Goal: Task Accomplishment & Management: Use online tool/utility

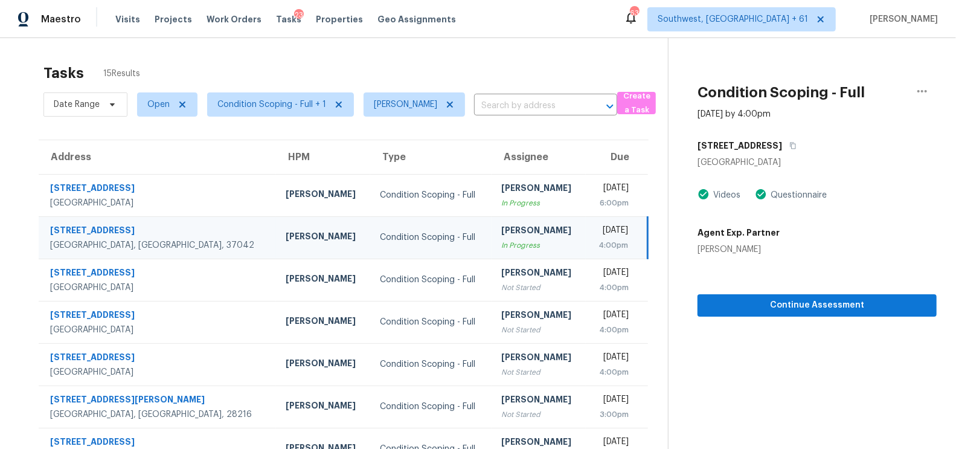
scroll to position [136, 0]
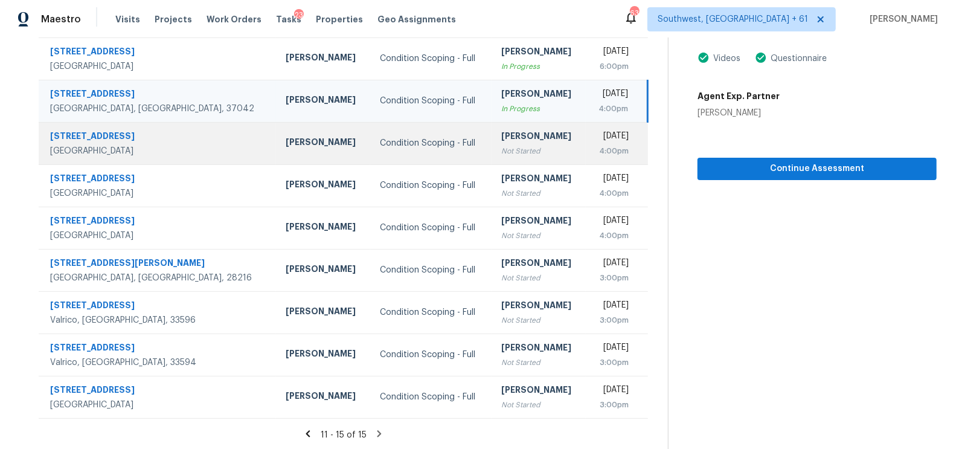
click at [501, 142] on div "[PERSON_NAME]" at bounding box center [538, 137] width 75 height 15
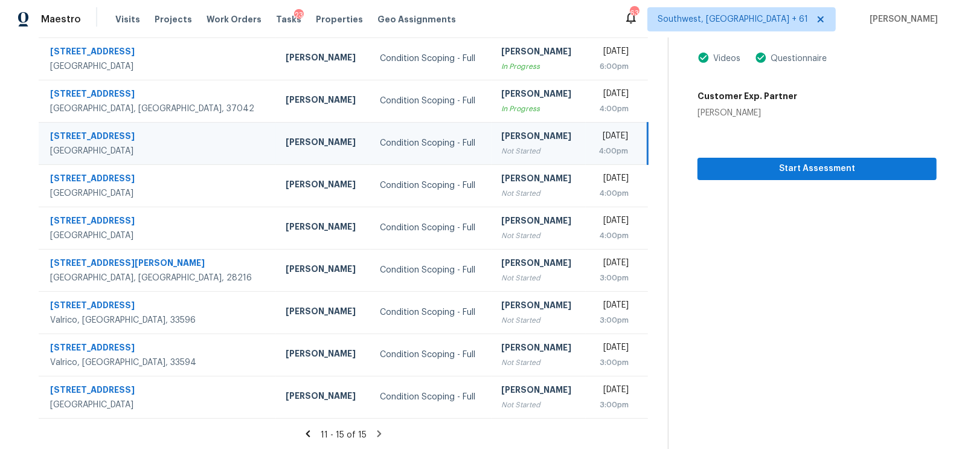
scroll to position [0, 0]
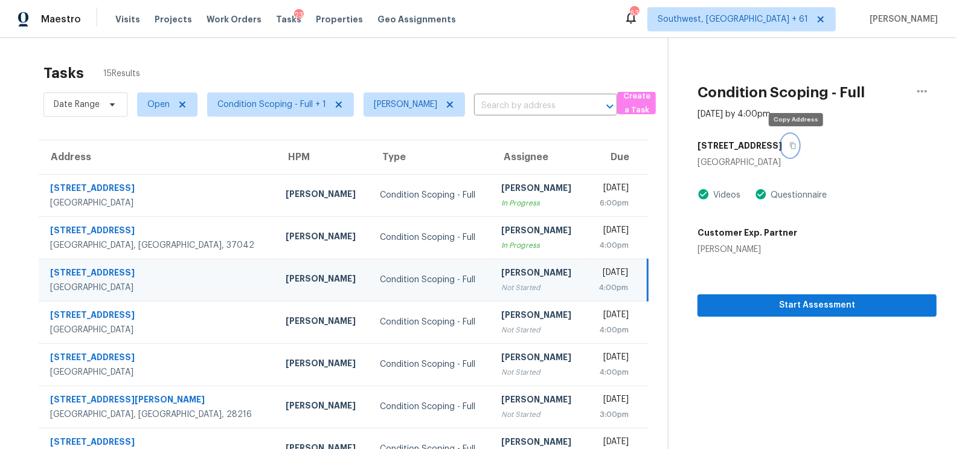
click at [798, 147] on button "button" at bounding box center [790, 146] width 16 height 22
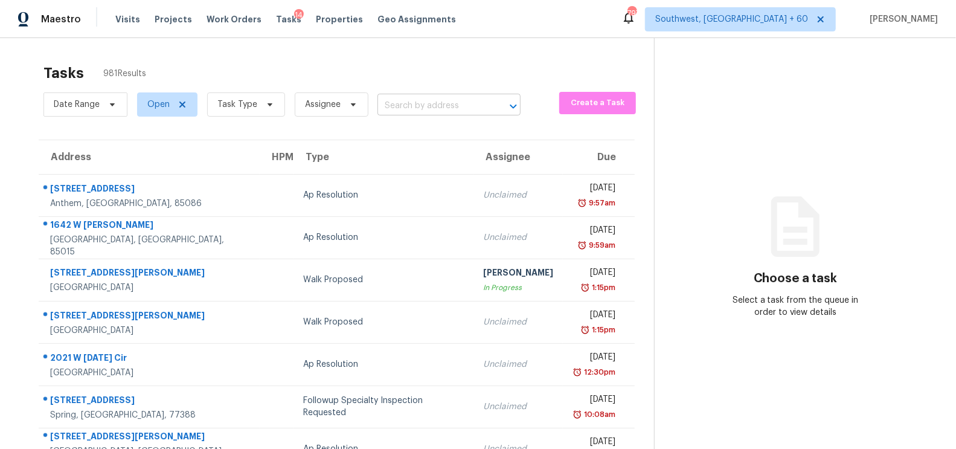
click at [430, 113] on input "text" at bounding box center [431, 106] width 109 height 19
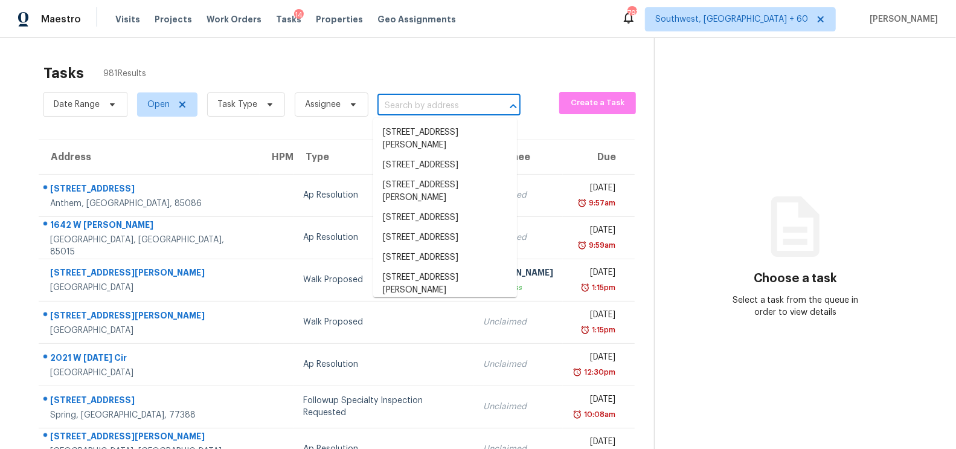
paste input "9343 W Golddust Dr, Queen Creek, AZ 85144"
type input "9343 W Golddust Dr, Queen Creek, AZ 85144"
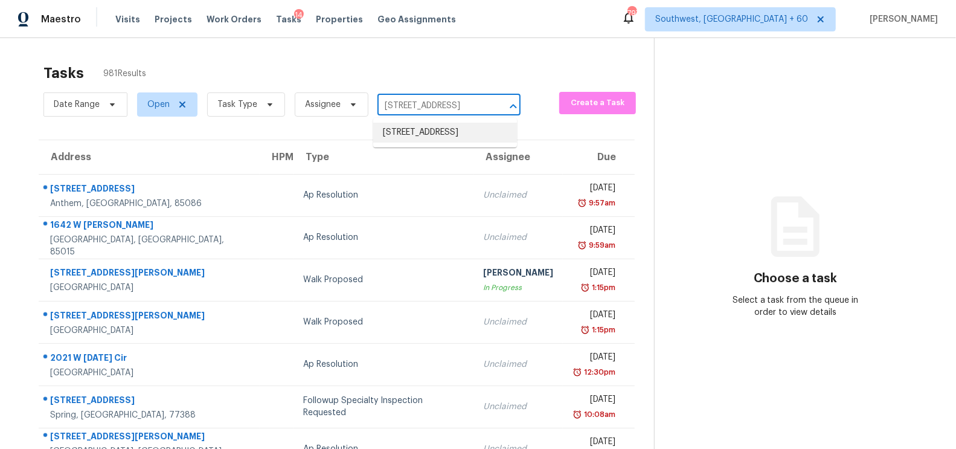
click at [440, 137] on li "9343 W Golddust Dr, Queen Creek, AZ 85144" at bounding box center [445, 133] width 144 height 20
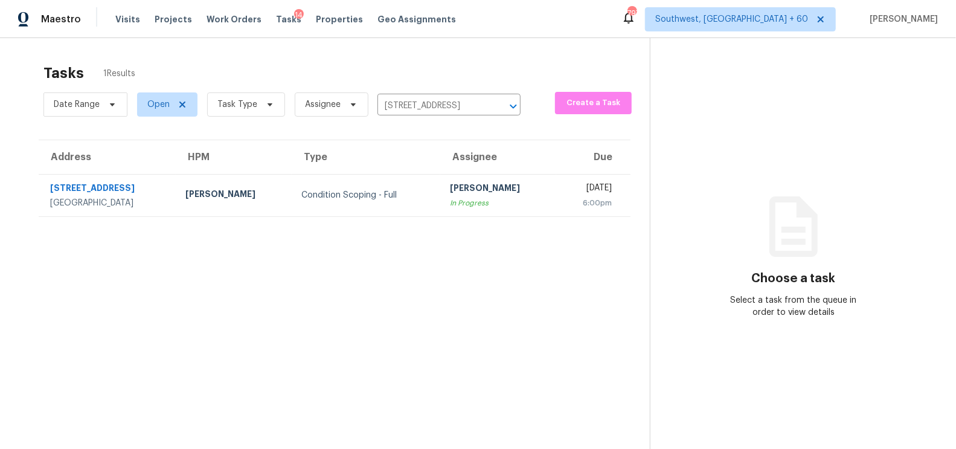
click at [428, 216] on section "Tasks 1 Results Date Range Open Task Type Assignee 9343 W Golddust Dr, Queen Cr…" at bounding box center [334, 271] width 630 height 429
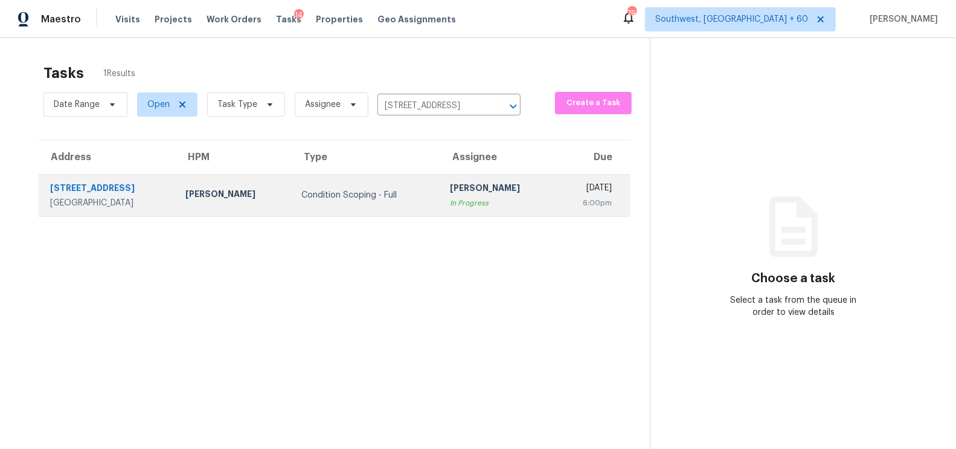
click at [463, 193] on div "[PERSON_NAME]" at bounding box center [498, 189] width 97 height 15
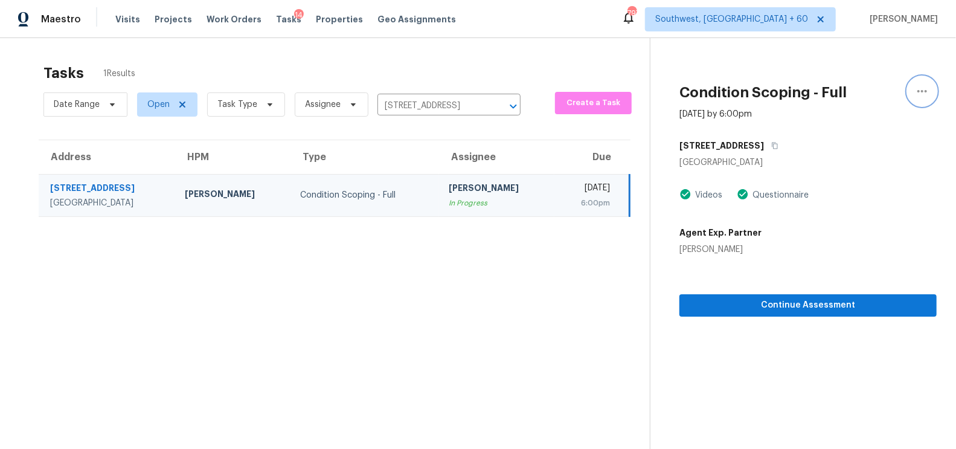
click at [924, 91] on icon "button" at bounding box center [922, 91] width 14 height 14
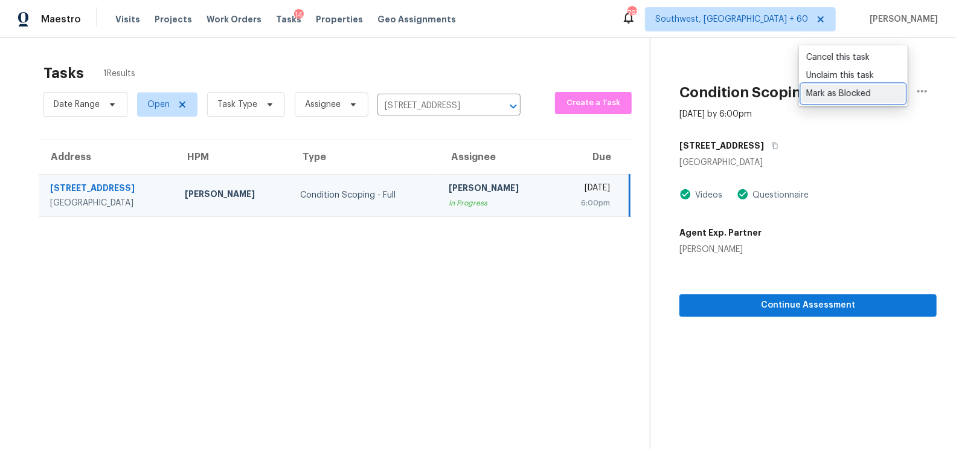
click at [862, 93] on div "Mark as Blocked" at bounding box center [853, 94] width 94 height 12
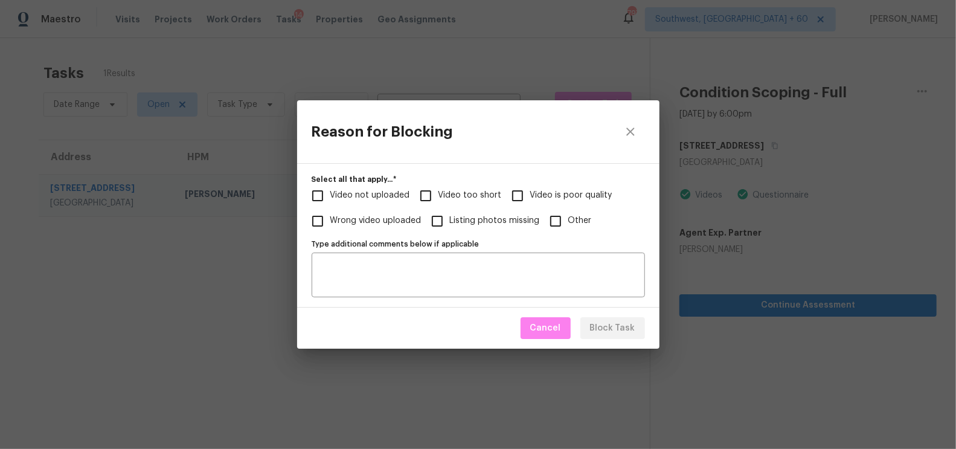
click at [466, 199] on span "Video too short" at bounding box center [469, 195] width 63 height 13
click at [438, 199] on input "Video too short" at bounding box center [425, 195] width 25 height 25
checkbox input "true"
click at [391, 272] on textarea "Type additional comments below if applicable" at bounding box center [478, 274] width 319 height 25
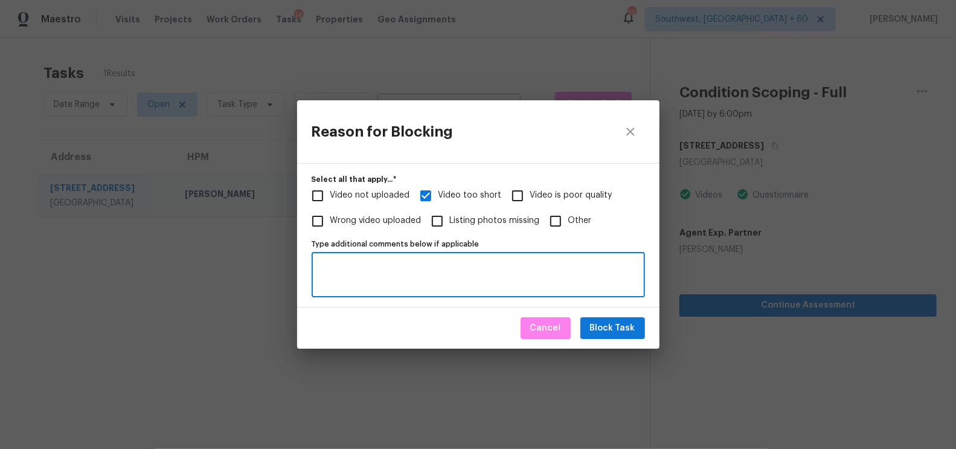
paste textarea "https://opendoor.slack.com/archives/C013EES7VQB/p1757360790590929"
type textarea "https://opendoor.slack.com/archives/C013EES7VQB/p1757360790590929"
click at [618, 325] on span "Block Task" at bounding box center [612, 328] width 45 height 15
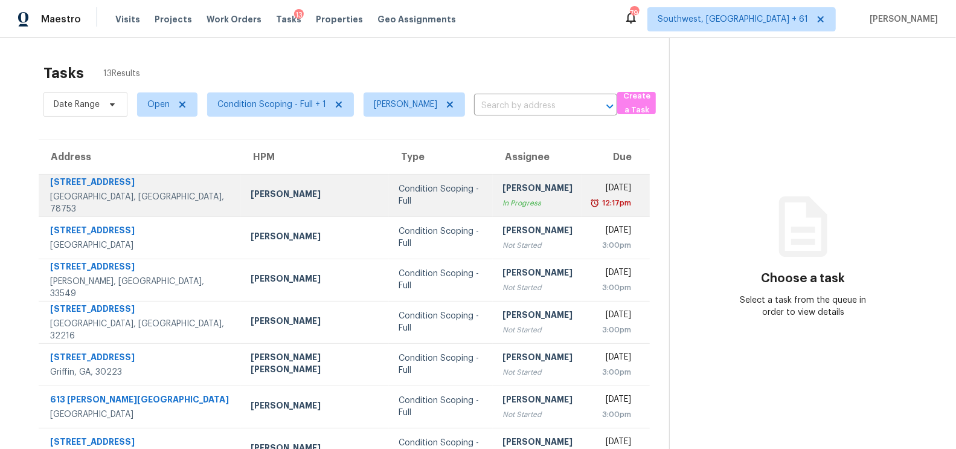
click at [502, 200] on div "In Progress" at bounding box center [537, 203] width 70 height 12
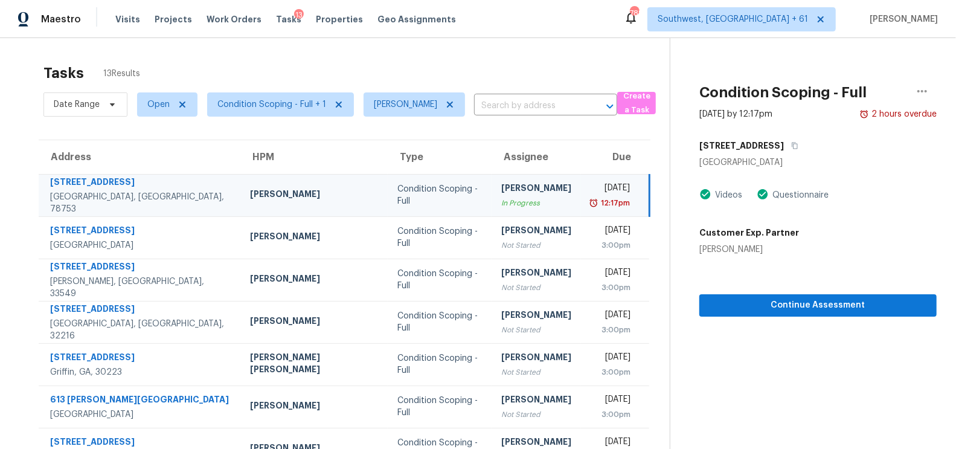
click at [581, 194] on td "Mon, Sep 8th 2025 12:17pm" at bounding box center [615, 195] width 68 height 42
click at [803, 302] on span "Continue Assessment" at bounding box center [818, 305] width 218 height 15
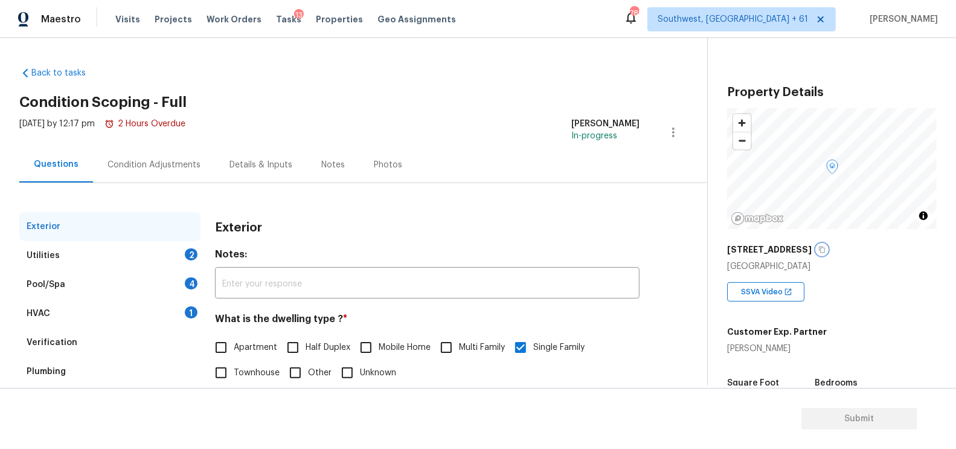
click at [819, 249] on icon "button" at bounding box center [822, 249] width 6 height 7
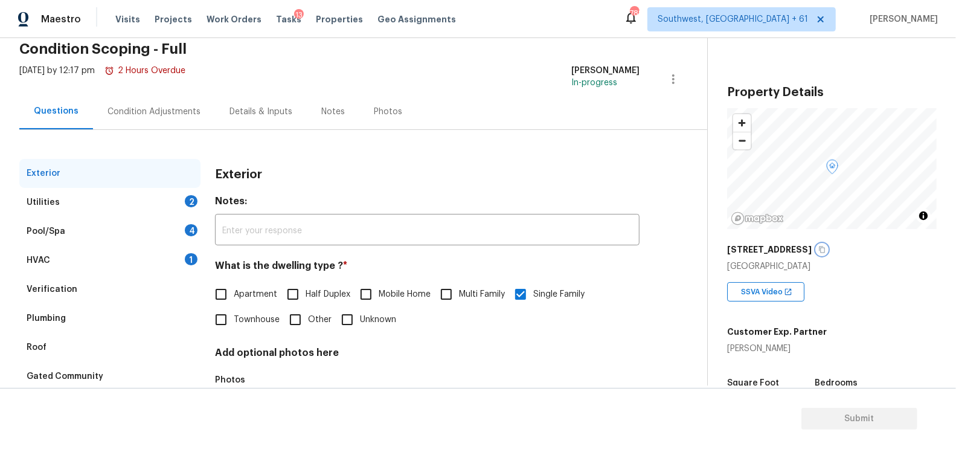
scroll to position [62, 0]
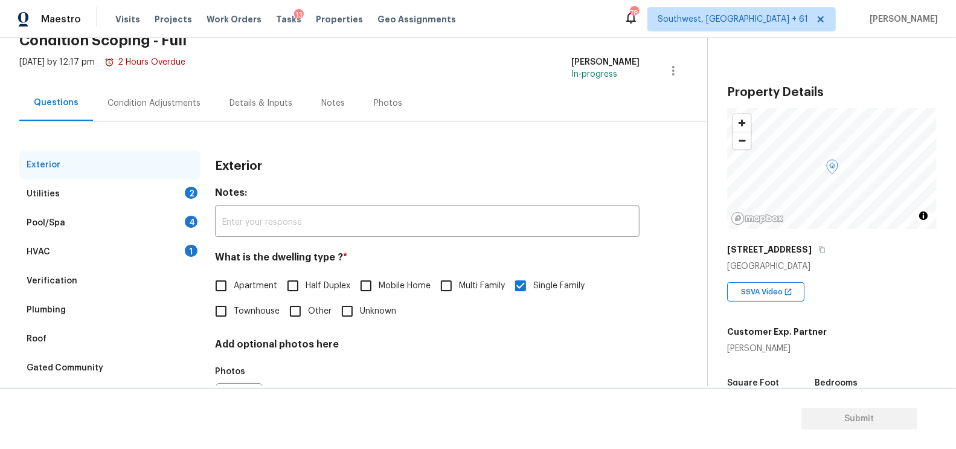
click at [186, 89] on div "Condition Adjustments" at bounding box center [154, 103] width 122 height 36
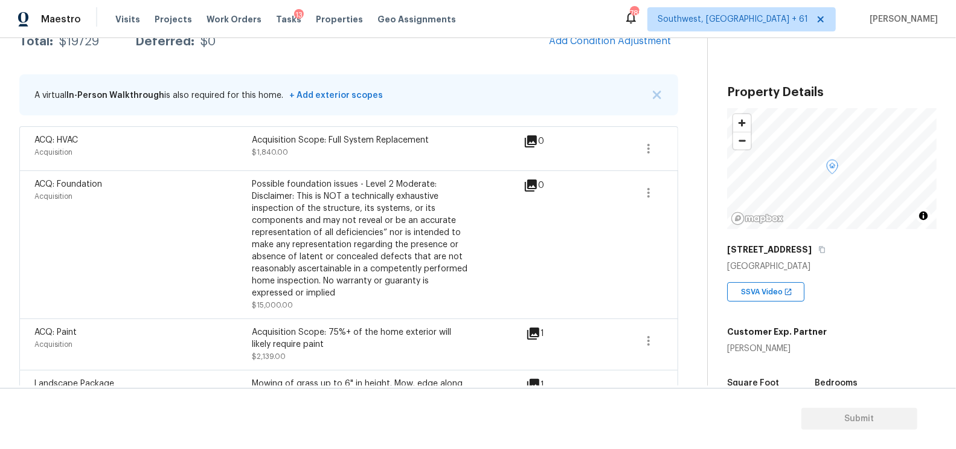
scroll to position [179, 0]
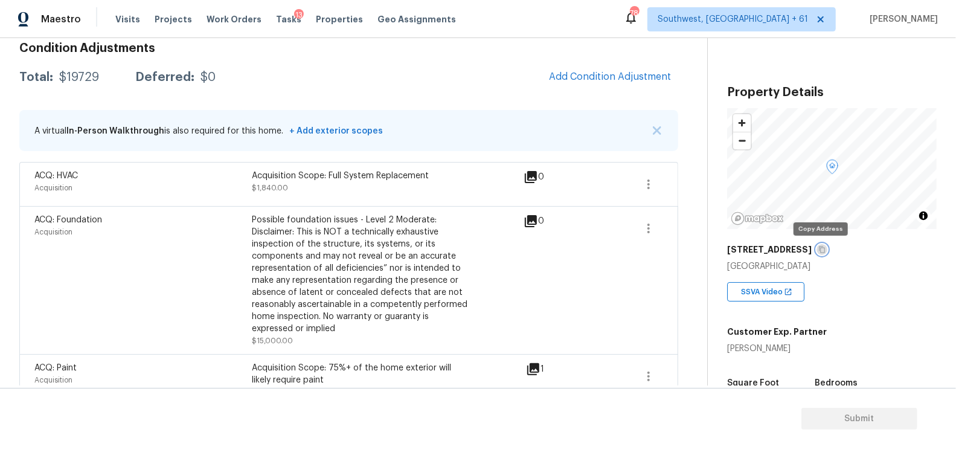
click at [819, 248] on icon "button" at bounding box center [822, 249] width 6 height 7
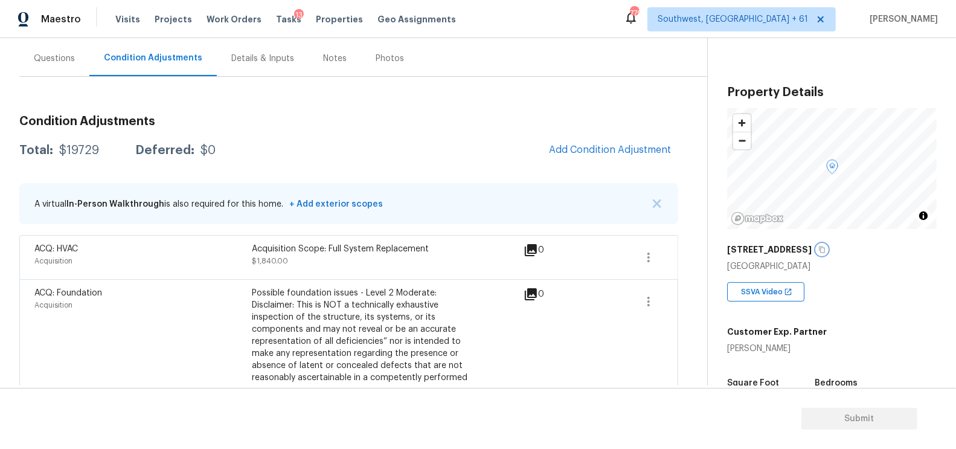
scroll to position [100, 0]
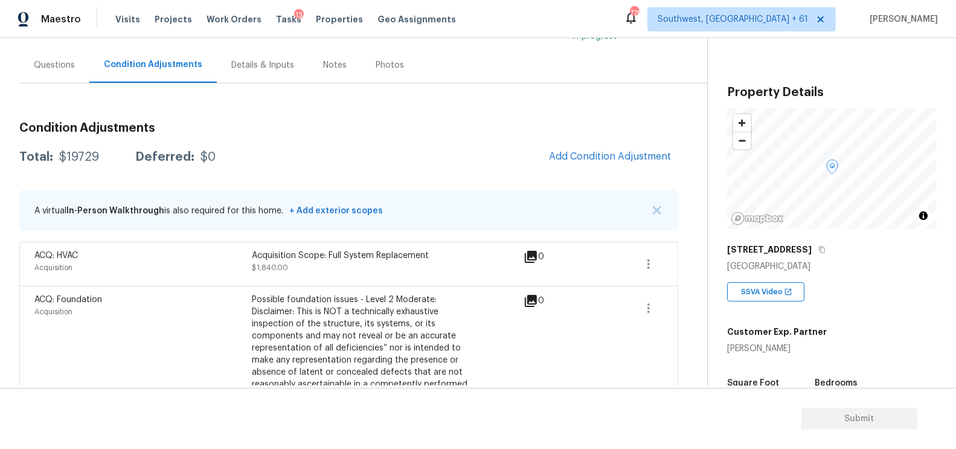
click at [43, 76] on div "Questions" at bounding box center [54, 65] width 70 height 36
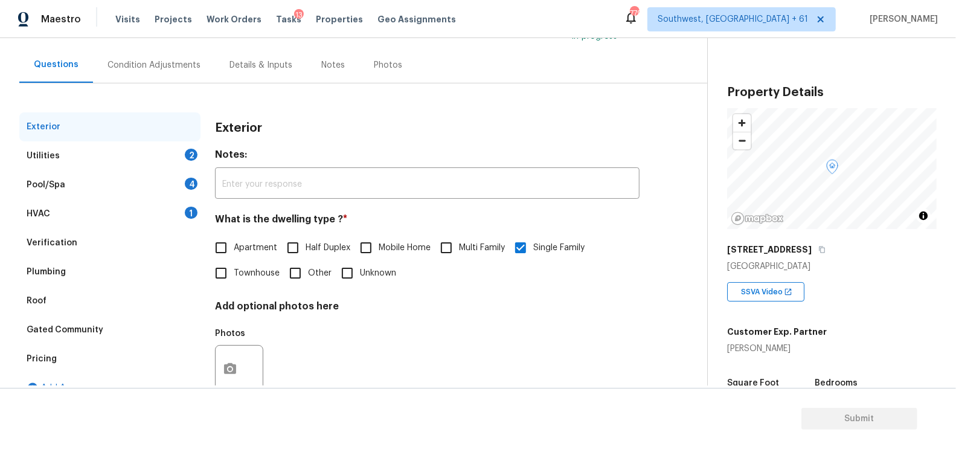
click at [68, 249] on div "Verification" at bounding box center [109, 242] width 181 height 29
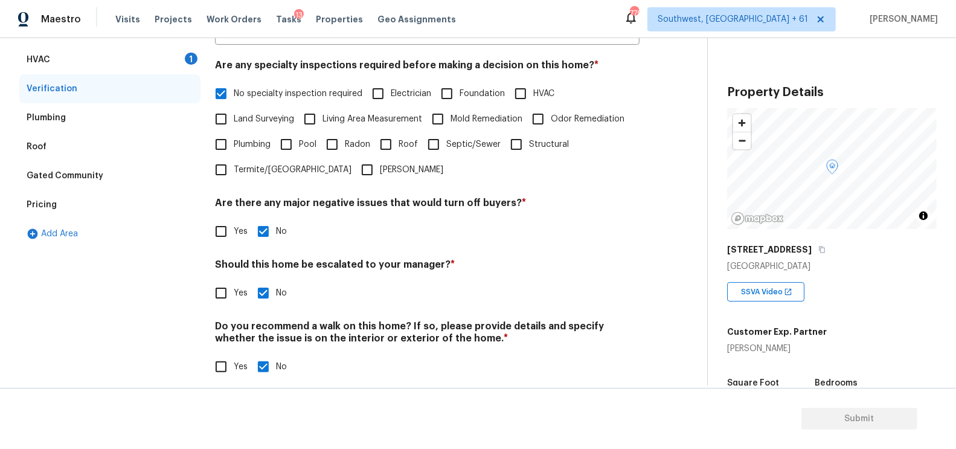
scroll to position [266, 0]
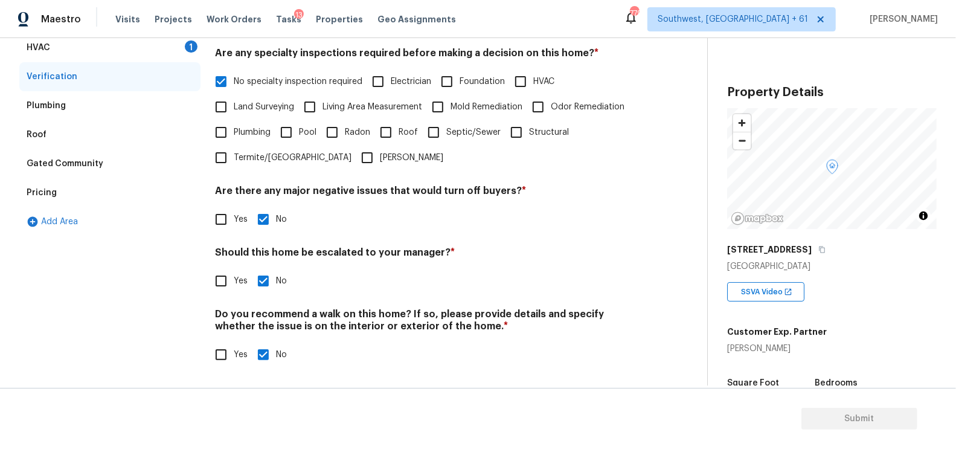
click at [241, 279] on span "Yes" at bounding box center [241, 281] width 14 height 13
click at [234, 279] on input "Yes" at bounding box center [220, 280] width 25 height 25
checkbox input "true"
checkbox input "false"
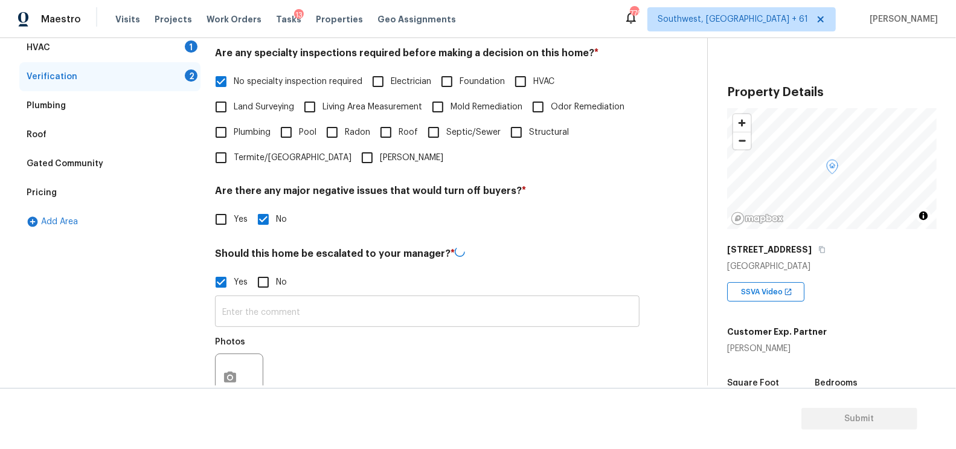
click at [253, 313] on input "text" at bounding box center [427, 312] width 424 height 28
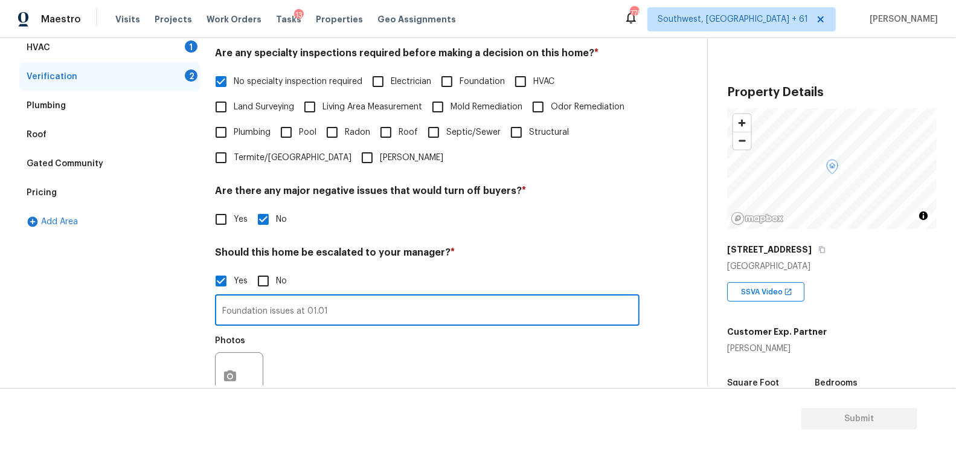
type input "Foundation issues at 01.01"
click at [218, 373] on button "button" at bounding box center [230, 376] width 29 height 47
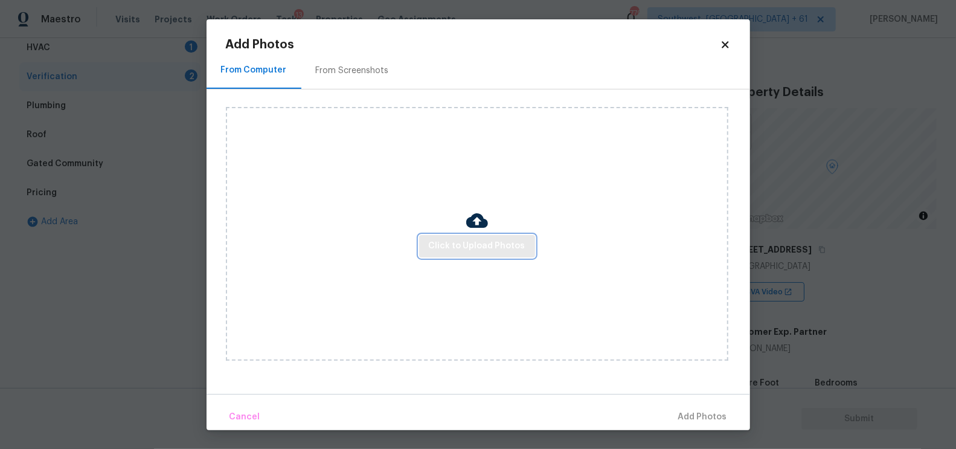
click at [493, 246] on span "Click to Upload Photos" at bounding box center [477, 245] width 97 height 15
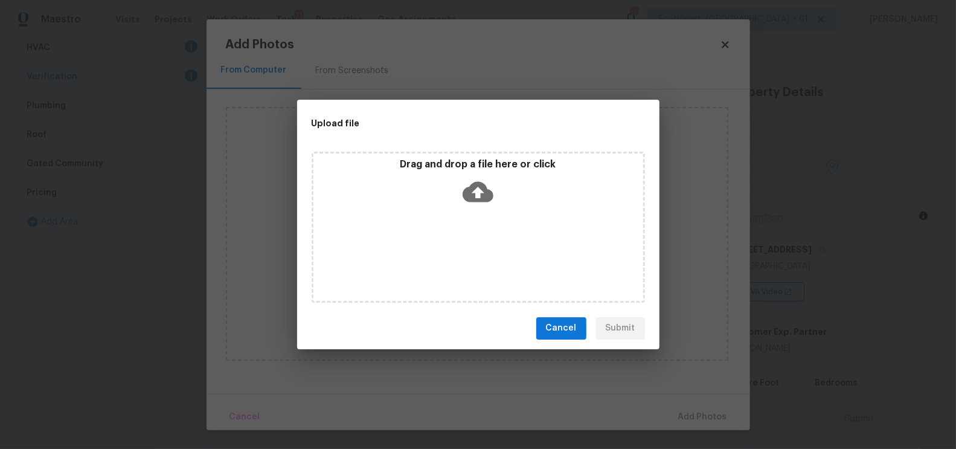
click at [491, 191] on icon at bounding box center [477, 191] width 31 height 21
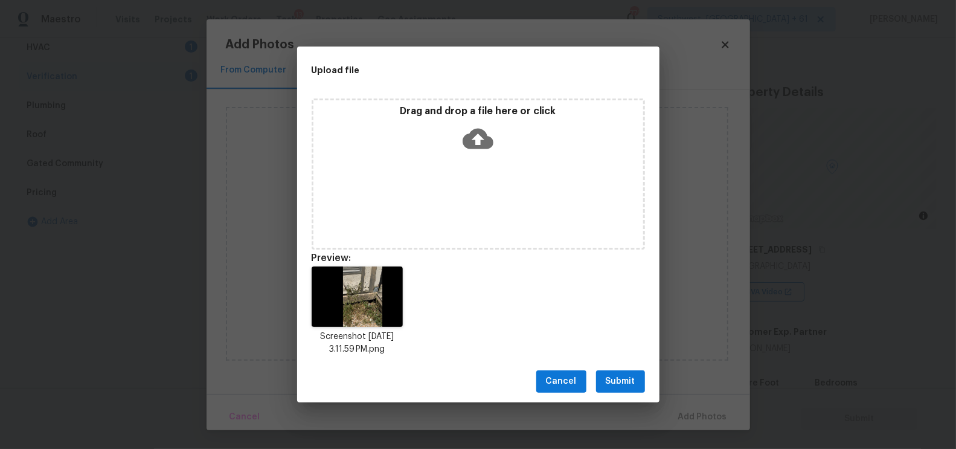
click at [613, 386] on span "Submit" at bounding box center [620, 381] width 30 height 15
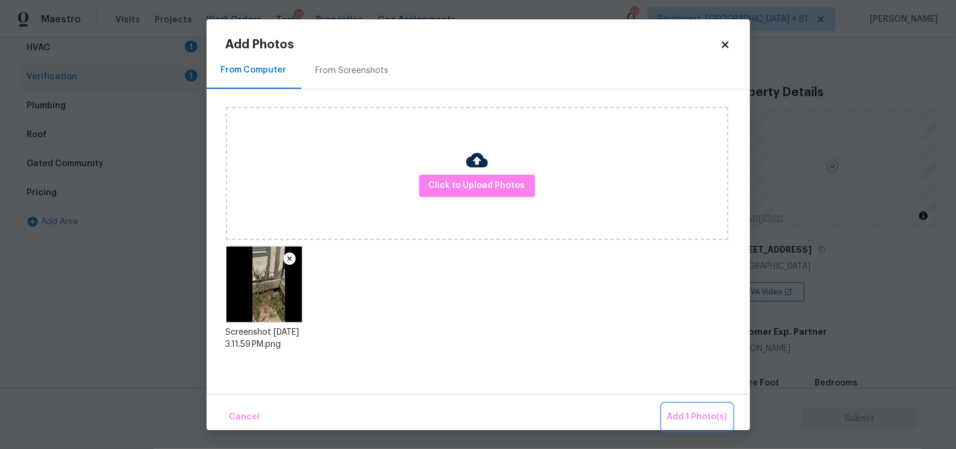
click at [712, 421] on span "Add 1 Photo(s)" at bounding box center [697, 416] width 60 height 15
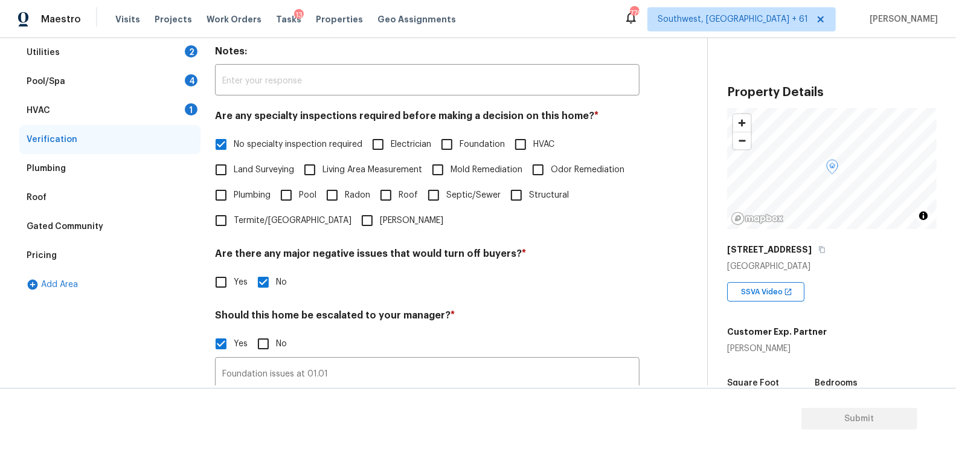
scroll to position [193, 0]
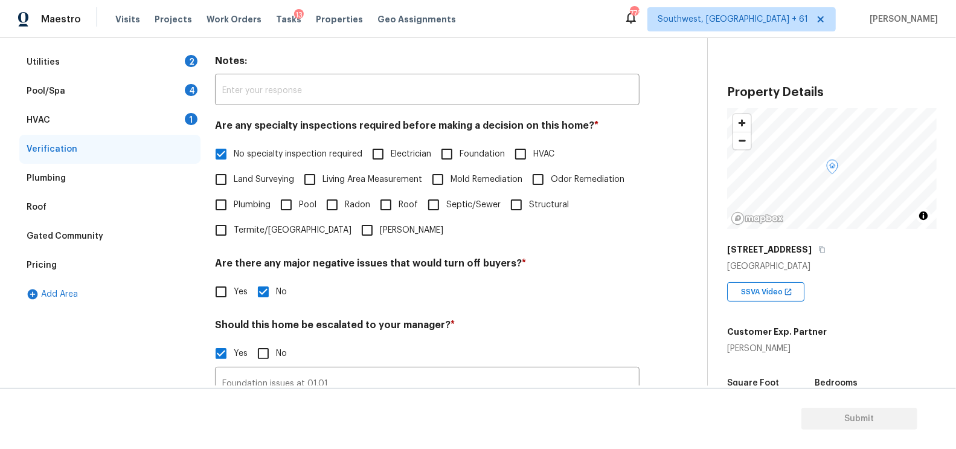
click at [63, 264] on div "Pricing" at bounding box center [109, 265] width 181 height 29
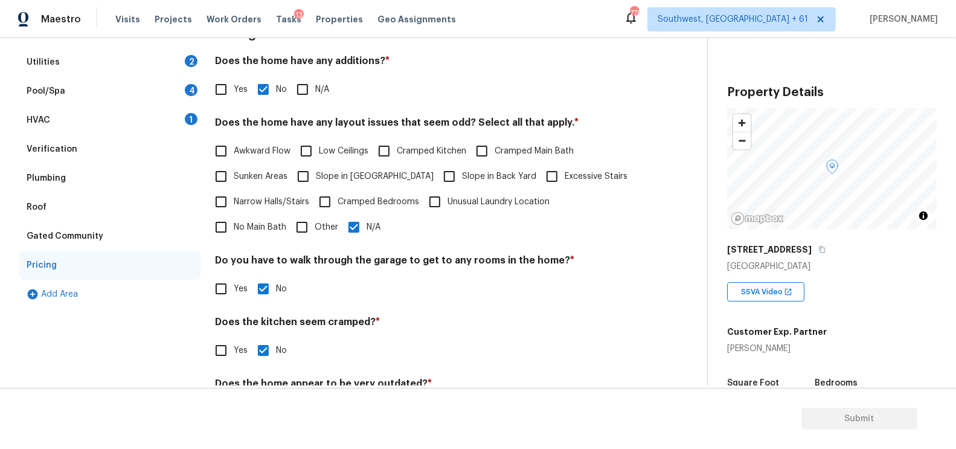
click at [225, 86] on input "Yes" at bounding box center [220, 89] width 25 height 25
checkbox input "true"
checkbox input "false"
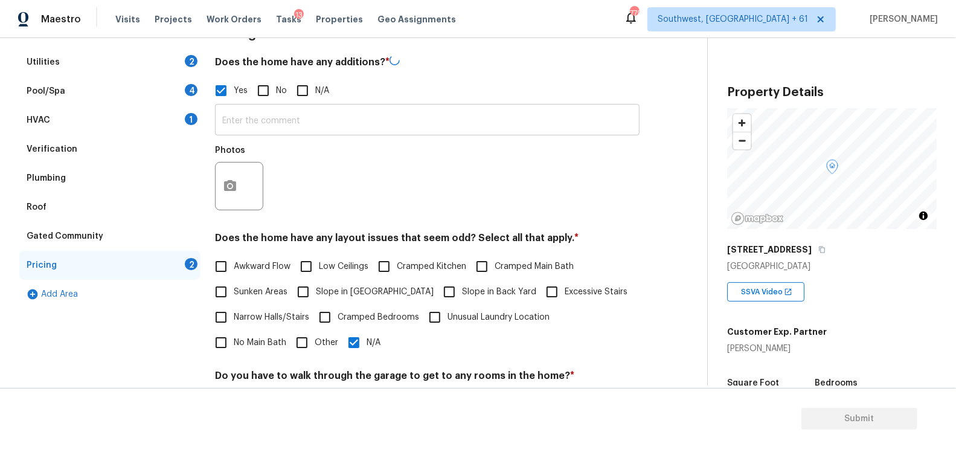
click at [252, 126] on input "text" at bounding box center [427, 121] width 424 height 28
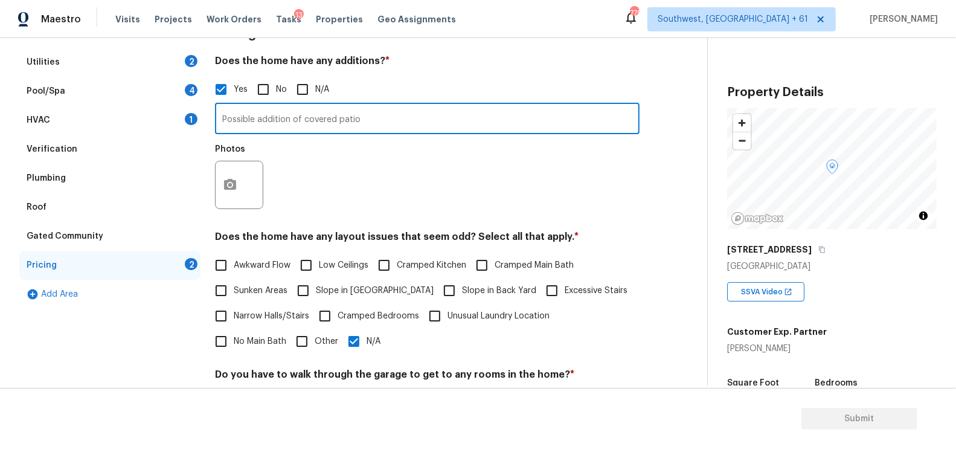
type input "Possible addition of covered patio"
click at [232, 180] on icon "button" at bounding box center [230, 184] width 14 height 14
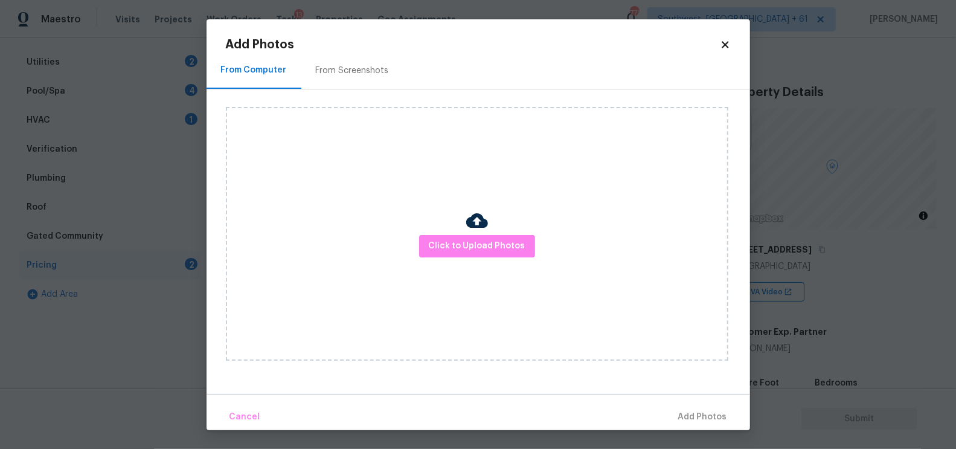
click at [450, 234] on div "Click to Upload Photos" at bounding box center [477, 234] width 502 height 254
click at [468, 255] on button "Click to Upload Photos" at bounding box center [477, 246] width 116 height 22
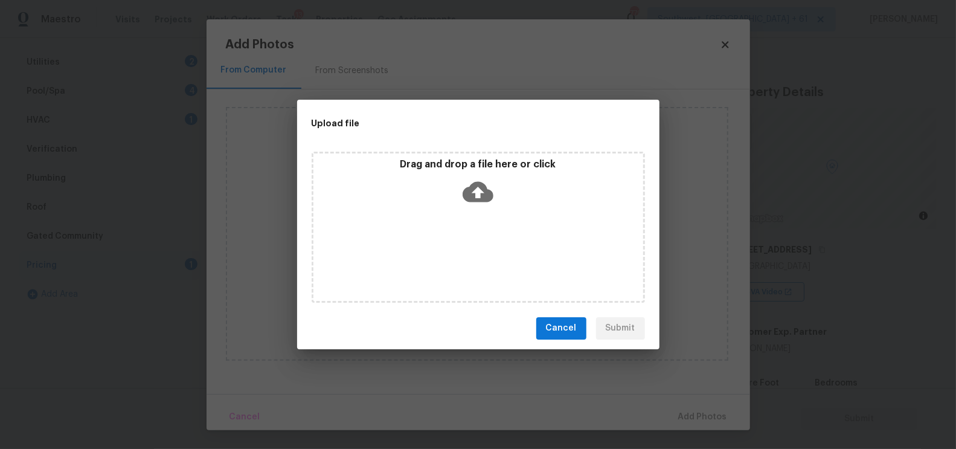
click at [480, 190] on icon at bounding box center [477, 191] width 31 height 31
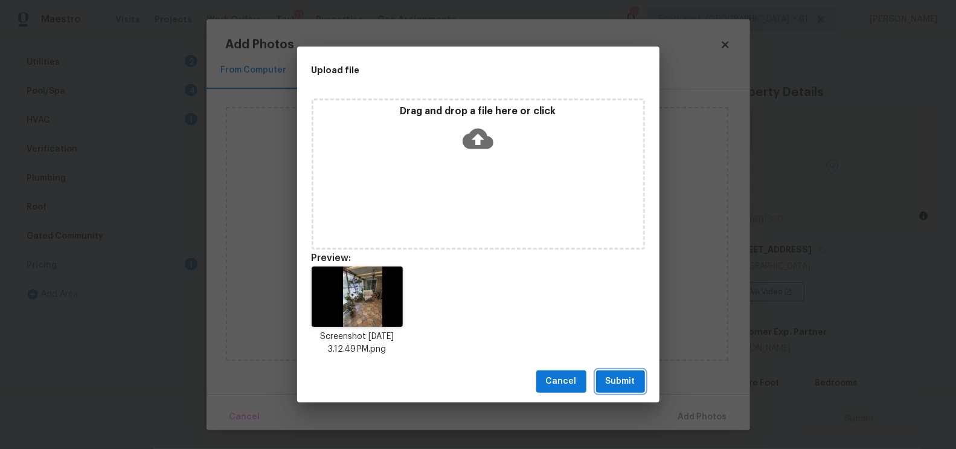
click at [615, 377] on span "Submit" at bounding box center [620, 381] width 30 height 15
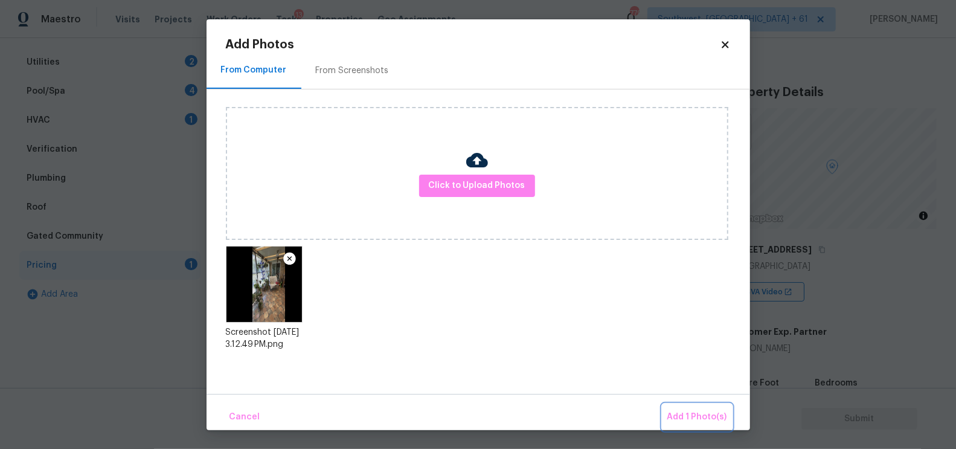
click at [688, 415] on span "Add 1 Photo(s)" at bounding box center [697, 416] width 60 height 15
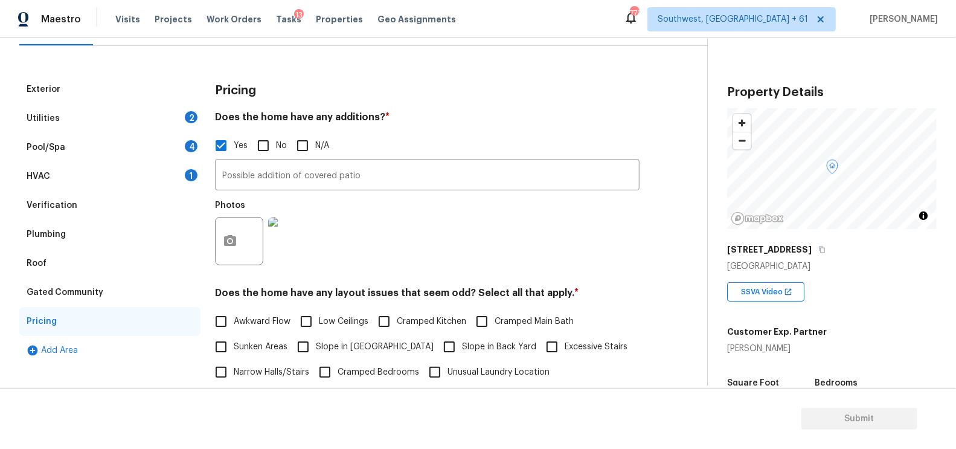
click at [114, 207] on div "Verification" at bounding box center [109, 205] width 181 height 29
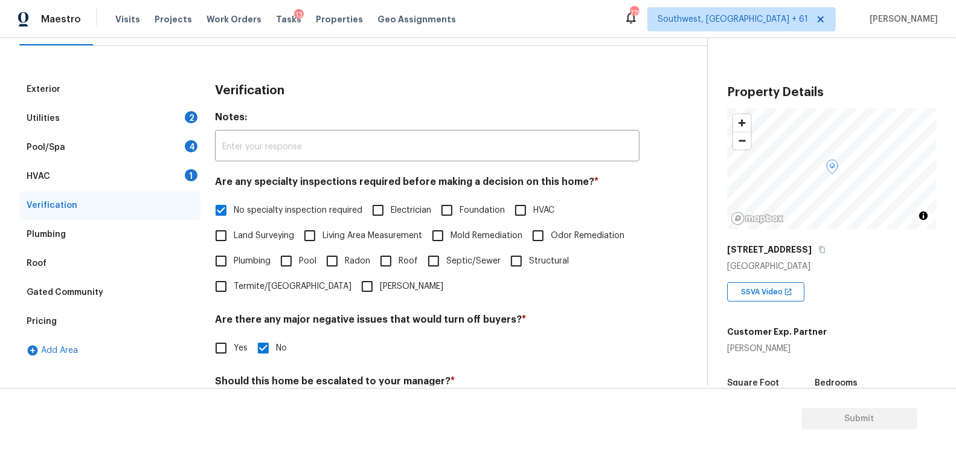
scroll to position [291, 0]
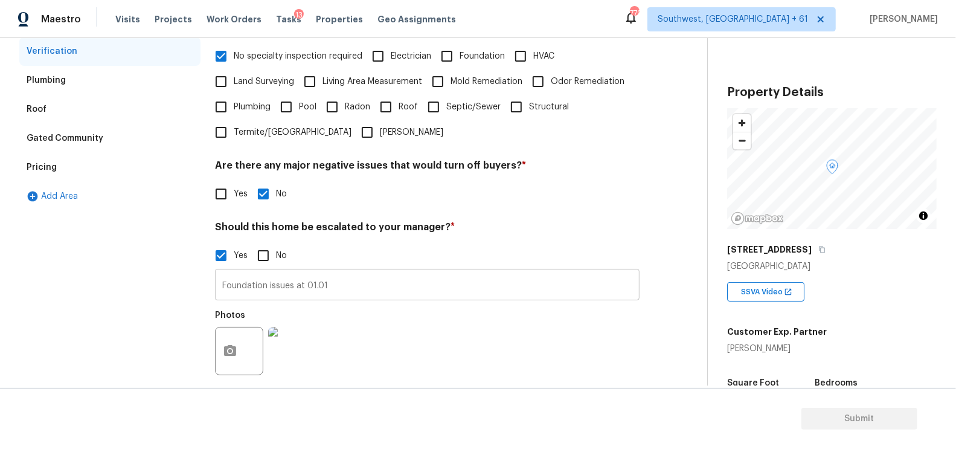
click at [365, 286] on input "Foundation issues at 01.01" at bounding box center [427, 286] width 424 height 28
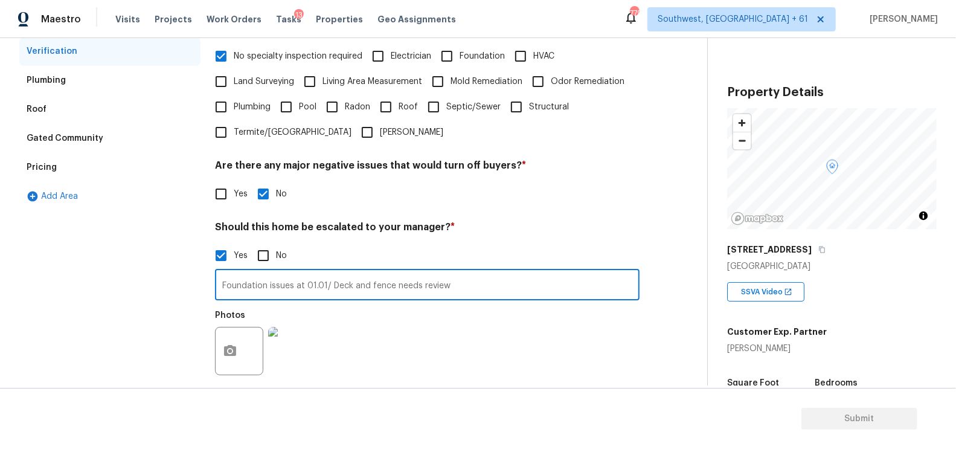
type input "Foundation issues at 01.01/ Deck and fence needs review"
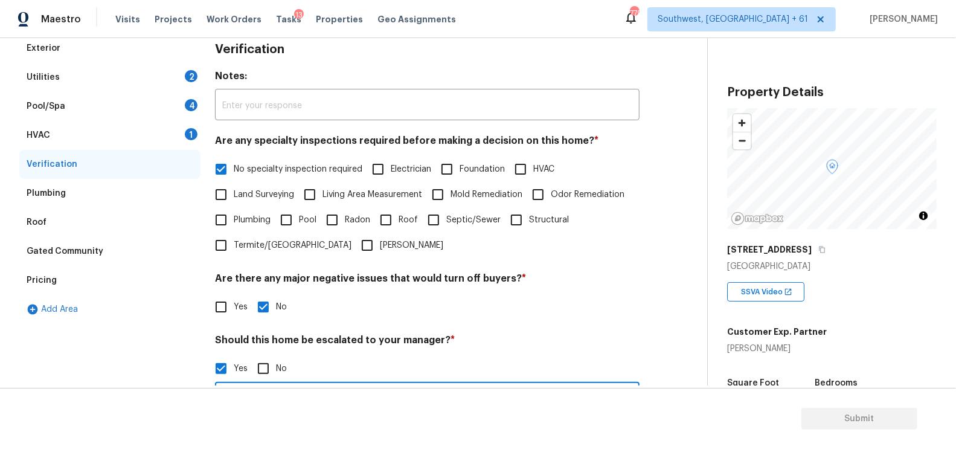
scroll to position [85, 0]
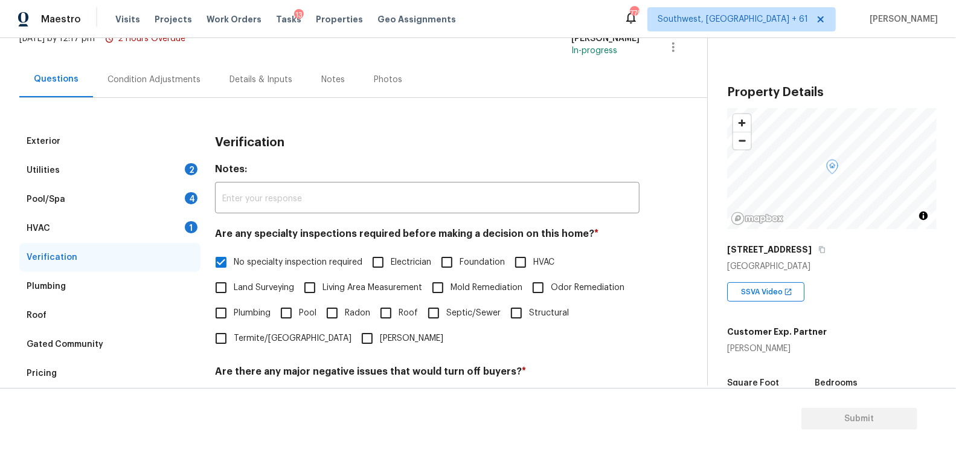
click at [176, 63] on div "Condition Adjustments" at bounding box center [154, 80] width 122 height 36
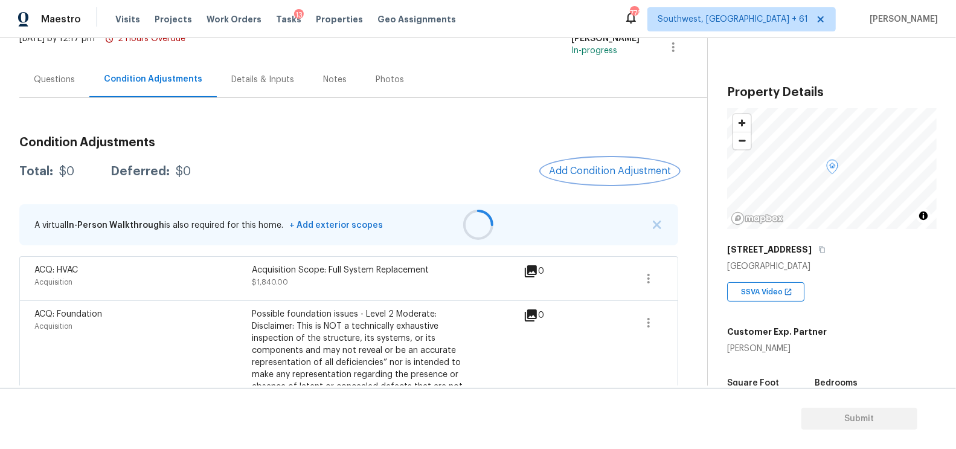
click at [623, 173] on span "Add Condition Adjustment" at bounding box center [610, 170] width 122 height 11
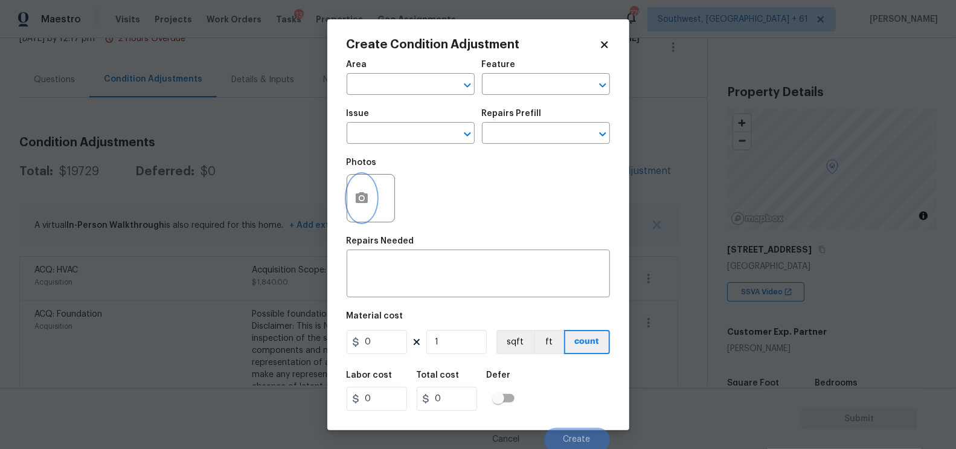
click at [360, 211] on button "button" at bounding box center [361, 197] width 29 height 47
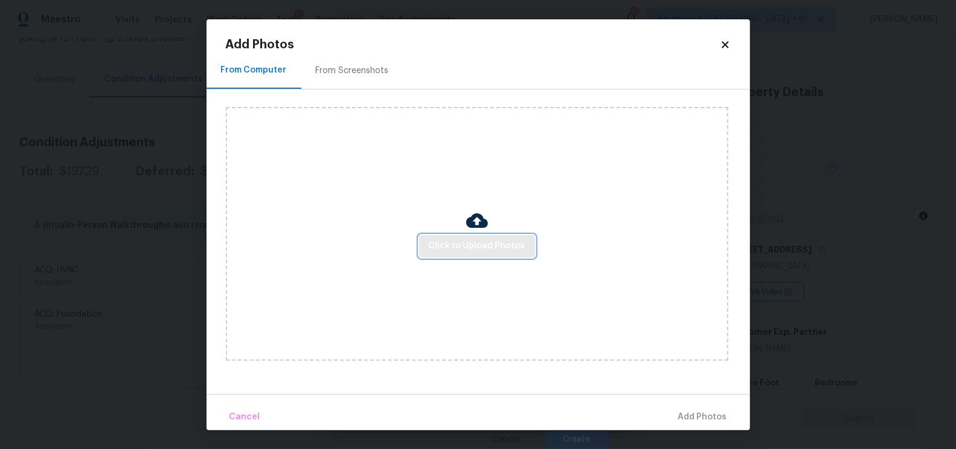
click at [476, 248] on span "Click to Upload Photos" at bounding box center [477, 245] width 97 height 15
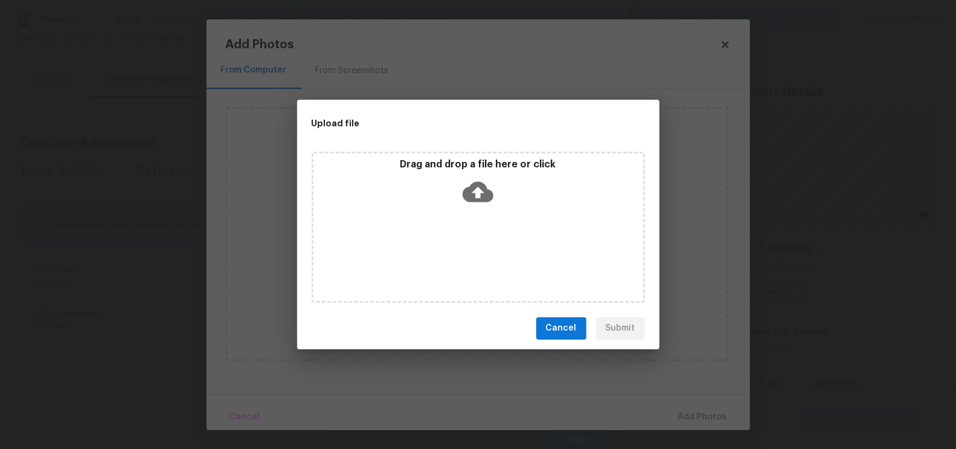
click at [479, 199] on icon at bounding box center [477, 191] width 31 height 21
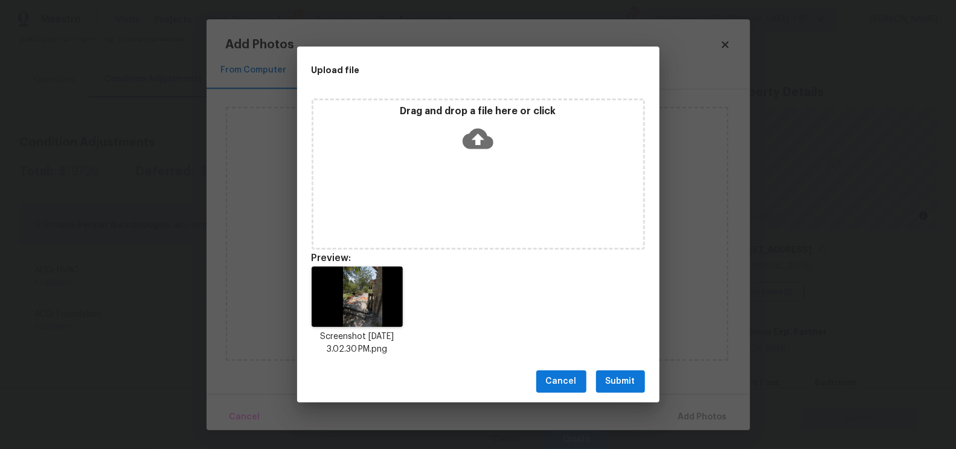
click at [615, 380] on span "Submit" at bounding box center [620, 381] width 30 height 15
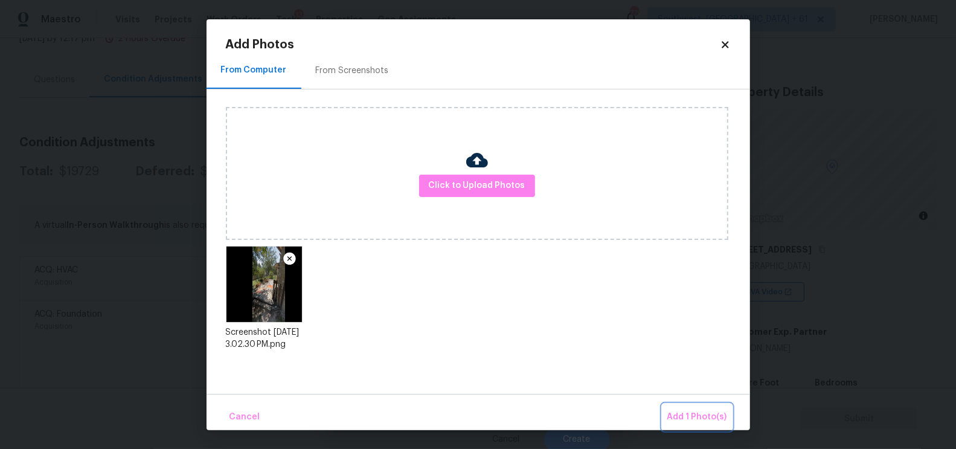
click at [698, 415] on span "Add 1 Photo(s)" at bounding box center [697, 416] width 60 height 15
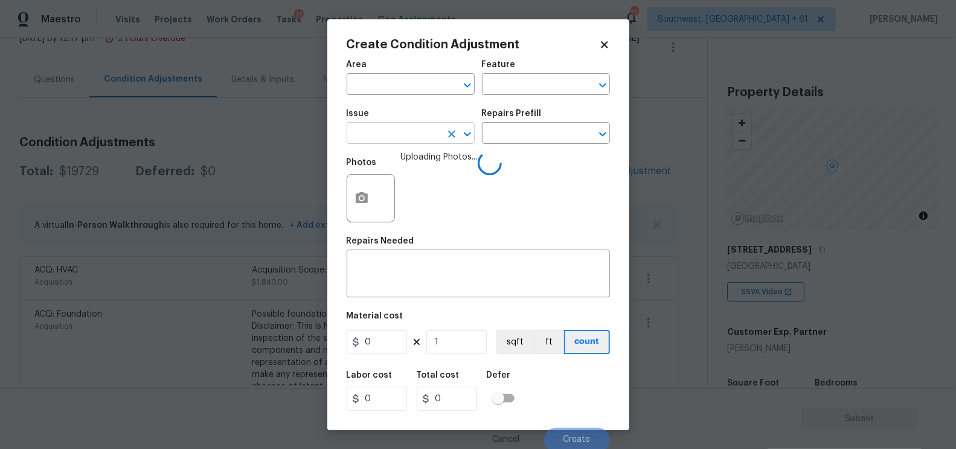
click at [414, 138] on input "text" at bounding box center [393, 134] width 94 height 19
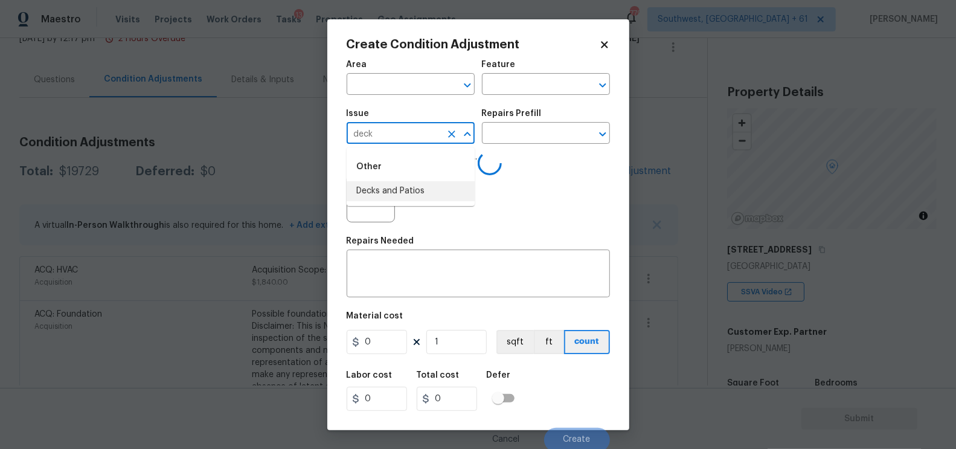
click at [408, 183] on li "Decks and Patios" at bounding box center [410, 191] width 128 height 20
type input "Decks and Patios"
click at [408, 261] on div "x ​" at bounding box center [477, 274] width 263 height 45
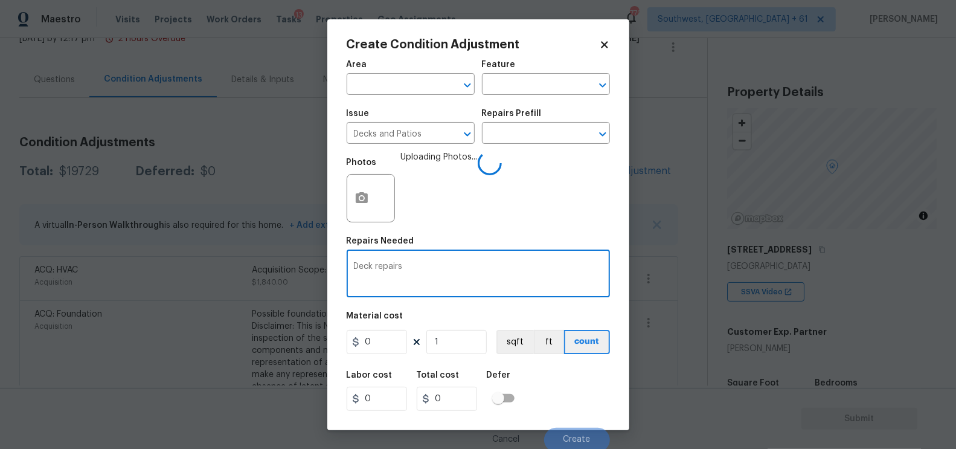
type textarea "Deck repairs"
click at [382, 338] on input "0" at bounding box center [376, 342] width 60 height 24
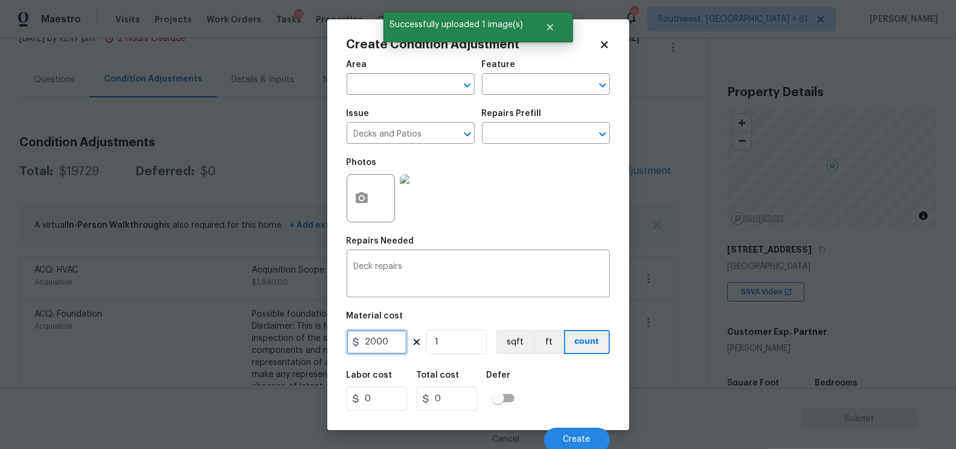
type input "2000"
click at [467, 392] on input "2000" at bounding box center [447, 398] width 60 height 24
click at [557, 432] on button "Create" at bounding box center [577, 439] width 66 height 24
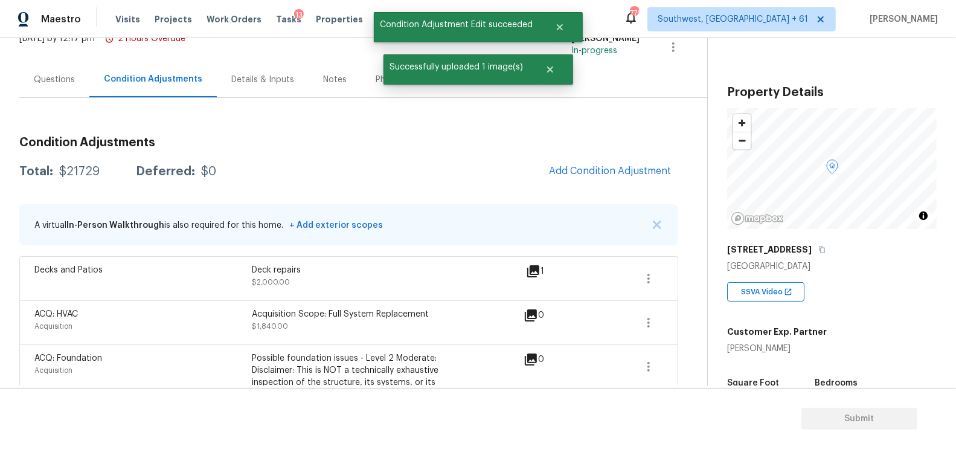
click at [674, 176] on span "Add Condition Adjustment" at bounding box center [609, 171] width 136 height 27
click at [629, 170] on span "Add Condition Adjustment" at bounding box center [610, 170] width 122 height 11
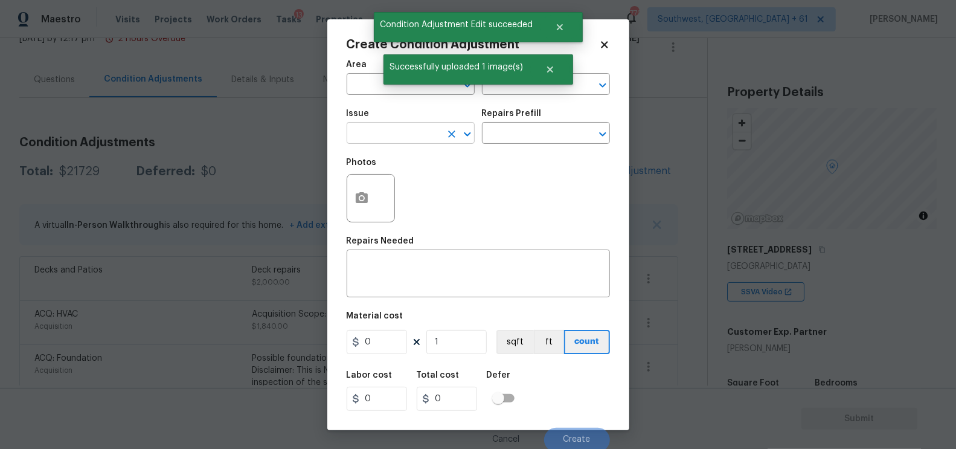
click at [407, 133] on input "text" at bounding box center [393, 134] width 94 height 19
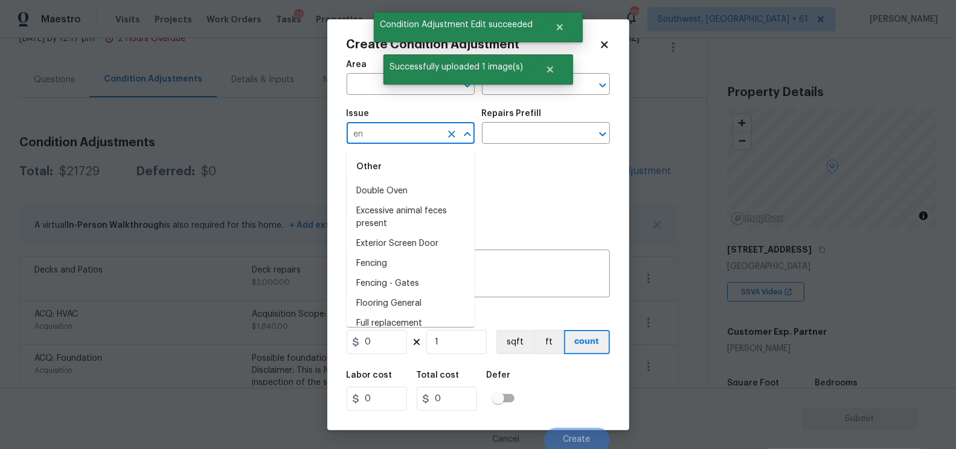
type input "e"
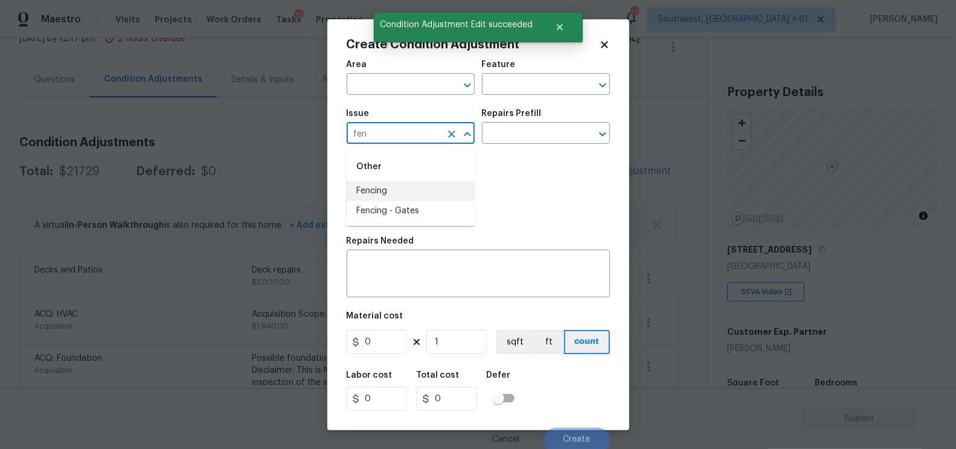
click at [410, 191] on li "Fencing" at bounding box center [410, 191] width 128 height 20
type input "Fencing"
click at [403, 271] on textarea at bounding box center [478, 274] width 249 height 25
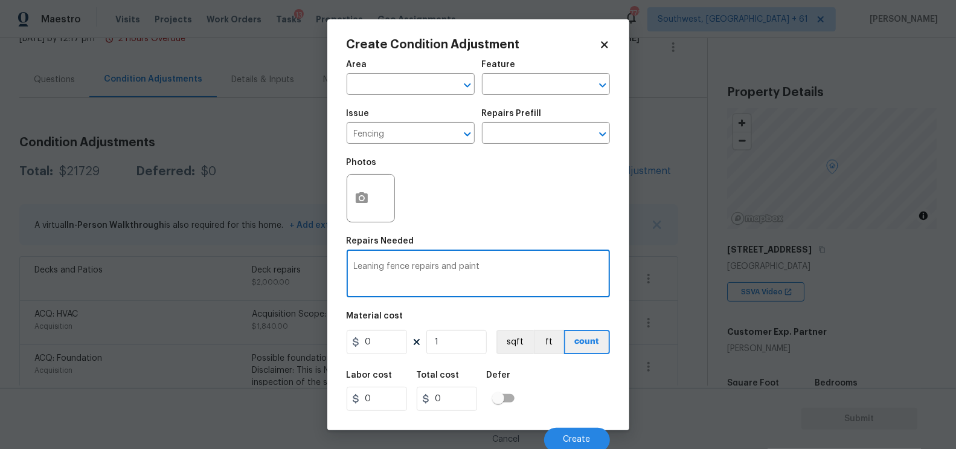
type textarea "Leaning fence repairs and paint"
click at [386, 353] on input "0" at bounding box center [376, 342] width 60 height 24
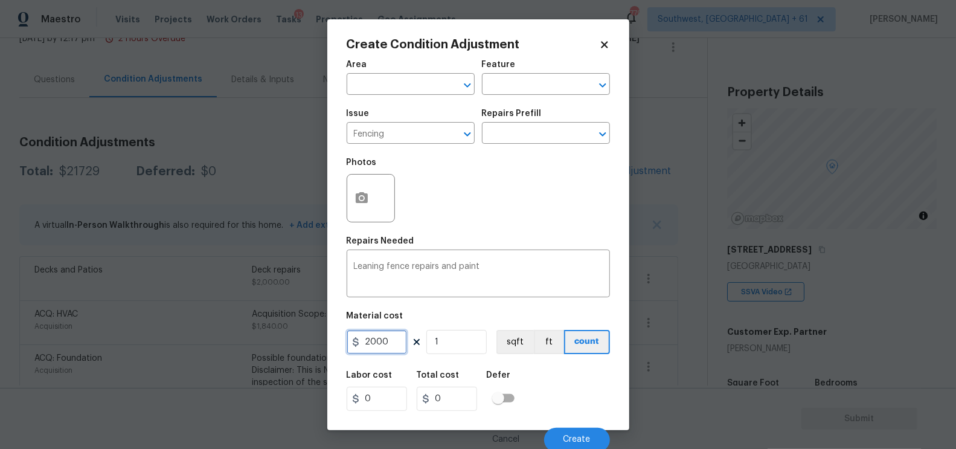
type input "2000"
click at [445, 432] on div "Cancel Create" at bounding box center [477, 435] width 263 height 34
click at [357, 194] on icon "button" at bounding box center [362, 197] width 12 height 11
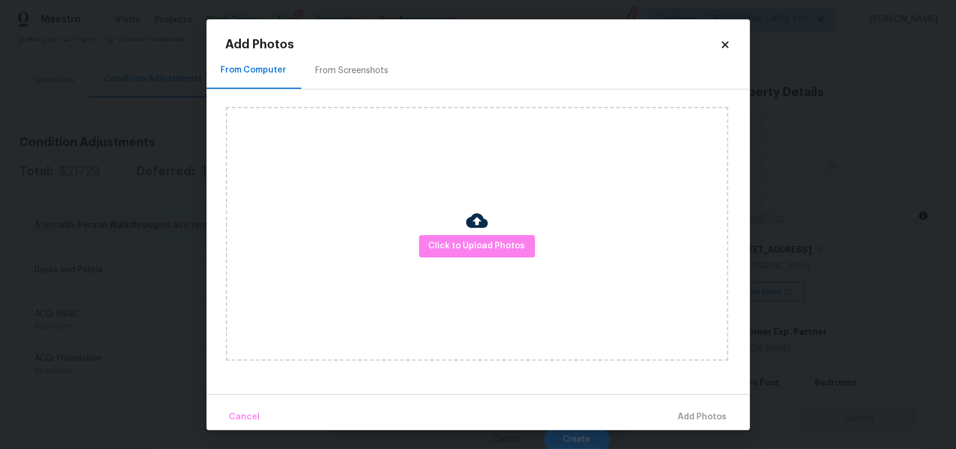
click at [473, 231] on img at bounding box center [477, 220] width 22 height 22
click at [477, 241] on span "Click to Upload Photos" at bounding box center [477, 245] width 97 height 15
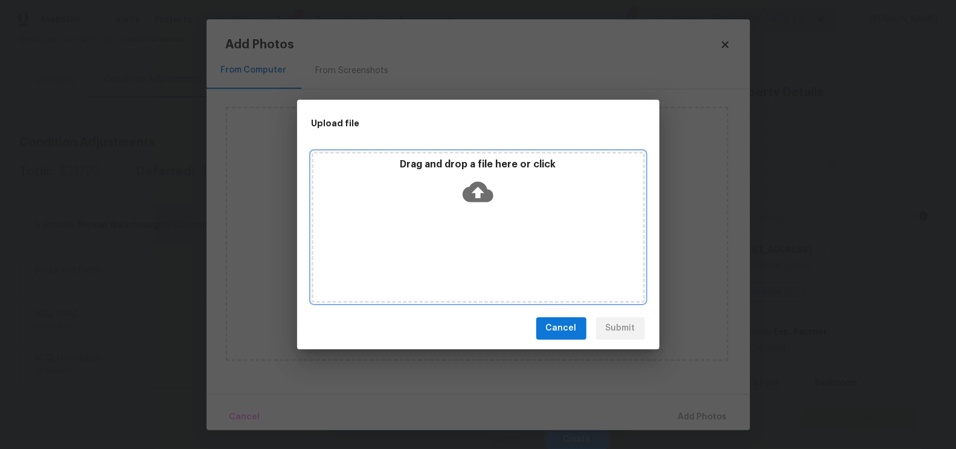
click at [476, 192] on icon at bounding box center [477, 191] width 31 height 31
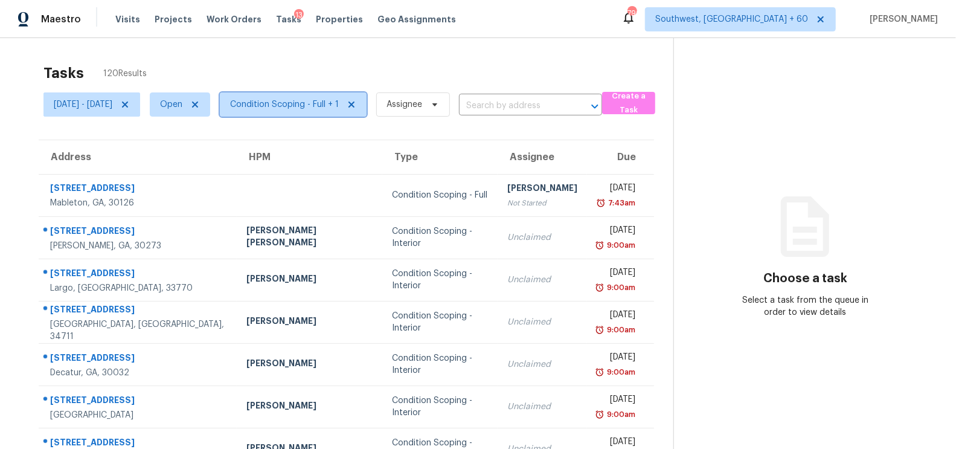
click at [348, 96] on span "Condition Scoping - Full + 1" at bounding box center [293, 104] width 147 height 24
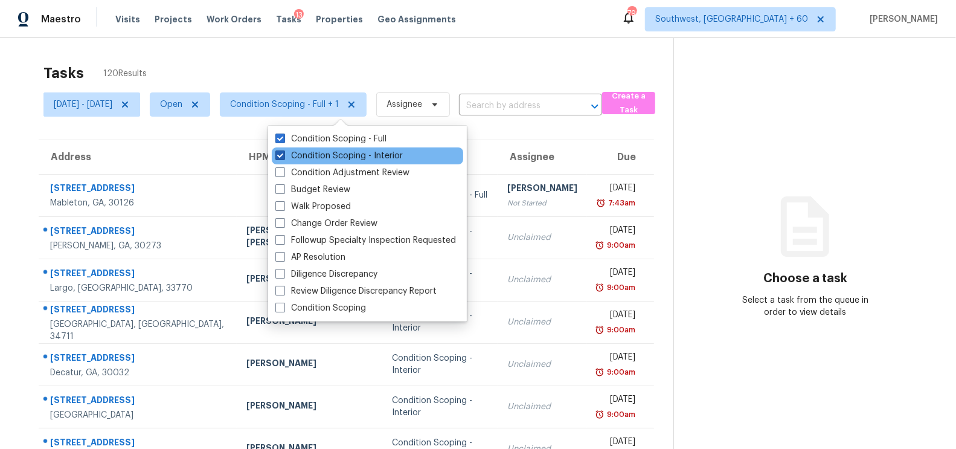
click at [348, 153] on label "Condition Scoping - Interior" at bounding box center [338, 156] width 127 height 12
click at [283, 153] on input "Condition Scoping - Interior" at bounding box center [279, 154] width 8 height 8
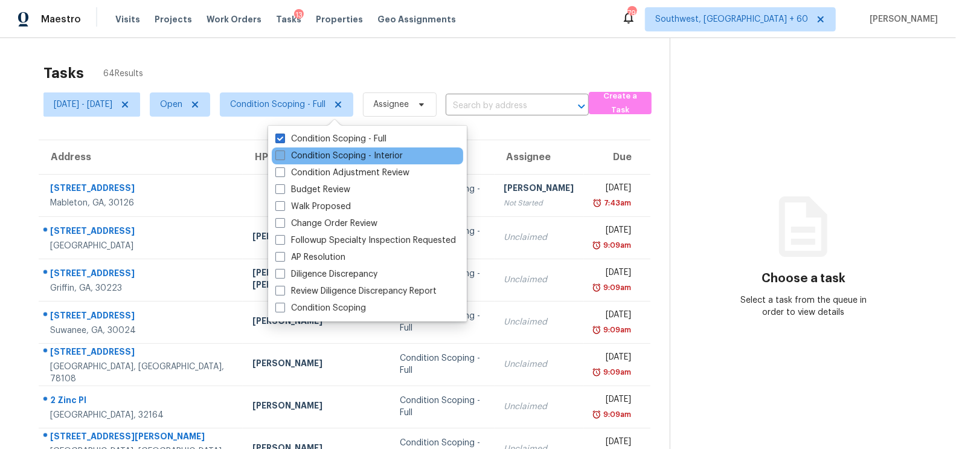
click at [346, 158] on label "Condition Scoping - Interior" at bounding box center [338, 156] width 127 height 12
click at [283, 158] on input "Condition Scoping - Interior" at bounding box center [279, 154] width 8 height 8
checkbox input "true"
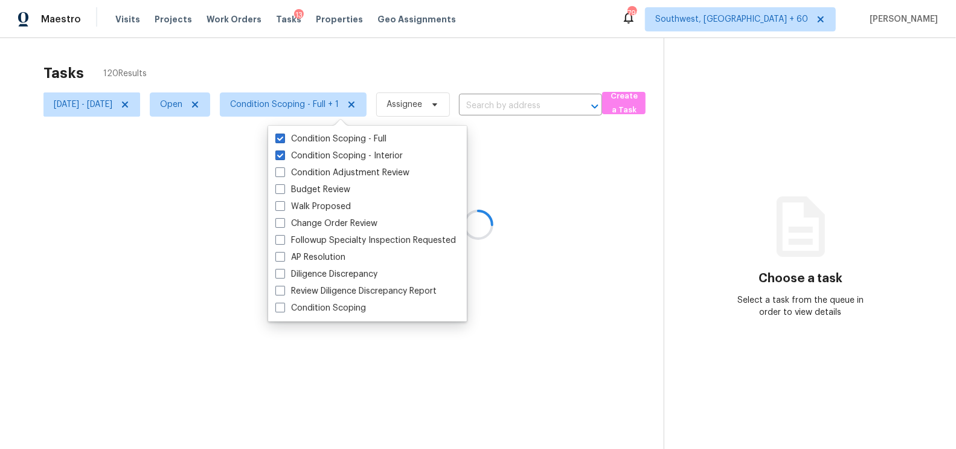
click at [484, 49] on div "Tasks 120 Results Mon, Sep 08 - Mon, Sep 08 Open Condition Scoping - Full + 1 A…" at bounding box center [478, 262] width 956 height 449
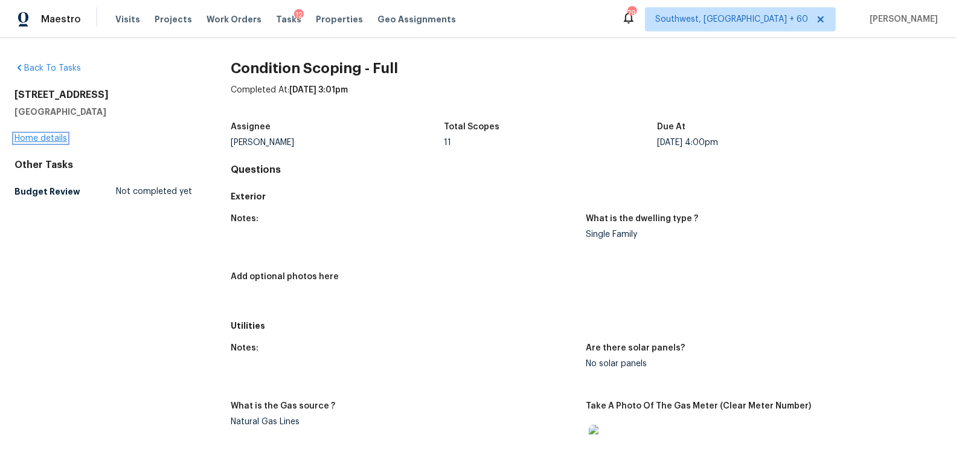
click at [63, 138] on link "Home details" at bounding box center [40, 138] width 53 height 8
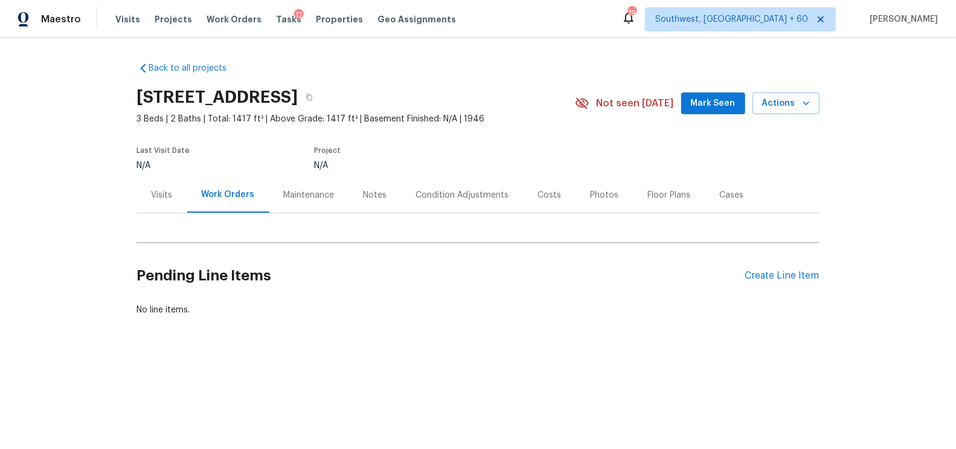
click at [386, 205] on div "Notes" at bounding box center [375, 195] width 53 height 36
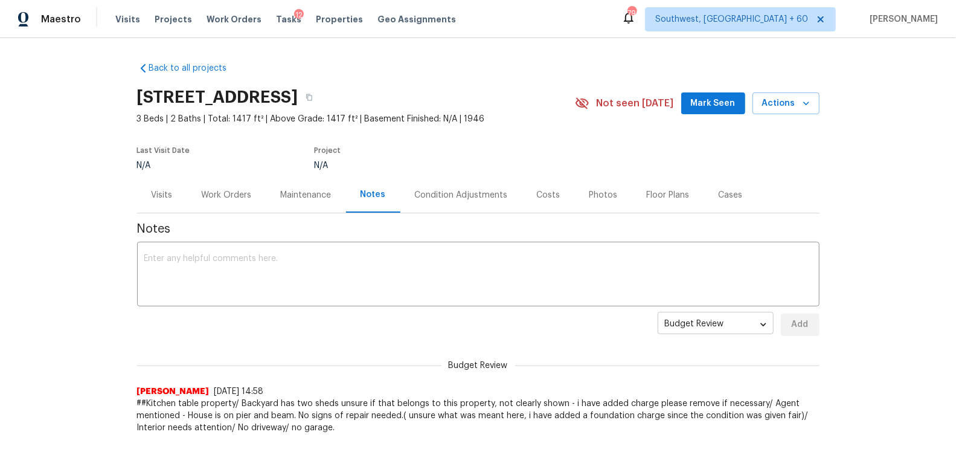
click at [704, 321] on body "Maestro Visits Projects Work Orders Tasks 12 Properties Geo Assignments 796 Sou…" at bounding box center [478, 224] width 956 height 449
click at [668, 350] on li "Address" at bounding box center [715, 344] width 116 height 20
type input "address"
click at [528, 272] on textarea at bounding box center [478, 275] width 668 height 42
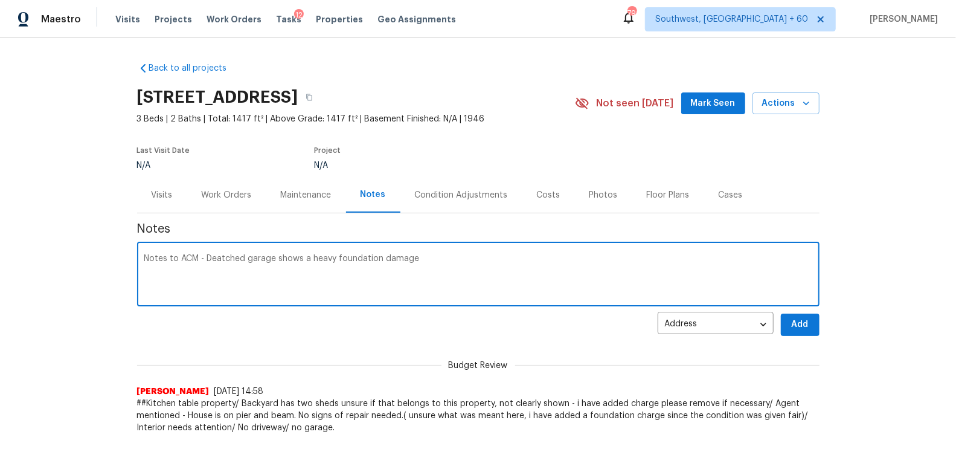
click at [220, 254] on textarea "Notes to ACM - Deatched garage shows a heavy foundation damage" at bounding box center [478, 275] width 668 height 42
click at [429, 284] on textarea "Notes to ACM - Detached garage shows a heavy foundation damage" at bounding box center [478, 275] width 668 height 42
type textarea "Notes to ACM - Detached garage shows a heavy foundation damage"
click at [802, 324] on span "Add" at bounding box center [799, 324] width 19 height 15
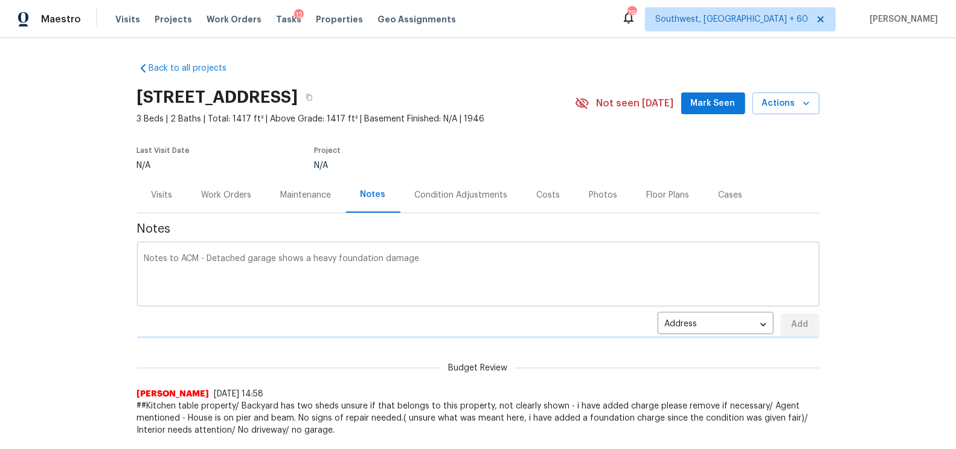
scroll to position [56, 0]
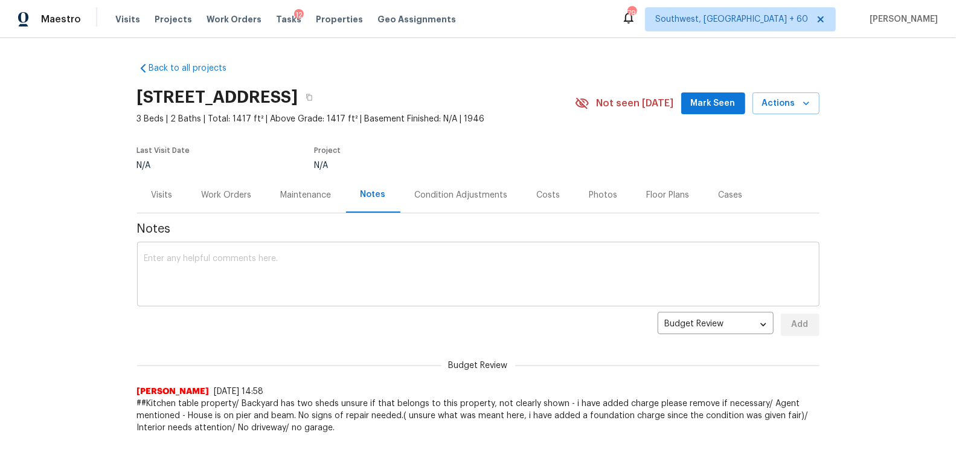
click at [492, 265] on textarea at bounding box center [478, 275] width 668 height 42
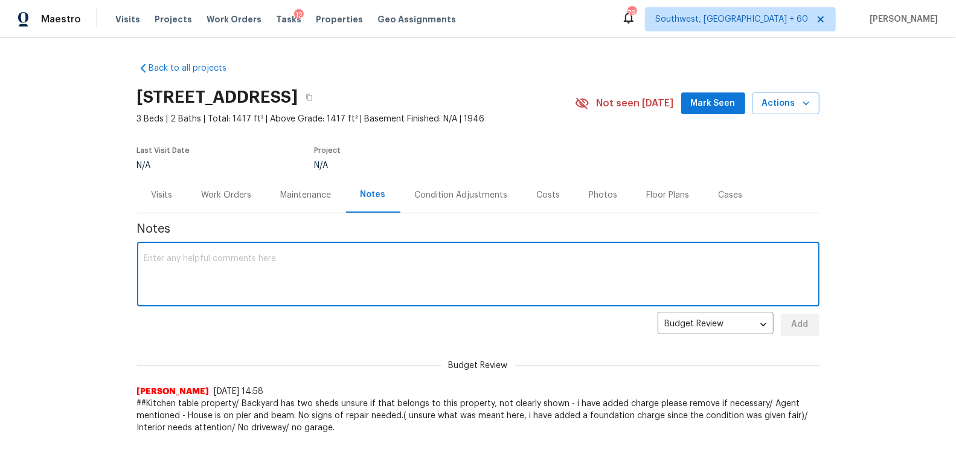
paste textarea "[URL][DOMAIN_NAME][US_STATE][US_STATE][US_STATE][DATE][US_STATE][US_STATE].."
type textarea "[URL][DOMAIN_NAME][US_STATE][US_STATE][US_STATE][DATE][US_STATE][US_STATE].."
click at [467, 265] on textarea at bounding box center [478, 275] width 668 height 42
click at [348, 261] on textarea "Note to ACM - Detached garage shows a heavy garage" at bounding box center [478, 275] width 668 height 42
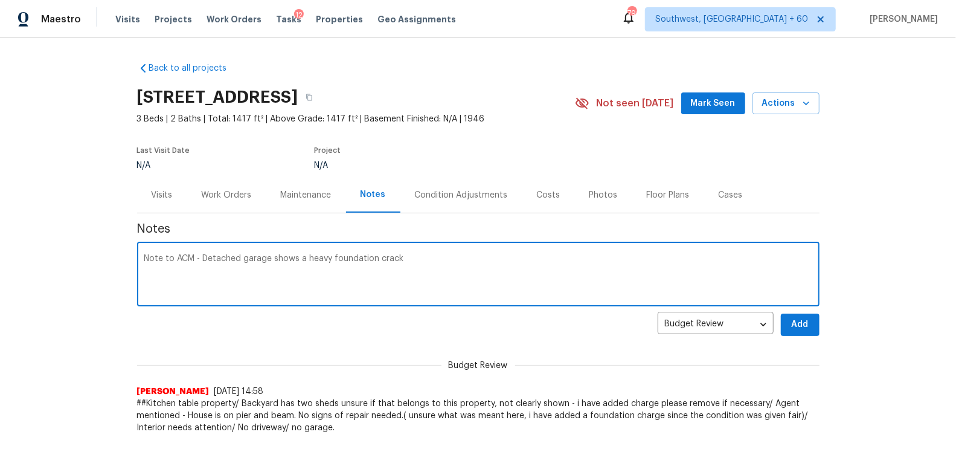
click at [416, 254] on textarea "Note to ACM - Detached garage shows a heavy foundation crack" at bounding box center [478, 275] width 668 height 42
type textarea "Note to ACM - Detached garage shows a heavy foundation crack"
click at [744, 325] on body "Maestro Visits Projects Work Orders Tasks 12 Properties Geo Assignments [STREET…" at bounding box center [478, 224] width 956 height 449
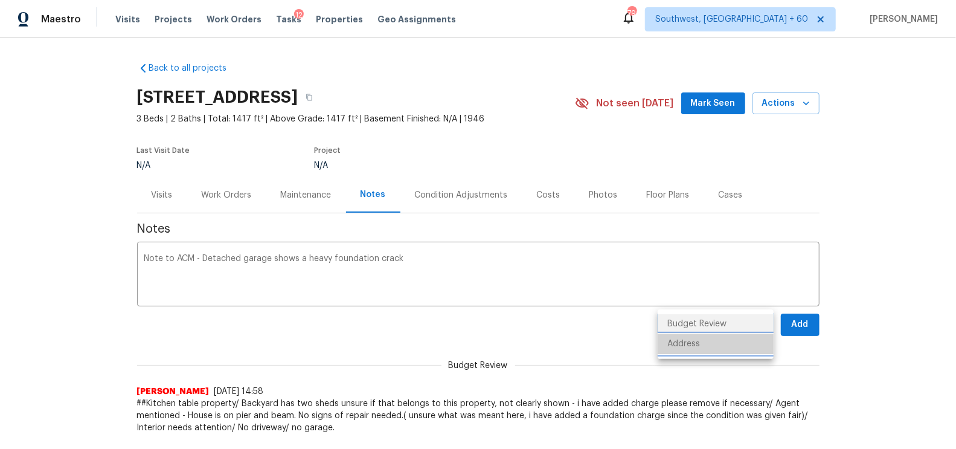
click at [701, 342] on li "Address" at bounding box center [715, 344] width 116 height 20
type input "address"
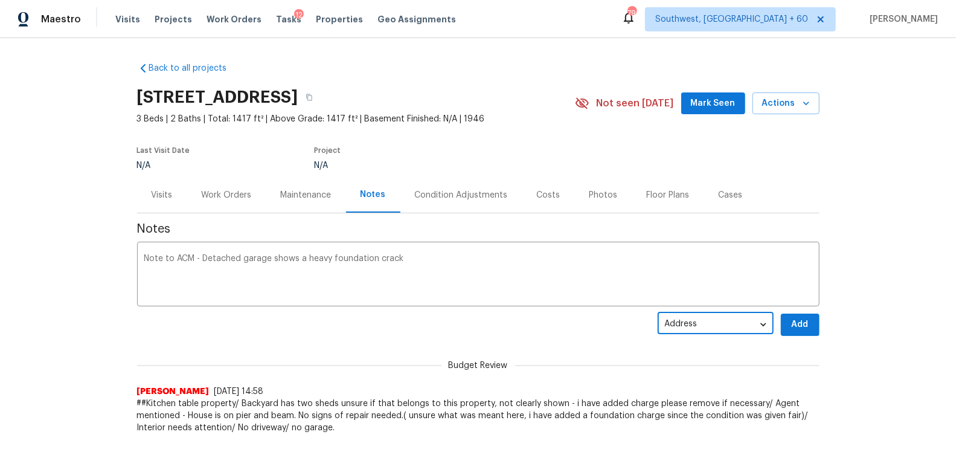
click at [822, 326] on div "Back to all projects [STREET_ADDRESS] 3 Beds | 2 Baths | Total: 1417 ft² | Abov…" at bounding box center [478, 243] width 956 height 410
click at [814, 326] on button "Add" at bounding box center [800, 324] width 39 height 22
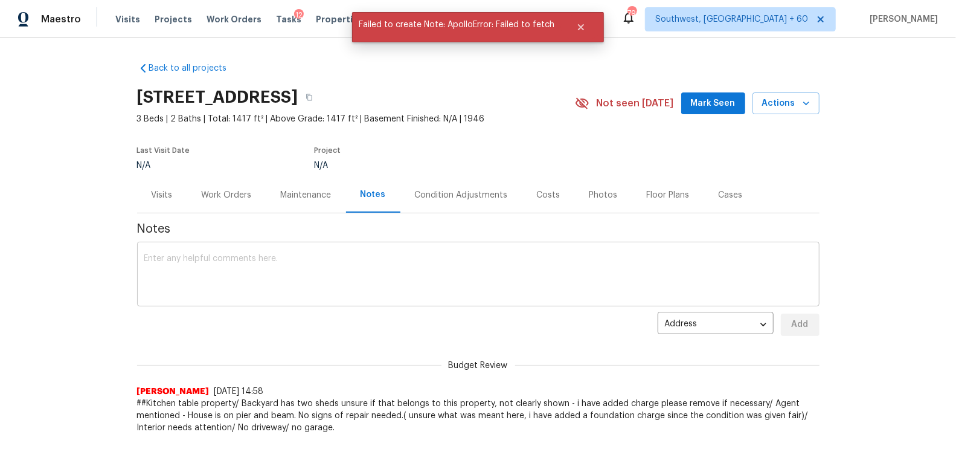
click at [449, 297] on div "x ​" at bounding box center [478, 275] width 682 height 62
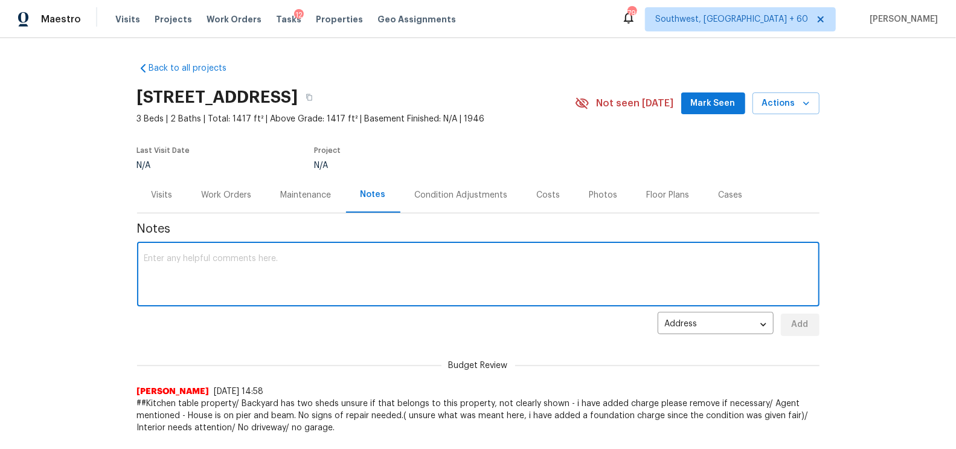
click at [320, 271] on textarea at bounding box center [478, 275] width 668 height 42
paste textarea "https://maestro.ops.opendoor.com/tasks/bea681ea-8e4b-421f-91a0-98652fbe49b4?tab…"
type textarea "https://maestro.ops.opendoor.com/tasks/bea681ea-8e4b-421f-91a0-98652fbe49b4?tab…"
click at [378, 257] on textarea "Note to acm - Detached garage shows heavy foundation crack" at bounding box center [478, 275] width 668 height 42
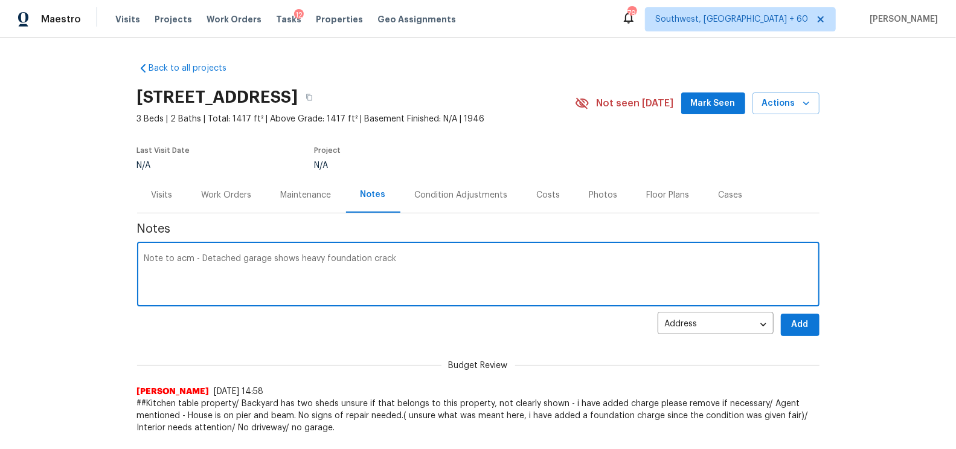
click at [378, 257] on textarea "Note to acm - Detached garage shows heavy foundation crack" at bounding box center [478, 275] width 668 height 42
type textarea "Note to acm - Detached garage shows heavy foundation crack"
click at [797, 323] on span "Add" at bounding box center [799, 324] width 19 height 15
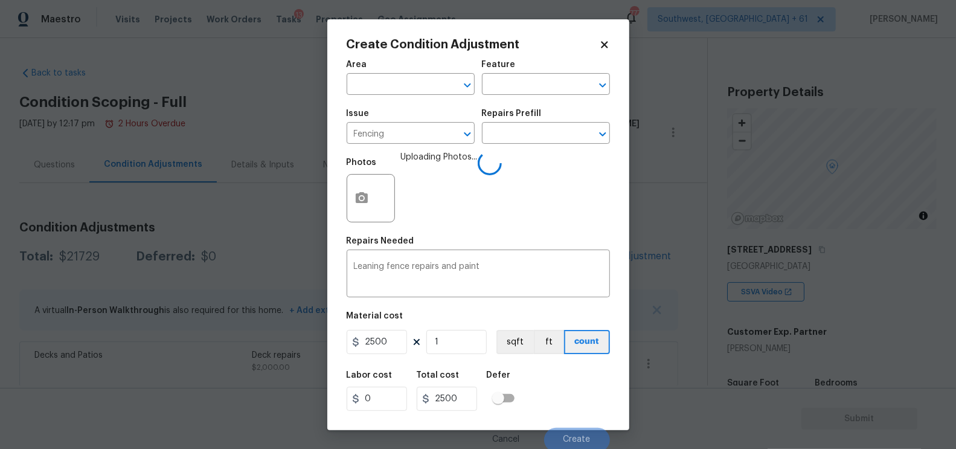
scroll to position [85, 0]
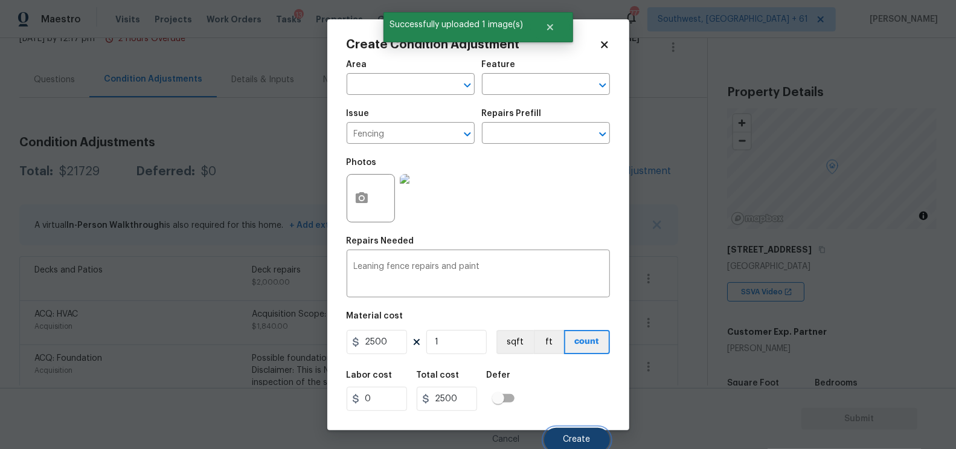
click at [587, 438] on span "Create" at bounding box center [576, 439] width 27 height 9
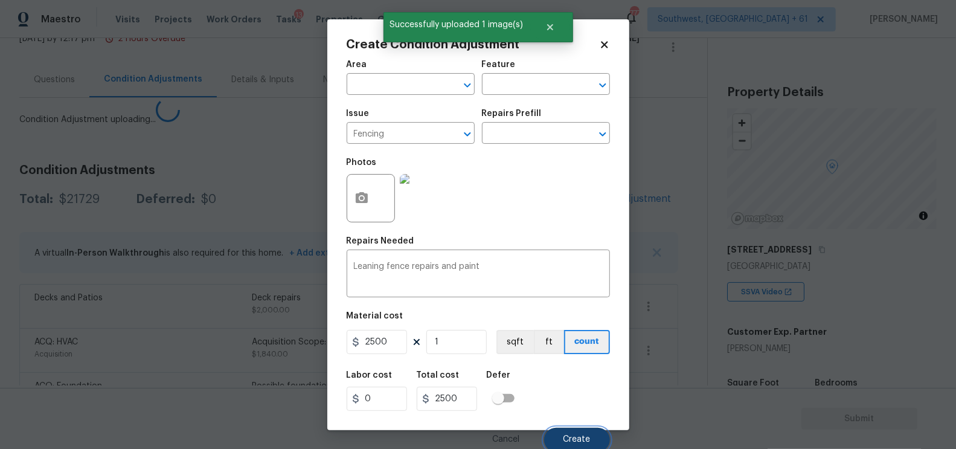
click at [587, 438] on span "Create" at bounding box center [576, 439] width 27 height 9
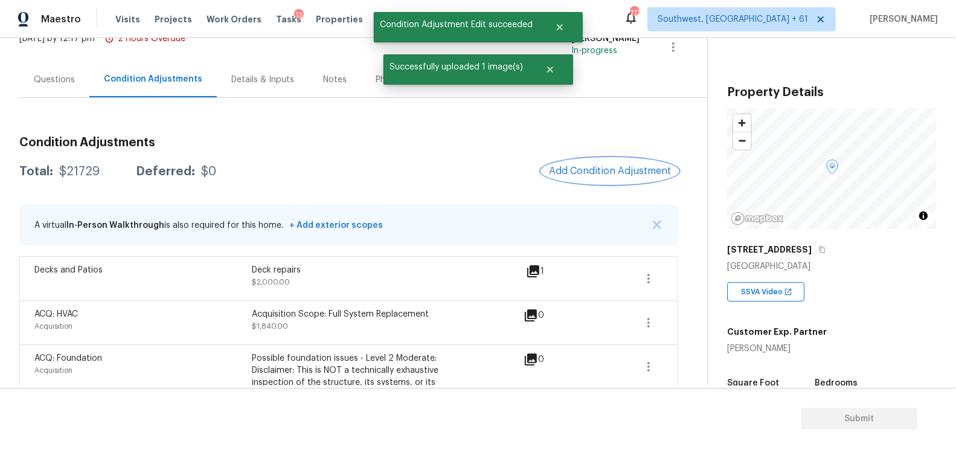
click at [625, 167] on span "Add Condition Adjustment" at bounding box center [610, 170] width 122 height 11
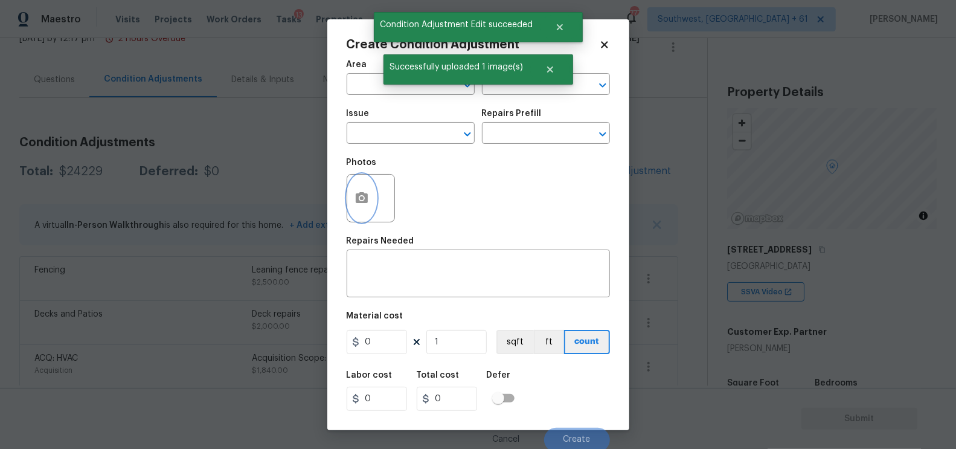
click at [362, 189] on button "button" at bounding box center [361, 197] width 29 height 47
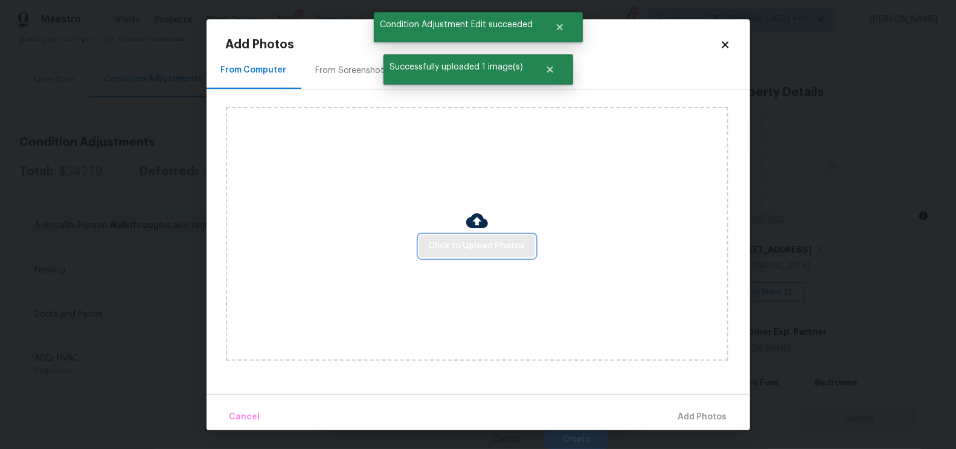
click at [470, 254] on button "Click to Upload Photos" at bounding box center [477, 246] width 116 height 22
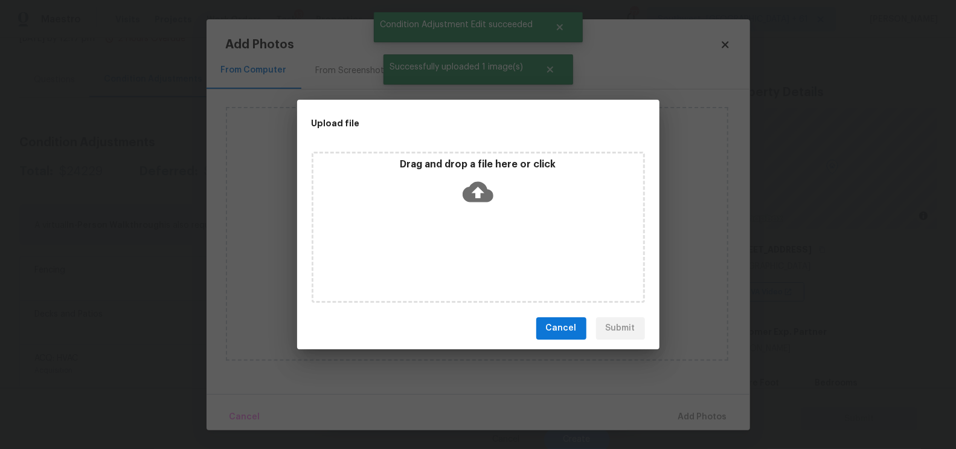
click at [479, 192] on icon at bounding box center [477, 191] width 31 height 31
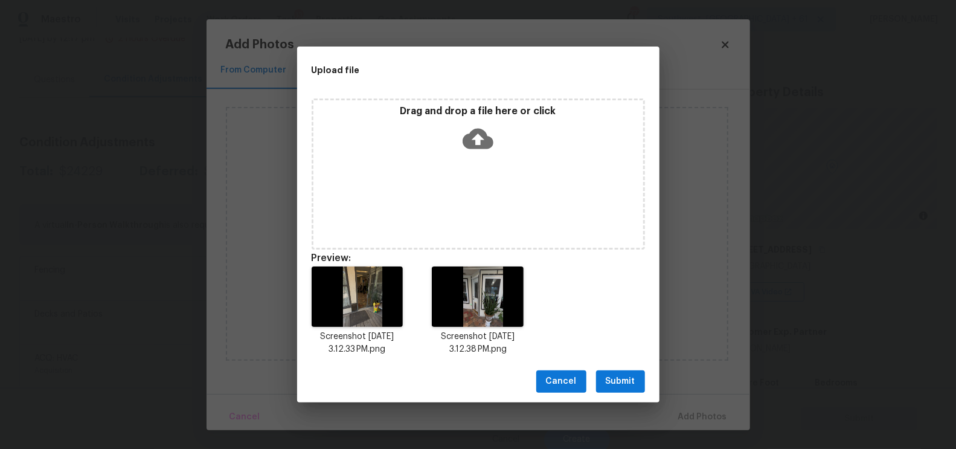
click at [619, 380] on span "Submit" at bounding box center [620, 381] width 30 height 15
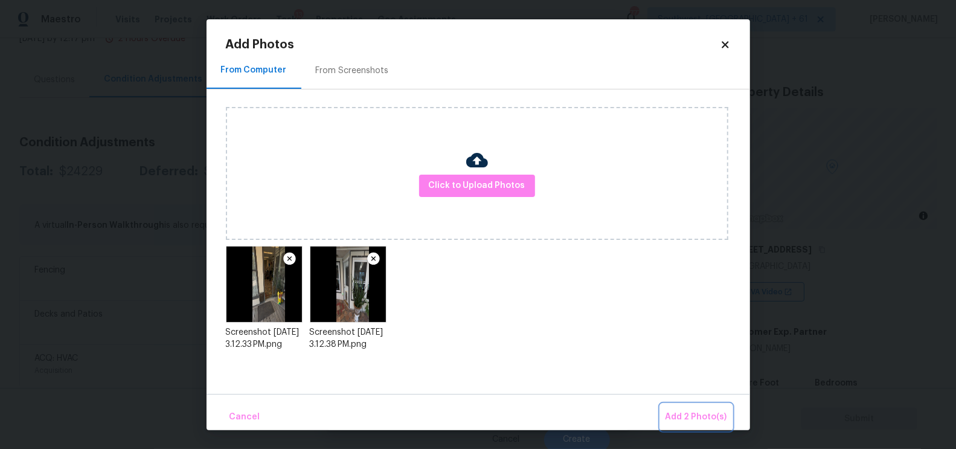
click at [707, 423] on span "Add 2 Photo(s)" at bounding box center [696, 416] width 62 height 15
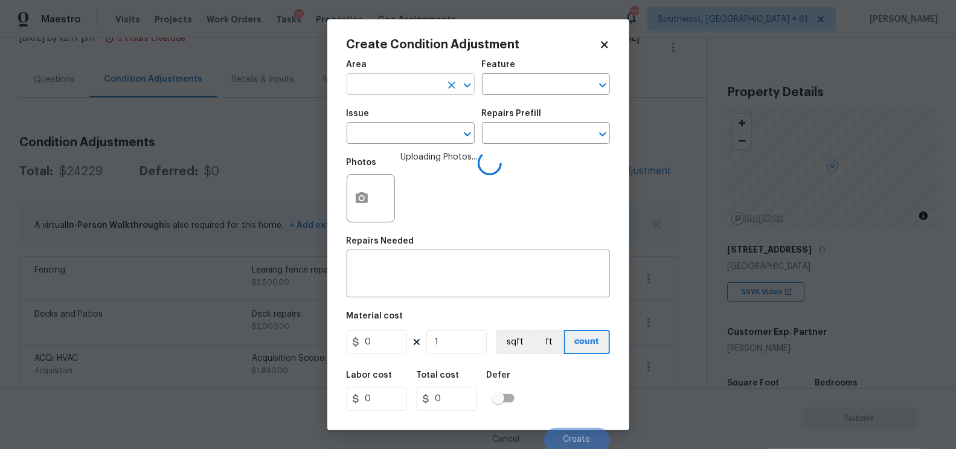
click at [399, 90] on input "text" at bounding box center [393, 85] width 94 height 19
click at [403, 135] on li "Interior Overall" at bounding box center [410, 133] width 128 height 20
type input "Interior Overall"
click at [387, 255] on div "x ​" at bounding box center [477, 274] width 263 height 45
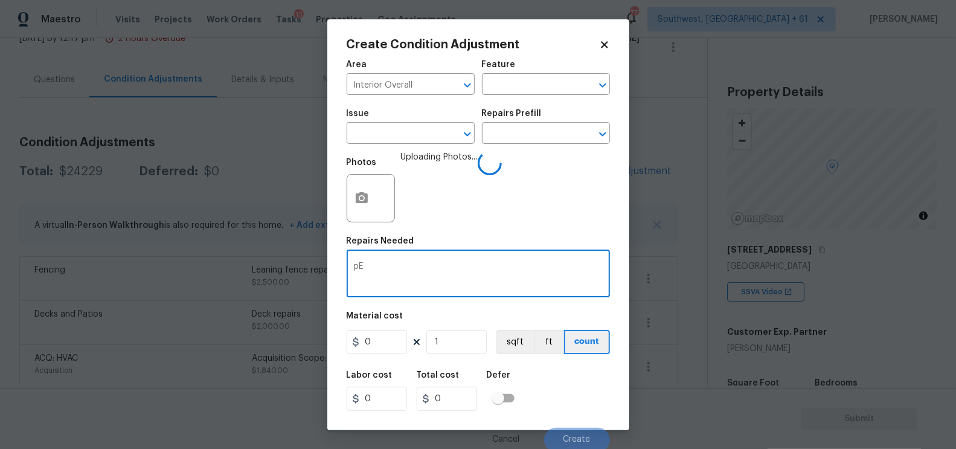
type textarea "p"
type textarea "Pet door removal"
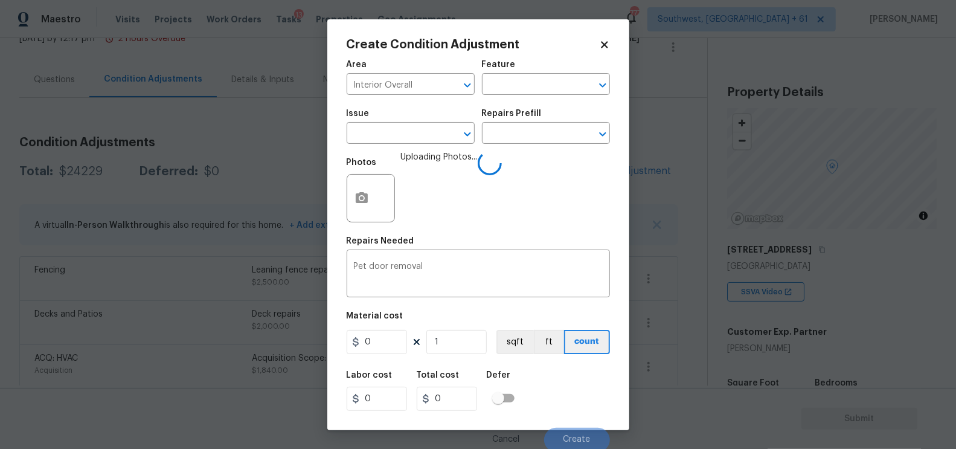
click at [380, 330] on figure "Material cost 0 1 sqft ft count" at bounding box center [477, 333] width 263 height 45
click at [389, 342] on input "0" at bounding box center [376, 342] width 60 height 24
type input "900"
click at [462, 406] on input "0" at bounding box center [447, 398] width 60 height 24
type input "900"
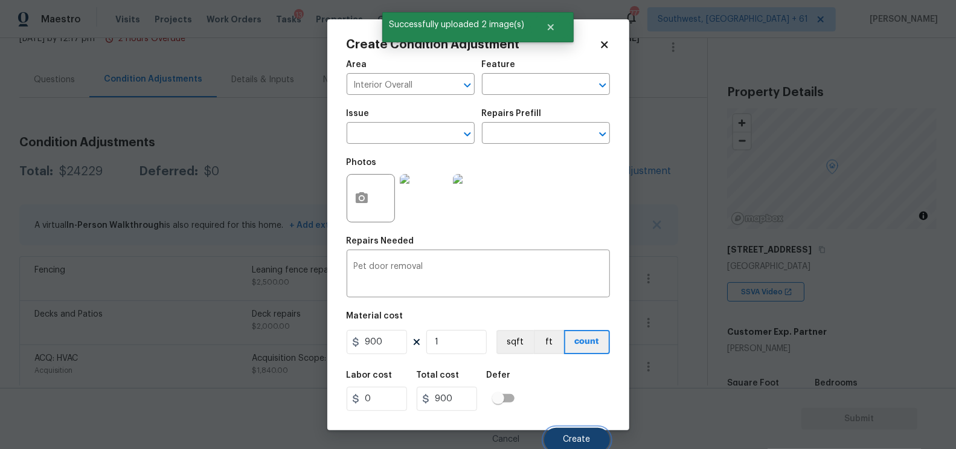
click at [581, 444] on span "Create" at bounding box center [576, 439] width 27 height 9
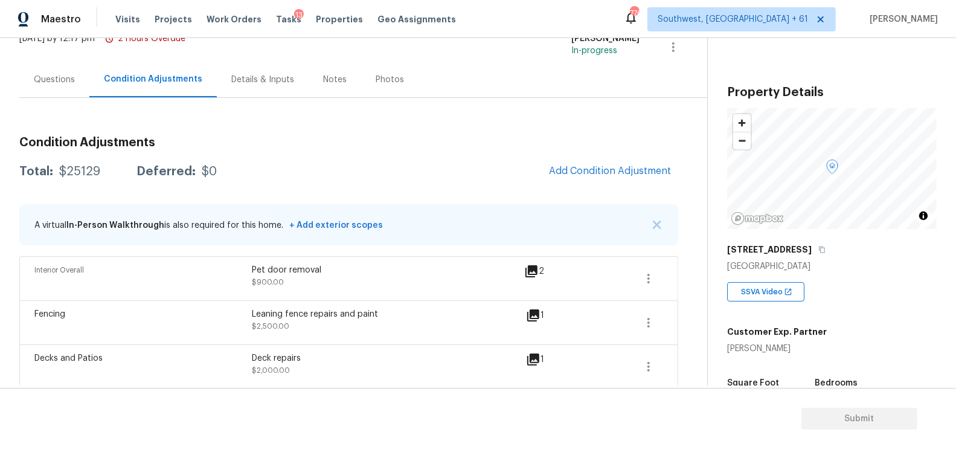
click at [636, 185] on div "Condition Adjustments Total: $25129 Deferred: $0 Add Condition Adjustment A vir…" at bounding box center [348, 435] width 659 height 617
click at [596, 174] on span "Add Condition Adjustment" at bounding box center [610, 170] width 122 height 11
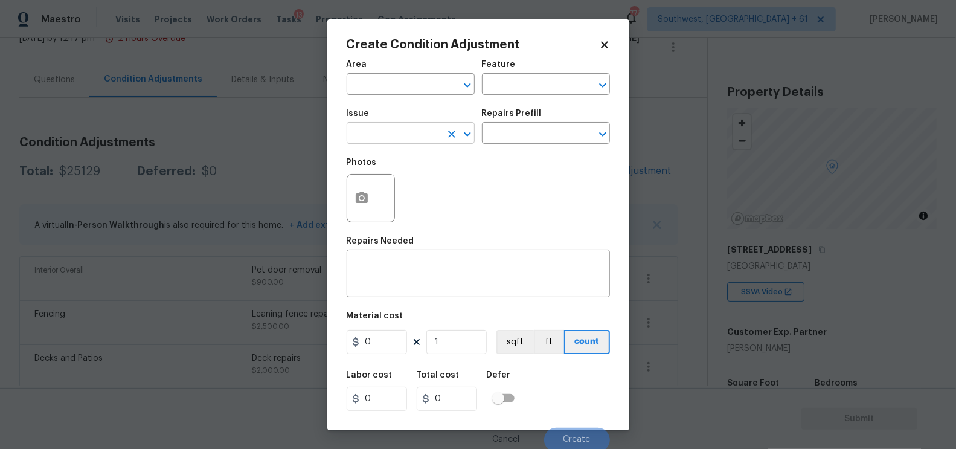
click at [382, 133] on input "text" at bounding box center [393, 134] width 94 height 19
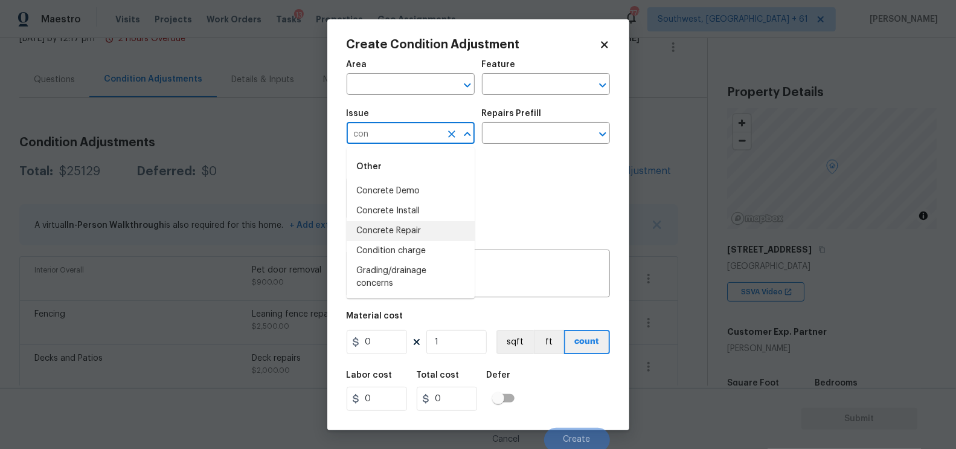
click at [398, 228] on li "Concrete Repair" at bounding box center [410, 231] width 128 height 20
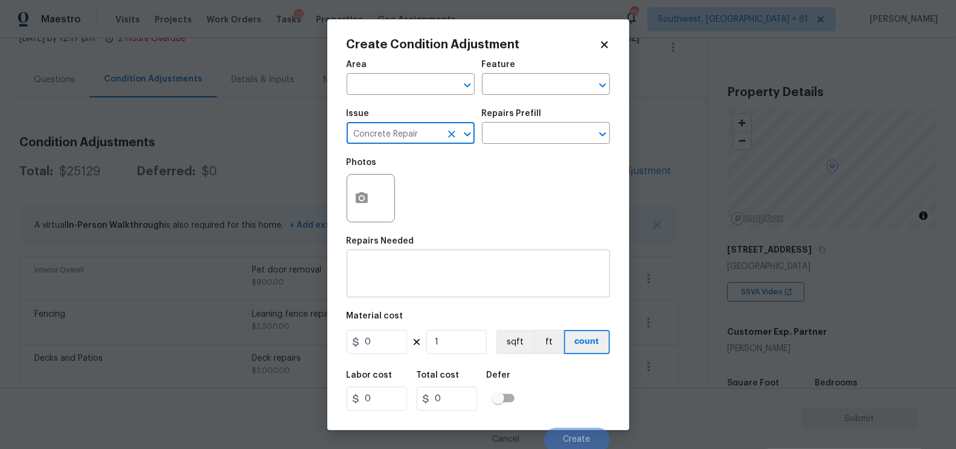
type input "Concrete Repair"
click at [387, 272] on textarea at bounding box center [478, 274] width 249 height 25
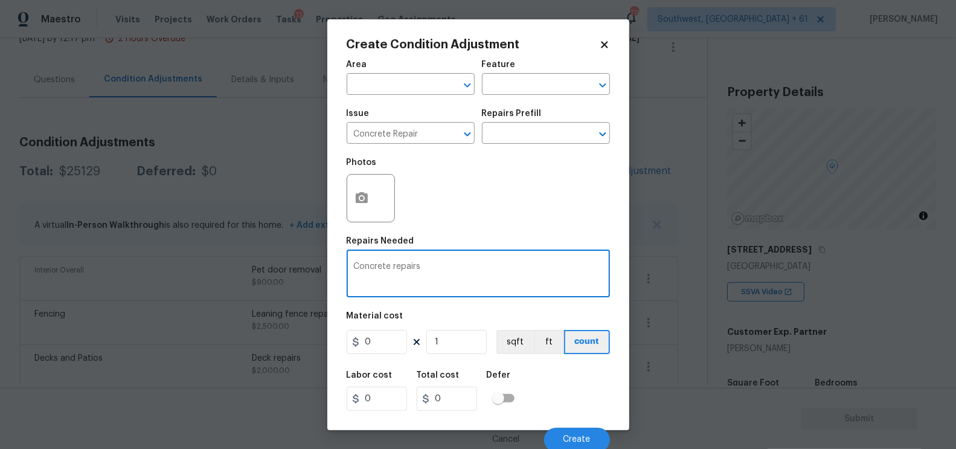
type textarea "Concrete repairs"
click at [389, 348] on input "0" at bounding box center [376, 342] width 60 height 24
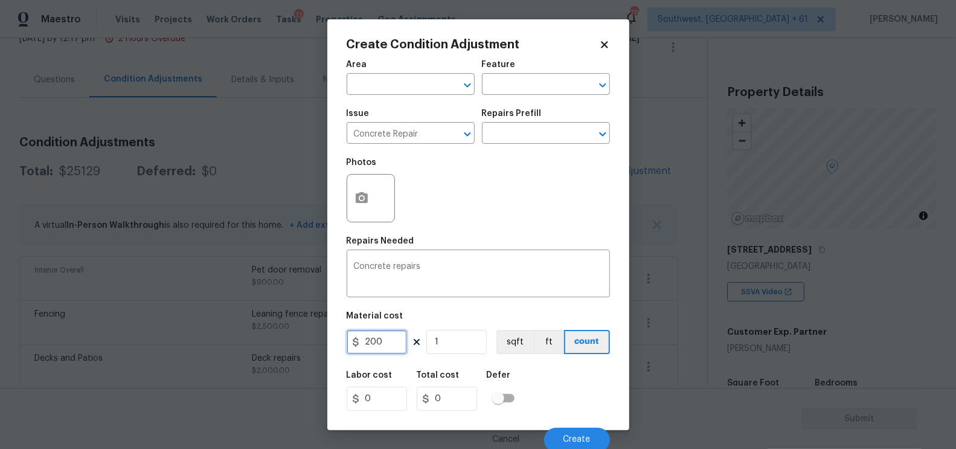
type input "200"
click at [450, 399] on input "200" at bounding box center [447, 398] width 60 height 24
click at [342, 207] on div "Create Condition Adjustment Area ​ Feature ​ Issue Concrete Repair ​ Repairs Pr…" at bounding box center [478, 224] width 302 height 410
click at [371, 197] on button "button" at bounding box center [361, 197] width 29 height 47
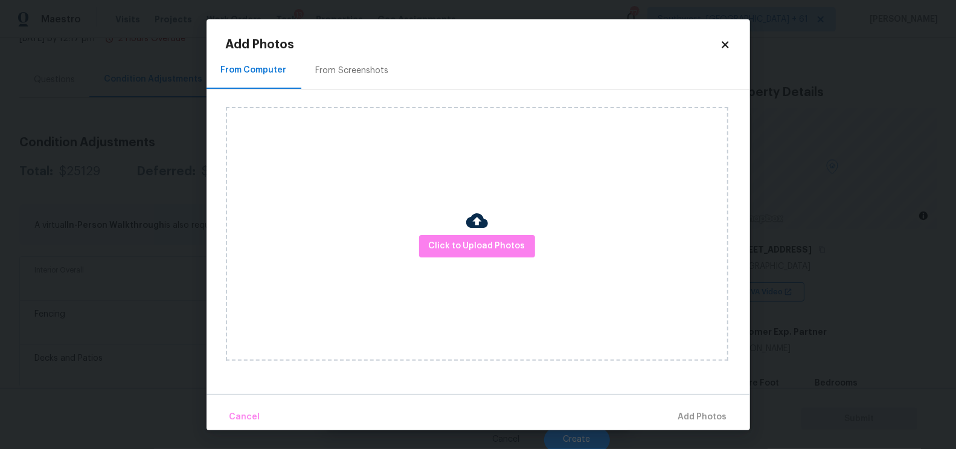
click at [458, 231] on div "Click to Upload Photos" at bounding box center [477, 234] width 502 height 254
click at [482, 240] on span "Click to Upload Photos" at bounding box center [477, 245] width 97 height 15
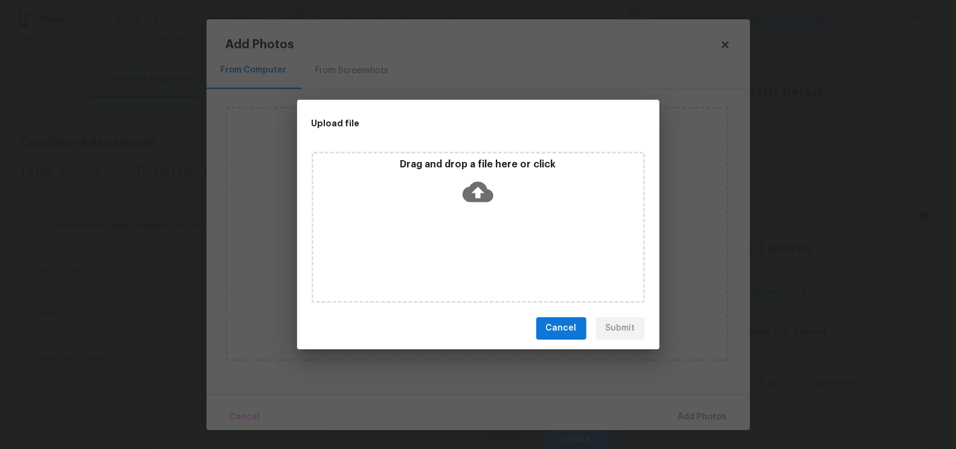
click at [482, 202] on icon at bounding box center [477, 191] width 31 height 31
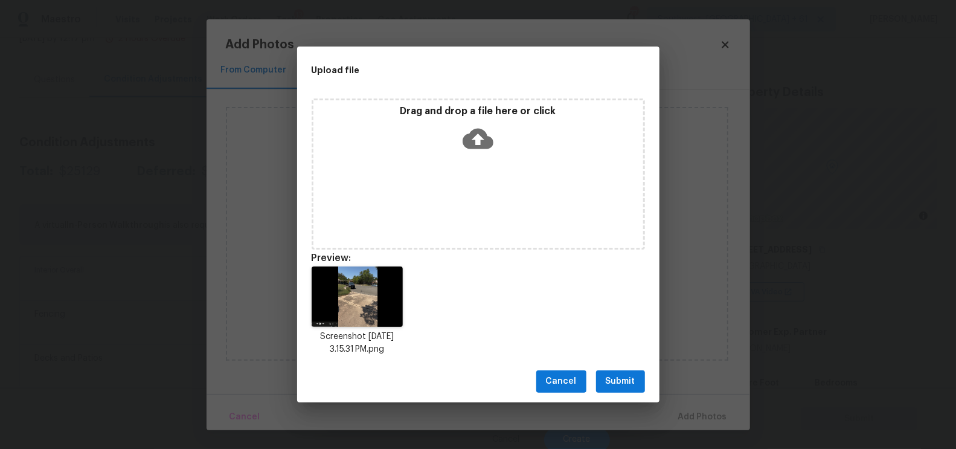
click at [625, 384] on span "Submit" at bounding box center [620, 381] width 30 height 15
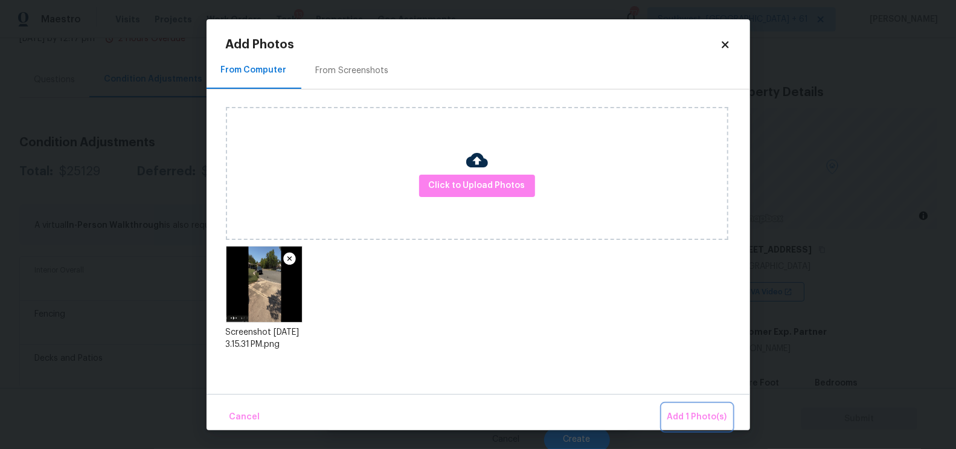
click at [707, 412] on span "Add 1 Photo(s)" at bounding box center [697, 416] width 60 height 15
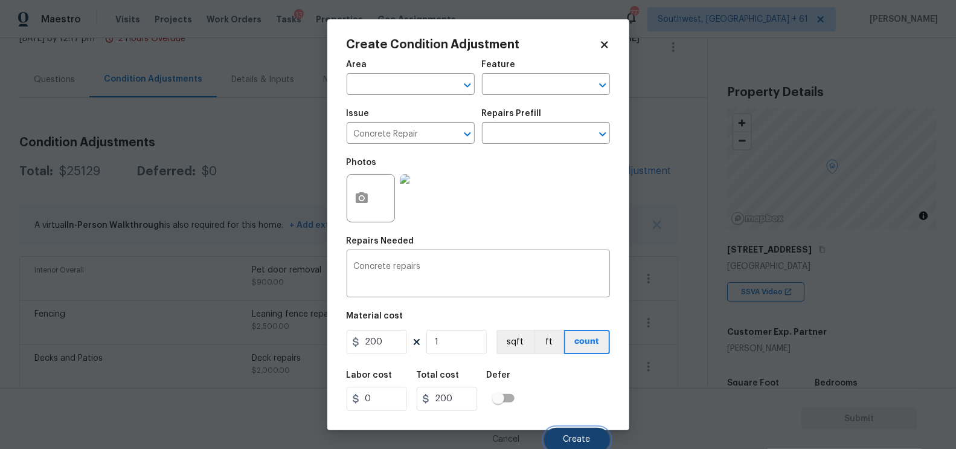
click at [585, 434] on button "Create" at bounding box center [577, 439] width 66 height 24
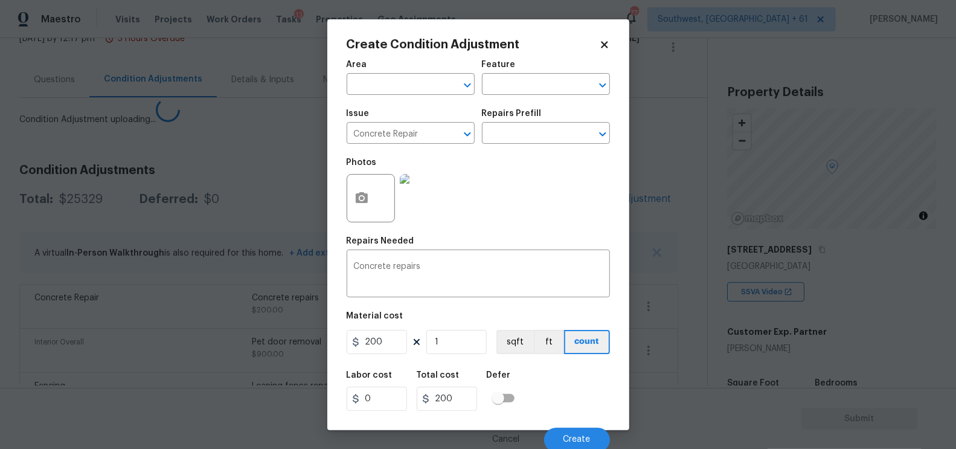
click at [630, 177] on body "Maestro Visits Projects Work Orders Tasks 13 Properties Geo Assignments 773 Sou…" at bounding box center [478, 224] width 956 height 449
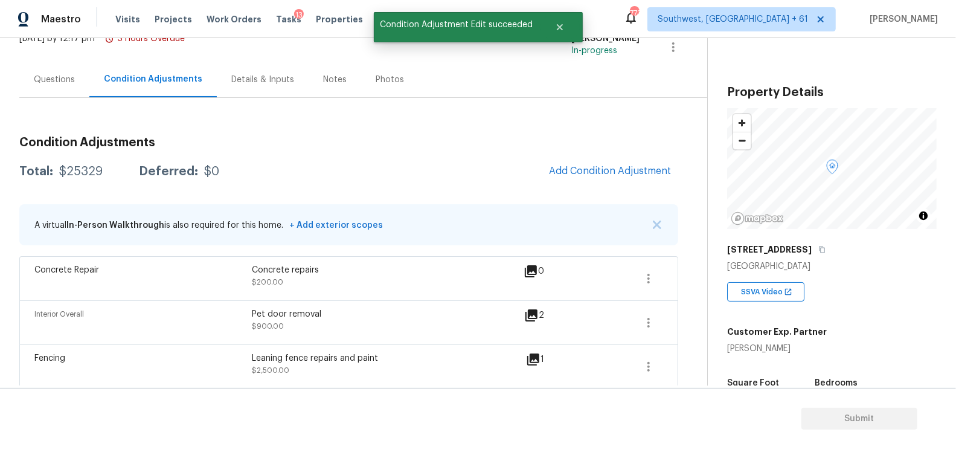
click at [631, 184] on span "Add Condition Adjustment" at bounding box center [609, 171] width 136 height 27
click at [562, 179] on button "Add Condition Adjustment" at bounding box center [609, 170] width 136 height 25
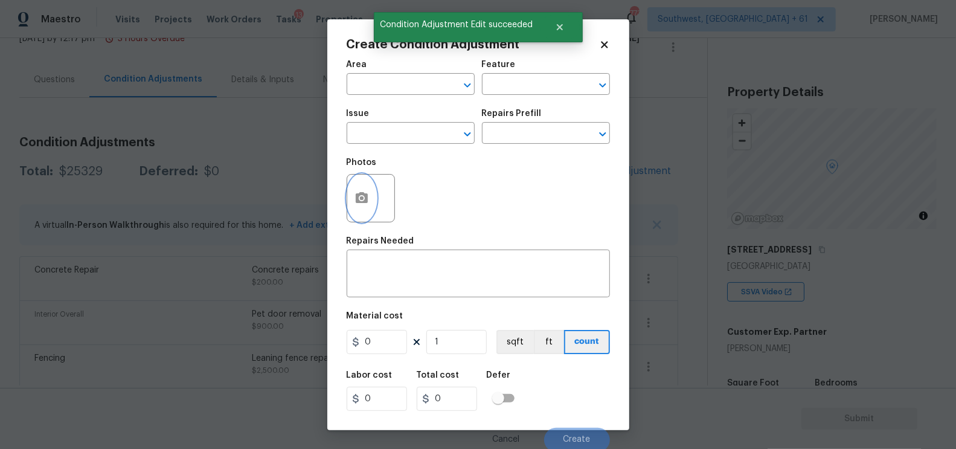
click at [360, 211] on button "button" at bounding box center [361, 197] width 29 height 47
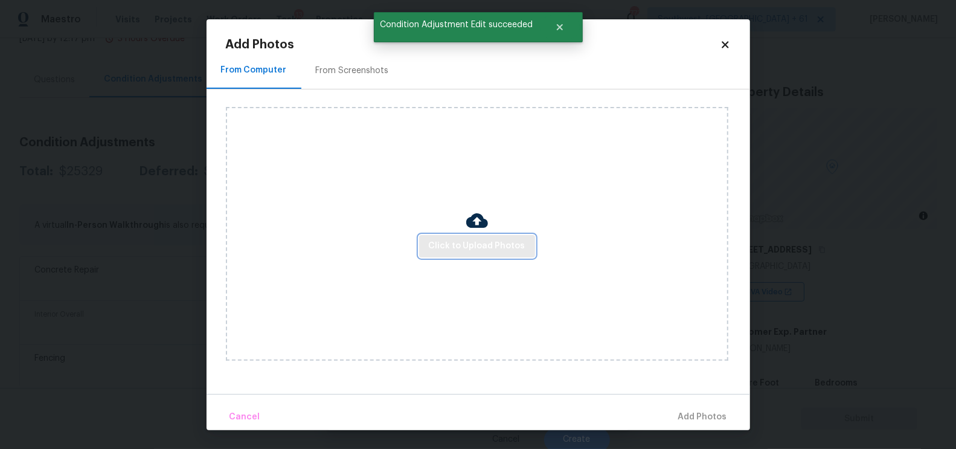
click at [451, 252] on span "Click to Upload Photos" at bounding box center [477, 245] width 97 height 15
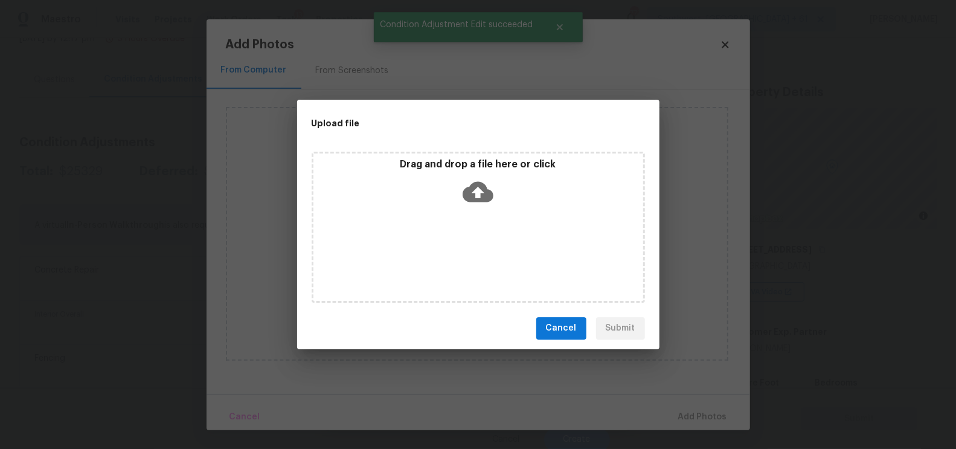
click at [484, 188] on icon at bounding box center [477, 191] width 31 height 21
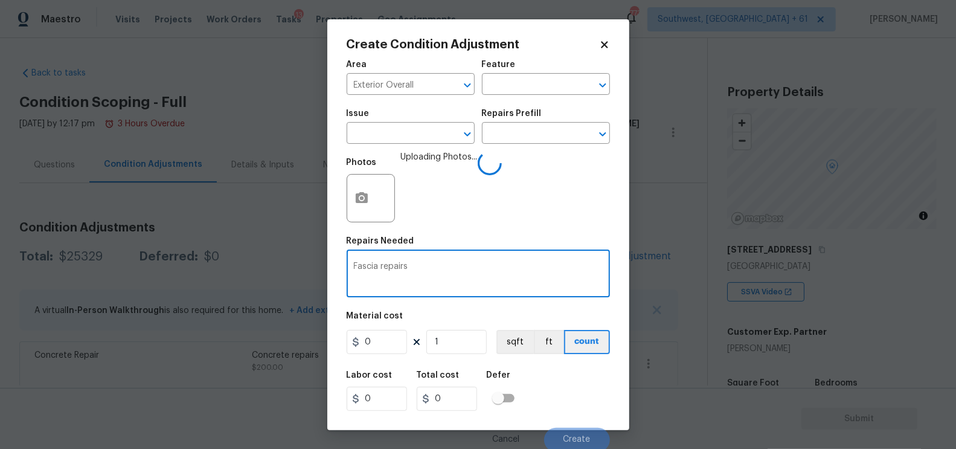
scroll to position [85, 0]
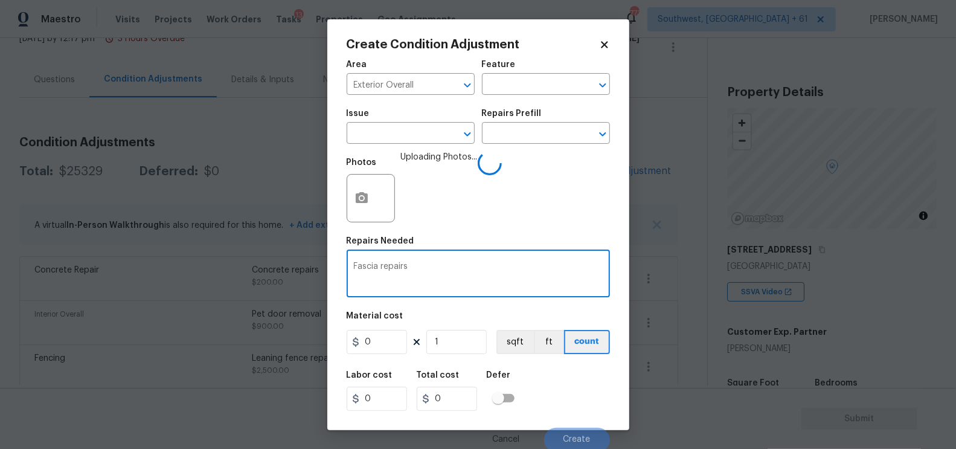
type textarea "Fascia repairs"
click at [383, 345] on input "0" at bounding box center [376, 342] width 60 height 24
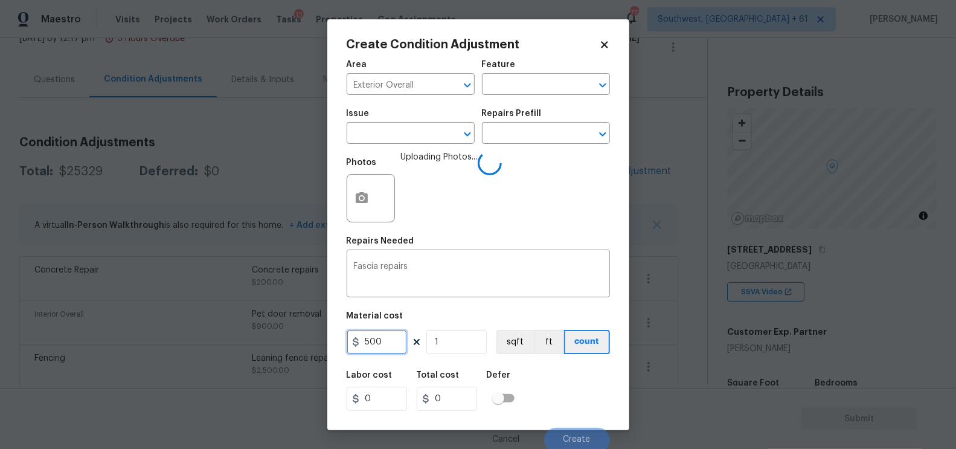
type input "500"
click at [445, 398] on input "500" at bounding box center [447, 398] width 60 height 24
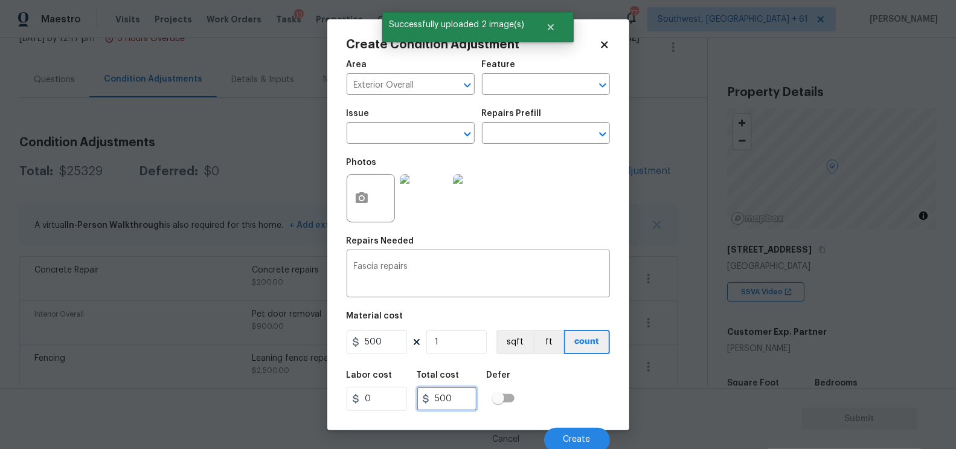
click at [463, 403] on input "500" at bounding box center [447, 398] width 60 height 24
click at [564, 436] on span "Create" at bounding box center [576, 439] width 27 height 9
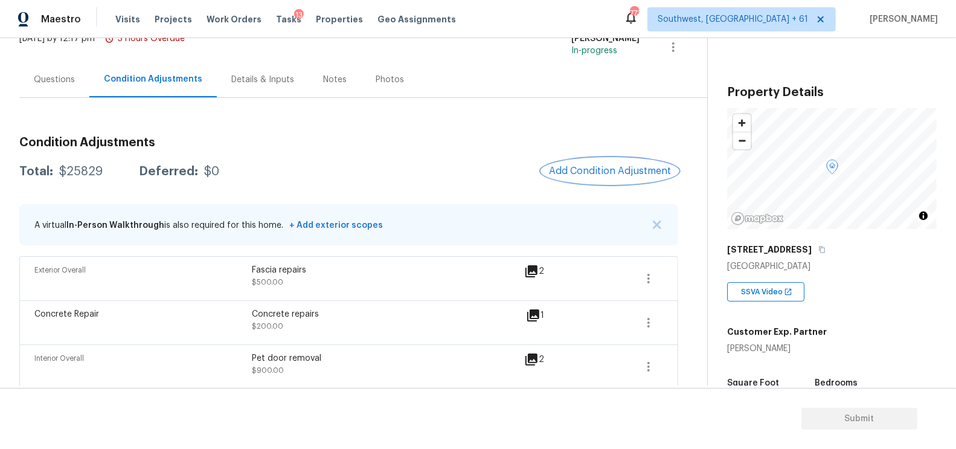
click at [627, 171] on span "Add Condition Adjustment" at bounding box center [610, 170] width 122 height 11
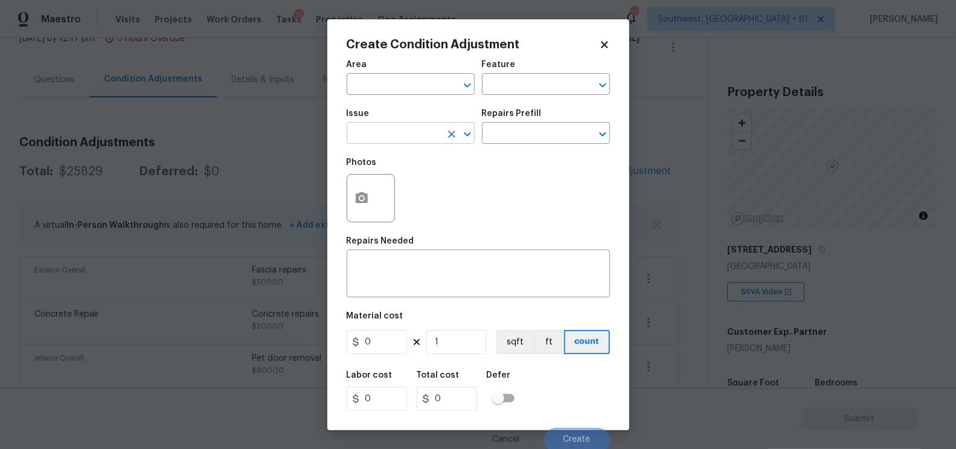
click at [431, 123] on div "Issue" at bounding box center [410, 117] width 128 height 16
click at [415, 130] on input "text" at bounding box center [393, 134] width 94 height 19
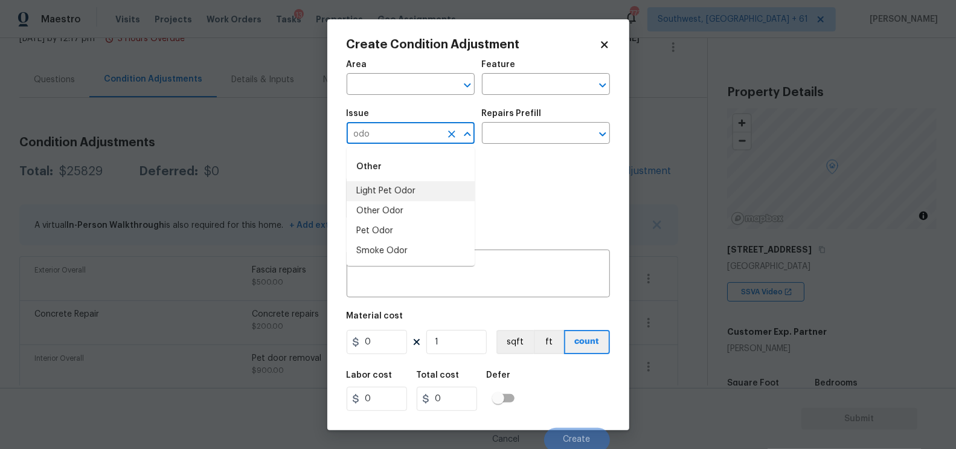
click at [389, 190] on li "Light Pet Odor" at bounding box center [410, 191] width 128 height 20
type input "Light Pet Odor"
click at [518, 130] on input "text" at bounding box center [529, 134] width 94 height 19
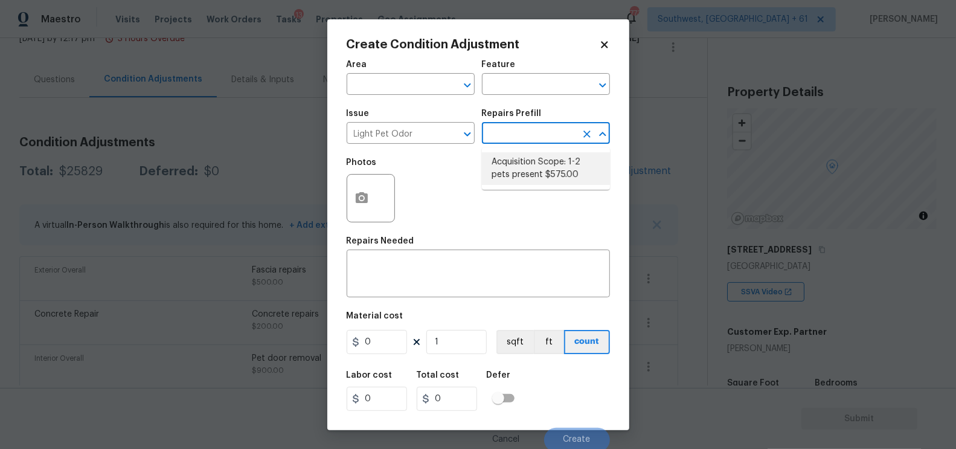
click at [532, 181] on li "Acquisition Scope: 1-2 pets present $575.00" at bounding box center [546, 168] width 128 height 33
type textarea "Acquisition Scope: 1-2 pets present"
type input "575"
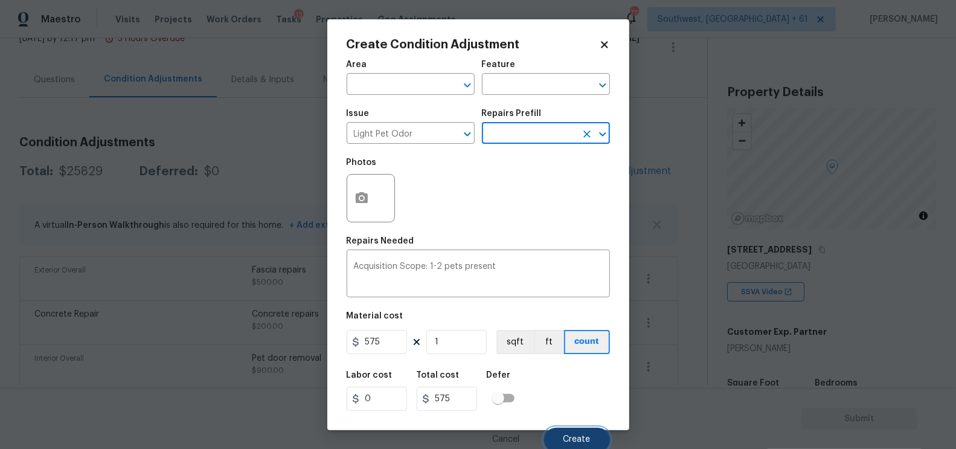
click at [568, 439] on span "Create" at bounding box center [576, 439] width 27 height 9
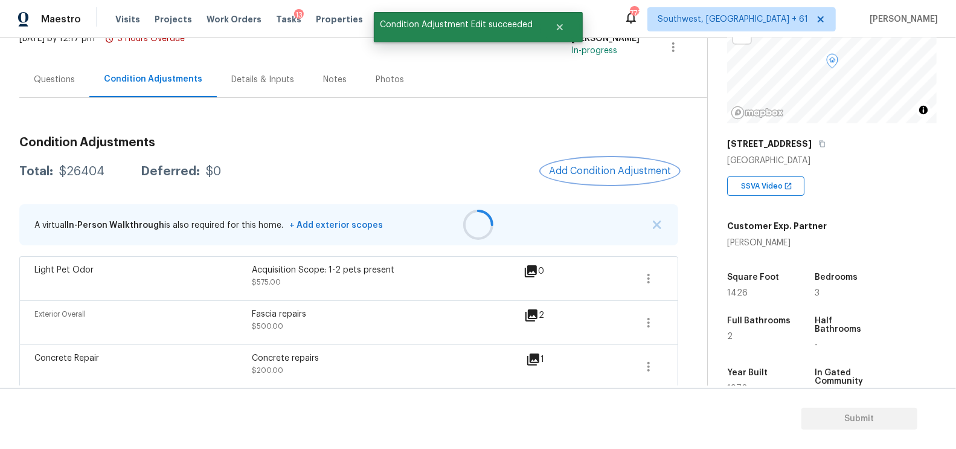
scroll to position [123, 0]
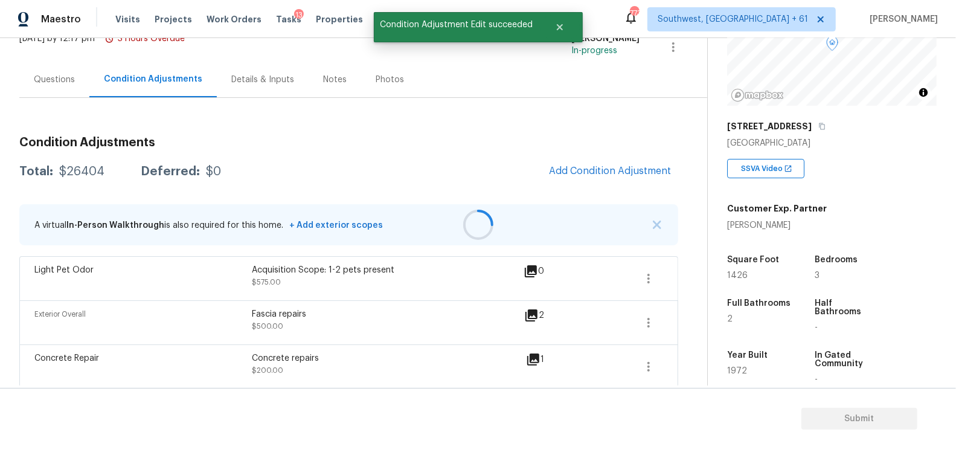
click at [664, 146] on div at bounding box center [478, 224] width 956 height 449
click at [602, 177] on button "Add Condition Adjustment" at bounding box center [609, 170] width 136 height 25
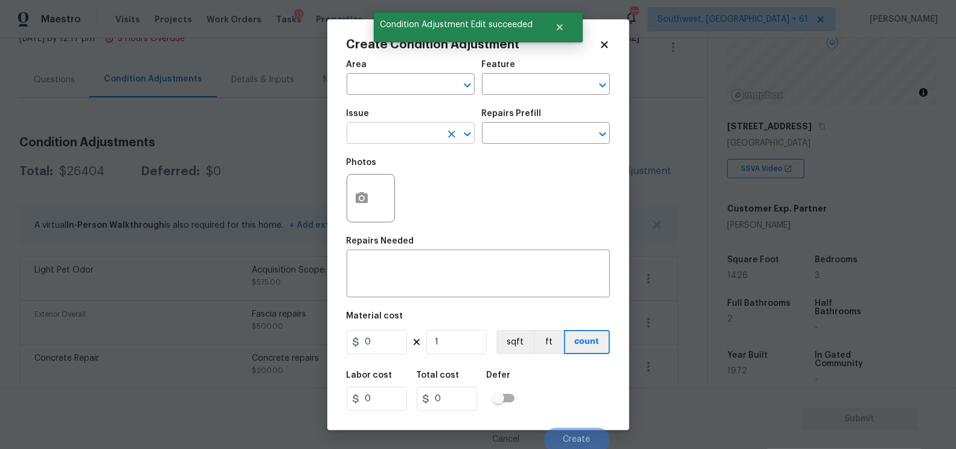
click at [404, 139] on input "text" at bounding box center [393, 134] width 94 height 19
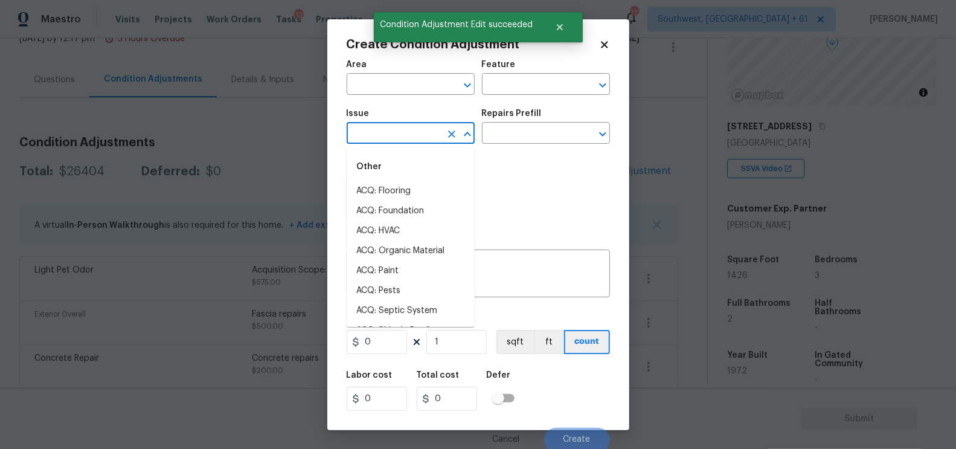
type input "o"
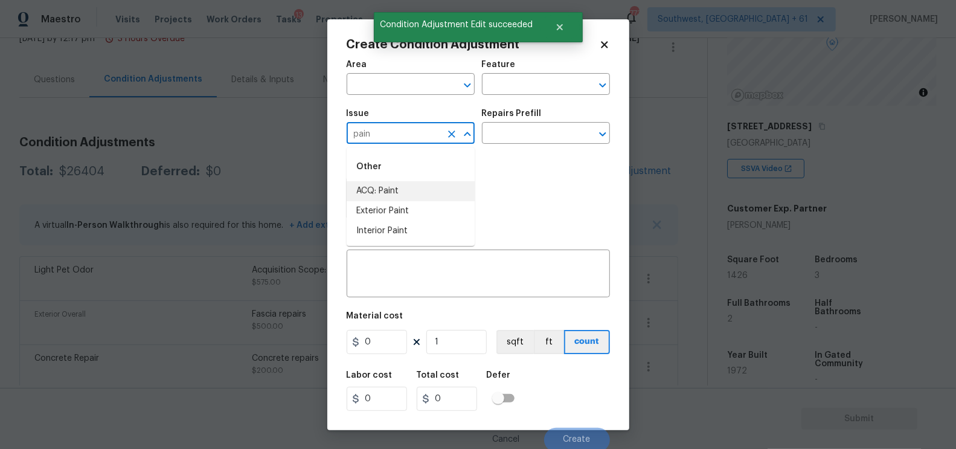
click at [397, 187] on li "ACQ: Paint" at bounding box center [410, 191] width 128 height 20
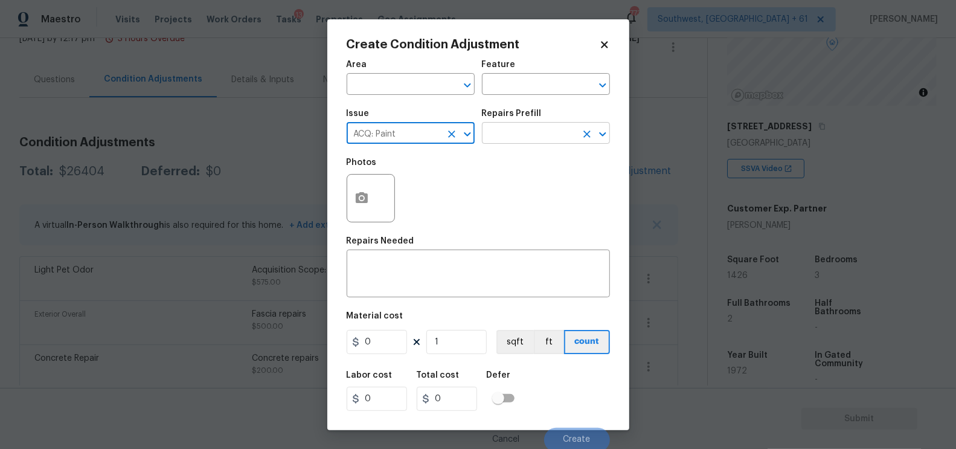
type input "ACQ: Paint"
click at [525, 134] on input "text" at bounding box center [529, 134] width 94 height 19
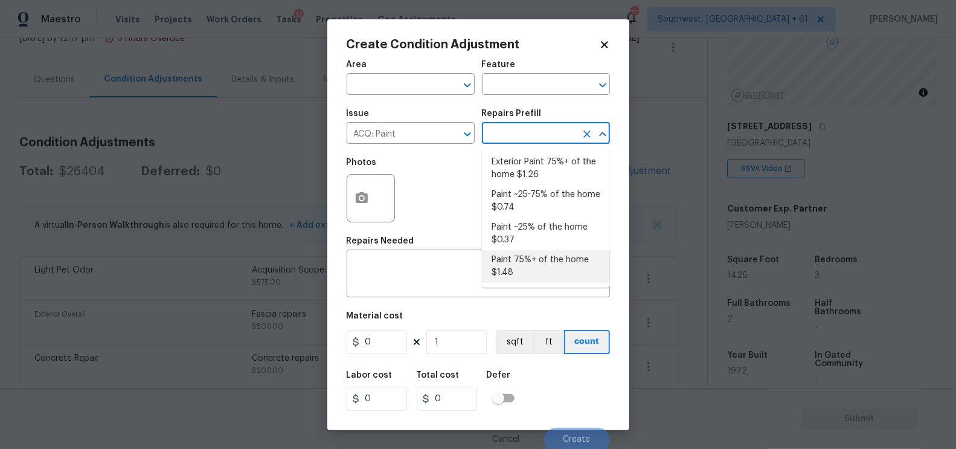
click at [525, 260] on li "Paint 75%+ of the home $1.48" at bounding box center [546, 266] width 128 height 33
type input "Acquisition"
type textarea "Acquisition Scope: 75%+ of the home will likely require interior paint"
type input "1.48"
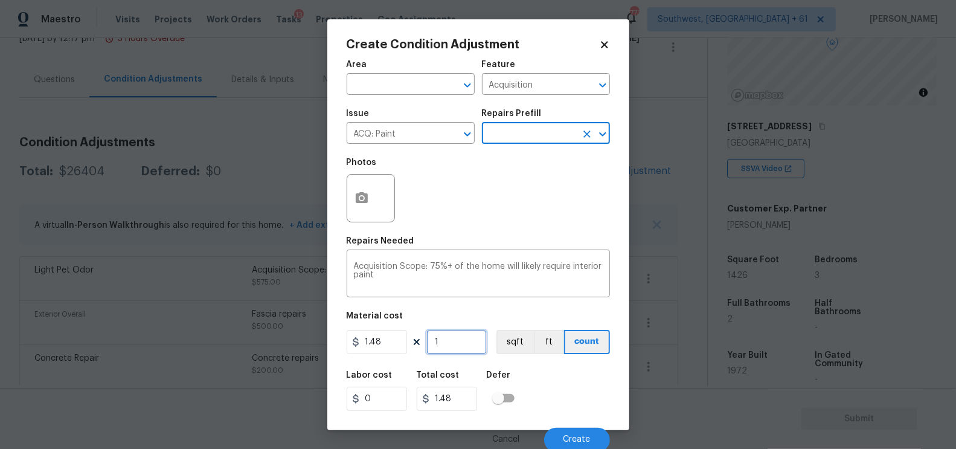
click at [456, 330] on input "1" at bounding box center [456, 342] width 60 height 24
type input "0"
type input "1"
type input "1.48"
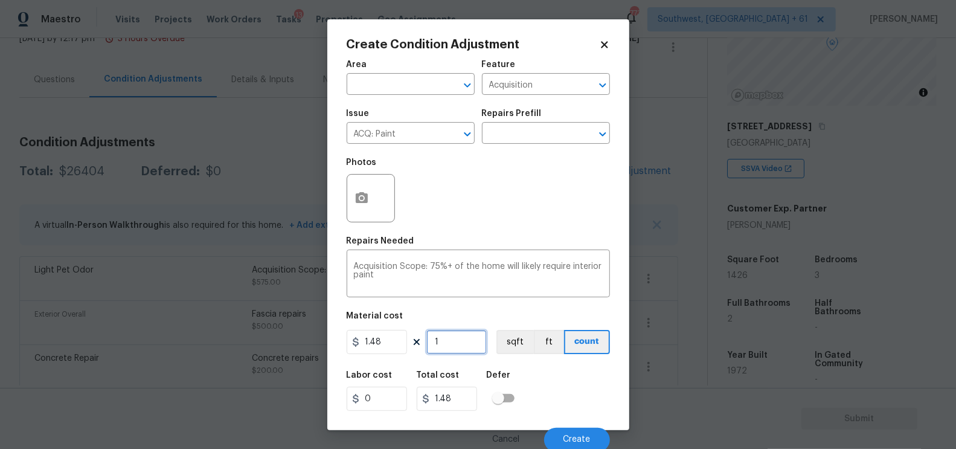
type input "14"
type input "20.72"
type input "142"
type input "210.16"
type input "1426"
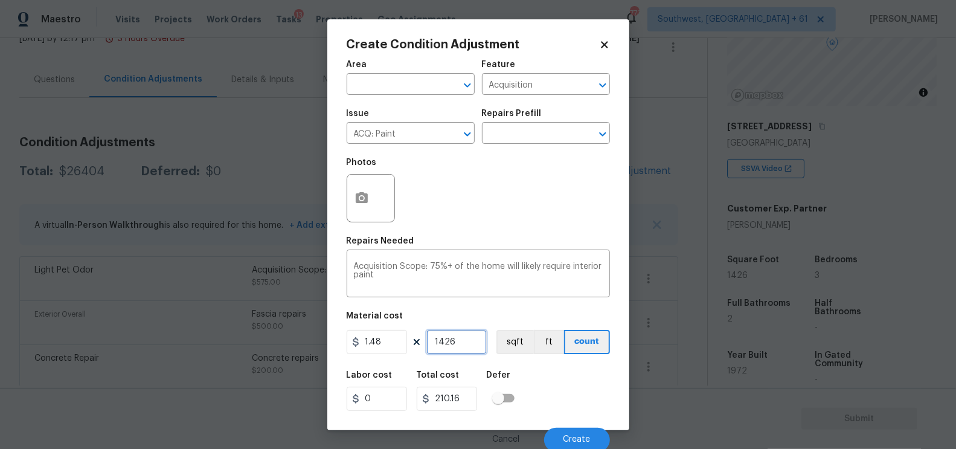
type input "2110.48"
type input "1426"
click at [470, 395] on input "2110.48" at bounding box center [447, 398] width 60 height 24
click at [560, 439] on button "Create" at bounding box center [577, 439] width 66 height 24
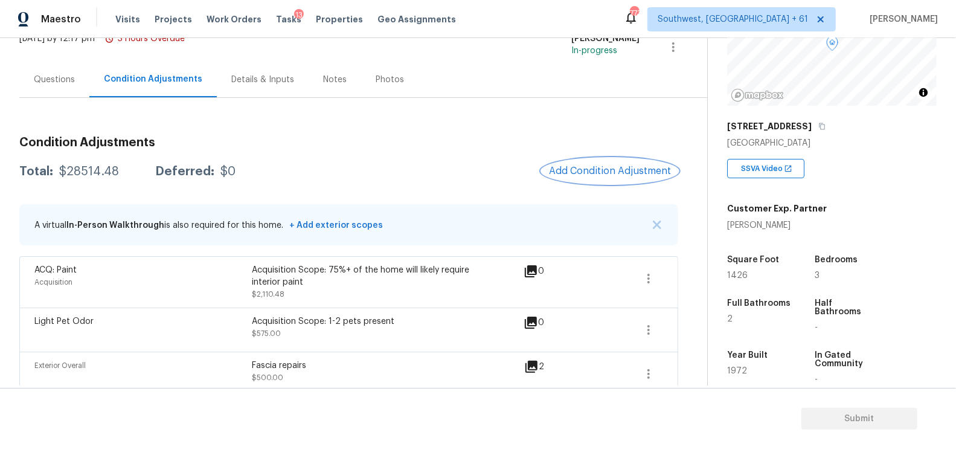
click at [569, 174] on span "Add Condition Adjustment" at bounding box center [610, 170] width 122 height 11
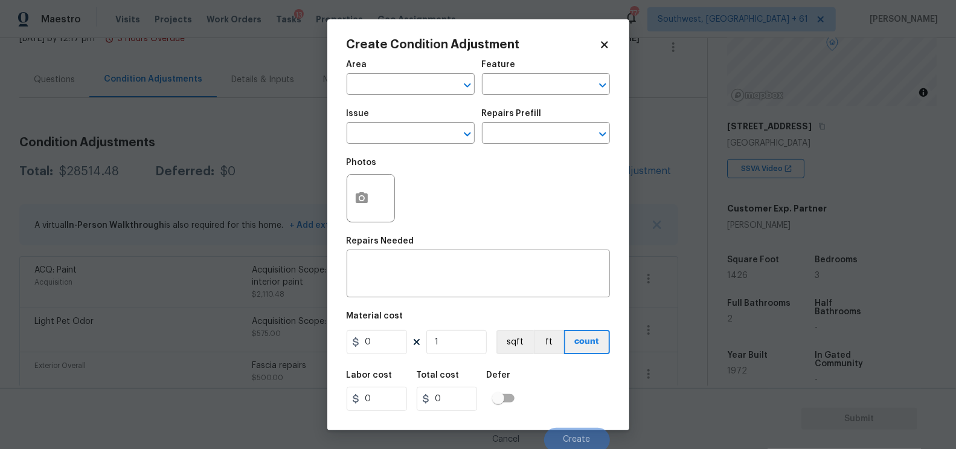
click at [402, 146] on span "Issue ​" at bounding box center [410, 126] width 128 height 49
click at [397, 138] on input "text" at bounding box center [393, 134] width 94 height 19
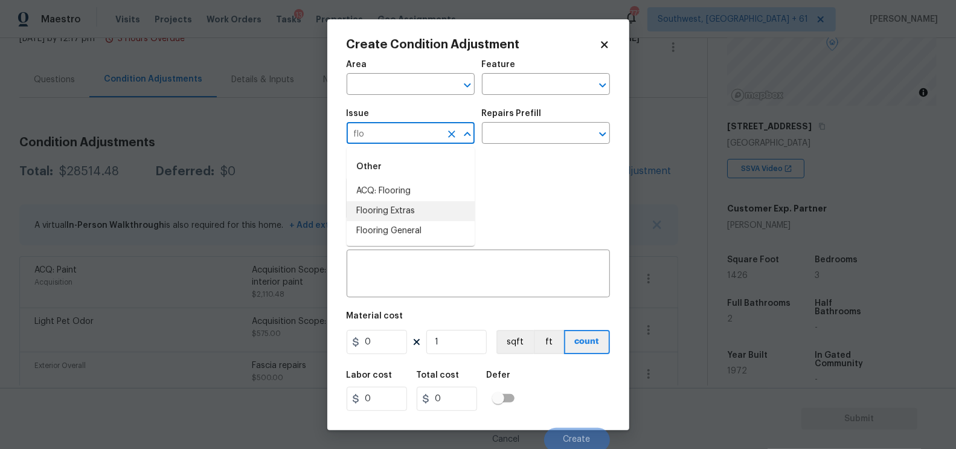
click at [409, 228] on li "Flooring General" at bounding box center [410, 231] width 128 height 20
type input "Flooring General"
click at [542, 128] on input "text" at bounding box center [529, 134] width 94 height 19
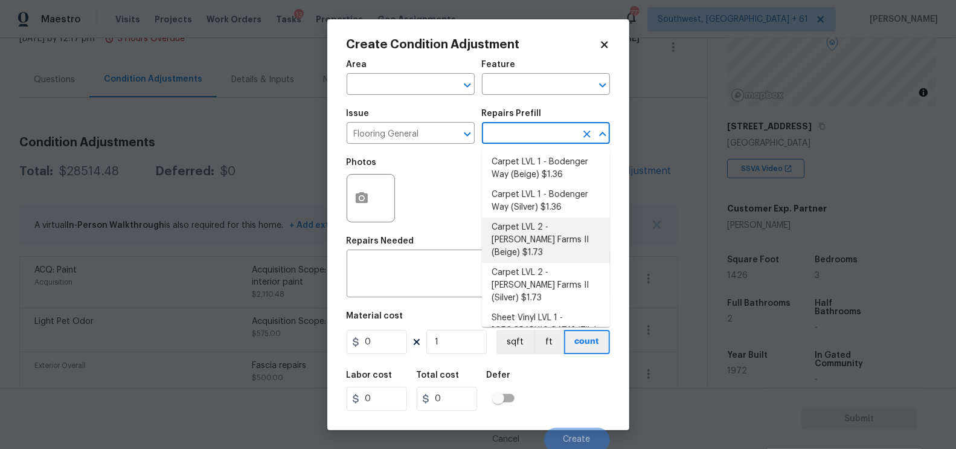
click at [534, 225] on li "Carpet LVL 2 - Abshire Farms II (Beige) $1.73" at bounding box center [546, 239] width 128 height 45
type input "Overall Flooring"
type textarea "Install new carpet ([PERSON_NAME] Farms II - 749 Stony Glade) at all previously…"
type input "1.73"
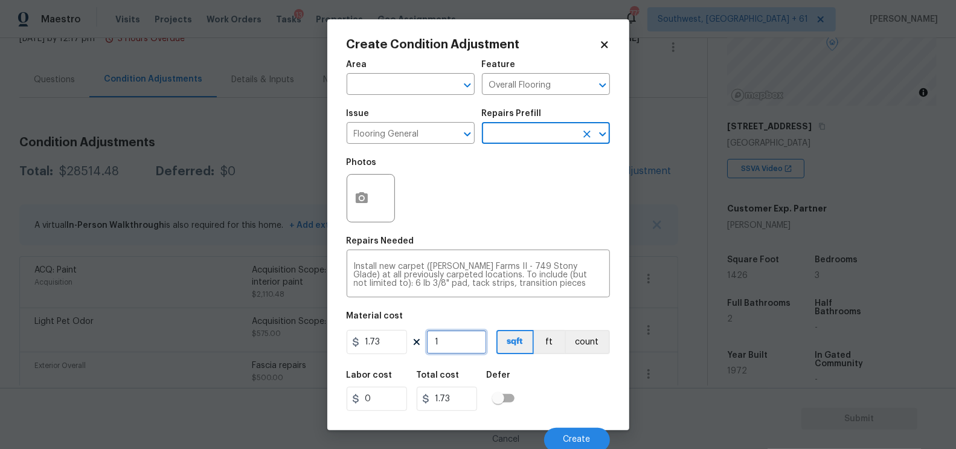
click at [452, 344] on input "1" at bounding box center [456, 342] width 60 height 24
type input "0"
type input "7"
type input "12.11"
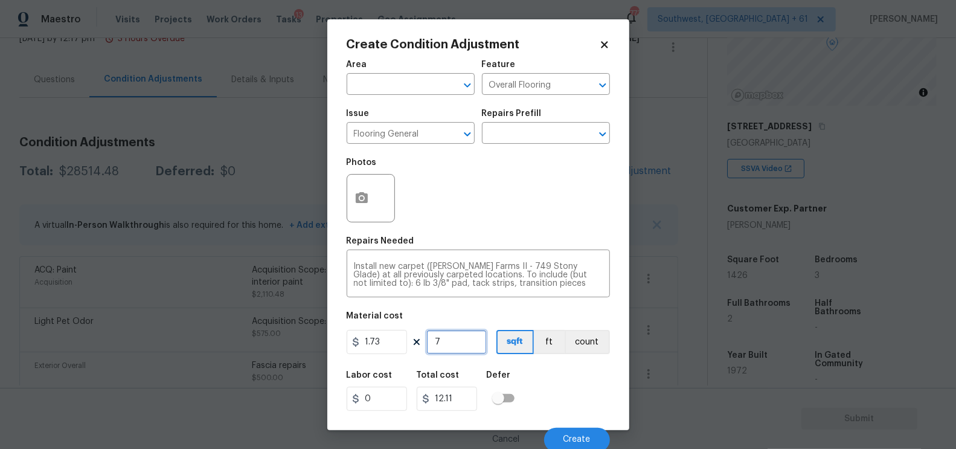
type input "70"
type input "121.1"
type input "700"
type input "1211"
type input "700"
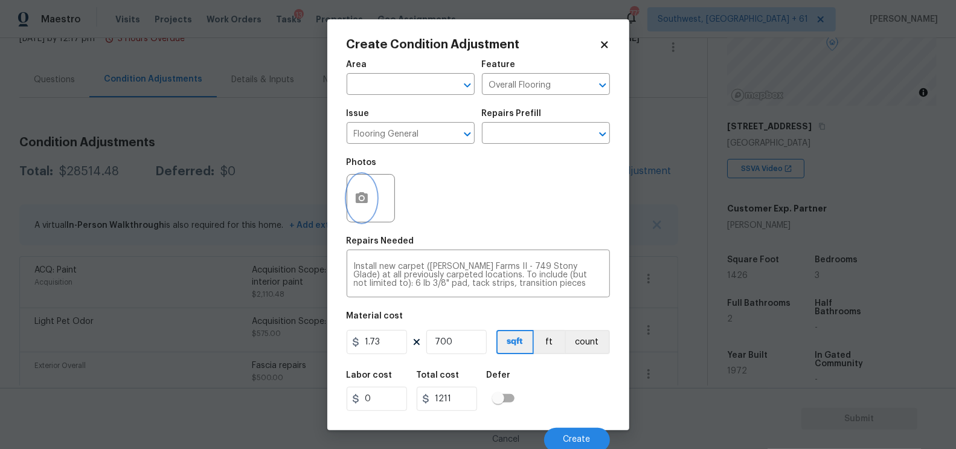
click at [367, 212] on button "button" at bounding box center [361, 197] width 29 height 47
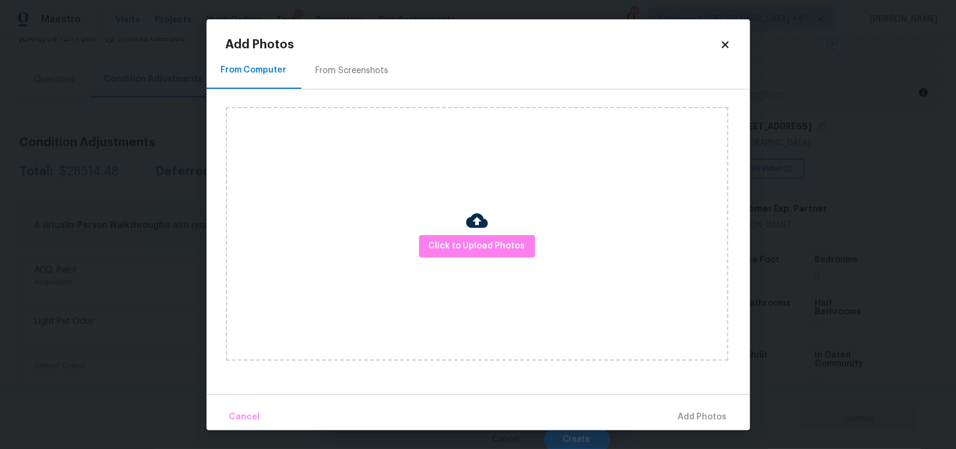
click at [351, 74] on div "From Screenshots" at bounding box center [352, 71] width 73 height 12
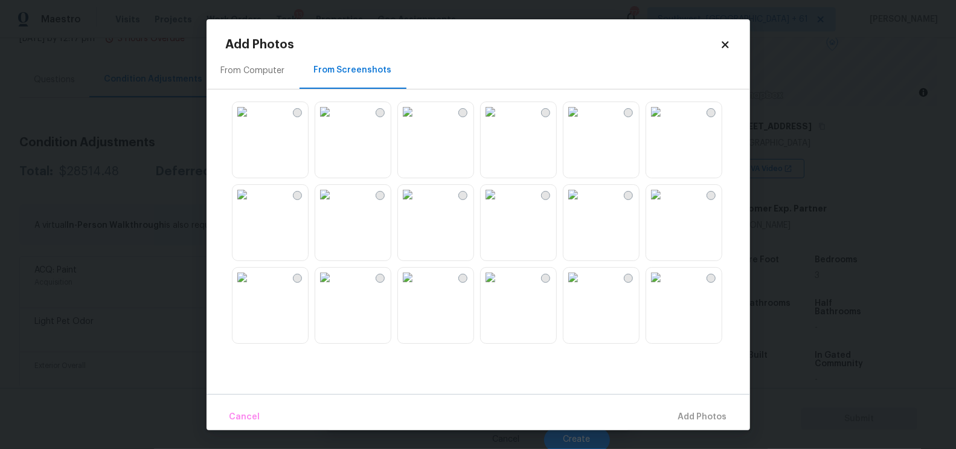
scroll to position [9, 0]
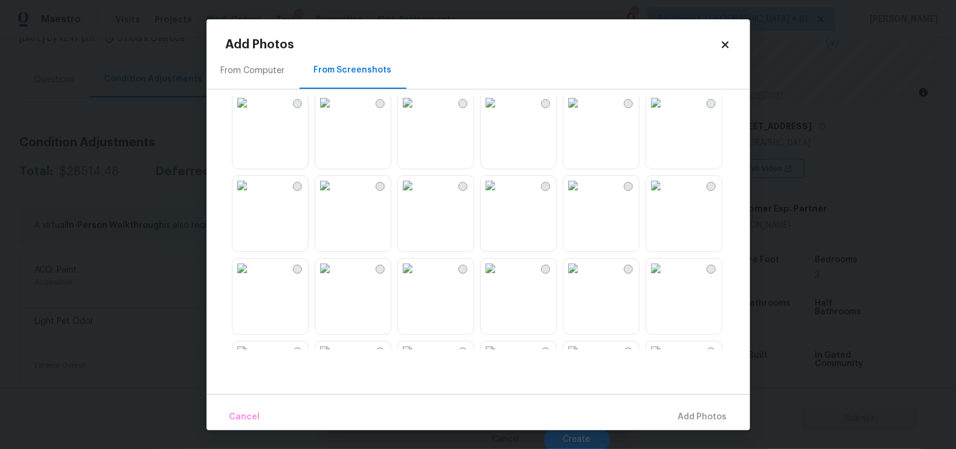
click at [334, 195] on img at bounding box center [324, 185] width 19 height 19
click at [691, 416] on span "Add 1 Photo(s)" at bounding box center [697, 416] width 60 height 15
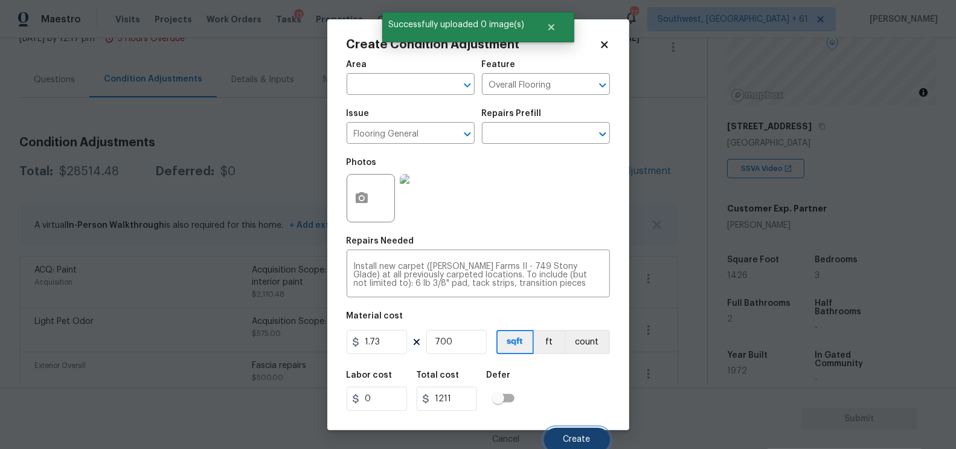
click at [574, 439] on span "Create" at bounding box center [576, 439] width 27 height 9
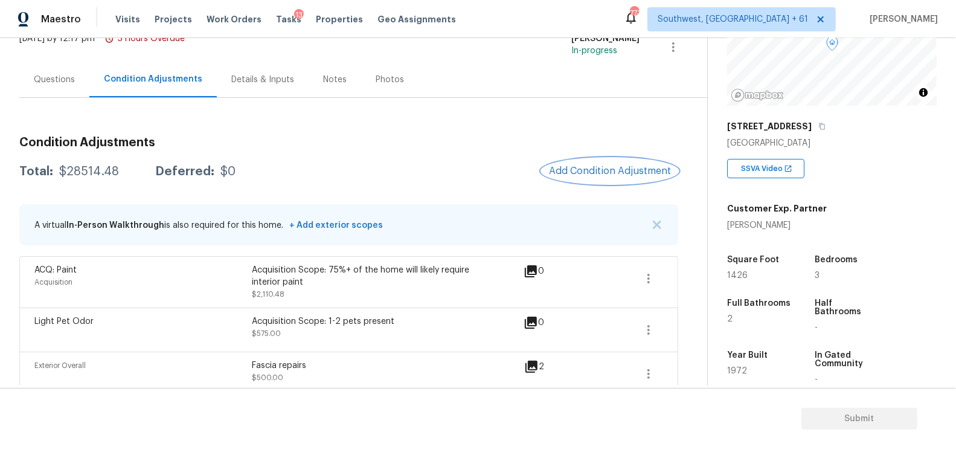
click at [617, 171] on span "Add Condition Adjustment" at bounding box center [610, 170] width 122 height 11
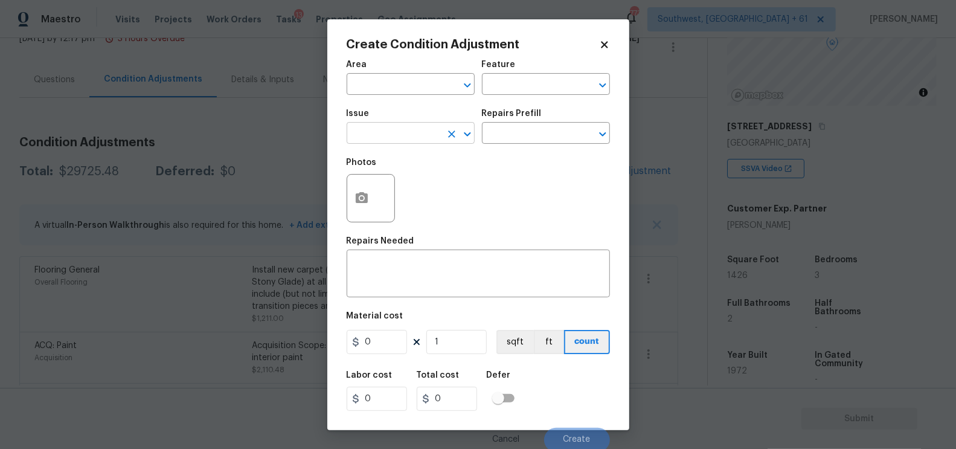
click at [375, 136] on input "text" at bounding box center [393, 134] width 94 height 19
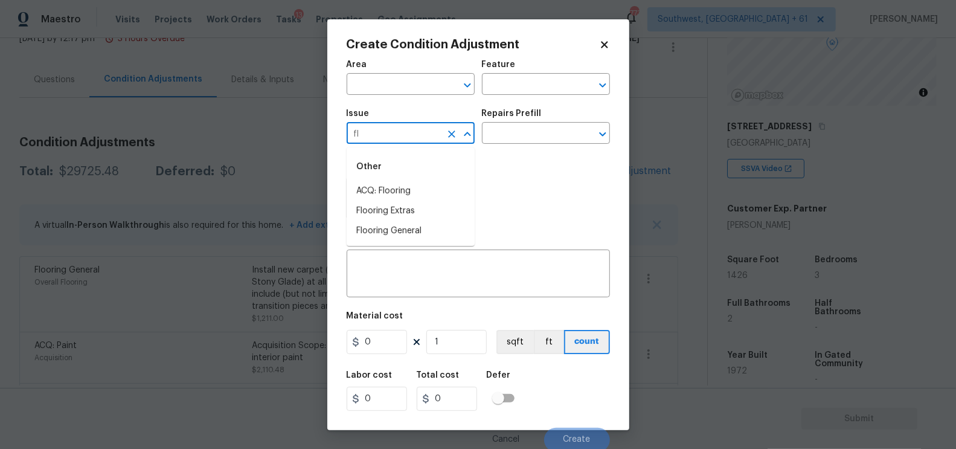
type input "fl"
click at [296, 126] on body "Maestro Visits Projects Work Orders Tasks 13 Properties Geo Assignments 773 Sou…" at bounding box center [478, 224] width 956 height 449
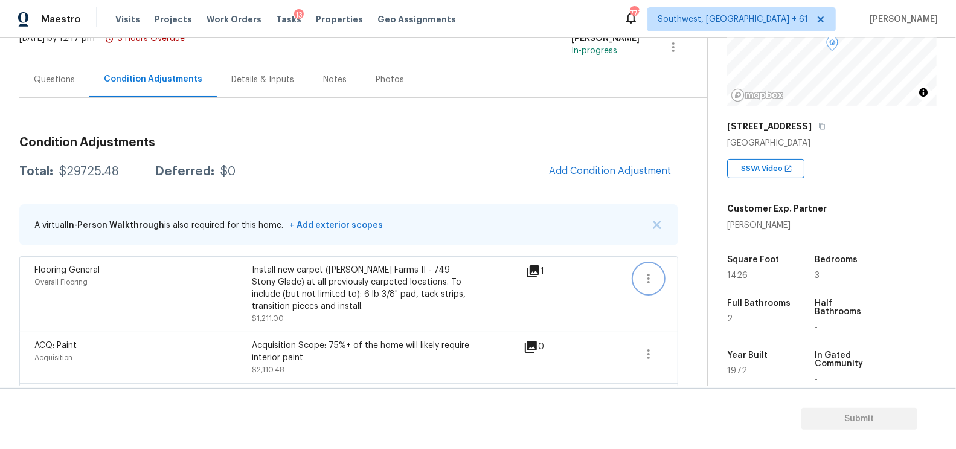
click at [643, 278] on icon "button" at bounding box center [648, 278] width 14 height 14
click at [682, 276] on div "Edit" at bounding box center [718, 275] width 94 height 12
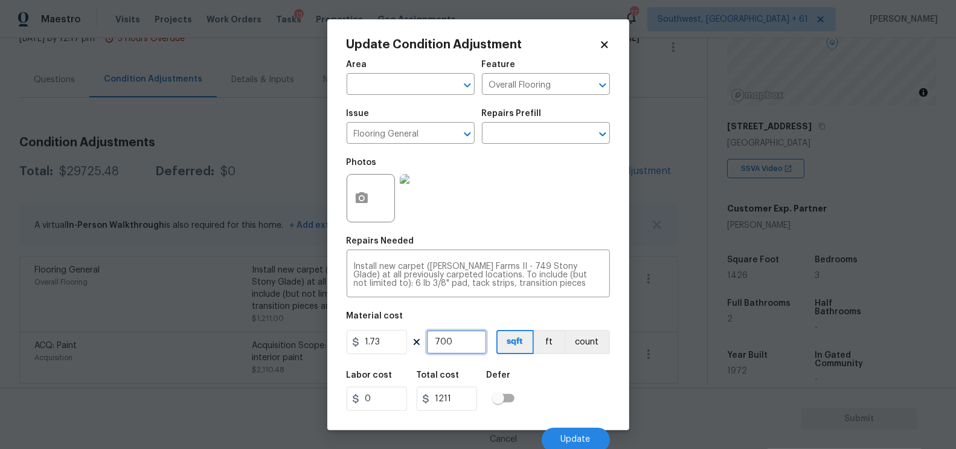
click at [454, 344] on input "700" at bounding box center [456, 342] width 60 height 24
type input "6"
type input "10.38"
type input "60"
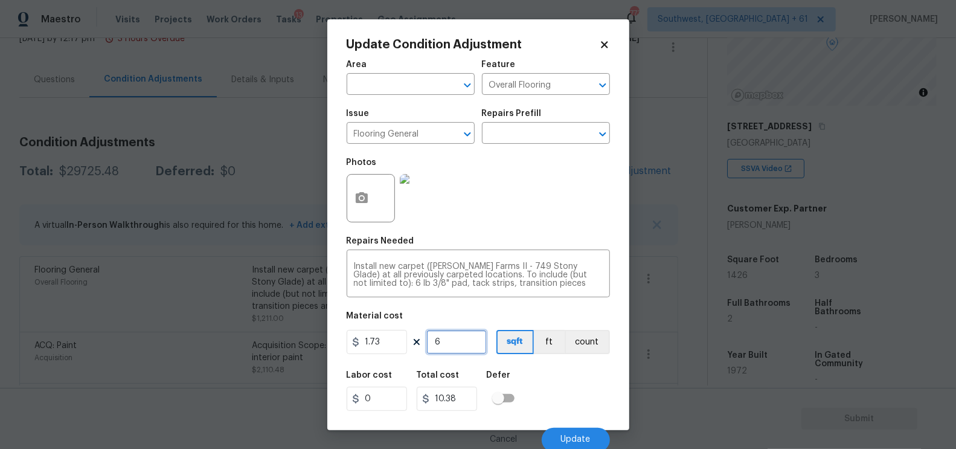
type input "103.8"
type input "600"
type input "1038"
type input "600"
click at [577, 432] on button "Update" at bounding box center [575, 439] width 68 height 24
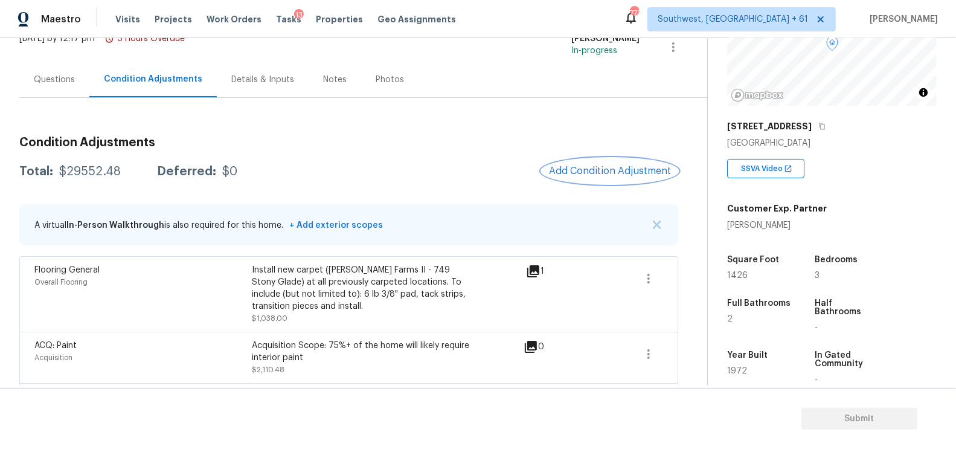
click at [633, 167] on span "Add Condition Adjustment" at bounding box center [610, 170] width 122 height 11
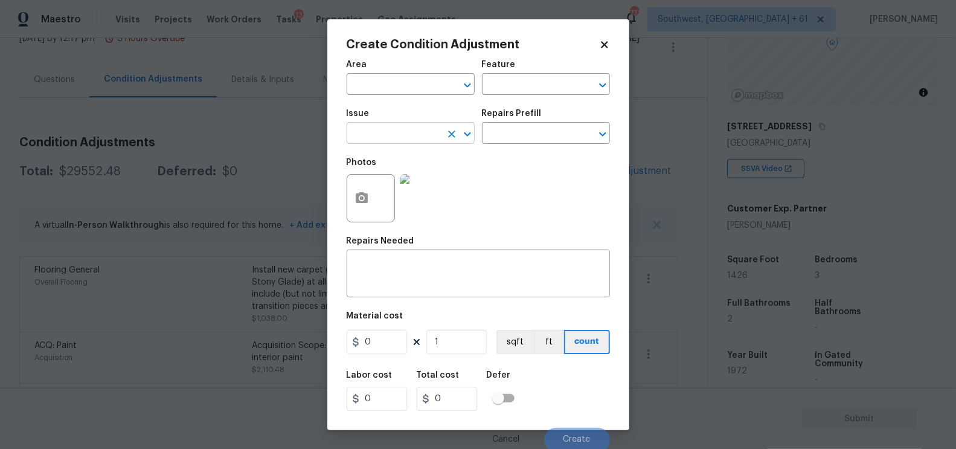
click at [421, 138] on input "text" at bounding box center [393, 134] width 94 height 19
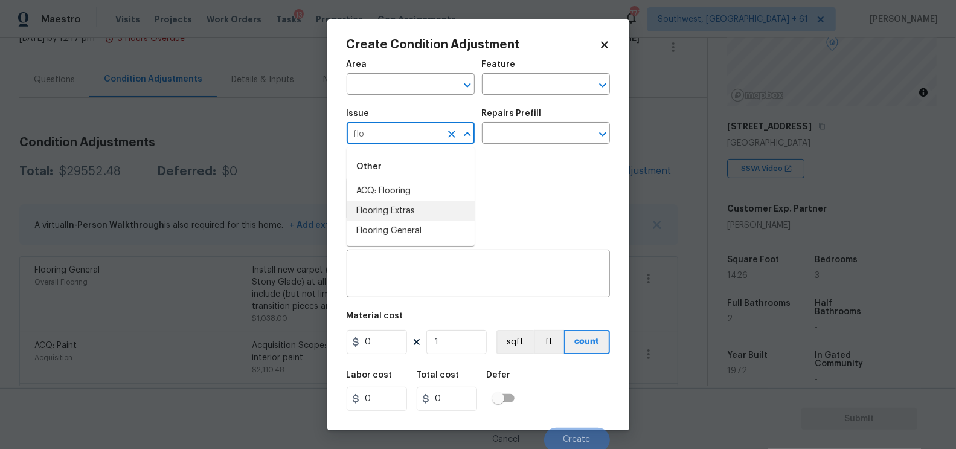
click at [410, 220] on li "Flooring Extras" at bounding box center [410, 211] width 128 height 20
click at [420, 139] on input "Flooring Extras" at bounding box center [393, 134] width 94 height 19
click at [418, 229] on li "Flooring General" at bounding box center [410, 231] width 128 height 20
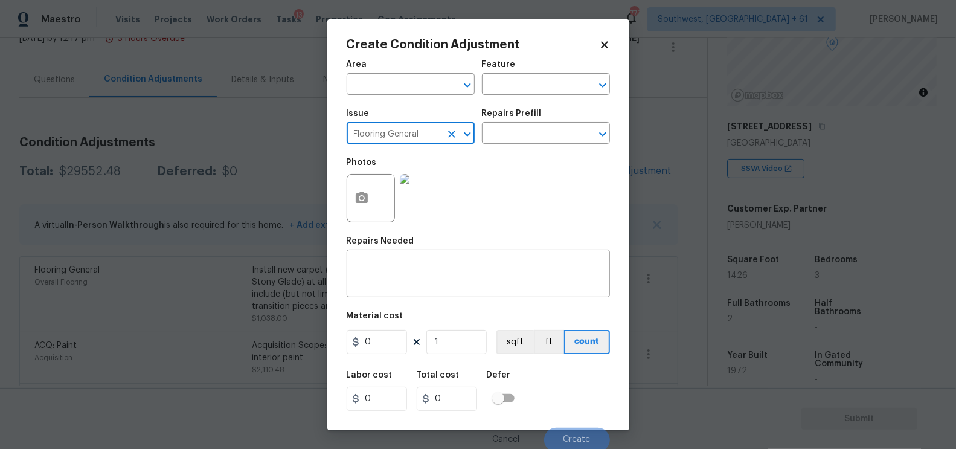
type input "Flooring General"
click at [556, 118] on div "Repairs Prefill" at bounding box center [546, 117] width 128 height 16
click at [541, 132] on input "text" at bounding box center [529, 134] width 94 height 19
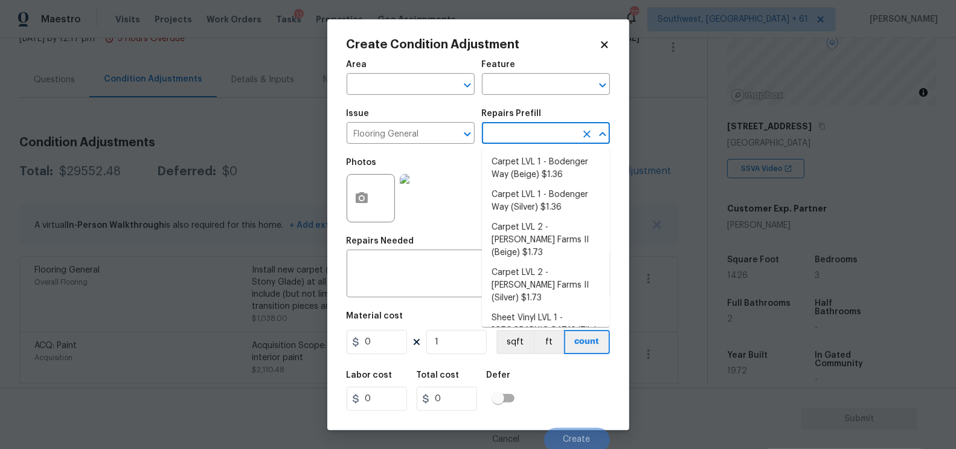
type input "d"
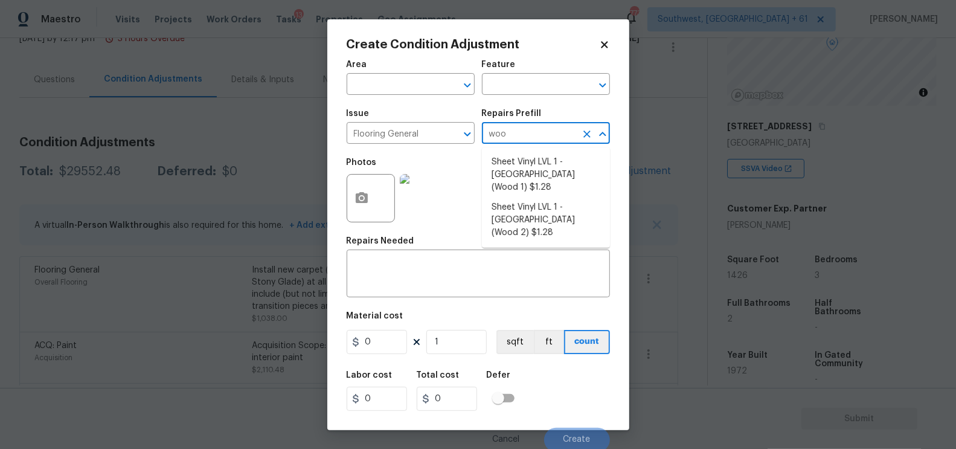
type input "wood"
click at [549, 179] on li "Sheet Vinyl LVL 1 - Sugar Valley (Wood 1) $1.28" at bounding box center [546, 174] width 128 height 45
type input "Overall Flooring"
type textarea "Install sheet vinyl flooring ([GEOGRAPHIC_DATA] - Wood "Look", [STREET_ADDRESS]…"
type input "1.28"
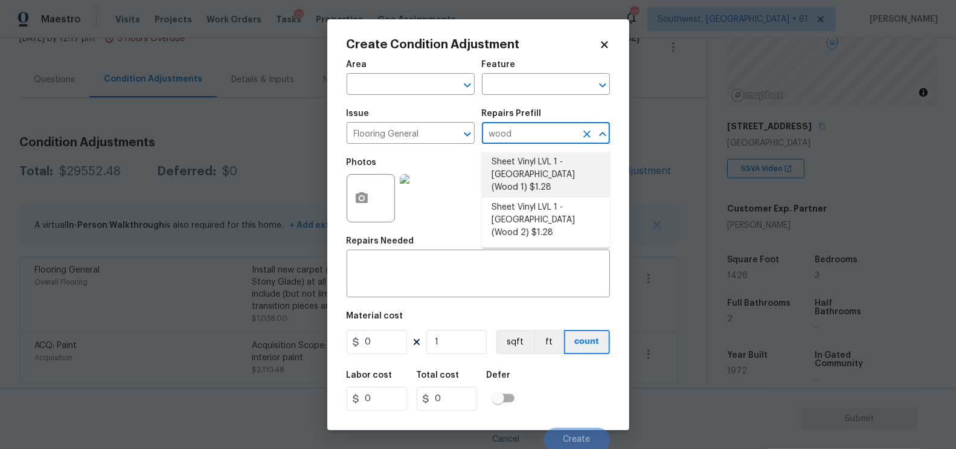
type input "1.28"
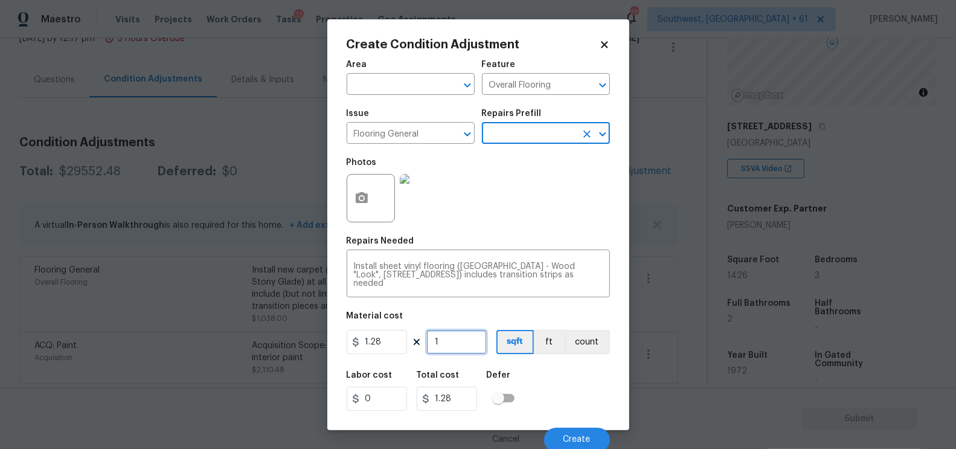
click at [449, 337] on input "1" at bounding box center [456, 342] width 60 height 24
type input "0"
type input "8"
type input "10.24"
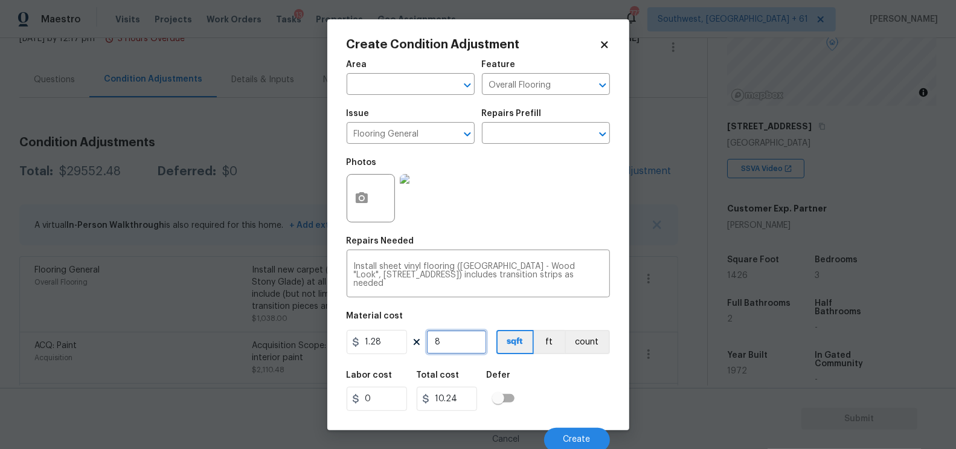
type input "82"
type input "104.96"
type input "825"
type input "1056"
type input "8256"
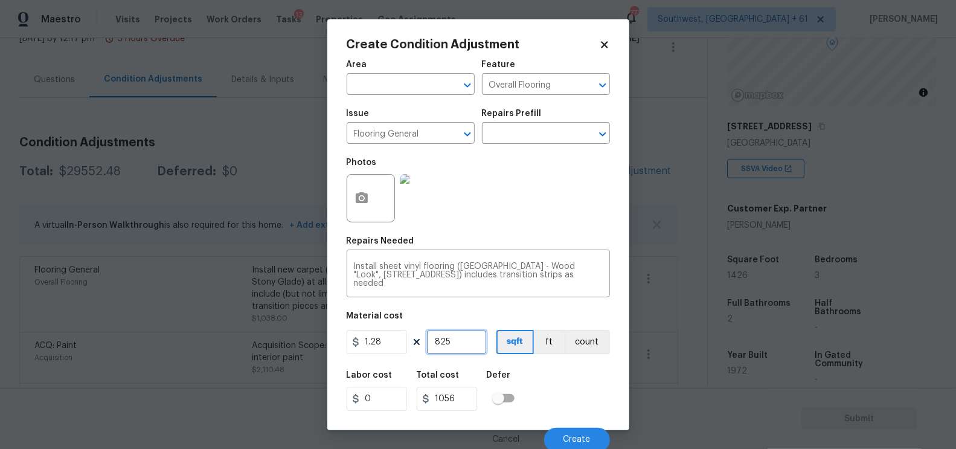
type input "10567.68"
type input "825"
type input "1056"
type input "82"
type input "104.96"
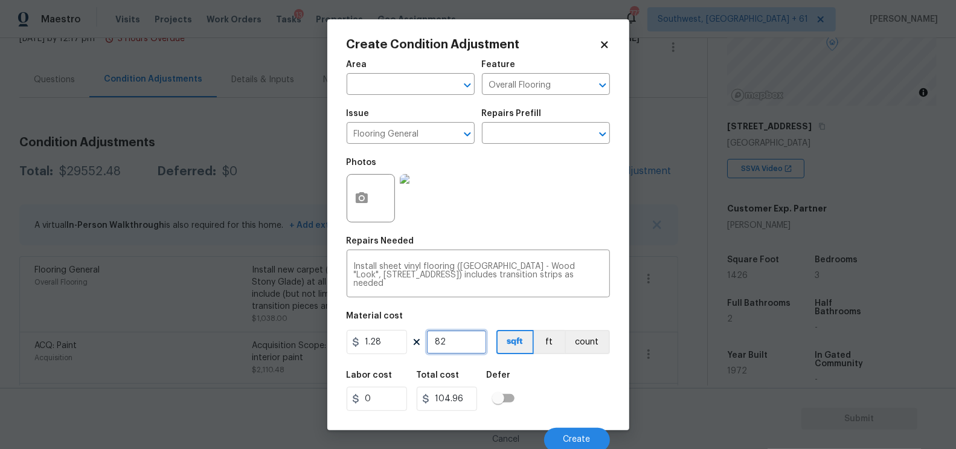
type input "8"
type input "10.24"
type input "0"
type input "8"
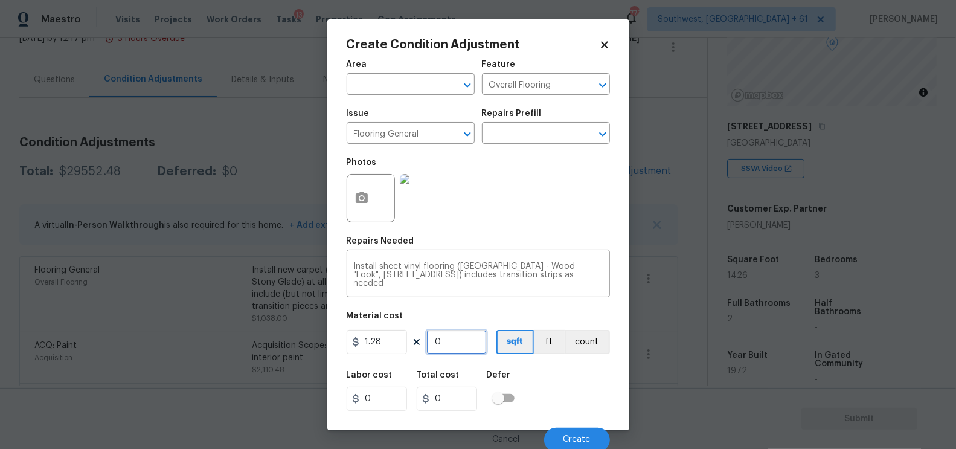
type input "10.24"
type input "82"
type input "104.96"
type input "826"
type input "1057.28"
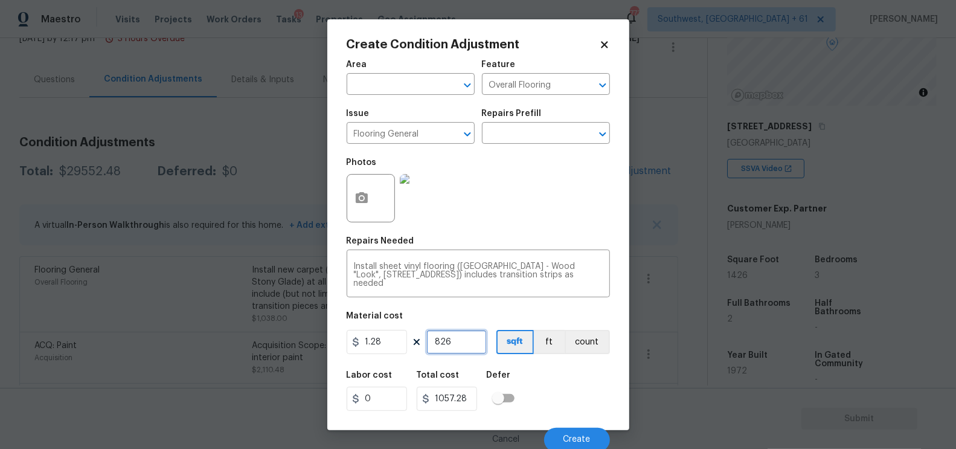
type input "826"
click at [386, 346] on input "1.28" at bounding box center [376, 342] width 60 height 24
type input "5"
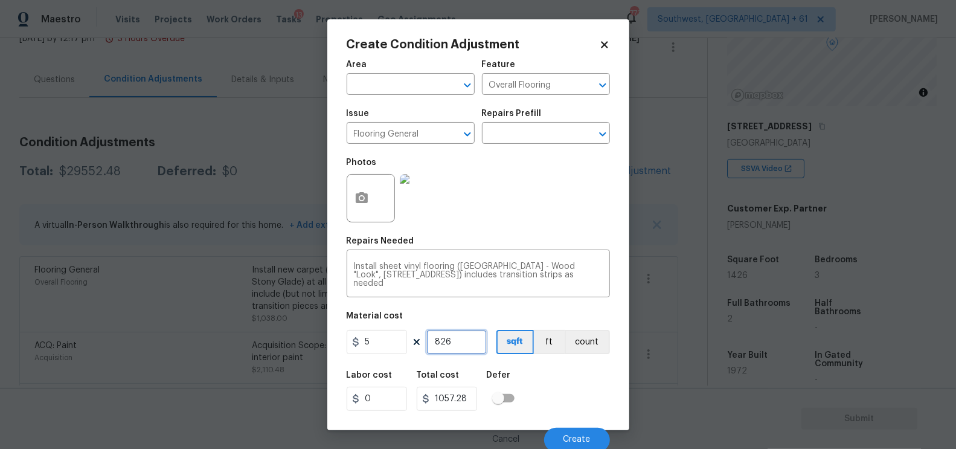
click at [469, 346] on input "826" at bounding box center [456, 342] width 60 height 24
type input "4130"
click at [470, 406] on input "4130" at bounding box center [447, 398] width 60 height 24
click at [567, 438] on span "Create" at bounding box center [576, 439] width 27 height 9
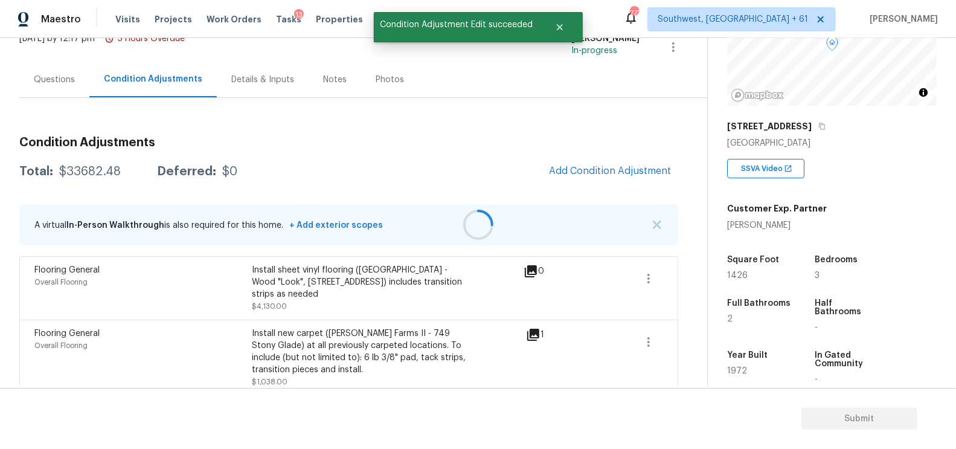
click at [639, 173] on div at bounding box center [478, 224] width 956 height 449
click at [639, 173] on span "Add Condition Adjustment" at bounding box center [610, 170] width 122 height 11
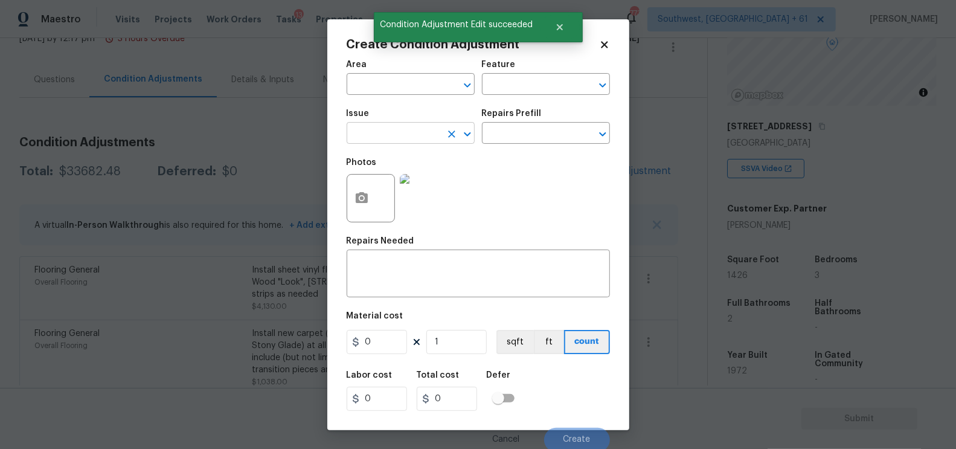
click at [414, 143] on input "text" at bounding box center [393, 134] width 94 height 19
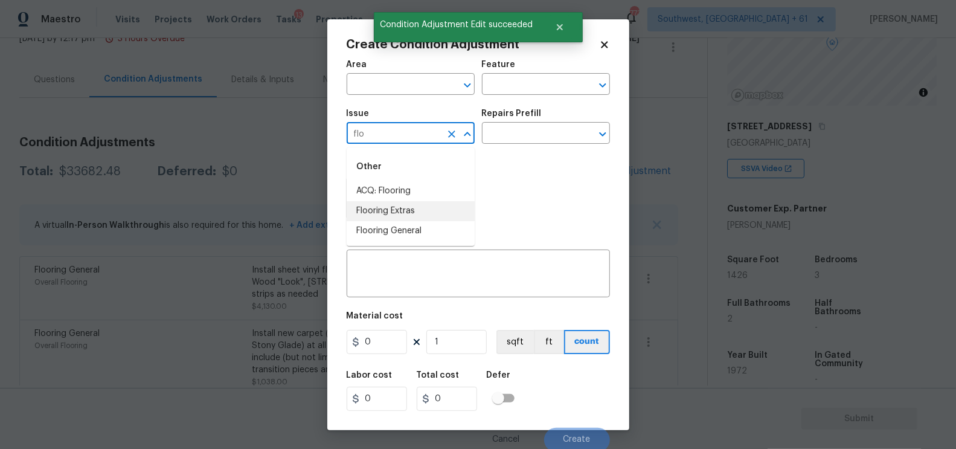
click at [399, 210] on li "Flooring Extras" at bounding box center [410, 211] width 128 height 20
type input "Flooring Extras"
click at [500, 152] on div "Photos" at bounding box center [477, 190] width 263 height 78
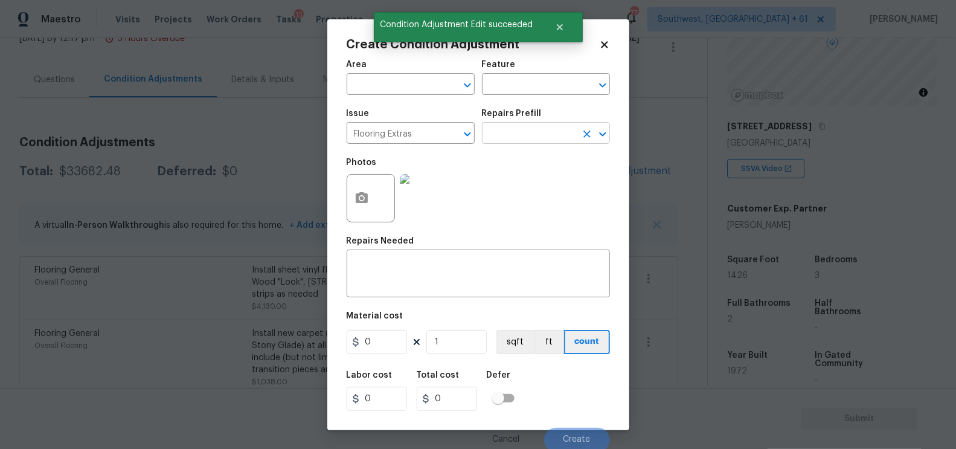
click at [514, 136] on input "text" at bounding box center [529, 134] width 94 height 19
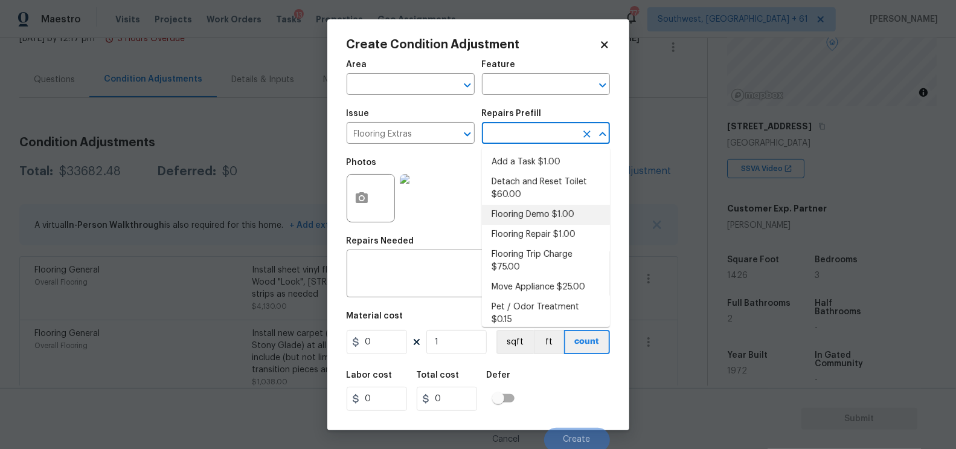
click at [520, 209] on li "Flooring Demo $1.00" at bounding box center [546, 215] width 128 height 20
type input "Overall Flooring"
type textarea "Demo existing flooring."
type input "1"
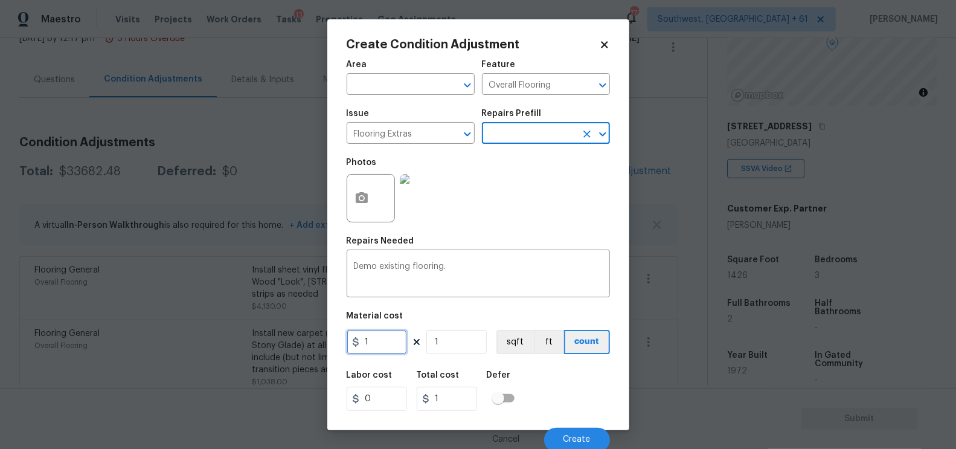
click at [388, 337] on input "1" at bounding box center [376, 342] width 60 height 24
type input "2"
click at [474, 347] on input "1" at bounding box center [456, 342] width 60 height 24
type input "2"
type input "0"
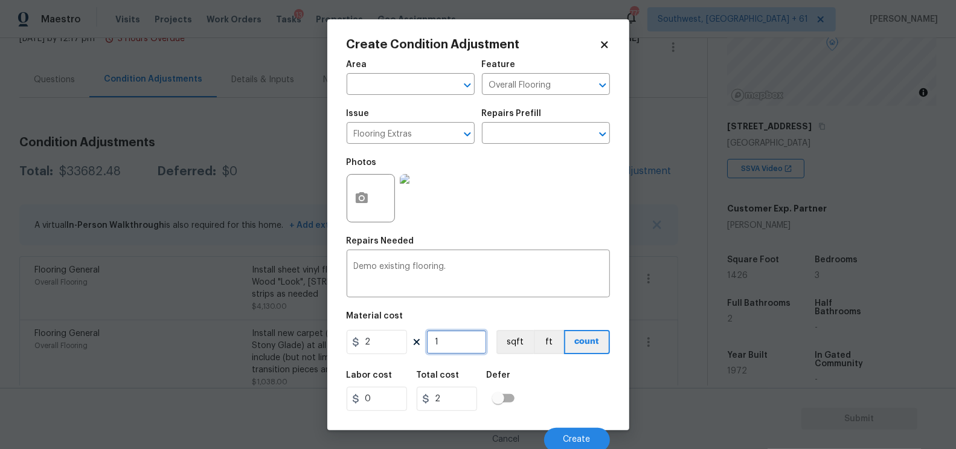
type input "0"
type input "8"
type input "16"
type input "82"
type input "164"
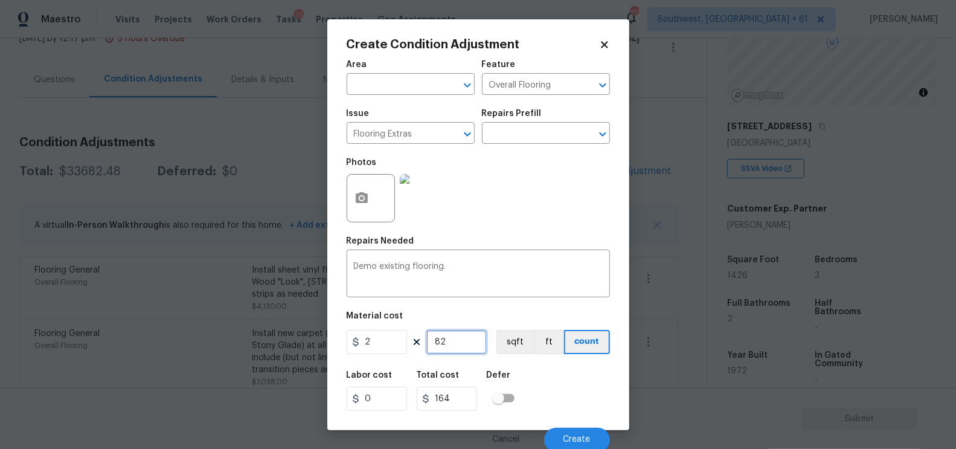
type input "826"
type input "1652"
type input "826"
click at [467, 396] on input "1652" at bounding box center [447, 398] width 60 height 24
click at [576, 427] on div "Cancel Create" at bounding box center [477, 435] width 263 height 34
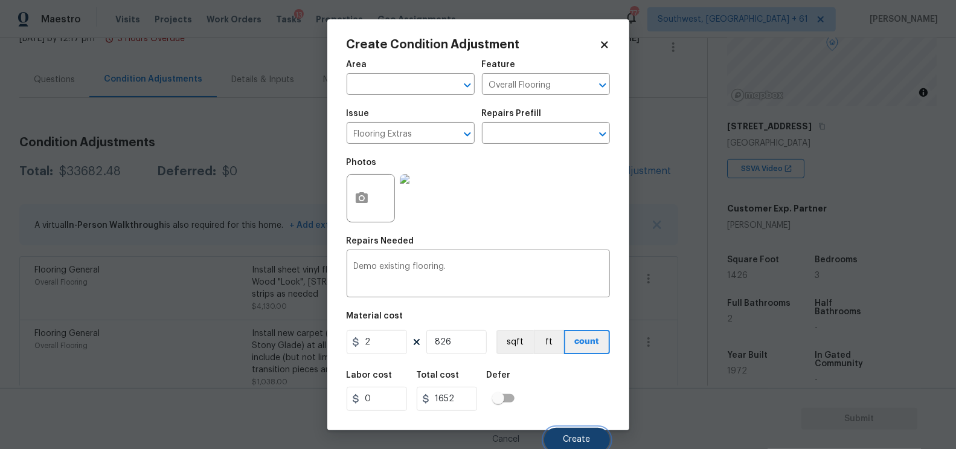
click at [573, 436] on span "Create" at bounding box center [576, 439] width 27 height 9
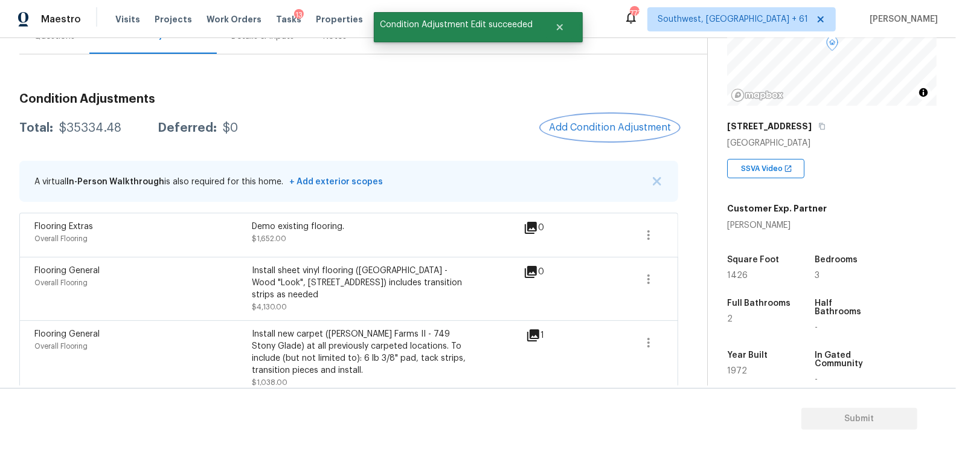
scroll to position [147, 0]
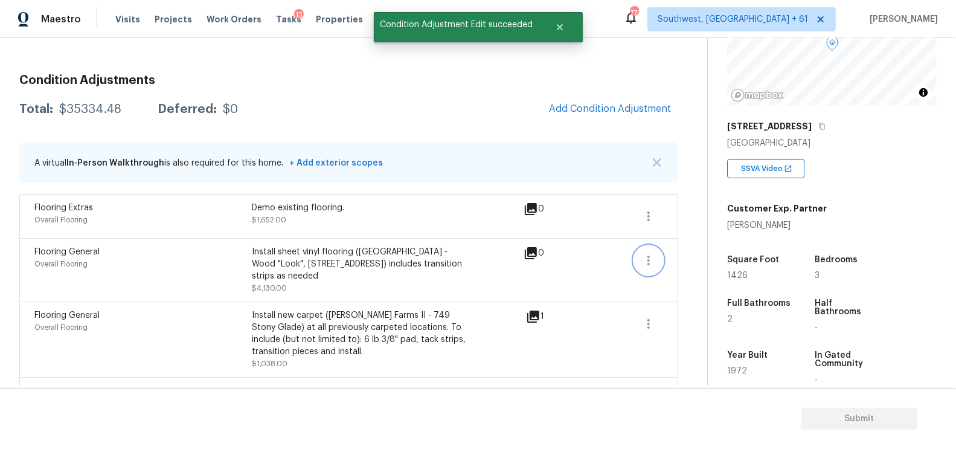
click at [639, 260] on button "button" at bounding box center [648, 260] width 29 height 29
click at [682, 258] on div "Edit" at bounding box center [718, 257] width 94 height 12
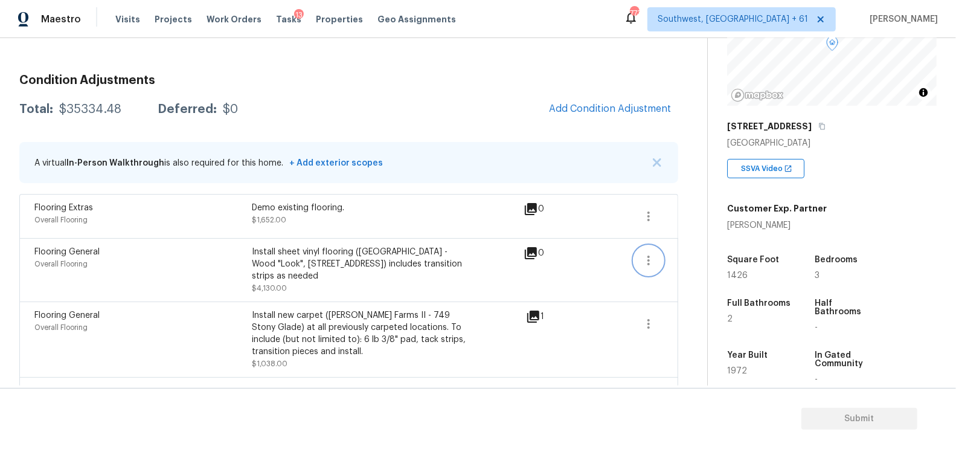
click at [642, 258] on icon "button" at bounding box center [648, 260] width 14 height 14
click at [676, 255] on div "Edit" at bounding box center [718, 257] width 94 height 12
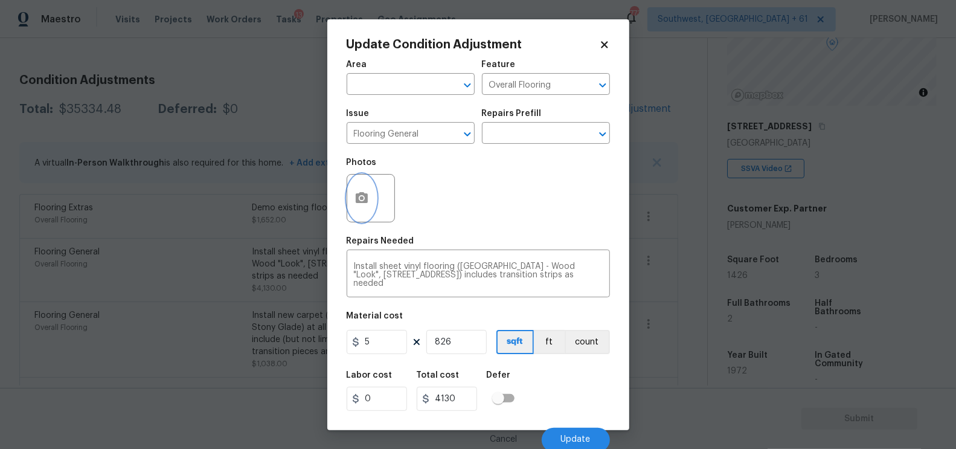
click at [371, 200] on button "button" at bounding box center [361, 197] width 29 height 47
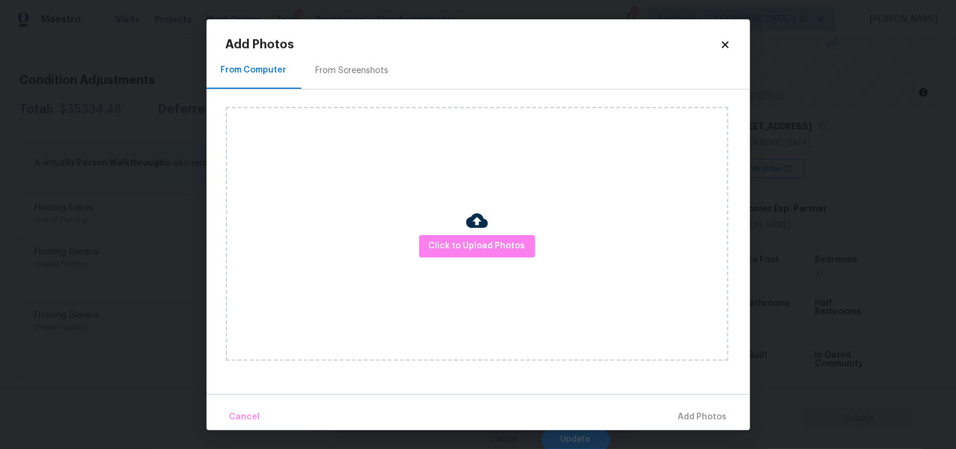
click at [367, 65] on div "From Screenshots" at bounding box center [352, 71] width 73 height 12
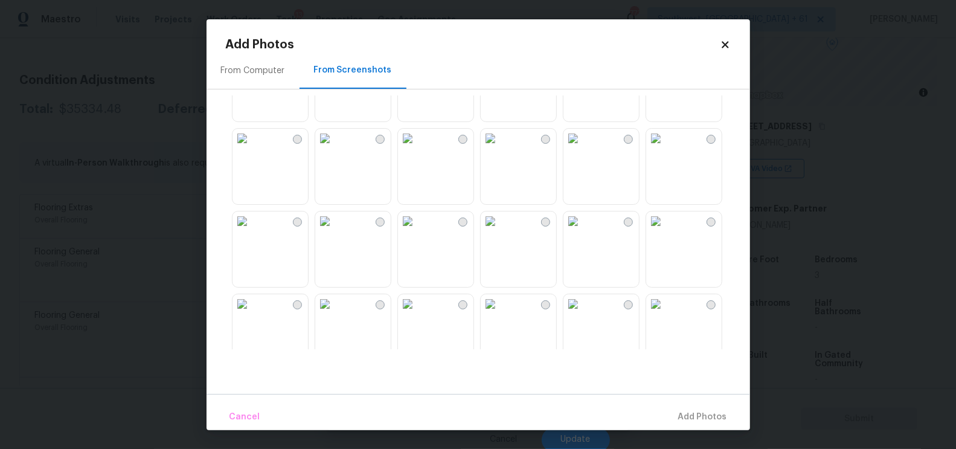
scroll to position [148, 0]
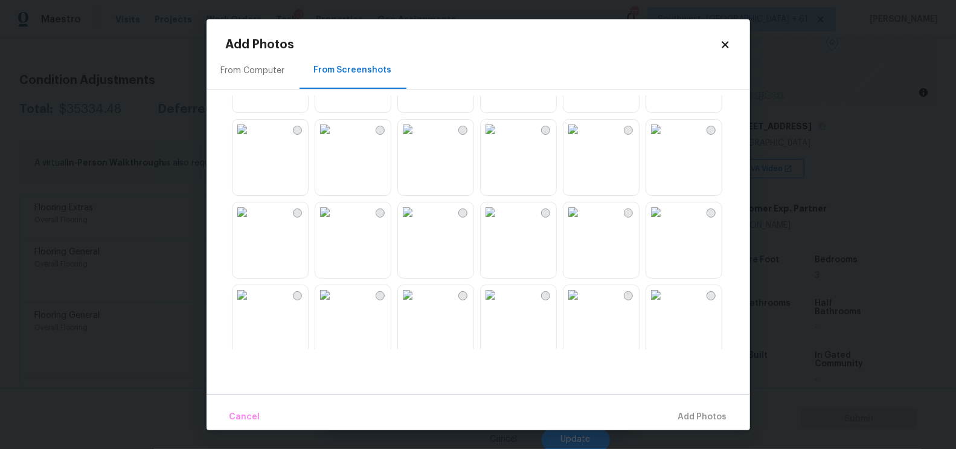
click at [334, 222] on img at bounding box center [324, 211] width 19 height 19
click at [284, 279] on div at bounding box center [488, 222] width 524 height 254
click at [252, 222] on img at bounding box center [241, 211] width 19 height 19
click at [704, 428] on button "Add 2 Photo(s)" at bounding box center [695, 417] width 71 height 26
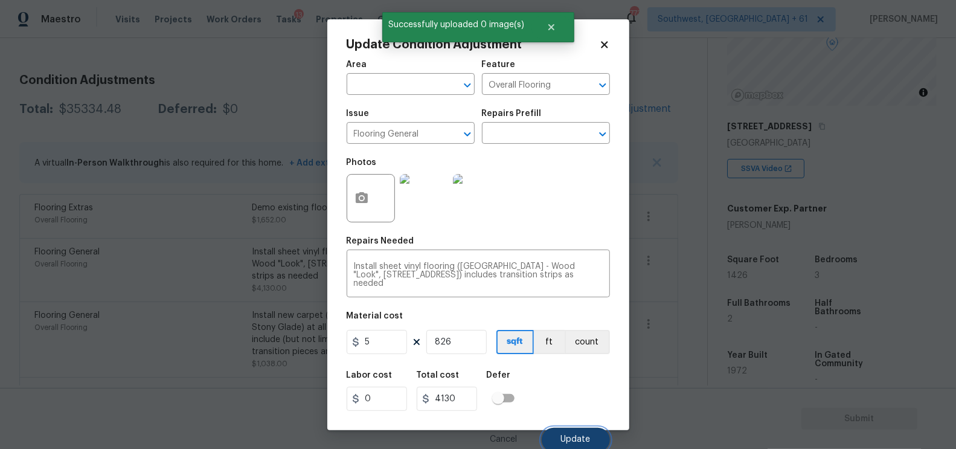
click at [570, 446] on button "Update" at bounding box center [575, 439] width 68 height 24
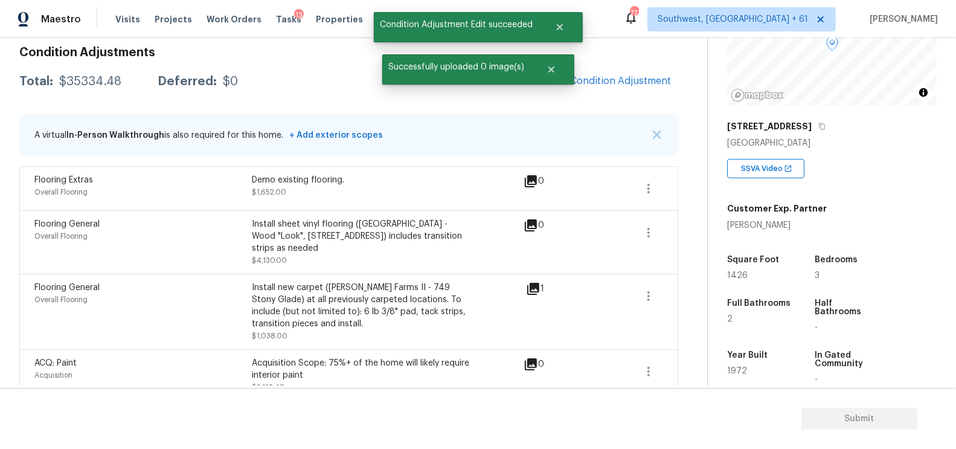
scroll to position [147, 0]
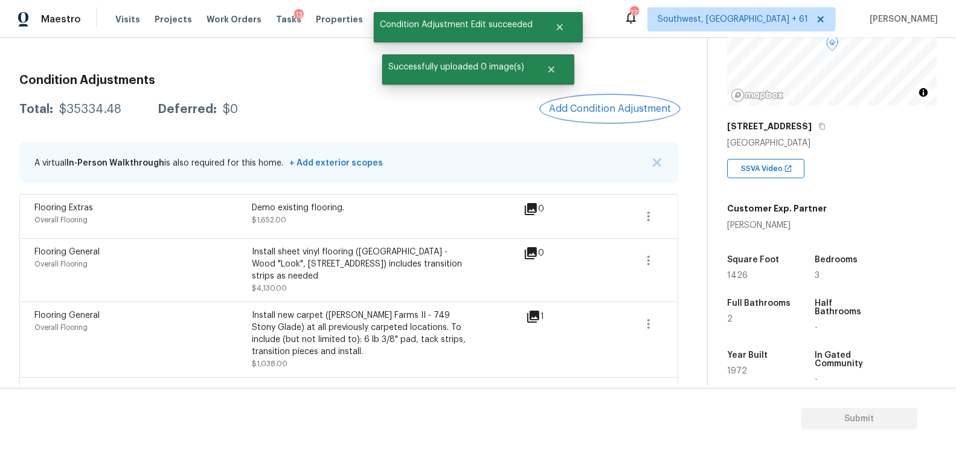
click at [643, 101] on button "Add Condition Adjustment" at bounding box center [609, 108] width 136 height 25
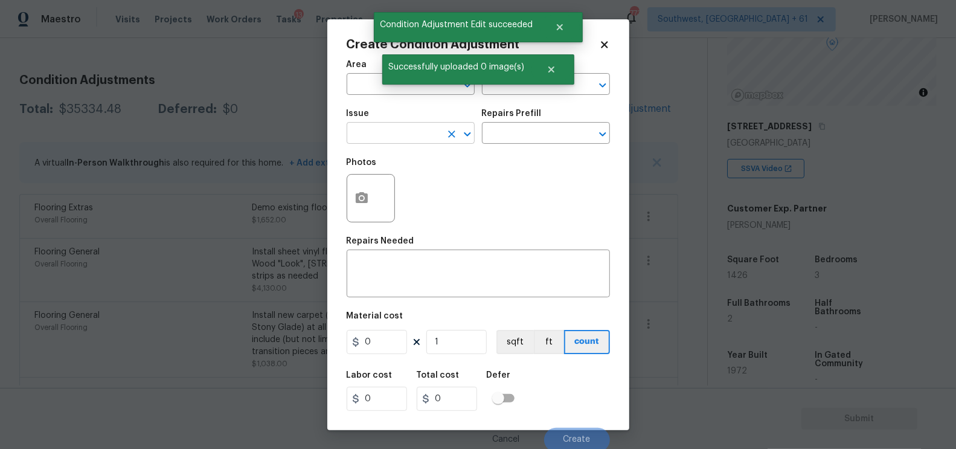
click at [380, 138] on input "text" at bounding box center [393, 134] width 94 height 19
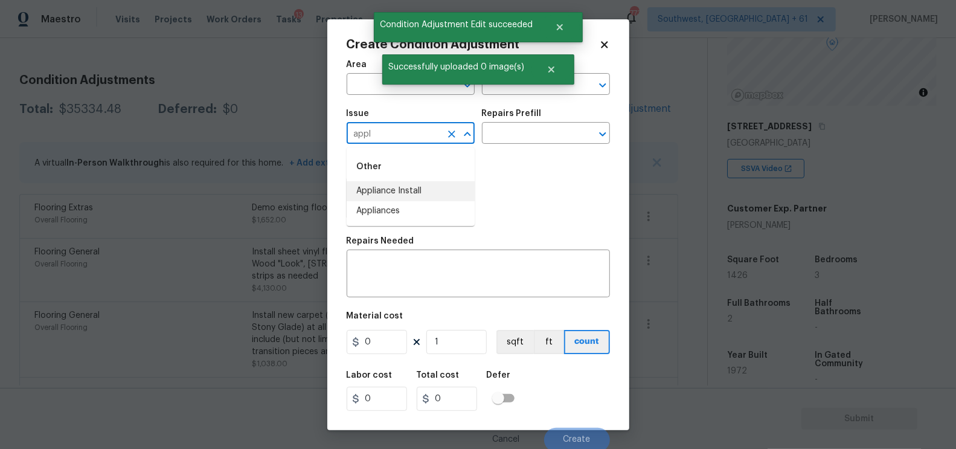
click at [375, 207] on li "Appliances" at bounding box center [410, 211] width 128 height 20
type input "Appliances"
click at [374, 265] on textarea at bounding box center [478, 274] width 249 height 25
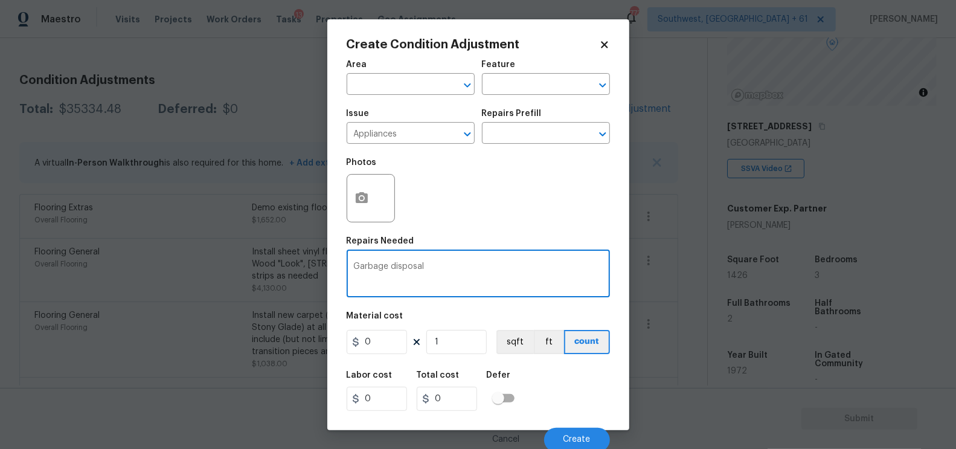
type textarea "Garbage disposal"
click at [380, 351] on input "0" at bounding box center [376, 342] width 60 height 24
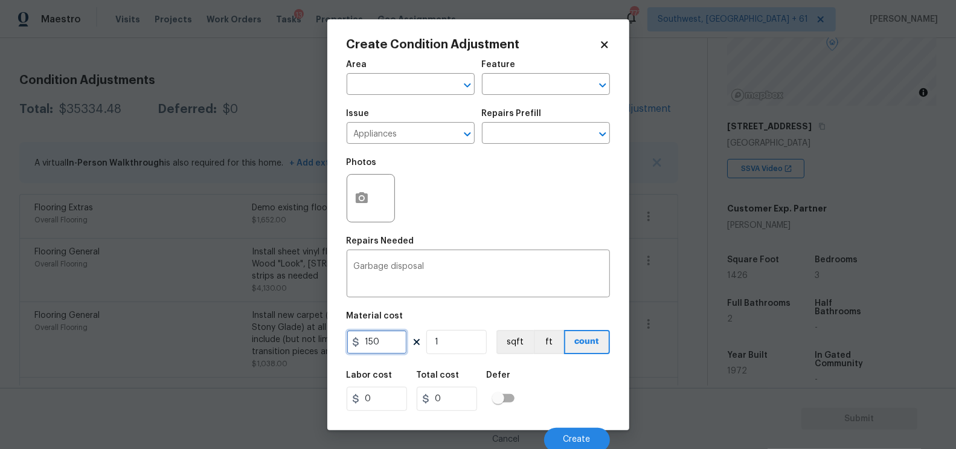
type input "150"
click at [454, 399] on input "150" at bounding box center [447, 398] width 60 height 24
click at [559, 436] on button "Create" at bounding box center [577, 439] width 66 height 24
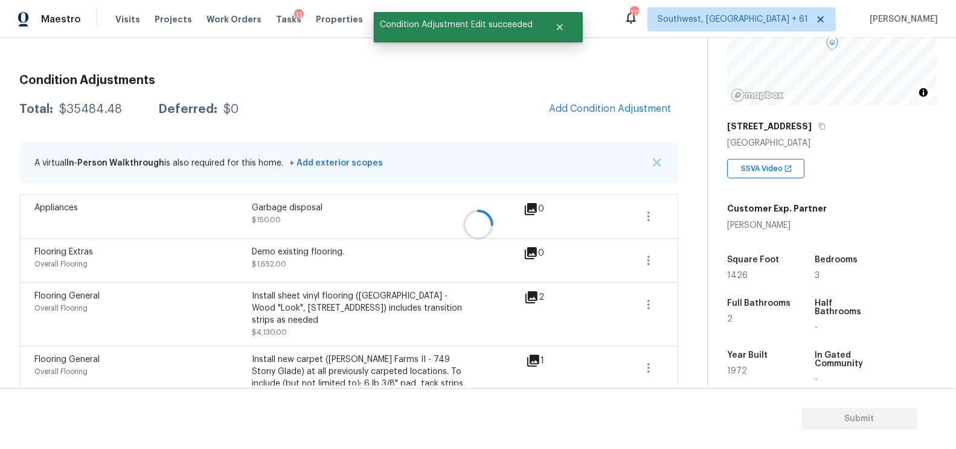
click at [634, 113] on div at bounding box center [478, 224] width 956 height 449
click at [610, 110] on span "Add Condition Adjustment" at bounding box center [610, 108] width 122 height 11
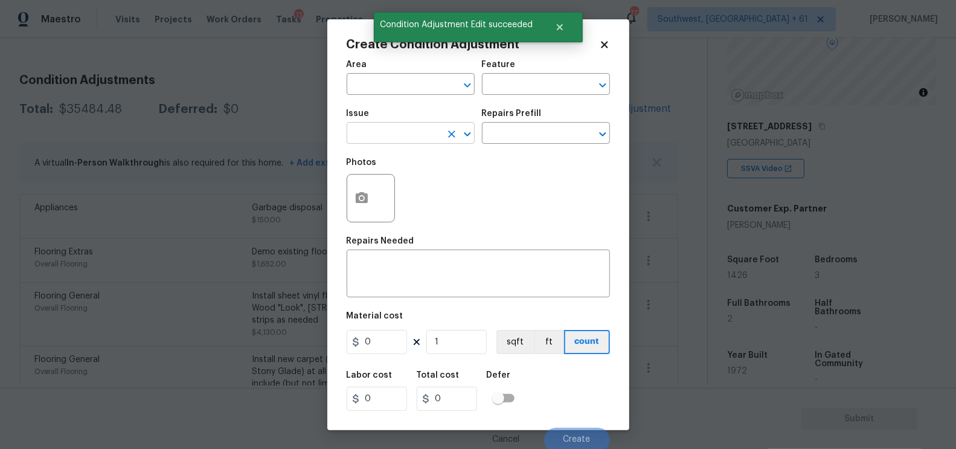
click at [415, 138] on input "text" at bounding box center [393, 134] width 94 height 19
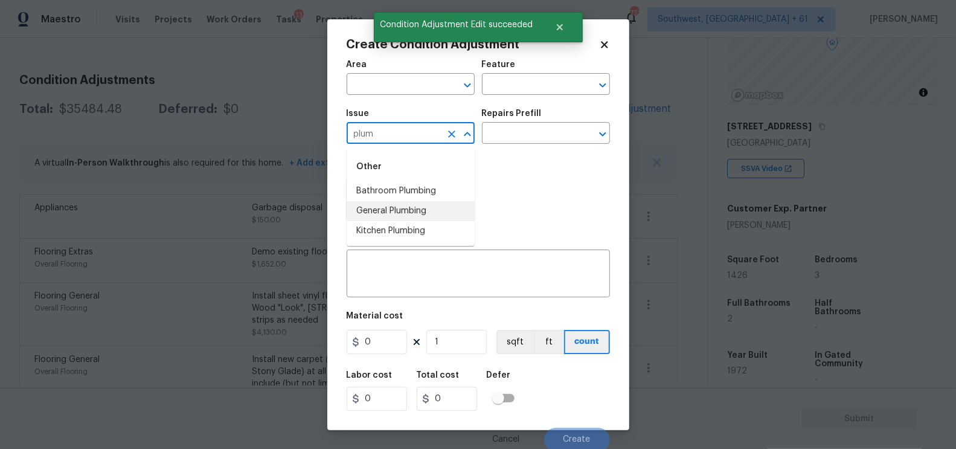
click at [420, 209] on li "General Plumbing" at bounding box center [410, 211] width 128 height 20
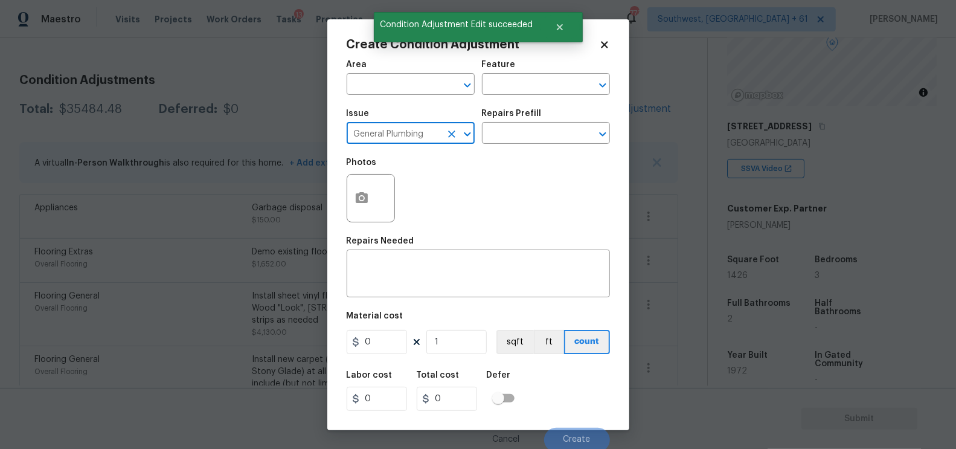
type input "General Plumbing"
click at [535, 118] on div "Repairs Prefill" at bounding box center [546, 117] width 128 height 16
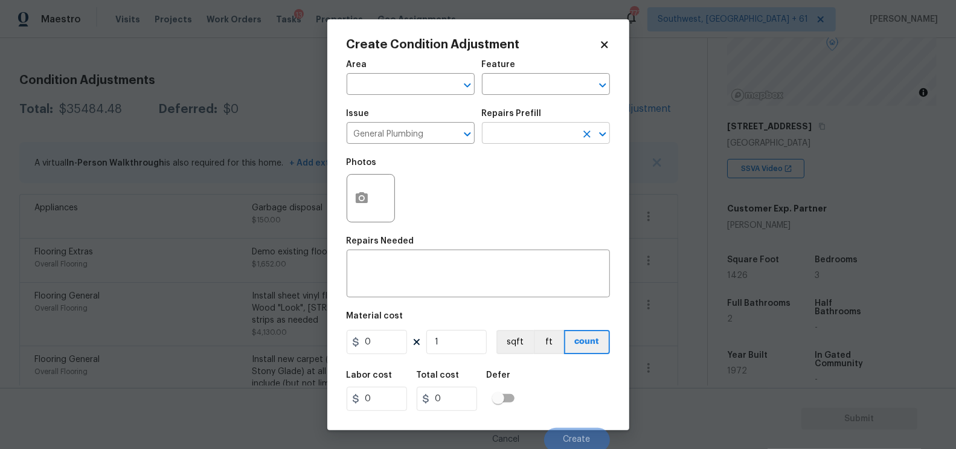
click at [529, 126] on input "text" at bounding box center [529, 134] width 94 height 19
type input "gas"
click at [538, 148] on ul "Water Heater (gas) Replacement $1,938.37" at bounding box center [546, 168] width 128 height 42
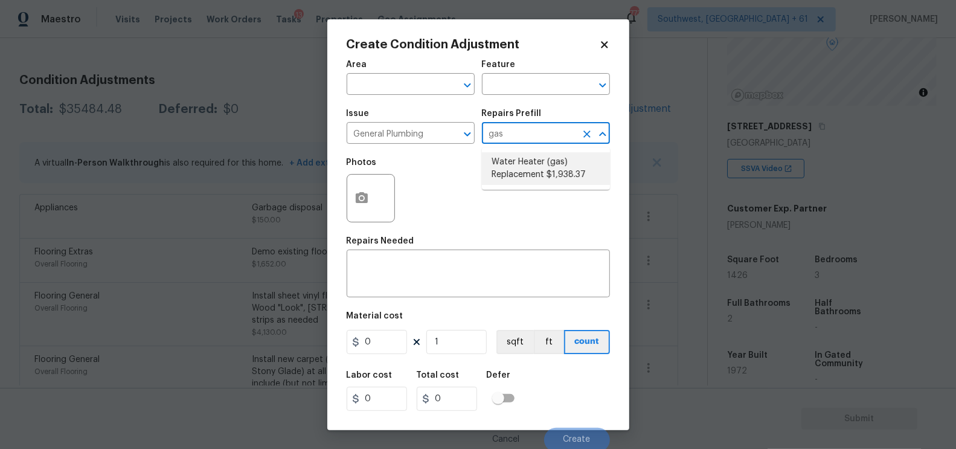
click at [539, 168] on li "Water Heater (gas) Replacement $1,938.37" at bounding box center [546, 168] width 128 height 33
type input "Plumbing"
type textarea "Remove the existing gas water heater and install a new 40 gallon gas water heat…"
type input "1938.37"
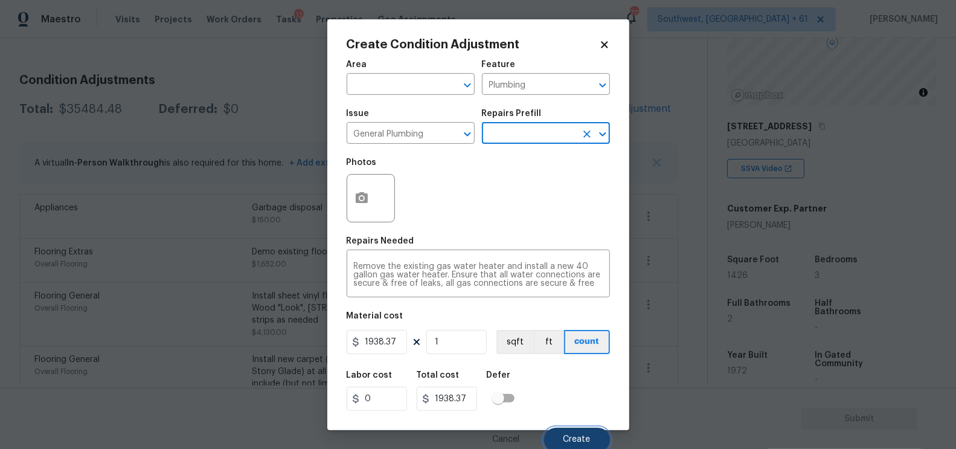
click at [567, 439] on span "Create" at bounding box center [576, 439] width 27 height 9
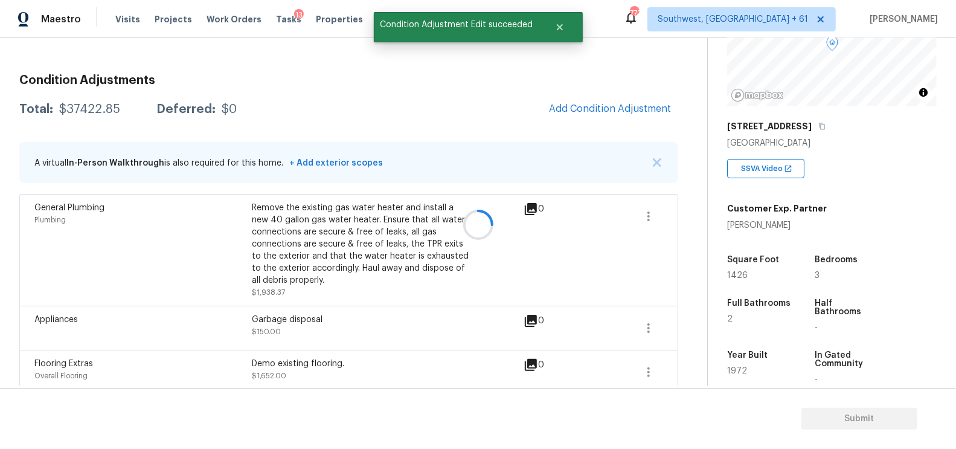
click at [653, 110] on div at bounding box center [478, 224] width 956 height 449
click at [634, 108] on span "Add Condition Adjustment" at bounding box center [610, 108] width 122 height 11
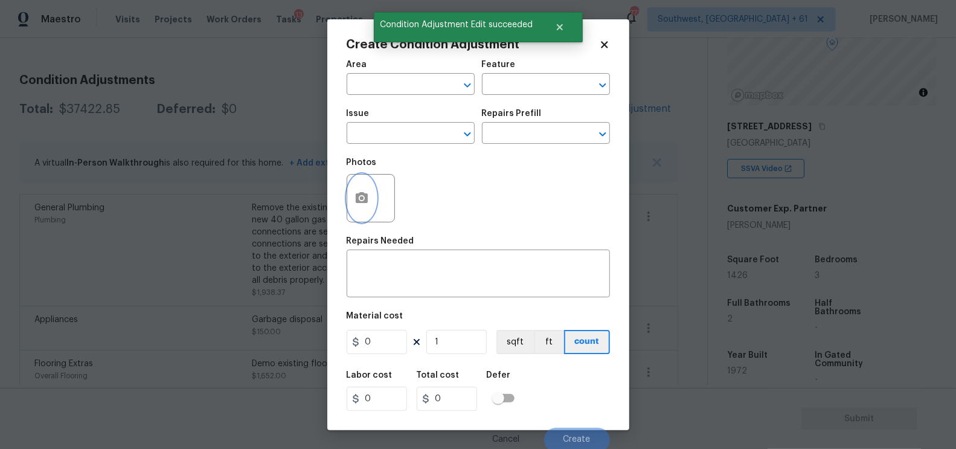
click at [365, 206] on button "button" at bounding box center [361, 197] width 29 height 47
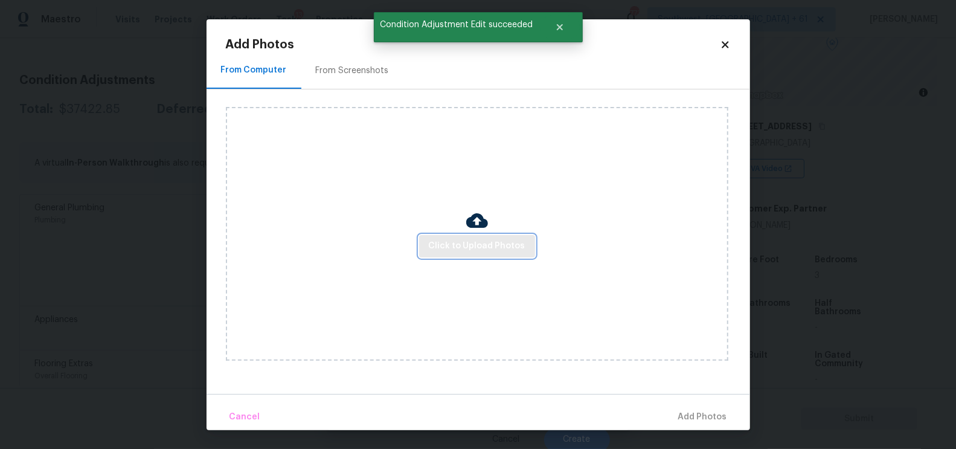
click at [466, 239] on span "Click to Upload Photos" at bounding box center [477, 245] width 97 height 15
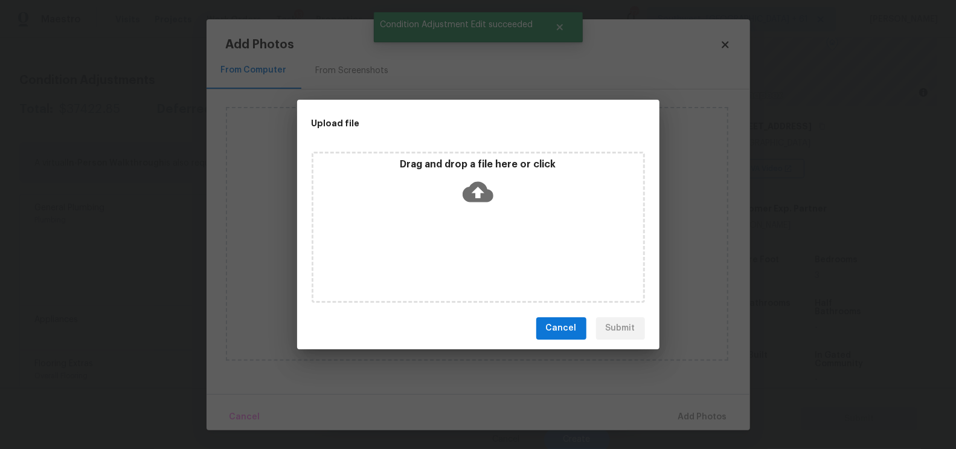
click at [473, 200] on icon at bounding box center [477, 191] width 31 height 21
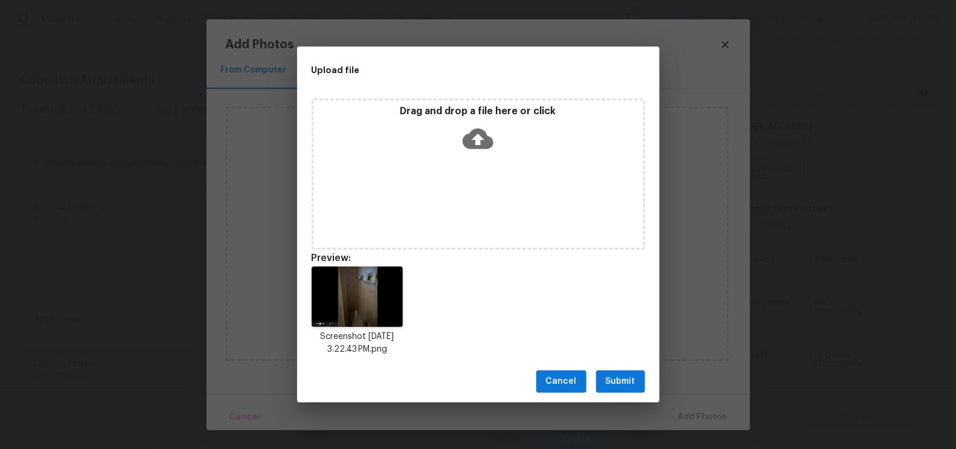
click at [628, 381] on span "Submit" at bounding box center [620, 381] width 30 height 15
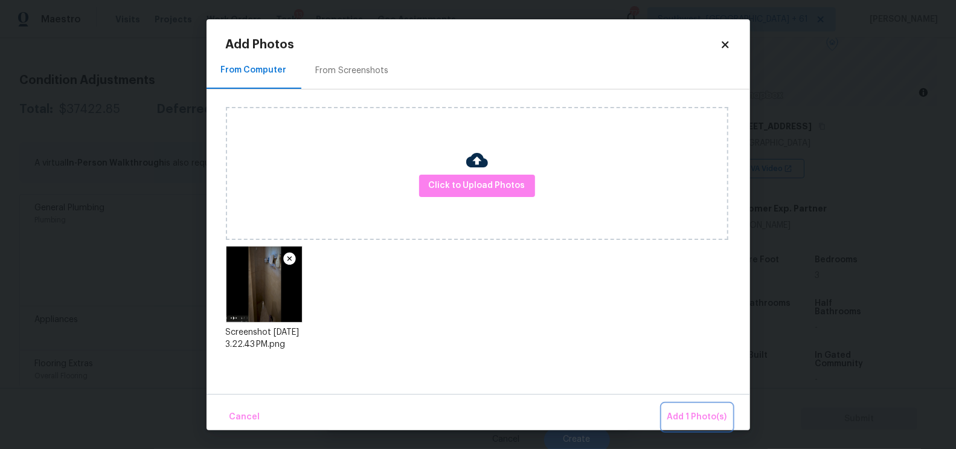
click at [694, 410] on span "Add 1 Photo(s)" at bounding box center [697, 416] width 60 height 15
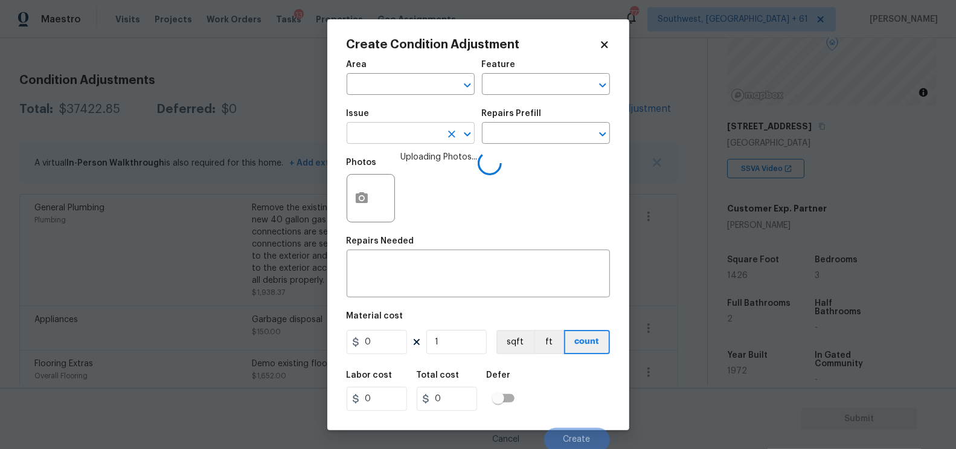
click at [404, 137] on input "text" at bounding box center [393, 134] width 94 height 19
type input "b"
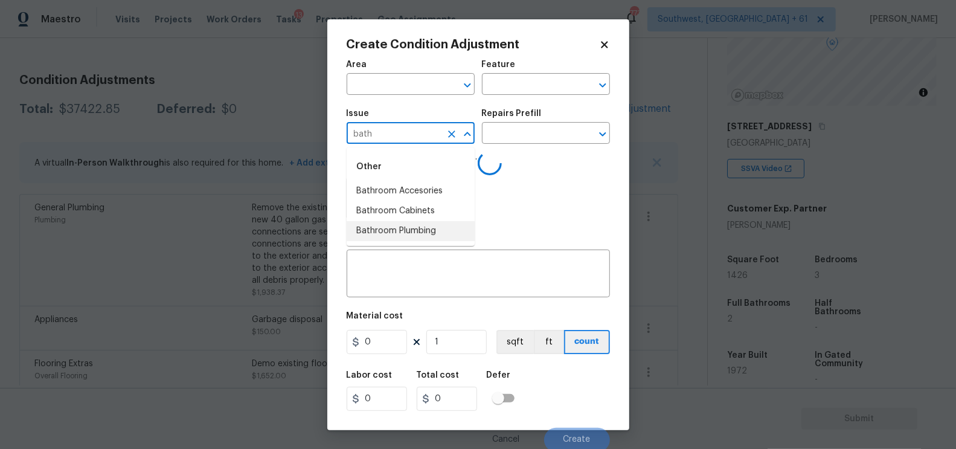
click at [423, 232] on li "Bathroom Plumbing" at bounding box center [410, 231] width 128 height 20
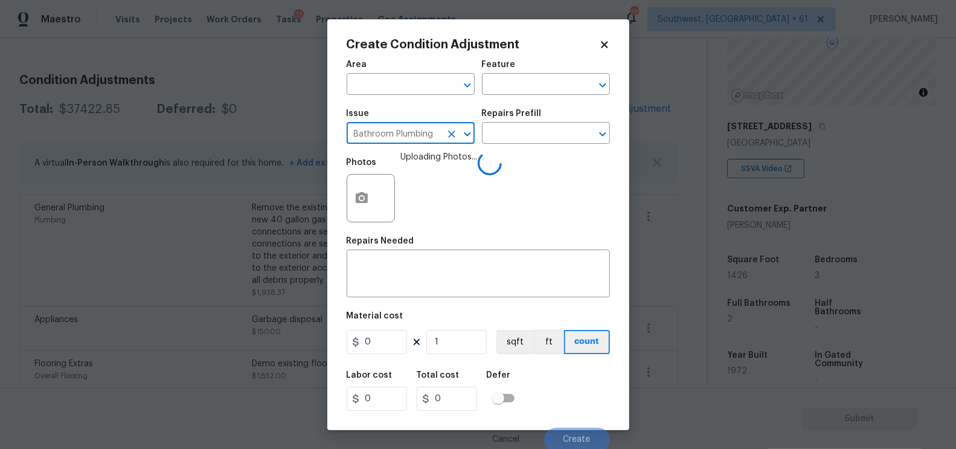
type input "Bathroom Plumbing"
click at [539, 124] on div "Repairs Prefill" at bounding box center [546, 117] width 128 height 16
click at [533, 135] on input "text" at bounding box center [529, 134] width 94 height 19
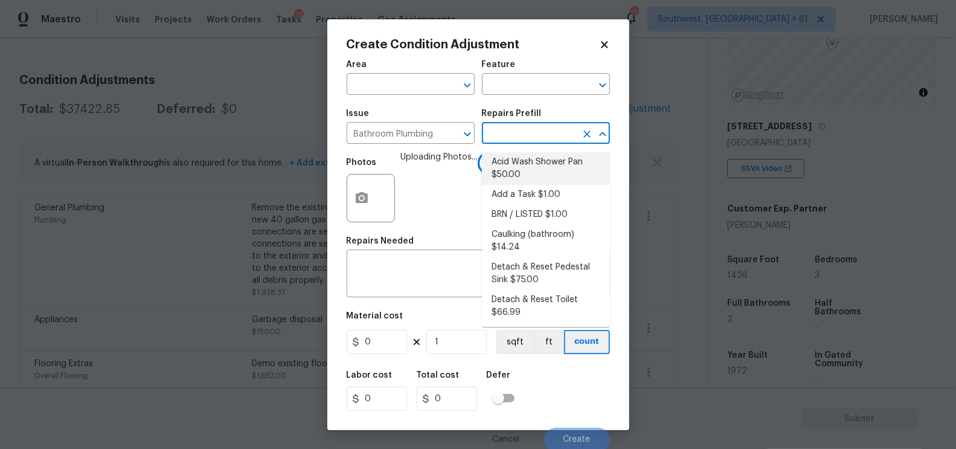
click at [512, 138] on input "text" at bounding box center [529, 134] width 94 height 19
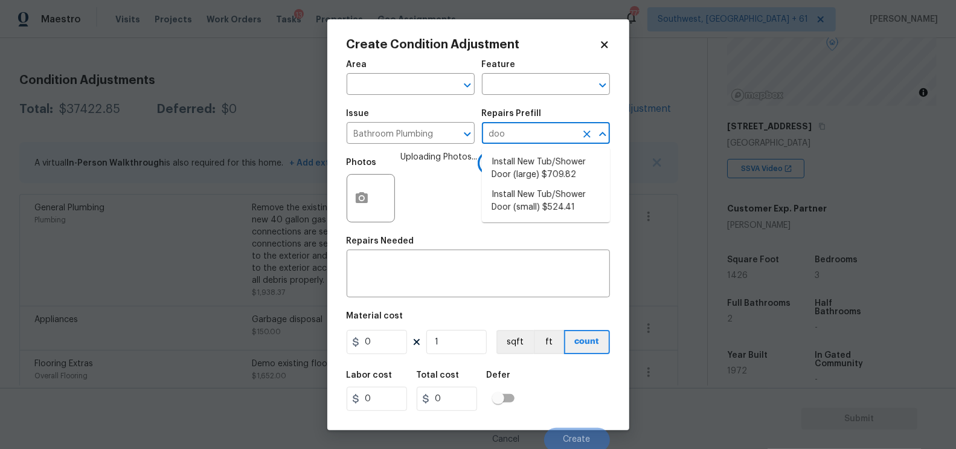
type input "door"
click at [528, 169] on li "Install New Tub/Shower Door (large) $709.82" at bounding box center [546, 168] width 128 height 33
type input "Plumbing"
type textarea "Prep the tub/shower surround and install a new 52''-58'' tempered shower door. …"
type input "709.82"
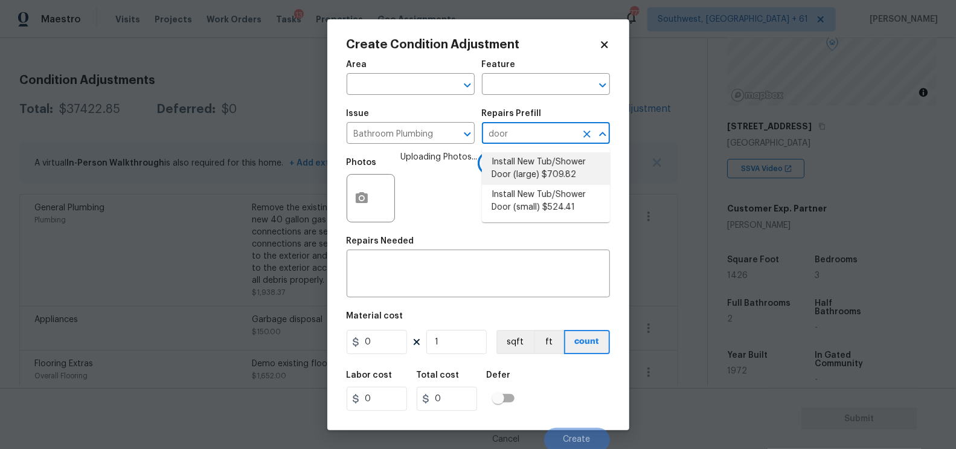
type input "709.82"
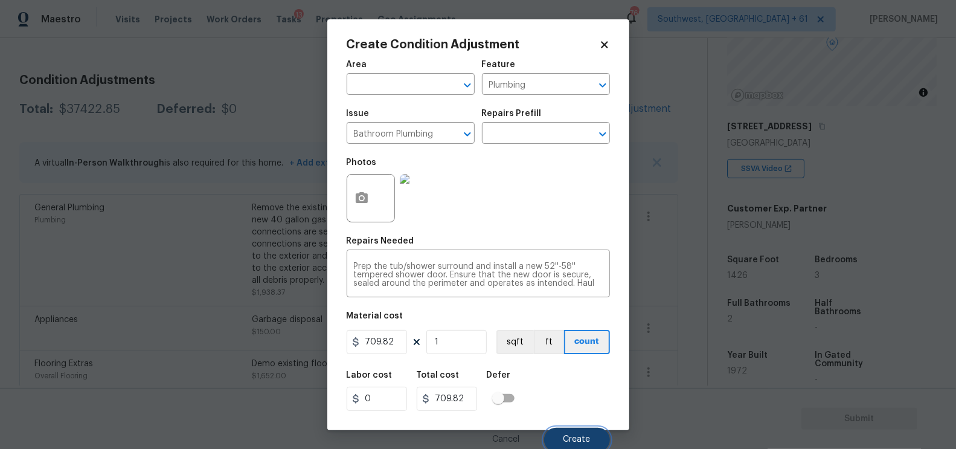
click at [570, 441] on span "Create" at bounding box center [576, 439] width 27 height 9
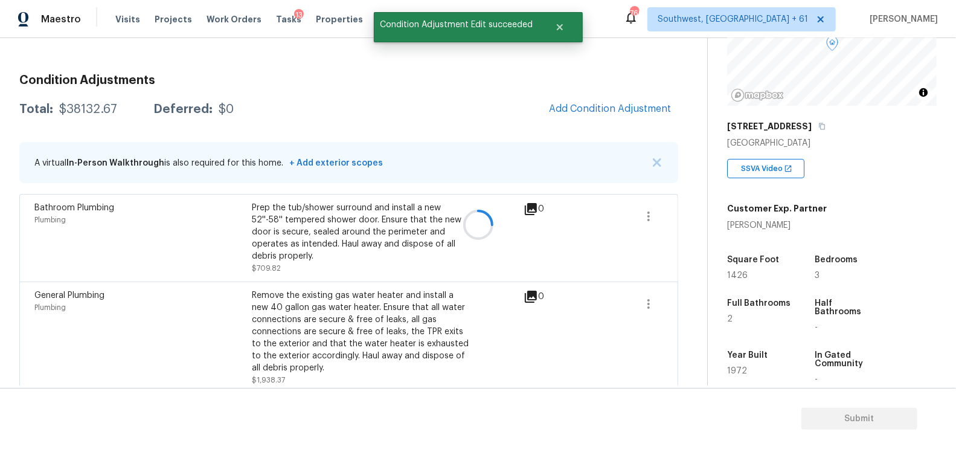
click at [624, 109] on div at bounding box center [478, 224] width 956 height 449
click at [612, 109] on div at bounding box center [478, 224] width 956 height 449
click at [493, 118] on div at bounding box center [478, 224] width 956 height 449
click at [594, 115] on div at bounding box center [478, 224] width 956 height 449
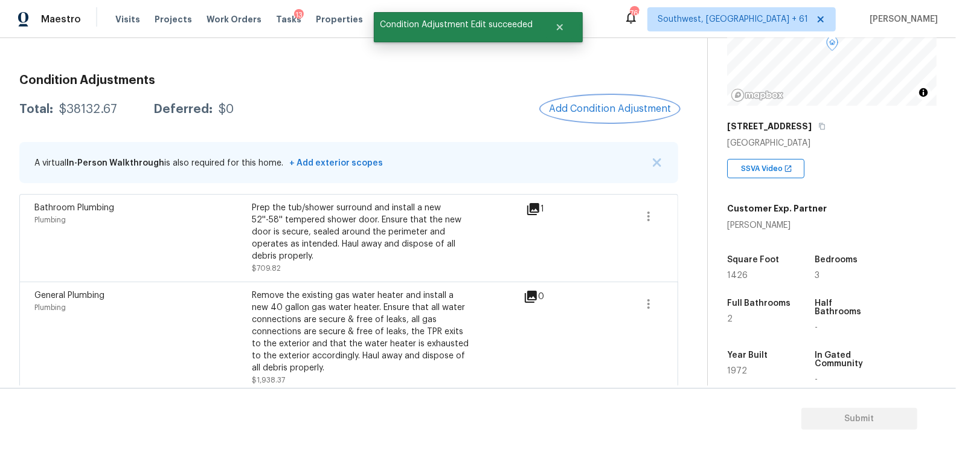
click at [594, 109] on span "Add Condition Adjustment" at bounding box center [610, 108] width 122 height 11
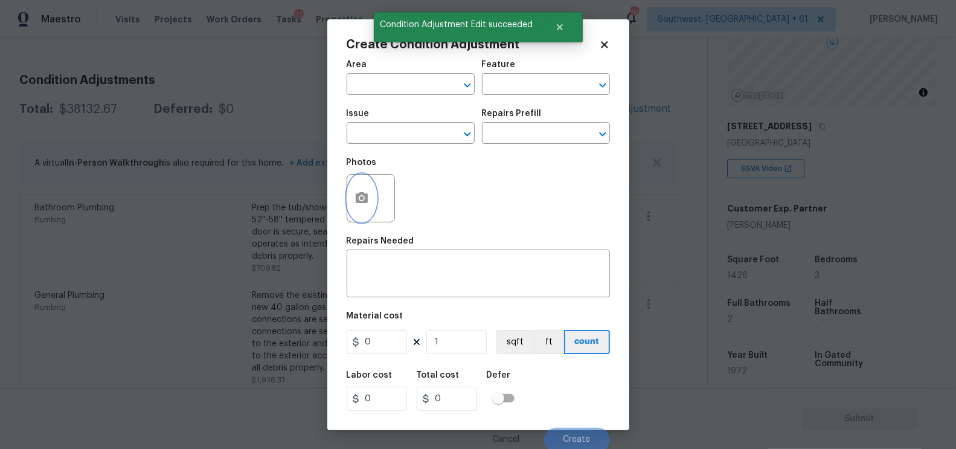
click at [367, 200] on icon "button" at bounding box center [362, 197] width 12 height 11
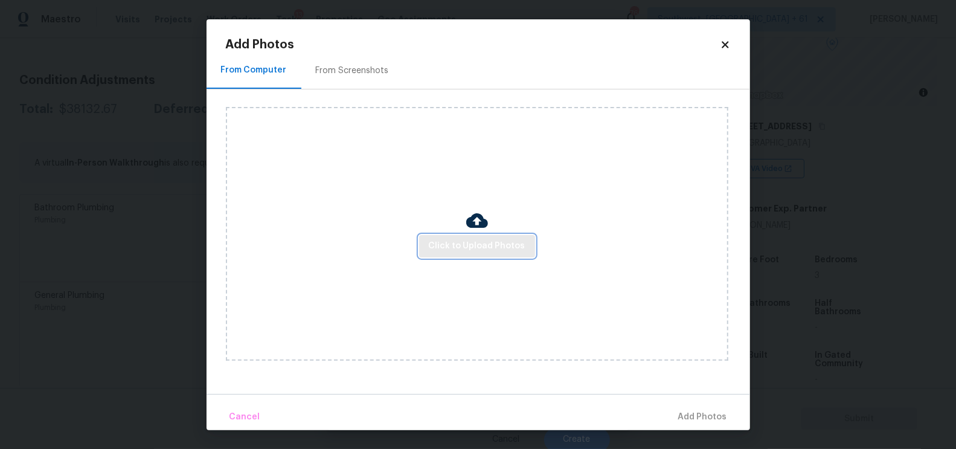
click at [452, 243] on span "Click to Upload Photos" at bounding box center [477, 245] width 97 height 15
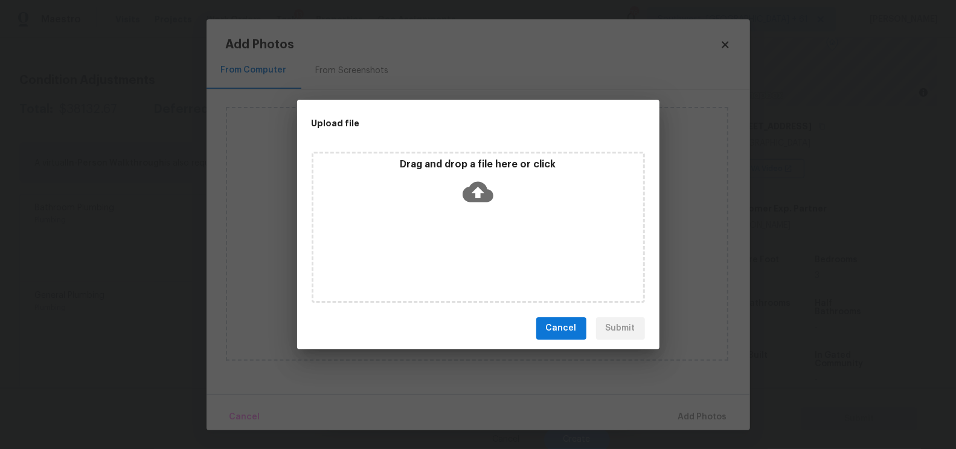
click at [482, 190] on icon at bounding box center [477, 191] width 31 height 21
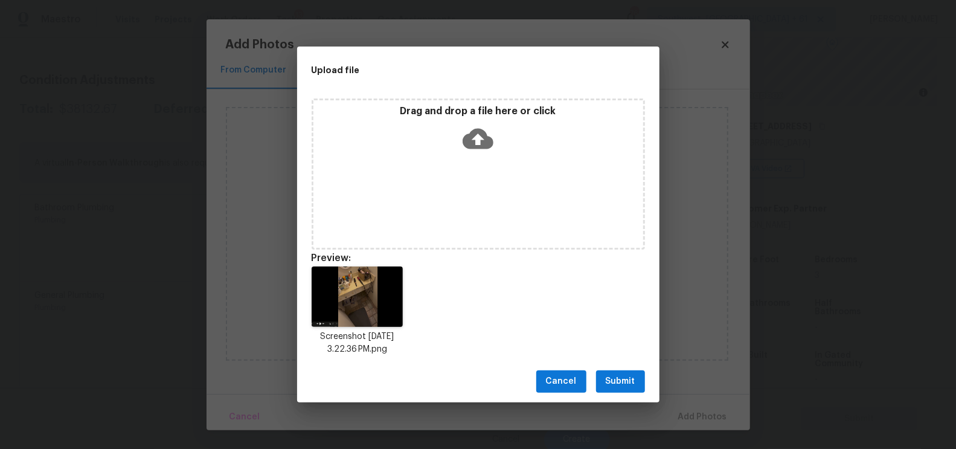
click at [618, 377] on span "Submit" at bounding box center [620, 381] width 30 height 15
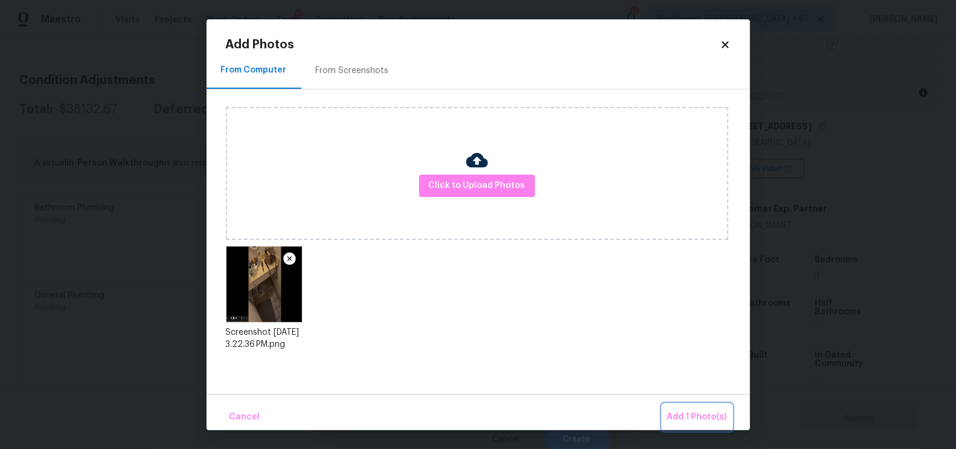
click at [685, 416] on span "Add 1 Photo(s)" at bounding box center [697, 416] width 60 height 15
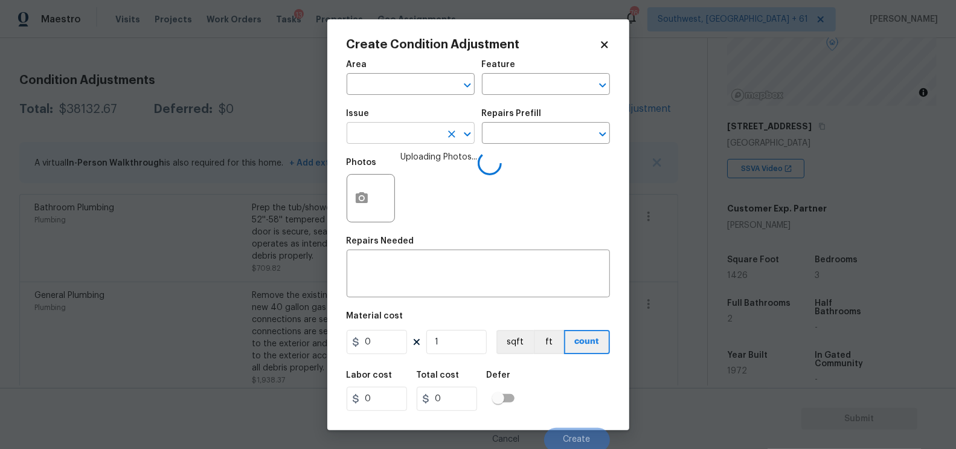
click at [423, 133] on input "text" at bounding box center [393, 134] width 94 height 19
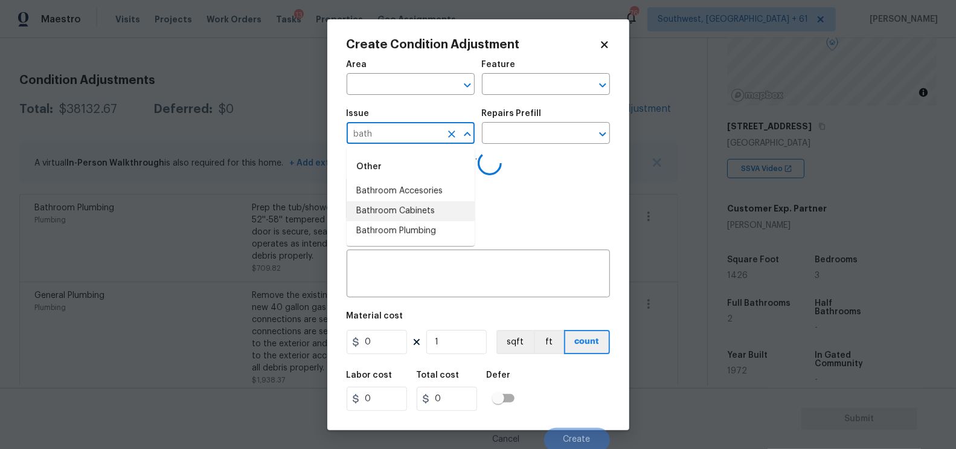
click at [406, 215] on li "Bathroom Cabinets" at bounding box center [410, 211] width 128 height 20
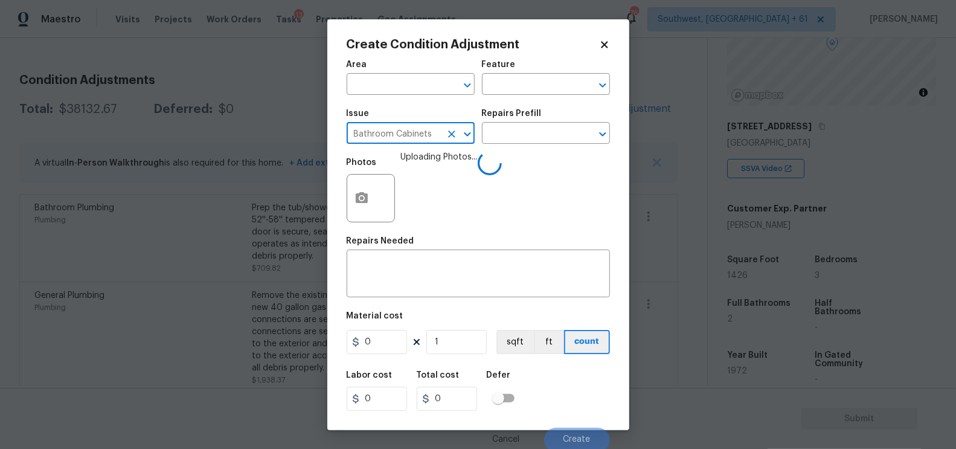
type input "Bathroom Cabinets"
click at [503, 145] on div "Issue Bathroom Cabinets ​ Repairs Prefill ​" at bounding box center [477, 126] width 263 height 49
click at [511, 140] on input "text" at bounding box center [529, 134] width 94 height 19
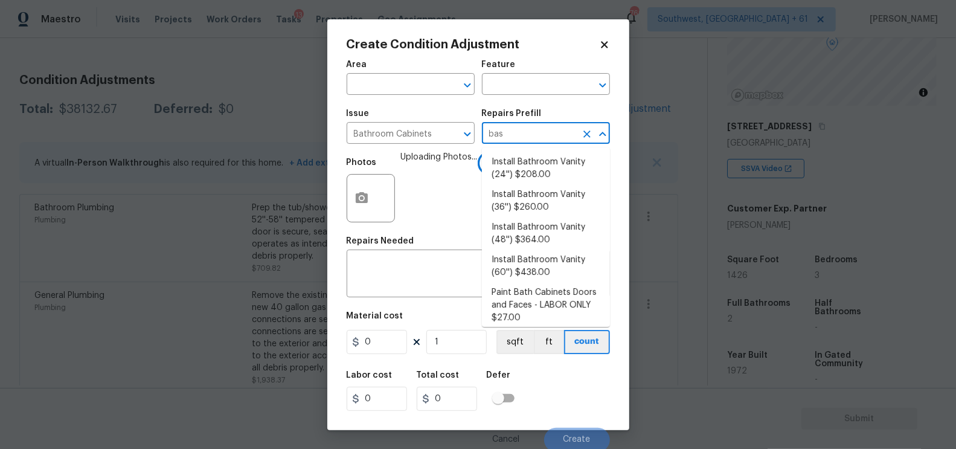
type input "base"
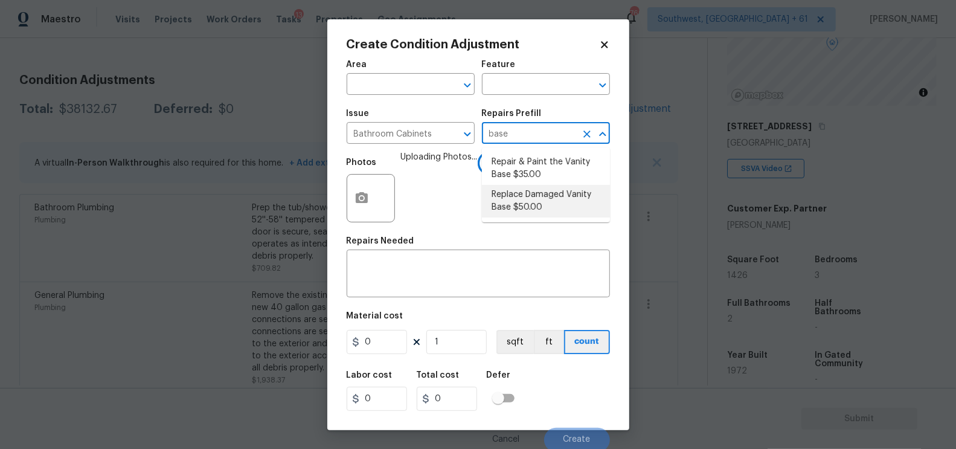
click at [523, 200] on li "Replace Damaged Vanity Base $50.00" at bounding box center [546, 201] width 128 height 33
type input "Cabinets"
type textarea "Remove the existing/damage cabinet base and replace with new. Ensure that the n…"
type input "50"
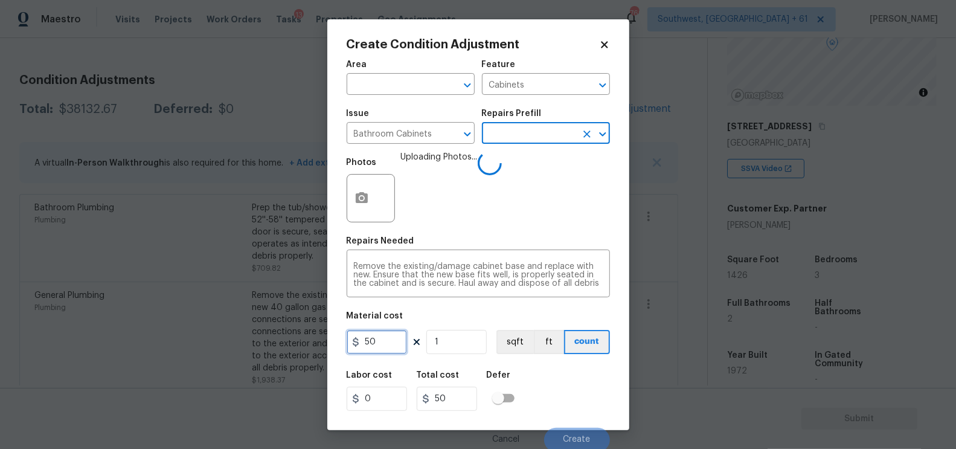
click at [385, 346] on input "50" at bounding box center [376, 342] width 60 height 24
type input "500"
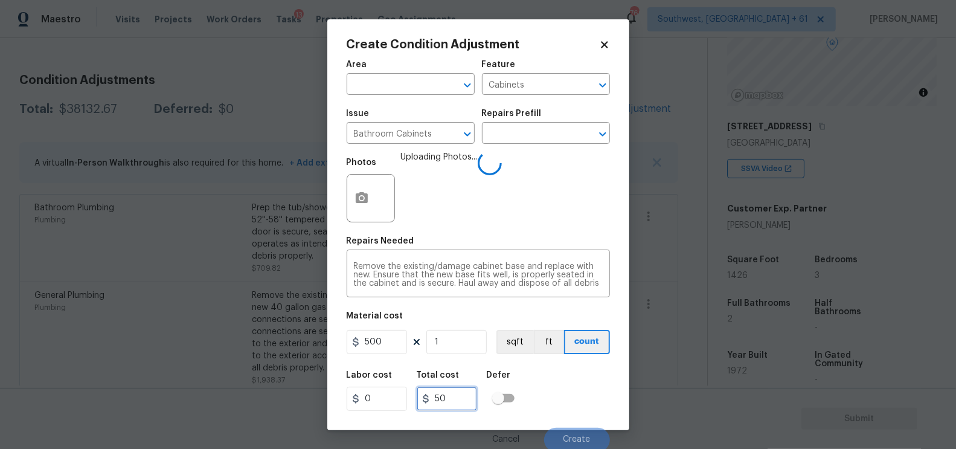
click at [459, 403] on input "50" at bounding box center [447, 398] width 60 height 24
type input "500"
click at [459, 403] on input "500" at bounding box center [447, 398] width 60 height 24
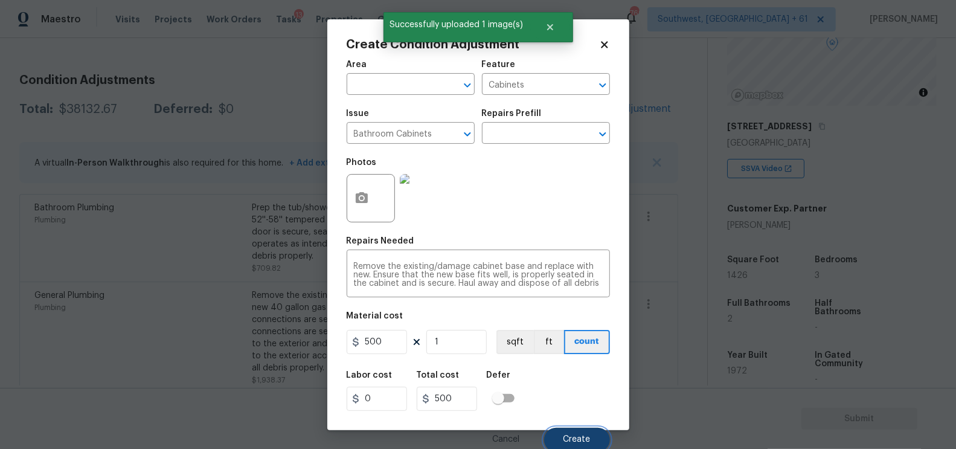
click at [570, 438] on span "Create" at bounding box center [576, 439] width 27 height 9
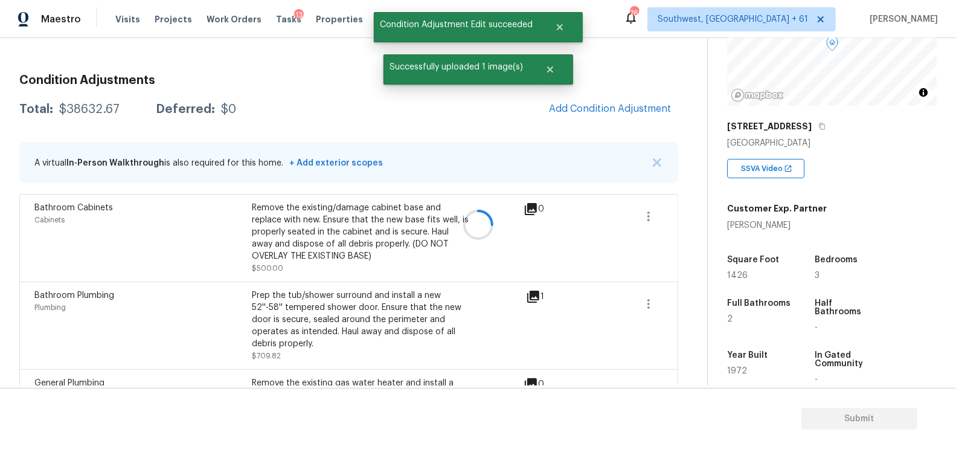
click at [639, 103] on div at bounding box center [478, 224] width 956 height 449
click at [611, 107] on span "Add Condition Adjustment" at bounding box center [610, 108] width 122 height 11
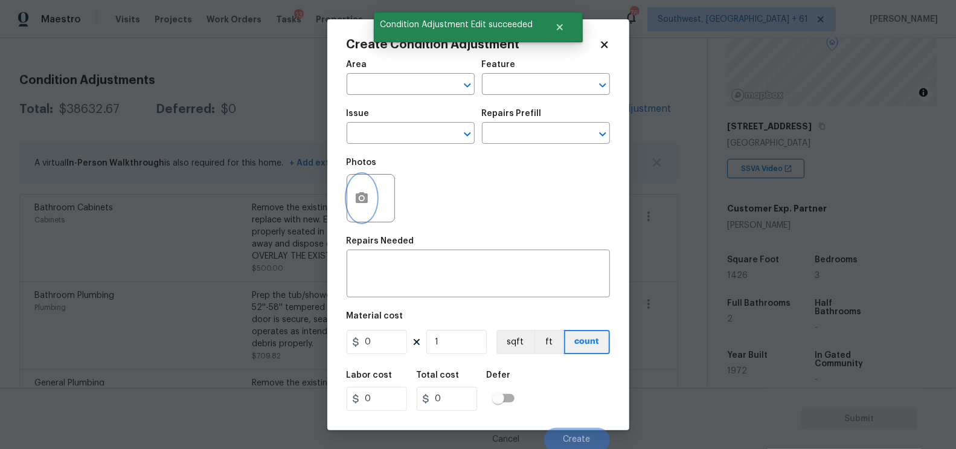
click at [360, 203] on icon "button" at bounding box center [362, 197] width 12 height 11
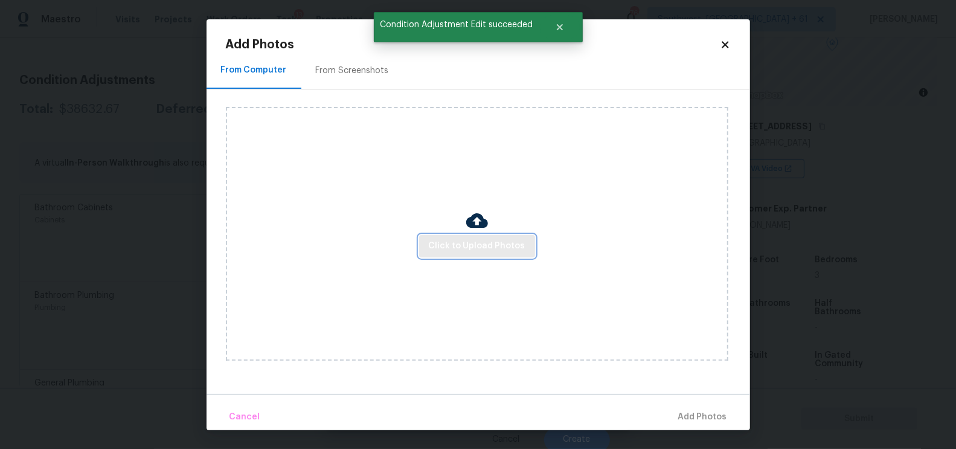
click at [449, 247] on span "Click to Upload Photos" at bounding box center [477, 245] width 97 height 15
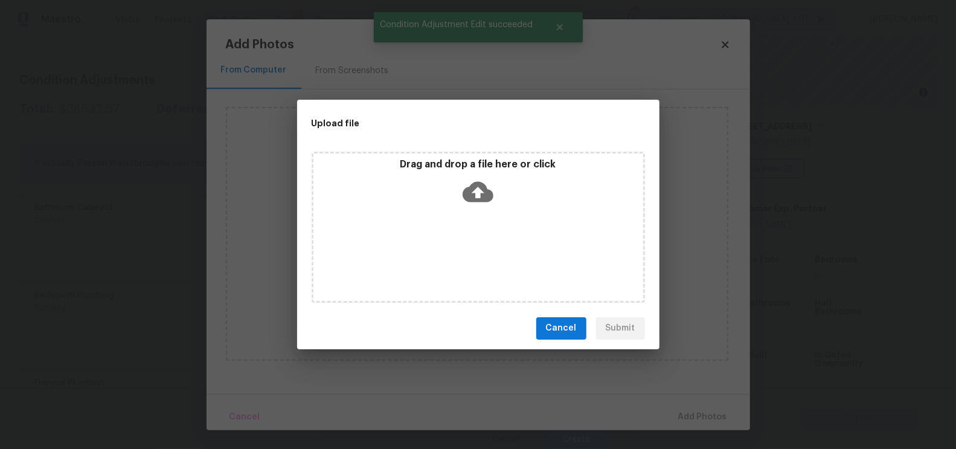
click at [476, 187] on icon at bounding box center [477, 191] width 31 height 31
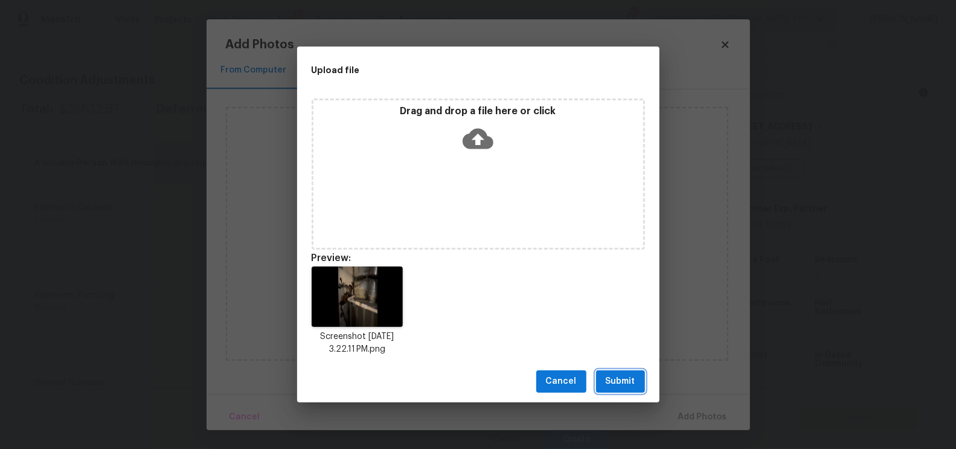
click at [615, 383] on span "Submit" at bounding box center [620, 381] width 30 height 15
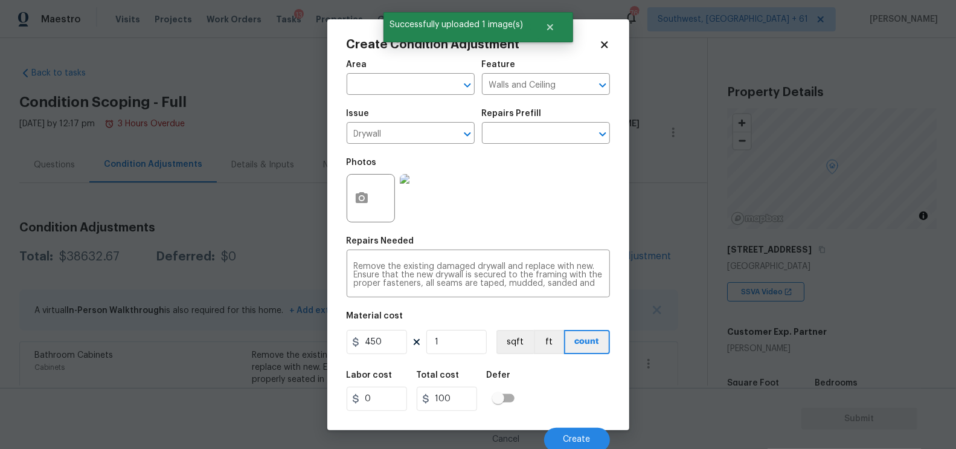
scroll to position [123, 0]
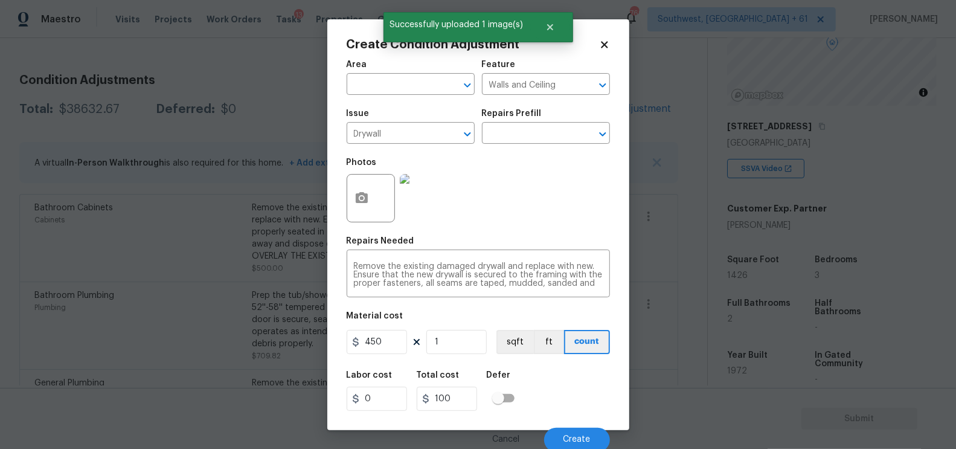
type input "450"
click at [459, 401] on input "100" at bounding box center [447, 398] width 60 height 24
type input "450"
click at [567, 438] on span "Create" at bounding box center [576, 439] width 27 height 9
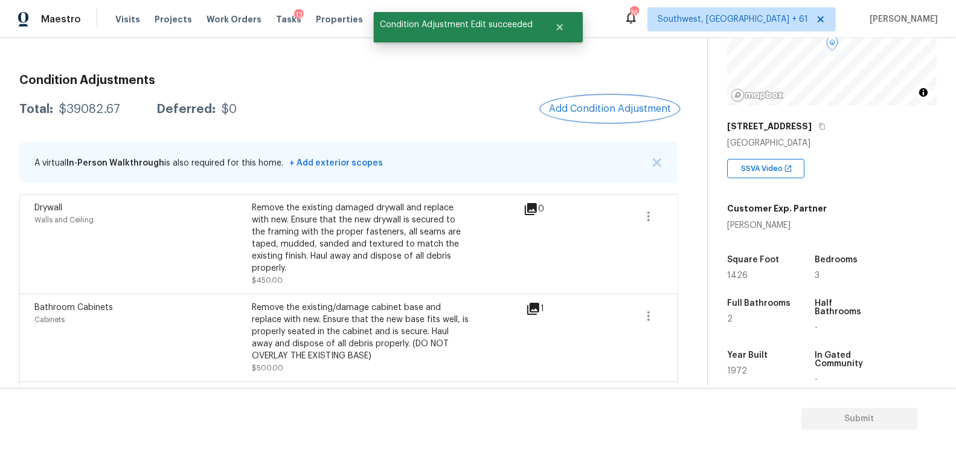
click at [638, 111] on span "Add Condition Adjustment" at bounding box center [610, 108] width 122 height 11
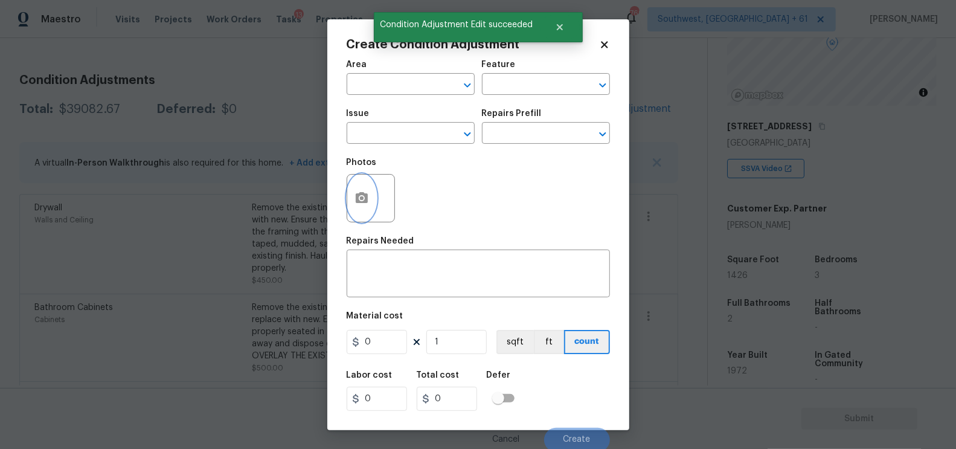
click at [368, 200] on icon "button" at bounding box center [361, 198] width 14 height 14
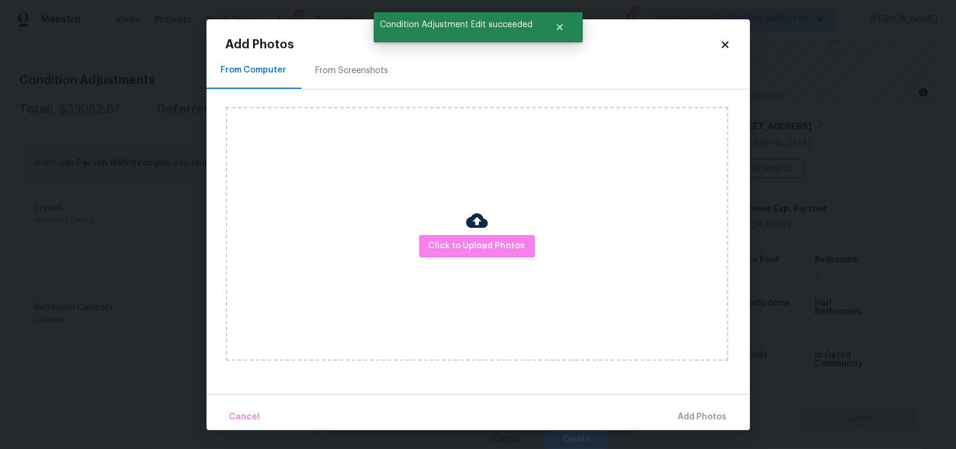
click at [444, 234] on div "Click to Upload Photos" at bounding box center [477, 234] width 502 height 254
click at [477, 243] on span "Click to Upload Photos" at bounding box center [477, 245] width 97 height 15
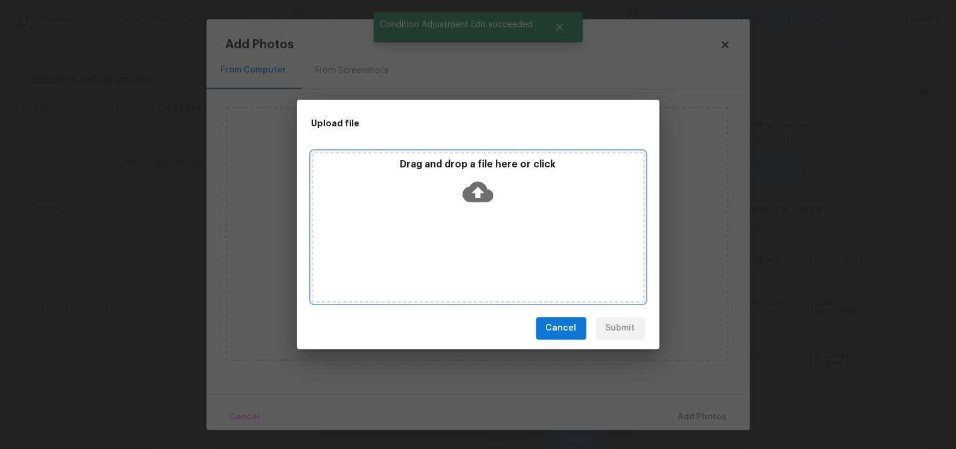
click at [475, 195] on icon at bounding box center [477, 191] width 31 height 31
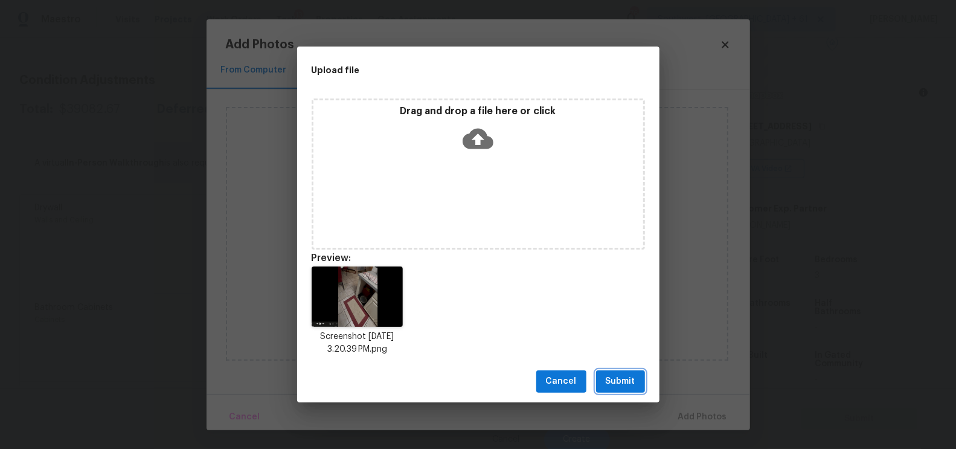
click at [615, 376] on span "Submit" at bounding box center [620, 381] width 30 height 15
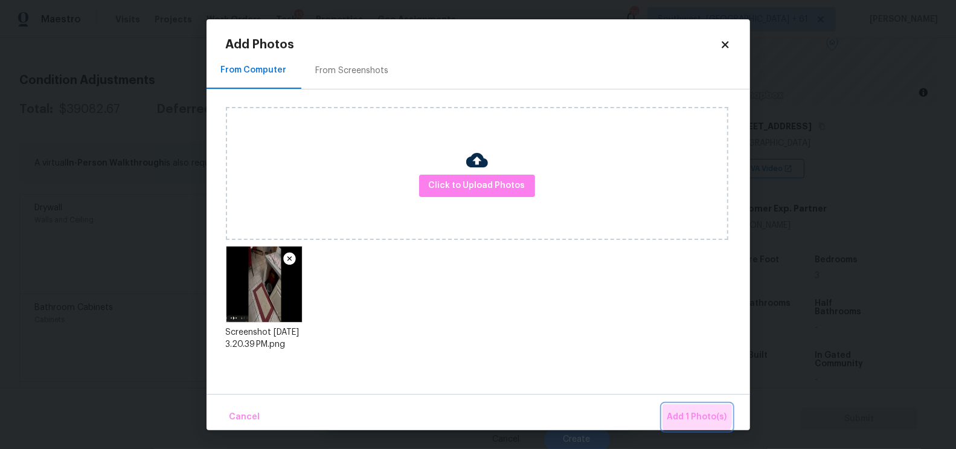
click at [691, 411] on span "Add 1 Photo(s)" at bounding box center [697, 416] width 60 height 15
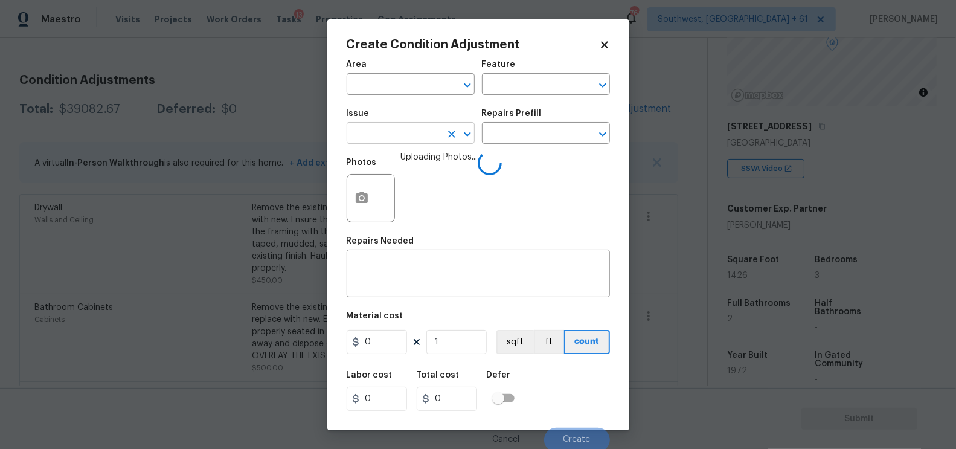
click at [395, 140] on input "text" at bounding box center [393, 134] width 94 height 19
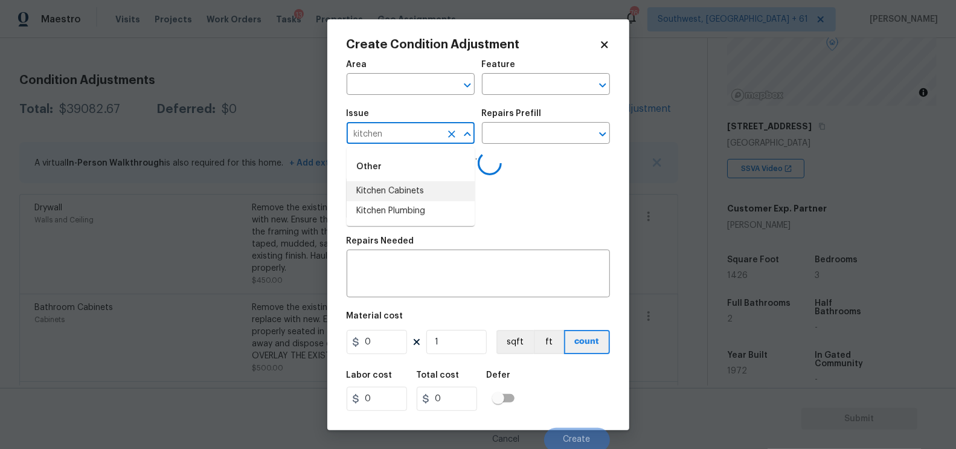
click at [413, 190] on li "Kitchen Cabinets" at bounding box center [410, 191] width 128 height 20
type input "Kitchen Cabinets"
click at [418, 268] on textarea at bounding box center [478, 274] width 249 height 25
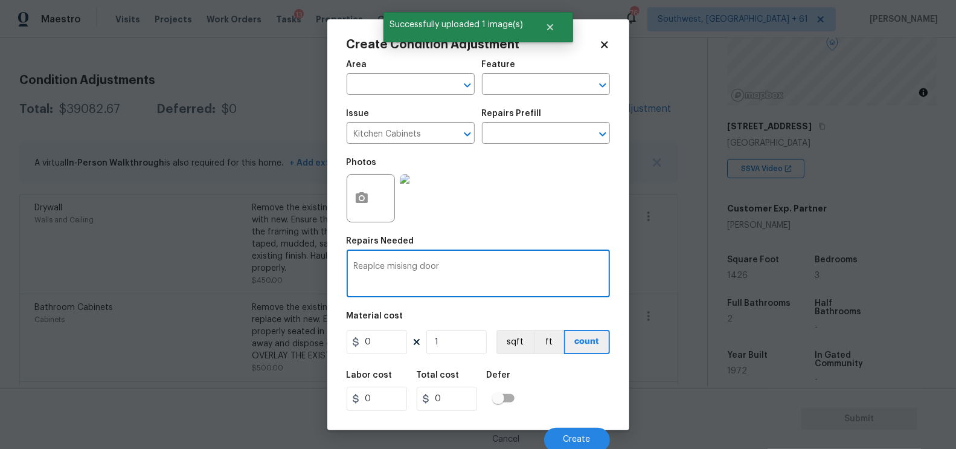
click at [368, 267] on textarea "Reaplce misisng door" at bounding box center [478, 274] width 249 height 25
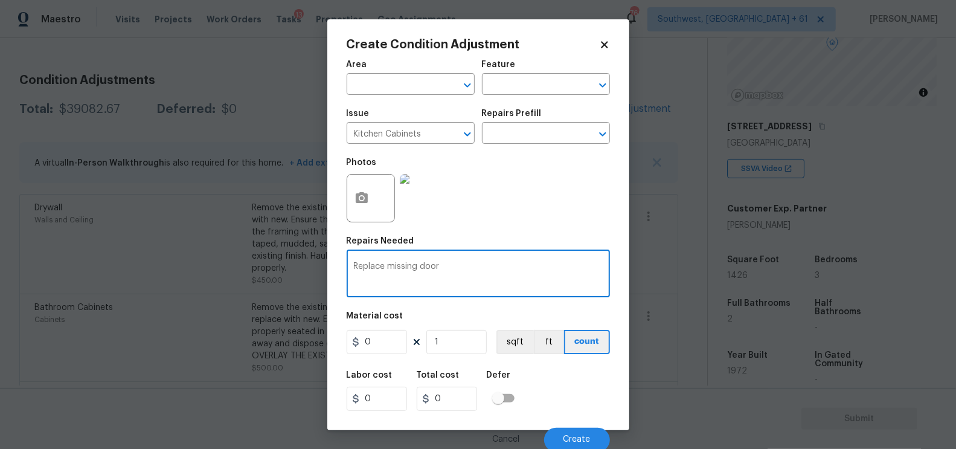
type textarea "Replace missing door"
click at [407, 343] on div "0 1 sqft ft count" at bounding box center [477, 342] width 263 height 24
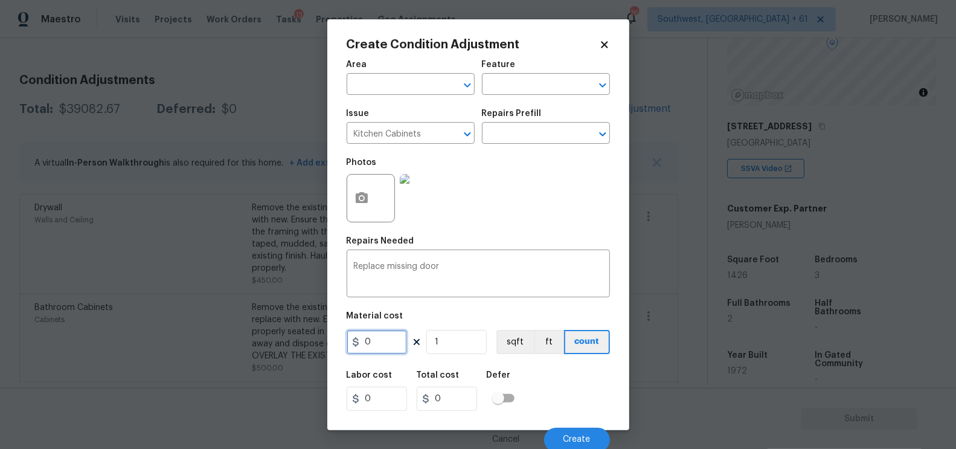
click at [400, 337] on input "0" at bounding box center [376, 342] width 60 height 24
type input "100"
click at [449, 403] on input "0" at bounding box center [447, 398] width 60 height 24
type input "100"
click at [566, 426] on div "Cancel Create" at bounding box center [477, 435] width 263 height 34
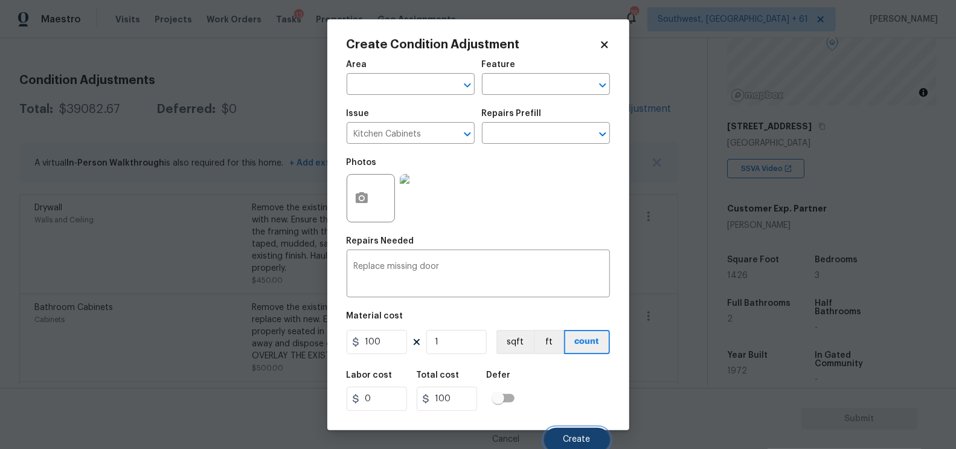
click at [580, 437] on span "Create" at bounding box center [576, 439] width 27 height 9
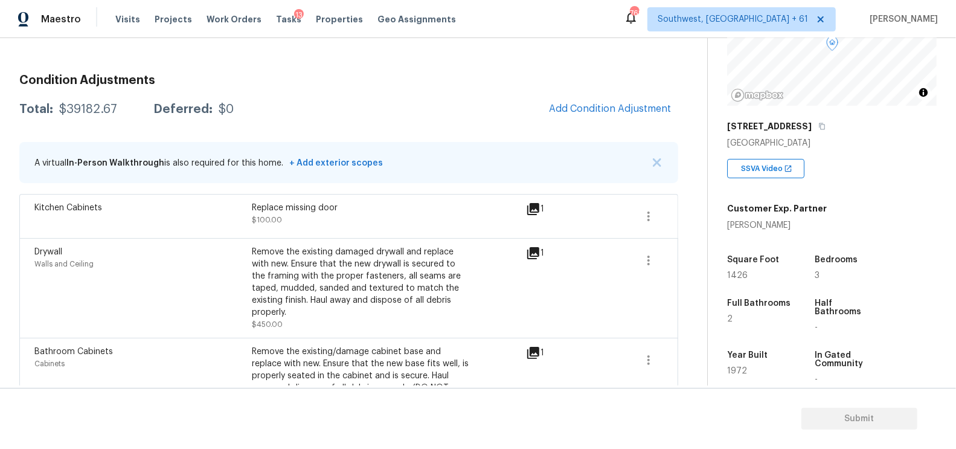
click at [548, 113] on span "Add Condition Adjustment" at bounding box center [609, 109] width 136 height 27
click at [569, 110] on span "Add Condition Adjustment" at bounding box center [610, 108] width 122 height 11
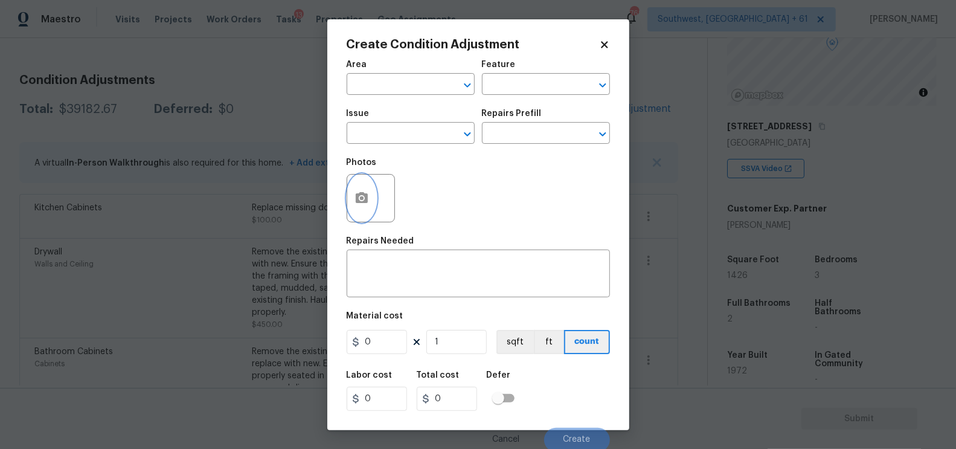
click at [359, 211] on button "button" at bounding box center [361, 197] width 29 height 47
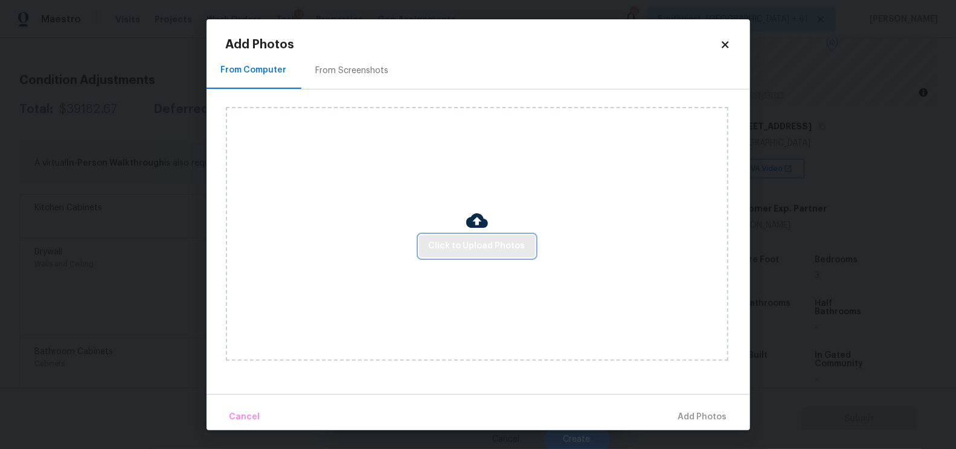
click at [436, 249] on span "Click to Upload Photos" at bounding box center [477, 245] width 97 height 15
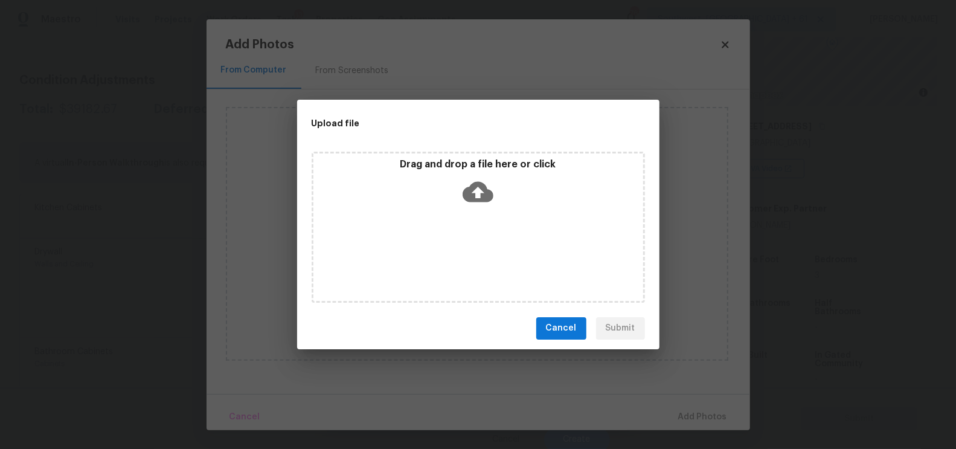
click at [474, 192] on icon at bounding box center [477, 191] width 31 height 21
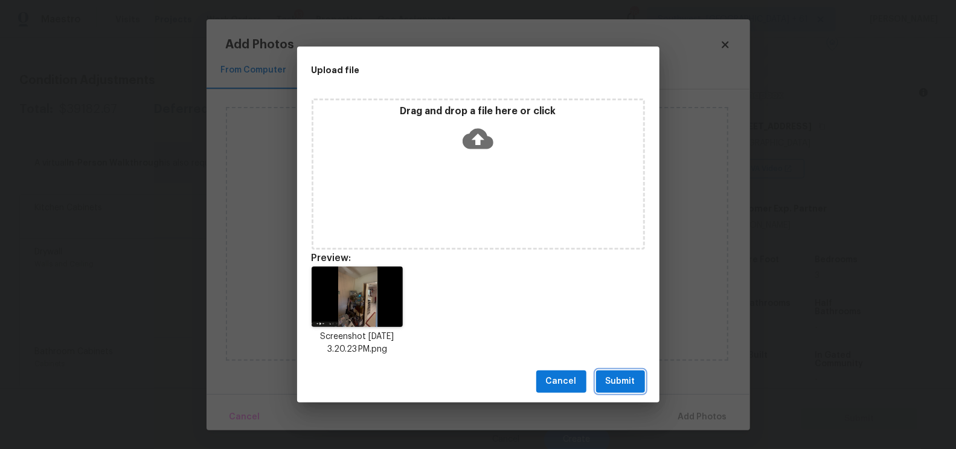
click at [625, 392] on button "Submit" at bounding box center [620, 381] width 49 height 22
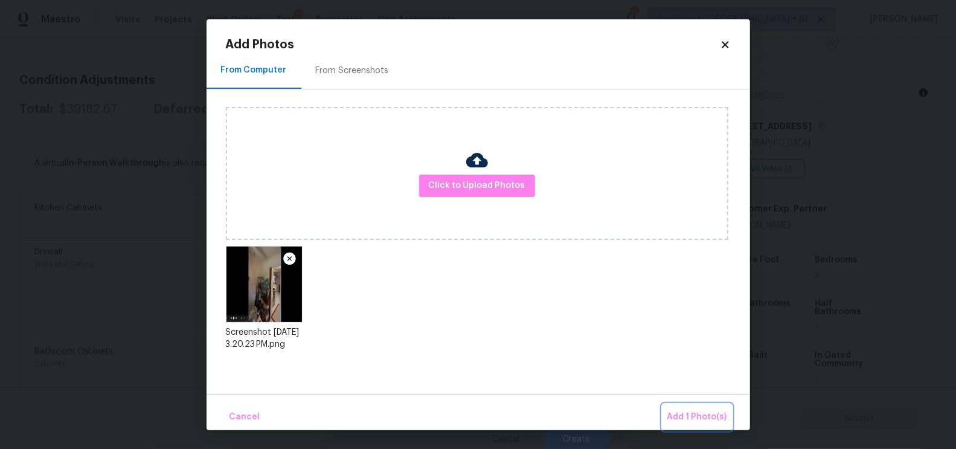
click at [697, 407] on button "Add 1 Photo(s)" at bounding box center [696, 417] width 69 height 26
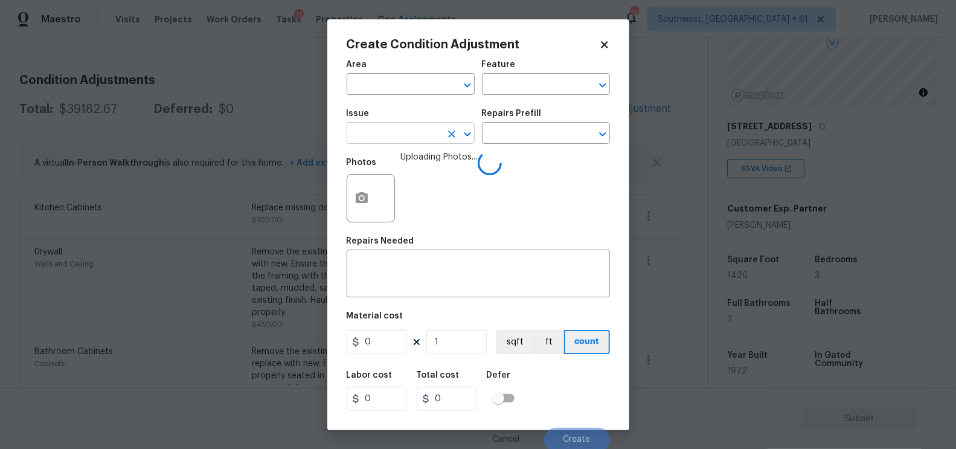
click at [409, 136] on input "text" at bounding box center [393, 134] width 94 height 19
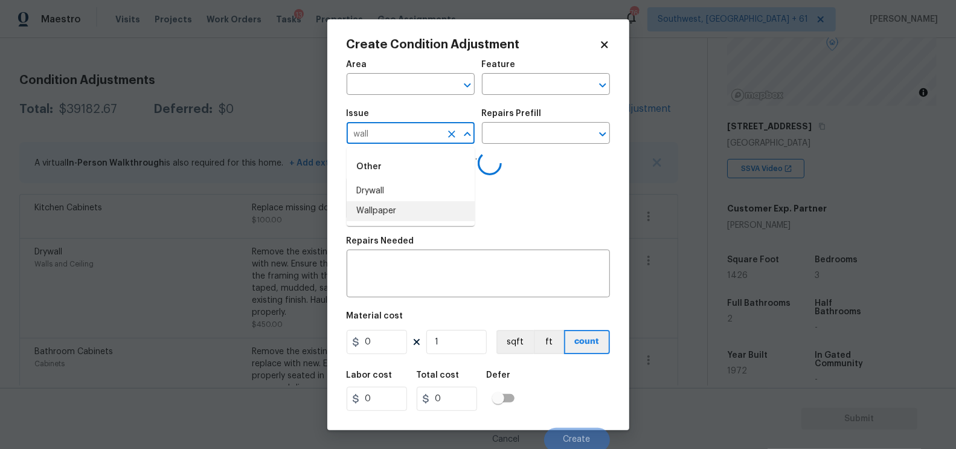
click at [402, 211] on li "Wallpaper" at bounding box center [410, 211] width 128 height 20
type input "Wallpaper"
click at [514, 139] on input "text" at bounding box center [529, 134] width 94 height 19
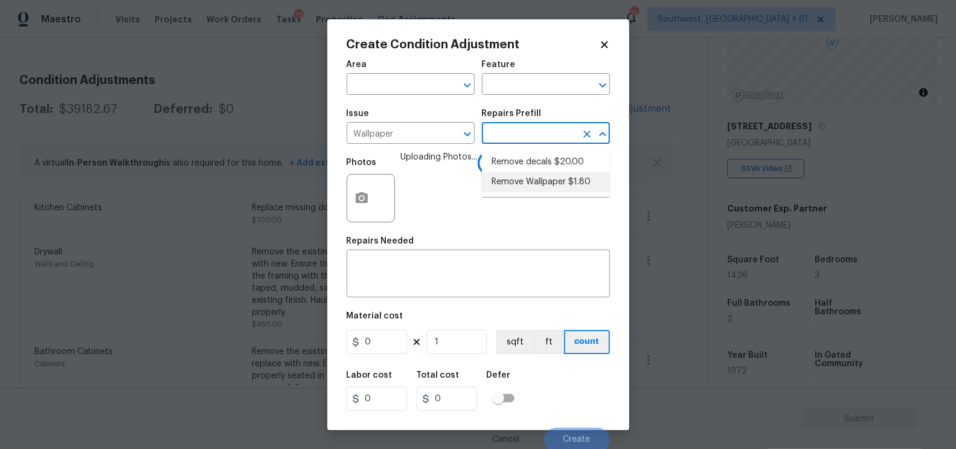
click at [535, 184] on li "Remove Wallpaper $1.80" at bounding box center [546, 182] width 128 height 20
type input "Walls and Ceiling"
type textarea "Remove wallpaper and texture walls to best match existing conditions"
type input "1.8"
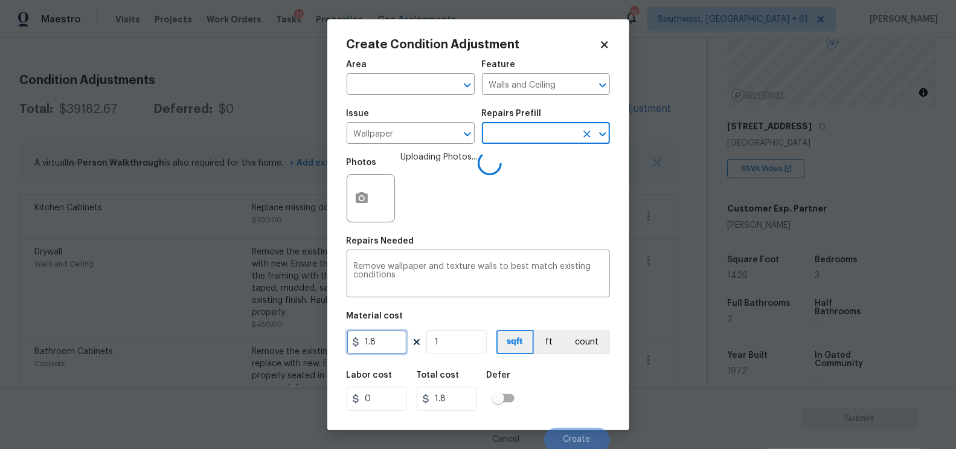
click at [375, 345] on input "1.8" at bounding box center [376, 342] width 60 height 24
click at [383, 347] on input "1.8100" at bounding box center [376, 342] width 60 height 24
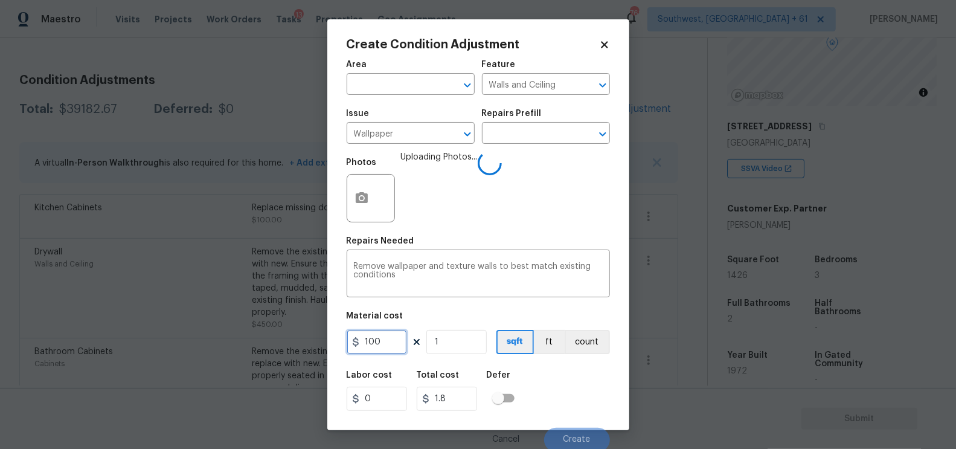
type input "100"
click at [455, 397] on input "100" at bounding box center [447, 398] width 60 height 24
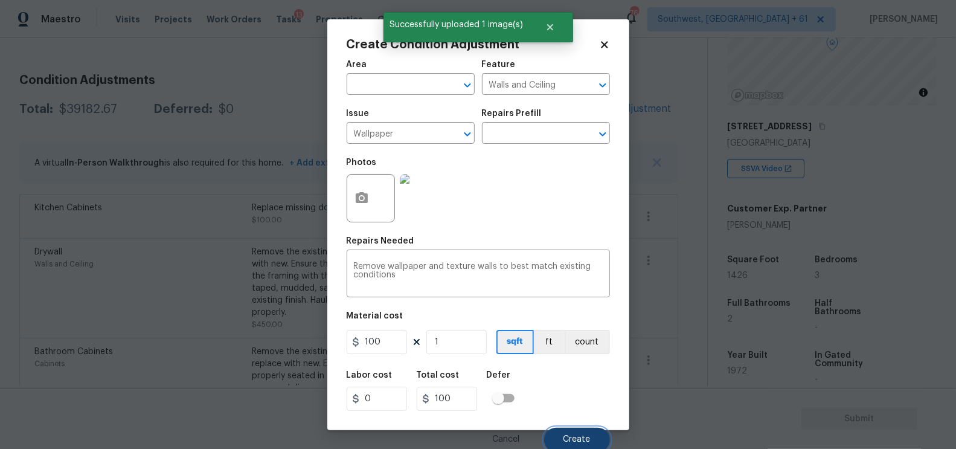
click at [571, 439] on span "Create" at bounding box center [576, 439] width 27 height 9
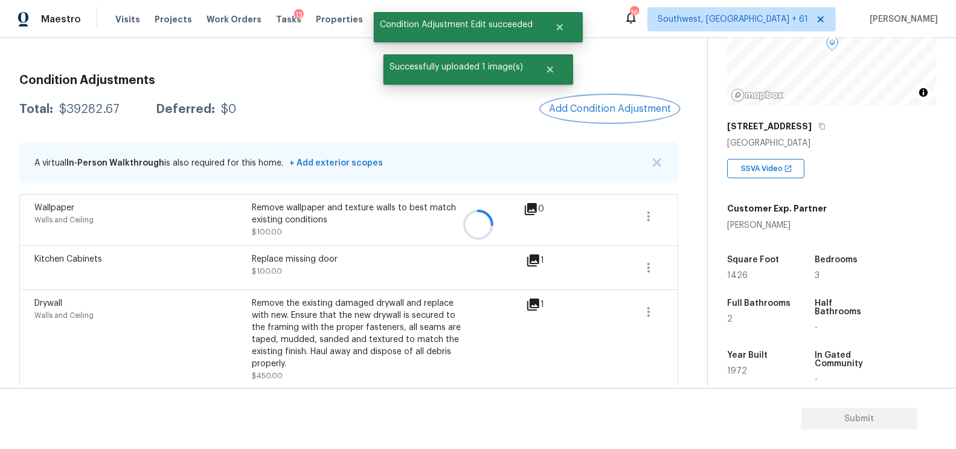
click at [612, 96] on button "Add Condition Adjustment" at bounding box center [609, 108] width 136 height 25
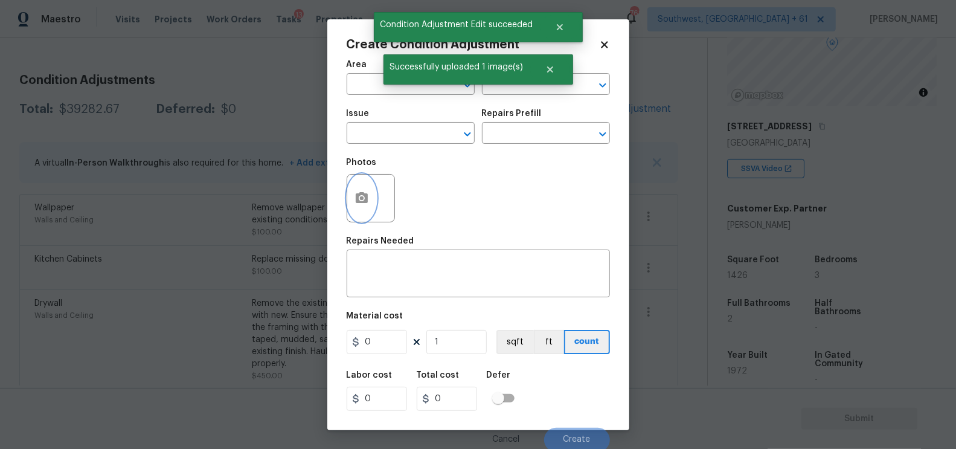
click at [351, 198] on button "button" at bounding box center [361, 197] width 29 height 47
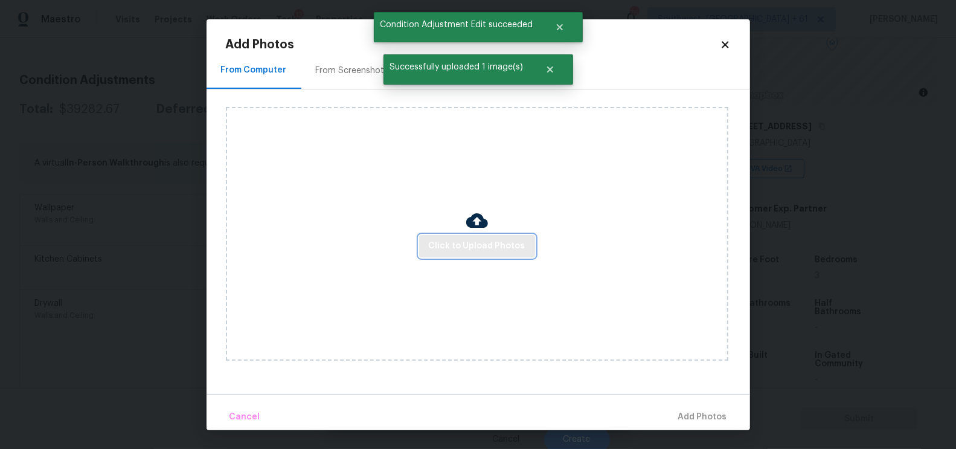
click at [448, 244] on span "Click to Upload Photos" at bounding box center [477, 245] width 97 height 15
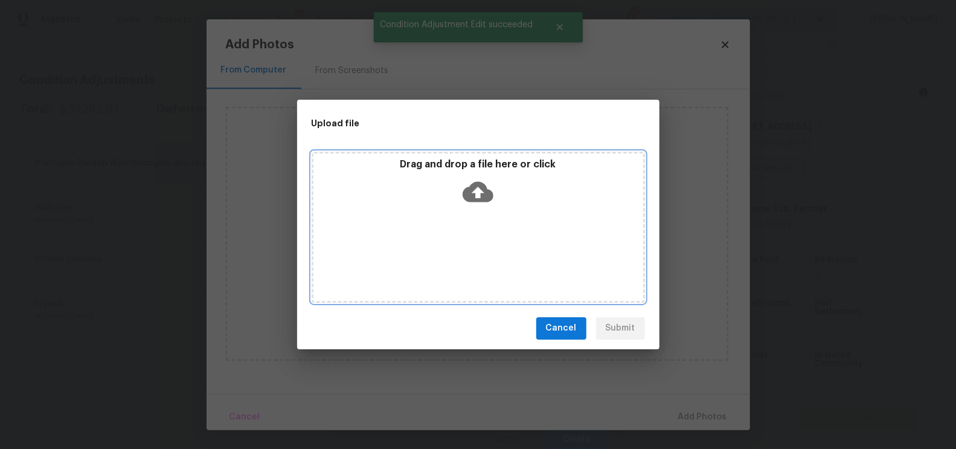
click at [466, 197] on icon at bounding box center [477, 191] width 31 height 21
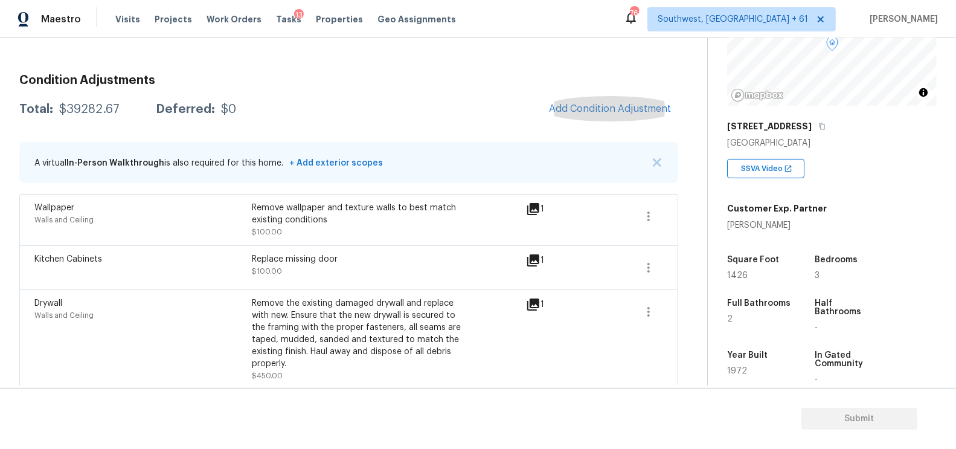
click at [108, 116] on div "Total: $39282.67 Deferred: $0 Add Condition Adjustment" at bounding box center [348, 109] width 659 height 27
copy div "$39282.67"
click at [576, 112] on span "Add Condition Adjustment" at bounding box center [610, 108] width 122 height 11
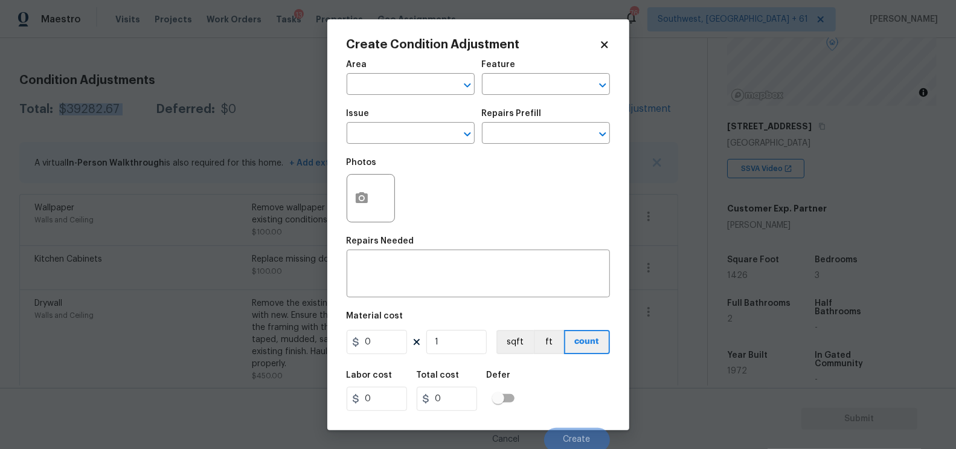
click at [393, 153] on div "Photos" at bounding box center [371, 190] width 51 height 78
click at [391, 135] on input "text" at bounding box center [393, 134] width 94 height 19
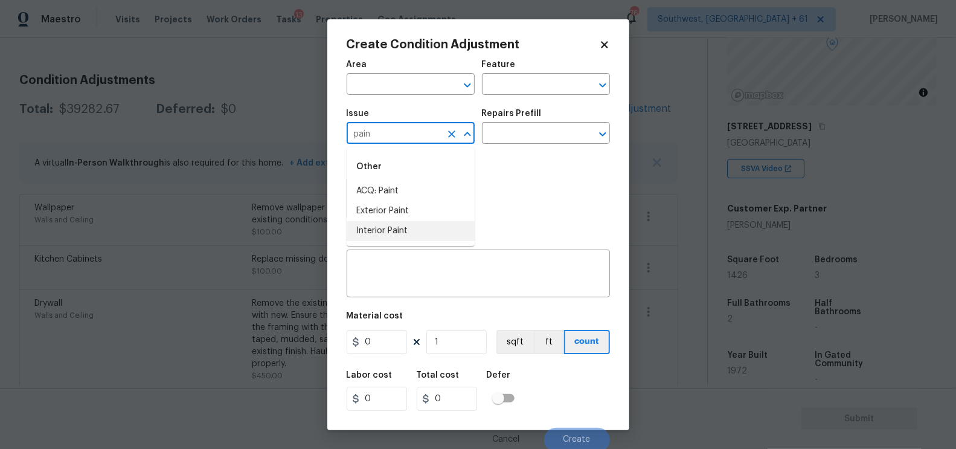
click at [389, 228] on li "Interior Paint" at bounding box center [410, 231] width 128 height 20
type input "Interior Paint"
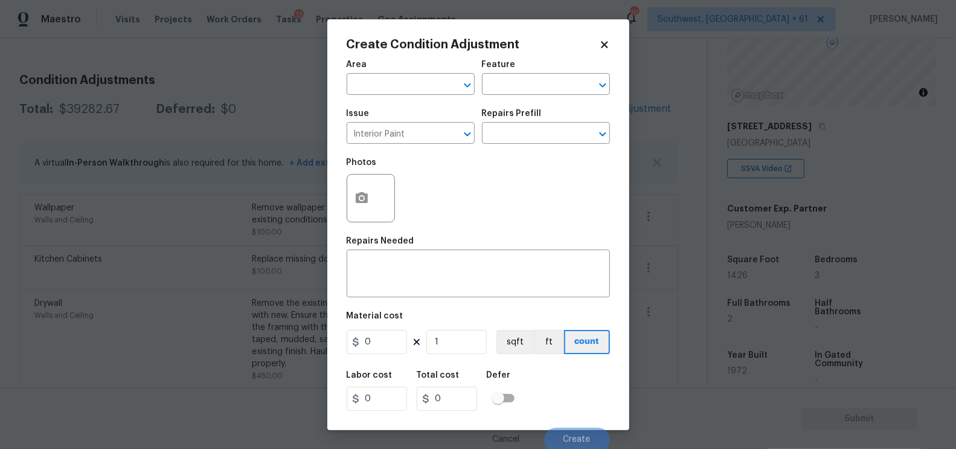
click at [531, 124] on div "Repairs Prefill" at bounding box center [546, 117] width 128 height 16
click at [531, 133] on input "text" at bounding box center [529, 134] width 94 height 19
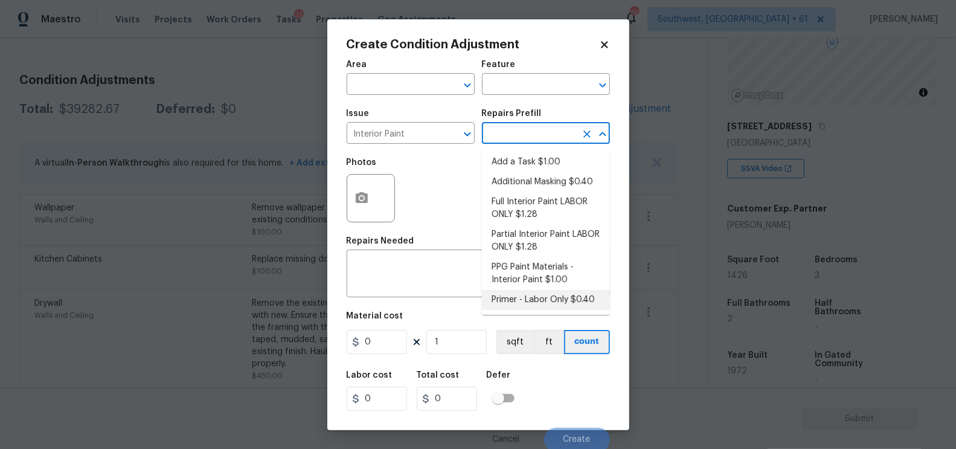
click at [533, 294] on li "Primer - Labor Only $0.40" at bounding box center [546, 300] width 128 height 20
type input "Overall Paint"
type textarea "Interior primer - PRIMER PROVIDED BY OPENDOOR - All nails, screws, drywall anch…"
type input "0.4"
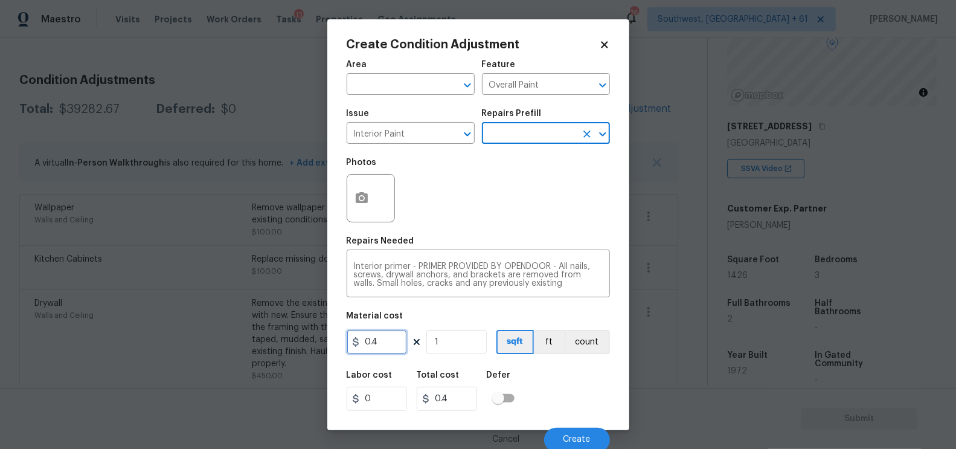
click at [393, 347] on input "0.4" at bounding box center [376, 342] width 60 height 24
type input "250"
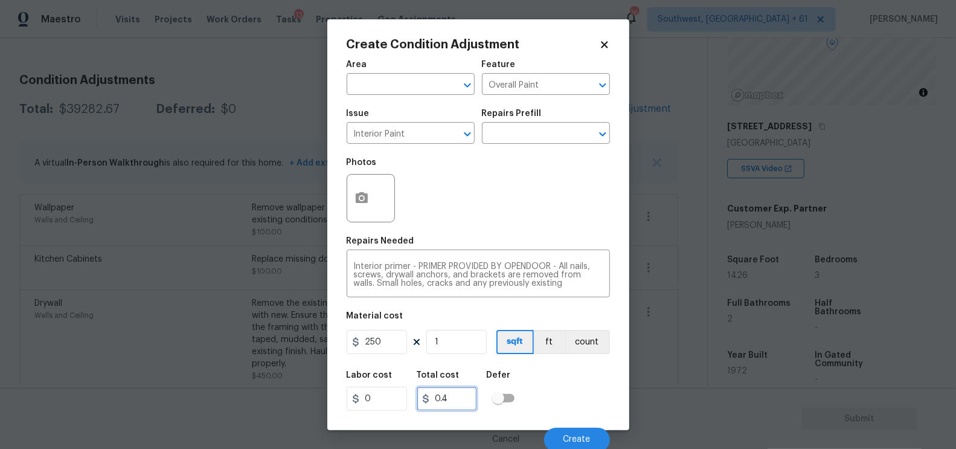
click at [453, 392] on input "0.4" at bounding box center [447, 398] width 60 height 24
type input "250"
click at [354, 187] on button "button" at bounding box center [361, 197] width 29 height 47
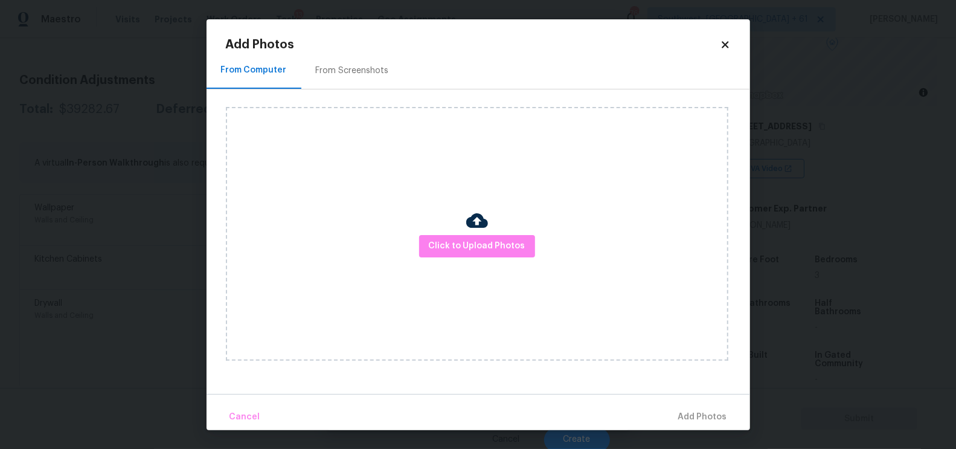
click at [345, 69] on div "From Screenshots" at bounding box center [352, 71] width 73 height 12
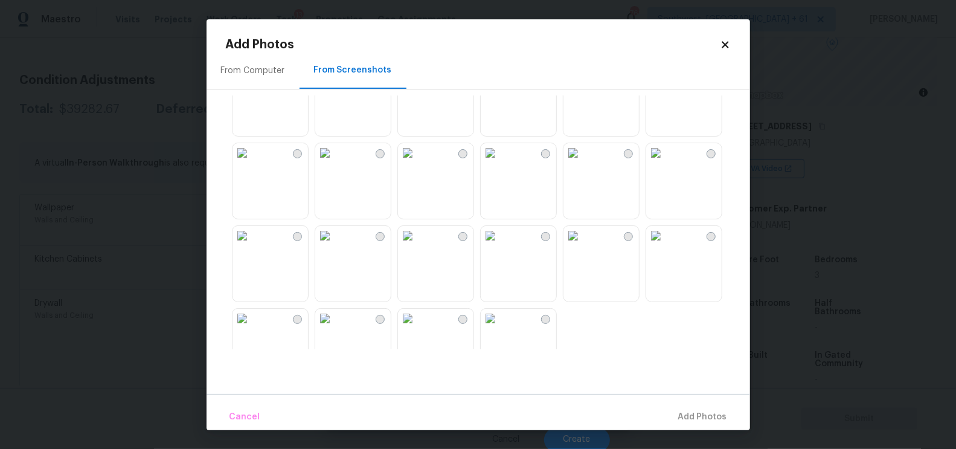
scroll to position [1152, 0]
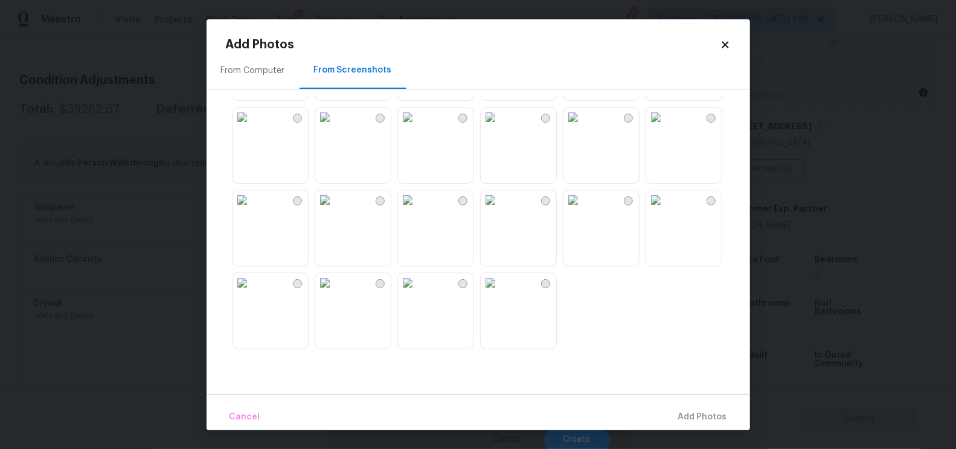
click at [583, 209] on img at bounding box center [572, 199] width 19 height 19
click at [712, 417] on span "Add 1 Photo(s)" at bounding box center [697, 416] width 60 height 15
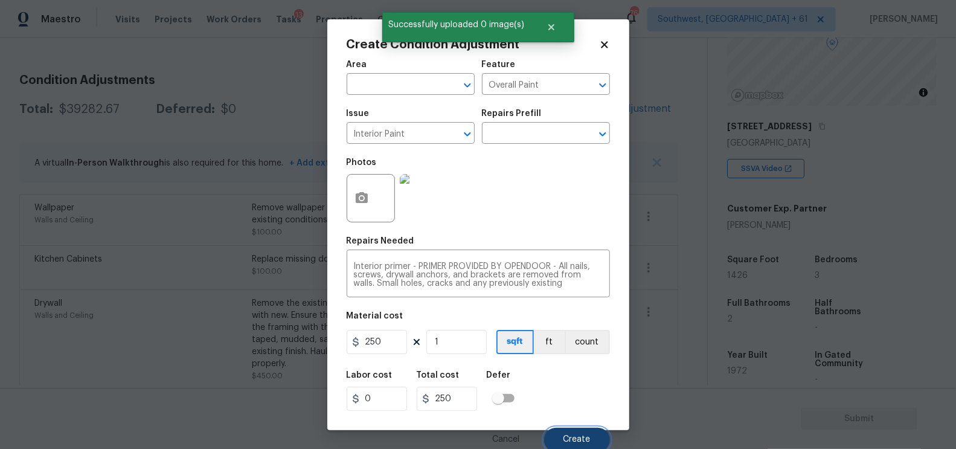
click at [588, 436] on span "Create" at bounding box center [576, 439] width 27 height 9
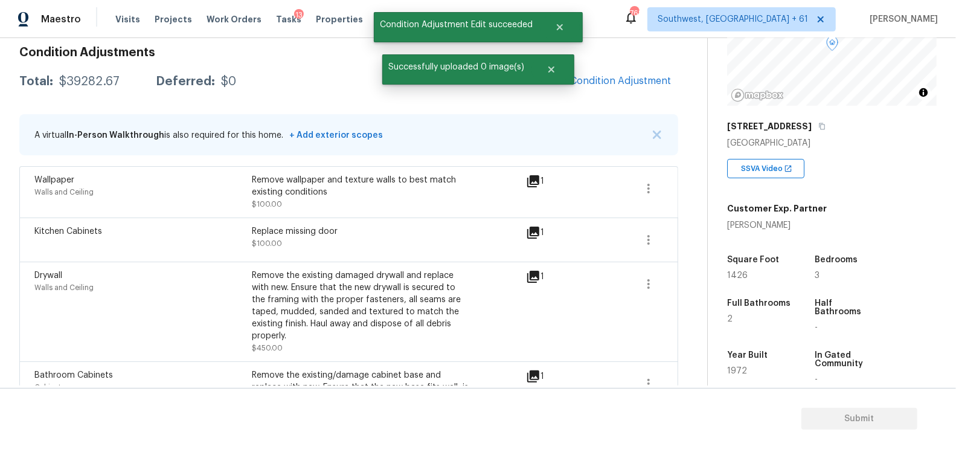
scroll to position [147, 0]
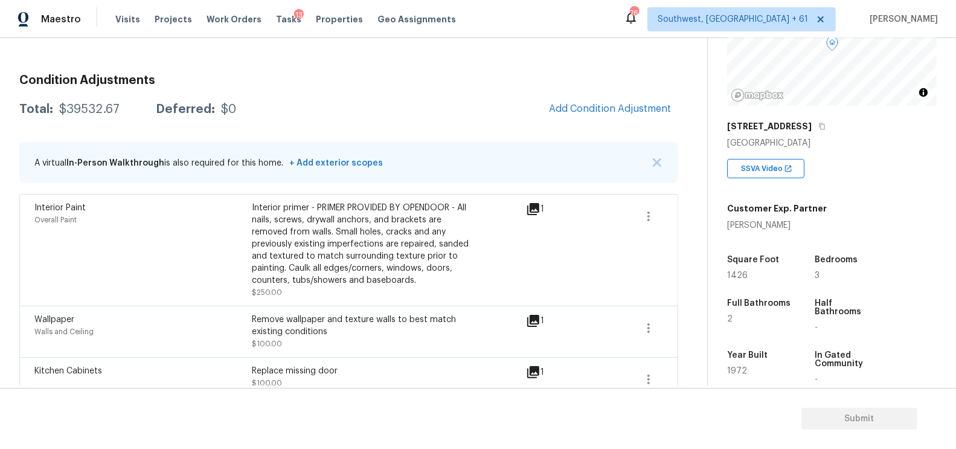
click at [95, 109] on div "$39532.67" at bounding box center [89, 109] width 60 height 12
copy div "$39532.67"
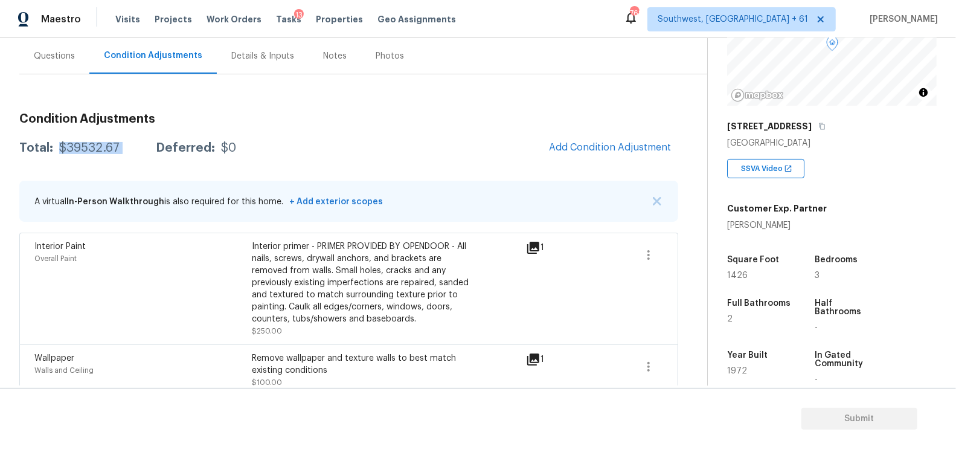
scroll to position [55, 0]
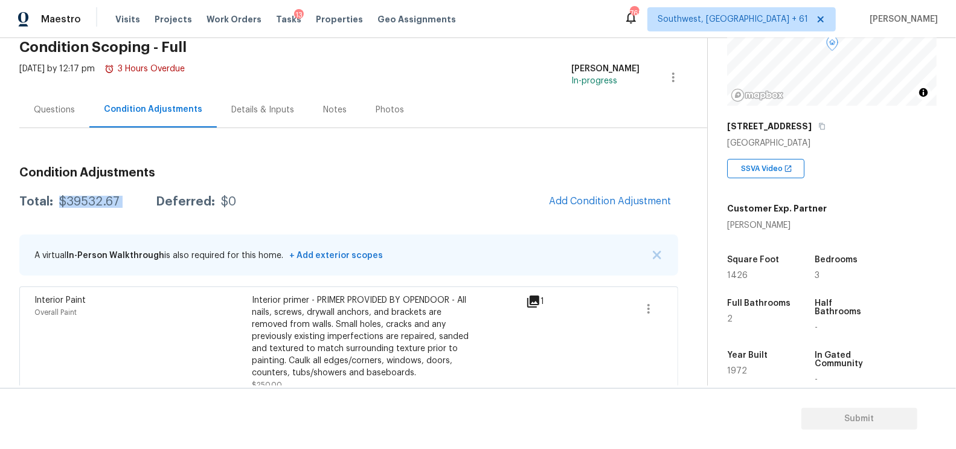
click at [72, 85] on div "Mon, Sep 08 2025 by 12:17 pm 3 Hours Overdue" at bounding box center [101, 77] width 165 height 29
click at [66, 100] on div "Questions" at bounding box center [54, 110] width 70 height 36
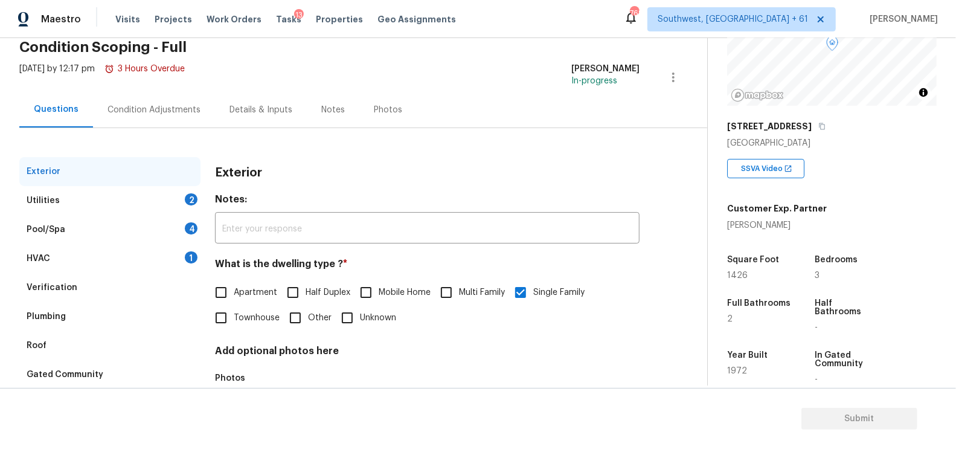
click at [103, 257] on div "HVAC 1" at bounding box center [109, 258] width 181 height 29
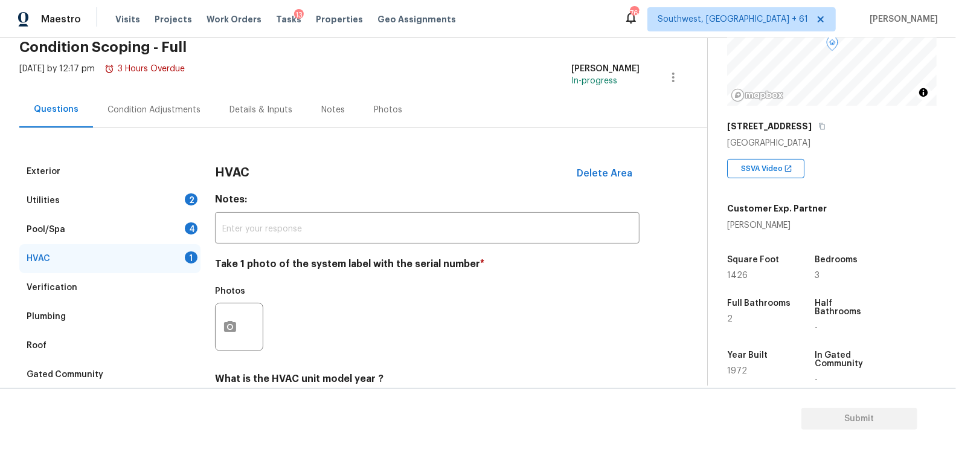
click at [187, 217] on div "Pool/Spa 4" at bounding box center [109, 229] width 181 height 29
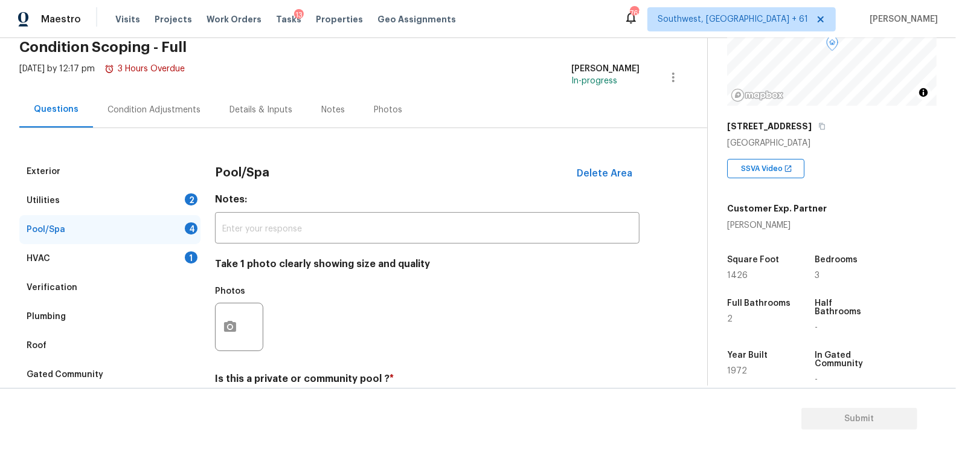
click at [187, 217] on div "Pool/Spa 4" at bounding box center [109, 229] width 181 height 29
click at [615, 165] on button "Delete Area" at bounding box center [604, 173] width 70 height 25
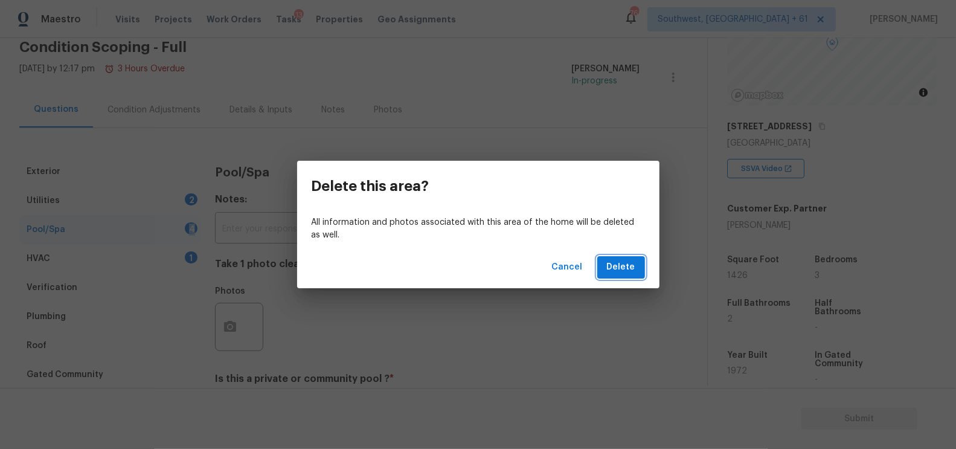
click at [621, 256] on button "Delete" at bounding box center [621, 267] width 48 height 22
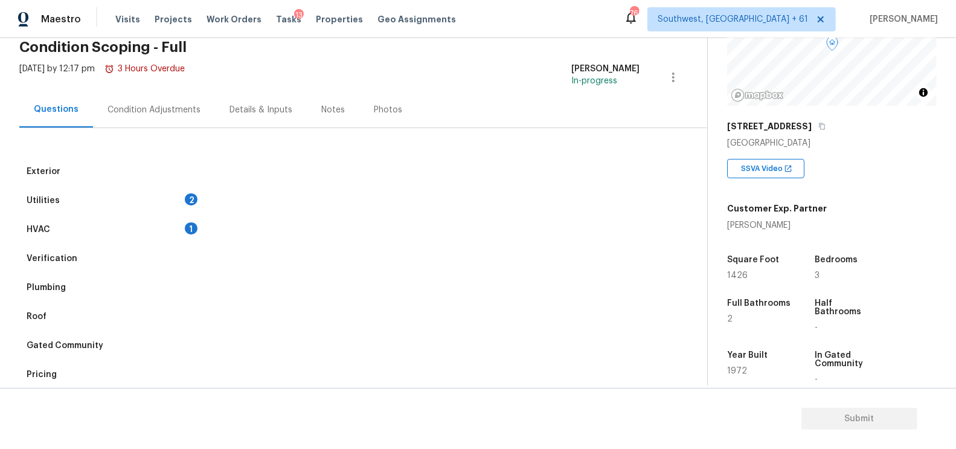
click at [102, 234] on div "HVAC 1" at bounding box center [109, 229] width 181 height 29
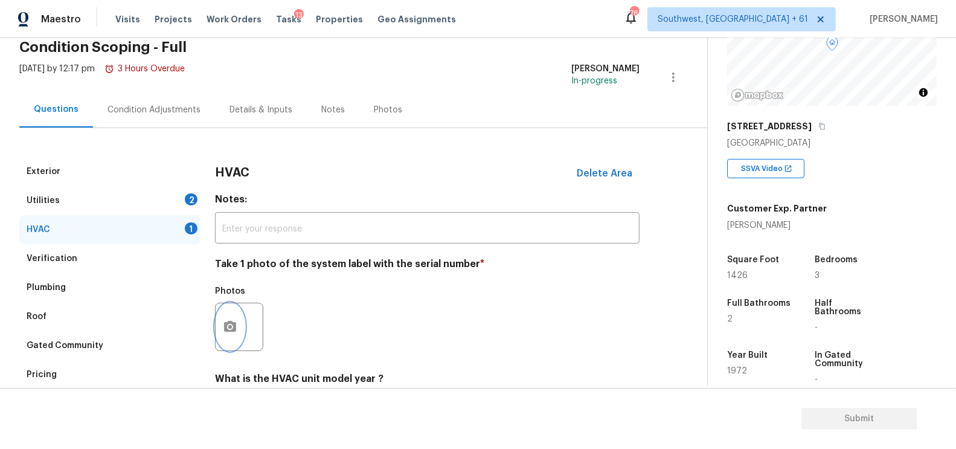
click at [218, 324] on button "button" at bounding box center [230, 326] width 29 height 47
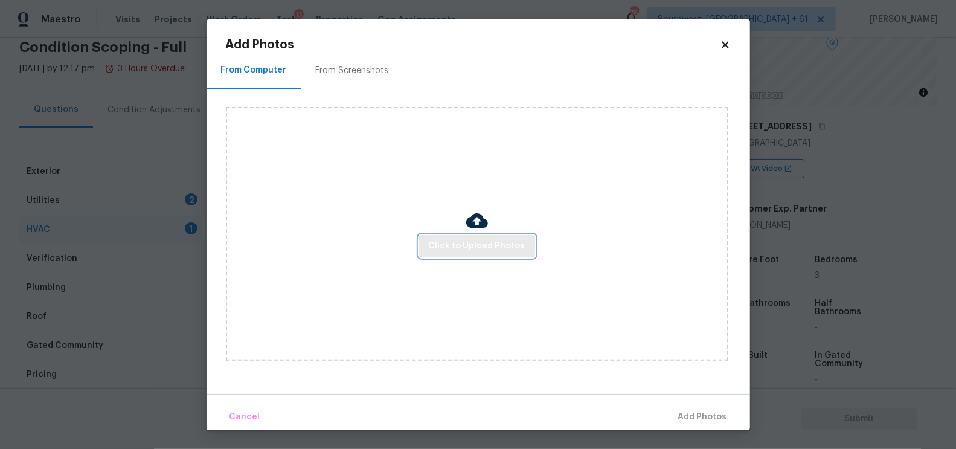
click at [506, 237] on button "Click to Upload Photos" at bounding box center [477, 246] width 116 height 22
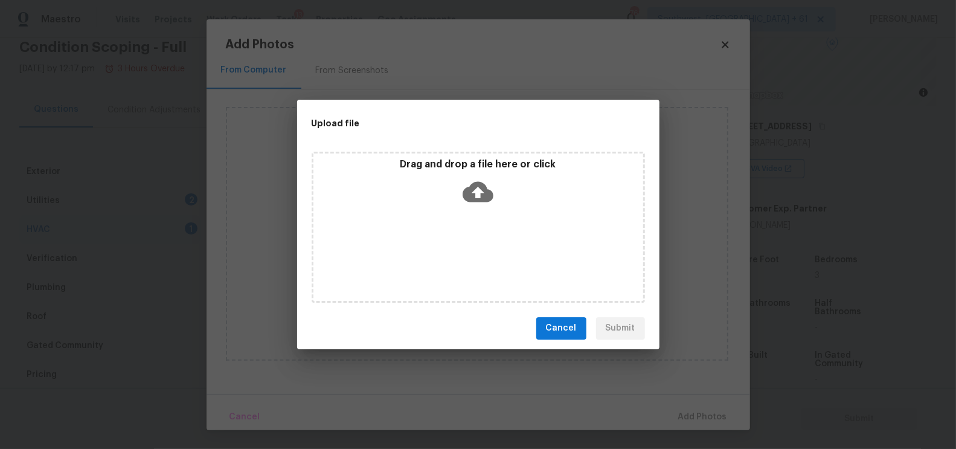
click at [485, 199] on icon at bounding box center [477, 191] width 31 height 21
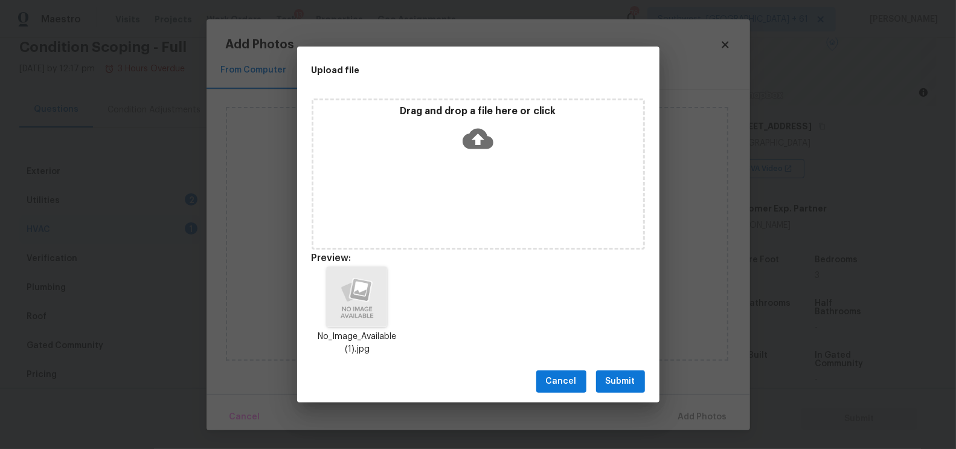
click at [620, 377] on span "Submit" at bounding box center [620, 381] width 30 height 15
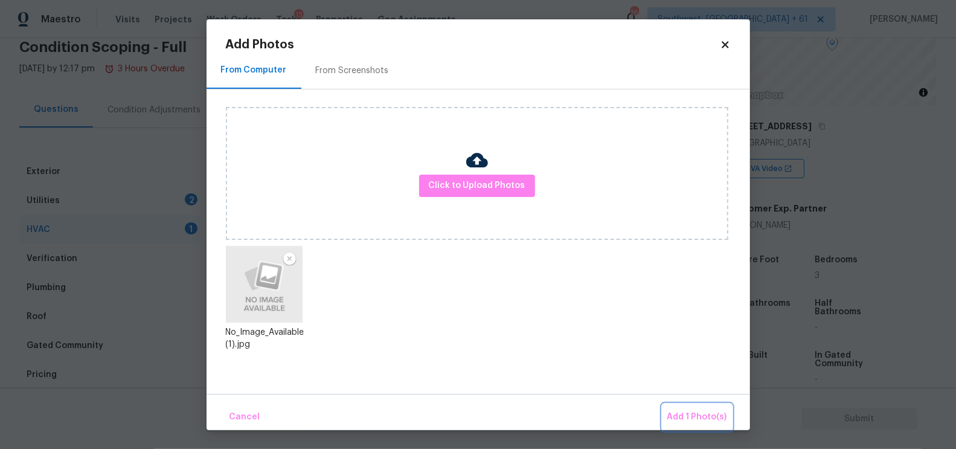
click at [688, 406] on button "Add 1 Photo(s)" at bounding box center [696, 417] width 69 height 26
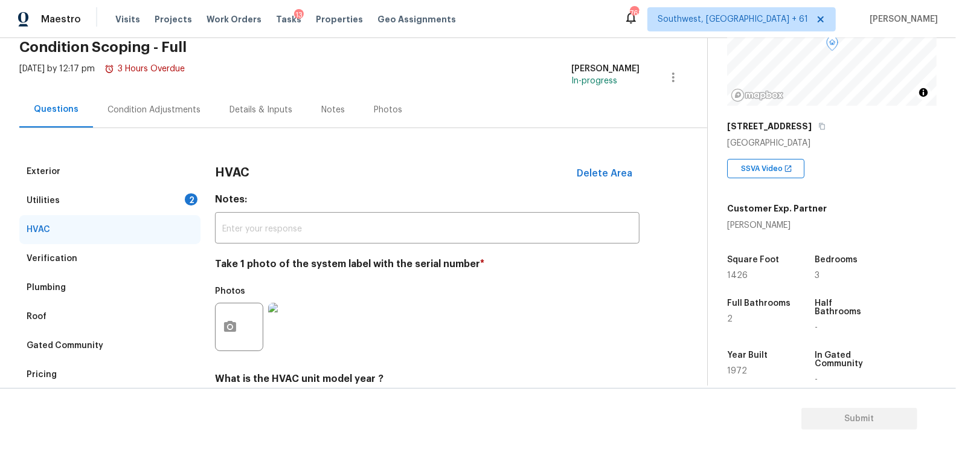
click at [176, 204] on div "Utilities 2" at bounding box center [109, 200] width 181 height 29
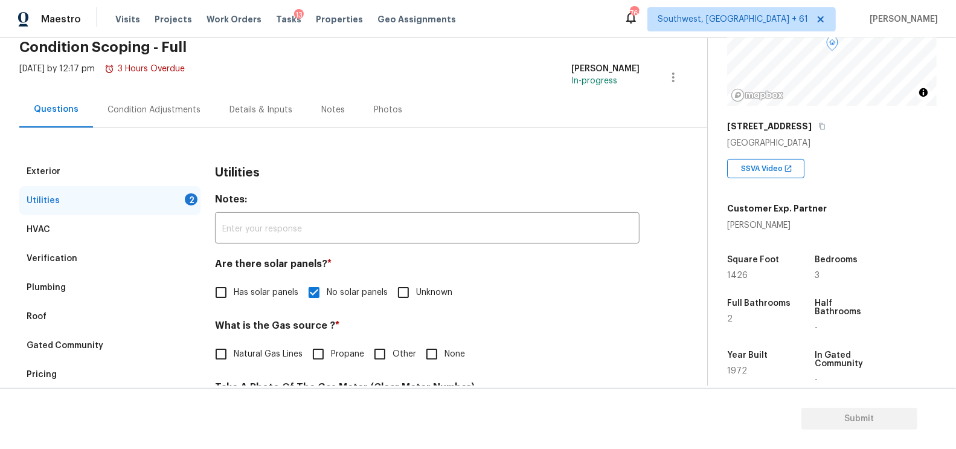
click at [264, 353] on span "Natural Gas Lines" at bounding box center [268, 354] width 69 height 13
click at [234, 353] on input "Natural Gas Lines" at bounding box center [220, 353] width 25 height 25
checkbox input "true"
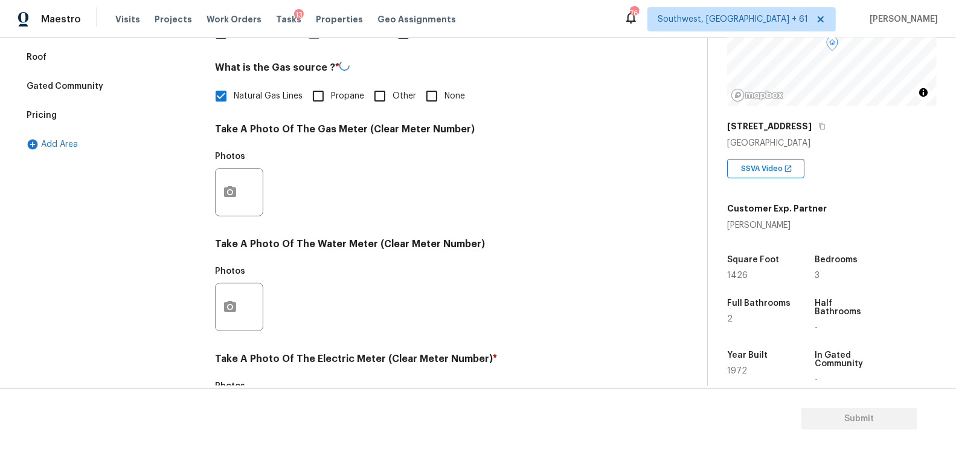
scroll to position [312, 0]
click at [247, 197] on div at bounding box center [239, 192] width 48 height 48
click at [237, 193] on button "button" at bounding box center [230, 192] width 29 height 47
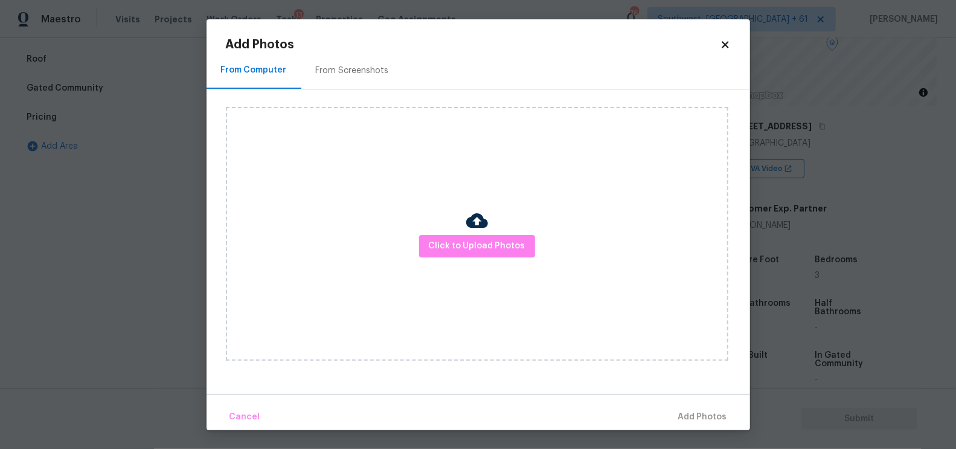
click at [503, 260] on div "Click to Upload Photos" at bounding box center [477, 234] width 502 height 254
click at [494, 243] on span "Click to Upload Photos" at bounding box center [477, 245] width 97 height 15
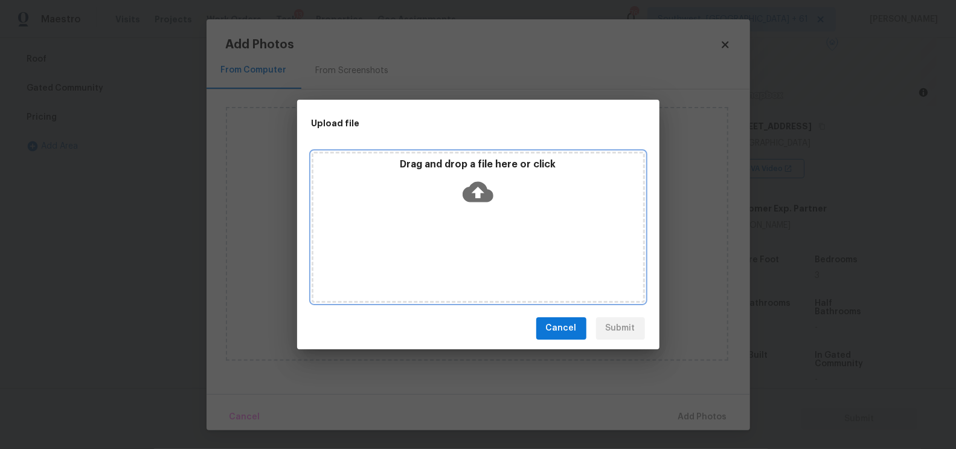
click at [487, 208] on div "Drag and drop a file here or click" at bounding box center [478, 184] width 330 height 52
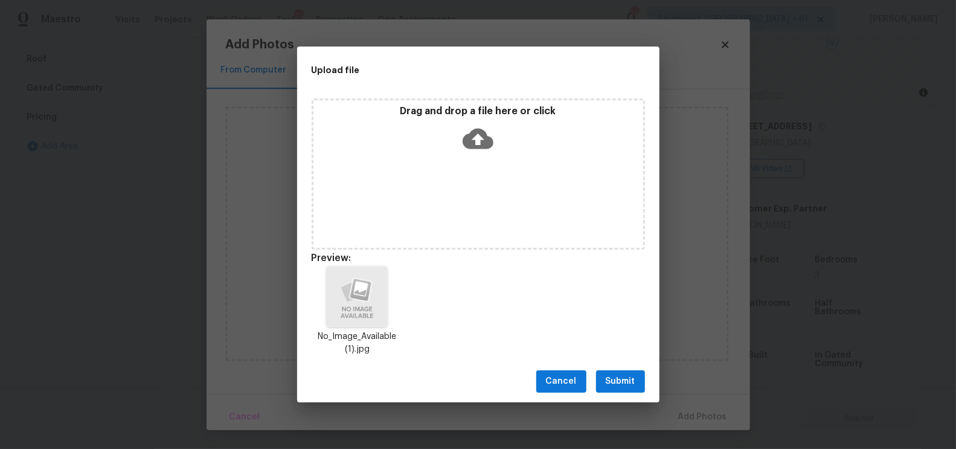
click at [610, 385] on span "Submit" at bounding box center [620, 381] width 30 height 15
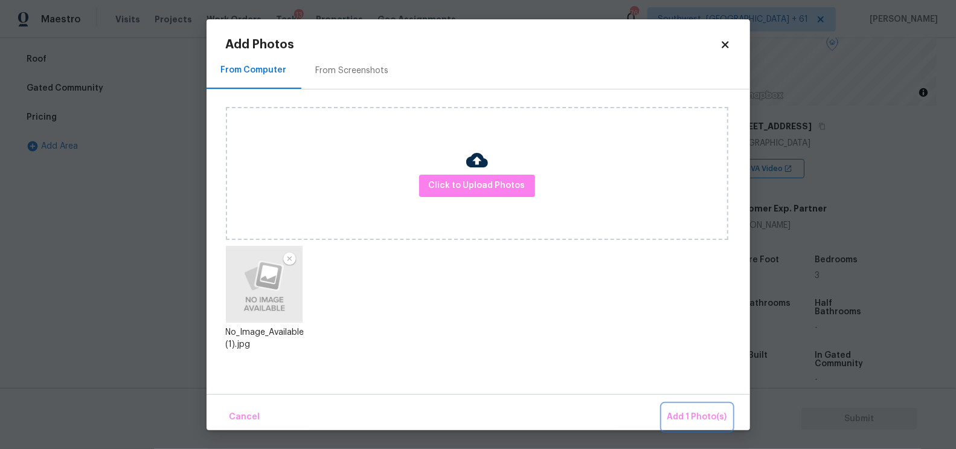
click at [683, 406] on button "Add 1 Photo(s)" at bounding box center [696, 417] width 69 height 26
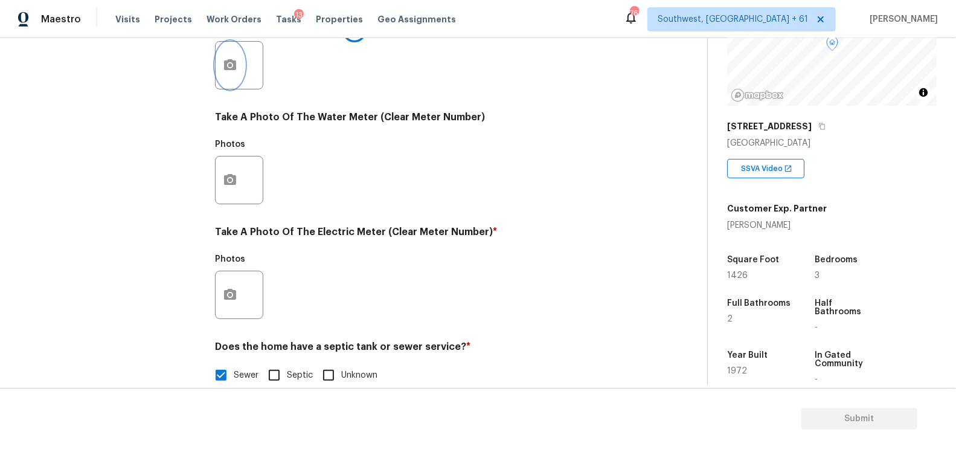
scroll to position [460, 0]
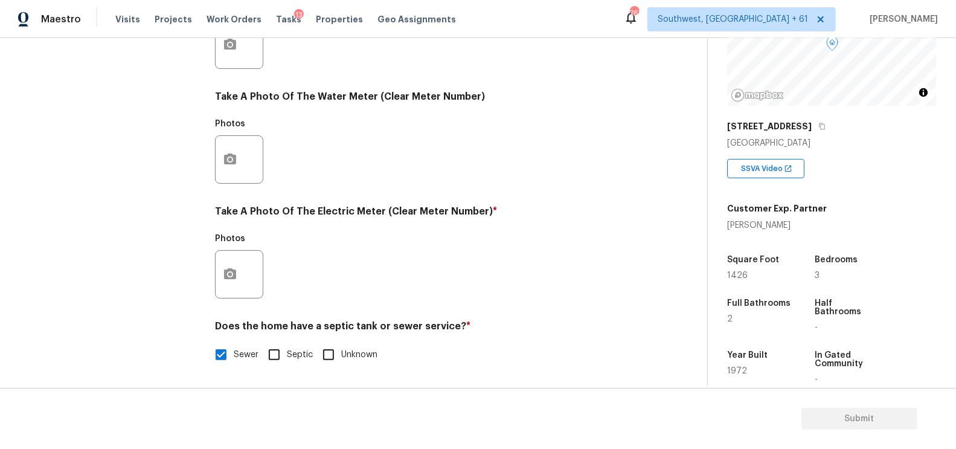
click at [244, 272] on div at bounding box center [239, 274] width 48 height 48
click at [225, 276] on icon "button" at bounding box center [230, 273] width 12 height 11
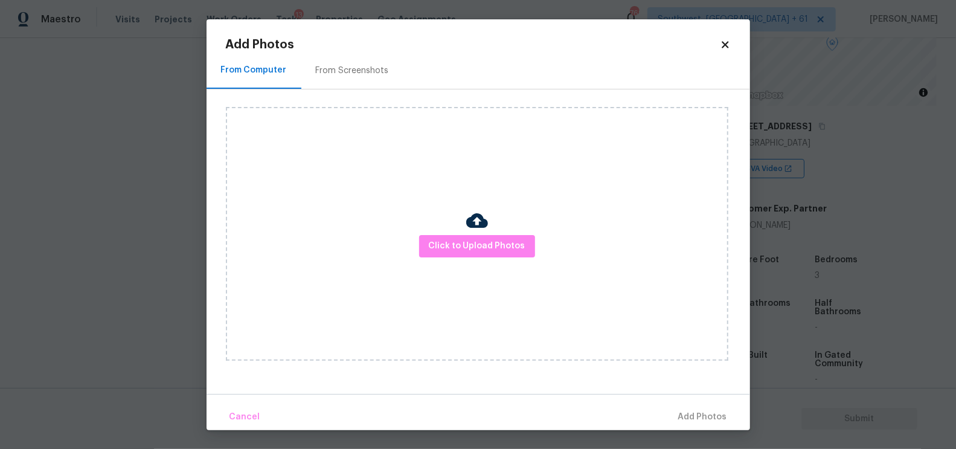
click at [516, 214] on div "Click to Upload Photos" at bounding box center [477, 234] width 502 height 254
click at [473, 246] on span "Click to Upload Photos" at bounding box center [477, 245] width 97 height 15
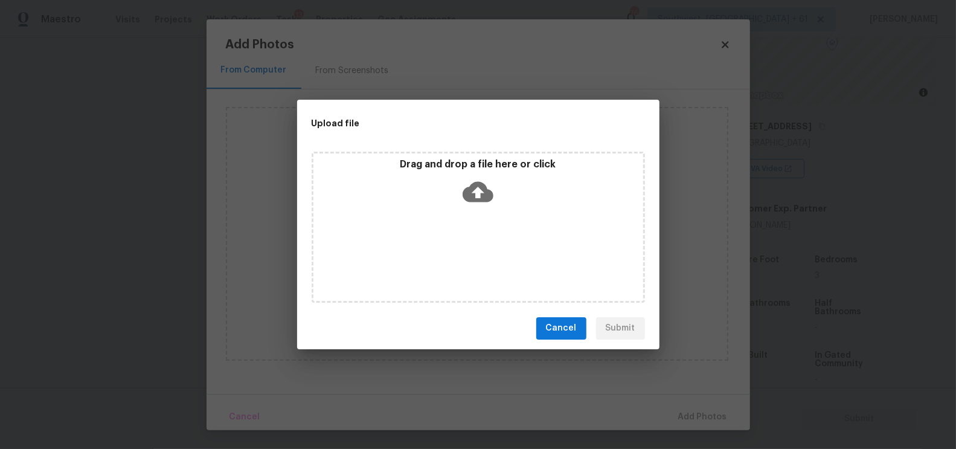
click at [479, 177] on icon at bounding box center [477, 191] width 31 height 31
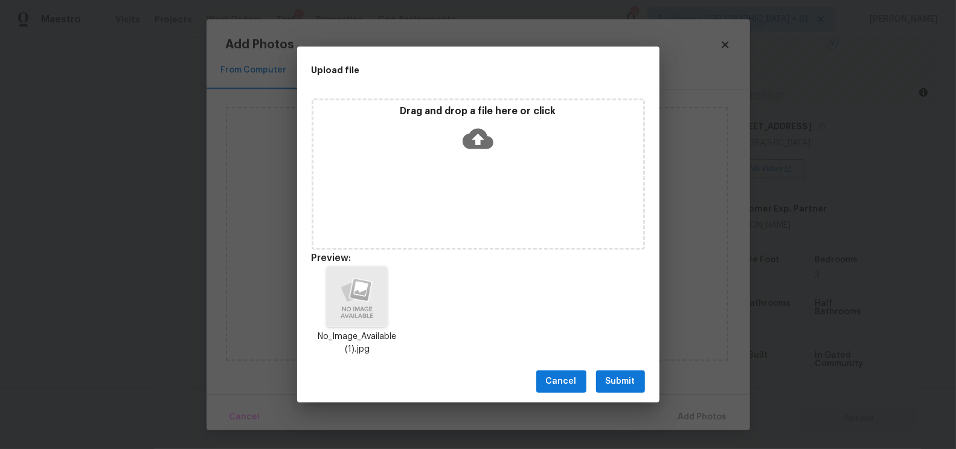
click at [613, 394] on div "Cancel Submit" at bounding box center [478, 381] width 362 height 42
click at [623, 379] on span "Submit" at bounding box center [620, 381] width 30 height 15
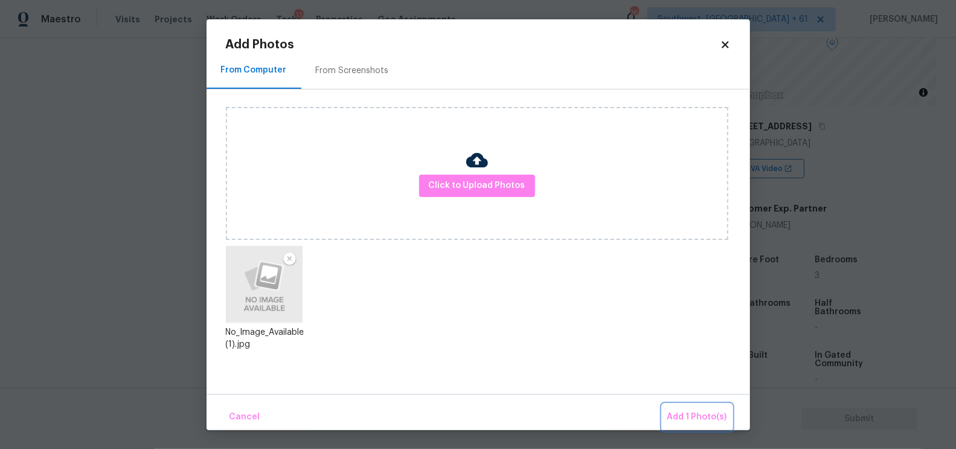
click at [665, 424] on button "Add 1 Photo(s)" at bounding box center [696, 417] width 69 height 26
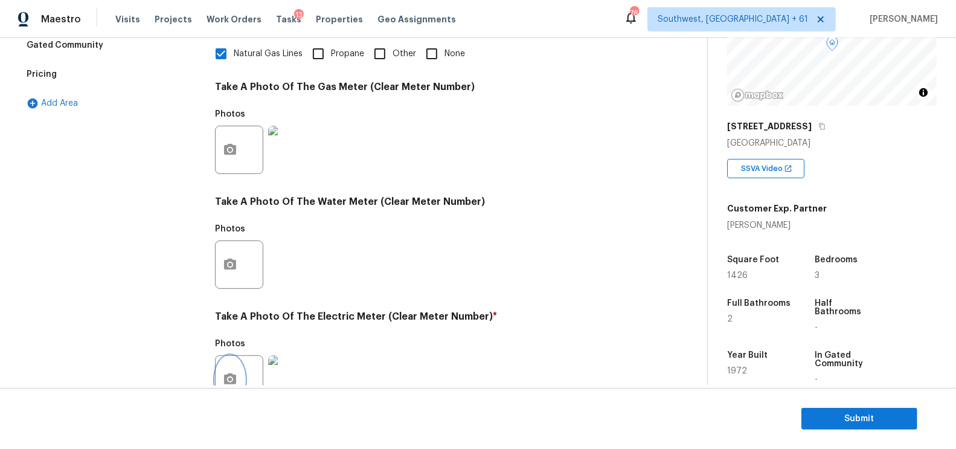
scroll to position [79, 0]
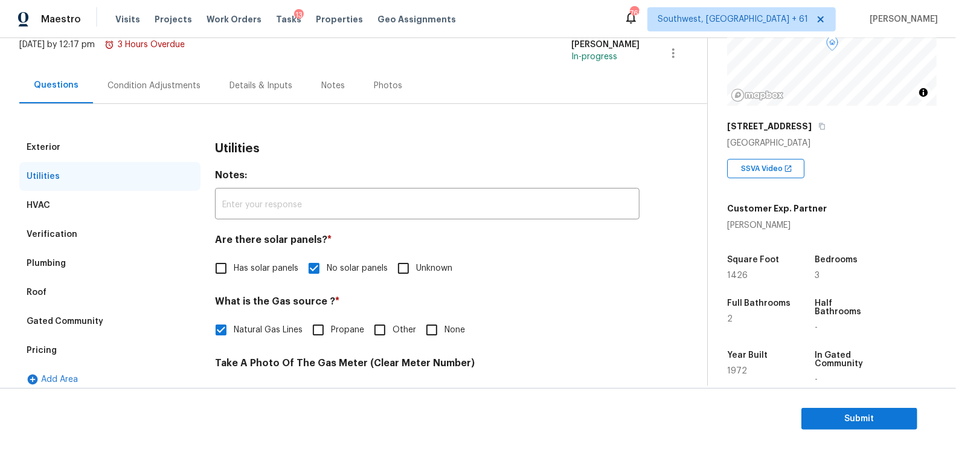
click at [177, 91] on div "Condition Adjustments" at bounding box center [153, 86] width 93 height 12
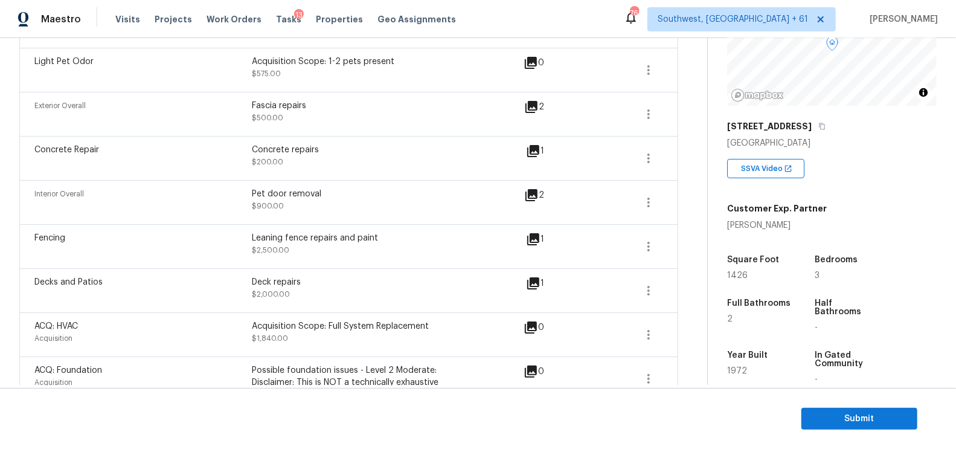
scroll to position [1160, 0]
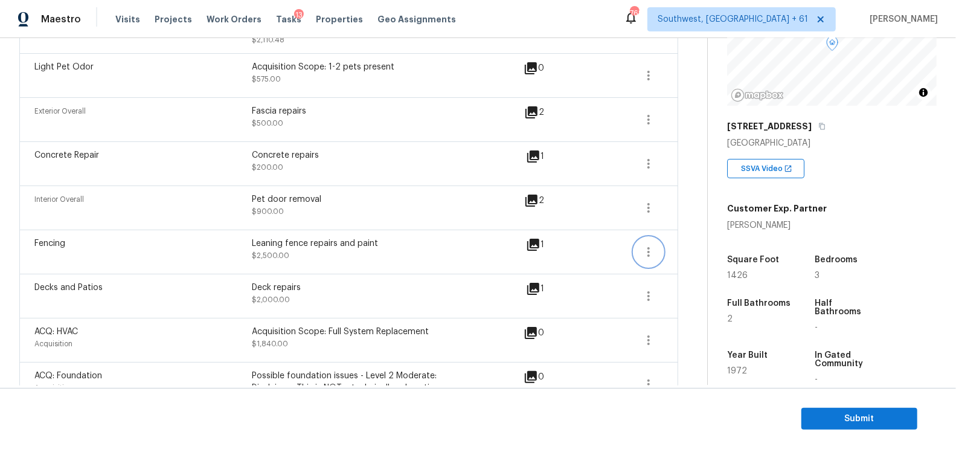
click at [648, 244] on icon "button" at bounding box center [648, 251] width 14 height 14
click at [674, 222] on div "Edit" at bounding box center [718, 223] width 94 height 12
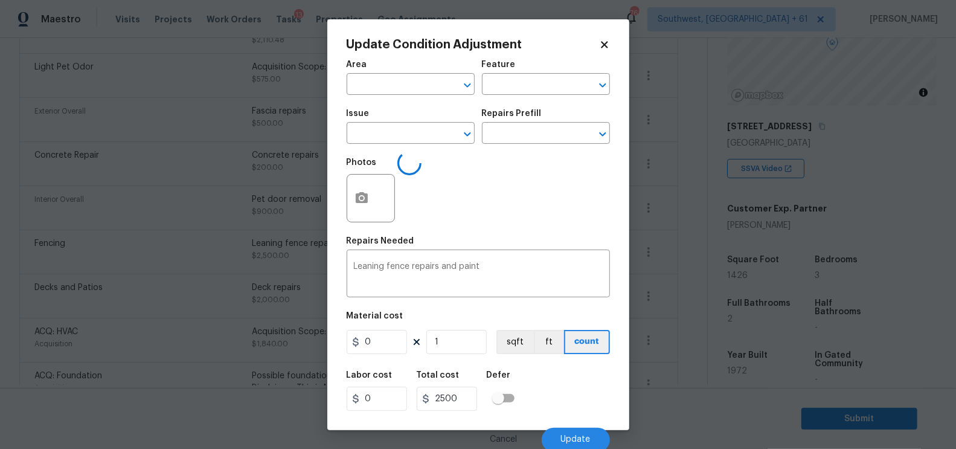
type input "Fencing"
click at [404, 334] on input "2500" at bounding box center [376, 342] width 60 height 24
type input "2000"
click at [470, 404] on input "2500" at bounding box center [447, 398] width 60 height 24
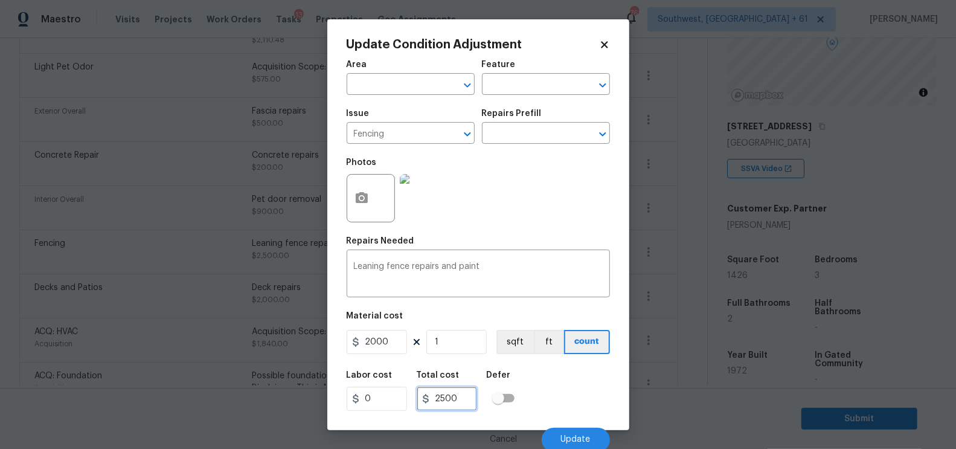
type input "2000"
click at [566, 436] on span "Update" at bounding box center [576, 439] width 30 height 9
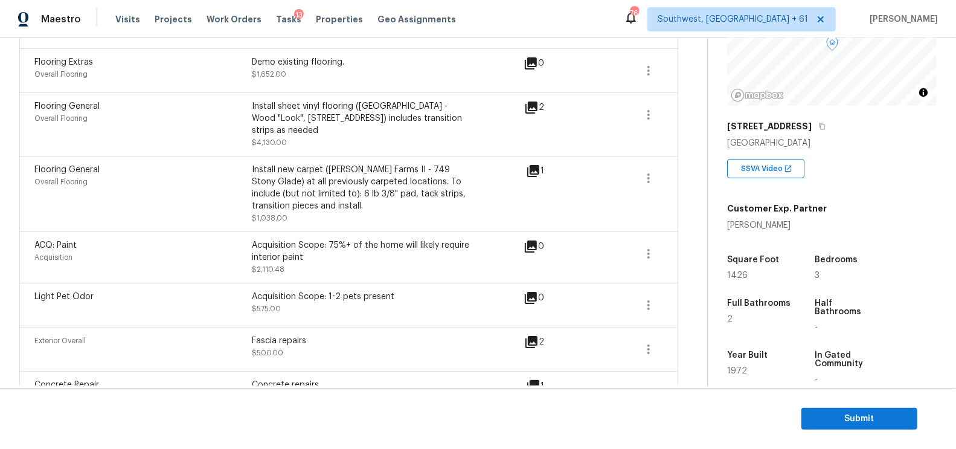
scroll to position [919, 0]
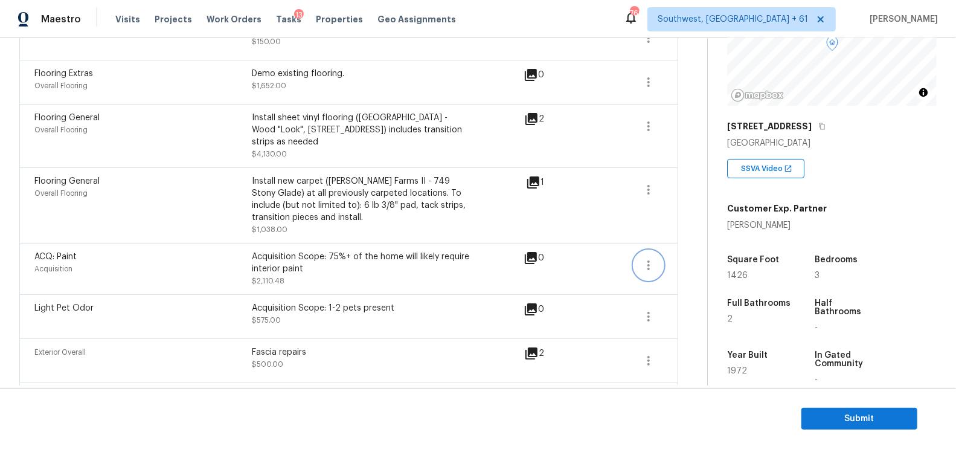
click at [649, 258] on icon "button" at bounding box center [648, 265] width 14 height 14
click at [680, 237] on div "Edit" at bounding box center [718, 237] width 94 height 12
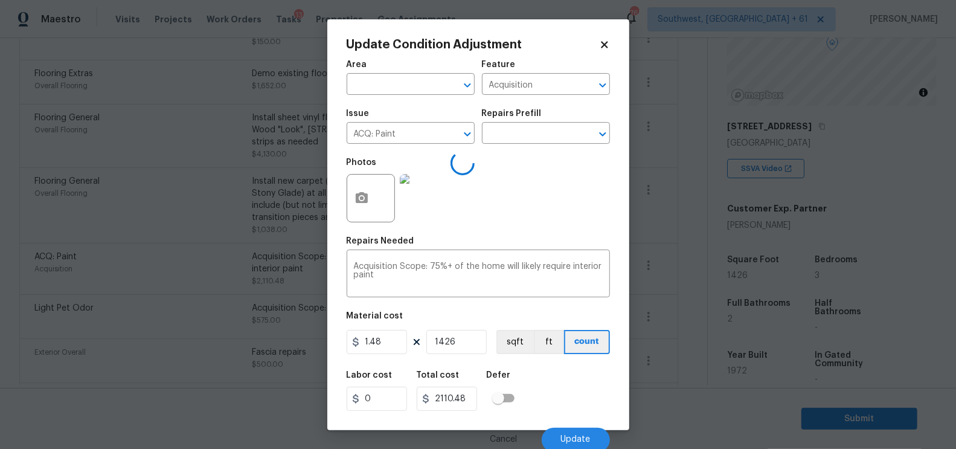
click at [673, 290] on body "Maestro Visits Projects Work Orders Tasks 13 Properties Geo Assignments 768 Sou…" at bounding box center [478, 224] width 956 height 449
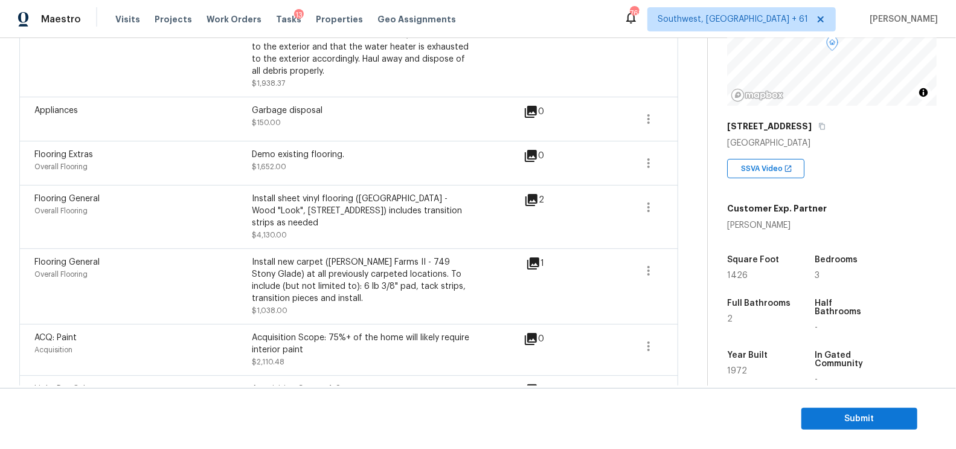
scroll to position [832, 0]
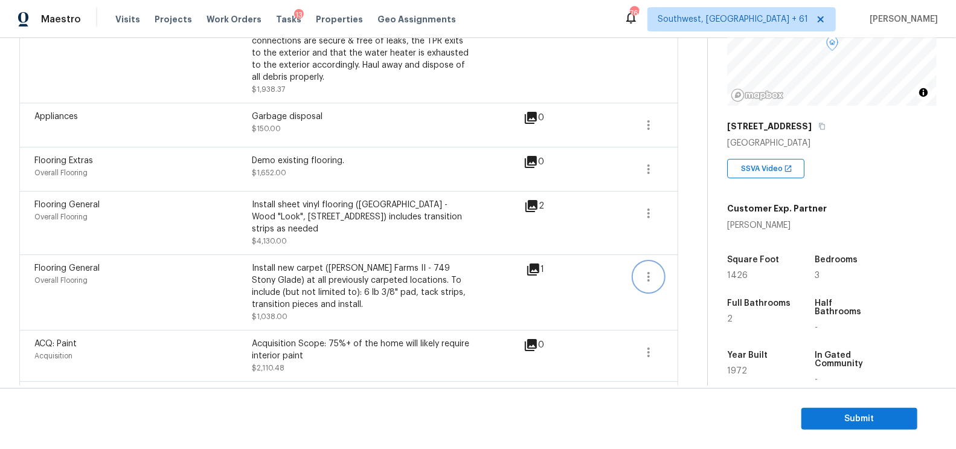
click at [647, 269] on icon "button" at bounding box center [648, 276] width 14 height 14
click at [687, 246] on div "Edit" at bounding box center [718, 249] width 94 height 12
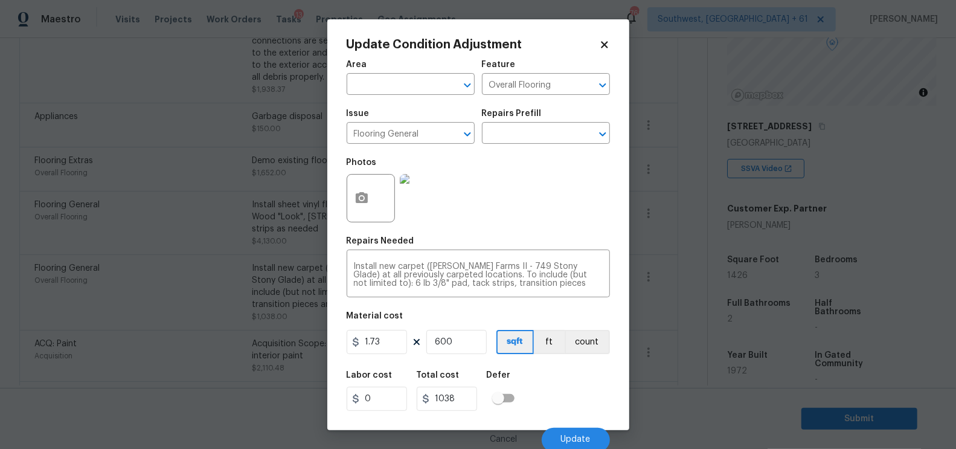
click at [675, 306] on body "Maestro Visits Projects Work Orders Tasks 13 Properties Geo Assignments 768 Sou…" at bounding box center [478, 224] width 956 height 449
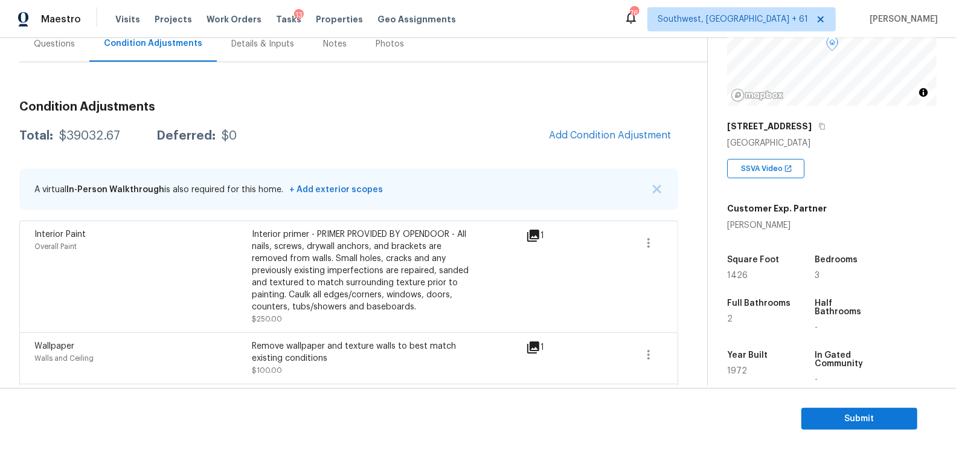
scroll to position [65, 0]
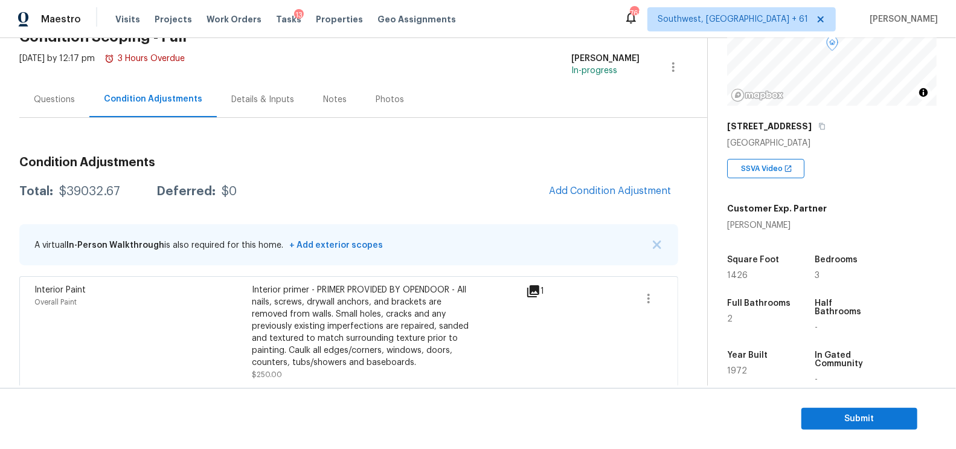
click at [40, 86] on div "Questions" at bounding box center [54, 99] width 70 height 36
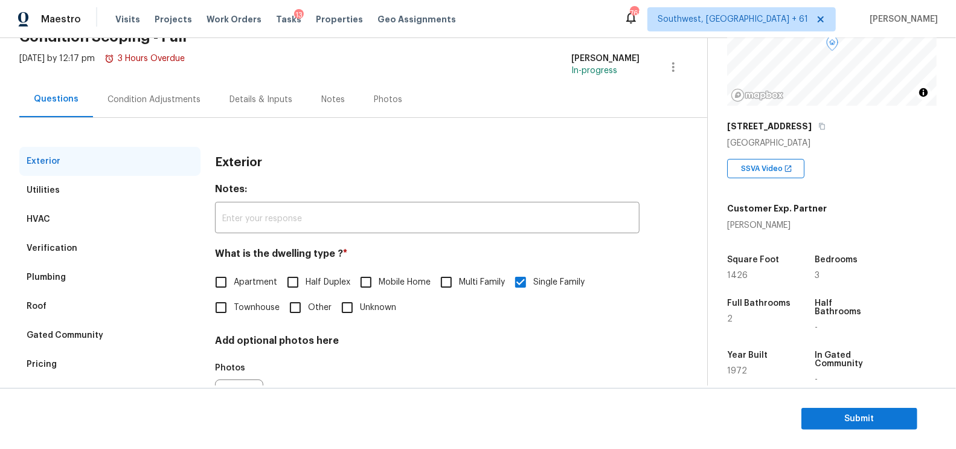
click at [63, 230] on div "HVAC" at bounding box center [109, 219] width 181 height 29
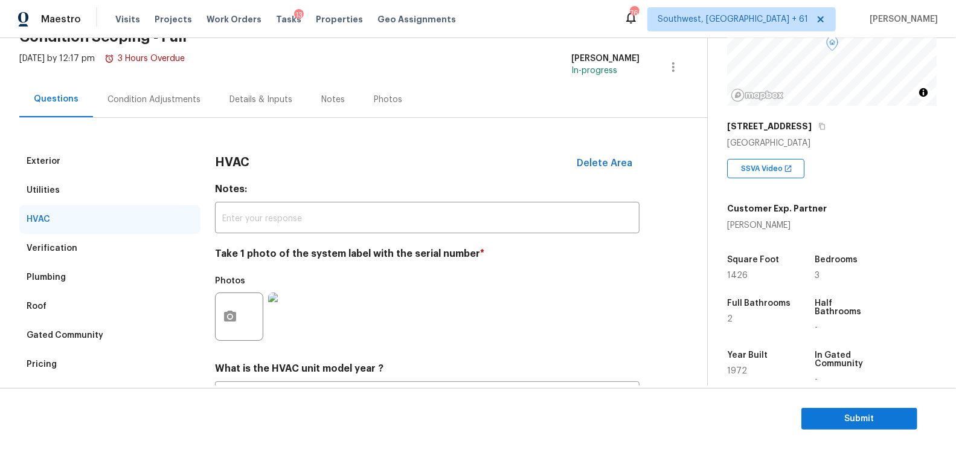
click at [65, 242] on div "Verification" at bounding box center [52, 248] width 51 height 12
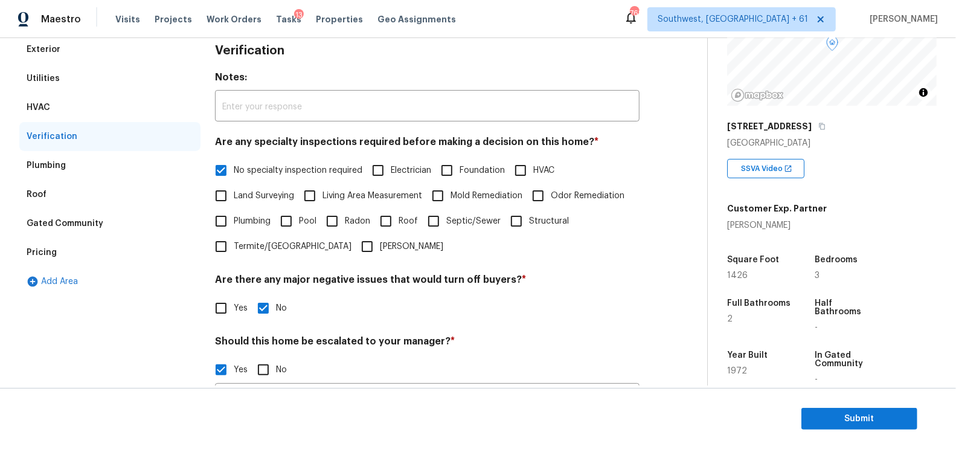
scroll to position [261, 0]
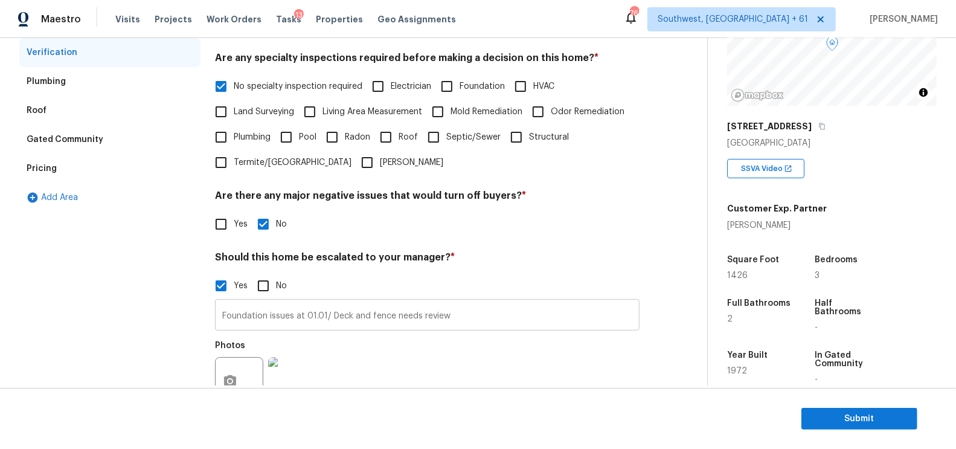
click at [302, 317] on input "Foundation issues at 01.01/ Deck and fence needs review" at bounding box center [427, 316] width 424 height 28
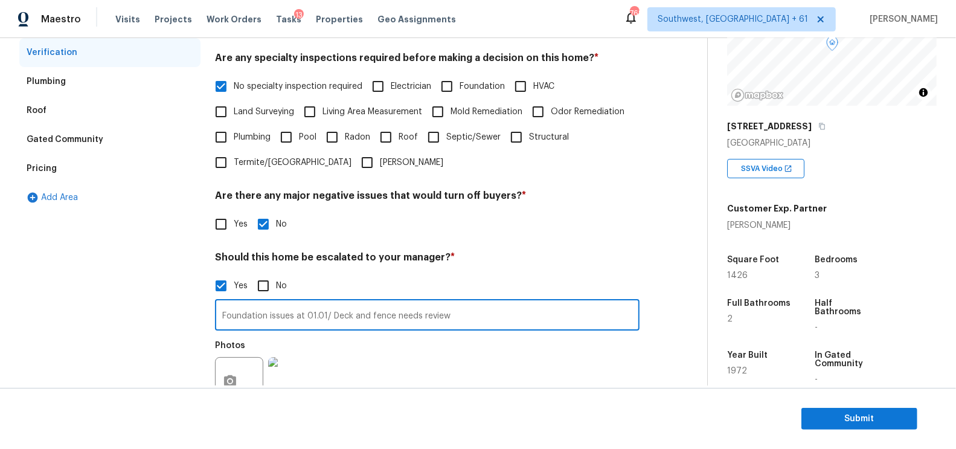
click at [302, 317] on input "Foundation issues at 01.01/ Deck and fence needs review" at bounding box center [427, 316] width 424 height 28
click at [97, 166] on div "Pricing" at bounding box center [109, 168] width 181 height 29
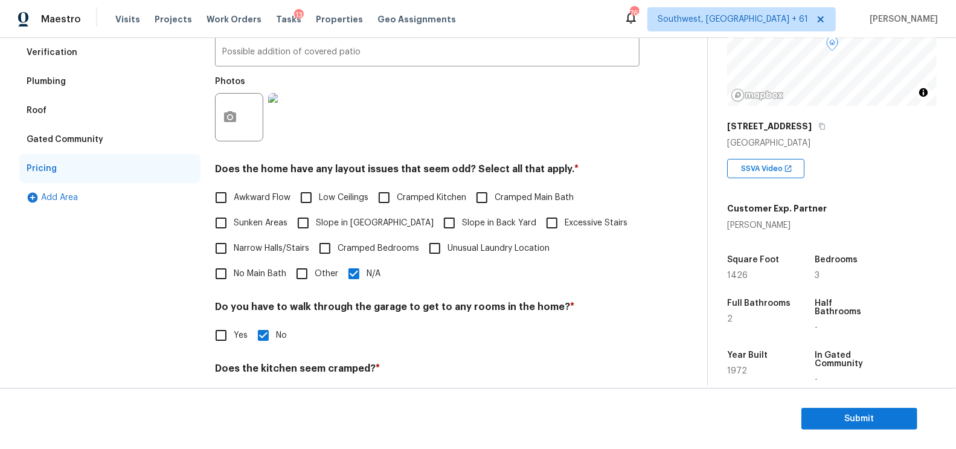
click at [316, 232] on label "Slope in Front Yard" at bounding box center [361, 222] width 143 height 25
click at [316, 232] on input "Slope in Front Yard" at bounding box center [302, 222] width 25 height 25
checkbox input "true"
click at [366, 272] on span "N/A" at bounding box center [373, 275] width 14 height 13
click at [341, 272] on input "N/A" at bounding box center [353, 274] width 25 height 25
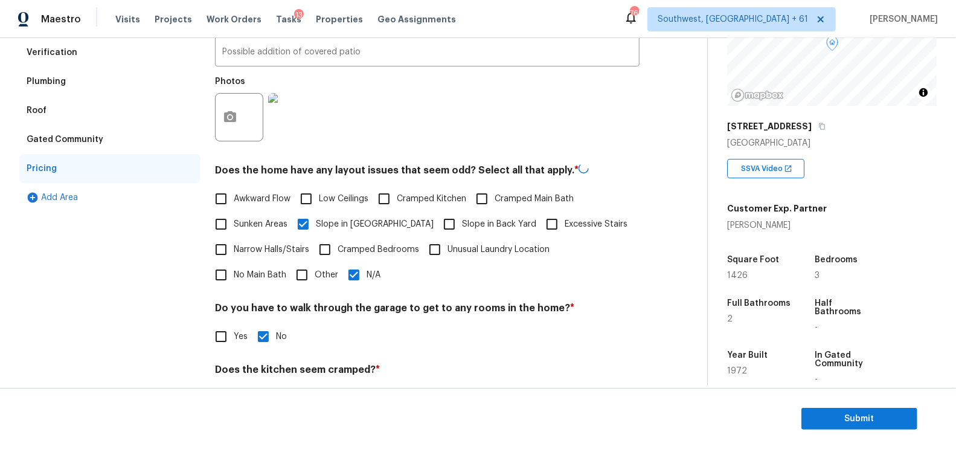
checkbox input "false"
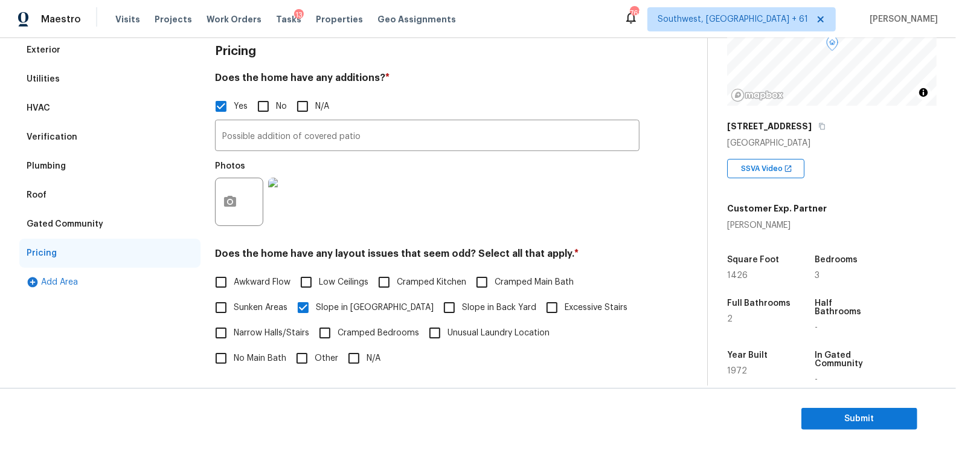
scroll to position [102, 0]
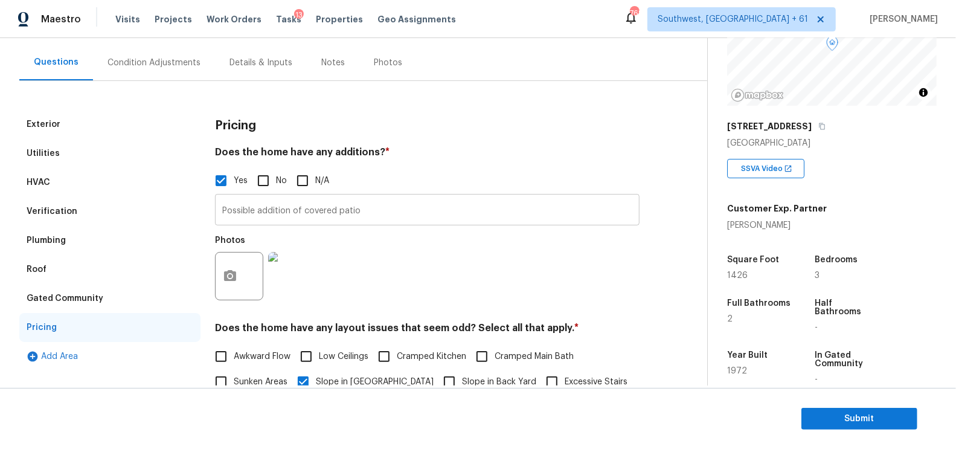
click at [345, 212] on input "Possible addition of covered patio" at bounding box center [427, 211] width 424 height 28
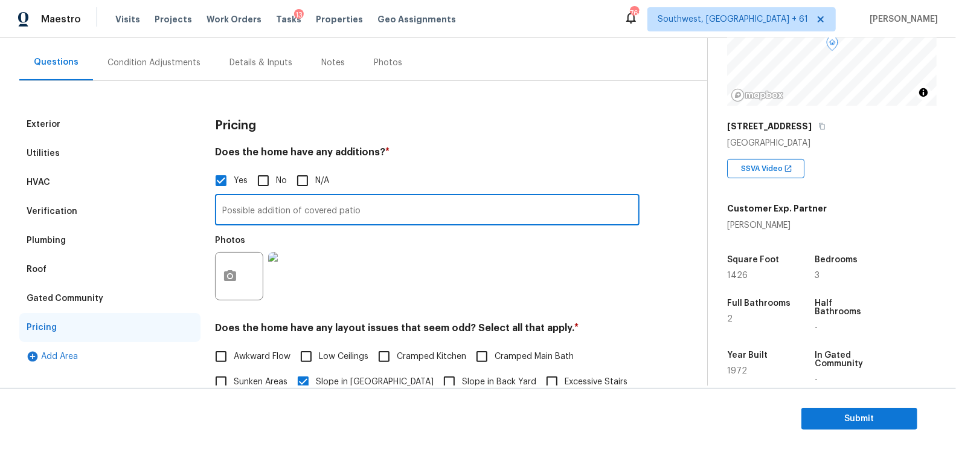
click at [345, 212] on input "Possible addition of covered patio" at bounding box center [427, 211] width 424 height 28
click at [168, 72] on div "Condition Adjustments" at bounding box center [154, 63] width 122 height 36
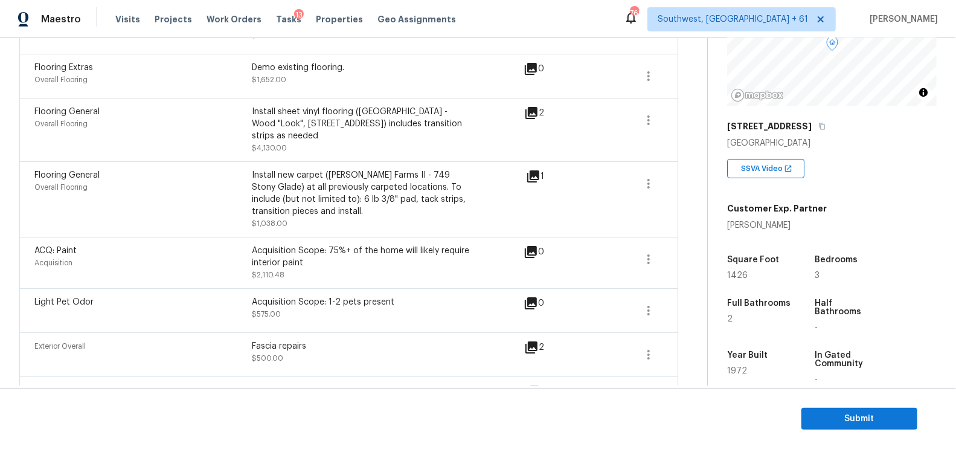
scroll to position [925, 0]
click at [830, 414] on span "Submit" at bounding box center [859, 418] width 97 height 15
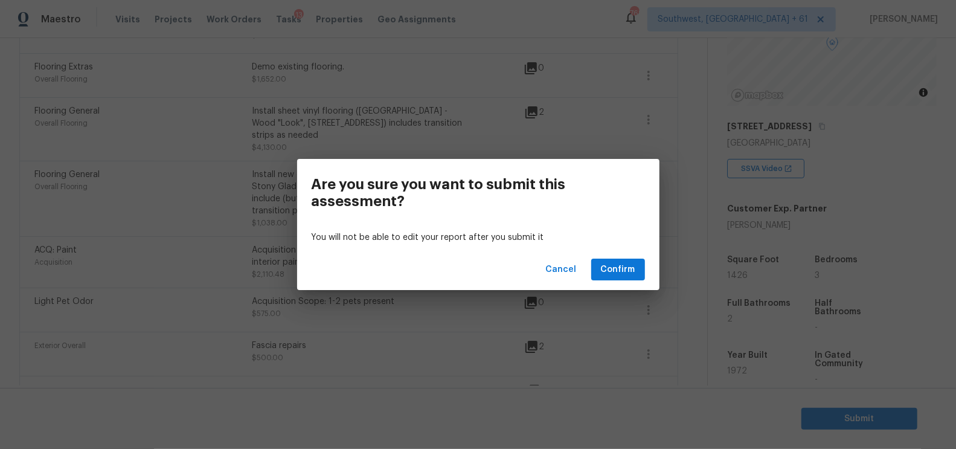
click at [647, 275] on div "Cancel Confirm" at bounding box center [478, 270] width 362 height 42
click at [619, 264] on span "Confirm" at bounding box center [618, 269] width 34 height 15
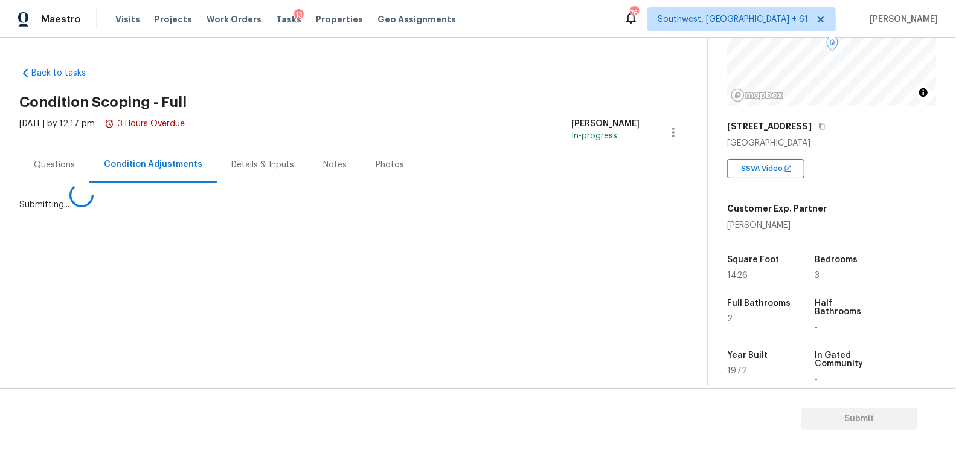
scroll to position [0, 0]
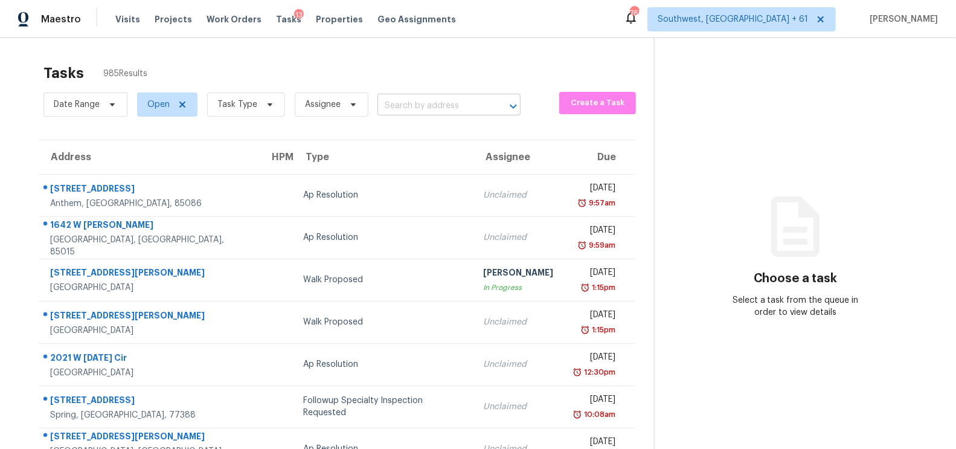
click at [429, 115] on input "text" at bounding box center [431, 106] width 109 height 19
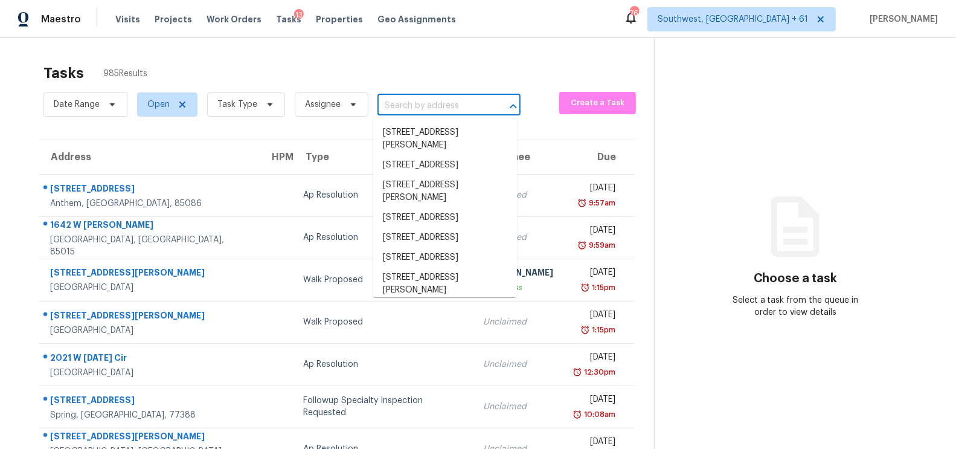
paste input "9332 San Tejas Dr, Fort Worth, TX 76177"
type input "9332 San Tejas Dr, Fort Worth, TX 76177"
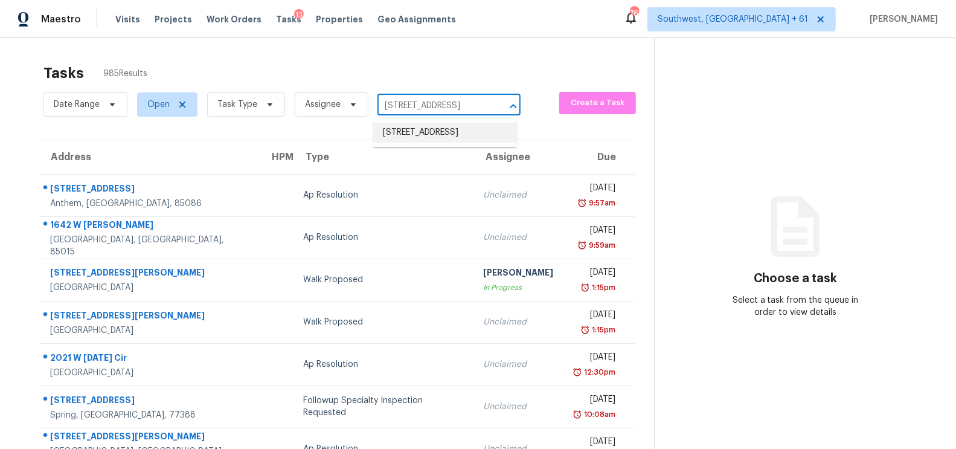
click at [436, 142] on li "9332 San Tejas Dr, Fort Worth, TX 76177" at bounding box center [445, 133] width 144 height 20
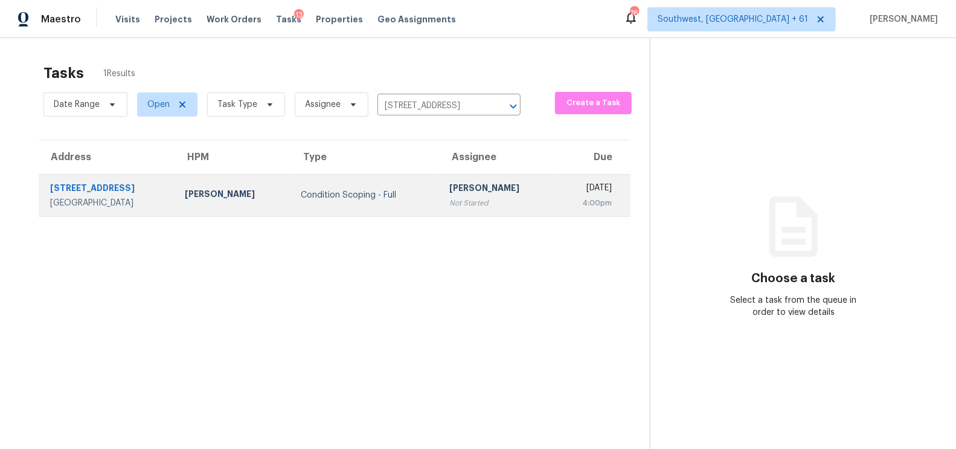
click at [365, 196] on div "Condition Scoping - Full" at bounding box center [365, 195] width 129 height 12
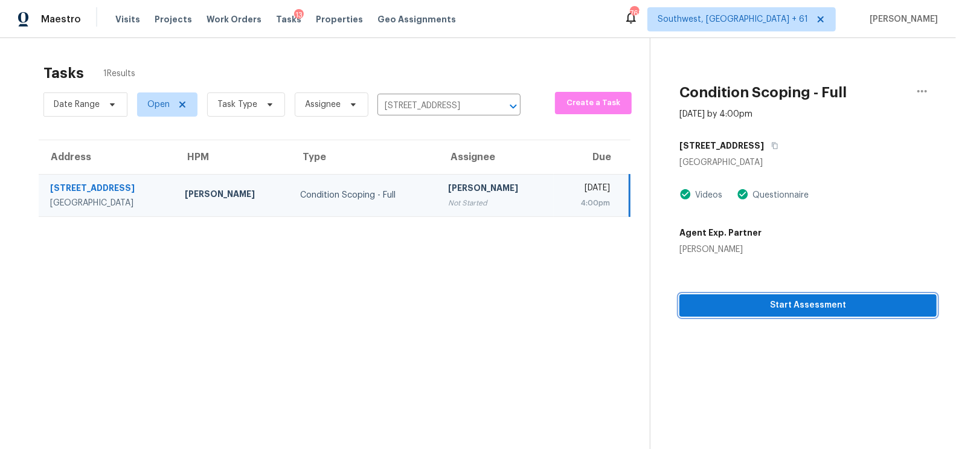
click at [817, 302] on span "Start Assessment" at bounding box center [808, 305] width 238 height 15
click at [794, 305] on span "Start Assessment" at bounding box center [808, 305] width 238 height 15
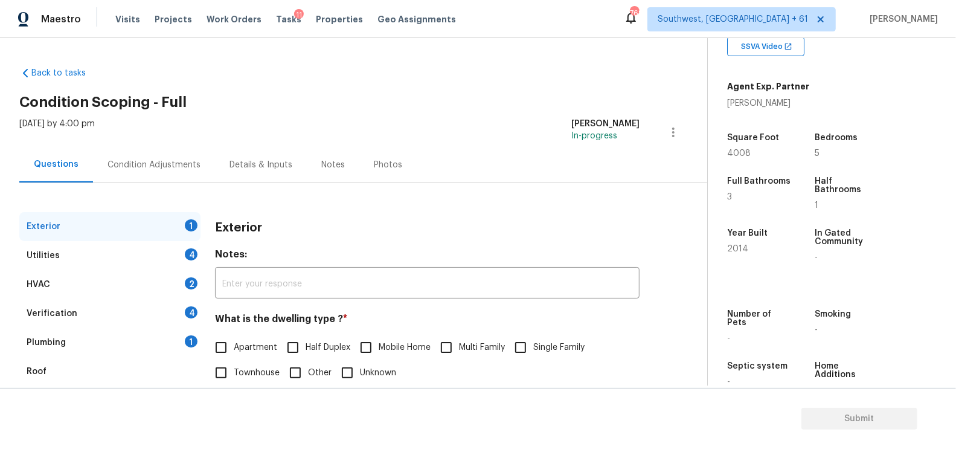
scroll to position [252, 0]
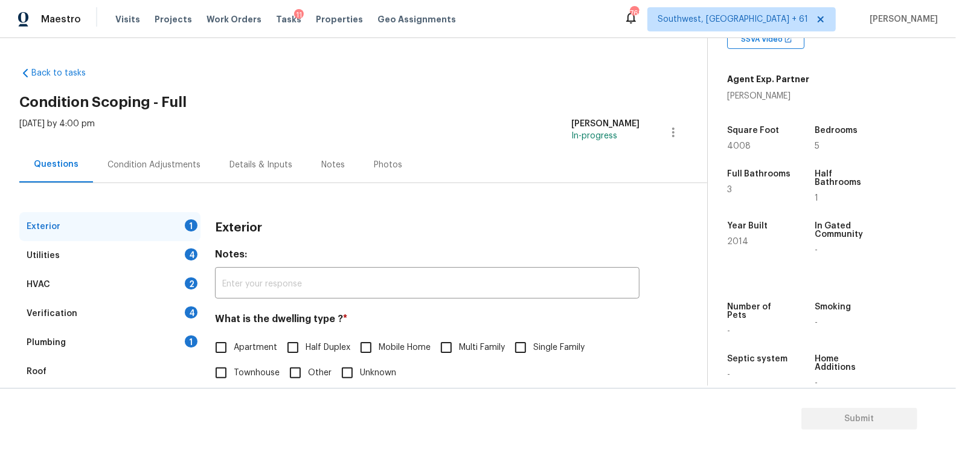
click at [545, 344] on span "Single Family" at bounding box center [558, 347] width 51 height 13
click at [533, 344] on input "Single Family" at bounding box center [520, 346] width 25 height 25
checkbox input "true"
click at [182, 255] on div "Utilities 4" at bounding box center [109, 255] width 181 height 29
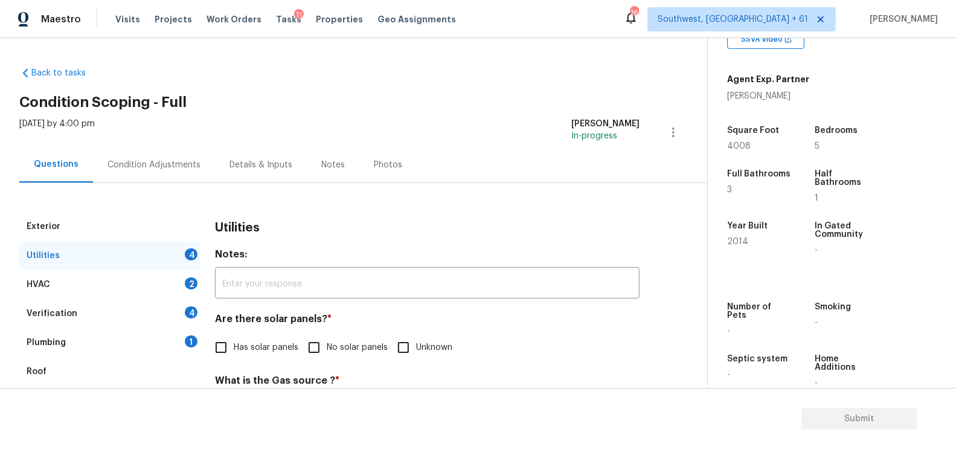
click at [320, 353] on input "No solar panels" at bounding box center [313, 346] width 25 height 25
checkbox input "true"
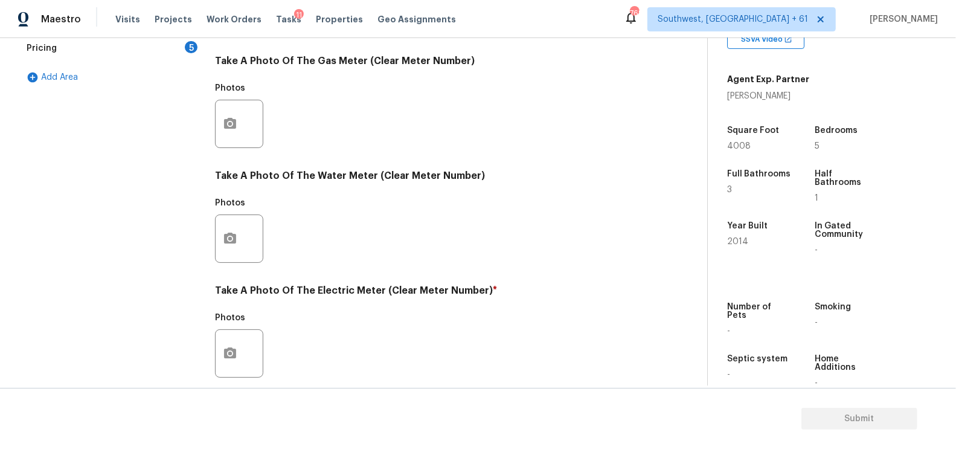
scroll to position [460, 0]
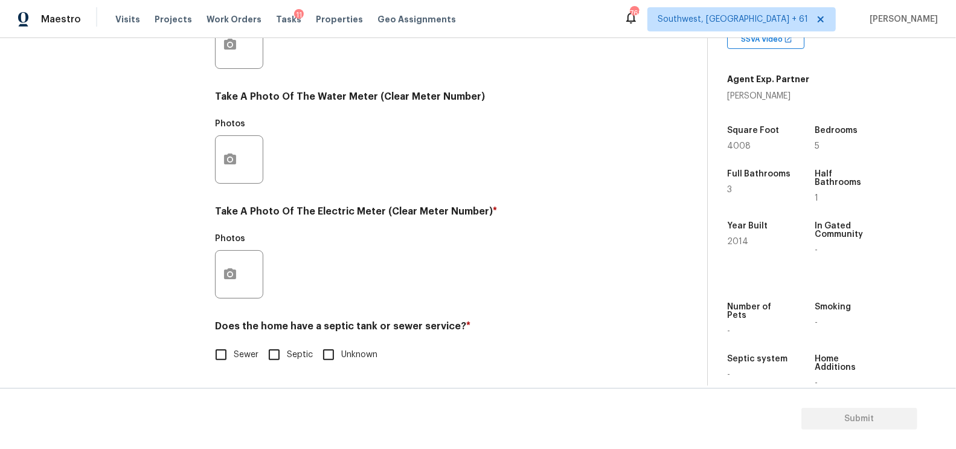
click at [203, 362] on div "Exterior Utilities 3 HVAC 2 Verification 4 Plumbing 1 Roof Gated Community 1 Pr…" at bounding box center [348, 67] width 659 height 630
click at [235, 356] on span "Sewer" at bounding box center [246, 354] width 25 height 13
click at [234, 356] on input "Sewer" at bounding box center [220, 354] width 25 height 25
checkbox input "true"
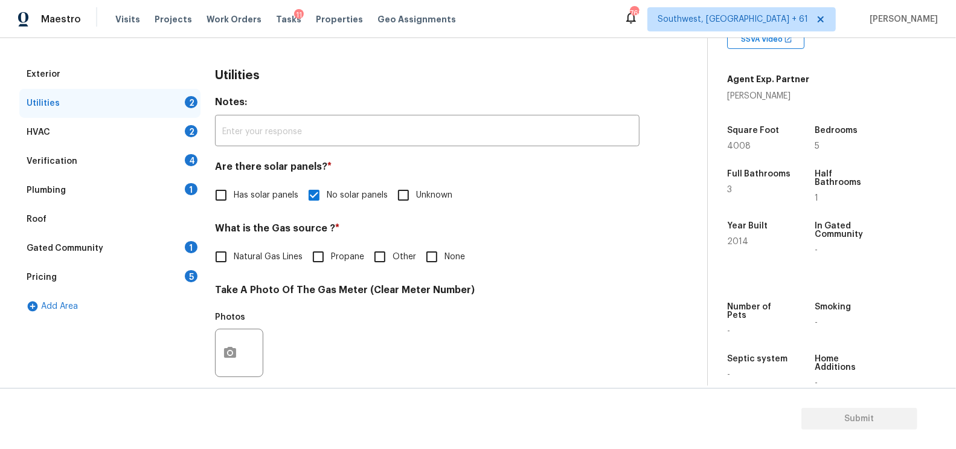
scroll to position [16, 0]
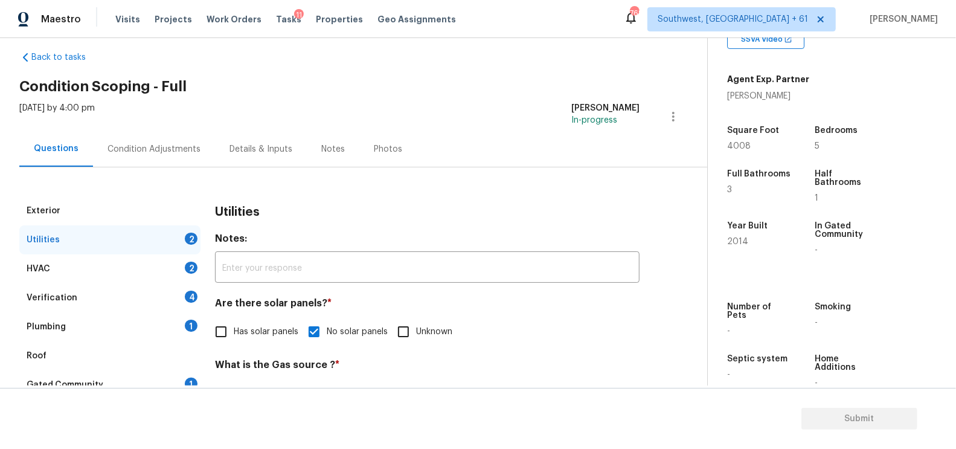
click at [164, 270] on div "HVAC 2" at bounding box center [109, 268] width 181 height 29
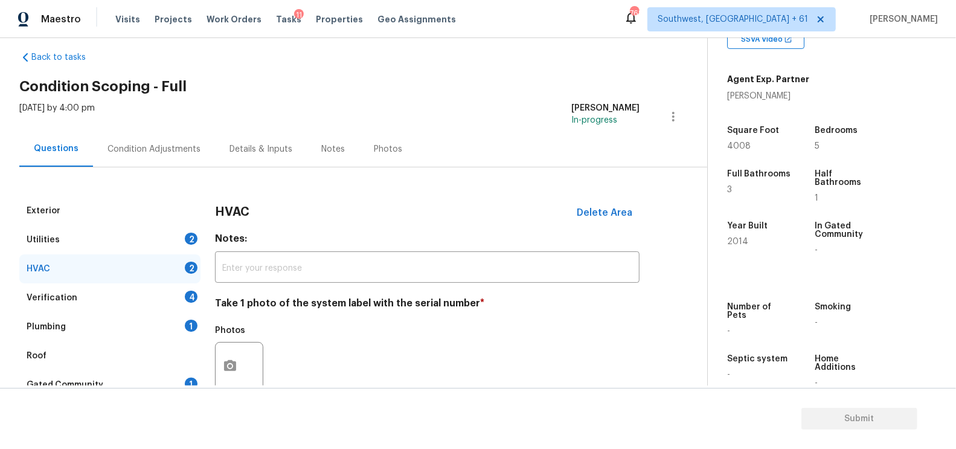
scroll to position [173, 0]
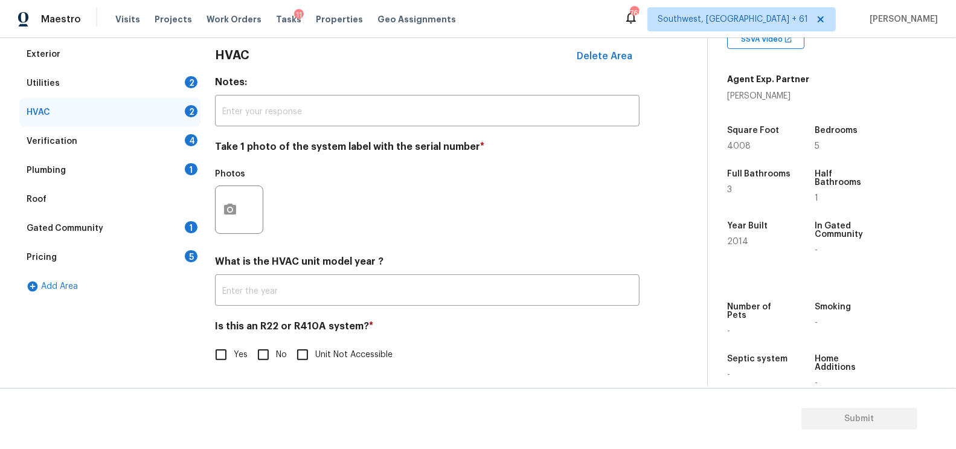
click at [306, 305] on div "HVAC Delete Area Notes: ​ Take 1 photo of the system label with the serial numb…" at bounding box center [427, 211] width 424 height 342
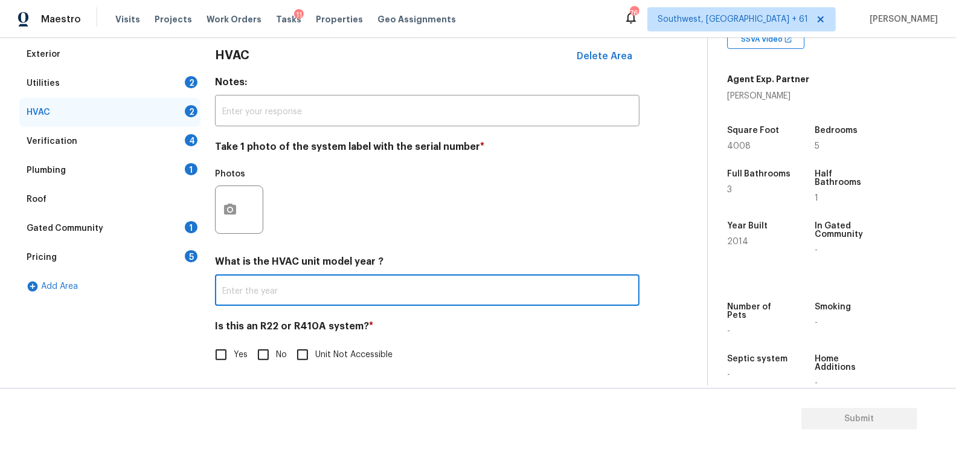
click at [304, 294] on input "text" at bounding box center [427, 291] width 424 height 28
type input "2020"
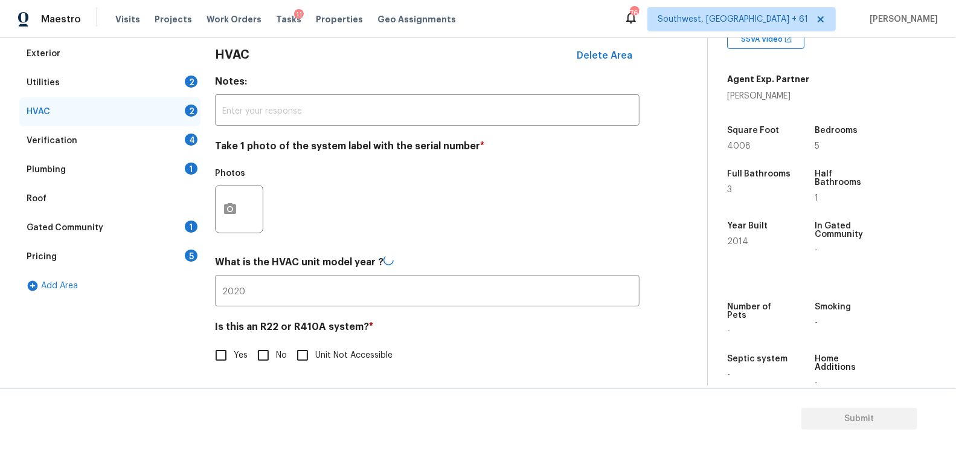
click at [283, 348] on label "No" at bounding box center [269, 354] width 36 height 25
click at [276, 348] on input "No" at bounding box center [263, 354] width 25 height 25
checkbox input "true"
click at [185, 136] on div "4" at bounding box center [191, 140] width 13 height 12
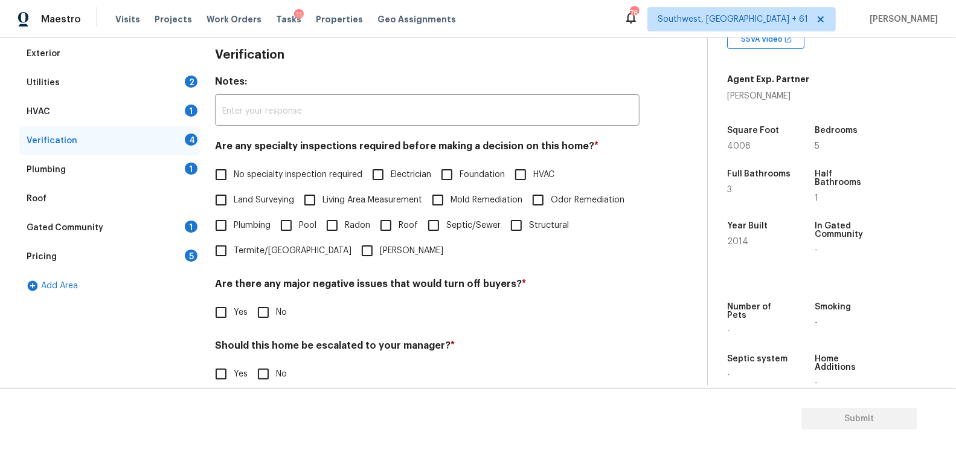
click at [269, 175] on span "No specialty inspection required" at bounding box center [298, 174] width 129 height 13
click at [234, 175] on input "No specialty inspection required" at bounding box center [220, 174] width 25 height 25
checkbox input "true"
click at [260, 289] on h4 "Are there any major negative issues that would turn off buyers? *" at bounding box center [427, 286] width 424 height 17
click at [259, 320] on input "No" at bounding box center [263, 311] width 25 height 25
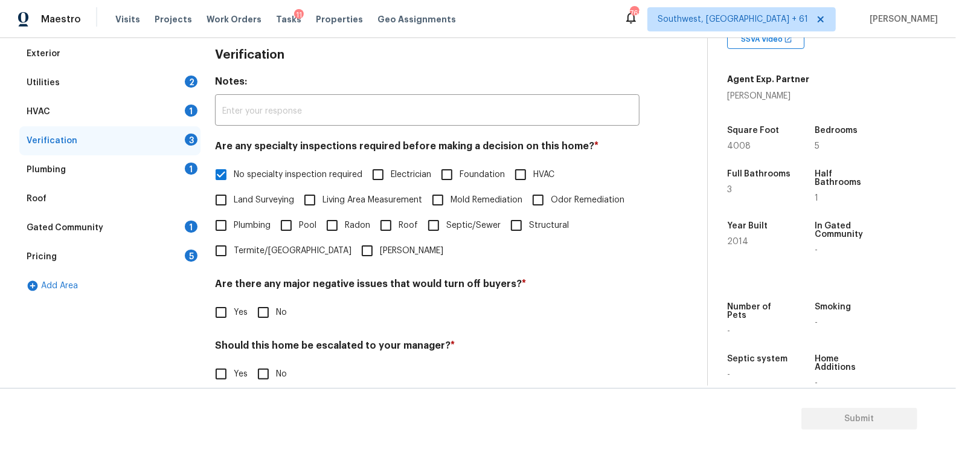
checkbox input "true"
click at [272, 381] on input "No" at bounding box center [263, 374] width 25 height 25
checkbox input "true"
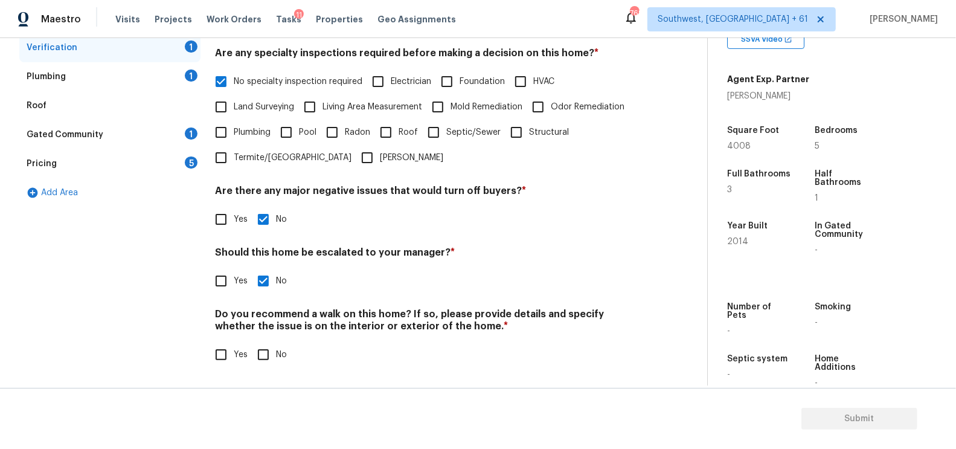
click at [267, 356] on input "No" at bounding box center [263, 354] width 25 height 25
checkbox input "true"
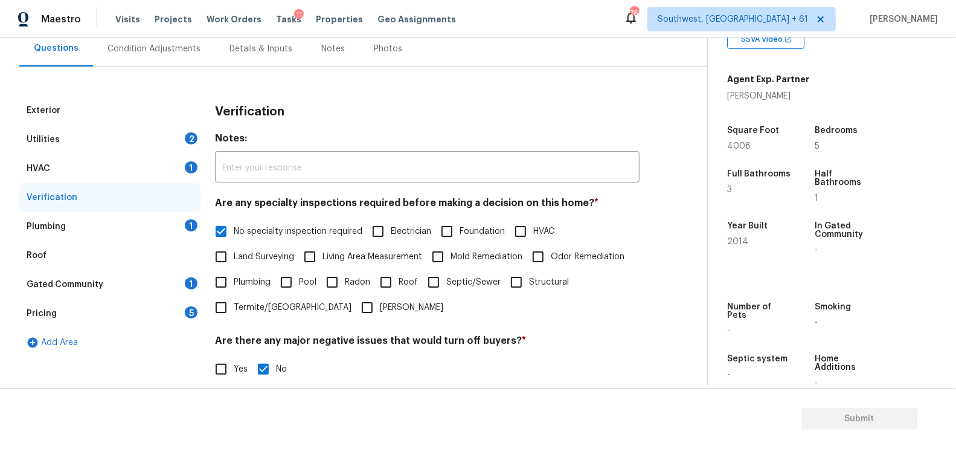
click at [159, 225] on div "Plumbing 1" at bounding box center [109, 226] width 181 height 29
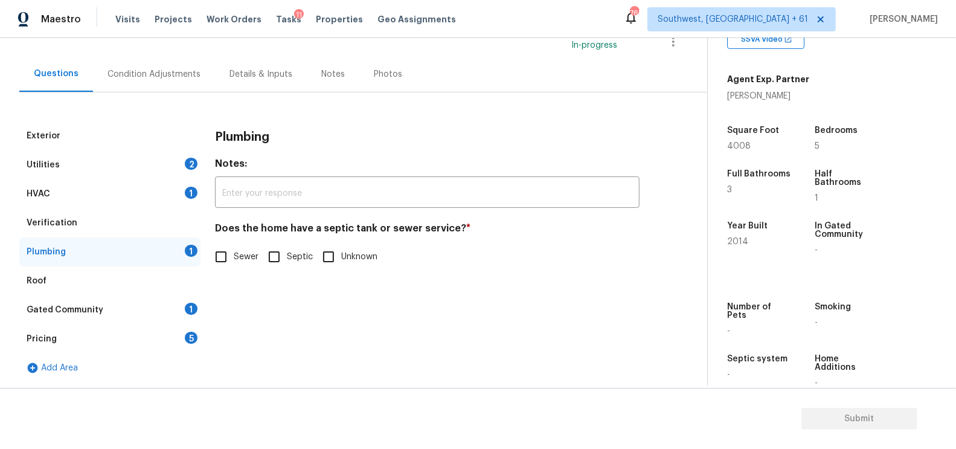
click at [246, 255] on span "Sewer" at bounding box center [246, 257] width 25 height 13
click at [234, 255] on input "Sewer" at bounding box center [220, 256] width 25 height 25
checkbox input "true"
click at [187, 304] on div "1" at bounding box center [191, 308] width 13 height 12
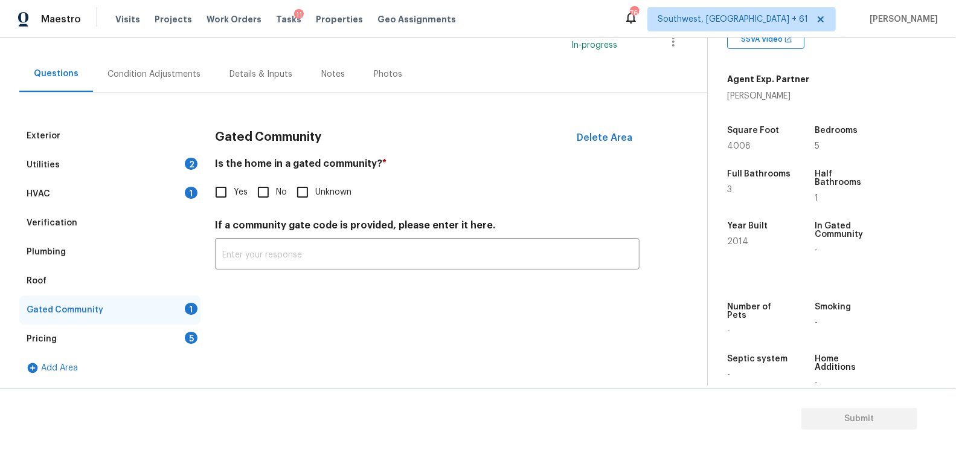
click at [271, 197] on input "No" at bounding box center [263, 191] width 25 height 25
checkbox input "true"
click at [187, 327] on div "Pricing 5" at bounding box center [109, 338] width 181 height 29
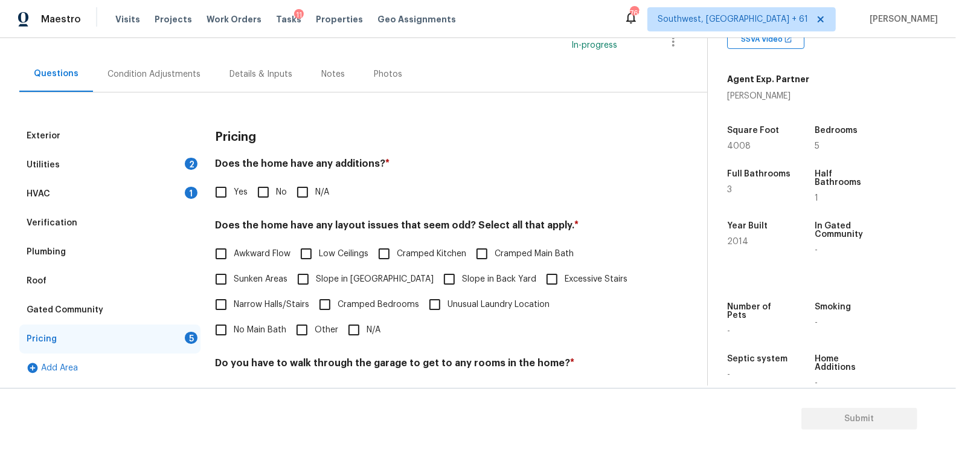
click at [260, 194] on input "No" at bounding box center [263, 191] width 25 height 25
checkbox input "true"
click at [341, 329] on input "N/A" at bounding box center [353, 330] width 25 height 25
checkbox input "true"
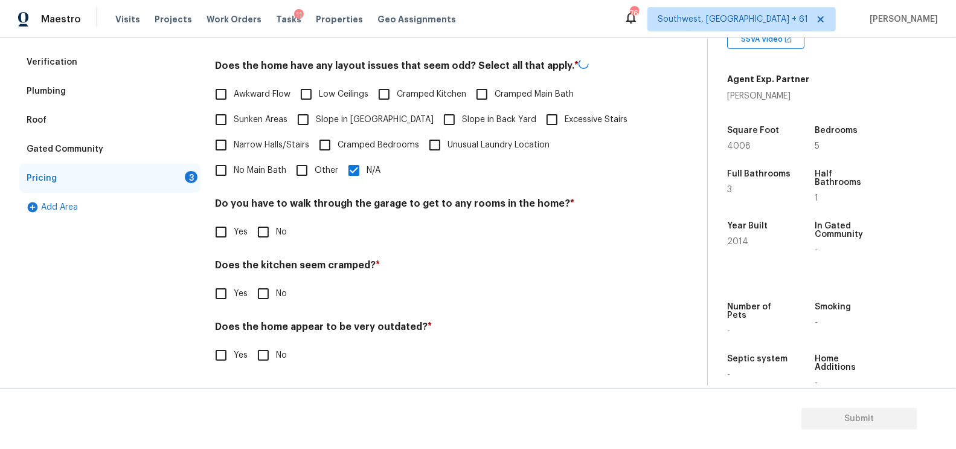
scroll to position [249, 0]
click at [271, 225] on input "No" at bounding box center [263, 232] width 25 height 25
checkbox input "true"
click at [266, 292] on input "No" at bounding box center [263, 293] width 25 height 25
checkbox input "true"
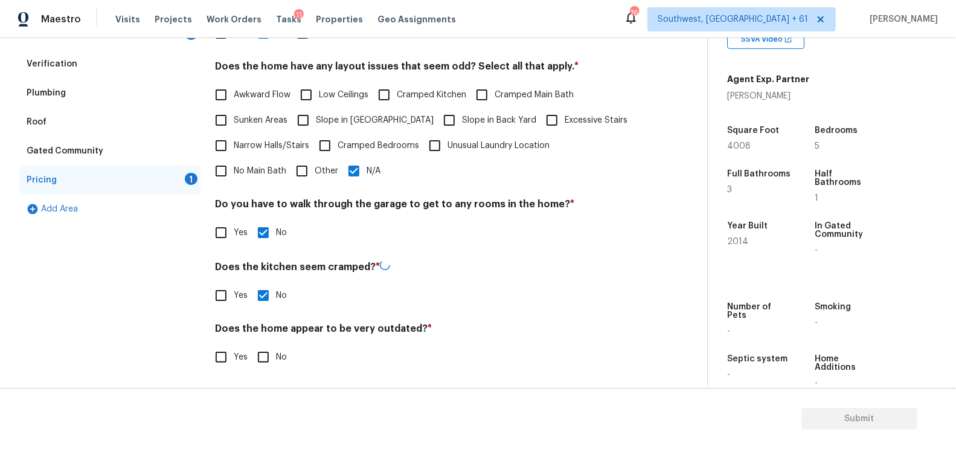
click at [263, 365] on input "No" at bounding box center [263, 356] width 25 height 25
checkbox input "true"
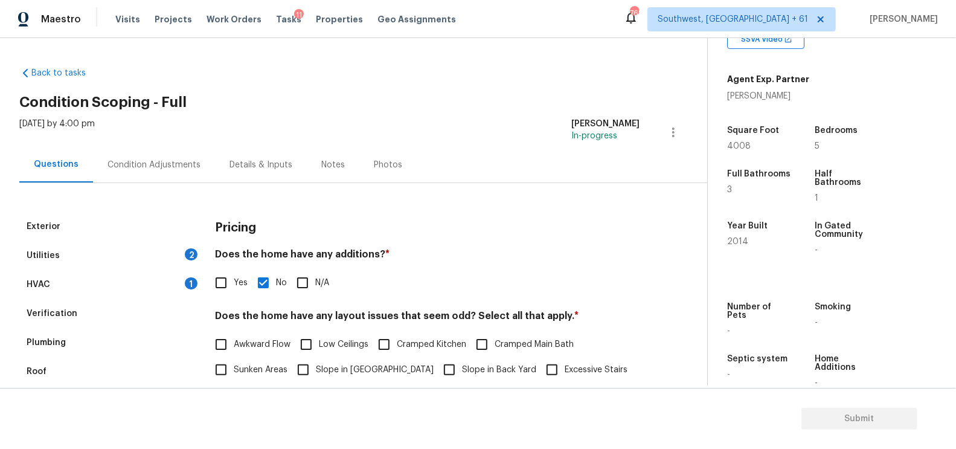
click at [152, 152] on div "Condition Adjustments" at bounding box center [154, 165] width 122 height 36
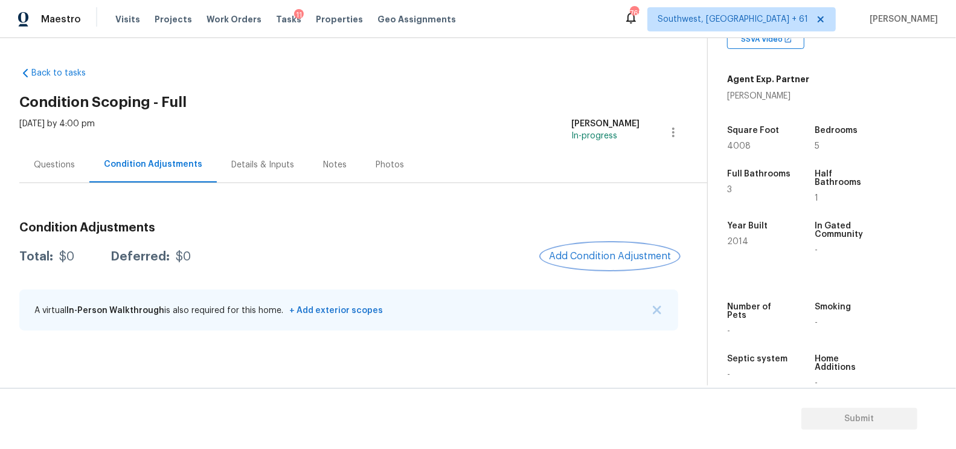
click at [607, 247] on button "Add Condition Adjustment" at bounding box center [609, 255] width 136 height 25
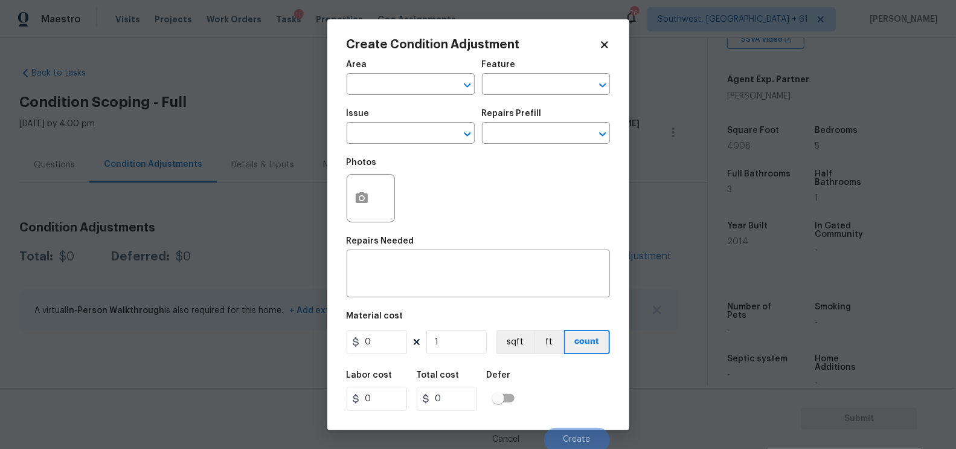
click at [415, 150] on span "Issue ​" at bounding box center [410, 126] width 128 height 49
click at [410, 141] on input "text" at bounding box center [393, 134] width 94 height 19
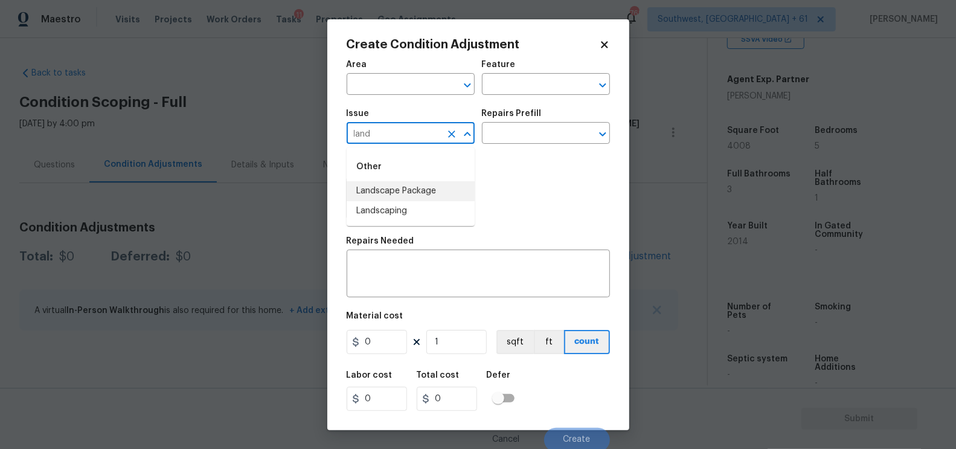
click at [430, 192] on li "Landscape Package" at bounding box center [410, 191] width 128 height 20
type input "Landscape Package"
click at [523, 140] on input "text" at bounding box center [529, 134] width 94 height 19
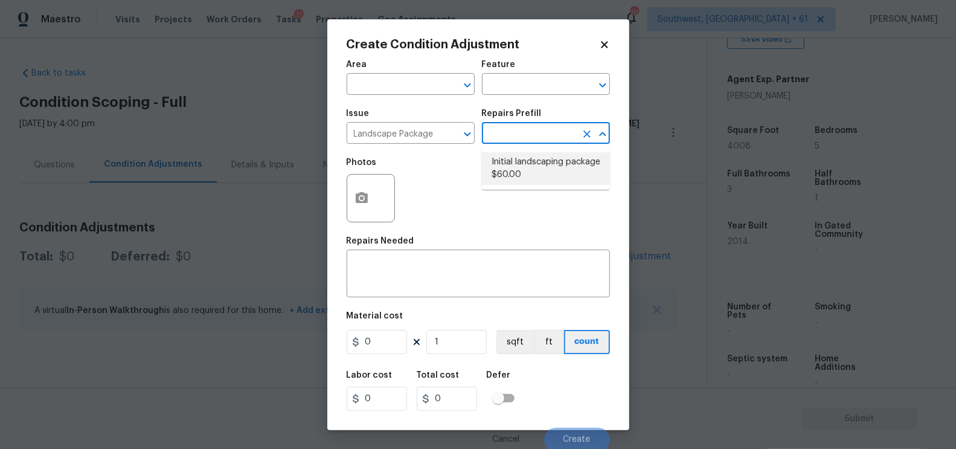
click at [523, 161] on li "Initial landscaping package $60.00" at bounding box center [546, 168] width 128 height 33
type input "Home Readiness Packages"
type textarea "Mowing of grass up to 6" in height. Mow, edge along driveways & sidewalks, trim…"
type input "60"
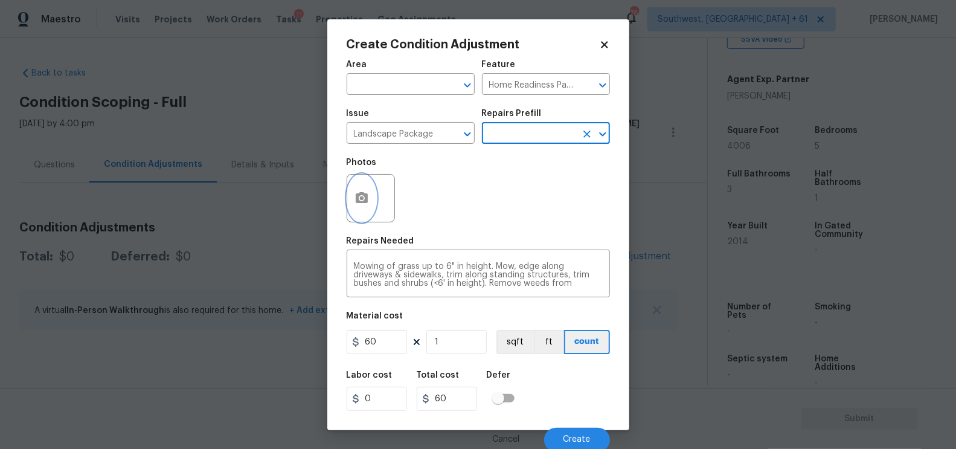
click at [363, 216] on button "button" at bounding box center [361, 197] width 29 height 47
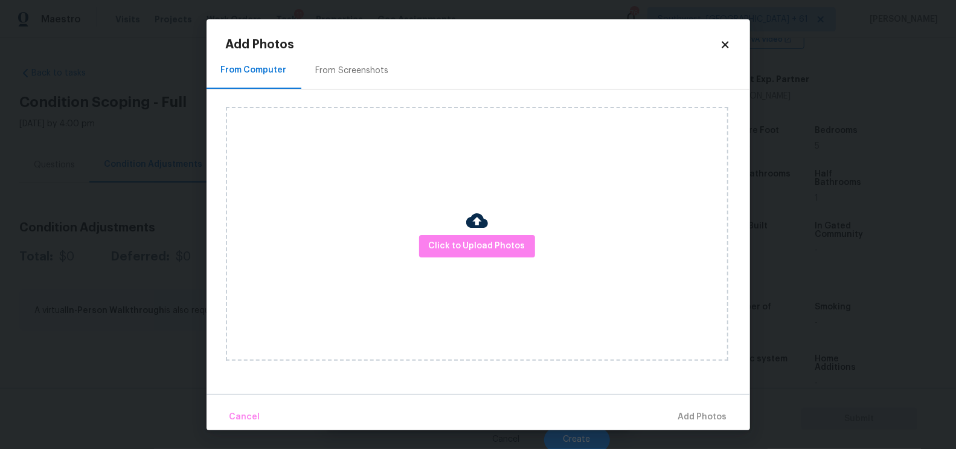
click at [351, 51] on div "Add Photos From Computer From Screenshots Click to Upload Photos Cancel Add Pho…" at bounding box center [478, 234] width 505 height 391
click at [352, 69] on div "From Screenshots" at bounding box center [352, 71] width 73 height 12
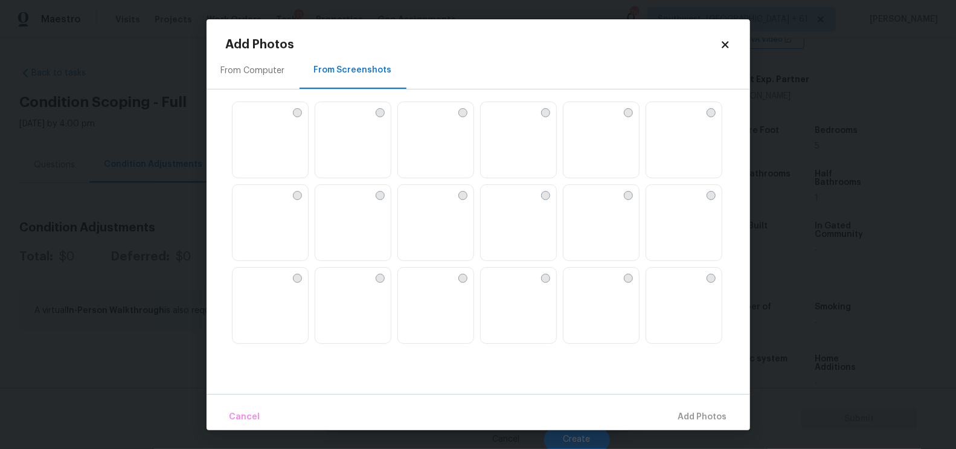
click at [252, 287] on img at bounding box center [241, 276] width 19 height 19
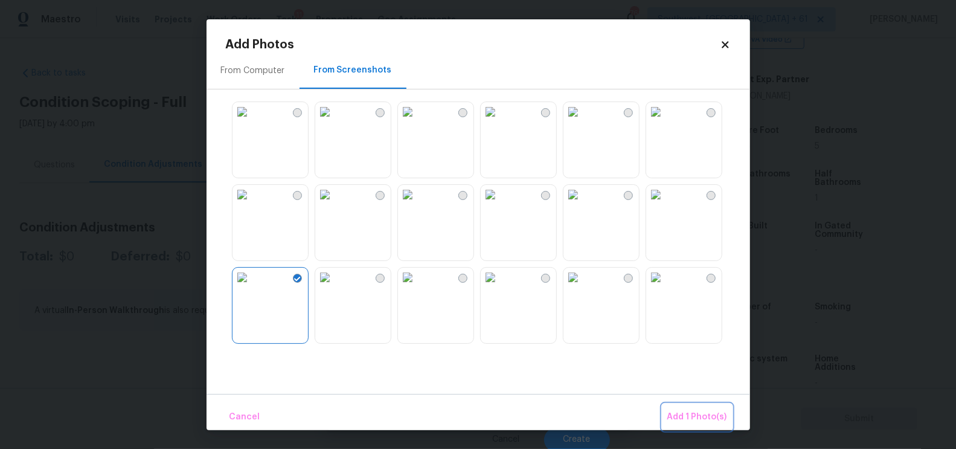
click at [692, 417] on span "Add 1 Photo(s)" at bounding box center [697, 416] width 60 height 15
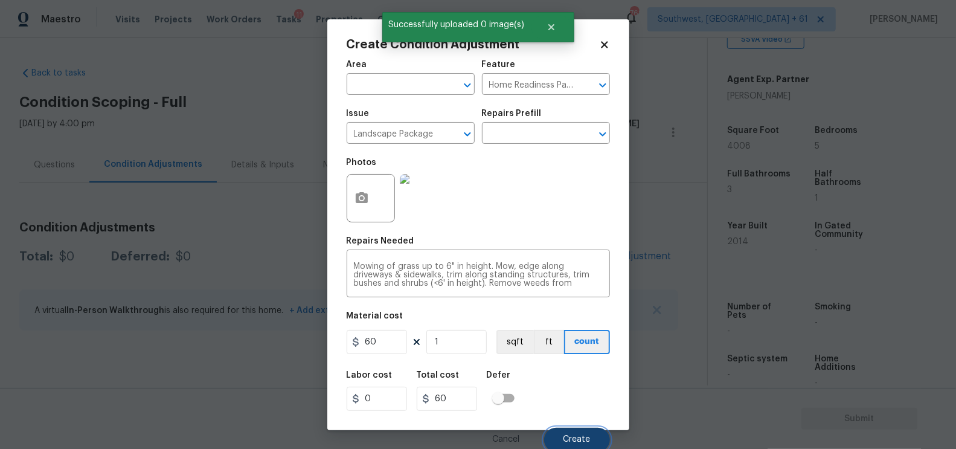
click at [578, 441] on span "Create" at bounding box center [576, 439] width 27 height 9
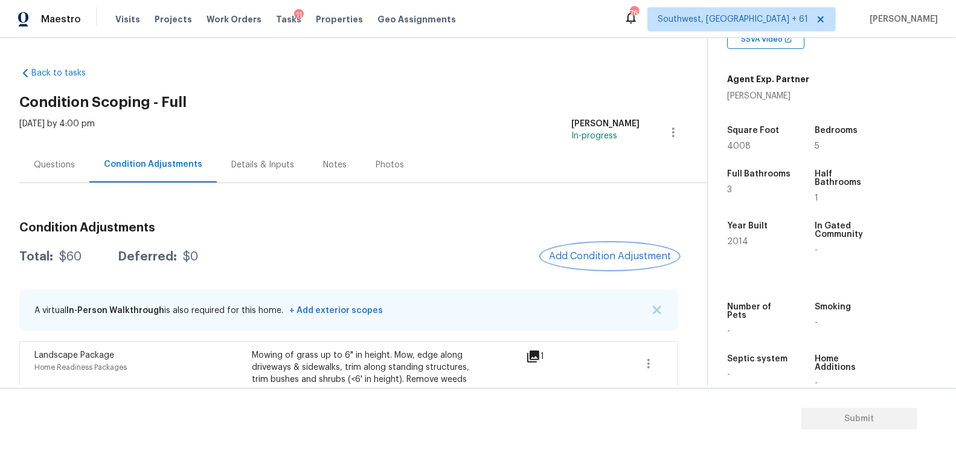
scroll to position [71, 0]
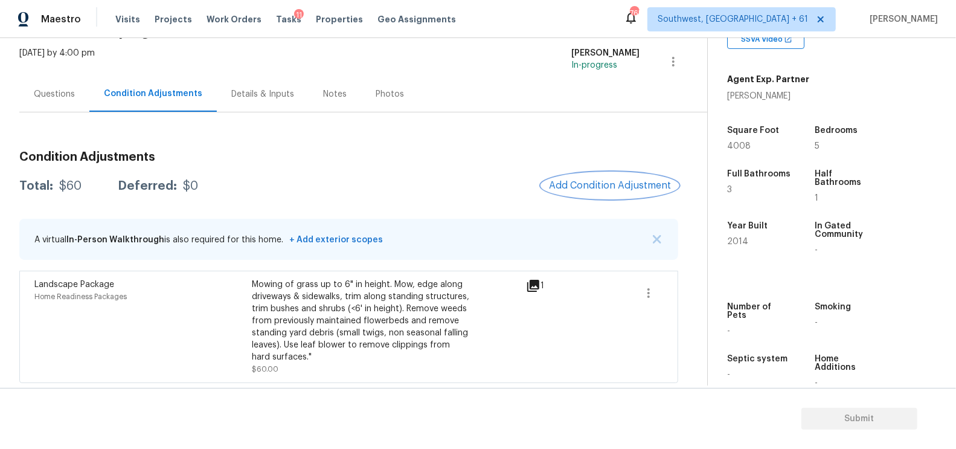
click at [598, 182] on span "Add Condition Adjustment" at bounding box center [610, 185] width 122 height 11
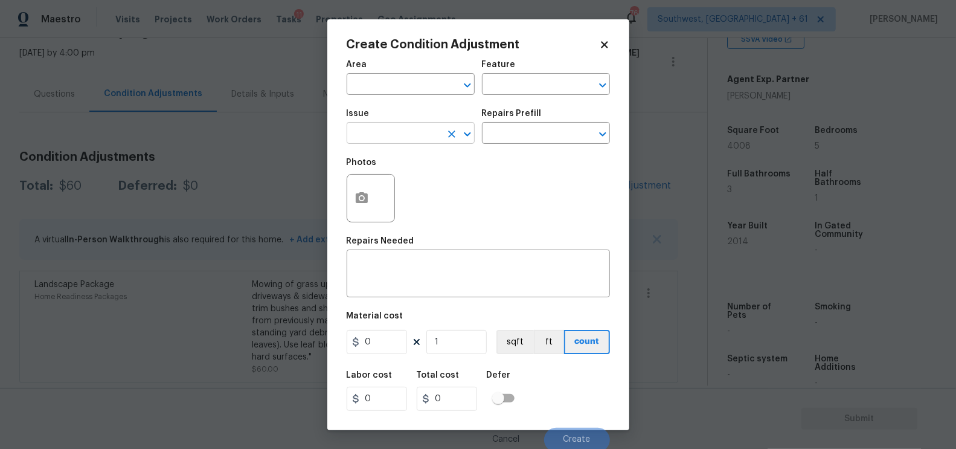
click at [380, 135] on input "text" at bounding box center [393, 134] width 94 height 19
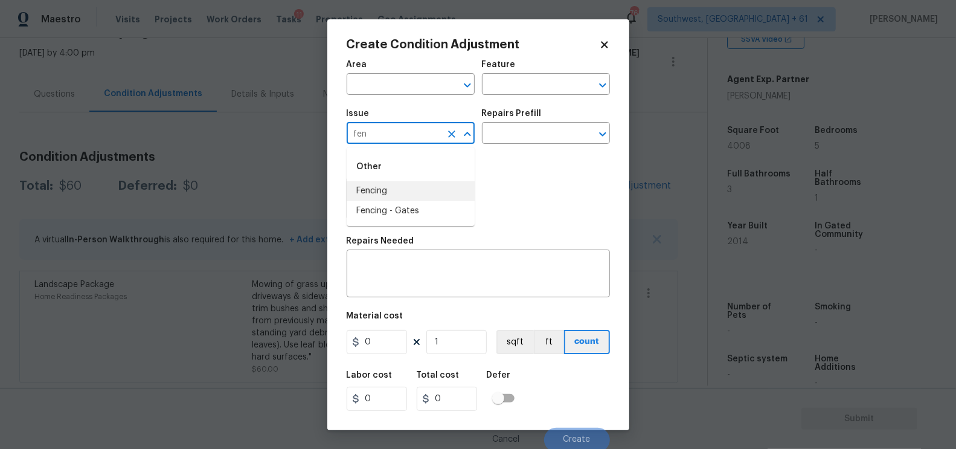
click at [380, 188] on li "Fencing" at bounding box center [410, 191] width 128 height 20
type input "Fencing"
click at [403, 275] on textarea at bounding box center [478, 274] width 249 height 25
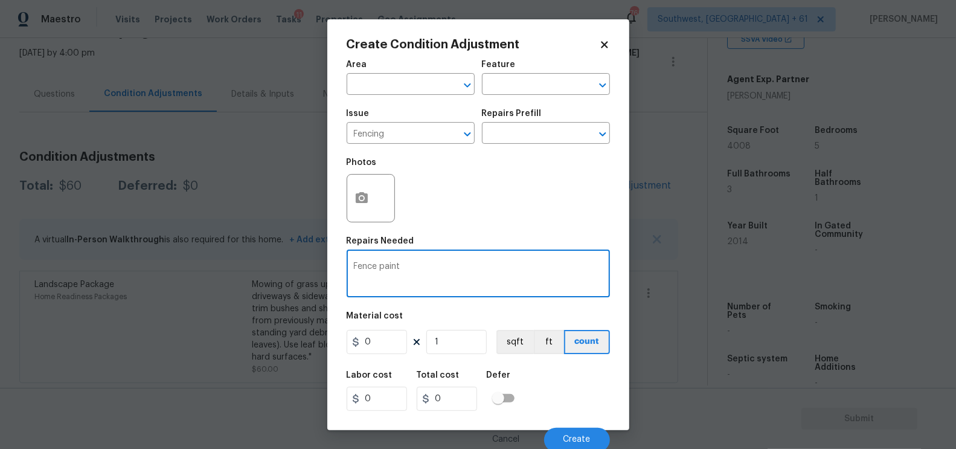
type textarea "Fence paint"
click at [387, 345] on input "0" at bounding box center [376, 342] width 60 height 24
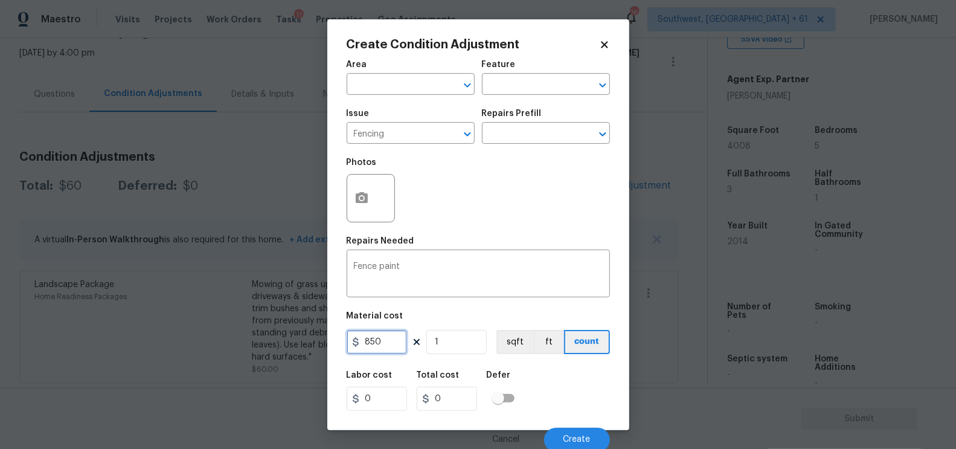
type input "850"
click at [440, 418] on div "Labor cost 0 Total cost 850 Defer" at bounding box center [477, 390] width 263 height 54
click at [371, 226] on div "Photos" at bounding box center [371, 190] width 51 height 78
click at [365, 197] on icon "button" at bounding box center [362, 197] width 12 height 11
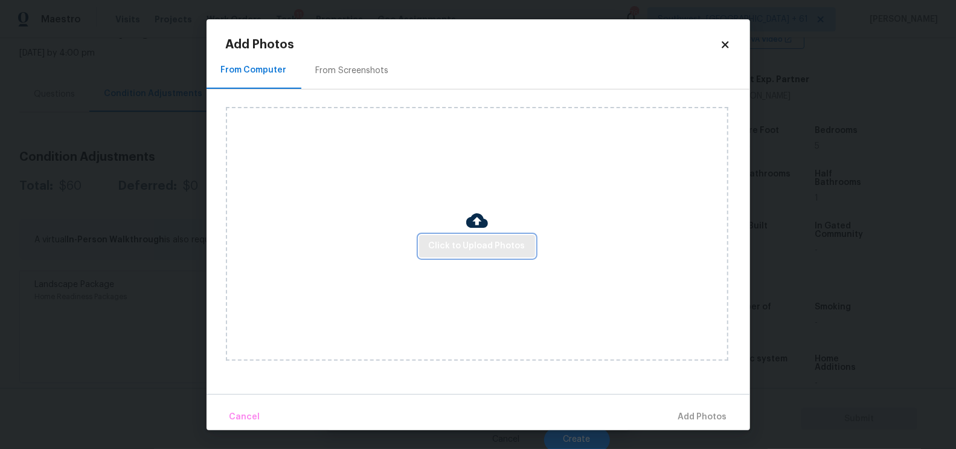
click at [470, 249] on span "Click to Upload Photos" at bounding box center [477, 245] width 97 height 15
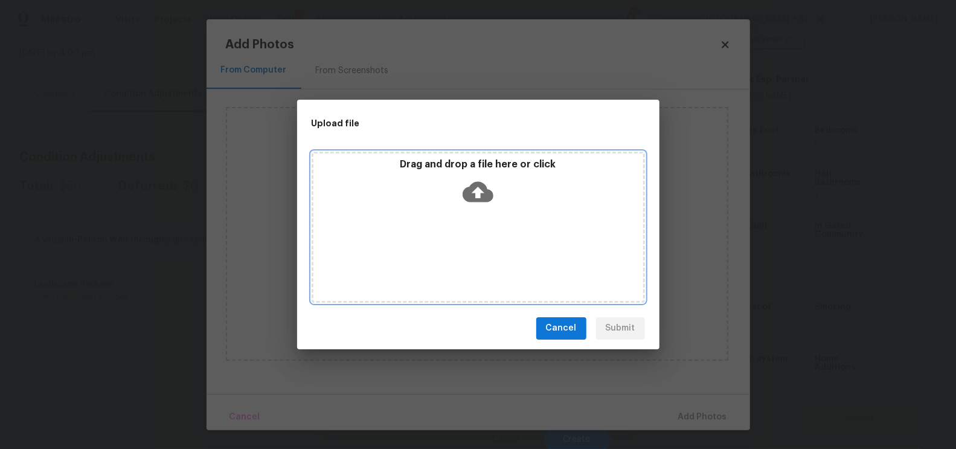
click at [474, 201] on icon at bounding box center [477, 191] width 31 height 31
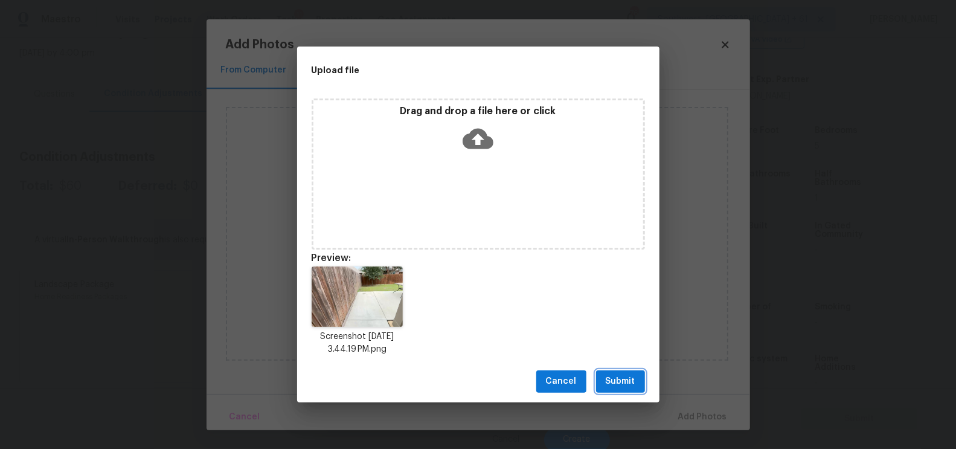
click at [625, 385] on span "Submit" at bounding box center [620, 381] width 30 height 15
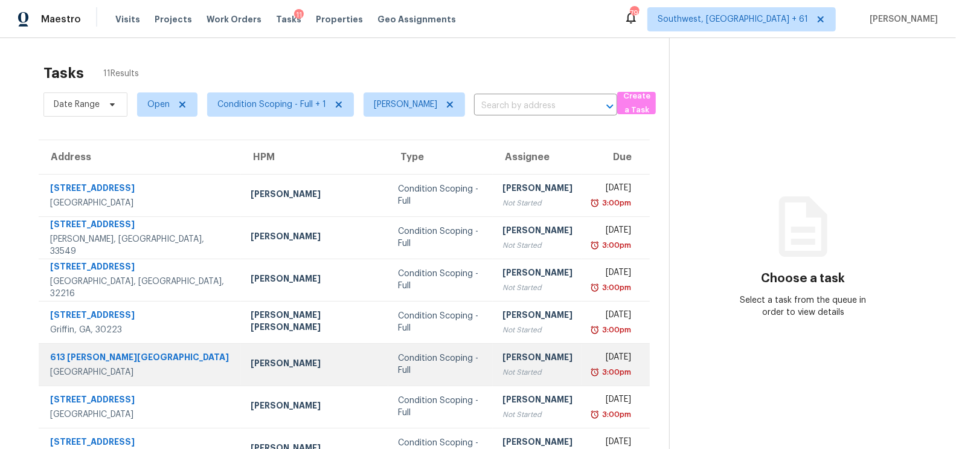
scroll to position [179, 0]
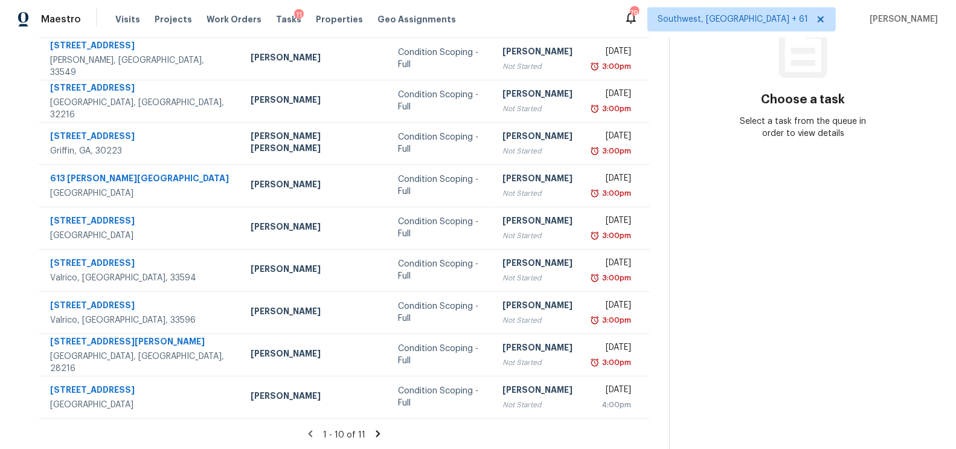
click at [376, 431] on icon at bounding box center [378, 433] width 4 height 7
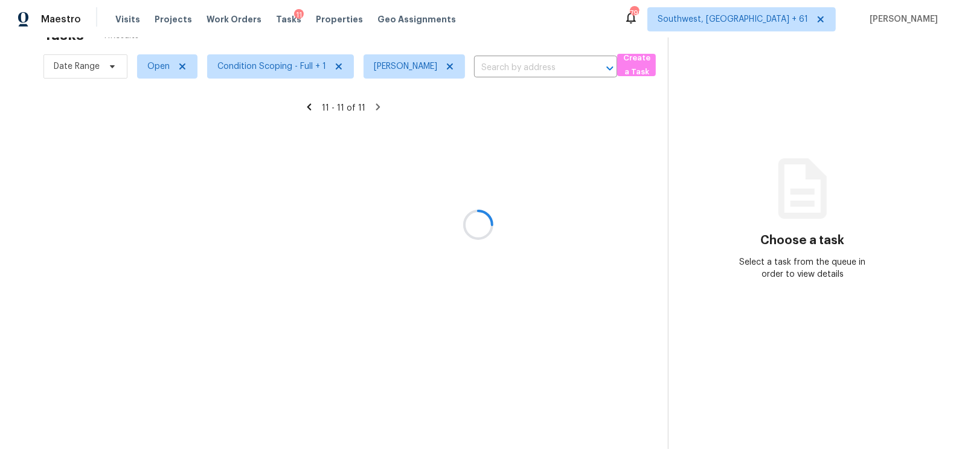
scroll to position [37, 0]
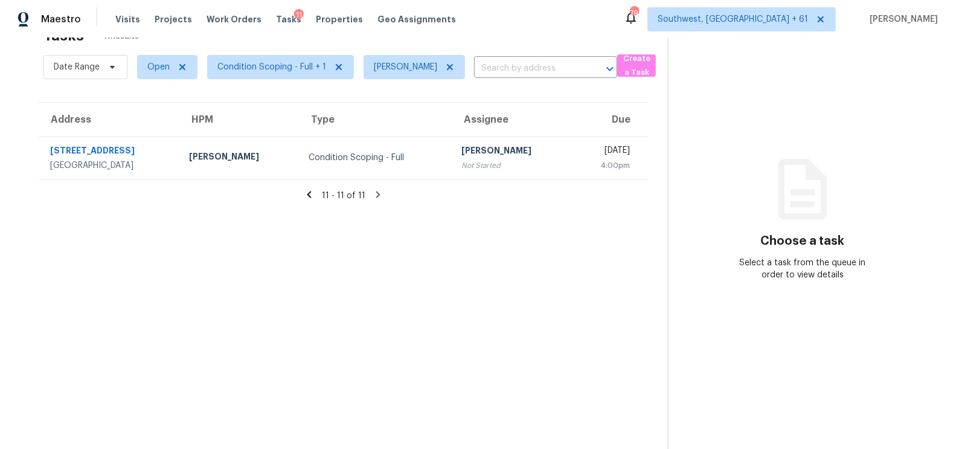
click at [392, 153] on div "Condition Scoping - Full" at bounding box center [375, 158] width 134 height 12
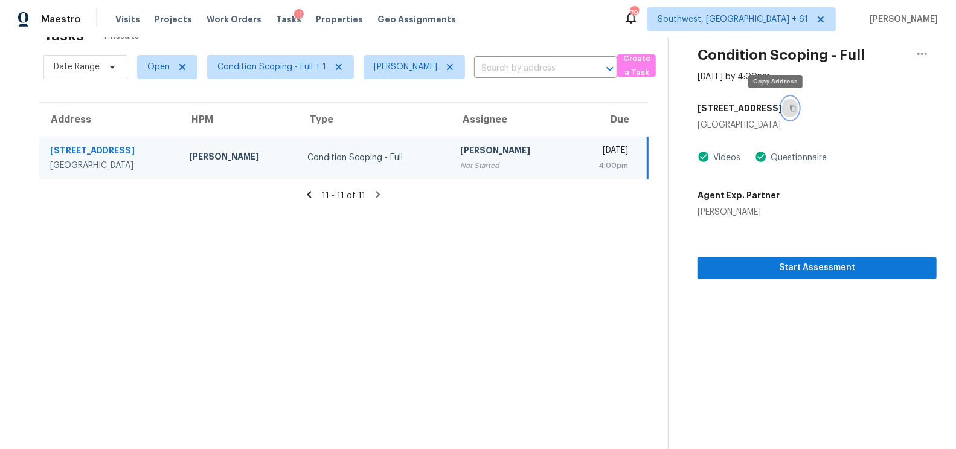
click at [789, 107] on icon "button" at bounding box center [792, 107] width 7 height 7
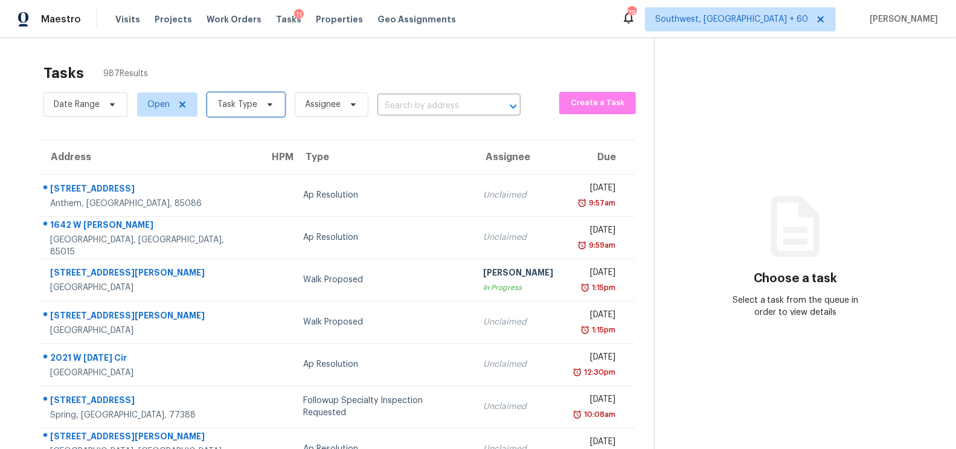
click at [233, 108] on span "Task Type" at bounding box center [237, 104] width 40 height 12
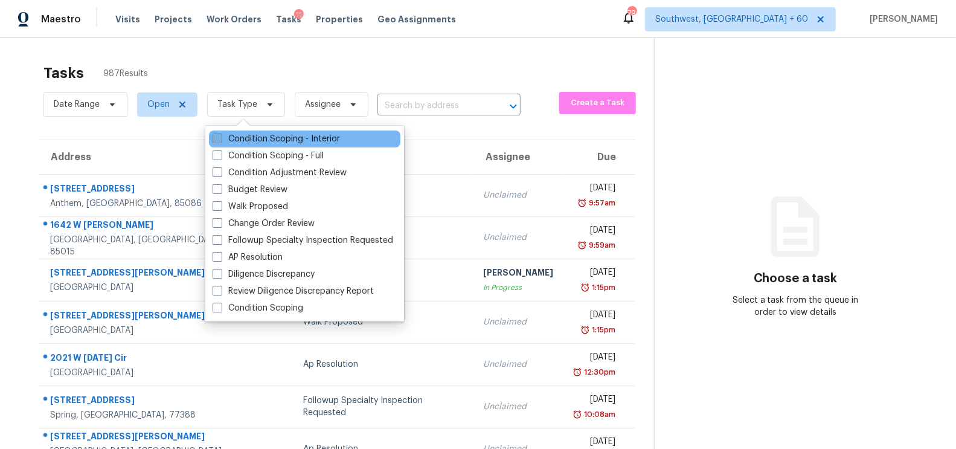
click at [250, 138] on label "Condition Scoping - Interior" at bounding box center [275, 139] width 127 height 12
click at [220, 138] on input "Condition Scoping - Interior" at bounding box center [216, 137] width 8 height 8
checkbox input "true"
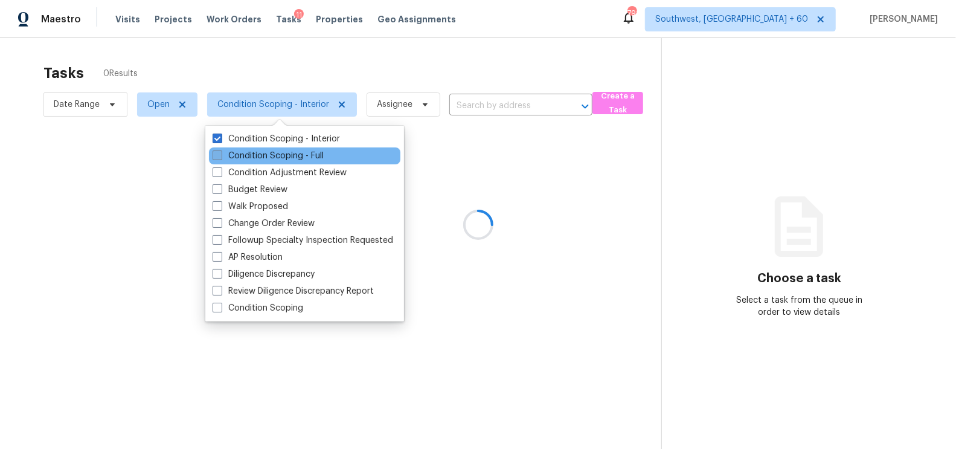
click at [251, 154] on label "Condition Scoping - Full" at bounding box center [267, 156] width 111 height 12
click at [220, 154] on input "Condition Scoping - Full" at bounding box center [216, 154] width 8 height 8
checkbox input "true"
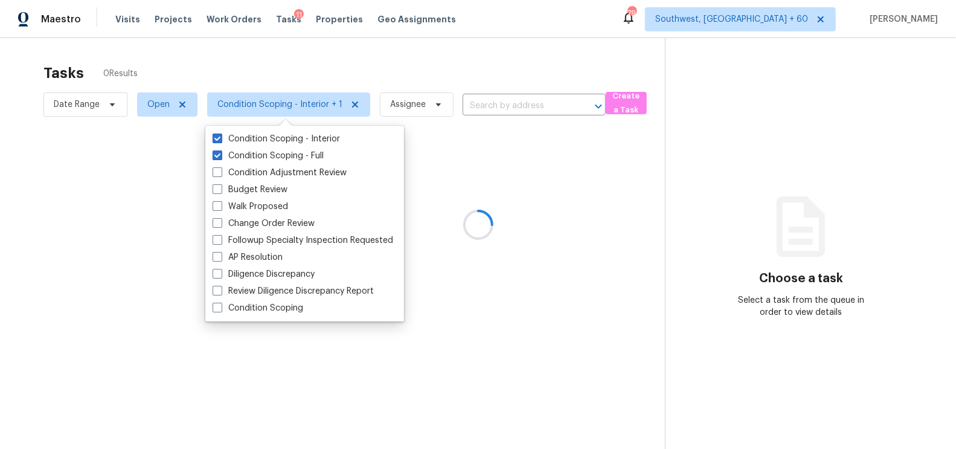
click at [348, 68] on div at bounding box center [478, 224] width 956 height 449
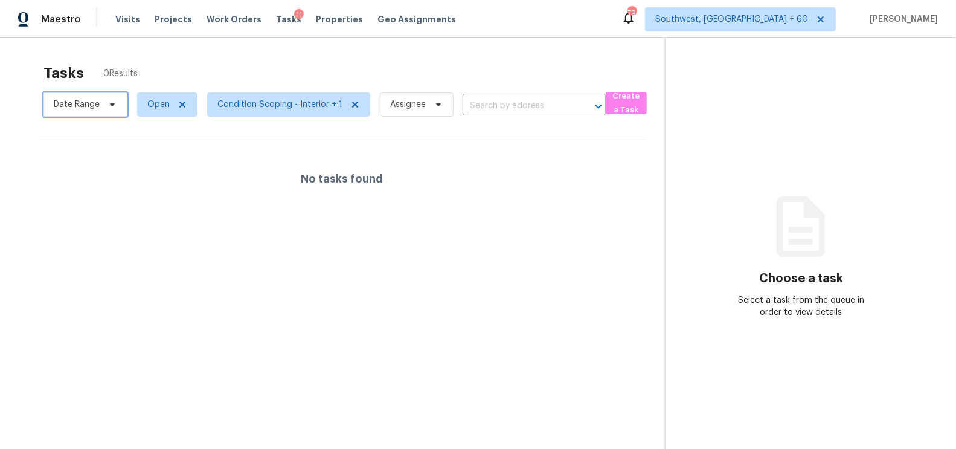
click at [71, 109] on span "Date Range" at bounding box center [77, 104] width 46 height 12
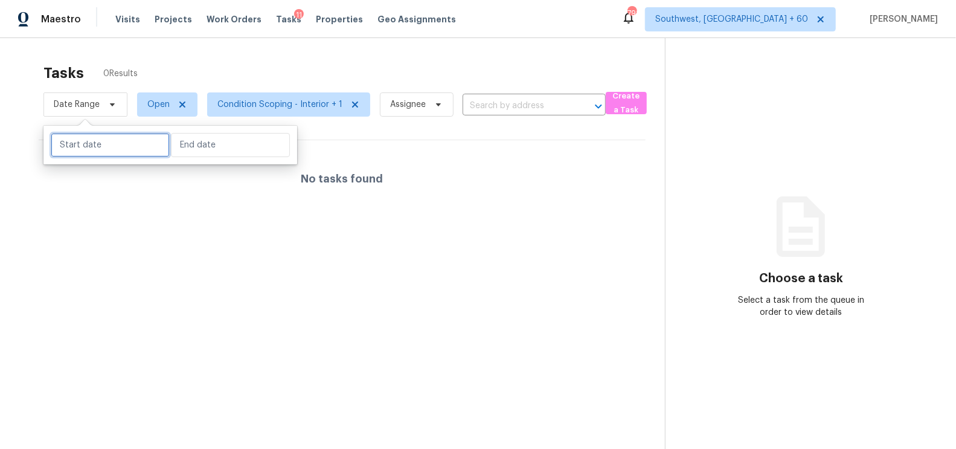
click at [75, 138] on input "text" at bounding box center [110, 145] width 119 height 24
select select "8"
select select "2025"
select select "9"
select select "2025"
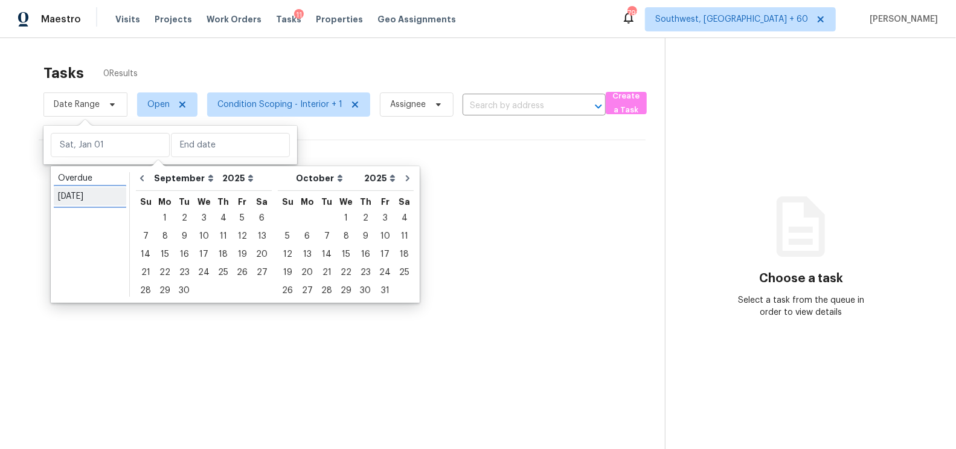
click at [84, 196] on div "[DATE]" at bounding box center [90, 196] width 64 height 12
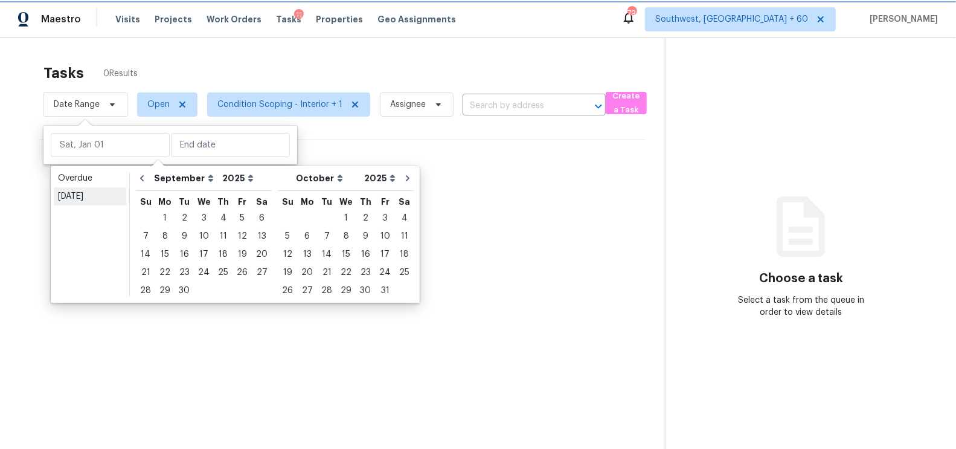
type input "[DATE]"
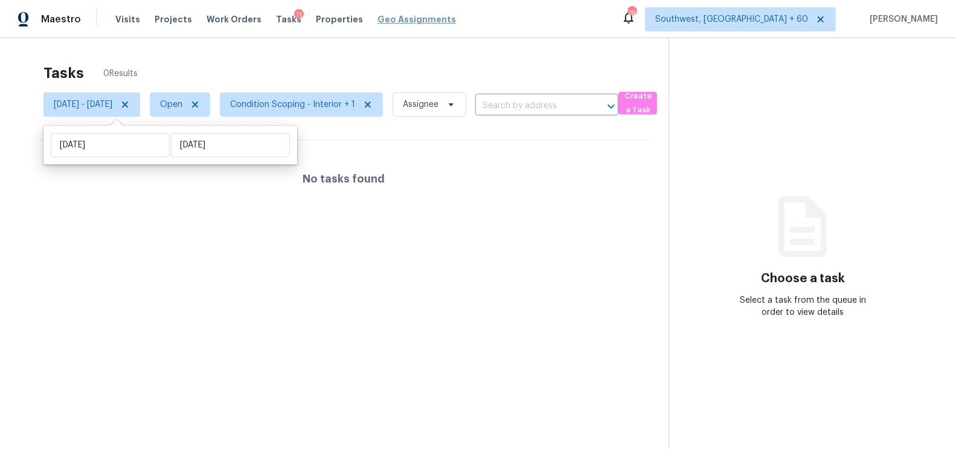
click at [378, 24] on span "Geo Assignments" at bounding box center [416, 19] width 78 height 12
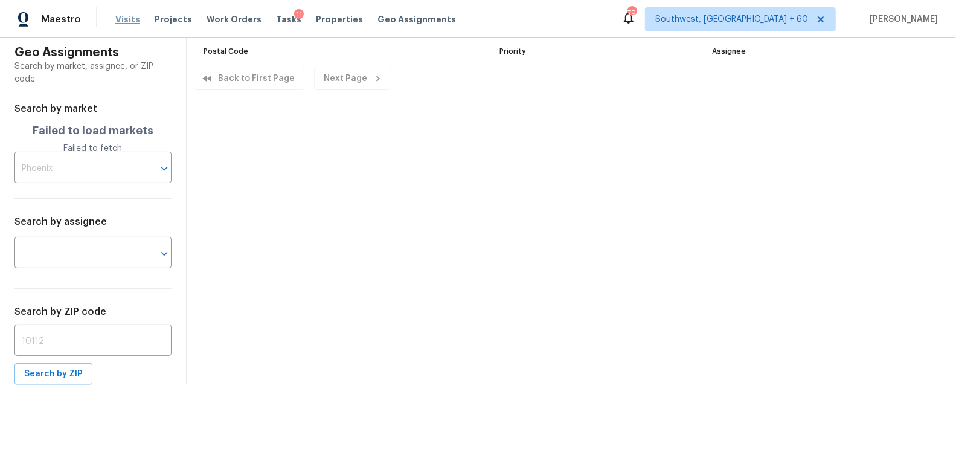
click at [125, 19] on span "Visits" at bounding box center [127, 19] width 25 height 12
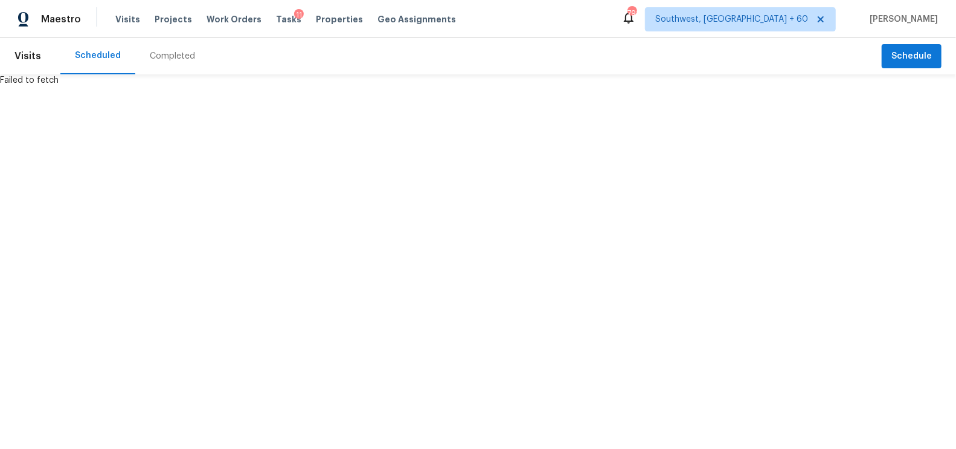
click at [261, 24] on div "Visits Projects Work Orders Tasks 11 Properties Geo Assignments" at bounding box center [292, 19] width 355 height 24
click at [277, 20] on span "Tasks" at bounding box center [288, 19] width 25 height 8
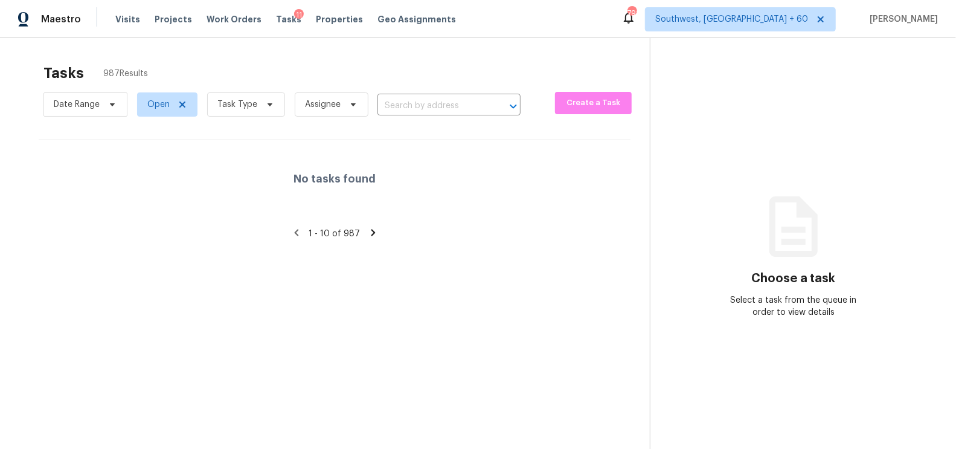
click at [324, 68] on div "Tasks 987 Results" at bounding box center [346, 72] width 606 height 31
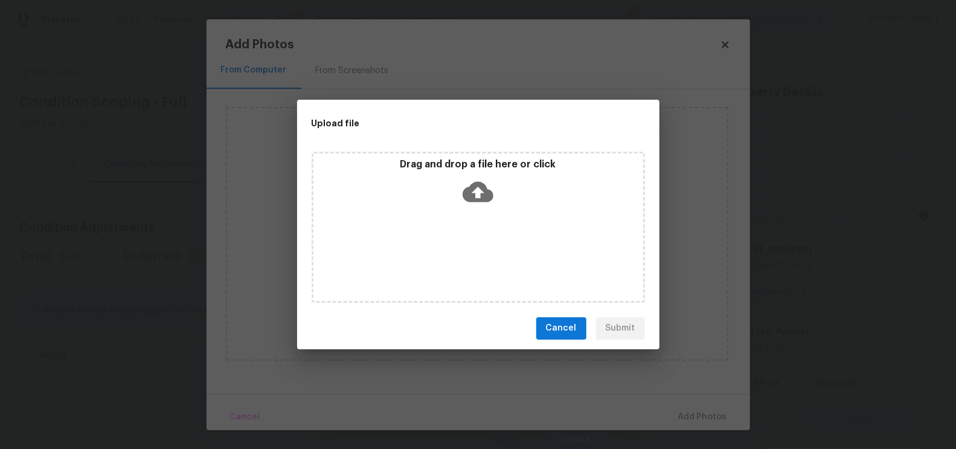
scroll to position [252, 0]
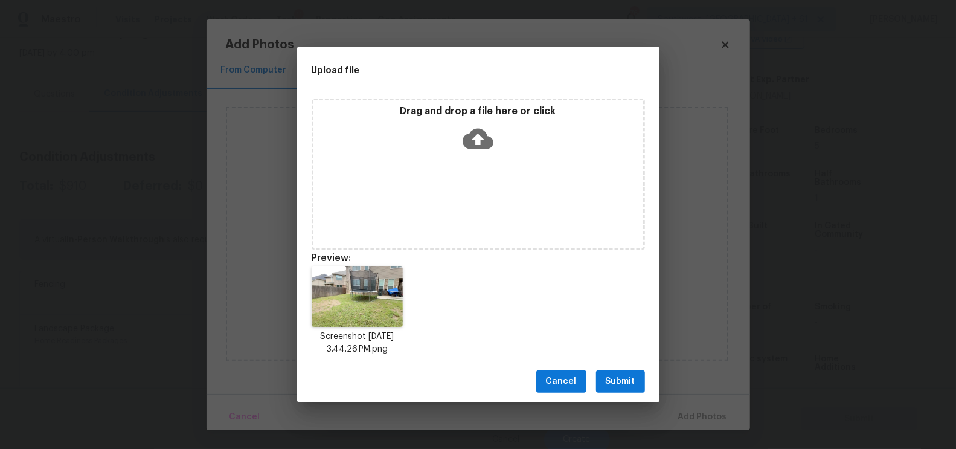
click at [612, 377] on span "Submit" at bounding box center [620, 381] width 30 height 15
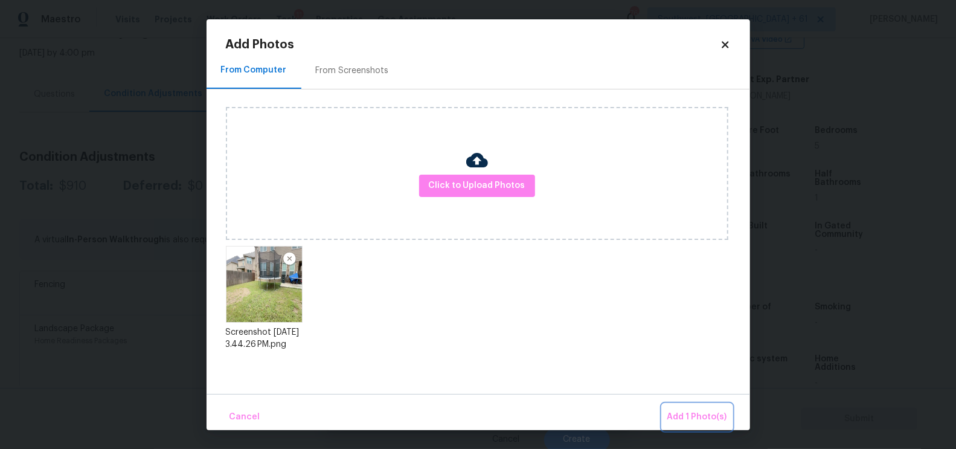
click at [682, 416] on span "Add 1 Photo(s)" at bounding box center [697, 416] width 60 height 15
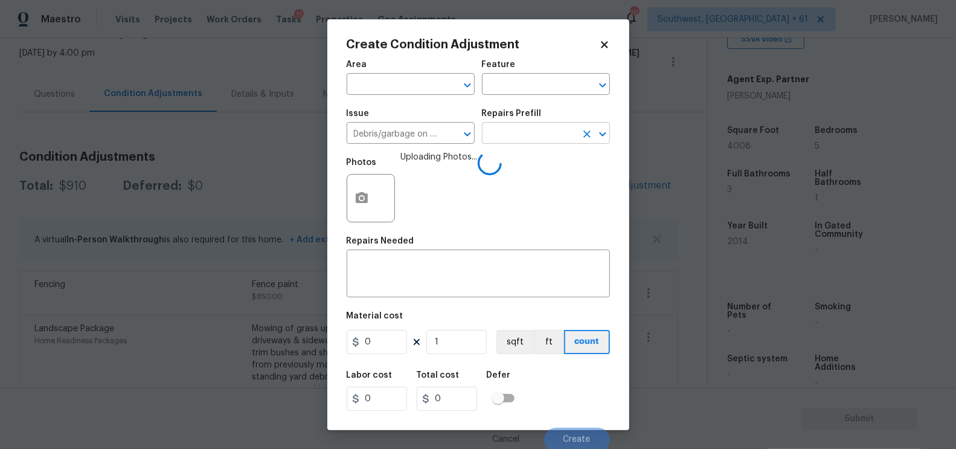
click at [534, 136] on input "text" at bounding box center [529, 134] width 94 height 19
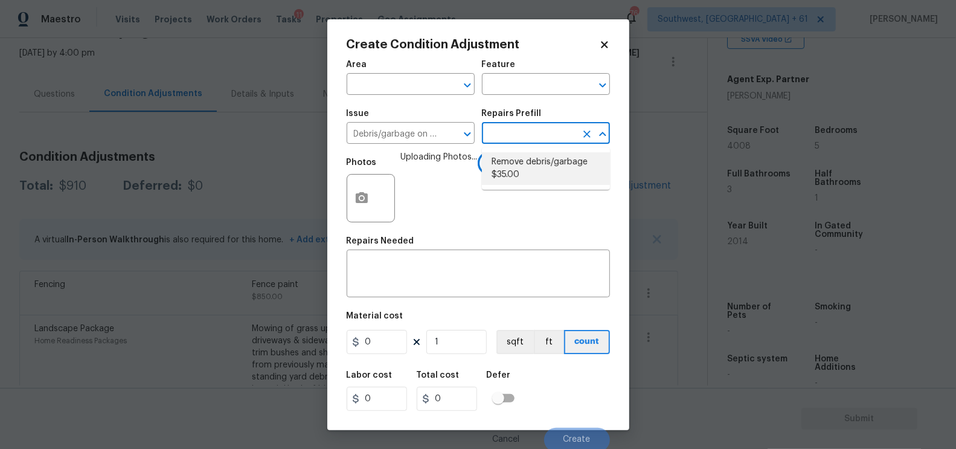
click at [528, 170] on li "Remove debris/garbage $35.00" at bounding box center [546, 168] width 128 height 33
type input "35"
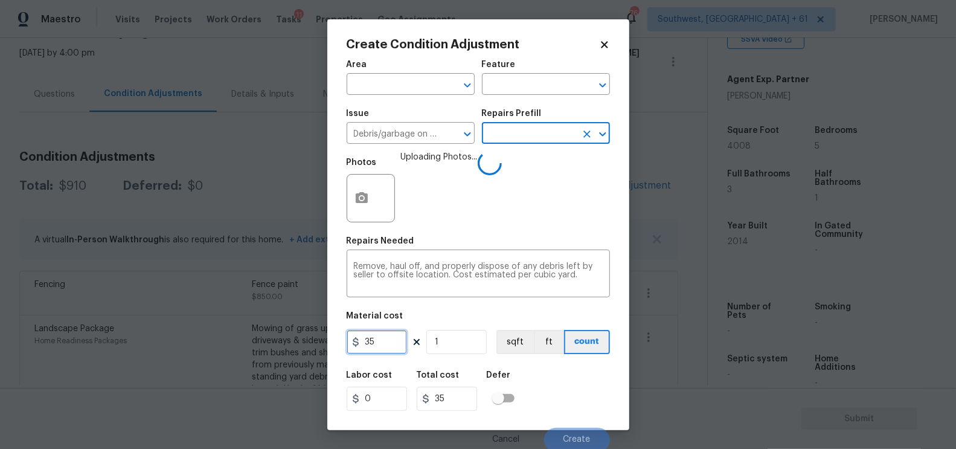
click at [398, 345] on input "35" at bounding box center [376, 342] width 60 height 24
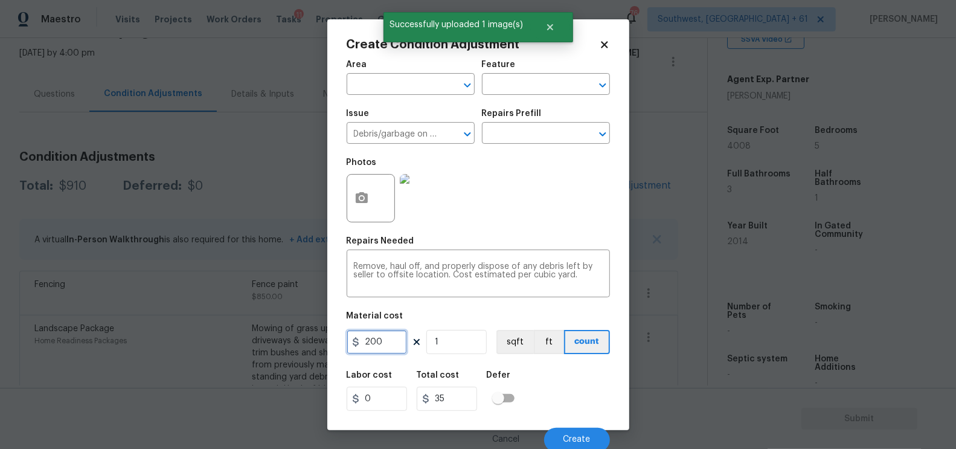
type input "200"
click at [468, 395] on input "35" at bounding box center [447, 398] width 60 height 24
type input "200"
click at [568, 423] on div "Cancel Create" at bounding box center [477, 435] width 263 height 34
click at [575, 440] on span "Create" at bounding box center [576, 439] width 27 height 9
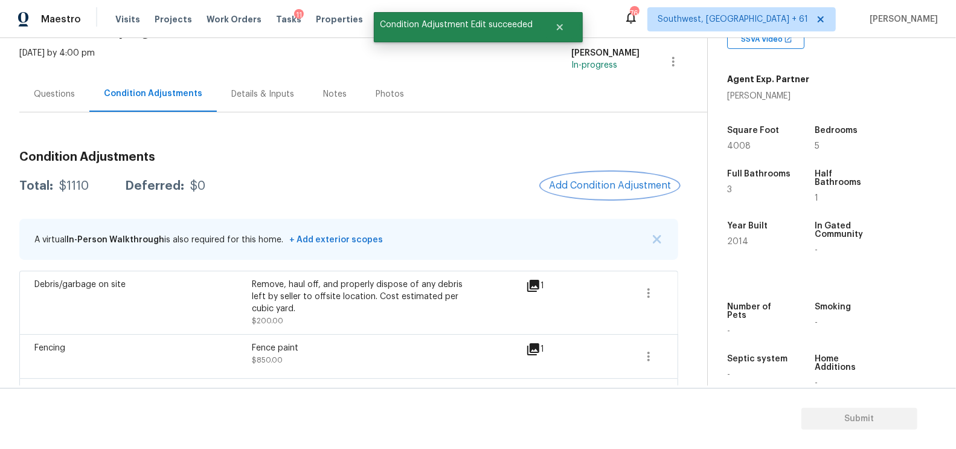
click at [598, 173] on button "Add Condition Adjustment" at bounding box center [609, 185] width 136 height 25
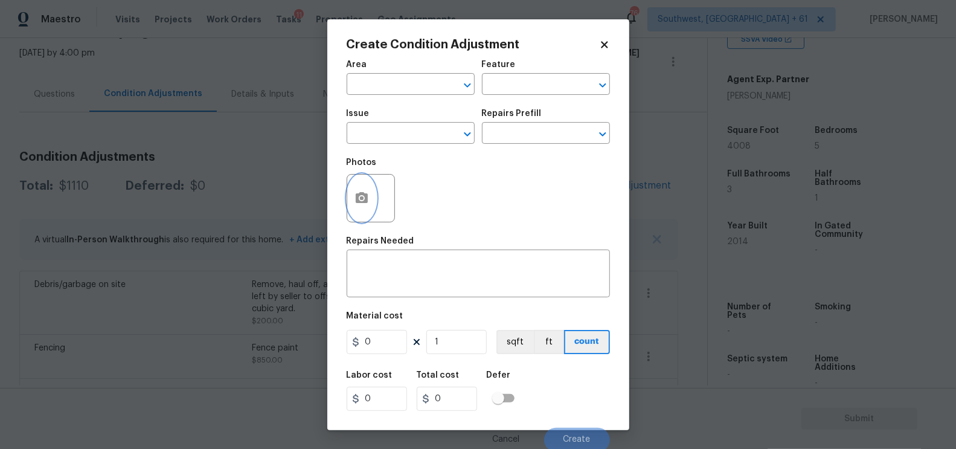
click at [362, 196] on icon "button" at bounding box center [362, 197] width 12 height 11
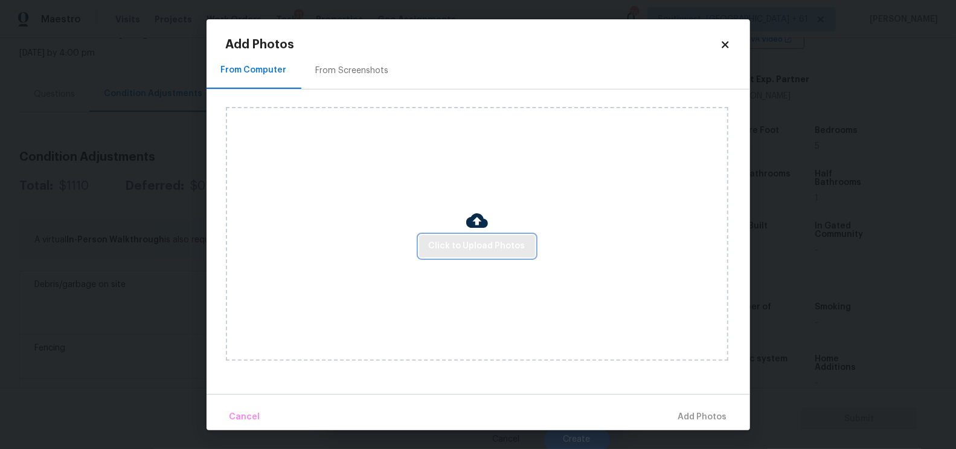
click at [458, 245] on span "Click to Upload Photos" at bounding box center [477, 245] width 97 height 15
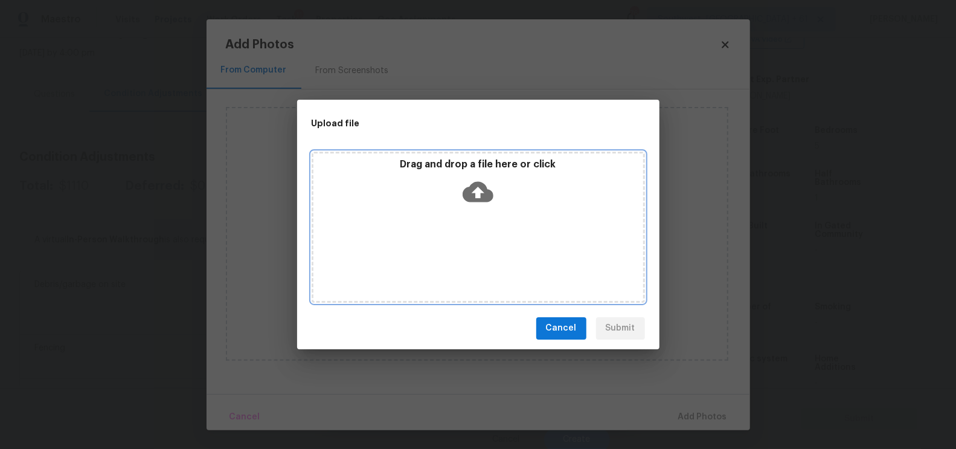
click at [476, 203] on icon at bounding box center [477, 191] width 31 height 31
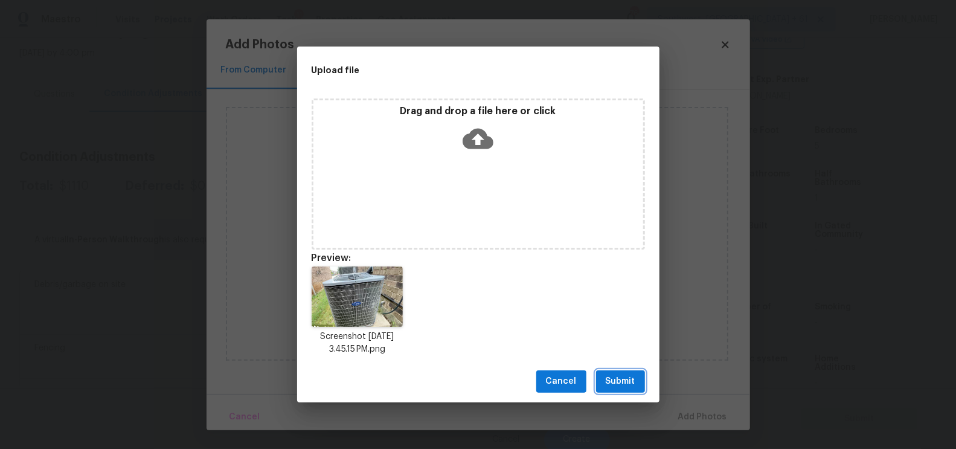
click at [616, 381] on span "Submit" at bounding box center [620, 381] width 30 height 15
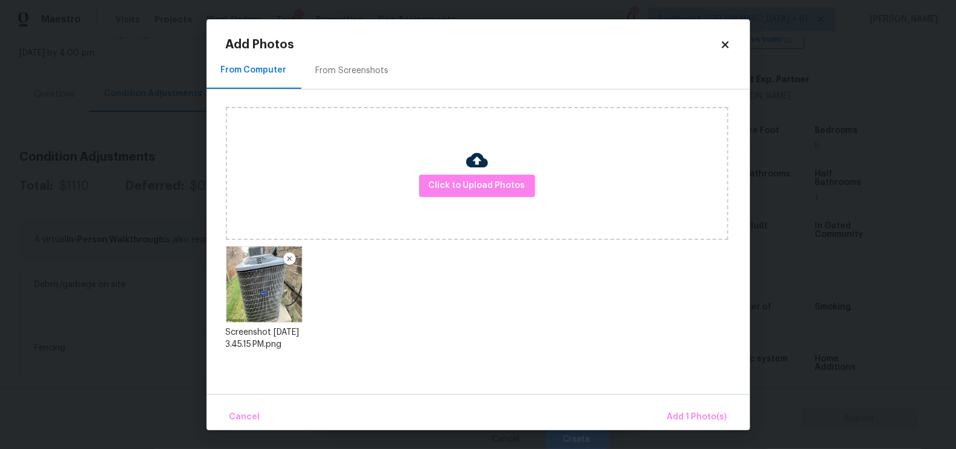
click at [694, 403] on div "Cancel Add 1 Photo(s)" at bounding box center [477, 412] width 543 height 36
click at [687, 408] on button "Add 1 Photo(s)" at bounding box center [696, 417] width 69 height 26
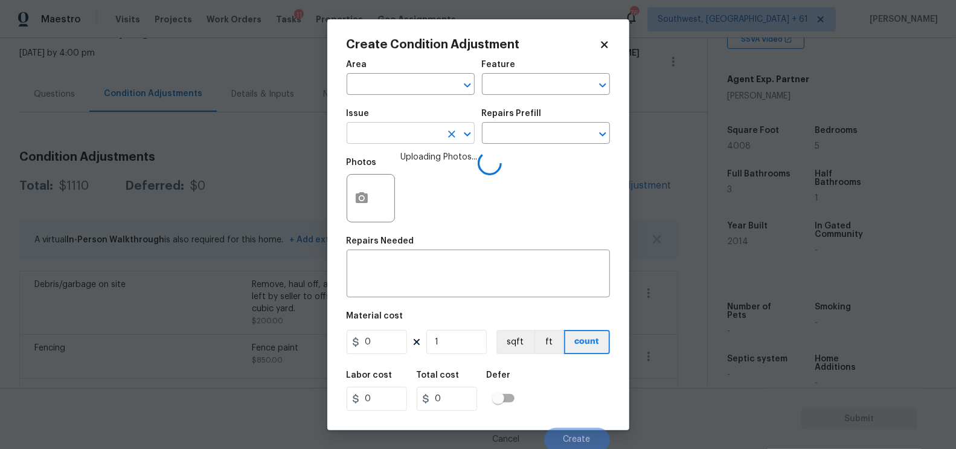
click at [405, 132] on input "text" at bounding box center [393, 134] width 94 height 19
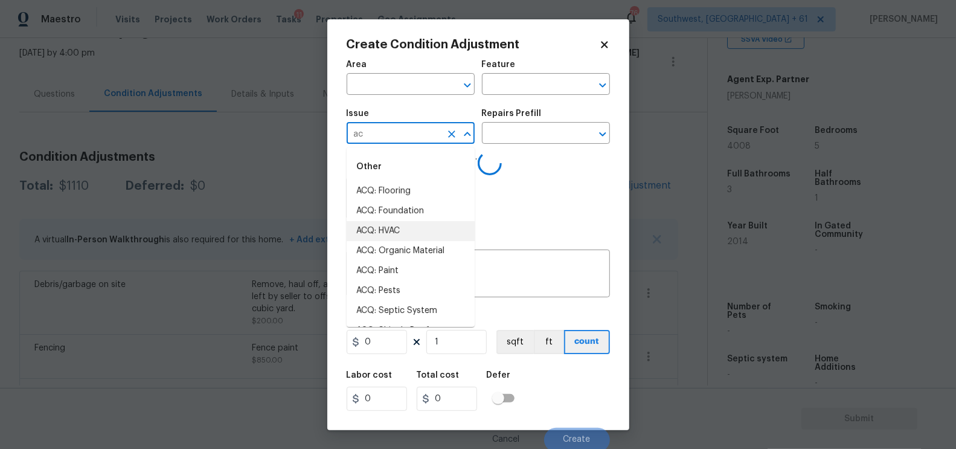
click at [409, 237] on li "ACQ: HVAC" at bounding box center [410, 231] width 128 height 20
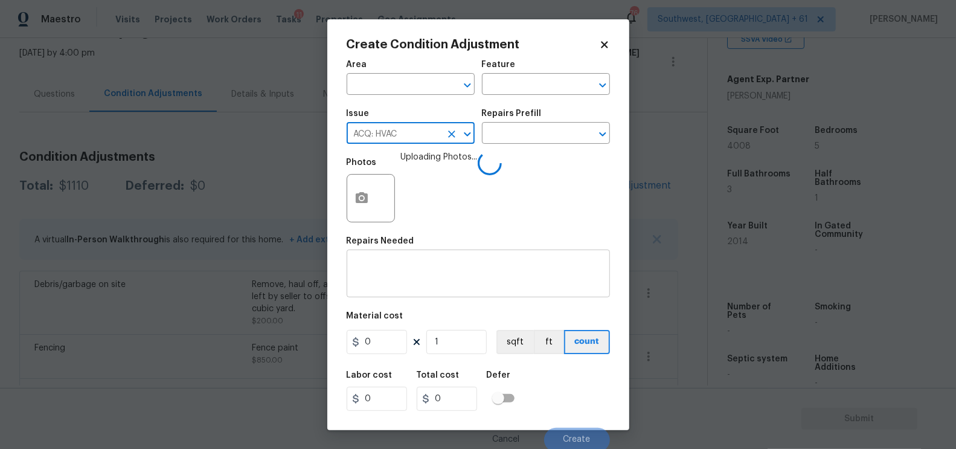
type input "ACQ: HVAC"
click at [394, 262] on div "x ​" at bounding box center [477, 274] width 263 height 45
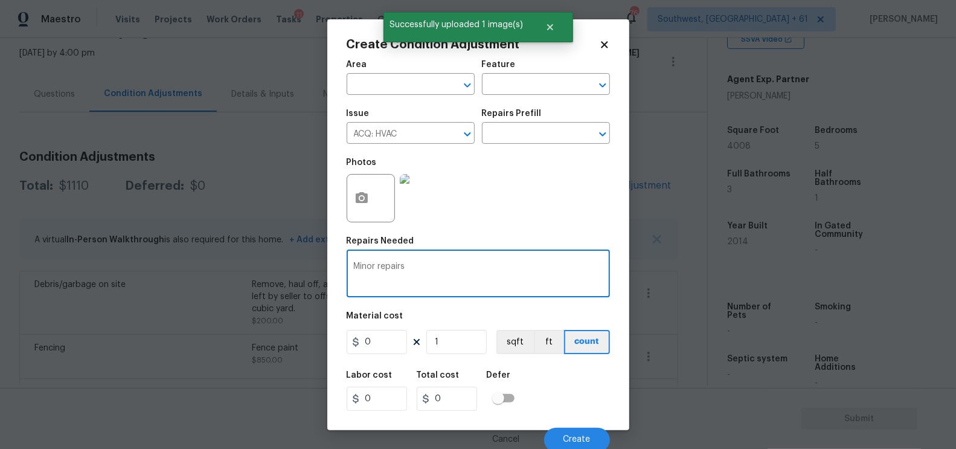
type textarea "Minor repairs"
click at [389, 356] on figure "Material cost 0 1 sqft ft count" at bounding box center [477, 333] width 263 height 45
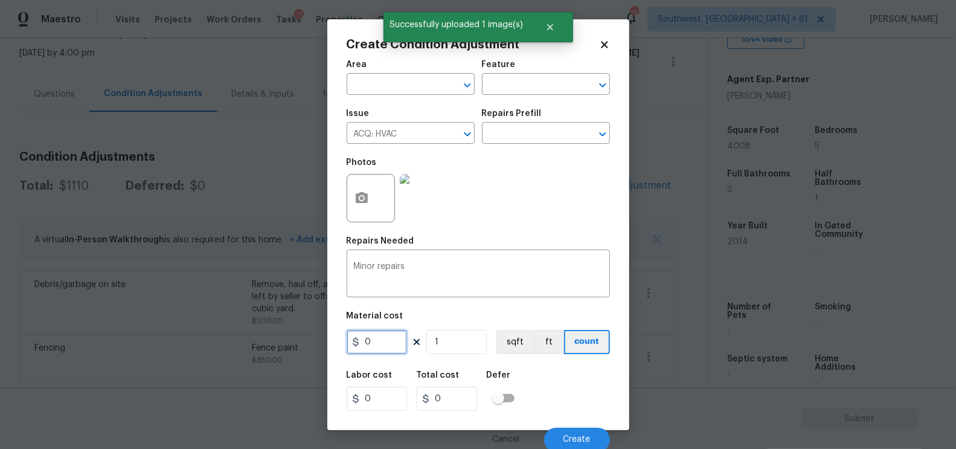
click at [378, 348] on input "0" at bounding box center [376, 342] width 60 height 24
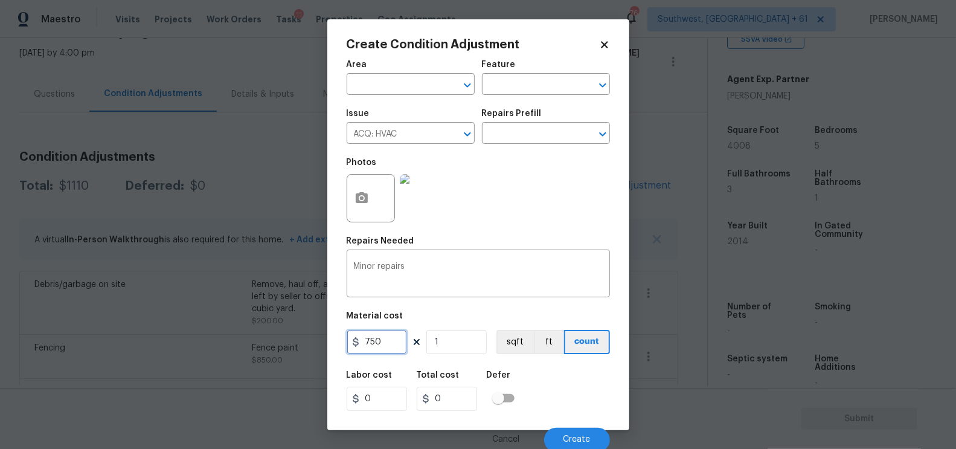
type input "750"
click at [458, 407] on input "750" at bounding box center [447, 398] width 60 height 24
click at [569, 433] on button "Create" at bounding box center [577, 439] width 66 height 24
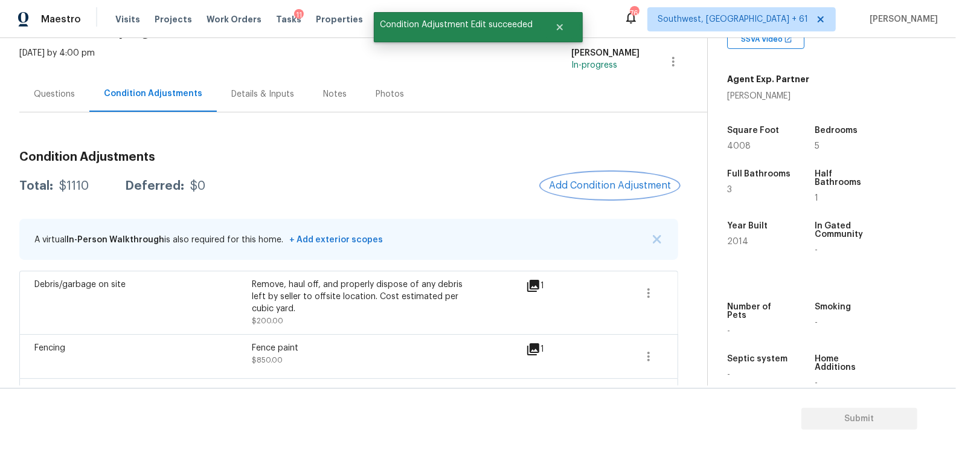
click at [640, 177] on button "Add Condition Adjustment" at bounding box center [609, 185] width 136 height 25
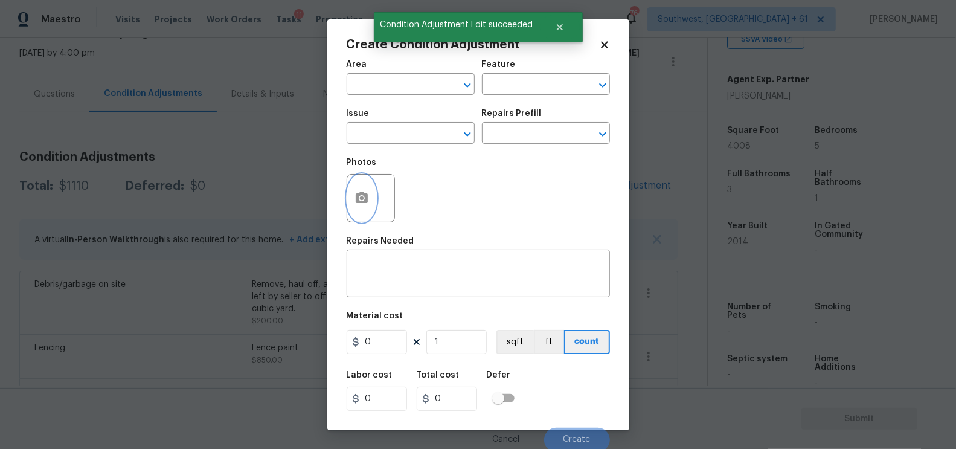
click at [351, 206] on button "button" at bounding box center [361, 197] width 29 height 47
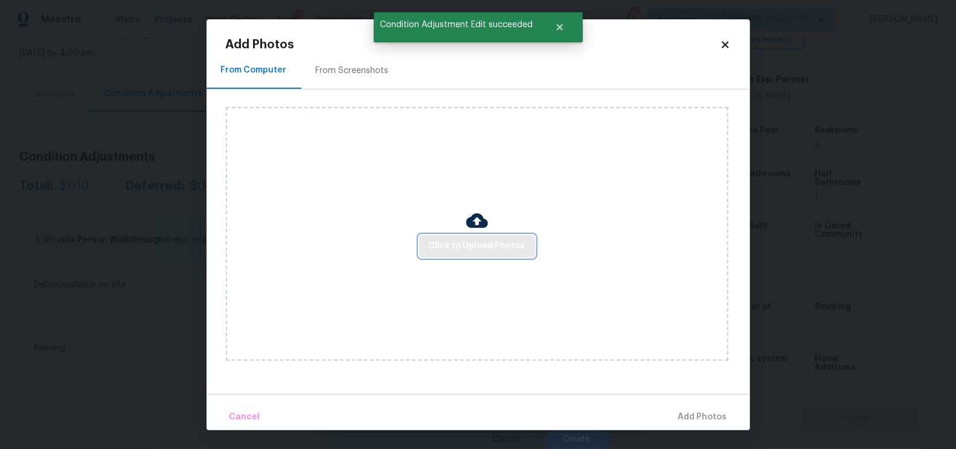
click at [471, 252] on span "Click to Upload Photos" at bounding box center [477, 245] width 97 height 15
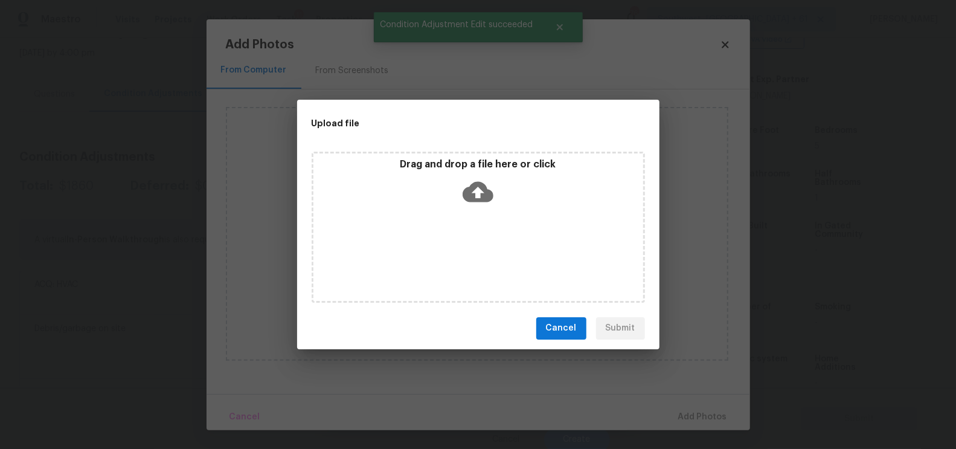
click at [480, 191] on icon at bounding box center [477, 191] width 31 height 31
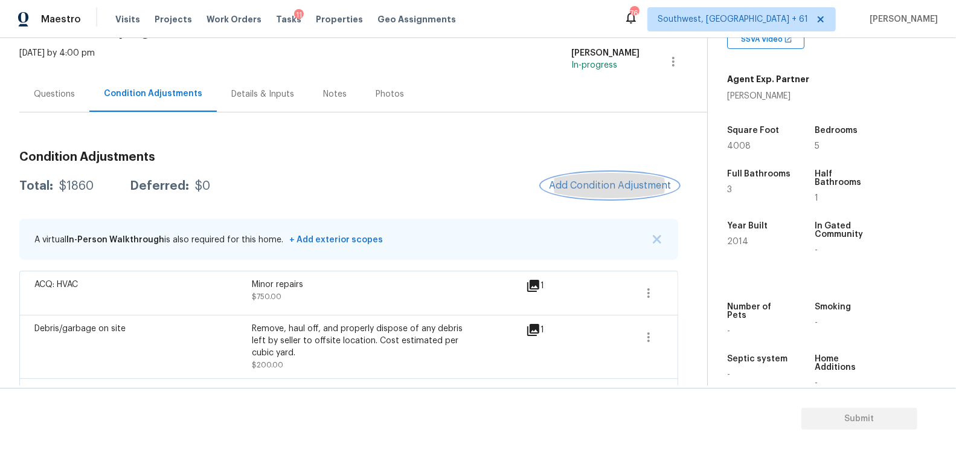
click at [588, 183] on span "Add Condition Adjustment" at bounding box center [610, 185] width 122 height 11
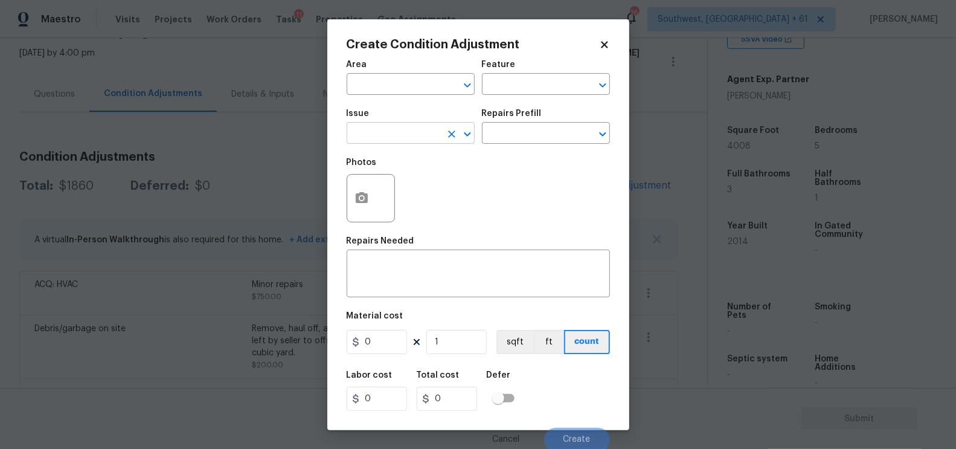
click at [401, 129] on input "text" at bounding box center [393, 134] width 94 height 19
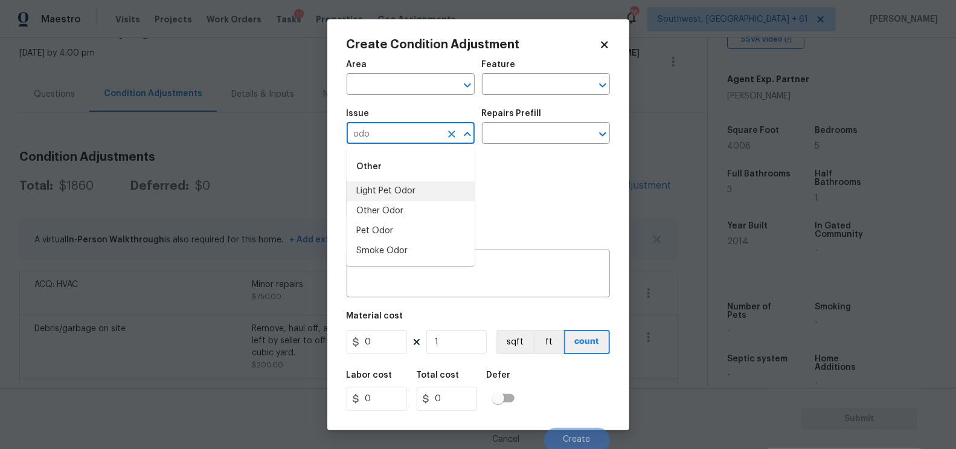
click at [412, 184] on li "Light Pet Odor" at bounding box center [410, 191] width 128 height 20
type input "Light Pet Odor"
click at [538, 135] on input "text" at bounding box center [529, 134] width 94 height 19
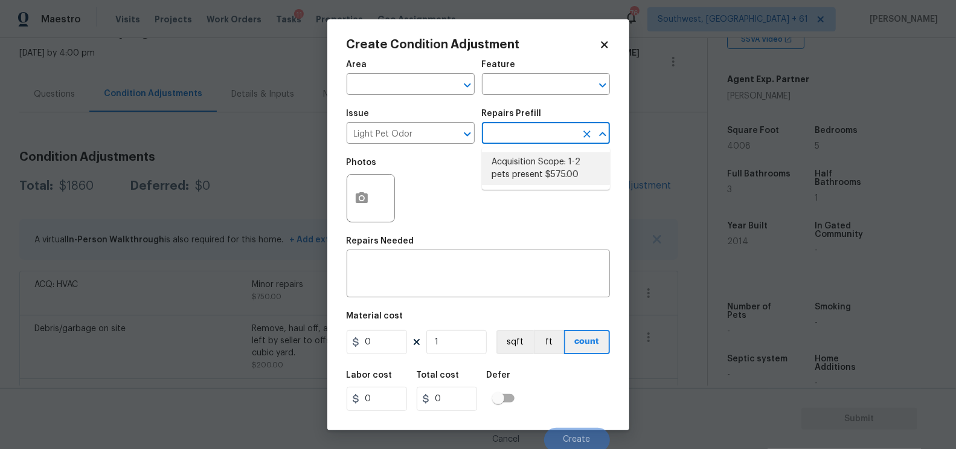
click at [538, 168] on li "Acquisition Scope: 1-2 pets present $575.00" at bounding box center [546, 168] width 128 height 33
type textarea "Acquisition Scope: 1-2 pets present"
type input "575"
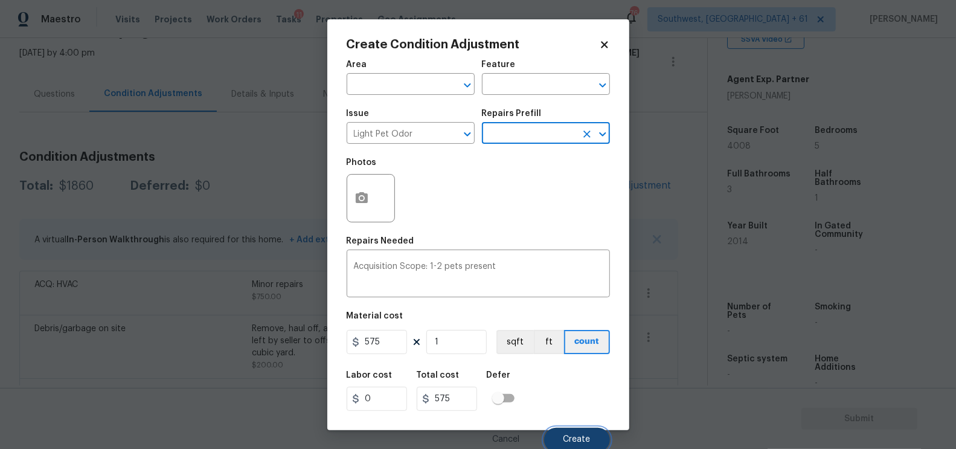
click at [567, 434] on button "Create" at bounding box center [577, 439] width 66 height 24
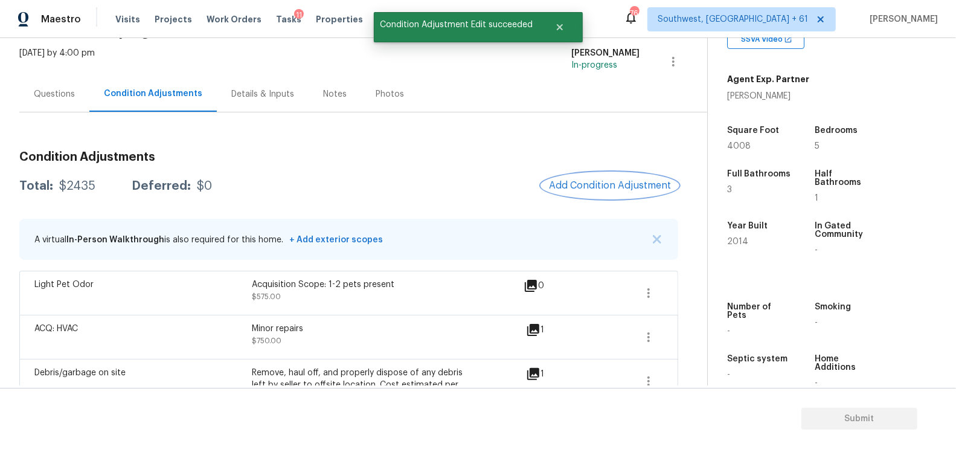
click at [615, 187] on span "Add Condition Adjustment" at bounding box center [610, 185] width 122 height 11
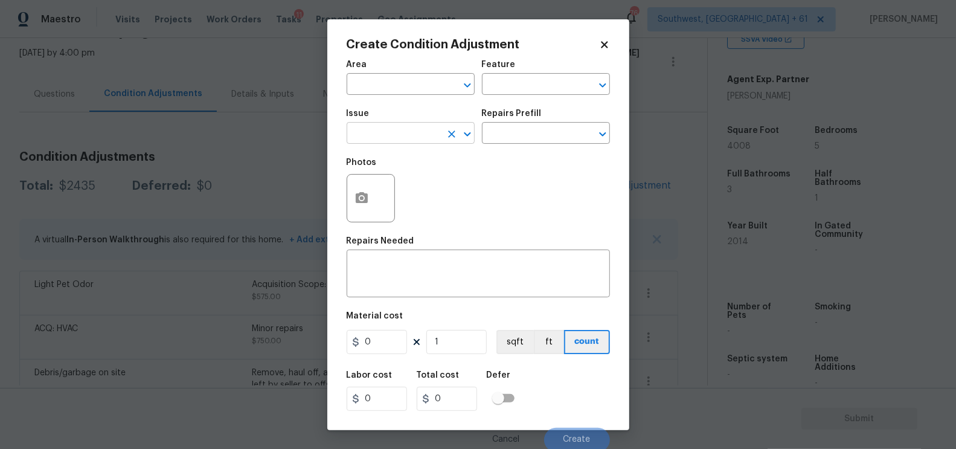
click at [413, 129] on input "text" at bounding box center [393, 134] width 94 height 19
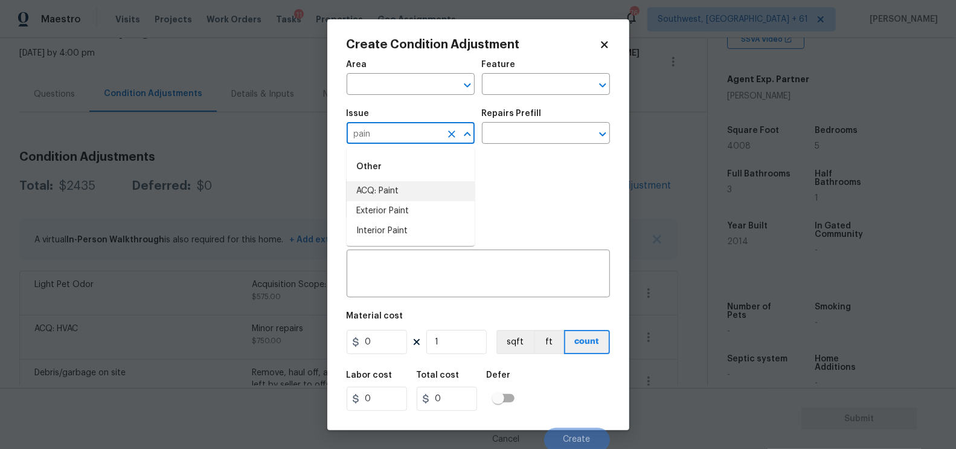
click at [412, 190] on li "ACQ: Paint" at bounding box center [410, 191] width 128 height 20
type input "ACQ: Paint"
click at [526, 135] on input "text" at bounding box center [529, 134] width 94 height 19
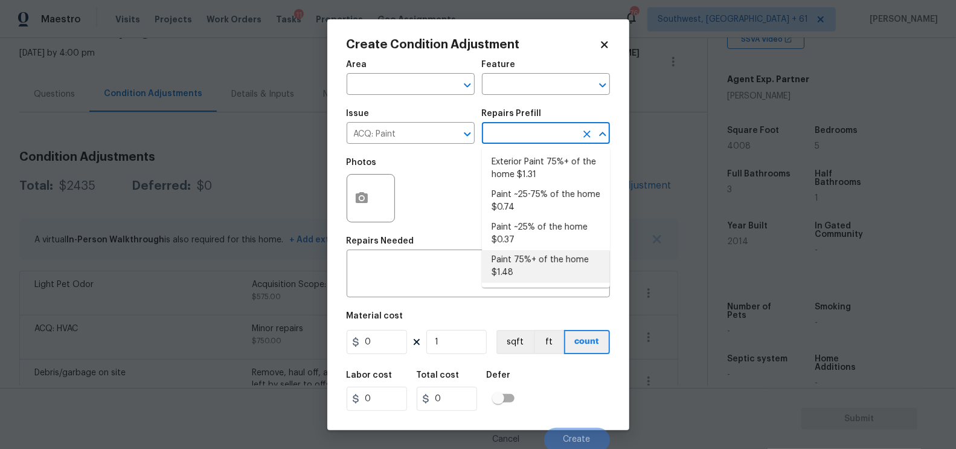
click at [522, 250] on li "Paint 75%+ of the home $1.48" at bounding box center [546, 266] width 128 height 33
type input "Acquisition"
type textarea "Acquisition Scope: 75%+ of the home will likely require interior paint"
type input "1.48"
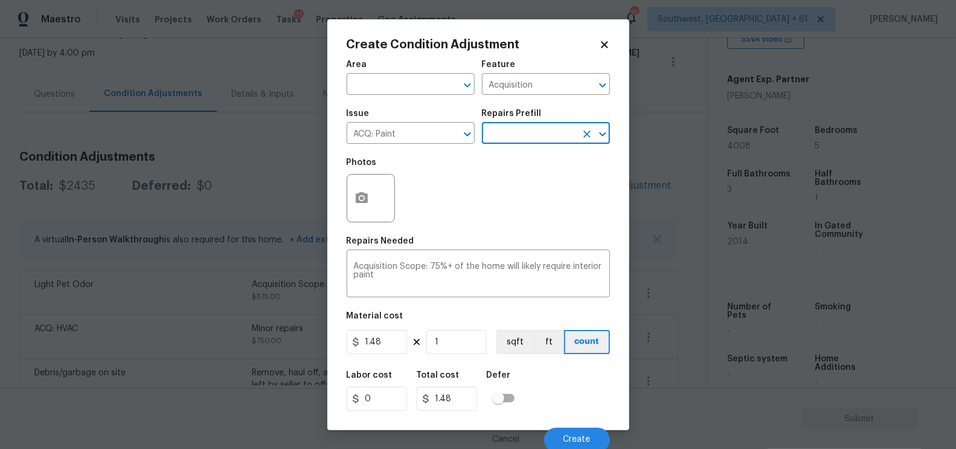
click at [546, 135] on input "text" at bounding box center [529, 134] width 94 height 19
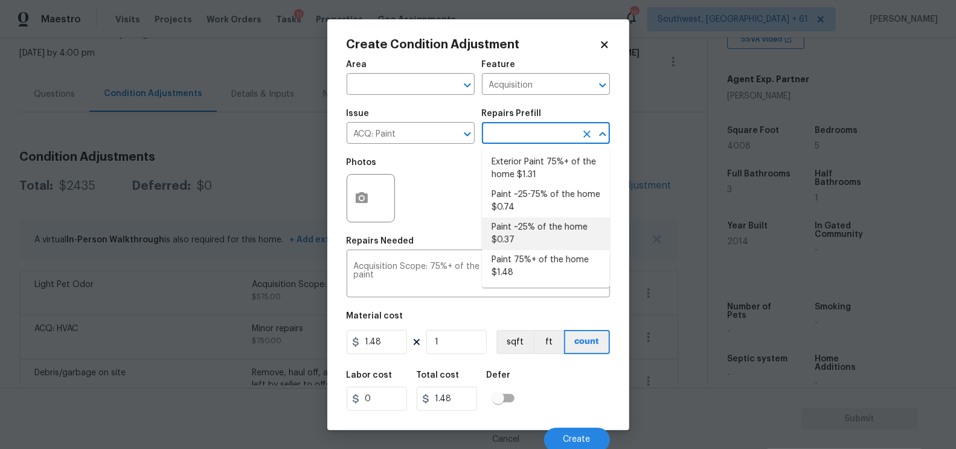
click at [518, 231] on li "Paint ~25% of the home $0.37" at bounding box center [546, 233] width 128 height 33
type textarea "Acquisition Scope: ~25% of the home needs interior paint"
type input "0.37"
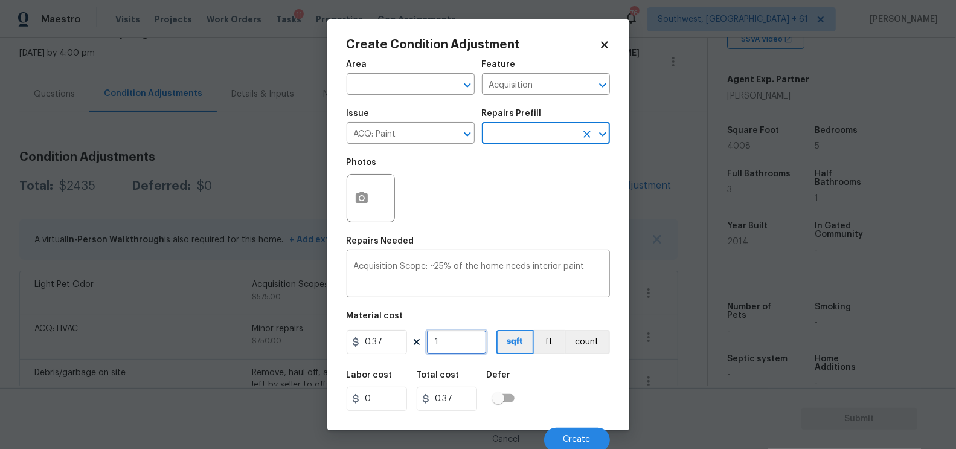
click at [456, 342] on input "1" at bounding box center [456, 342] width 60 height 24
type input "0"
type input "4"
type input "1.48"
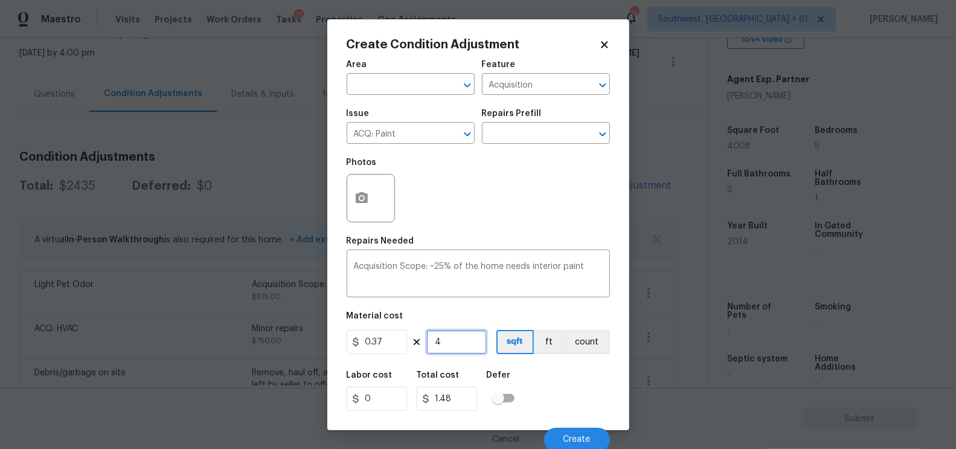
type input "40"
type input "14.8"
type input "400"
type input "148"
type input "4008"
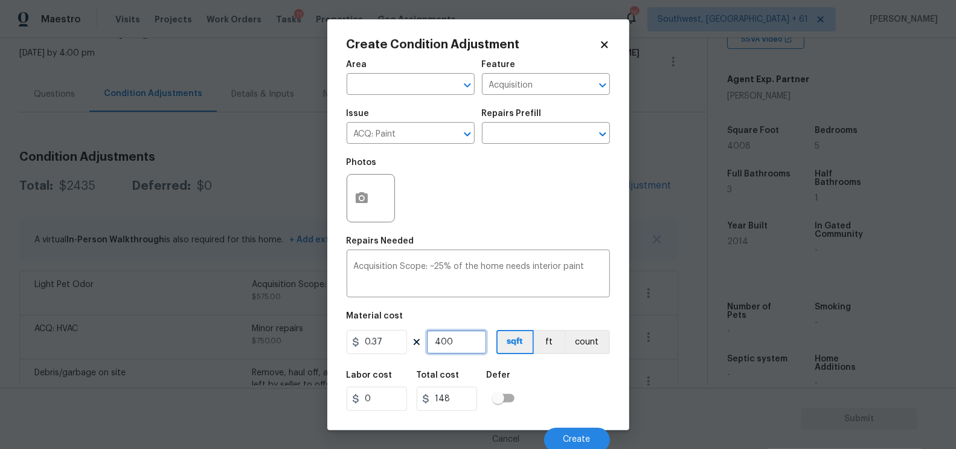
type input "1482.96"
type input "4008"
click at [465, 396] on input "1482.96" at bounding box center [447, 398] width 60 height 24
click at [575, 441] on span "Create" at bounding box center [576, 439] width 27 height 9
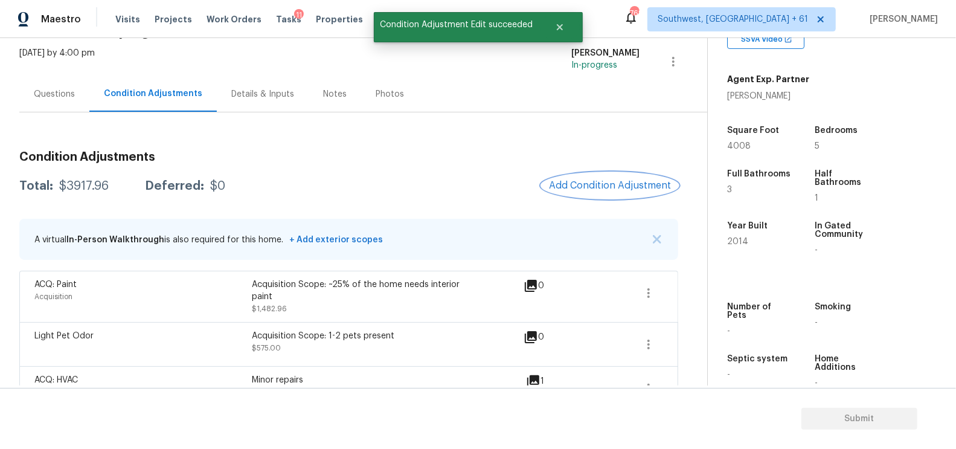
click at [612, 177] on button "Add Condition Adjustment" at bounding box center [609, 185] width 136 height 25
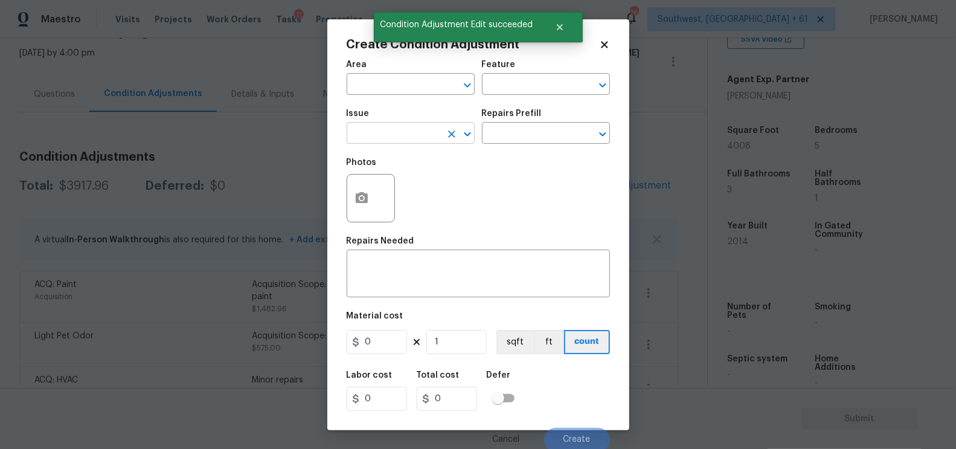
click at [385, 133] on input "text" at bounding box center [393, 134] width 94 height 19
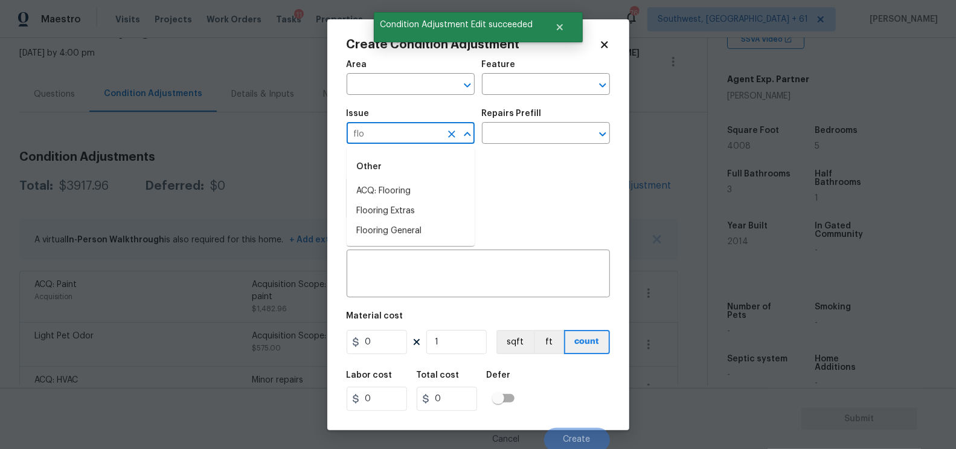
click at [391, 186] on li "ACQ: Flooring" at bounding box center [410, 191] width 128 height 20
type input "ACQ: Flooring"
click at [507, 138] on input "text" at bounding box center [529, 134] width 94 height 19
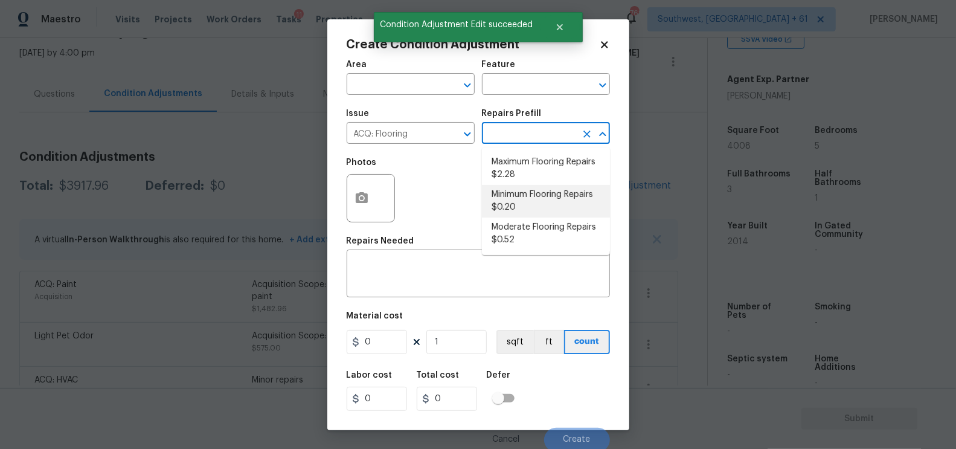
click at [515, 199] on li "Minimum Flooring Repairs $0.20" at bounding box center [546, 201] width 128 height 33
type input "Acquisition"
type textarea "Acquisition Scope: Minimum flooring repairs"
type input "0.2"
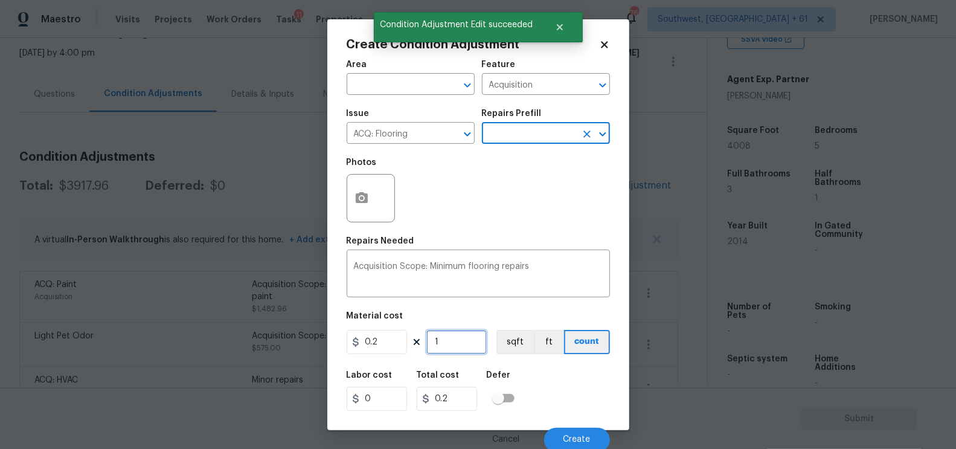
click at [463, 340] on input "1" at bounding box center [456, 342] width 60 height 24
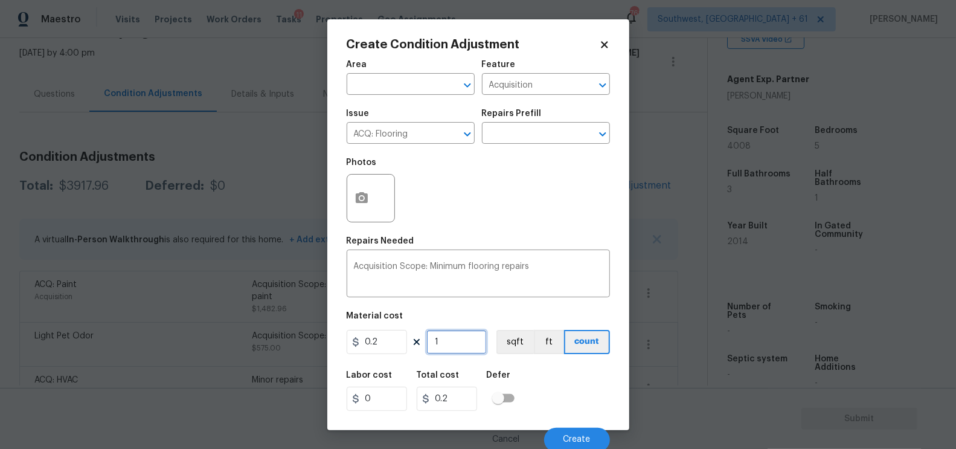
type input "0"
type input "4"
type input "0.8"
type input "40"
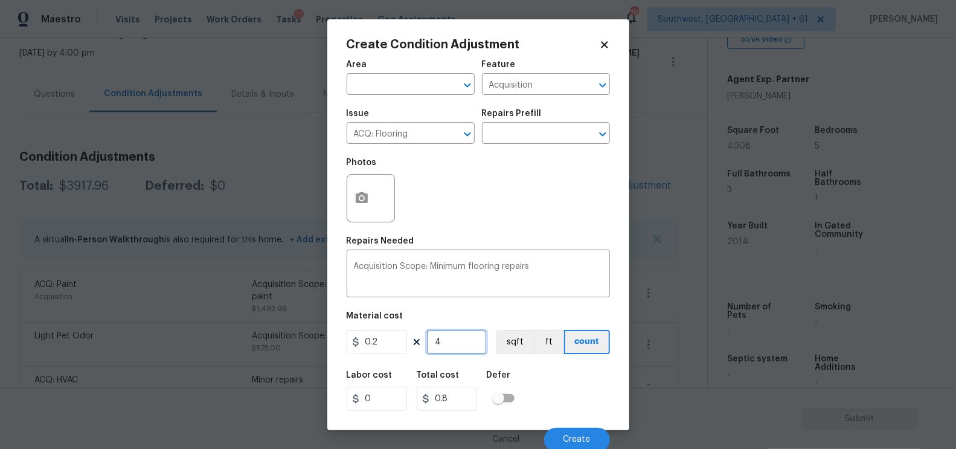
type input "8"
type input "400"
type input "80"
type input "4008"
type input "801.6"
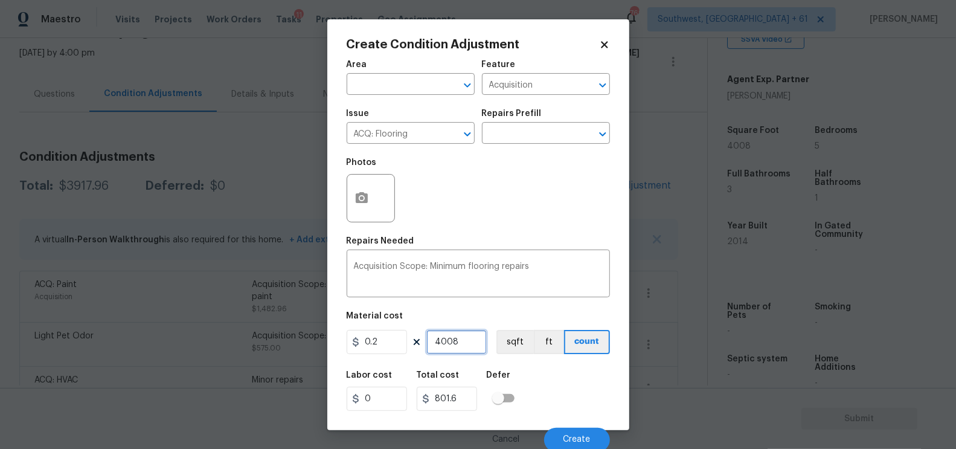
type input "4008"
click at [473, 399] on input "801.6" at bounding box center [447, 398] width 60 height 24
click at [558, 436] on button "Create" at bounding box center [577, 439] width 66 height 24
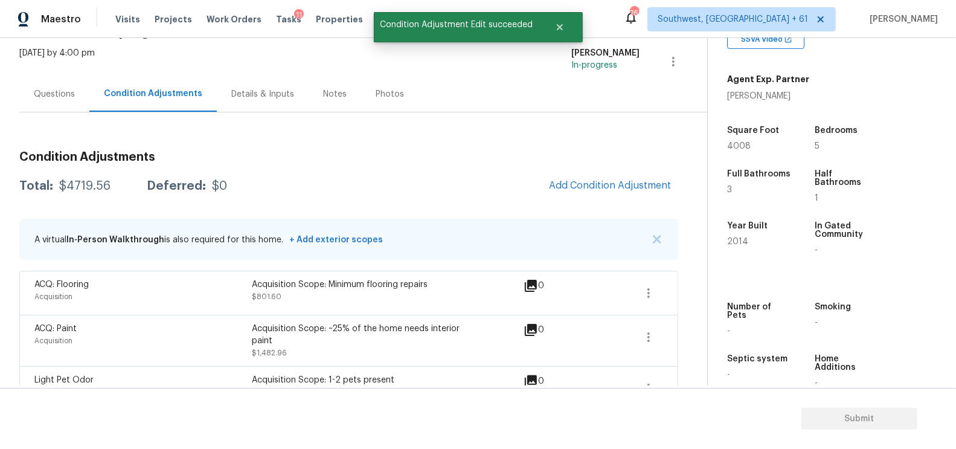
click at [651, 170] on div "Condition Adjustments Total: $4719.56 Deferred: $0 Add Condition Adjustment A v…" at bounding box center [348, 407] width 659 height 532
click at [631, 180] on span "Add Condition Adjustment" at bounding box center [610, 185] width 122 height 11
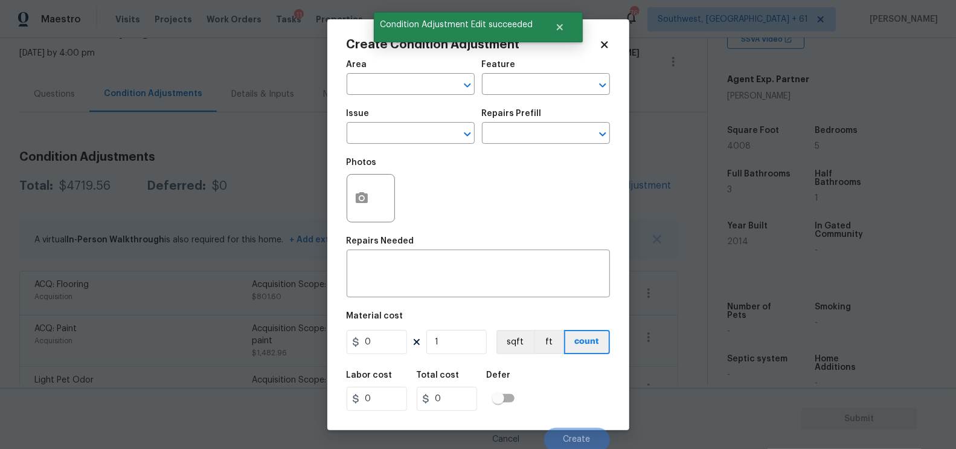
click at [363, 147] on span "Issue ​" at bounding box center [410, 126] width 128 height 49
click at [364, 136] on input "text" at bounding box center [393, 134] width 94 height 19
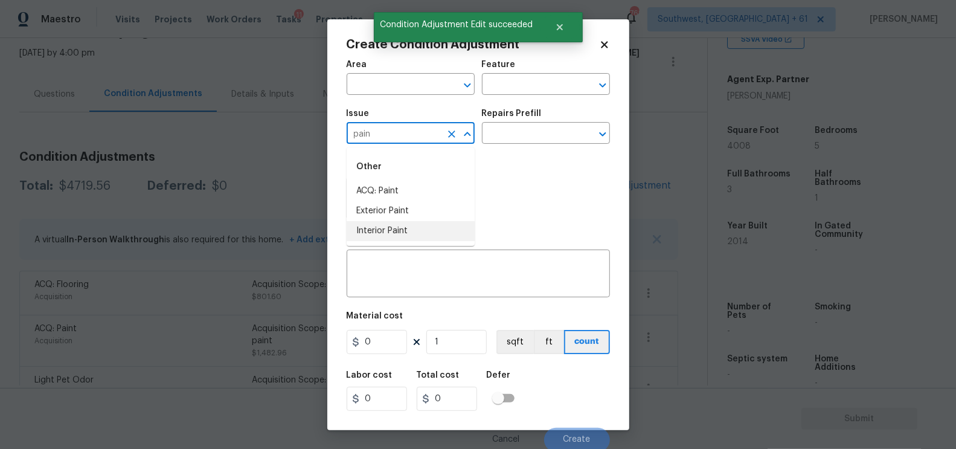
click at [374, 227] on li "Interior Paint" at bounding box center [410, 231] width 128 height 20
type input "Interior Paint"
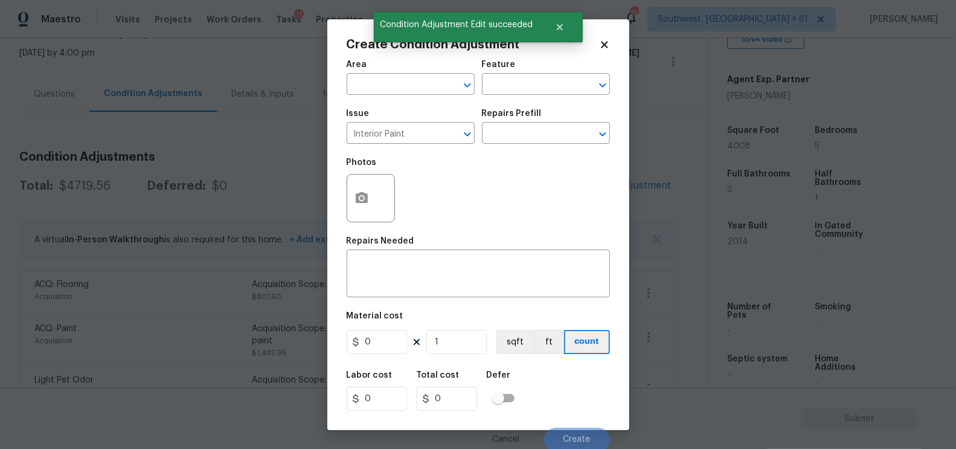
click at [549, 118] on div "Repairs Prefill" at bounding box center [546, 117] width 128 height 16
click at [543, 133] on input "text" at bounding box center [529, 134] width 94 height 19
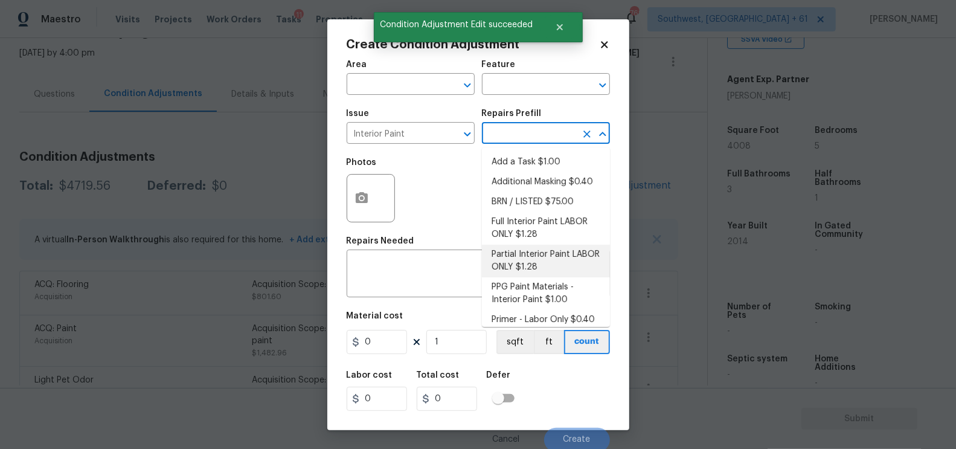
scroll to position [7, 0]
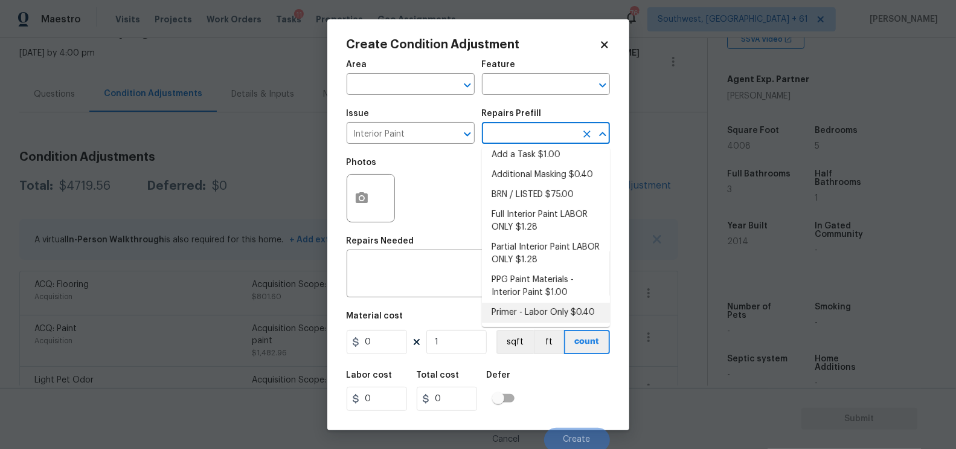
click at [519, 309] on li "Primer - Labor Only $0.40" at bounding box center [546, 312] width 128 height 20
type input "Overall Paint"
type textarea "Interior primer - PRIMER PROVIDED BY OPENDOOR - All nails, screws, drywall anch…"
type input "0.4"
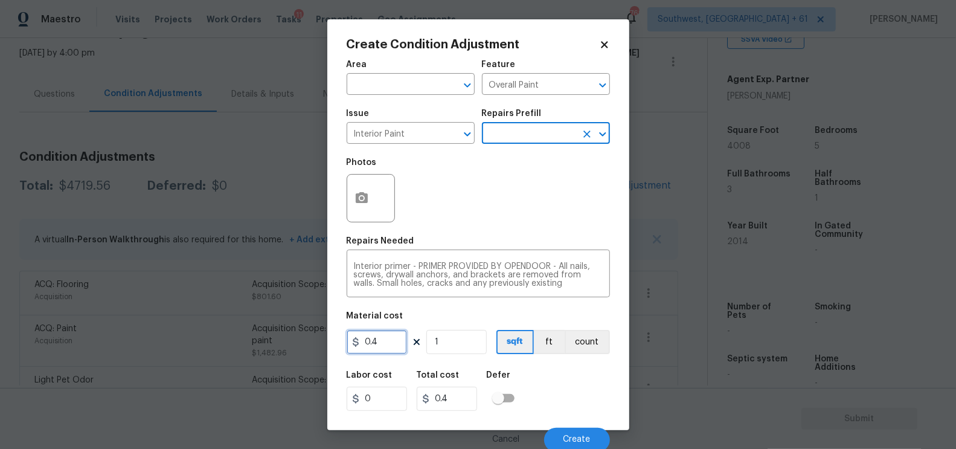
click at [386, 342] on input "0.4" at bounding box center [376, 342] width 60 height 24
type input "250"
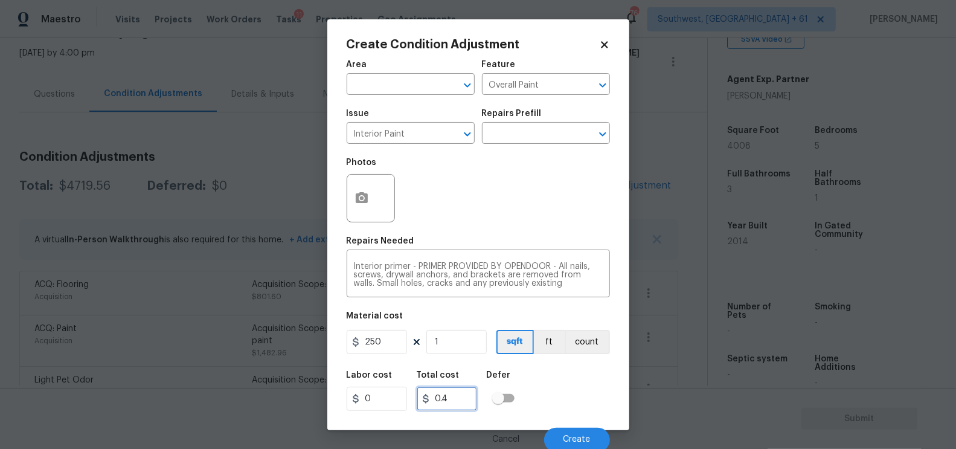
type input "250"
click at [444, 392] on input "250" at bounding box center [447, 398] width 60 height 24
click at [357, 202] on icon "button" at bounding box center [362, 197] width 12 height 11
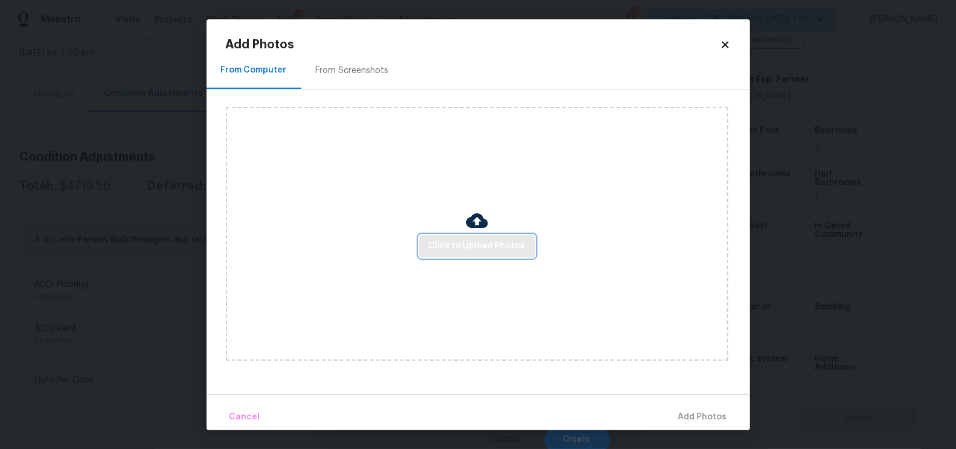
click at [468, 247] on span "Click to Upload Photos" at bounding box center [477, 245] width 97 height 15
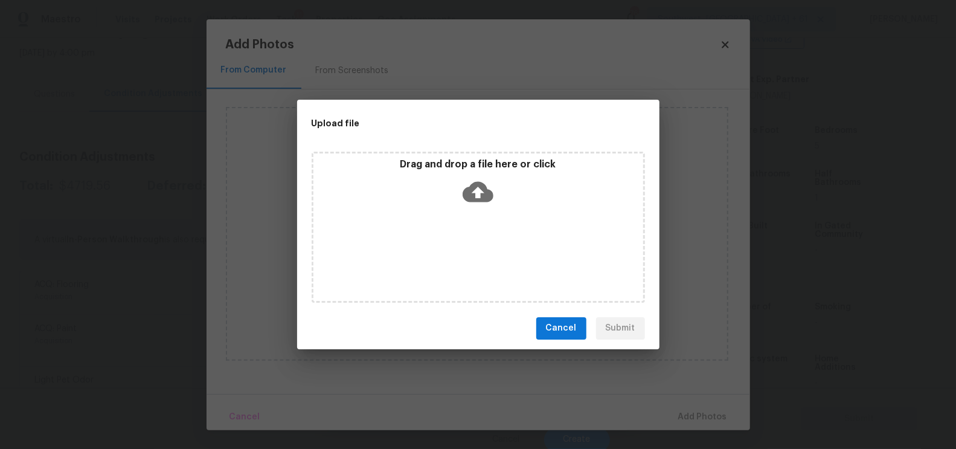
click at [481, 196] on icon at bounding box center [477, 191] width 31 height 21
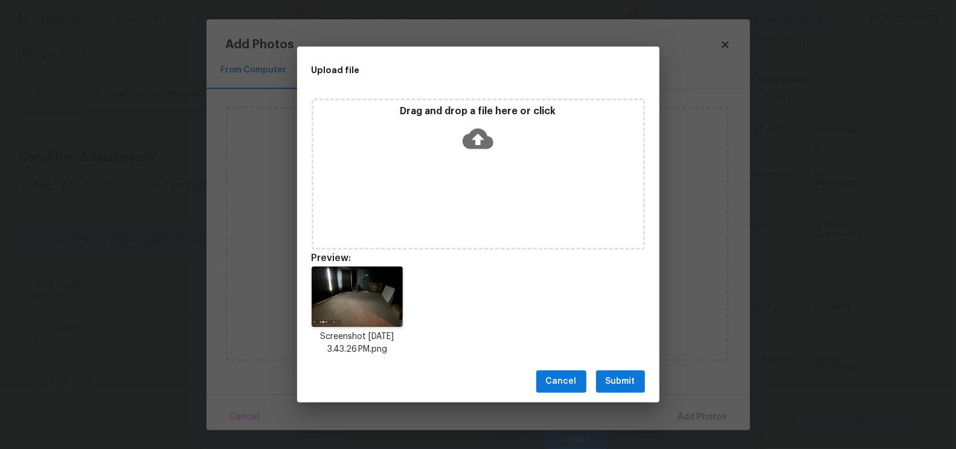
click at [616, 391] on button "Submit" at bounding box center [620, 381] width 49 height 22
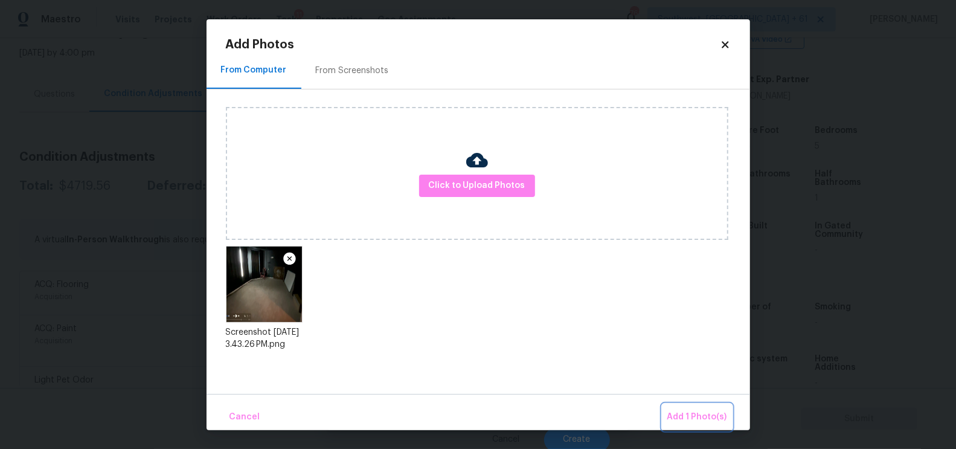
click at [708, 419] on span "Add 1 Photo(s)" at bounding box center [697, 416] width 60 height 15
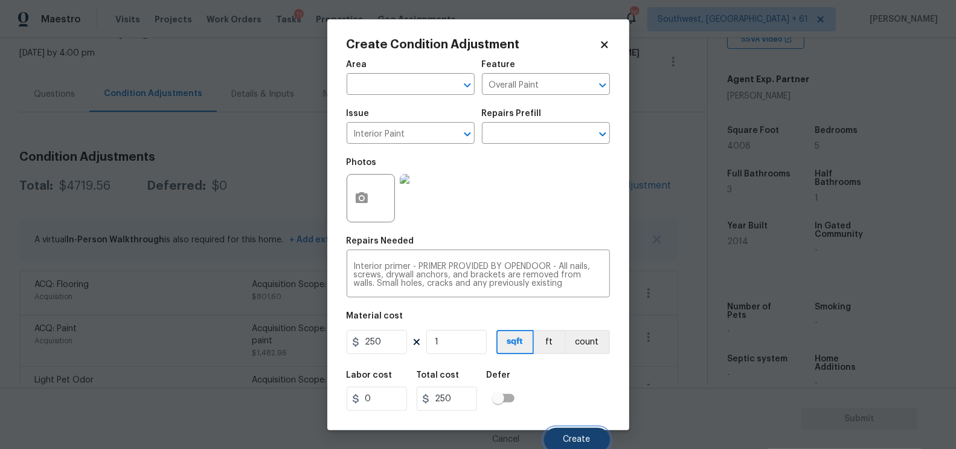
click at [575, 438] on span "Create" at bounding box center [576, 439] width 27 height 9
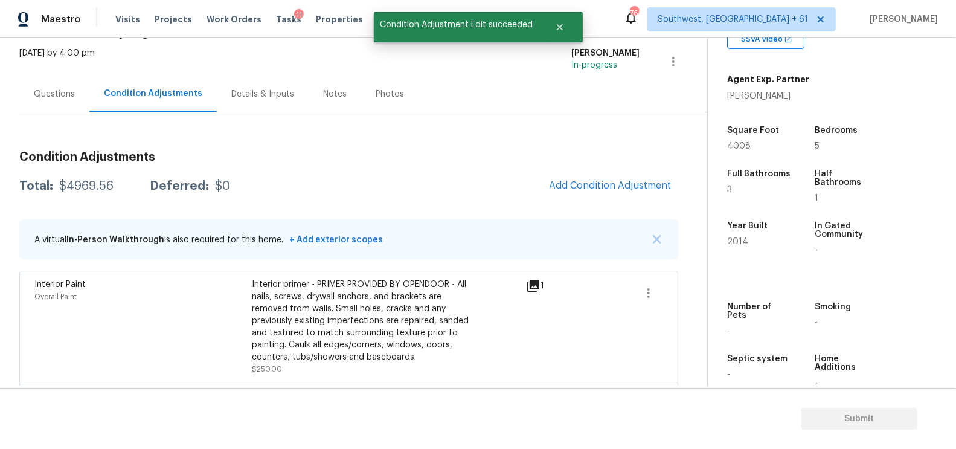
click at [630, 181] on span "Add Condition Adjustment" at bounding box center [610, 185] width 122 height 11
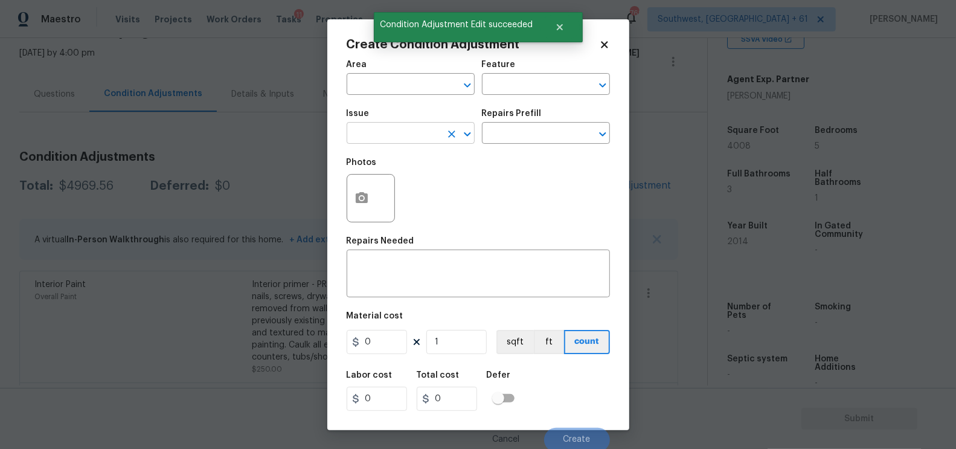
click at [382, 134] on input "text" at bounding box center [393, 134] width 94 height 19
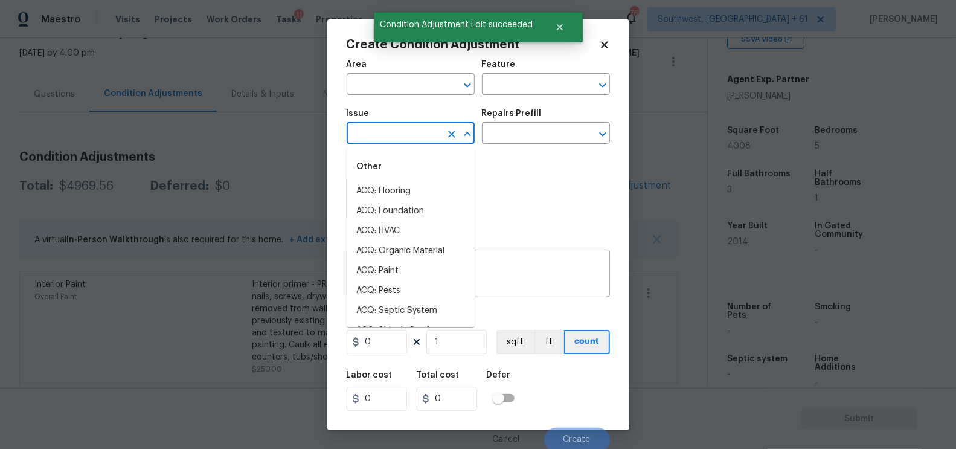
type input "d"
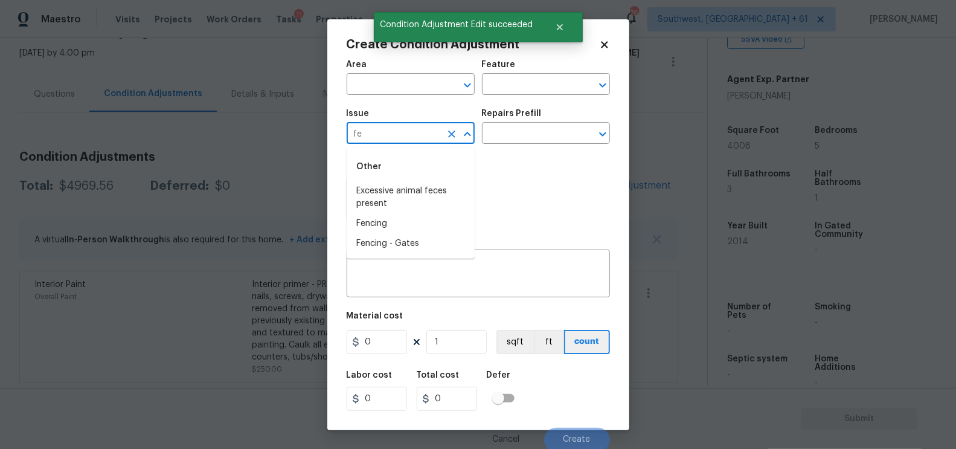
type input "f"
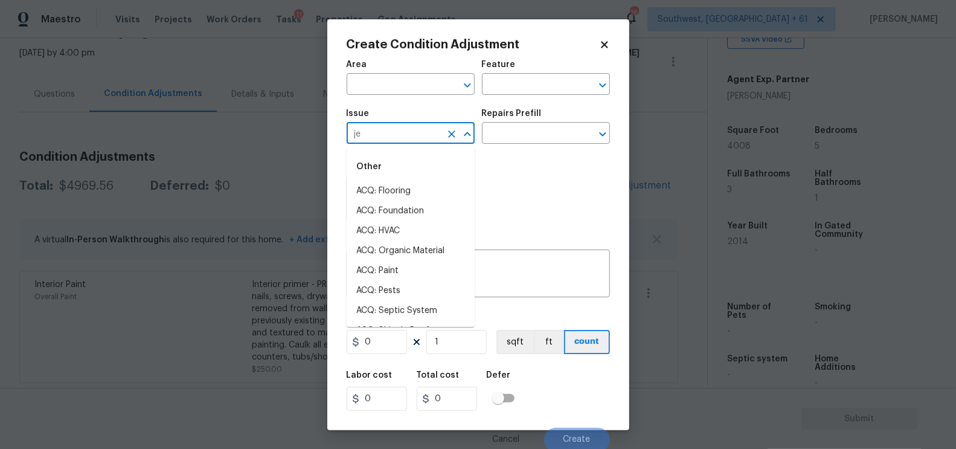
type input "j"
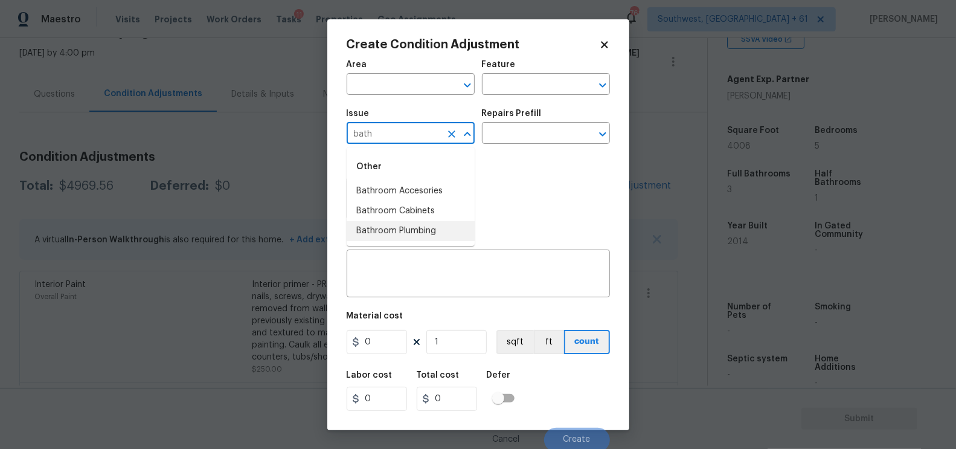
click at [412, 227] on li "Bathroom Plumbing" at bounding box center [410, 231] width 128 height 20
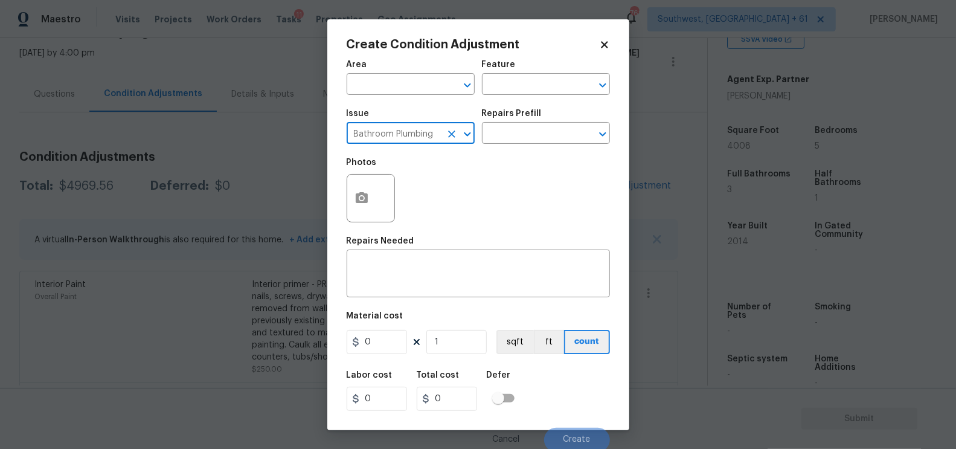
type input "Bathroom Plumbing"
click at [514, 124] on div "Repairs Prefill" at bounding box center [546, 117] width 128 height 16
click at [513, 141] on input "text" at bounding box center [529, 134] width 94 height 19
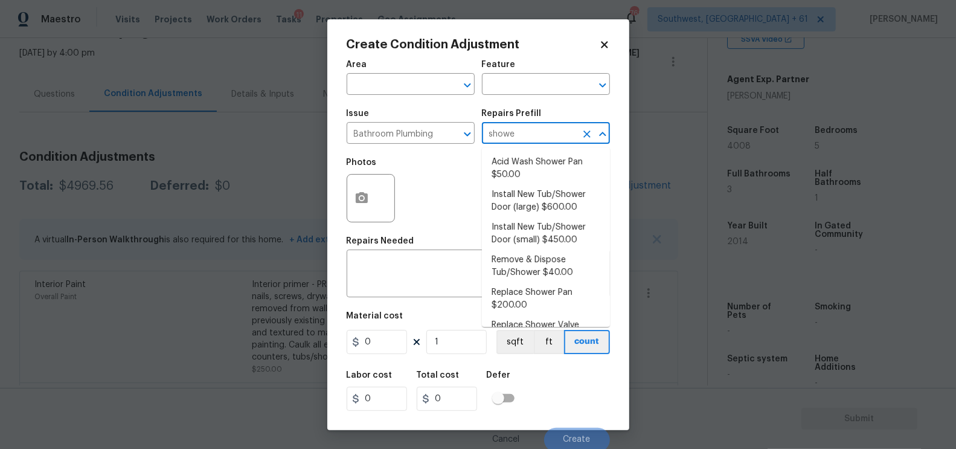
type input "shower"
click at [538, 176] on li "Acid Wash Shower Pan $50.00" at bounding box center [546, 168] width 128 height 33
type input "Plumbing"
type textarea "Prep and acid wash/deep clean the shower pan."
type input "50"
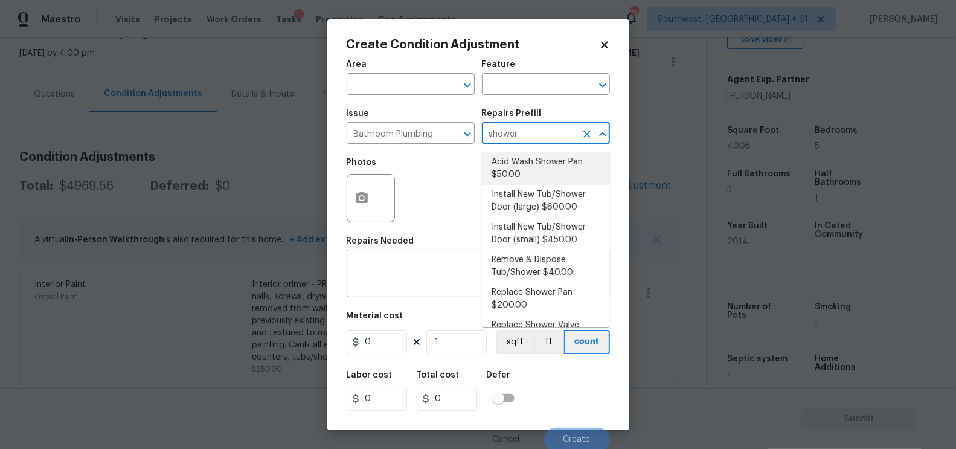
type input "50"
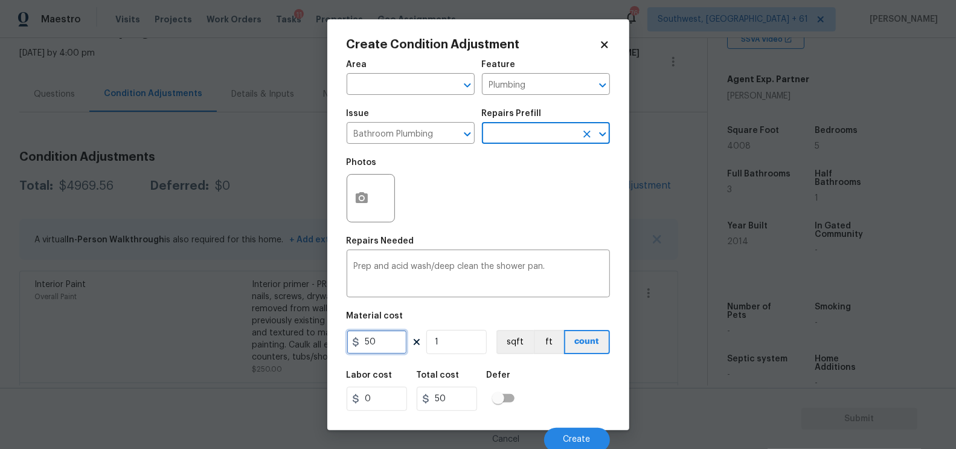
click at [401, 352] on input "50" at bounding box center [376, 342] width 60 height 24
type input "100"
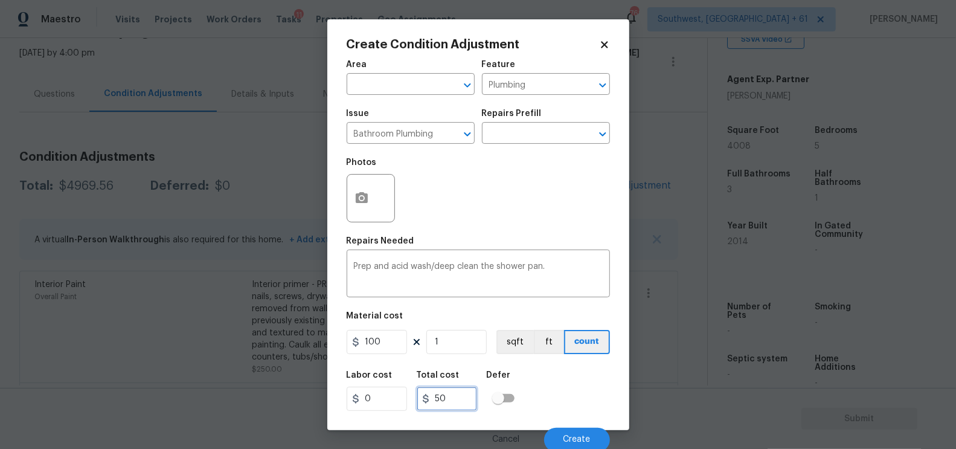
click at [464, 398] on input "50" at bounding box center [447, 398] width 60 height 24
type input "100"
click at [395, 229] on div "Photos" at bounding box center [371, 190] width 51 height 78
click at [373, 209] on button "button" at bounding box center [361, 197] width 29 height 47
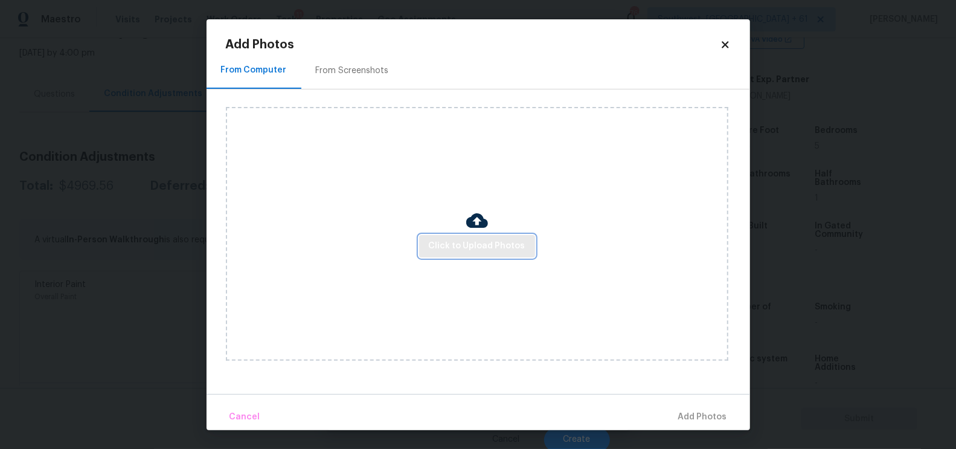
click at [455, 246] on span "Click to Upload Photos" at bounding box center [477, 245] width 97 height 15
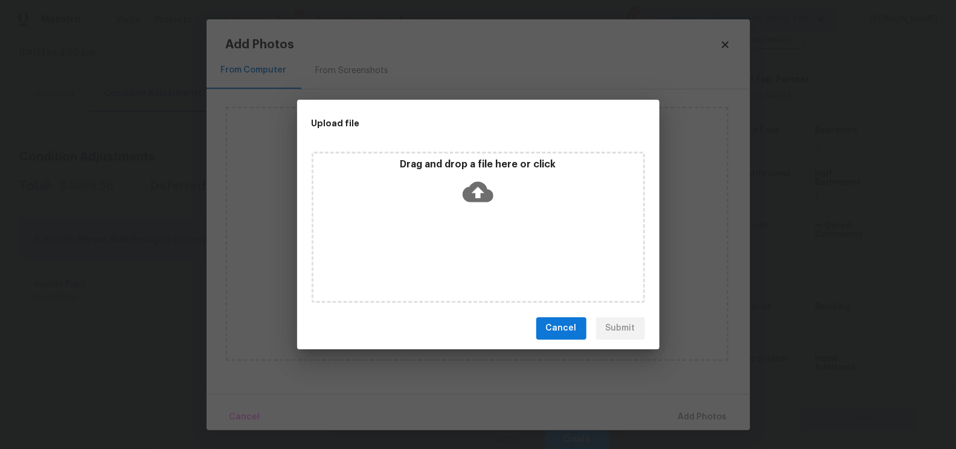
click at [472, 208] on div "Drag and drop a file here or click" at bounding box center [478, 184] width 330 height 52
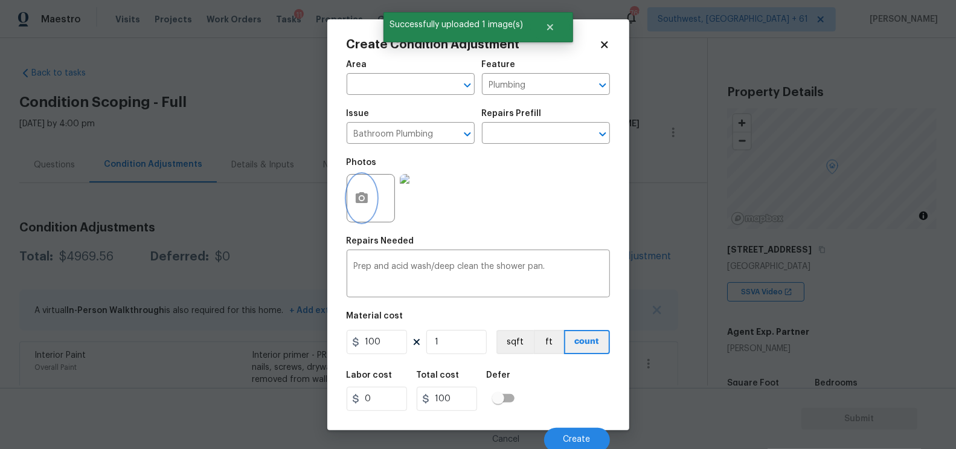
scroll to position [252, 0]
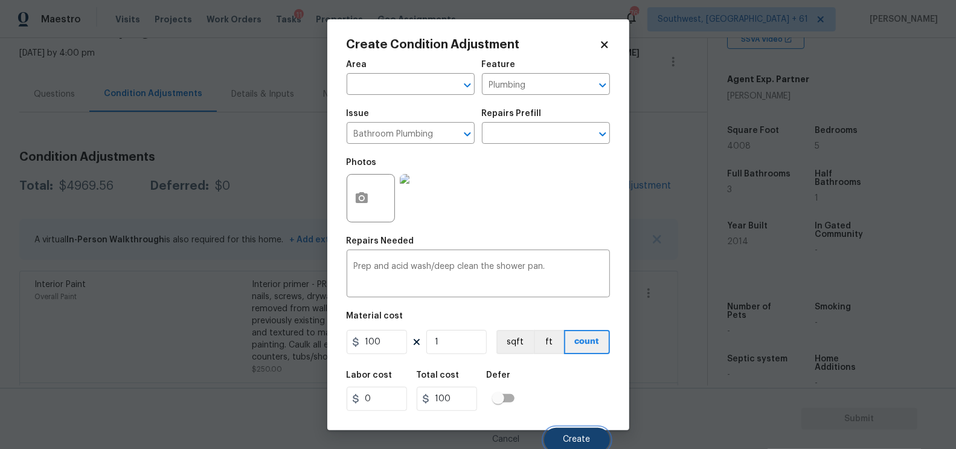
click at [573, 429] on button "Create" at bounding box center [577, 439] width 66 height 24
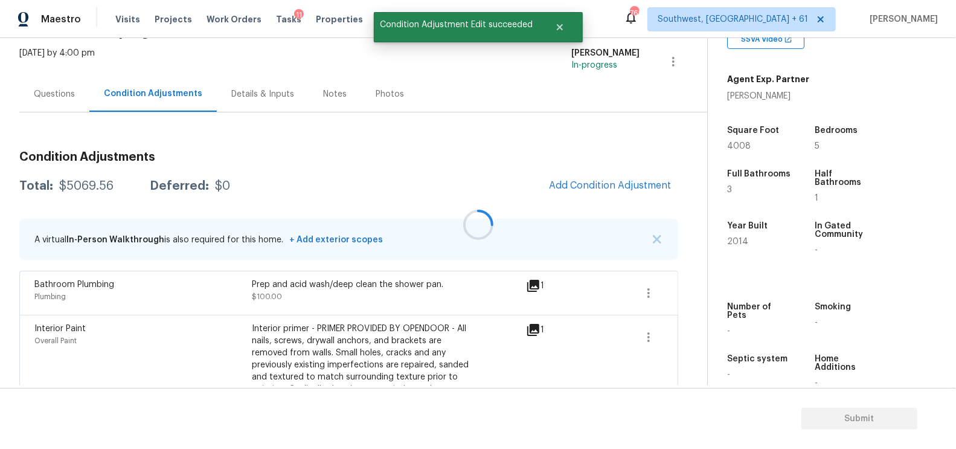
click at [86, 175] on div at bounding box center [478, 224] width 956 height 449
click at [66, 65] on div "[DATE] by 4:00 pm" at bounding box center [56, 61] width 75 height 29
click at [55, 88] on div "Questions" at bounding box center [54, 94] width 41 height 12
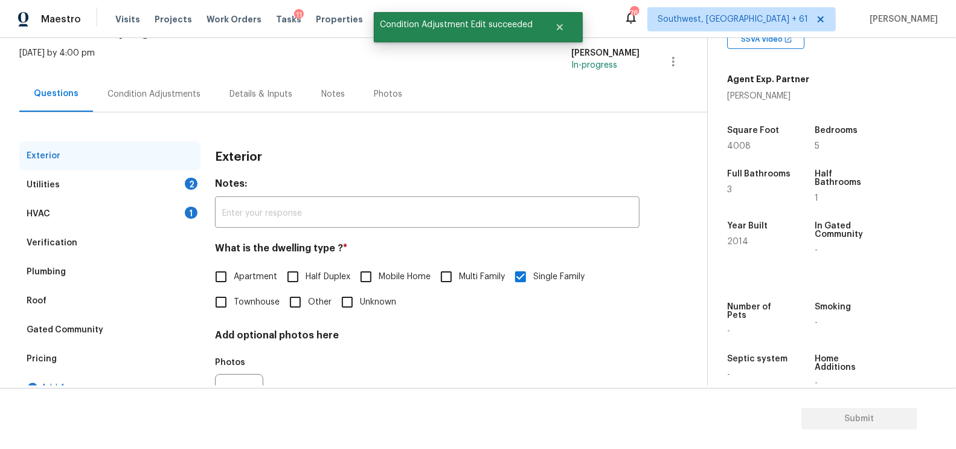
click at [142, 225] on div "HVAC 1" at bounding box center [109, 213] width 181 height 29
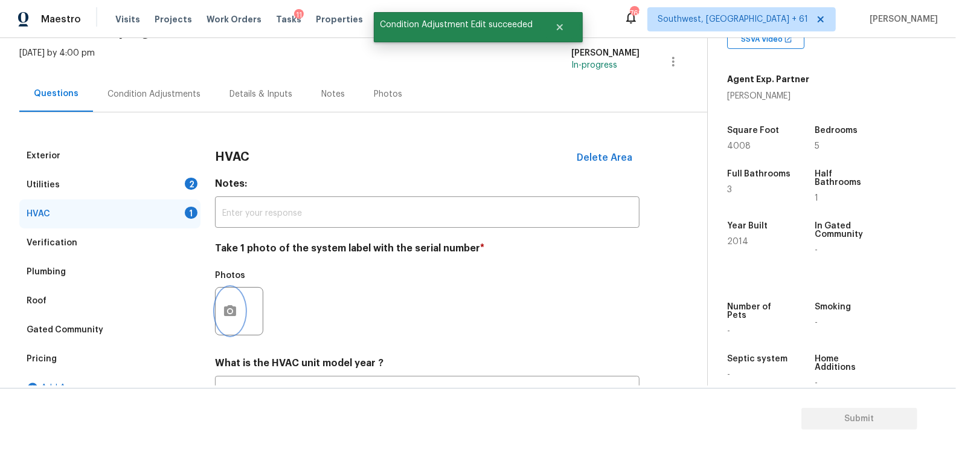
click at [235, 315] on icon "button" at bounding box center [230, 310] width 12 height 11
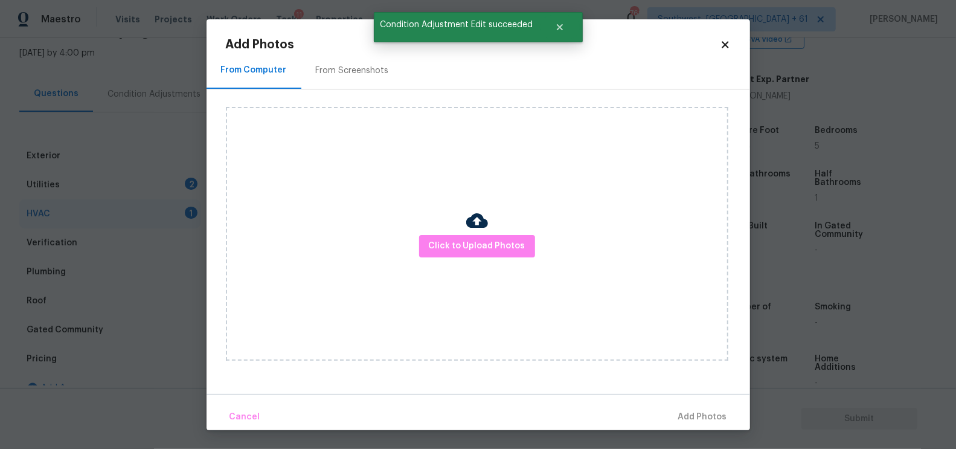
click at [456, 266] on div "Click to Upload Photos" at bounding box center [477, 234] width 502 height 254
click at [464, 242] on span "Click to Upload Photos" at bounding box center [477, 245] width 97 height 15
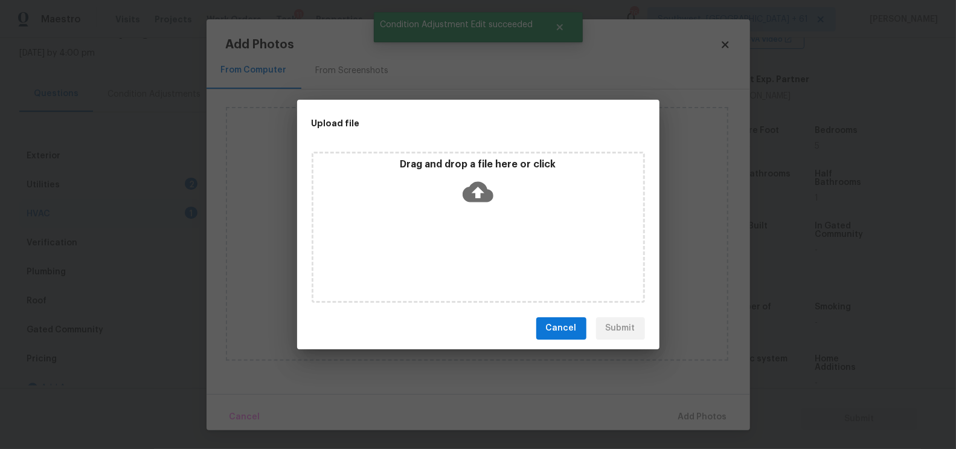
click at [485, 176] on icon at bounding box center [477, 191] width 31 height 31
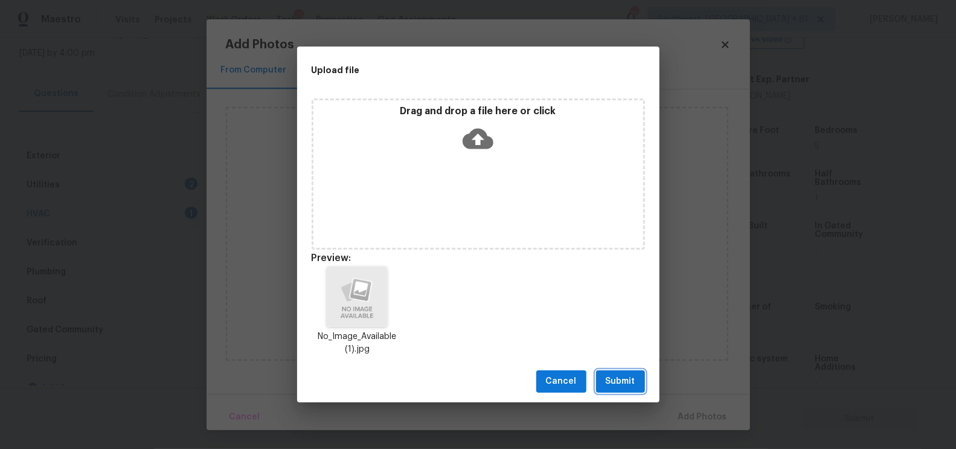
click at [612, 388] on span "Submit" at bounding box center [620, 381] width 30 height 15
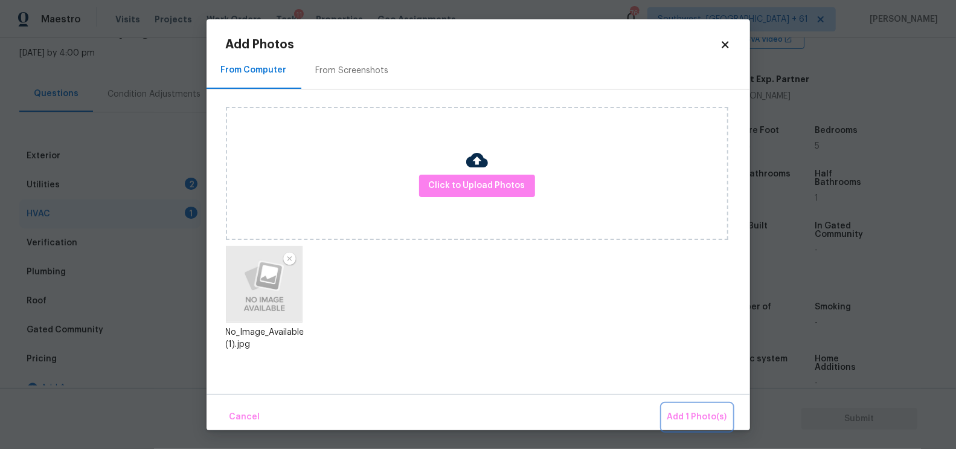
click at [689, 418] on span "Add 1 Photo(s)" at bounding box center [697, 416] width 60 height 15
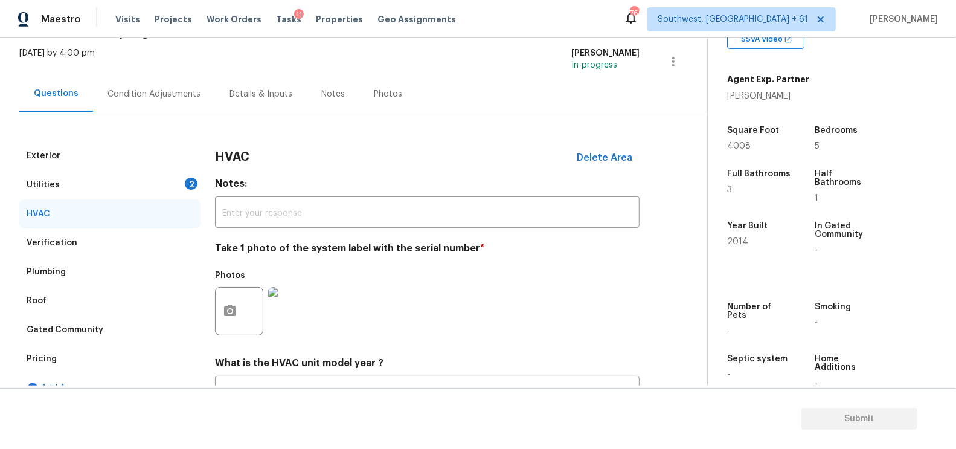
click at [168, 181] on div "Utilities 2" at bounding box center [109, 184] width 181 height 29
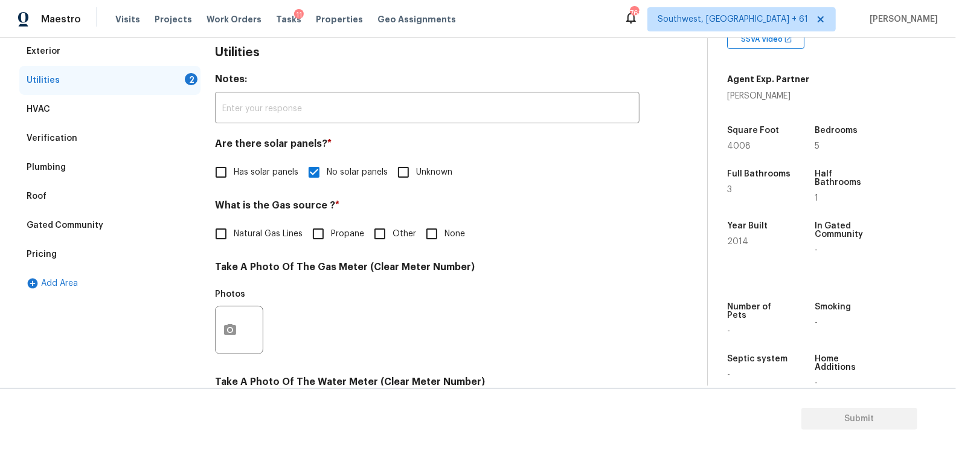
scroll to position [191, 0]
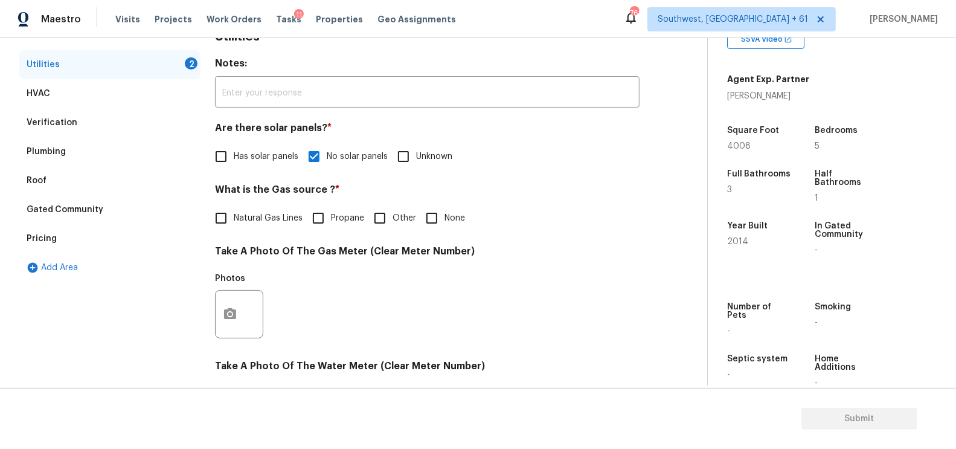
click at [442, 223] on input "None" at bounding box center [431, 217] width 25 height 25
checkbox input "true"
click at [199, 321] on div "Exterior Utilities 1 HVAC Verification Plumbing Roof Gated Community Pricing Ad…" at bounding box center [109, 336] width 181 height 630
click at [230, 314] on circle "button" at bounding box center [230, 314] width 4 height 4
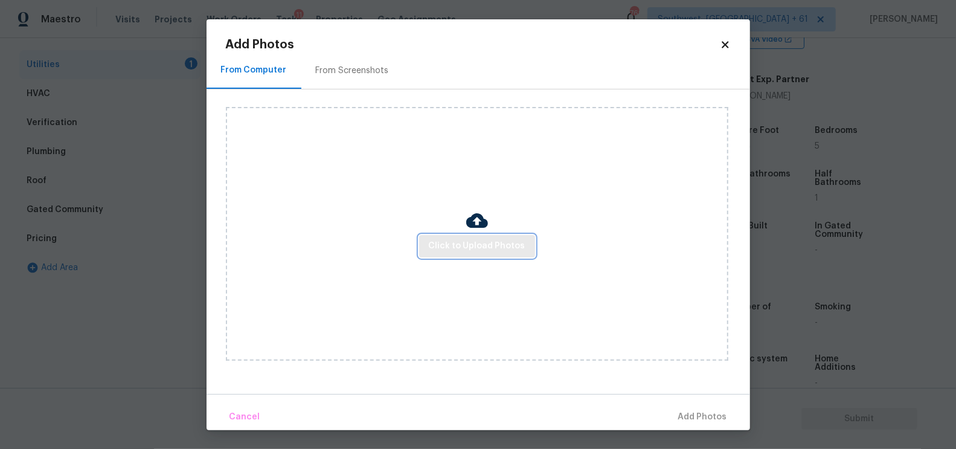
click at [481, 238] on button "Click to Upload Photos" at bounding box center [477, 246] width 116 height 22
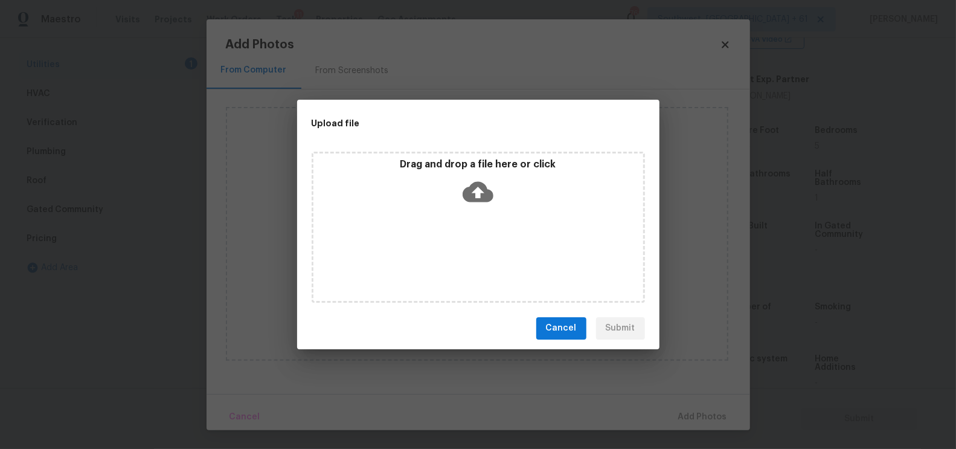
click at [481, 208] on div "Drag and drop a file here or click" at bounding box center [478, 184] width 330 height 52
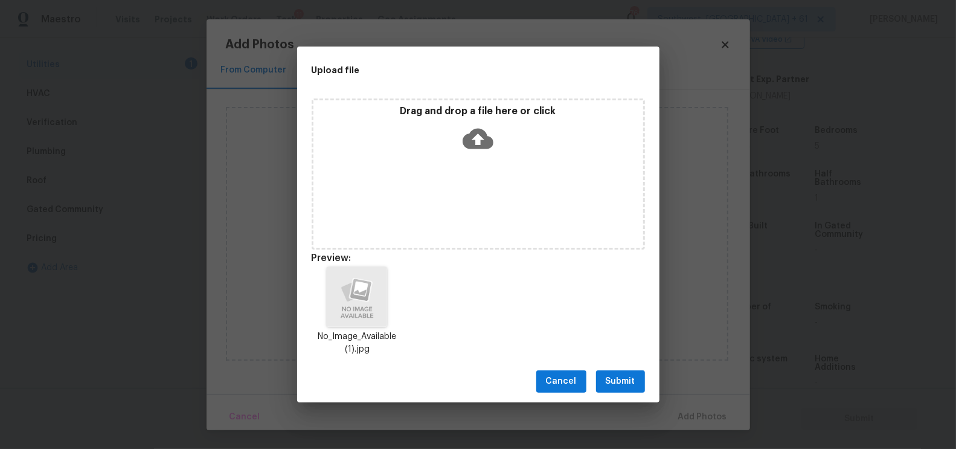
click at [616, 377] on span "Submit" at bounding box center [620, 381] width 30 height 15
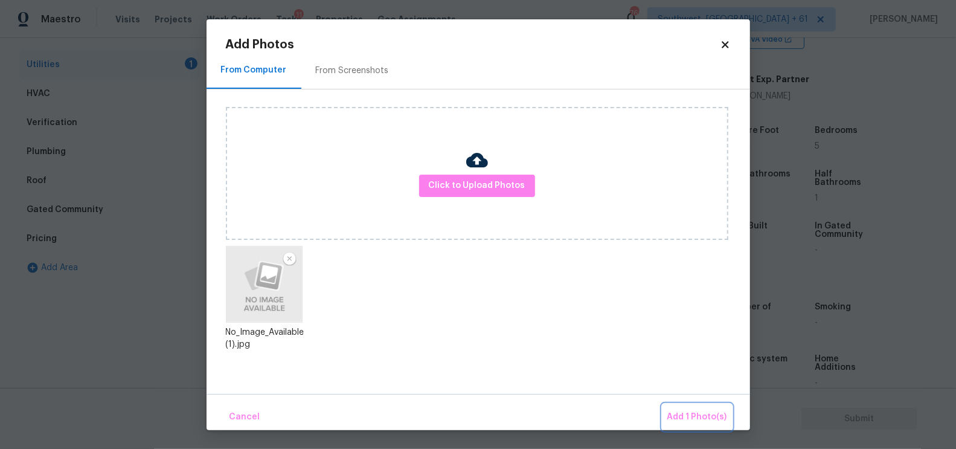
click at [694, 410] on span "Add 1 Photo(s)" at bounding box center [697, 416] width 60 height 15
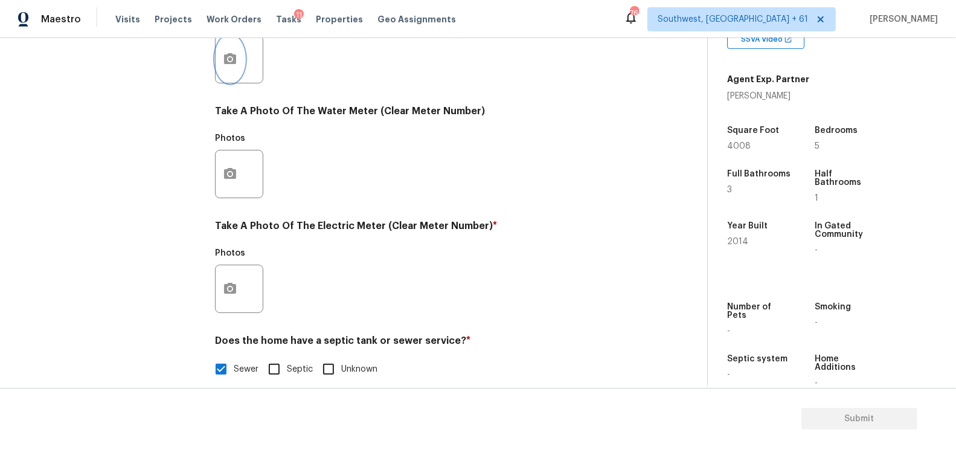
scroll to position [460, 0]
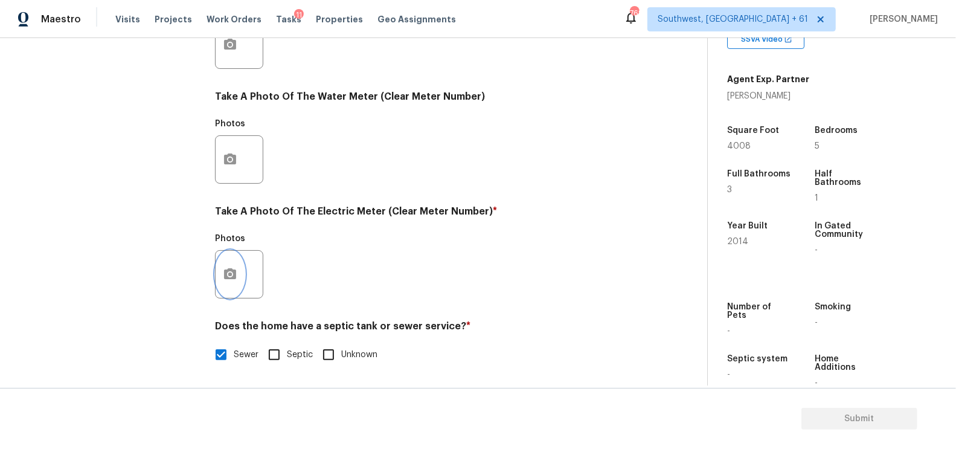
click at [236, 272] on icon "button" at bounding box center [230, 274] width 14 height 14
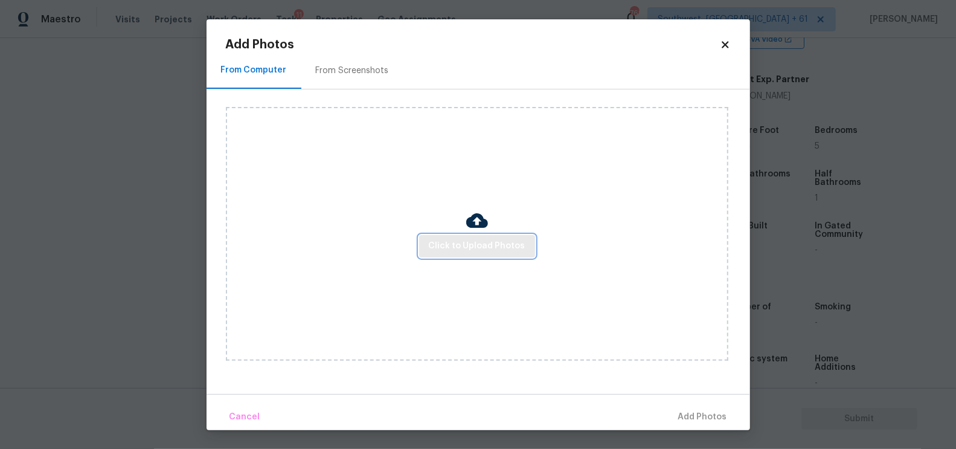
click at [459, 254] on button "Click to Upload Photos" at bounding box center [477, 246] width 116 height 22
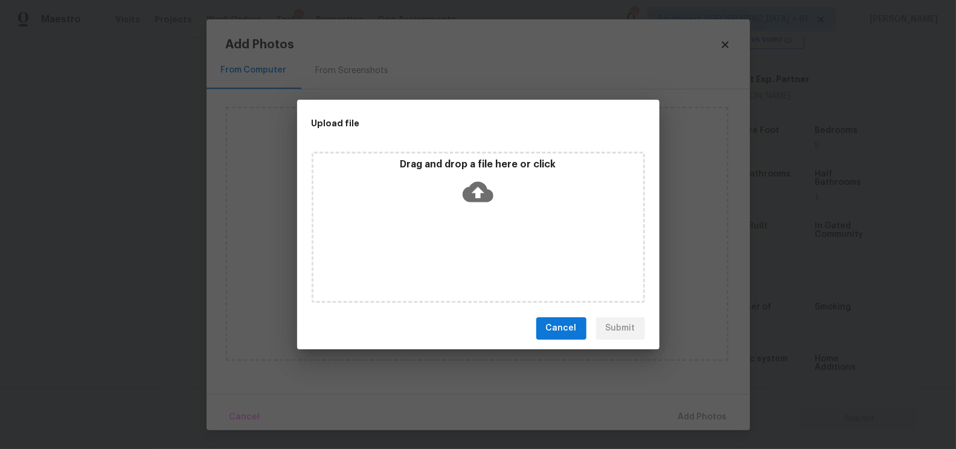
click at [477, 179] on icon at bounding box center [477, 191] width 31 height 31
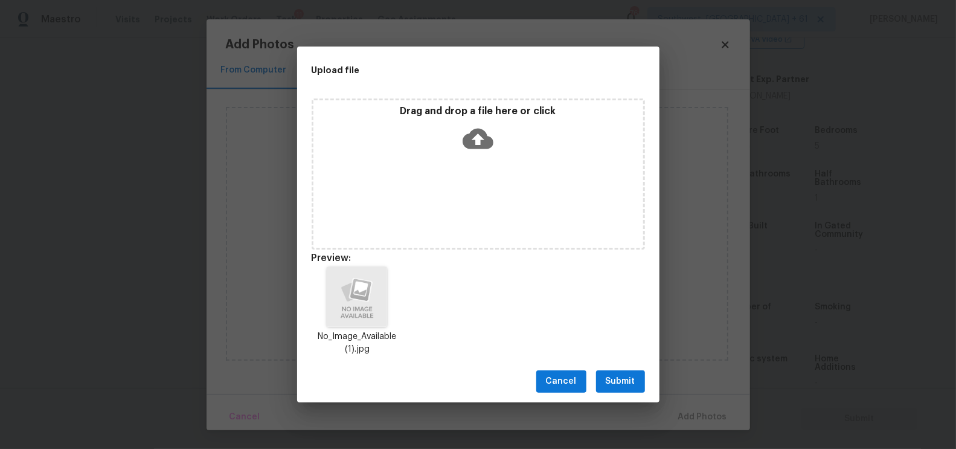
click at [622, 380] on span "Submit" at bounding box center [620, 381] width 30 height 15
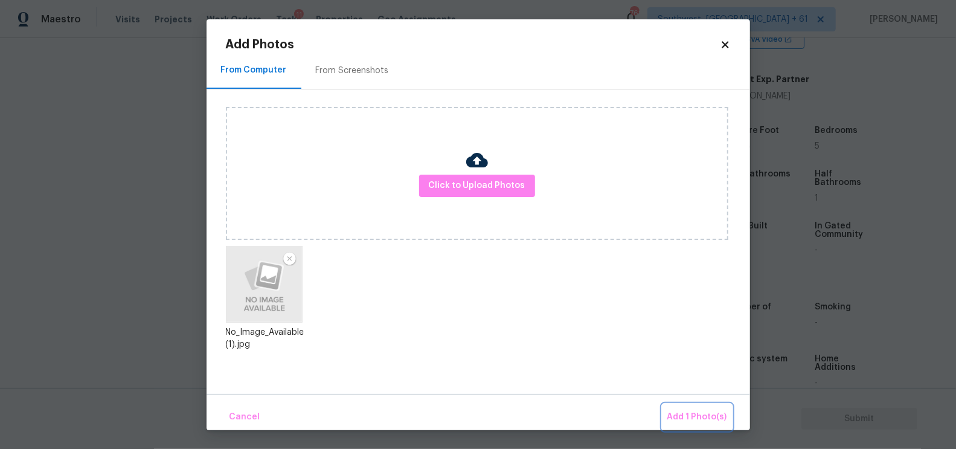
click at [695, 416] on span "Add 1 Photo(s)" at bounding box center [697, 416] width 60 height 15
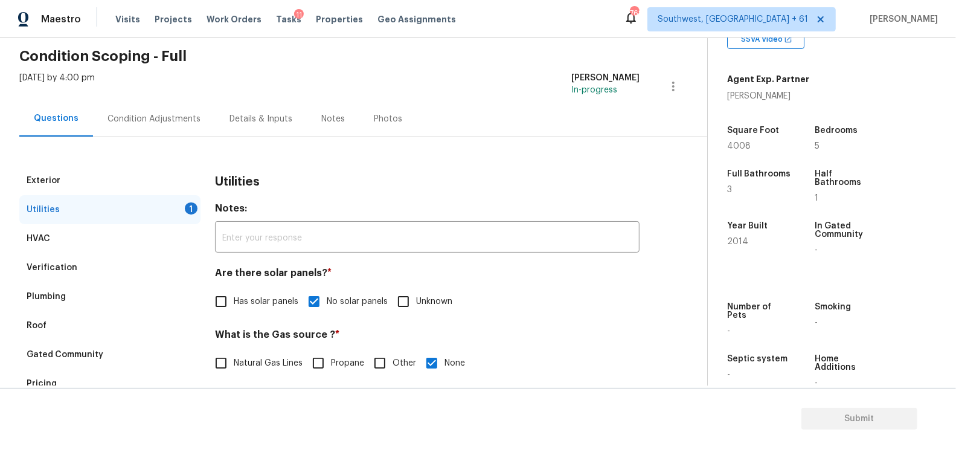
scroll to position [0, 0]
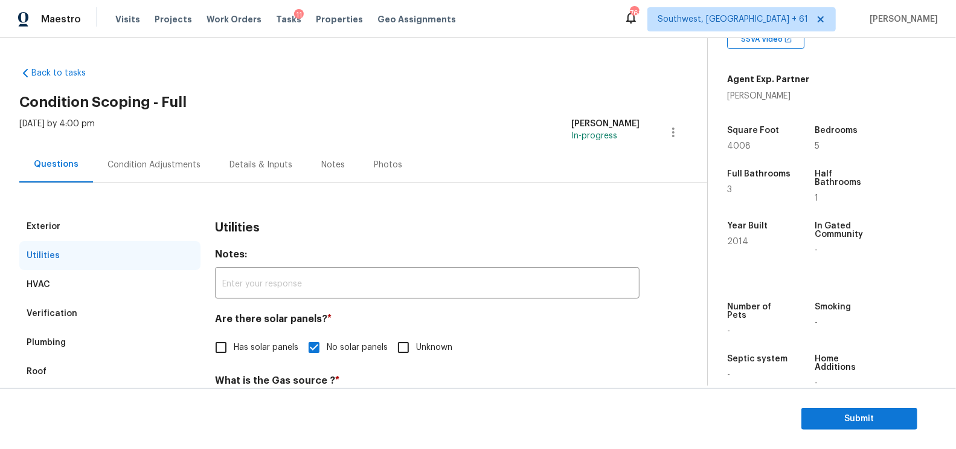
click at [158, 161] on div "Condition Adjustments" at bounding box center [153, 165] width 93 height 12
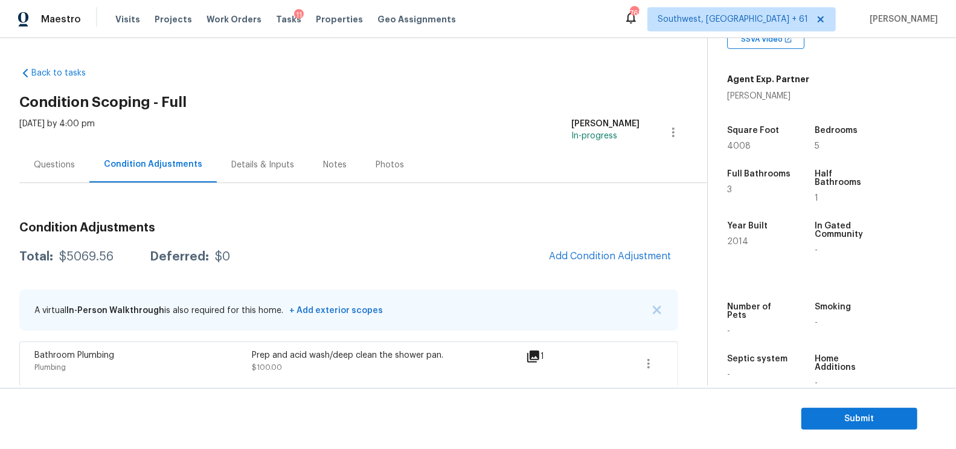
click at [70, 261] on div "$5069.56" at bounding box center [86, 257] width 54 height 12
copy div "$5069.56"
click at [62, 171] on div "Questions" at bounding box center [54, 165] width 70 height 36
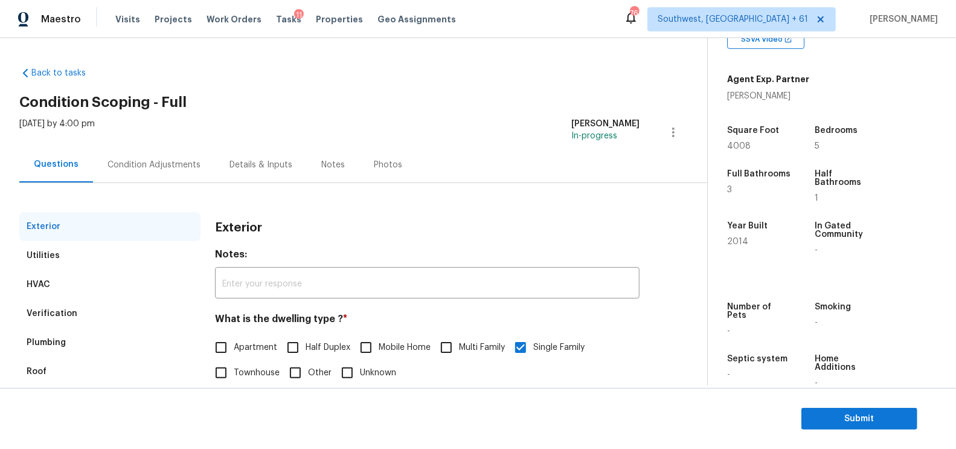
click at [74, 311] on div "Verification" at bounding box center [109, 313] width 181 height 29
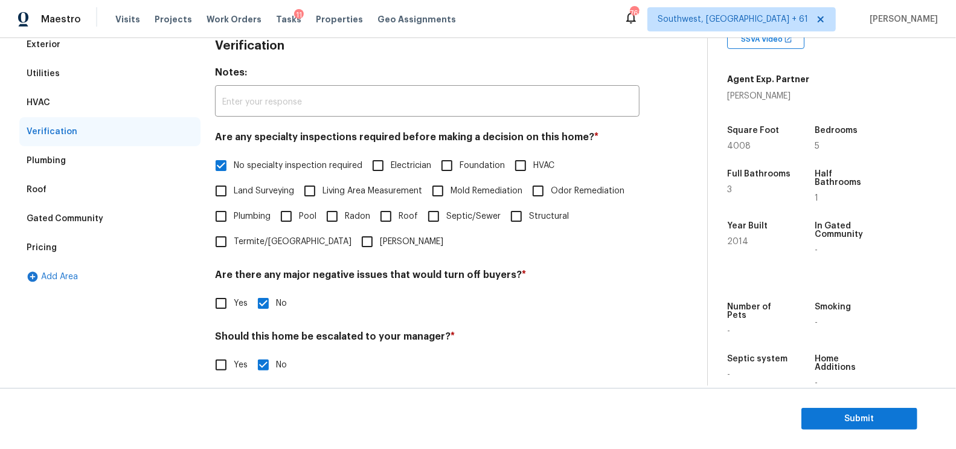
scroll to position [261, 0]
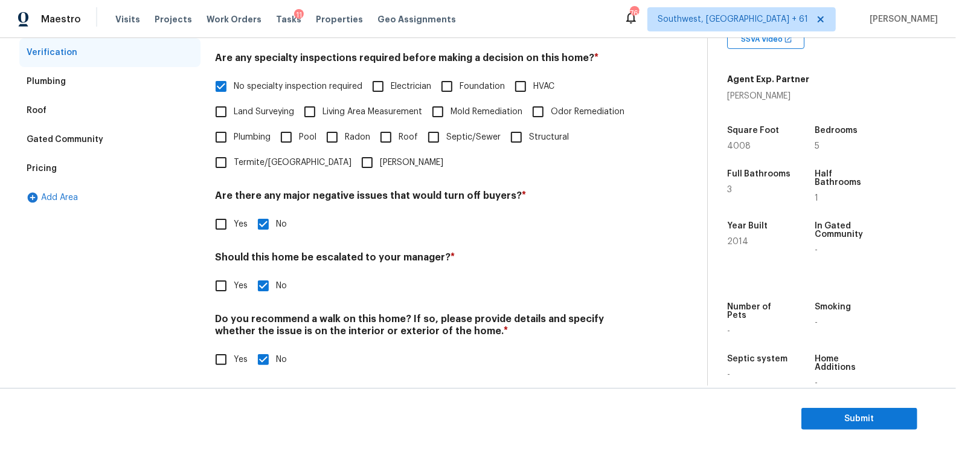
click at [242, 292] on span "Yes" at bounding box center [241, 285] width 14 height 13
click at [234, 292] on input "Yes" at bounding box center [220, 285] width 25 height 25
checkbox input "true"
checkbox input "false"
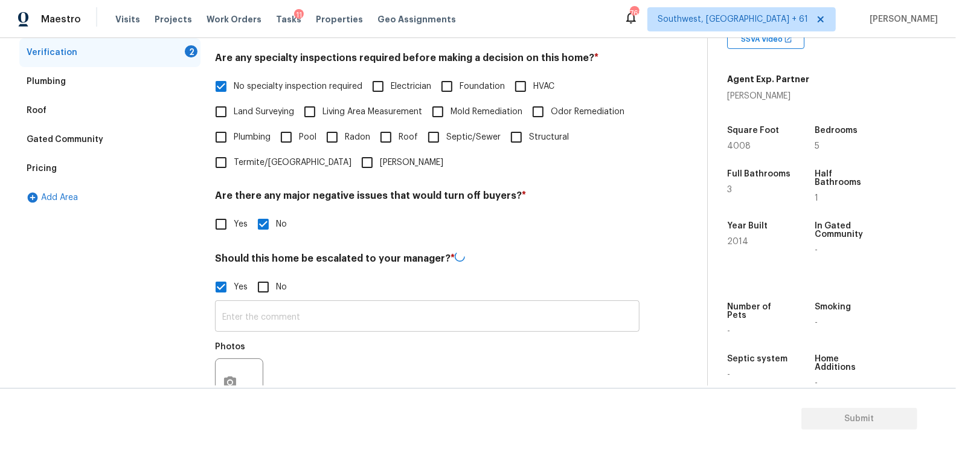
click at [269, 317] on input "text" at bounding box center [427, 317] width 424 height 28
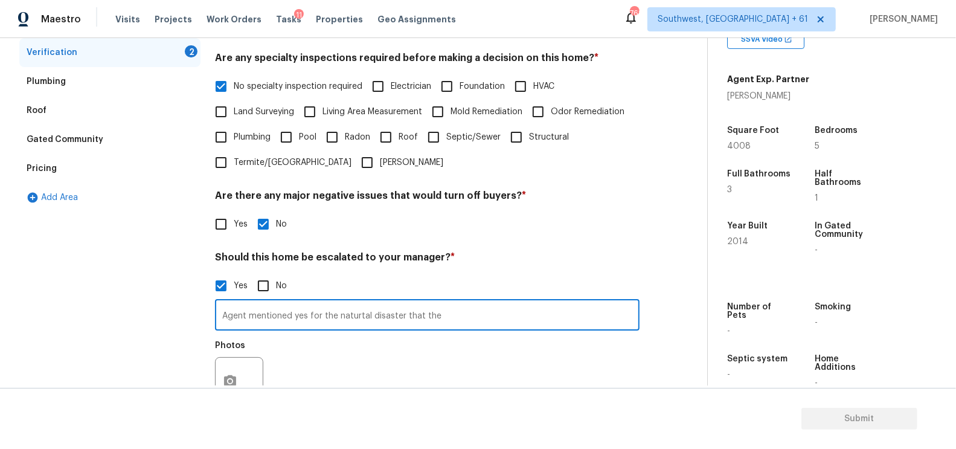
click at [356, 318] on input "Agent mentioned yes for the naturtal disaster that the" at bounding box center [427, 316] width 424 height 28
click at [437, 330] on input "Agent mentioned yes for the natural disaster that the" at bounding box center [427, 316] width 424 height 28
type input "Agent mentioned yes for the natural disaster that the home has went through but…"
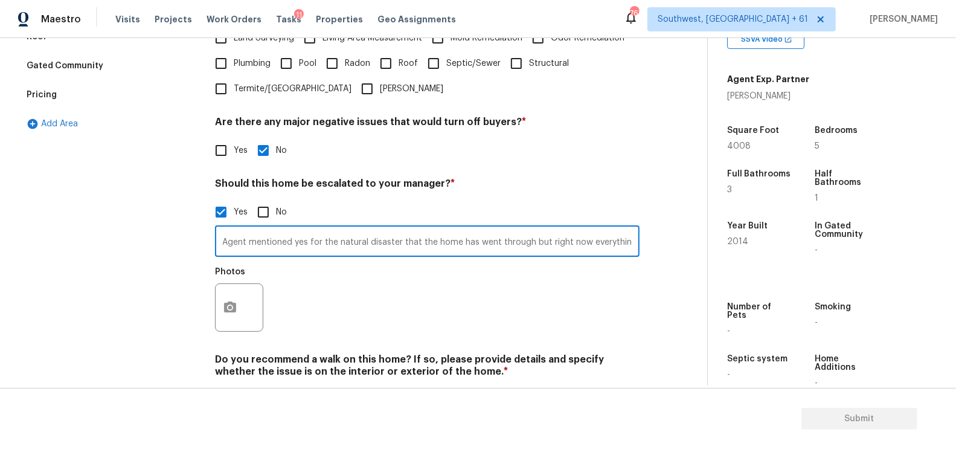
scroll to position [380, 0]
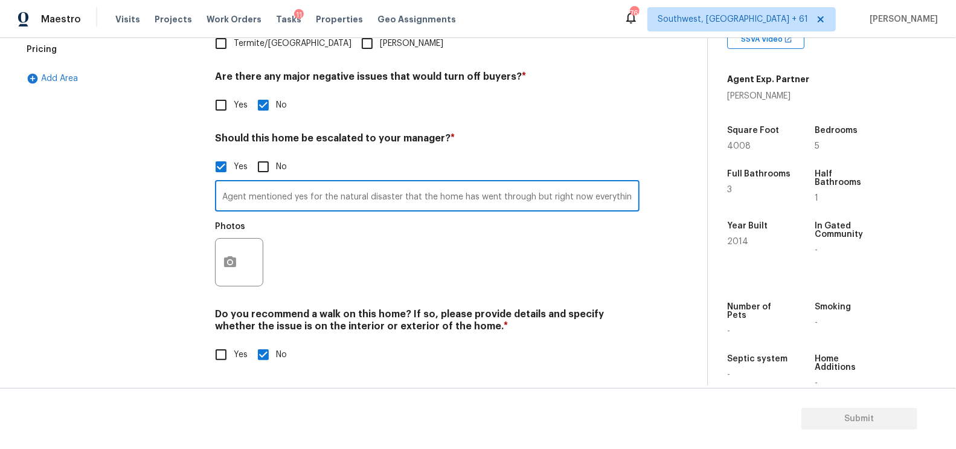
click at [213, 233] on div "Exterior Utilities HVAC Verification 1 Plumbing Roof Gated Community Pricing Ad…" at bounding box center [348, 106] width 659 height 549
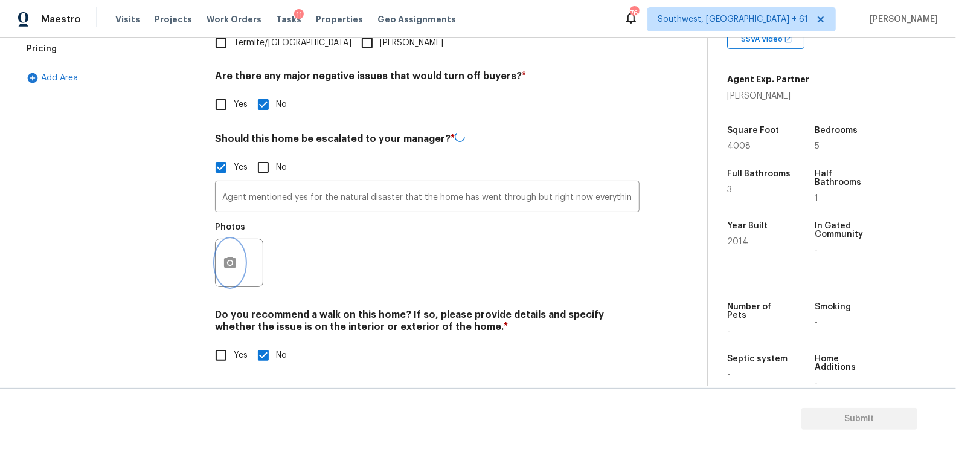
click at [228, 258] on icon "button" at bounding box center [230, 262] width 12 height 11
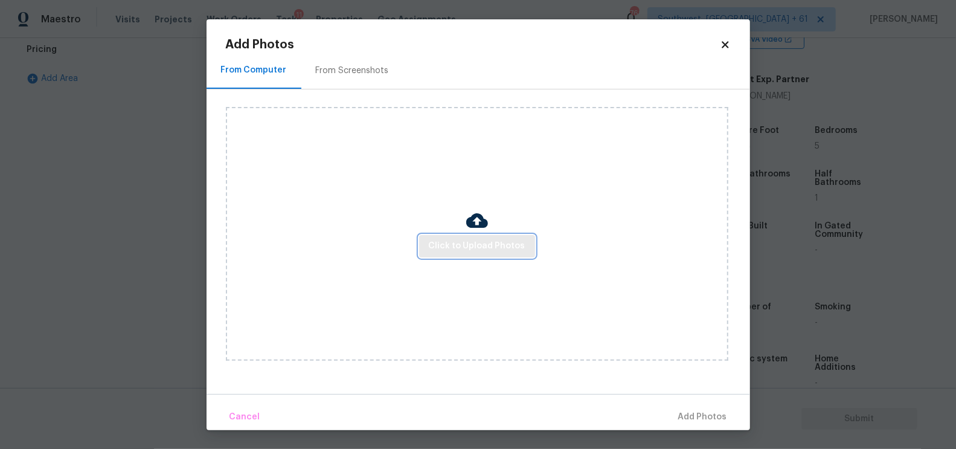
click at [458, 236] on button "Click to Upload Photos" at bounding box center [477, 246] width 116 height 22
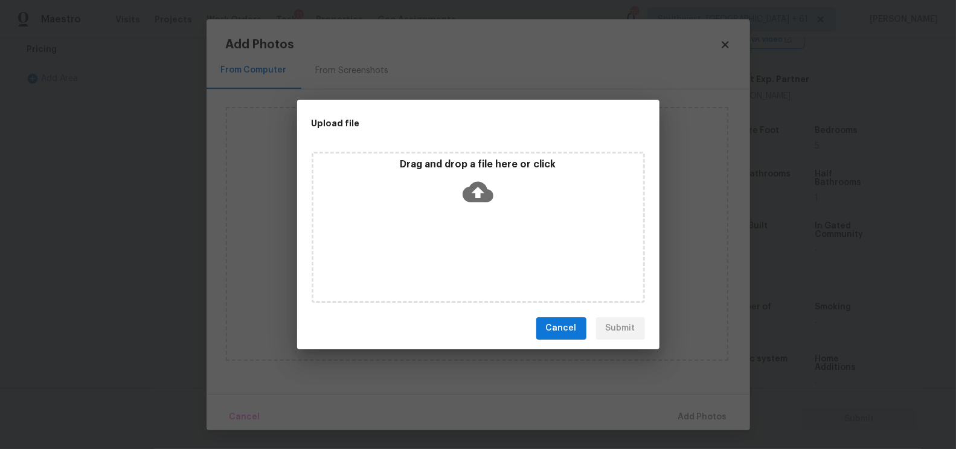
click at [476, 202] on icon at bounding box center [477, 191] width 31 height 31
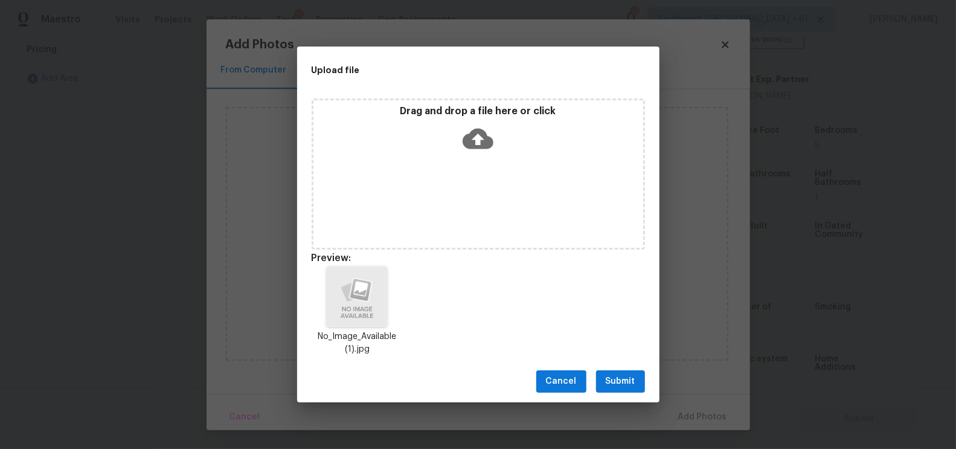
click at [604, 374] on button "Submit" at bounding box center [620, 381] width 49 height 22
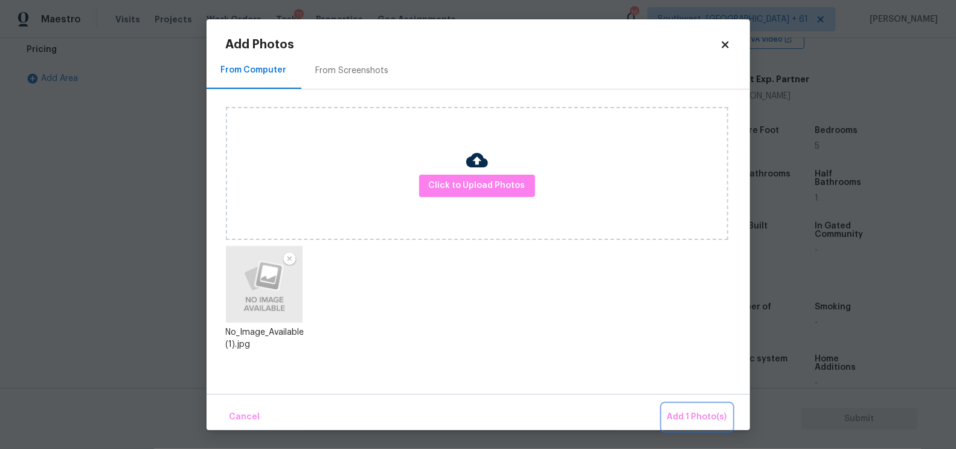
click at [715, 412] on span "Add 1 Photo(s)" at bounding box center [697, 416] width 60 height 15
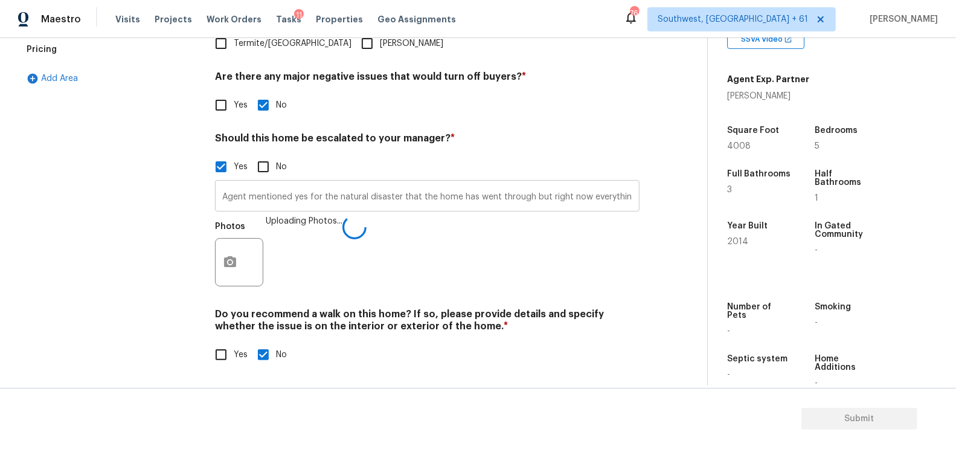
click at [410, 193] on input "Agent mentioned yes for the natural disaster that the home has went through but…" at bounding box center [427, 197] width 424 height 28
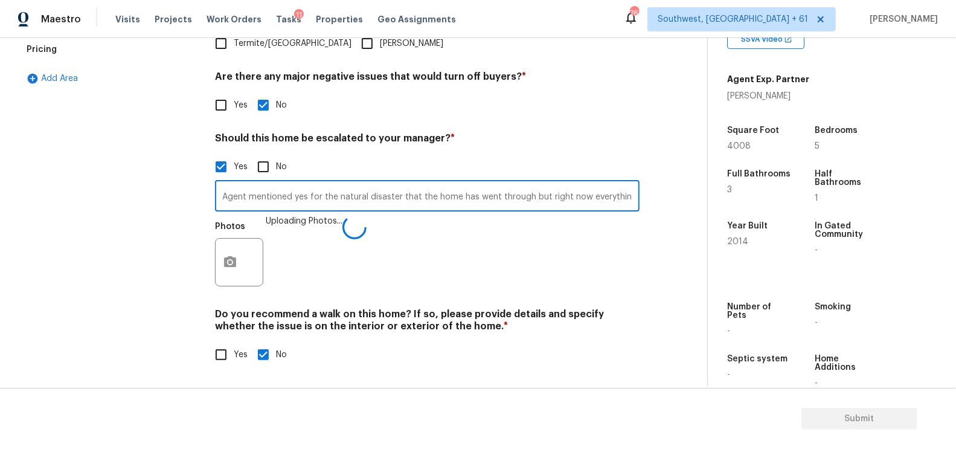
click at [410, 193] on input "Agent mentioned yes for the natural disaster that the home has went through but…" at bounding box center [427, 197] width 424 height 28
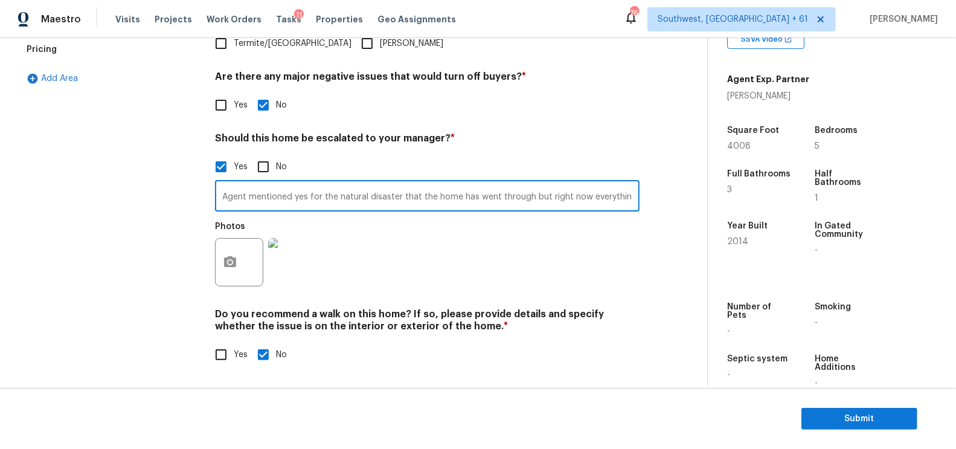
scroll to position [0, 0]
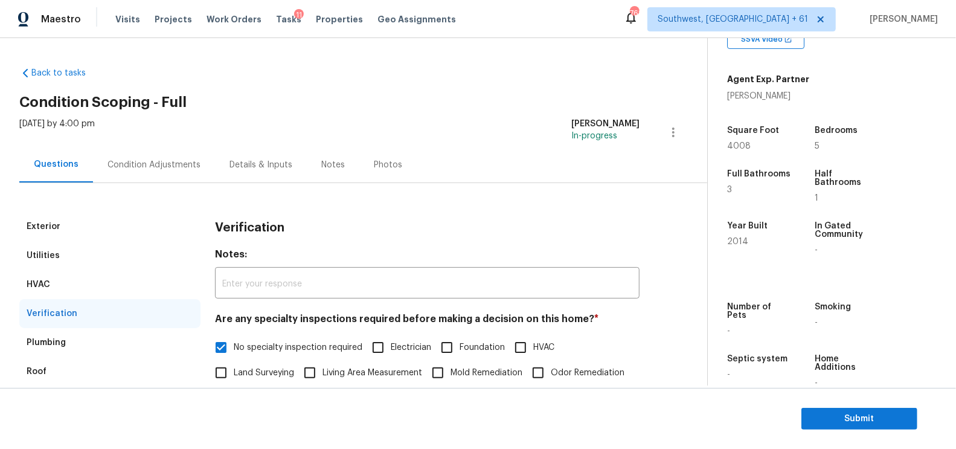
click at [208, 152] on div "Condition Adjustments" at bounding box center [154, 165] width 122 height 36
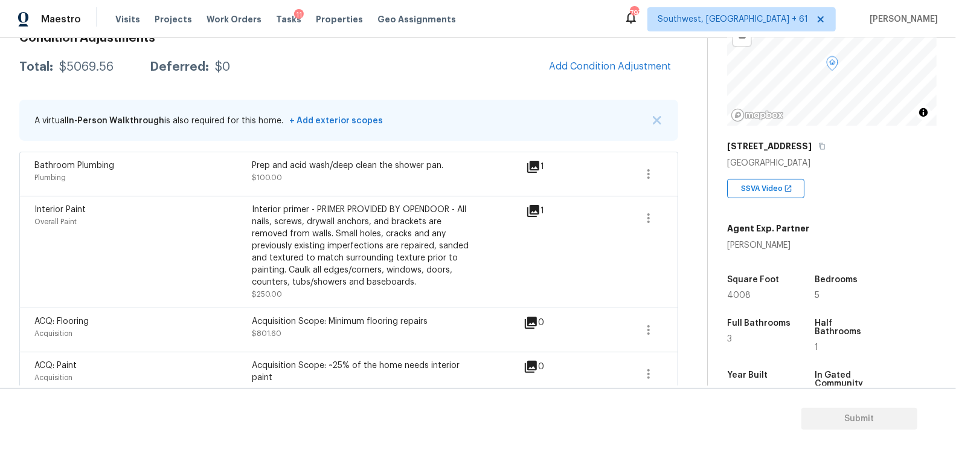
scroll to position [113, 0]
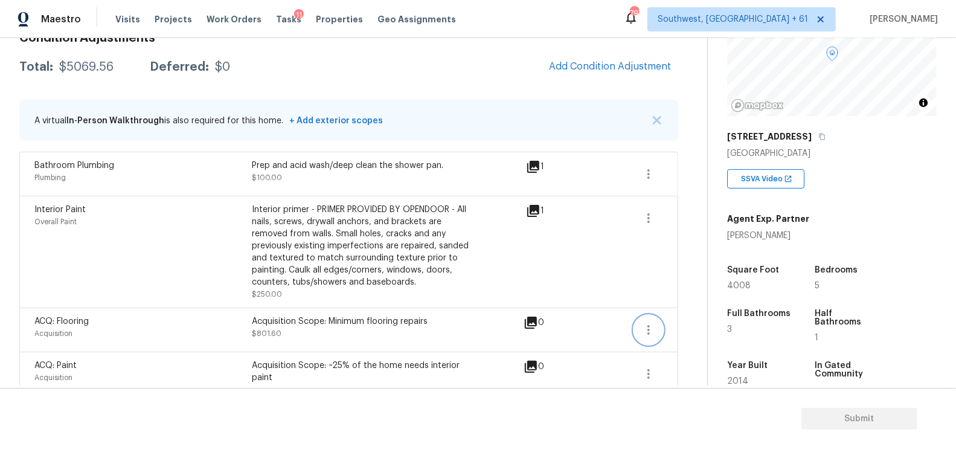
click at [654, 328] on icon "button" at bounding box center [648, 329] width 14 height 14
click at [676, 326] on div "Edit" at bounding box center [718, 326] width 94 height 12
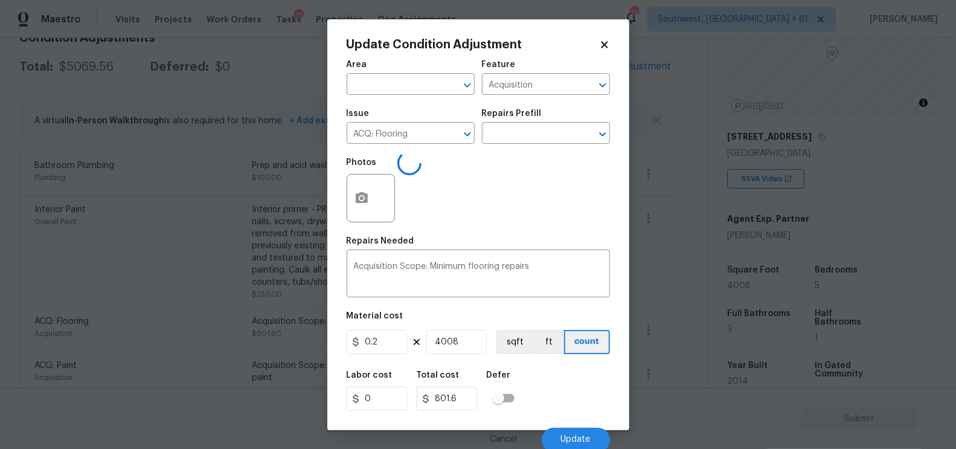
click at [668, 346] on body "Maestro Visits Projects Work Orders Tasks 11 Properties Geo Assignments 797 Sou…" at bounding box center [478, 224] width 956 height 449
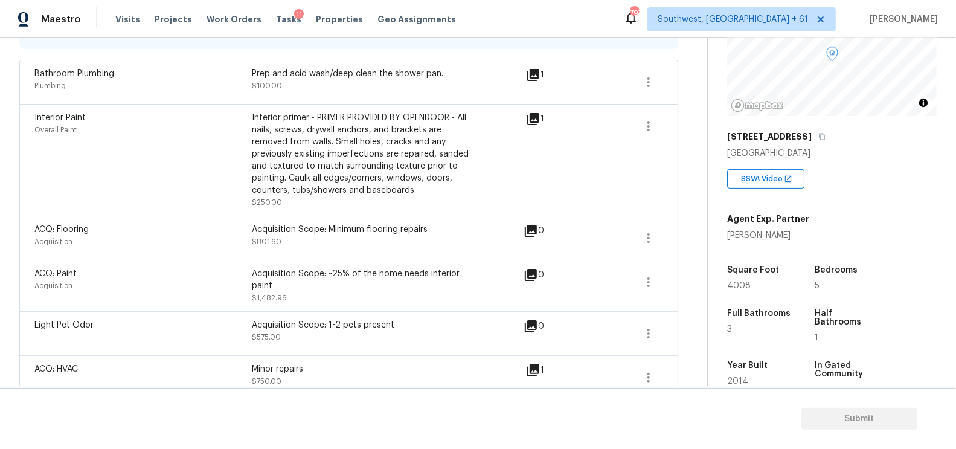
scroll to position [296, 0]
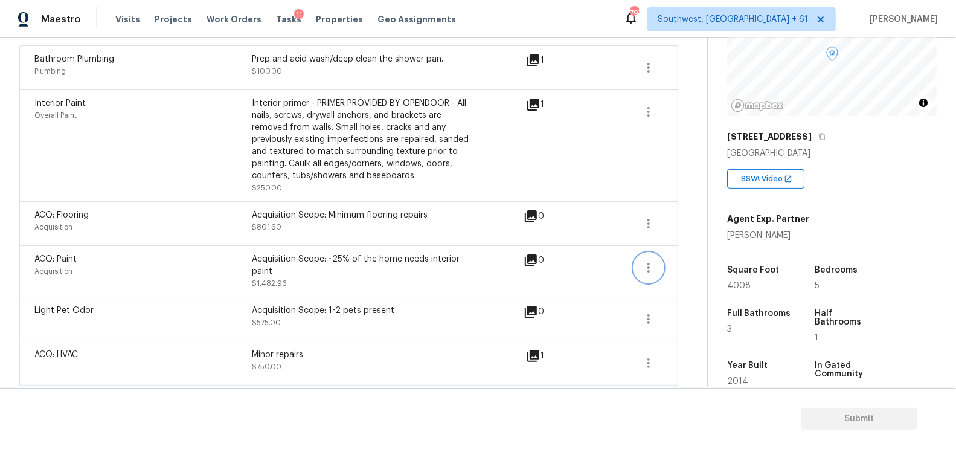
click at [639, 265] on button "button" at bounding box center [648, 267] width 29 height 29
click at [689, 265] on div "Edit" at bounding box center [718, 264] width 94 height 12
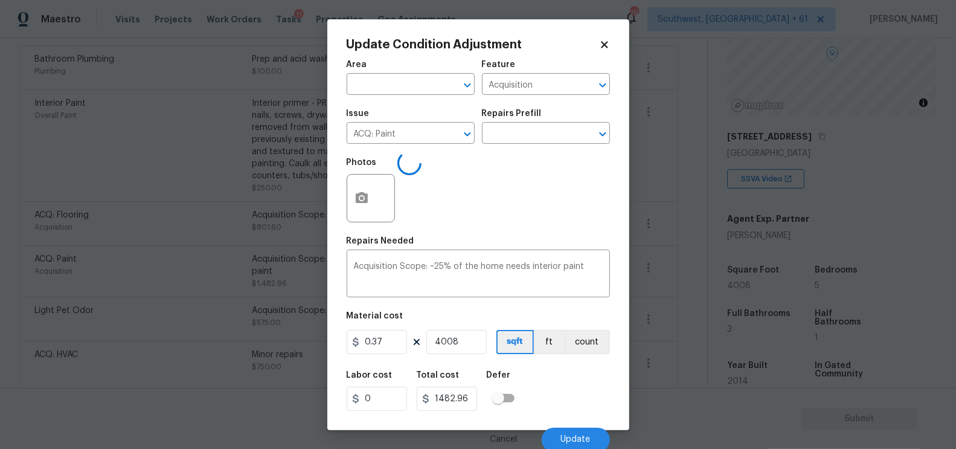
click at [669, 315] on body "Maestro Visits Projects Work Orders Tasks 11 Properties Geo Assignments 797 Sou…" at bounding box center [478, 224] width 956 height 449
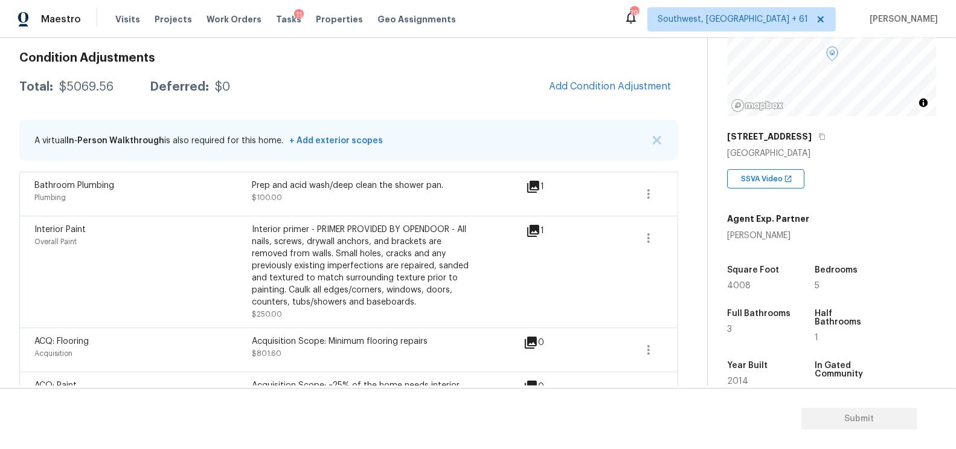
scroll to position [161, 0]
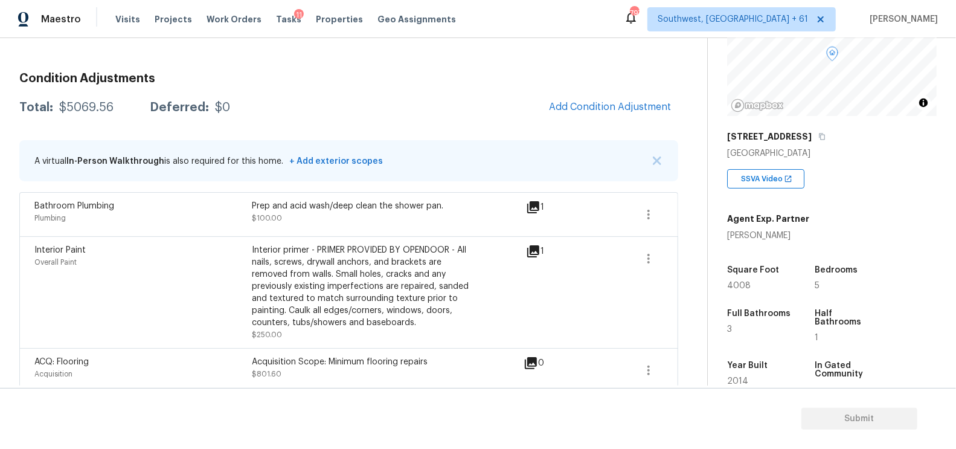
click at [396, 108] on div "Total: $5069.56 Deferred: $0 Add Condition Adjustment" at bounding box center [348, 107] width 659 height 27
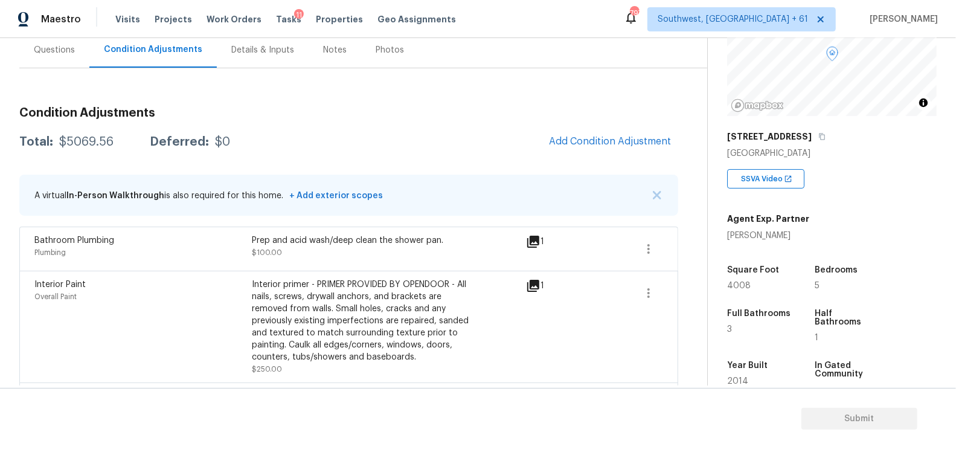
click at [396, 108] on h3 "Condition Adjustments" at bounding box center [348, 113] width 659 height 12
click at [74, 60] on div "Questions" at bounding box center [54, 50] width 70 height 36
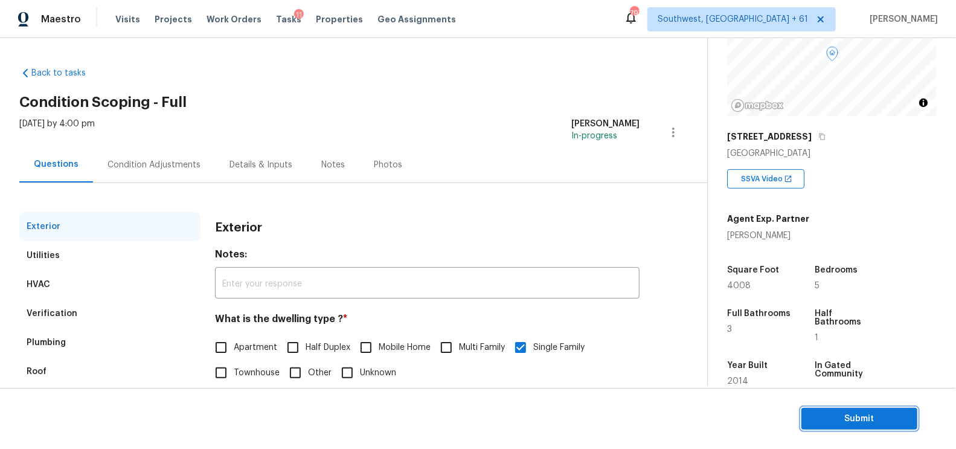
click at [861, 410] on button "Submit" at bounding box center [859, 418] width 116 height 22
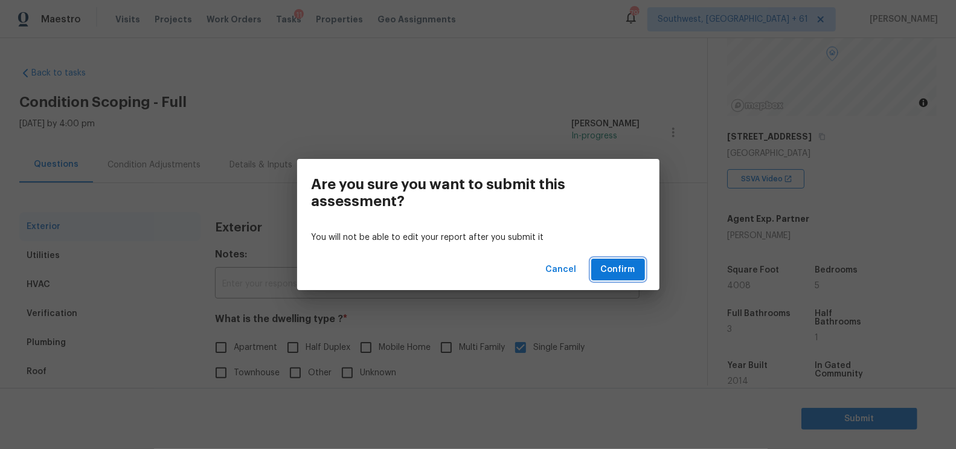
click at [613, 271] on span "Confirm" at bounding box center [618, 269] width 34 height 15
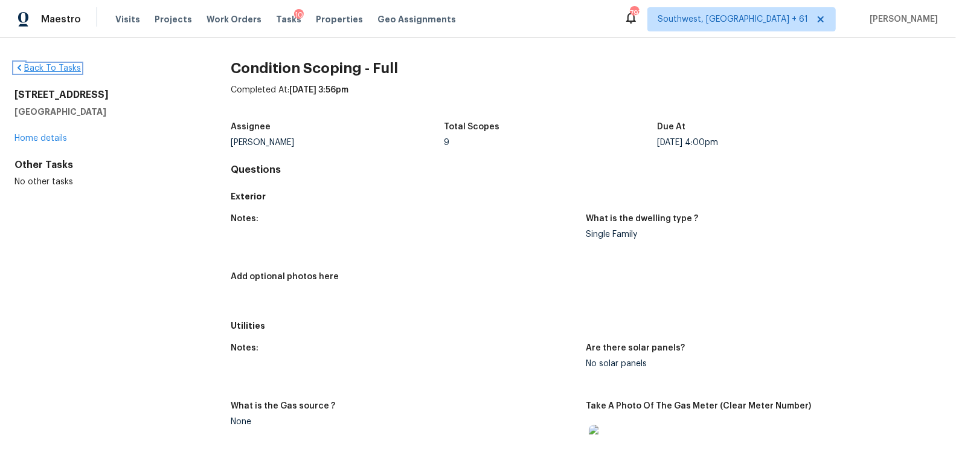
click at [30, 67] on link "Back To Tasks" at bounding box center [47, 68] width 66 height 8
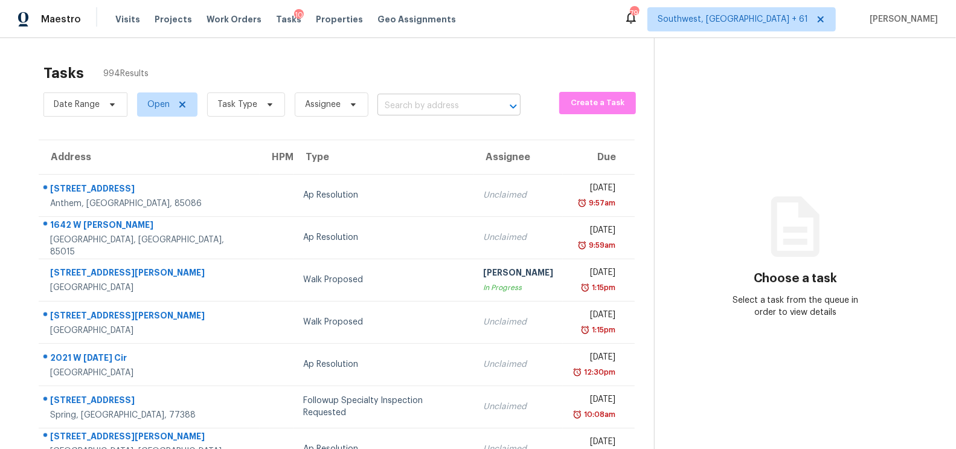
click at [441, 103] on input "text" at bounding box center [431, 106] width 109 height 19
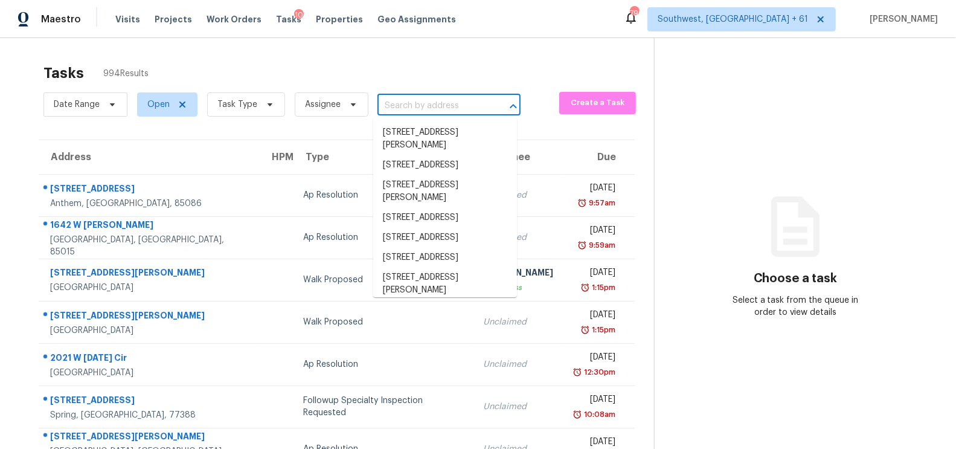
paste input "[STREET_ADDRESS]"
type input "[STREET_ADDRESS]"
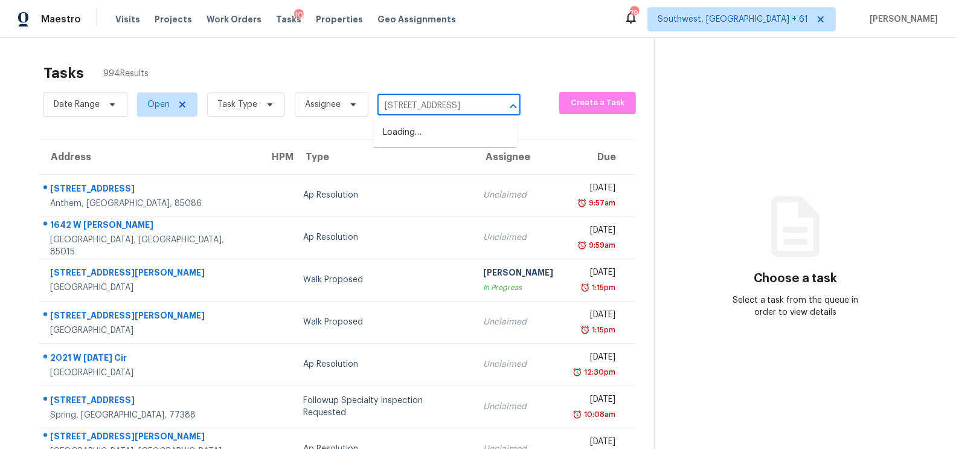
scroll to position [0, 64]
click at [462, 140] on li "[STREET_ADDRESS]" at bounding box center [445, 133] width 144 height 20
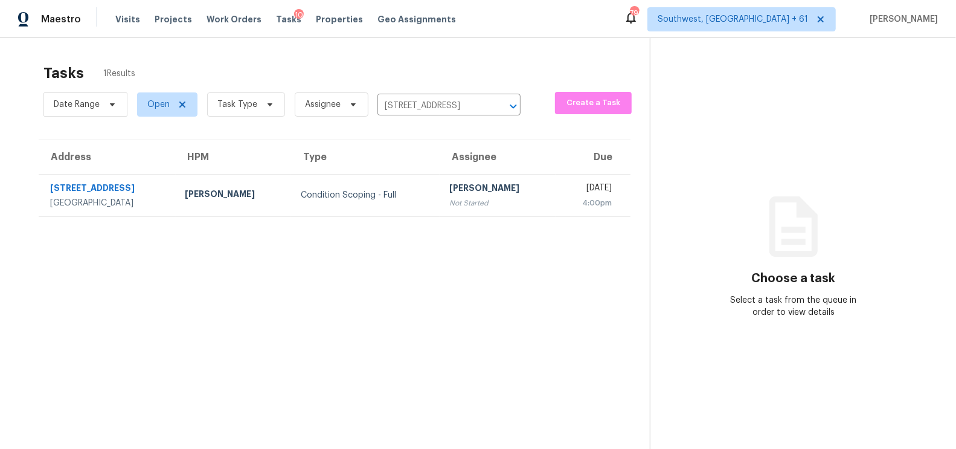
click at [449, 182] on div "[PERSON_NAME]" at bounding box center [497, 189] width 97 height 15
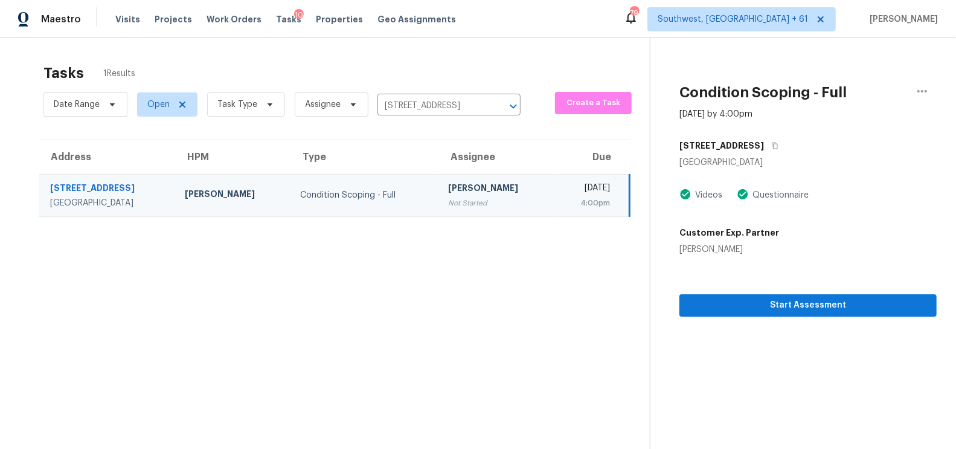
click at [825, 318] on section "Condition Scoping - Full [DATE] by 4:00pm [STREET_ADDRESS] Videos Questionnaire…" at bounding box center [793, 262] width 287 height 449
click at [827, 311] on span "Start Assessment" at bounding box center [808, 305] width 238 height 15
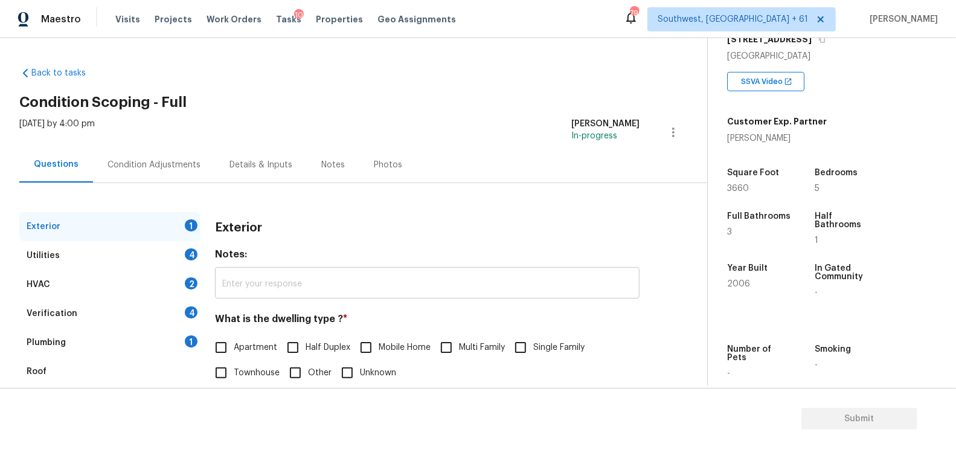
scroll to position [133, 0]
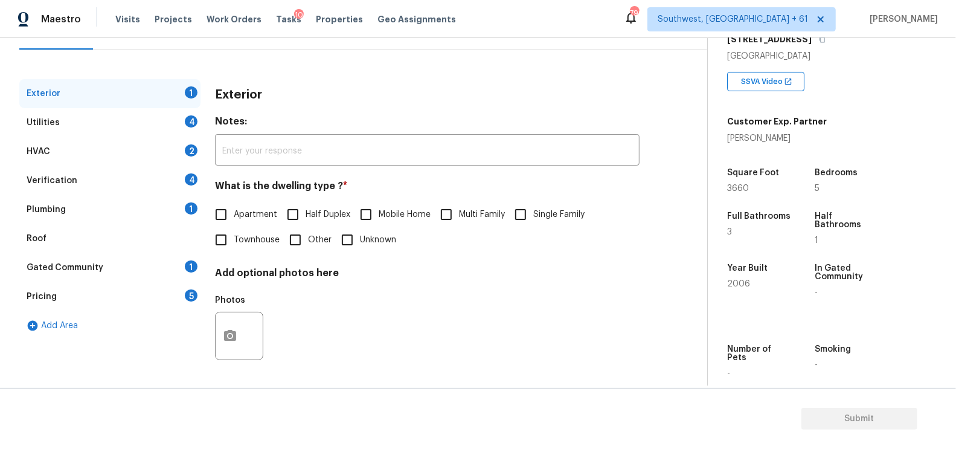
click at [528, 220] on input "Single Family" at bounding box center [520, 214] width 25 height 25
checkbox input "true"
click at [167, 126] on div "Utilities 4" at bounding box center [109, 122] width 181 height 29
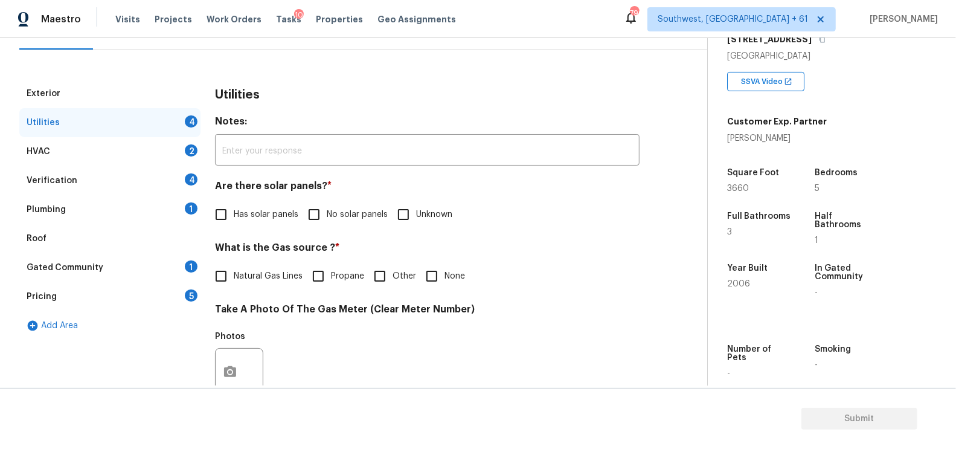
click at [332, 218] on span "No solar panels" at bounding box center [357, 214] width 61 height 13
click at [327, 218] on input "No solar panels" at bounding box center [313, 214] width 25 height 25
checkbox input "true"
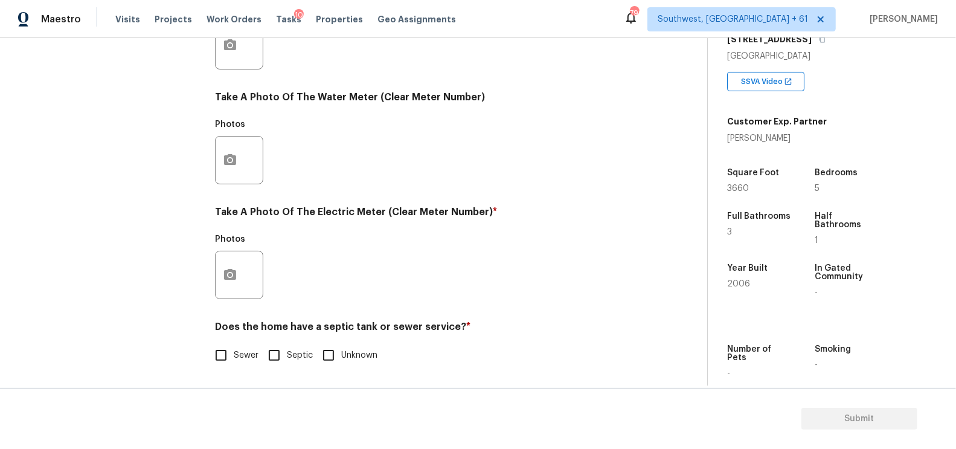
click at [223, 342] on input "Sewer" at bounding box center [220, 354] width 25 height 25
checkbox input "true"
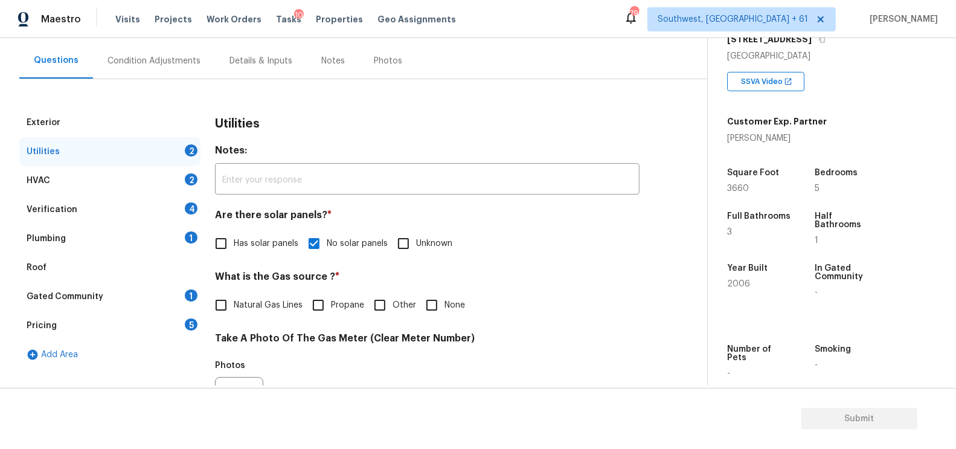
scroll to position [58, 0]
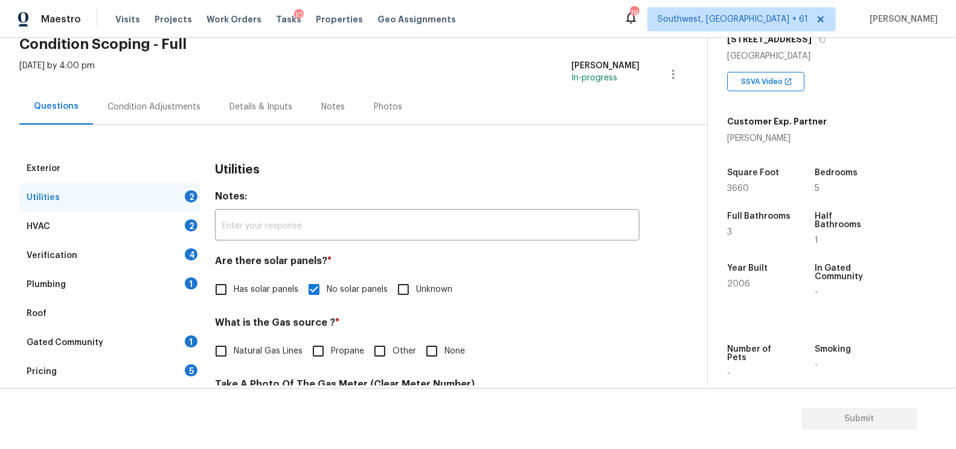
click at [182, 229] on div "HVAC 2" at bounding box center [109, 226] width 181 height 29
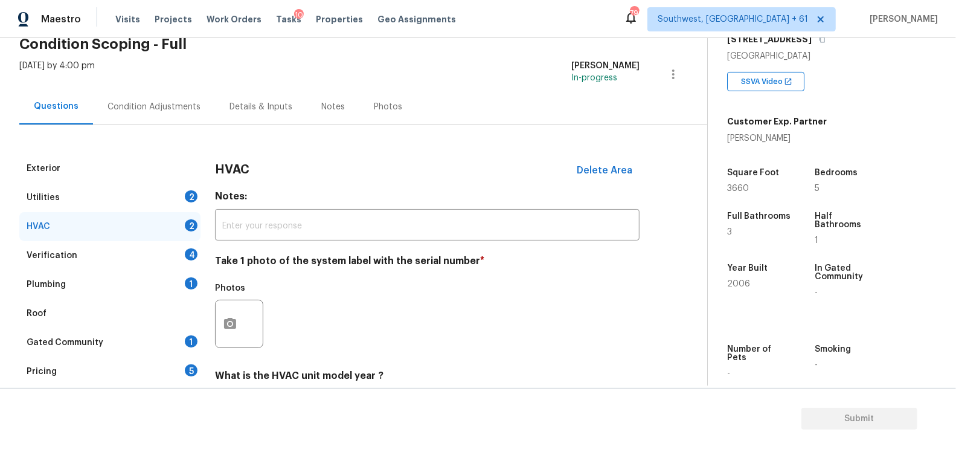
scroll to position [173, 0]
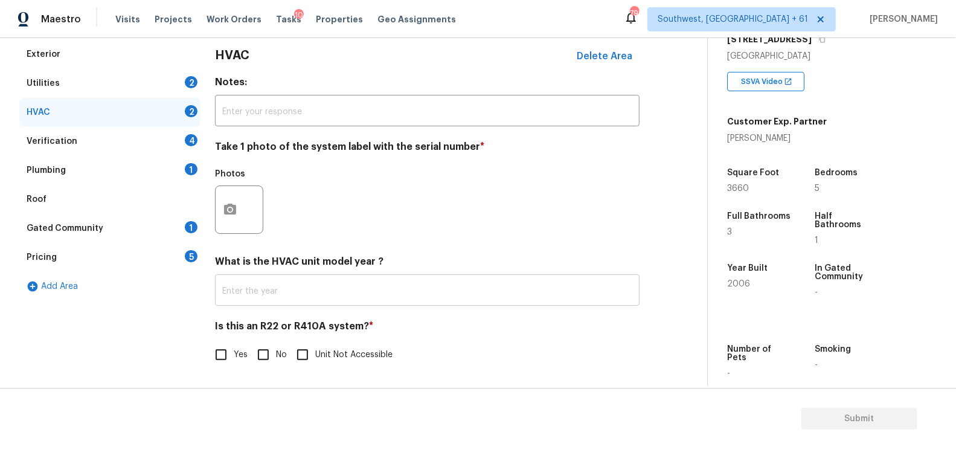
click at [294, 298] on input "text" at bounding box center [427, 291] width 424 height 28
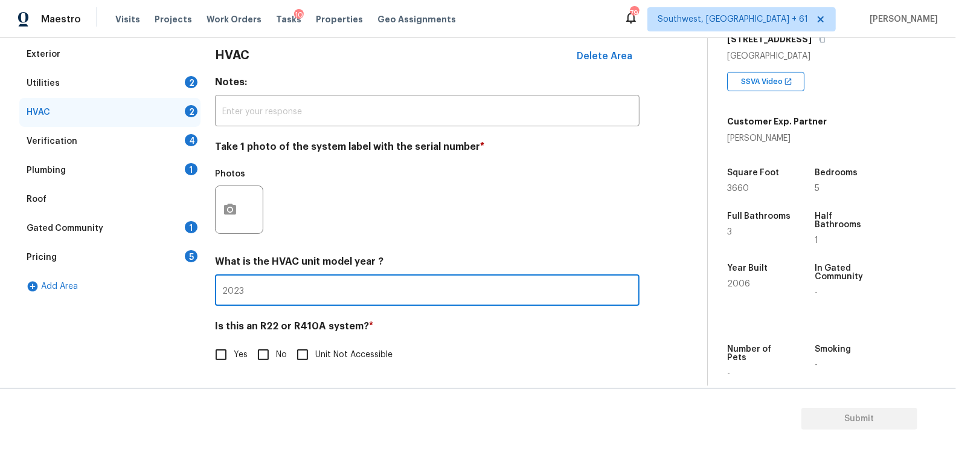
type input "2023"
click at [272, 362] on input "No" at bounding box center [263, 354] width 25 height 25
checkbox input "true"
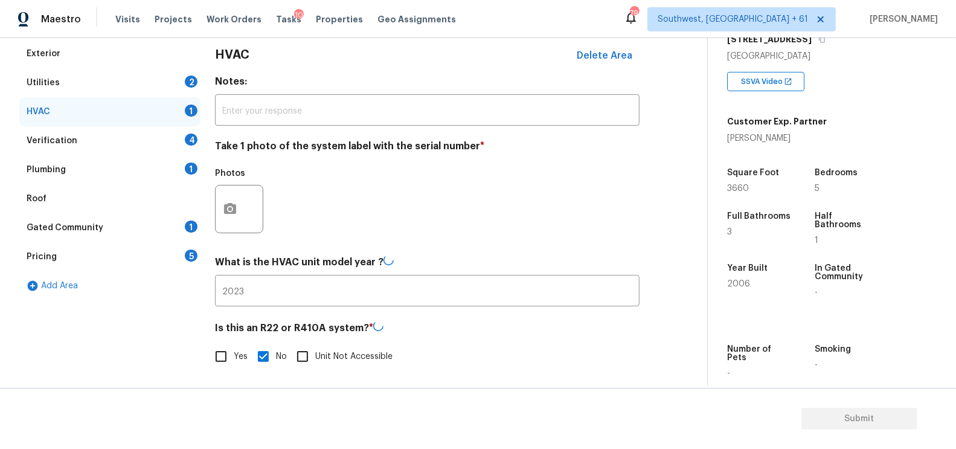
click at [171, 145] on div "Verification 4" at bounding box center [109, 140] width 181 height 29
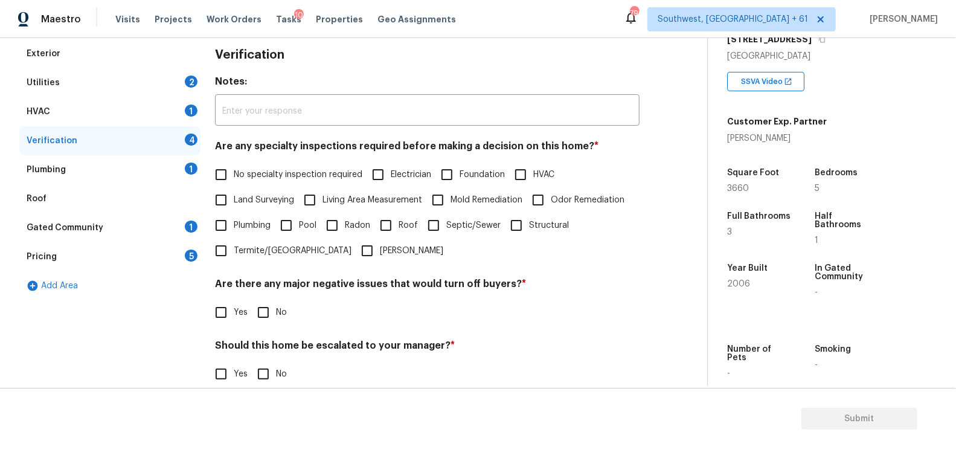
click at [289, 168] on span "No specialty inspection required" at bounding box center [298, 174] width 129 height 13
click at [234, 168] on input "No specialty inspection required" at bounding box center [220, 174] width 25 height 25
checkbox input "true"
click at [260, 318] on input "No" at bounding box center [263, 313] width 25 height 25
checkbox input "true"
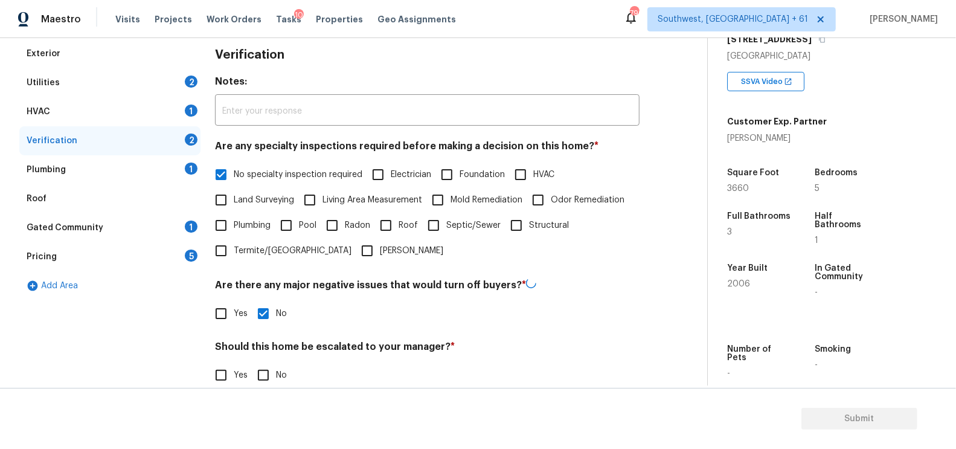
click at [266, 379] on input "No" at bounding box center [263, 374] width 25 height 25
checkbox input "true"
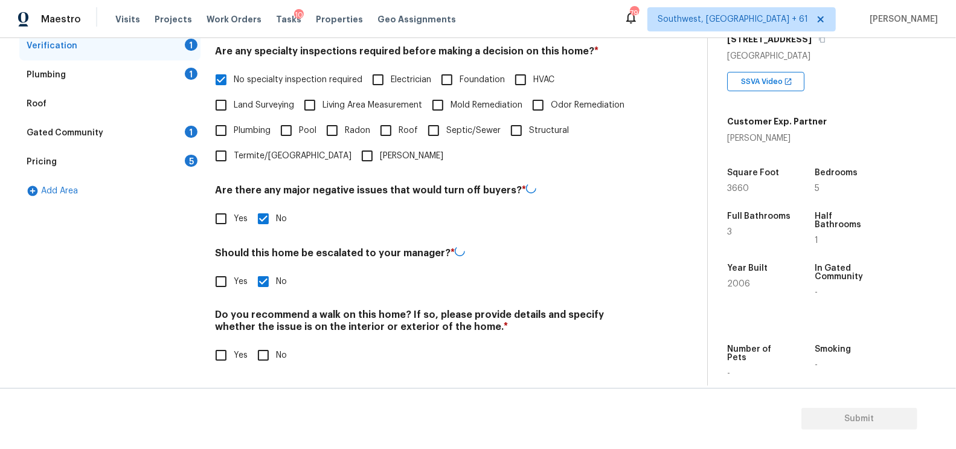
click at [266, 354] on input "No" at bounding box center [263, 354] width 25 height 25
checkbox input "true"
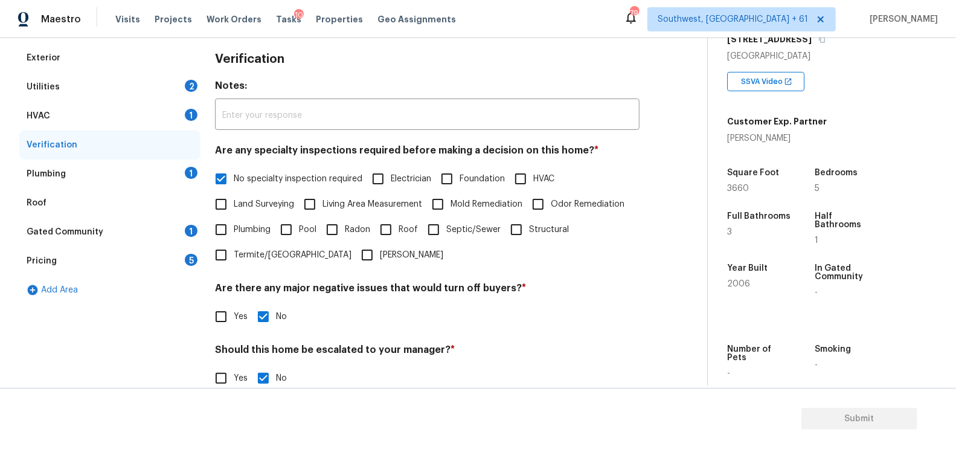
click at [170, 181] on div "Plumbing 1" at bounding box center [109, 173] width 181 height 29
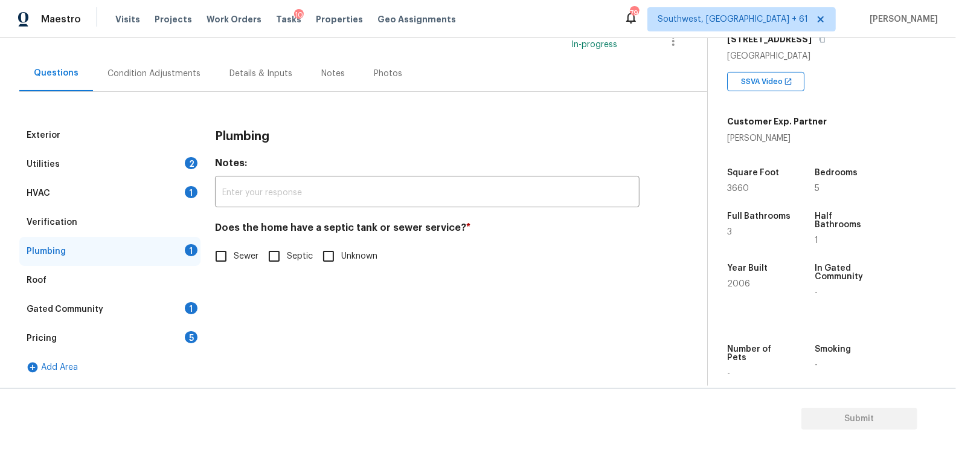
scroll to position [91, 0]
click at [228, 251] on input "Sewer" at bounding box center [220, 256] width 25 height 25
checkbox input "true"
click at [171, 302] on div "Gated Community 1" at bounding box center [109, 309] width 181 height 29
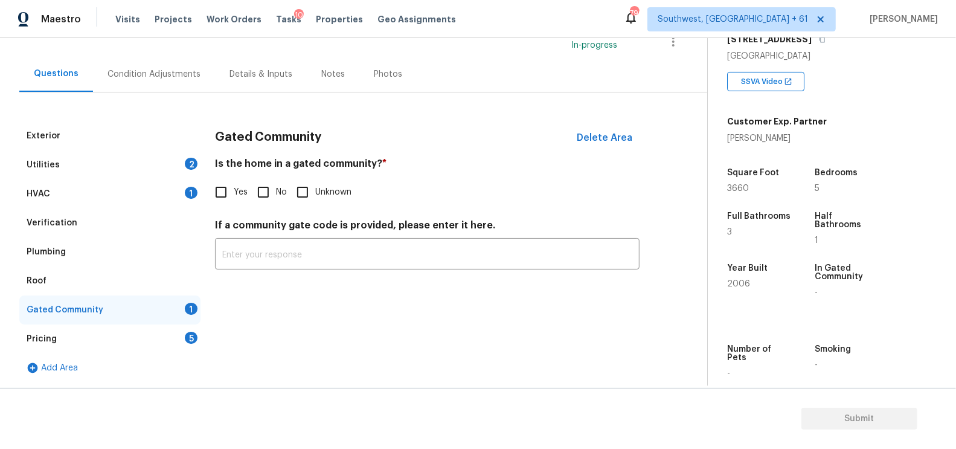
click at [258, 206] on div "Gated Community Delete Area Is the home in a gated community? * Yes No Unknown …" at bounding box center [427, 202] width 424 height 162
click at [271, 190] on input "No" at bounding box center [263, 191] width 25 height 25
checkbox input "true"
click at [176, 345] on div "Pricing 5" at bounding box center [109, 338] width 181 height 29
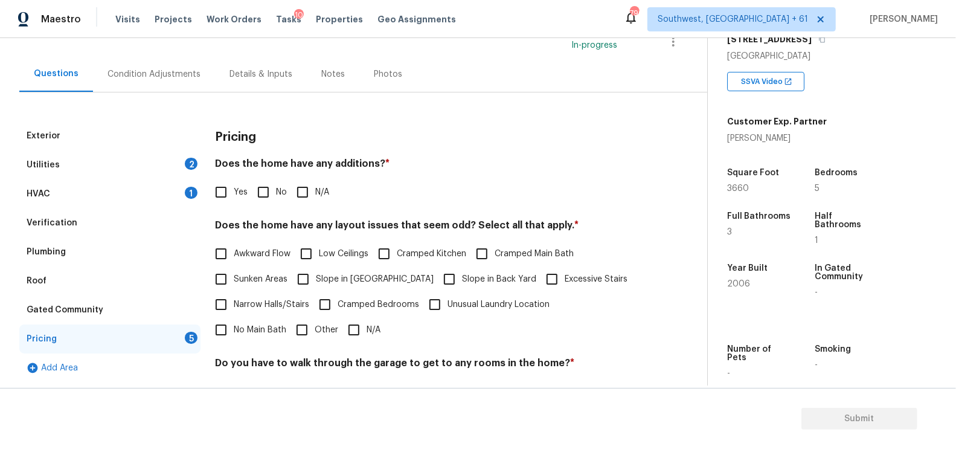
click at [260, 191] on input "No" at bounding box center [263, 191] width 25 height 25
checkbox input "true"
click at [341, 325] on input "N/A" at bounding box center [353, 330] width 25 height 25
checkbox input "true"
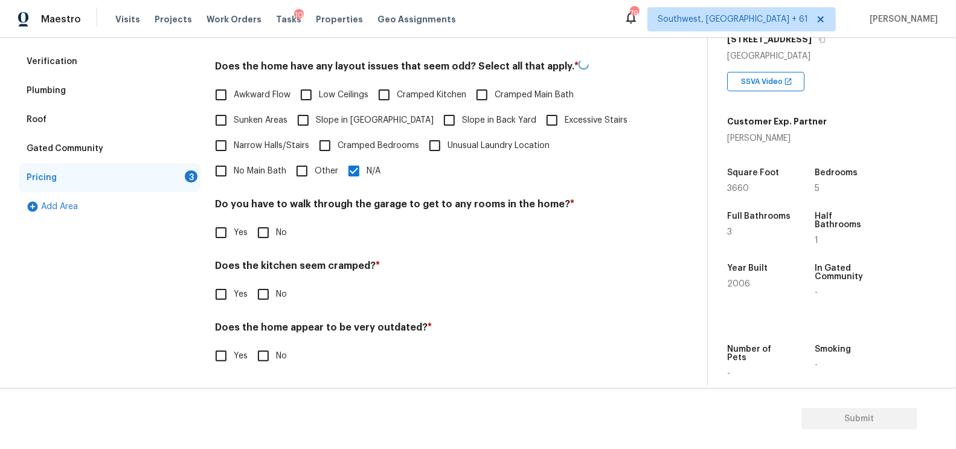
scroll to position [249, 0]
click at [278, 239] on label "No" at bounding box center [269, 232] width 36 height 25
click at [276, 239] on input "No" at bounding box center [263, 232] width 25 height 25
checkbox input "true"
click at [272, 290] on input "No" at bounding box center [263, 295] width 25 height 25
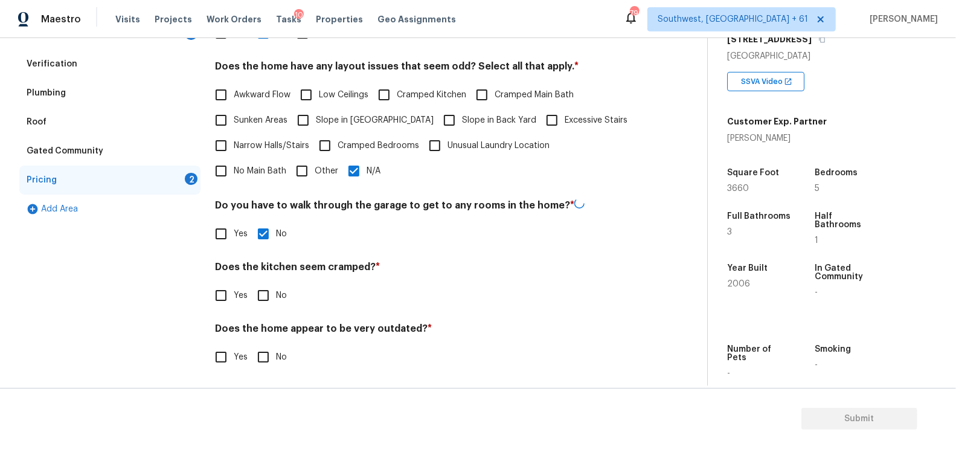
checkbox input "true"
click at [269, 362] on input "No" at bounding box center [263, 356] width 25 height 25
checkbox input "true"
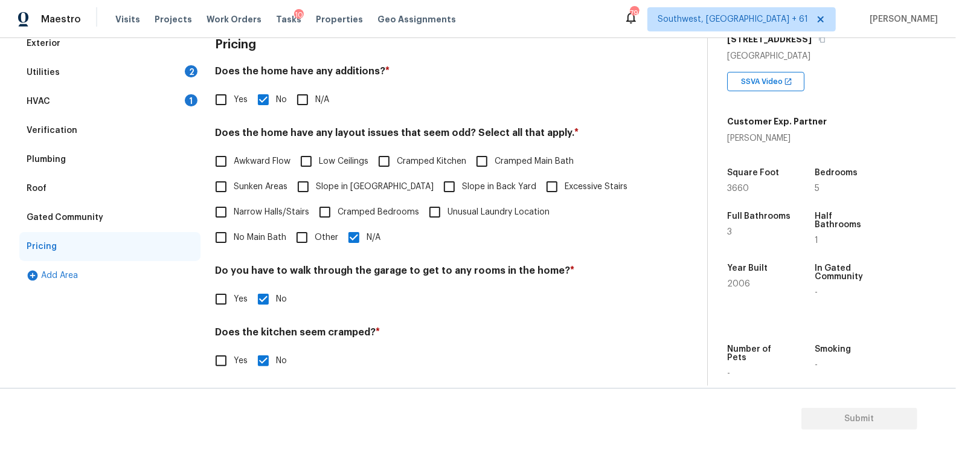
scroll to position [0, 0]
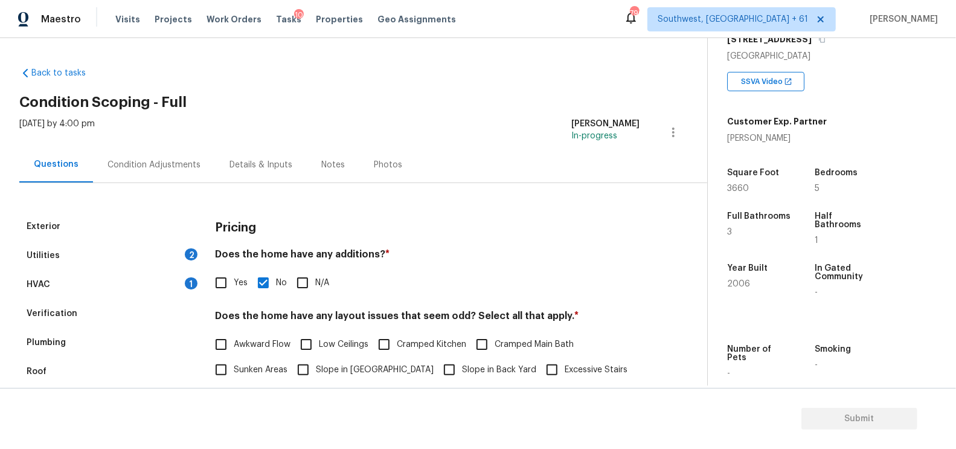
click at [171, 162] on div "Condition Adjustments" at bounding box center [153, 165] width 93 height 12
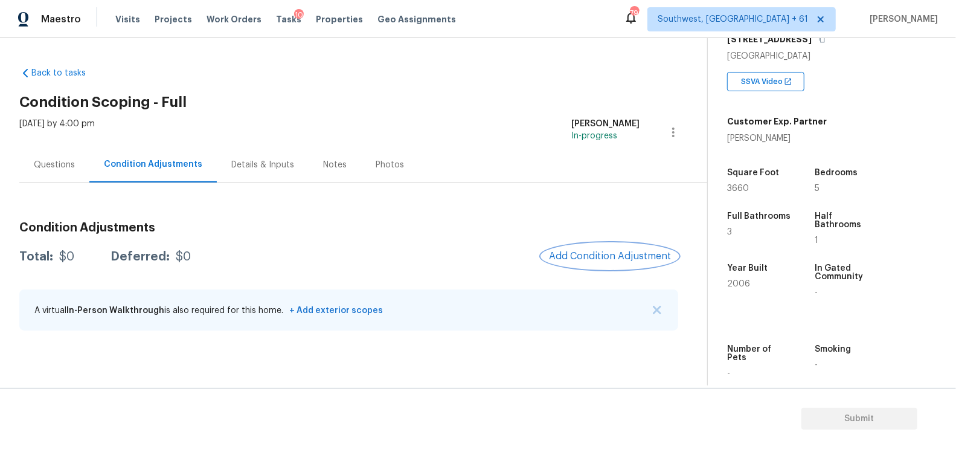
click at [618, 255] on span "Add Condition Adjustment" at bounding box center [610, 256] width 122 height 11
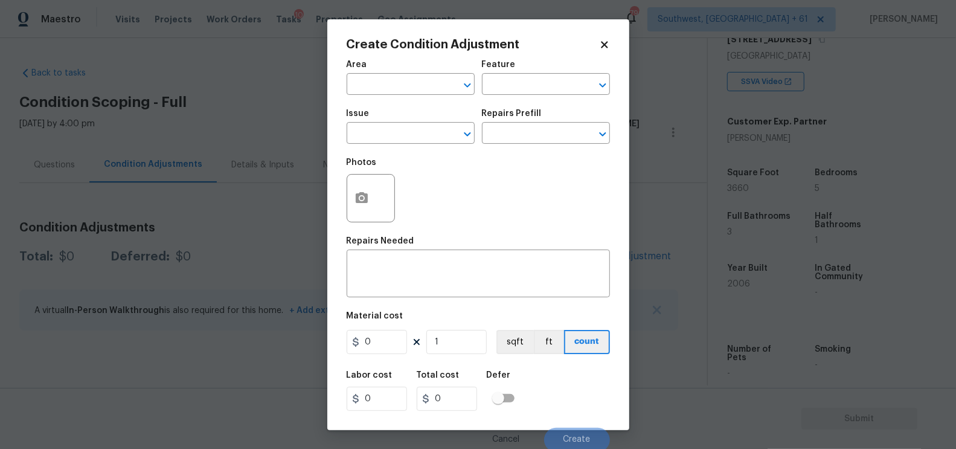
click at [349, 123] on div "Issue" at bounding box center [410, 117] width 128 height 16
click at [383, 141] on input "text" at bounding box center [393, 134] width 94 height 19
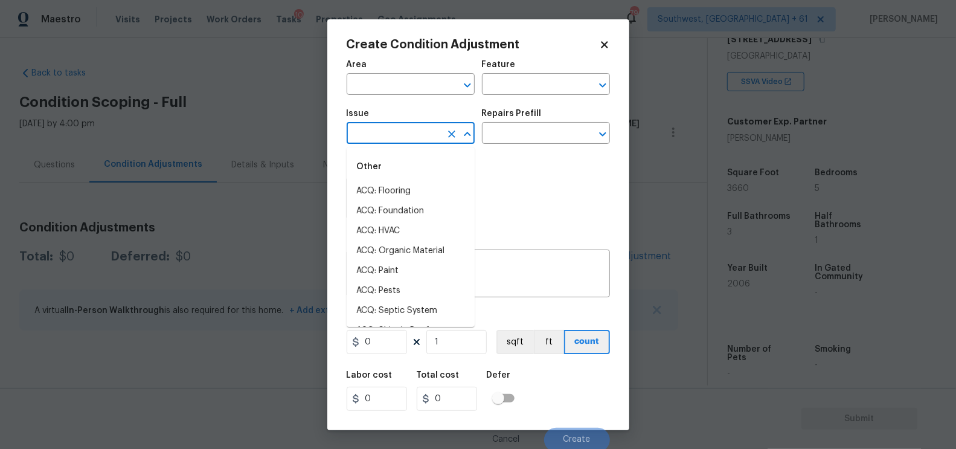
type input "l"
type input "a"
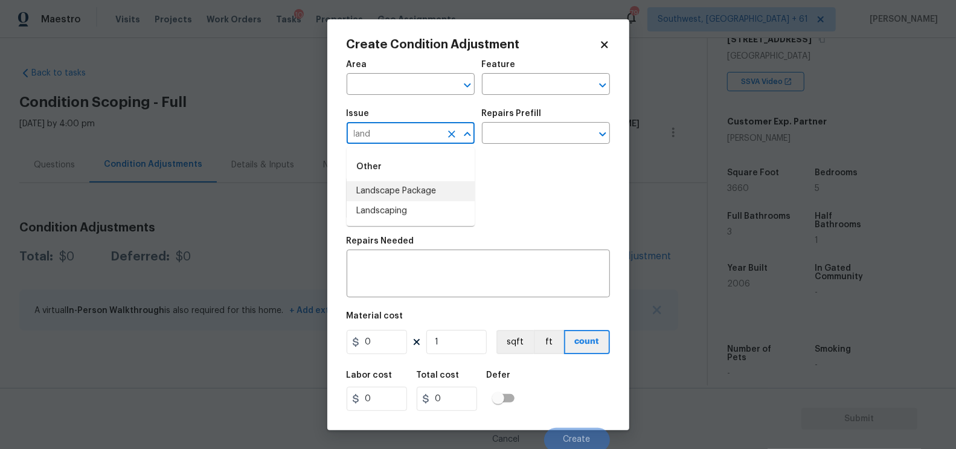
click at [400, 196] on li "Landscape Package" at bounding box center [410, 191] width 128 height 20
type input "Landscape Package"
click at [525, 137] on input "text" at bounding box center [529, 134] width 94 height 19
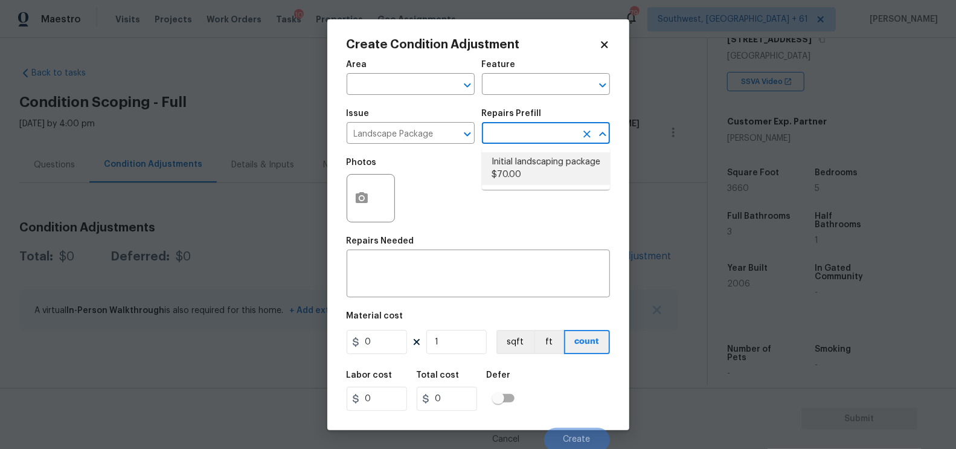
click at [525, 160] on li "Initial landscaping package $70.00" at bounding box center [546, 168] width 128 height 33
type input "Home Readiness Packages"
type textarea "Mowing of grass up to 6" in height. Mow, edge along driveways & sidewalks, trim…"
type input "70"
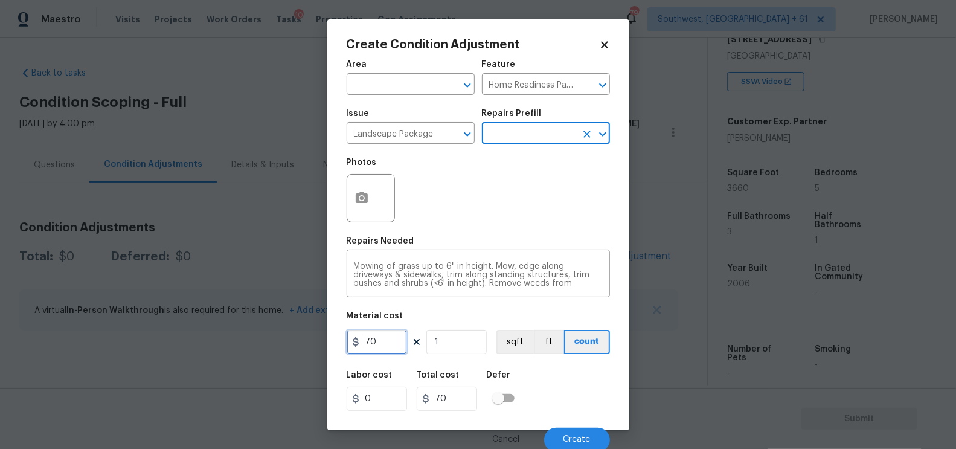
click at [386, 341] on input "70" at bounding box center [376, 342] width 60 height 24
type input "300"
click at [426, 395] on icon at bounding box center [426, 399] width 6 height 10
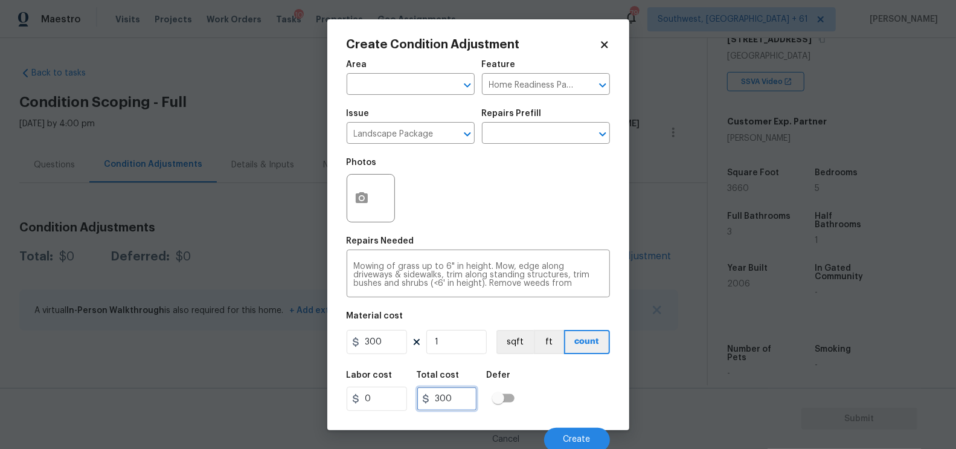
click at [461, 398] on input "300" at bounding box center [447, 398] width 60 height 24
click at [387, 187] on div at bounding box center [370, 198] width 48 height 48
click at [360, 197] on circle "button" at bounding box center [361, 198] width 4 height 4
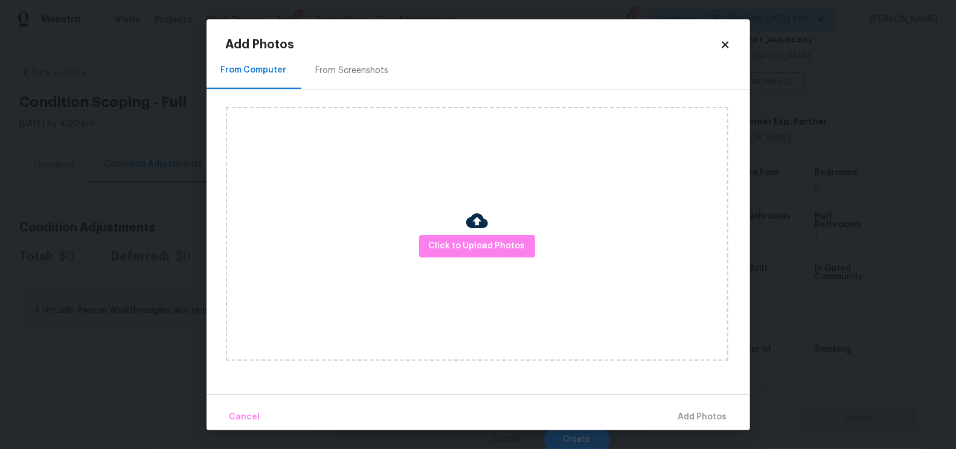
click at [374, 72] on div "From Screenshots" at bounding box center [352, 71] width 73 height 12
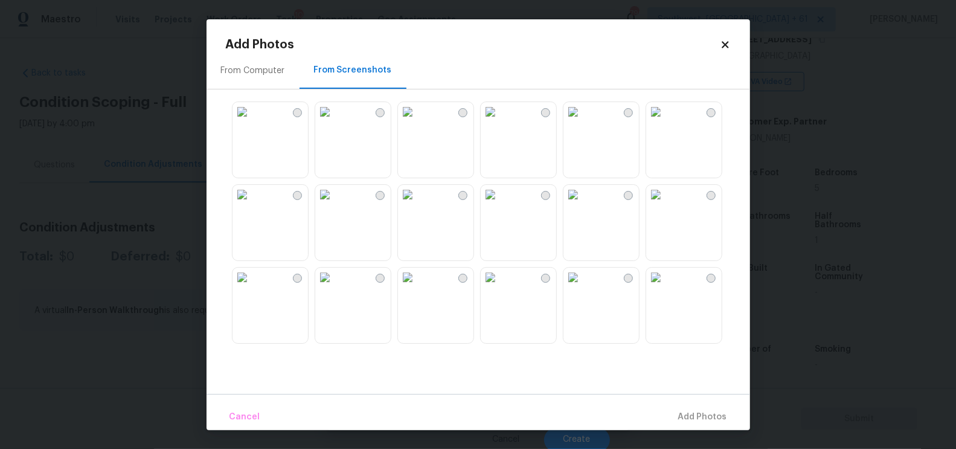
click at [334, 121] on img at bounding box center [324, 111] width 19 height 19
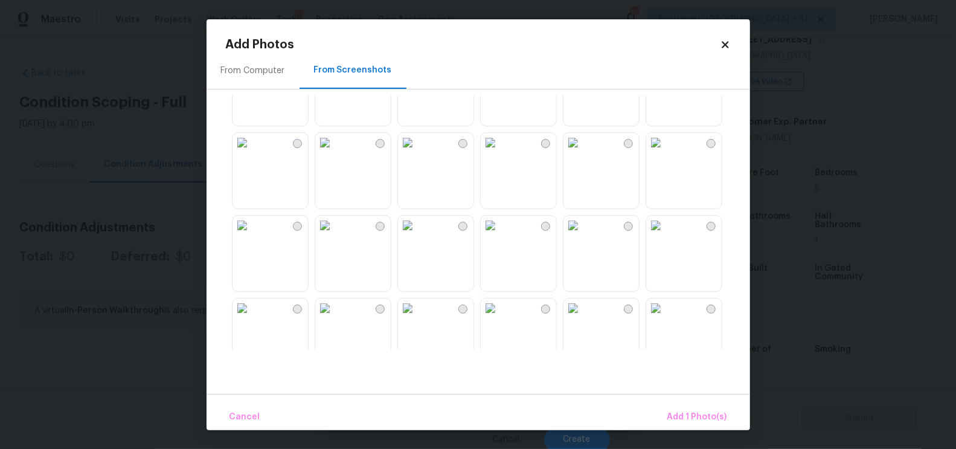
scroll to position [218, 0]
click at [689, 407] on button "Add 1 Photo(s)" at bounding box center [696, 417] width 69 height 26
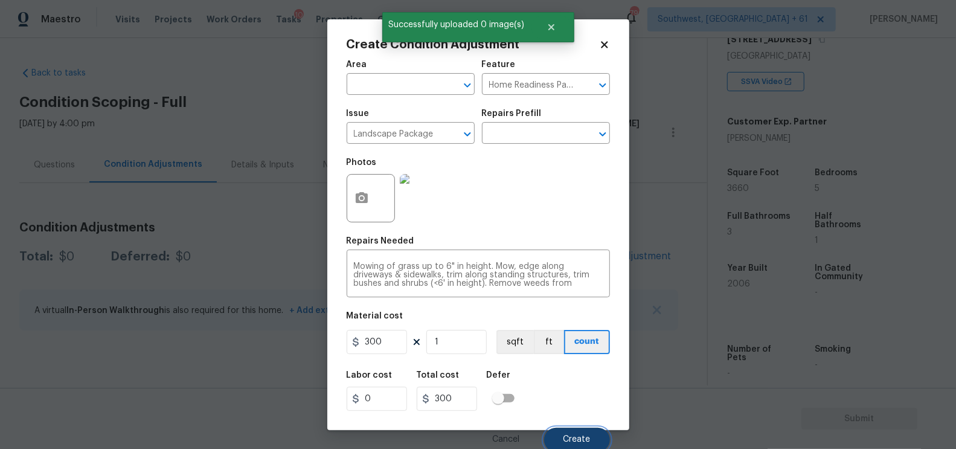
click at [578, 439] on span "Create" at bounding box center [576, 439] width 27 height 9
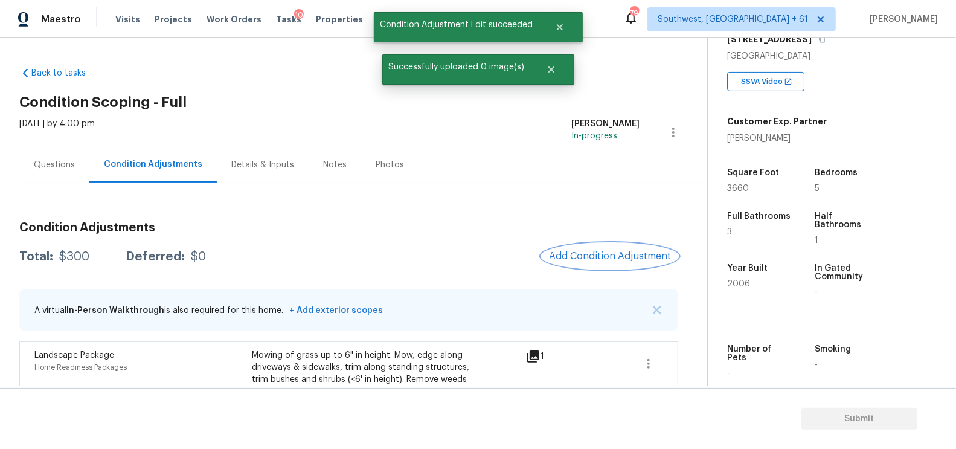
click at [620, 257] on span "Add Condition Adjustment" at bounding box center [610, 256] width 122 height 11
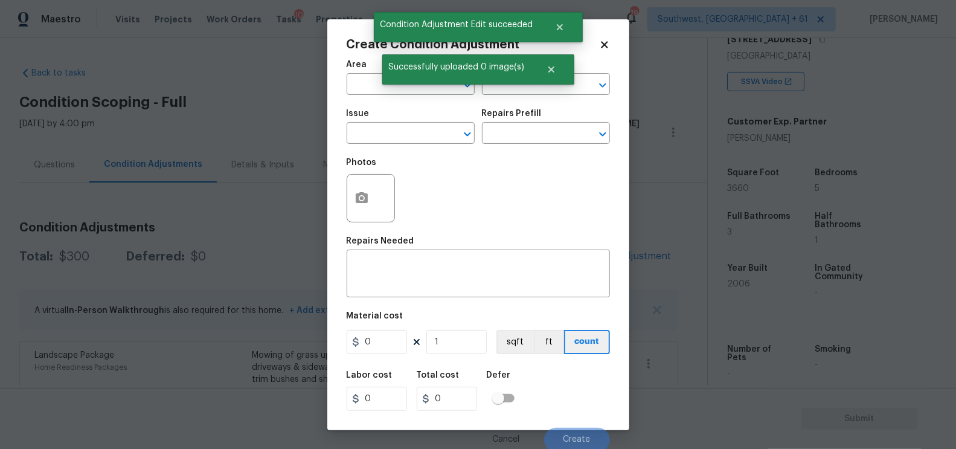
click at [426, 144] on input "text" at bounding box center [393, 134] width 94 height 19
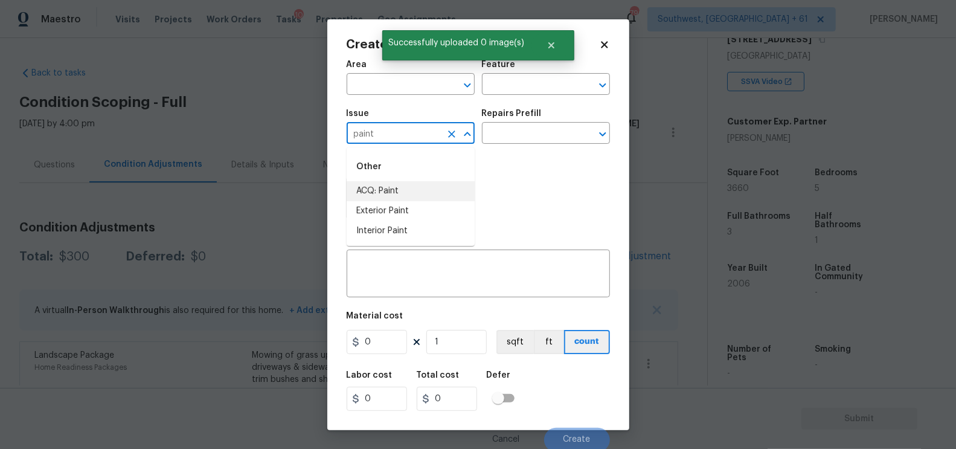
click at [434, 194] on li "ACQ: Paint" at bounding box center [410, 191] width 128 height 20
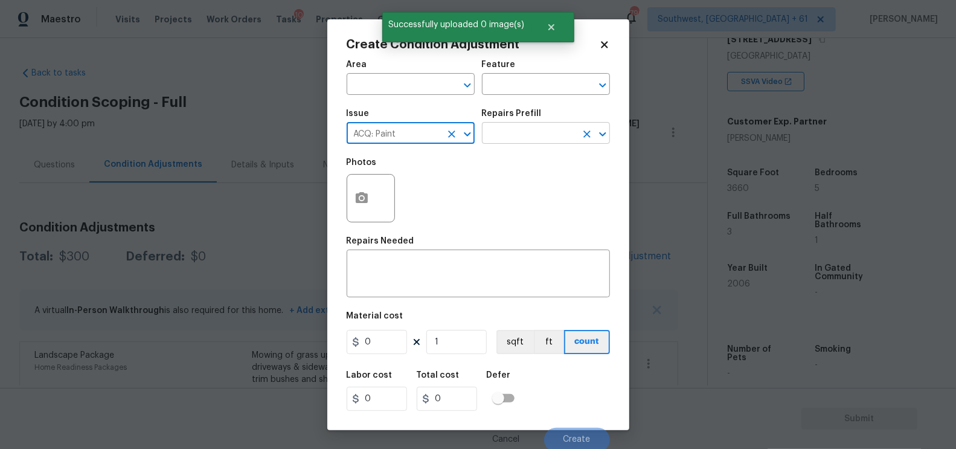
type input "ACQ: Paint"
click at [522, 132] on input "text" at bounding box center [529, 134] width 94 height 19
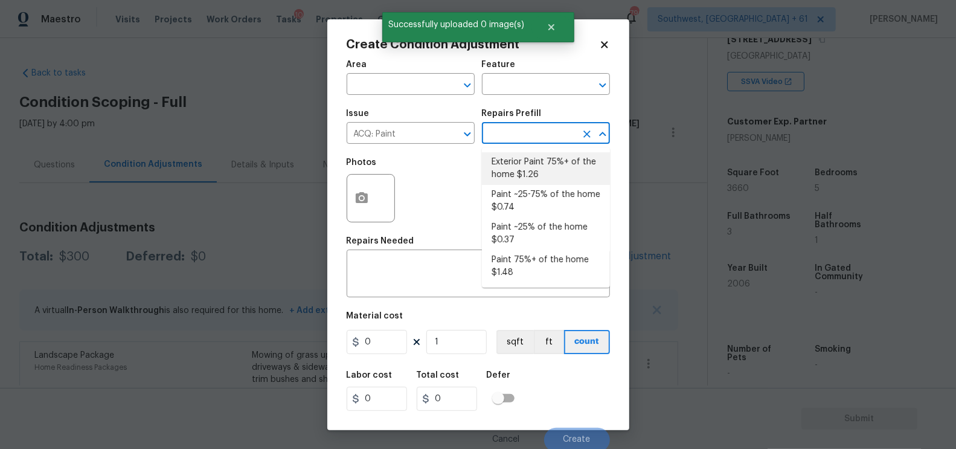
click at [527, 171] on li "Exterior Paint 75%+ of the home $1.26" at bounding box center [546, 168] width 128 height 33
type input "Acquisition"
type textarea "Acquisition Scope: 75%+ of the home exterior will likely require paint"
type input "1.26"
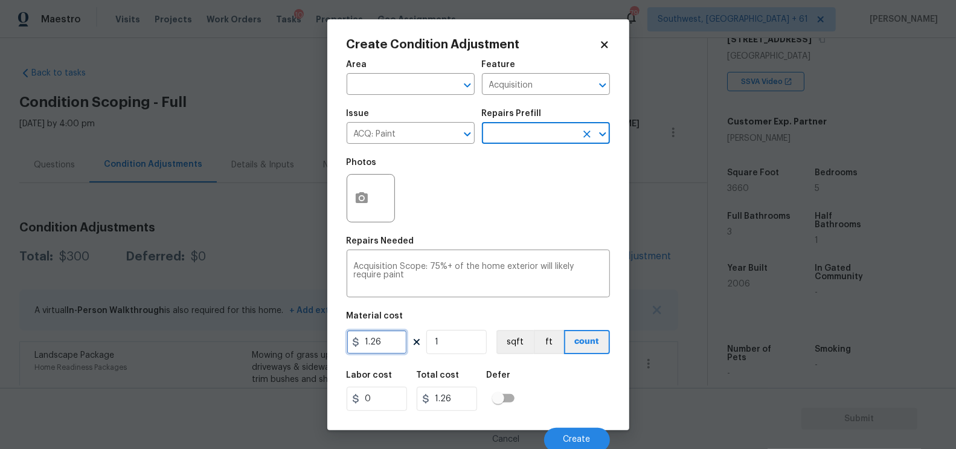
click at [393, 340] on input "1.26" at bounding box center [376, 342] width 60 height 24
type input "1.5"
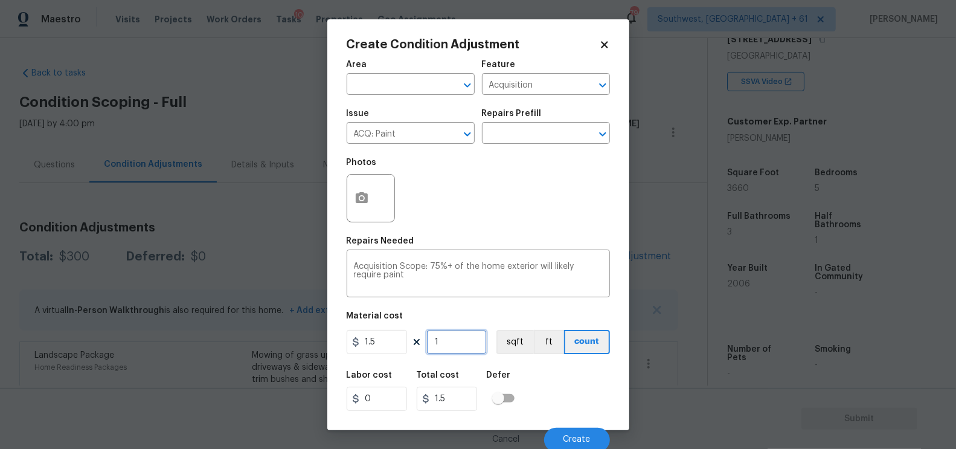
click at [455, 345] on input "1" at bounding box center [456, 342] width 60 height 24
type input "0"
type input "3"
type input "4.5"
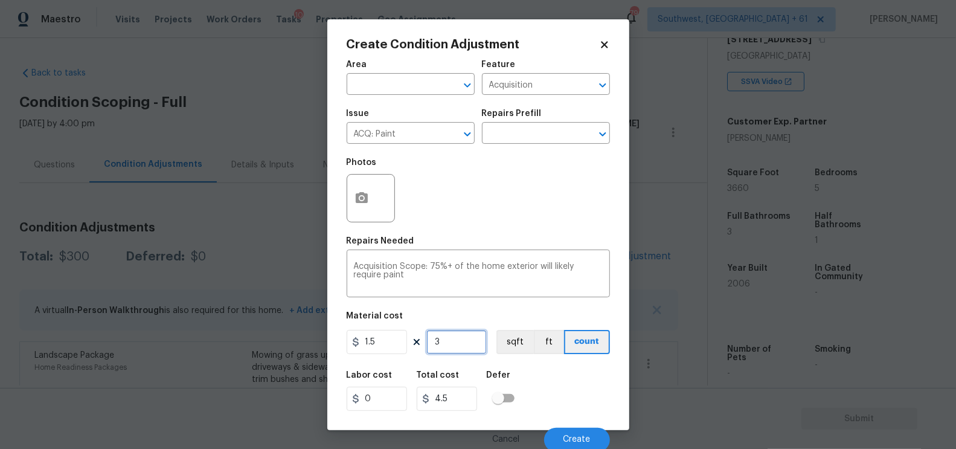
type input "36"
type input "54"
type input "366"
type input "549"
type input "3660"
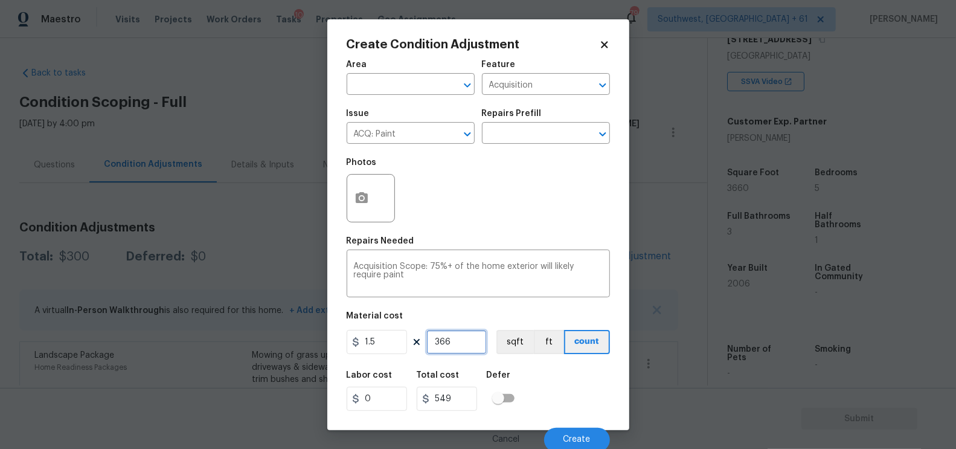
type input "5490"
type input "3660"
click at [462, 405] on input "5490" at bounding box center [447, 398] width 60 height 24
click at [368, 208] on button "button" at bounding box center [361, 197] width 29 height 47
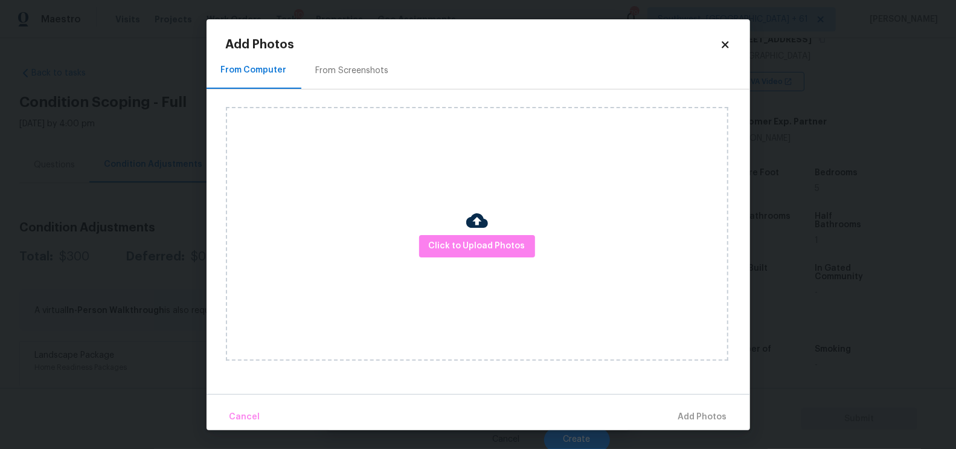
click at [365, 52] on div "Add Photos From Computer From Screenshots Click to Upload Photos Cancel Add Pho…" at bounding box center [478, 234] width 505 height 391
click at [372, 82] on div "From Screenshots" at bounding box center [352, 71] width 102 height 36
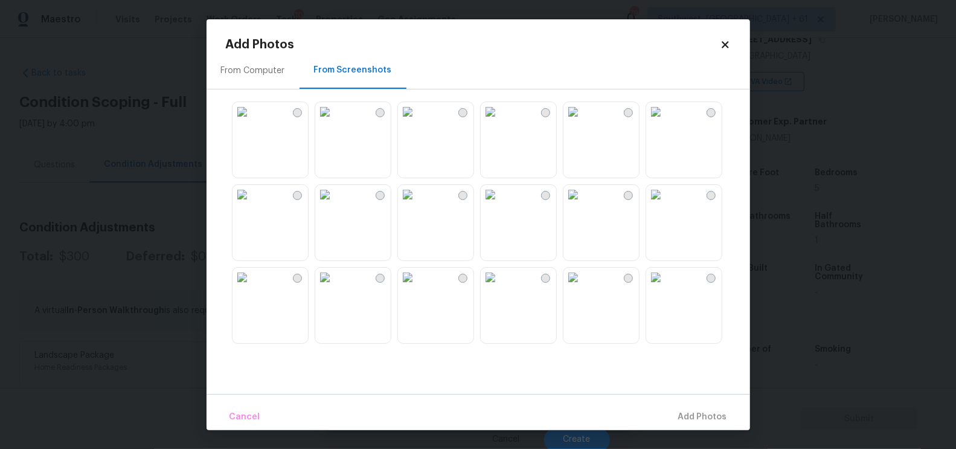
click at [334, 121] on img at bounding box center [324, 111] width 19 height 19
click at [252, 281] on img at bounding box center [241, 276] width 19 height 19
click at [252, 284] on img at bounding box center [241, 276] width 19 height 19
click at [711, 417] on span "Add 1 Photo(s)" at bounding box center [697, 416] width 60 height 15
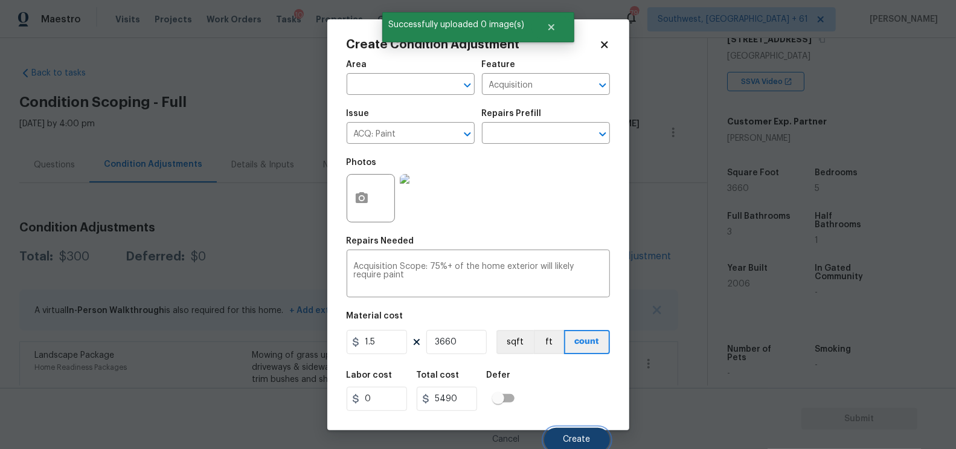
click at [567, 438] on span "Create" at bounding box center [576, 439] width 27 height 9
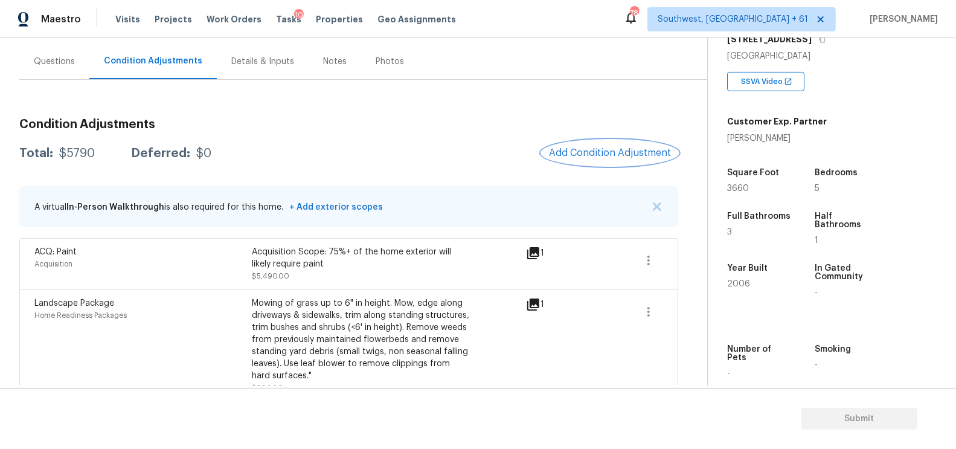
scroll to position [101, 0]
click at [612, 156] on span "Add Condition Adjustment" at bounding box center [610, 154] width 122 height 11
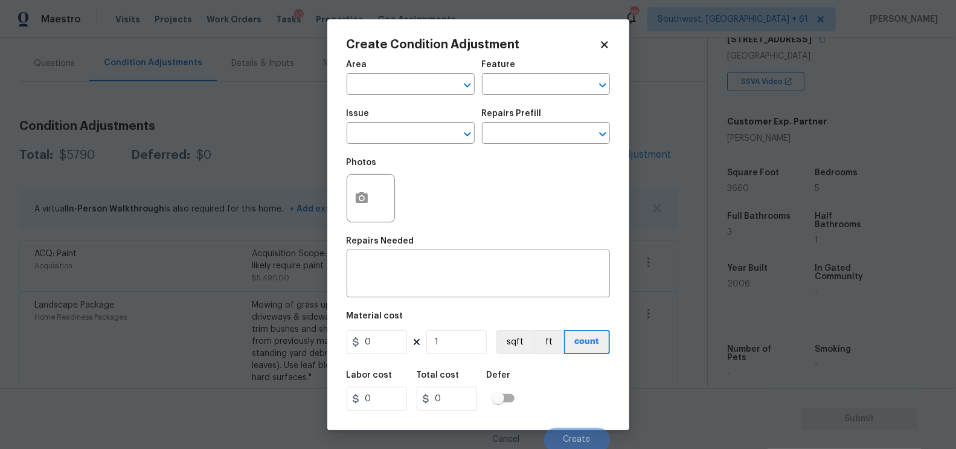
click at [286, 135] on body "Maestro Visits Projects Work Orders Tasks 10 Properties Geo Assignments 780 Sou…" at bounding box center [478, 224] width 956 height 449
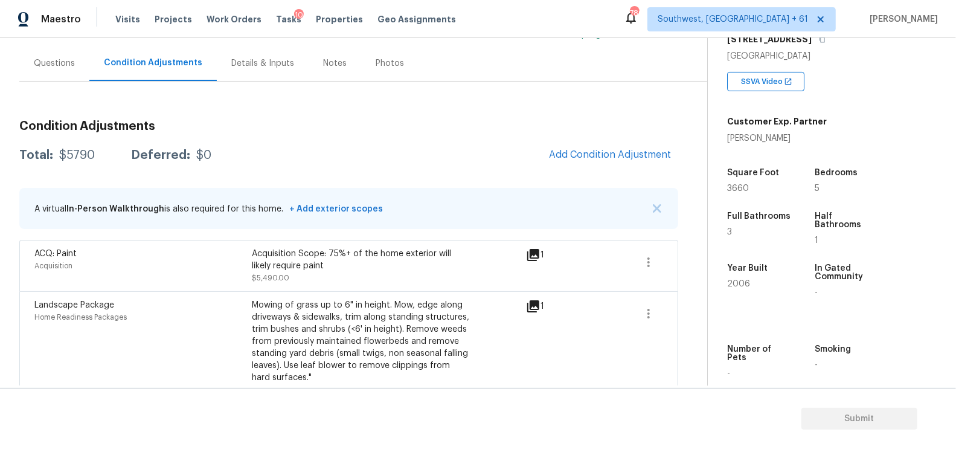
click at [616, 131] on h3 "Condition Adjustments" at bounding box center [348, 126] width 659 height 12
click at [603, 147] on button "Add Condition Adjustment" at bounding box center [609, 154] width 136 height 25
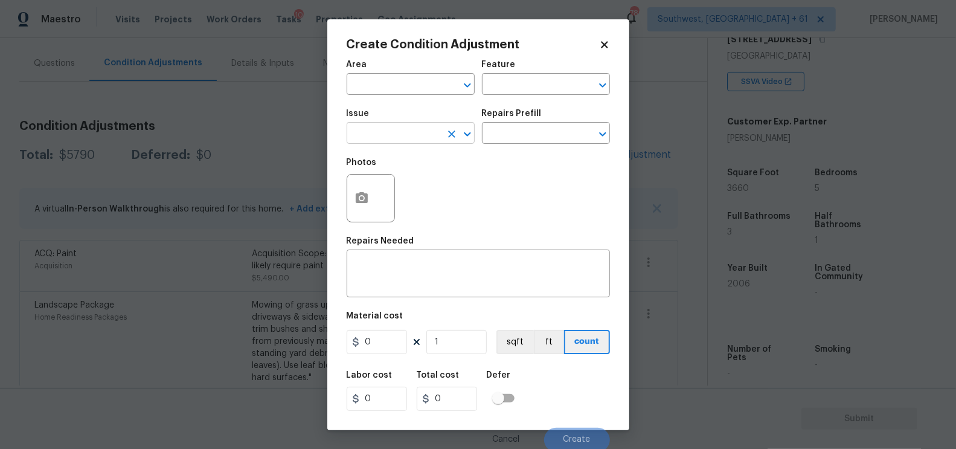
click at [385, 139] on input "text" at bounding box center [393, 134] width 94 height 19
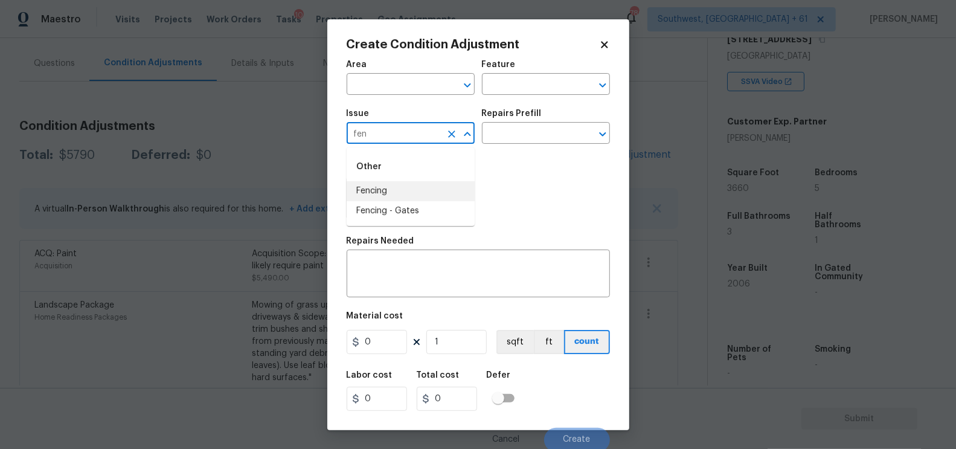
click at [400, 203] on li "Fencing - Gates" at bounding box center [410, 211] width 128 height 20
click at [394, 132] on input "Fencing - Gates" at bounding box center [393, 134] width 94 height 19
click at [388, 177] on div "Other" at bounding box center [410, 166] width 128 height 29
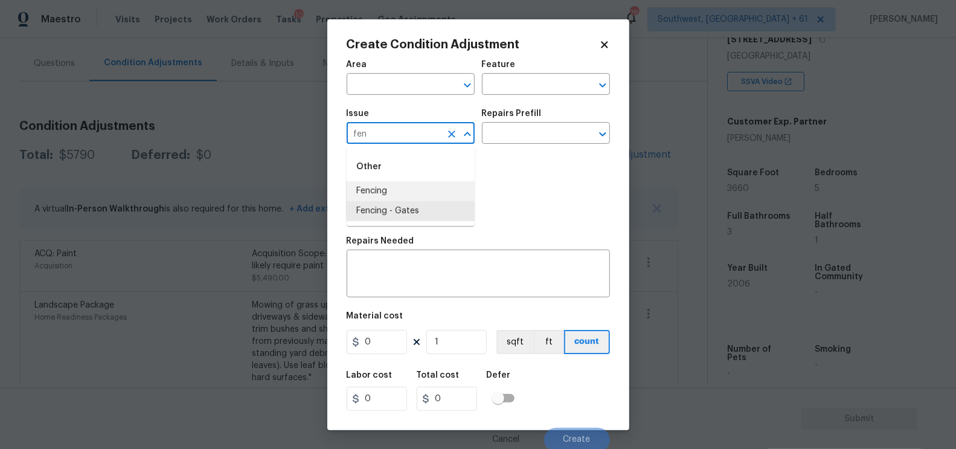
click at [386, 190] on li "Fencing" at bounding box center [410, 191] width 128 height 20
type input "Fencing"
click at [409, 283] on textarea at bounding box center [478, 274] width 249 height 25
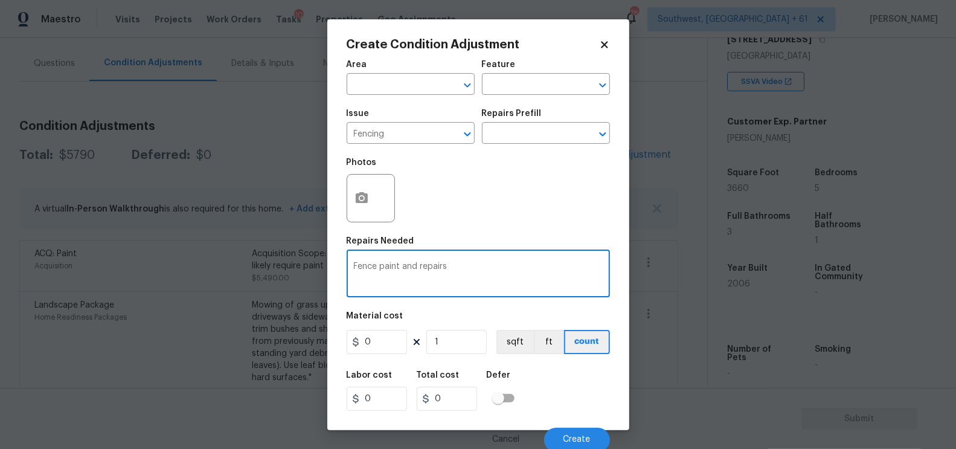
type textarea "Fence paint and repairs"
click at [390, 343] on input "0" at bounding box center [376, 342] width 60 height 24
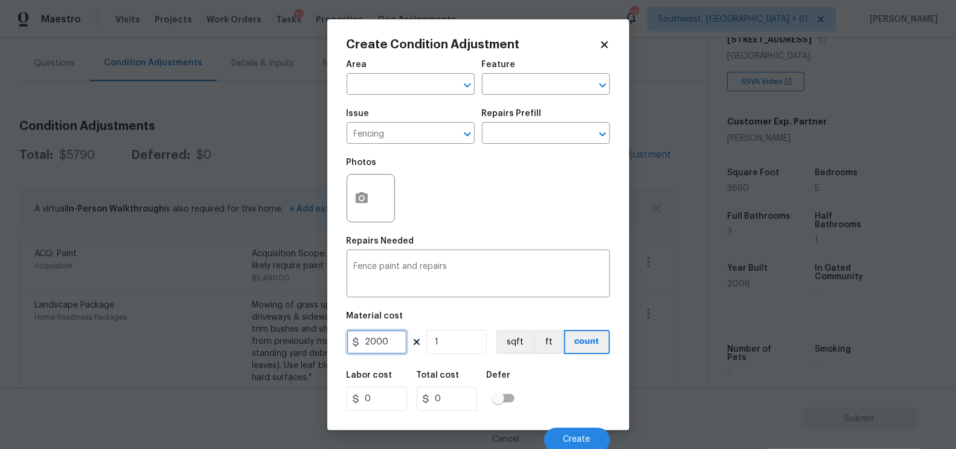
click at [394, 348] on input "2000" at bounding box center [376, 342] width 60 height 24
type input "1500"
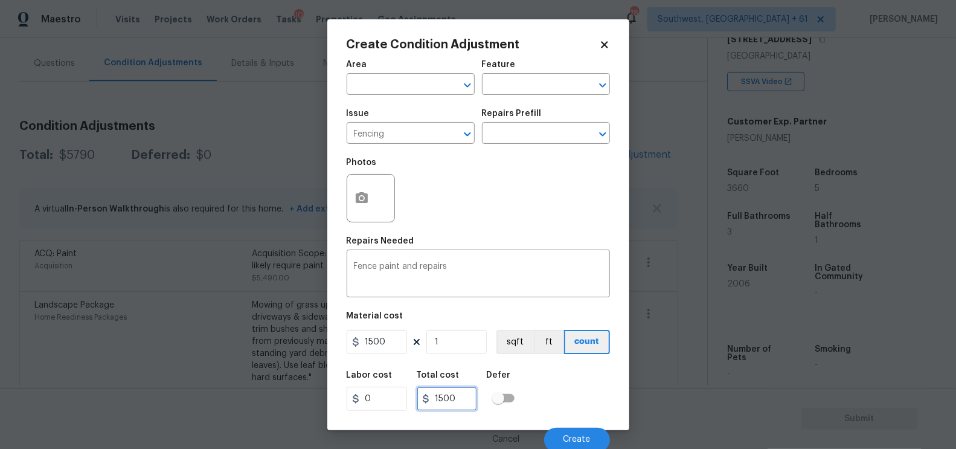
click at [459, 397] on input "1500" at bounding box center [447, 398] width 60 height 24
click at [369, 193] on button "button" at bounding box center [361, 197] width 29 height 47
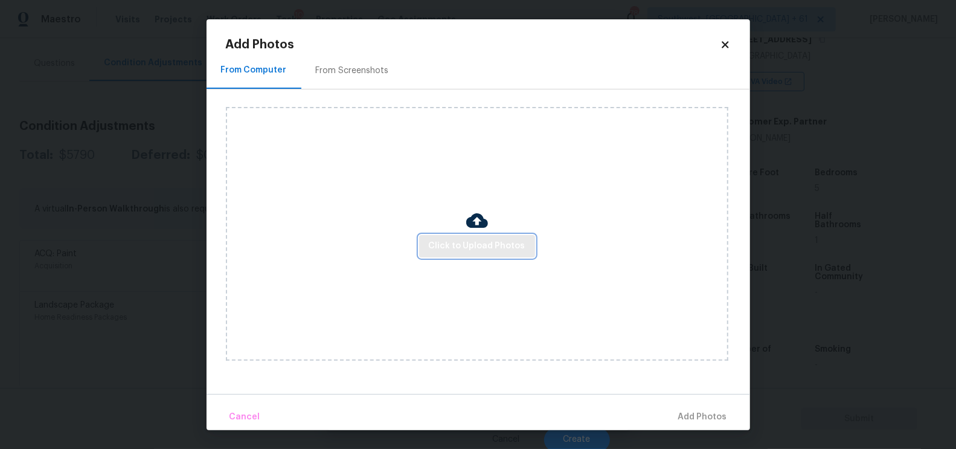
click at [456, 249] on span "Click to Upload Photos" at bounding box center [477, 245] width 97 height 15
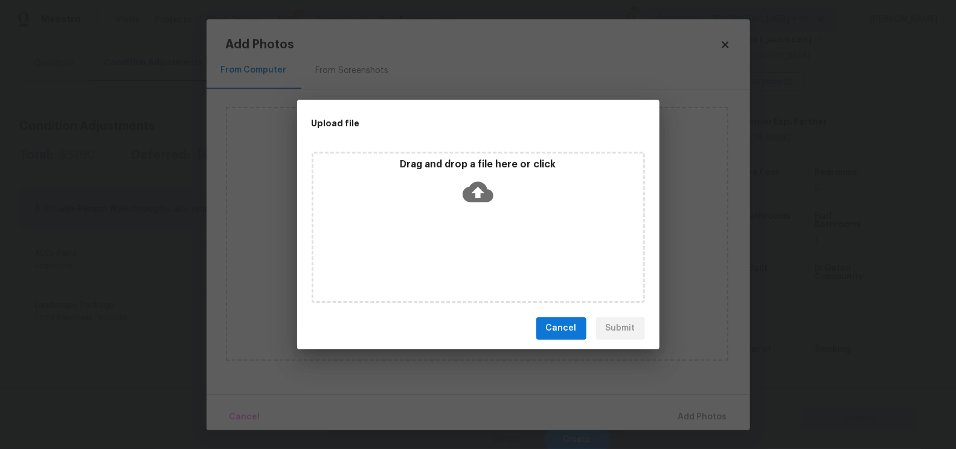
click at [482, 185] on icon at bounding box center [477, 191] width 31 height 21
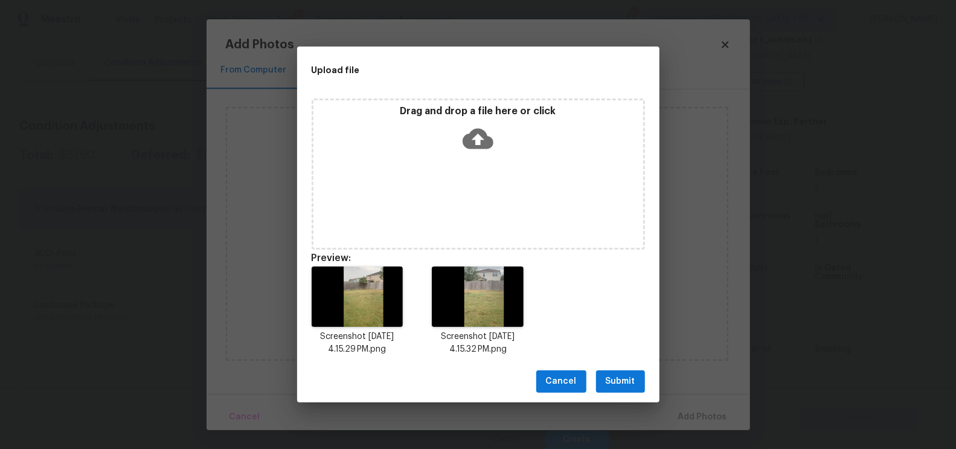
click at [611, 385] on span "Submit" at bounding box center [620, 381] width 30 height 15
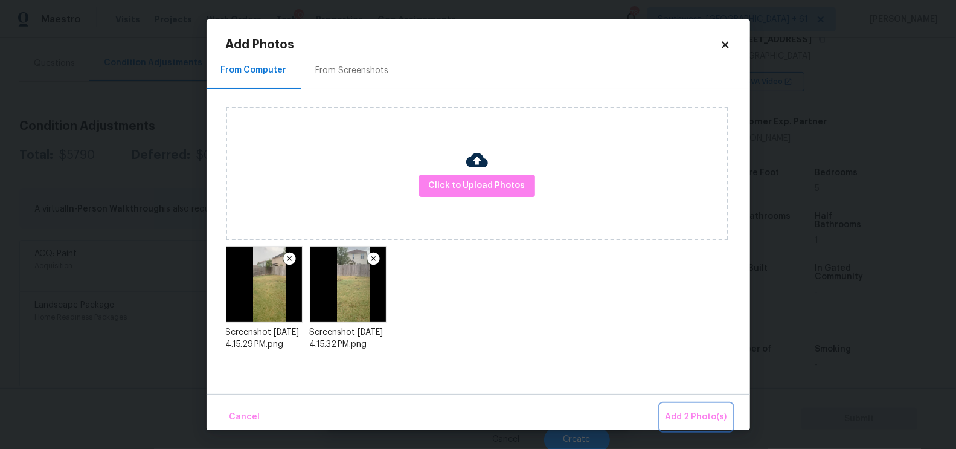
click at [699, 419] on span "Add 2 Photo(s)" at bounding box center [696, 416] width 62 height 15
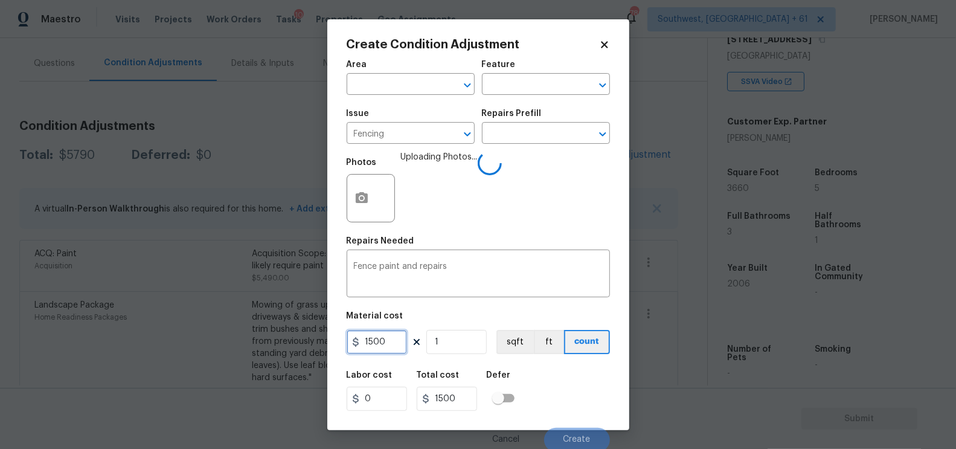
click at [387, 350] on input "1500" at bounding box center [376, 342] width 60 height 24
type input "2000"
click at [447, 395] on input "1500" at bounding box center [447, 398] width 60 height 24
type input "2000"
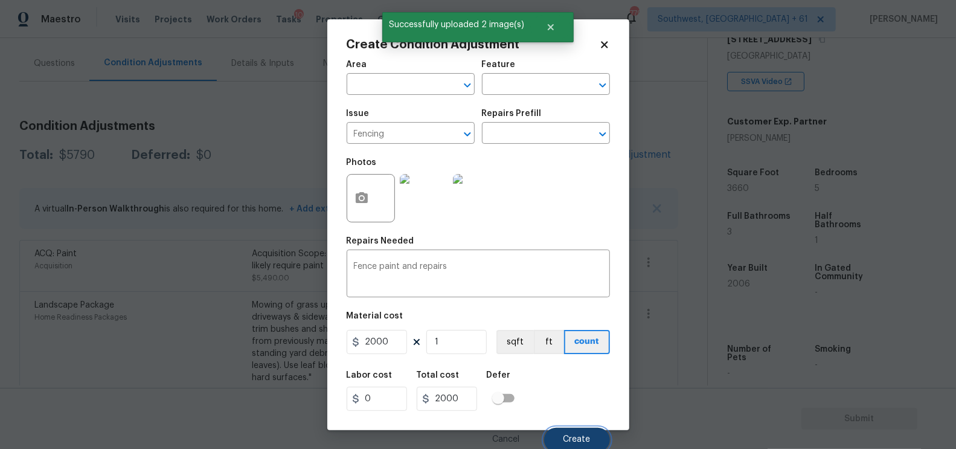
click at [575, 438] on span "Create" at bounding box center [576, 439] width 27 height 9
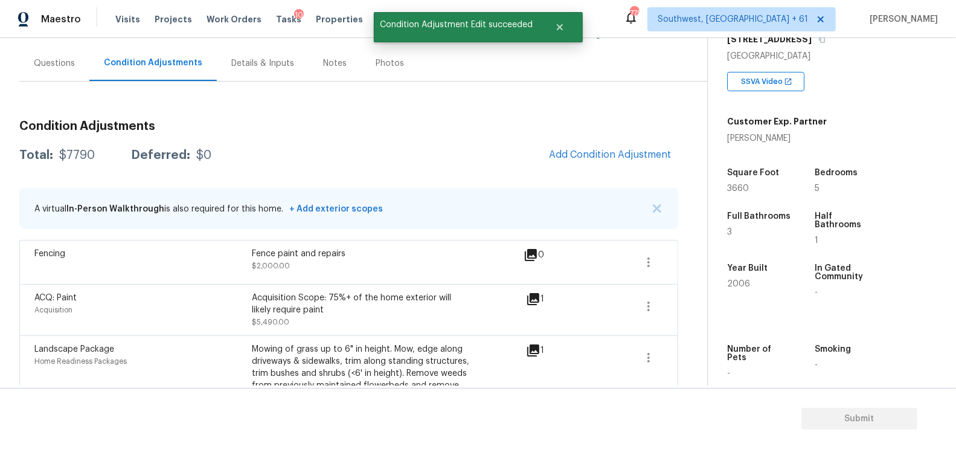
click at [639, 123] on h3 "Condition Adjustments" at bounding box center [348, 126] width 659 height 12
click at [619, 150] on span "Add Condition Adjustment" at bounding box center [610, 154] width 122 height 11
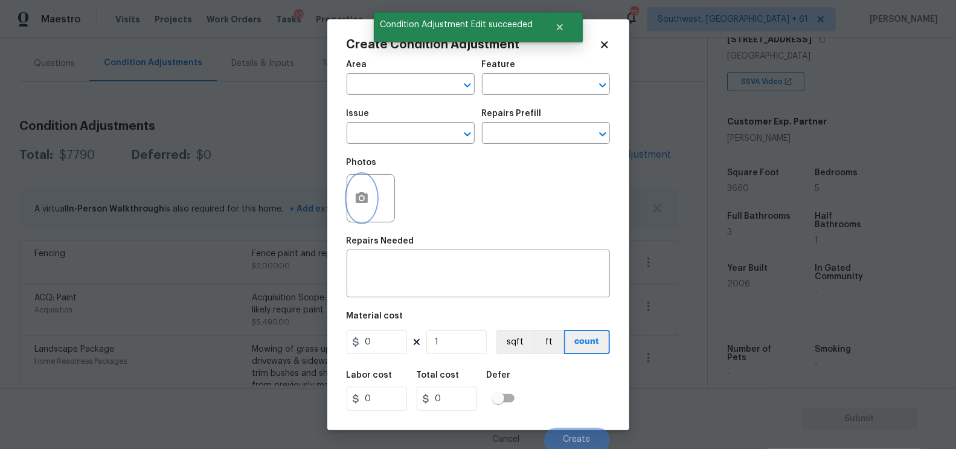
click at [354, 202] on icon "button" at bounding box center [361, 198] width 14 height 14
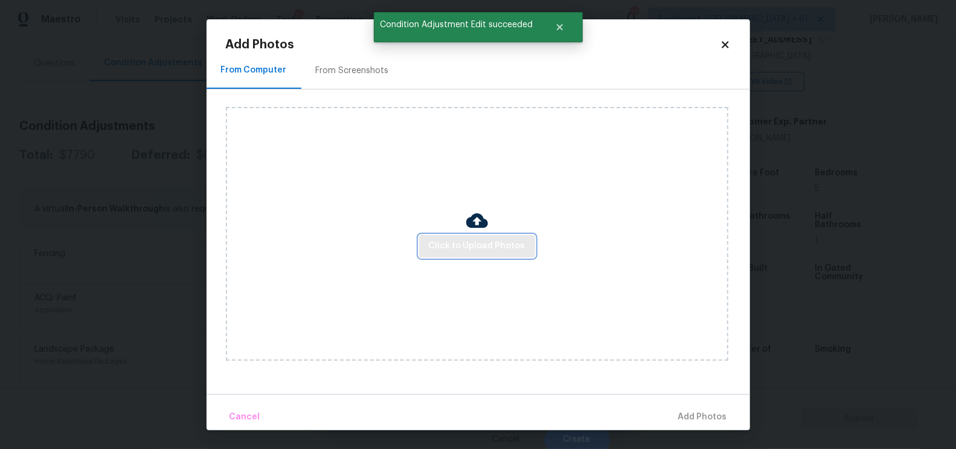
click at [480, 247] on span "Click to Upload Photos" at bounding box center [477, 245] width 97 height 15
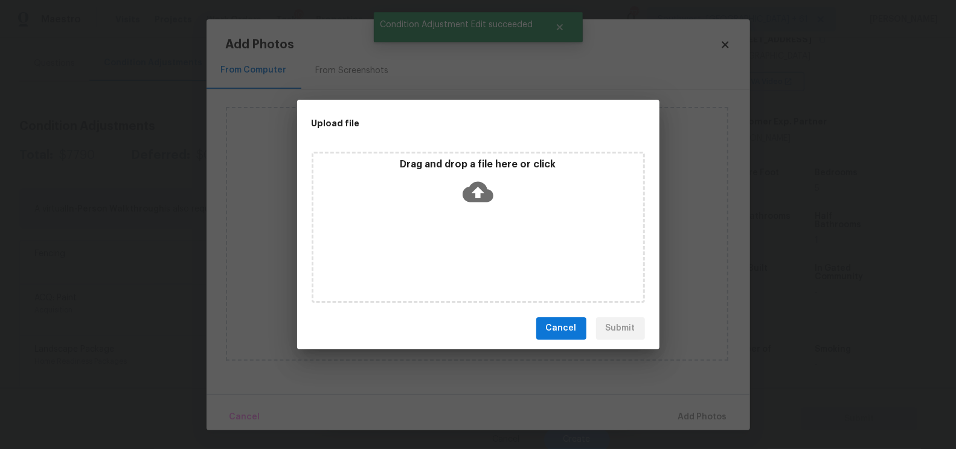
click at [477, 204] on icon at bounding box center [477, 191] width 31 height 31
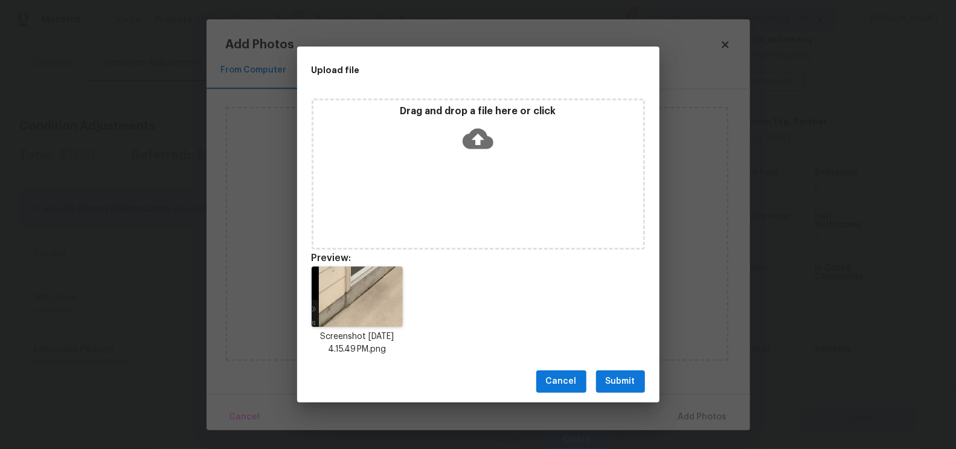
click at [614, 368] on div "Cancel Submit" at bounding box center [478, 381] width 362 height 42
click at [618, 380] on span "Submit" at bounding box center [620, 381] width 30 height 15
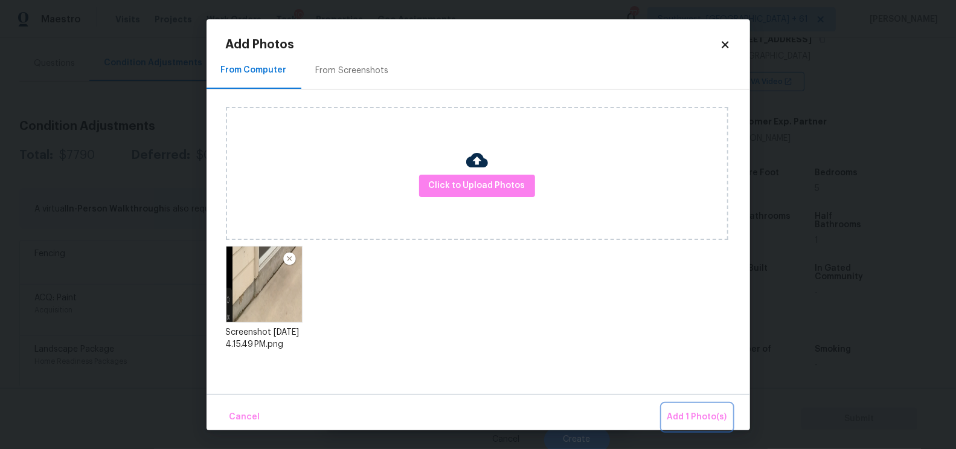
click at [701, 415] on span "Add 1 Photo(s)" at bounding box center [697, 416] width 60 height 15
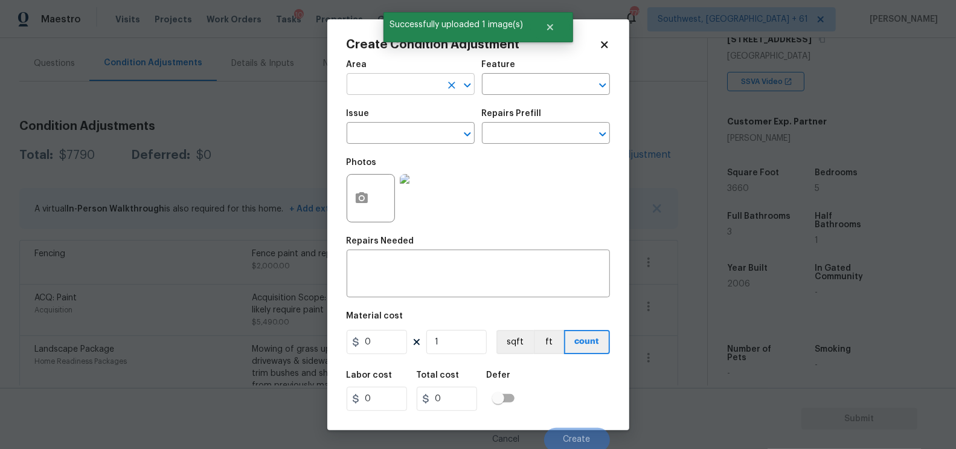
click at [399, 86] on input "text" at bounding box center [393, 85] width 94 height 19
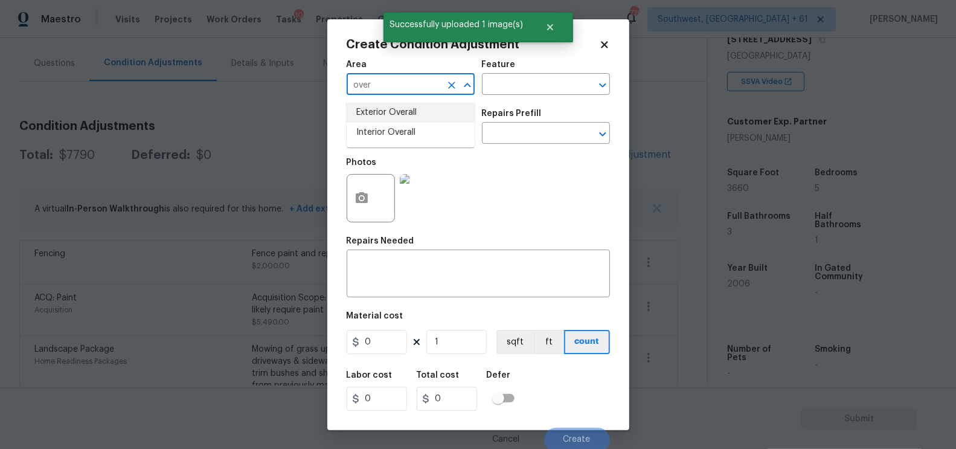
click at [406, 106] on li "Exterior Overall" at bounding box center [410, 113] width 128 height 20
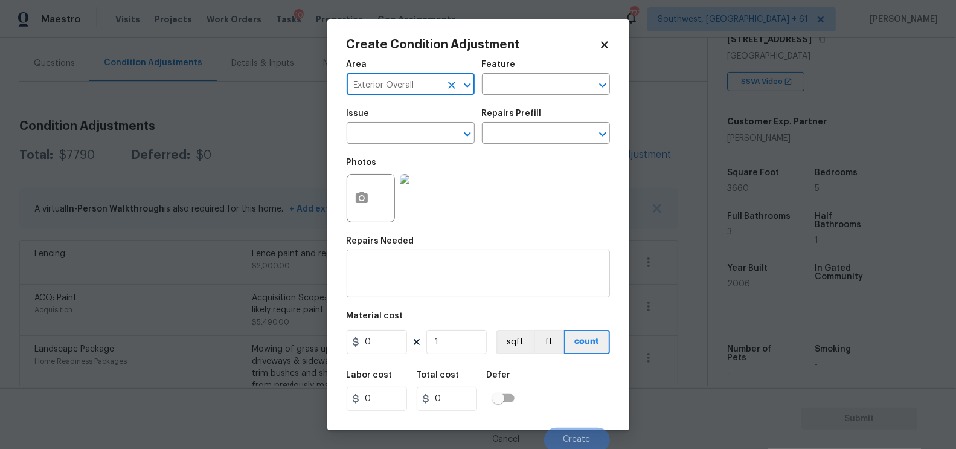
type input "Exterior Overall"
click at [397, 280] on textarea at bounding box center [478, 274] width 249 height 25
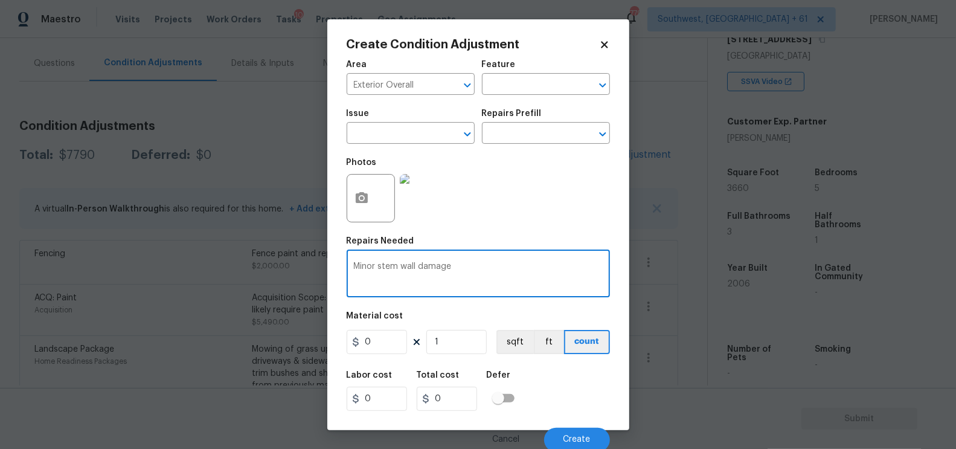
type textarea "Minor stem wall damage"
click at [379, 351] on input "0" at bounding box center [376, 342] width 60 height 24
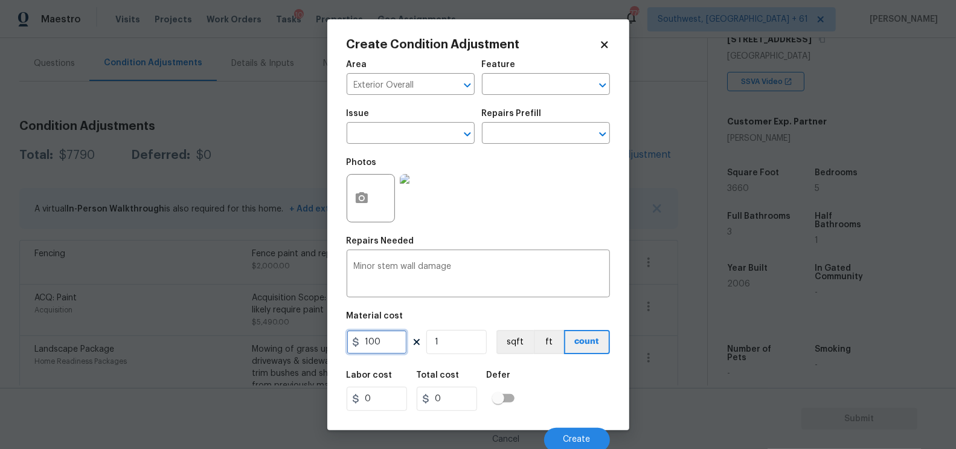
type input "100"
click at [438, 391] on input "0" at bounding box center [447, 398] width 60 height 24
type input "100"
click at [565, 440] on span "Create" at bounding box center [576, 439] width 27 height 9
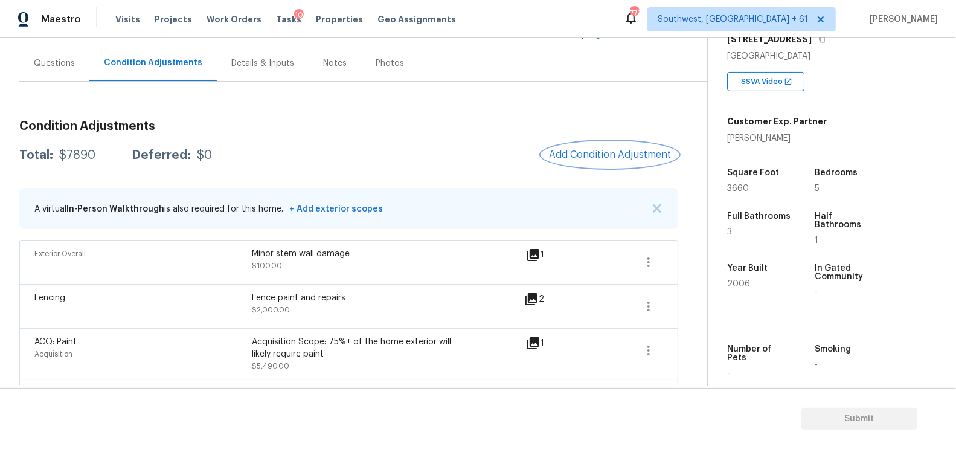
click at [605, 161] on button "Add Condition Adjustment" at bounding box center [609, 154] width 136 height 25
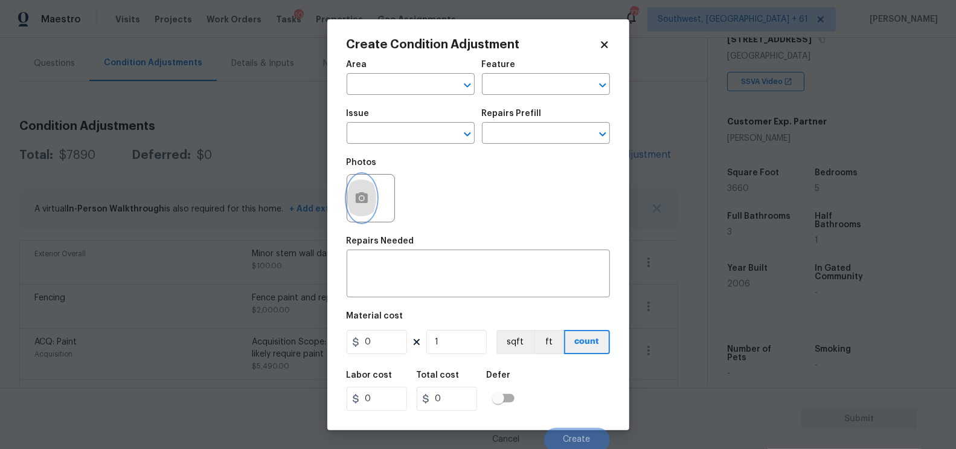
click at [359, 195] on icon "button" at bounding box center [362, 197] width 12 height 11
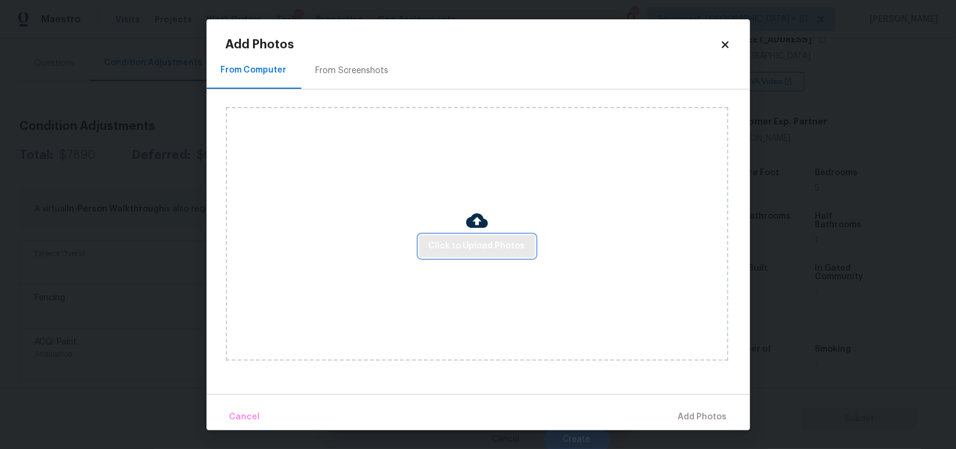
click at [460, 247] on span "Click to Upload Photos" at bounding box center [477, 245] width 97 height 15
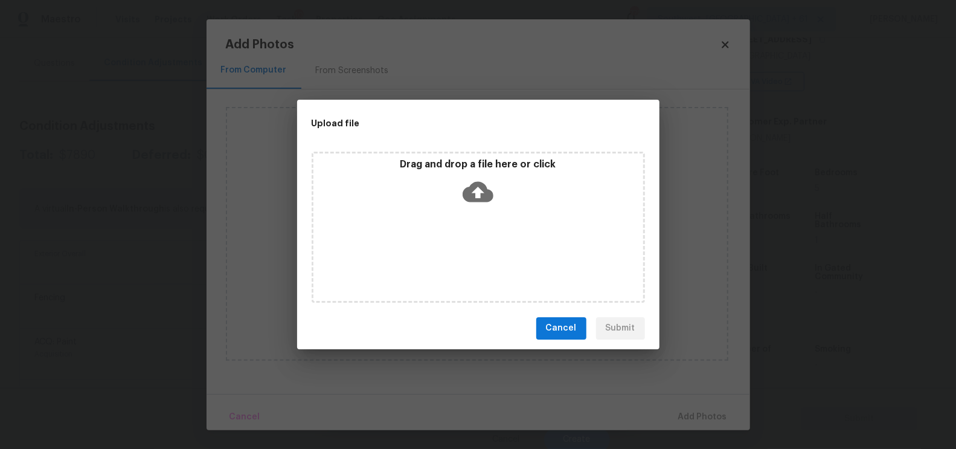
click at [470, 196] on icon at bounding box center [477, 191] width 31 height 21
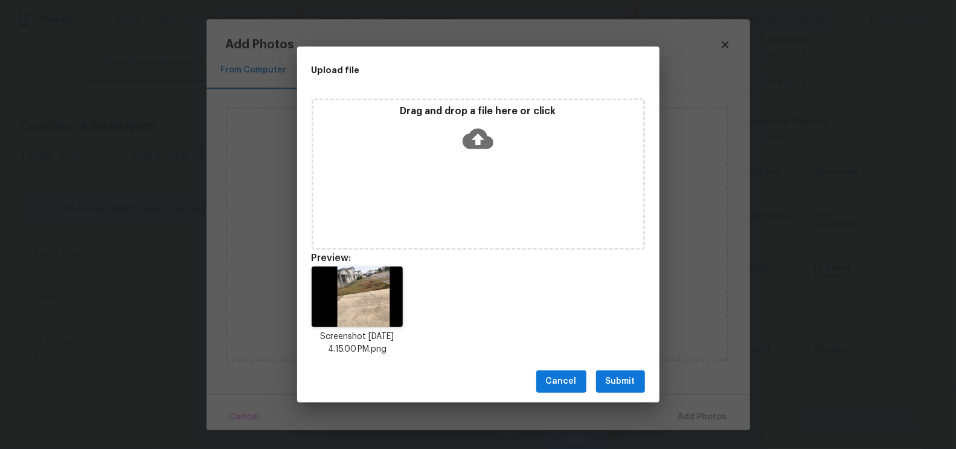
click at [617, 385] on span "Submit" at bounding box center [620, 381] width 30 height 15
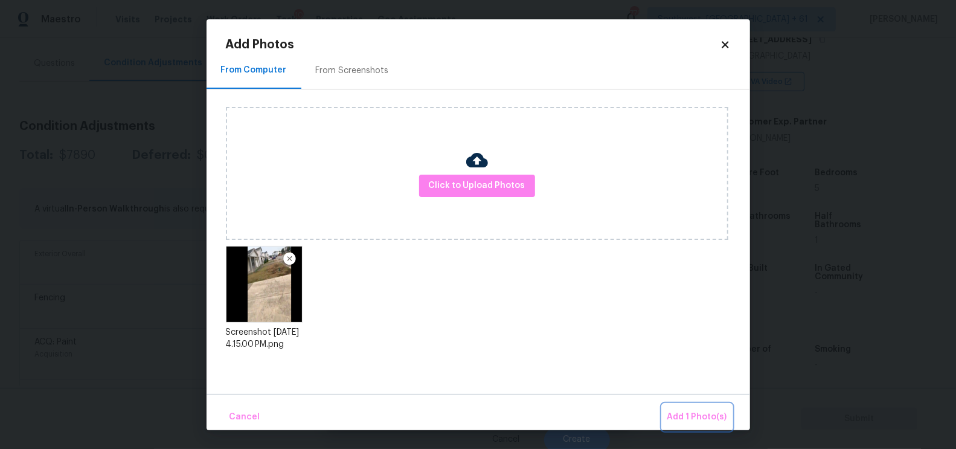
click at [683, 418] on span "Add 1 Photo(s)" at bounding box center [697, 416] width 60 height 15
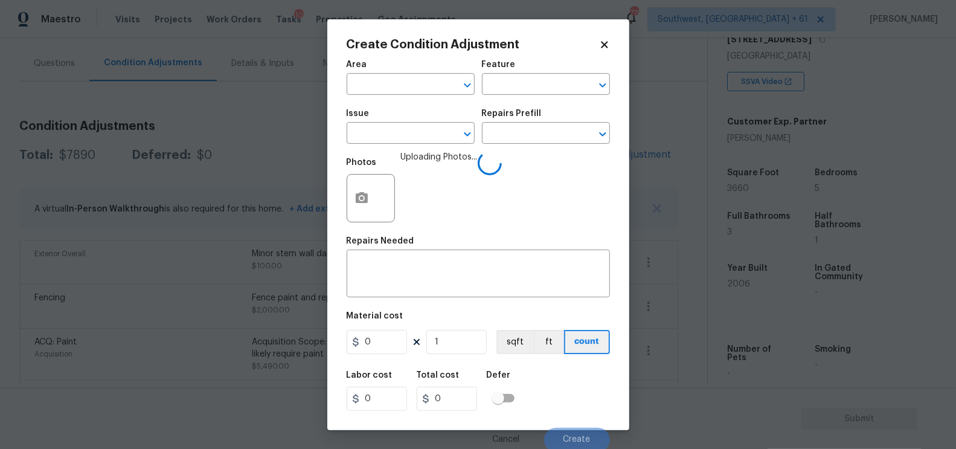
click at [389, 145] on span "Issue ​" at bounding box center [410, 126] width 128 height 49
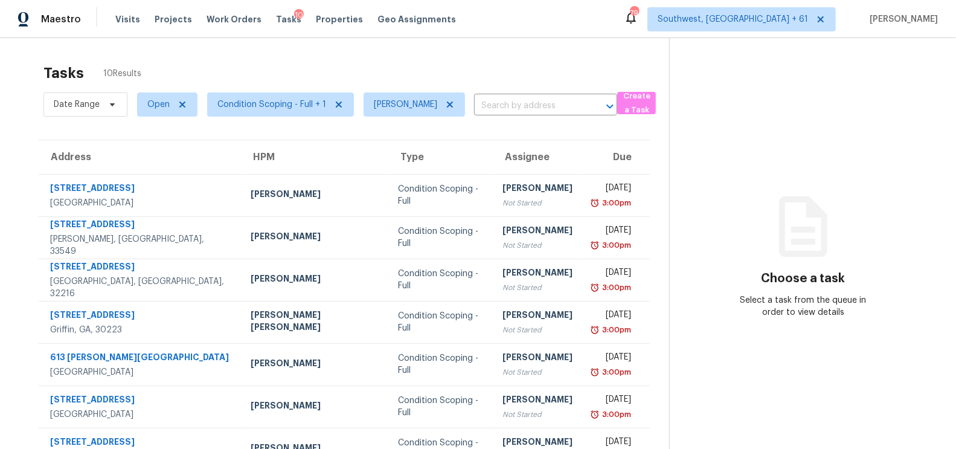
scroll to position [157, 0]
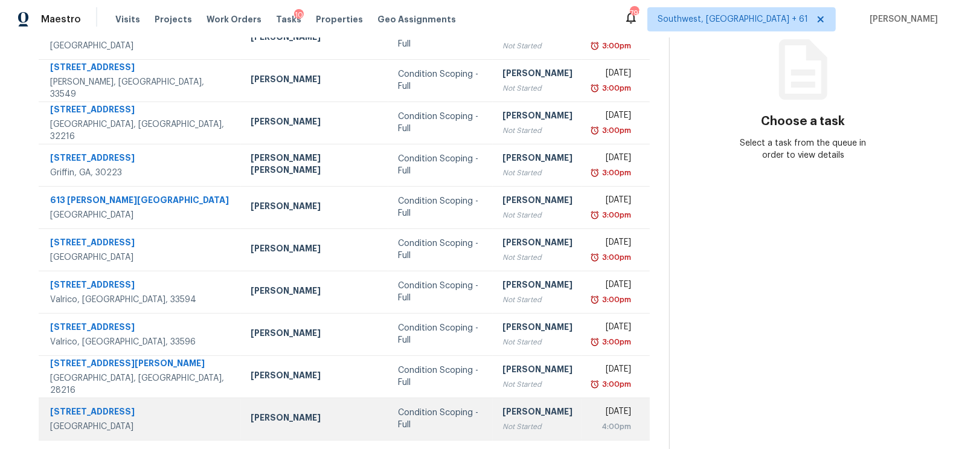
click at [582, 420] on td "[DATE] 4:00pm" at bounding box center [616, 418] width 68 height 42
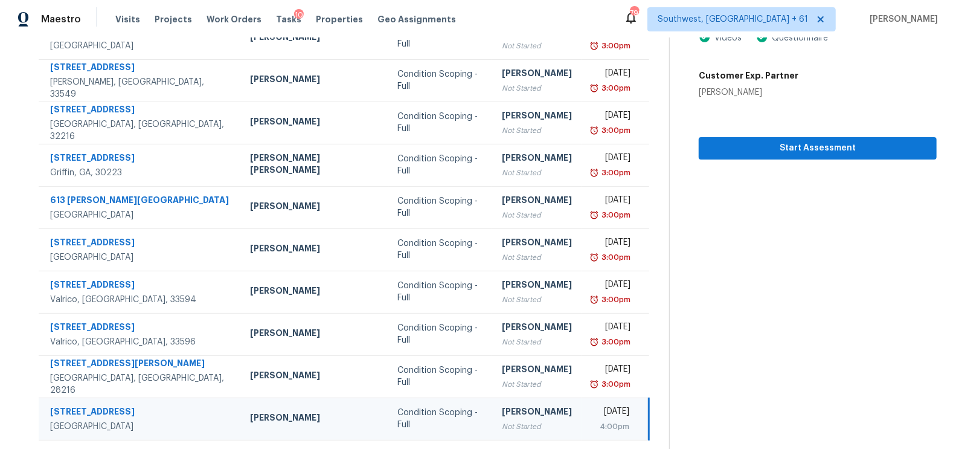
click at [591, 424] on div "4:00pm" at bounding box center [610, 426] width 38 height 12
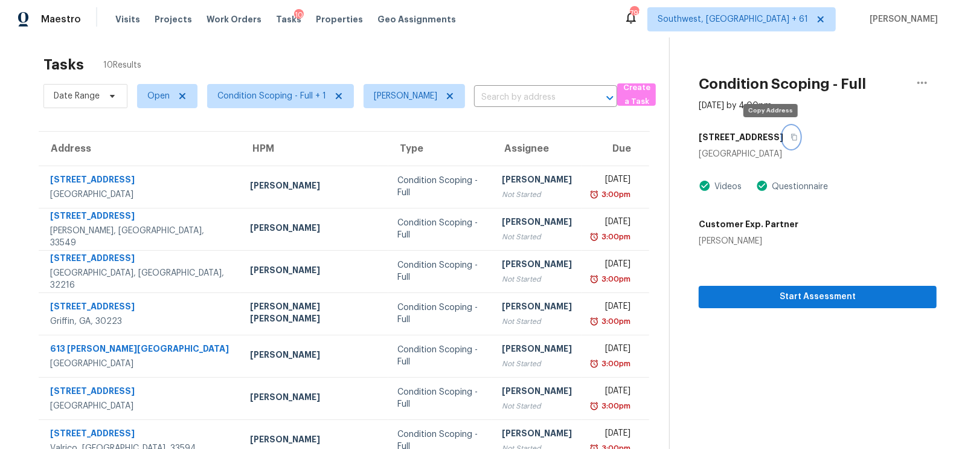
click at [783, 140] on button "button" at bounding box center [791, 137] width 16 height 22
click at [790, 136] on icon "button" at bounding box center [793, 136] width 7 height 7
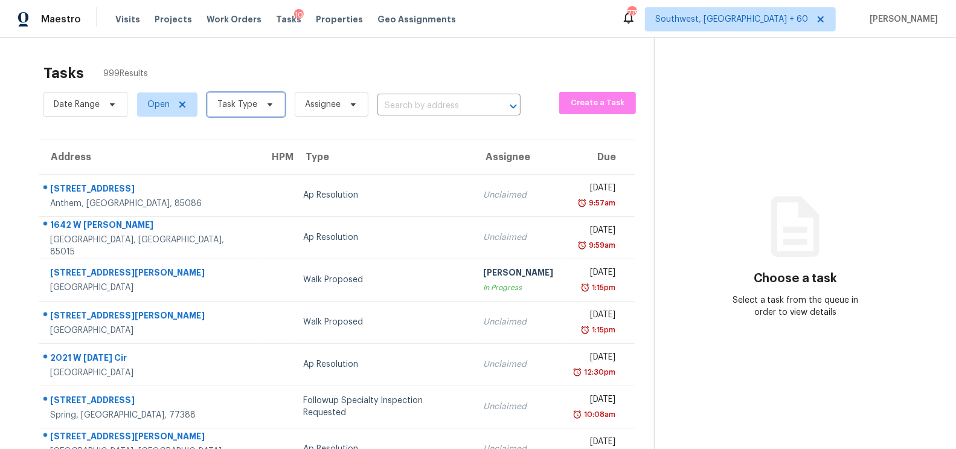
click at [218, 105] on span "Task Type" at bounding box center [237, 104] width 40 height 12
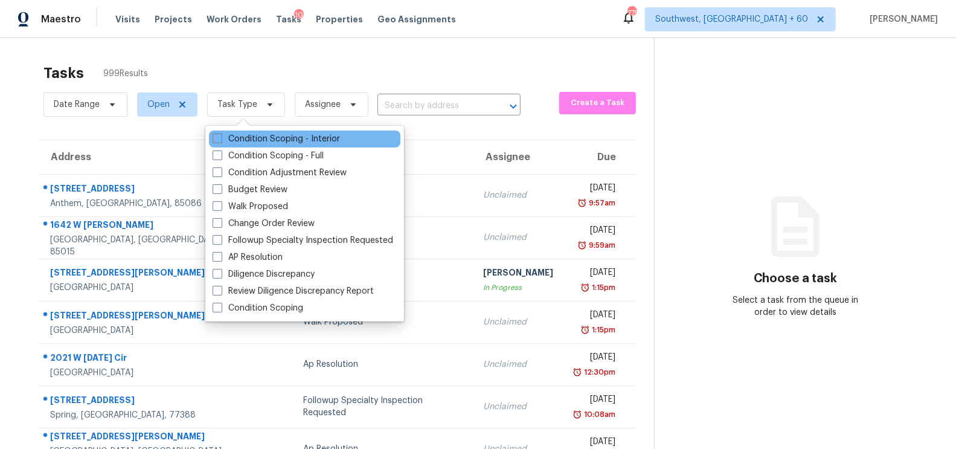
click at [243, 131] on div "Condition Scoping - Interior" at bounding box center [304, 138] width 191 height 17
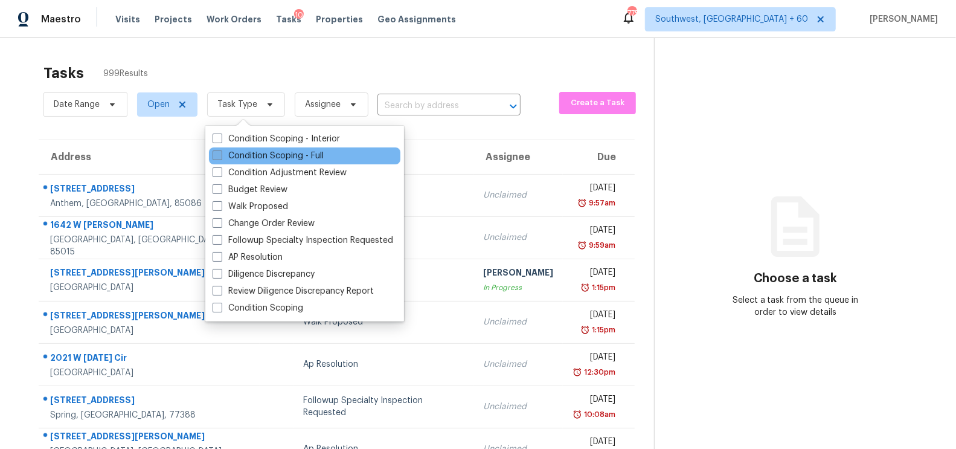
click at [244, 151] on label "Condition Scoping - Full" at bounding box center [267, 156] width 111 height 12
click at [220, 151] on input "Condition Scoping - Full" at bounding box center [216, 154] width 8 height 8
checkbox input "true"
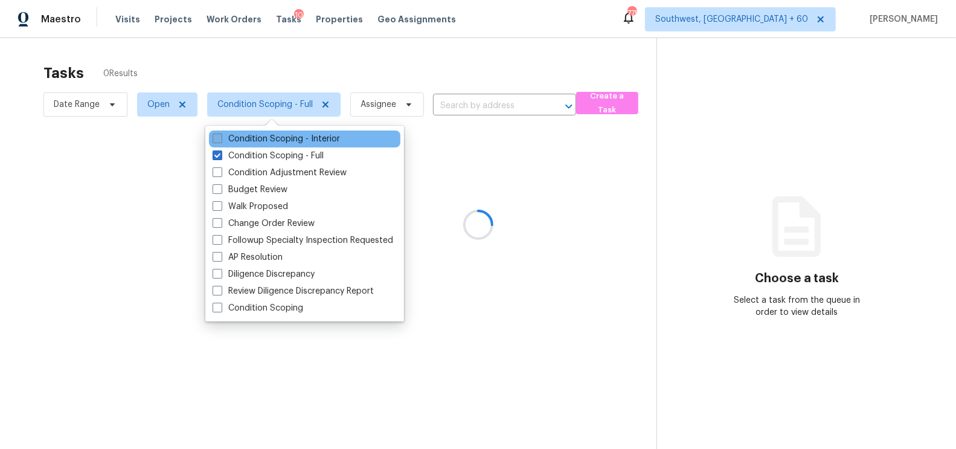
click at [262, 141] on label "Condition Scoping - Interior" at bounding box center [275, 139] width 127 height 12
click at [220, 141] on input "Condition Scoping - Interior" at bounding box center [216, 137] width 8 height 8
checkbox input "true"
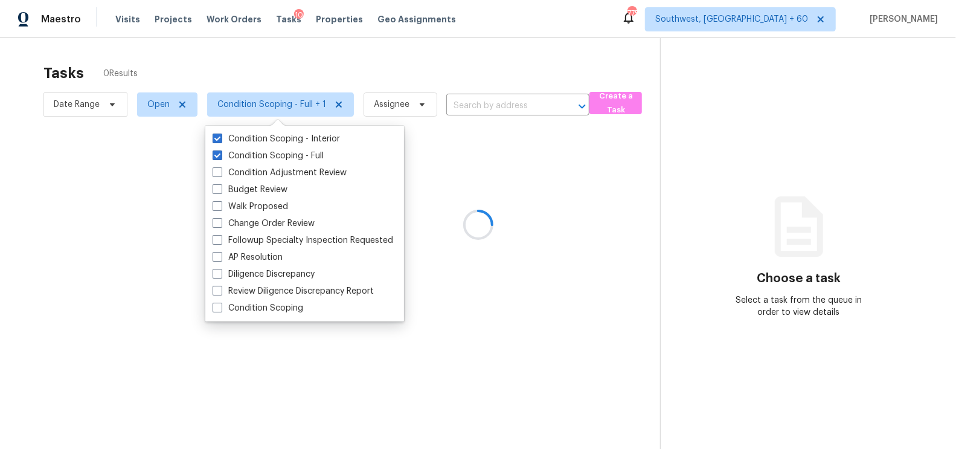
click at [387, 71] on div at bounding box center [478, 224] width 956 height 449
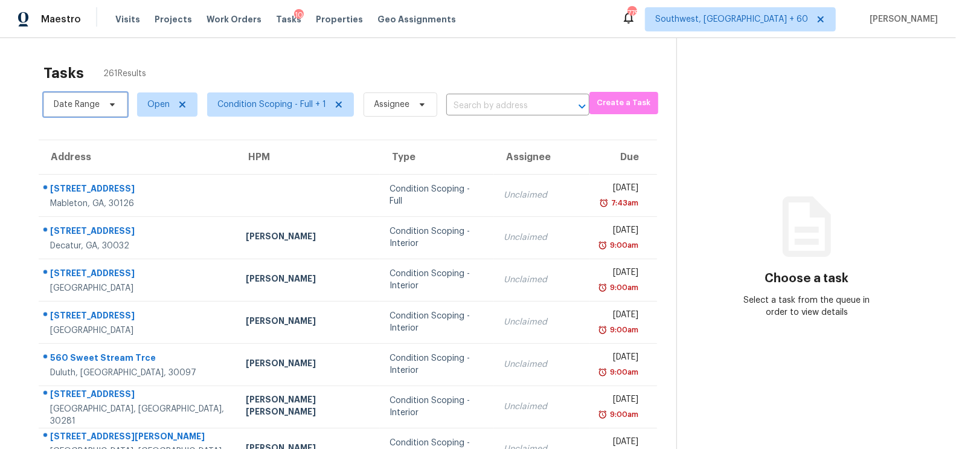
click at [84, 99] on span "Date Range" at bounding box center [77, 104] width 46 height 12
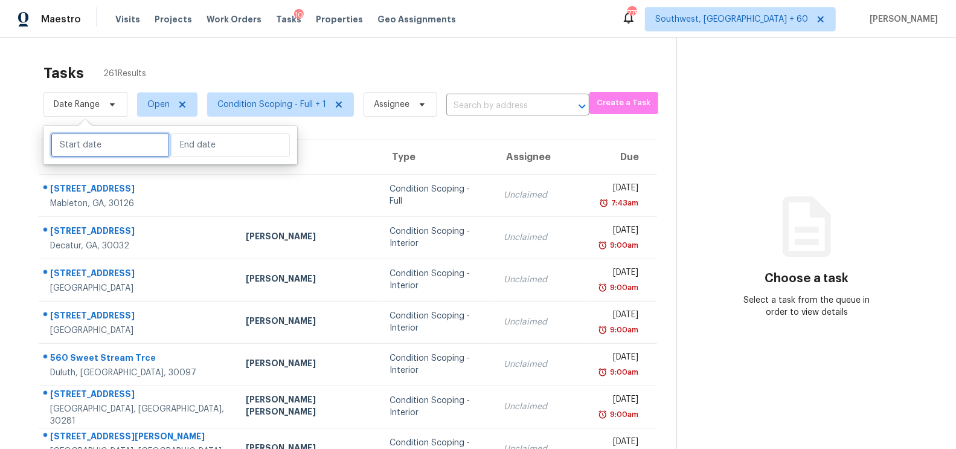
click at [77, 141] on input "text" at bounding box center [110, 145] width 119 height 24
select select "8"
select select "2025"
select select "9"
select select "2025"
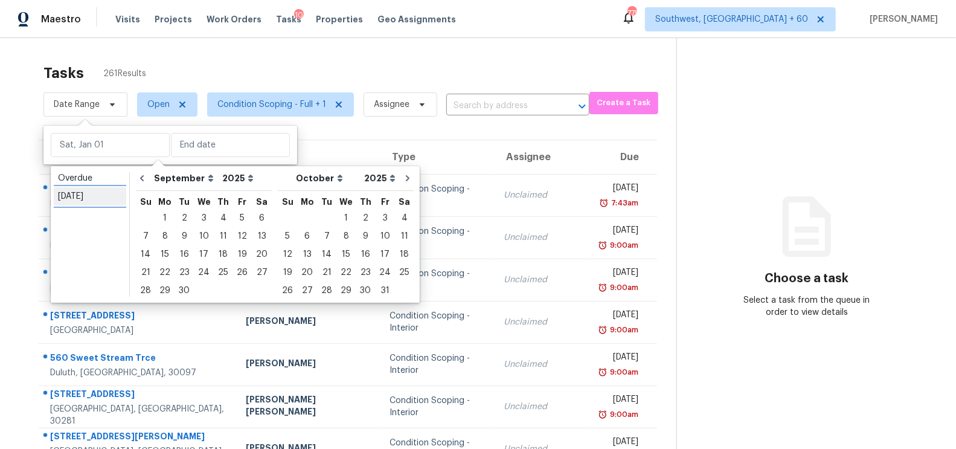
click at [86, 191] on div "[DATE]" at bounding box center [90, 196] width 64 height 12
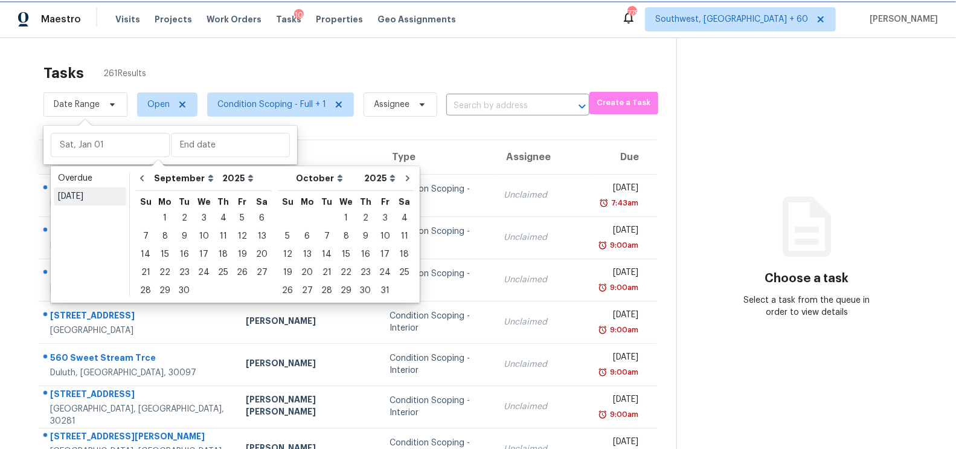
type input "[DATE]"
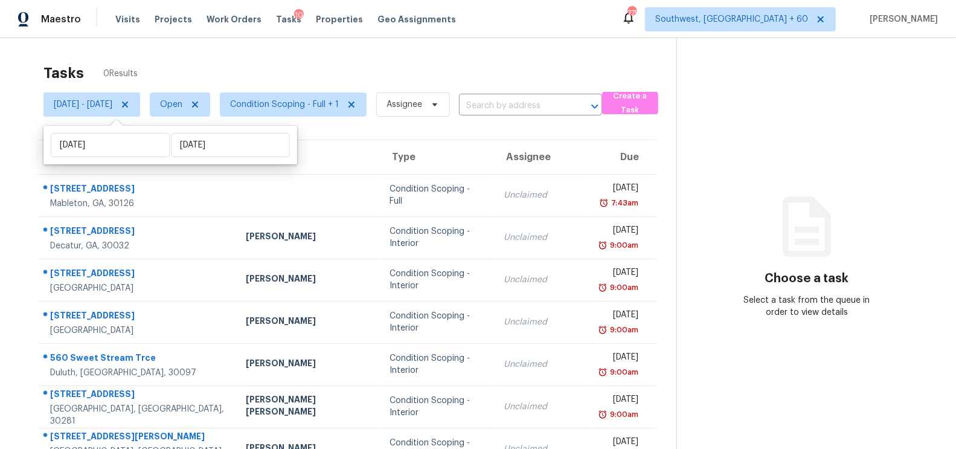
click at [399, 71] on div "Tasks 0 Results" at bounding box center [359, 72] width 633 height 31
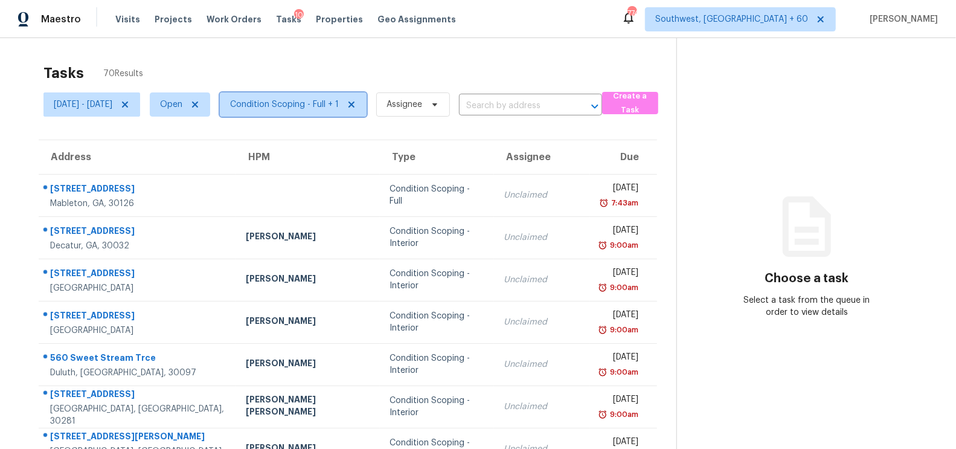
click at [366, 97] on span "Condition Scoping - Full + 1" at bounding box center [293, 104] width 147 height 24
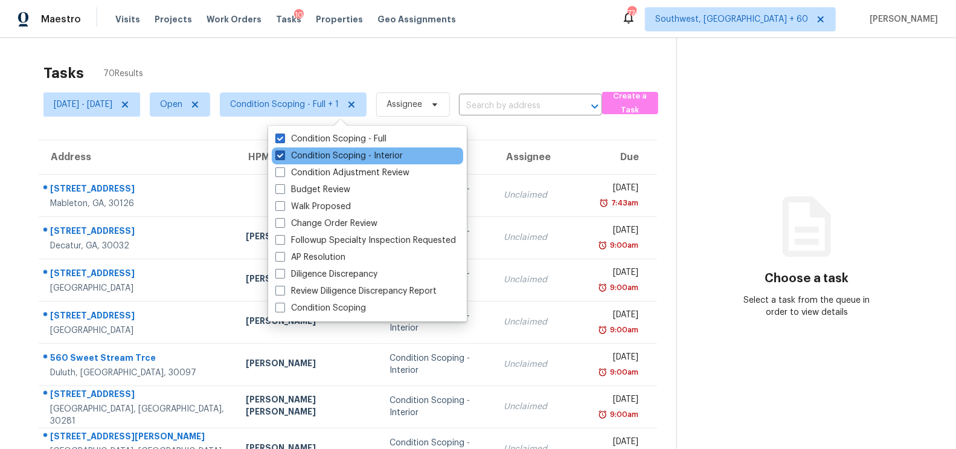
click at [357, 152] on label "Condition Scoping - Interior" at bounding box center [338, 156] width 127 height 12
click at [283, 152] on input "Condition Scoping - Interior" at bounding box center [279, 154] width 8 height 8
checkbox input "false"
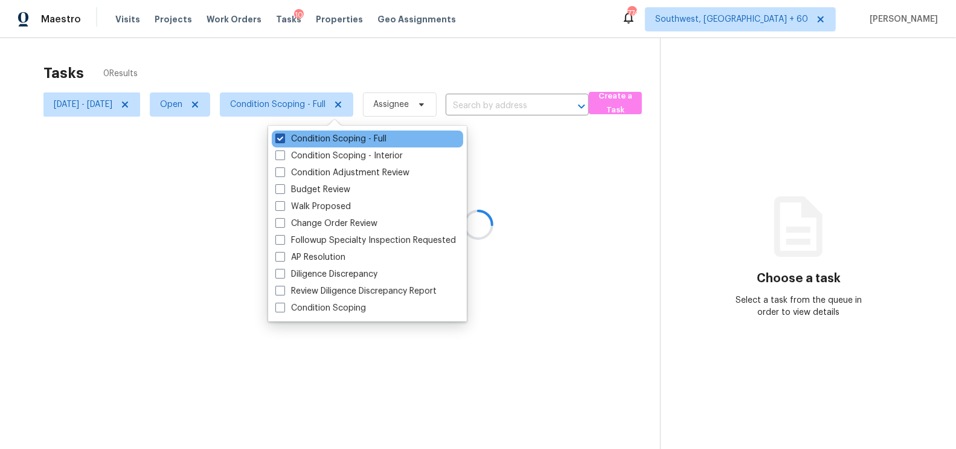
click at [359, 140] on label "Condition Scoping - Full" at bounding box center [330, 139] width 111 height 12
click at [283, 140] on input "Condition Scoping - Full" at bounding box center [279, 137] width 8 height 8
checkbox input "false"
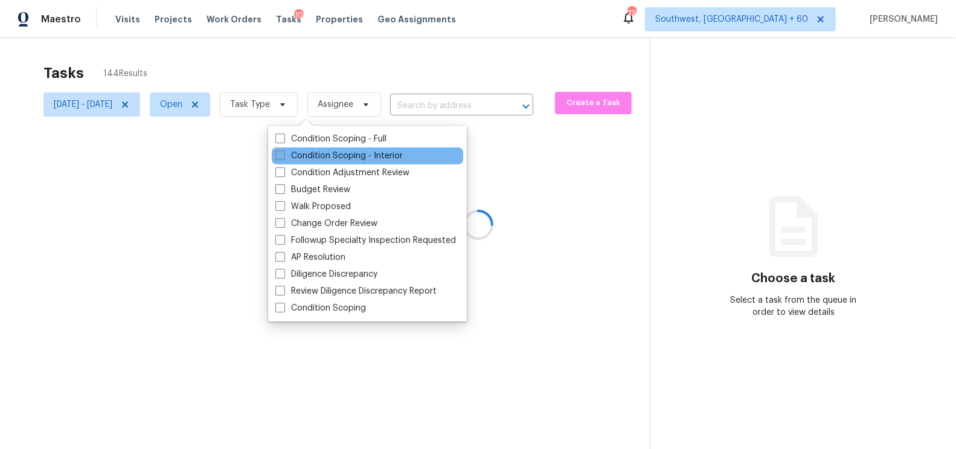
click at [356, 153] on label "Condition Scoping - Interior" at bounding box center [338, 156] width 127 height 12
click at [283, 153] on input "Condition Scoping - Interior" at bounding box center [279, 154] width 8 height 8
checkbox input "true"
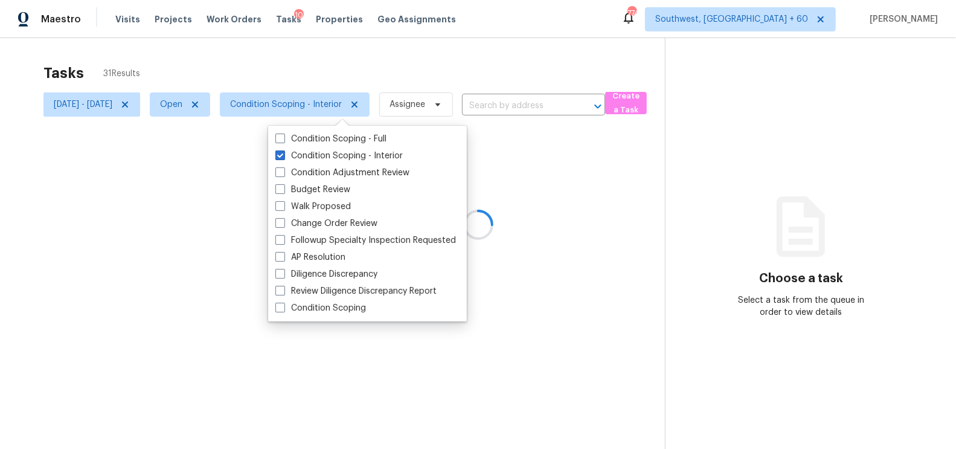
click at [441, 62] on div at bounding box center [478, 224] width 956 height 449
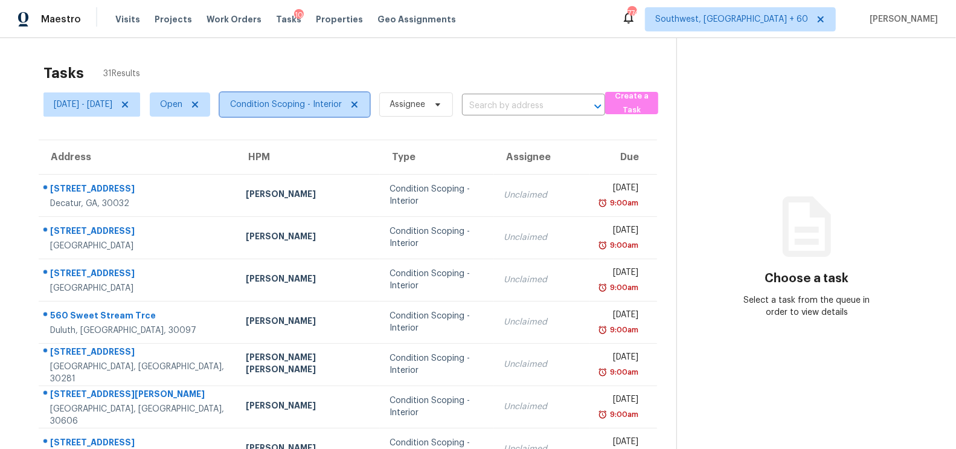
click at [342, 108] on span "Condition Scoping - Interior" at bounding box center [286, 104] width 112 height 12
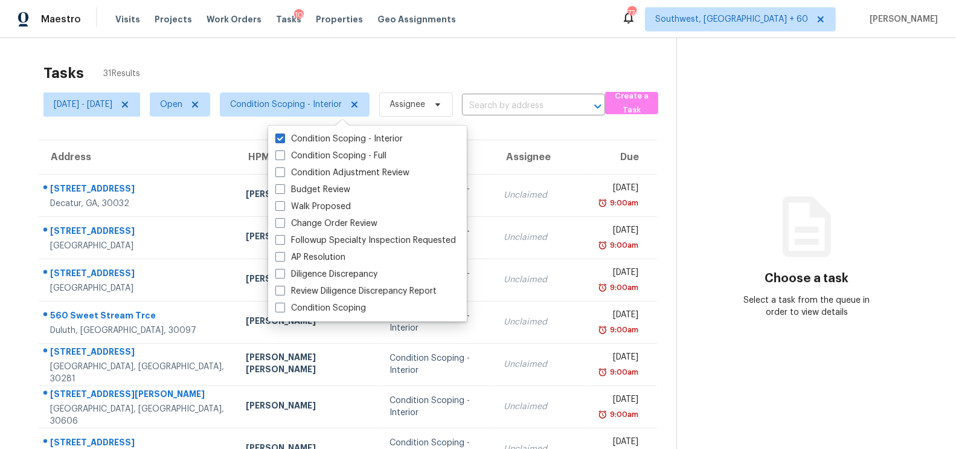
click at [393, 80] on div "Tasks 31 Results" at bounding box center [359, 72] width 633 height 31
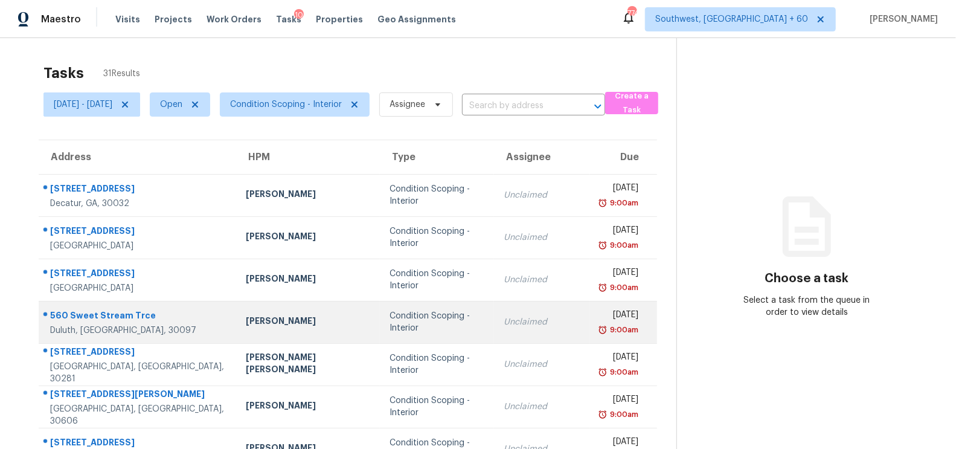
scroll to position [179, 0]
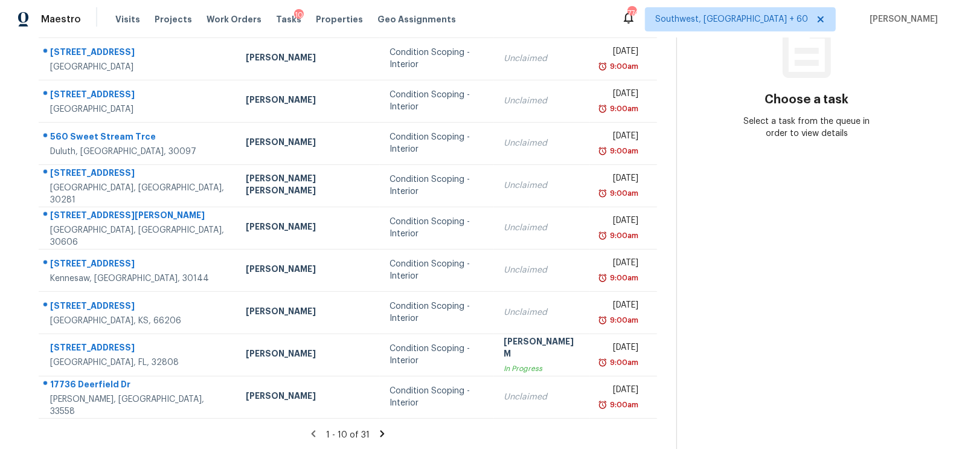
click at [380, 435] on icon at bounding box center [382, 433] width 4 height 7
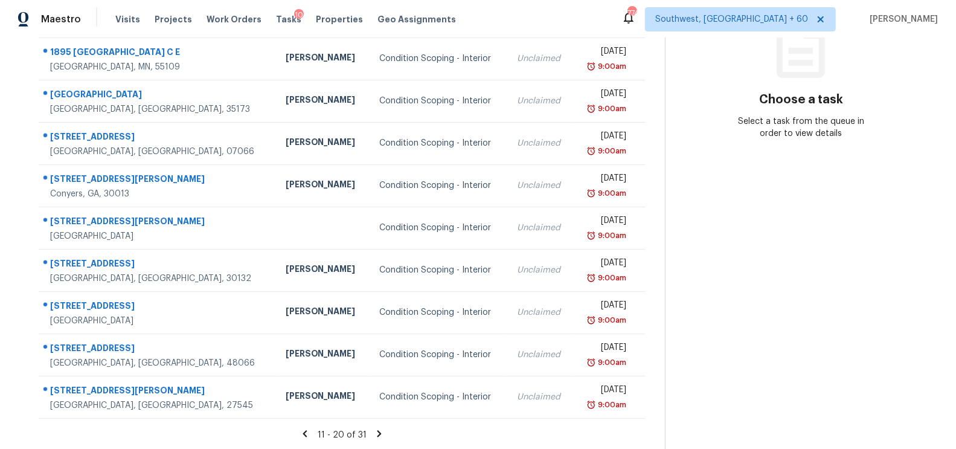
click at [379, 435] on icon at bounding box center [379, 433] width 11 height 11
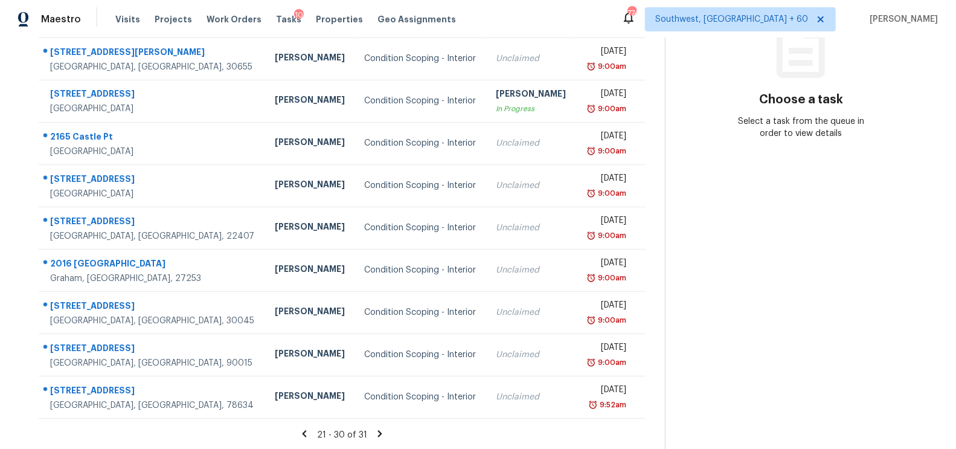
click at [379, 435] on icon at bounding box center [379, 433] width 11 height 11
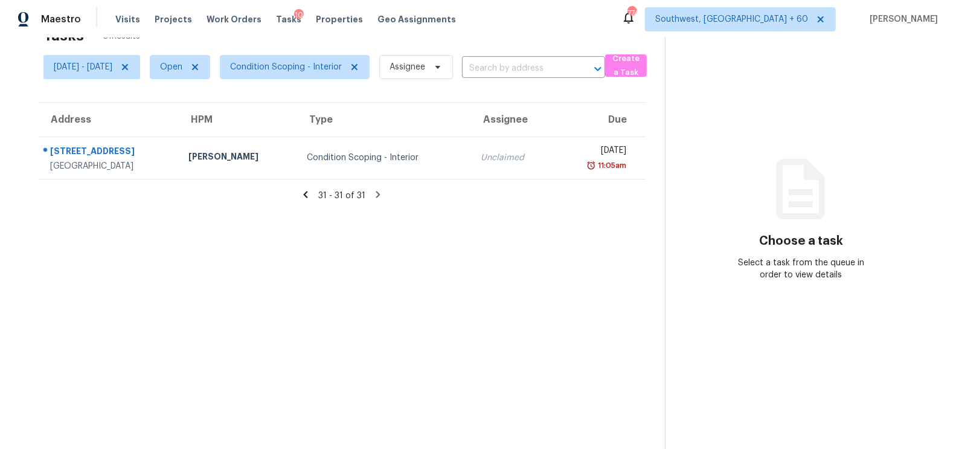
scroll to position [0, 0]
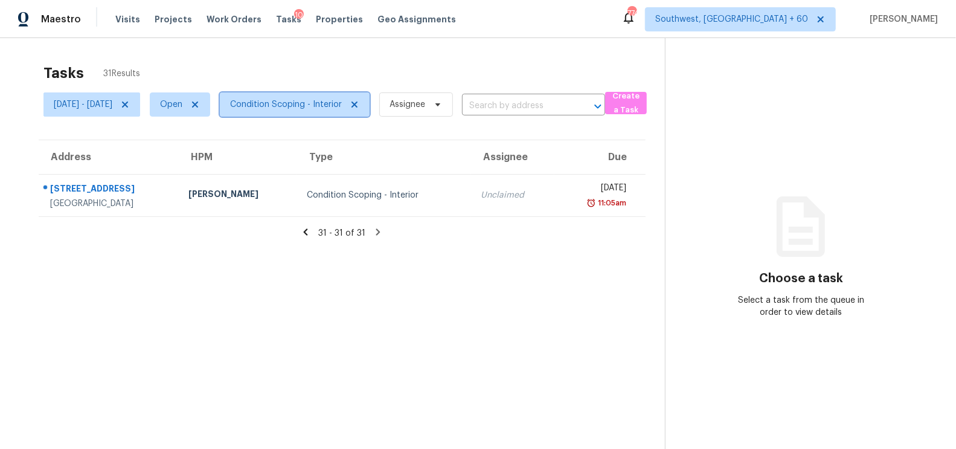
click at [342, 98] on span "Condition Scoping - Interior" at bounding box center [286, 104] width 112 height 12
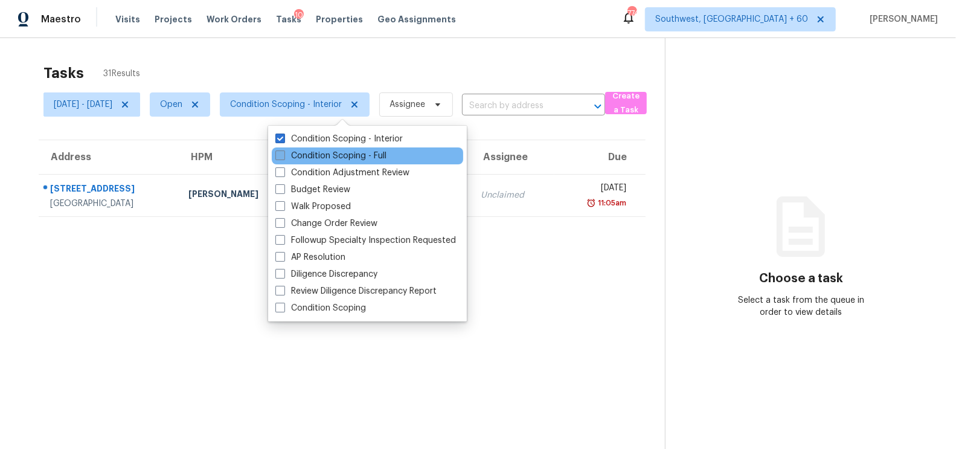
click at [343, 150] on label "Condition Scoping - Full" at bounding box center [330, 156] width 111 height 12
click at [283, 150] on input "Condition Scoping - Full" at bounding box center [279, 154] width 8 height 8
checkbox input "true"
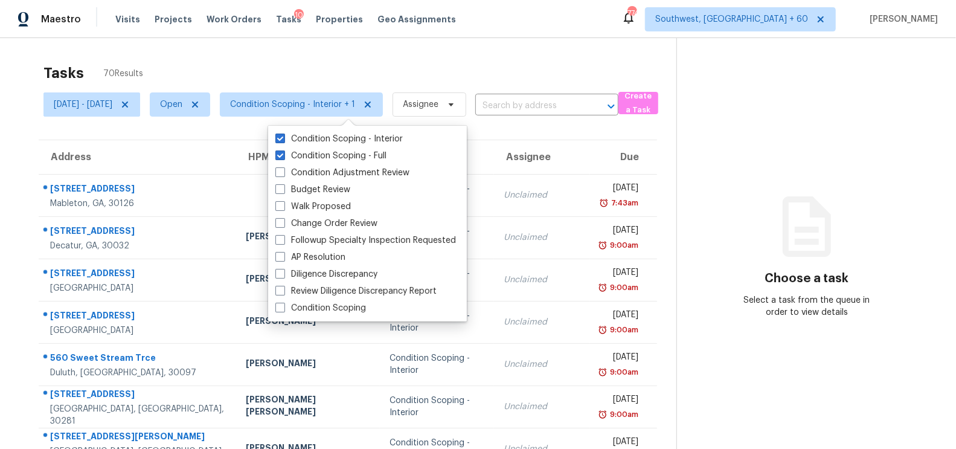
click at [413, 49] on div "Tasks 70 Results [DATE] - [DATE] Open Condition Scoping - Interior + 1 Assignee…" at bounding box center [478, 333] width 956 height 591
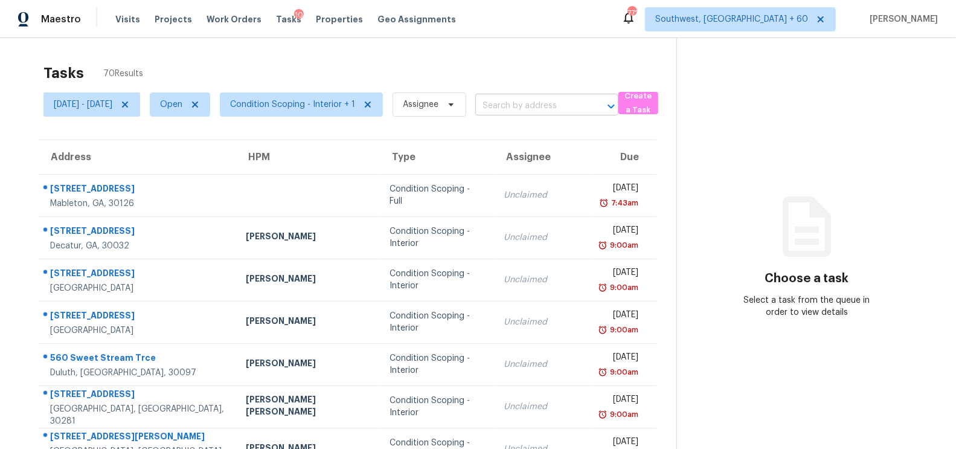
click at [584, 106] on input "text" at bounding box center [529, 106] width 109 height 19
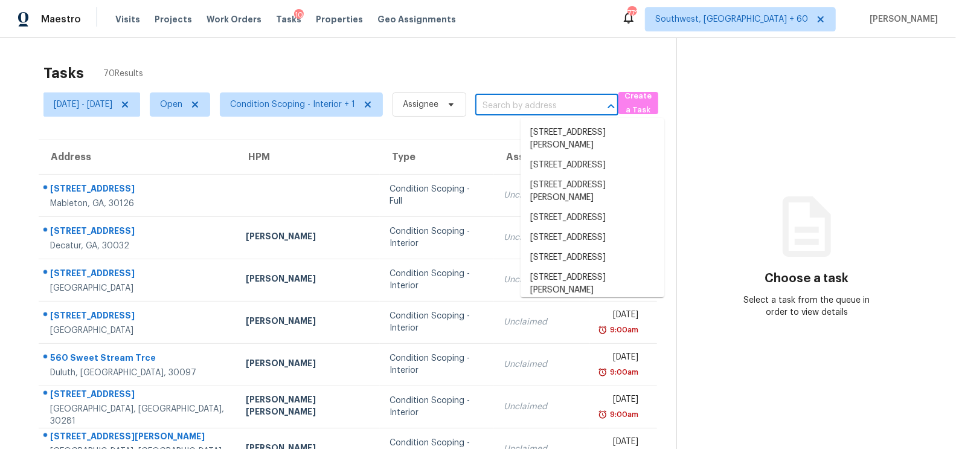
paste input "[STREET_ADDRESS]"
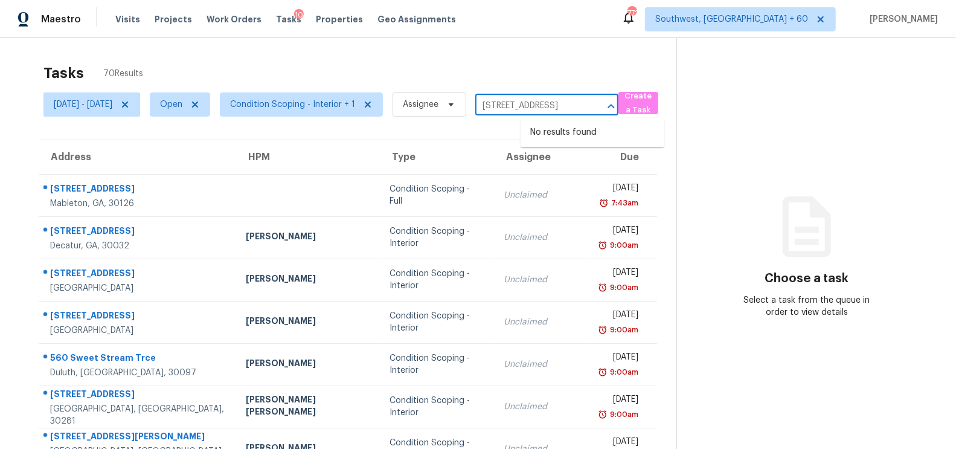
type input "[STREET_ADDRESS]"
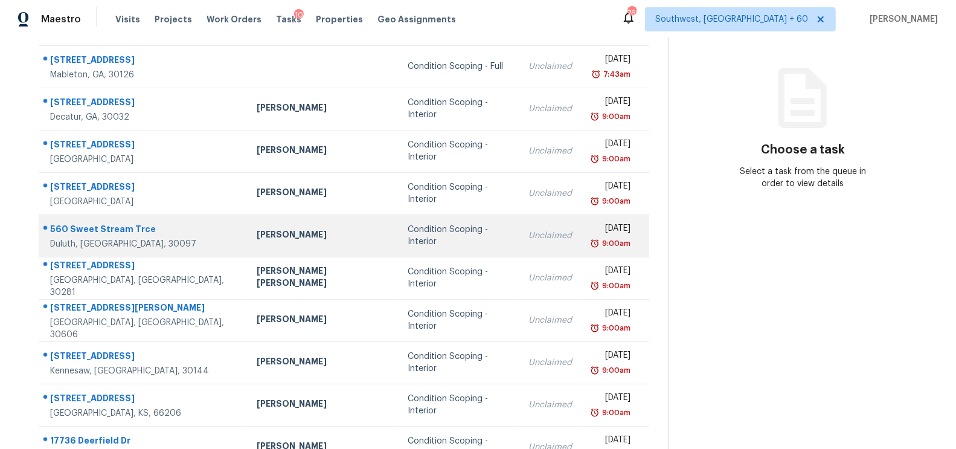
scroll to position [179, 0]
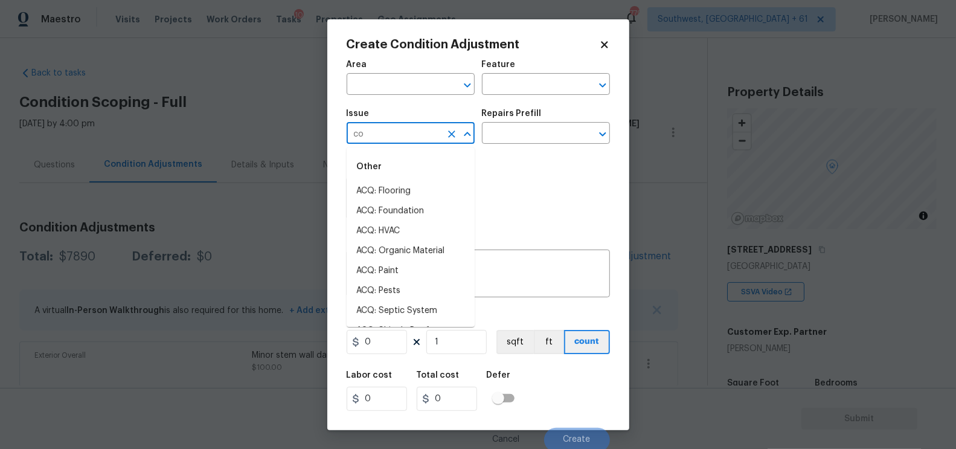
scroll to position [210, 0]
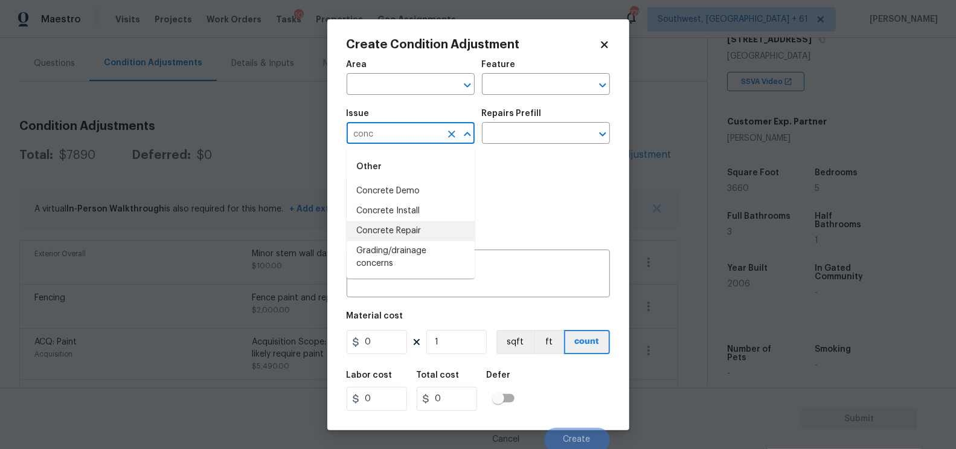
click at [413, 227] on li "Concrete Repair" at bounding box center [410, 231] width 128 height 20
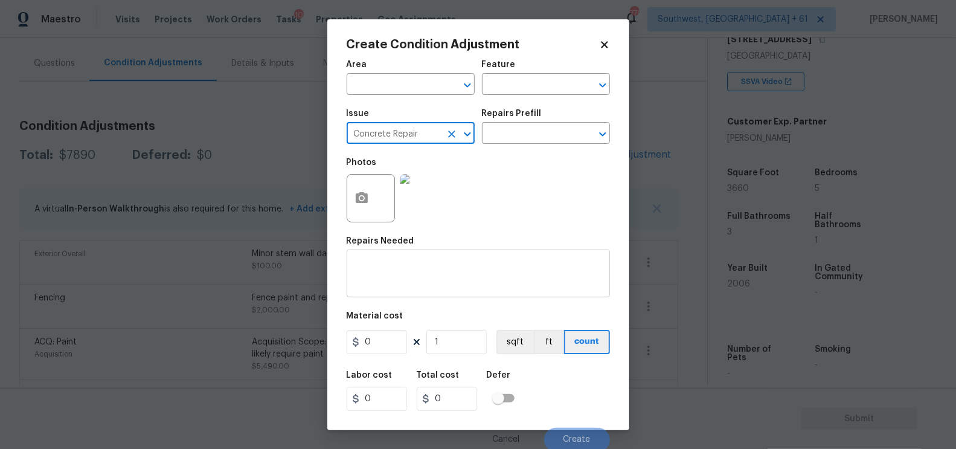
type input "Concrete Repair"
click at [403, 280] on textarea at bounding box center [478, 274] width 249 height 25
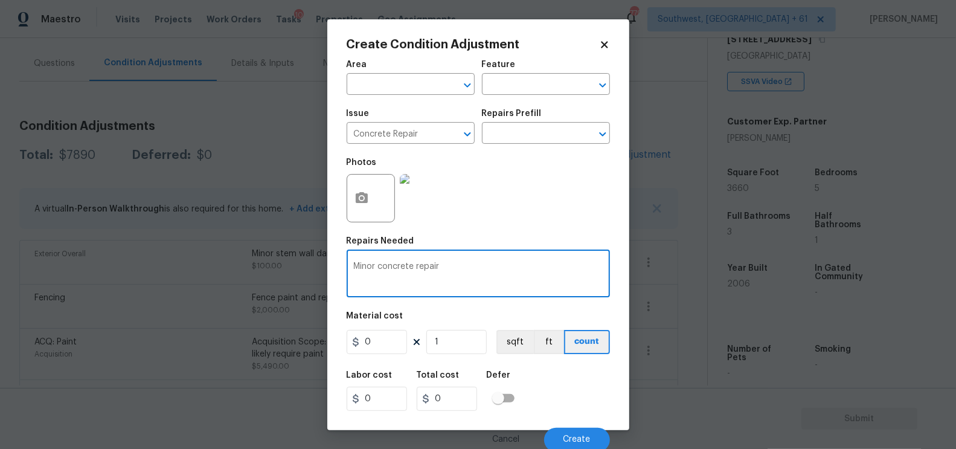
type textarea "Minor concrete repair"
click at [383, 350] on input "0" at bounding box center [376, 342] width 60 height 24
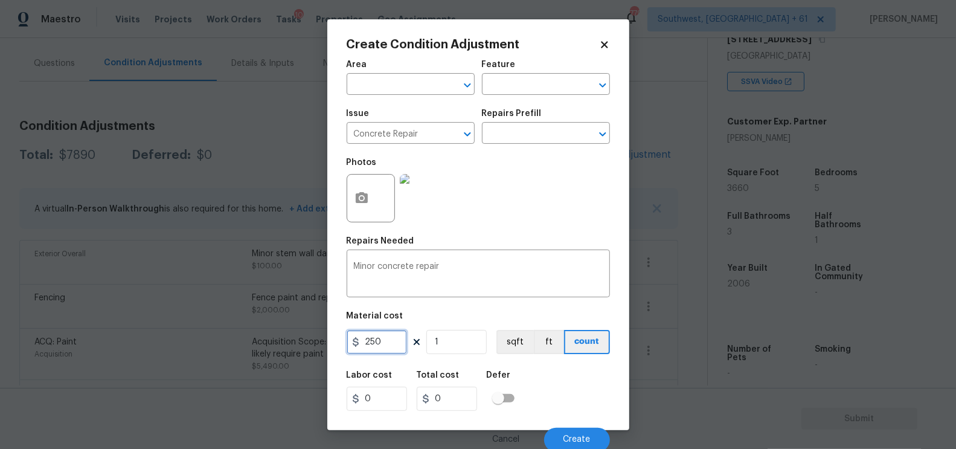
type input "250"
click at [410, 376] on div "Labor cost" at bounding box center [381, 379] width 70 height 16
click at [461, 407] on input "250" at bounding box center [447, 398] width 60 height 24
click at [595, 438] on button "Create" at bounding box center [577, 439] width 66 height 24
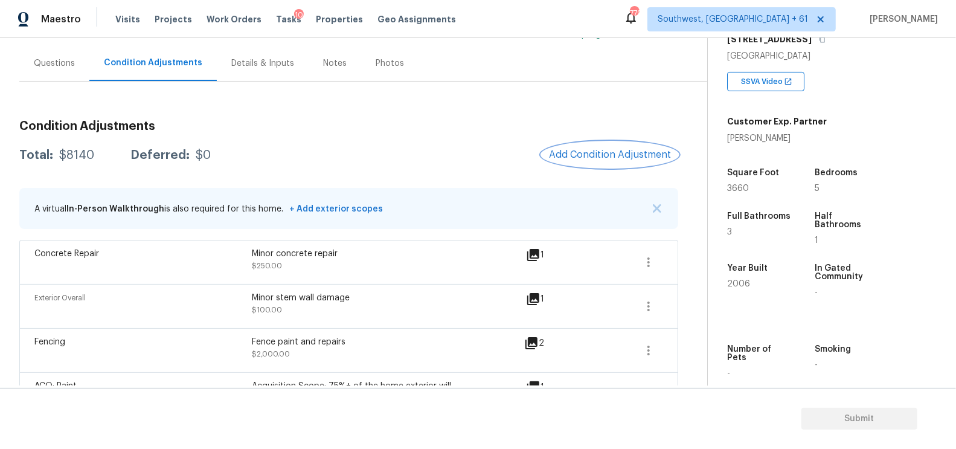
click at [612, 150] on span "Add Condition Adjustment" at bounding box center [610, 154] width 122 height 11
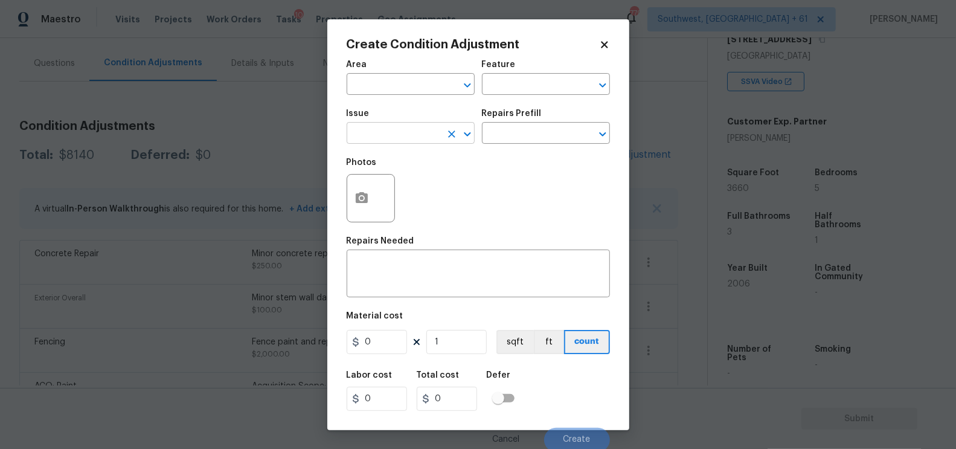
click at [378, 139] on input "text" at bounding box center [393, 134] width 94 height 19
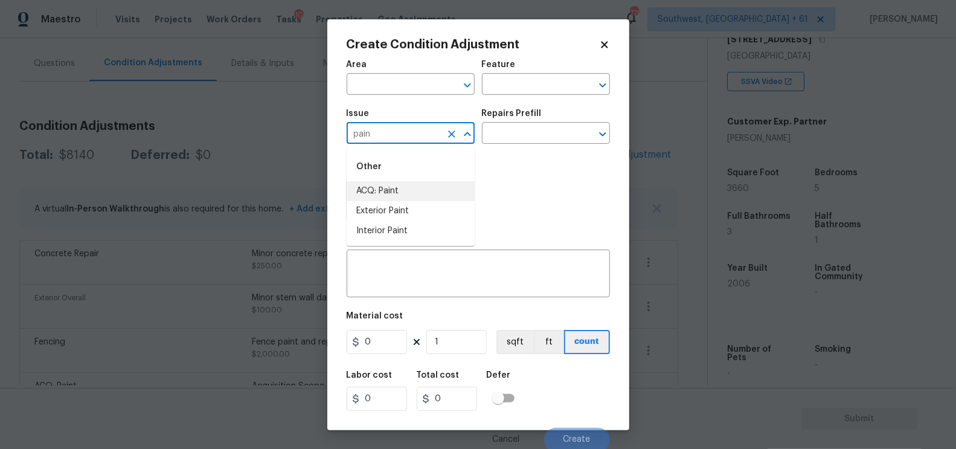
click at [397, 186] on li "ACQ: Paint" at bounding box center [410, 191] width 128 height 20
type input "ACQ: Paint"
click at [529, 139] on input "text" at bounding box center [529, 134] width 94 height 19
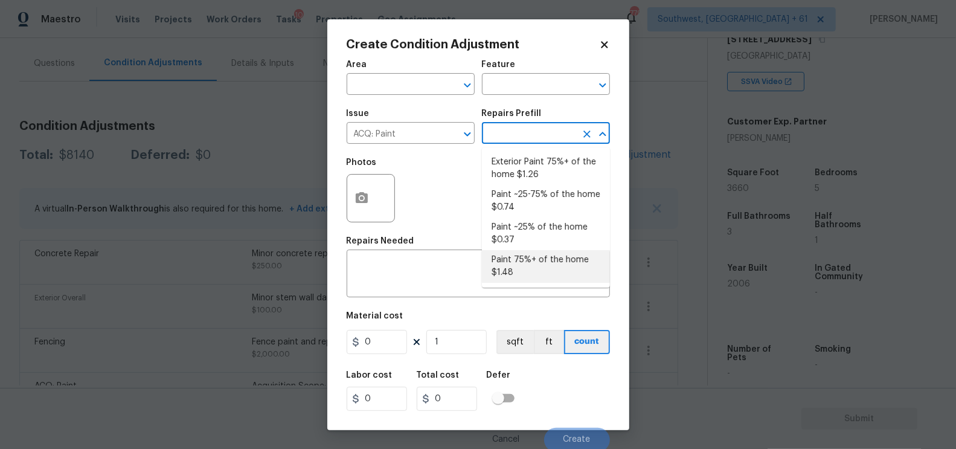
click at [533, 254] on li "Paint 75%+ of the home $1.48" at bounding box center [546, 266] width 128 height 33
type input "Acquisition"
type textarea "Acquisition Scope: 75%+ of the home will likely require interior paint"
type input "1.48"
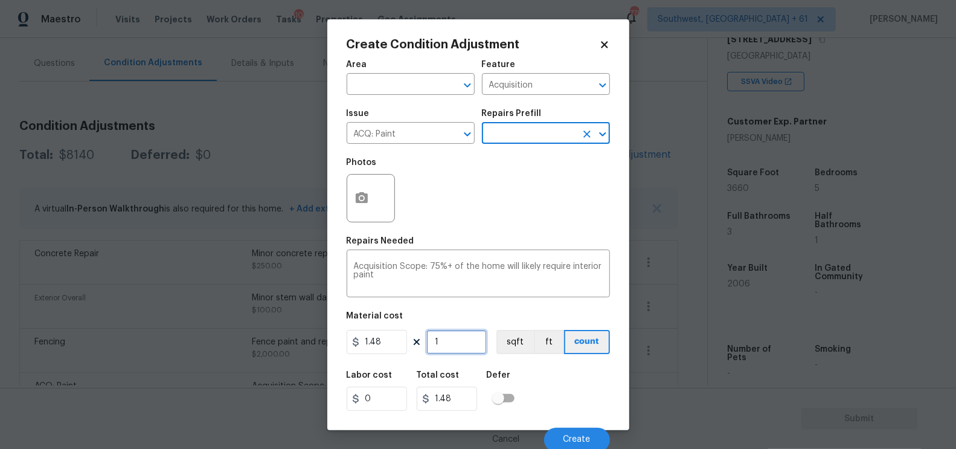
click at [458, 346] on input "1" at bounding box center [456, 342] width 60 height 24
type input "0"
type input "3"
type input "4.44"
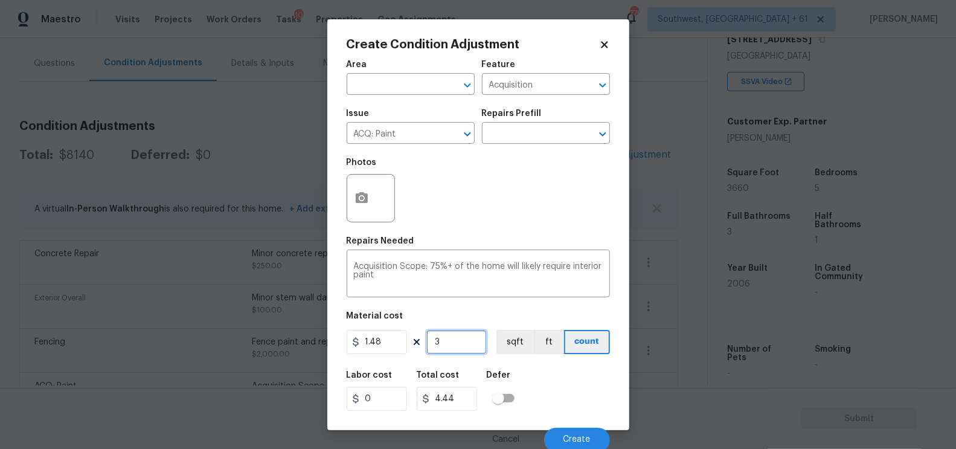
type input "36"
type input "53.28"
type input "366"
type input "541.68"
type input "3660"
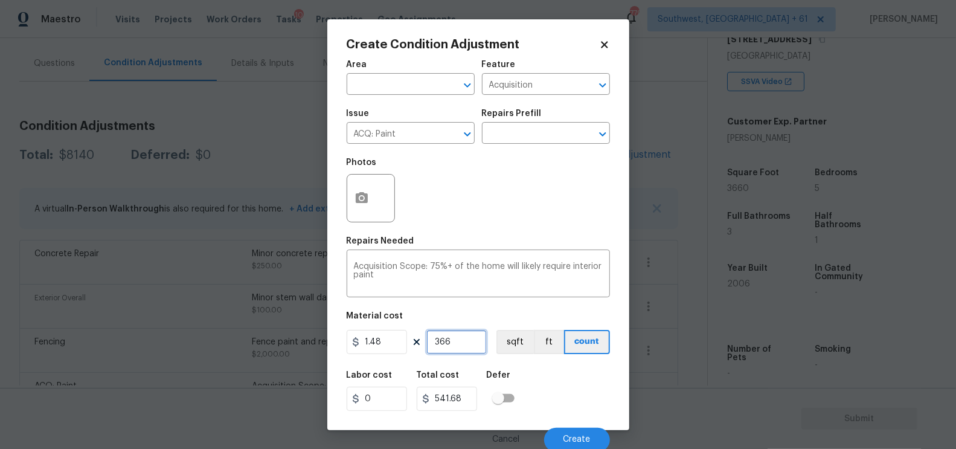
type input "5416.8"
type input "3660"
click at [358, 202] on icon "button" at bounding box center [362, 197] width 12 height 11
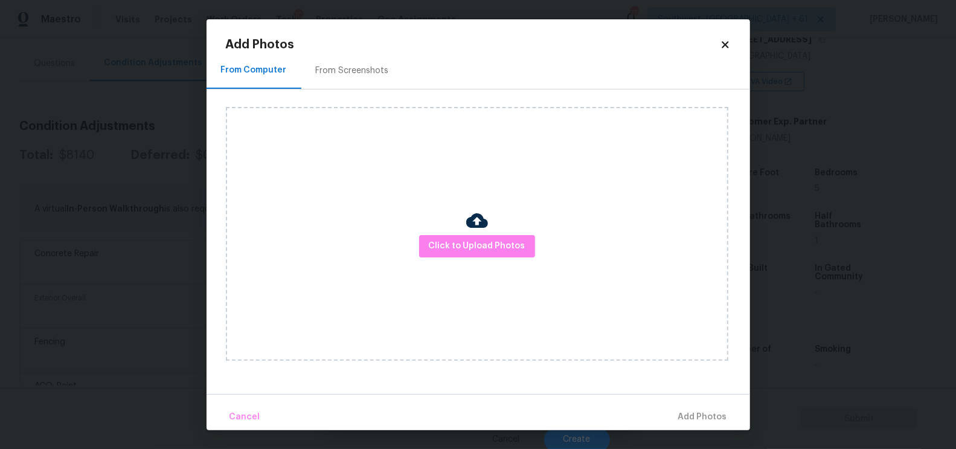
click at [354, 62] on div "From Screenshots" at bounding box center [352, 71] width 102 height 36
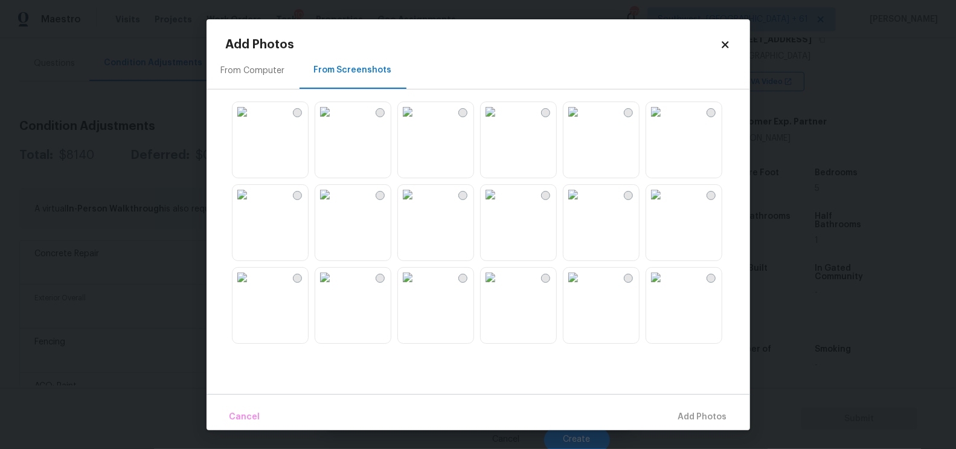
click at [417, 204] on img at bounding box center [407, 194] width 19 height 19
click at [694, 409] on span "Add 1 Photo(s)" at bounding box center [697, 416] width 60 height 15
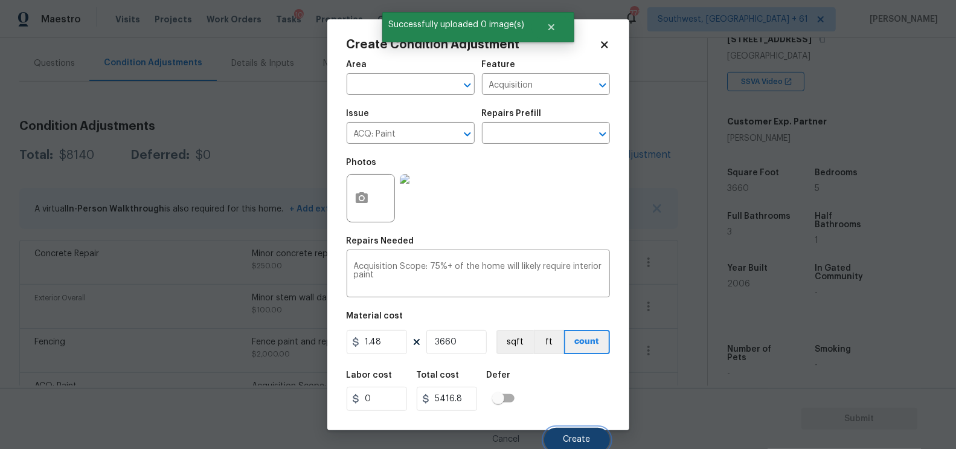
click at [567, 444] on span "Create" at bounding box center [576, 439] width 27 height 9
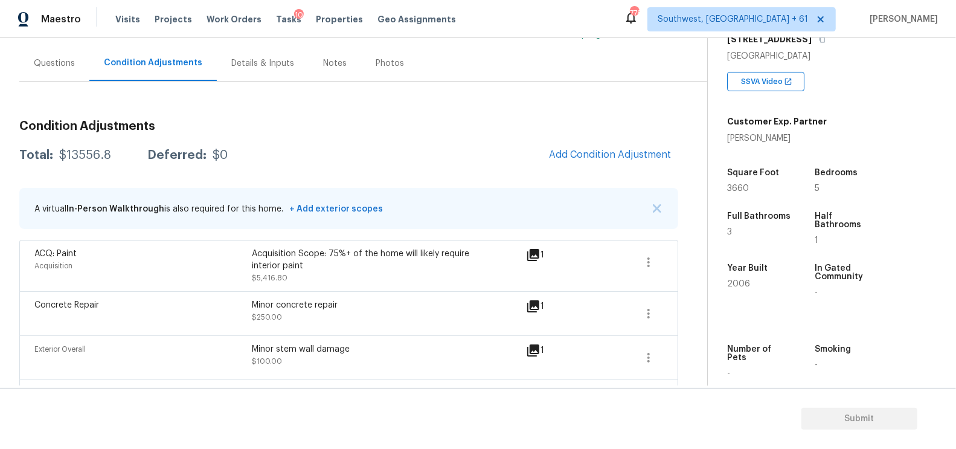
click at [55, 46] on div "Questions" at bounding box center [54, 63] width 70 height 36
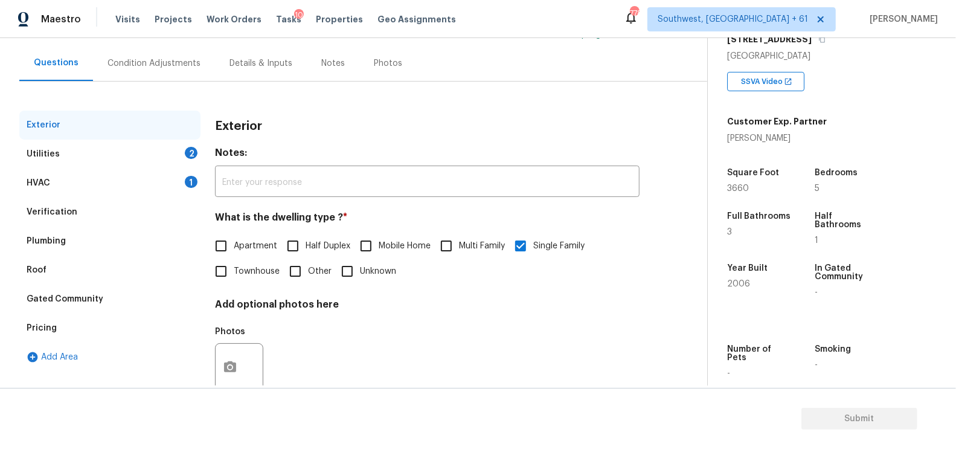
scroll to position [101, 0]
click at [67, 198] on div "Verification" at bounding box center [109, 211] width 181 height 29
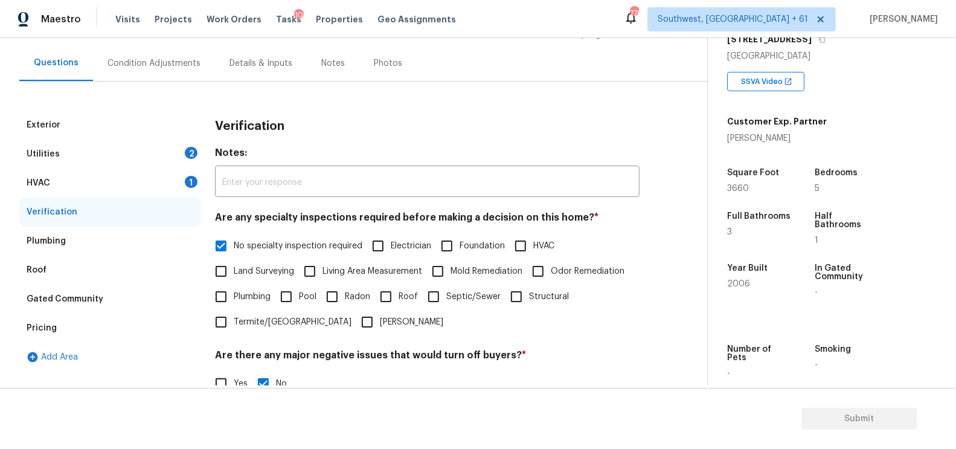
scroll to position [266, 0]
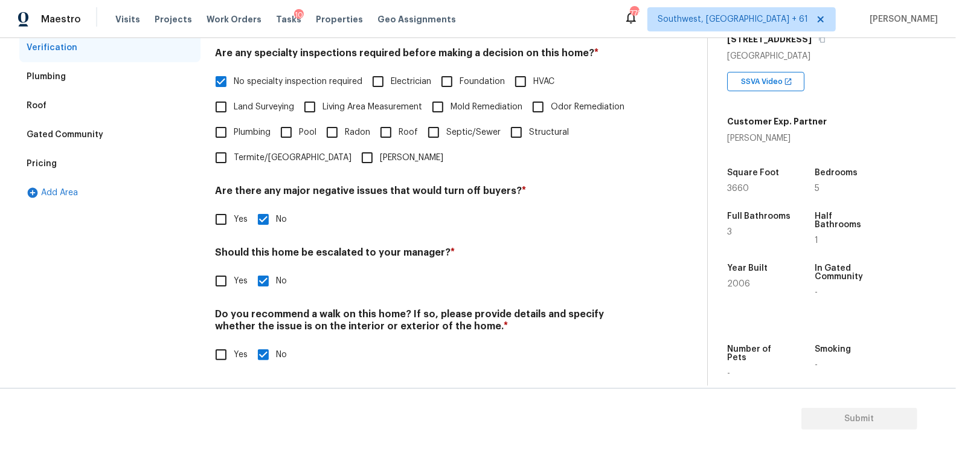
click at [236, 279] on span "Yes" at bounding box center [241, 281] width 14 height 13
click at [234, 279] on input "Yes" at bounding box center [220, 280] width 25 height 25
checkbox input "true"
checkbox input "false"
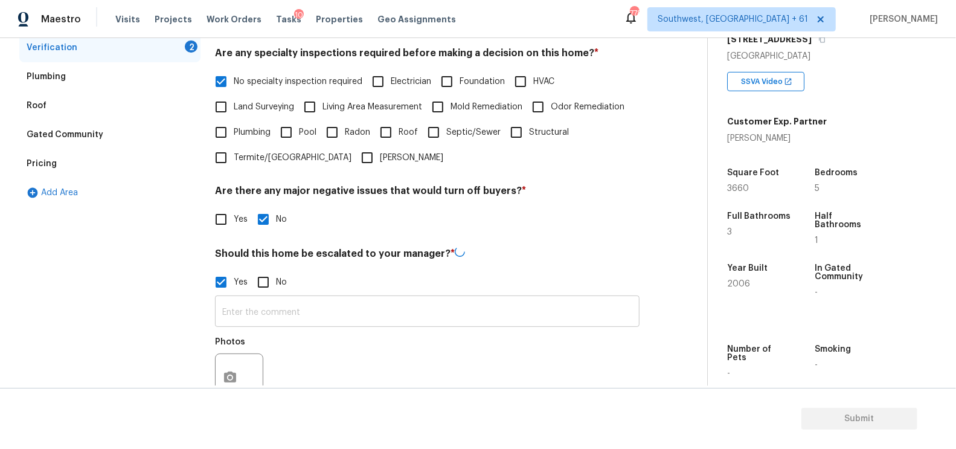
click at [260, 313] on input "text" at bounding box center [427, 312] width 424 height 28
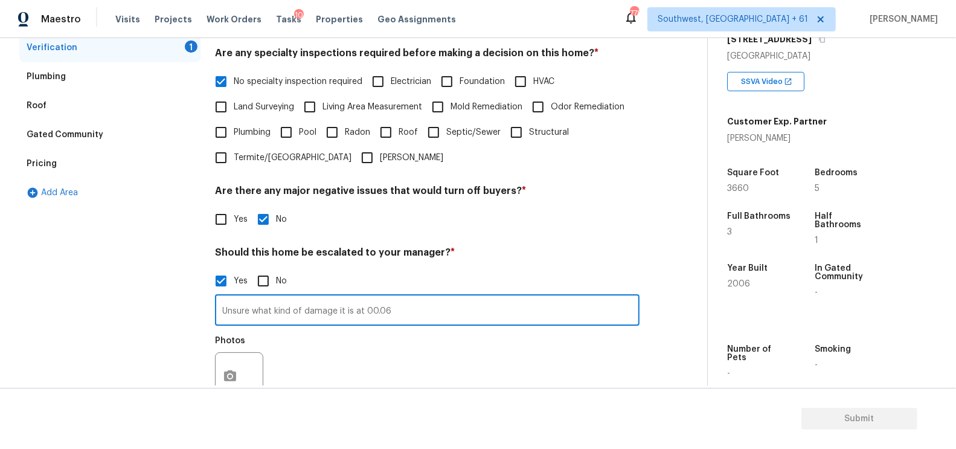
type input "Unsure what kind of damage it is at 00.06"
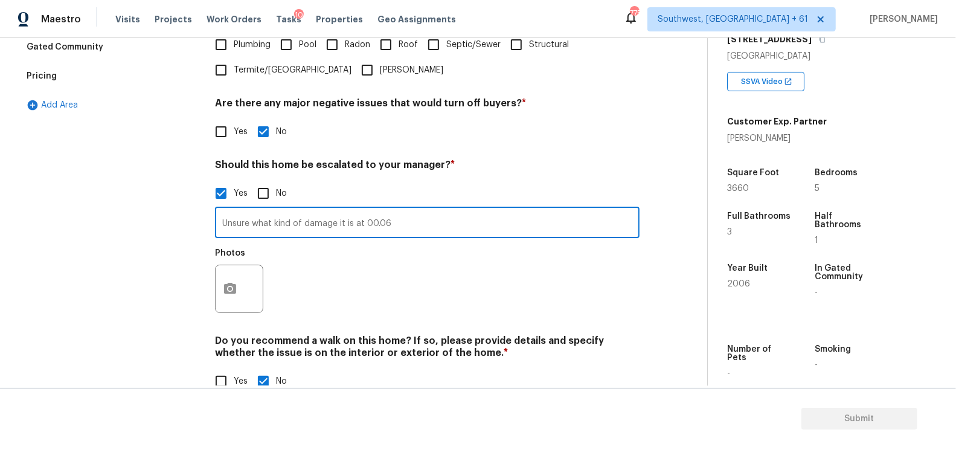
scroll to position [359, 0]
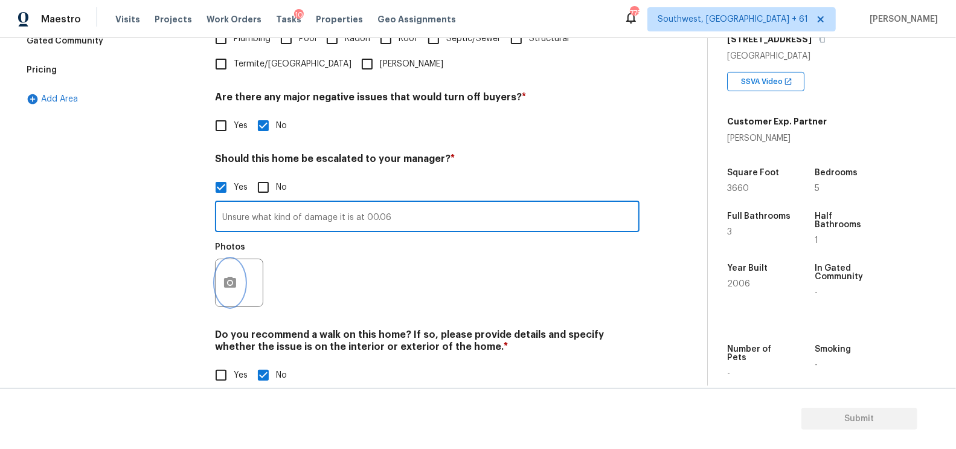
click at [233, 279] on icon "button" at bounding box center [230, 281] width 12 height 11
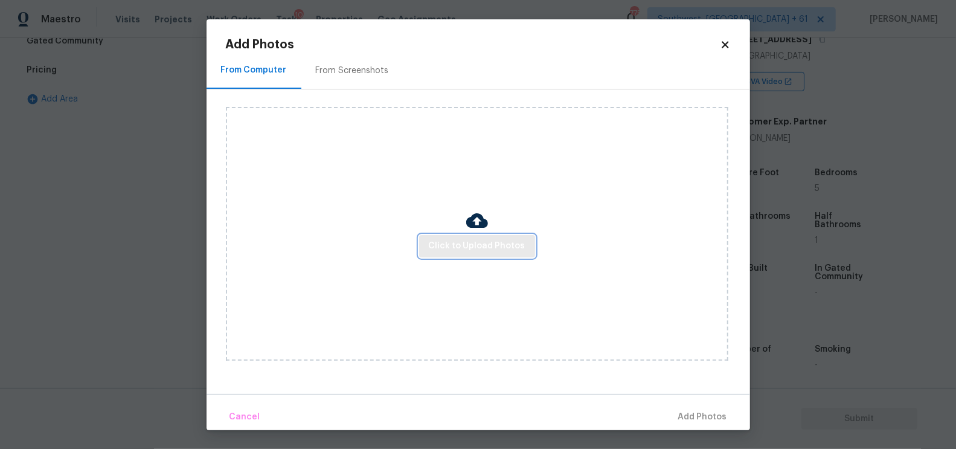
click at [486, 247] on span "Click to Upload Photos" at bounding box center [477, 245] width 97 height 15
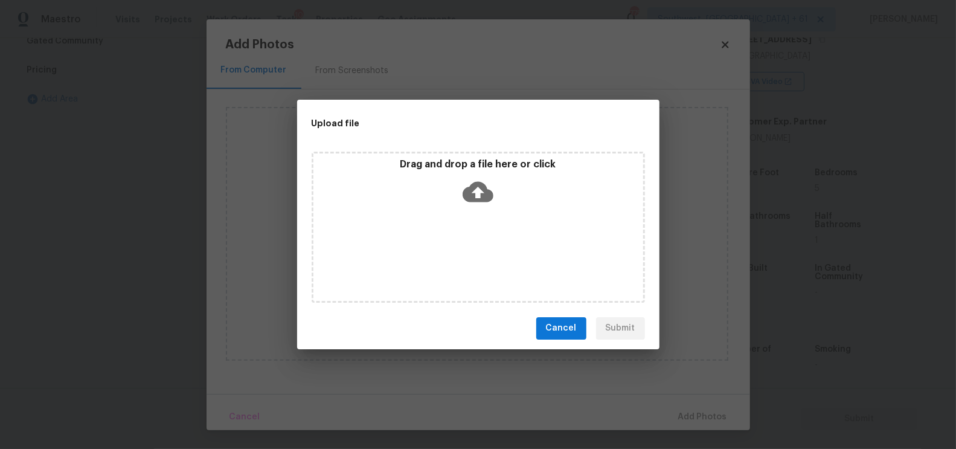
click at [486, 204] on icon at bounding box center [477, 191] width 31 height 31
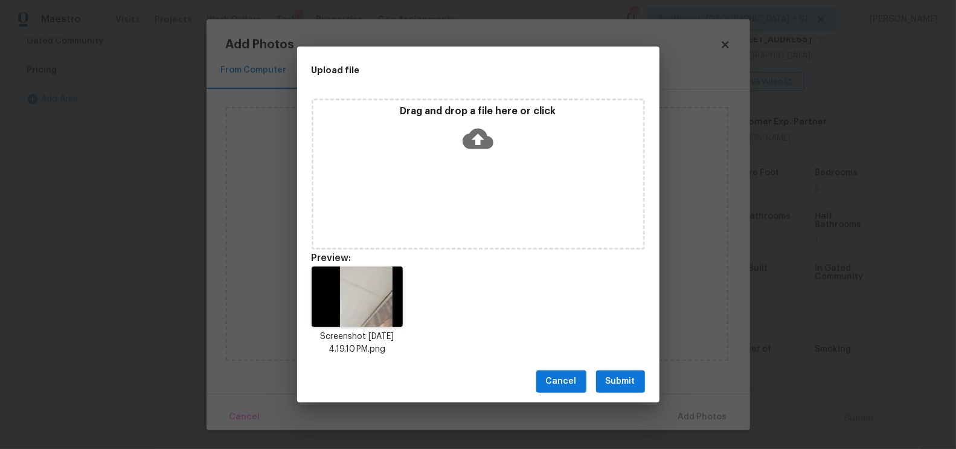
click at [618, 379] on span "Submit" at bounding box center [620, 381] width 30 height 15
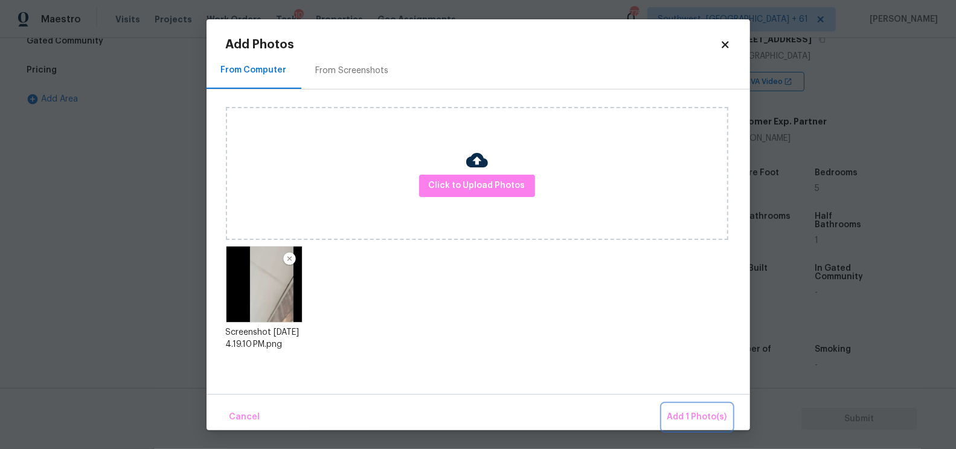
click at [688, 415] on span "Add 1 Photo(s)" at bounding box center [697, 416] width 60 height 15
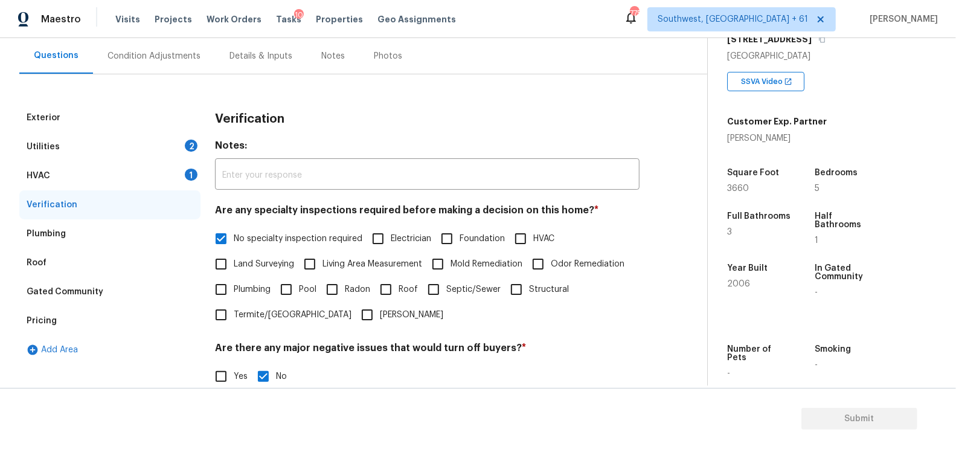
scroll to position [107, 0]
click at [99, 169] on div "HVAC 1" at bounding box center [109, 176] width 181 height 29
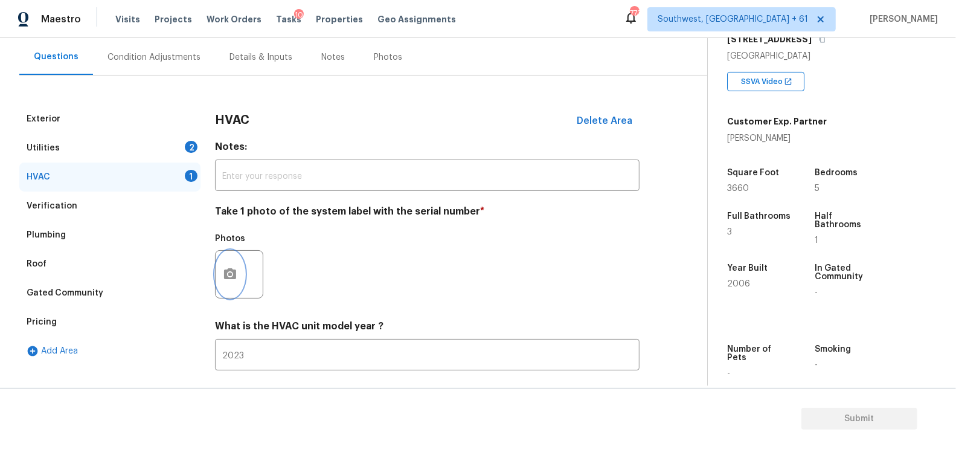
click at [223, 281] on button "button" at bounding box center [230, 274] width 29 height 47
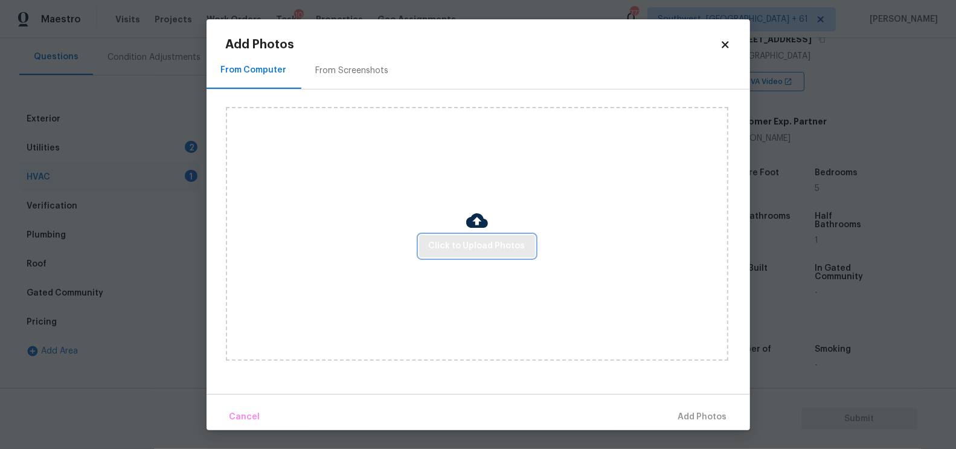
click at [470, 247] on span "Click to Upload Photos" at bounding box center [477, 245] width 97 height 15
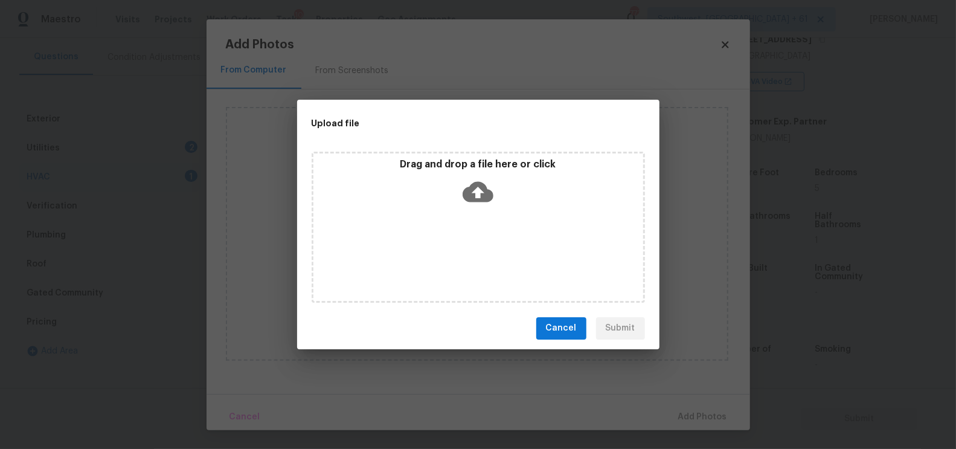
click at [476, 179] on icon at bounding box center [477, 191] width 31 height 31
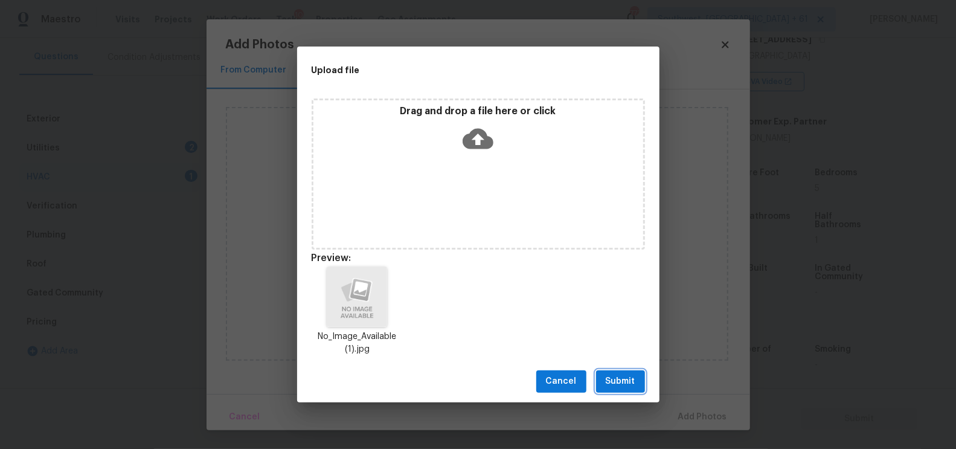
click at [611, 386] on span "Submit" at bounding box center [620, 381] width 30 height 15
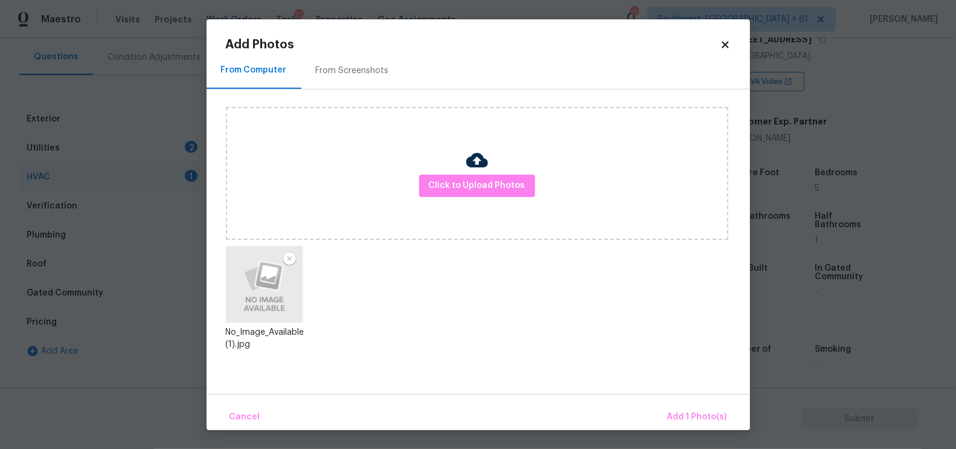
click at [703, 430] on body "Maestro Visits Projects Work Orders Tasks 10 Properties Geo Assignments 773 Sou…" at bounding box center [478, 224] width 956 height 449
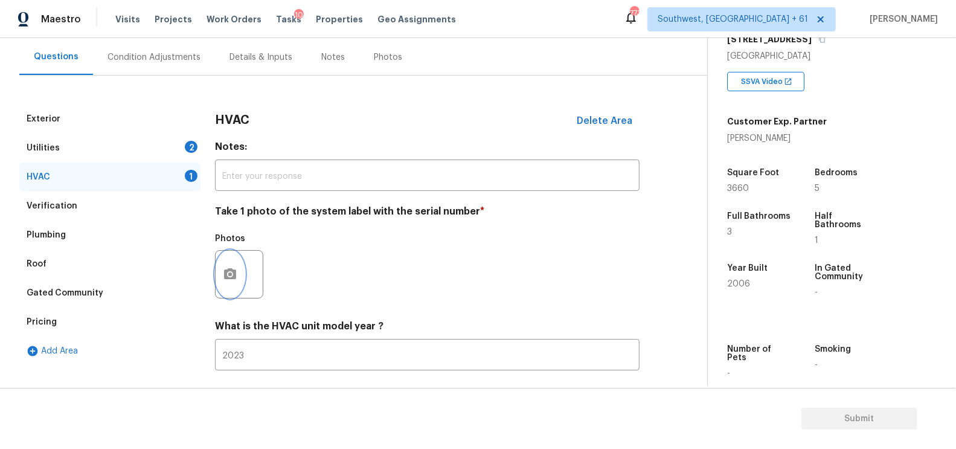
click at [224, 276] on icon "button" at bounding box center [230, 273] width 12 height 11
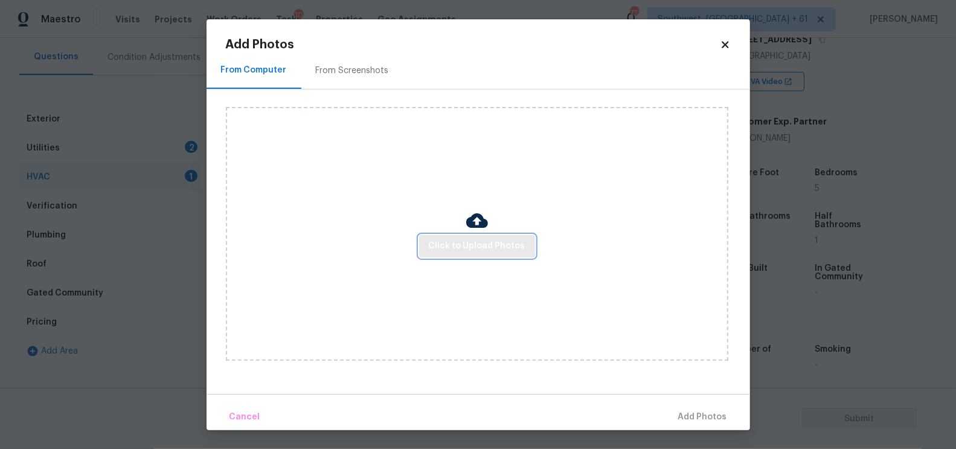
click at [475, 253] on span "Click to Upload Photos" at bounding box center [477, 245] width 97 height 15
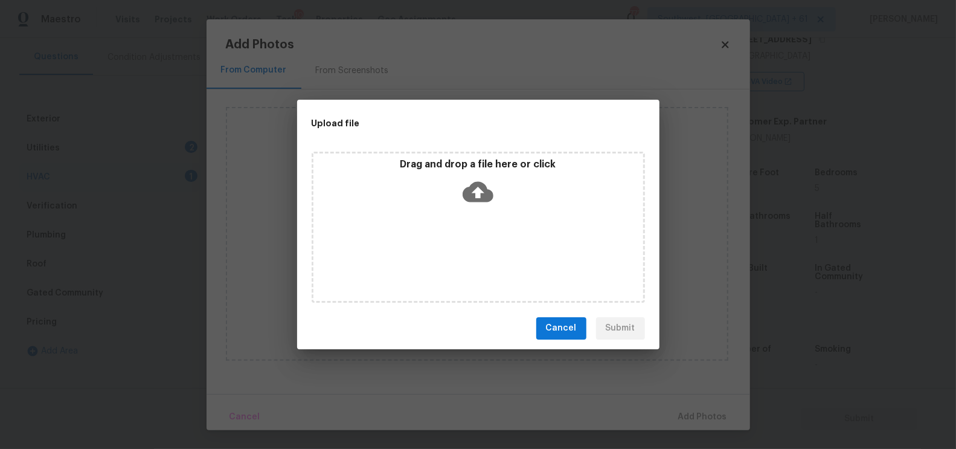
click at [475, 217] on div "Drag and drop a file here or click" at bounding box center [477, 227] width 333 height 151
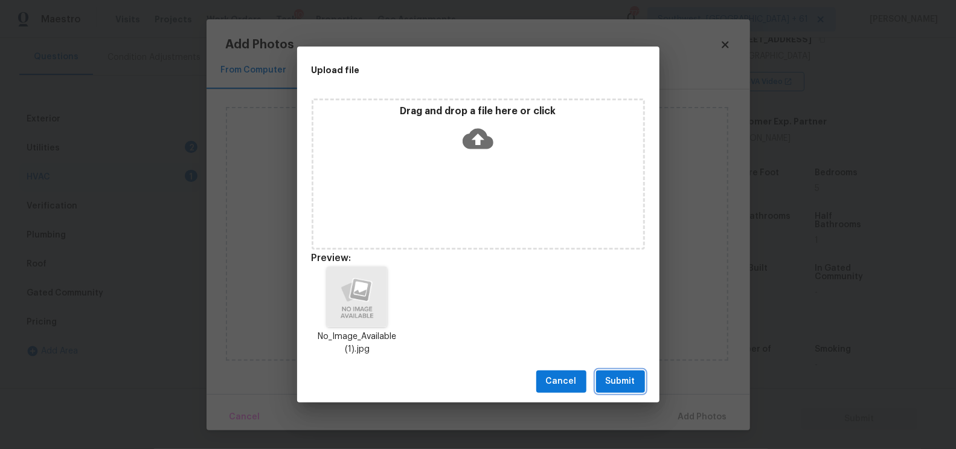
click at [615, 383] on span "Submit" at bounding box center [620, 381] width 30 height 15
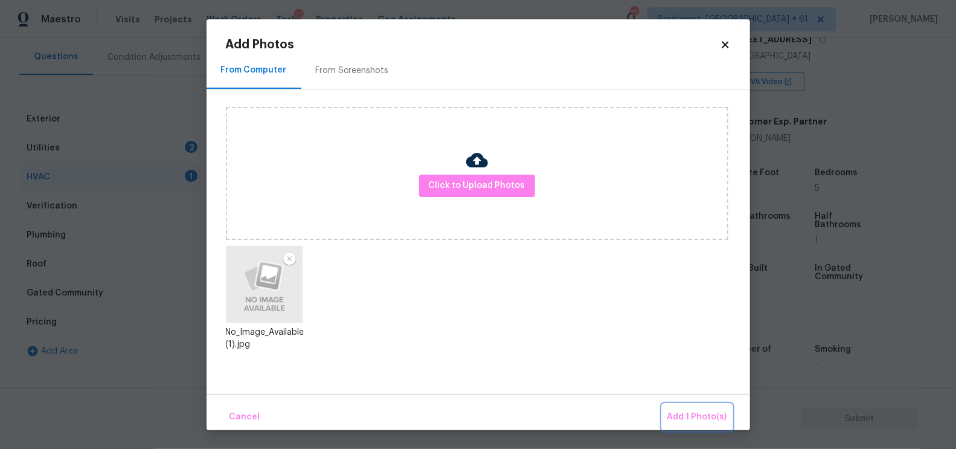
click at [707, 423] on span "Add 1 Photo(s)" at bounding box center [697, 416] width 60 height 15
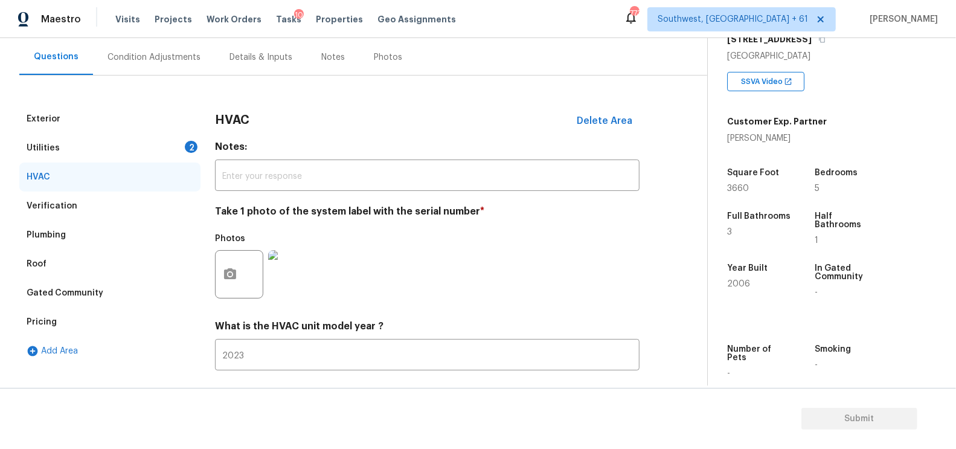
click at [159, 162] on div "HVAC" at bounding box center [109, 176] width 181 height 29
click at [179, 138] on div "Utilities 2" at bounding box center [109, 147] width 181 height 29
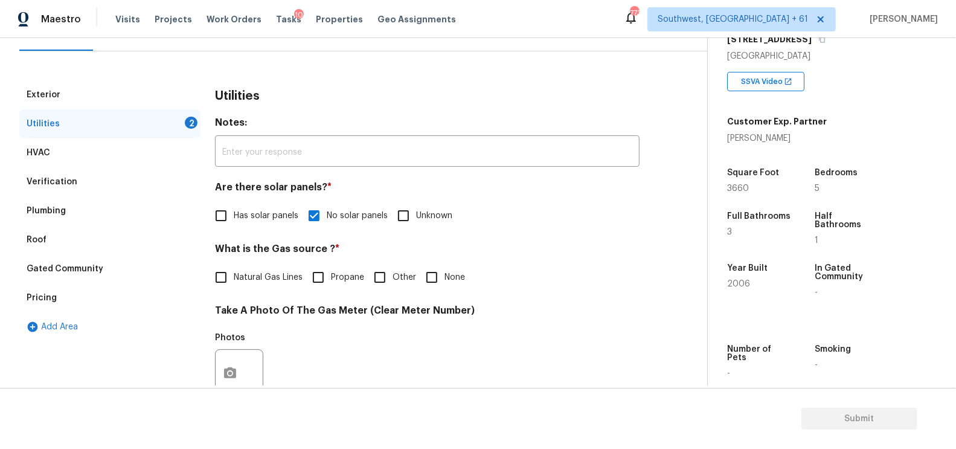
click at [436, 274] on input "None" at bounding box center [431, 276] width 25 height 25
checkbox input "true"
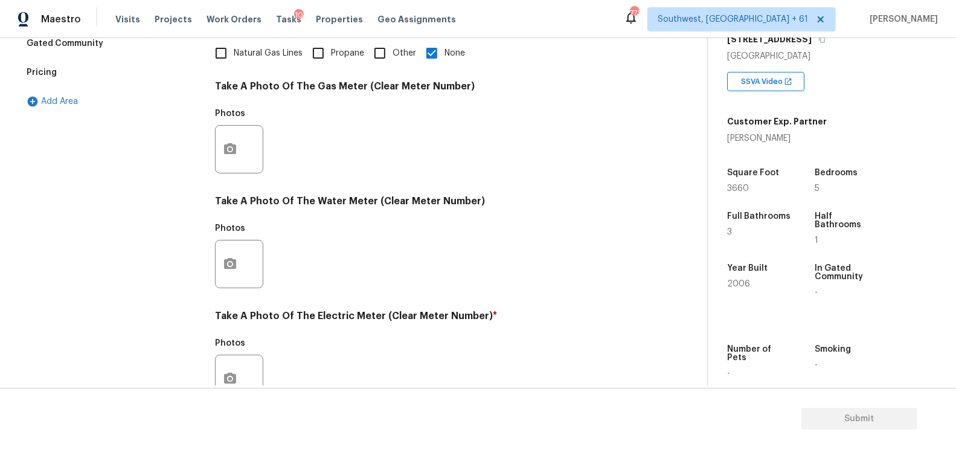
scroll to position [406, 0]
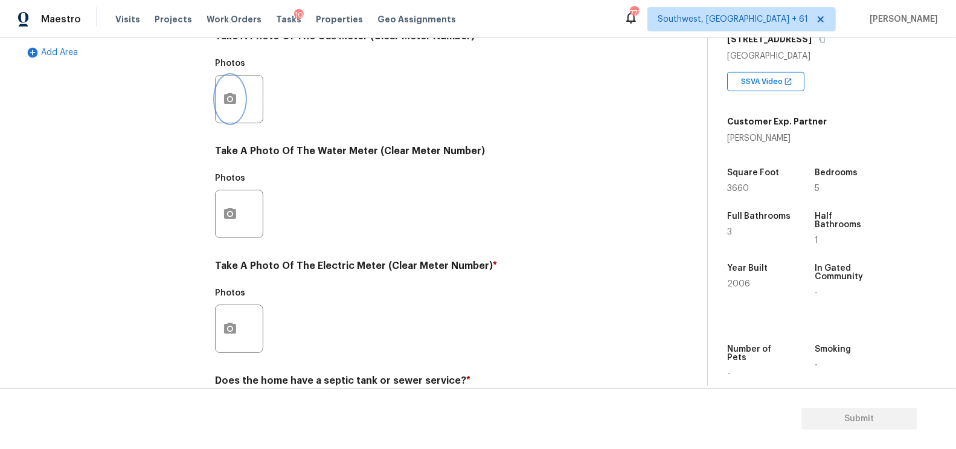
click at [235, 102] on icon "button" at bounding box center [230, 99] width 14 height 14
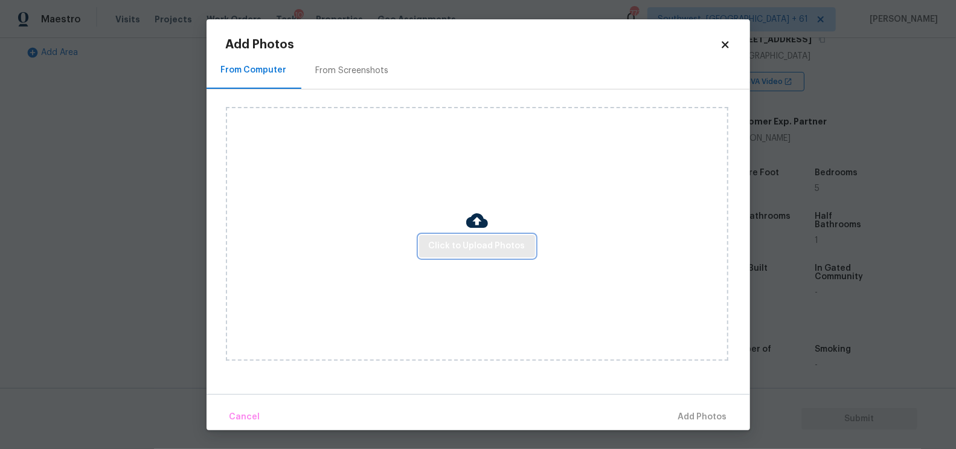
click at [444, 249] on span "Click to Upload Photos" at bounding box center [477, 245] width 97 height 15
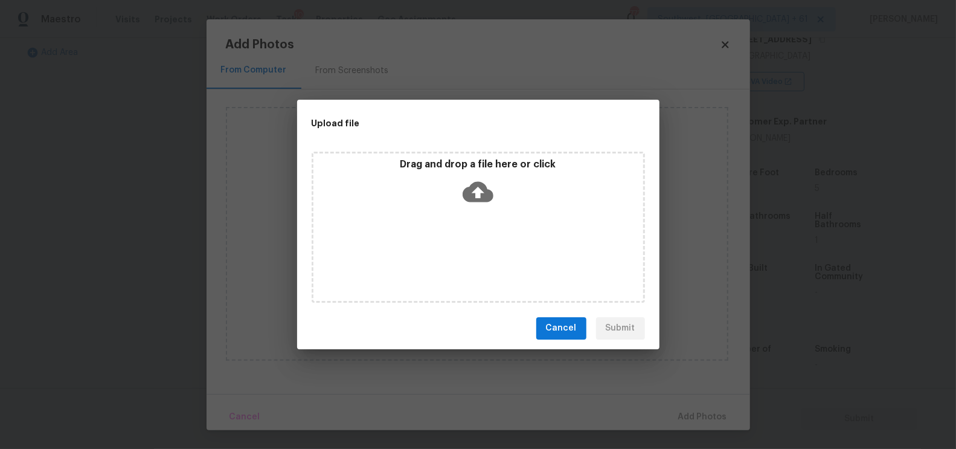
click at [465, 199] on icon at bounding box center [477, 191] width 31 height 21
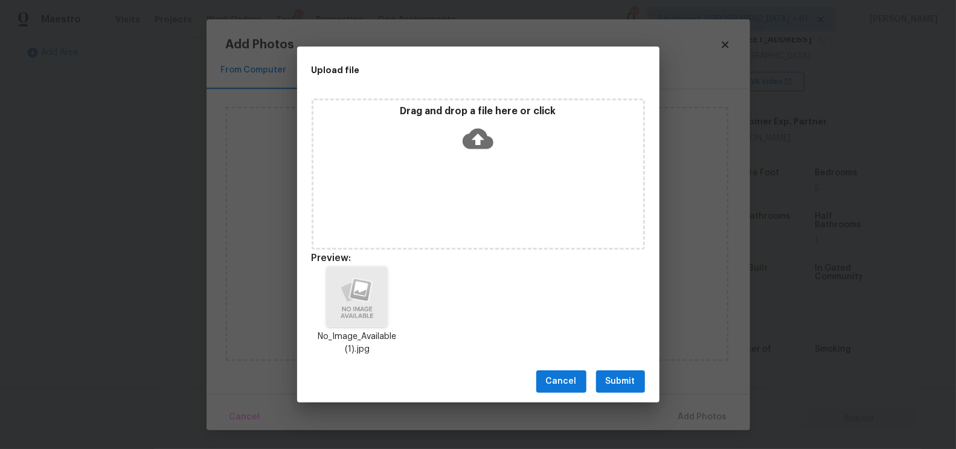
click at [621, 364] on div "Cancel Submit" at bounding box center [478, 381] width 362 height 42
click at [615, 381] on span "Submit" at bounding box center [620, 381] width 30 height 15
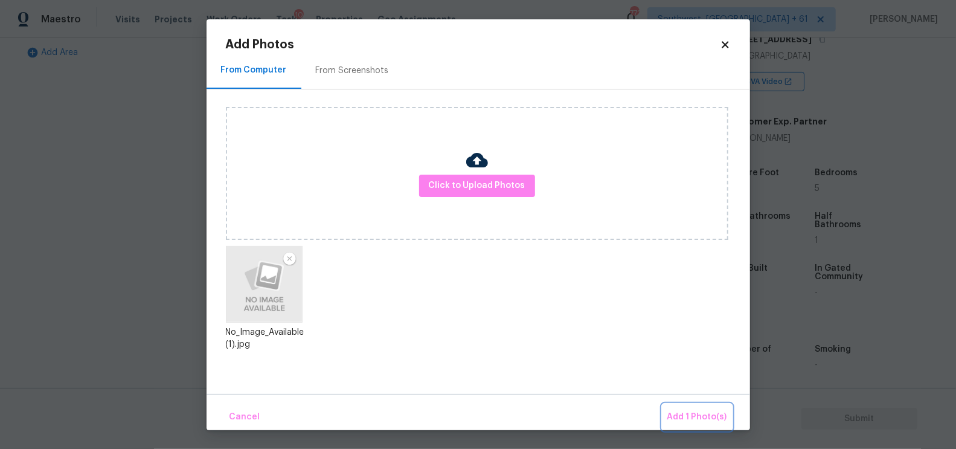
click at [685, 414] on span "Add 1 Photo(s)" at bounding box center [697, 416] width 60 height 15
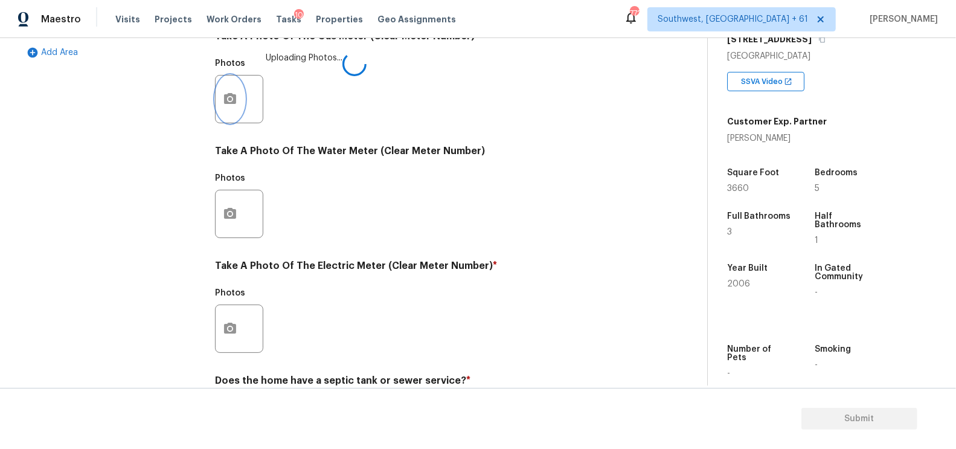
scroll to position [460, 0]
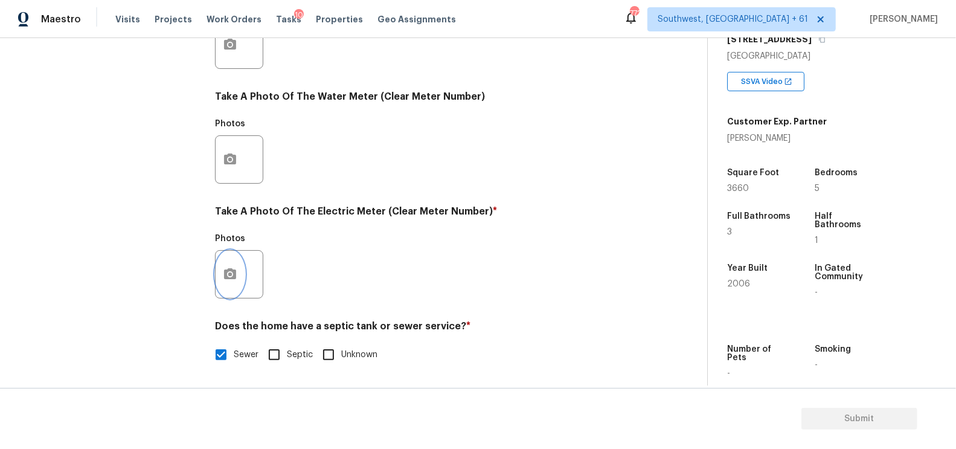
click at [228, 277] on icon "button" at bounding box center [230, 273] width 12 height 11
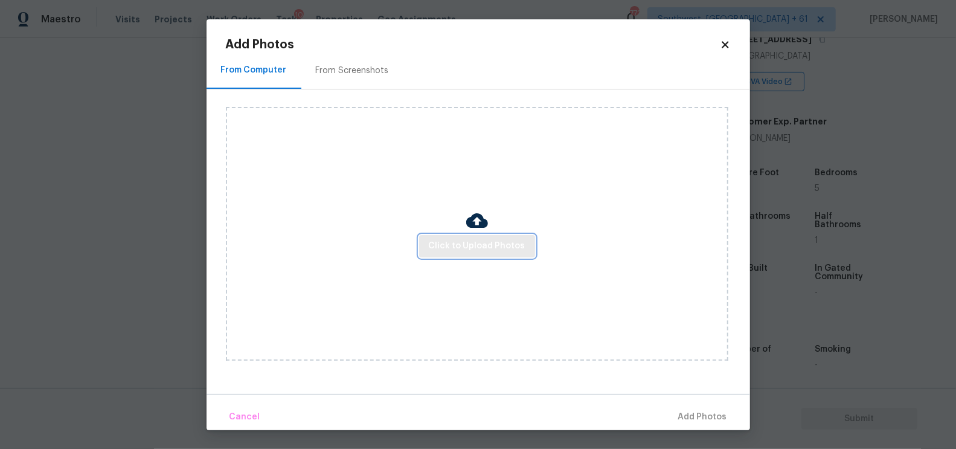
click at [505, 250] on span "Click to Upload Photos" at bounding box center [477, 245] width 97 height 15
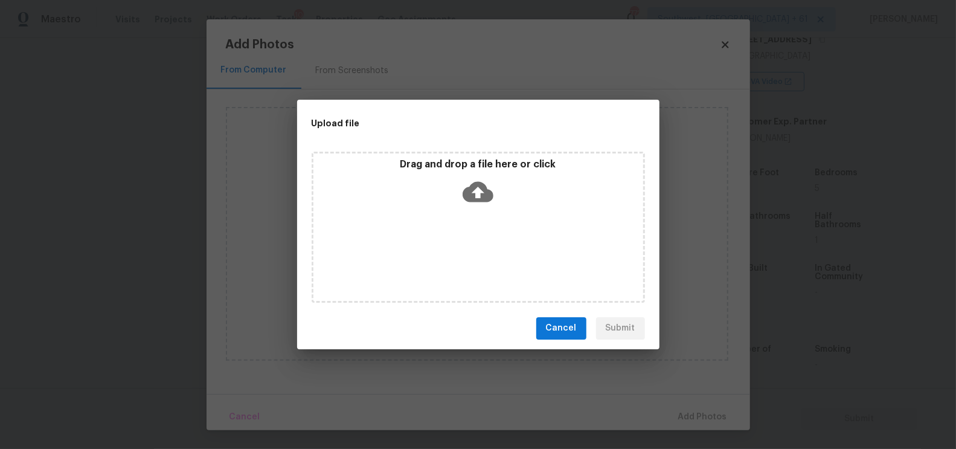
click at [478, 185] on icon at bounding box center [477, 191] width 31 height 21
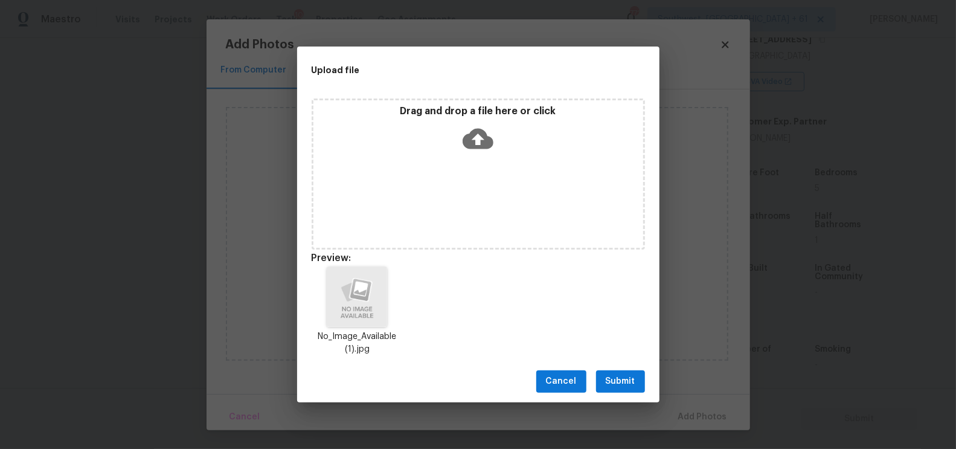
click at [631, 385] on span "Submit" at bounding box center [620, 381] width 30 height 15
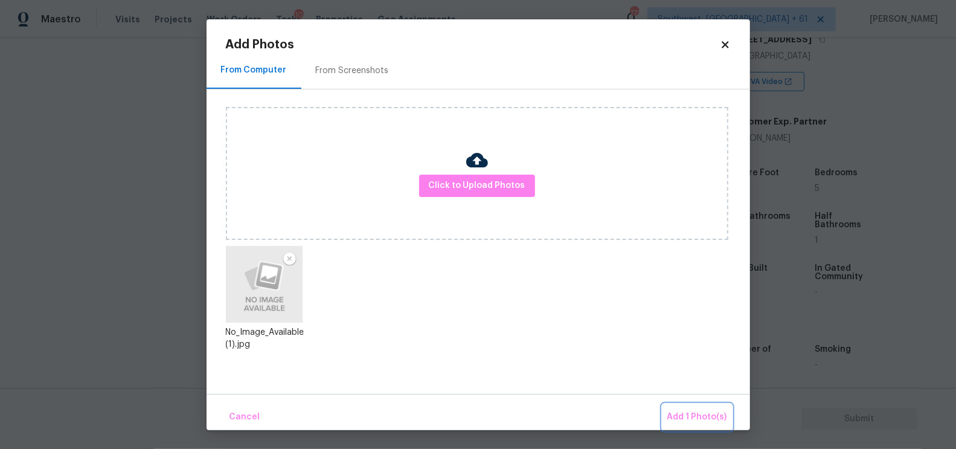
click at [695, 422] on span "Add 1 Photo(s)" at bounding box center [697, 416] width 60 height 15
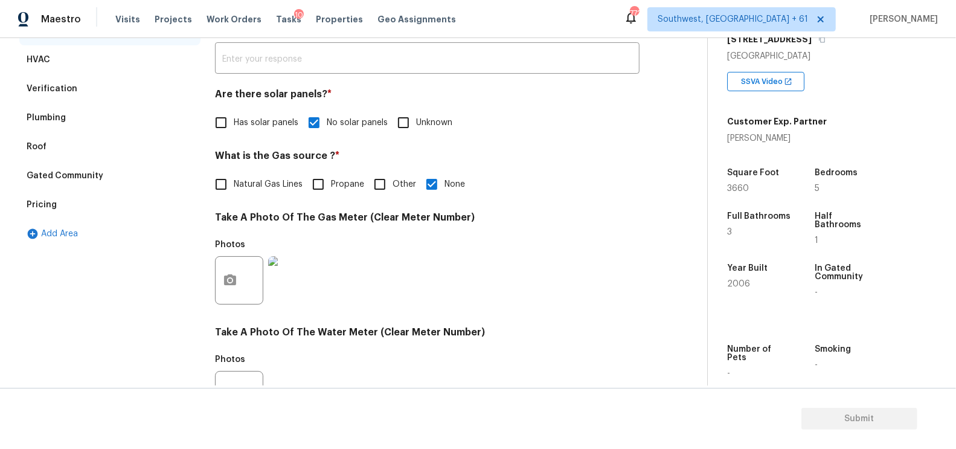
scroll to position [0, 0]
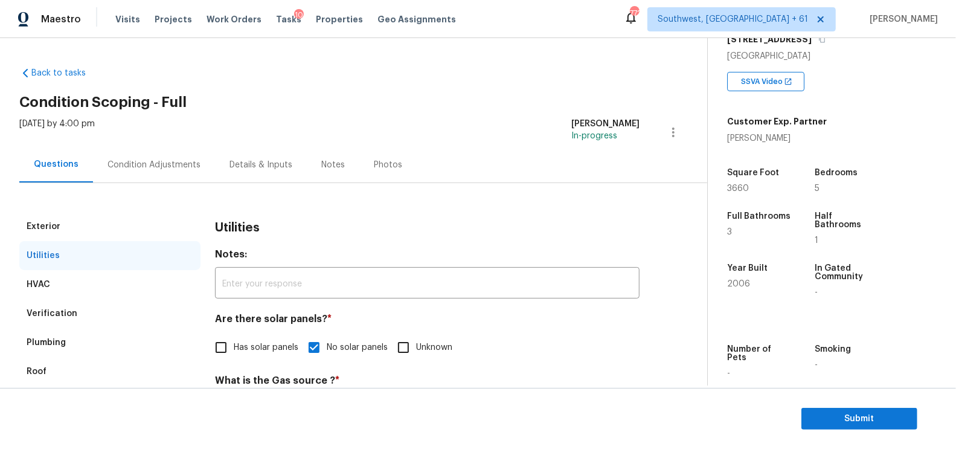
click at [160, 168] on div "Condition Adjustments" at bounding box center [153, 165] width 93 height 12
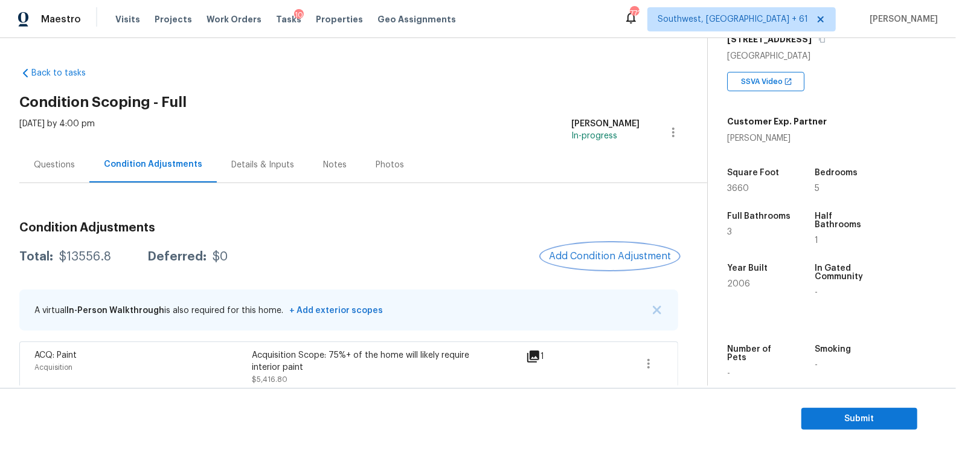
click at [609, 248] on button "Add Condition Adjustment" at bounding box center [609, 255] width 136 height 25
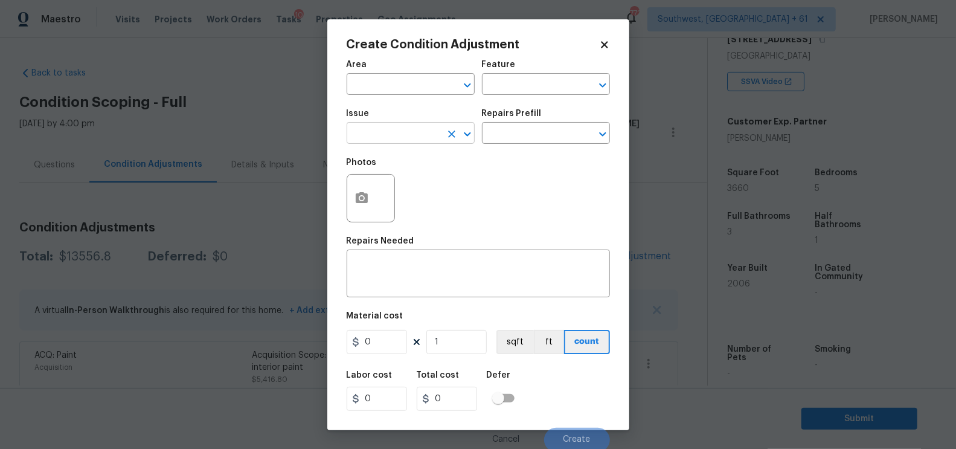
click at [392, 130] on input "text" at bounding box center [393, 134] width 94 height 19
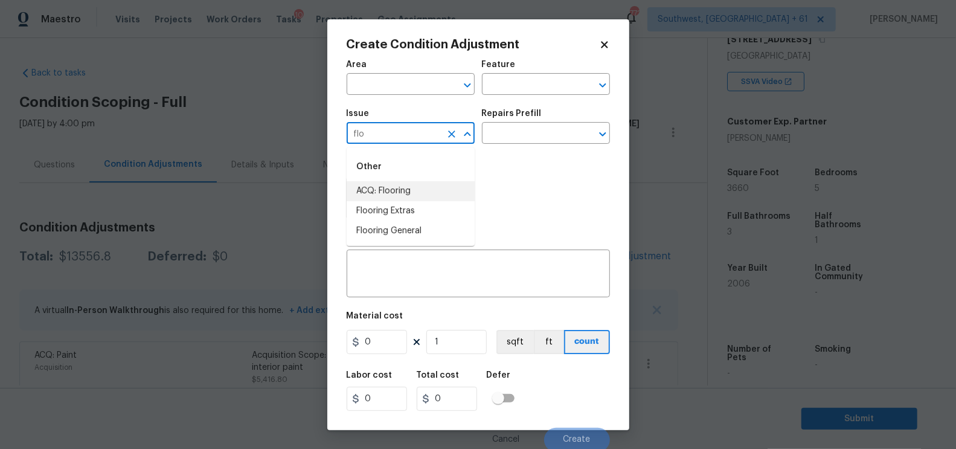
click at [399, 187] on li "ACQ: Flooring" at bounding box center [410, 191] width 128 height 20
type input "ACQ: Flooring"
click at [493, 145] on div "Issue ACQ: Flooring ​ Repairs Prefill ​" at bounding box center [477, 126] width 263 height 49
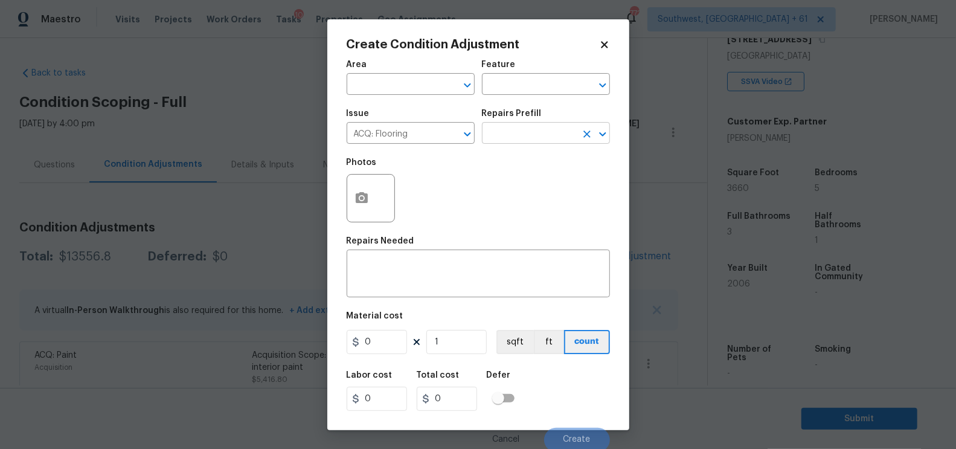
click at [503, 141] on input "text" at bounding box center [529, 134] width 94 height 19
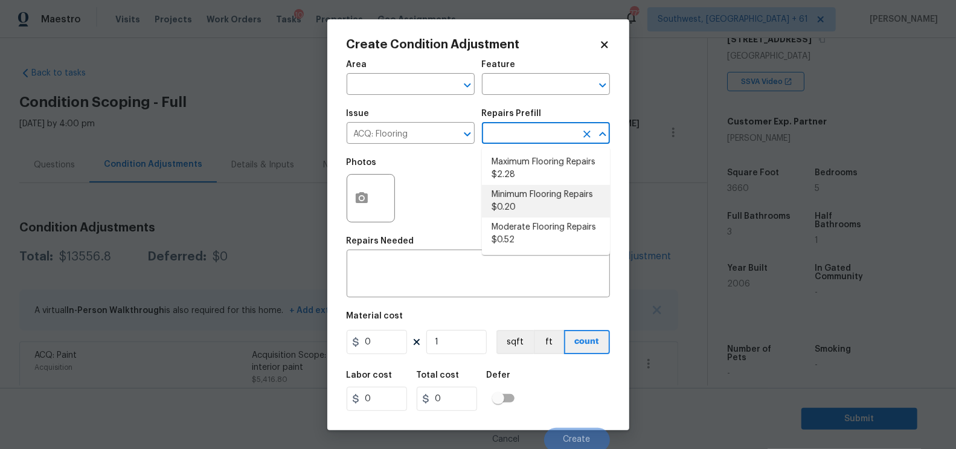
click at [509, 199] on li "Minimum Flooring Repairs $0.20" at bounding box center [546, 201] width 128 height 33
type input "Acquisition"
type textarea "Acquisition Scope: Minimum flooring repairs"
type input "0.2"
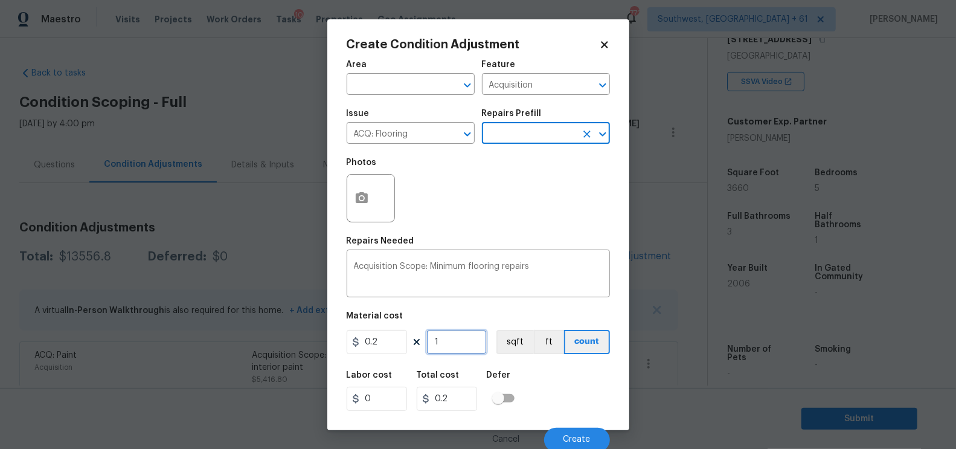
click at [452, 349] on input "1" at bounding box center [456, 342] width 60 height 24
type input "0"
type input "3"
type input "0.6"
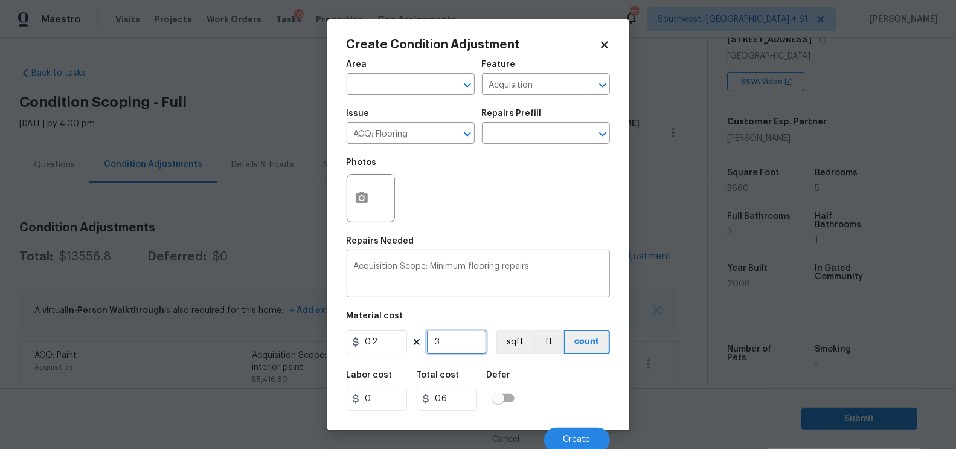
type input "36"
type input "7.2"
type input "366"
type input "73.2"
type input "3660"
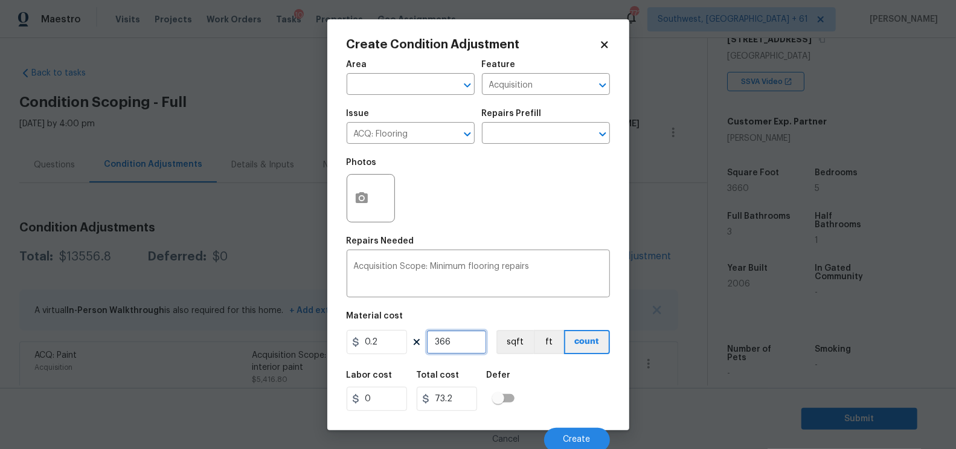
type input "732"
type input "3660"
click at [460, 406] on input "732" at bounding box center [447, 398] width 60 height 24
click at [571, 444] on span "Create" at bounding box center [576, 439] width 27 height 9
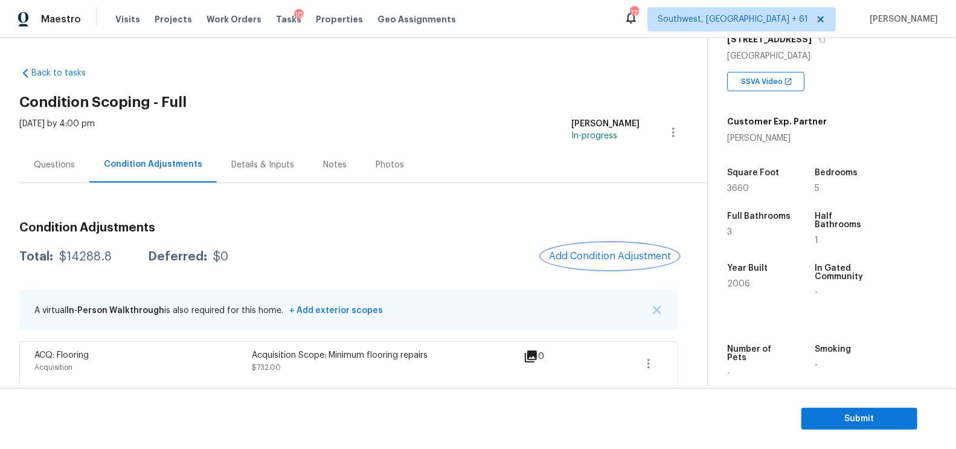
click at [612, 258] on span "Add Condition Adjustment" at bounding box center [610, 256] width 122 height 11
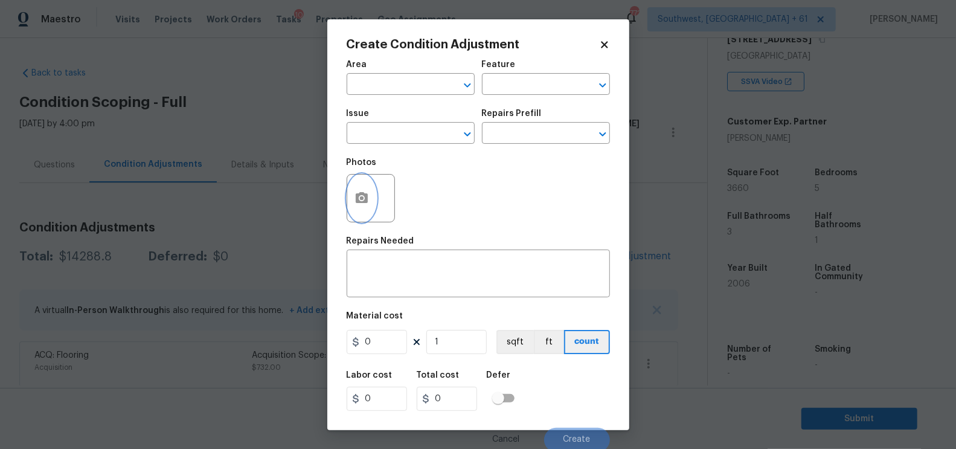
click at [374, 205] on button "button" at bounding box center [361, 197] width 29 height 47
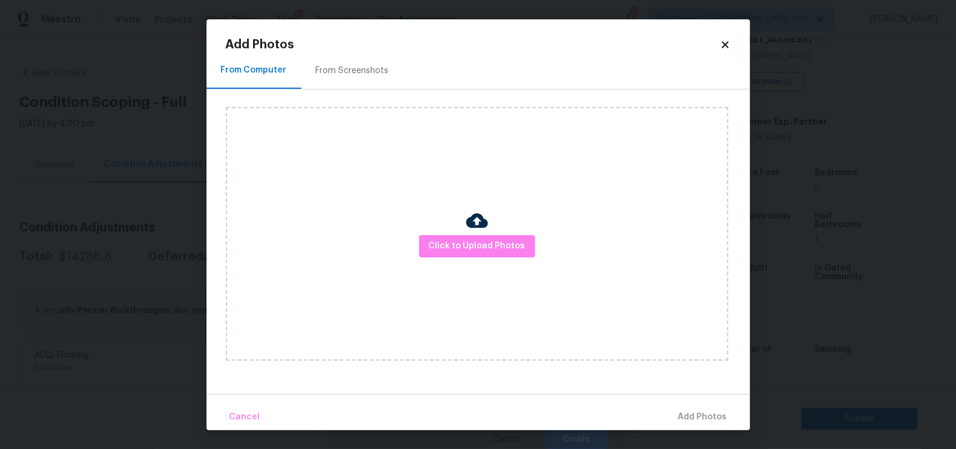
click at [477, 261] on div "Click to Upload Photos" at bounding box center [477, 234] width 502 height 254
click at [477, 242] on span "Click to Upload Photos" at bounding box center [477, 245] width 97 height 15
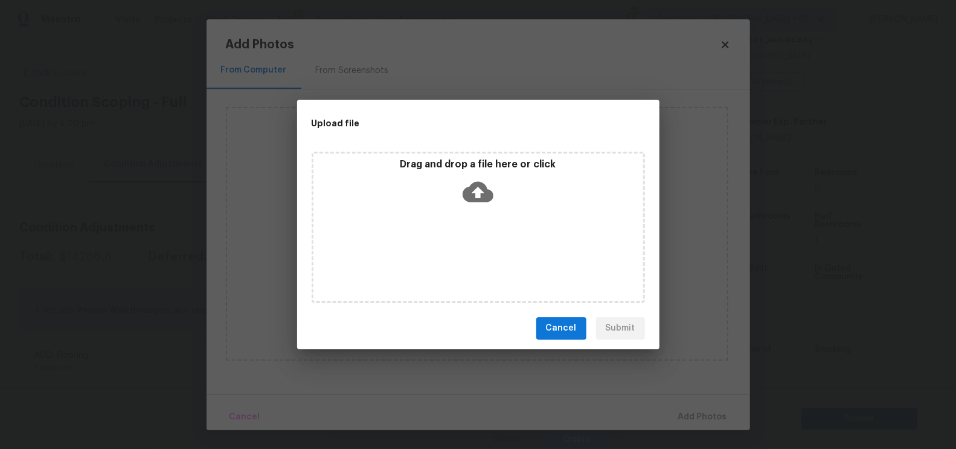
click at [479, 196] on icon at bounding box center [477, 191] width 31 height 31
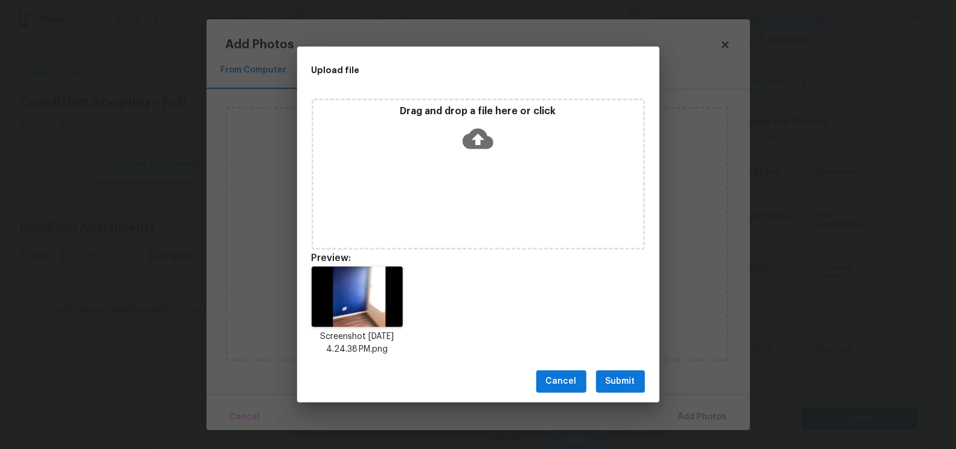
click at [609, 380] on span "Submit" at bounding box center [620, 381] width 30 height 15
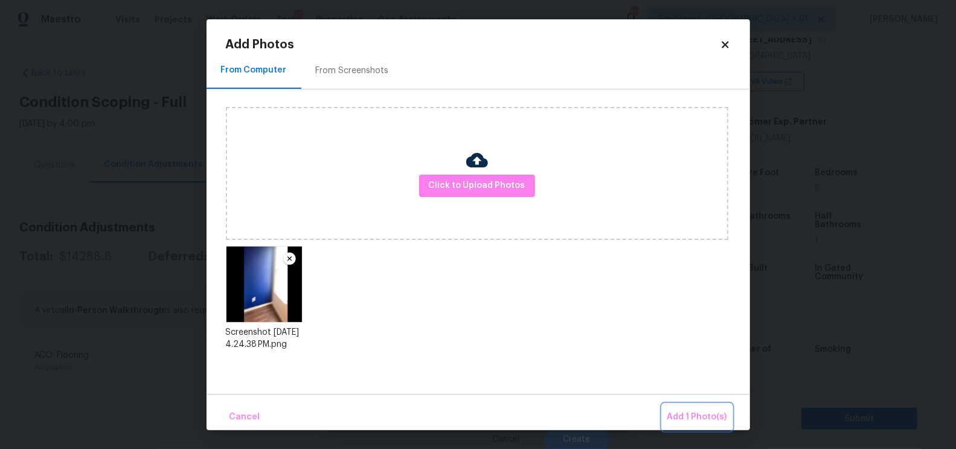
click at [689, 416] on span "Add 1 Photo(s)" at bounding box center [697, 416] width 60 height 15
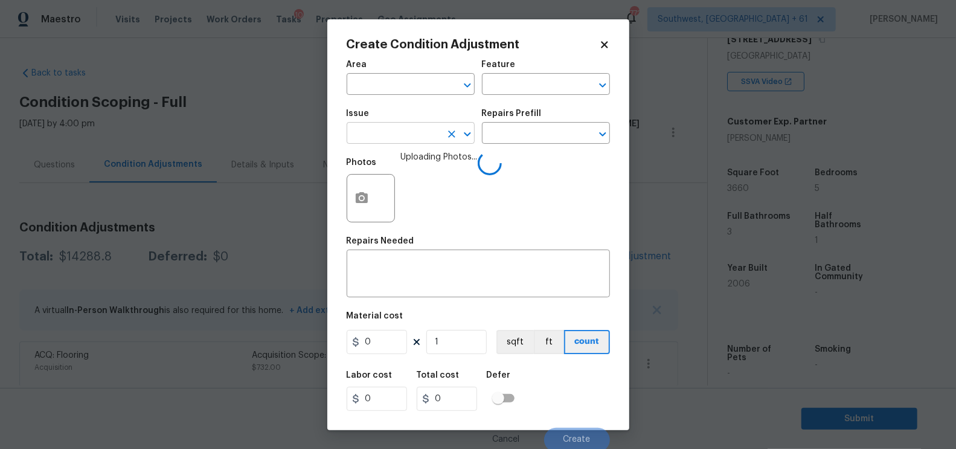
click at [401, 136] on input "text" at bounding box center [393, 134] width 94 height 19
type input "o"
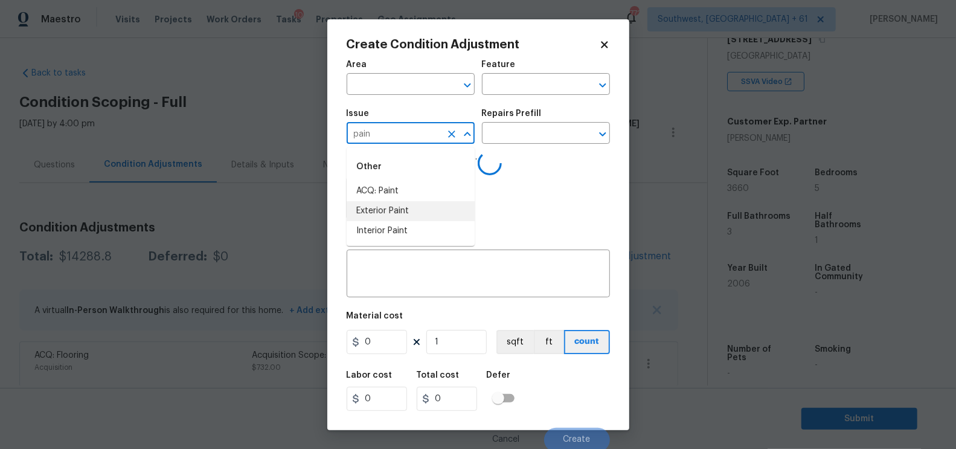
click at [400, 219] on li "Exterior Paint" at bounding box center [410, 211] width 128 height 20
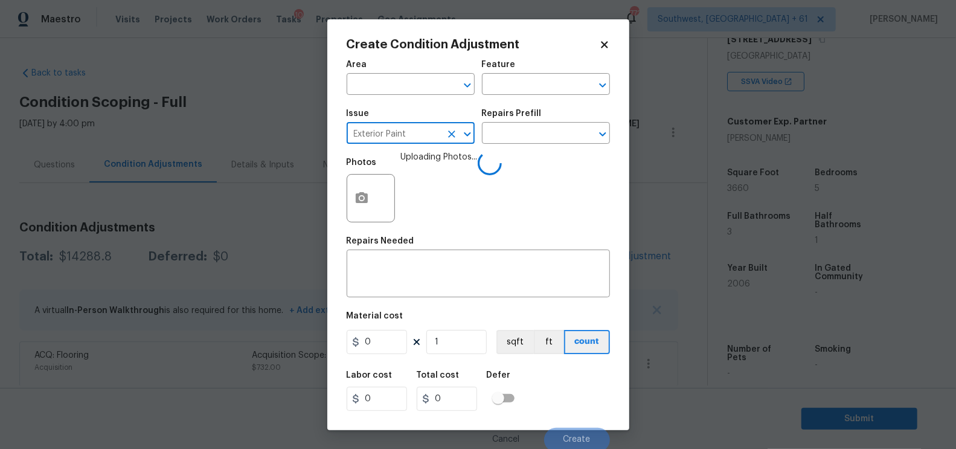
click at [417, 128] on input "Exterior Paint" at bounding box center [393, 134] width 94 height 19
type input "a"
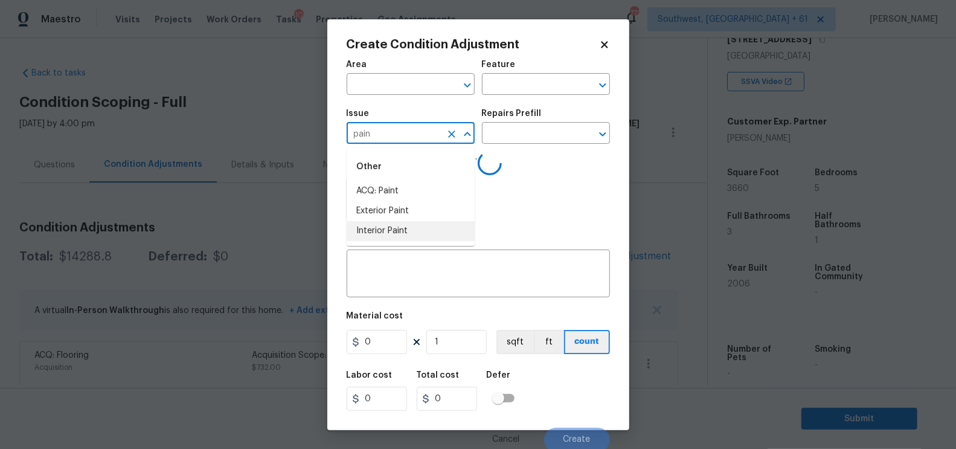
click at [415, 224] on li "Interior Paint" at bounding box center [410, 231] width 128 height 20
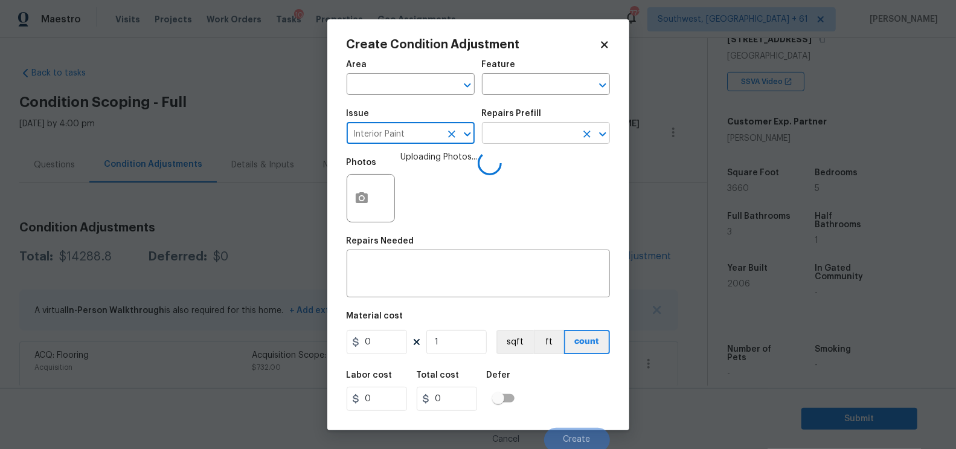
type input "Interior Paint"
click at [514, 130] on input "text" at bounding box center [529, 134] width 94 height 19
click at [447, 290] on div "x ​" at bounding box center [477, 274] width 263 height 45
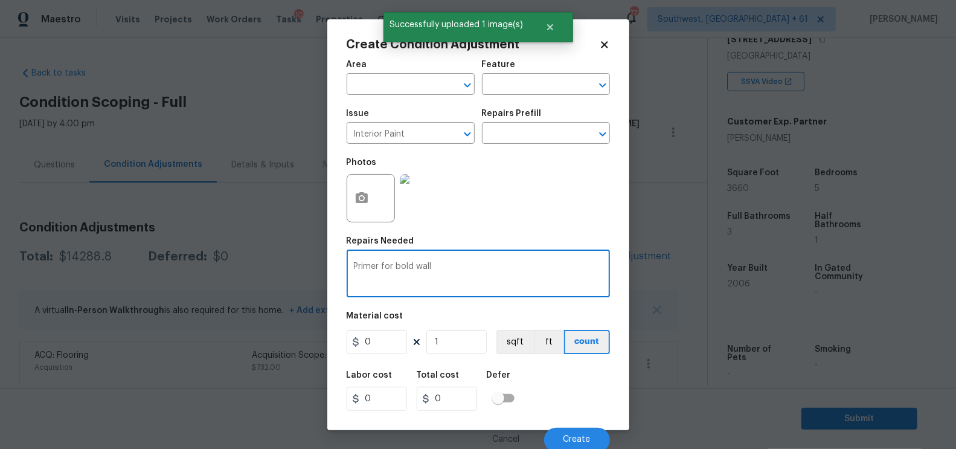
type textarea "Primer for bold wall"
click at [388, 351] on input "0" at bounding box center [376, 342] width 60 height 24
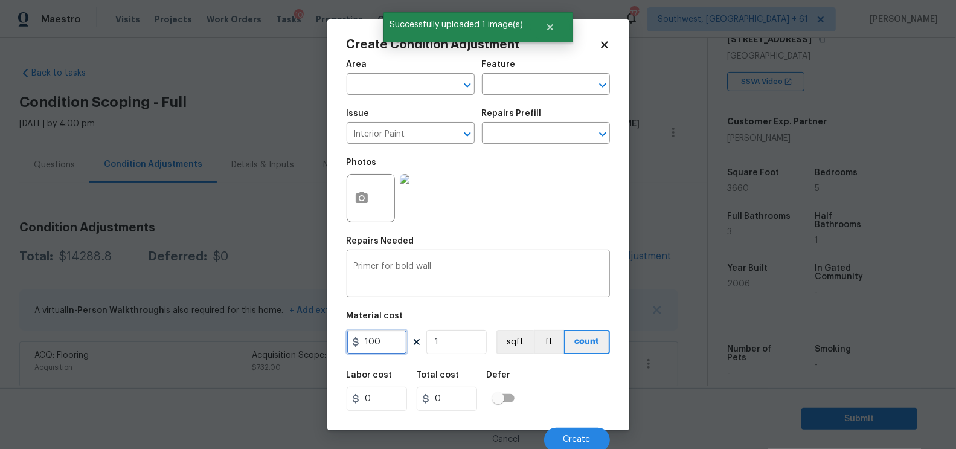
type input "100"
click at [431, 403] on input "100" at bounding box center [447, 398] width 60 height 24
click at [555, 427] on div "Cancel Create" at bounding box center [477, 435] width 263 height 34
click at [583, 430] on button "Create" at bounding box center [577, 439] width 66 height 24
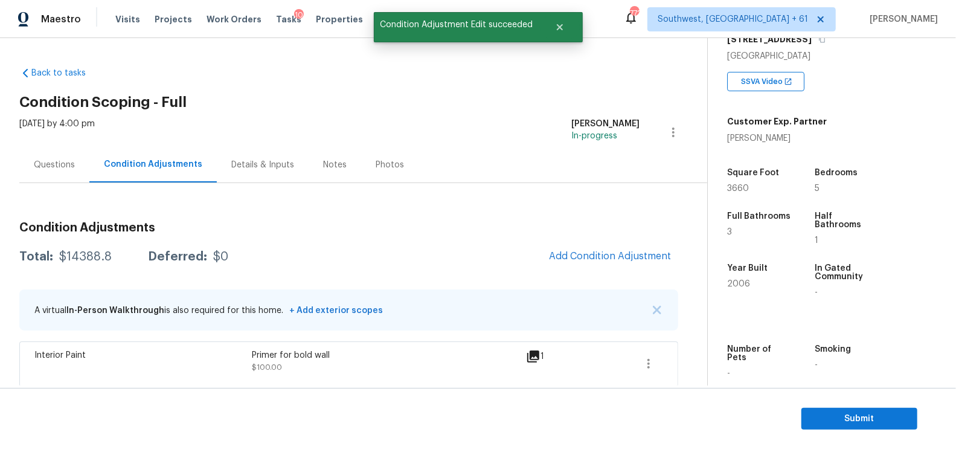
click at [566, 268] on span "Add Condition Adjustment" at bounding box center [609, 256] width 136 height 27
click at [589, 257] on span "Add Condition Adjustment" at bounding box center [610, 256] width 122 height 11
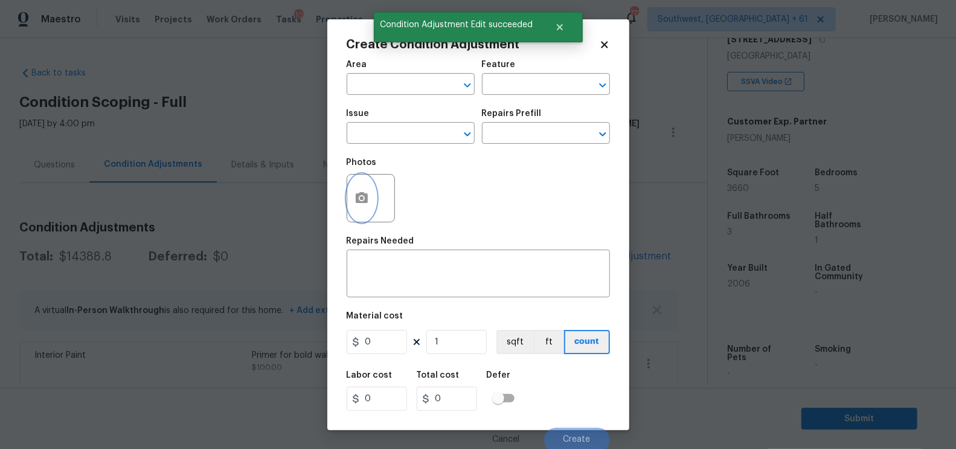
click at [362, 197] on circle "button" at bounding box center [361, 198] width 4 height 4
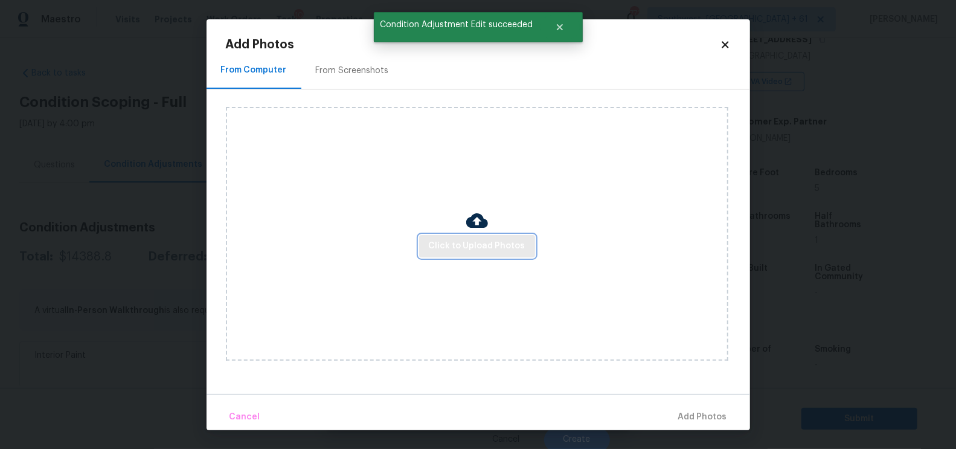
click at [478, 251] on span "Click to Upload Photos" at bounding box center [477, 245] width 97 height 15
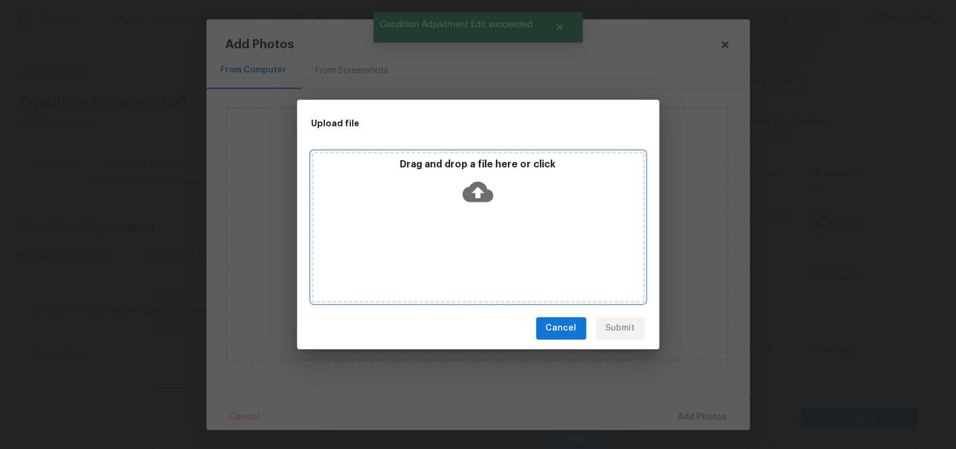
click at [477, 220] on div "Drag and drop a file here or click" at bounding box center [477, 227] width 333 height 151
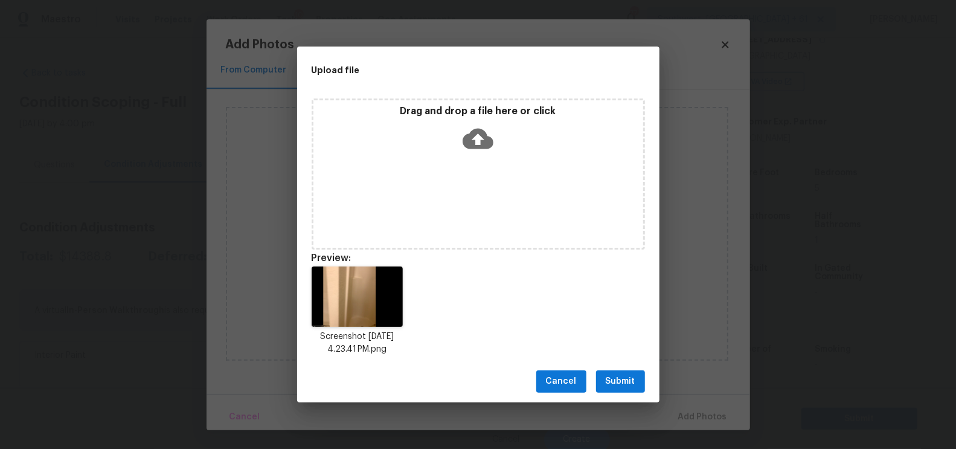
click at [622, 385] on span "Submit" at bounding box center [620, 381] width 30 height 15
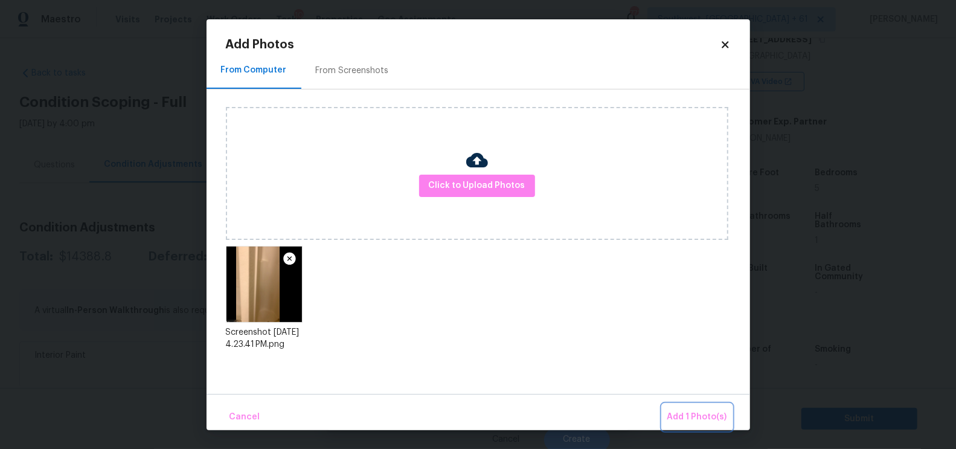
click at [699, 410] on span "Add 1 Photo(s)" at bounding box center [697, 416] width 60 height 15
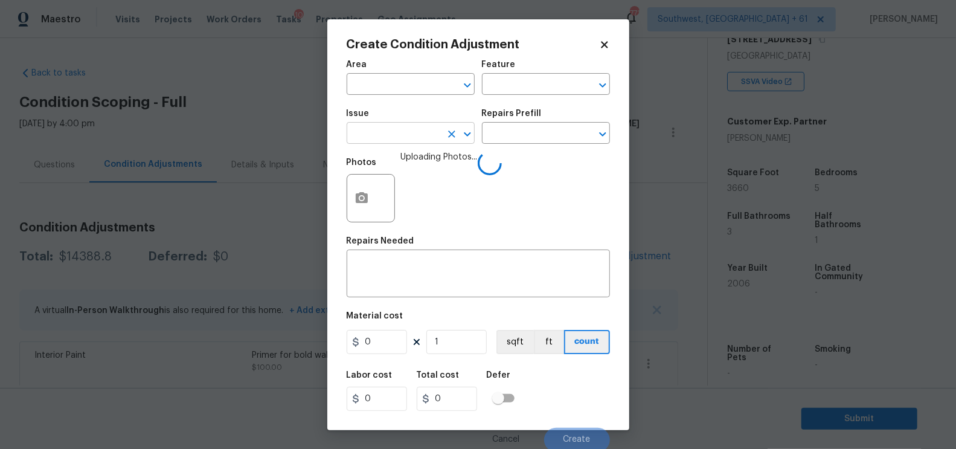
click at [382, 140] on input "text" at bounding box center [393, 134] width 94 height 19
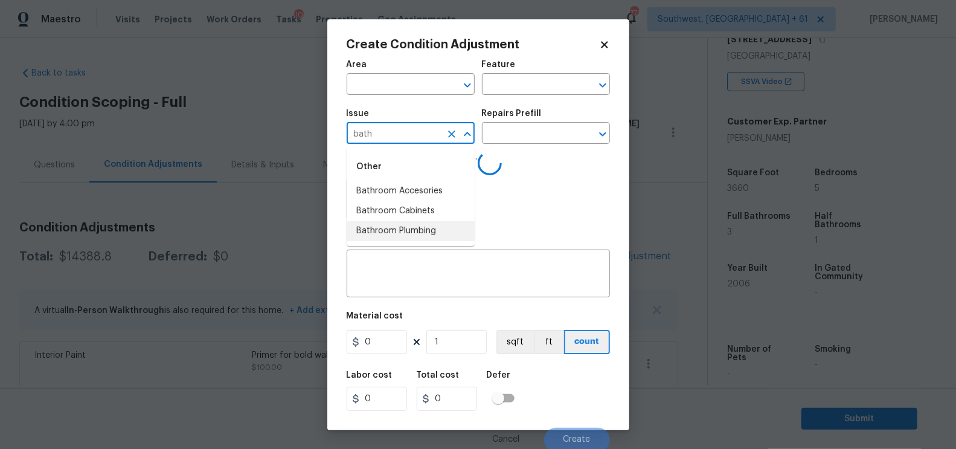
click at [425, 226] on li "Bathroom Plumbing" at bounding box center [410, 231] width 128 height 20
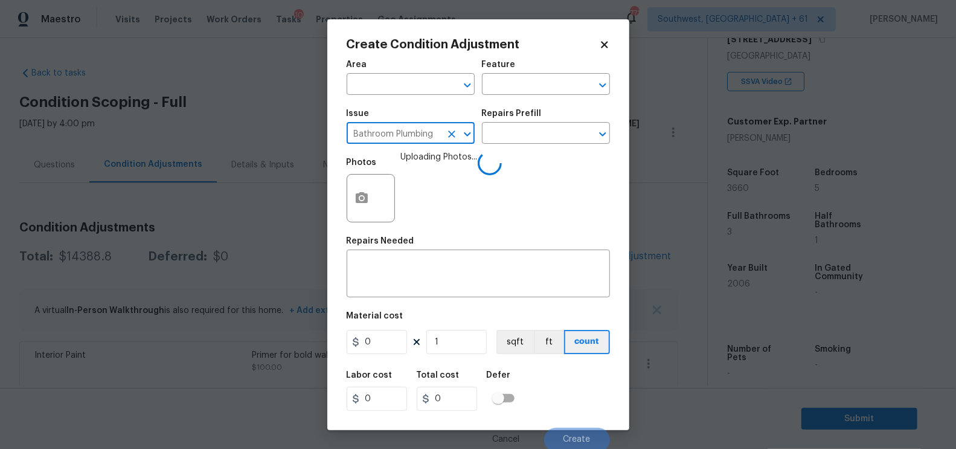
type input "Bathroom Plumbing"
click at [542, 105] on div "Issue Bathroom Plumbing ​ Repairs Prefill ​" at bounding box center [477, 126] width 263 height 49
click at [535, 130] on input "text" at bounding box center [529, 134] width 94 height 19
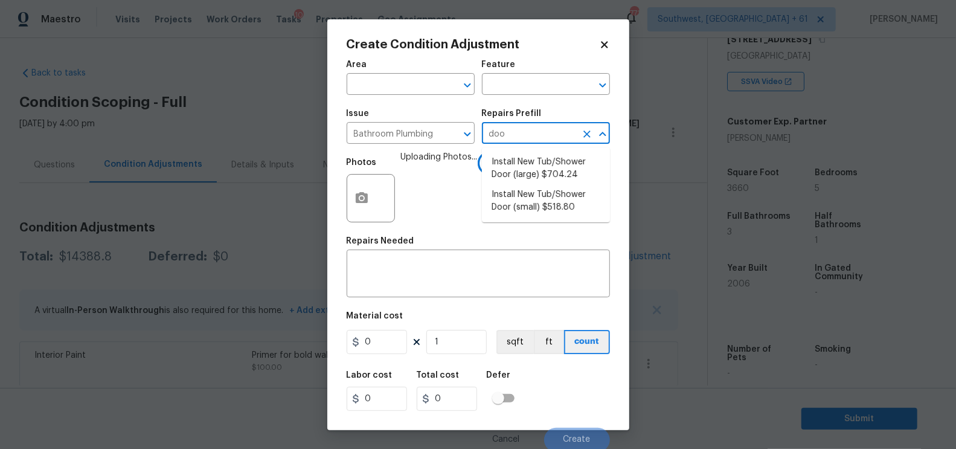
type input "door"
click at [534, 197] on li "Install New Tub/Shower Door (small) $518.80" at bounding box center [546, 201] width 128 height 33
type input "Plumbing"
type textarea "Prep the tub/shower surround and install a new 32''-36'' tempered shower door. …"
type input "518.8"
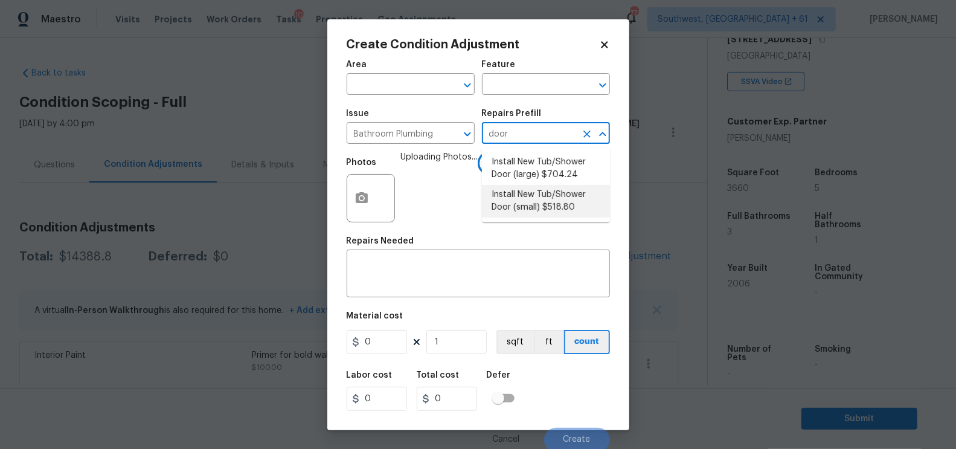
type input "518.8"
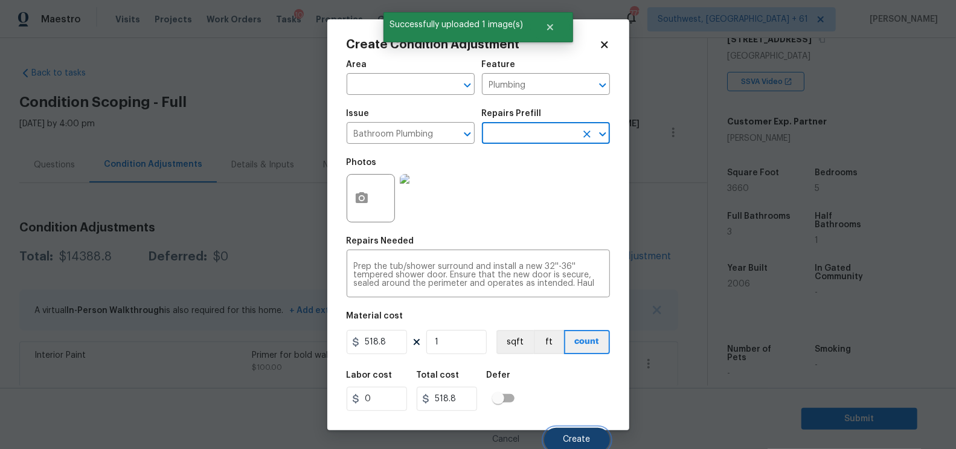
click at [582, 435] on button "Create" at bounding box center [577, 439] width 66 height 24
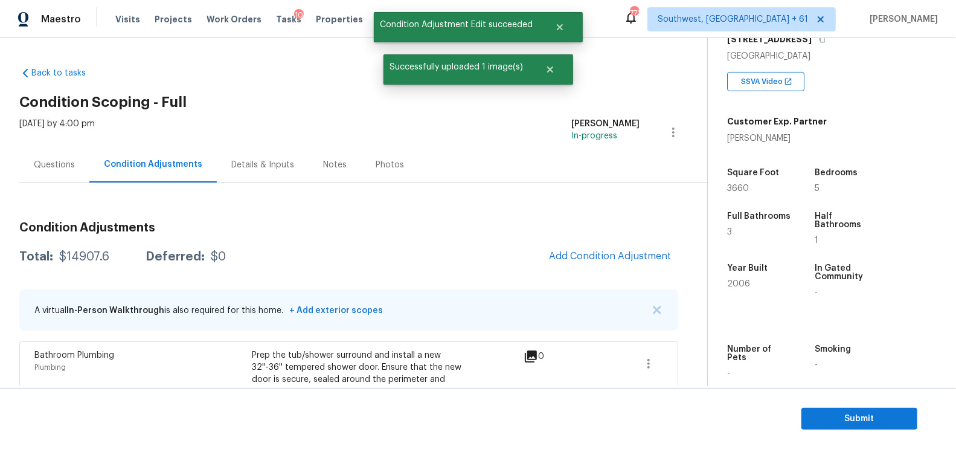
click at [593, 246] on button "Add Condition Adjustment" at bounding box center [609, 255] width 136 height 25
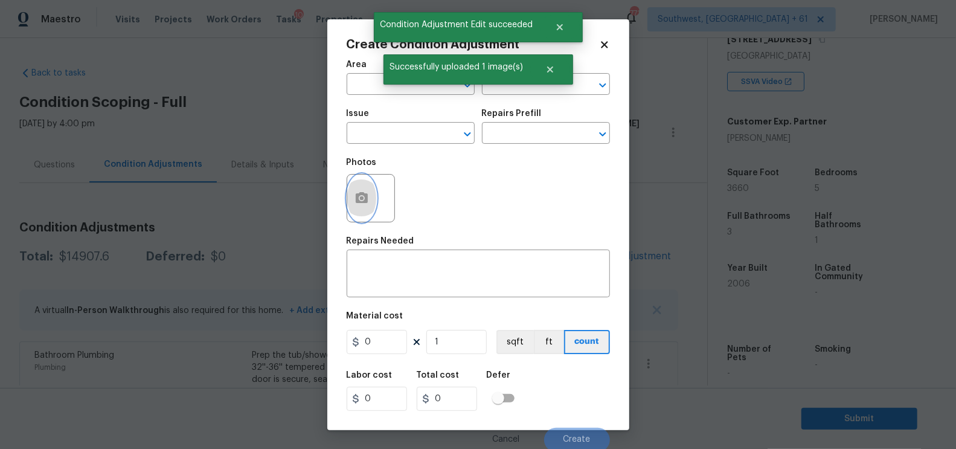
click at [367, 197] on icon "button" at bounding box center [361, 198] width 14 height 14
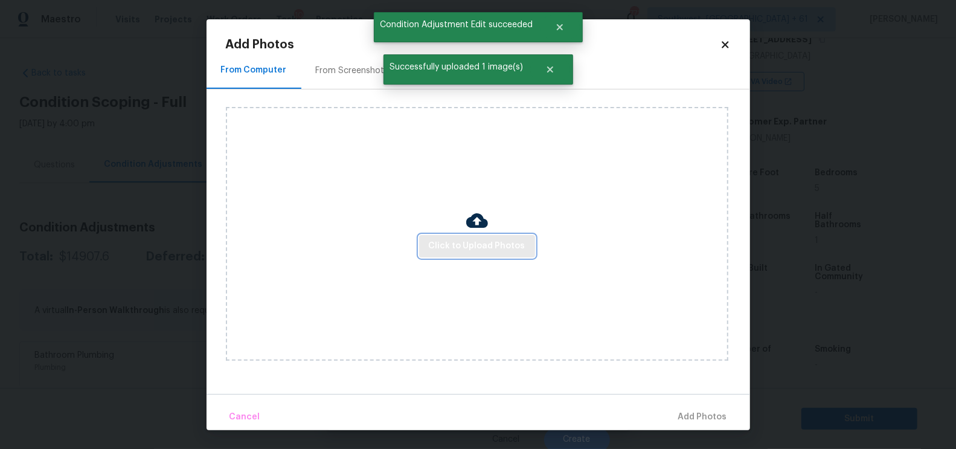
click at [470, 255] on button "Click to Upload Photos" at bounding box center [477, 246] width 116 height 22
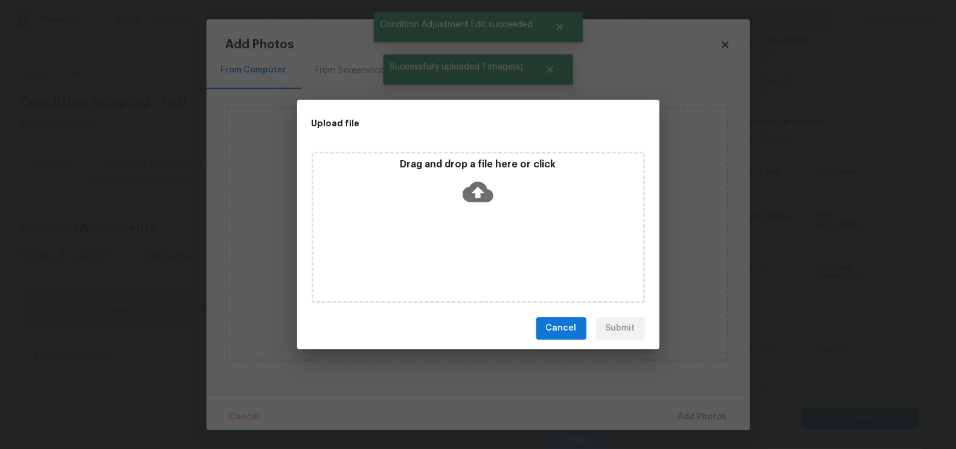
click at [482, 206] on div "Drag and drop a file here or click" at bounding box center [478, 184] width 330 height 52
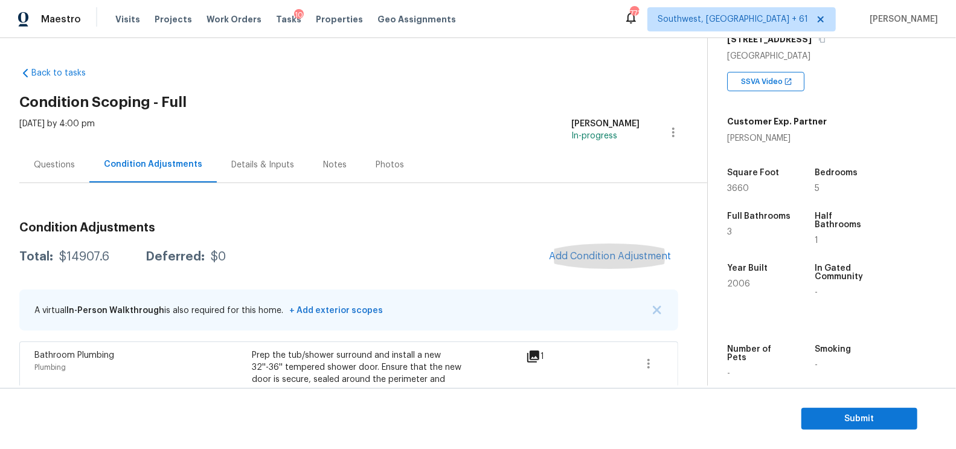
click at [64, 166] on div "Questions" at bounding box center [54, 165] width 41 height 12
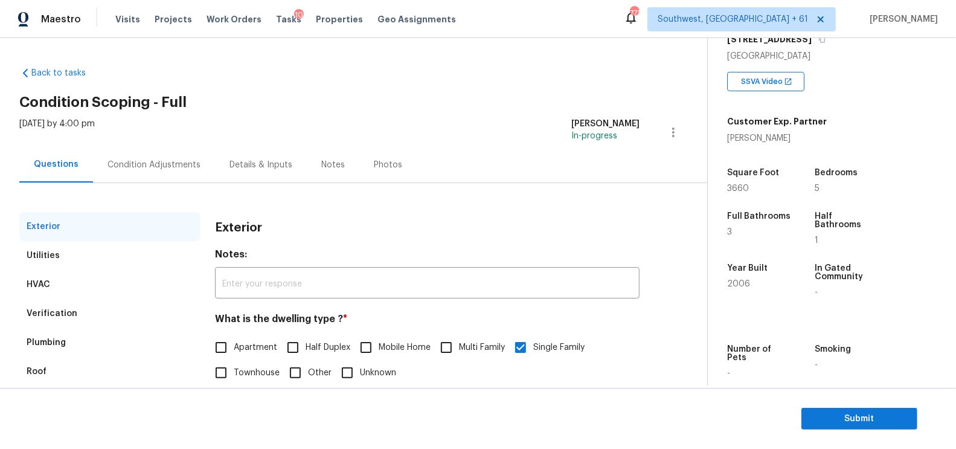
click at [69, 293] on div "HVAC" at bounding box center [109, 284] width 181 height 29
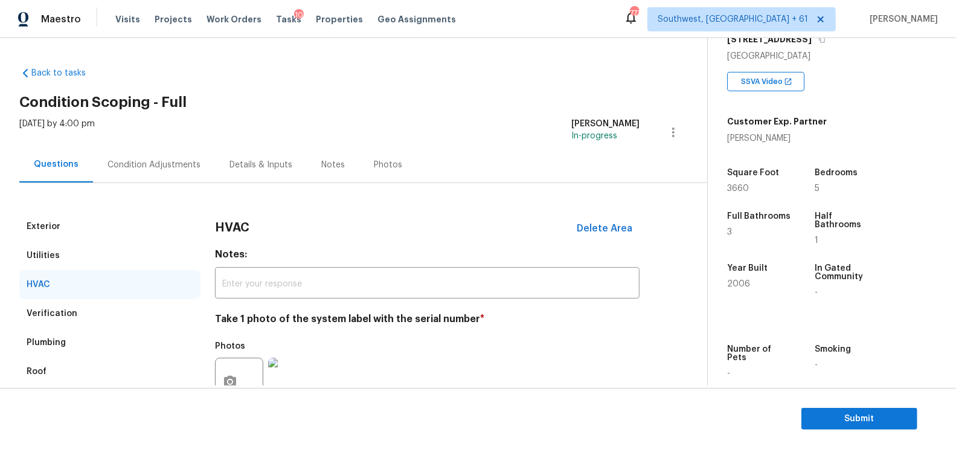
click at [69, 315] on div "Verification" at bounding box center [52, 313] width 51 height 12
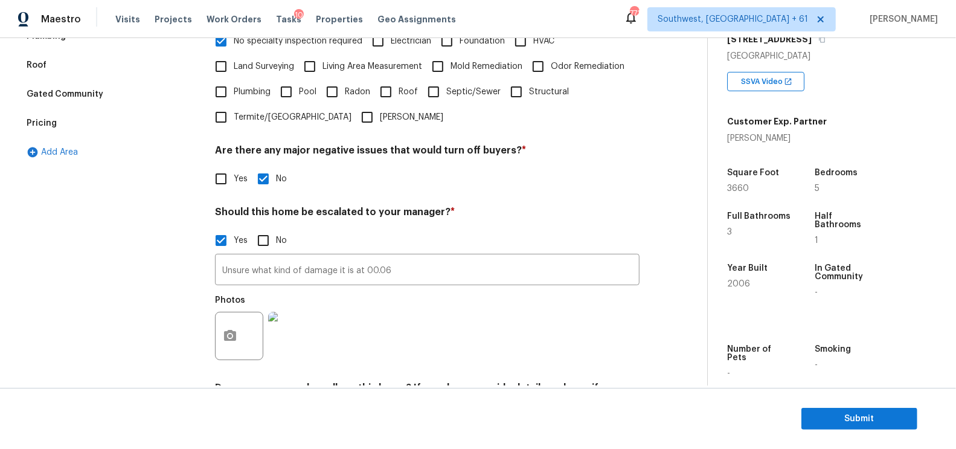
scroll to position [380, 0]
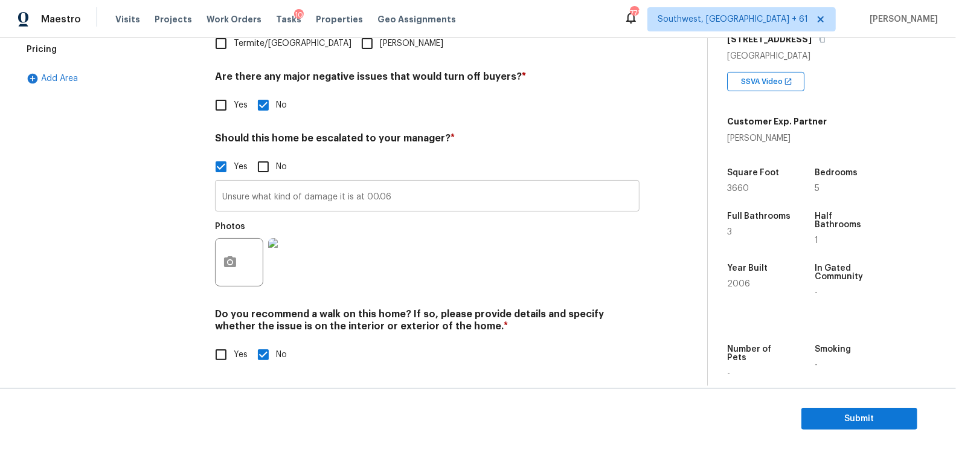
click at [400, 193] on input "Unsure what kind of damage it is at 00.06" at bounding box center [427, 197] width 424 height 28
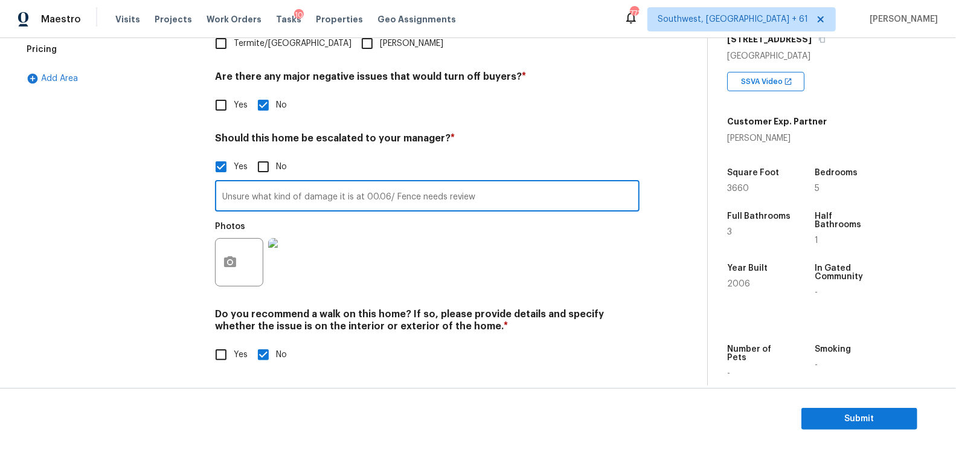
type input "Unsure what kind of damage it is at 00.06/ Fence needs review"
click at [433, 249] on div "Photos" at bounding box center [427, 254] width 424 height 78
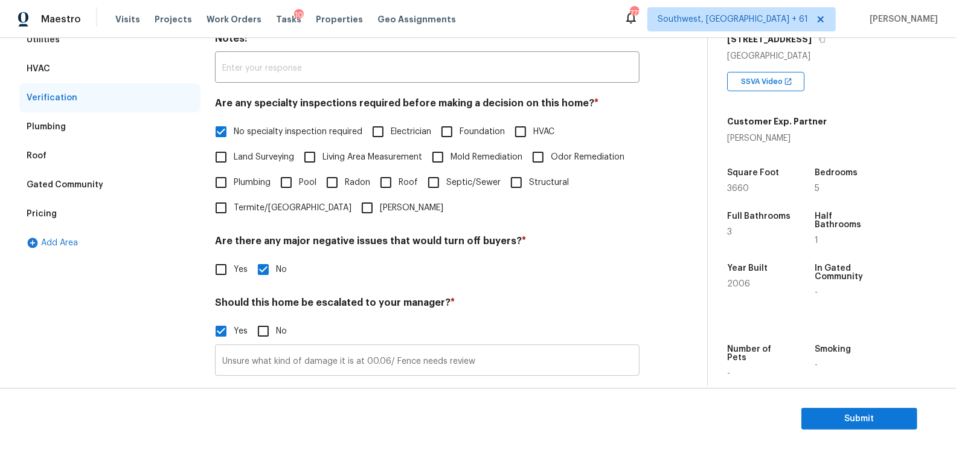
scroll to position [115, 0]
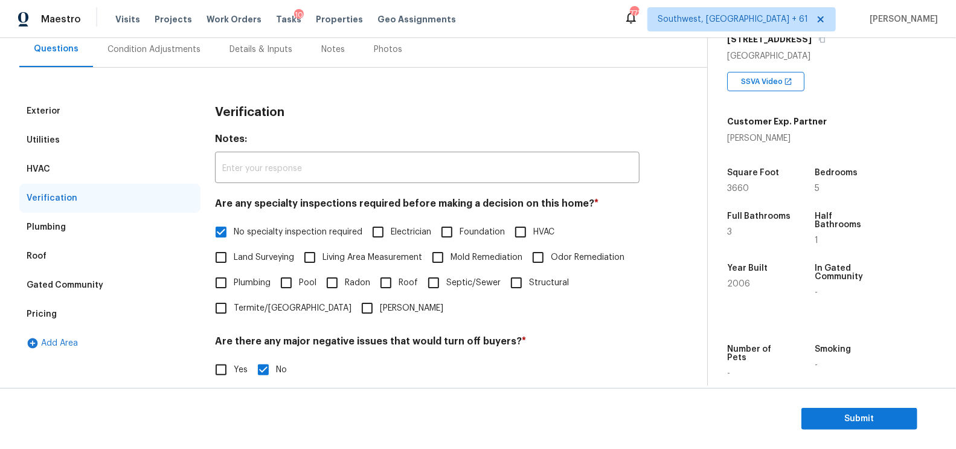
click at [56, 327] on div "Pricing" at bounding box center [109, 313] width 181 height 29
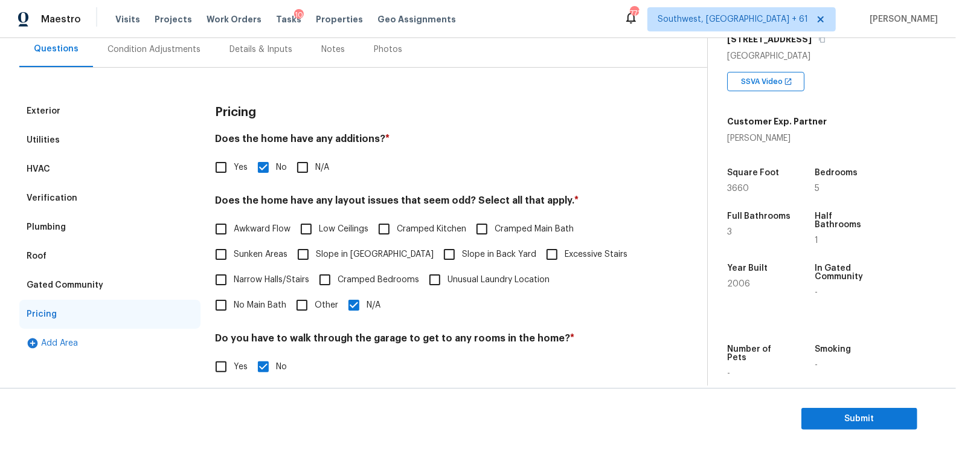
click at [325, 258] on span "Slope in Front Yard" at bounding box center [375, 254] width 118 height 13
click at [316, 258] on input "Slope in Front Yard" at bounding box center [302, 253] width 25 height 25
checkbox input "true"
click at [366, 307] on span "N/A" at bounding box center [373, 306] width 14 height 13
click at [341, 307] on input "N/A" at bounding box center [353, 305] width 25 height 25
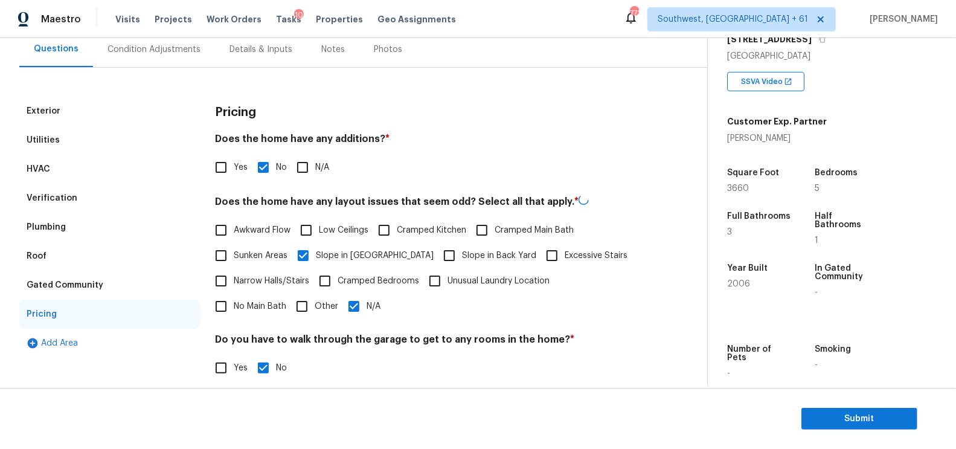
checkbox input "false"
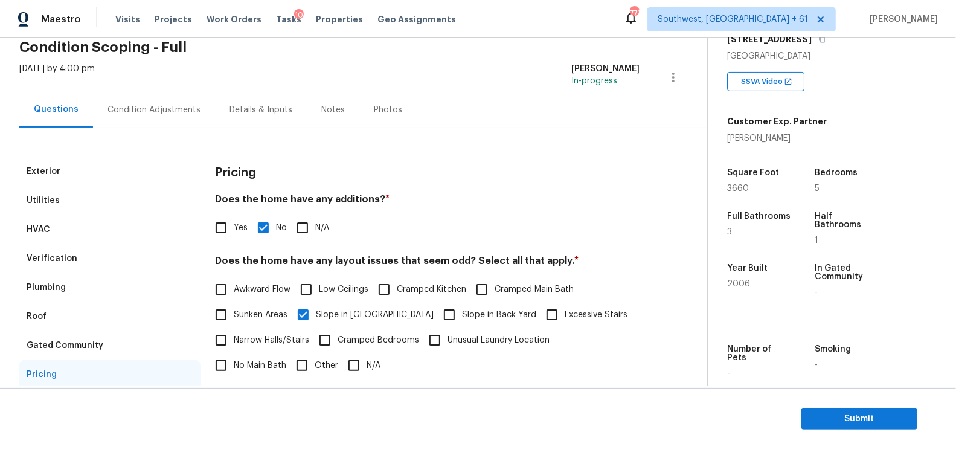
click at [162, 110] on div "Condition Adjustments" at bounding box center [153, 110] width 93 height 12
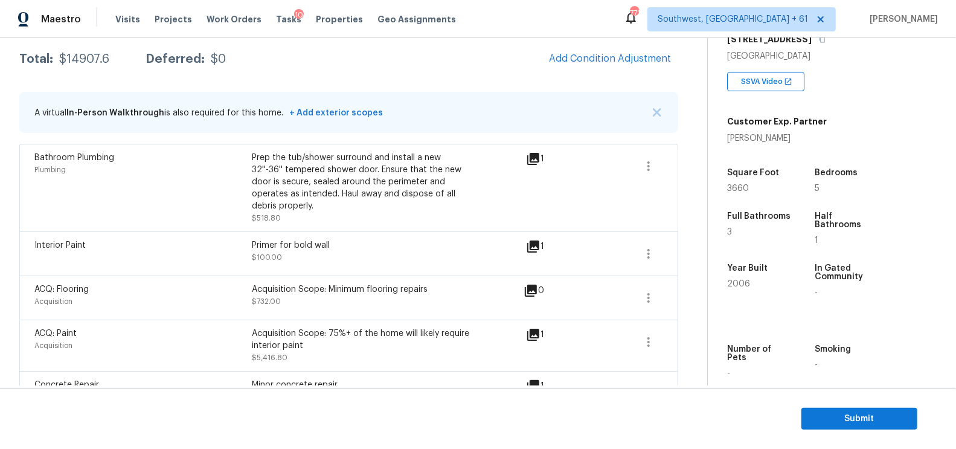
scroll to position [155, 0]
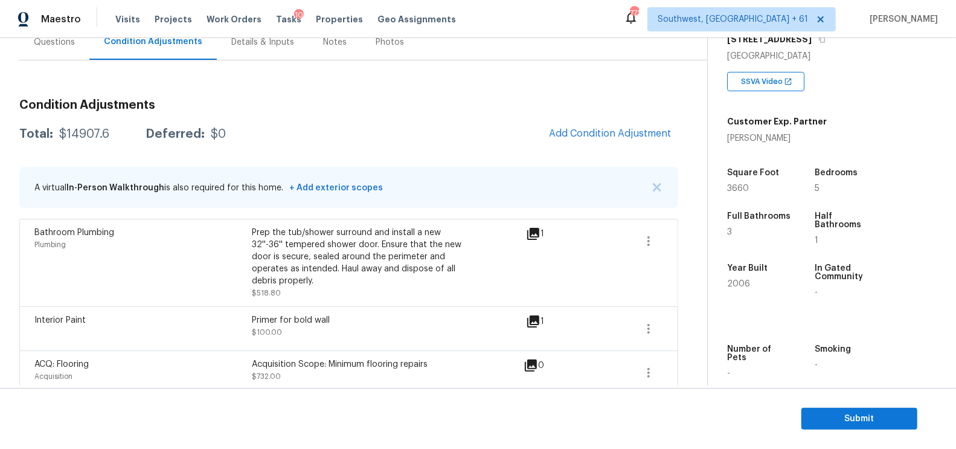
click at [59, 60] on div "Condition Adjustments Total: $14907.6 Deferred: $0 Add Condition Adjustment A v…" at bounding box center [348, 400] width 659 height 681
click at [65, 45] on div "Questions" at bounding box center [54, 42] width 41 height 12
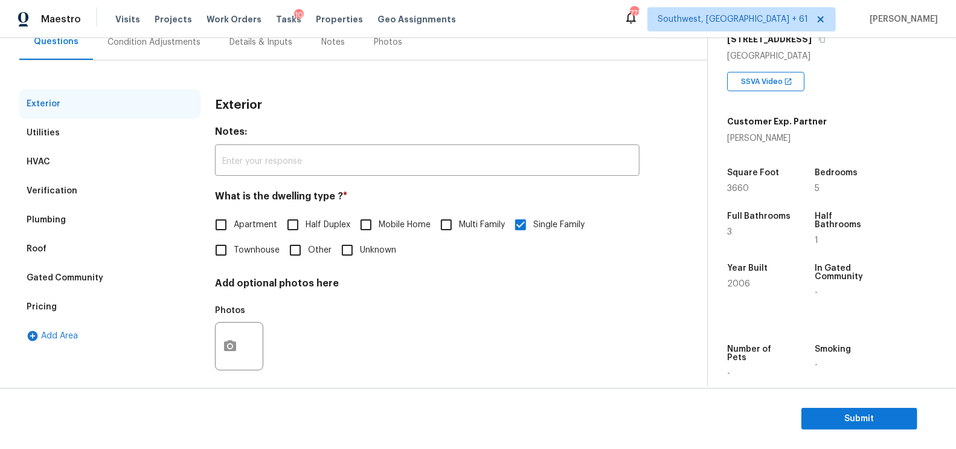
scroll to position [122, 0]
click at [68, 185] on div "Verification" at bounding box center [52, 191] width 51 height 12
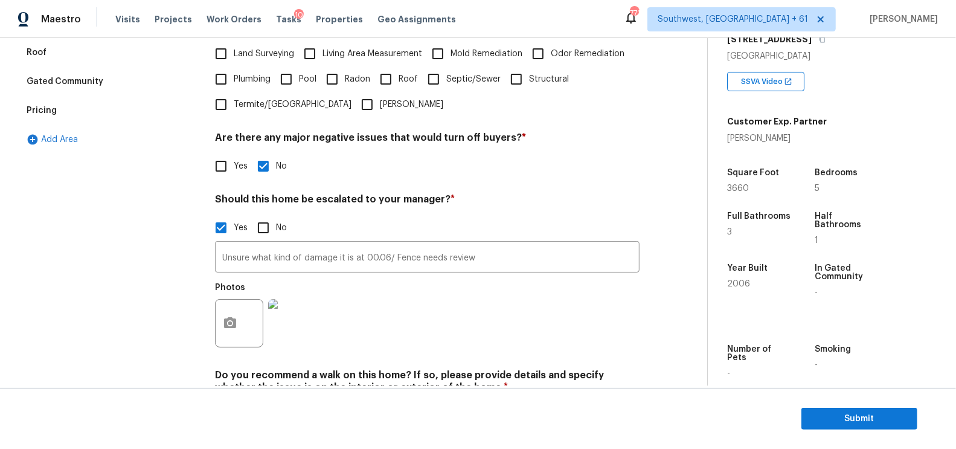
scroll to position [325, 0]
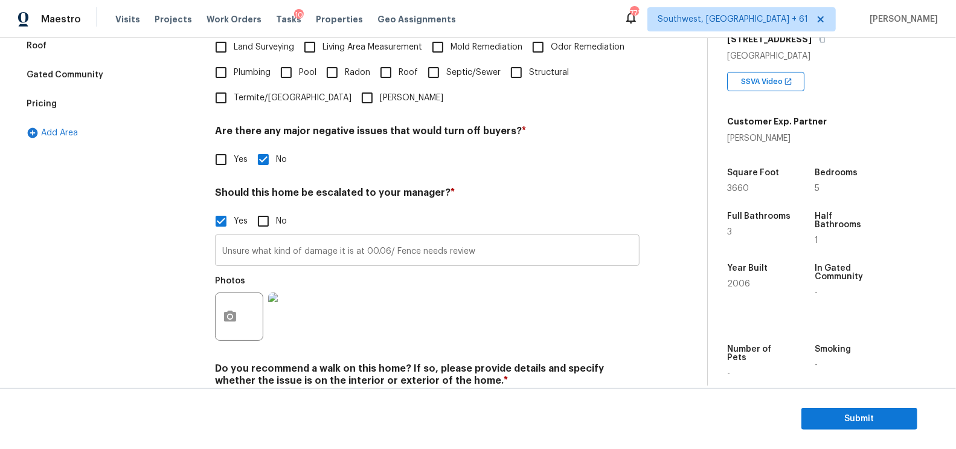
click at [337, 247] on input "Unsure what kind of damage it is at 00.06/ Fence needs review" at bounding box center [427, 251] width 424 height 28
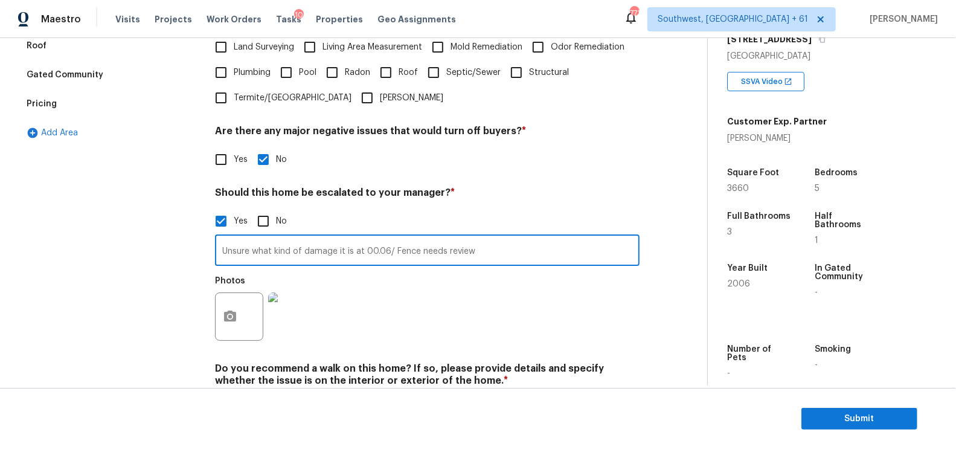
click at [337, 247] on input "Unsure what kind of damage it is at 00.06/ Fence needs review" at bounding box center [427, 251] width 424 height 28
click at [77, 107] on div "Pricing" at bounding box center [109, 103] width 181 height 29
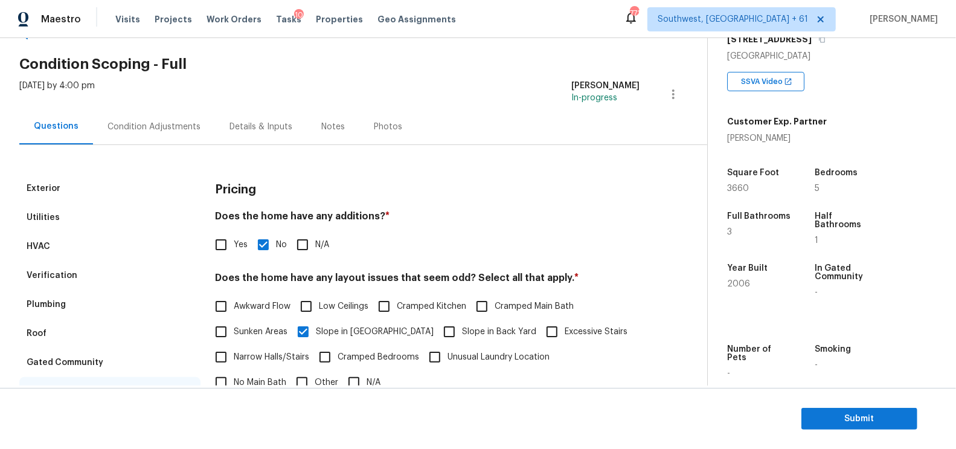
scroll to position [0, 0]
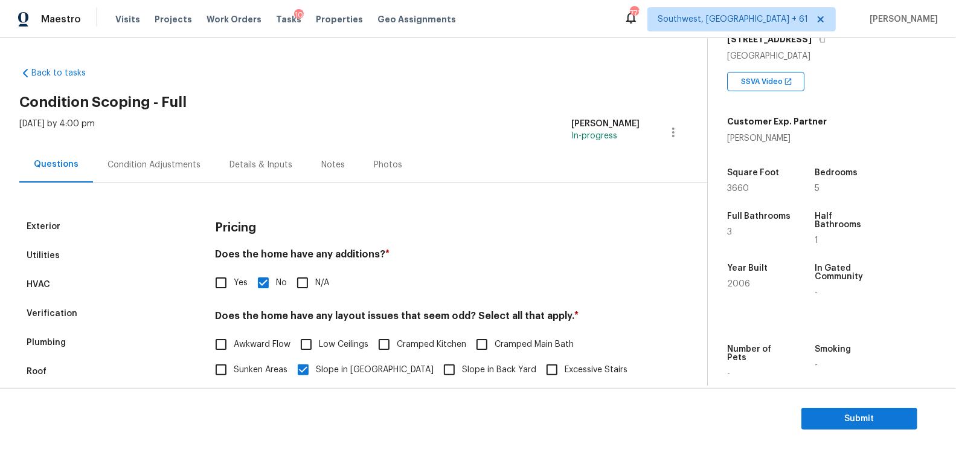
click at [205, 152] on div "Condition Adjustments" at bounding box center [154, 165] width 122 height 36
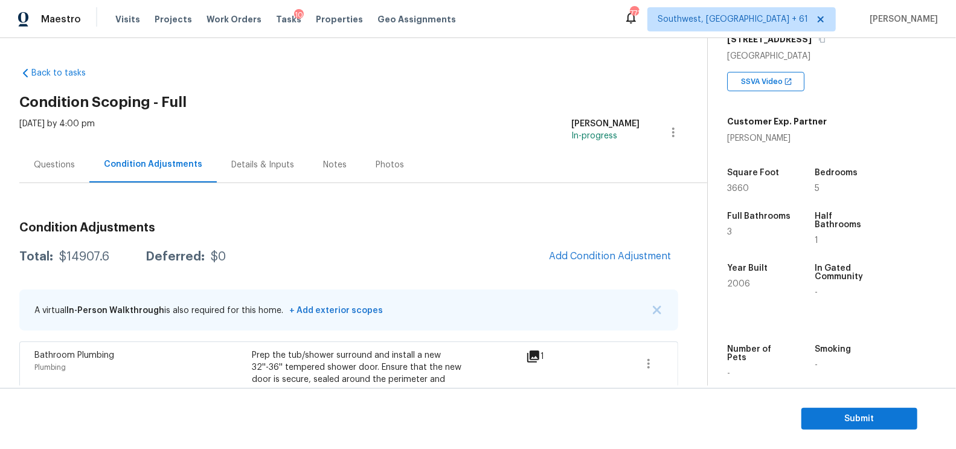
click at [78, 254] on div "$14907.6" at bounding box center [84, 257] width 50 height 12
copy div "$14907.6"
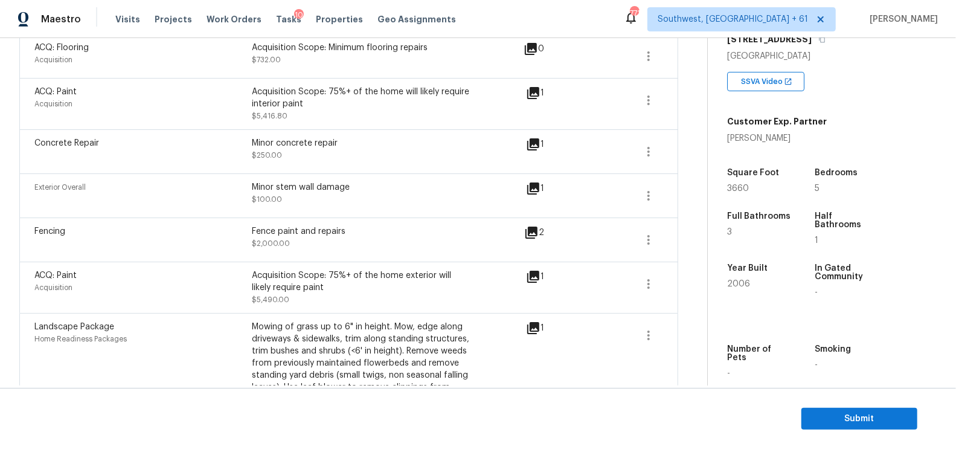
scroll to position [438, 0]
click at [654, 283] on icon "button" at bounding box center [648, 284] width 14 height 14
click at [707, 278] on div "Edit" at bounding box center [718, 279] width 94 height 12
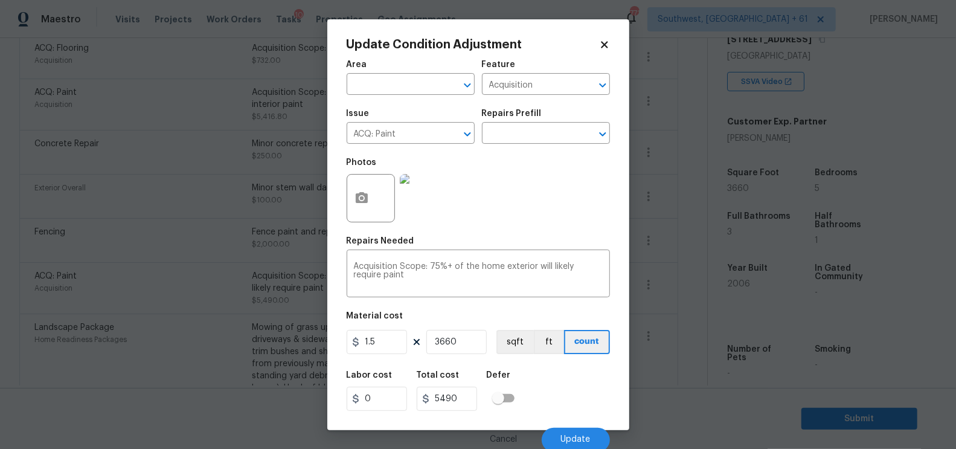
click at [659, 343] on body "Maestro Visits Projects Work Orders Tasks 10 Properties Geo Assignments 771 Sou…" at bounding box center [478, 224] width 956 height 449
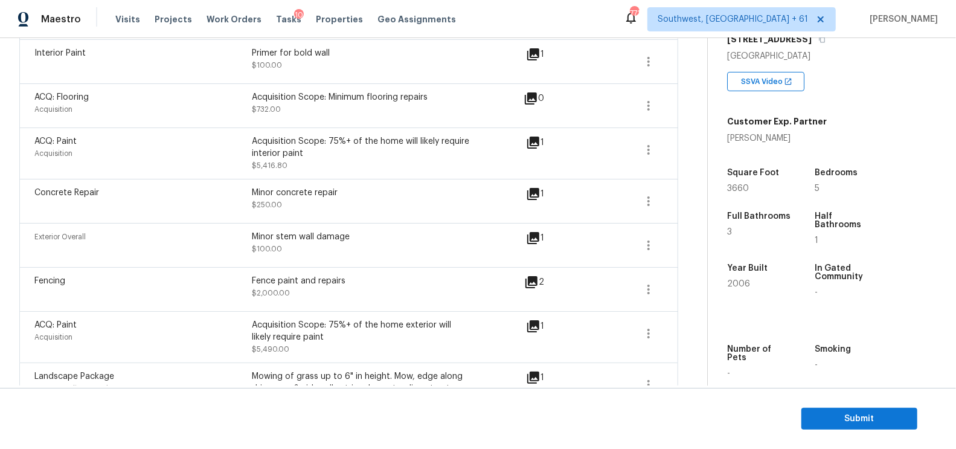
scroll to position [360, 0]
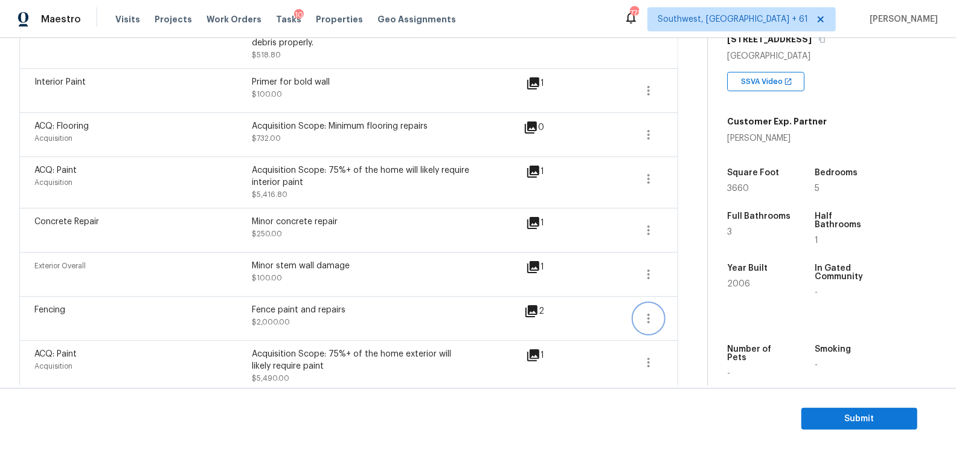
click at [645, 313] on icon "button" at bounding box center [648, 318] width 14 height 14
click at [688, 308] on div "Edit" at bounding box center [718, 314] width 94 height 12
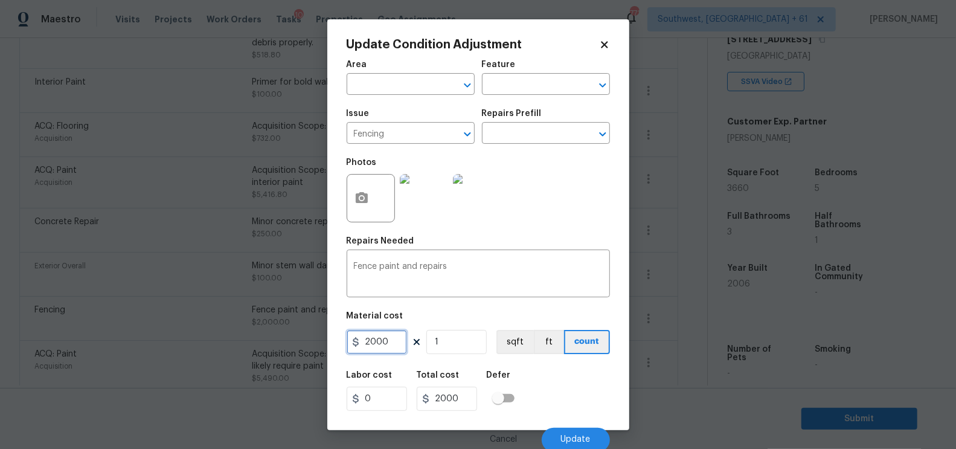
click at [398, 342] on input "2000" at bounding box center [376, 342] width 60 height 24
type input "2500"
click at [467, 414] on div "Labor cost 0 Total cost 2500 Defer" at bounding box center [477, 390] width 263 height 54
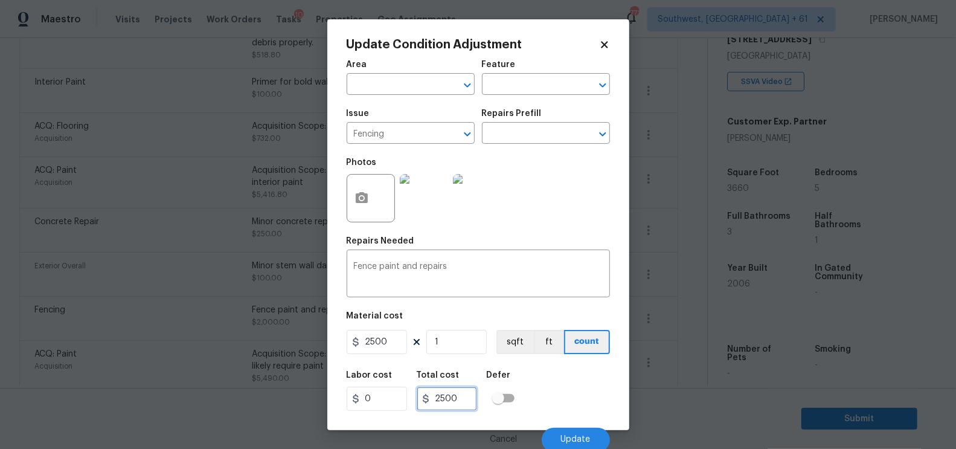
click at [469, 407] on input "2500" at bounding box center [447, 398] width 60 height 24
click at [572, 442] on span "Update" at bounding box center [576, 439] width 30 height 9
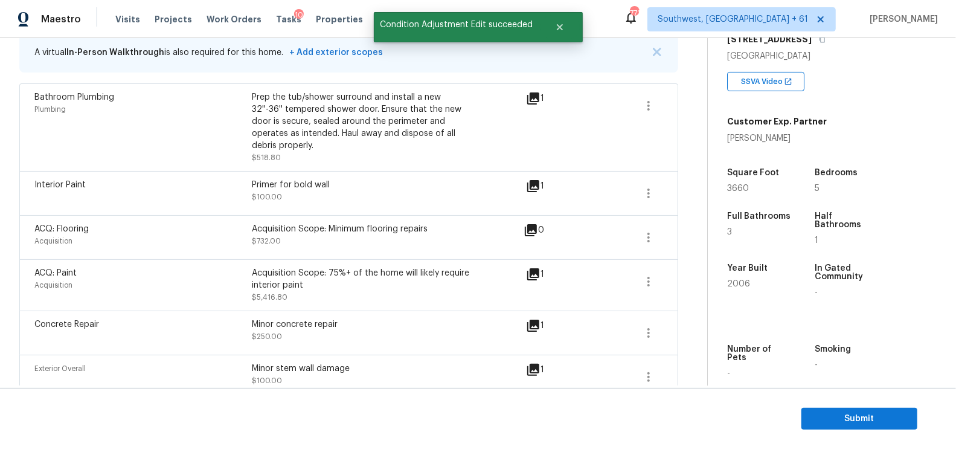
scroll to position [249, 0]
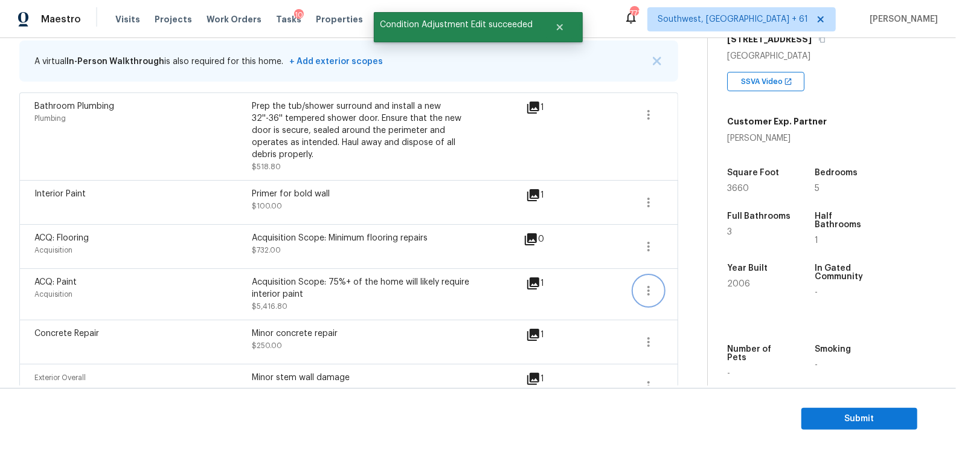
click at [648, 292] on icon "button" at bounding box center [648, 291] width 2 height 10
click at [695, 293] on link "Edit" at bounding box center [717, 287] width 103 height 18
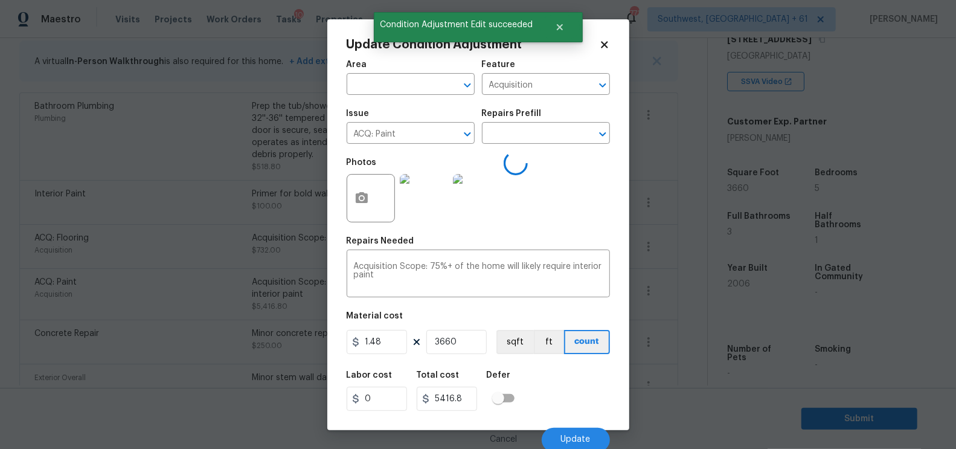
click at [656, 342] on body "Maestro Visits Projects Work Orders Tasks 10 Properties Geo Assignments 771 Sou…" at bounding box center [478, 224] width 956 height 449
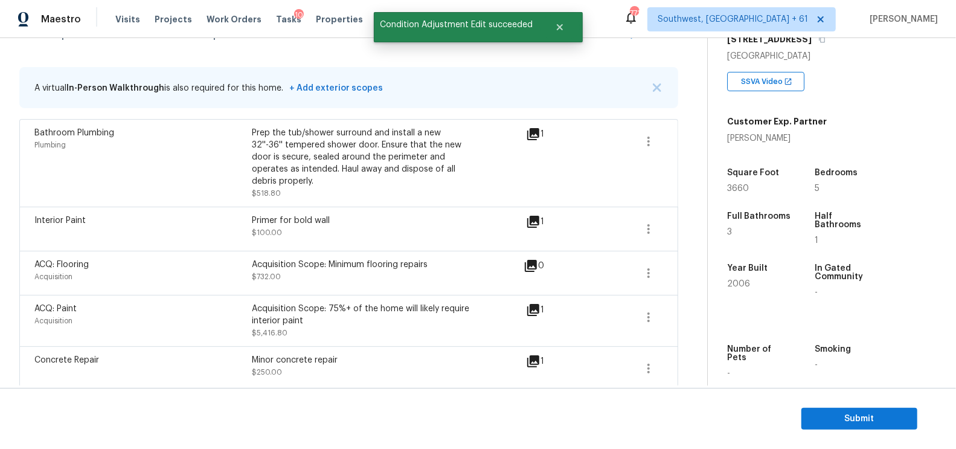
scroll to position [213, 0]
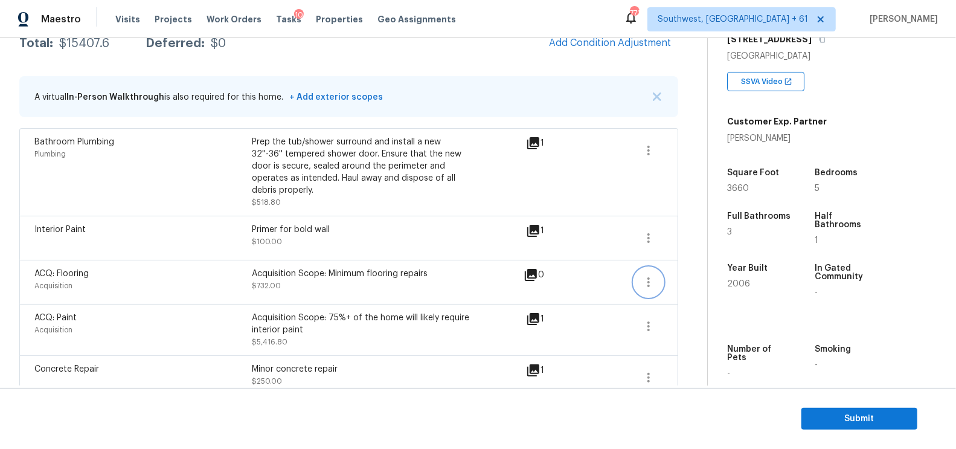
click at [642, 278] on icon "button" at bounding box center [648, 282] width 14 height 14
click at [697, 281] on div "Edit" at bounding box center [718, 278] width 94 height 12
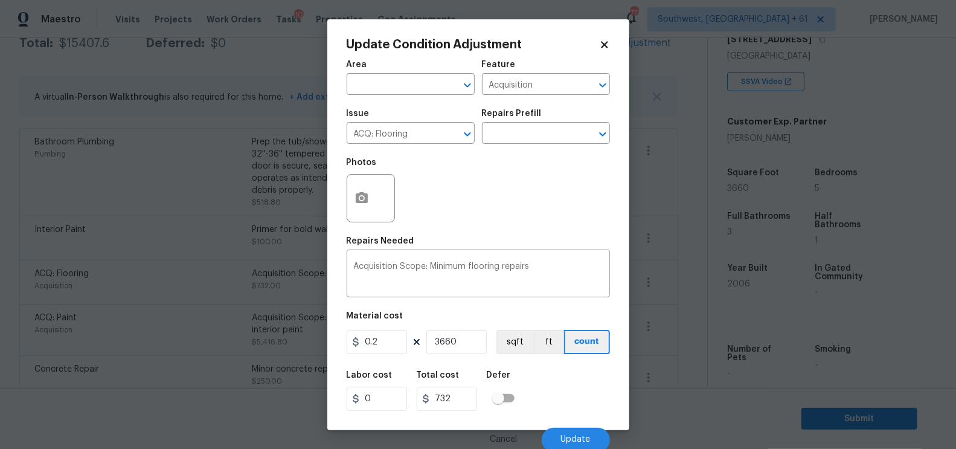
click at [674, 319] on body "Maestro Visits Projects Work Orders Tasks 10 Properties Geo Assignments 771 Sou…" at bounding box center [478, 224] width 956 height 449
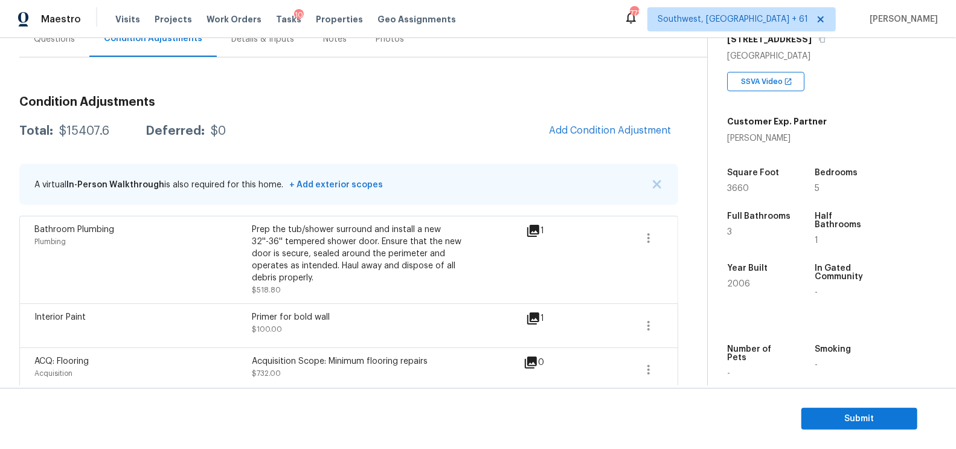
scroll to position [113, 0]
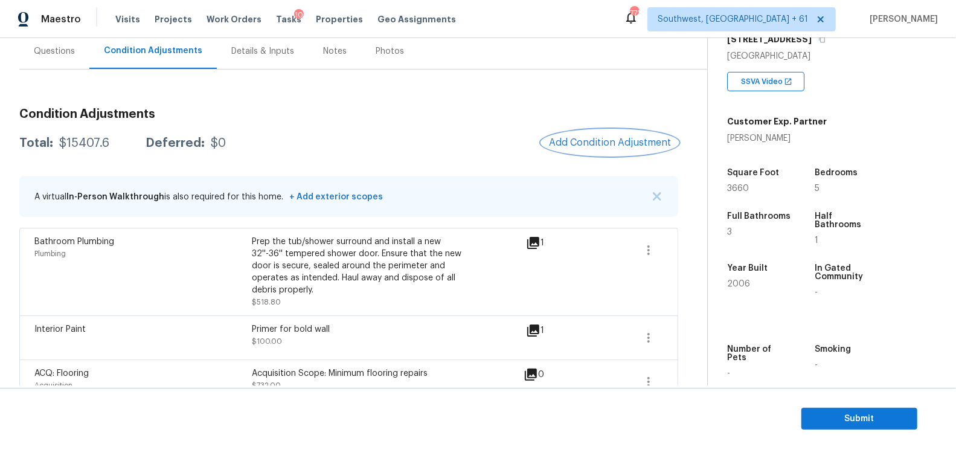
click at [589, 141] on span "Add Condition Adjustment" at bounding box center [610, 142] width 122 height 11
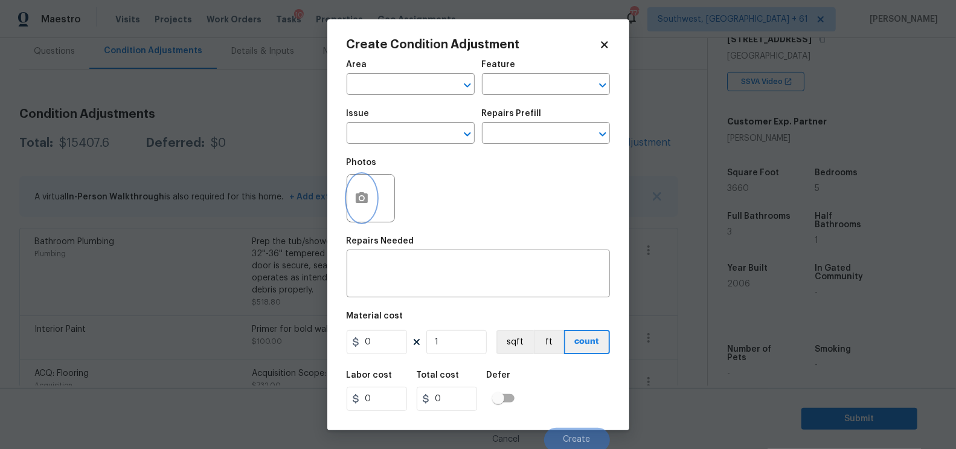
click at [364, 202] on icon "button" at bounding box center [362, 197] width 12 height 11
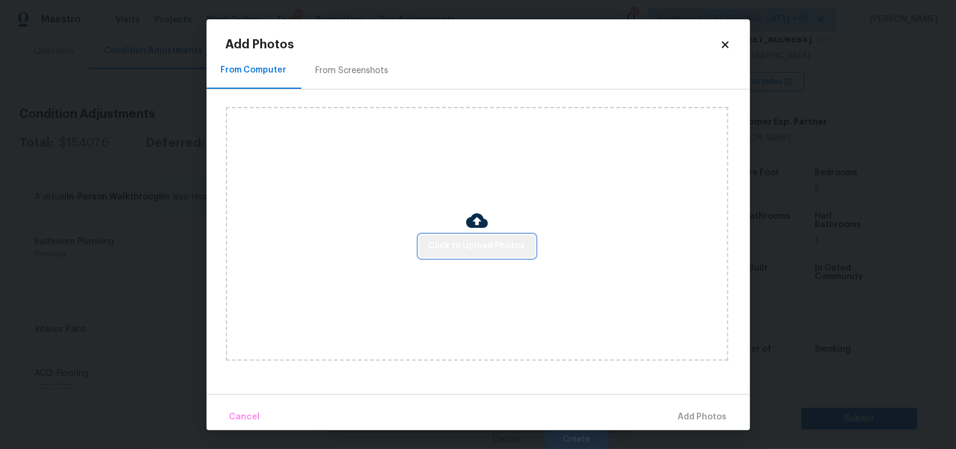
click at [492, 238] on span "Click to Upload Photos" at bounding box center [477, 245] width 97 height 15
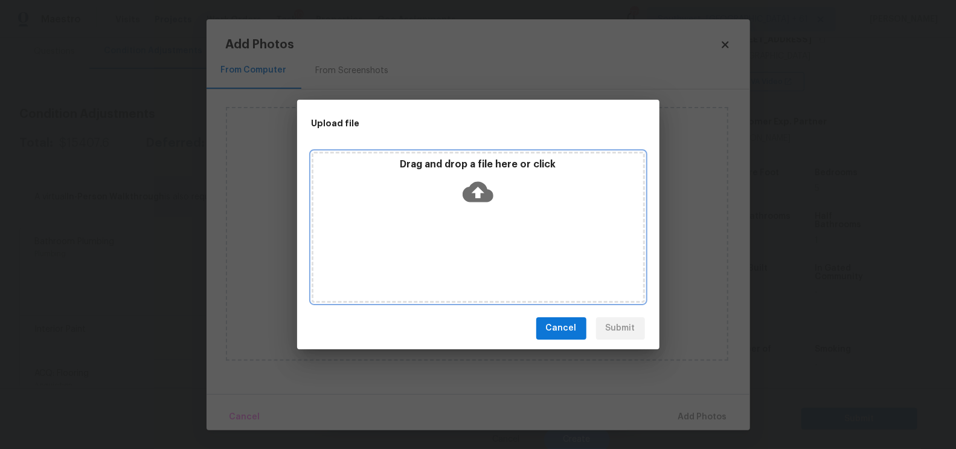
click at [485, 205] on icon at bounding box center [477, 191] width 31 height 31
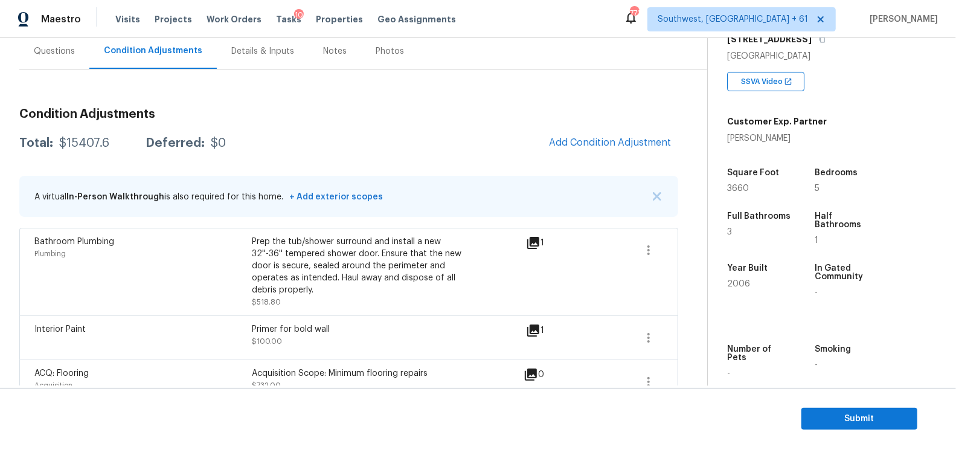
click at [286, 108] on h3 "Condition Adjustments" at bounding box center [348, 114] width 659 height 12
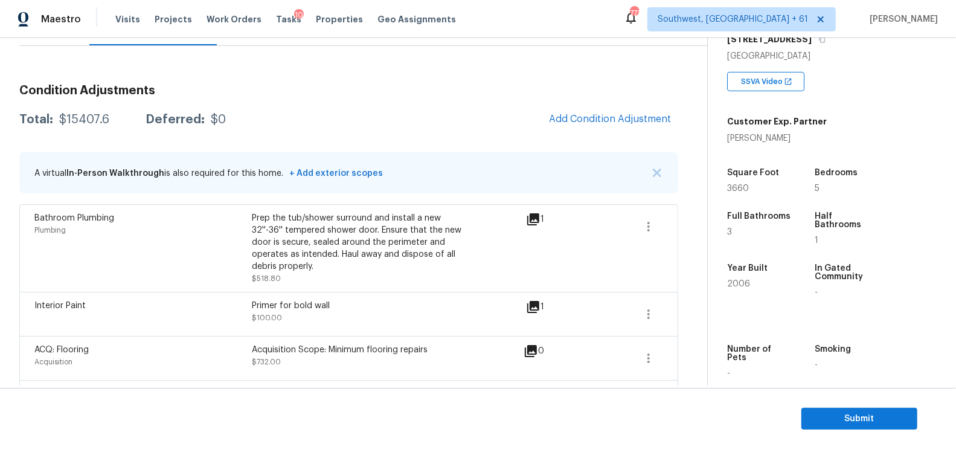
click at [88, 115] on div "$15407.6" at bounding box center [84, 119] width 50 height 12
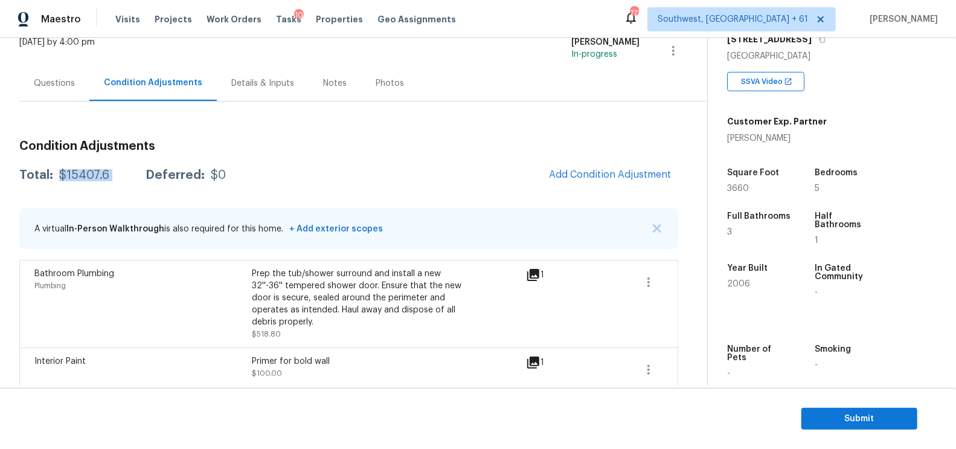
scroll to position [77, 0]
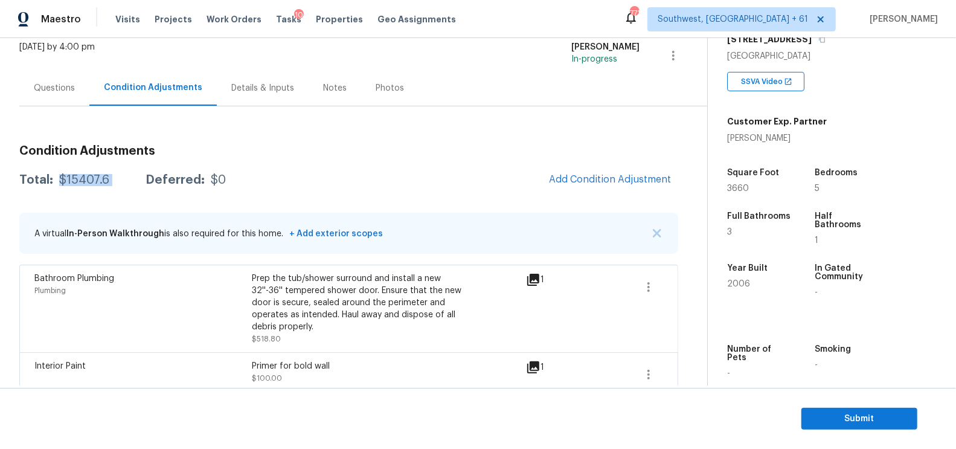
click at [62, 78] on div "Questions" at bounding box center [54, 88] width 70 height 36
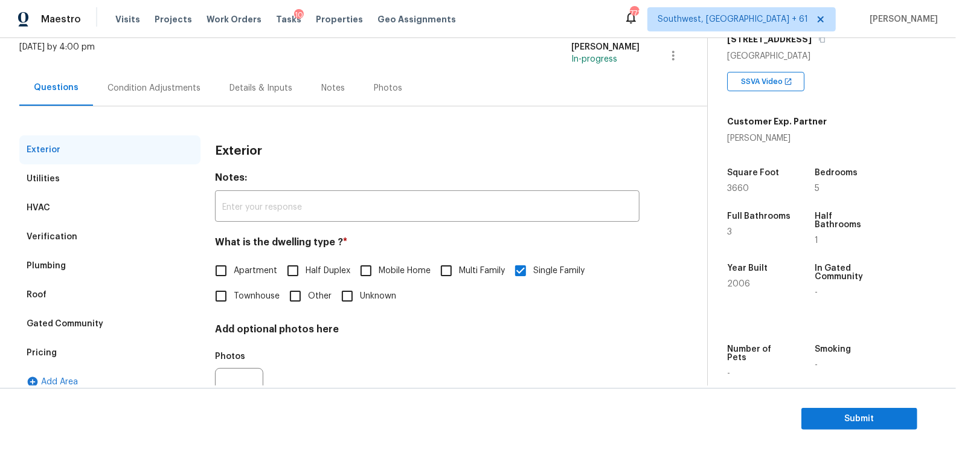
click at [81, 231] on div "Verification" at bounding box center [109, 236] width 181 height 29
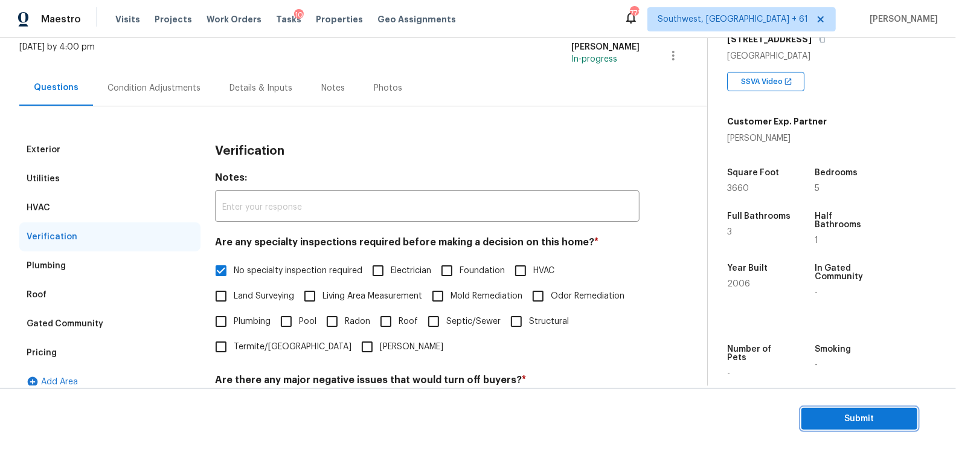
click at [886, 410] on button "Submit" at bounding box center [859, 418] width 116 height 22
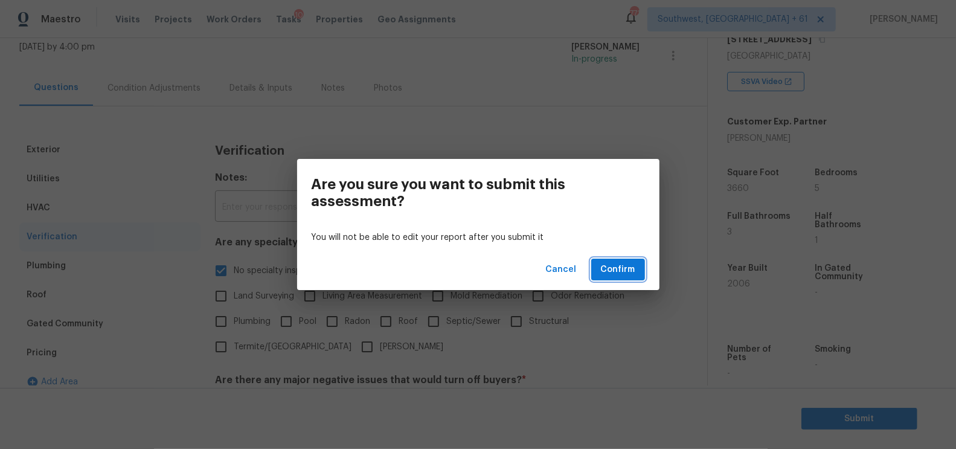
click at [622, 269] on span "Confirm" at bounding box center [618, 269] width 34 height 15
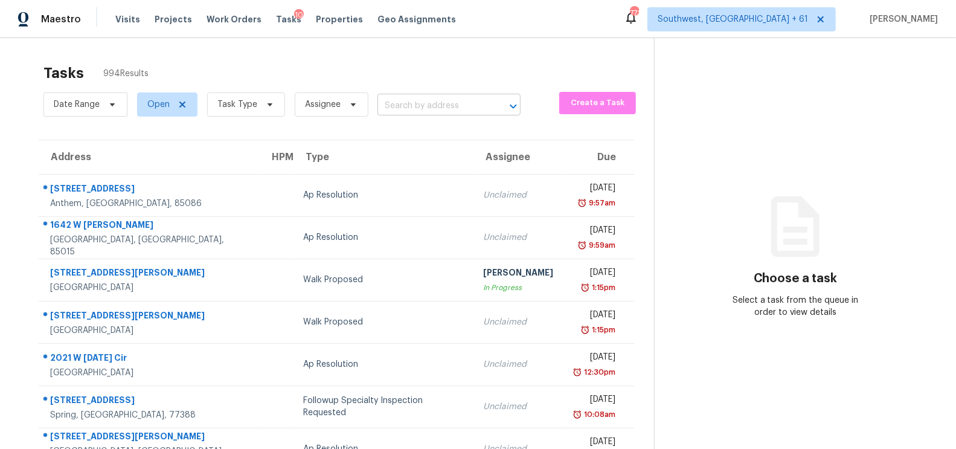
click at [414, 110] on input "text" at bounding box center [431, 106] width 109 height 19
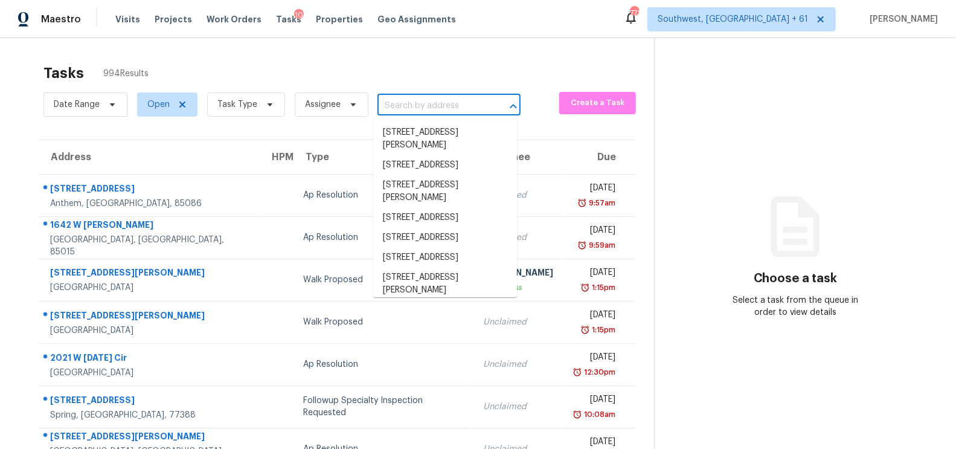
paste input "7318 Denali Ln, Charlotte, NC 28216"
type input "7318 Denali Ln, Charlotte, NC 28216"
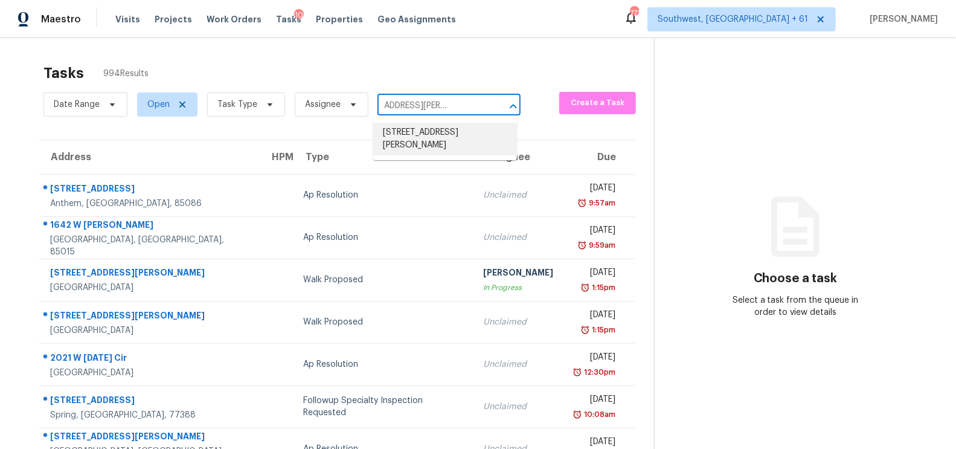
click at [436, 143] on li "7318 Denali Ln, Charlotte, NC 28216" at bounding box center [445, 139] width 144 height 33
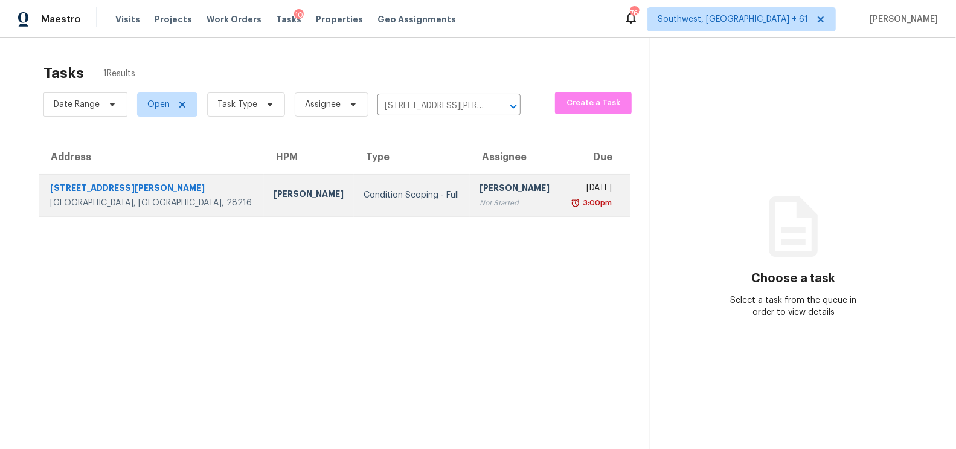
click at [570, 199] on div "3:00pm" at bounding box center [591, 203] width 42 height 12
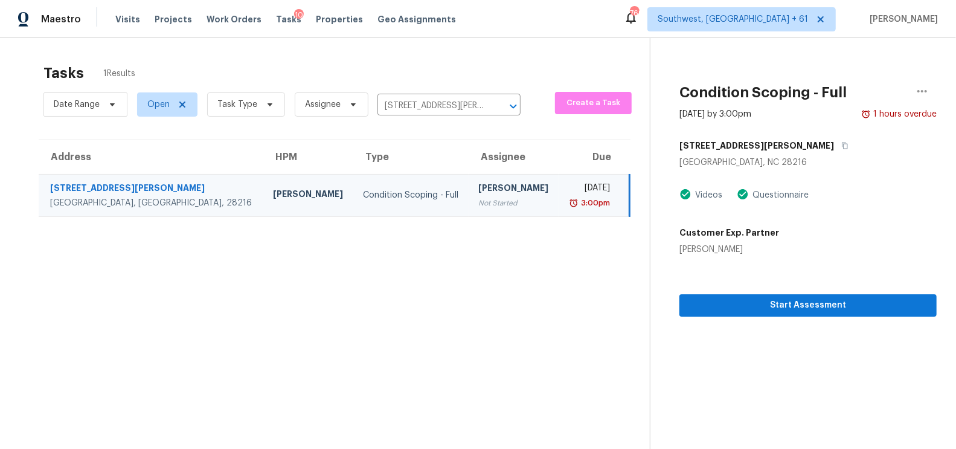
click at [800, 322] on section "Condition Scoping - Full Sep 8th 2025 by 3:00pm 1 hours overdue 7318 Denali Ln …" at bounding box center [793, 262] width 287 height 449
click at [819, 300] on span "Start Assessment" at bounding box center [808, 305] width 238 height 15
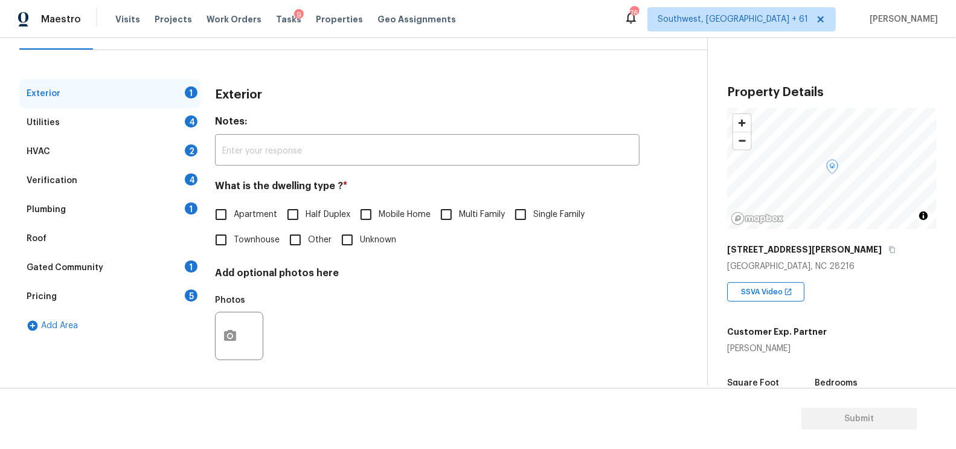
scroll to position [182, 0]
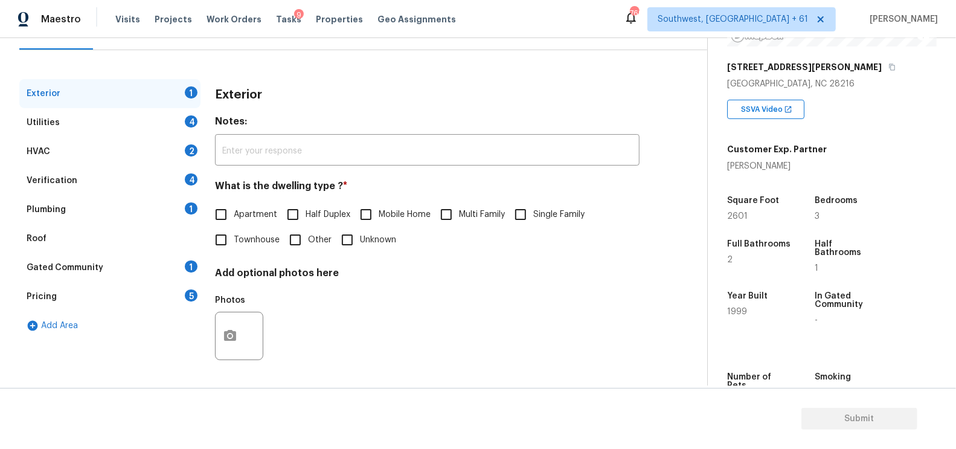
click at [546, 228] on div "Apartment Half Duplex Mobile Home Multi Family Single Family Townhouse Other Un…" at bounding box center [427, 227] width 424 height 51
click at [528, 213] on input "Single Family" at bounding box center [520, 214] width 25 height 25
checkbox input "true"
click at [174, 120] on div "Utilities 4" at bounding box center [109, 122] width 181 height 29
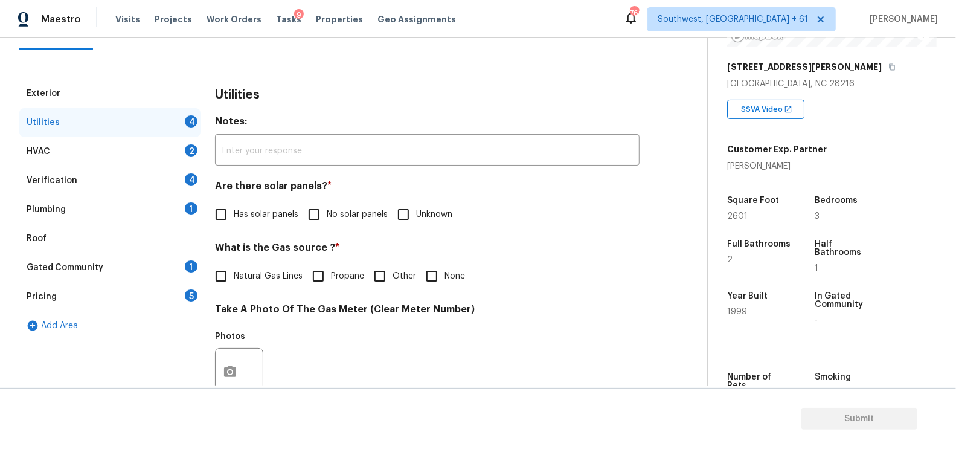
click at [324, 204] on input "No solar panels" at bounding box center [313, 214] width 25 height 25
checkbox input "true"
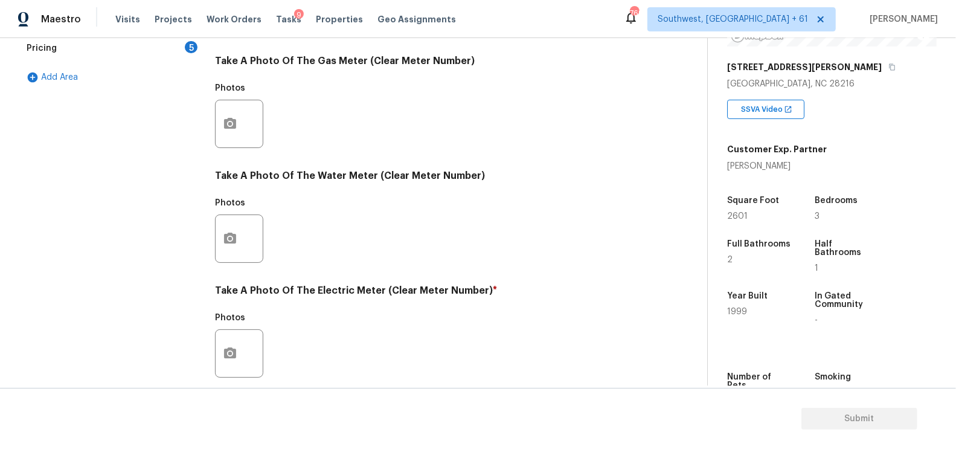
scroll to position [460, 0]
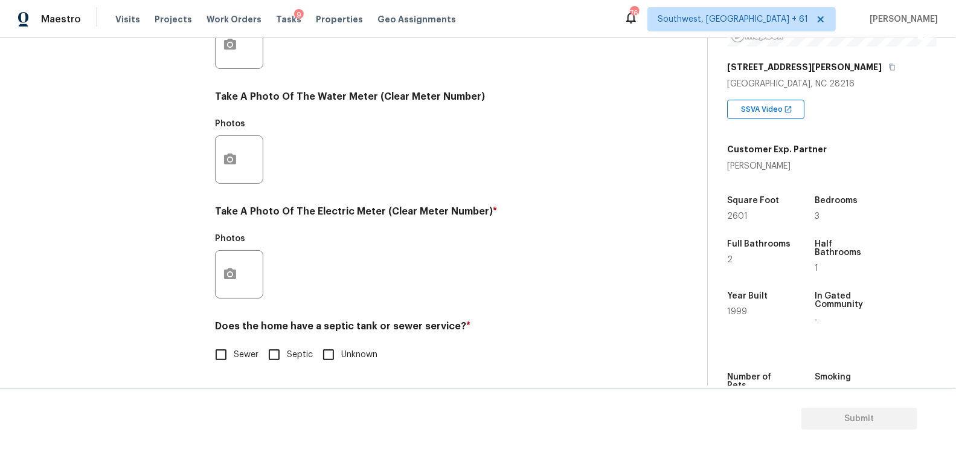
click at [216, 365] on input "Sewer" at bounding box center [220, 354] width 25 height 25
checkbox input "true"
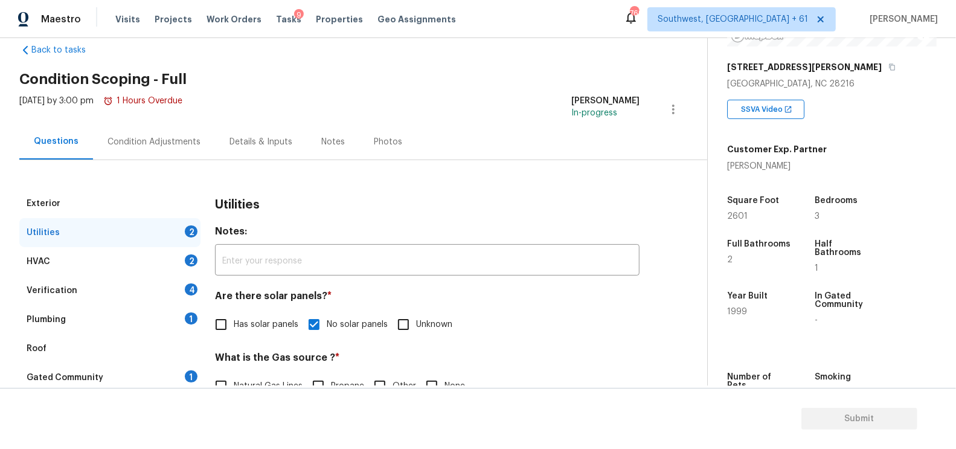
scroll to position [0, 0]
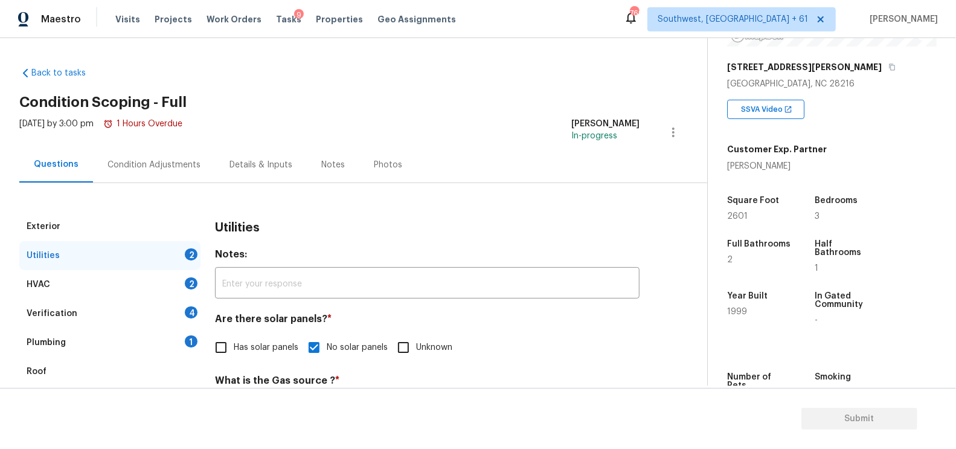
click at [130, 286] on div "HVAC 2" at bounding box center [109, 284] width 181 height 29
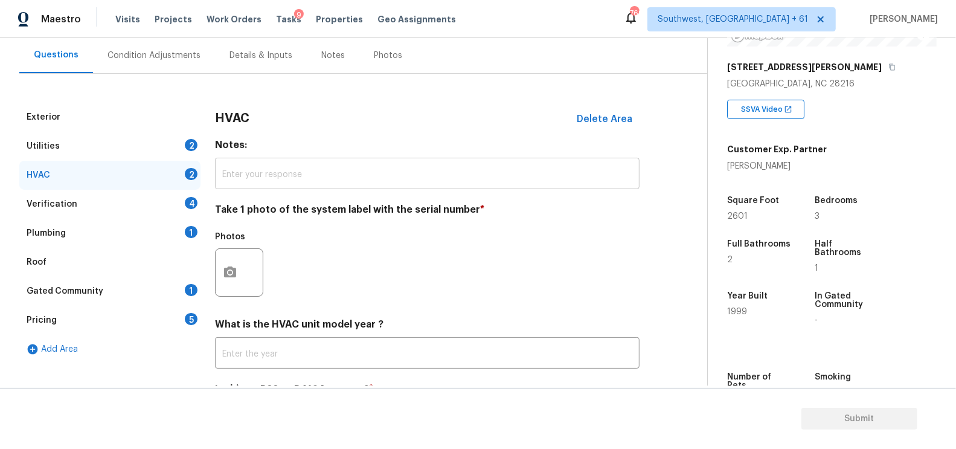
scroll to position [173, 0]
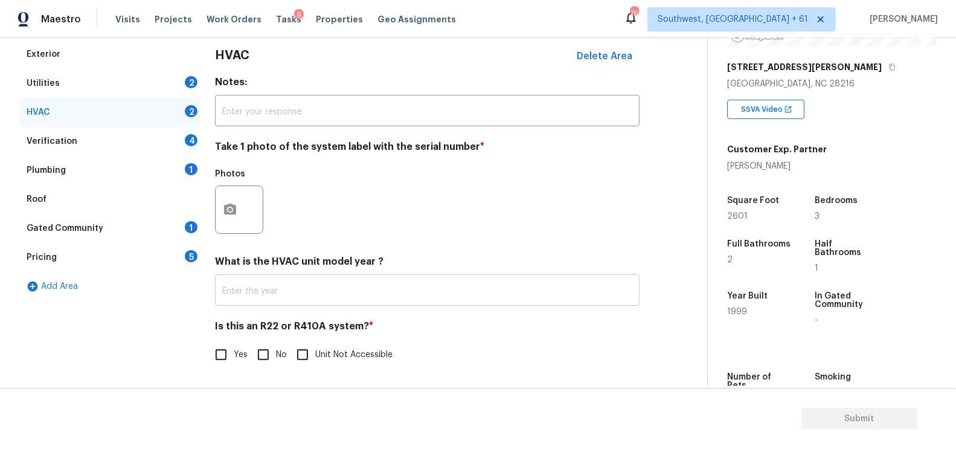
click at [355, 294] on input "text" at bounding box center [427, 291] width 424 height 28
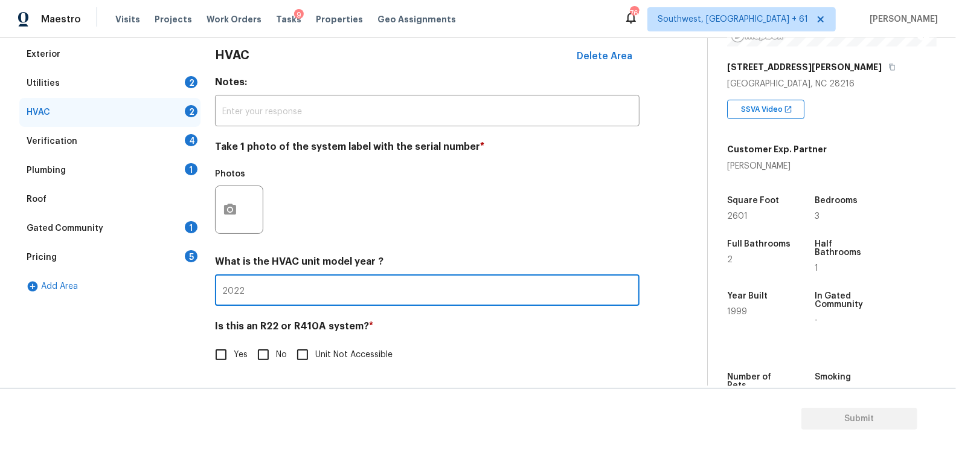
type input "2022"
click at [254, 357] on input "No" at bounding box center [263, 354] width 25 height 25
checkbox input "true"
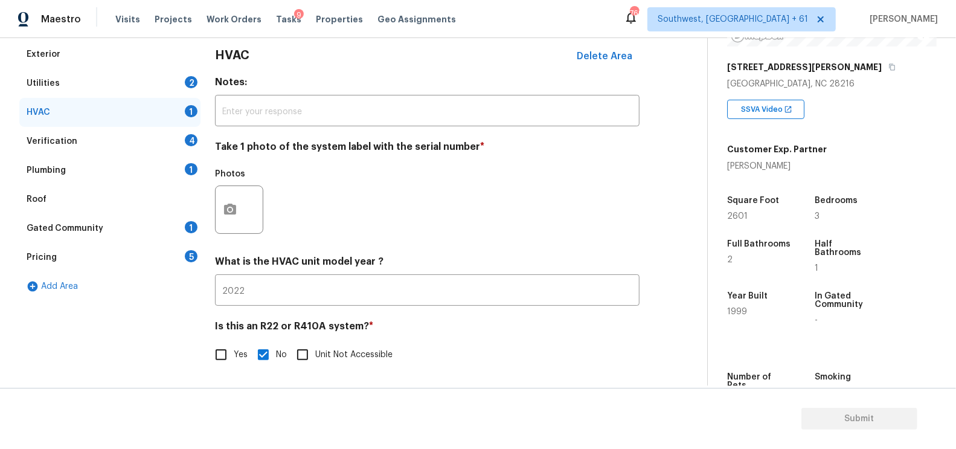
click at [177, 130] on div "Verification 4" at bounding box center [109, 141] width 181 height 29
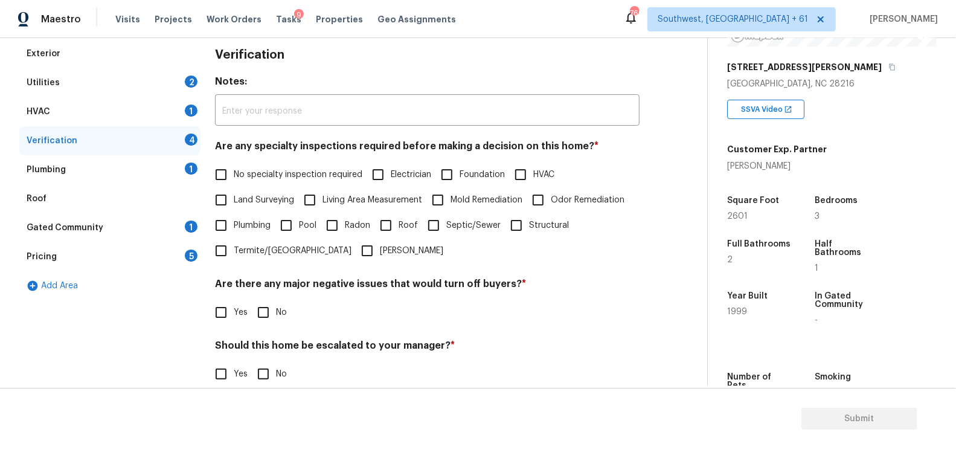
click at [271, 171] on span "No specialty inspection required" at bounding box center [298, 174] width 129 height 13
click at [234, 171] on input "No specialty inspection required" at bounding box center [220, 174] width 25 height 25
checkbox input "true"
click at [260, 305] on input "No" at bounding box center [263, 313] width 25 height 25
checkbox input "true"
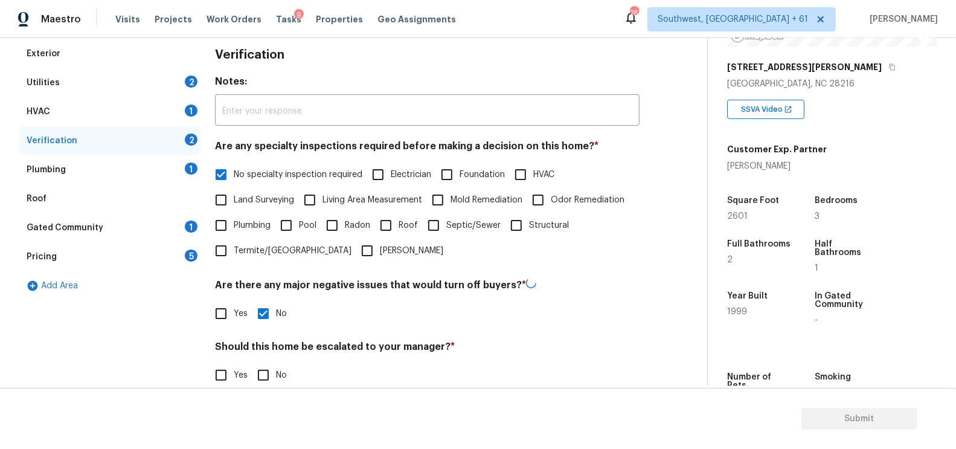
click at [270, 382] on input "No" at bounding box center [263, 374] width 25 height 25
checkbox input "true"
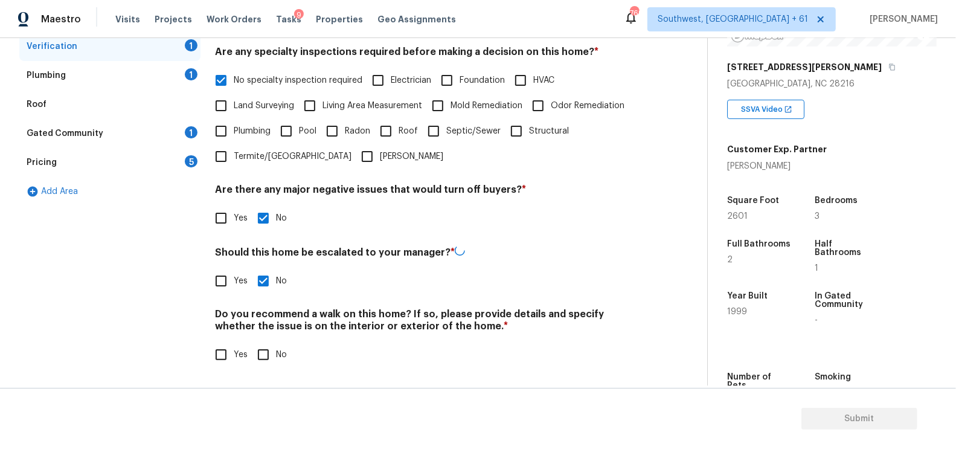
scroll to position [266, 0]
click at [266, 365] on input "No" at bounding box center [263, 354] width 25 height 25
checkbox input "true"
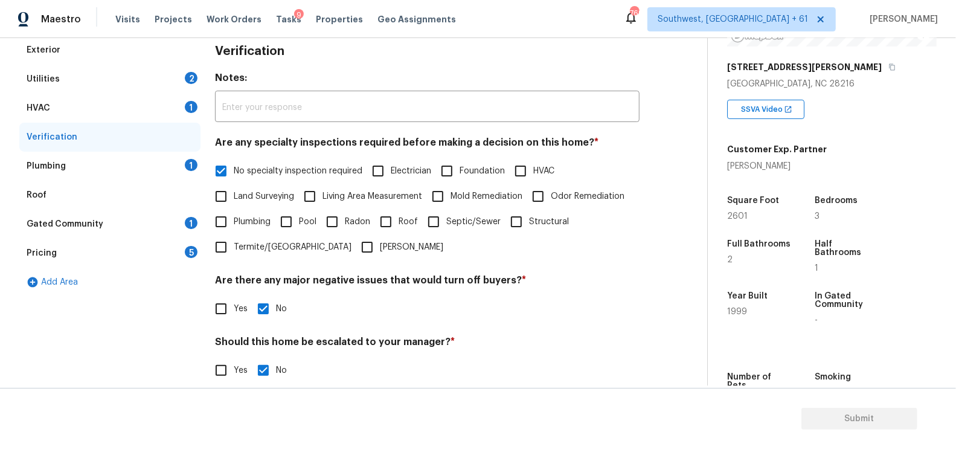
click at [174, 156] on div "Plumbing 1" at bounding box center [109, 166] width 181 height 29
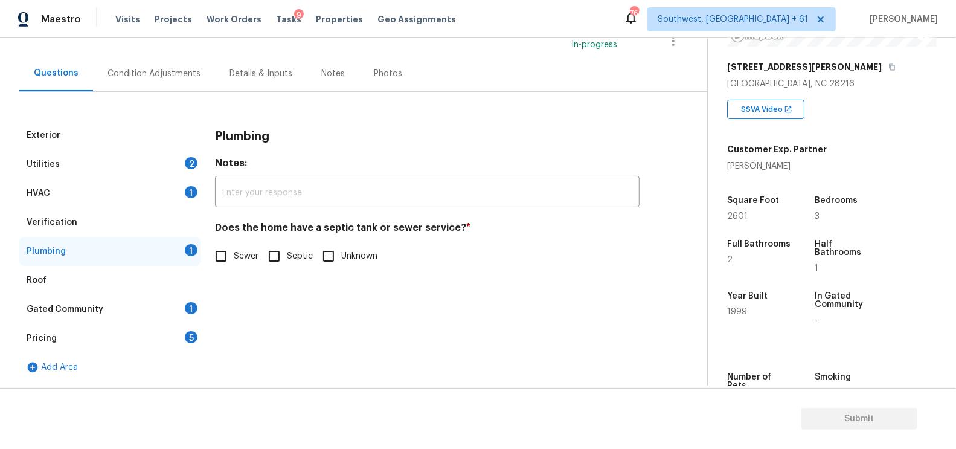
scroll to position [91, 0]
click at [220, 261] on input "Sewer" at bounding box center [220, 256] width 25 height 25
checkbox input "true"
click at [173, 308] on div "Gated Community 1" at bounding box center [109, 309] width 181 height 29
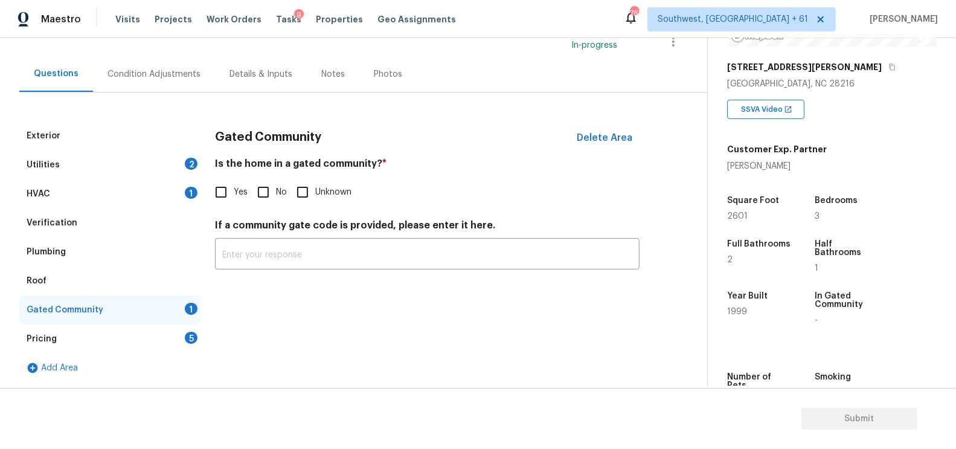
click at [268, 196] on input "No" at bounding box center [263, 191] width 25 height 25
checkbox input "true"
click at [194, 325] on div "Pricing 5" at bounding box center [109, 338] width 181 height 29
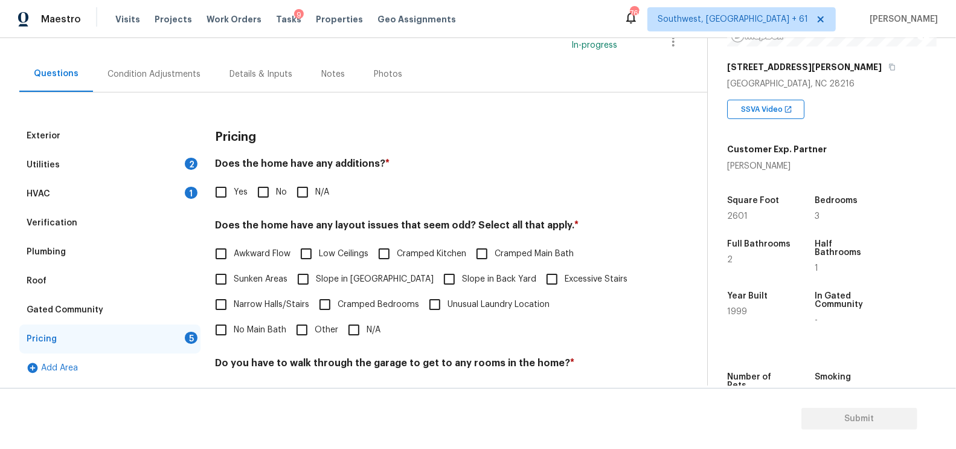
click at [277, 191] on span "No" at bounding box center [281, 192] width 11 height 13
click at [276, 191] on input "No" at bounding box center [263, 191] width 25 height 25
checkbox input "true"
click at [280, 354] on div "Pricing Does the home have any additions? * Yes No N/A Does the home have any l…" at bounding box center [427, 331] width 424 height 420
click at [341, 327] on input "N/A" at bounding box center [353, 329] width 25 height 25
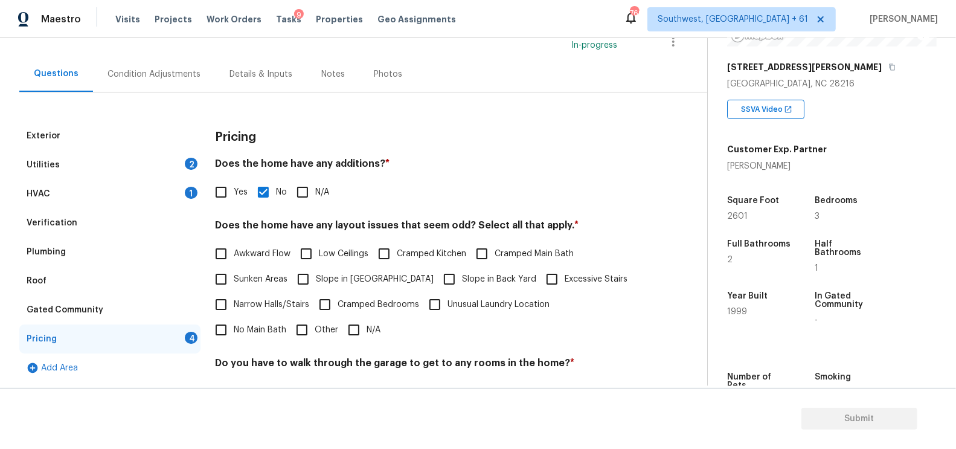
checkbox input "true"
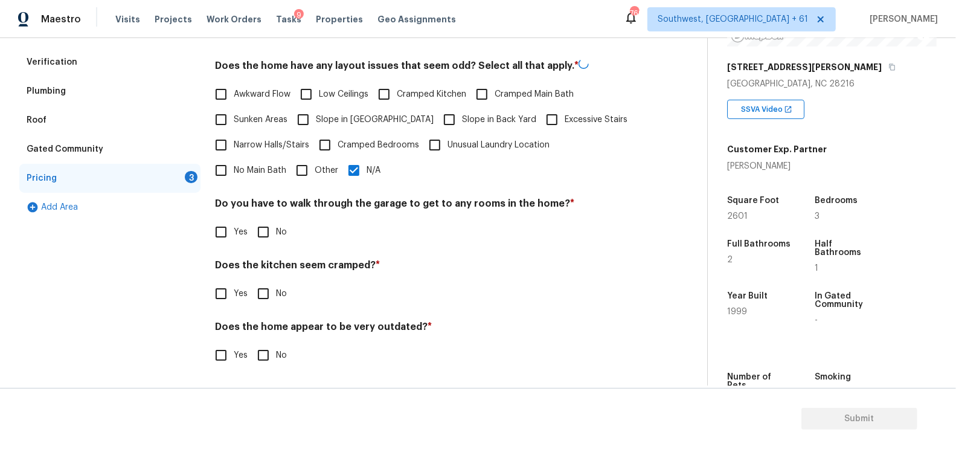
scroll to position [249, 0]
click at [267, 222] on input "No" at bounding box center [263, 232] width 25 height 25
checkbox input "true"
click at [265, 296] on input "No" at bounding box center [263, 295] width 25 height 25
checkbox input "true"
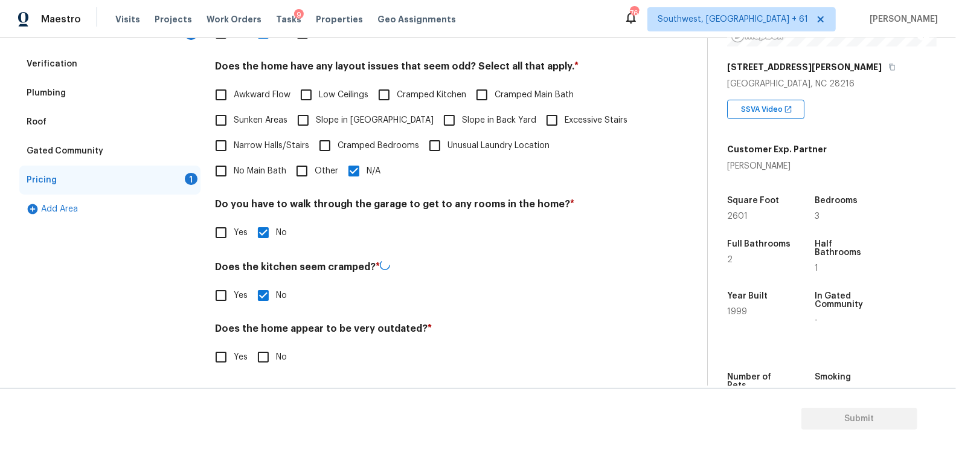
click at [264, 360] on input "No" at bounding box center [263, 356] width 25 height 25
checkbox input "true"
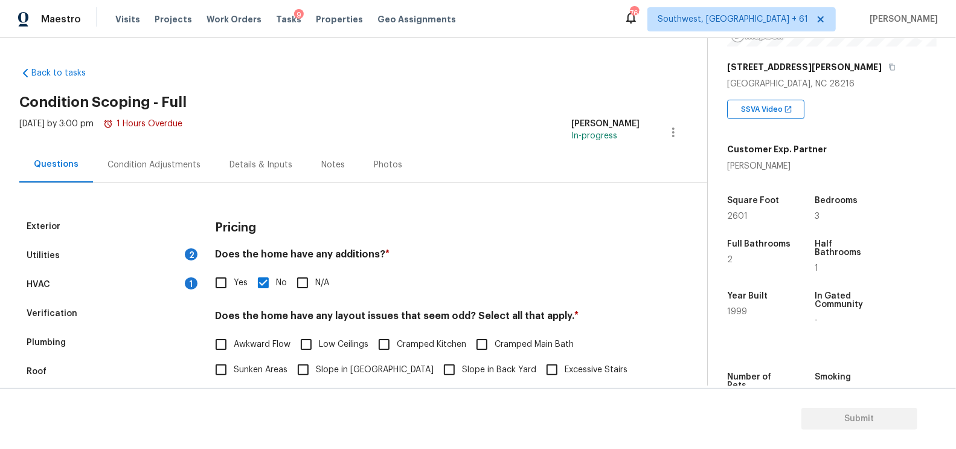
click at [157, 173] on div "Condition Adjustments" at bounding box center [154, 165] width 122 height 36
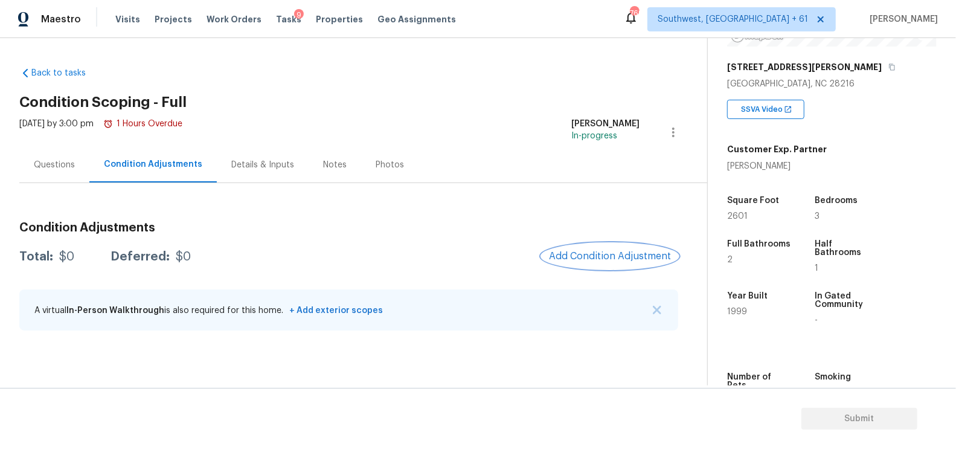
click at [602, 243] on button "Add Condition Adjustment" at bounding box center [609, 255] width 136 height 25
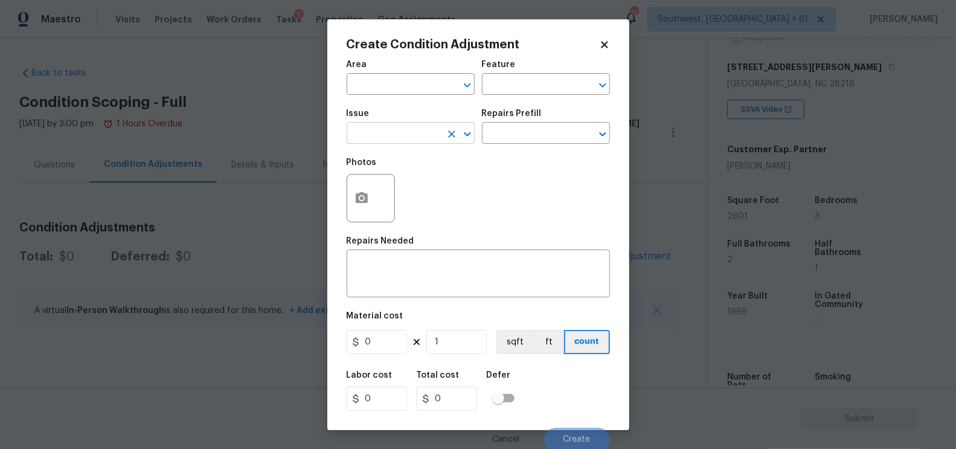
click at [357, 142] on input "text" at bounding box center [393, 134] width 94 height 19
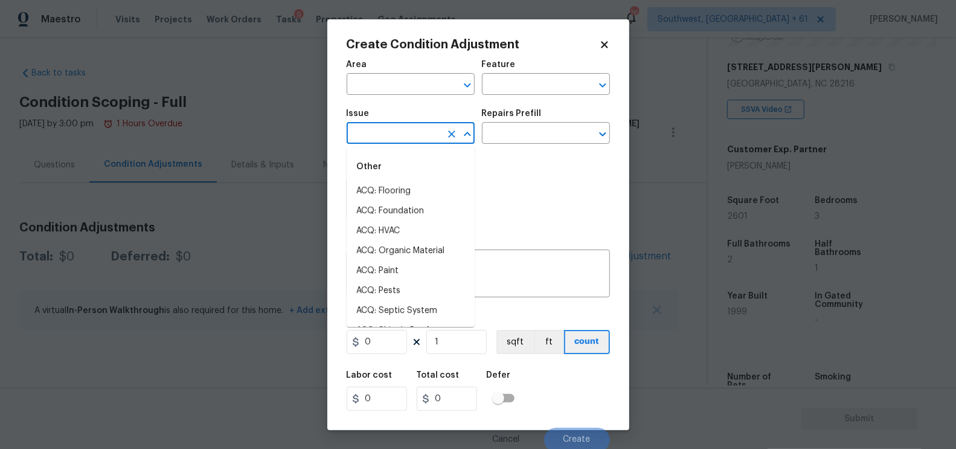
type input "l"
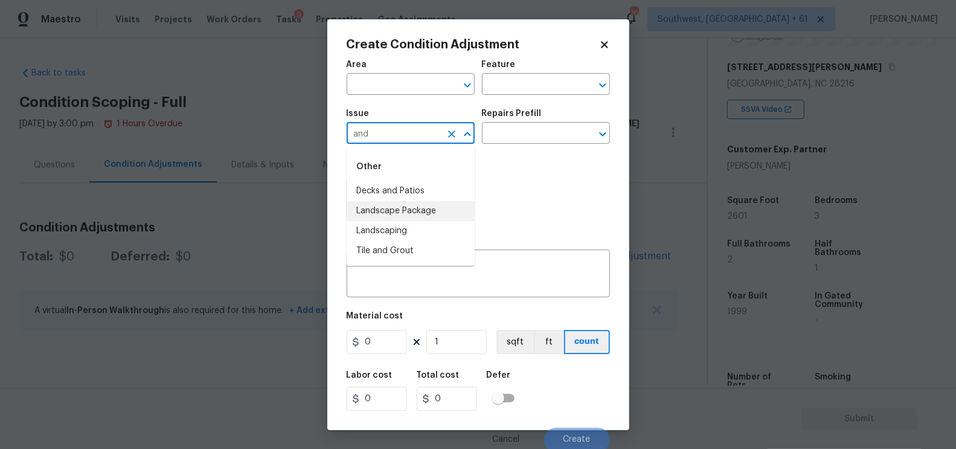
click at [392, 219] on li "Landscape Package" at bounding box center [410, 211] width 128 height 20
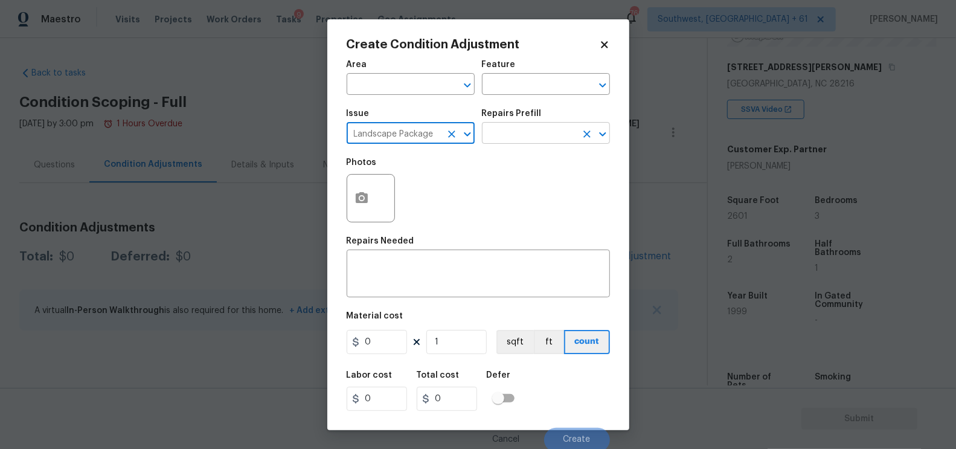
type input "Landscape Package"
click at [525, 127] on input "text" at bounding box center [529, 134] width 94 height 19
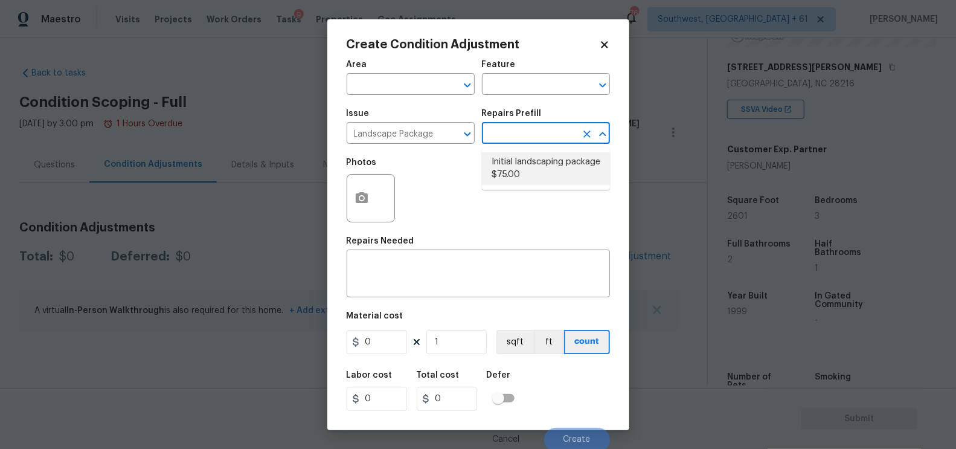
click at [528, 162] on li "Initial landscaping package $75.00" at bounding box center [546, 168] width 128 height 33
type input "Home Readiness Packages"
type textarea "Mowing of grass up to 6" in height. Mow, edge along driveways & sidewalks, trim…"
type input "75"
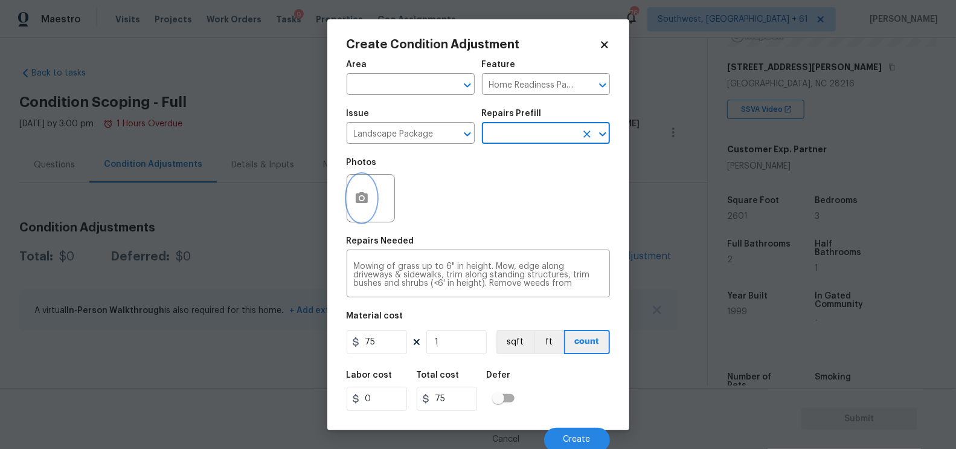
click at [371, 206] on button "button" at bounding box center [361, 197] width 29 height 47
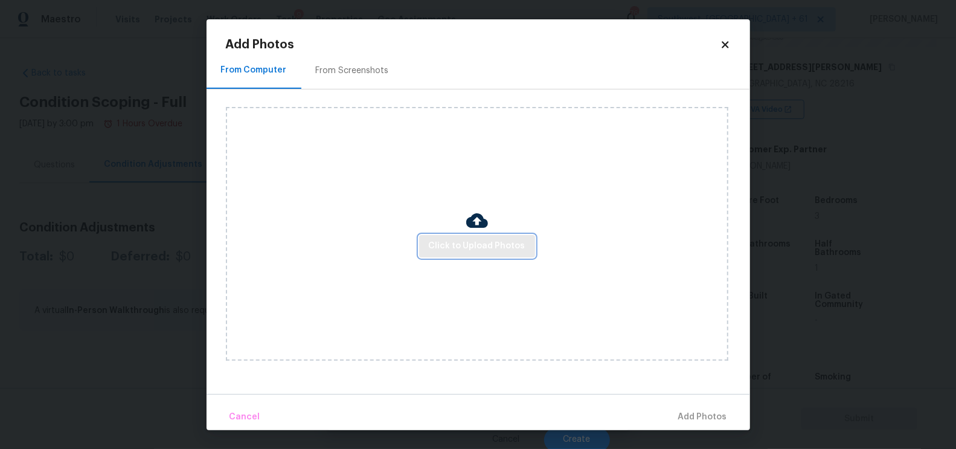
click at [458, 241] on span "Click to Upload Photos" at bounding box center [477, 245] width 97 height 15
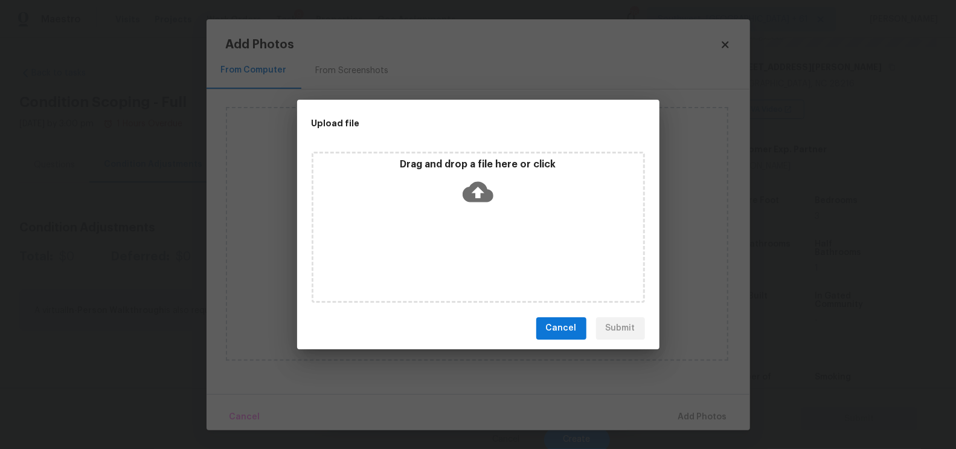
click at [477, 198] on icon at bounding box center [477, 191] width 31 height 21
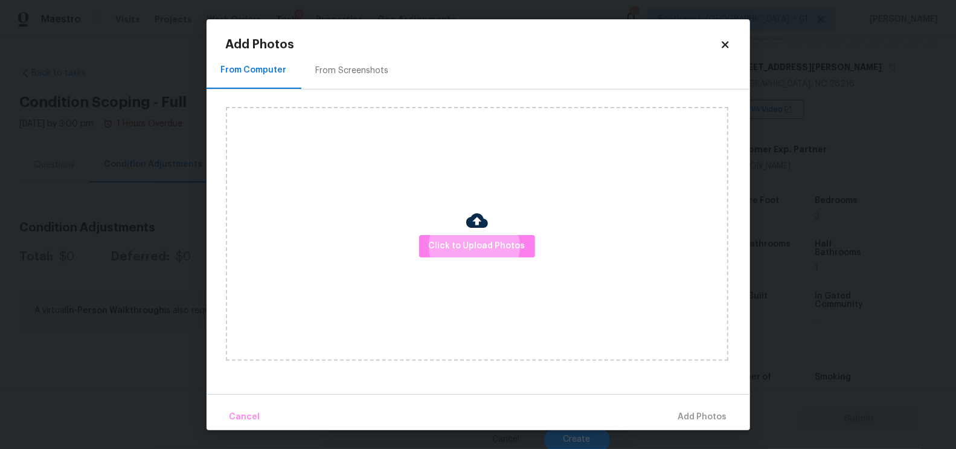
click at [353, 77] on div "From Screenshots" at bounding box center [352, 71] width 102 height 36
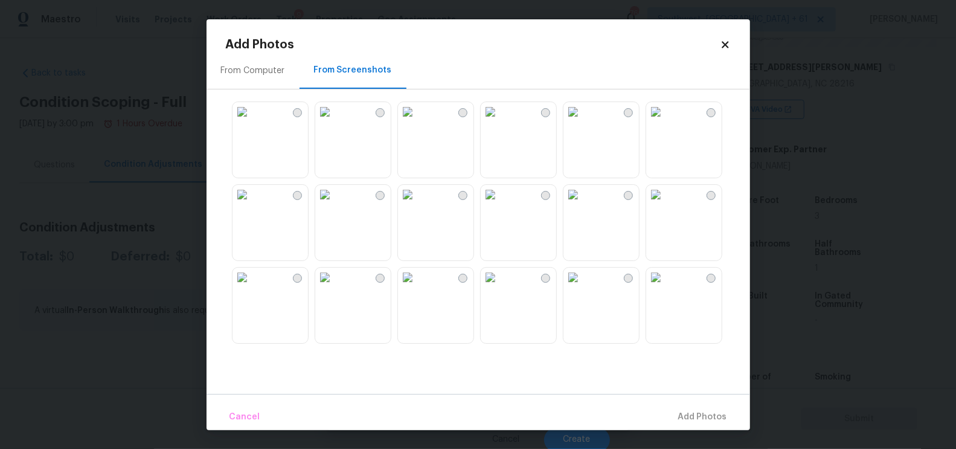
click at [417, 204] on img at bounding box center [407, 194] width 19 height 19
click at [683, 412] on span "Add 1 Photo(s)" at bounding box center [697, 416] width 60 height 15
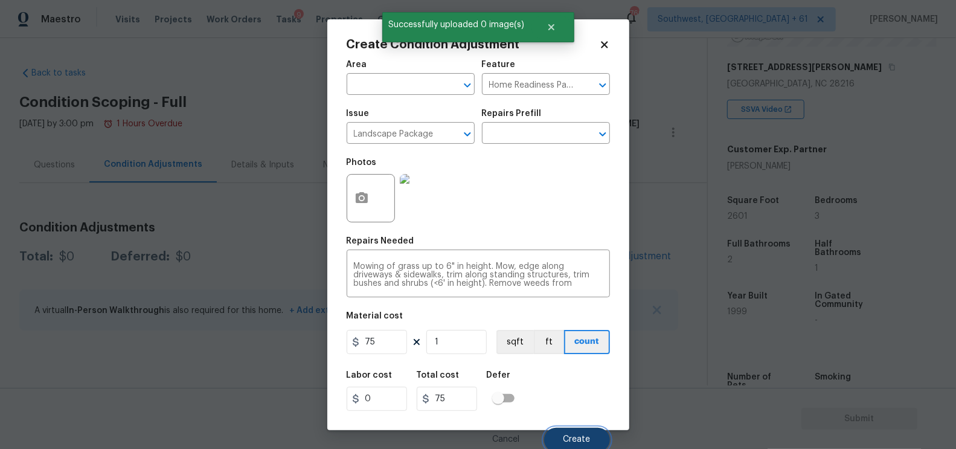
click at [566, 436] on span "Create" at bounding box center [576, 439] width 27 height 9
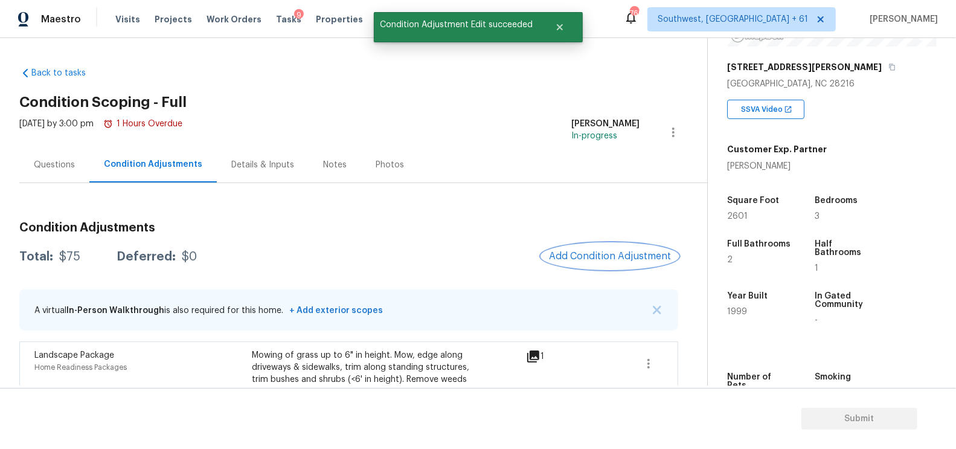
click at [611, 244] on button "Add Condition Adjustment" at bounding box center [609, 255] width 136 height 25
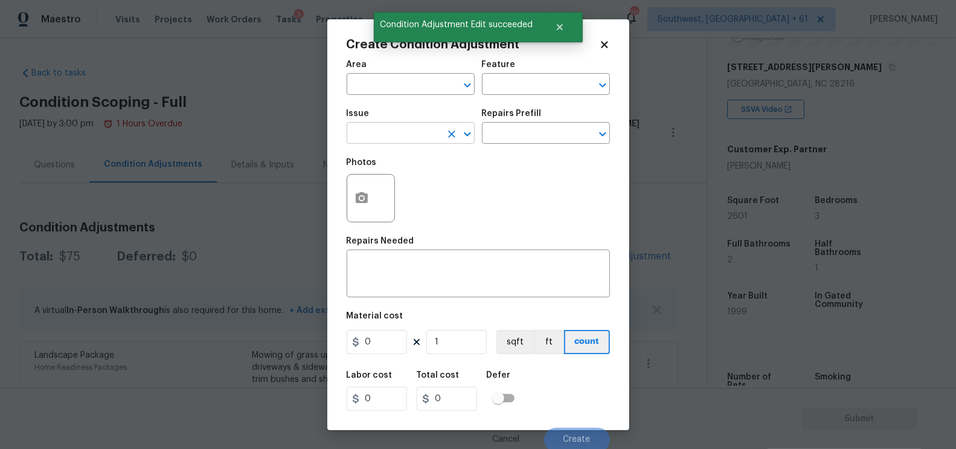
click at [372, 138] on input "text" at bounding box center [393, 134] width 94 height 19
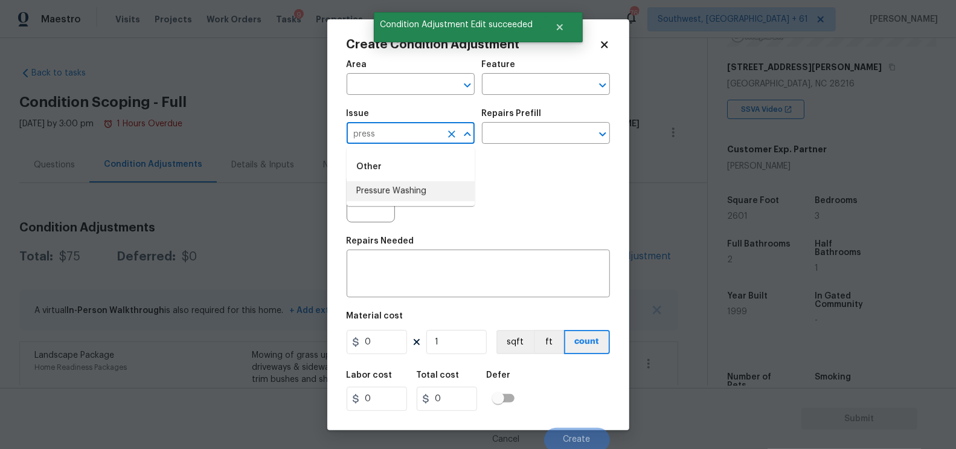
click at [385, 189] on li "Pressure Washing" at bounding box center [410, 191] width 128 height 20
type input "Pressure Washing"
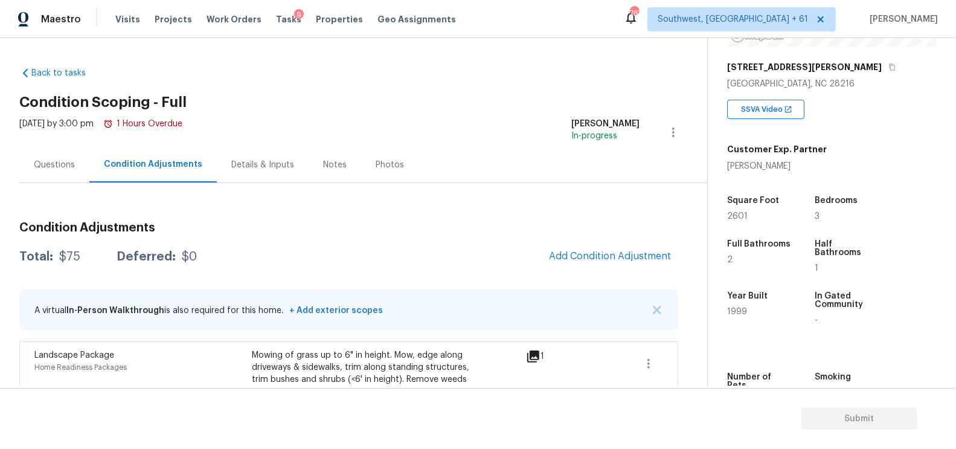
click at [606, 276] on div "Condition Adjustments Total: $75 Deferred: $0 Add Condition Adjustment A virtua…" at bounding box center [348, 332] width 659 height 241
click at [611, 252] on span "Add Condition Adjustment" at bounding box center [610, 256] width 122 height 11
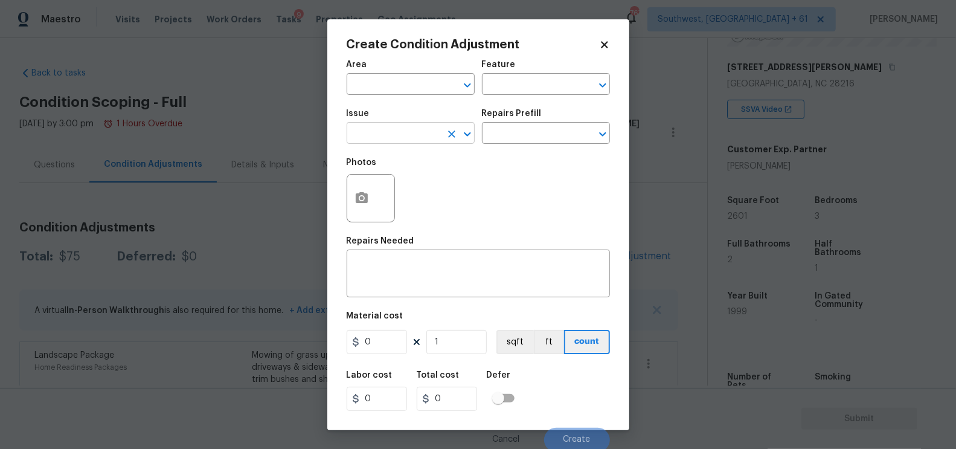
click at [390, 142] on input "text" at bounding box center [393, 134] width 94 height 19
click at [401, 179] on div "Other" at bounding box center [410, 166] width 128 height 29
click at [407, 186] on li "Pressure Washing" at bounding box center [410, 191] width 128 height 20
type input "Pressure Washing"
click at [492, 144] on input "text" at bounding box center [529, 134] width 94 height 19
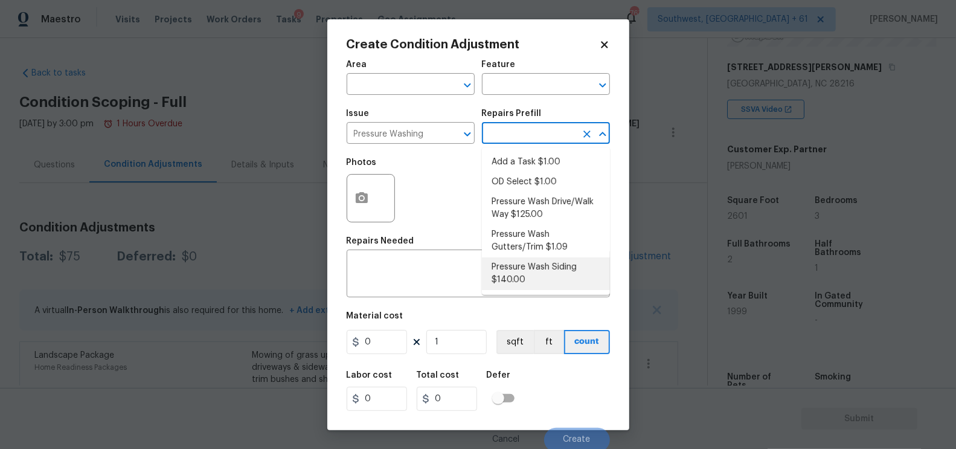
click at [522, 274] on li "Pressure Wash Siding $140.00" at bounding box center [546, 273] width 128 height 33
type input "Siding"
type textarea "Protect areas as needed for pressure washing. Pressure wash the siding on the h…"
type input "140"
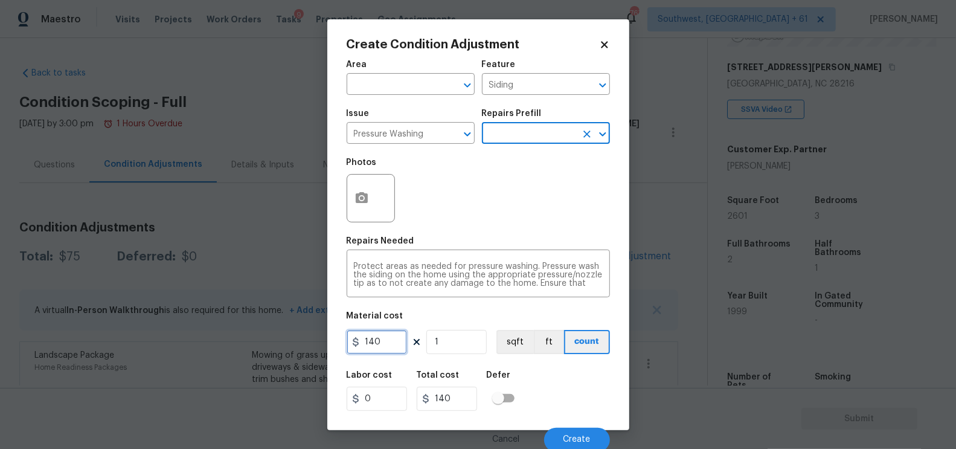
click at [373, 340] on input "140" at bounding box center [376, 342] width 60 height 24
type input "200"
click at [414, 348] on div "200 1 sqft ft count" at bounding box center [477, 342] width 263 height 24
type input "200"
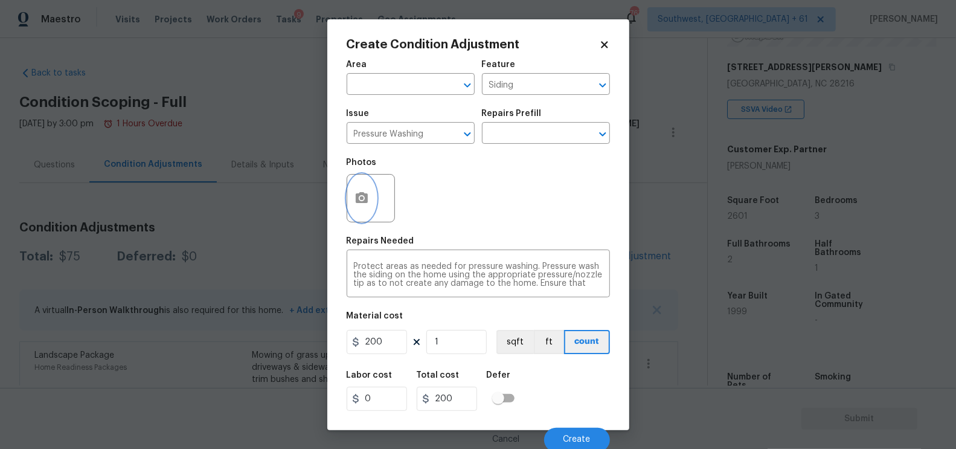
click at [371, 198] on button "button" at bounding box center [361, 197] width 29 height 47
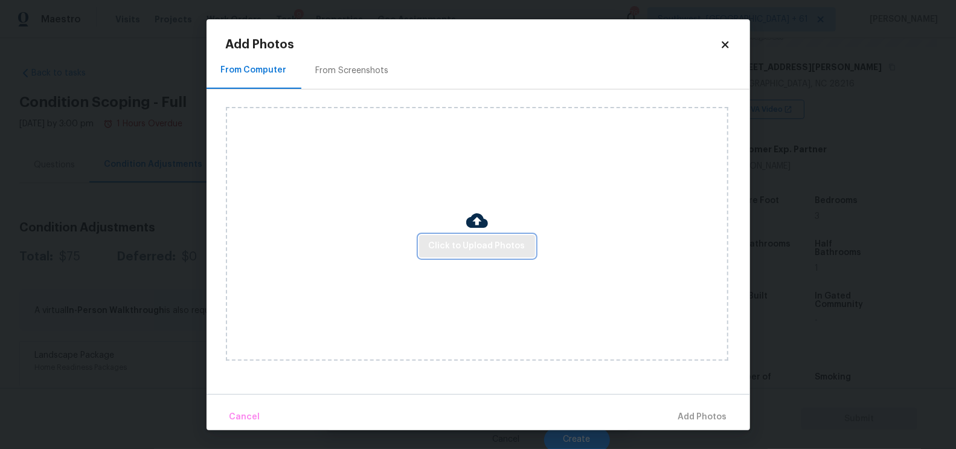
click at [468, 243] on span "Click to Upload Photos" at bounding box center [477, 245] width 97 height 15
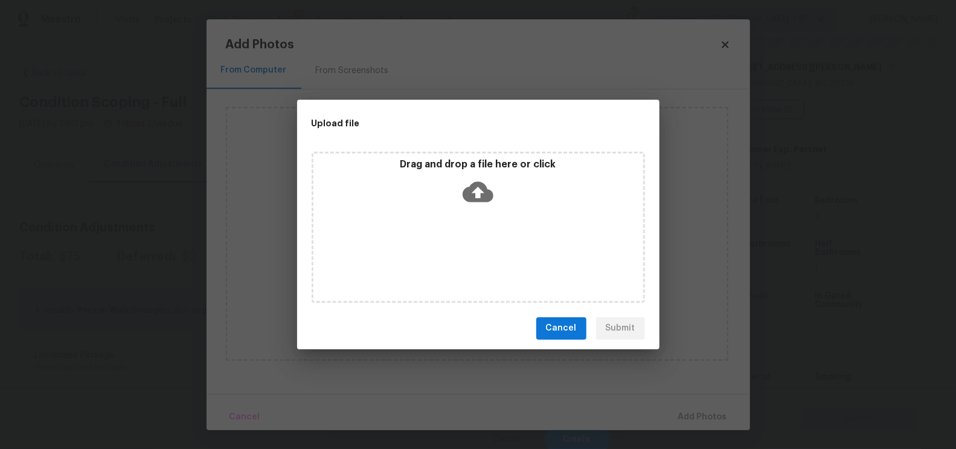
click at [480, 197] on icon at bounding box center [477, 191] width 31 height 21
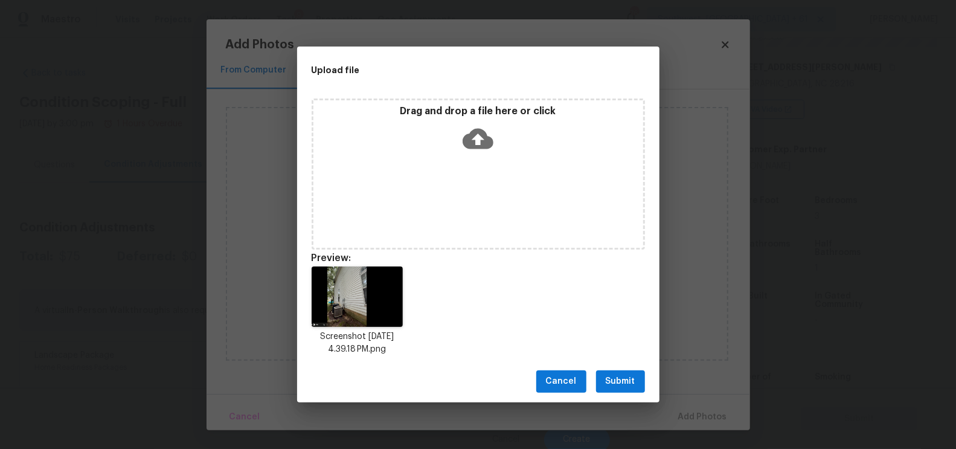
click at [613, 368] on div "Cancel Submit" at bounding box center [478, 381] width 362 height 42
click at [636, 386] on button "Submit" at bounding box center [620, 381] width 49 height 22
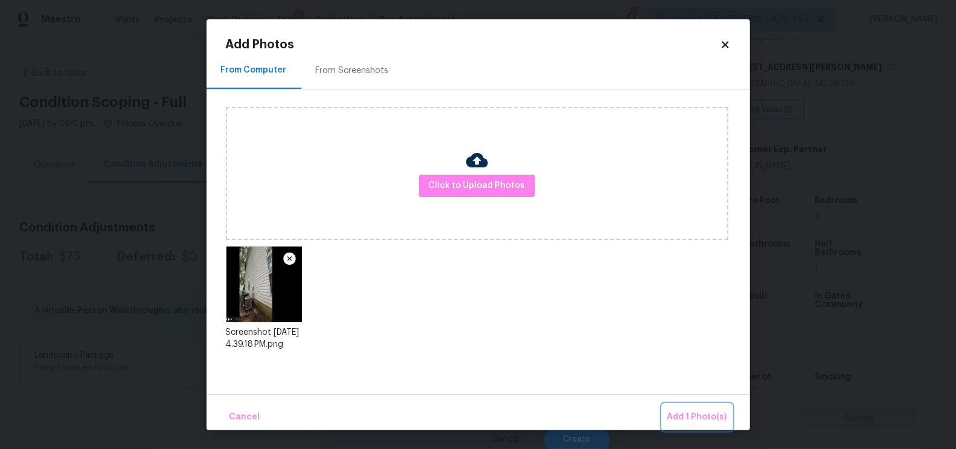
click at [707, 408] on button "Add 1 Photo(s)" at bounding box center [696, 417] width 69 height 26
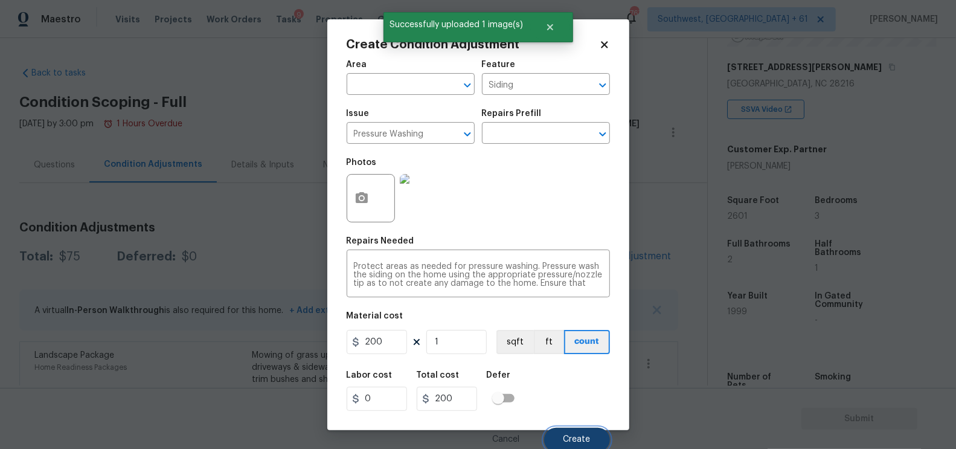
click at [587, 439] on span "Create" at bounding box center [576, 439] width 27 height 9
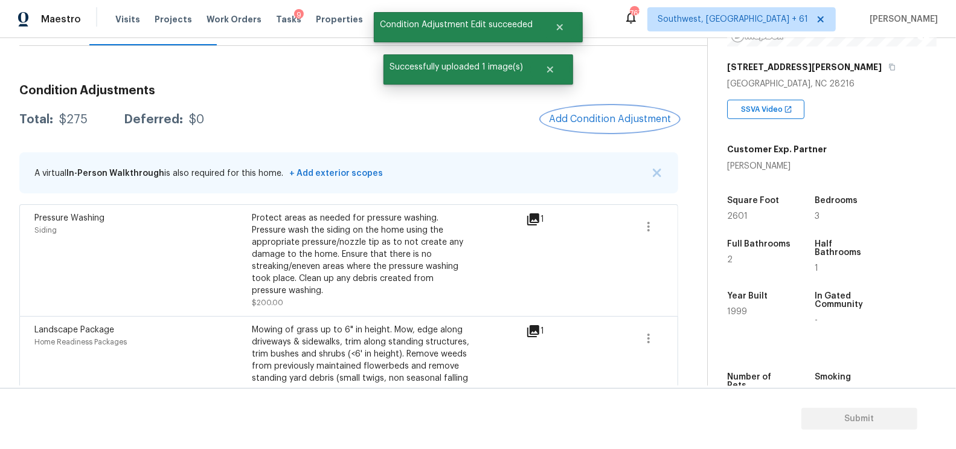
scroll to position [138, 0]
click at [620, 125] on button "Add Condition Adjustment" at bounding box center [609, 118] width 136 height 25
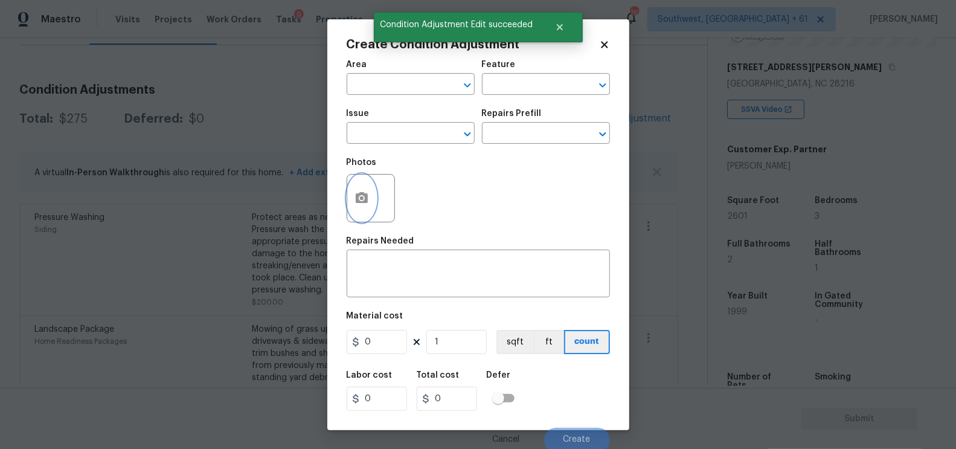
click at [372, 200] on button "button" at bounding box center [361, 197] width 29 height 47
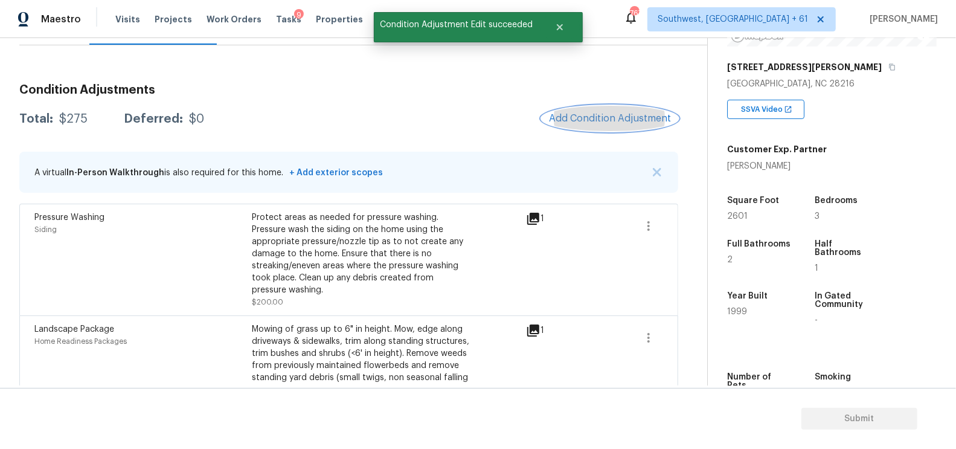
click at [615, 123] on span "Add Condition Adjustment" at bounding box center [610, 118] width 122 height 11
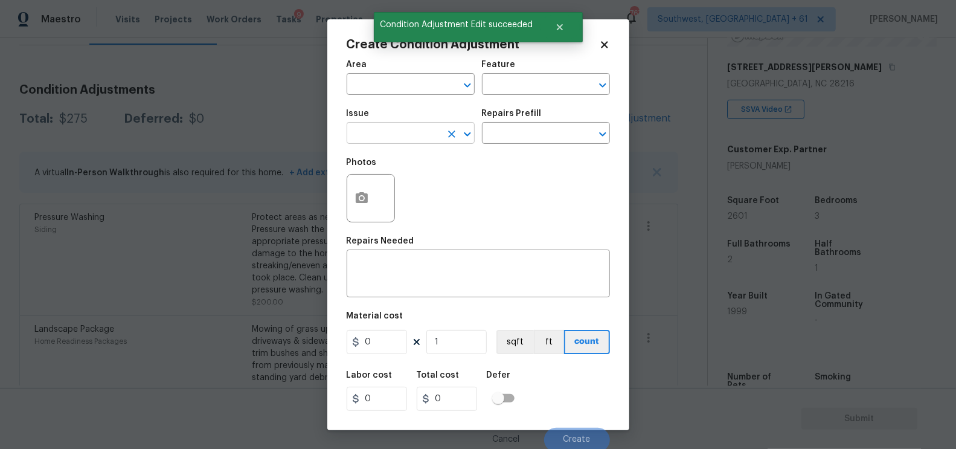
click at [411, 144] on input "text" at bounding box center [393, 134] width 94 height 19
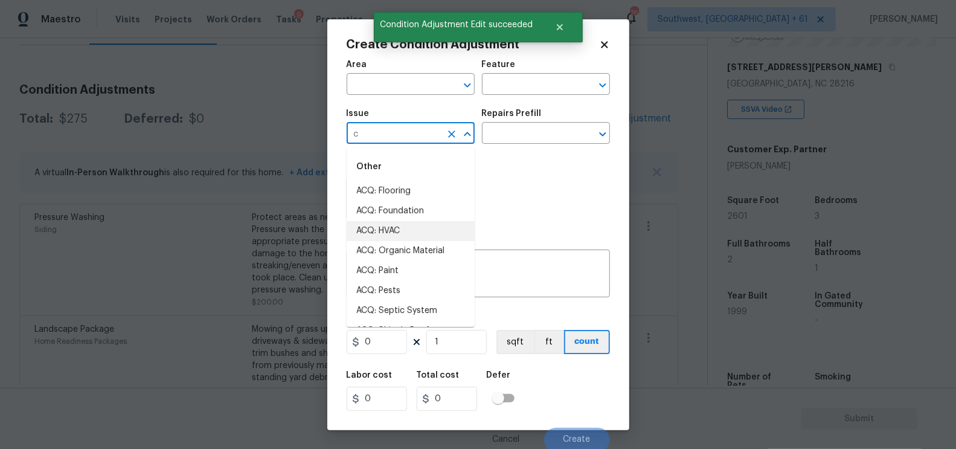
click at [391, 228] on li "ACQ: HVAC" at bounding box center [410, 231] width 128 height 20
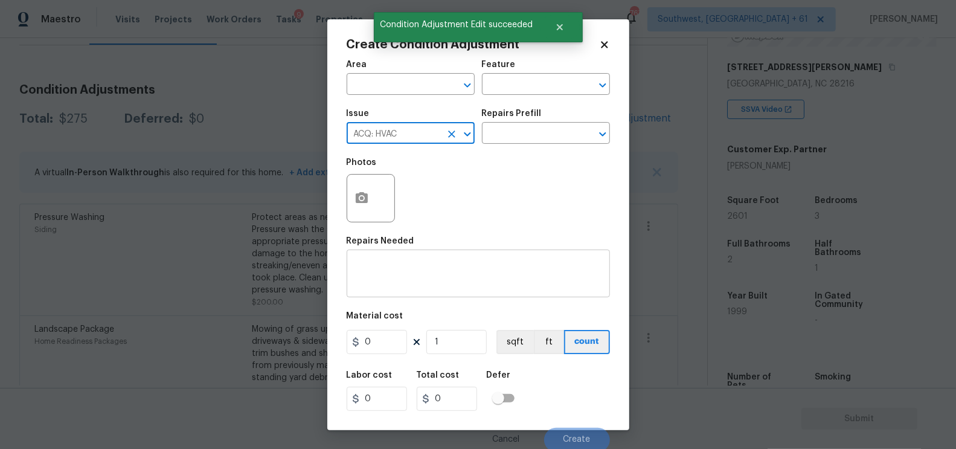
type input "ACQ: HVAC"
click at [449, 295] on div "x ​" at bounding box center [477, 274] width 263 height 45
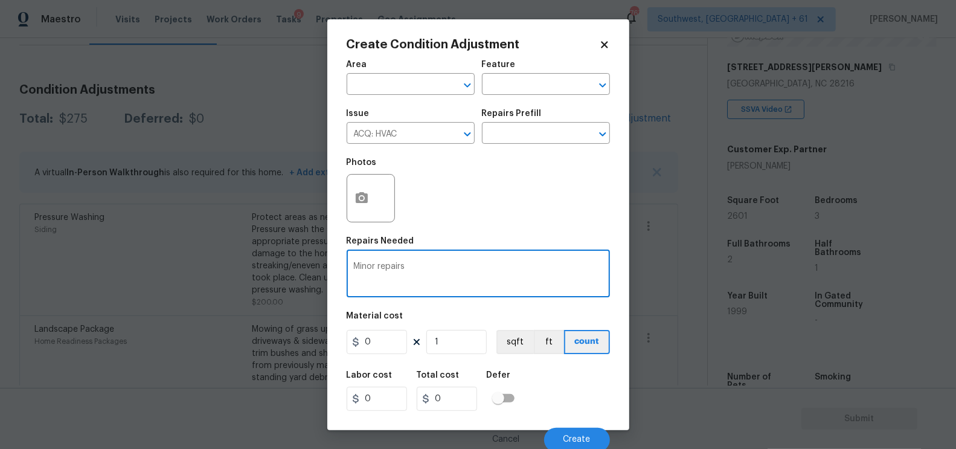
type textarea "Minor repairs"
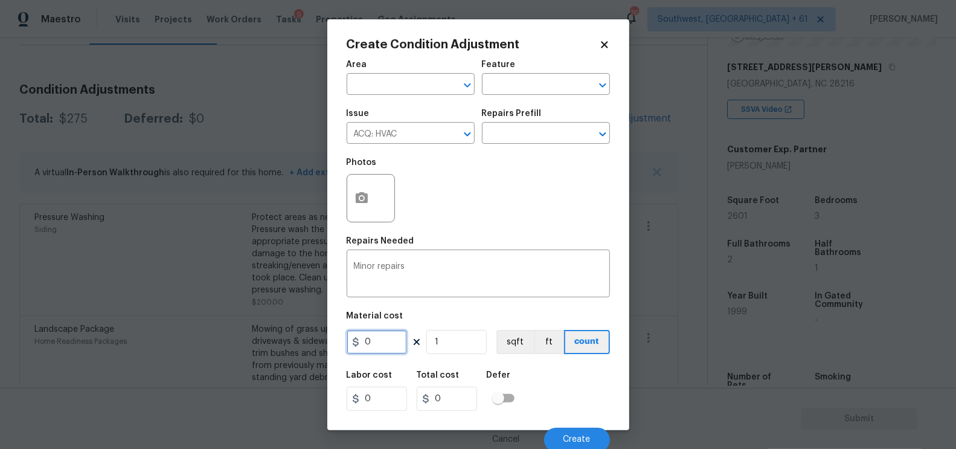
click at [383, 343] on input "0" at bounding box center [376, 342] width 60 height 24
type input "750"
click at [461, 388] on input "750" at bounding box center [447, 398] width 60 height 24
click at [580, 429] on button "Create" at bounding box center [577, 439] width 66 height 24
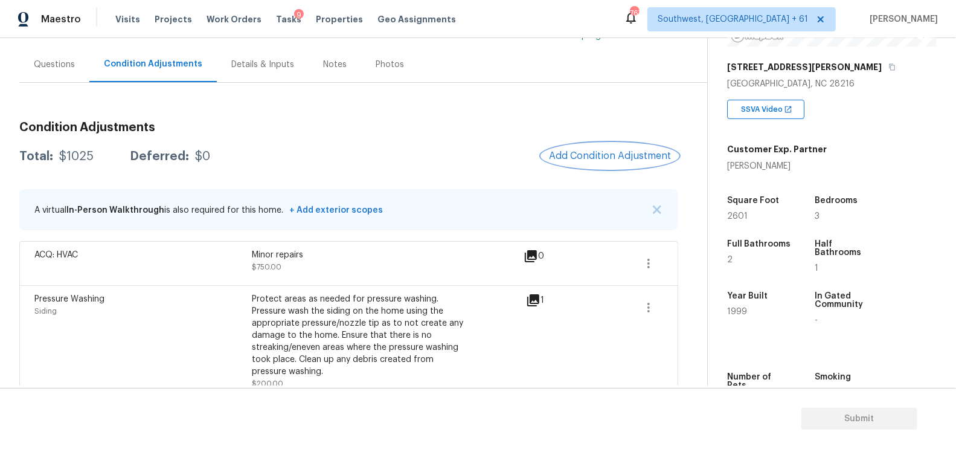
scroll to position [88, 0]
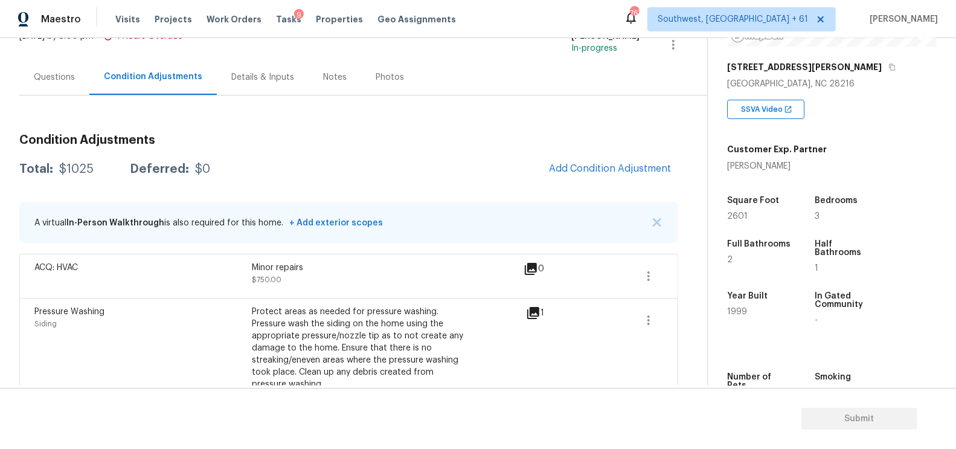
click at [55, 78] on div "Questions" at bounding box center [54, 77] width 41 height 12
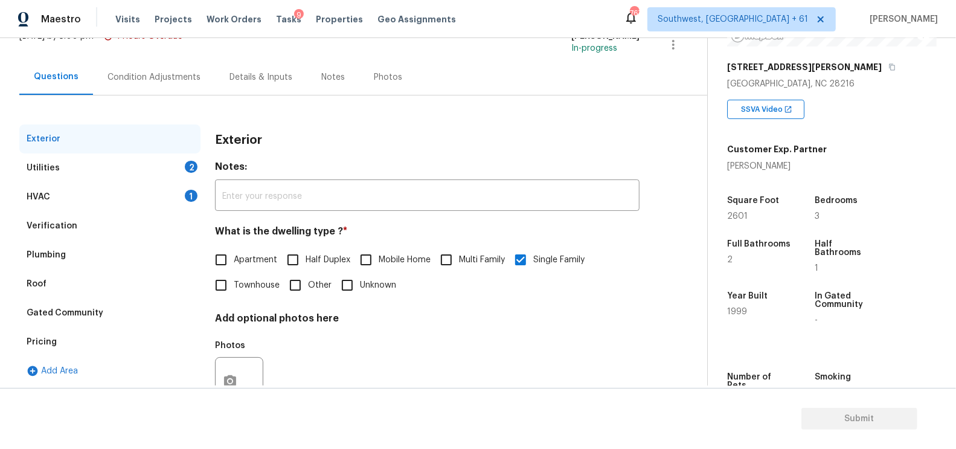
click at [68, 168] on div "Utilities 2" at bounding box center [109, 167] width 181 height 29
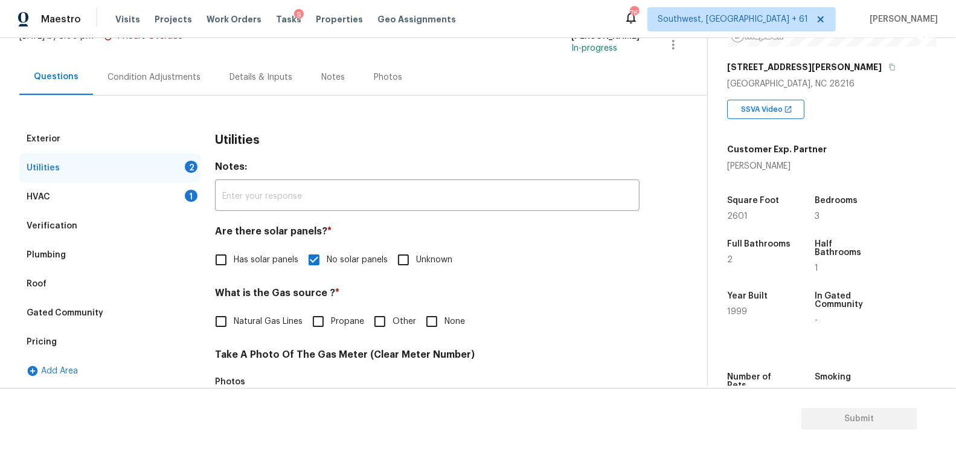
click at [248, 258] on span "Has solar panels" at bounding box center [266, 260] width 65 height 13
click at [234, 258] on input "Has solar panels" at bounding box center [220, 259] width 25 height 25
checkbox input "true"
checkbox input "false"
click at [88, 223] on div "Verification" at bounding box center [109, 225] width 181 height 29
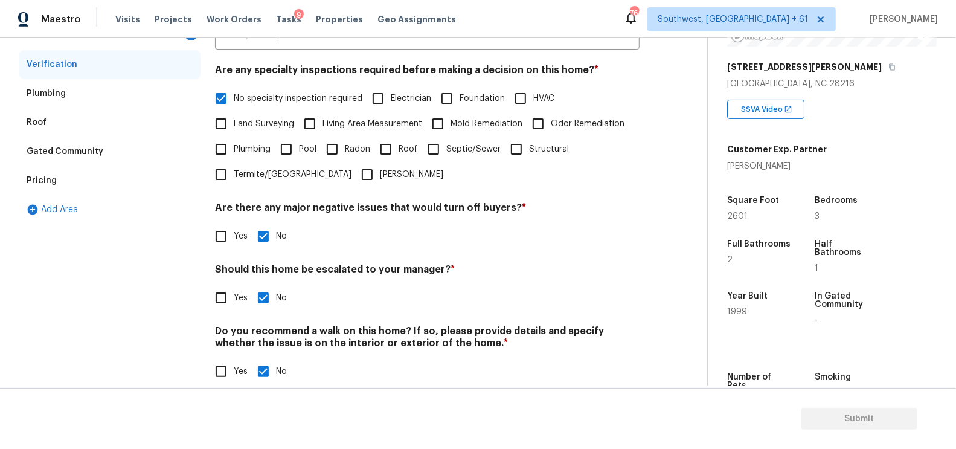
scroll to position [266, 0]
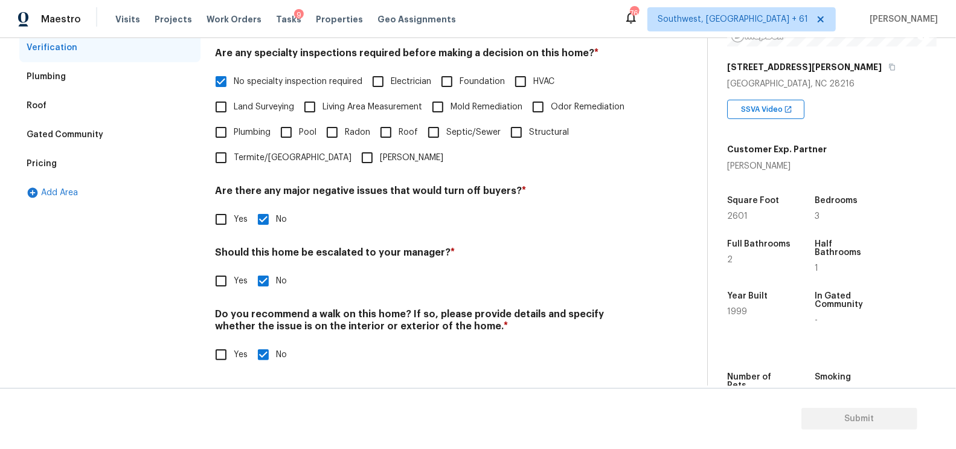
click at [202, 279] on div "Exterior Utilities 2 HVAC 1 Verification Plumbing Roof Gated Community Pricing …" at bounding box center [348, 163] width 659 height 435
click at [216, 279] on input "Yes" at bounding box center [220, 280] width 25 height 25
checkbox input "true"
checkbox input "false"
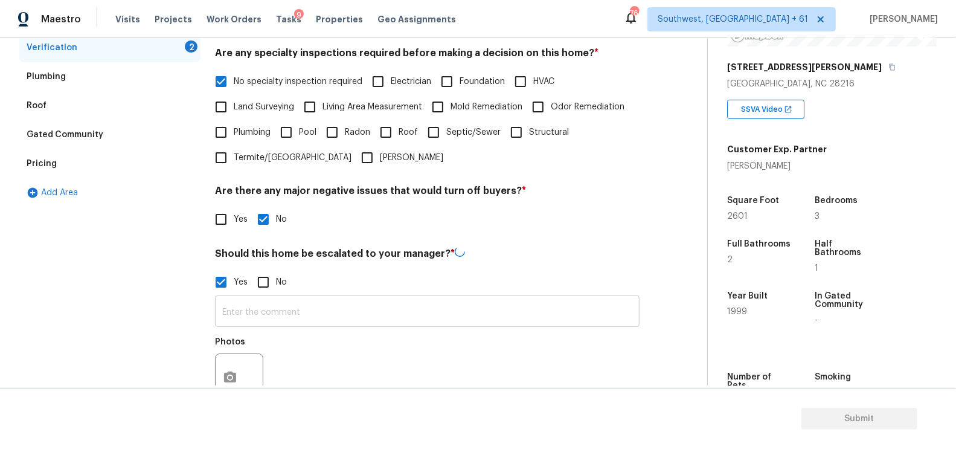
click at [258, 304] on input "text" at bounding box center [427, 312] width 424 height 28
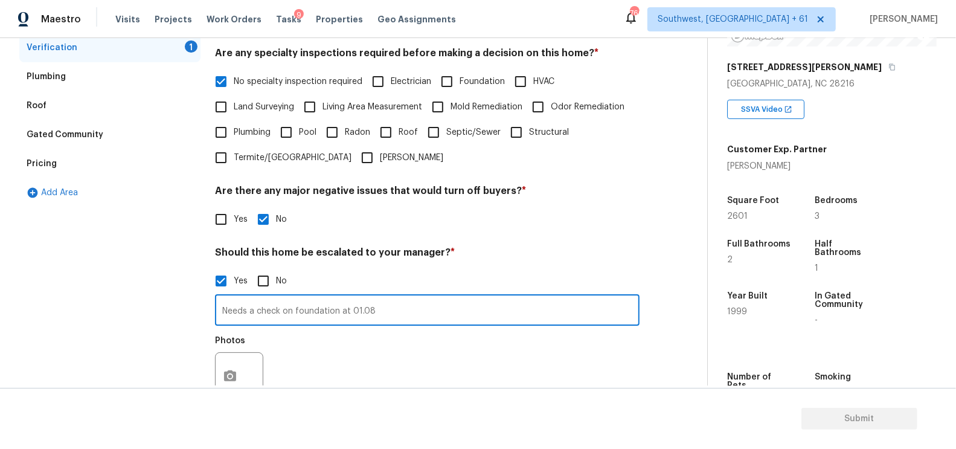
type input "Needs a check on foundation at 01.08"
click at [203, 389] on section "Submit" at bounding box center [478, 419] width 956 height 62
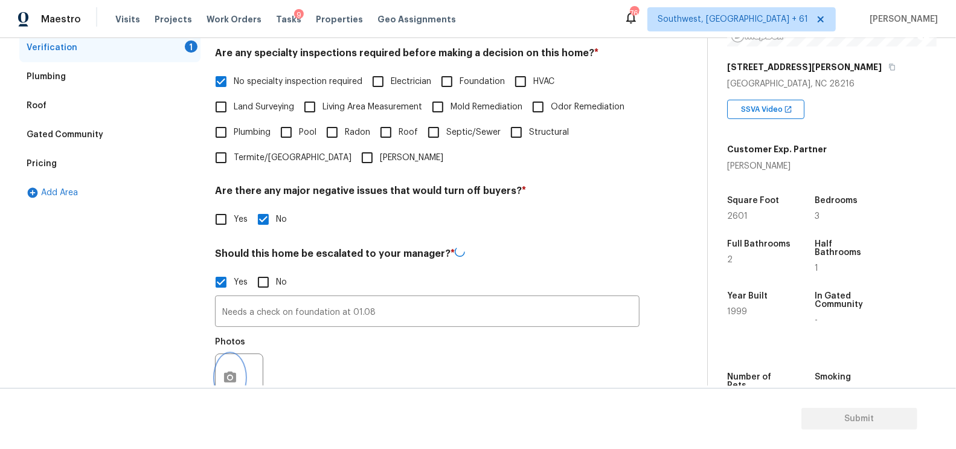
click at [237, 365] on button "button" at bounding box center [230, 377] width 29 height 47
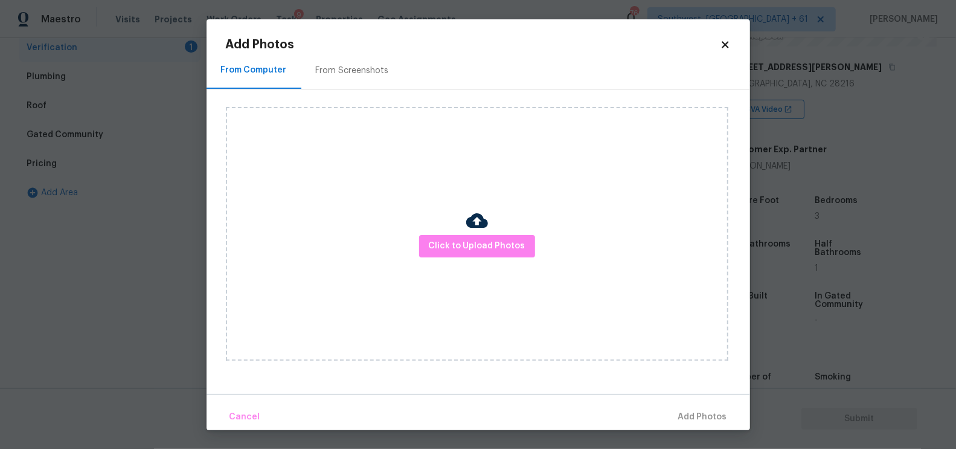
click at [442, 261] on div "Click to Upload Photos" at bounding box center [477, 234] width 502 height 254
click at [452, 251] on span "Click to Upload Photos" at bounding box center [477, 245] width 97 height 15
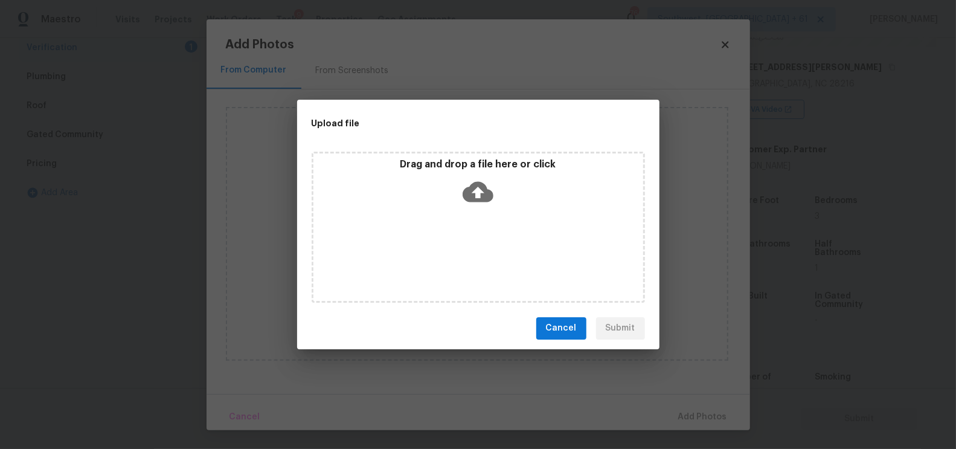
click at [474, 202] on icon at bounding box center [477, 191] width 31 height 31
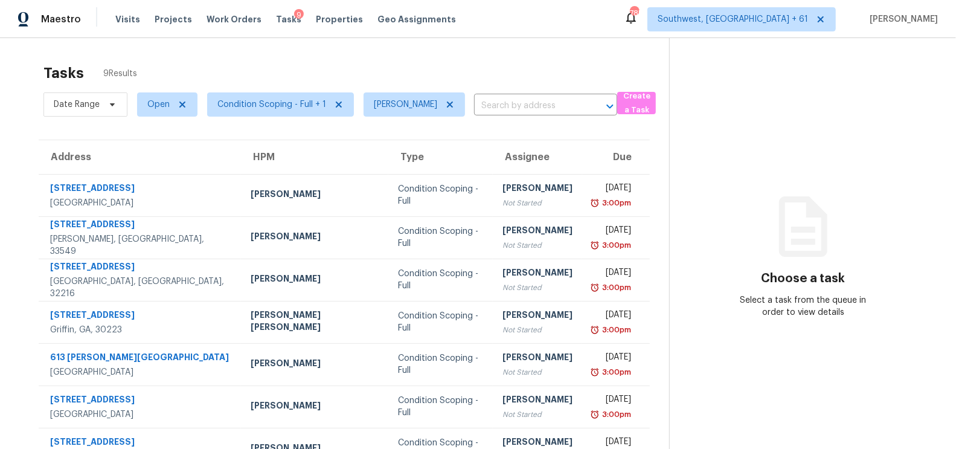
scroll to position [115, 0]
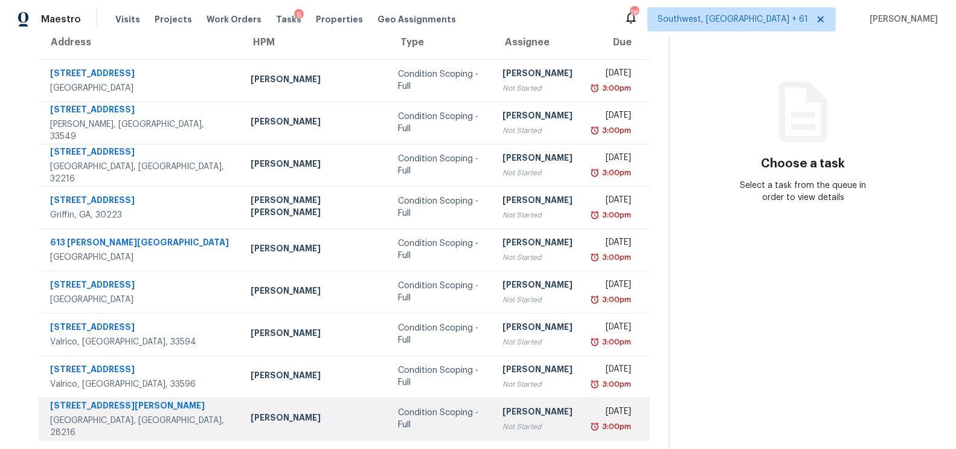
click at [510, 424] on div "Not Started" at bounding box center [537, 426] width 70 height 12
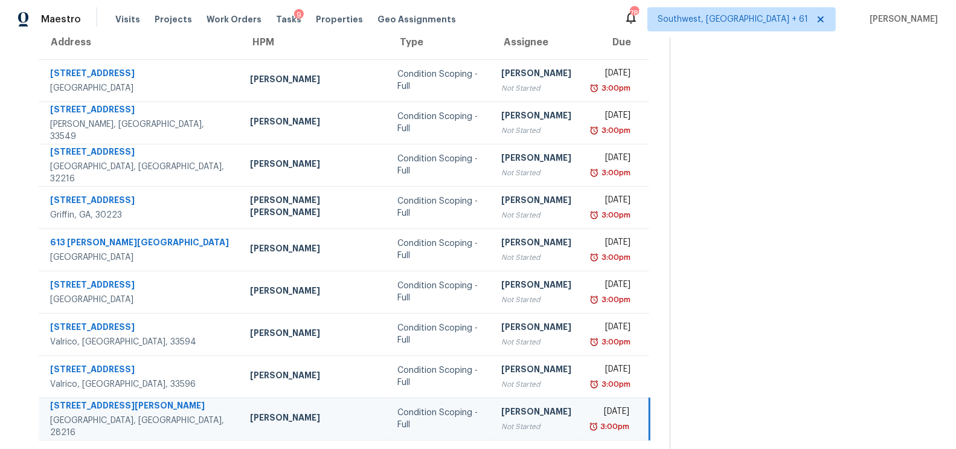
scroll to position [0, 0]
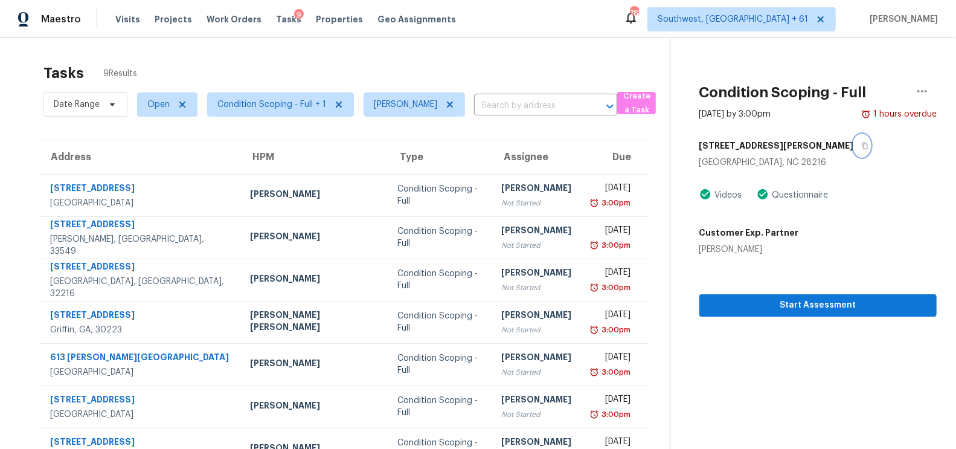
click at [861, 143] on icon "button" at bounding box center [864, 145] width 6 height 7
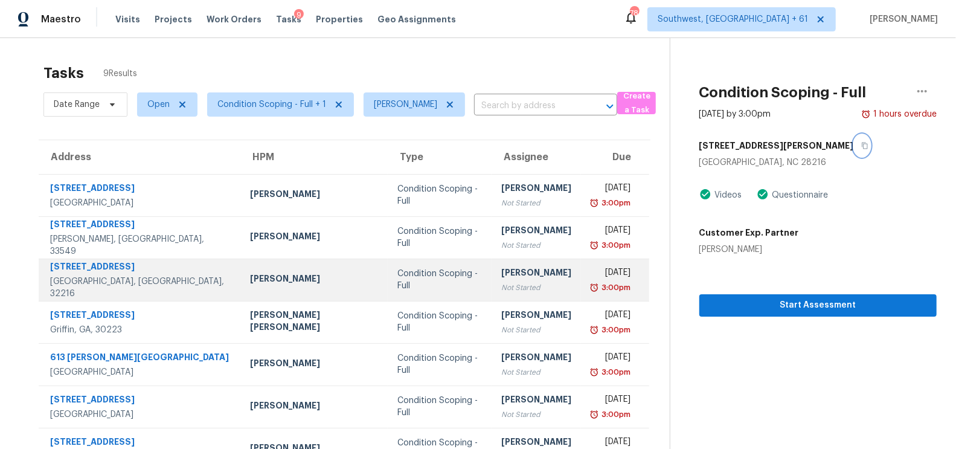
scroll to position [115, 0]
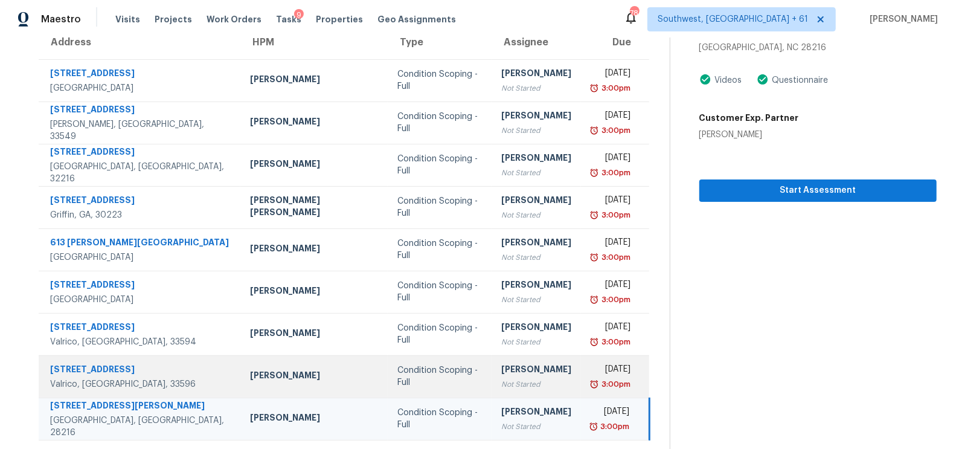
click at [491, 370] on td "[PERSON_NAME] Not Started" at bounding box center [535, 376] width 89 height 42
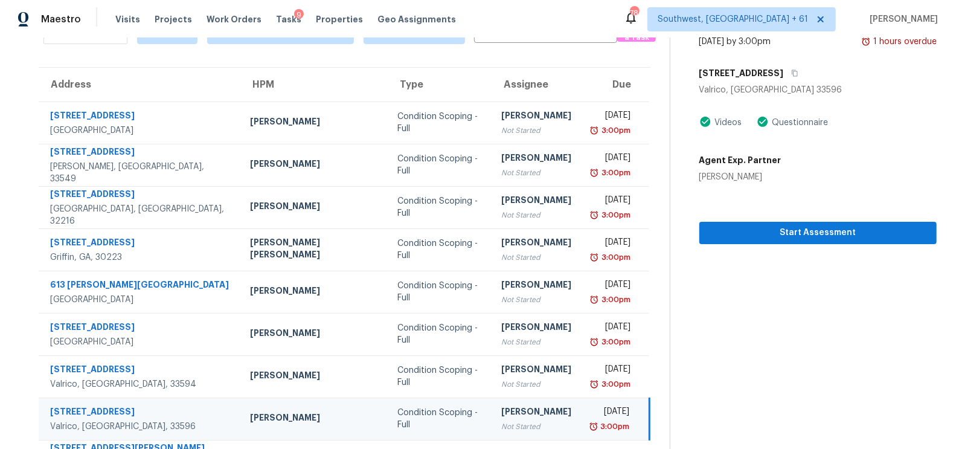
scroll to position [49, 0]
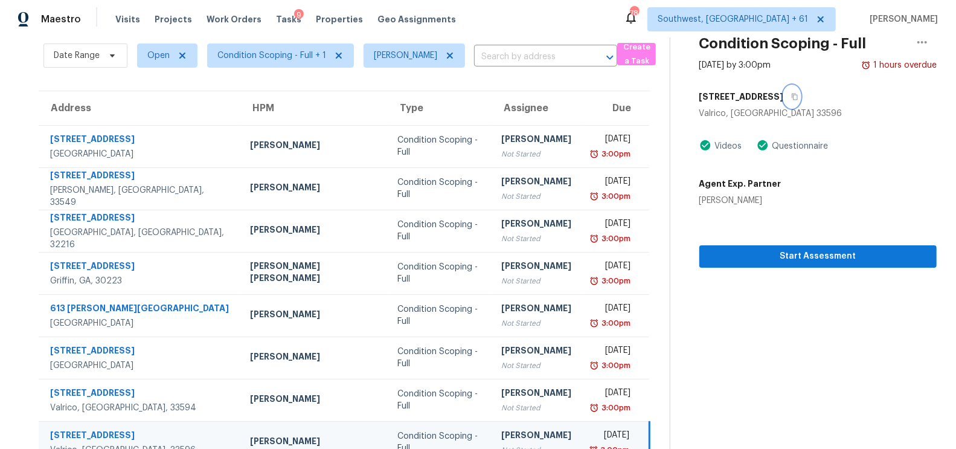
click at [784, 101] on button "button" at bounding box center [792, 97] width 16 height 22
click at [791, 96] on icon "button" at bounding box center [794, 96] width 7 height 7
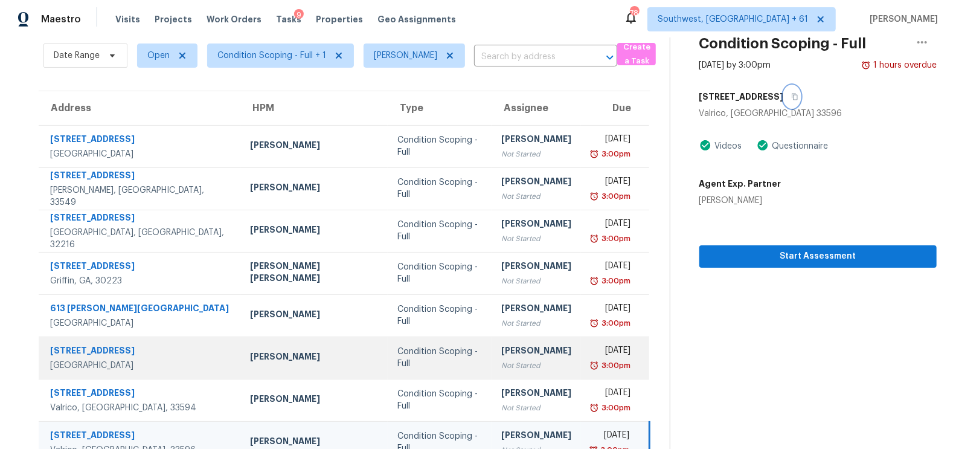
scroll to position [115, 0]
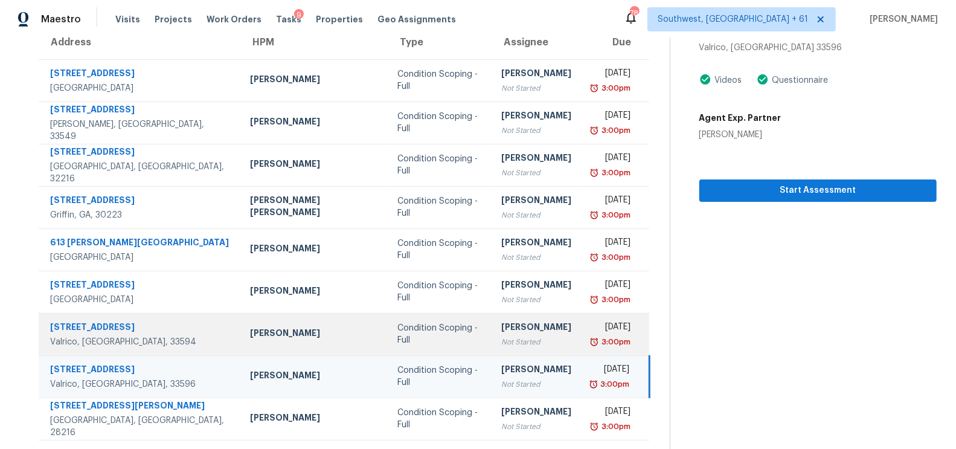
click at [501, 336] on div "Not Started" at bounding box center [536, 342] width 70 height 12
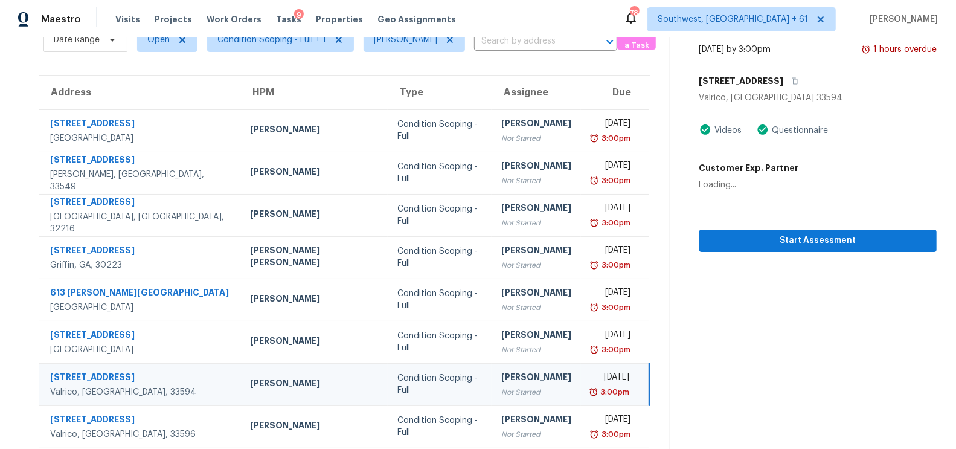
scroll to position [0, 0]
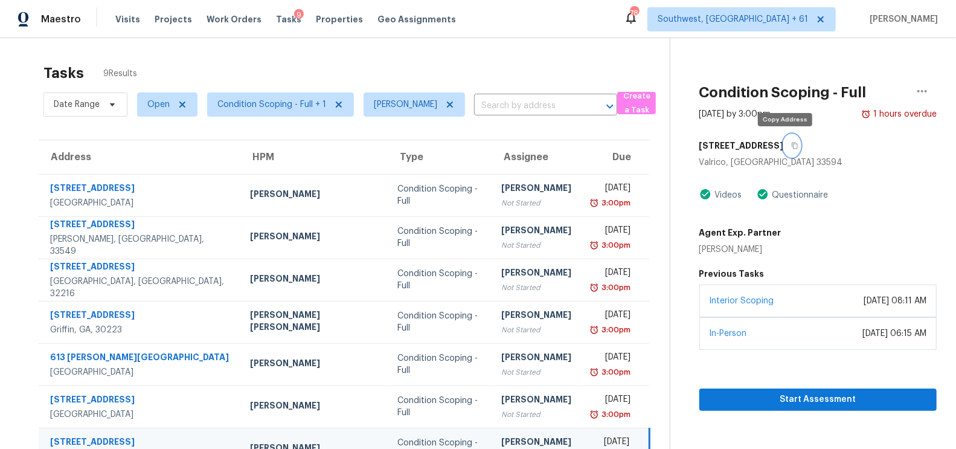
click at [791, 145] on icon "button" at bounding box center [794, 145] width 6 height 7
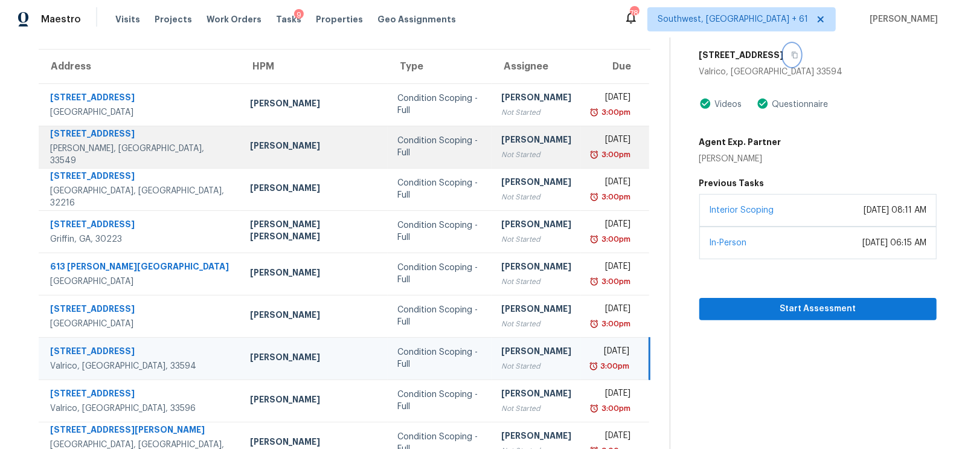
scroll to position [115, 0]
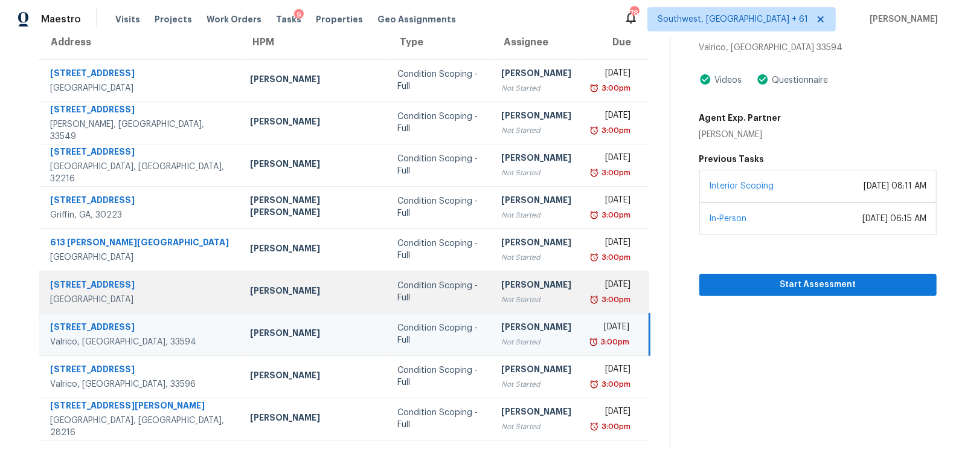
click at [501, 284] on div "[PERSON_NAME]" at bounding box center [536, 285] width 70 height 15
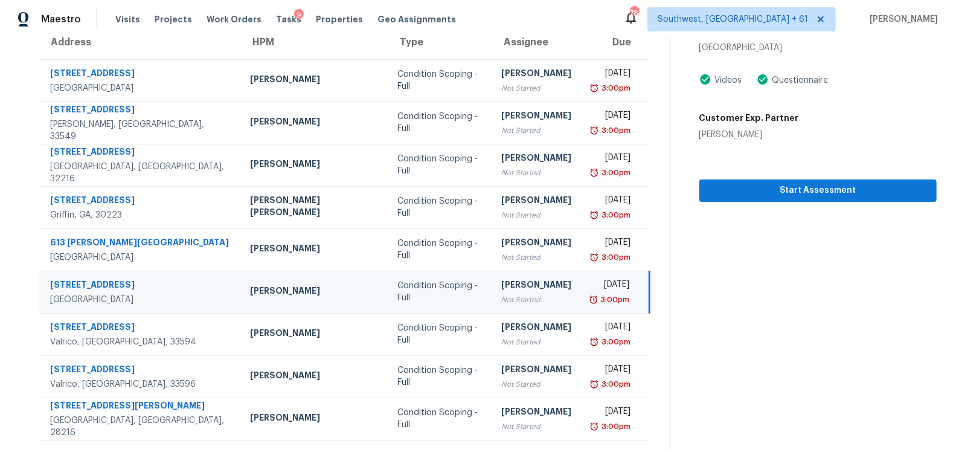
scroll to position [0, 0]
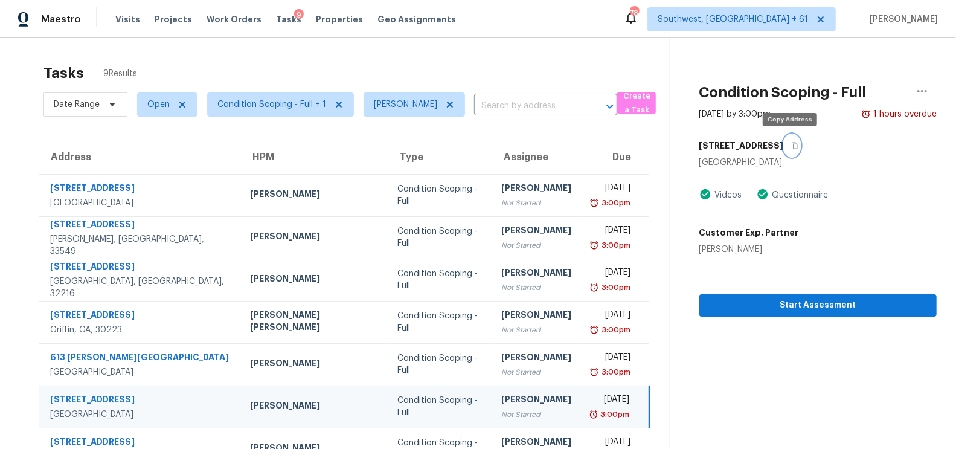
click at [791, 144] on icon "button" at bounding box center [794, 145] width 7 height 7
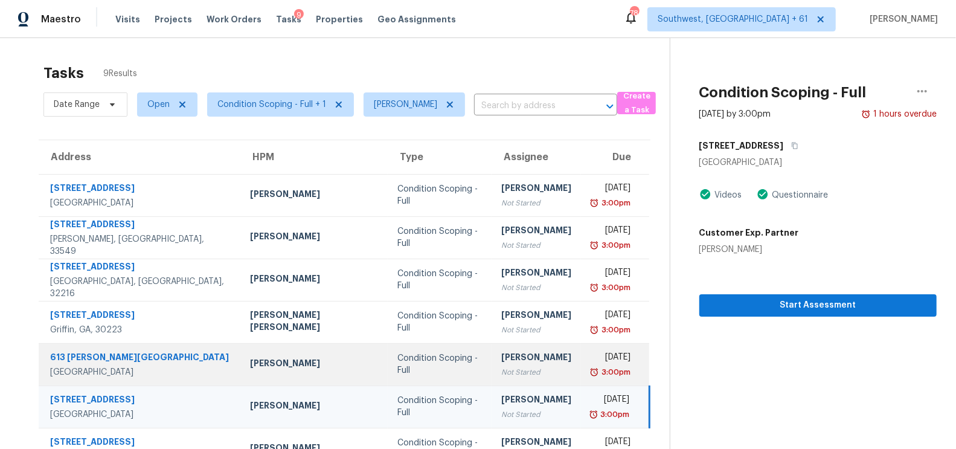
click at [510, 354] on div "[PERSON_NAME]" at bounding box center [536, 358] width 70 height 15
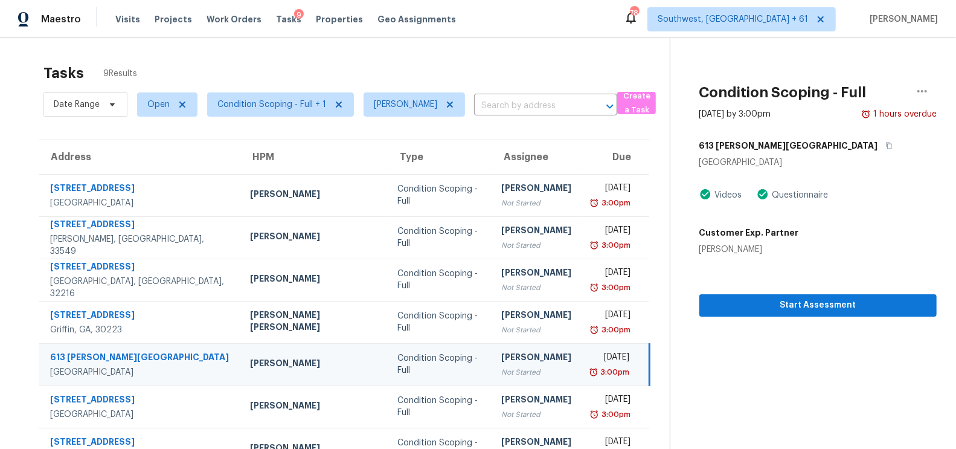
click at [794, 147] on div "613 Manns Harbor Dr" at bounding box center [817, 146] width 237 height 22
click at [885, 145] on icon "button" at bounding box center [888, 145] width 7 height 7
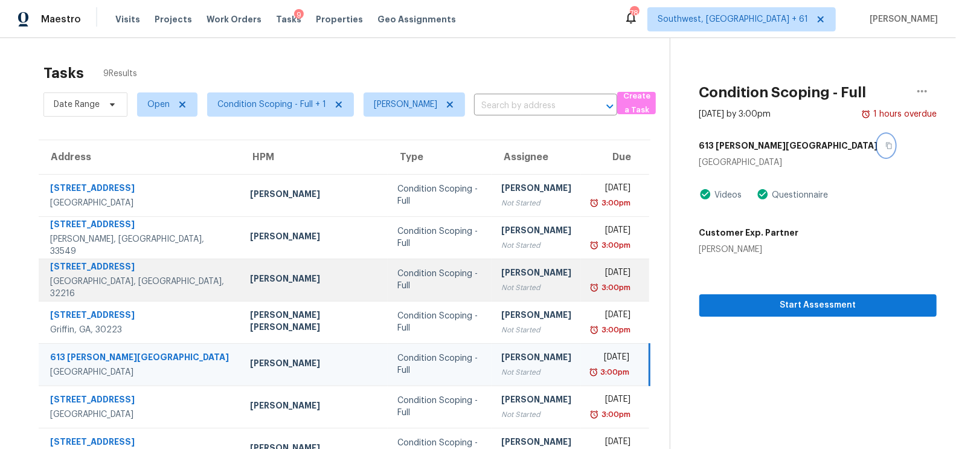
scroll to position [115, 0]
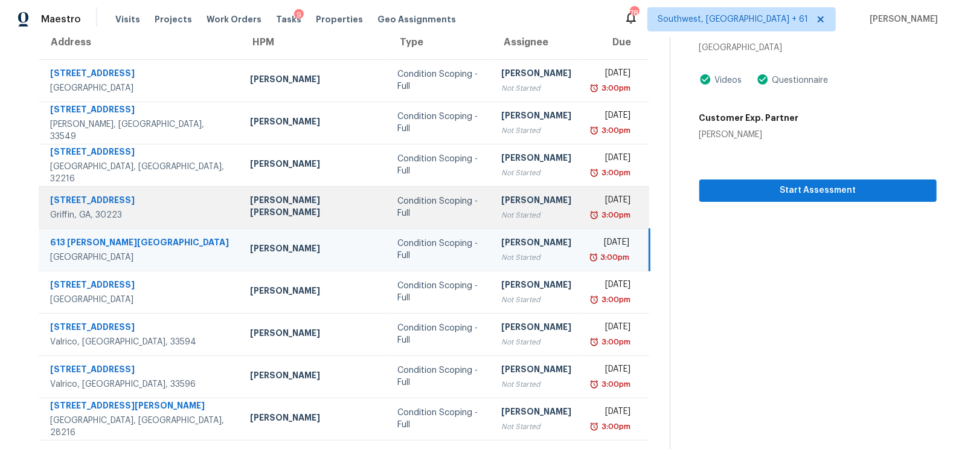
click at [516, 209] on div "Not Started" at bounding box center [536, 215] width 70 height 12
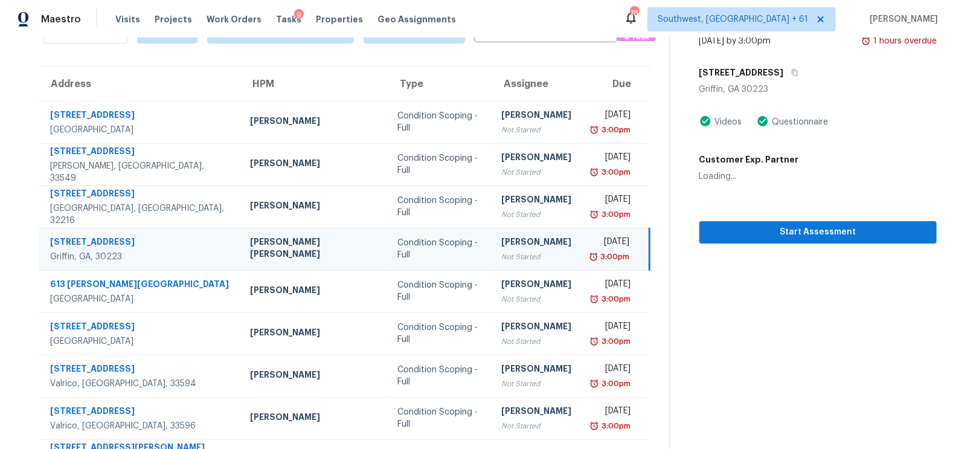
scroll to position [2, 0]
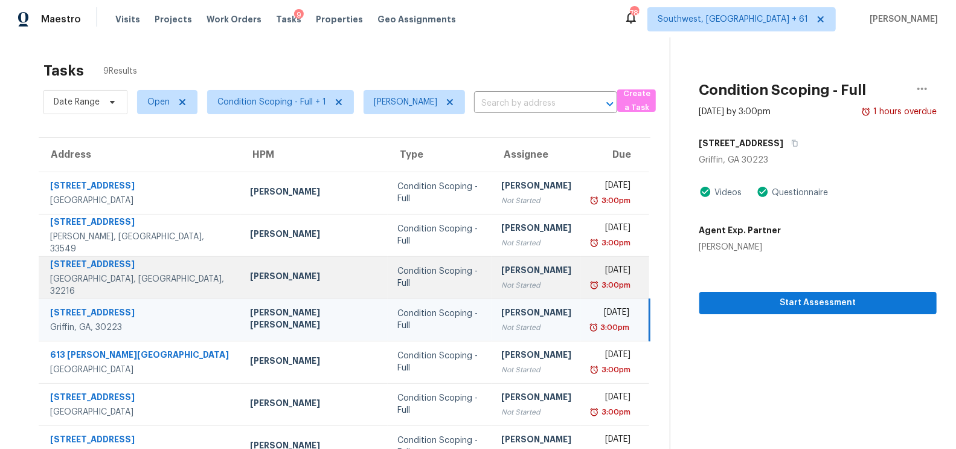
click at [501, 279] on div "Not Started" at bounding box center [536, 285] width 70 height 12
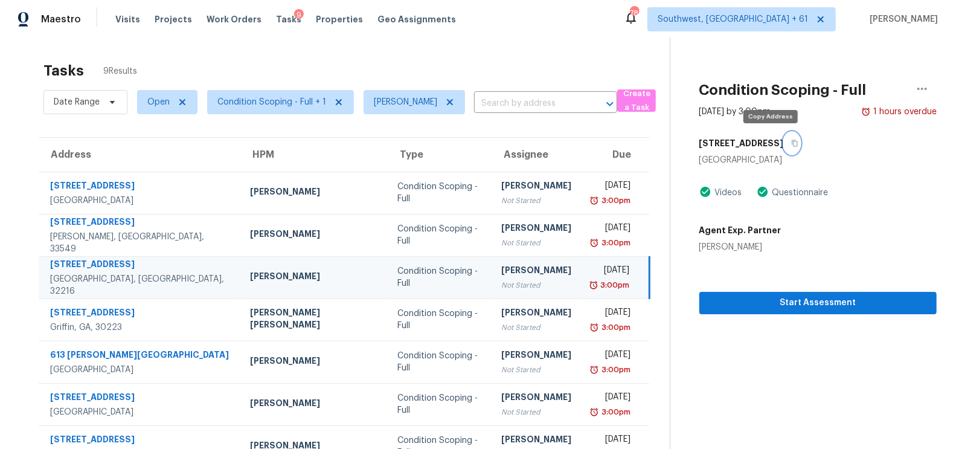
click at [791, 140] on icon "button" at bounding box center [794, 143] width 6 height 7
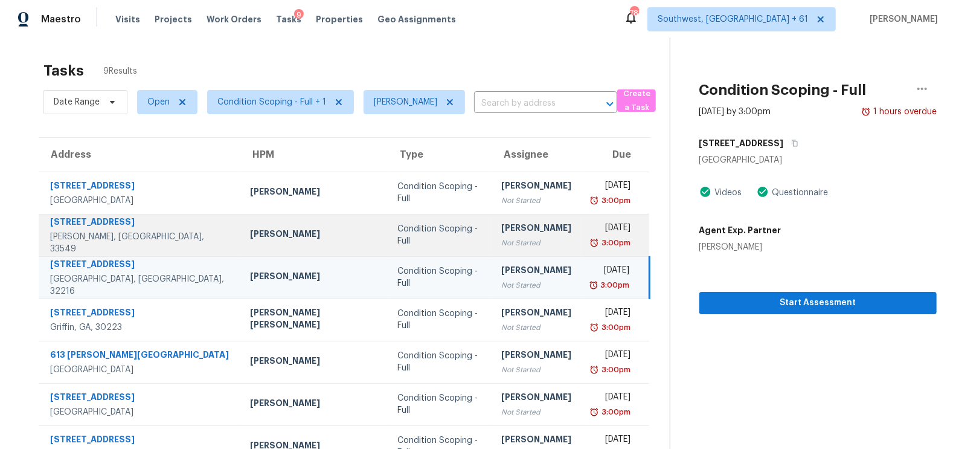
click at [513, 239] on div "Not Started" at bounding box center [536, 243] width 70 height 12
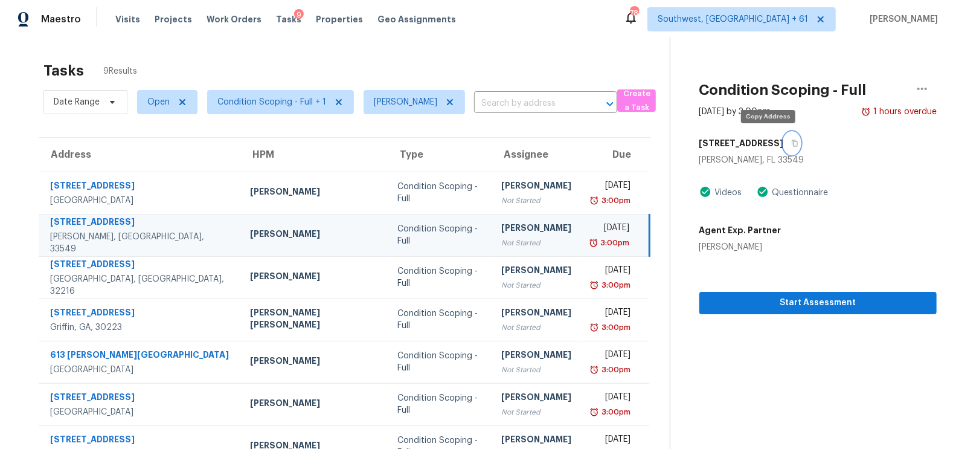
click at [791, 141] on icon "button" at bounding box center [794, 142] width 7 height 7
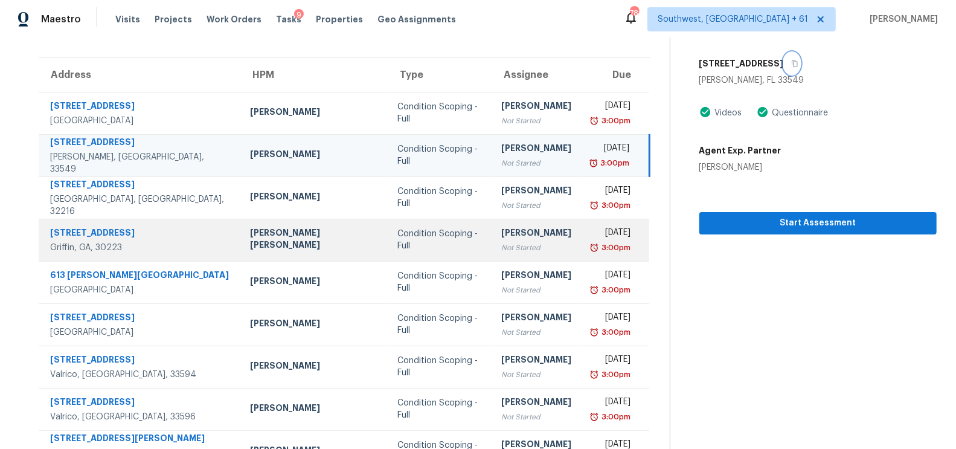
scroll to position [83, 0]
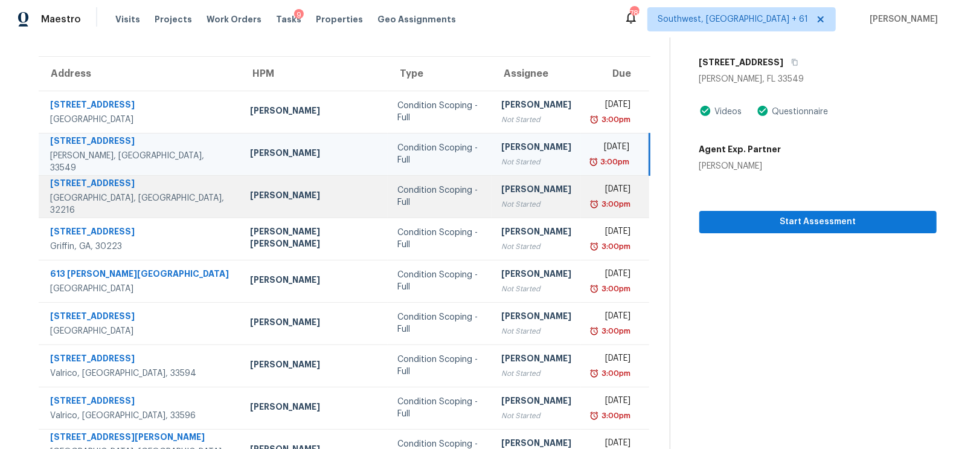
click at [436, 196] on td "Condition Scoping - Full" at bounding box center [440, 196] width 104 height 42
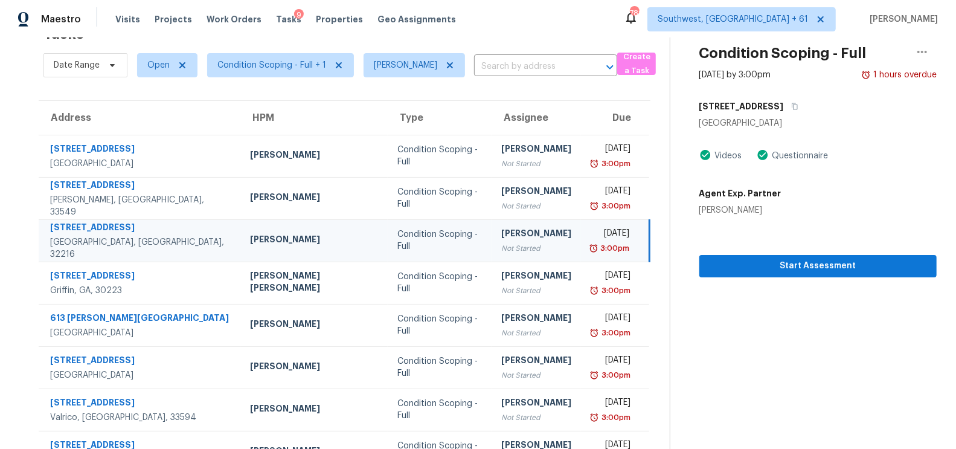
scroll to position [0, 0]
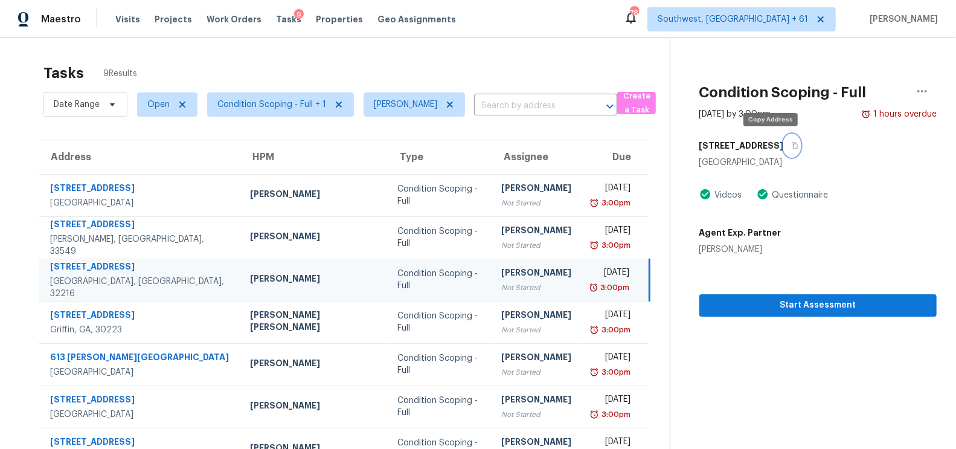
click at [791, 146] on icon "button" at bounding box center [794, 145] width 7 height 7
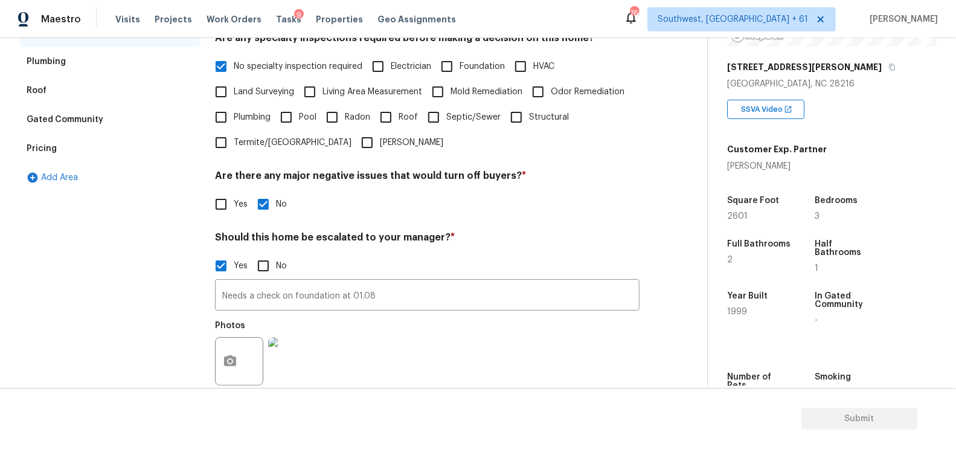
scroll to position [182, 0]
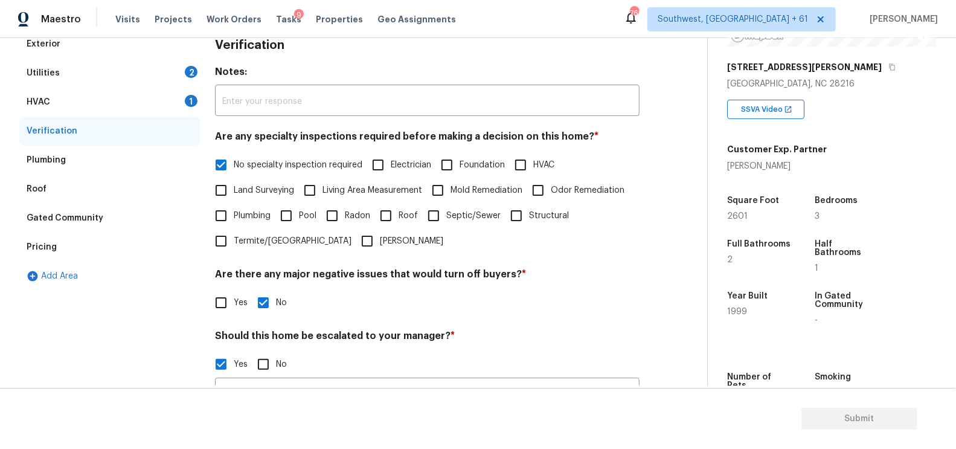
click at [153, 240] on div "Pricing" at bounding box center [109, 246] width 181 height 29
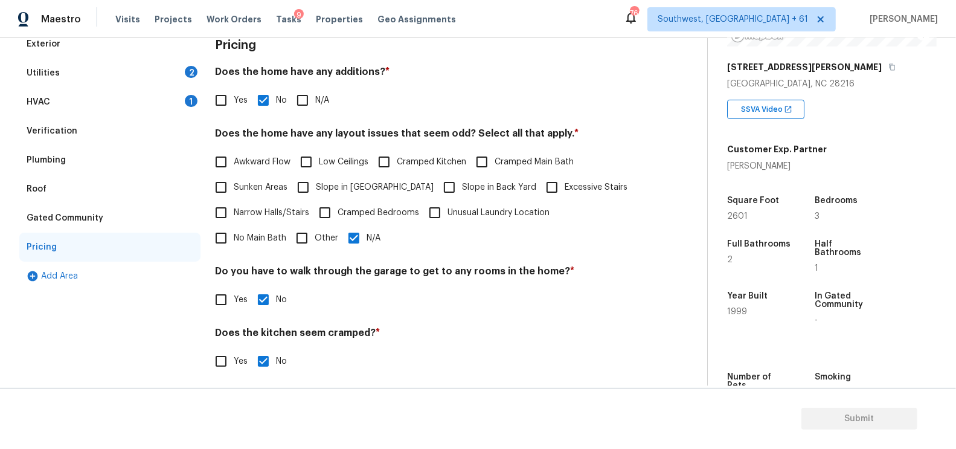
click at [347, 182] on span "Slope in [GEOGRAPHIC_DATA]" at bounding box center [375, 187] width 118 height 13
click at [316, 182] on input "Slope in [GEOGRAPHIC_DATA]" at bounding box center [302, 186] width 25 height 25
checkbox input "true"
click at [457, 179] on label "Slope in Back Yard" at bounding box center [486, 188] width 100 height 25
click at [457, 179] on input "Slope in Back Yard" at bounding box center [448, 188] width 25 height 25
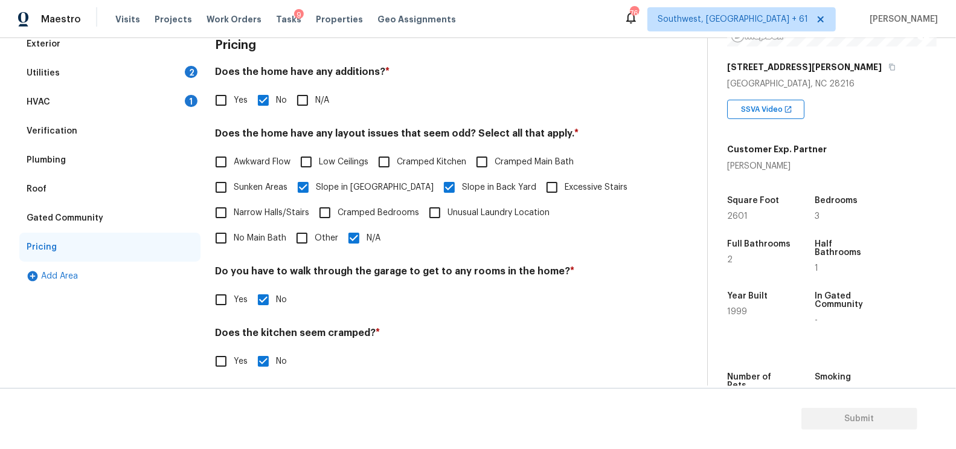
click at [462, 188] on span "Slope in Back Yard" at bounding box center [499, 187] width 74 height 13
click at [438, 188] on input "Slope in Back Yard" at bounding box center [448, 186] width 25 height 25
checkbox input "false"
click at [289, 252] on div "Pricing Does the home have any additions? * Yes No N/A Does the home have any l…" at bounding box center [427, 240] width 424 height 420
click at [341, 241] on input "N/A" at bounding box center [353, 237] width 25 height 25
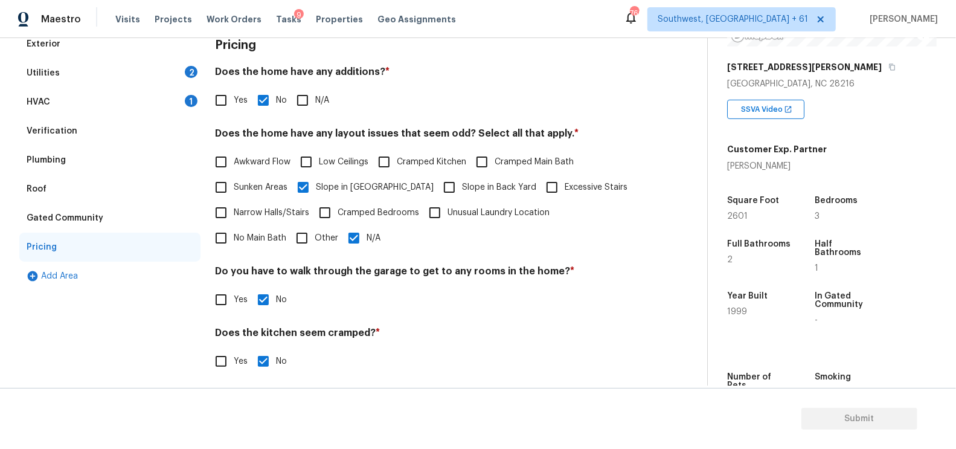
checkbox input "false"
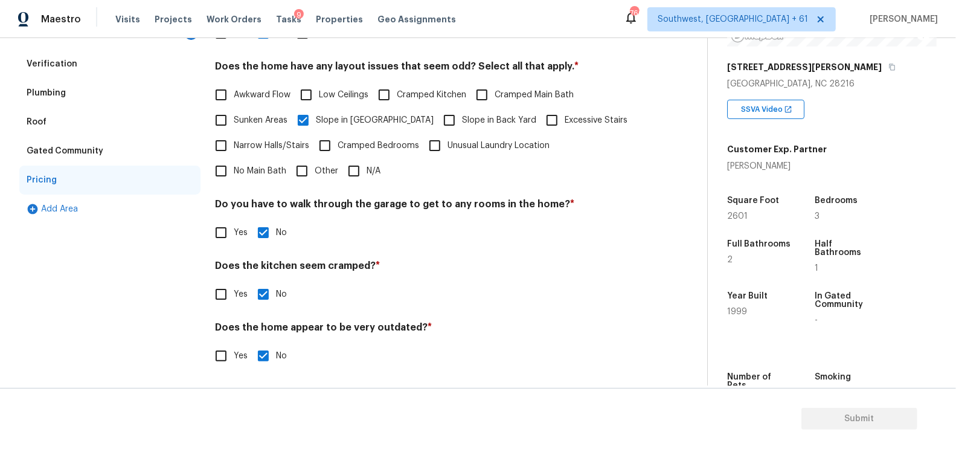
scroll to position [95, 0]
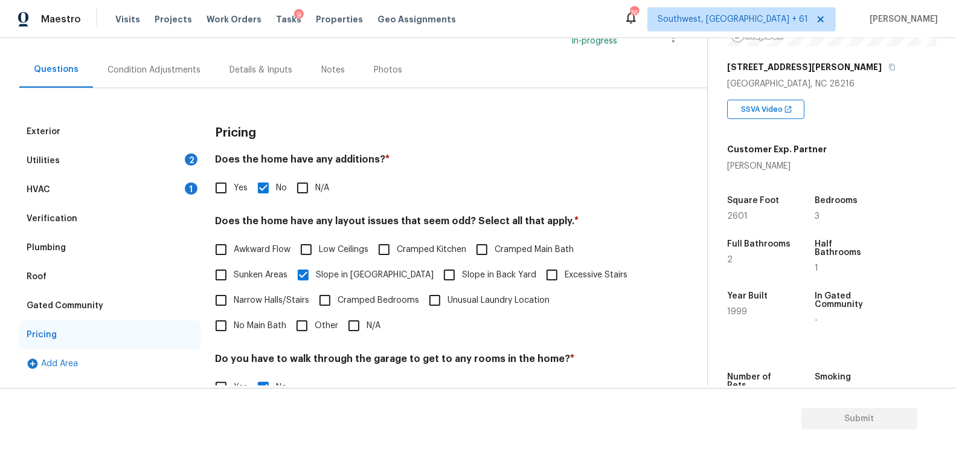
click at [179, 190] on div "HVAC 1" at bounding box center [109, 189] width 181 height 29
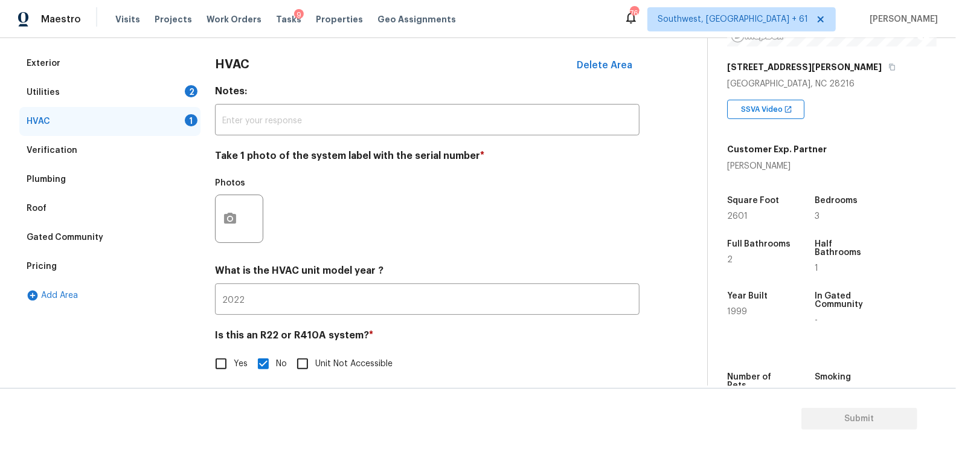
scroll to position [170, 0]
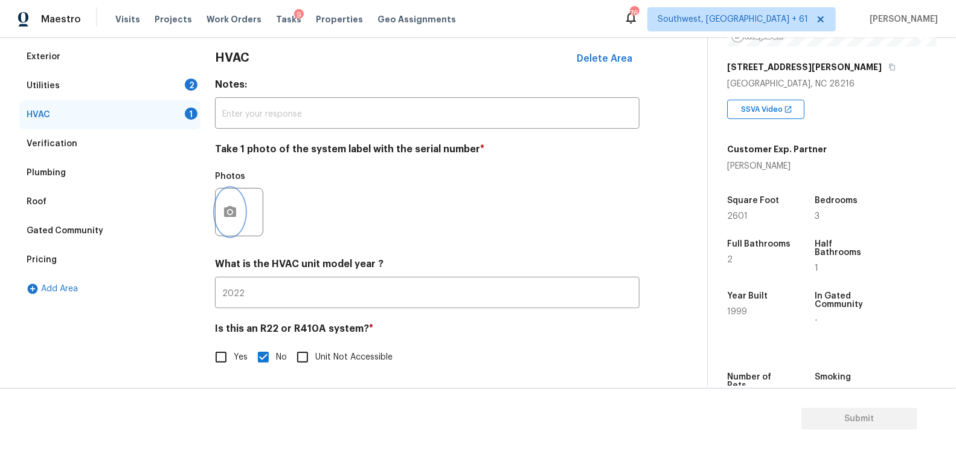
click at [229, 206] on icon "button" at bounding box center [230, 211] width 12 height 11
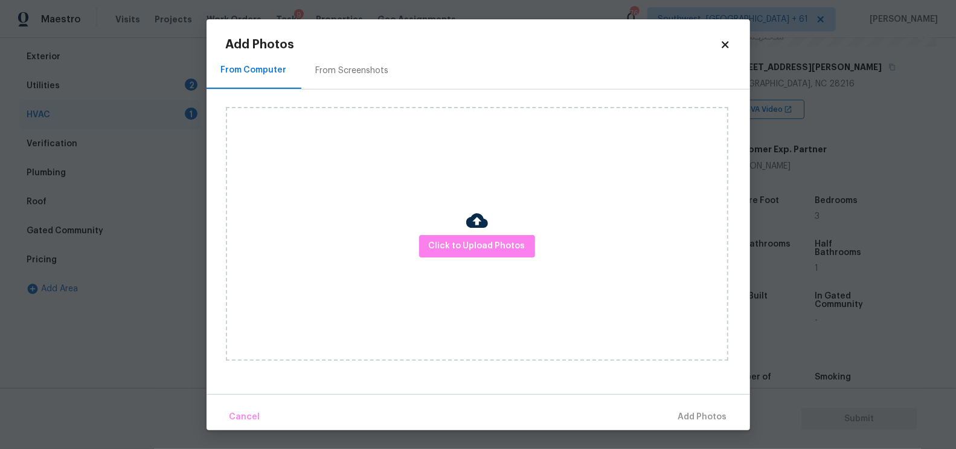
click at [494, 231] on div "Click to Upload Photos" at bounding box center [477, 234] width 502 height 254
click at [479, 243] on span "Click to Upload Photos" at bounding box center [477, 245] width 97 height 15
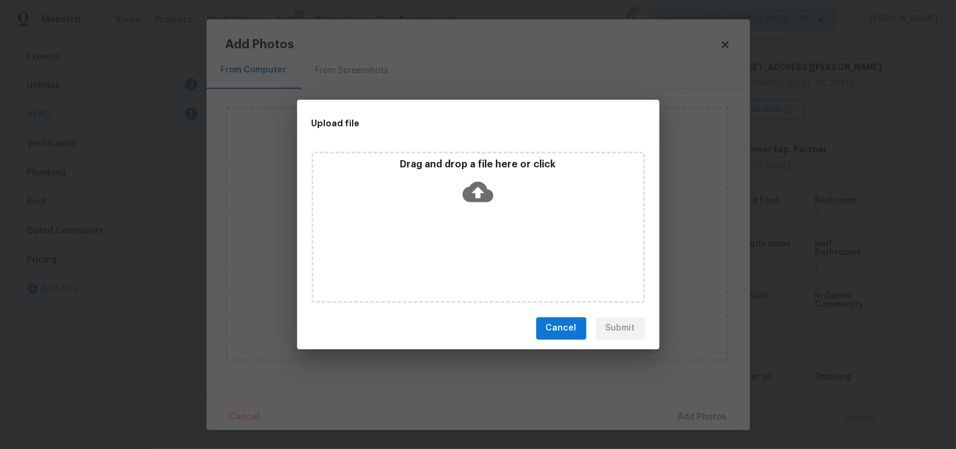
click at [479, 192] on icon at bounding box center [477, 191] width 31 height 31
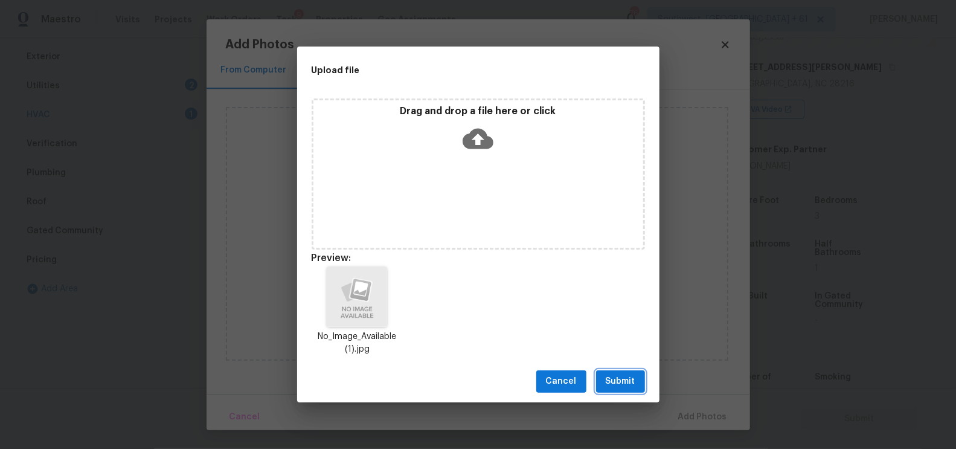
click at [617, 375] on span "Submit" at bounding box center [620, 381] width 30 height 15
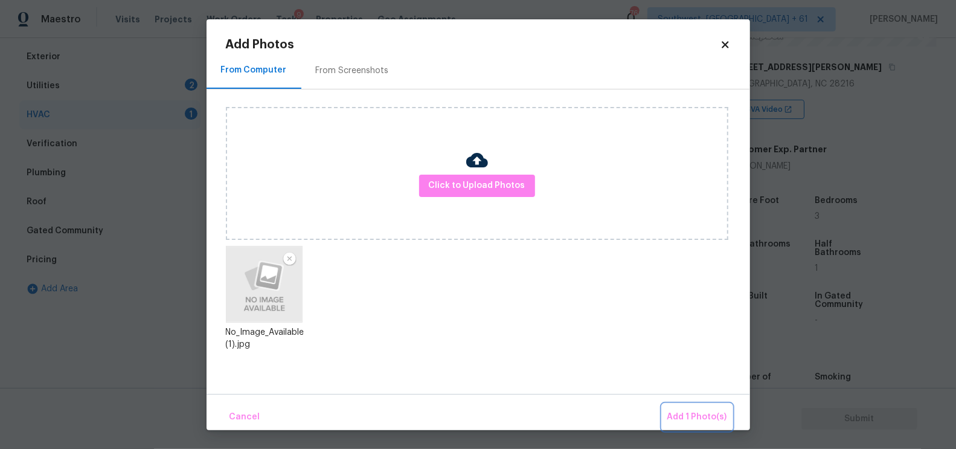
click at [683, 413] on span "Add 1 Photo(s)" at bounding box center [697, 416] width 60 height 15
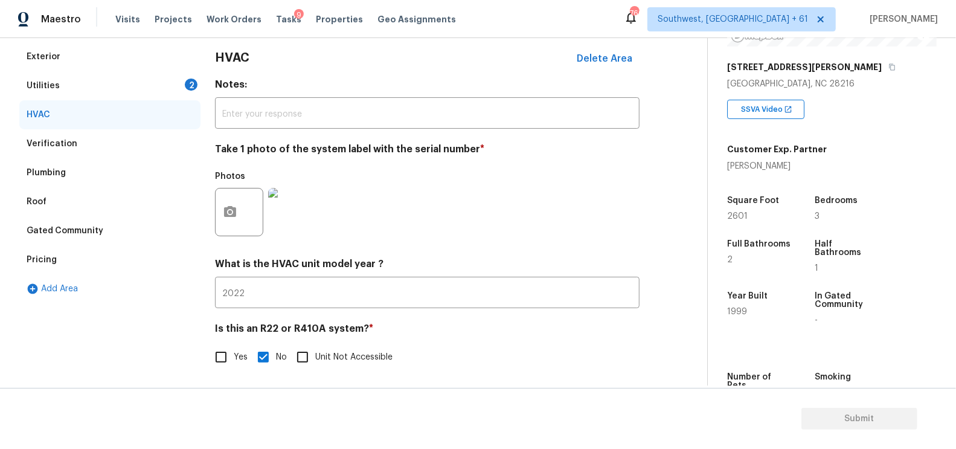
click at [112, 142] on div "Verification" at bounding box center [109, 143] width 181 height 29
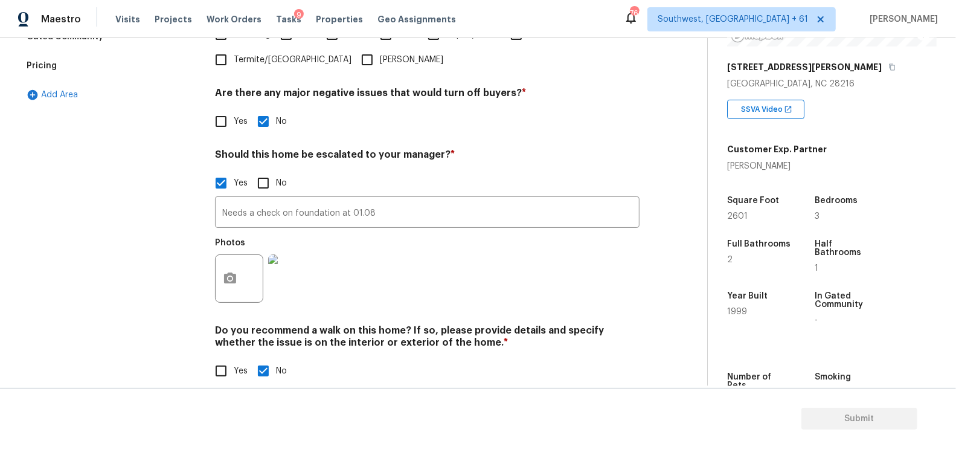
scroll to position [366, 0]
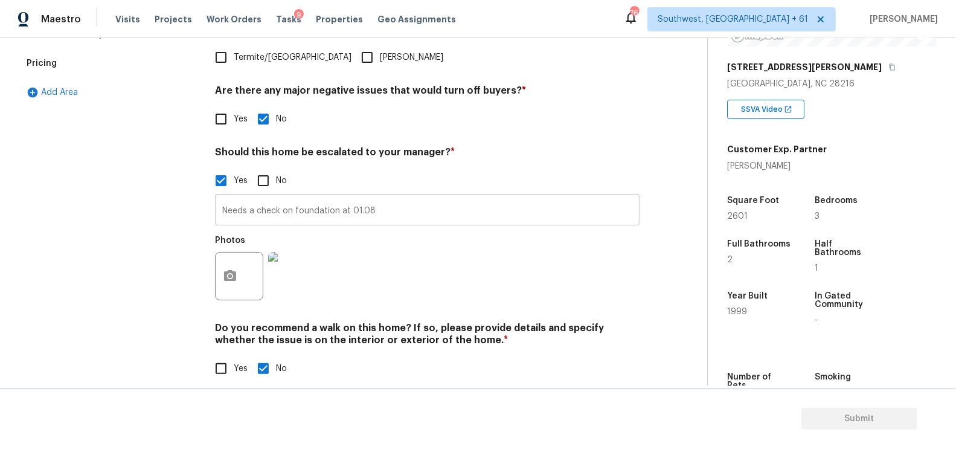
click at [384, 217] on input "Needs a check on foundation at 01.08" at bounding box center [427, 211] width 424 height 28
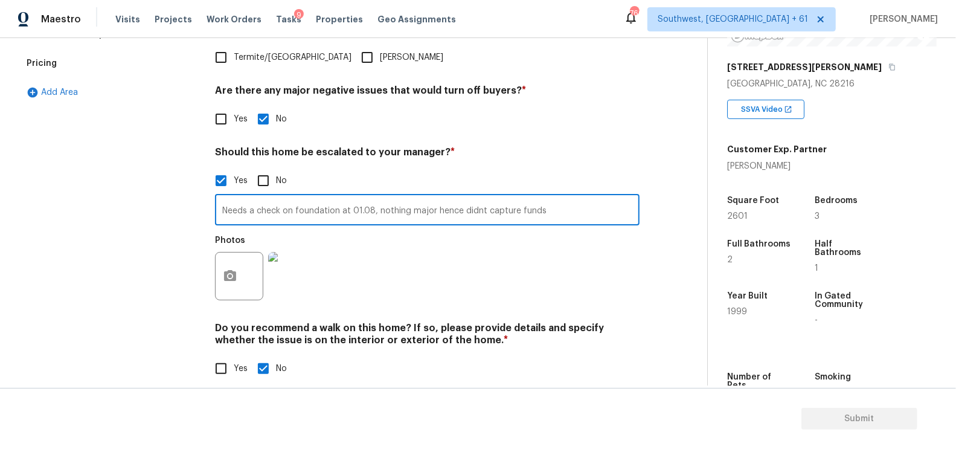
type input "Needs a check on foundation at 01.08, nothing major hence didnt capture funds"
click at [426, 259] on div "Photos" at bounding box center [427, 268] width 424 height 78
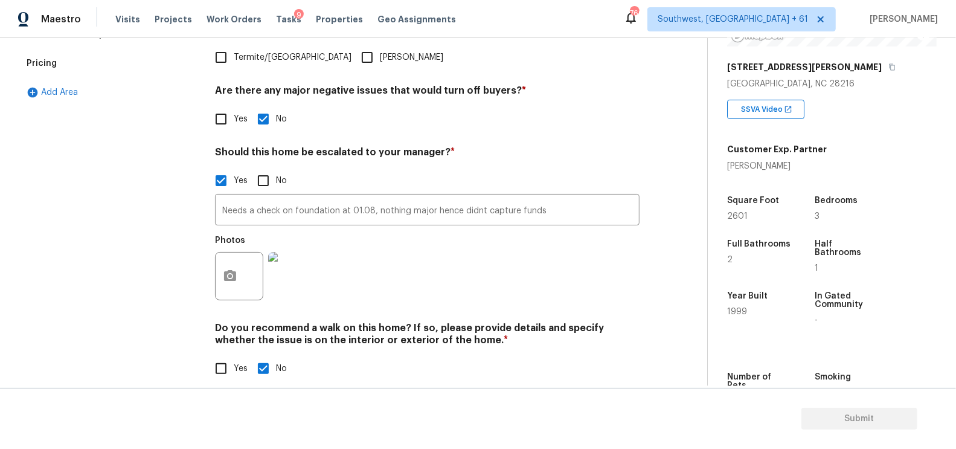
scroll to position [42, 0]
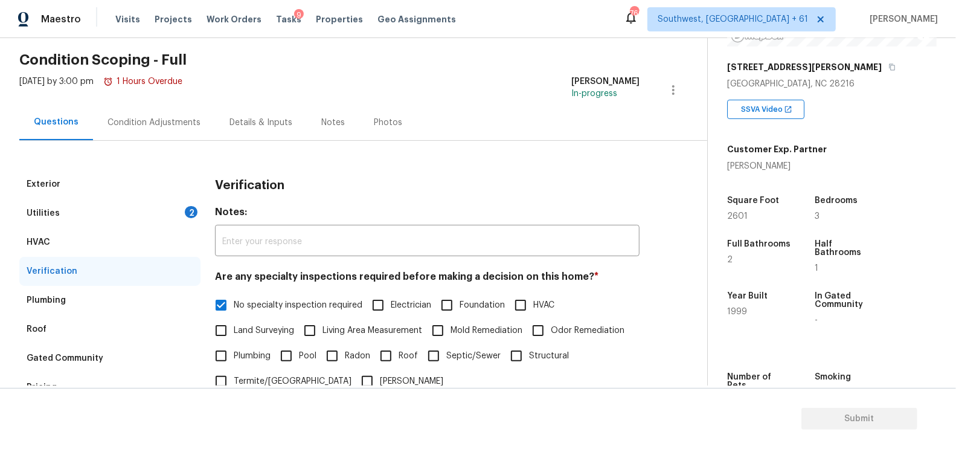
click at [162, 125] on div "Condition Adjustments" at bounding box center [153, 123] width 93 height 12
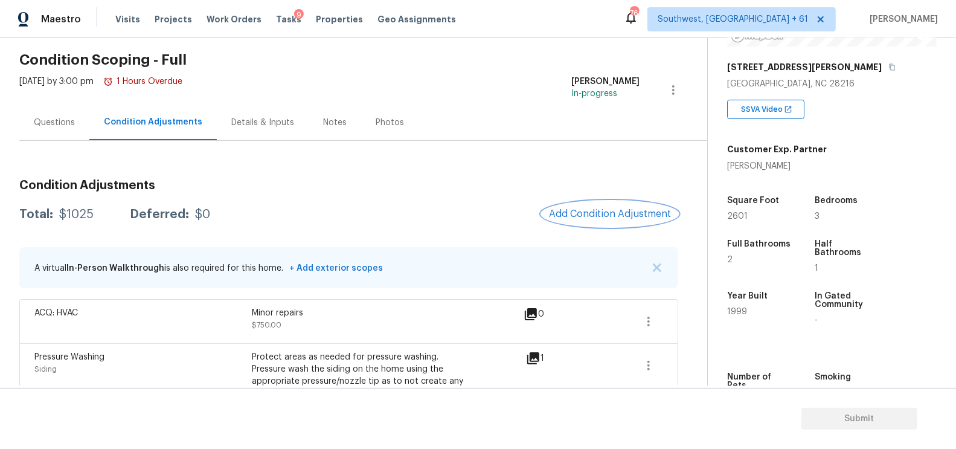
click at [666, 216] on span "Add Condition Adjustment" at bounding box center [610, 213] width 122 height 11
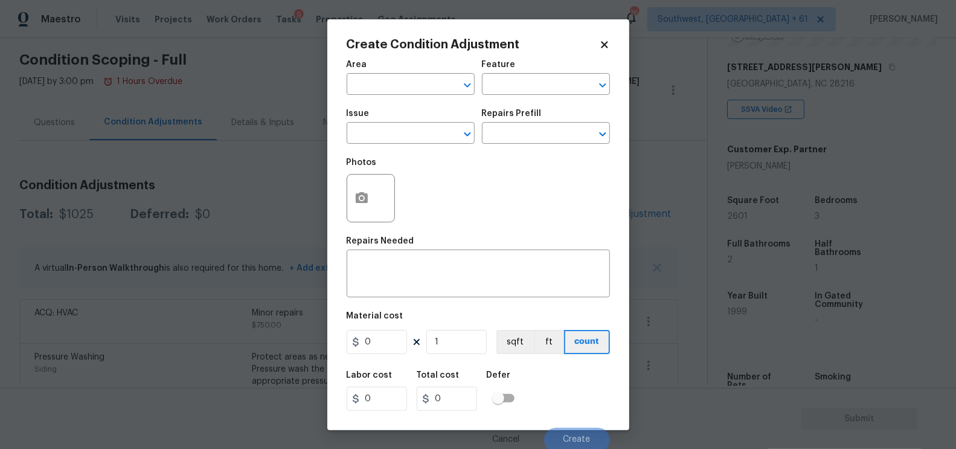
click at [412, 145] on span "Issue ​" at bounding box center [410, 126] width 128 height 49
click at [403, 136] on input "text" at bounding box center [393, 134] width 94 height 19
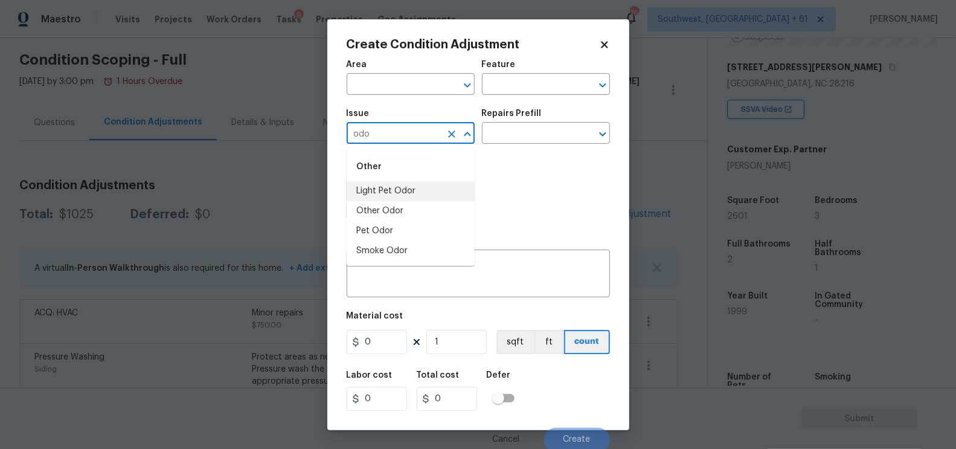
click at [400, 194] on li "Light Pet Odor" at bounding box center [410, 191] width 128 height 20
type input "Light Pet Odor"
click at [502, 140] on input "text" at bounding box center [529, 134] width 94 height 19
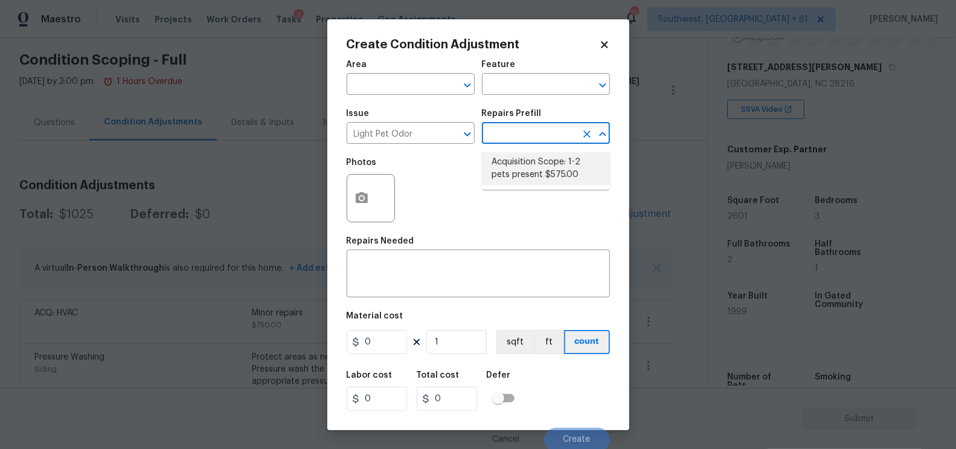
click at [532, 167] on li "Acquisition Scope: 1-2 pets present $575.00" at bounding box center [546, 168] width 128 height 33
type textarea "Acquisition Scope: 1-2 pets present"
type input "575"
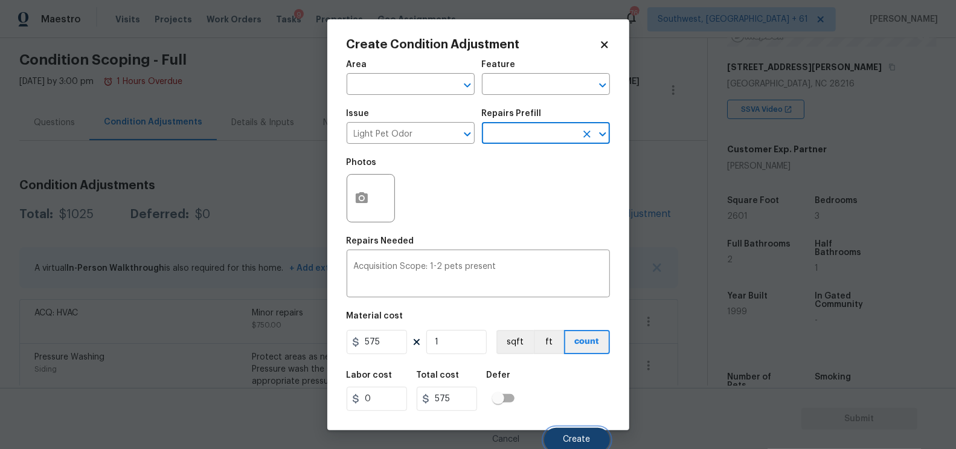
click at [579, 431] on button "Create" at bounding box center [577, 439] width 66 height 24
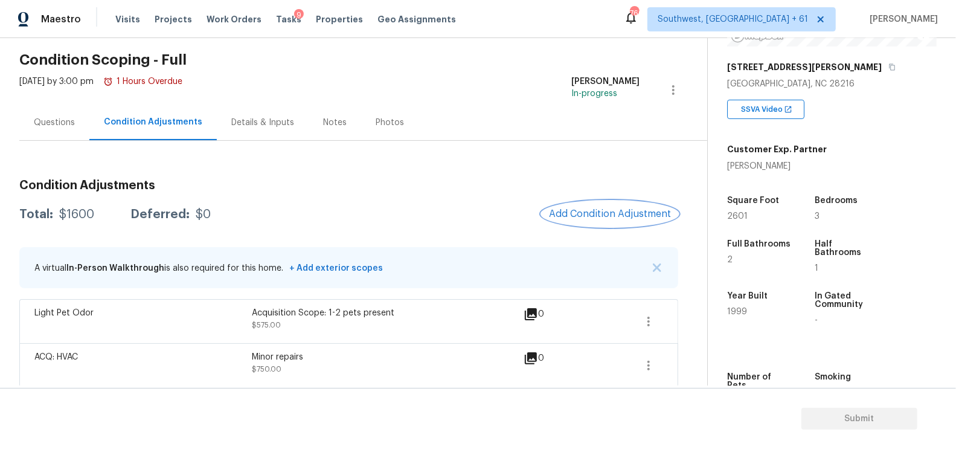
click at [609, 220] on button "Add Condition Adjustment" at bounding box center [609, 213] width 136 height 25
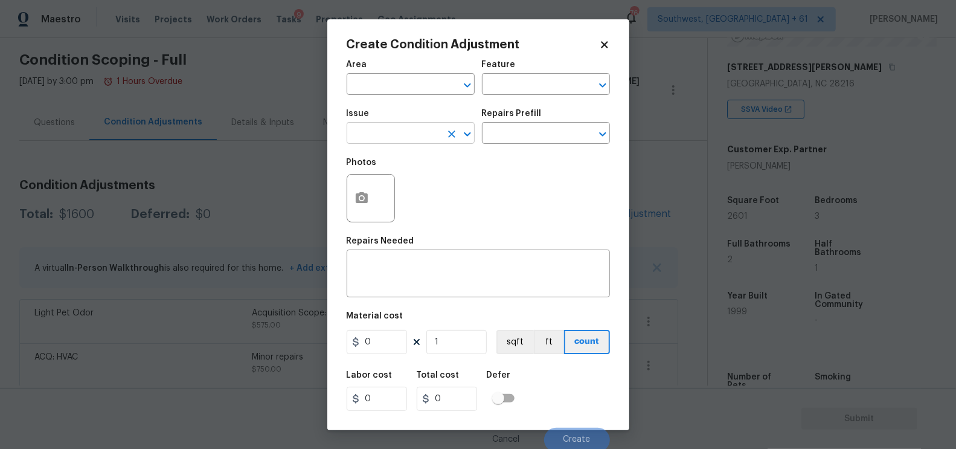
click at [368, 135] on input "text" at bounding box center [393, 134] width 94 height 19
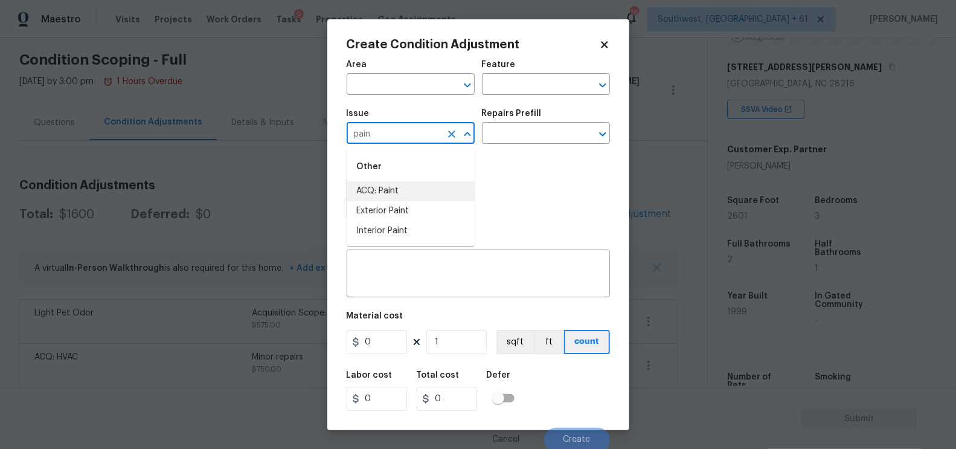
click at [382, 182] on li "ACQ: Paint" at bounding box center [410, 191] width 128 height 20
type input "ACQ: Paint"
click at [508, 144] on input "text" at bounding box center [529, 134] width 94 height 19
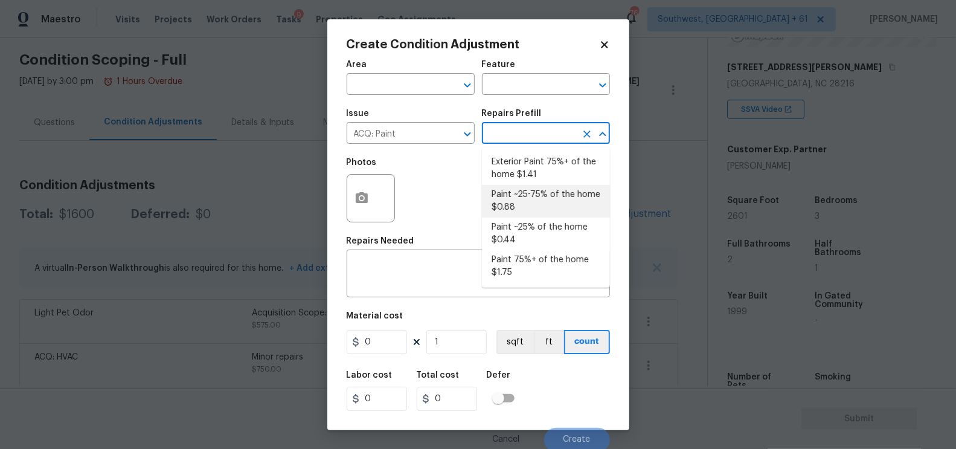
click at [523, 194] on li "Paint ~25-75% of the home $0.88" at bounding box center [546, 201] width 128 height 33
type input "Acquisition"
type textarea "Acquisition Scope: ~25 - 75% of the home needs interior paint"
type input "0.88"
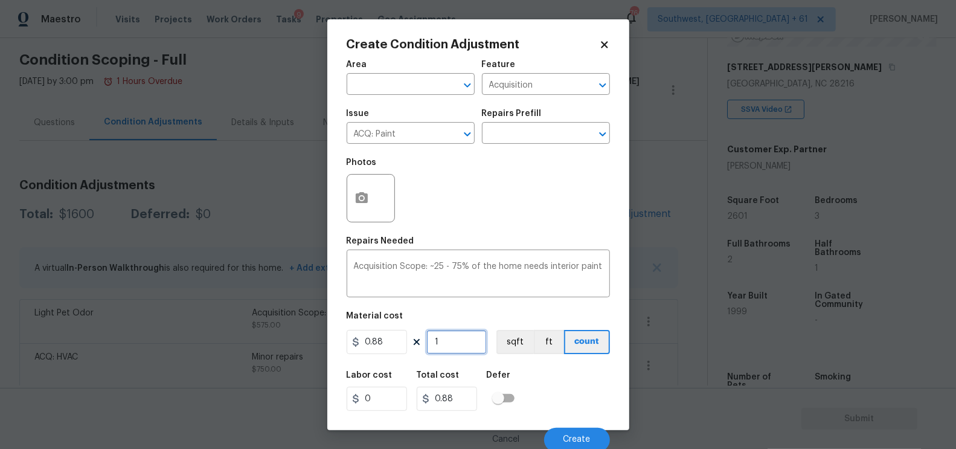
click at [450, 346] on input "1" at bounding box center [456, 342] width 60 height 24
type input "0"
type input "2"
type input "1.76"
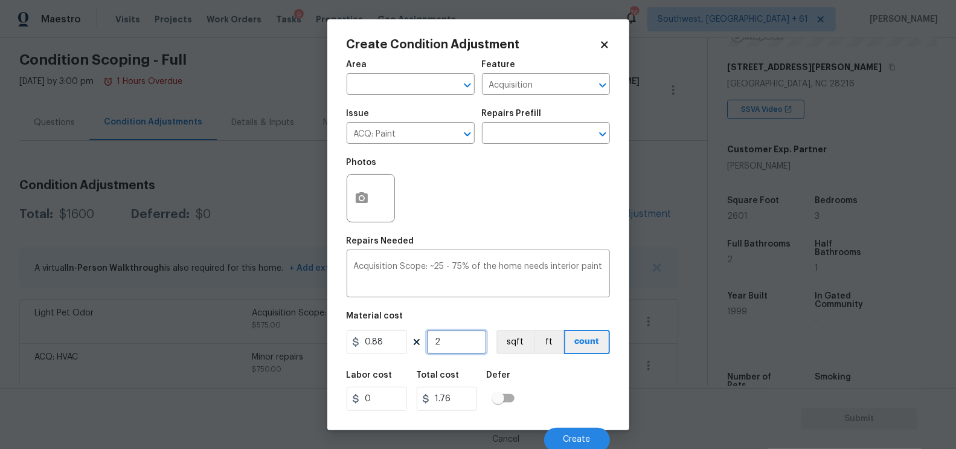
type input "26"
type input "22.88"
type input "260"
type input "228.8"
type input "2601"
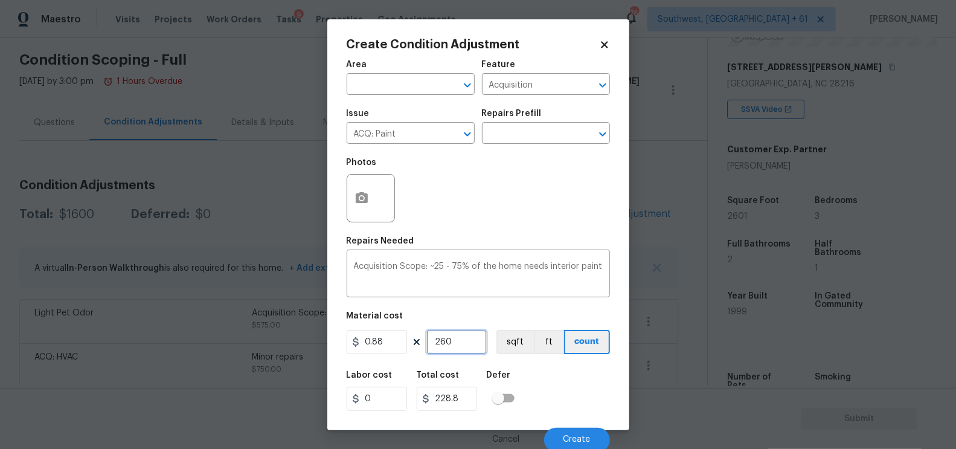
type input "2288.88"
type input "2601"
click at [473, 412] on div "Labor cost 0 Total cost 2288.88 Defer" at bounding box center [477, 390] width 263 height 54
click at [362, 191] on button "button" at bounding box center [361, 197] width 29 height 47
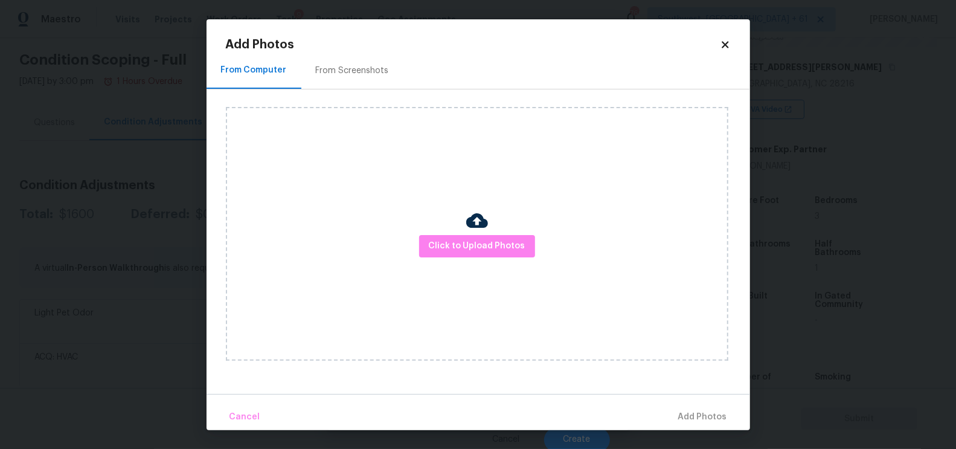
click at [360, 80] on div "From Screenshots" at bounding box center [352, 71] width 102 height 36
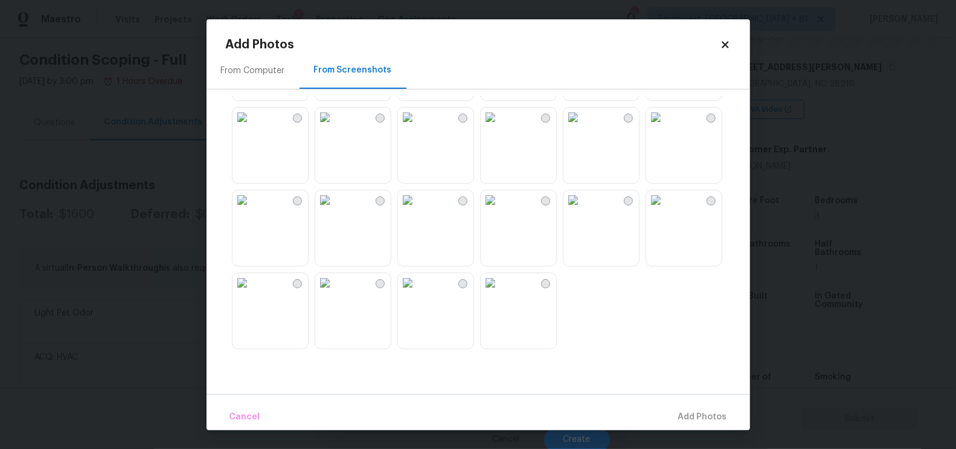
scroll to position [1135, 0]
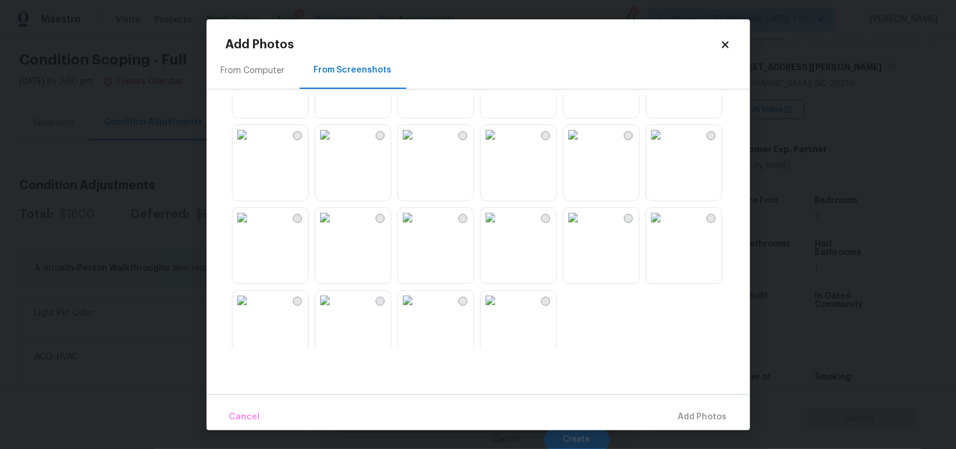
click at [417, 310] on img at bounding box center [407, 299] width 19 height 19
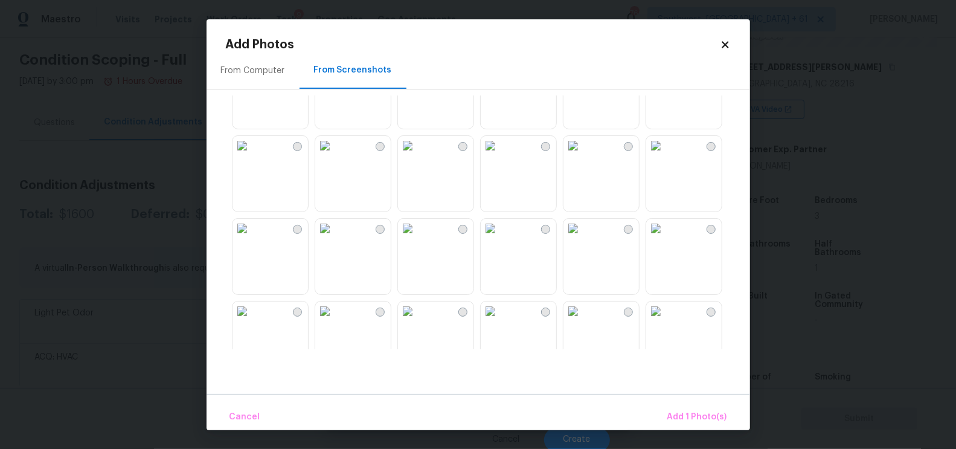
scroll to position [421, 0]
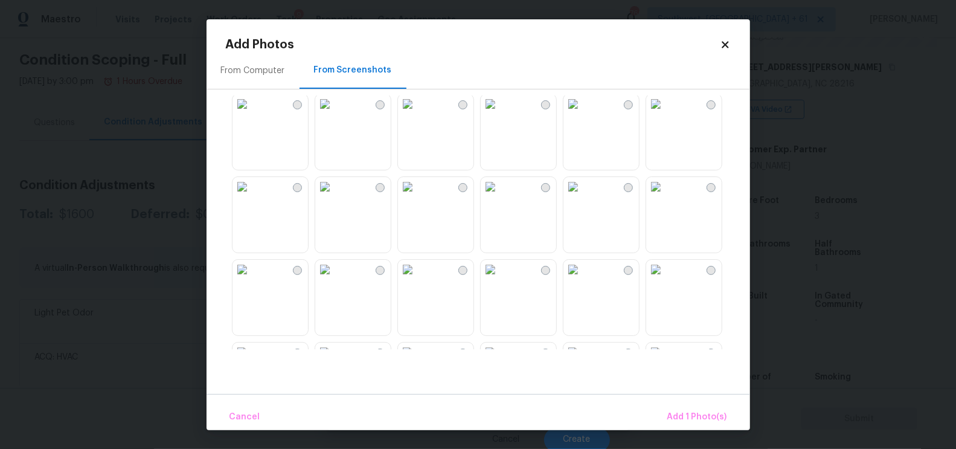
click at [252, 188] on img at bounding box center [241, 186] width 19 height 19
click at [707, 420] on span "Add 2 Photo(s)" at bounding box center [696, 416] width 62 height 15
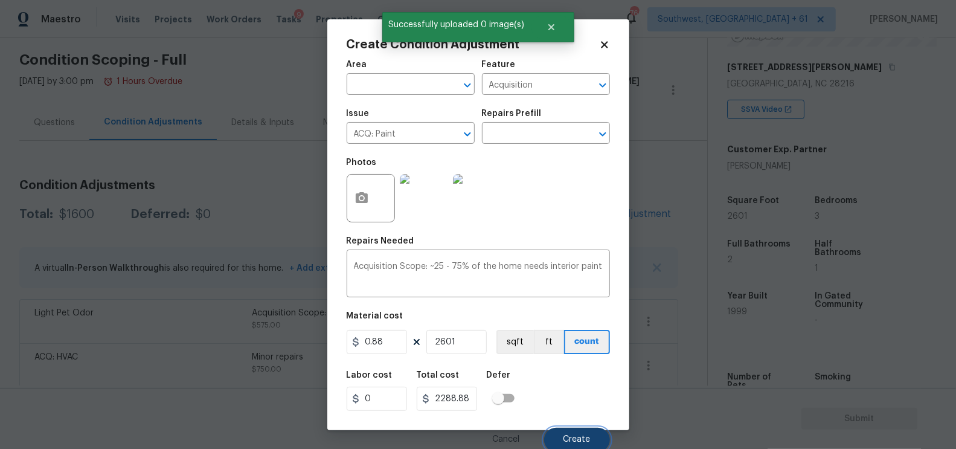
click at [568, 441] on span "Create" at bounding box center [576, 439] width 27 height 9
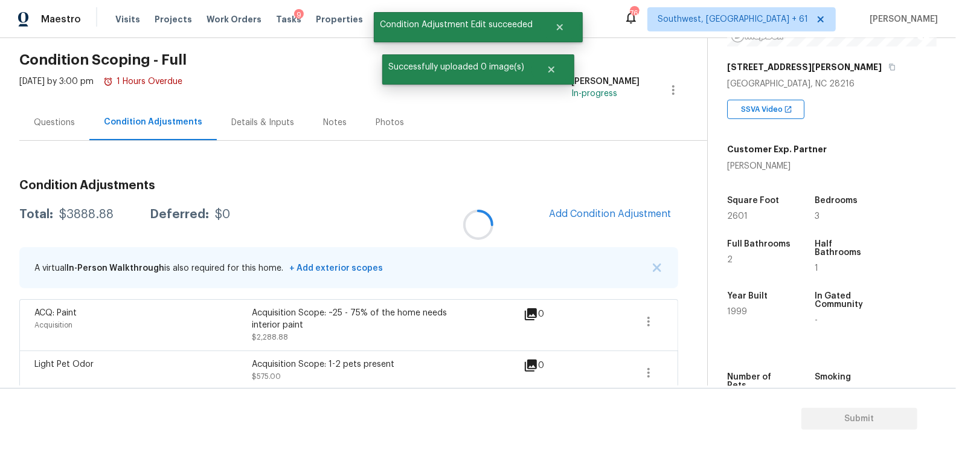
click at [612, 211] on div at bounding box center [478, 224] width 956 height 449
click at [608, 214] on div at bounding box center [478, 224] width 956 height 449
click at [617, 213] on div at bounding box center [478, 224] width 956 height 449
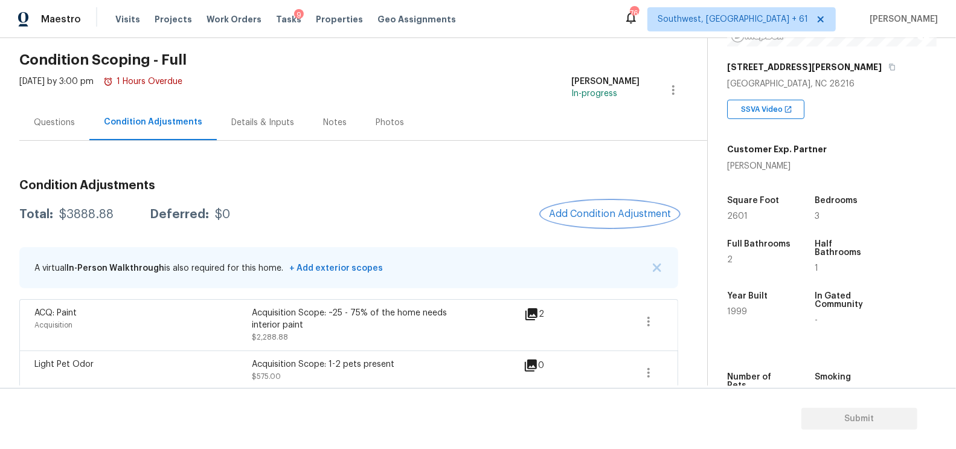
click at [621, 206] on button "Add Condition Adjustment" at bounding box center [609, 213] width 136 height 25
click at [621, 206] on body "Maestro Visits Projects Work Orders Tasks 9 Properties Geo Assignments 766 Sout…" at bounding box center [478, 224] width 956 height 449
click at [578, 201] on span "Add Condition Adjustment" at bounding box center [609, 214] width 136 height 27
click at [579, 222] on button "Add Condition Adjustment" at bounding box center [609, 213] width 136 height 25
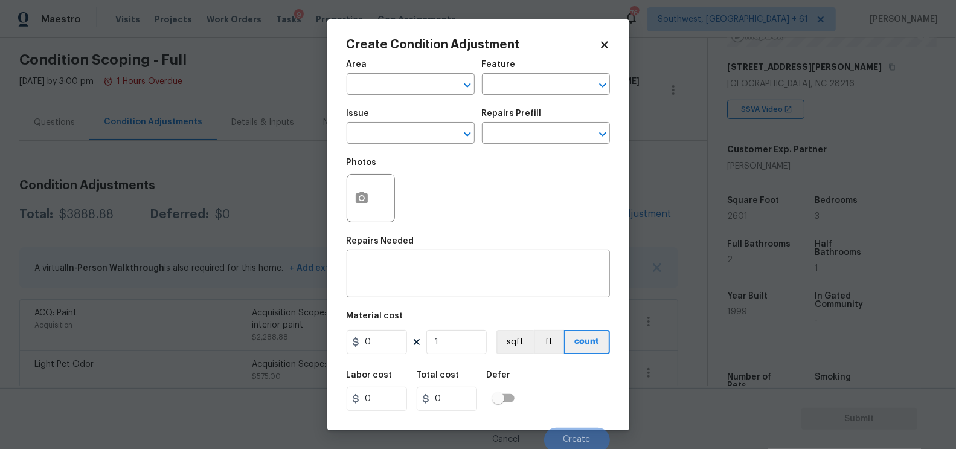
click at [423, 122] on div "Issue" at bounding box center [410, 117] width 128 height 16
click at [392, 135] on input "text" at bounding box center [393, 134] width 94 height 19
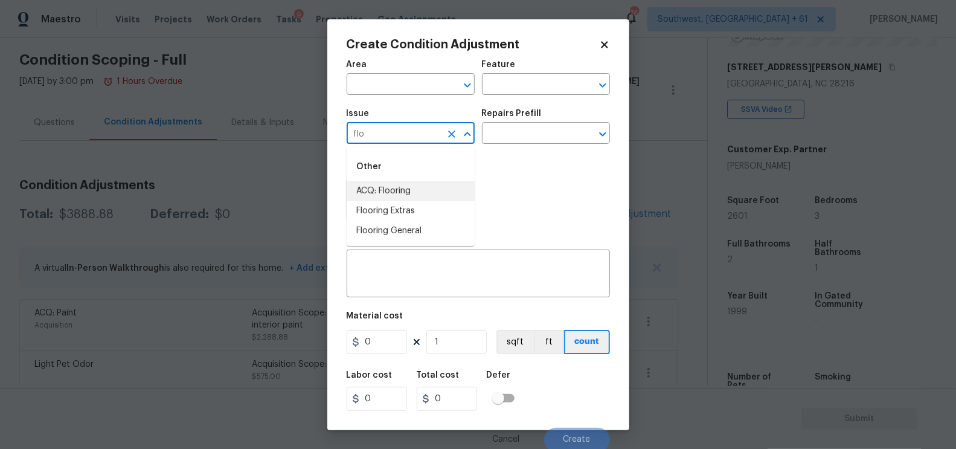
click at [411, 190] on li "ACQ: Flooring" at bounding box center [410, 191] width 128 height 20
type input "ACQ: Flooring"
click at [536, 138] on input "text" at bounding box center [529, 134] width 94 height 19
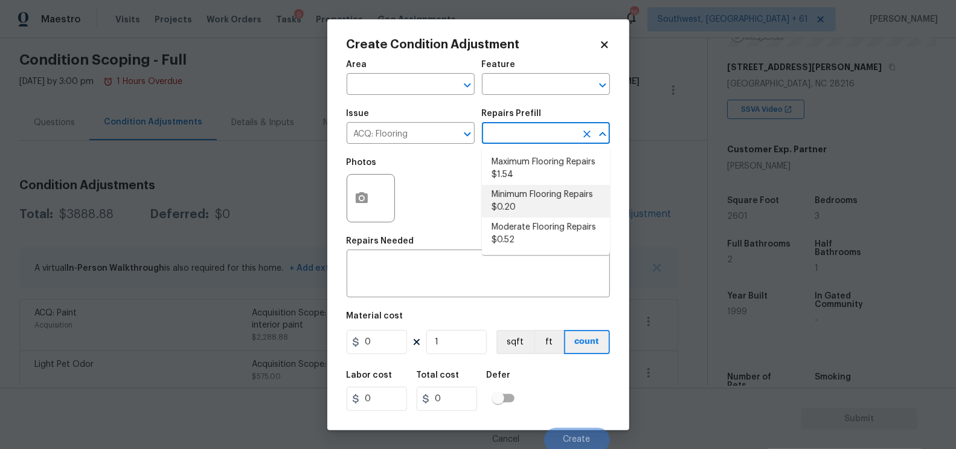
click at [529, 227] on li "Moderate Flooring Repairs $0.52" at bounding box center [546, 233] width 128 height 33
type input "Acquisition"
type textarea "Acquisition Scope: Moderate flooring repairs"
type input "0.52"
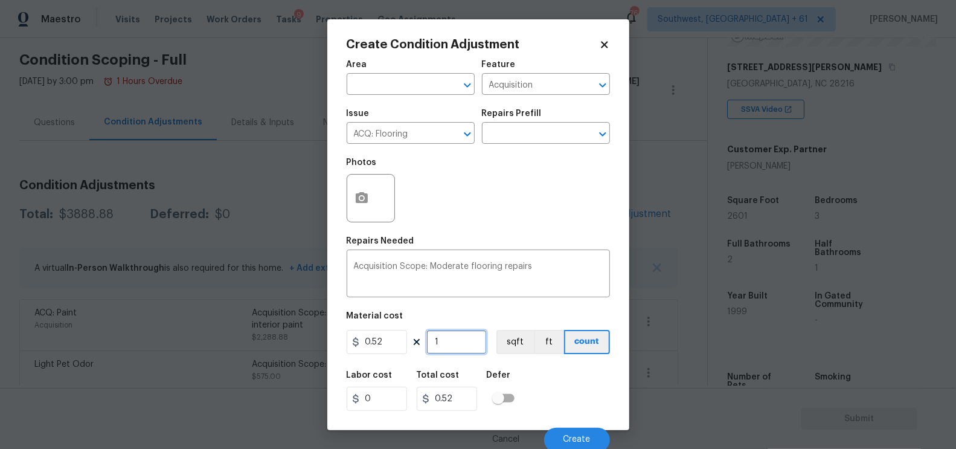
click at [476, 334] on input "1" at bounding box center [456, 342] width 60 height 24
type input "0"
type input "2"
type input "1.04"
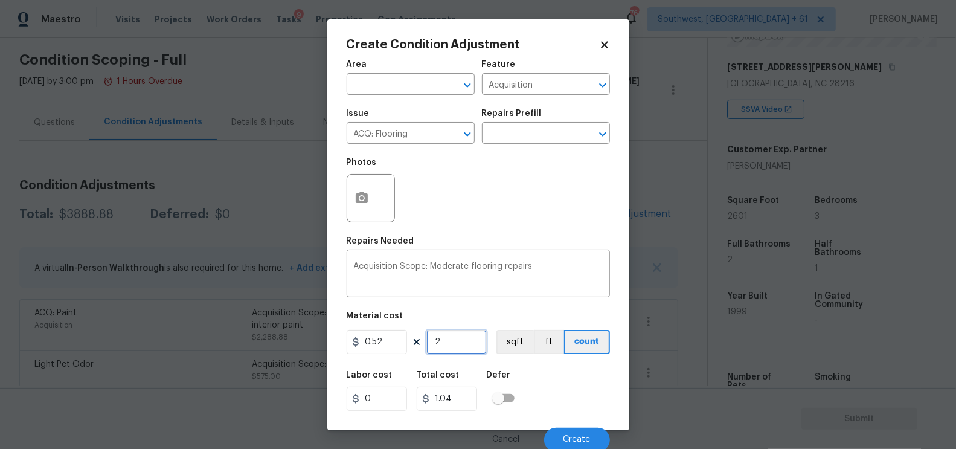
type input "26"
type input "13.52"
type input "260"
type input "135.2"
type input "2601"
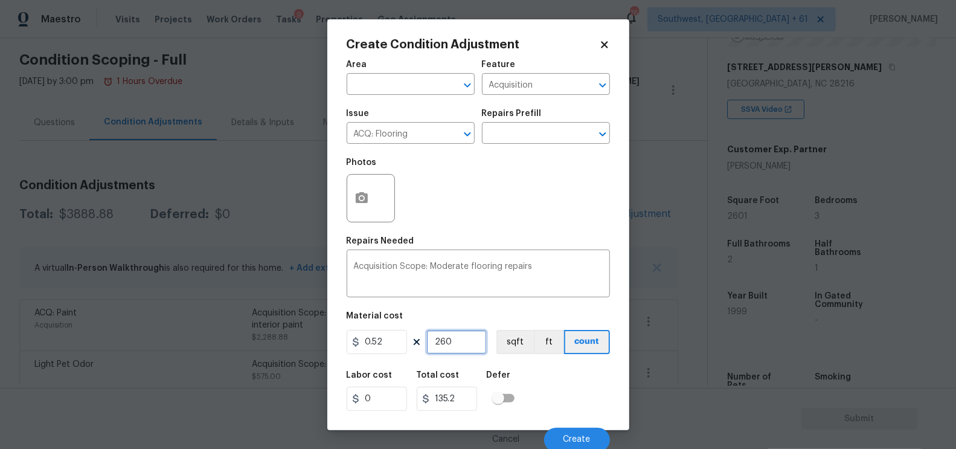
type input "1352.52"
type input "2601"
click at [464, 404] on input "1352.52" at bounding box center [447, 398] width 60 height 24
click at [372, 217] on div at bounding box center [370, 198] width 48 height 48
click at [358, 200] on icon "button" at bounding box center [362, 197] width 12 height 11
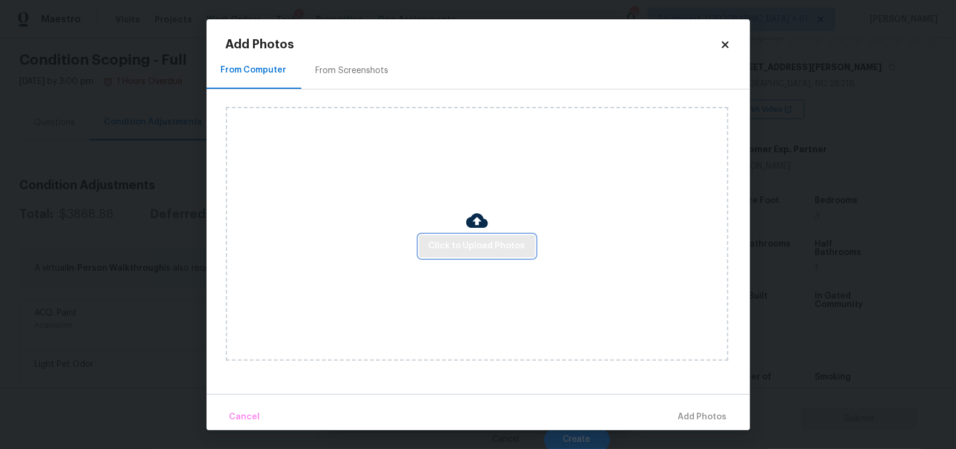
click at [506, 251] on span "Click to Upload Photos" at bounding box center [477, 245] width 97 height 15
click at [381, 78] on div "From Screenshots" at bounding box center [352, 71] width 102 height 36
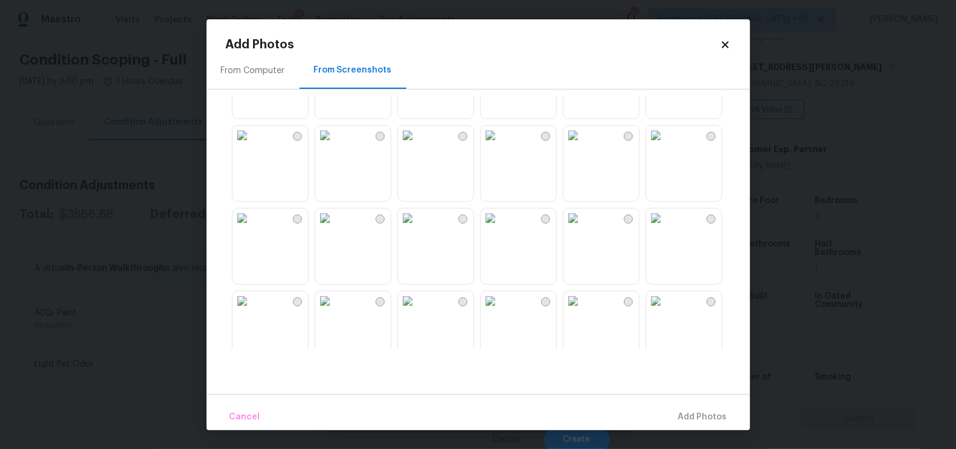
scroll to position [417, 0]
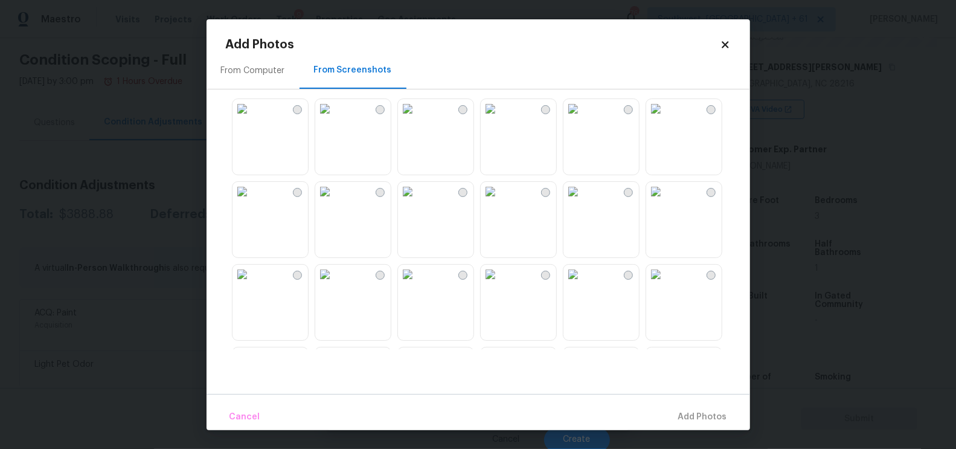
click at [249, 201] on img at bounding box center [241, 191] width 19 height 19
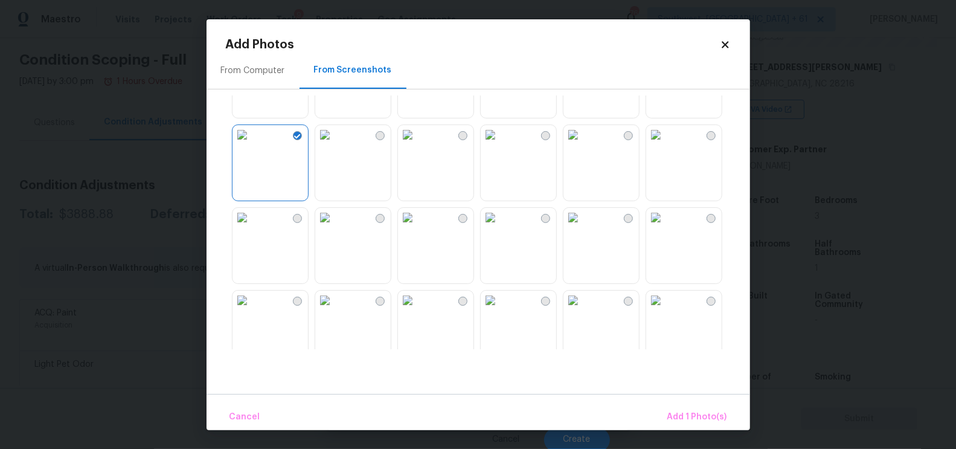
click at [500, 144] on img at bounding box center [490, 134] width 19 height 19
click at [698, 415] on span "Add 2 Photo(s)" at bounding box center [696, 416] width 62 height 15
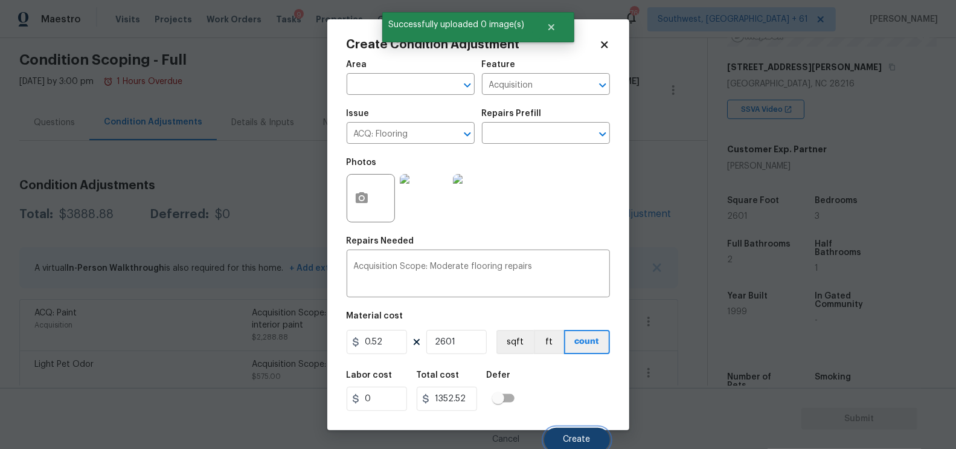
click at [576, 437] on span "Create" at bounding box center [576, 439] width 27 height 9
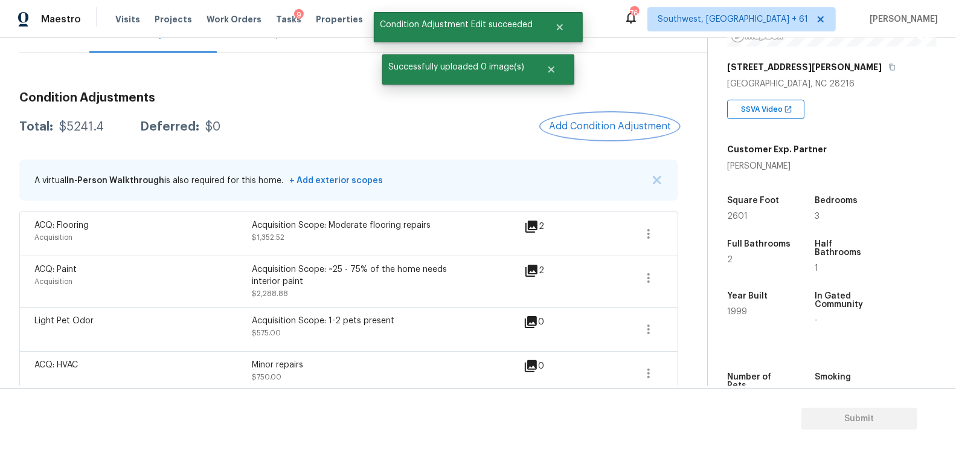
scroll to position [139, 0]
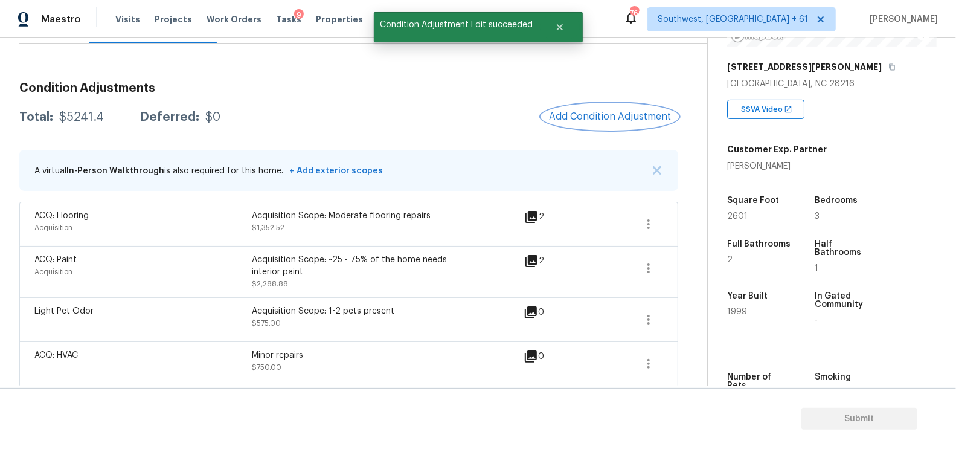
click at [625, 113] on span "Add Condition Adjustment" at bounding box center [610, 116] width 122 height 11
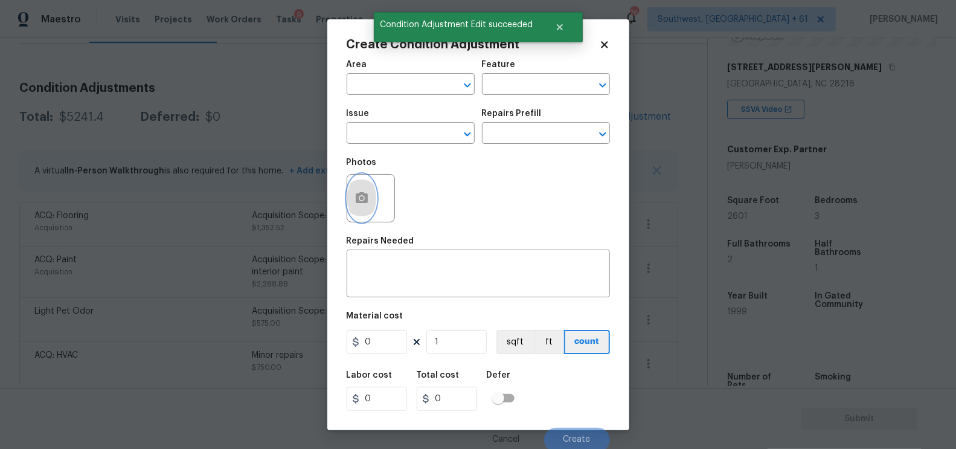
click at [363, 208] on button "button" at bounding box center [361, 197] width 29 height 47
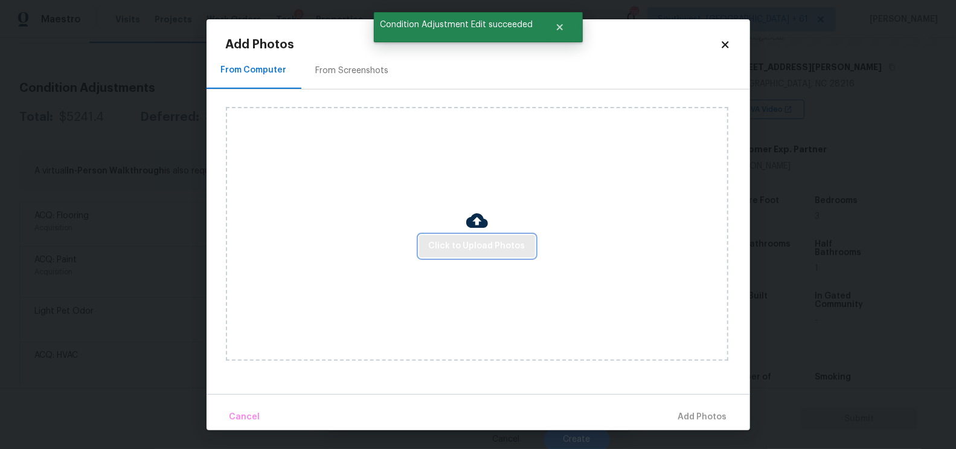
click at [481, 247] on span "Click to Upload Photos" at bounding box center [477, 245] width 97 height 15
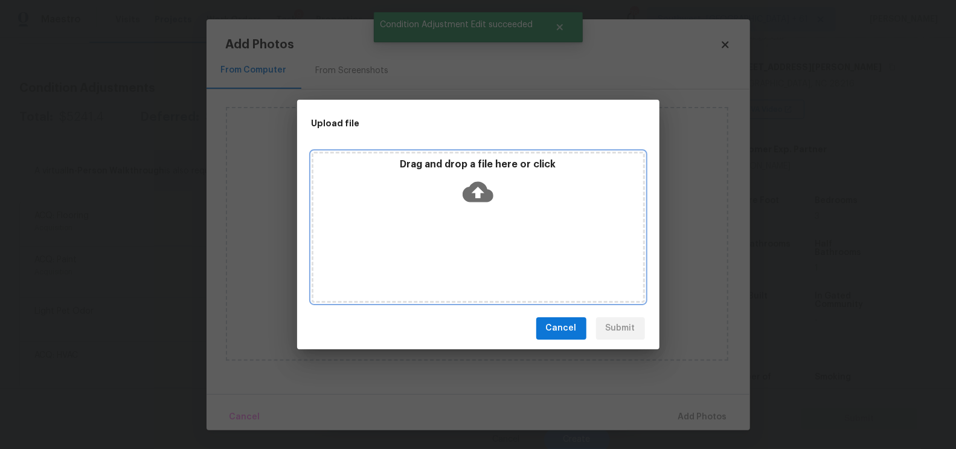
click at [478, 206] on div "Drag and drop a file here or click" at bounding box center [478, 184] width 330 height 52
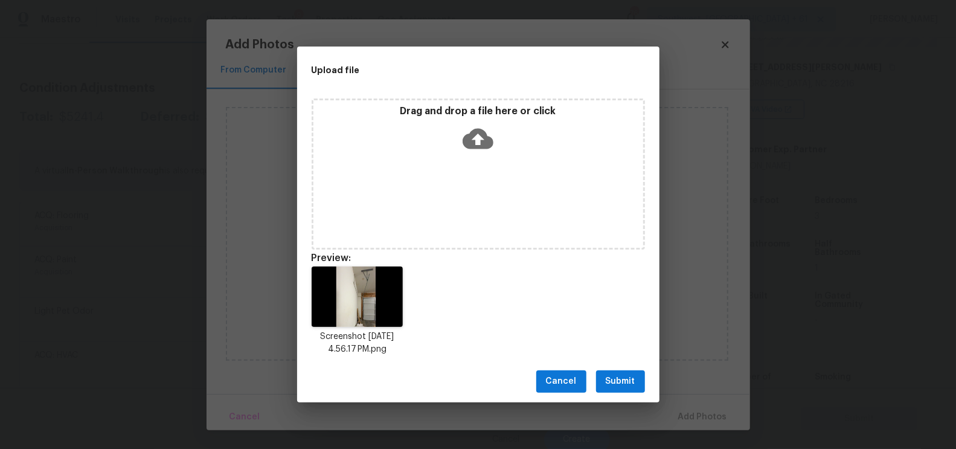
click at [615, 374] on span "Submit" at bounding box center [620, 381] width 30 height 15
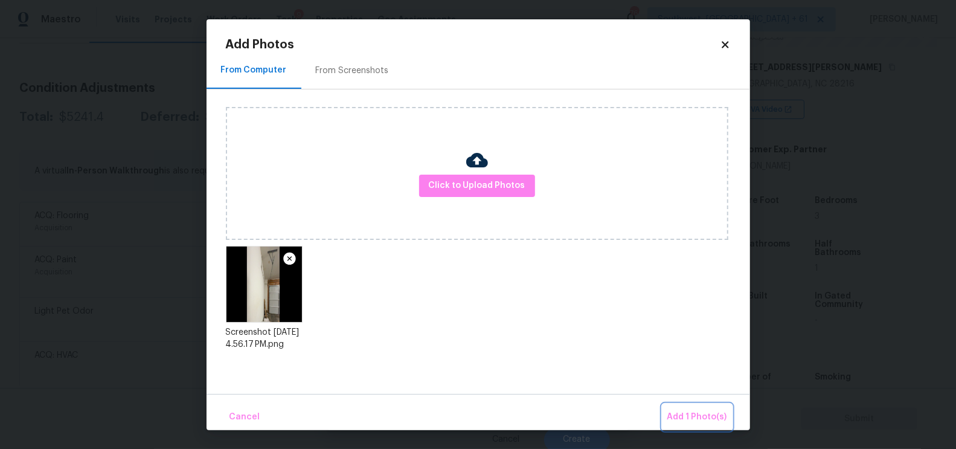
click at [706, 410] on span "Add 1 Photo(s)" at bounding box center [697, 416] width 60 height 15
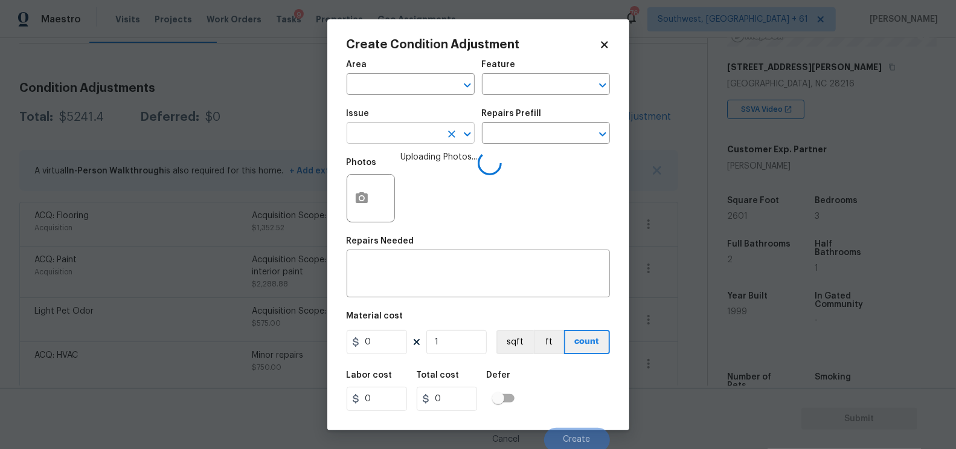
click at [401, 130] on input "text" at bounding box center [393, 134] width 94 height 19
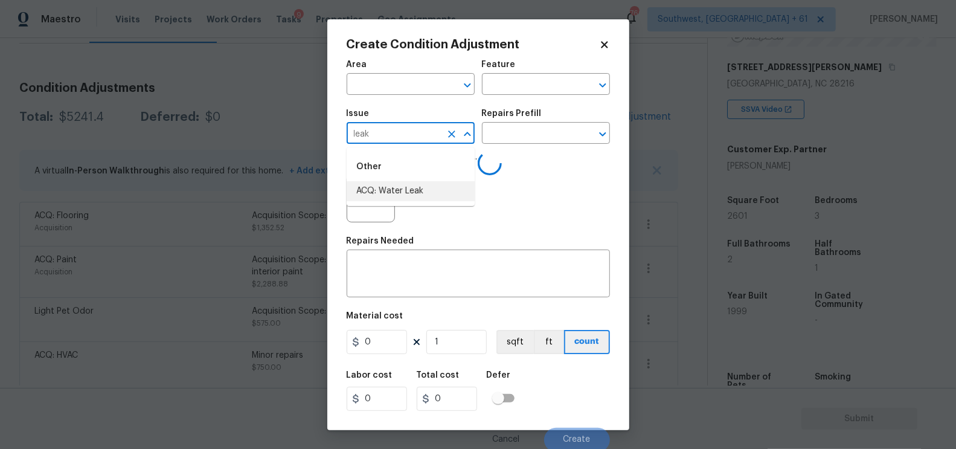
click at [400, 194] on li "ACQ: Water Leak" at bounding box center [410, 191] width 128 height 20
type input "ACQ: Water Leak"
click at [427, 271] on textarea at bounding box center [478, 274] width 249 height 25
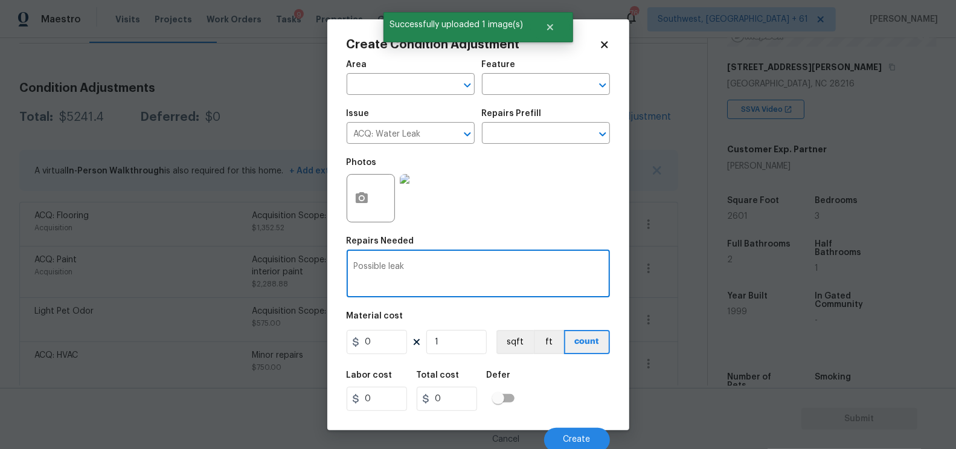
type textarea "Possible leak"
click at [461, 387] on input "0" at bounding box center [447, 398] width 60 height 24
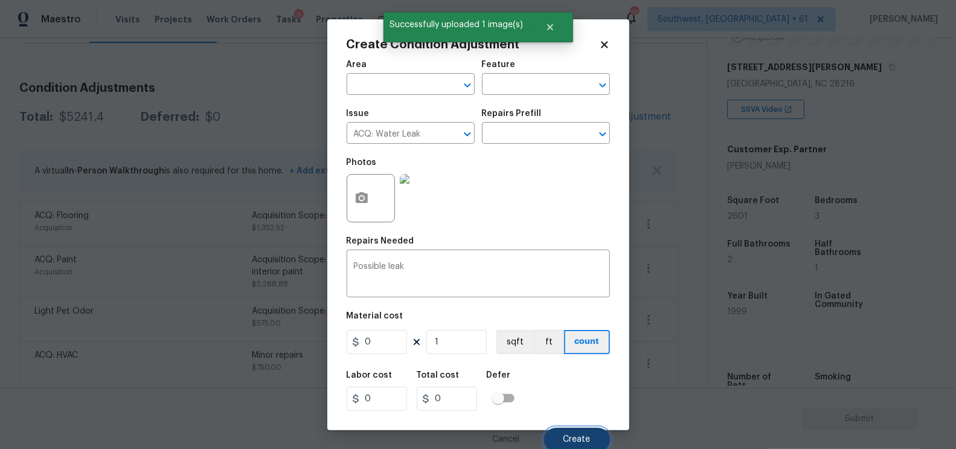
click at [581, 435] on button "Create" at bounding box center [577, 439] width 66 height 24
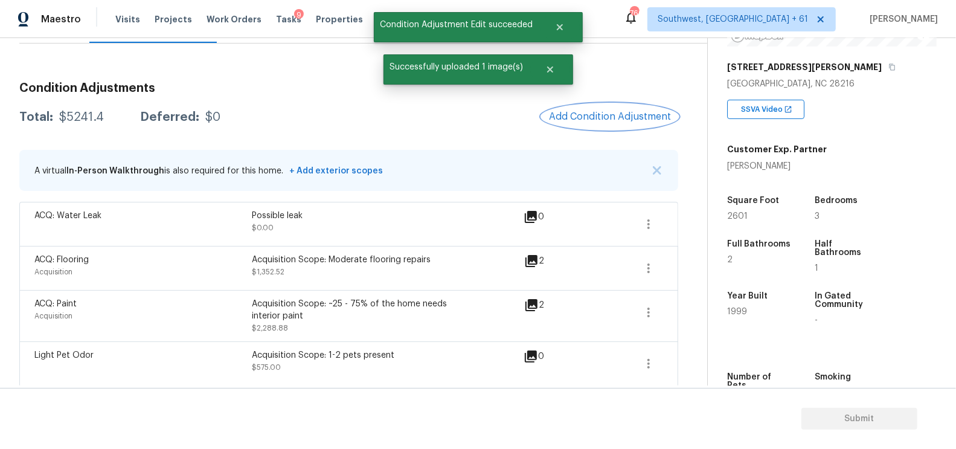
click at [610, 121] on span "Add Condition Adjustment" at bounding box center [610, 116] width 122 height 11
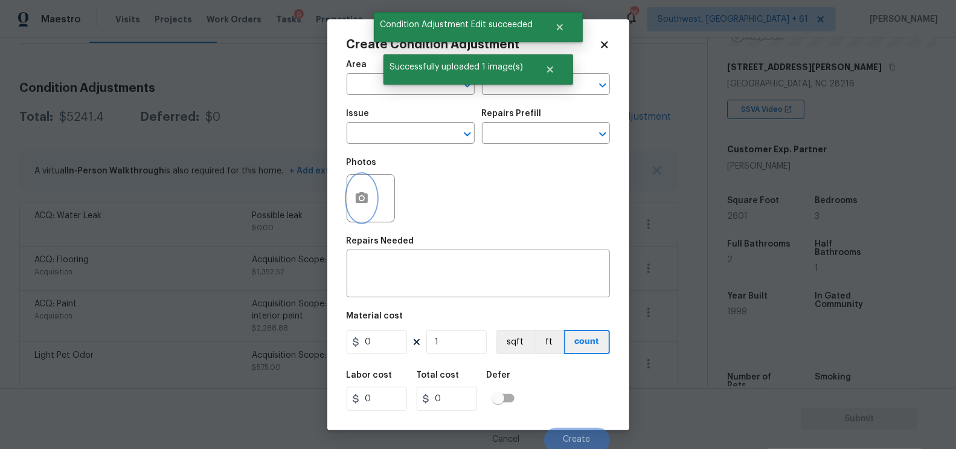
click at [362, 207] on button "button" at bounding box center [361, 197] width 29 height 47
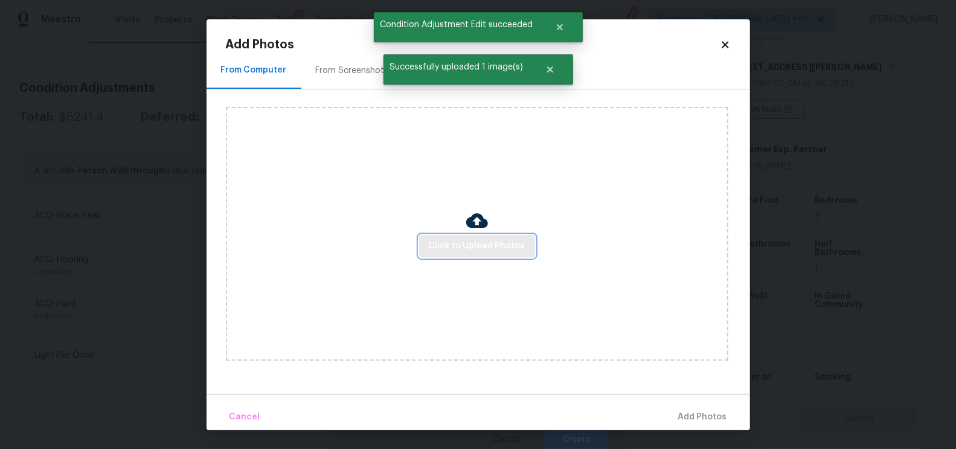
click at [466, 252] on span "Click to Upload Photos" at bounding box center [477, 245] width 97 height 15
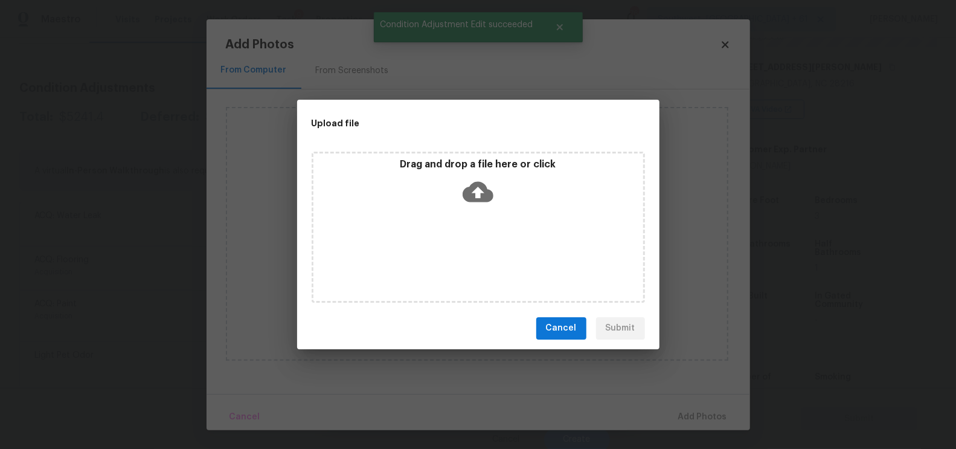
click at [473, 207] on div "Drag and drop a file here or click" at bounding box center [478, 184] width 330 height 52
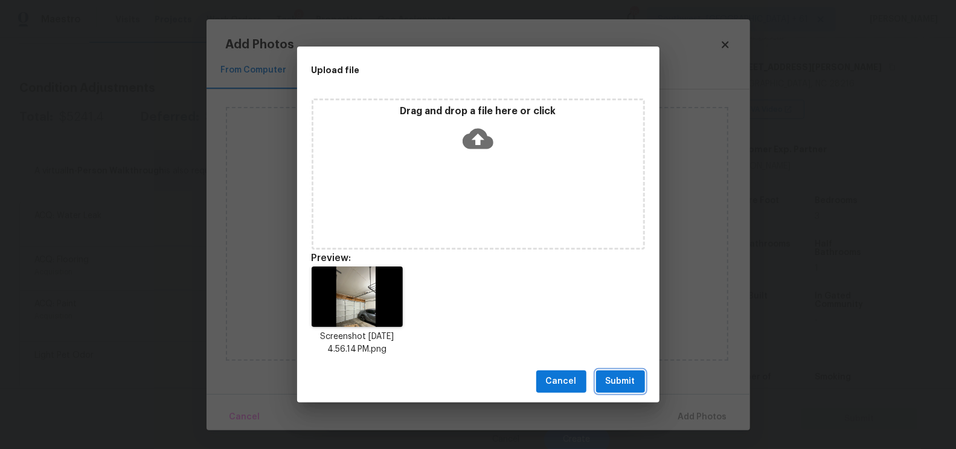
click at [610, 372] on button "Submit" at bounding box center [620, 381] width 49 height 22
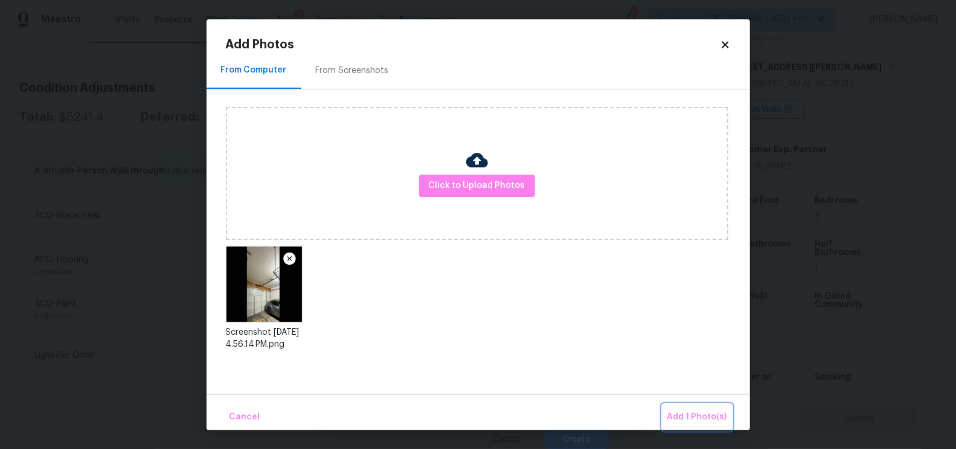
click at [709, 424] on button "Add 1 Photo(s)" at bounding box center [696, 417] width 69 height 26
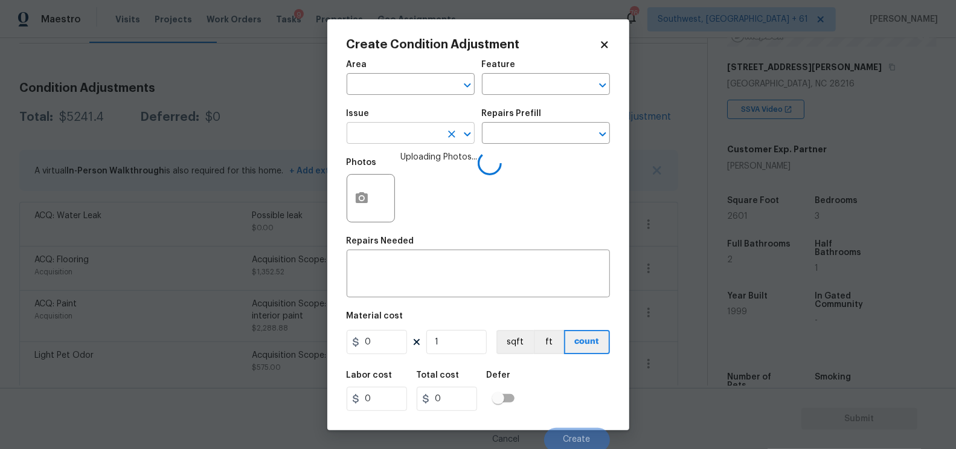
click at [400, 139] on input "text" at bounding box center [393, 134] width 94 height 19
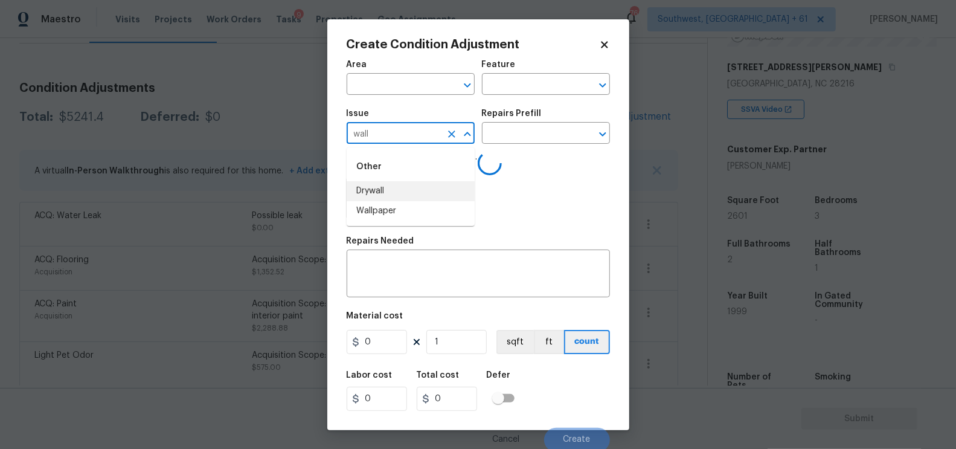
click at [404, 194] on li "Drywall" at bounding box center [410, 191] width 128 height 20
type input "Drywall"
click at [532, 127] on input "text" at bounding box center [529, 134] width 94 height 19
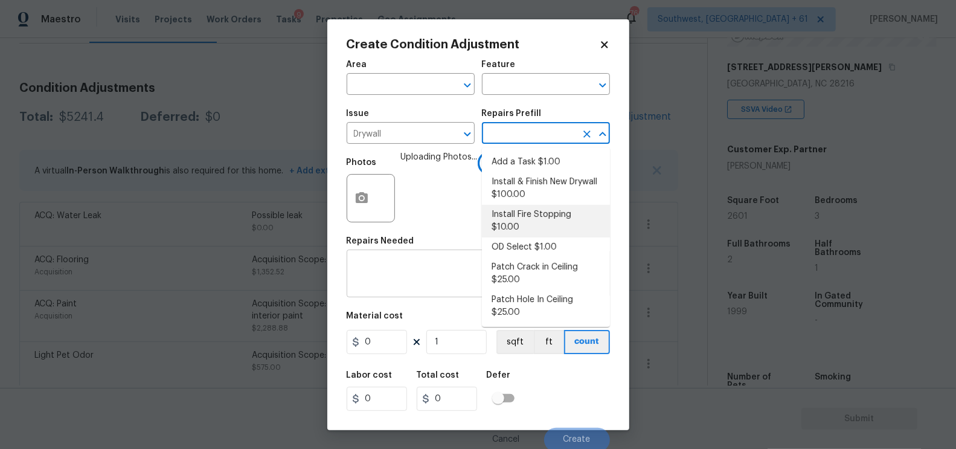
click at [381, 287] on textarea at bounding box center [478, 274] width 249 height 25
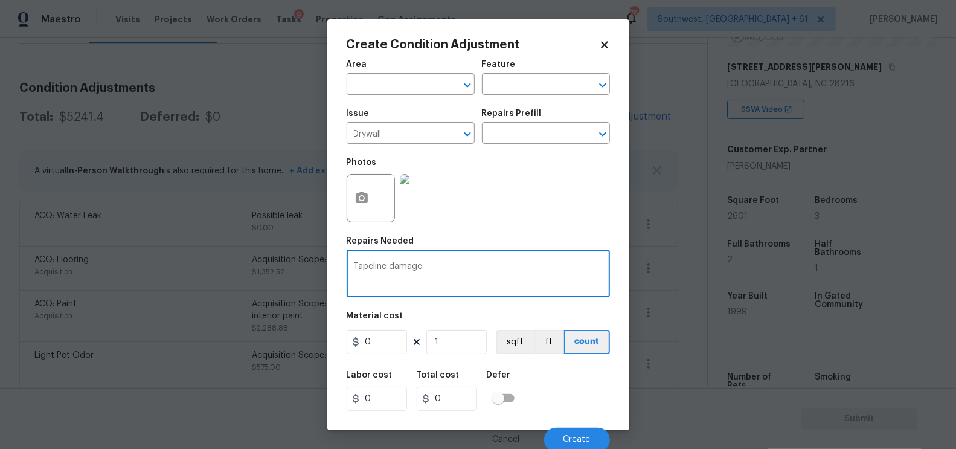
type textarea "Tapeline damage"
click at [376, 348] on input "0" at bounding box center [376, 342] width 60 height 24
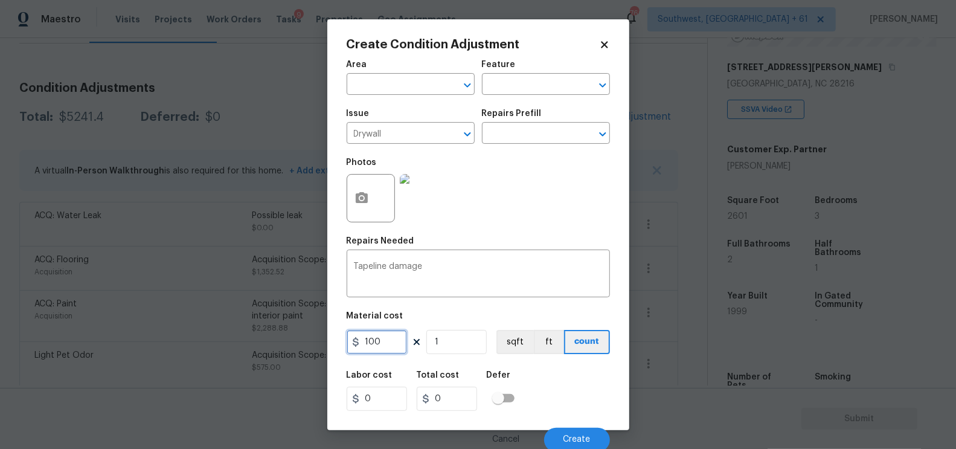
type input "100"
click at [414, 372] on div "Labor cost" at bounding box center [381, 379] width 70 height 16
click at [593, 434] on button "Create" at bounding box center [577, 439] width 66 height 24
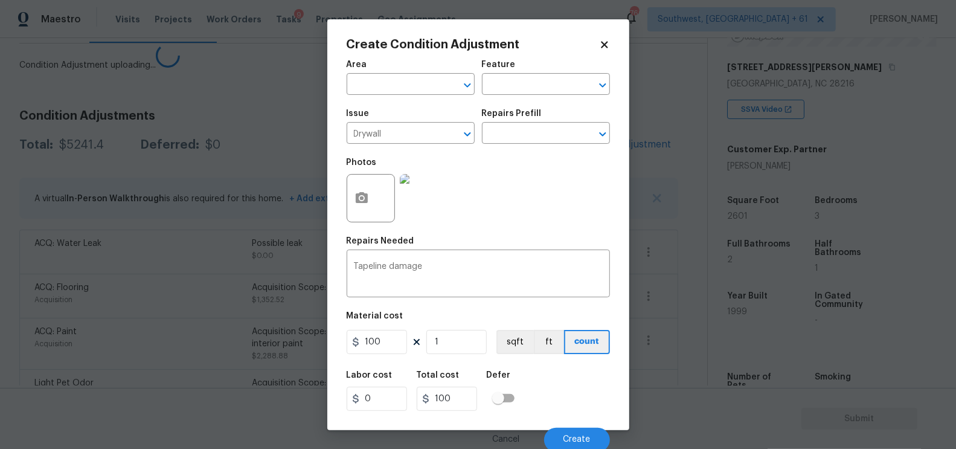
click at [633, 136] on body "Maestro Visits Projects Work Orders Tasks 9 Properties Geo Assignments 766 Sout…" at bounding box center [478, 224] width 956 height 449
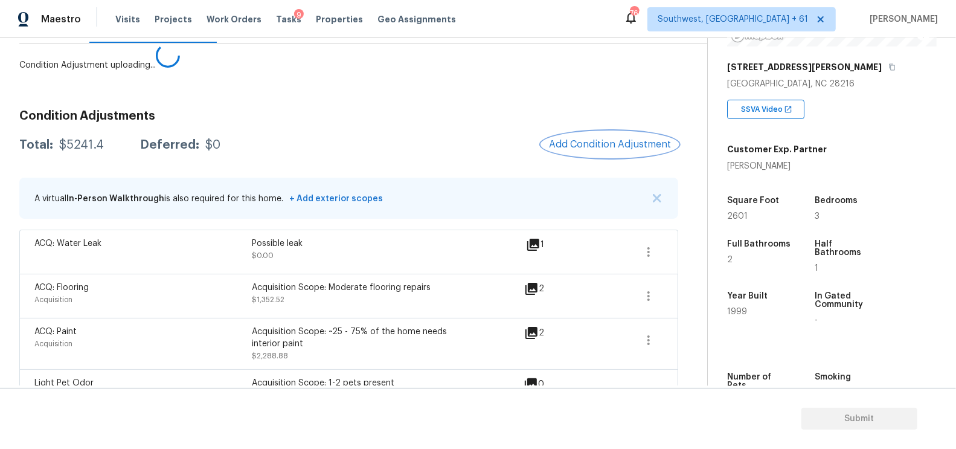
click at [633, 136] on button "Add Condition Adjustment" at bounding box center [609, 144] width 136 height 25
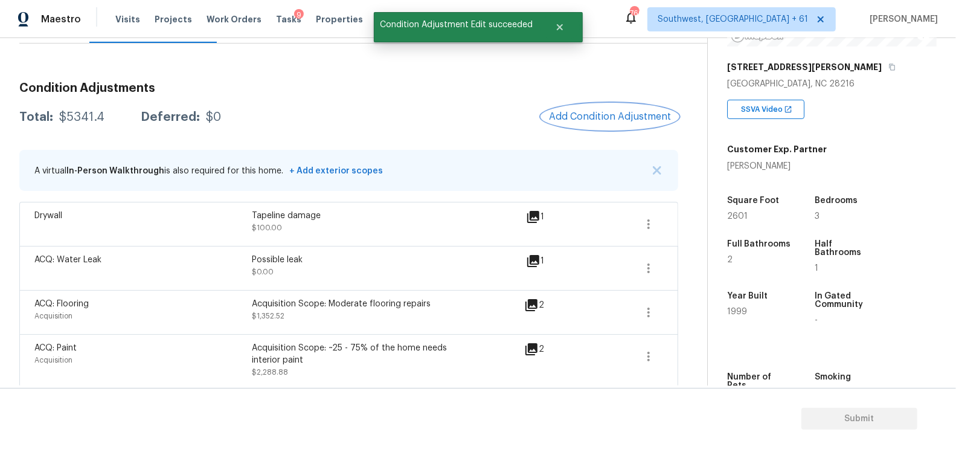
click at [605, 122] on button "Add Condition Adjustment" at bounding box center [609, 116] width 136 height 25
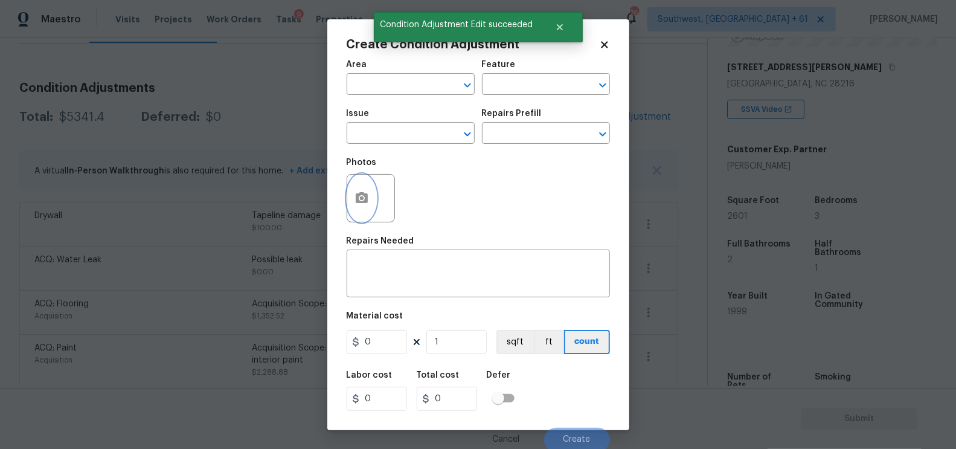
click at [359, 205] on icon "button" at bounding box center [361, 198] width 14 height 14
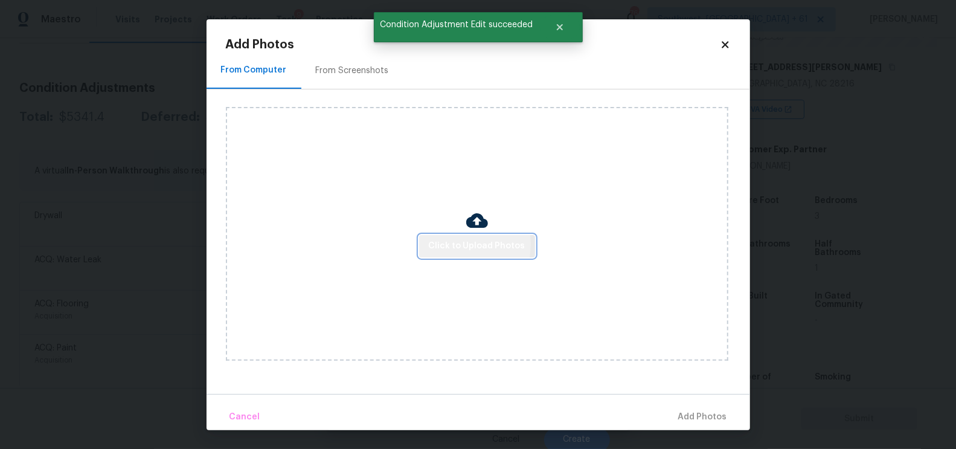
click at [440, 244] on span "Click to Upload Photos" at bounding box center [477, 245] width 97 height 15
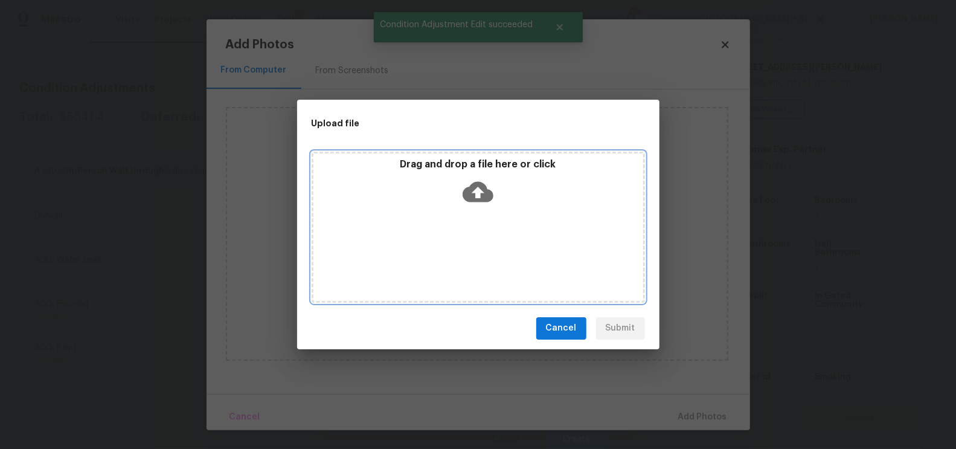
click at [459, 215] on div "Drag and drop a file here or click" at bounding box center [477, 227] width 333 height 151
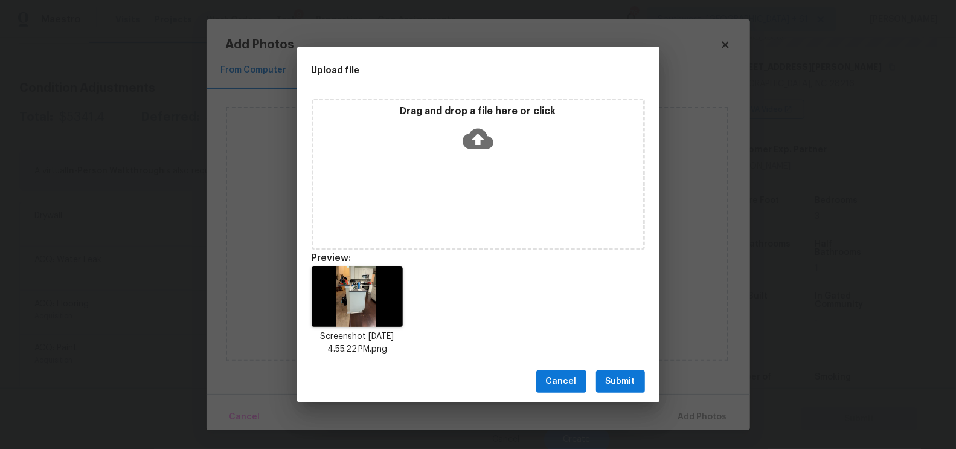
click at [621, 385] on span "Submit" at bounding box center [620, 381] width 30 height 15
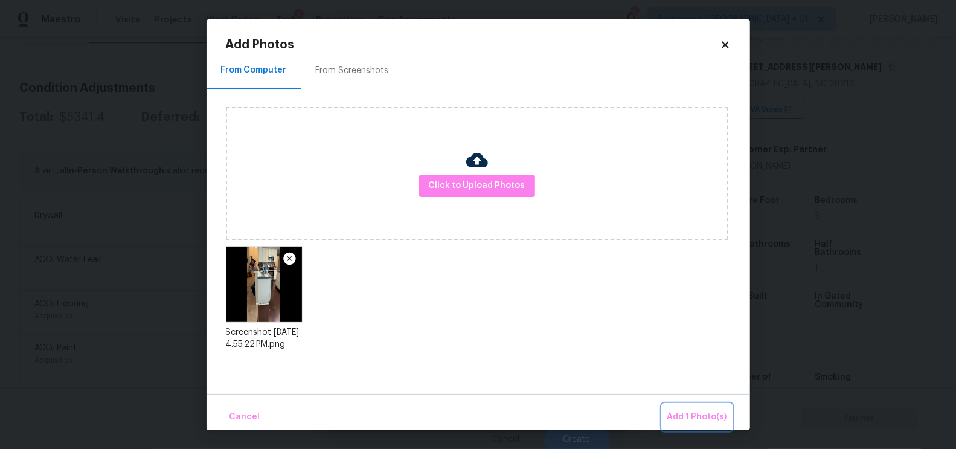
click at [674, 404] on button "Add 1 Photo(s)" at bounding box center [696, 417] width 69 height 26
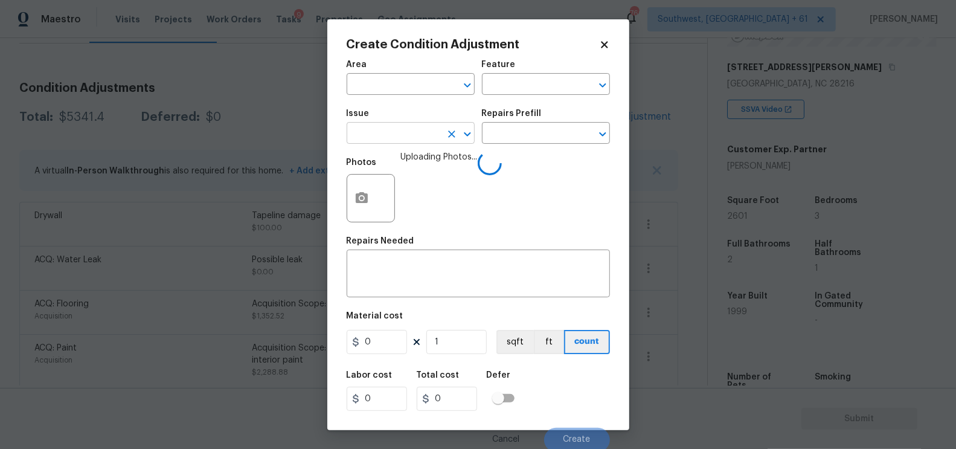
click at [413, 144] on body "Maestro Visits Projects Work Orders Tasks 9 Properties Geo Assignments 766 Sout…" at bounding box center [478, 224] width 956 height 449
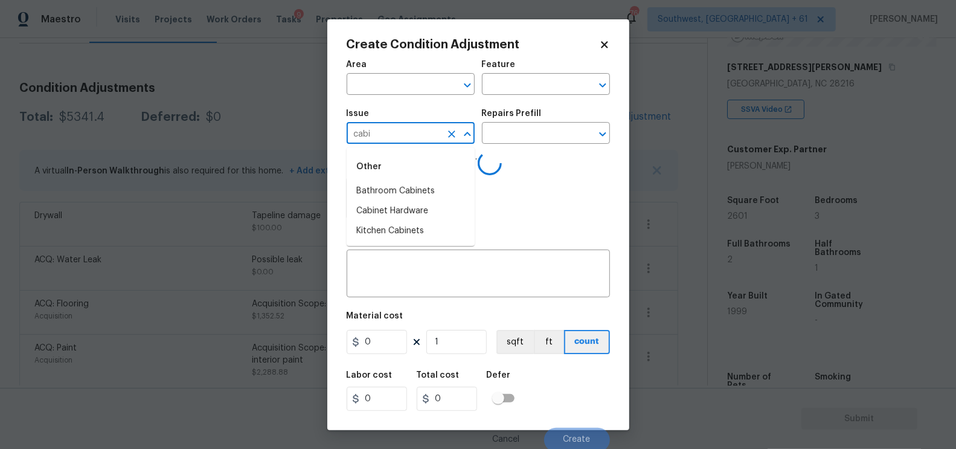
type input "cabin"
click at [417, 231] on li "Kitchen Cabinets" at bounding box center [410, 231] width 128 height 20
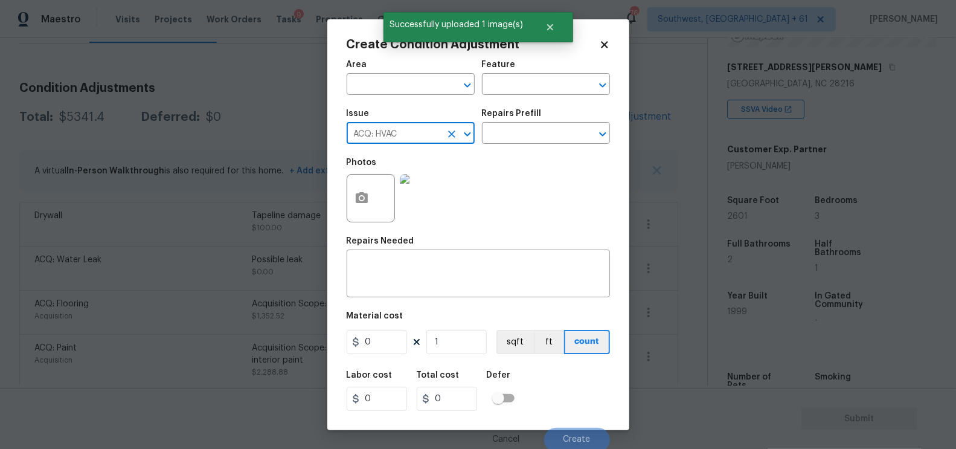
click at [399, 121] on div "Issue" at bounding box center [410, 117] width 128 height 16
click at [396, 138] on input "ACQ: HVAC" at bounding box center [393, 134] width 94 height 19
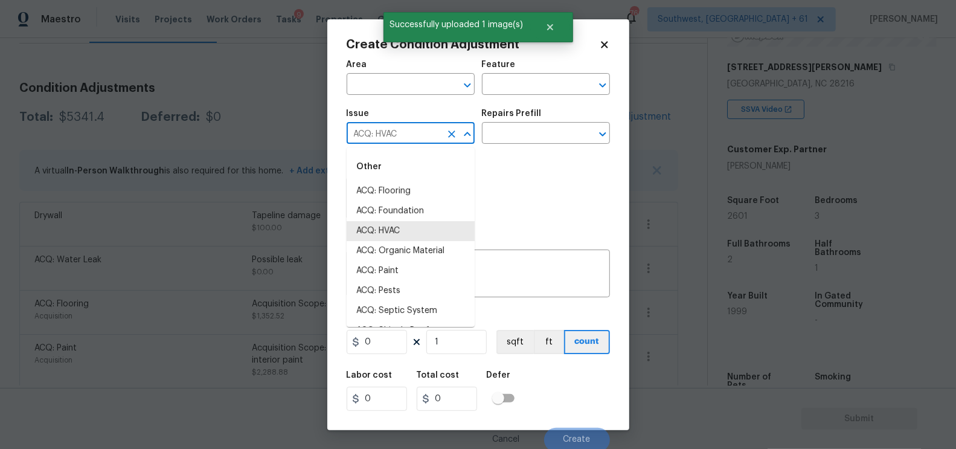
click at [396, 138] on input "ACQ: HVAC" at bounding box center [393, 134] width 94 height 19
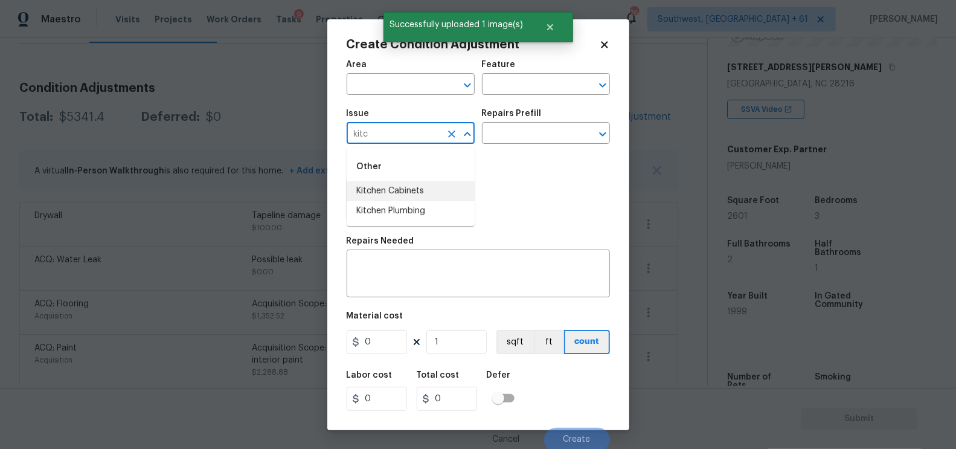
click at [412, 185] on li "Kitchen Cabinets" at bounding box center [410, 191] width 128 height 20
type input "Kitchen Cabinets"
click at [415, 262] on div "x ​" at bounding box center [477, 274] width 263 height 45
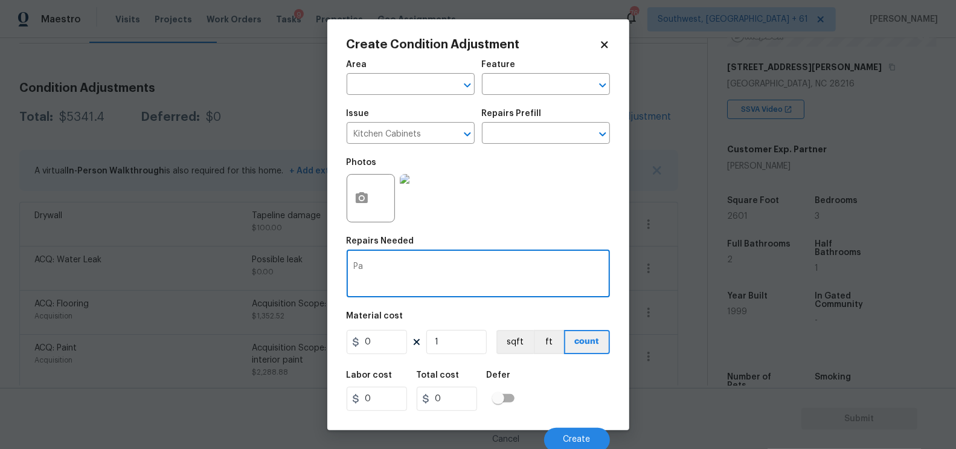
type textarea "P"
type textarea "Minor repairs ( paint or repairs)"
click at [397, 350] on input "0" at bounding box center [376, 342] width 60 height 24
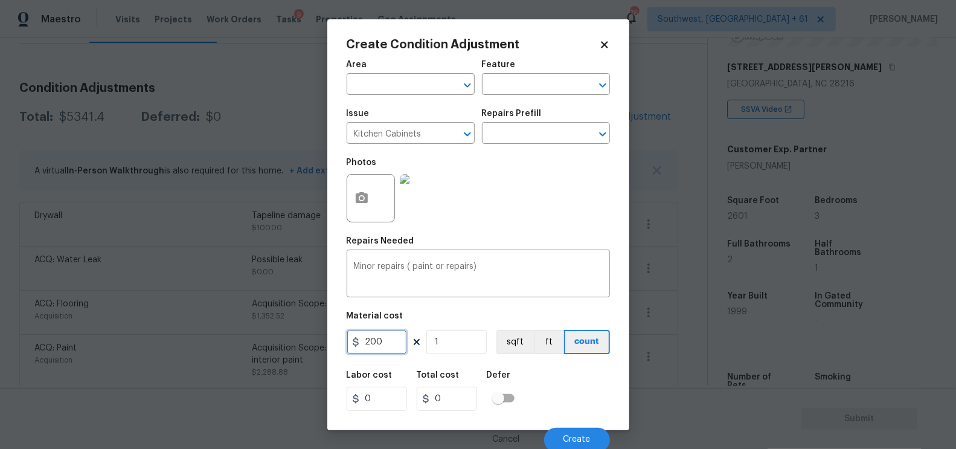
type input "200"
click at [456, 395] on input "200" at bounding box center [447, 398] width 60 height 24
click at [585, 436] on span "Create" at bounding box center [576, 439] width 27 height 9
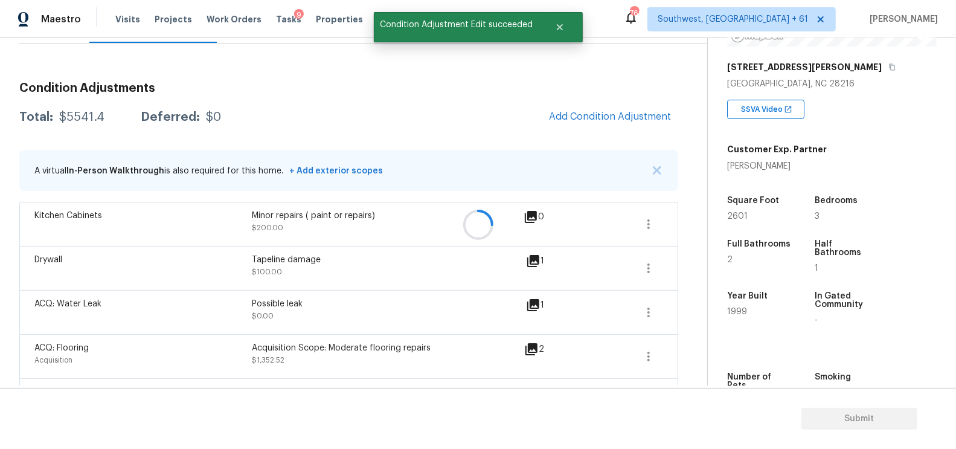
click at [668, 134] on div at bounding box center [478, 224] width 956 height 449
click at [654, 121] on div at bounding box center [478, 224] width 956 height 449
click at [612, 104] on div at bounding box center [478, 224] width 956 height 449
click at [597, 115] on div at bounding box center [478, 224] width 956 height 449
click at [621, 126] on button "Add Condition Adjustment" at bounding box center [609, 116] width 136 height 25
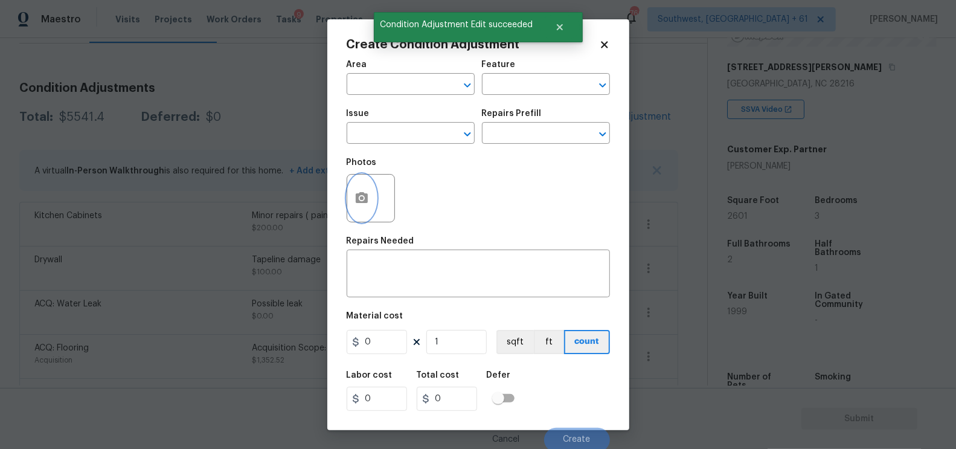
click at [365, 202] on icon "button" at bounding box center [362, 197] width 12 height 11
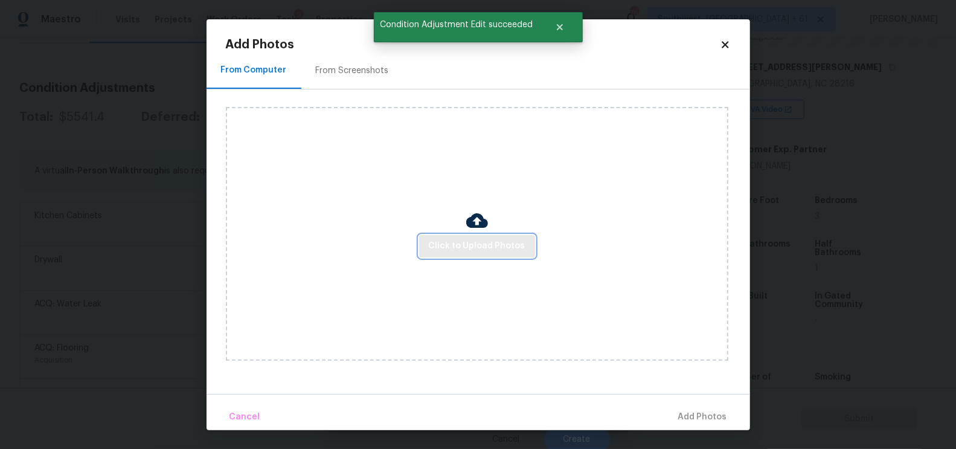
click at [431, 240] on span "Click to Upload Photos" at bounding box center [477, 245] width 97 height 15
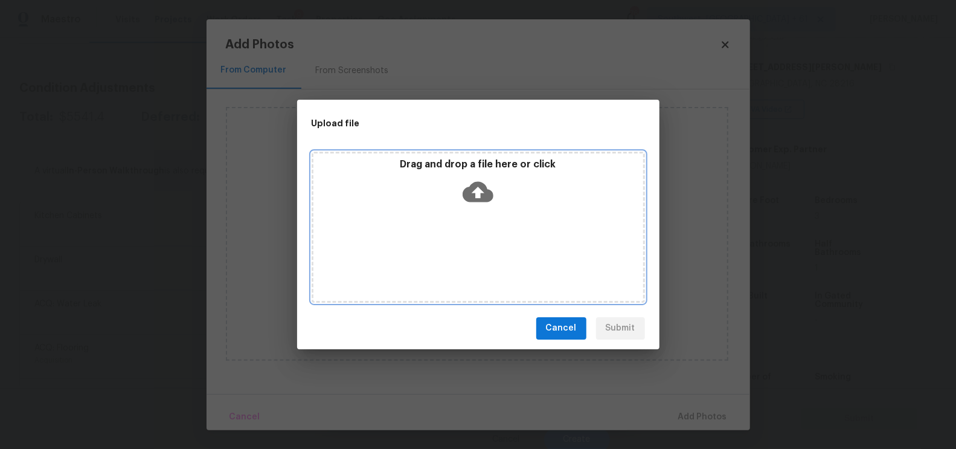
click at [474, 195] on icon at bounding box center [477, 191] width 31 height 21
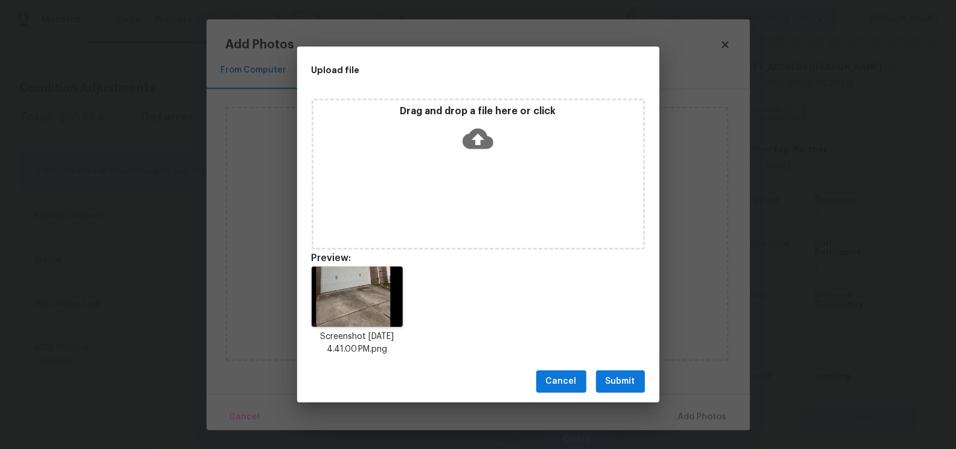
click at [623, 379] on span "Submit" at bounding box center [620, 381] width 30 height 15
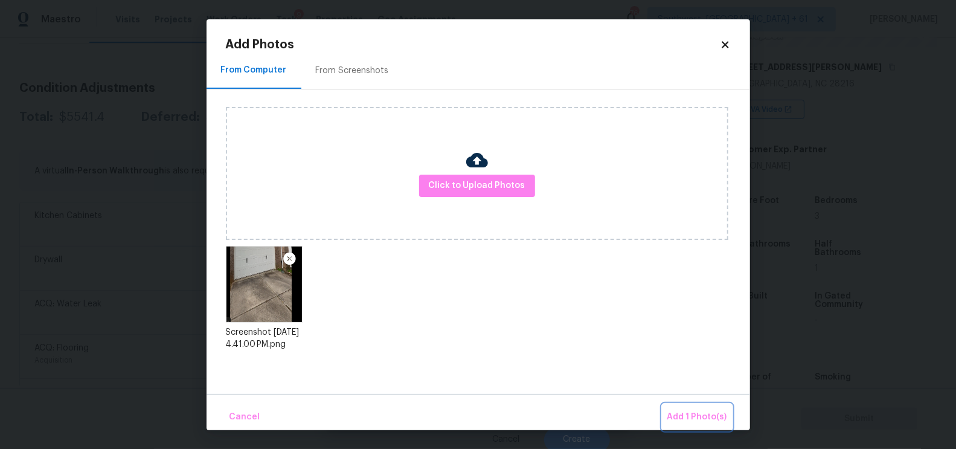
click at [705, 408] on button "Add 1 Photo(s)" at bounding box center [696, 417] width 69 height 26
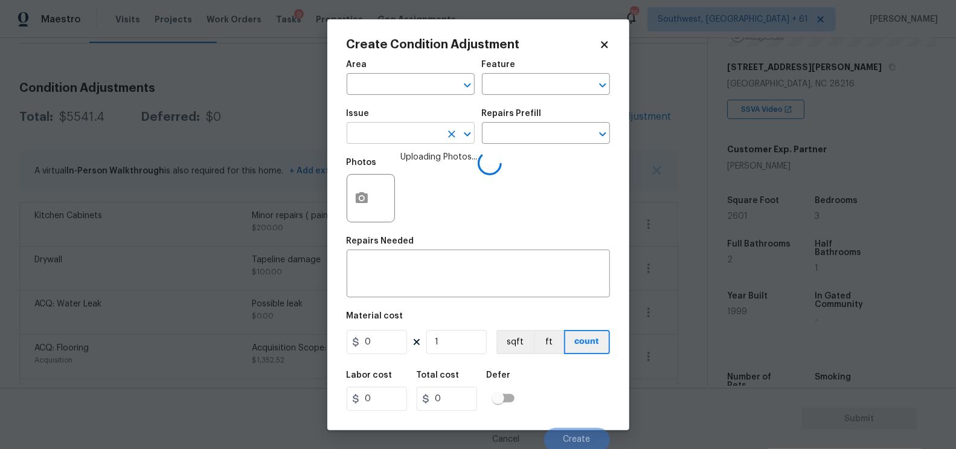
click at [404, 139] on input "text" at bounding box center [393, 134] width 94 height 19
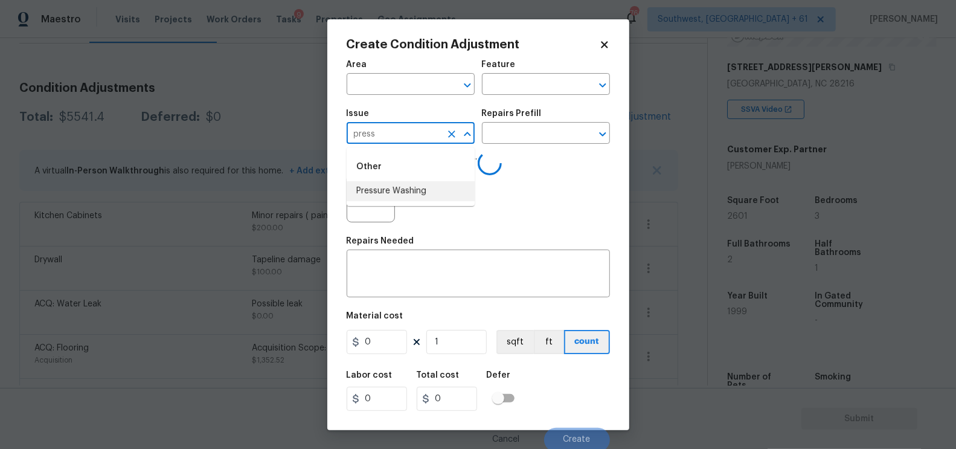
click at [415, 196] on li "Pressure Washing" at bounding box center [410, 191] width 128 height 20
type input "Pressure Washing"
click at [516, 137] on input "text" at bounding box center [529, 134] width 94 height 19
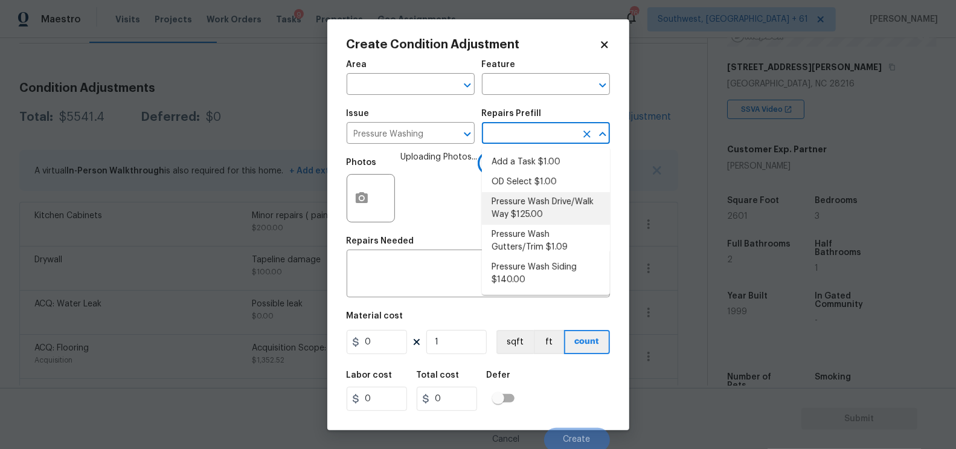
click at [521, 210] on li "Pressure Wash Drive/Walk Way $125.00" at bounding box center [546, 208] width 128 height 33
type input "Siding"
type textarea "Pressure wash the driveways/walkways as directed by the PM. Ensure that all deb…"
type input "125"
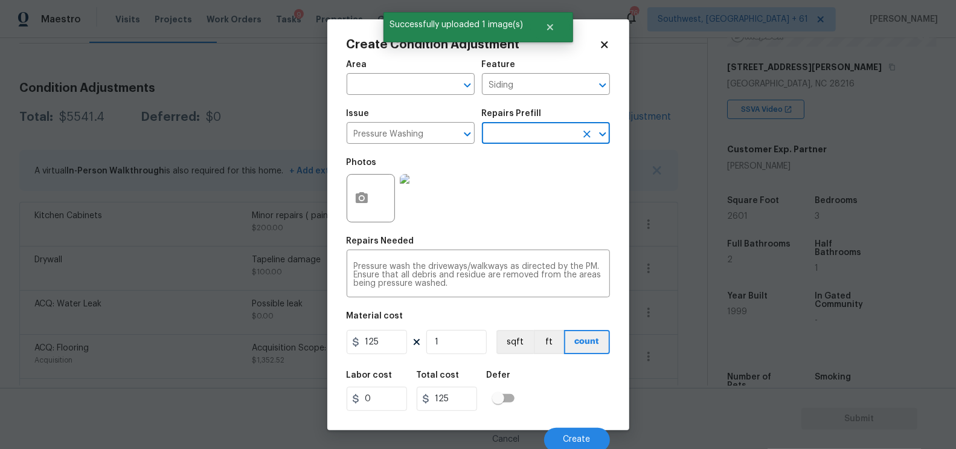
click at [523, 142] on input "text" at bounding box center [529, 134] width 94 height 19
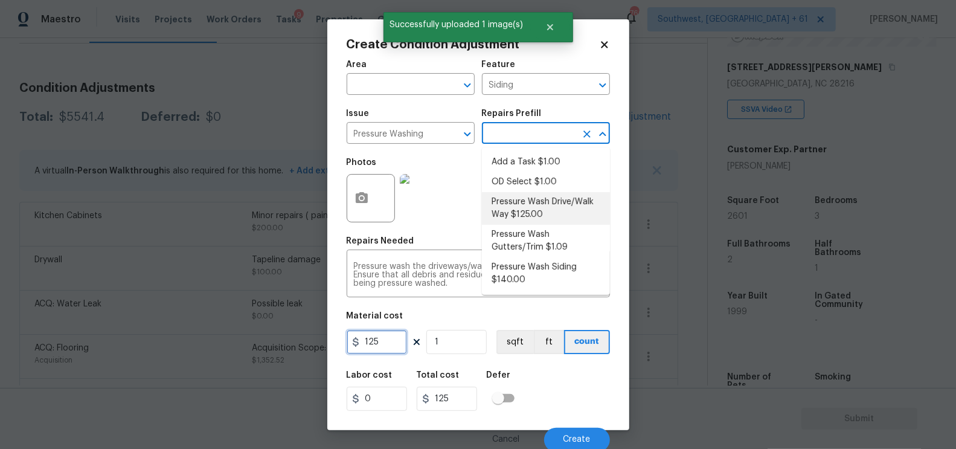
click at [388, 340] on input "125" at bounding box center [376, 342] width 60 height 24
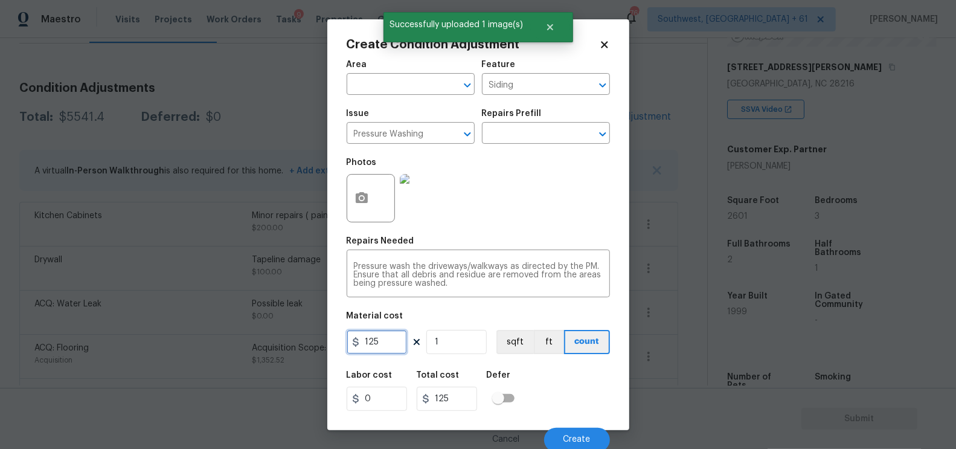
click at [388, 340] on input "125" at bounding box center [376, 342] width 60 height 24
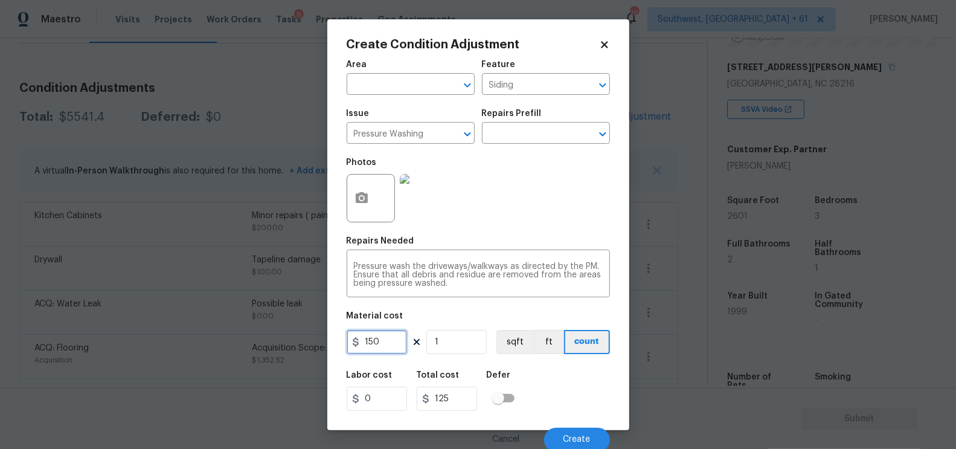
type input "150"
click at [459, 399] on input "150" at bounding box center [447, 398] width 60 height 24
click at [585, 435] on span "Create" at bounding box center [576, 439] width 27 height 9
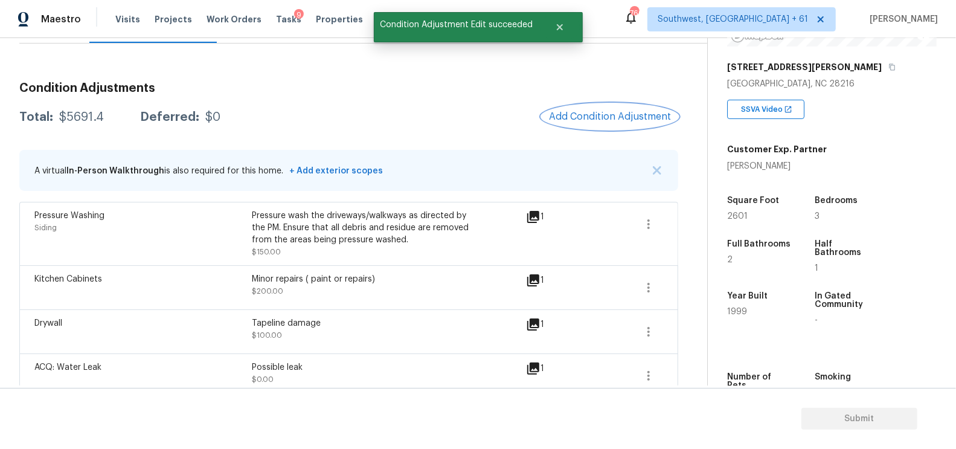
scroll to position [560, 0]
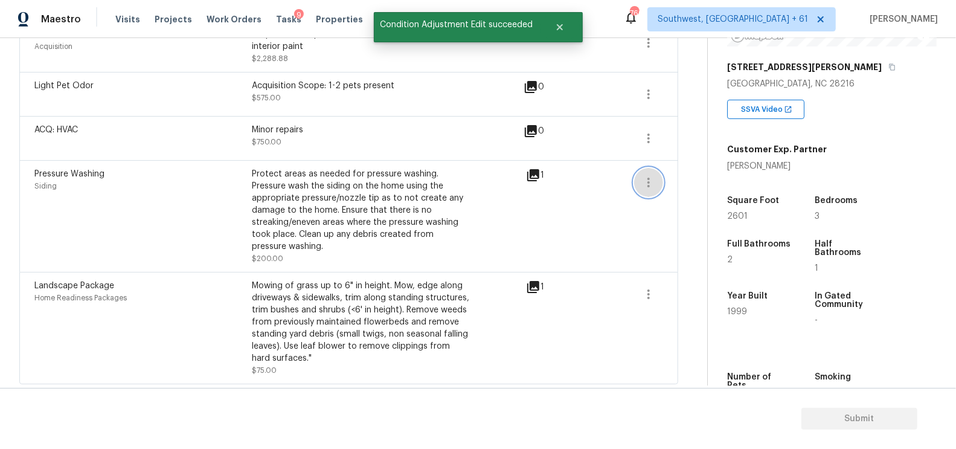
click at [650, 185] on icon "button" at bounding box center [648, 182] width 14 height 14
click at [696, 173] on div "Edit" at bounding box center [718, 177] width 94 height 12
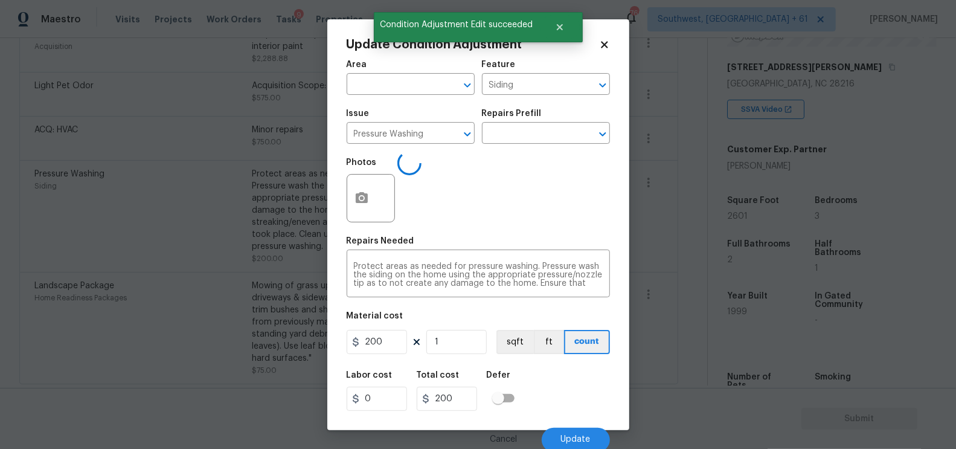
click at [230, 268] on body "Maestro Visits Projects Work Orders Tasks 9 Properties Geo Assignments 766 Sout…" at bounding box center [478, 224] width 956 height 449
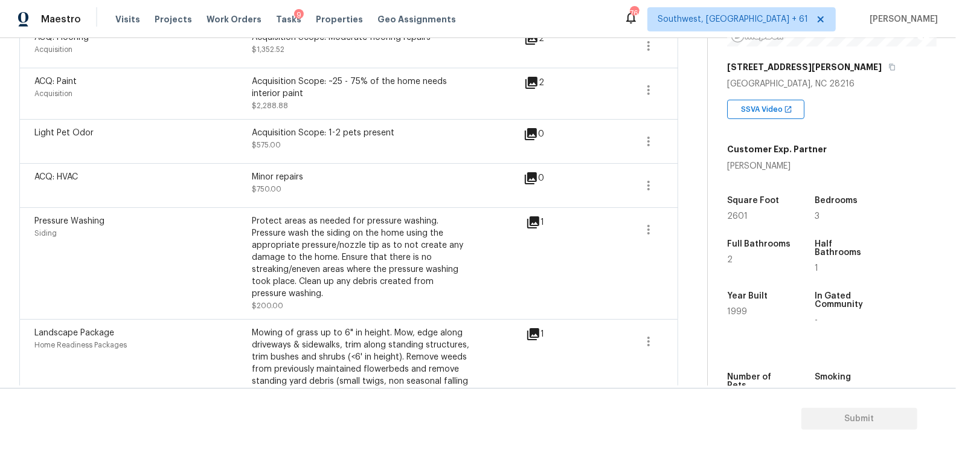
scroll to position [495, 0]
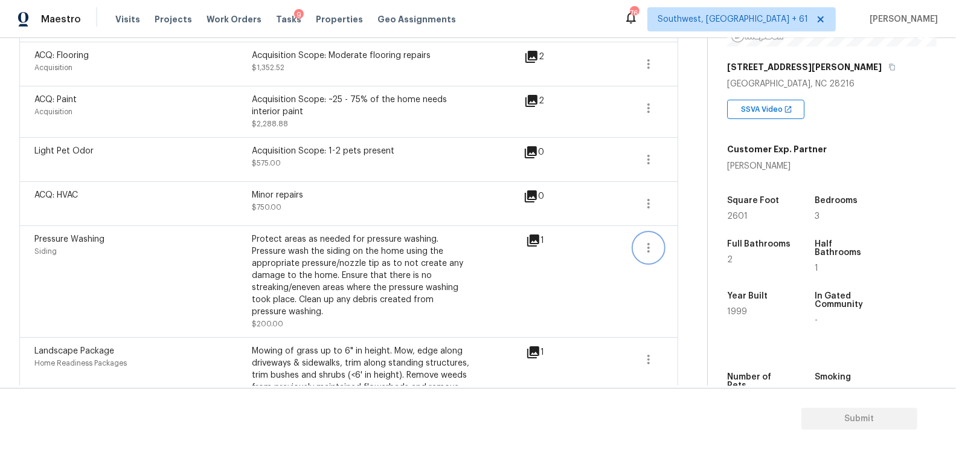
click at [642, 247] on icon "button" at bounding box center [648, 247] width 14 height 14
click at [696, 245] on div "Edit" at bounding box center [718, 243] width 94 height 12
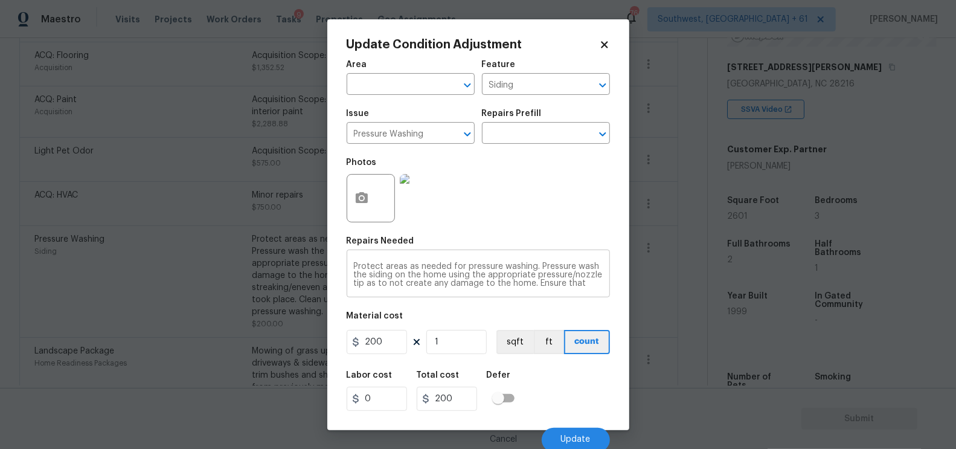
click at [354, 262] on div "Protect areas as needed for pressure washing. Pressure wash the siding on the h…" at bounding box center [477, 274] width 263 height 45
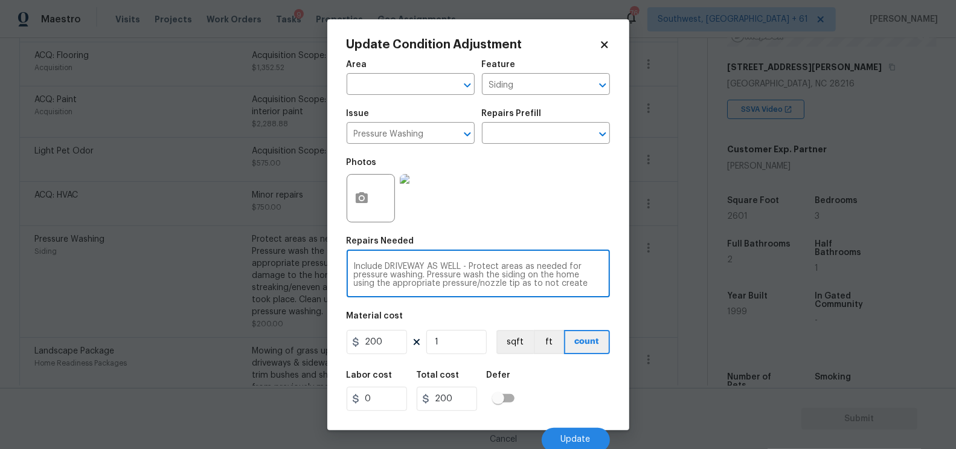
type textarea "Include DRIVEWAY AS WELL - Protect areas as needed for pressure washing. Pressu…"
click at [382, 349] on input "200" at bounding box center [376, 342] width 60 height 24
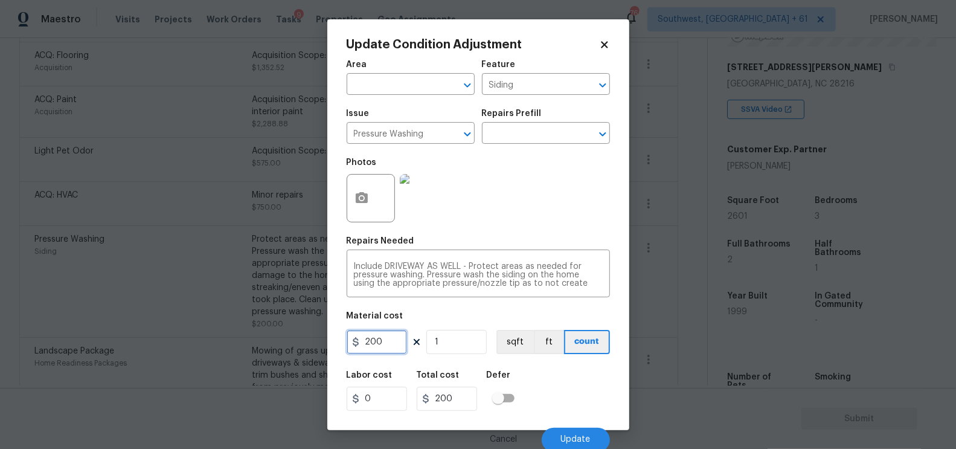
click at [382, 349] on input "200" at bounding box center [376, 342] width 60 height 24
type input "250"
click at [459, 398] on input "200" at bounding box center [447, 398] width 60 height 24
type input "250"
click at [581, 431] on button "Update" at bounding box center [575, 439] width 68 height 24
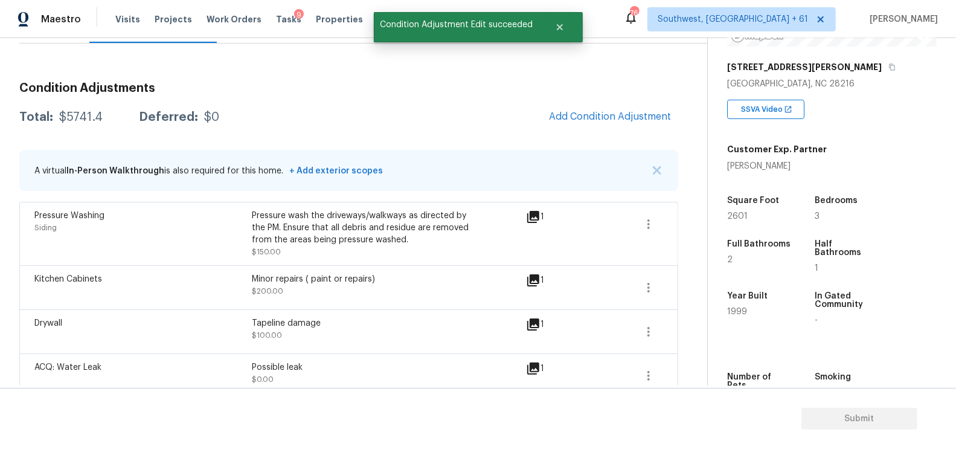
scroll to position [142, 0]
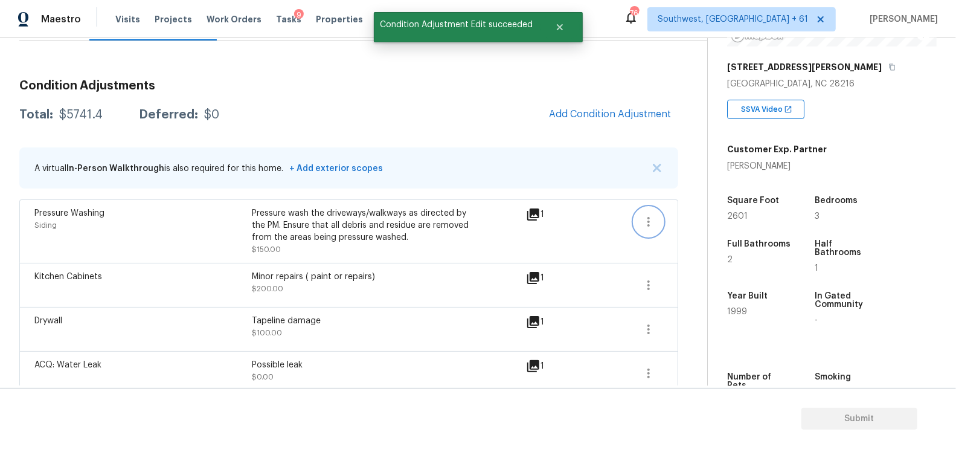
click at [653, 225] on icon "button" at bounding box center [648, 221] width 14 height 14
click at [707, 219] on div "Edit" at bounding box center [718, 218] width 94 height 12
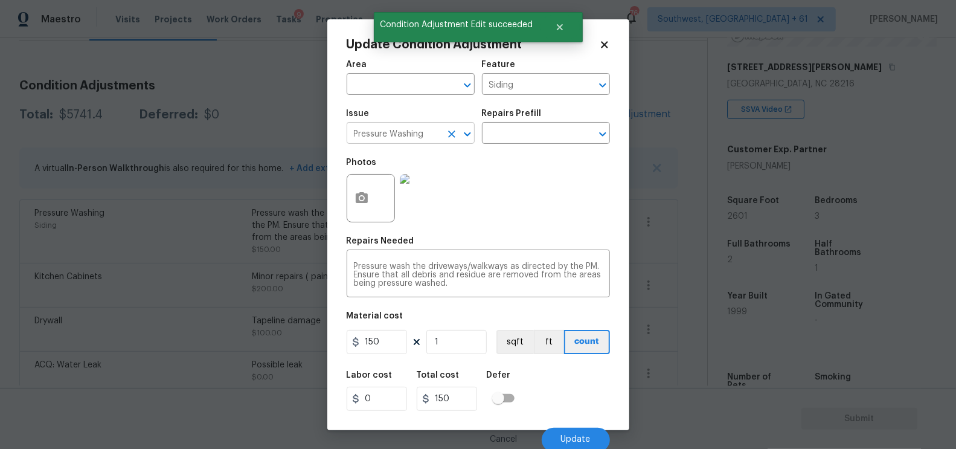
click at [401, 142] on input "Pressure Washing" at bounding box center [393, 134] width 94 height 19
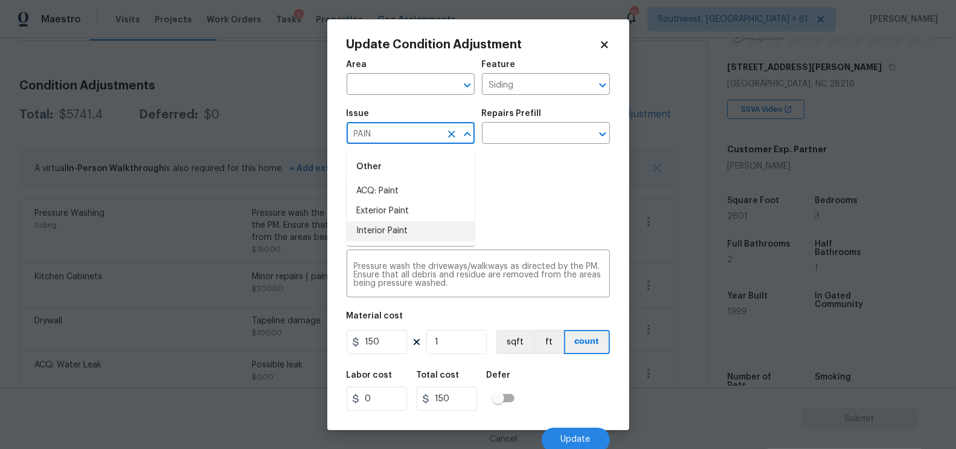
click at [406, 226] on li "Interior Paint" at bounding box center [410, 231] width 128 height 20
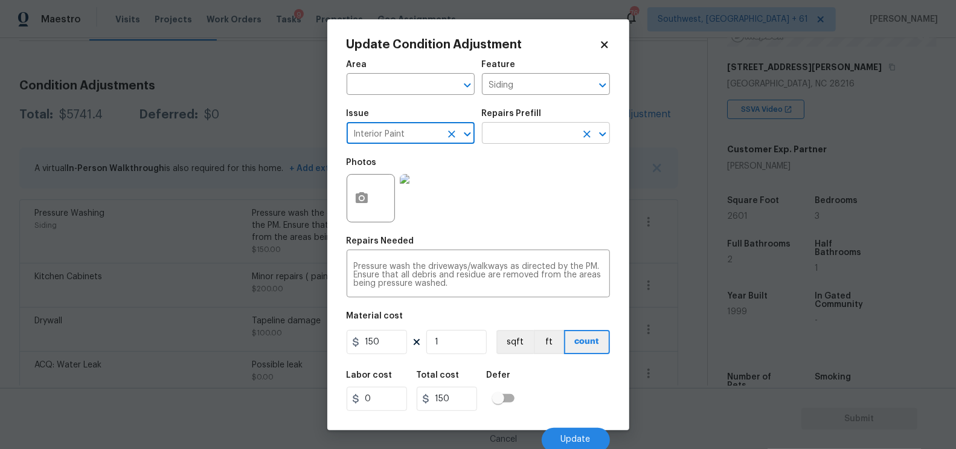
type input "Interior Paint"
click at [531, 139] on input "text" at bounding box center [529, 134] width 94 height 19
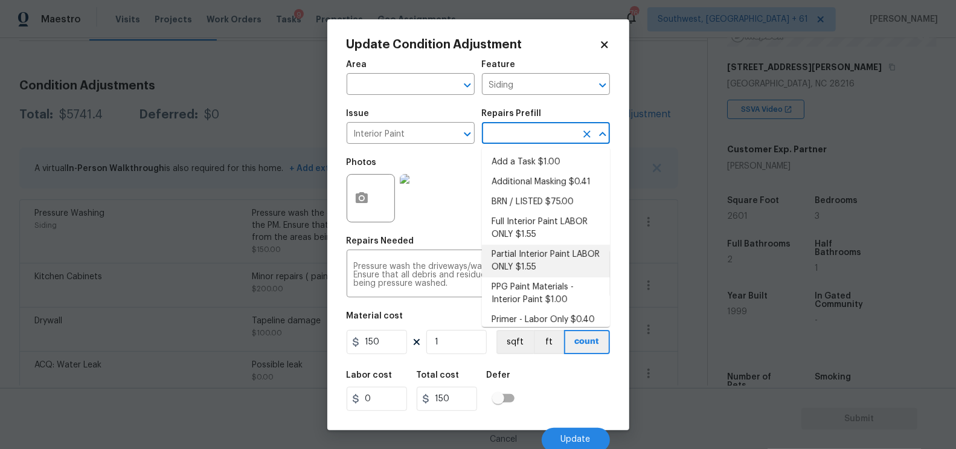
scroll to position [7, 0]
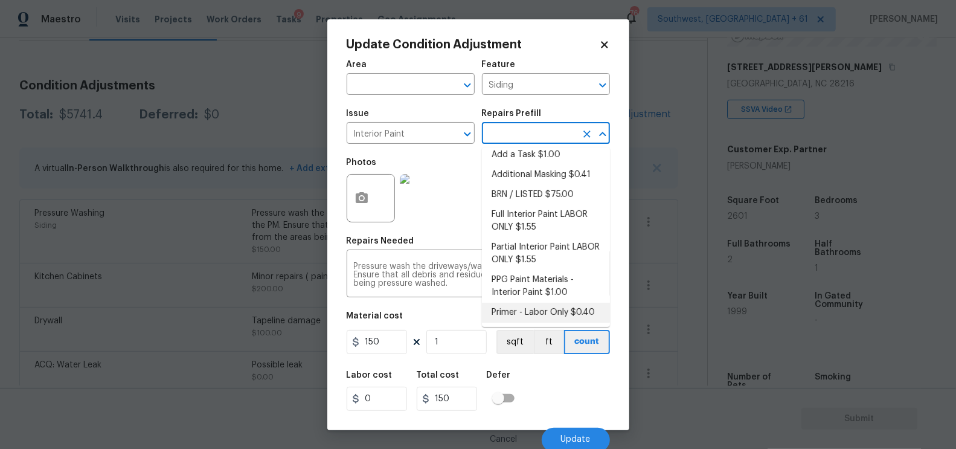
click at [531, 318] on li "Primer - Labor Only $0.40" at bounding box center [546, 312] width 128 height 20
type input "Overall Paint"
type textarea "Interior primer - PRIMER PROVIDED BY OPENDOOR - All nails, screws, drywall anch…"
type input "0.4"
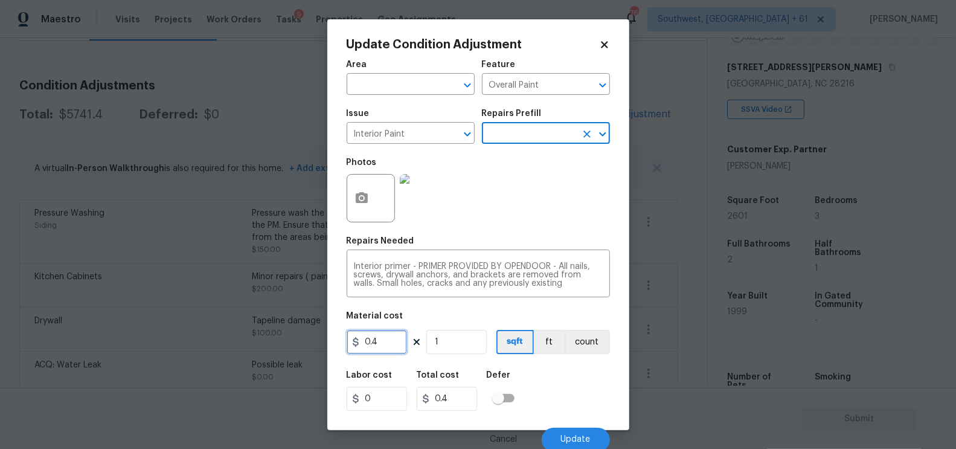
click at [391, 341] on input "0.4" at bounding box center [376, 342] width 60 height 24
type input "500"
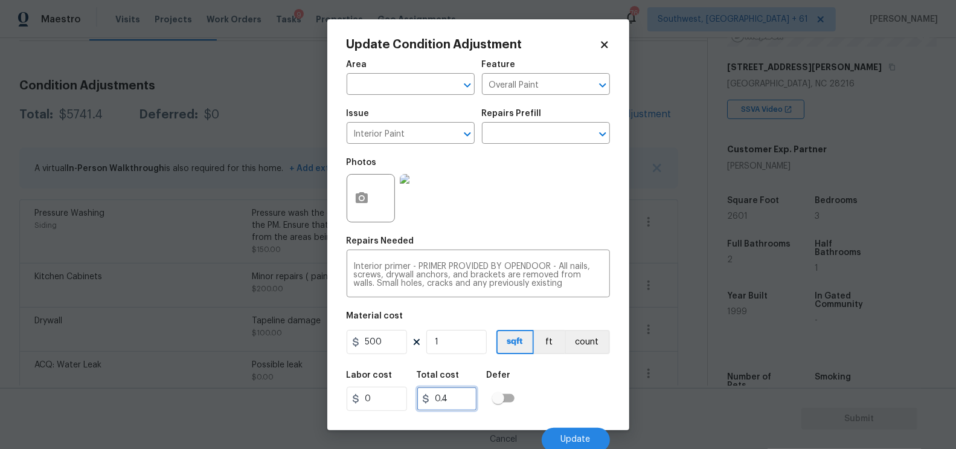
type input "500"
click at [435, 389] on input "500" at bounding box center [447, 398] width 60 height 24
click at [375, 218] on div at bounding box center [370, 198] width 48 height 48
click at [366, 196] on icon "button" at bounding box center [362, 197] width 12 height 11
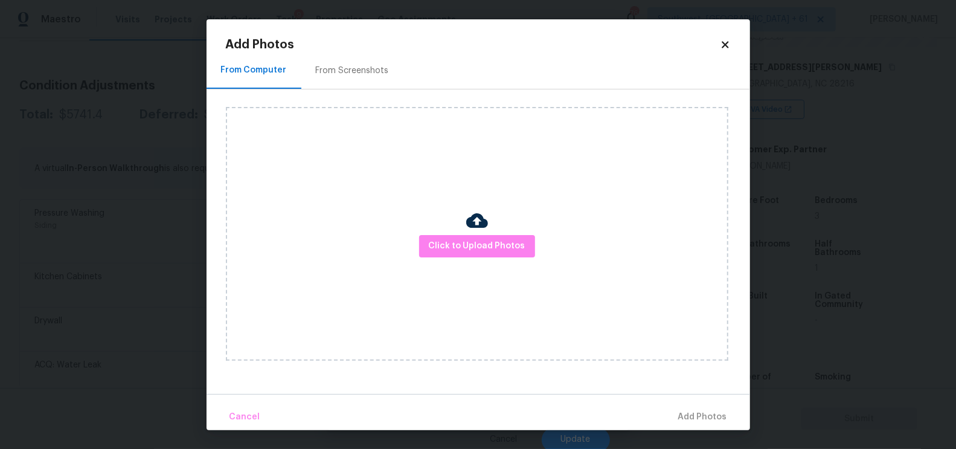
click at [374, 54] on div "From Screenshots" at bounding box center [352, 71] width 102 height 36
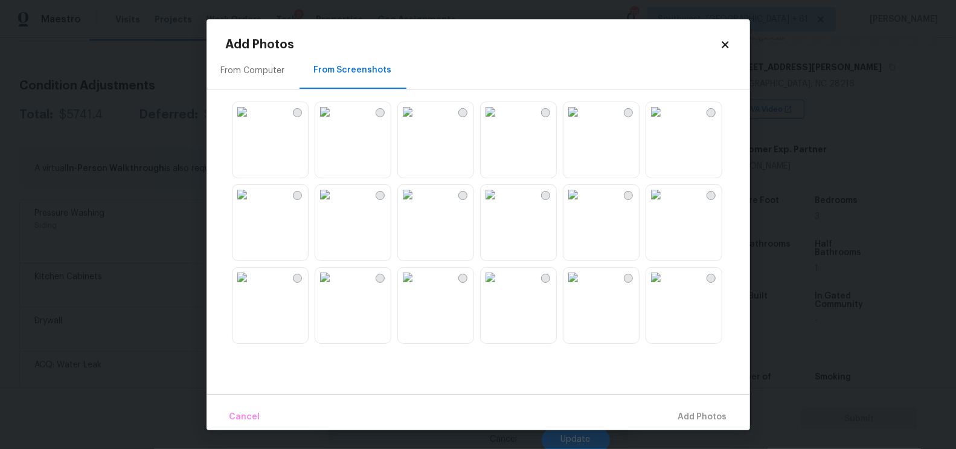
click at [583, 204] on img at bounding box center [572, 194] width 19 height 19
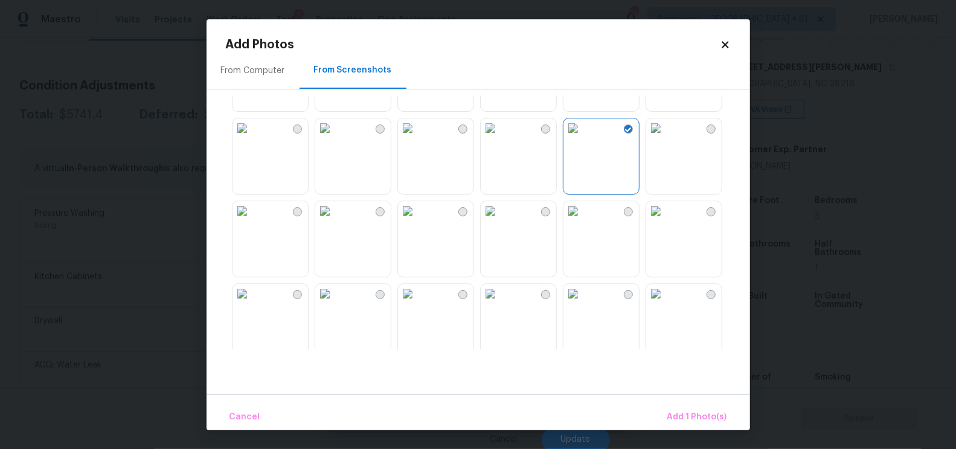
click at [417, 220] on img at bounding box center [407, 210] width 19 height 19
click at [703, 418] on span "Add 2 Photo(s)" at bounding box center [696, 416] width 62 height 15
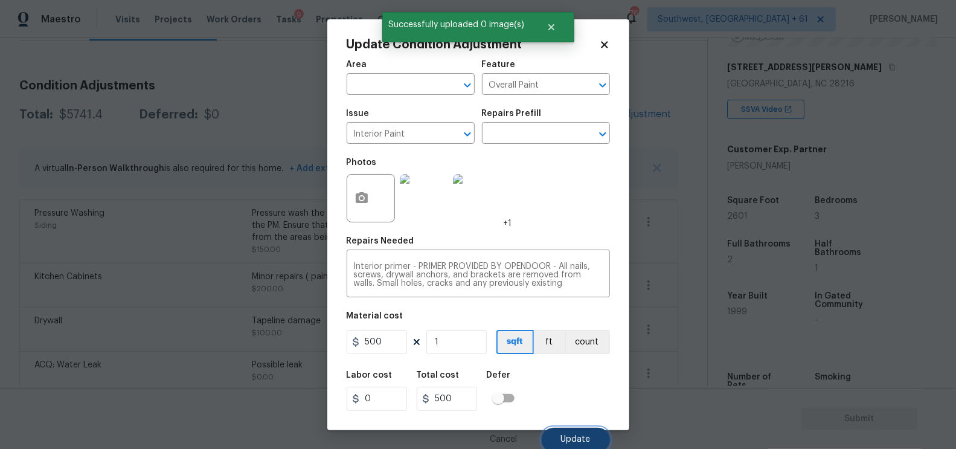
click at [569, 436] on span "Update" at bounding box center [576, 439] width 30 height 9
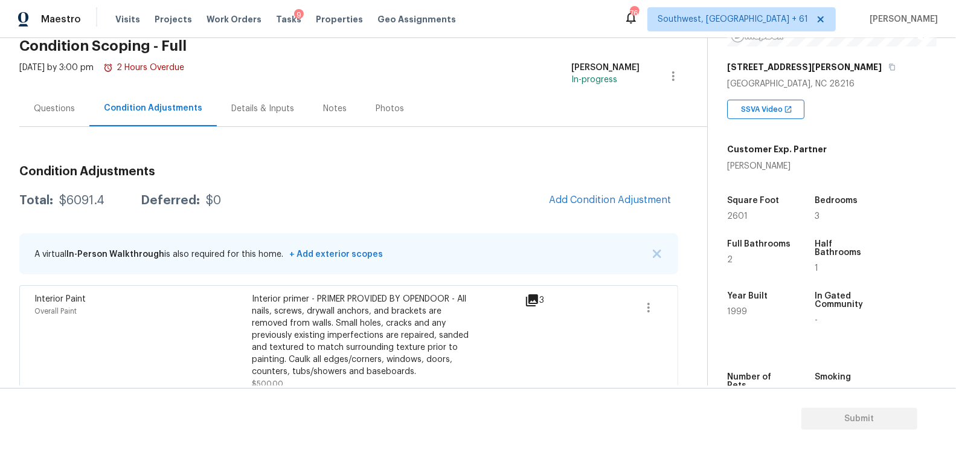
scroll to position [48, 0]
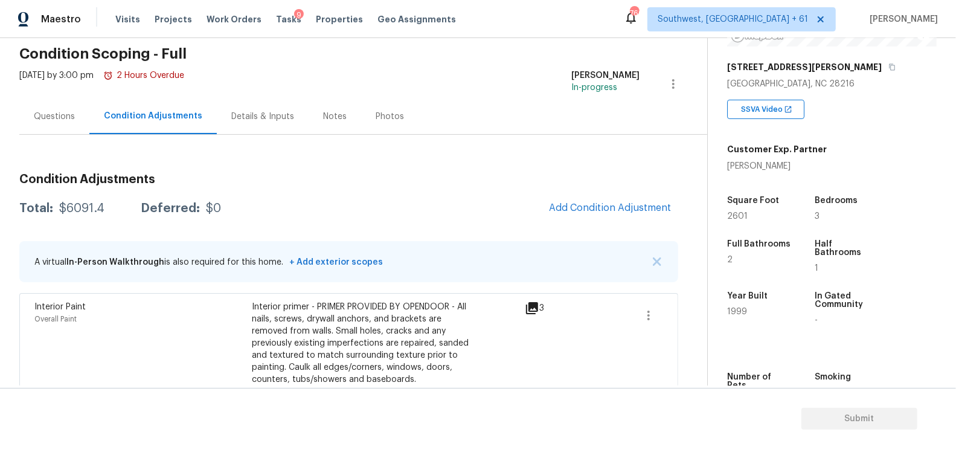
click at [44, 118] on div "Questions" at bounding box center [54, 116] width 41 height 12
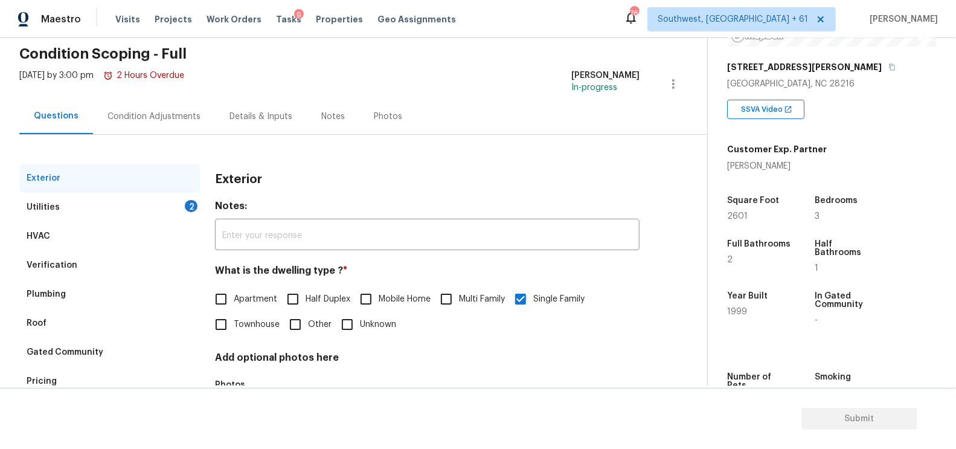
click at [132, 217] on div "Utilities 2" at bounding box center [109, 207] width 181 height 29
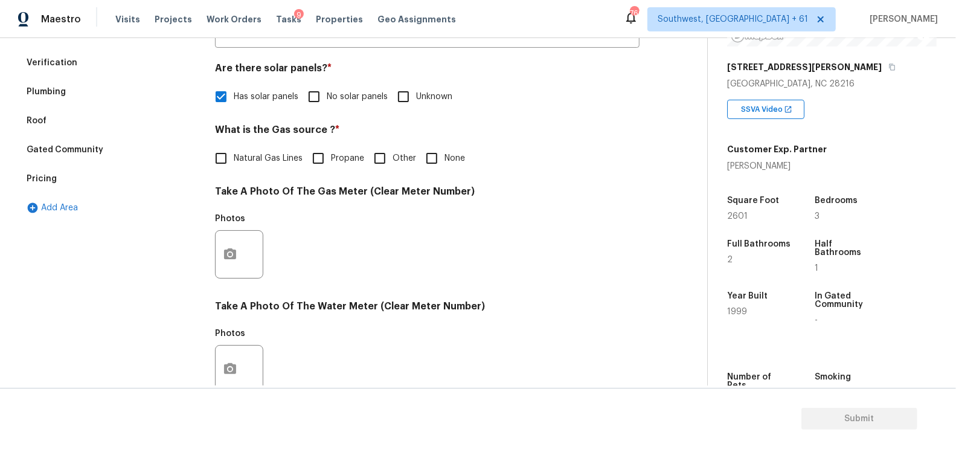
scroll to position [279, 0]
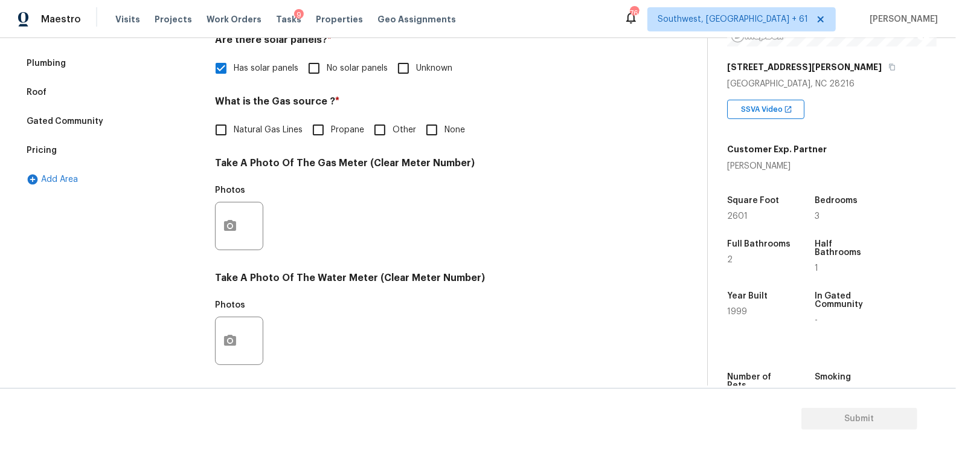
click at [430, 135] on input "None" at bounding box center [431, 129] width 25 height 25
checkbox input "true"
click at [231, 239] on button "button" at bounding box center [230, 225] width 29 height 47
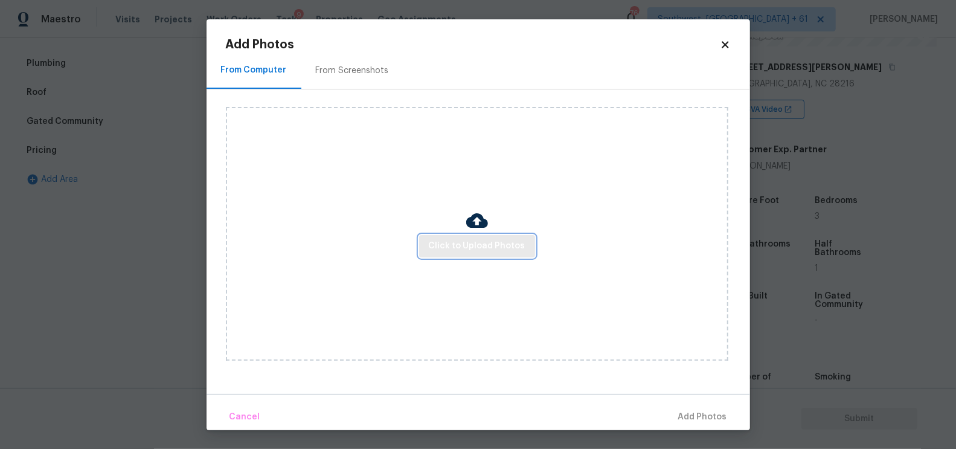
click at [442, 244] on span "Click to Upload Photos" at bounding box center [477, 245] width 97 height 15
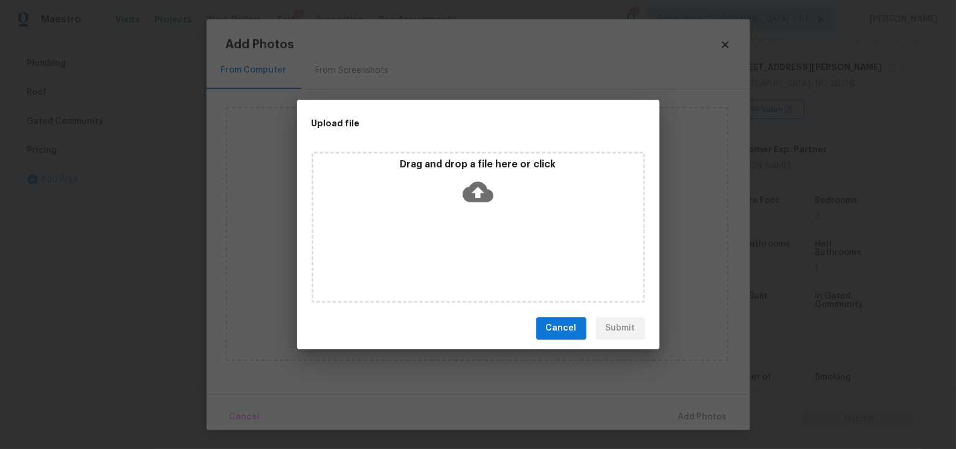
click at [477, 205] on icon at bounding box center [477, 191] width 31 height 31
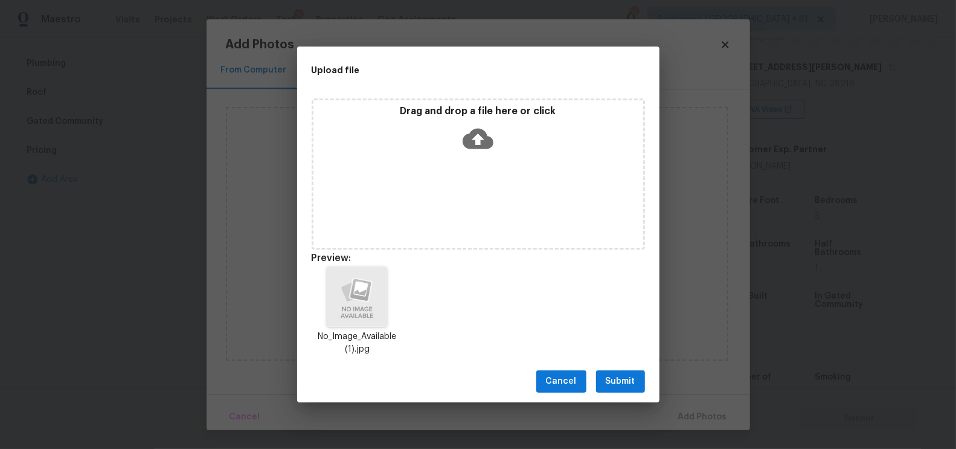
click at [621, 385] on span "Submit" at bounding box center [620, 381] width 30 height 15
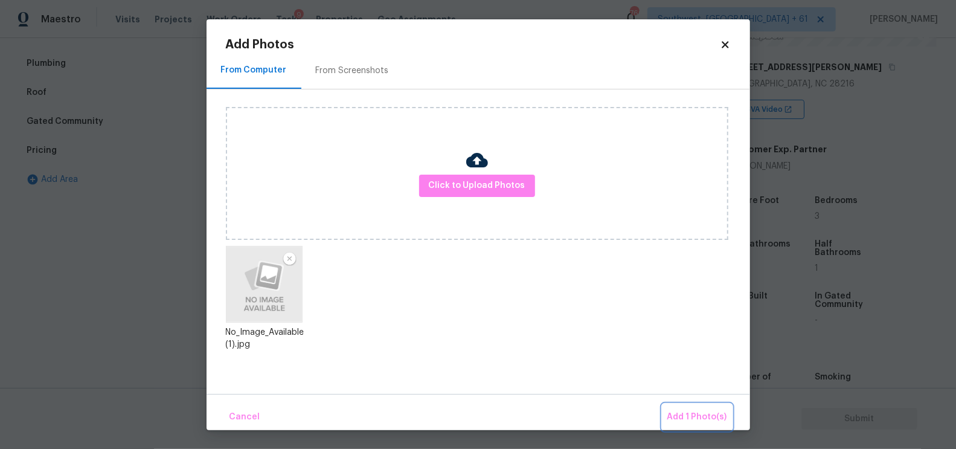
click at [680, 414] on span "Add 1 Photo(s)" at bounding box center [697, 416] width 60 height 15
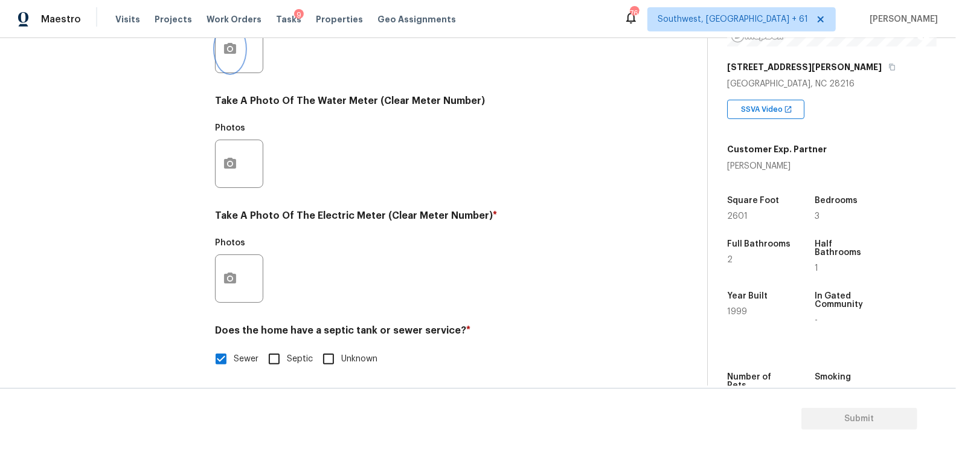
scroll to position [460, 0]
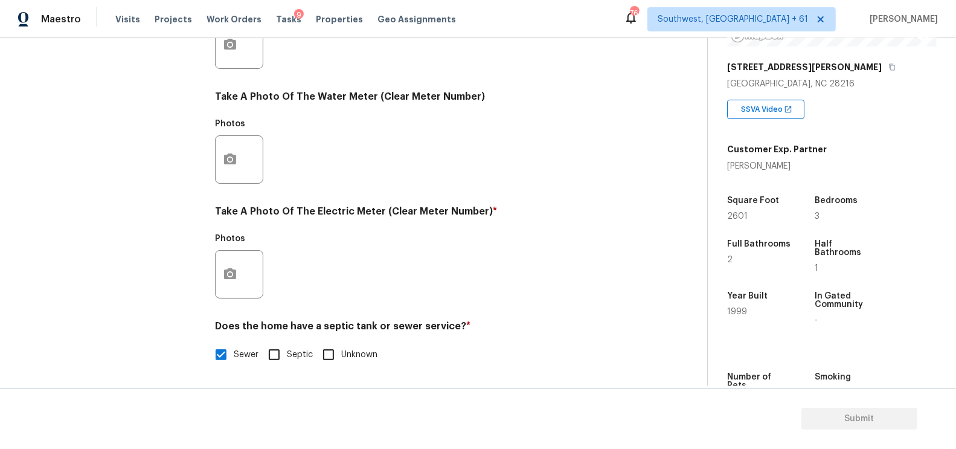
click at [251, 257] on div at bounding box center [239, 274] width 48 height 48
click at [234, 267] on icon "button" at bounding box center [230, 274] width 14 height 14
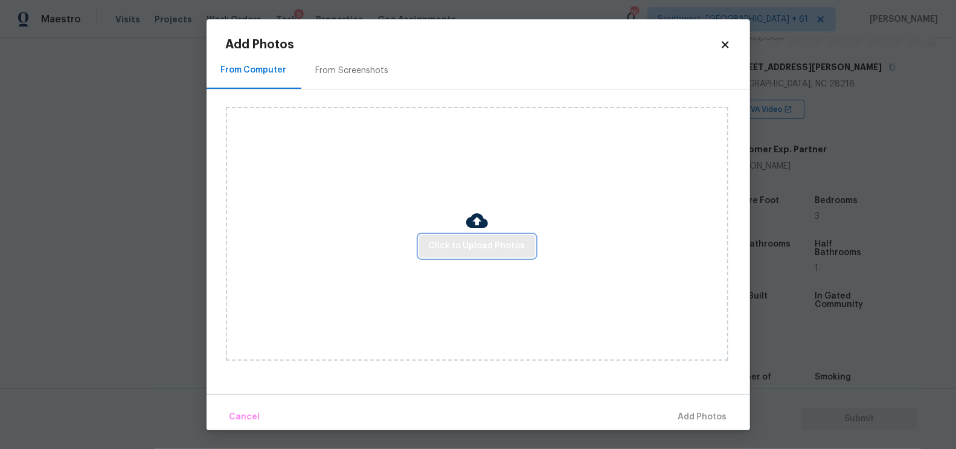
click at [450, 249] on span "Click to Upload Photos" at bounding box center [477, 245] width 97 height 15
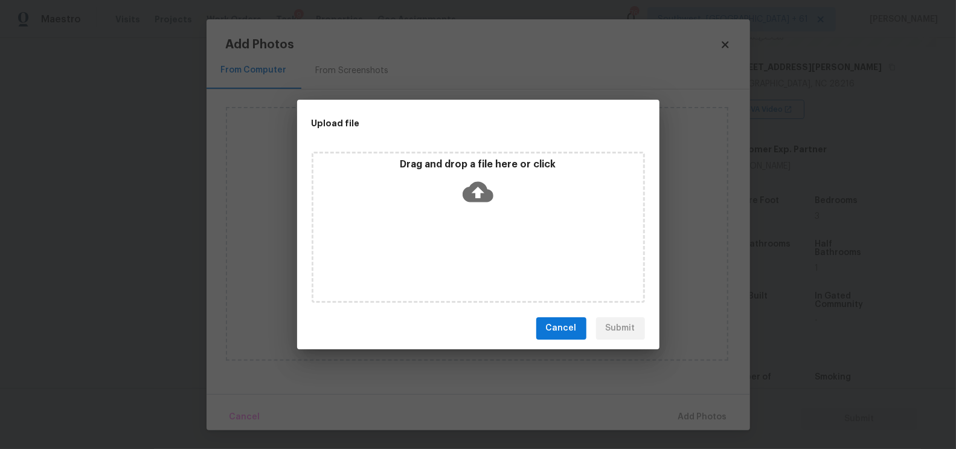
click at [493, 170] on p "Drag and drop a file here or click" at bounding box center [478, 164] width 330 height 13
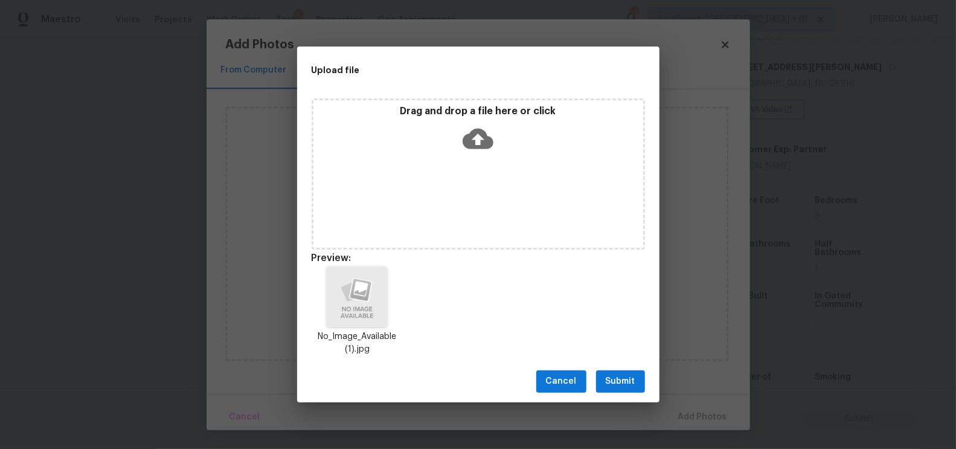
click at [619, 386] on span "Submit" at bounding box center [620, 381] width 30 height 15
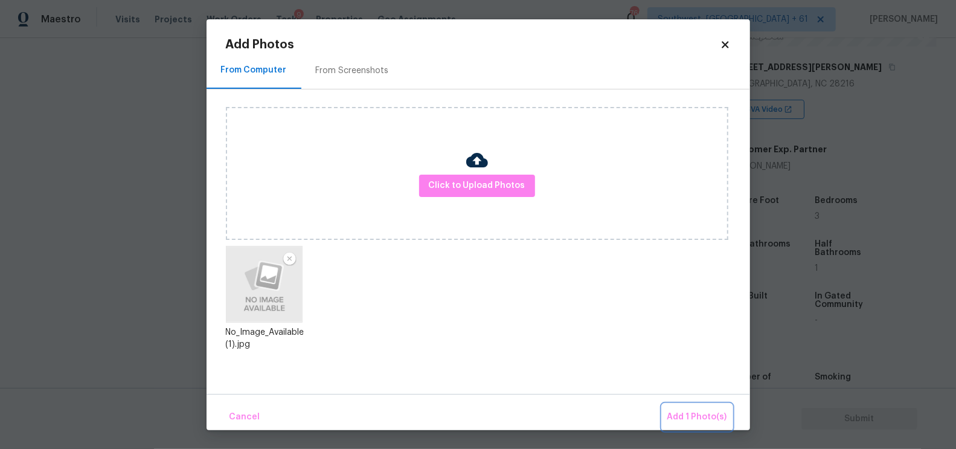
click at [688, 418] on span "Add 1 Photo(s)" at bounding box center [697, 416] width 60 height 15
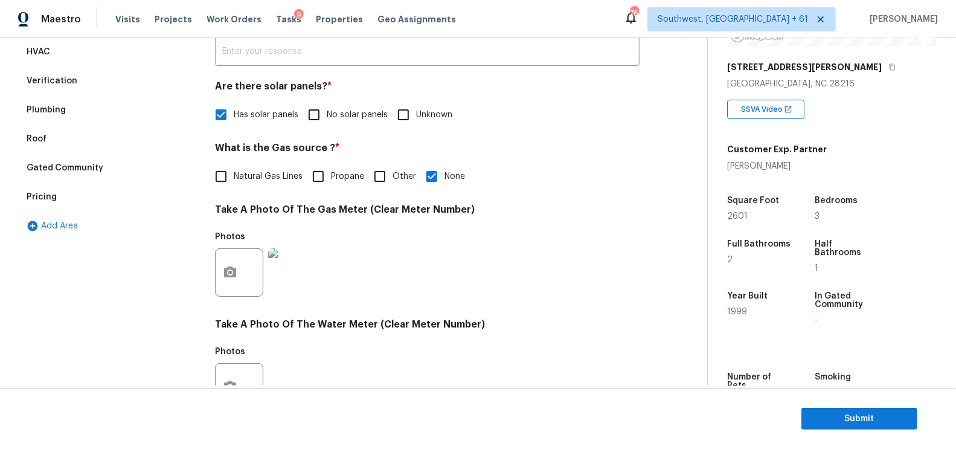
scroll to position [25, 0]
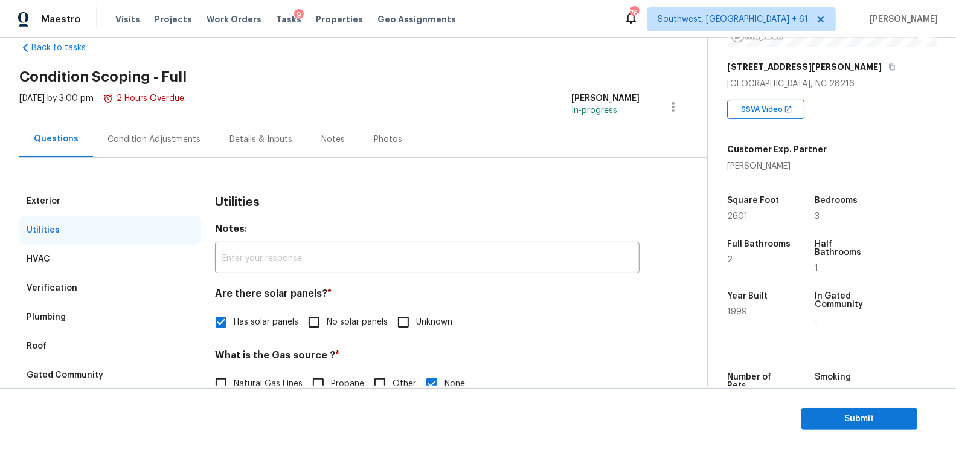
click at [170, 129] on div "Condition Adjustments" at bounding box center [154, 139] width 122 height 36
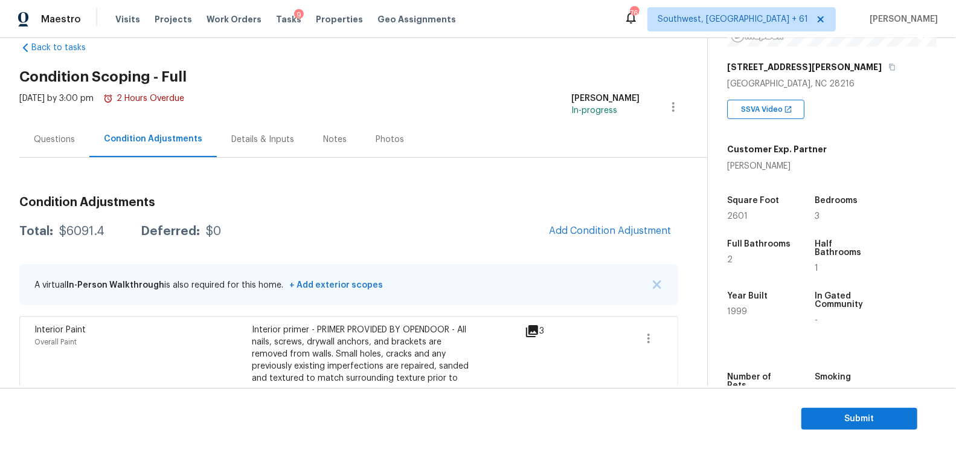
click at [64, 133] on div "Questions" at bounding box center [54, 139] width 41 height 12
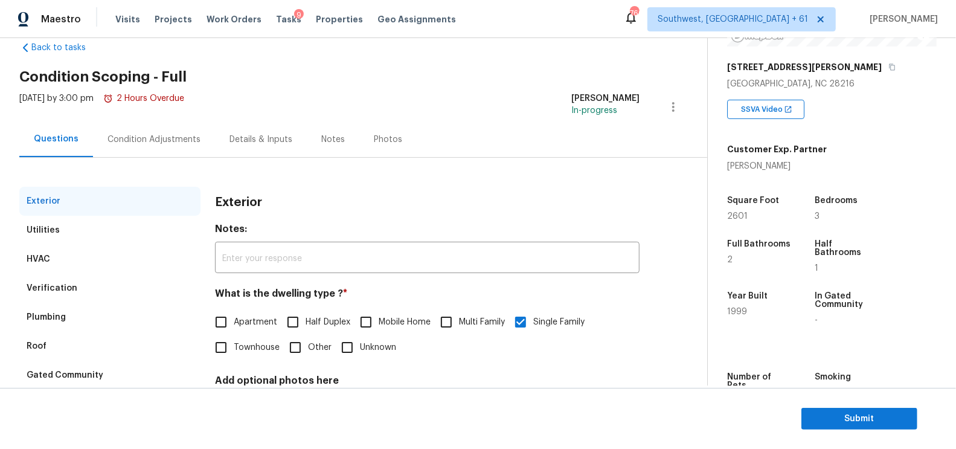
click at [71, 278] on div "Verification" at bounding box center [109, 287] width 181 height 29
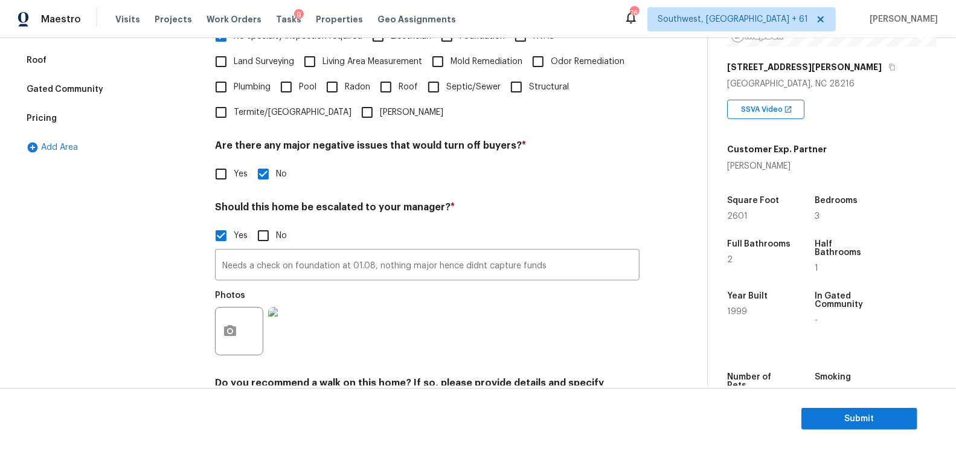
scroll to position [322, 0]
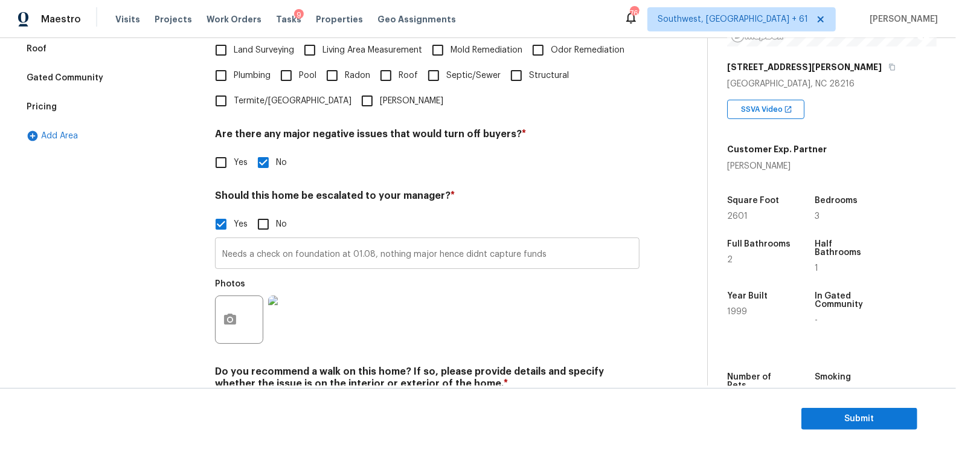
click at [296, 251] on input "Needs a check on foundation at 01.08, nothing major hence didnt capture funds" at bounding box center [427, 254] width 424 height 28
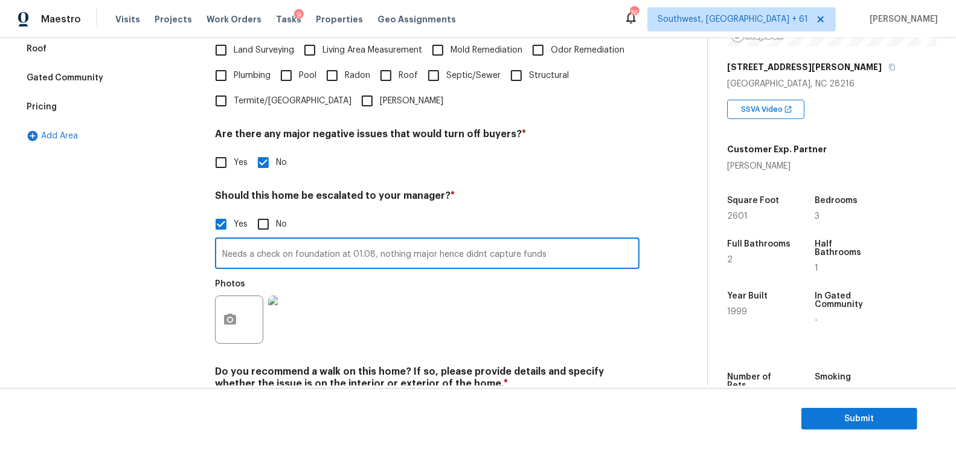
click at [296, 251] on input "Needs a check on foundation at 01.08, nothing major hence didnt capture funds" at bounding box center [427, 254] width 424 height 28
click at [324, 262] on input "Needs a check on foundation at 01.08, nothing major hence didnt capture funds" at bounding box center [427, 254] width 424 height 28
click at [95, 106] on div "Pricing" at bounding box center [109, 106] width 181 height 29
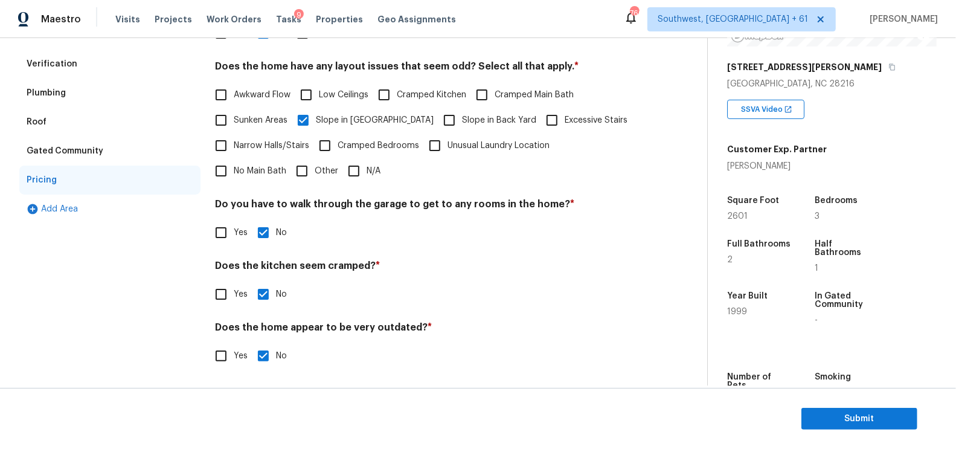
scroll to position [0, 0]
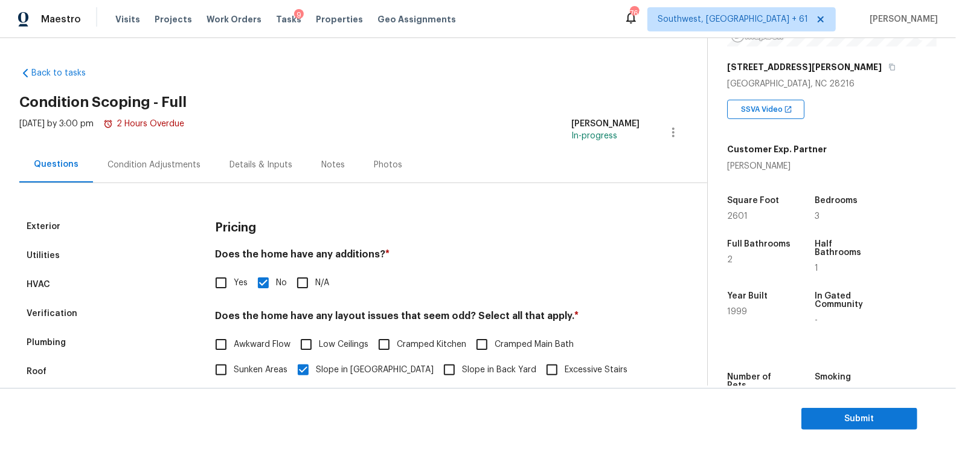
click at [167, 160] on div "Condition Adjustments" at bounding box center [153, 165] width 93 height 12
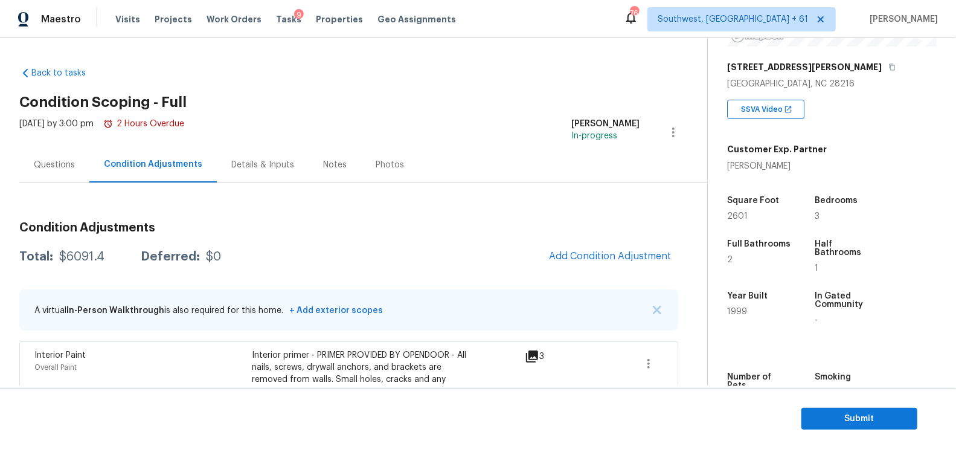
click at [75, 257] on div "$6091.4" at bounding box center [81, 257] width 45 height 12
copy div "$6091.4"
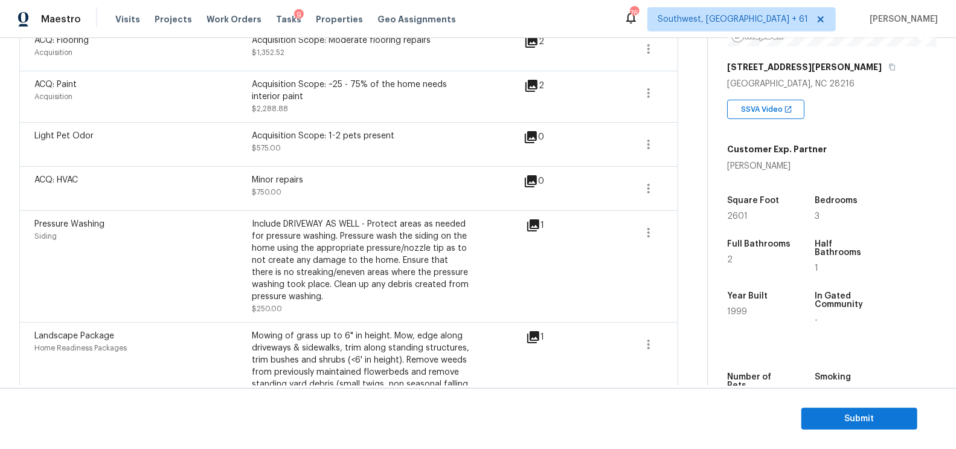
scroll to position [608, 0]
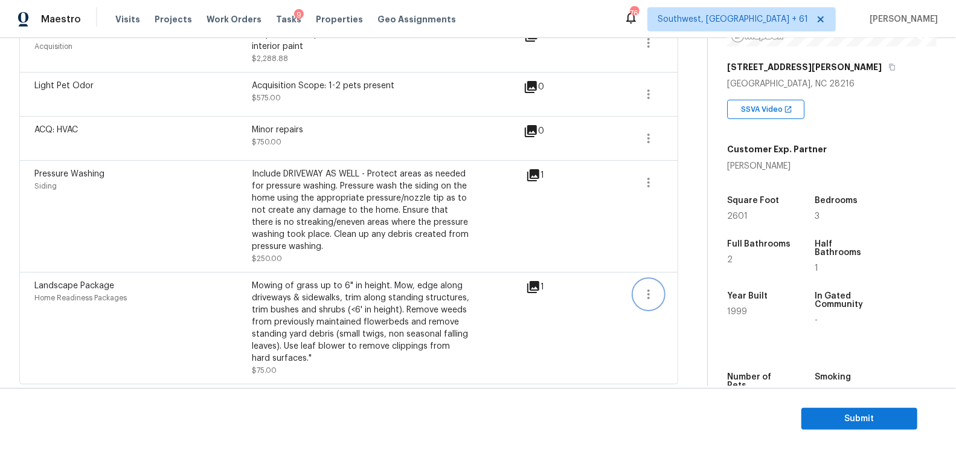
click at [649, 289] on icon "button" at bounding box center [648, 294] width 2 height 10
click at [727, 281] on link "Edit" at bounding box center [717, 289] width 103 height 18
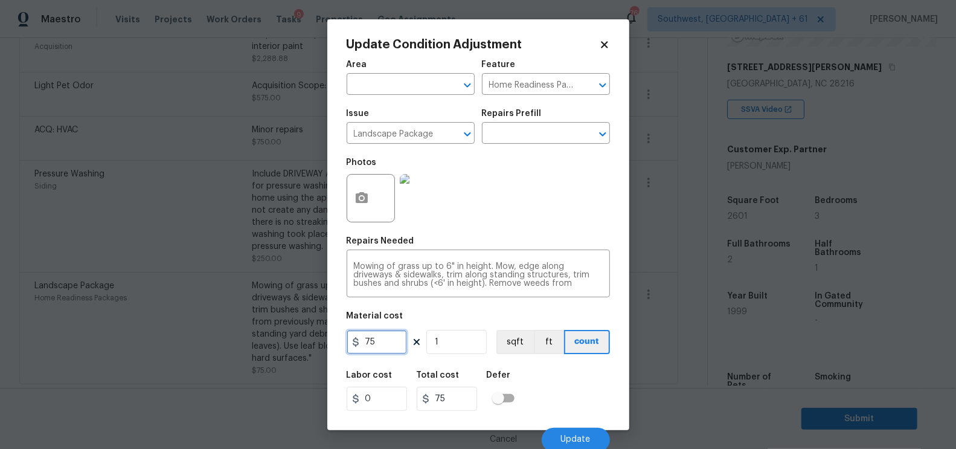
click at [369, 352] on input "75" at bounding box center [376, 342] width 60 height 24
type input "300"
click at [466, 406] on input "75" at bounding box center [447, 398] width 60 height 24
type input "300"
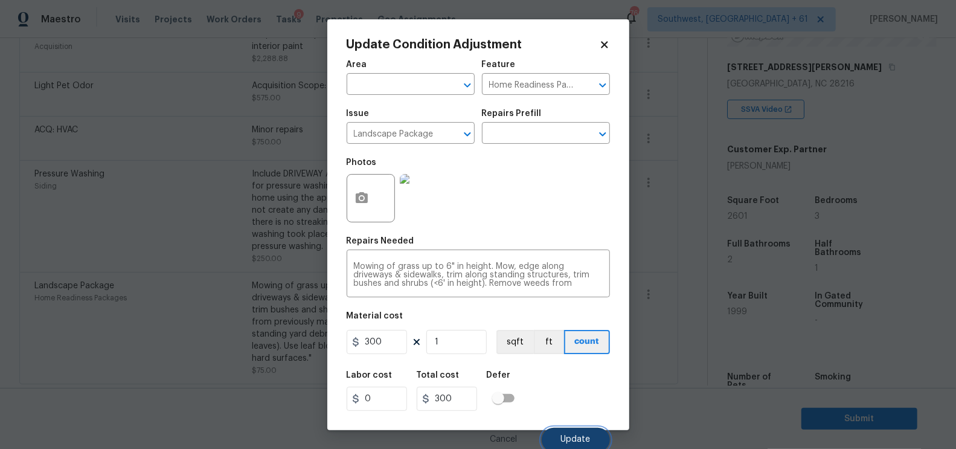
click at [568, 429] on button "Update" at bounding box center [575, 439] width 68 height 24
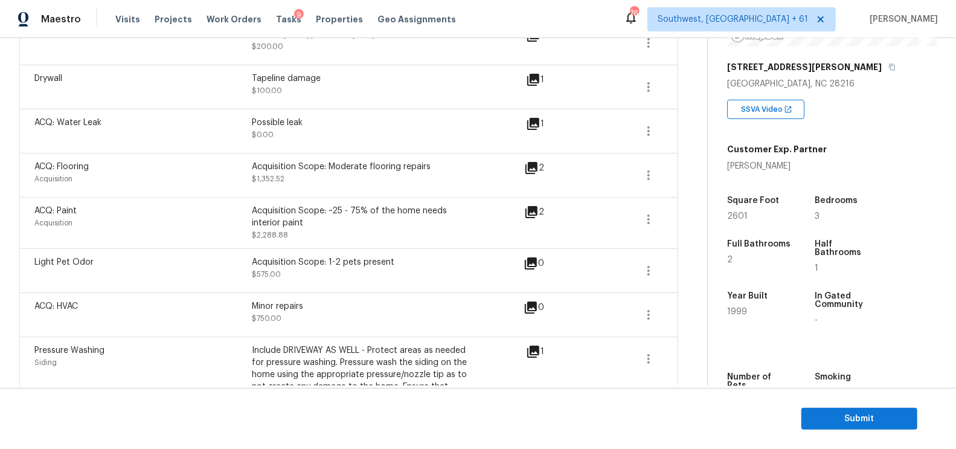
scroll to position [382, 0]
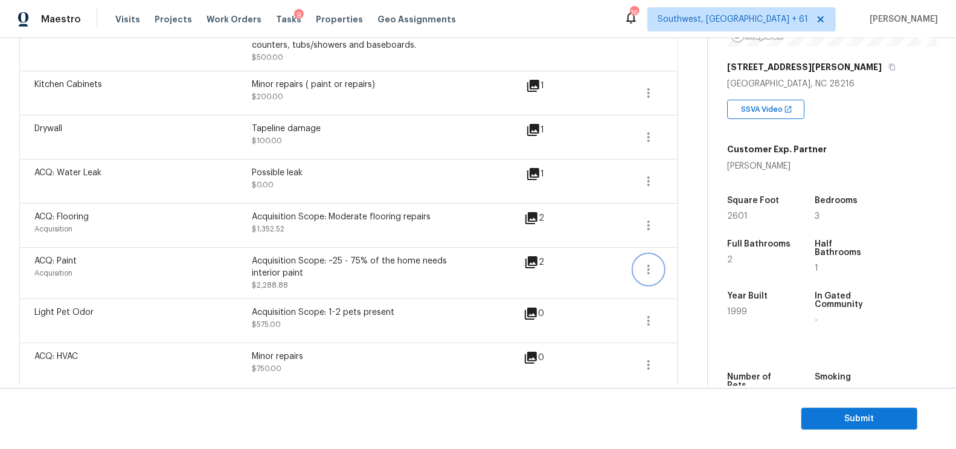
click at [642, 267] on icon "button" at bounding box center [648, 269] width 14 height 14
click at [710, 262] on div "Edit" at bounding box center [718, 264] width 94 height 12
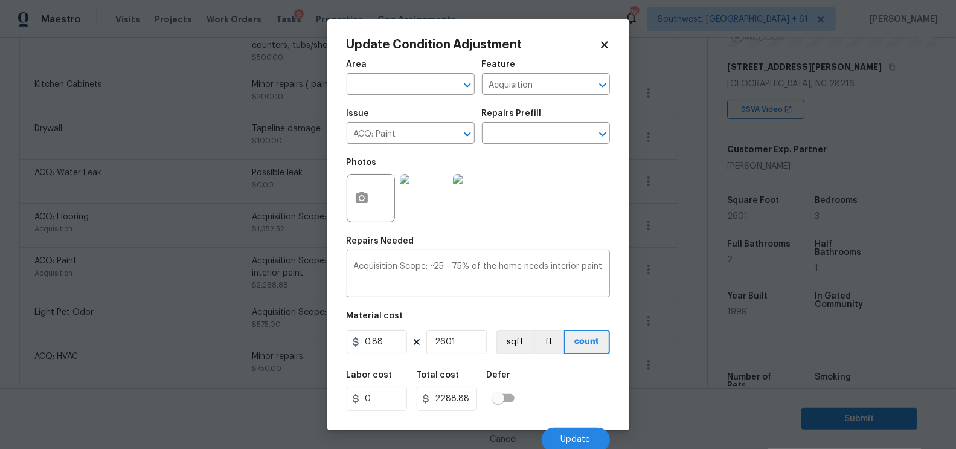
click at [691, 327] on body "Maestro Visits Projects Work Orders Tasks 9 Properties Geo Assignments 766 Sout…" at bounding box center [478, 224] width 956 height 449
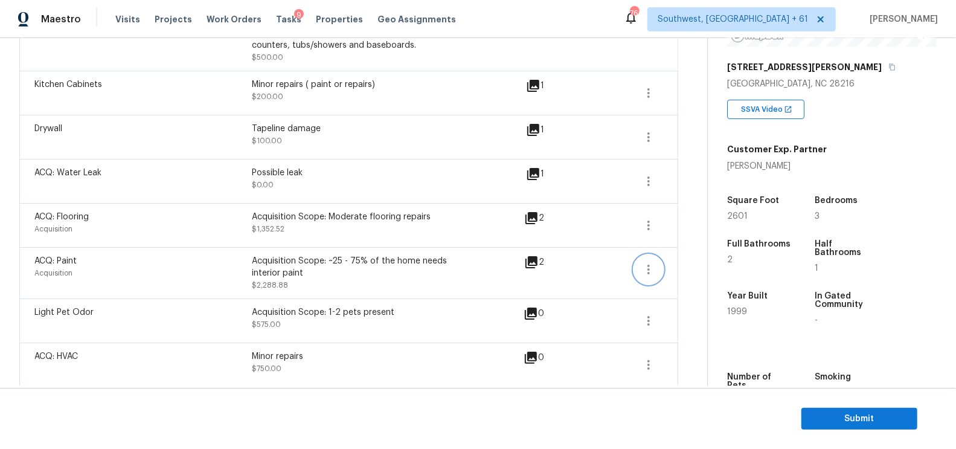
click at [646, 264] on icon "button" at bounding box center [648, 269] width 14 height 14
click at [713, 258] on div "Edit" at bounding box center [718, 264] width 94 height 12
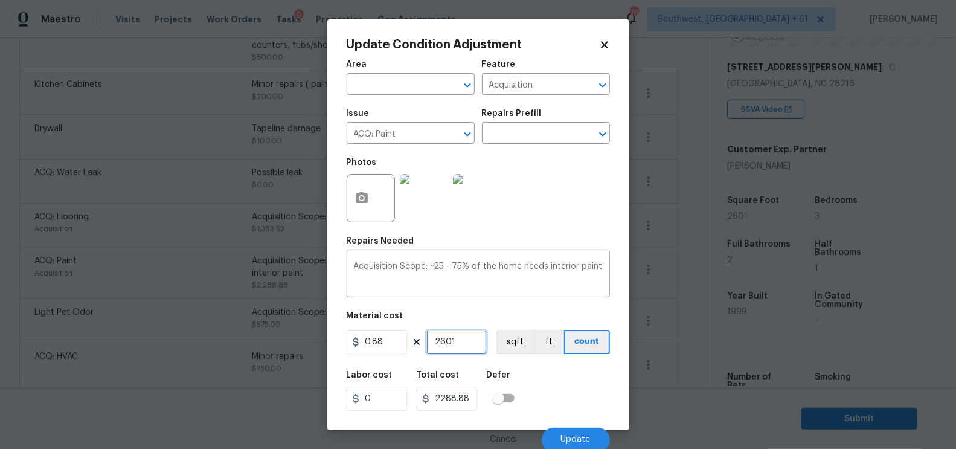
click at [459, 336] on input "2601" at bounding box center [456, 342] width 60 height 24
type input "1"
type input "0.88"
type input "0"
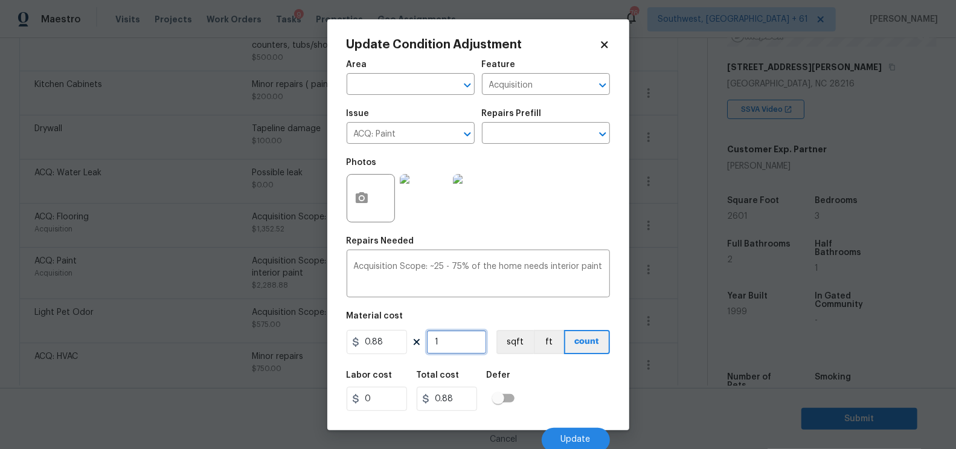
type input "0"
type input "2"
type input "1.76"
type input "25"
type input "22"
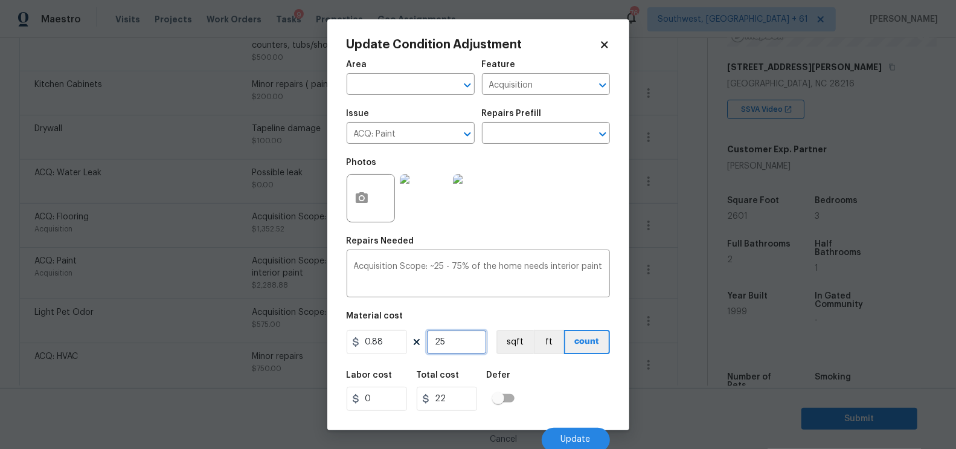
type input "250"
type input "220"
type input "2504"
type input "2203.52"
type input "2504"
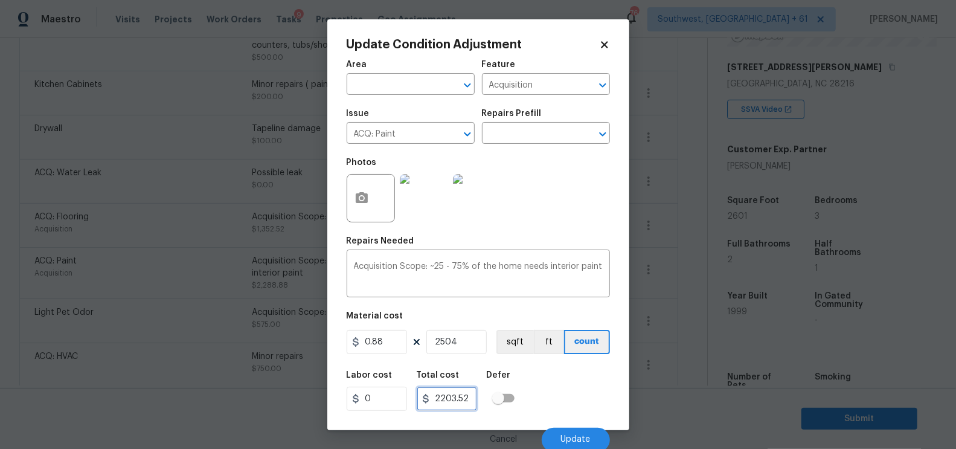
click at [471, 405] on input "2203.52" at bounding box center [447, 398] width 60 height 24
click at [578, 440] on span "Update" at bounding box center [576, 439] width 30 height 9
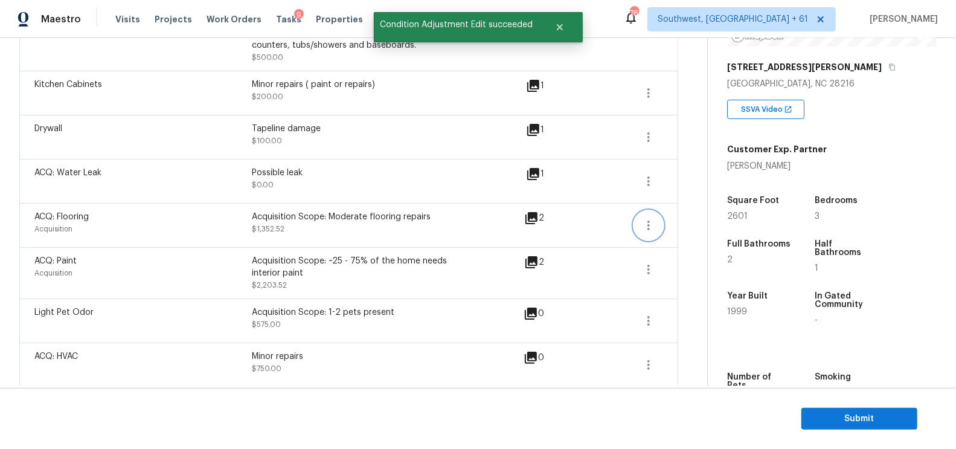
click at [651, 220] on icon "button" at bounding box center [648, 225] width 14 height 14
click at [688, 220] on div "Edit" at bounding box center [718, 221] width 94 height 12
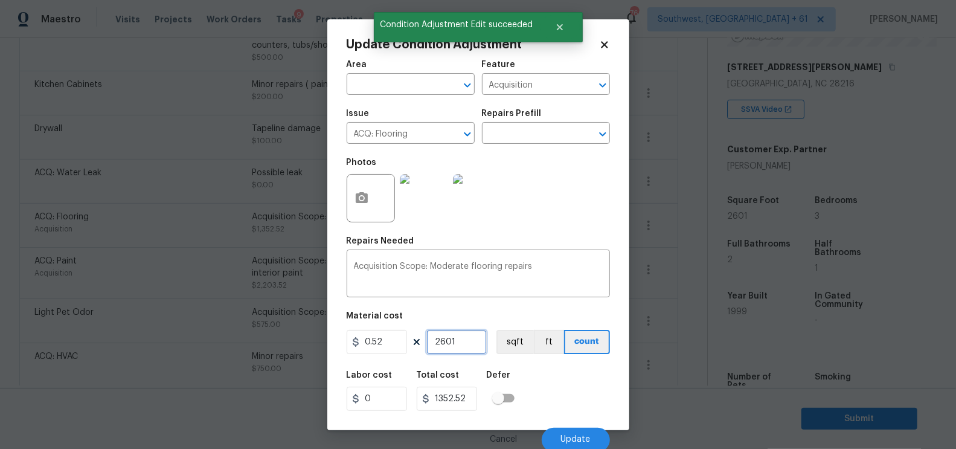
click at [458, 337] on input "2601" at bounding box center [456, 342] width 60 height 24
type input "2"
type input "1.04"
type input "25"
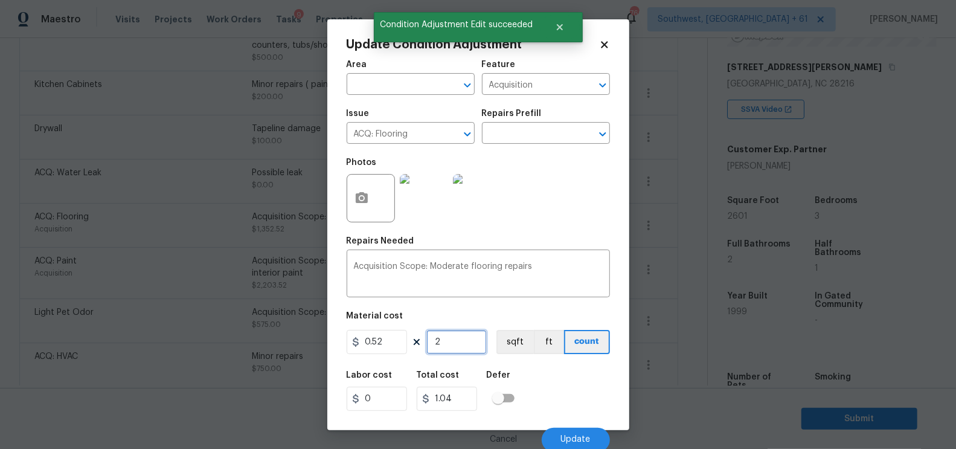
type input "13"
type input "250"
type input "130"
type input "2504"
type input "1302.08"
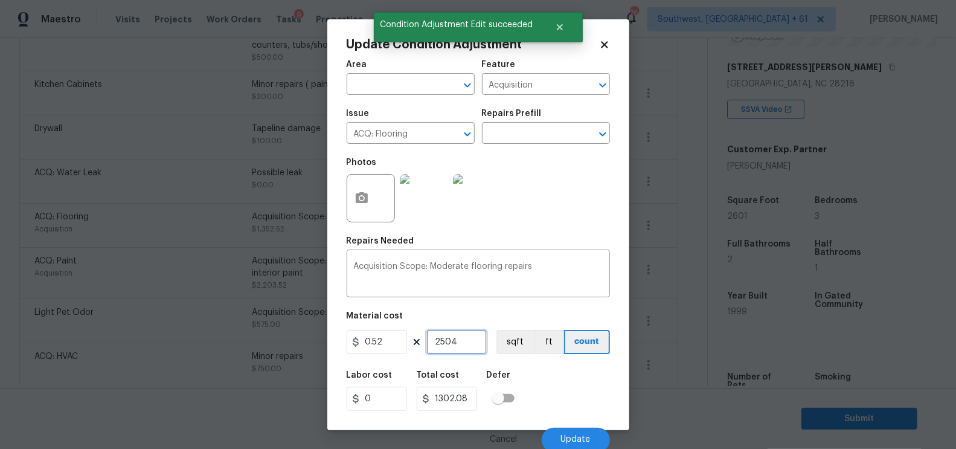
type input "2504"
click at [468, 396] on input "1302.08" at bounding box center [447, 398] width 60 height 24
click at [557, 432] on button "Update" at bounding box center [575, 439] width 68 height 24
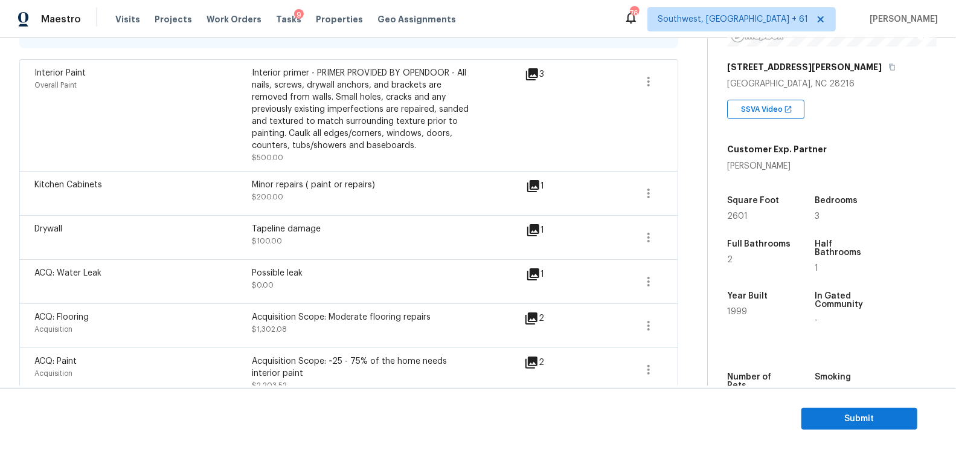
scroll to position [78, 0]
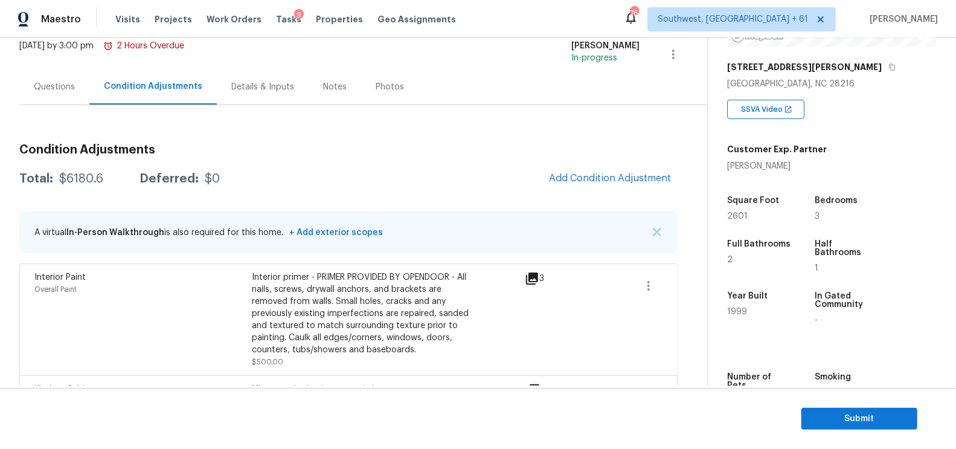
click at [51, 72] on div "Questions" at bounding box center [54, 87] width 70 height 36
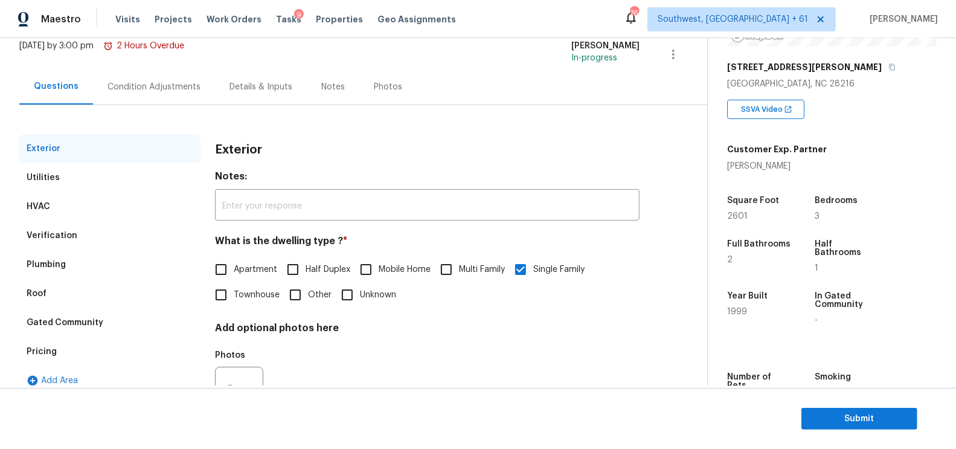
click at [66, 353] on div "Pricing" at bounding box center [109, 351] width 181 height 29
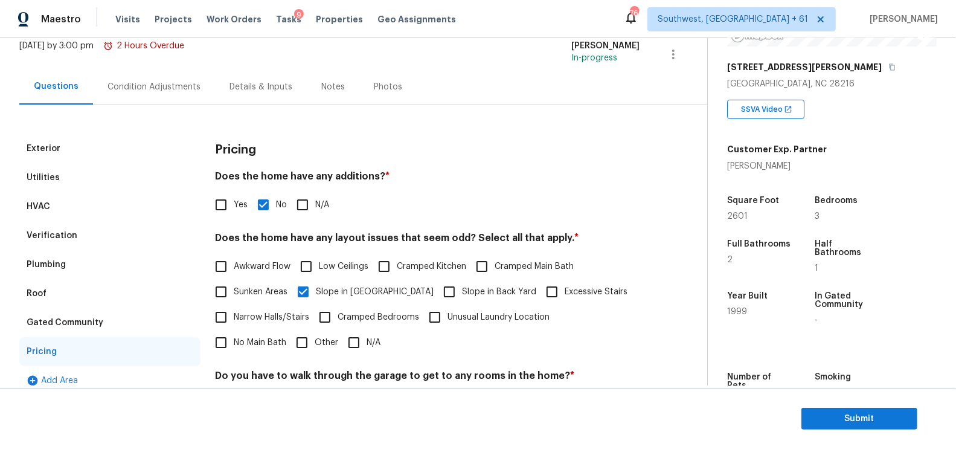
scroll to position [249, 0]
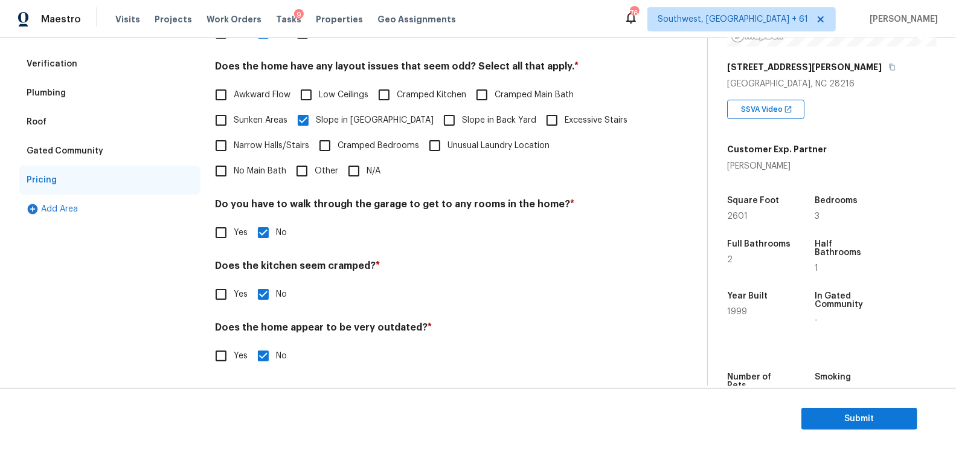
click at [289, 161] on label "Other" at bounding box center [313, 170] width 49 height 25
click at [289, 161] on input "Other" at bounding box center [301, 170] width 25 height 25
checkbox input "true"
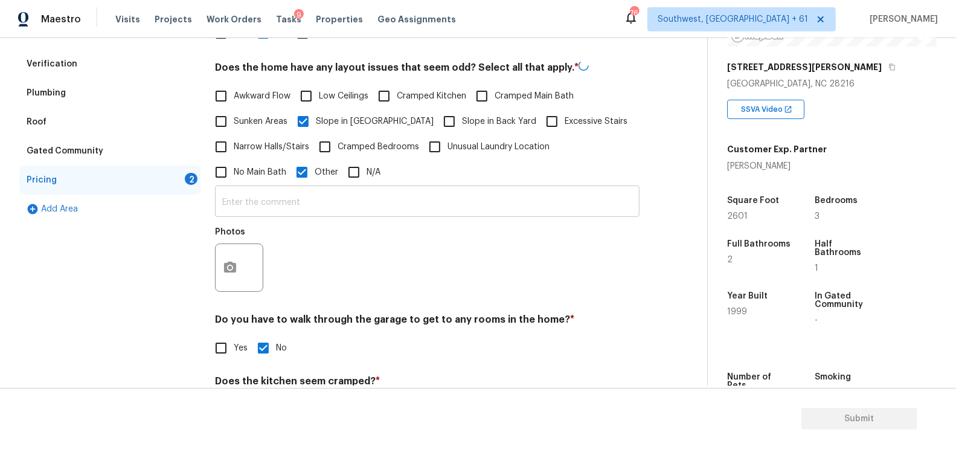
click at [253, 205] on input "text" at bounding box center [427, 202] width 424 height 28
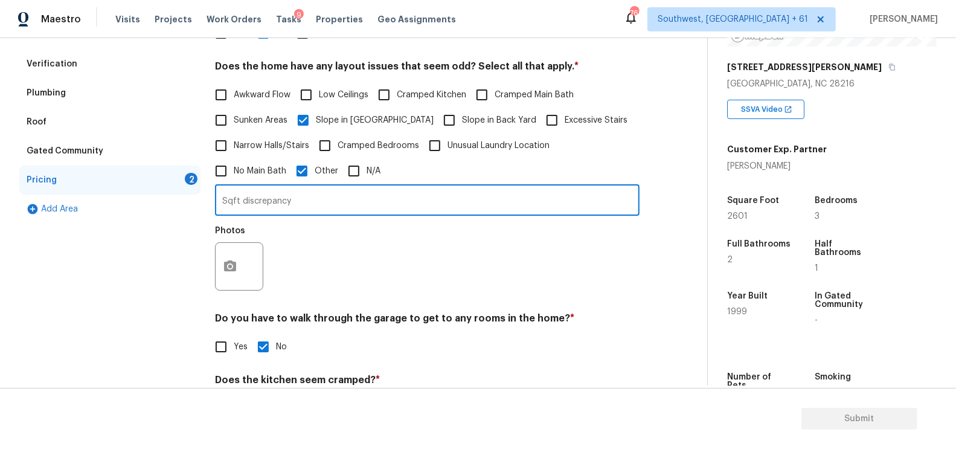
type input "Sqft discrepancy"
click at [235, 280] on button "button" at bounding box center [230, 266] width 29 height 47
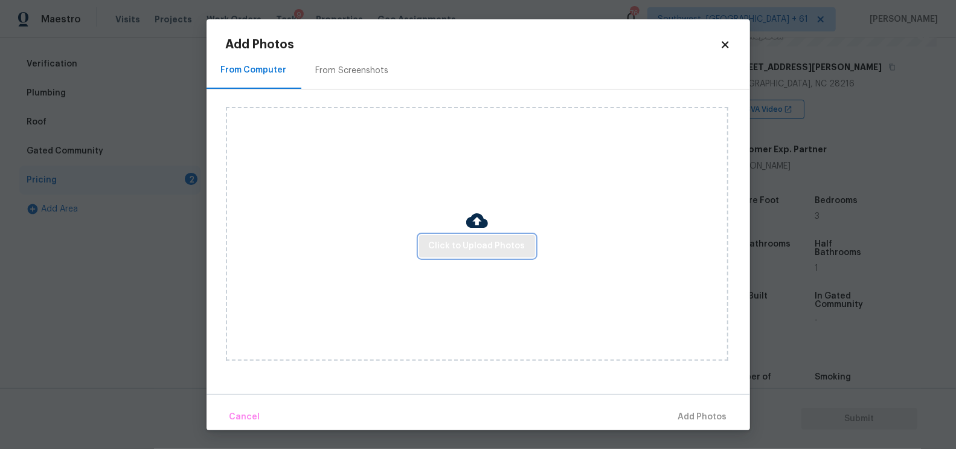
click at [493, 238] on span "Click to Upload Photos" at bounding box center [477, 245] width 97 height 15
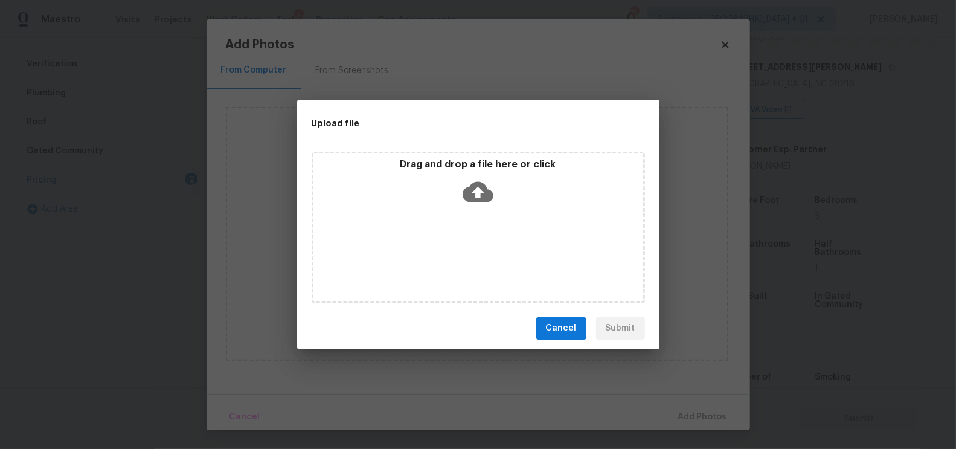
click at [484, 195] on icon at bounding box center [477, 191] width 31 height 21
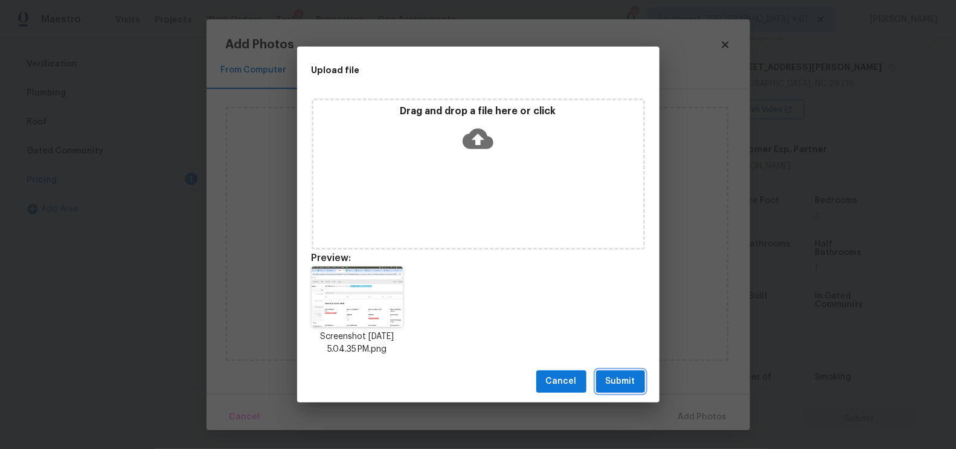
click at [627, 377] on span "Submit" at bounding box center [620, 381] width 30 height 15
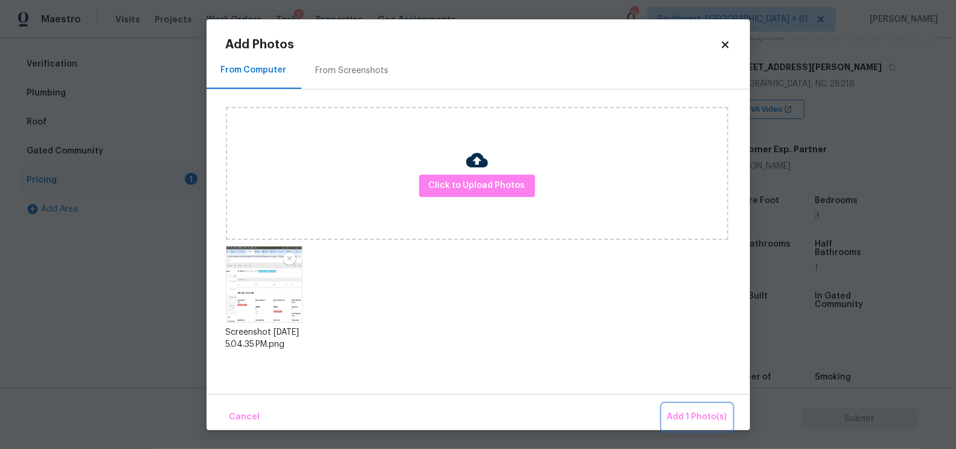
click at [691, 410] on span "Add 1 Photo(s)" at bounding box center [697, 416] width 60 height 15
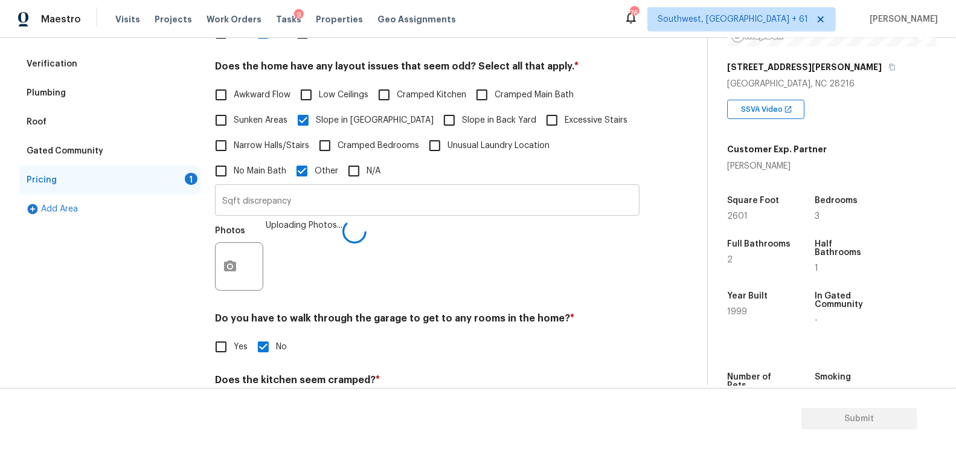
click at [260, 194] on input "Sqft discrepancy" at bounding box center [427, 201] width 424 height 28
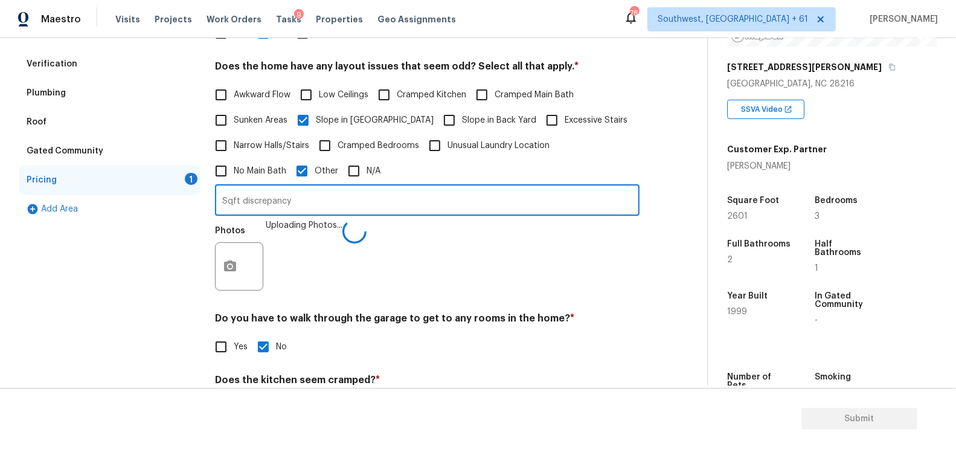
click at [260, 194] on input "Sqft discrepancy" at bounding box center [427, 201] width 424 height 28
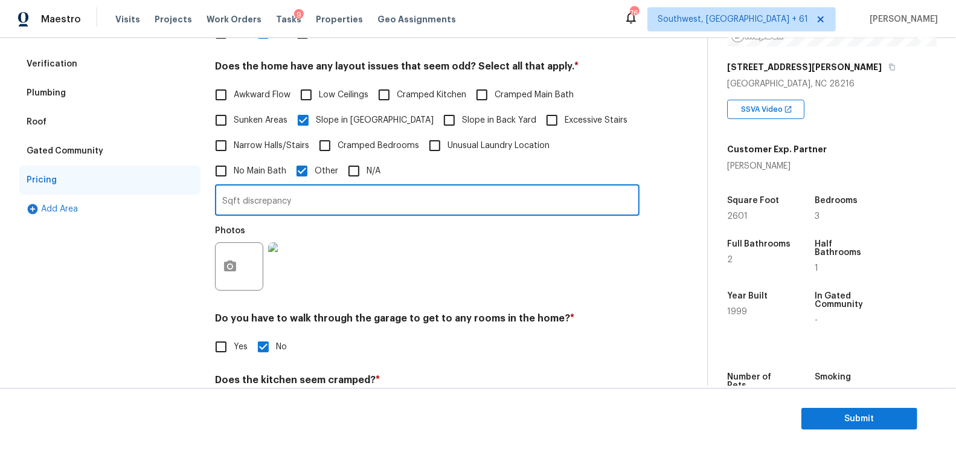
scroll to position [11, 0]
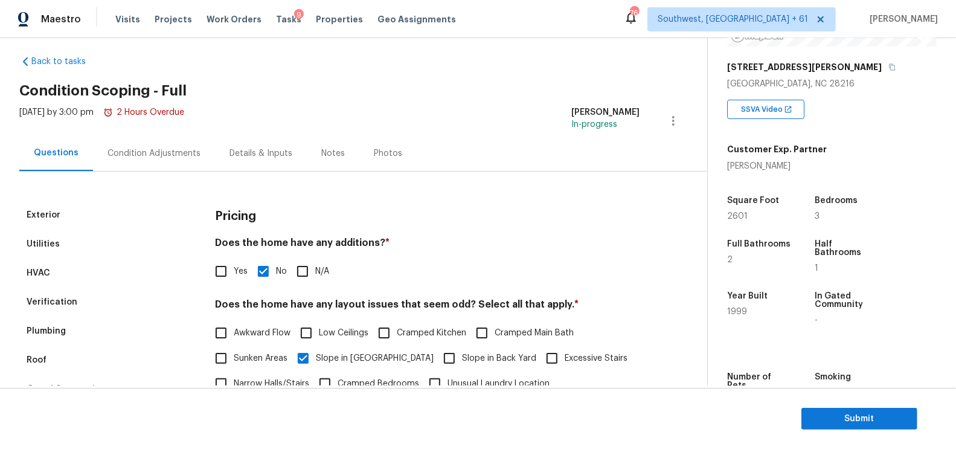
click at [164, 167] on div "Condition Adjustments" at bounding box center [154, 153] width 122 height 36
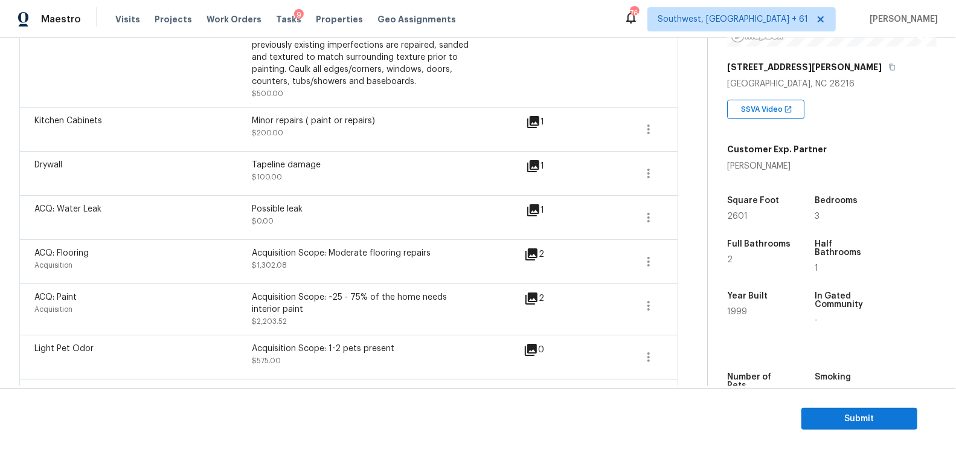
scroll to position [336, 0]
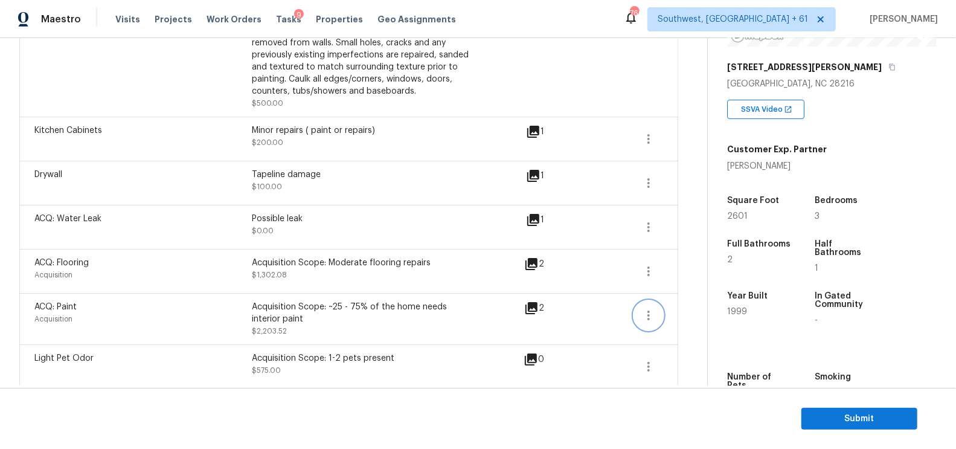
click at [649, 316] on icon "button" at bounding box center [648, 315] width 2 height 10
click at [680, 316] on div "Edit" at bounding box center [718, 311] width 94 height 12
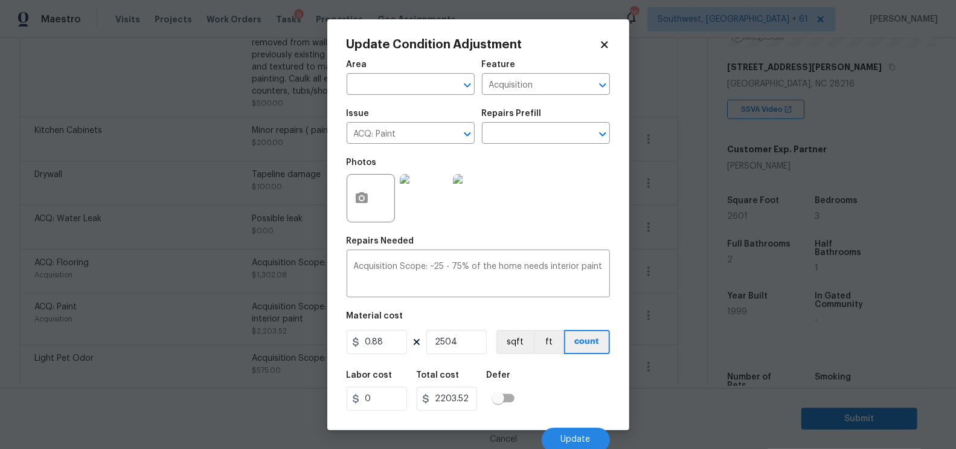
click at [676, 352] on body "Maestro Visits Projects Work Orders Tasks 9 Properties Geo Assignments 766 Sout…" at bounding box center [478, 224] width 956 height 449
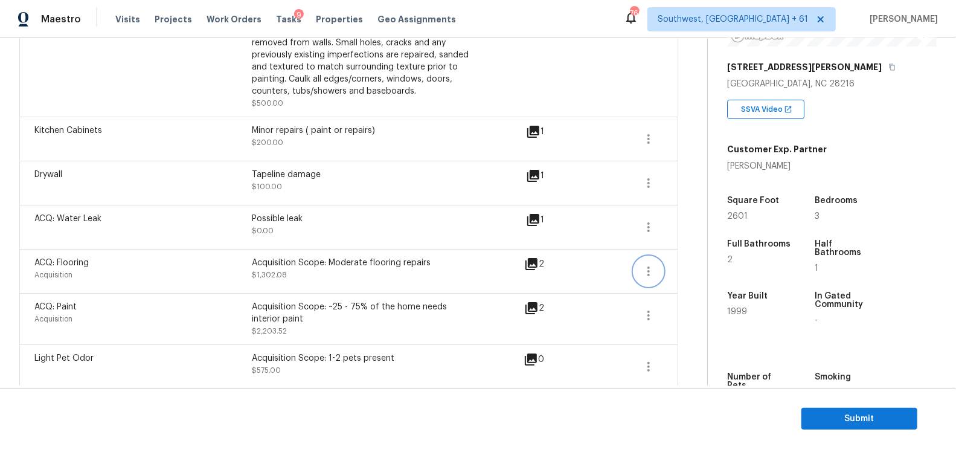
click at [648, 270] on icon "button" at bounding box center [648, 271] width 2 height 10
click at [682, 264] on div "Edit" at bounding box center [718, 267] width 94 height 12
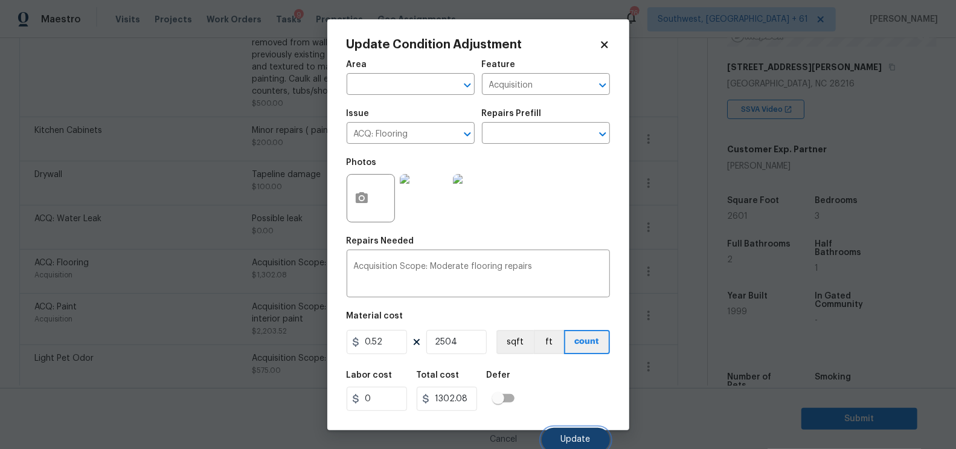
click at [575, 444] on span "Update" at bounding box center [576, 439] width 30 height 9
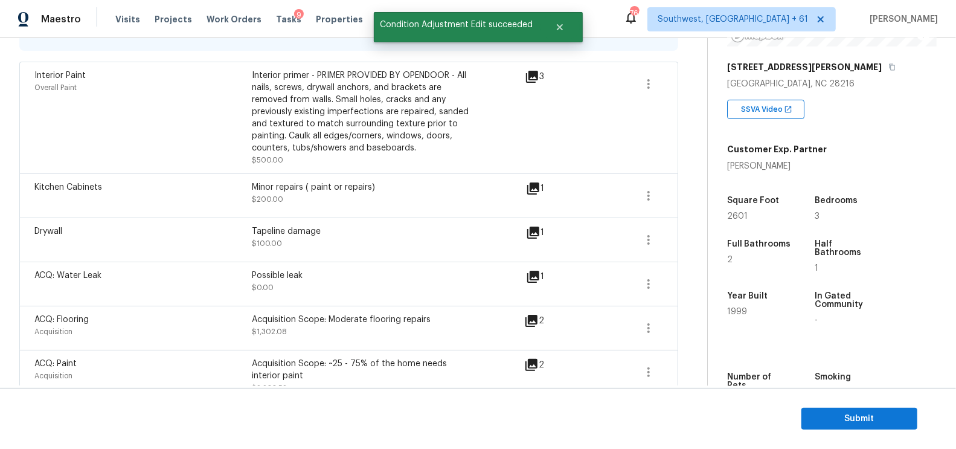
scroll to position [247, 0]
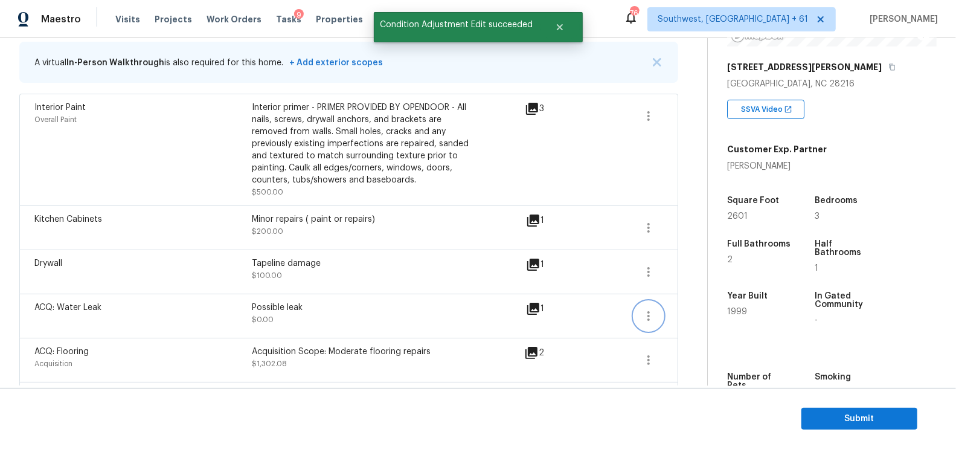
click at [657, 321] on button "button" at bounding box center [648, 315] width 29 height 29
click at [686, 315] on div "Edit" at bounding box center [718, 312] width 94 height 12
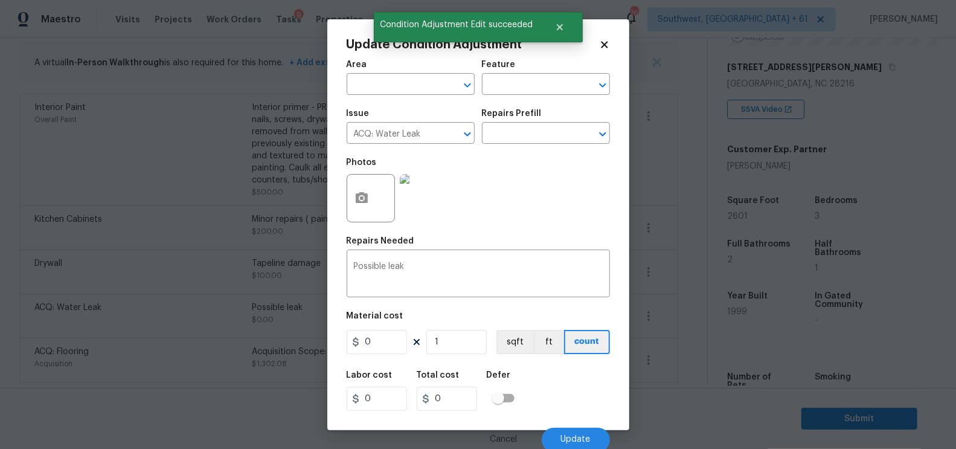
click at [685, 334] on body "Maestro Visits Projects Work Orders Tasks 9 Properties Geo Assignments 766 Sout…" at bounding box center [478, 224] width 956 height 449
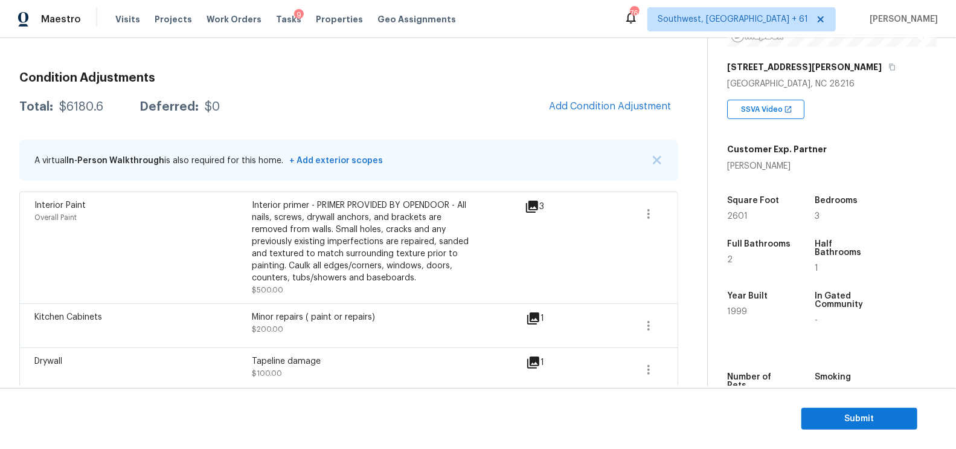
scroll to position [146, 0]
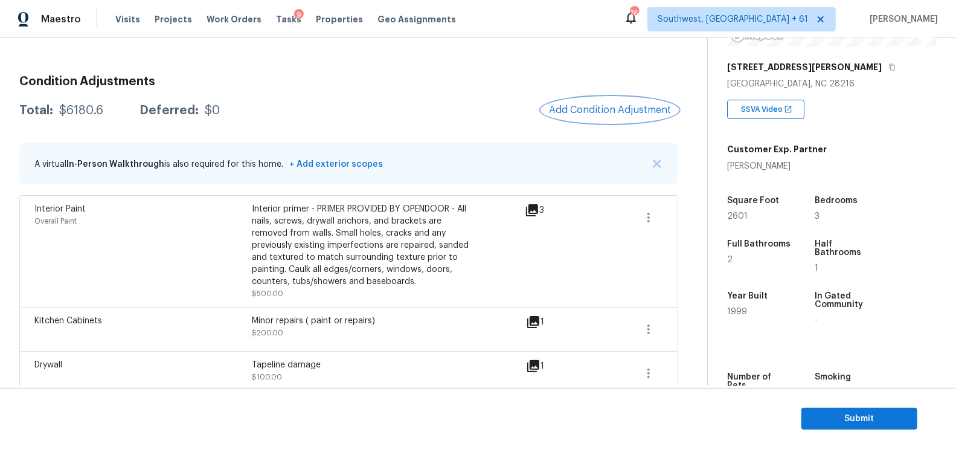
click at [646, 110] on span "Add Condition Adjustment" at bounding box center [610, 109] width 122 height 11
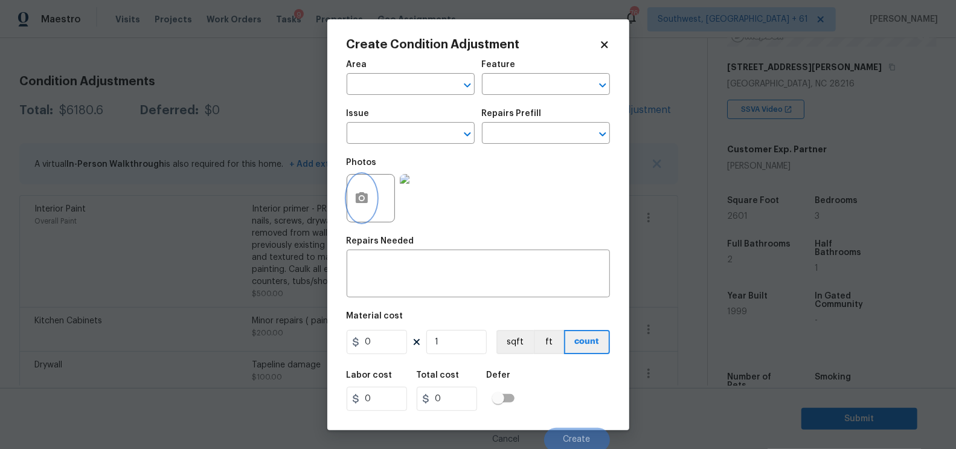
click at [360, 195] on icon "button" at bounding box center [362, 197] width 12 height 11
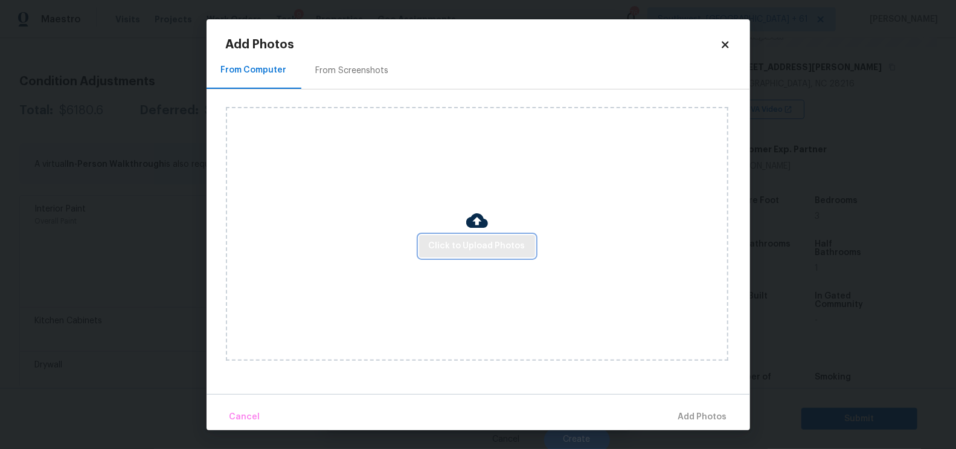
click at [449, 244] on span "Click to Upload Photos" at bounding box center [477, 245] width 97 height 15
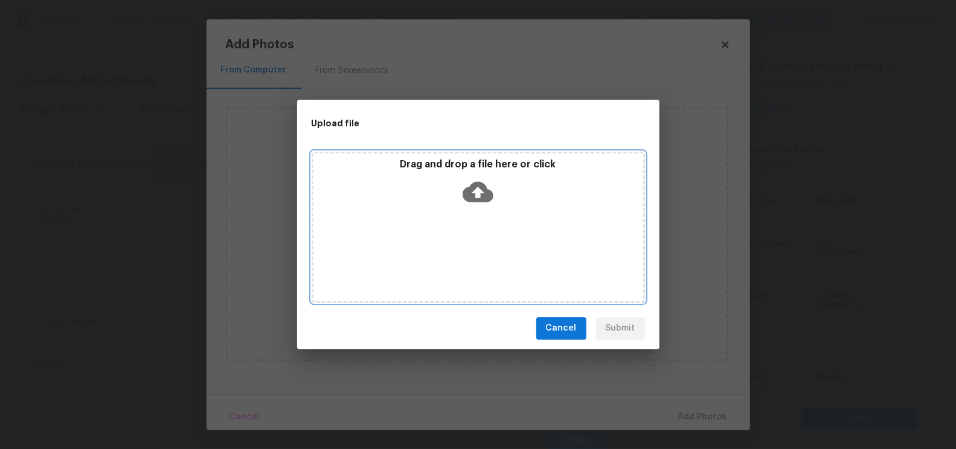
click at [487, 194] on icon at bounding box center [477, 191] width 31 height 21
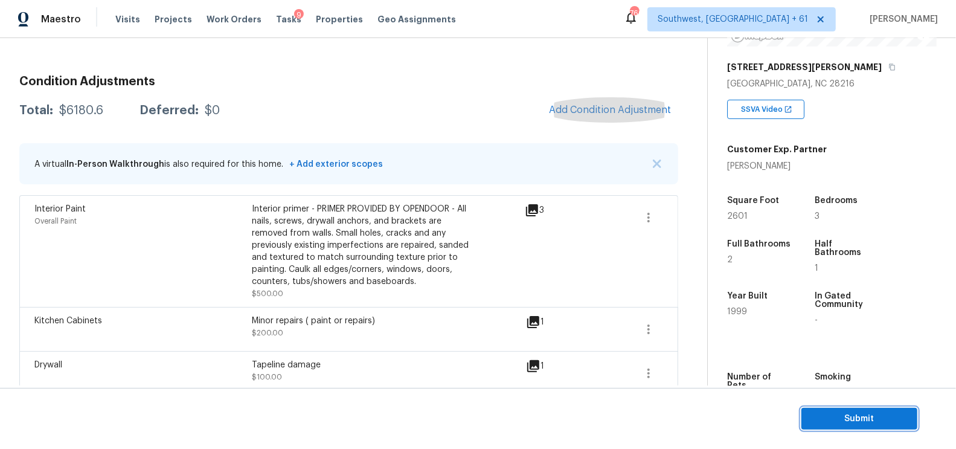
click at [865, 423] on span "Submit" at bounding box center [859, 418] width 97 height 15
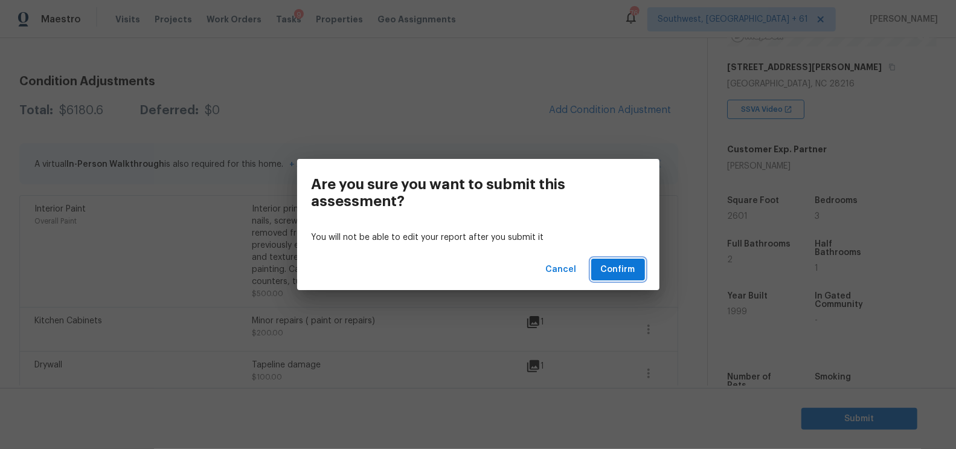
click at [623, 268] on span "Confirm" at bounding box center [618, 269] width 34 height 15
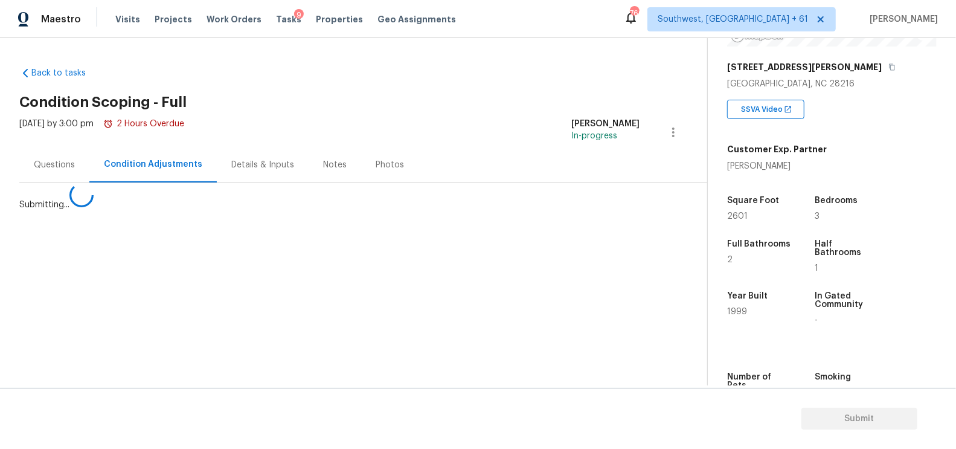
scroll to position [0, 0]
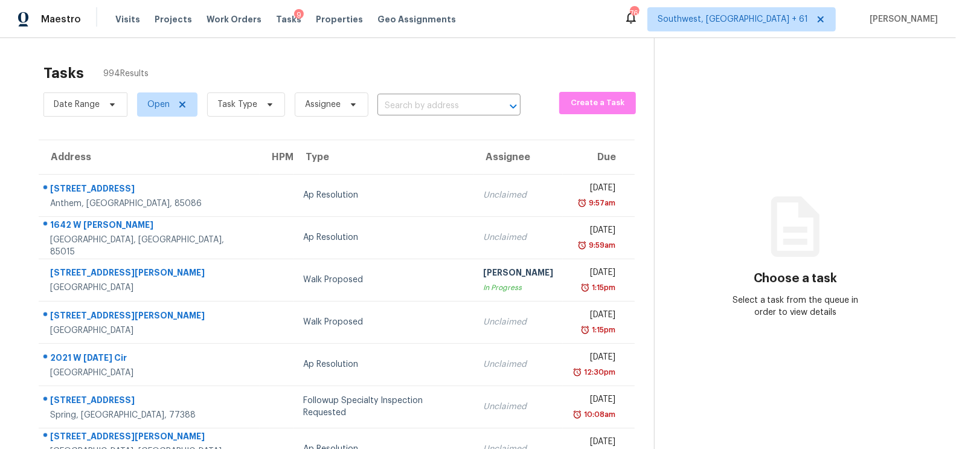
click at [417, 91] on div "Date Range Open Task Type Assignee ​" at bounding box center [281, 104] width 477 height 31
click at [417, 101] on input "text" at bounding box center [431, 106] width 109 height 19
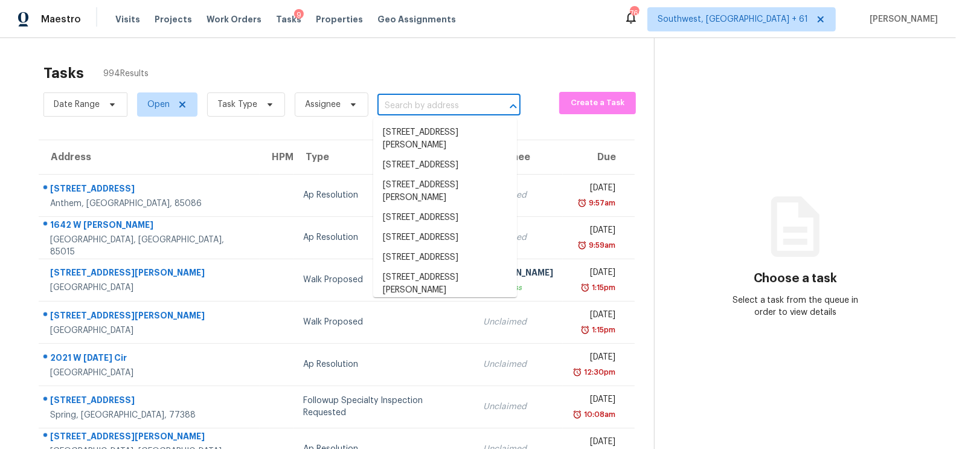
paste input "8601 Beach Blvd Apt 909, Jacksonville, FL 32216"
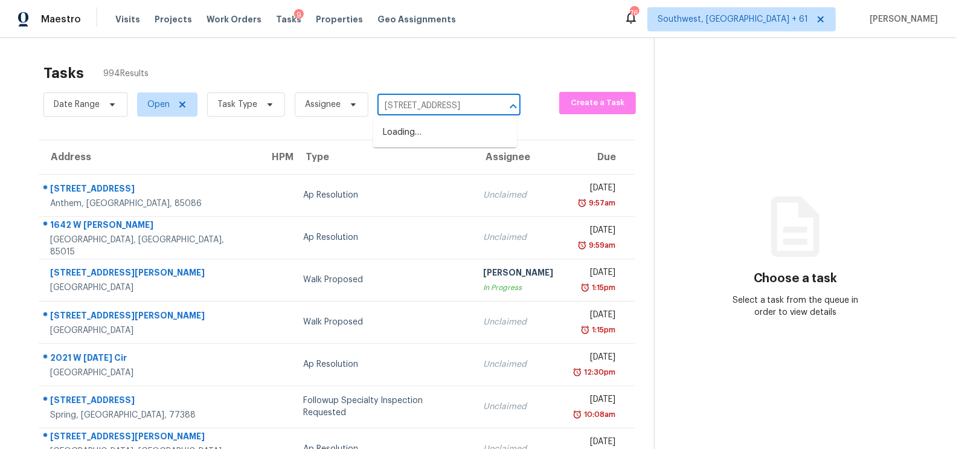
scroll to position [0, 88]
type input "8601 Beach Blvd Apt 909, Jacksonville, FL 32216"
click at [409, 107] on input "text" at bounding box center [431, 106] width 109 height 19
paste input "8601 Beach Blvd Apt 909, Jacksonville, FL 32216"
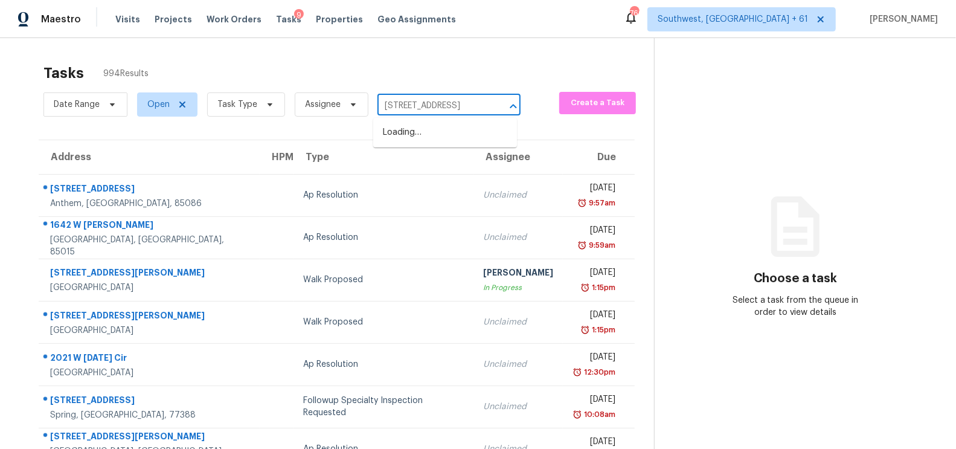
type input "8601 Beach Blvd"
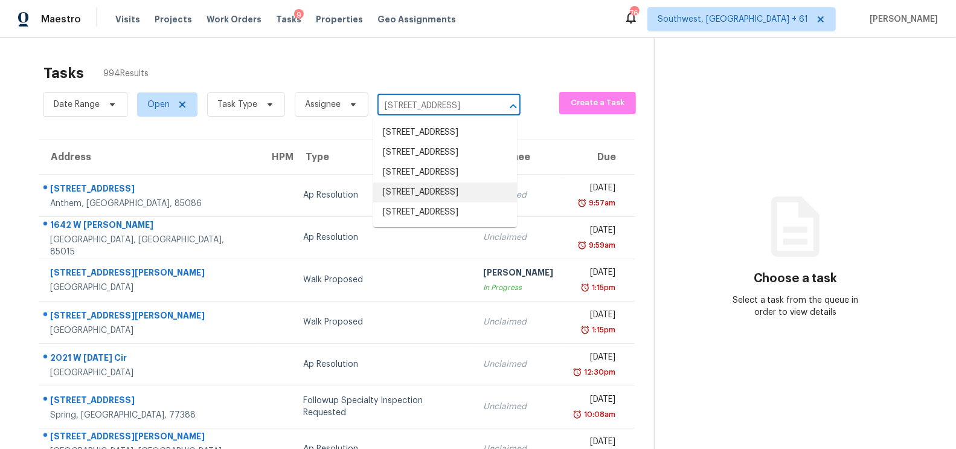
click at [482, 202] on li "8601 Beach Blvd Apt 312, Jacksonville, FL 32216" at bounding box center [445, 192] width 144 height 20
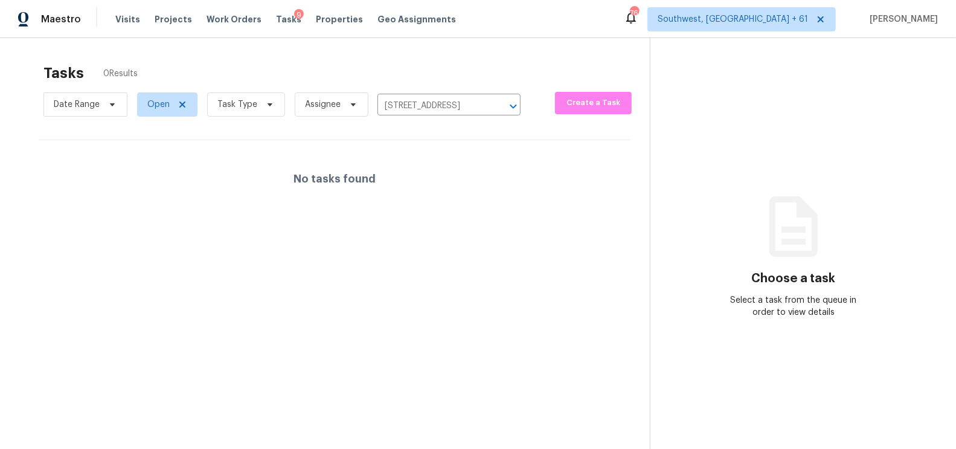
drag, startPoint x: 482, startPoint y: 247, endPoint x: 345, endPoint y: 505, distance: 292.7
click at [345, 448] on html "Maestro Visits Projects Work Orders Tasks 9 Properties Geo Assignments 766 Sout…" at bounding box center [478, 224] width 956 height 449
click at [453, 110] on input "8601 Beach Blvd Apt 312, Jacksonville, FL 32216" at bounding box center [431, 106] width 109 height 19
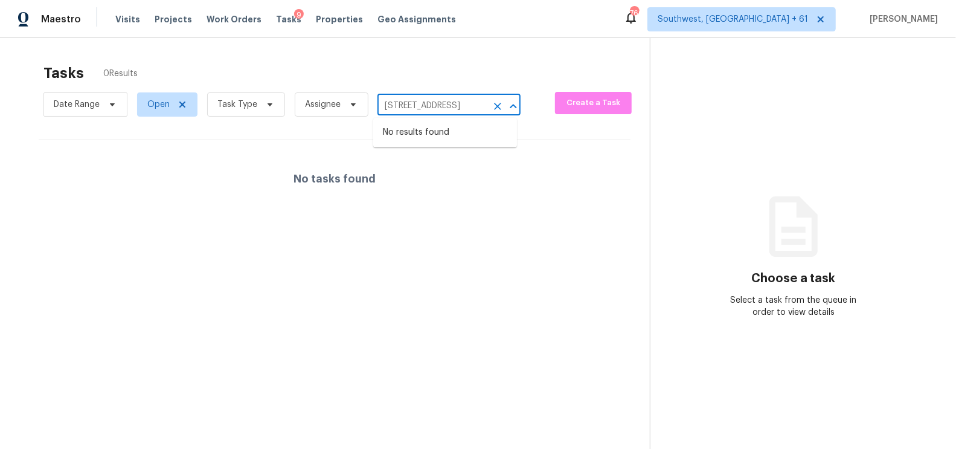
paste input "909"
type input "8601 Beach"
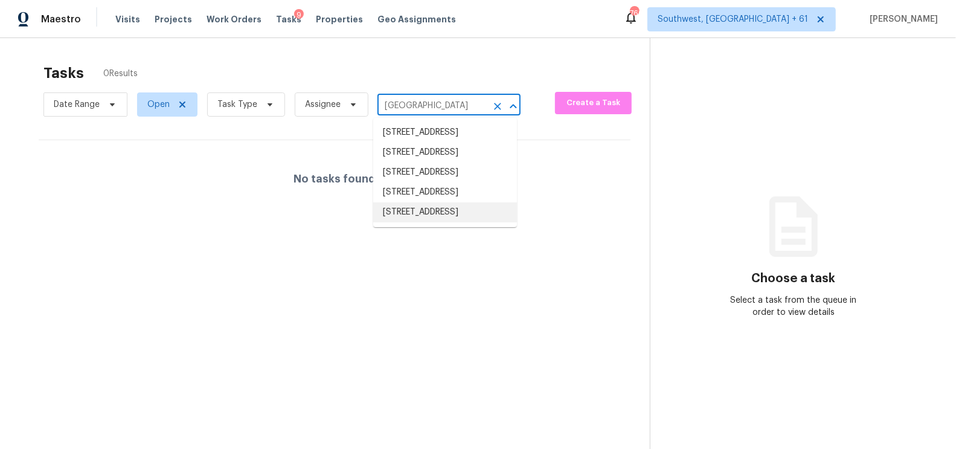
click at [434, 222] on li "8601 Beach Blvd Apt 909, Jacksonville, FL 32216" at bounding box center [445, 212] width 144 height 20
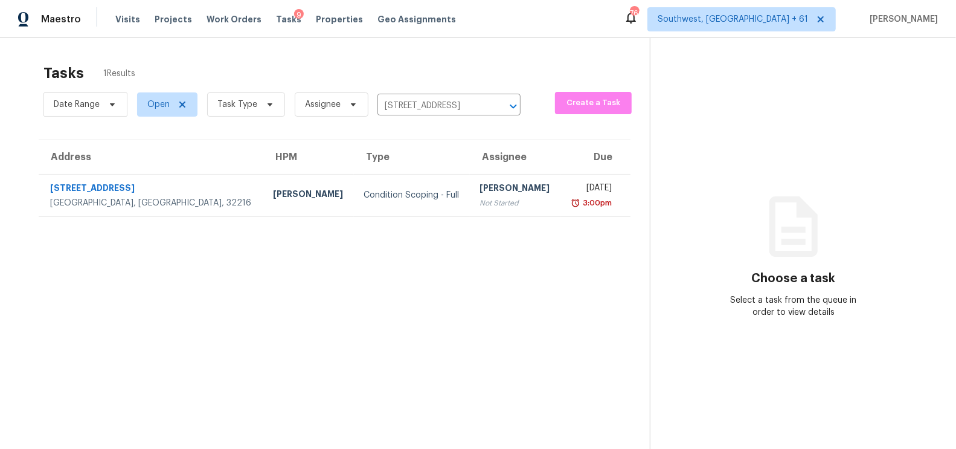
click at [470, 208] on td "Salma Ansari Not Started" at bounding box center [515, 195] width 91 height 42
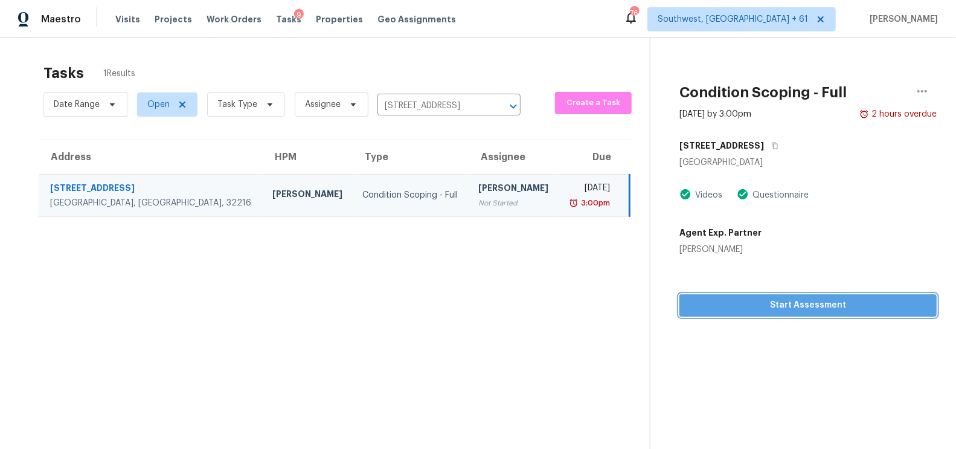
click at [814, 312] on button "Start Assessment" at bounding box center [807, 305] width 257 height 22
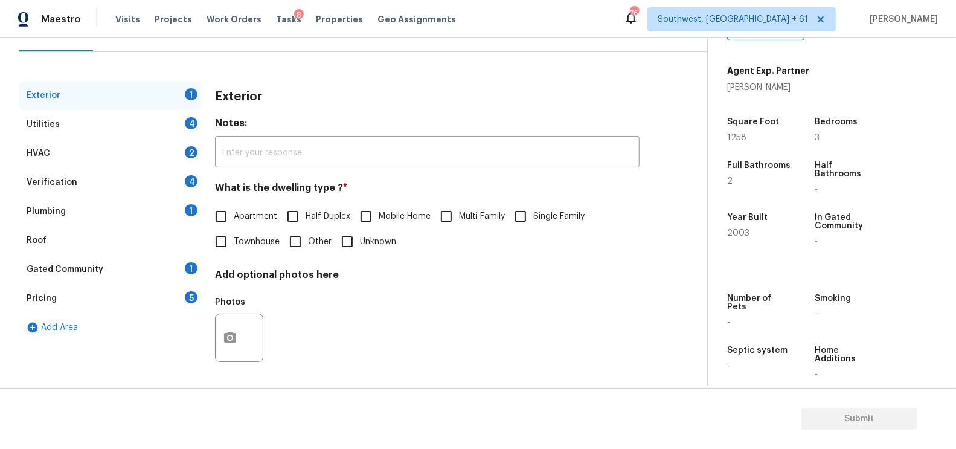
scroll to position [133, 0]
click at [514, 215] on input "Single Family" at bounding box center [520, 214] width 25 height 25
checkbox input "true"
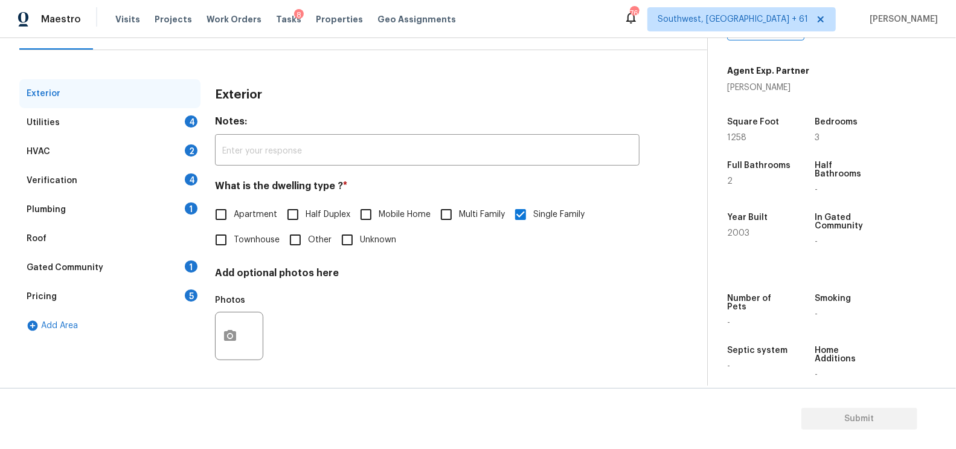
click at [152, 127] on div "Utilities 4" at bounding box center [109, 122] width 181 height 29
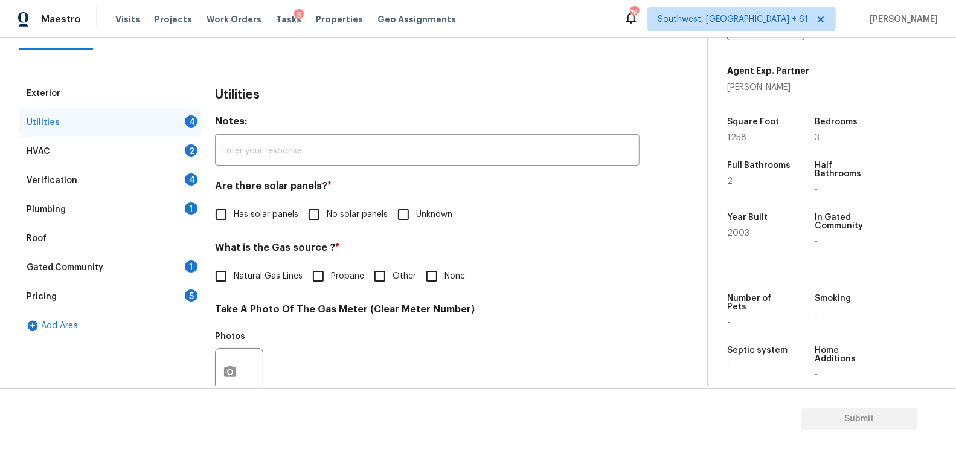
click at [295, 238] on div "Utilities Notes: ​ Are there solar panels? * Has solar panels No solar panels U…" at bounding box center [427, 394] width 424 height 630
click at [273, 214] on span "Has solar panels" at bounding box center [266, 214] width 65 height 13
click at [234, 214] on input "Has solar panels" at bounding box center [220, 214] width 25 height 25
checkbox input "true"
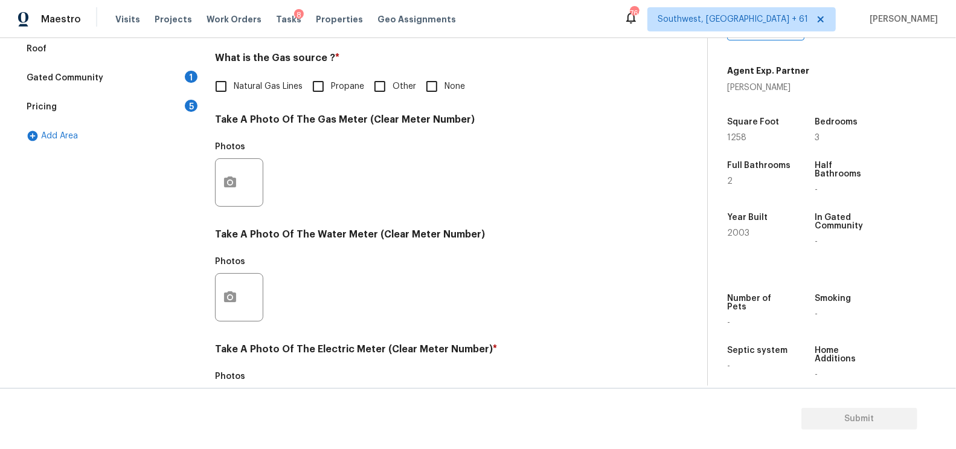
scroll to position [460, 0]
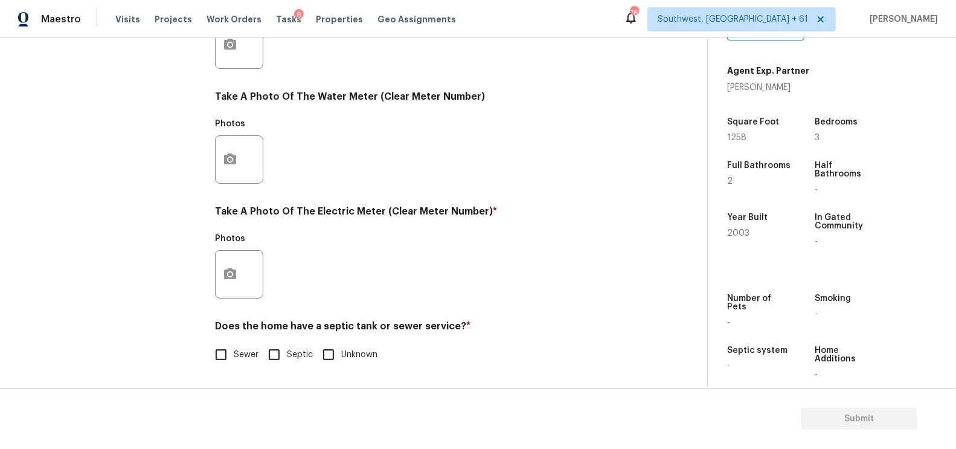
click at [241, 367] on div "Utilities Notes: ​ Are there solar panels? * Has solar panels No solar panels U…" at bounding box center [427, 67] width 424 height 630
click at [233, 350] on input "Sewer" at bounding box center [220, 354] width 25 height 25
checkbox input "true"
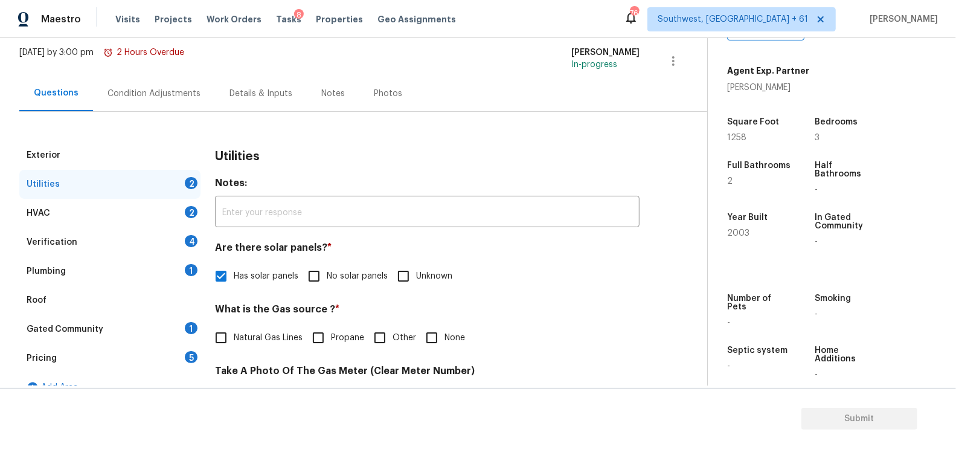
scroll to position [22, 0]
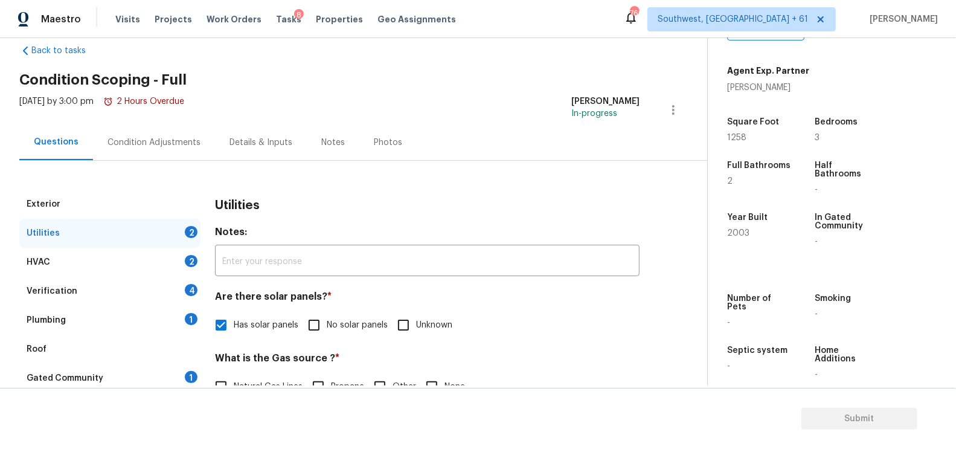
click at [146, 256] on div "HVAC 2" at bounding box center [109, 261] width 181 height 29
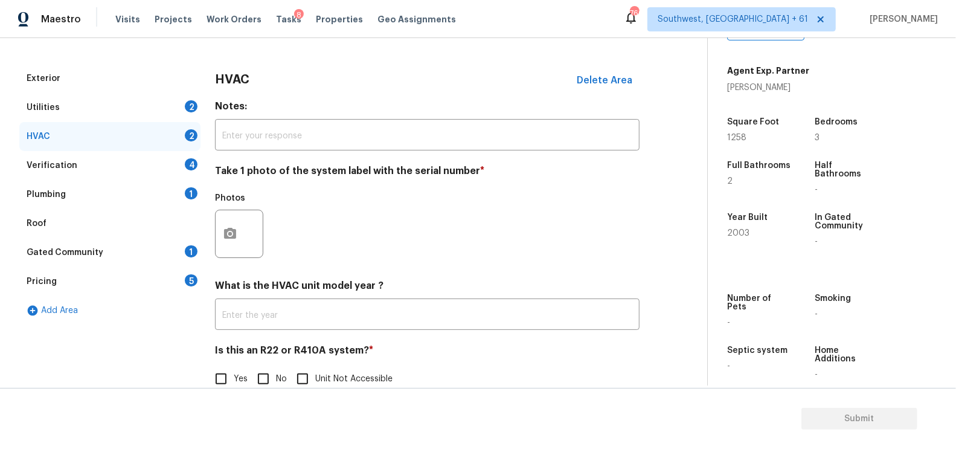
scroll to position [173, 0]
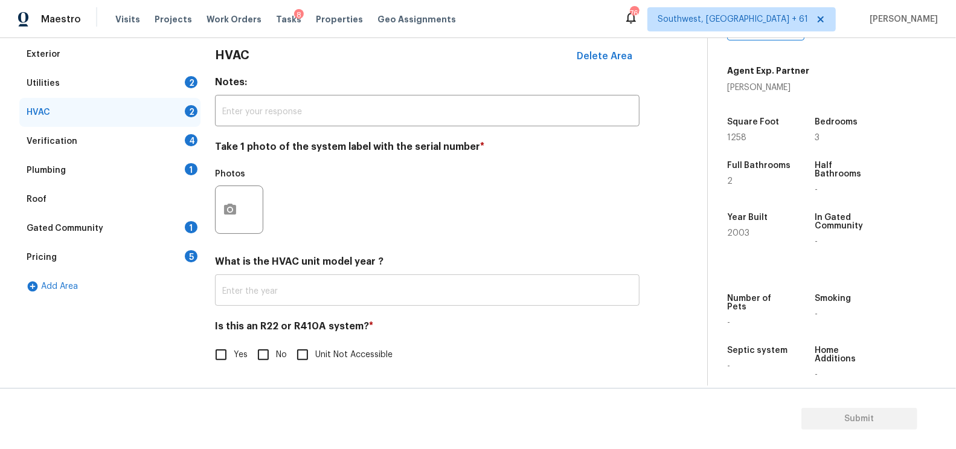
click at [300, 298] on input "text" at bounding box center [427, 291] width 424 height 28
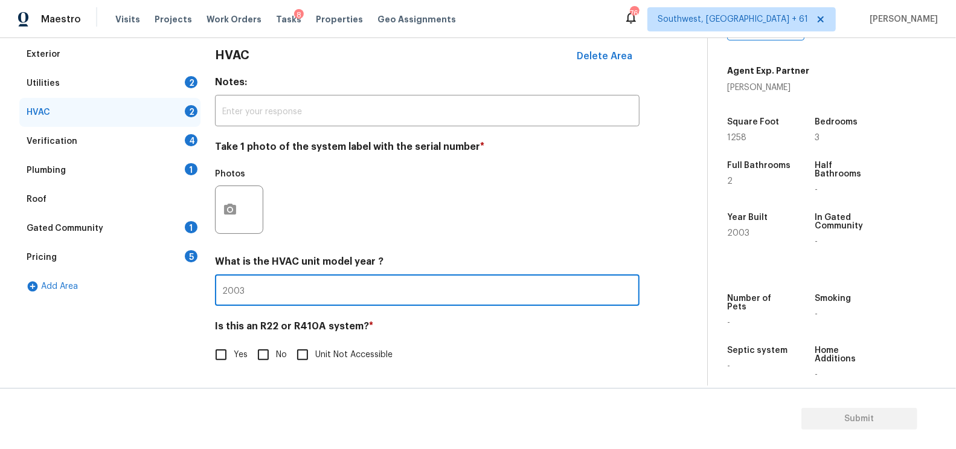
type input "2003"
click at [262, 367] on div "HVAC Delete Area Notes: ​ Take 1 photo of the system label with the serial numb…" at bounding box center [427, 211] width 424 height 342
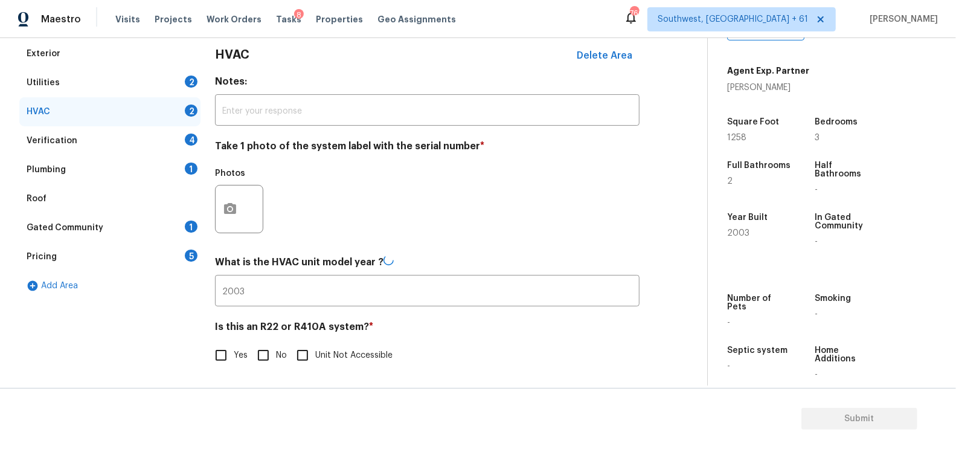
click at [263, 359] on input "No" at bounding box center [263, 354] width 25 height 25
checkbox input "true"
click at [156, 138] on div "Verification 4" at bounding box center [109, 141] width 181 height 29
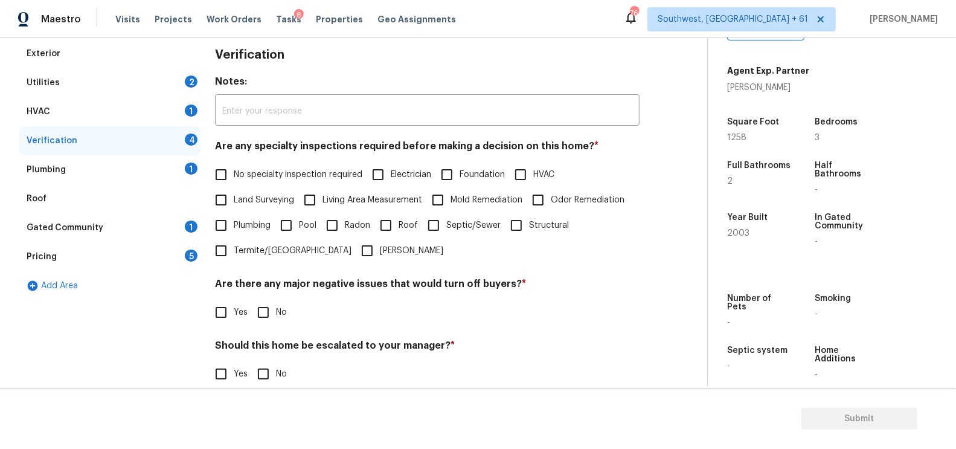
click at [252, 175] on span "No specialty inspection required" at bounding box center [298, 174] width 129 height 13
click at [234, 175] on input "No specialty inspection required" at bounding box center [220, 174] width 25 height 25
checkbox input "true"
click at [261, 307] on input "No" at bounding box center [263, 311] width 25 height 25
checkbox input "true"
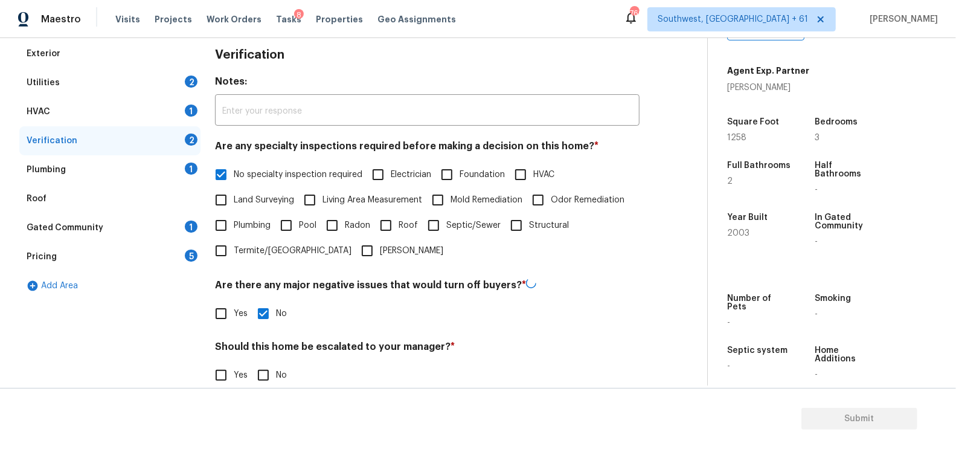
click at [261, 379] on input "No" at bounding box center [263, 374] width 25 height 25
checkbox input "true"
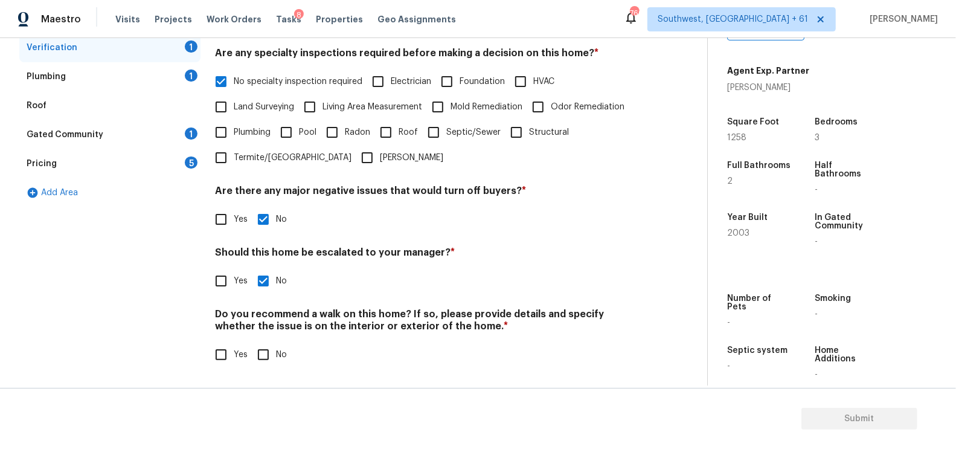
click at [266, 354] on input "No" at bounding box center [263, 354] width 25 height 25
checkbox input "true"
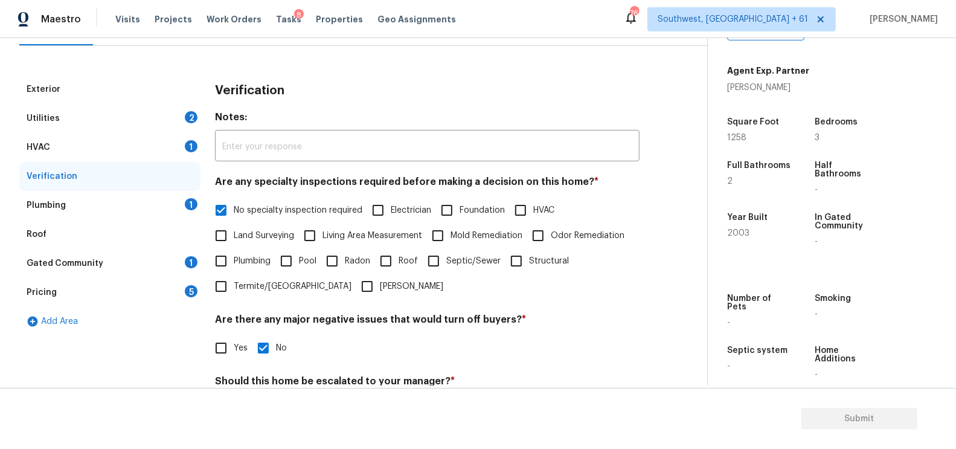
click at [172, 201] on div "Plumbing 1" at bounding box center [109, 205] width 181 height 29
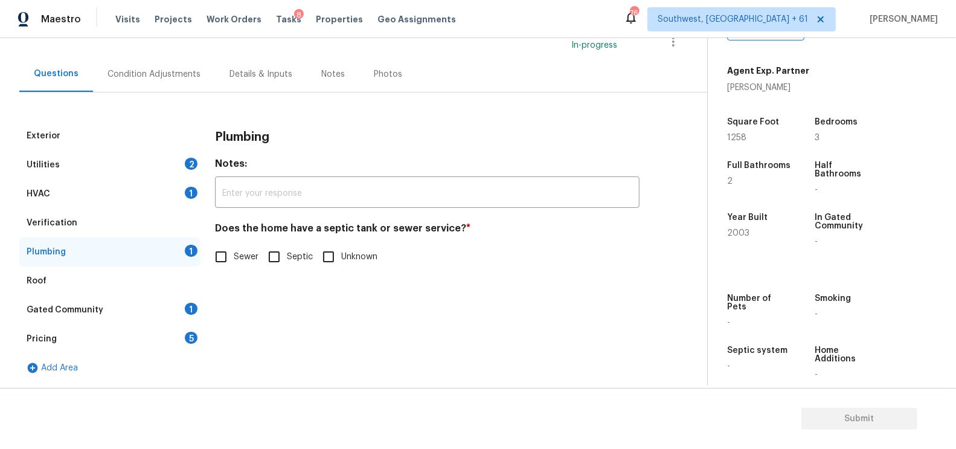
click at [238, 260] on span "Sewer" at bounding box center [246, 257] width 25 height 13
click at [234, 260] on input "Sewer" at bounding box center [220, 256] width 25 height 25
checkbox input "true"
click at [184, 303] on div "Gated Community 1" at bounding box center [109, 309] width 181 height 29
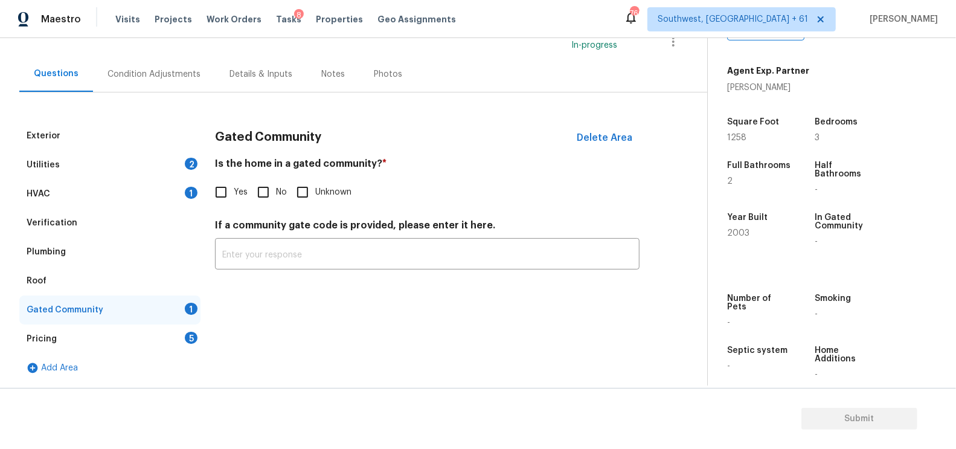
click at [258, 208] on div "Gated Community Delete Area Is the home in a gated community? * Yes No Unknown …" at bounding box center [427, 202] width 424 height 162
click at [230, 192] on input "Yes" at bounding box center [220, 191] width 25 height 25
checkbox input "true"
click at [194, 348] on div "Pricing 5" at bounding box center [109, 338] width 181 height 29
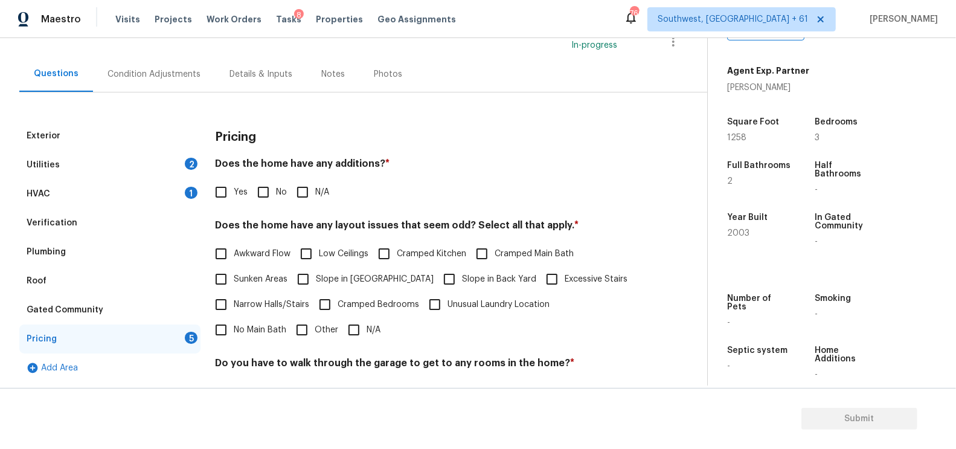
click at [263, 200] on input "No" at bounding box center [263, 191] width 25 height 25
checkbox input "true"
click at [341, 331] on input "N/A" at bounding box center [353, 330] width 25 height 25
checkbox input "true"
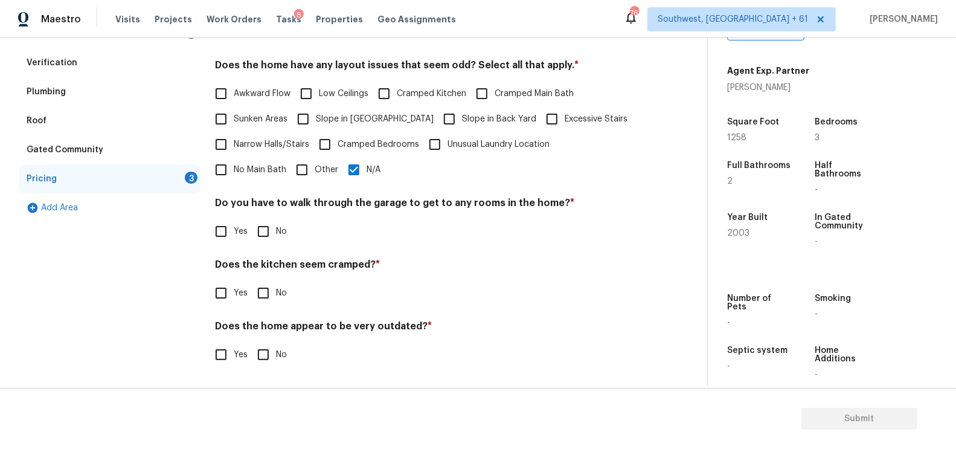
scroll to position [249, 0]
click at [269, 232] on input "No" at bounding box center [263, 232] width 25 height 25
checkbox input "true"
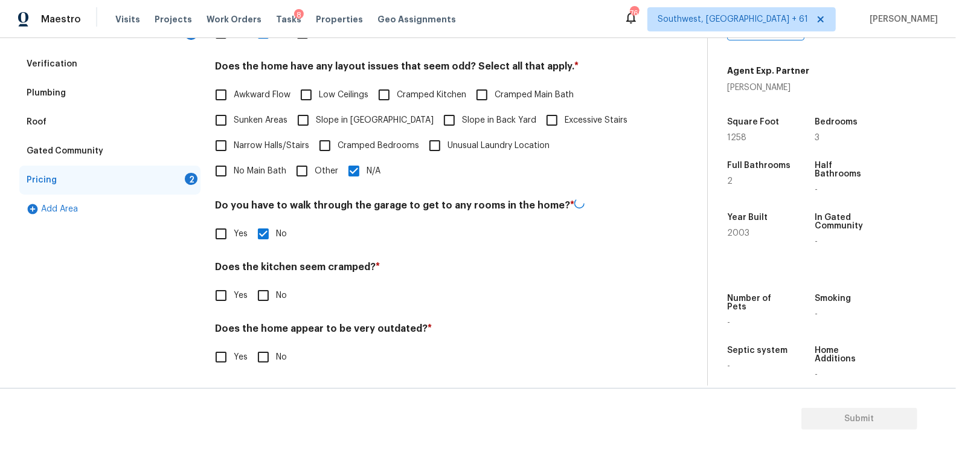
click at [272, 305] on input "No" at bounding box center [263, 295] width 25 height 25
checkbox input "true"
click at [272, 364] on input "No" at bounding box center [263, 356] width 25 height 25
checkbox input "true"
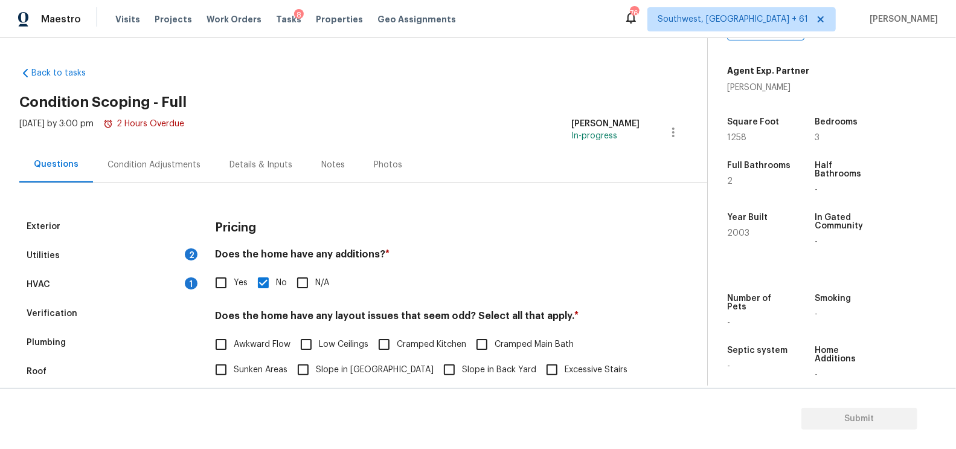
click at [147, 162] on div "Condition Adjustments" at bounding box center [153, 165] width 93 height 12
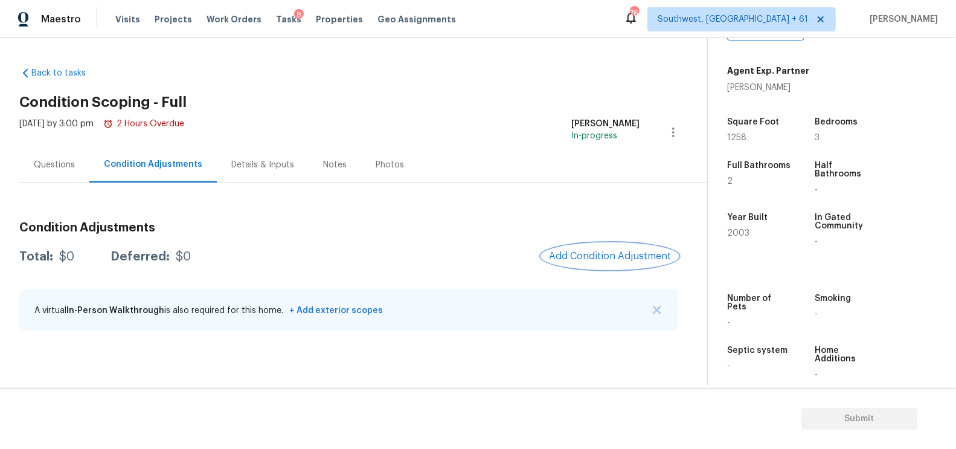
click at [592, 251] on span "Add Condition Adjustment" at bounding box center [610, 256] width 122 height 11
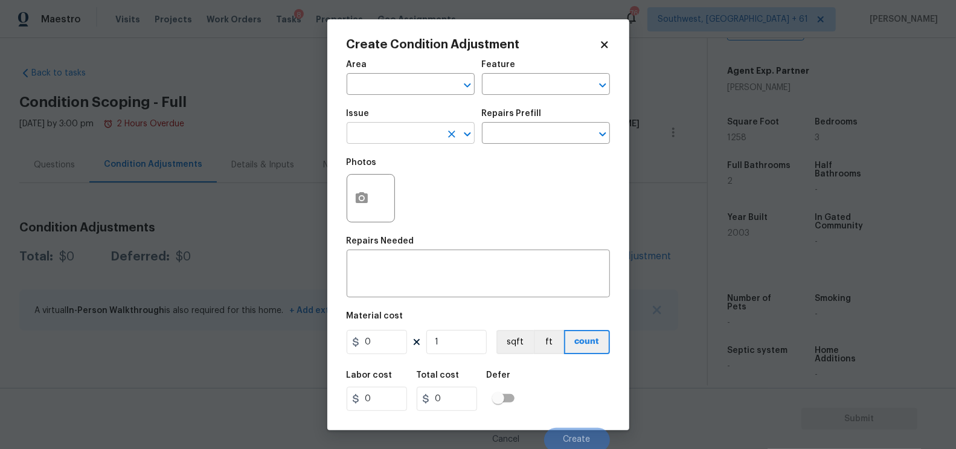
click at [424, 139] on input "text" at bounding box center [393, 134] width 94 height 19
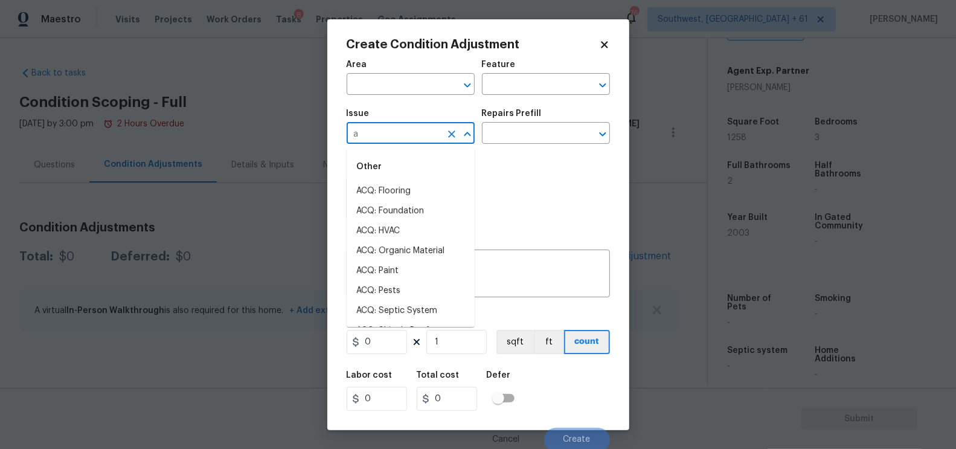
type input "ac"
click at [400, 231] on li "ACQ: HVAC" at bounding box center [410, 231] width 128 height 20
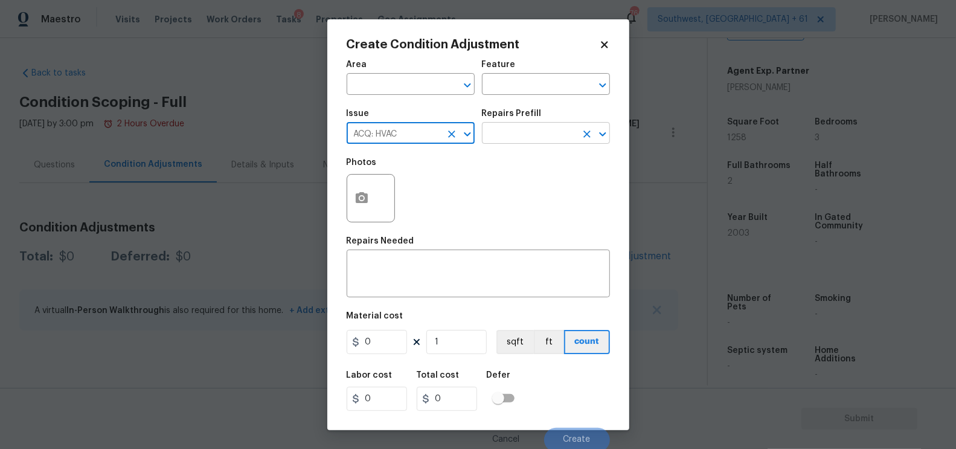
type input "ACQ: HVAC"
click at [504, 137] on input "text" at bounding box center [529, 134] width 94 height 19
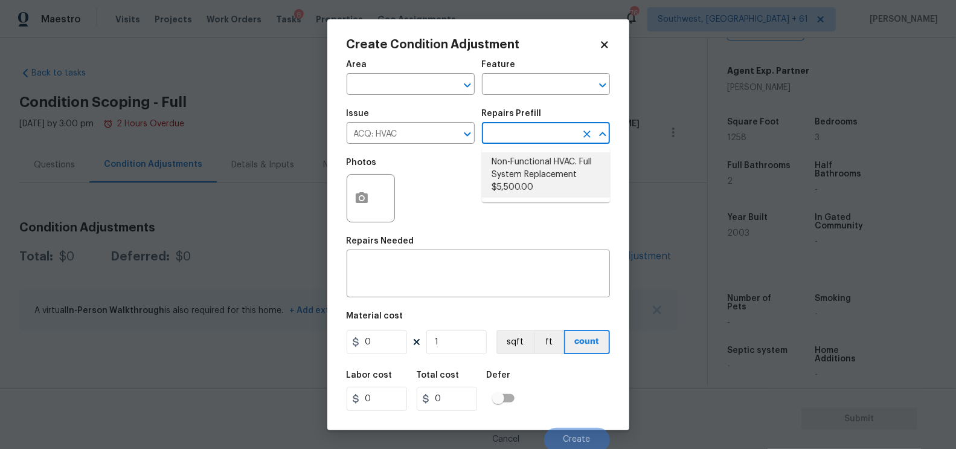
click at [522, 173] on li "Non-Functional HVAC. Full System Replacement $5,500.00" at bounding box center [546, 174] width 128 height 45
type input "Acquisition"
type textarea "Acquisition Scope: Full System Replacement"
type input "5500"
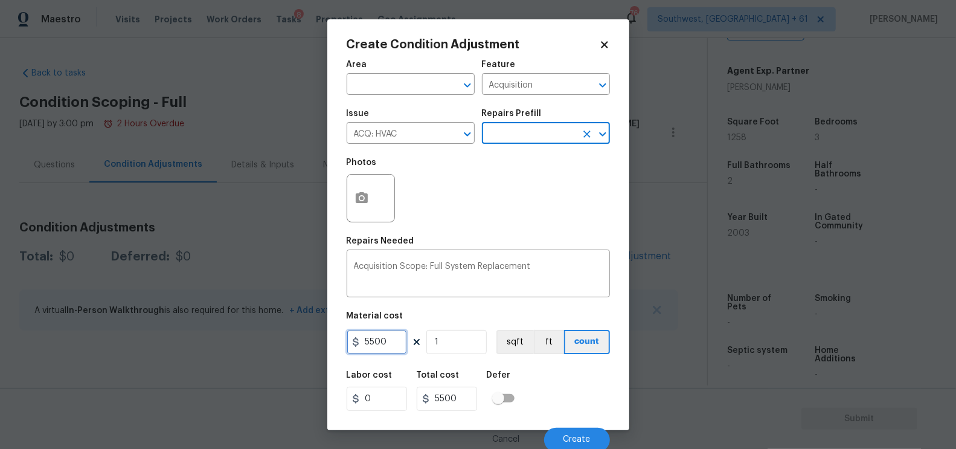
click at [388, 341] on input "5500" at bounding box center [376, 342] width 60 height 24
type input "6500"
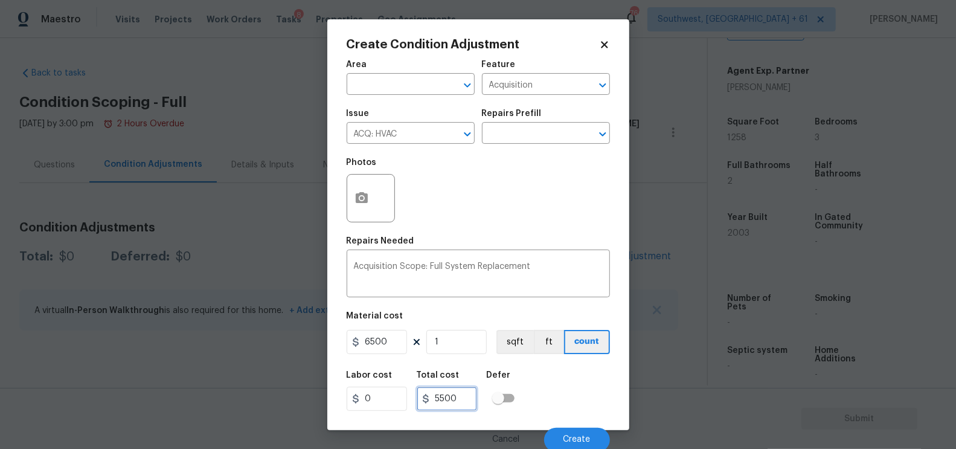
click at [461, 399] on input "5500" at bounding box center [447, 398] width 60 height 24
type input "6500"
click at [582, 443] on span "Create" at bounding box center [576, 439] width 27 height 9
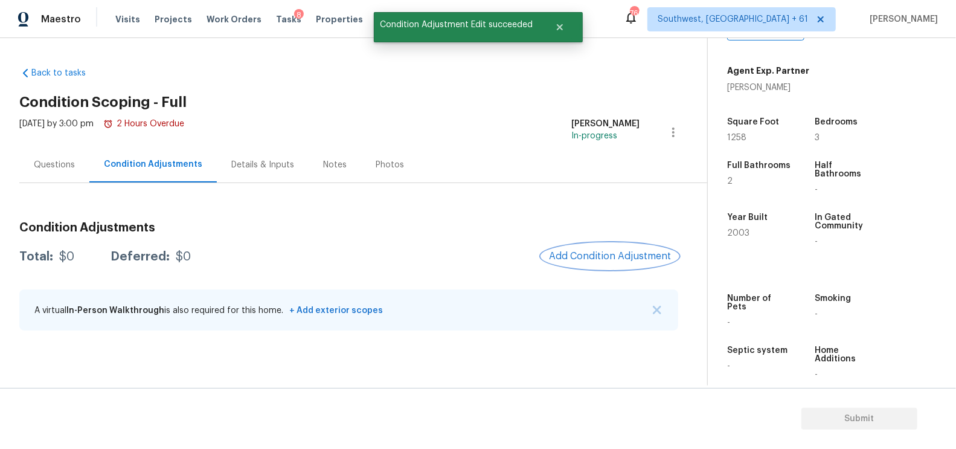
click at [603, 265] on button "Add Condition Adjustment" at bounding box center [609, 255] width 136 height 25
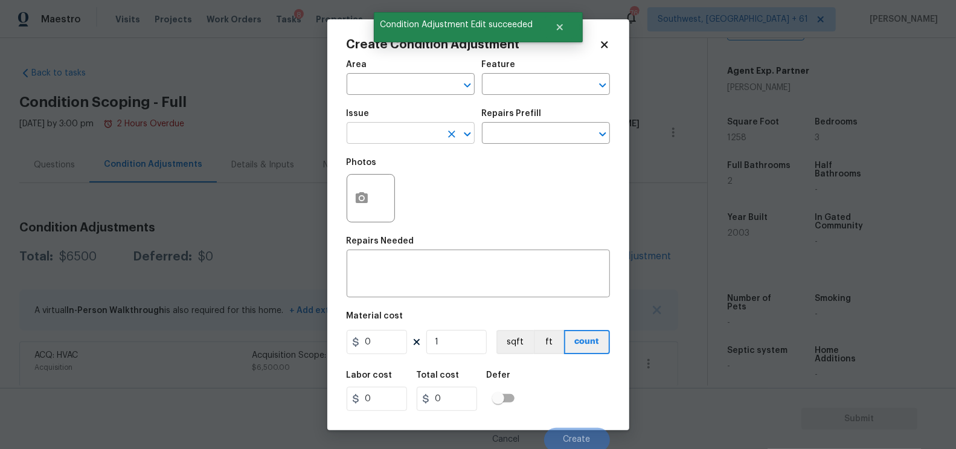
click at [412, 132] on input "text" at bounding box center [393, 134] width 94 height 19
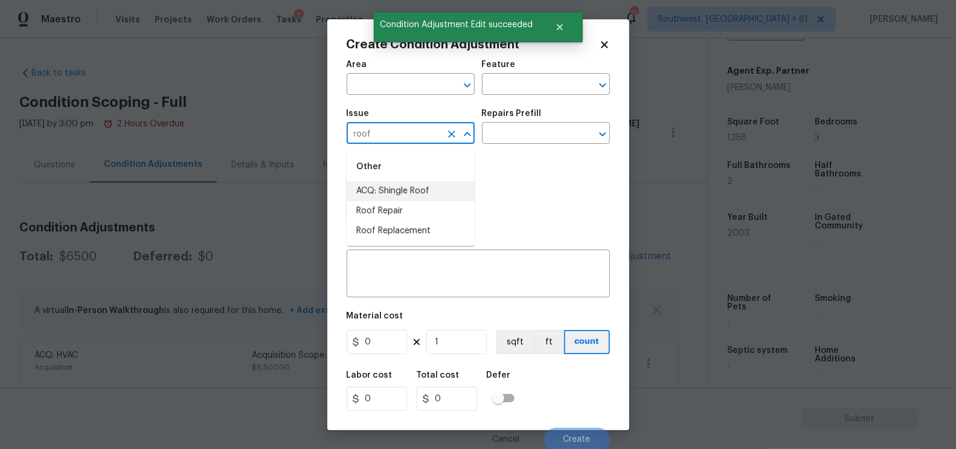
click at [415, 185] on li "ACQ: Shingle Roof" at bounding box center [410, 191] width 128 height 20
type input "ACQ: Shingle Roof"
click at [415, 185] on div "Photos" at bounding box center [477, 190] width 263 height 78
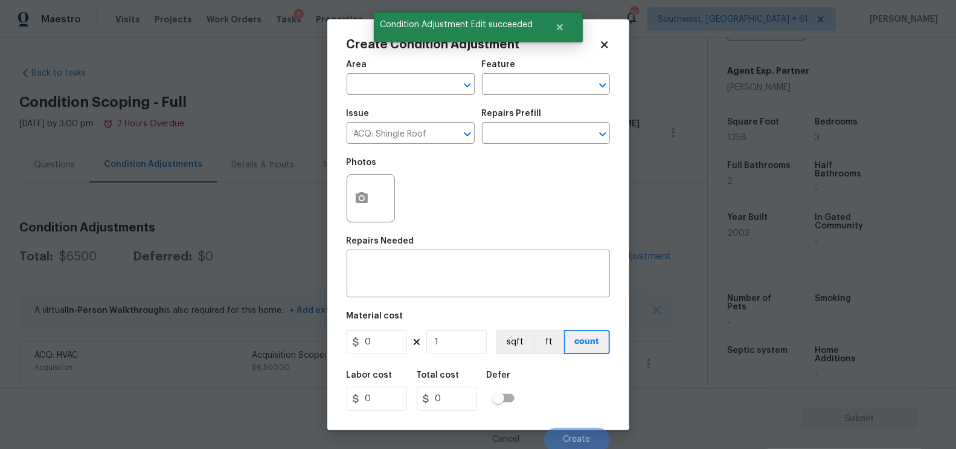
click at [511, 152] on div "Photos" at bounding box center [477, 190] width 263 height 78
click at [519, 138] on input "text" at bounding box center [529, 134] width 94 height 19
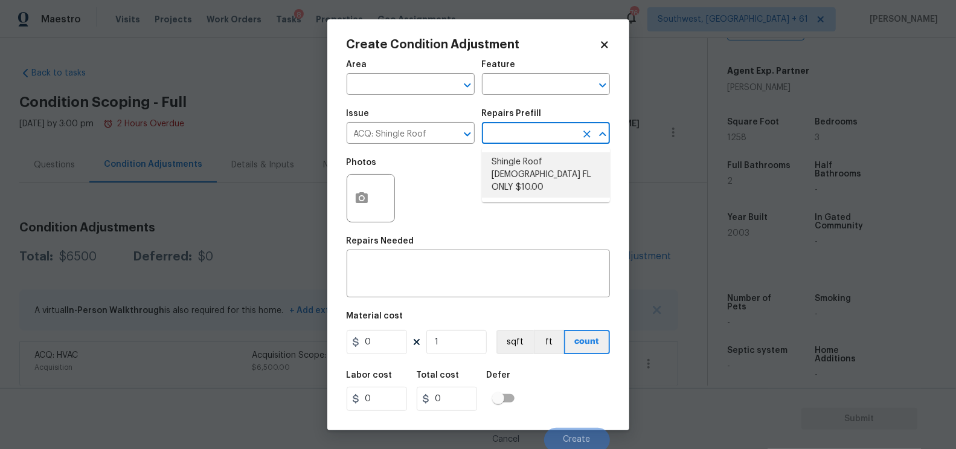
click at [524, 173] on li "Shingle Roof 15+ Years Old FL ONLY $10.00" at bounding box center [546, 174] width 128 height 45
type input "Acquisition"
type textarea "Acquisition Scope (Florida Only): Shingle Roof 15+ years in age maintenance."
type input "10"
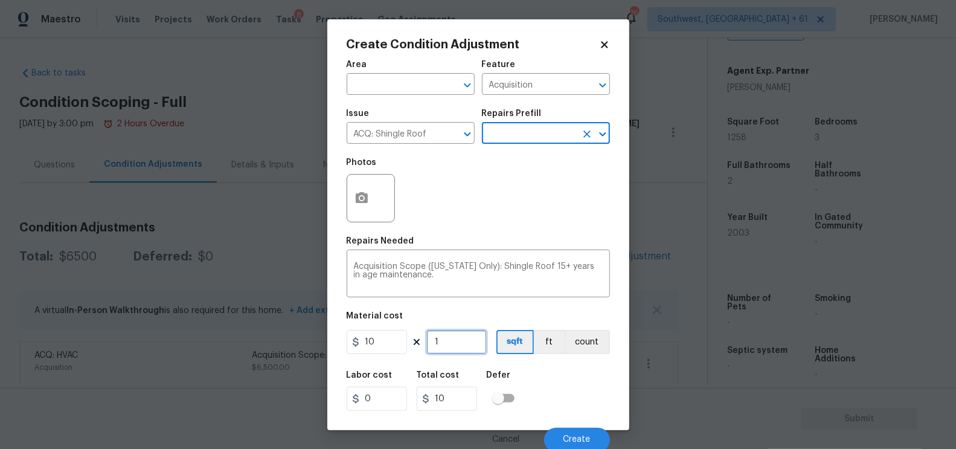
click at [461, 347] on input "1" at bounding box center [456, 342] width 60 height 24
type input "0"
type input "1"
type input "10"
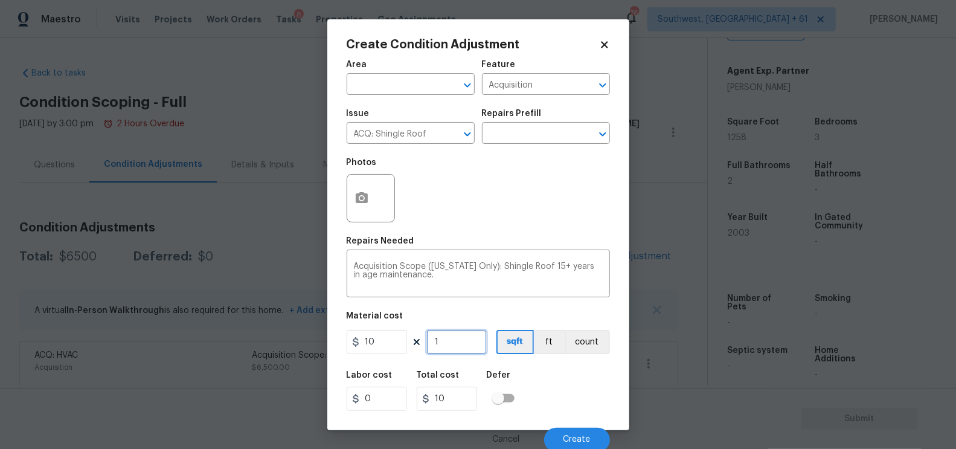
type input "12"
type input "120"
type input "125"
type input "1250"
type input "1258"
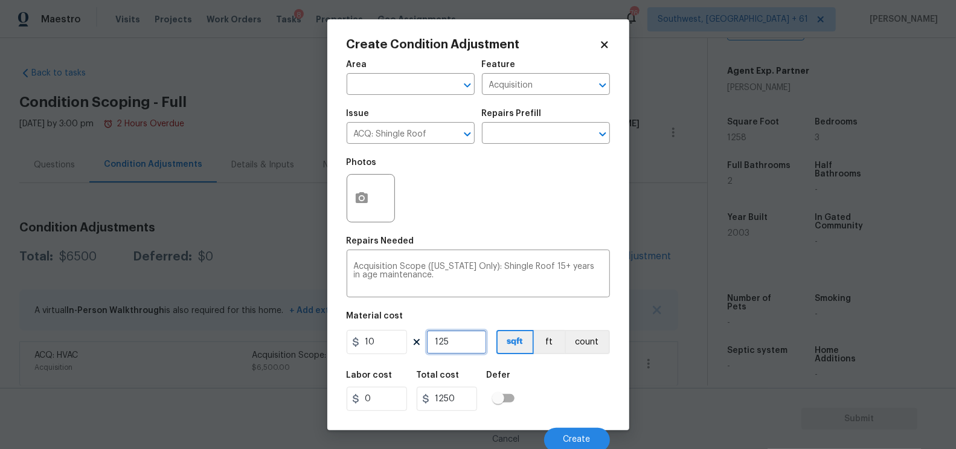
type input "12580"
type input "1258"
click at [468, 407] on input "12580" at bounding box center [447, 398] width 60 height 24
click at [569, 433] on button "Create" at bounding box center [577, 439] width 66 height 24
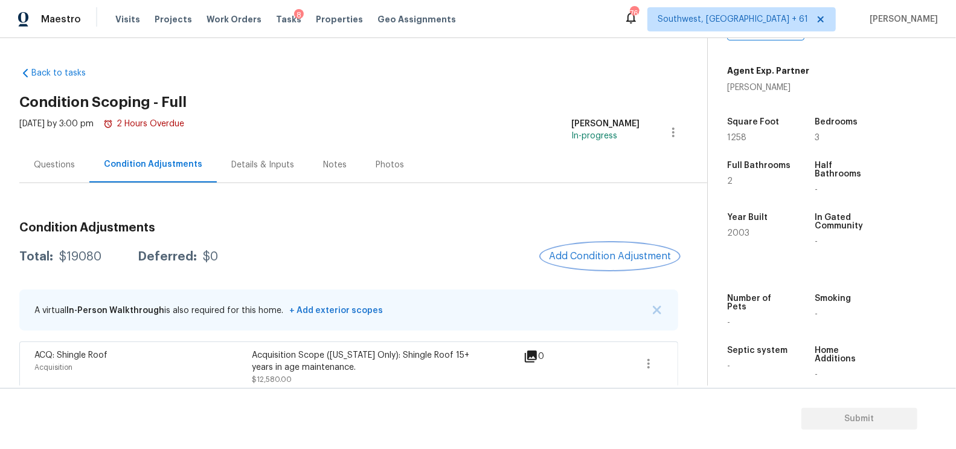
click at [615, 257] on span "Add Condition Adjustment" at bounding box center [610, 256] width 122 height 11
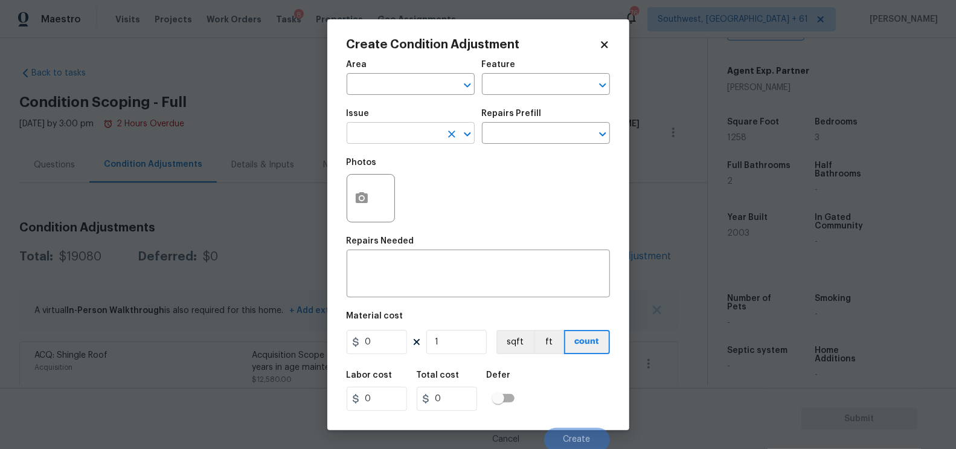
click at [412, 136] on input "text" at bounding box center [393, 134] width 94 height 19
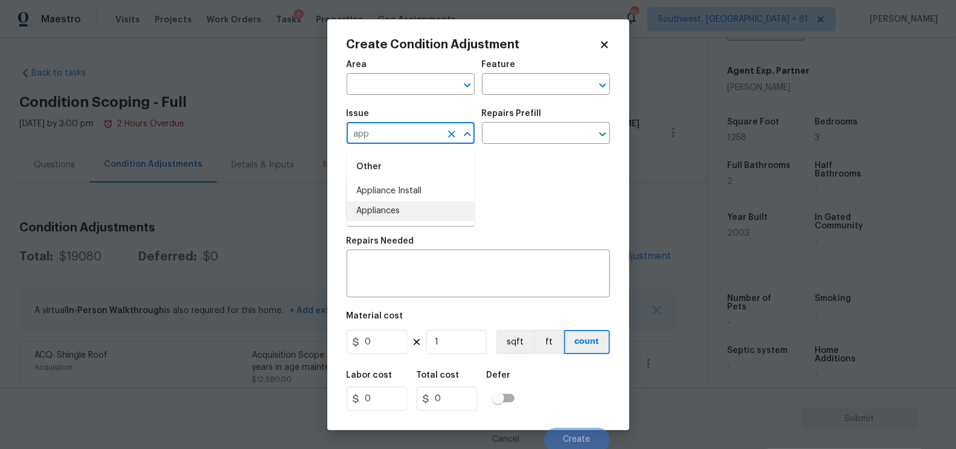
click at [404, 206] on li "Appliances" at bounding box center [410, 211] width 128 height 20
type input "Appliances"
click at [512, 139] on input "text" at bounding box center [529, 134] width 94 height 19
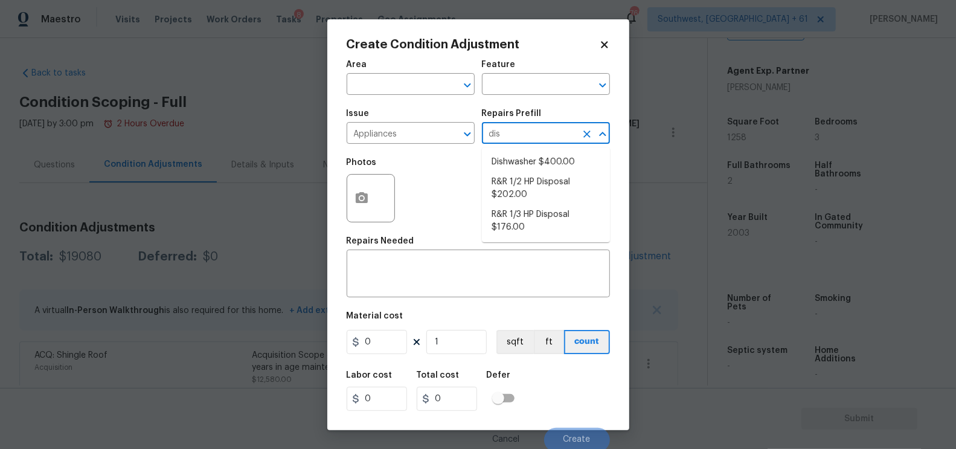
type input "dish"
click at [522, 168] on li "Dishwasher $400.00" at bounding box center [546, 162] width 128 height 20
type input "Appliances"
type textarea "Remove the existing dishwasher and prep the area for a new unit. Install a new …"
type input "400"
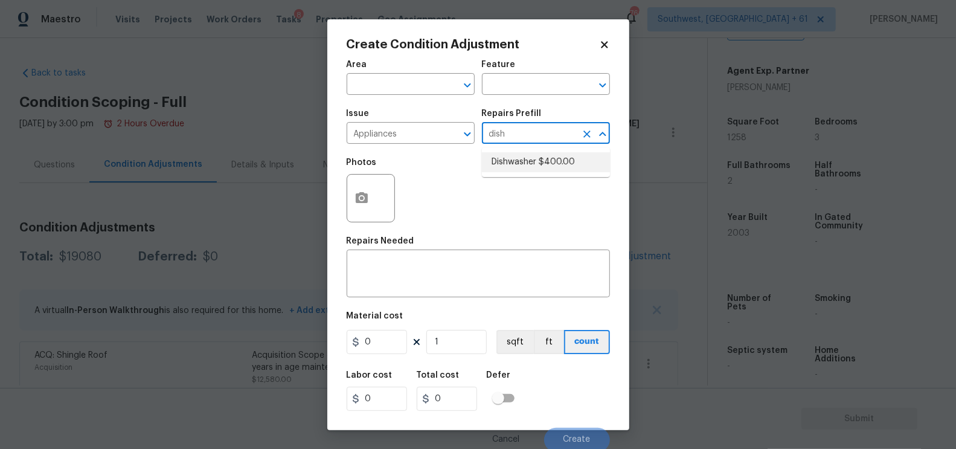
type input "400"
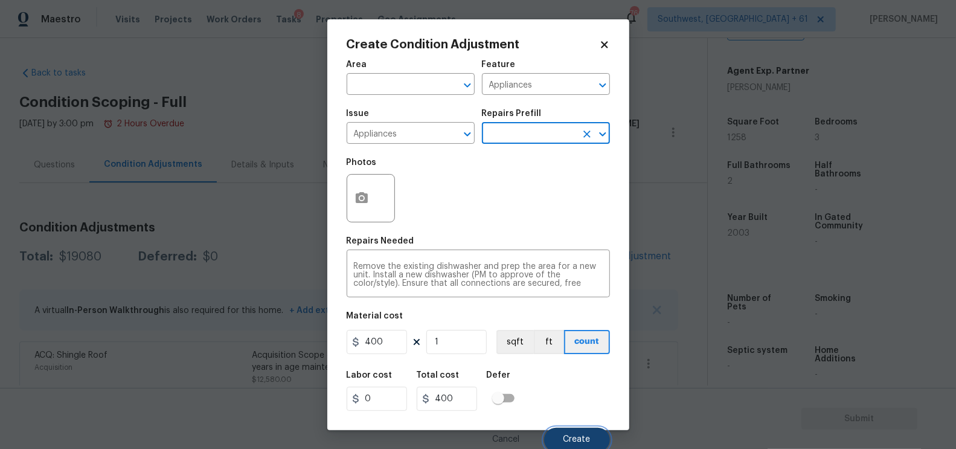
click at [580, 445] on button "Create" at bounding box center [577, 439] width 66 height 24
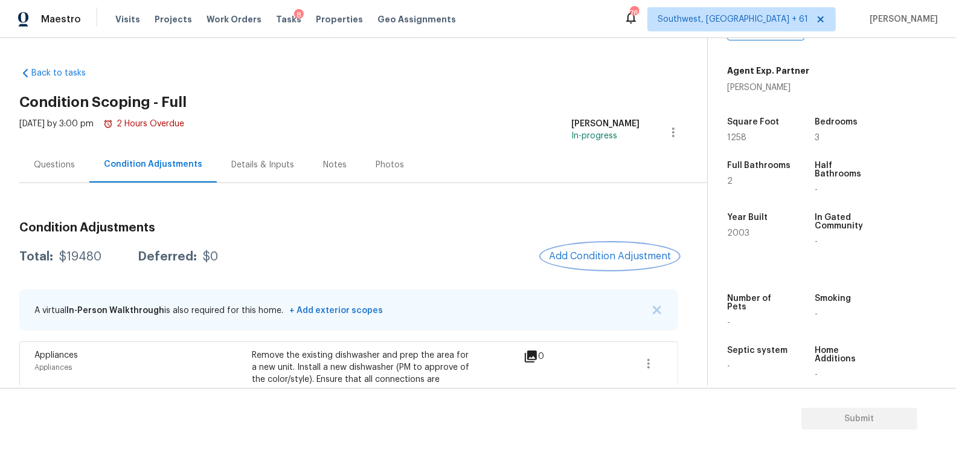
click at [641, 251] on span "Add Condition Adjustment" at bounding box center [610, 256] width 122 height 11
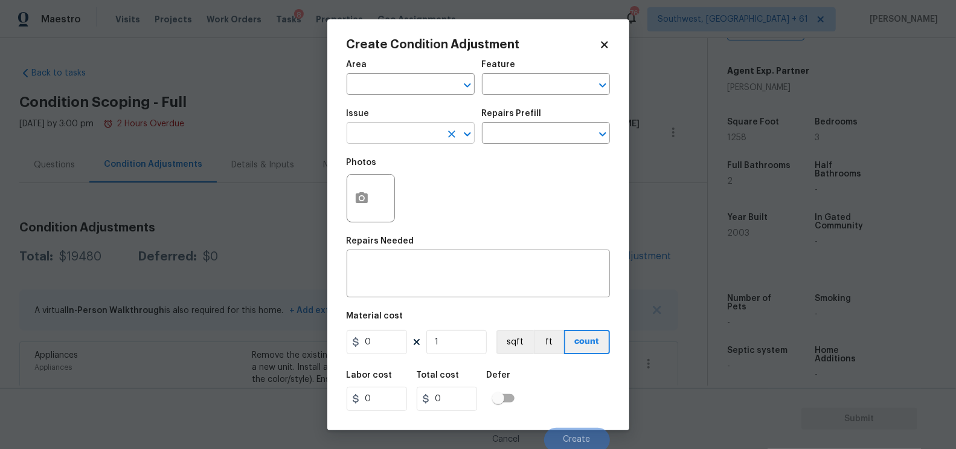
click at [391, 135] on input "text" at bounding box center [393, 134] width 94 height 19
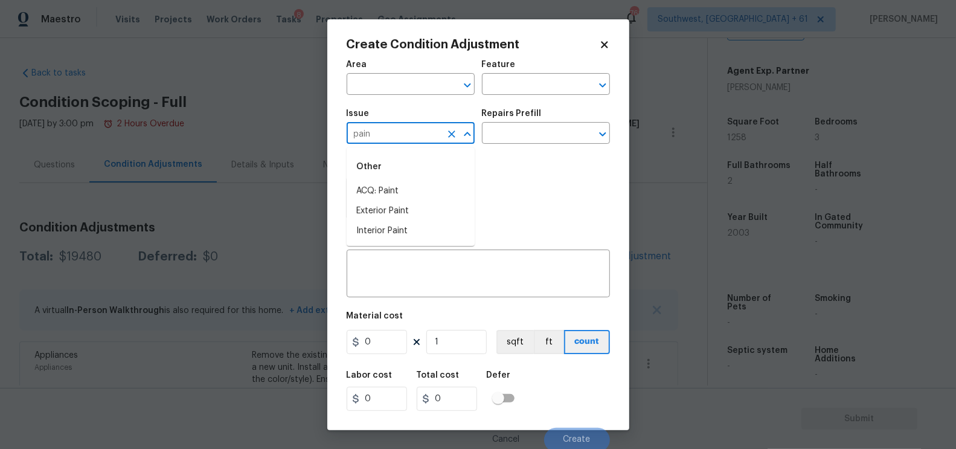
click at [389, 184] on li "ACQ: Paint" at bounding box center [410, 191] width 128 height 20
type input "ACQ: Paint"
click at [516, 135] on input "text" at bounding box center [529, 134] width 94 height 19
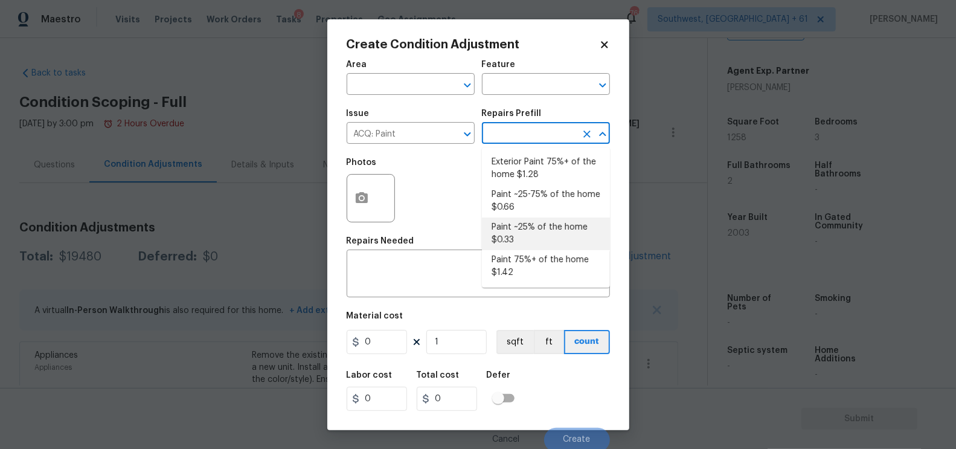
click at [521, 234] on li "Paint ~25% of the home $0.33" at bounding box center [546, 233] width 128 height 33
type input "Acquisition"
type textarea "Acquisition Scope: ~25% of the home needs interior paint"
type input "0.33"
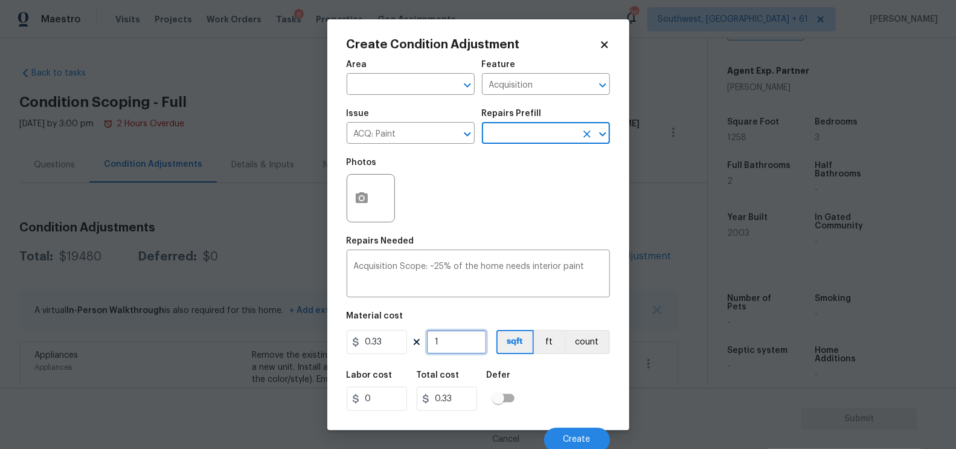
click at [454, 347] on input "1" at bounding box center [456, 342] width 60 height 24
type input "0"
type input "1"
type input "0.33"
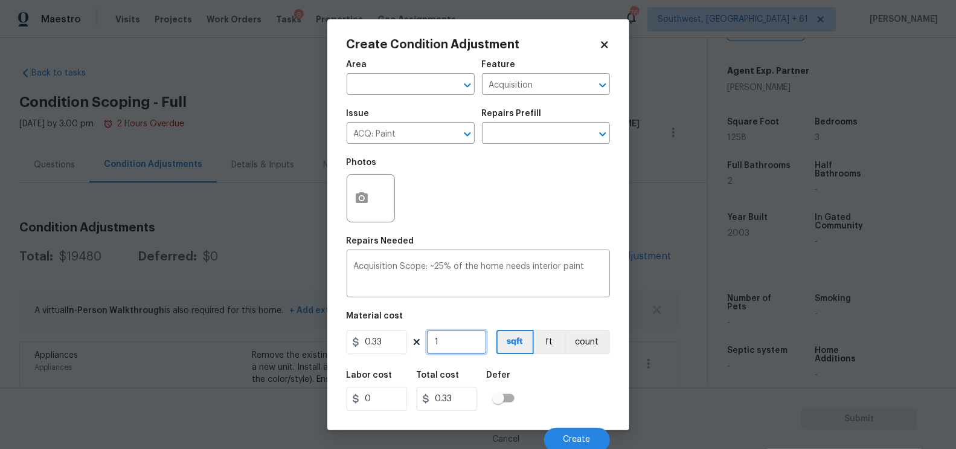
type input "12"
type input "3.96"
type input "125"
type input "41.25"
type input "1258"
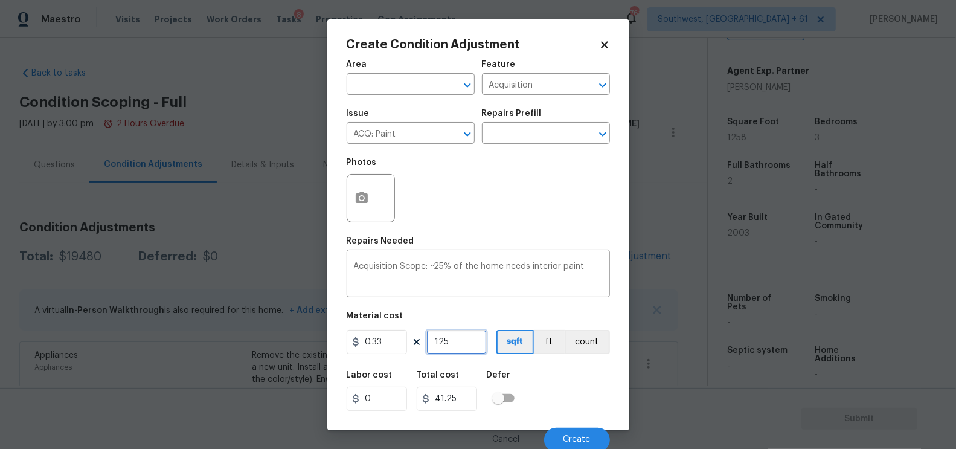
type input "415.14"
type input "1258"
click at [464, 397] on input "415.14" at bounding box center [447, 398] width 60 height 24
click at [559, 444] on button "Create" at bounding box center [577, 439] width 66 height 24
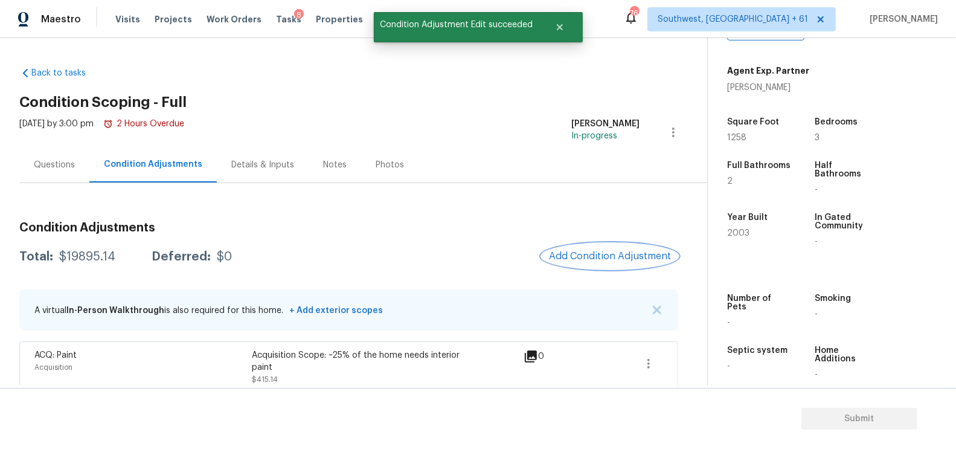
click at [611, 251] on span "Add Condition Adjustment" at bounding box center [610, 256] width 122 height 11
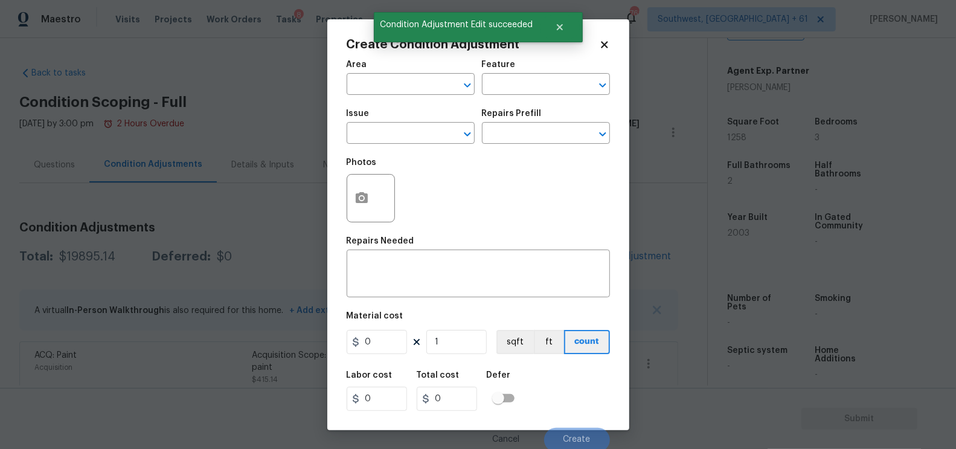
click at [403, 121] on div "Issue" at bounding box center [410, 117] width 128 height 16
click at [387, 132] on input "text" at bounding box center [393, 134] width 94 height 19
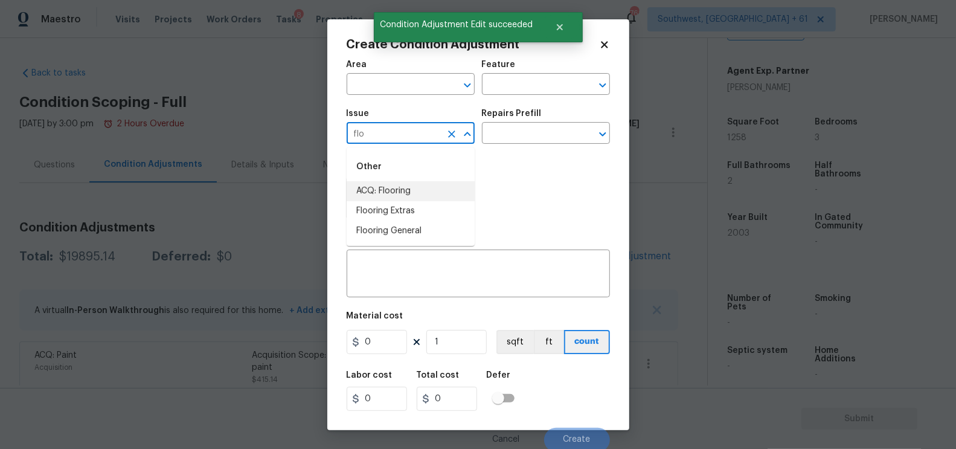
click at [392, 193] on li "ACQ: Flooring" at bounding box center [410, 191] width 128 height 20
type input "ACQ: Flooring"
click at [527, 133] on input "text" at bounding box center [529, 134] width 94 height 19
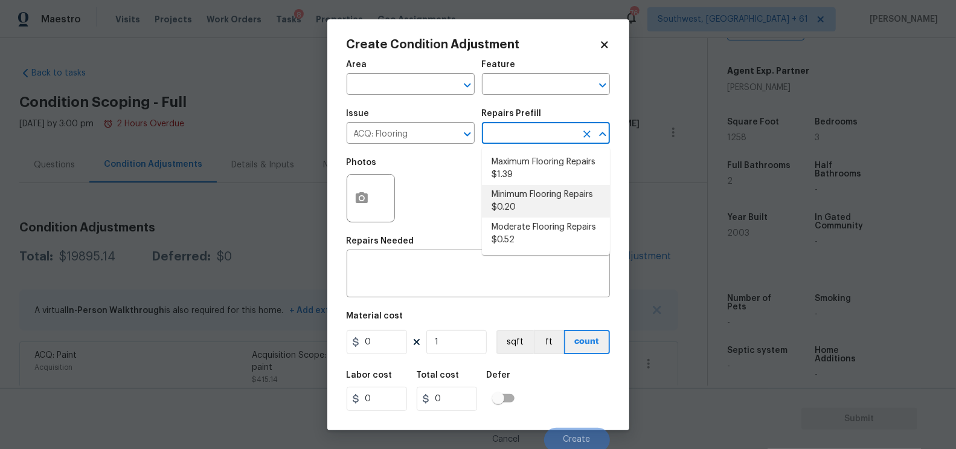
click at [518, 193] on li "Minimum Flooring Repairs $0.20" at bounding box center [546, 201] width 128 height 33
type input "Acquisition"
type textarea "Acquisition Scope: Minimum flooring repairs"
type input "0.2"
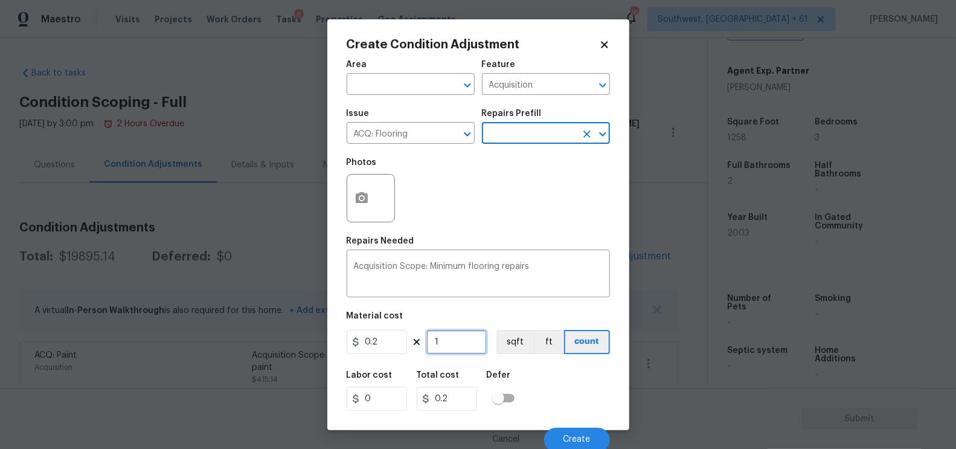
click at [456, 346] on input "1" at bounding box center [456, 342] width 60 height 24
type input "12"
type input "2.4"
type input "125"
type input "25"
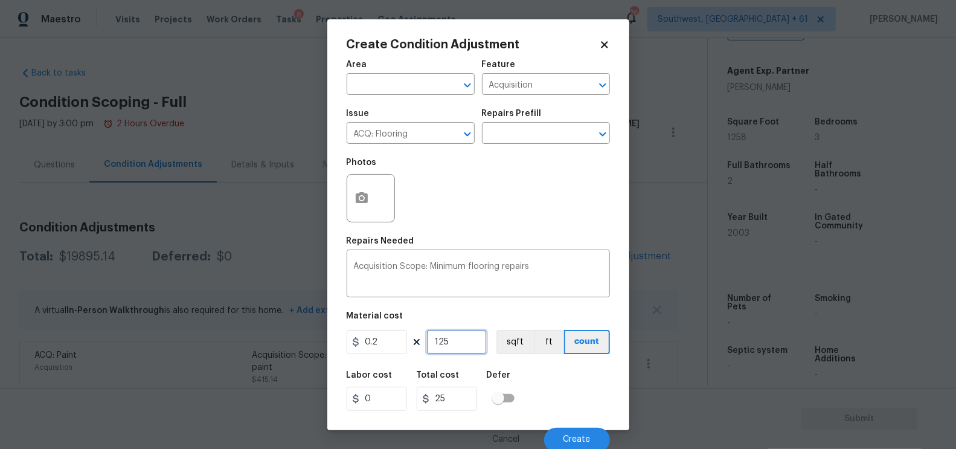
type input "1259"
type input "251.8"
type input "125"
type input "25"
type input "1258"
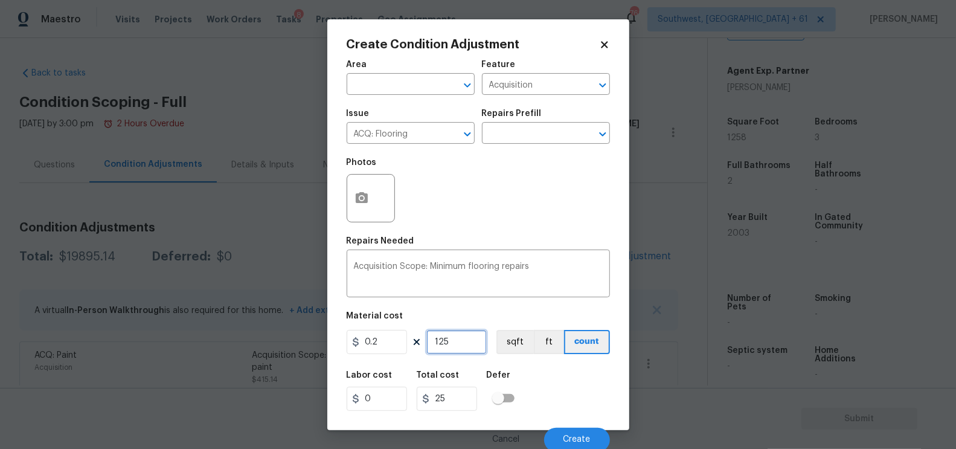
type input "251.6"
type input "1258"
click at [465, 401] on input "251.6" at bounding box center [447, 398] width 60 height 24
click at [582, 432] on button "Create" at bounding box center [577, 439] width 66 height 24
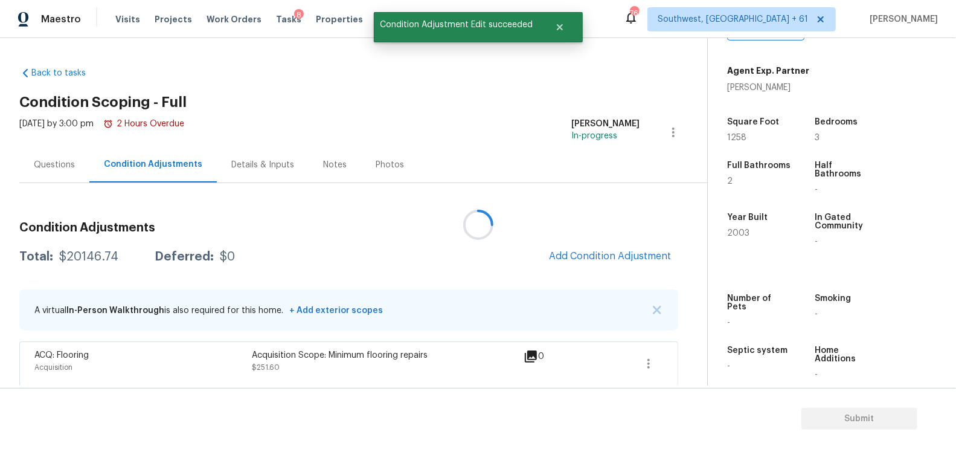
click at [97, 254] on div at bounding box center [478, 224] width 956 height 449
click at [97, 254] on div "$20146.74" at bounding box center [88, 257] width 59 height 12
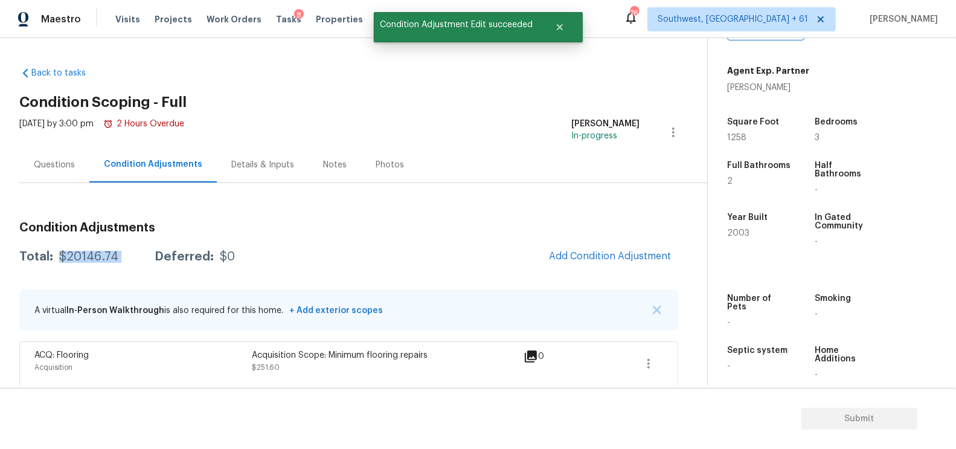
copy div "$20146.74"
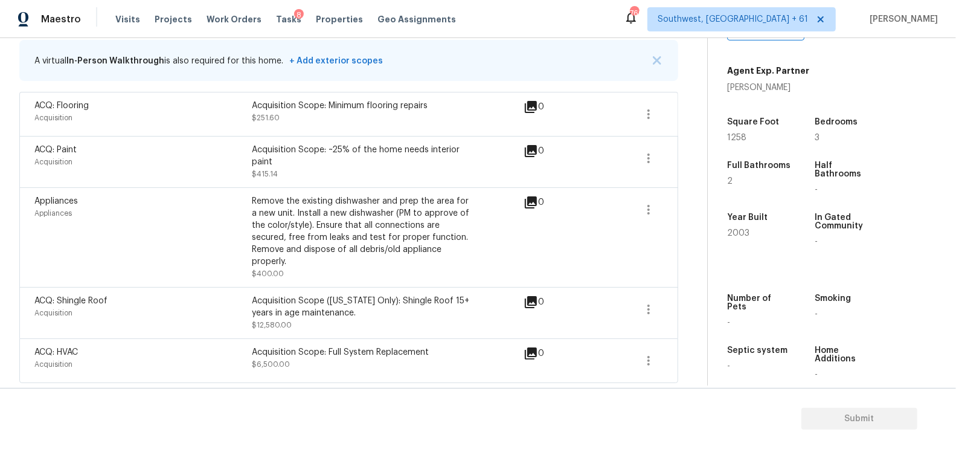
scroll to position [232, 0]
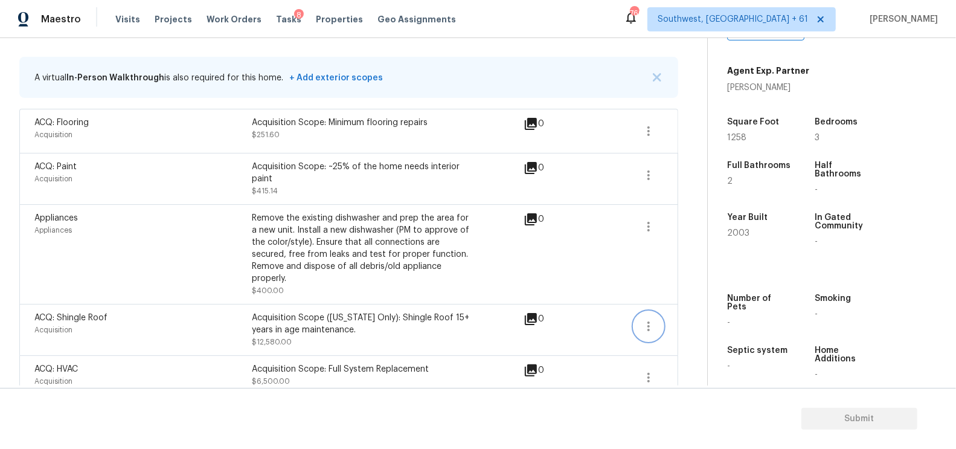
click at [634, 322] on button "button" at bounding box center [648, 325] width 29 height 29
click at [711, 318] on div "Edit" at bounding box center [718, 322] width 94 height 12
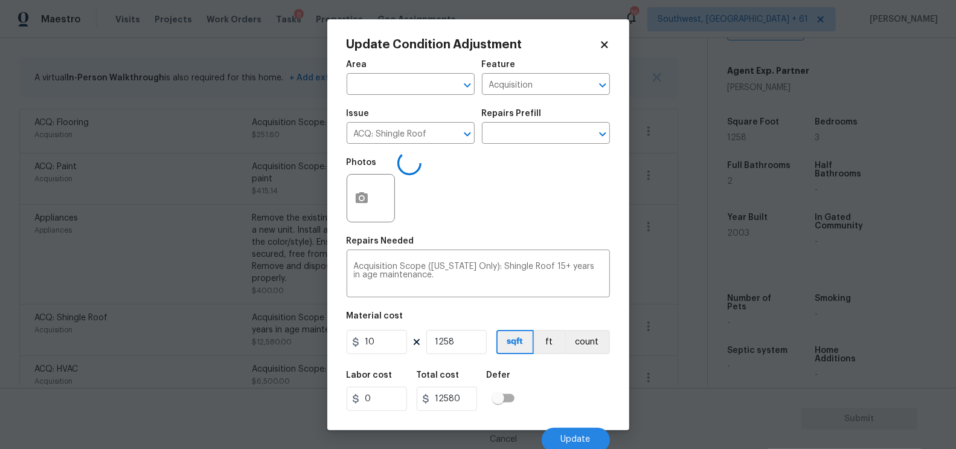
click at [680, 356] on body "Maestro Visits Projects Work Orders Tasks 8 Properties Geo Assignments 760 Sout…" at bounding box center [478, 224] width 956 height 449
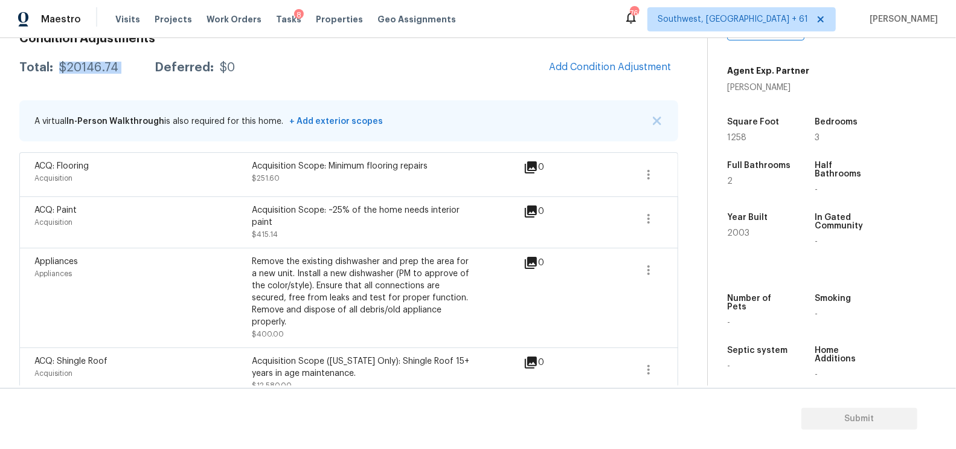
scroll to position [166, 0]
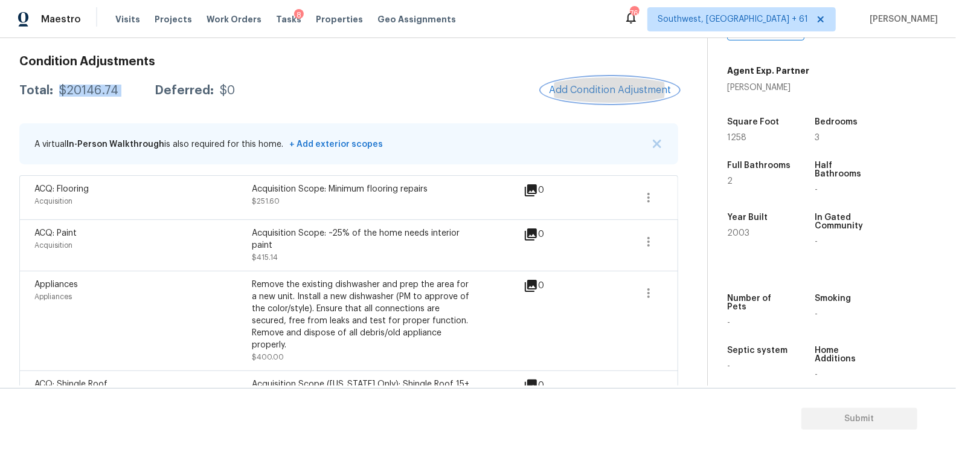
click at [624, 94] on span "Add Condition Adjustment" at bounding box center [610, 90] width 122 height 11
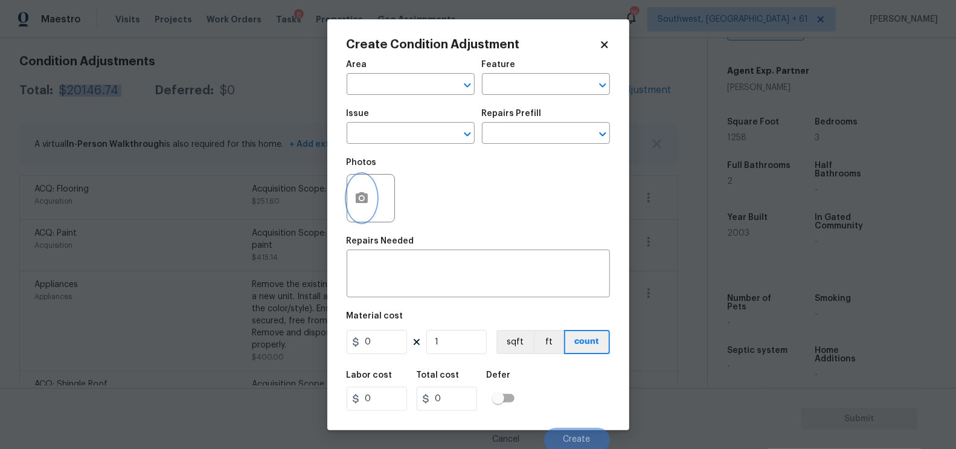
click at [362, 196] on icon "button" at bounding box center [362, 197] width 12 height 11
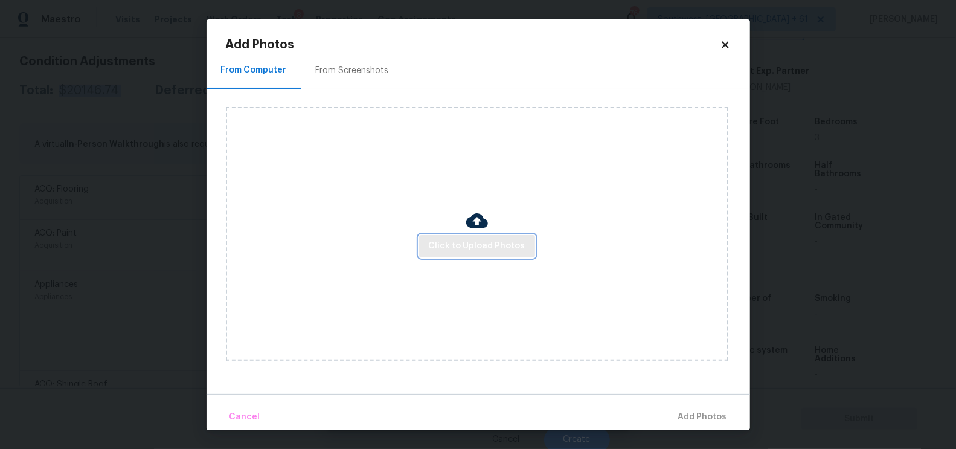
click at [500, 238] on span "Click to Upload Photos" at bounding box center [477, 245] width 97 height 15
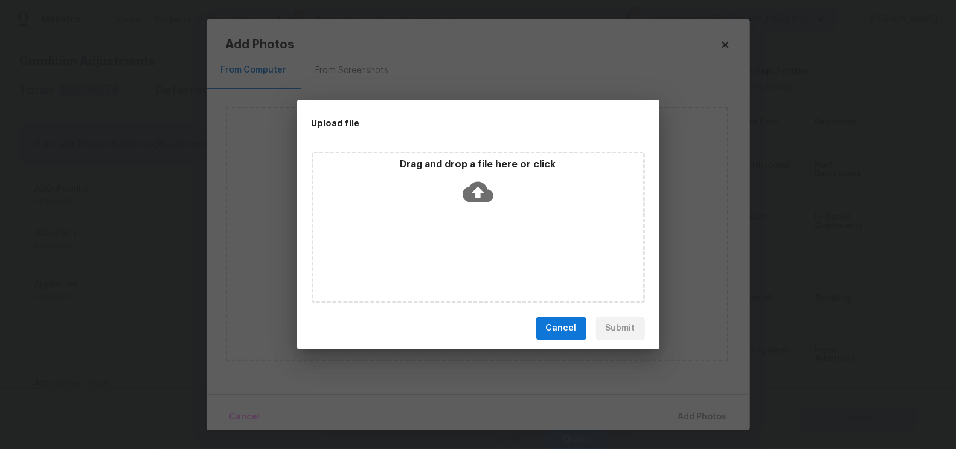
click at [490, 198] on icon at bounding box center [477, 191] width 31 height 21
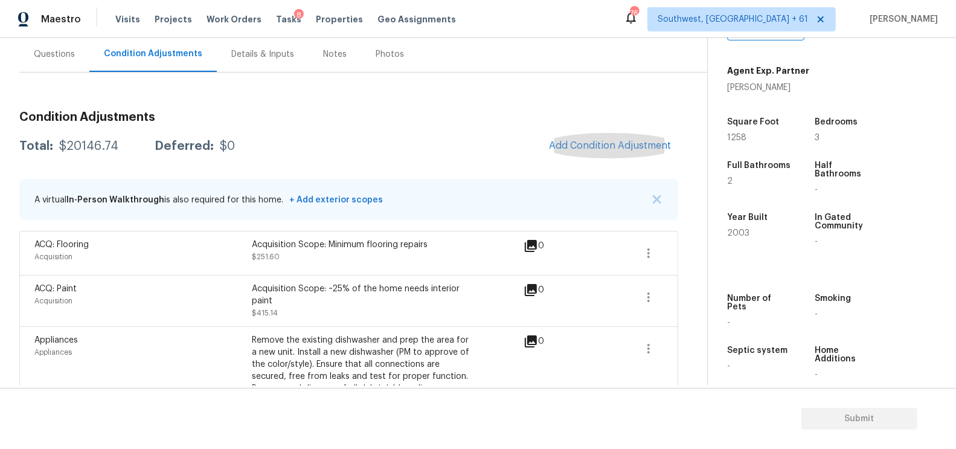
click at [62, 81] on div "Condition Adjustments Total: $20146.74 Deferred: $0 Add Condition Adjustment A …" at bounding box center [348, 296] width 659 height 449
click at [64, 62] on div "Questions" at bounding box center [54, 54] width 70 height 36
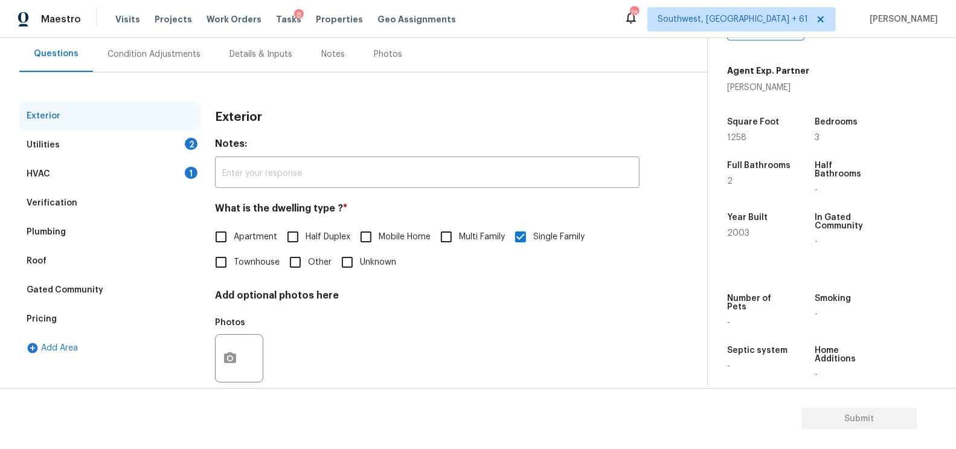
scroll to position [110, 0]
click at [94, 173] on div "HVAC 1" at bounding box center [109, 174] width 181 height 29
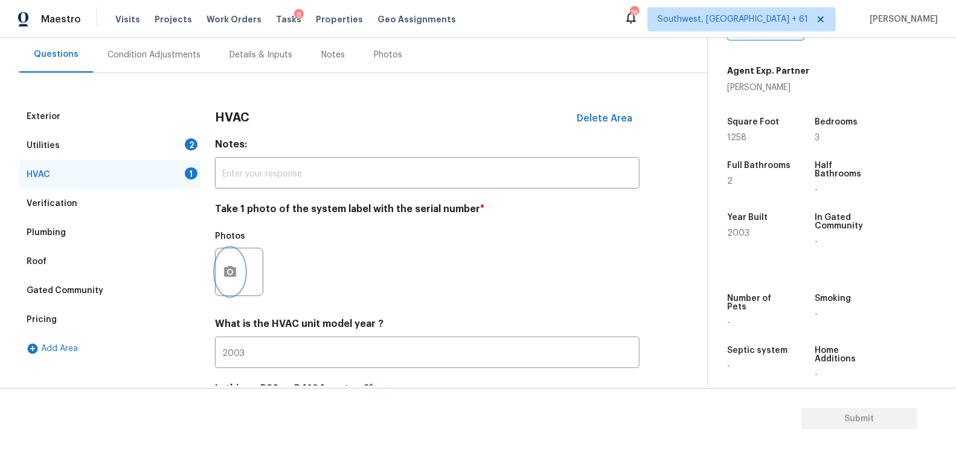
click at [230, 273] on icon "button" at bounding box center [230, 271] width 14 height 14
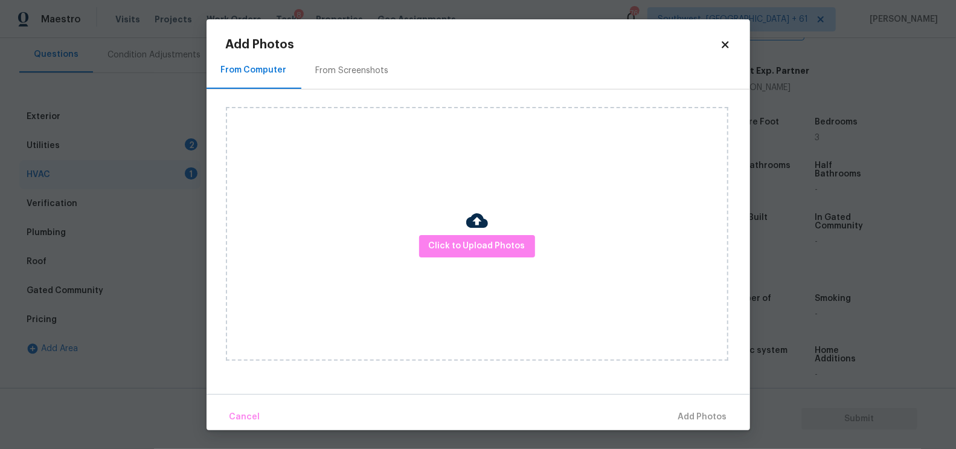
click at [485, 265] on div "Click to Upload Photos" at bounding box center [477, 234] width 502 height 254
click at [482, 247] on span "Click to Upload Photos" at bounding box center [477, 245] width 97 height 15
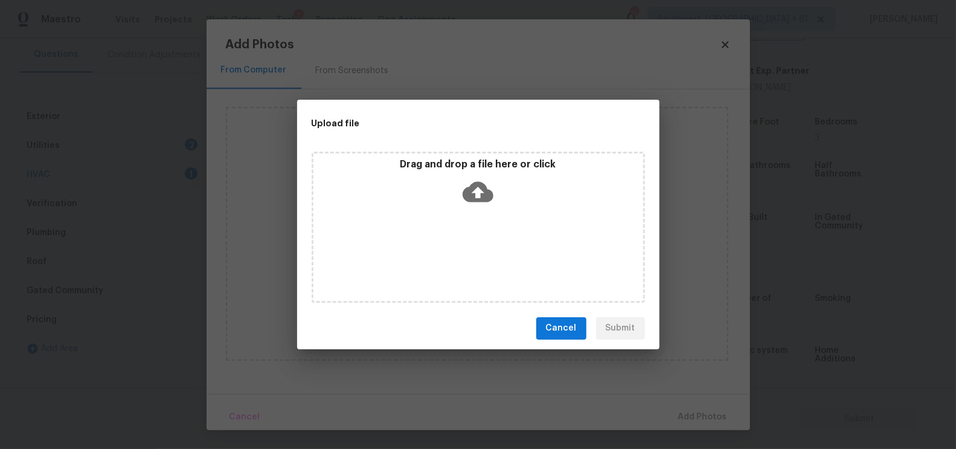
click at [479, 171] on div "Drag and drop a file here or click" at bounding box center [478, 184] width 330 height 52
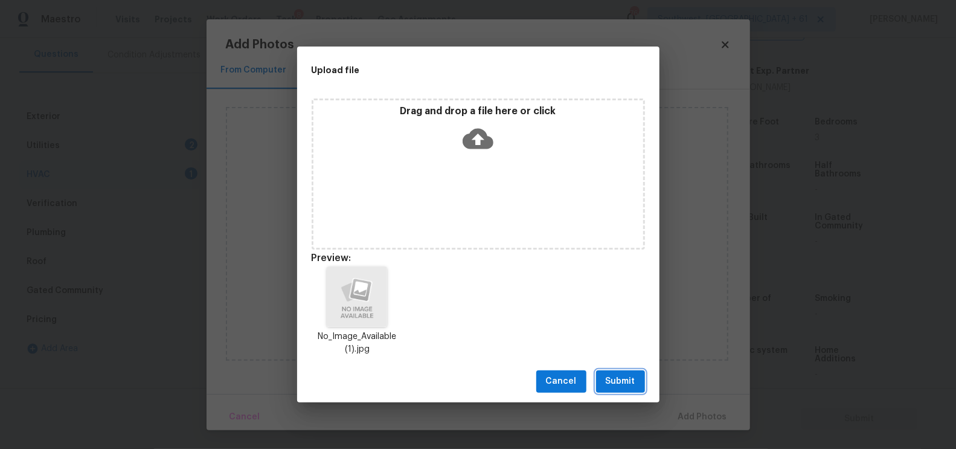
click at [619, 388] on span "Submit" at bounding box center [620, 381] width 30 height 15
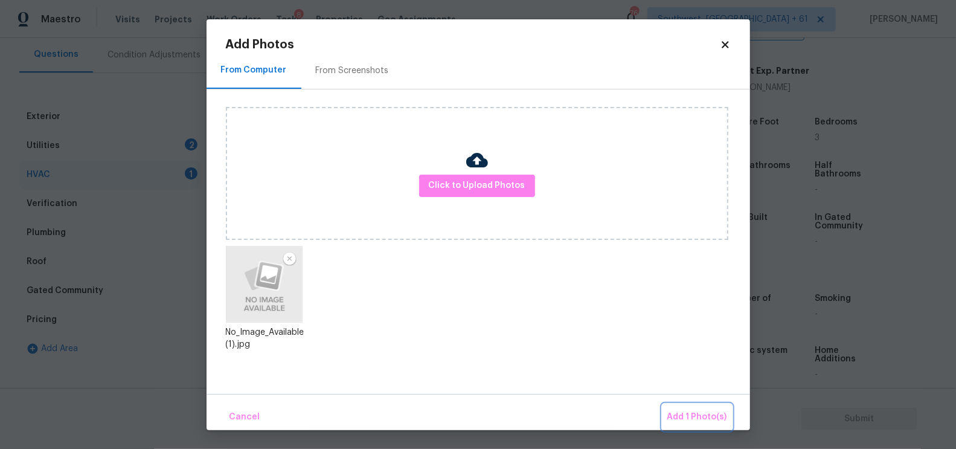
click at [706, 414] on span "Add 1 Photo(s)" at bounding box center [697, 416] width 60 height 15
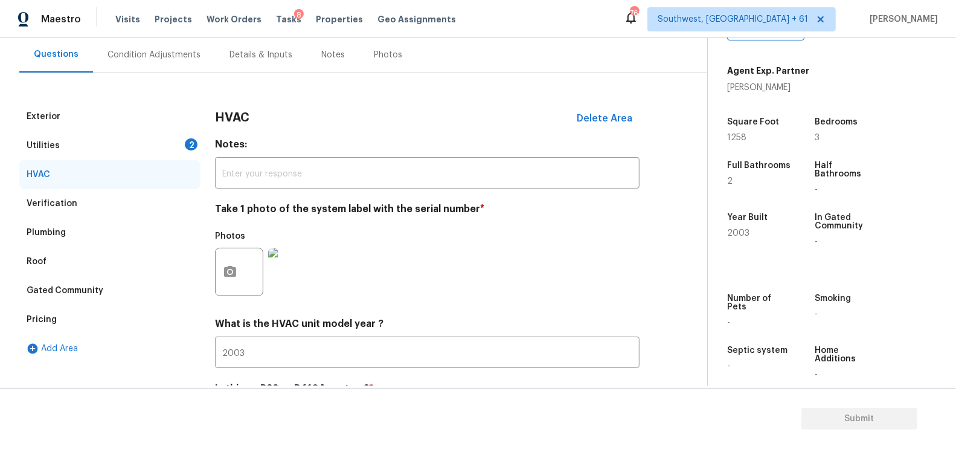
click at [141, 147] on div "Utilities 2" at bounding box center [109, 145] width 181 height 29
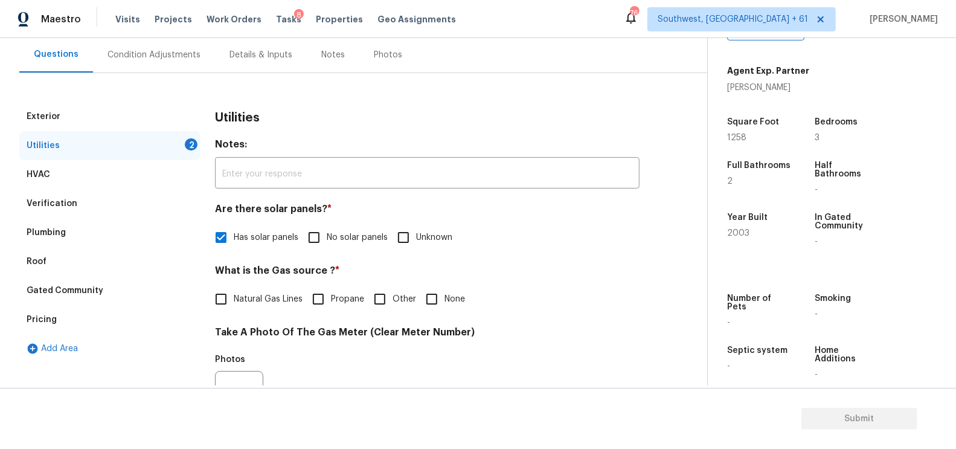
click at [445, 305] on label "None" at bounding box center [442, 298] width 46 height 25
click at [444, 305] on input "None" at bounding box center [431, 298] width 25 height 25
checkbox input "true"
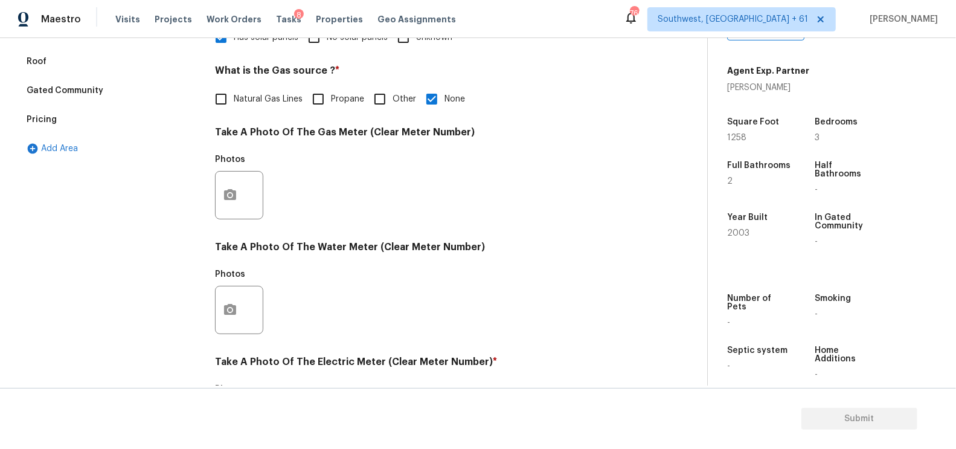
scroll to position [427, 0]
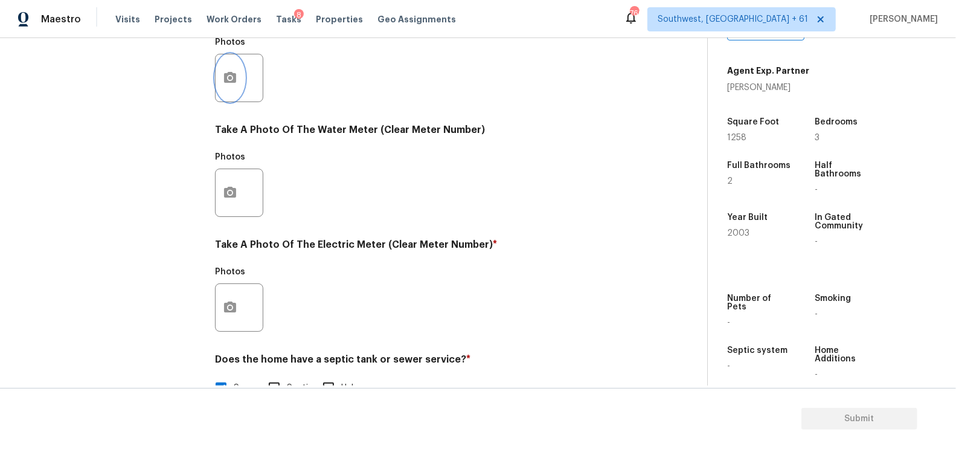
click at [229, 72] on icon "button" at bounding box center [230, 77] width 12 height 11
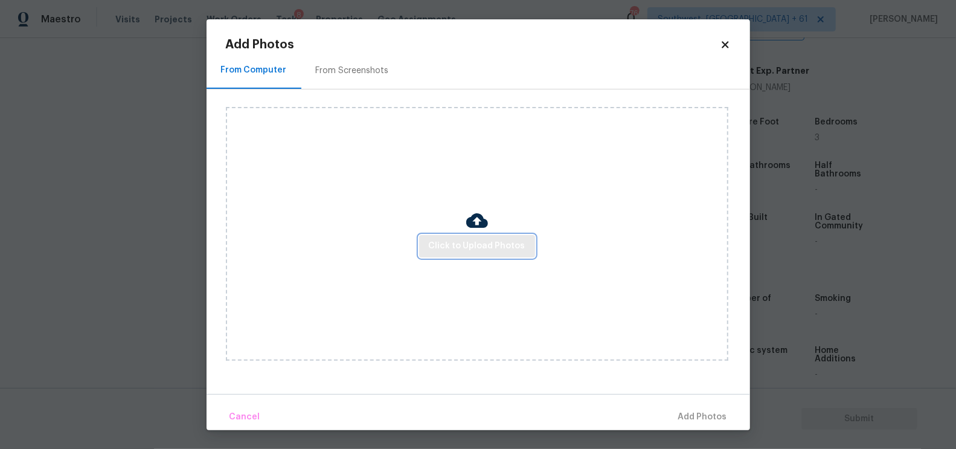
click at [474, 256] on button "Click to Upload Photos" at bounding box center [477, 246] width 116 height 22
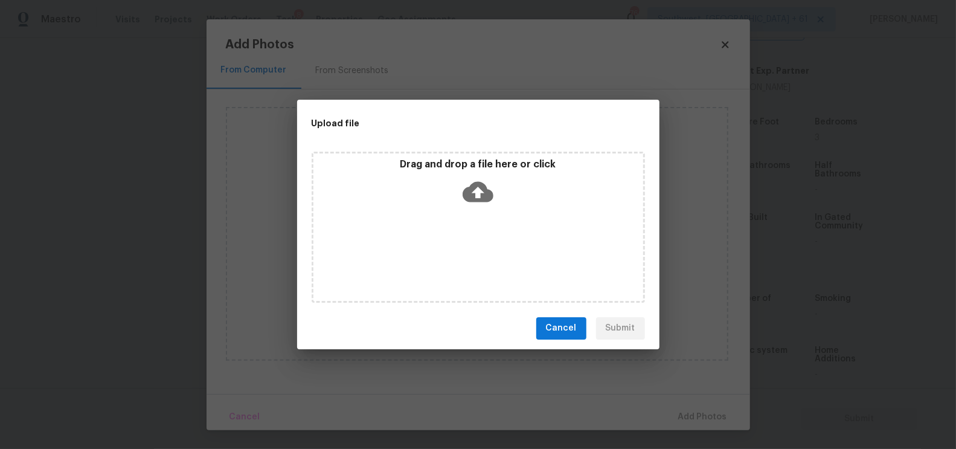
click at [476, 194] on icon at bounding box center [477, 191] width 31 height 31
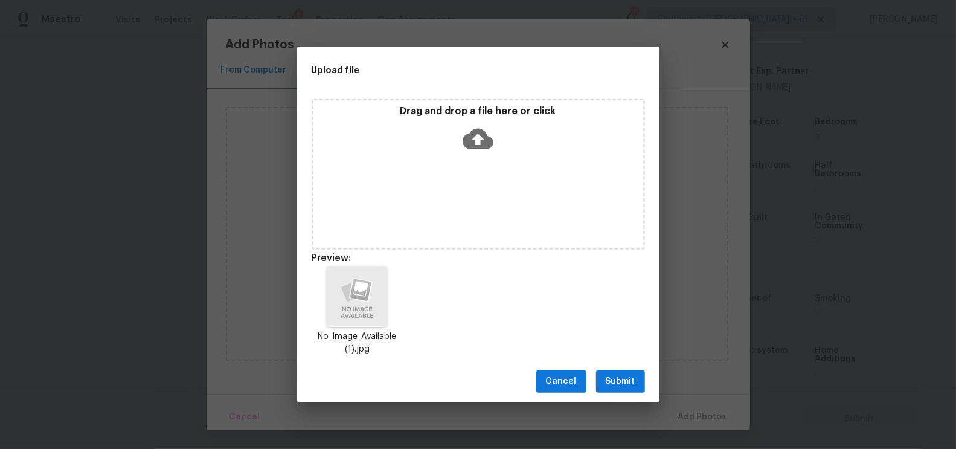
click at [622, 387] on span "Submit" at bounding box center [620, 381] width 30 height 15
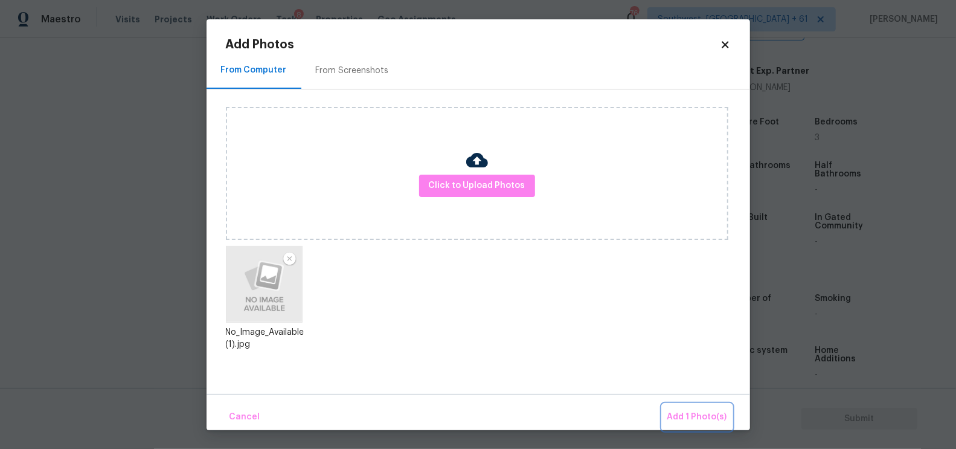
click at [690, 414] on span "Add 1 Photo(s)" at bounding box center [697, 416] width 60 height 15
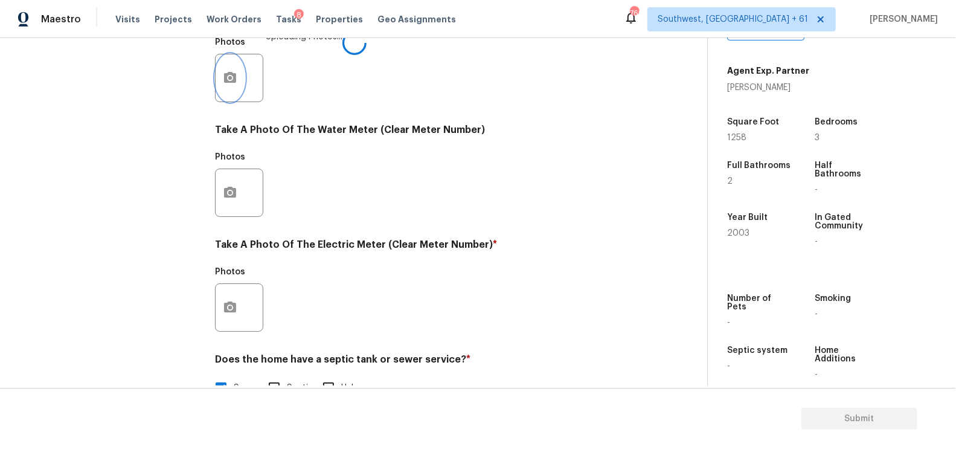
scroll to position [460, 0]
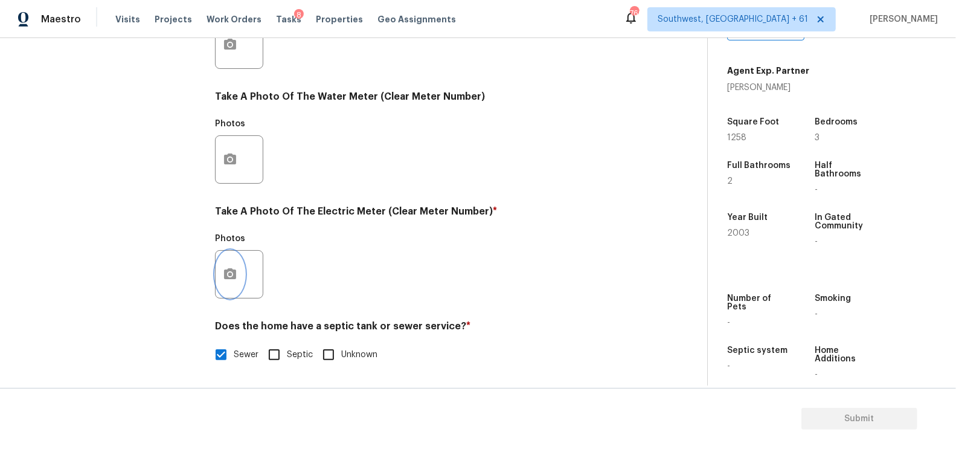
click at [232, 262] on button "button" at bounding box center [230, 274] width 29 height 47
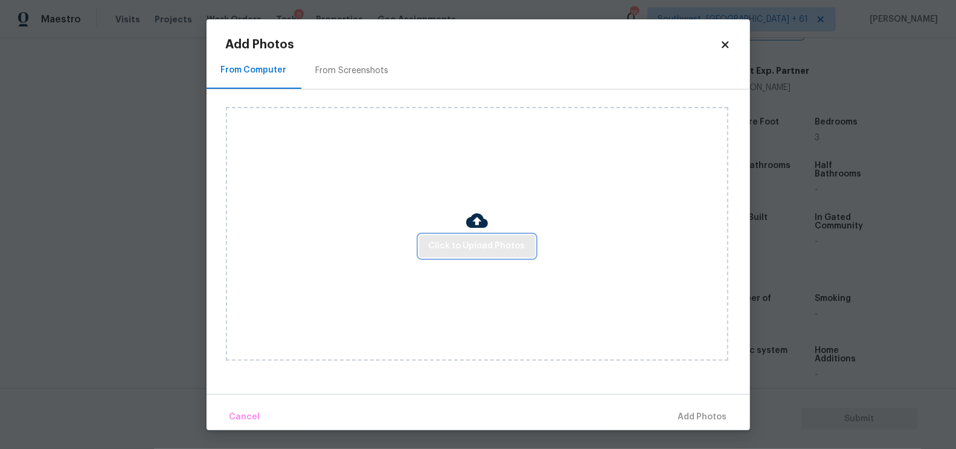
click at [492, 235] on button "Click to Upload Photos" at bounding box center [477, 246] width 116 height 22
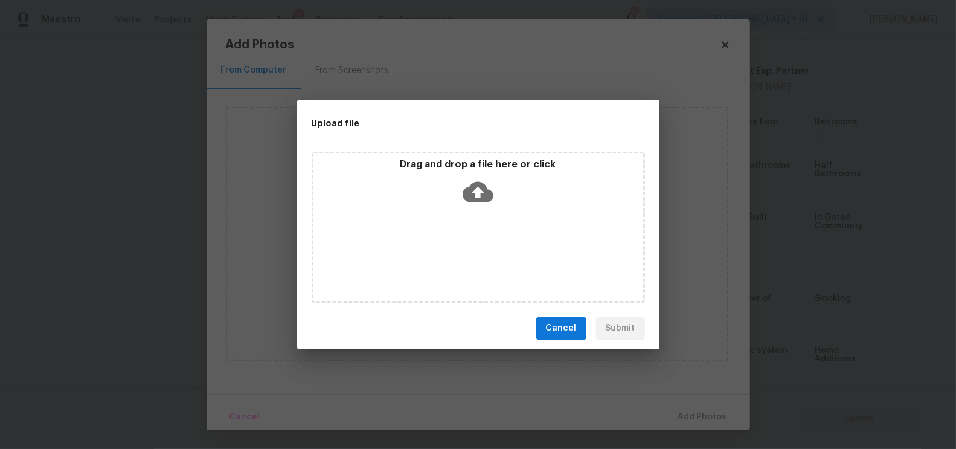
click at [490, 195] on icon at bounding box center [477, 191] width 31 height 21
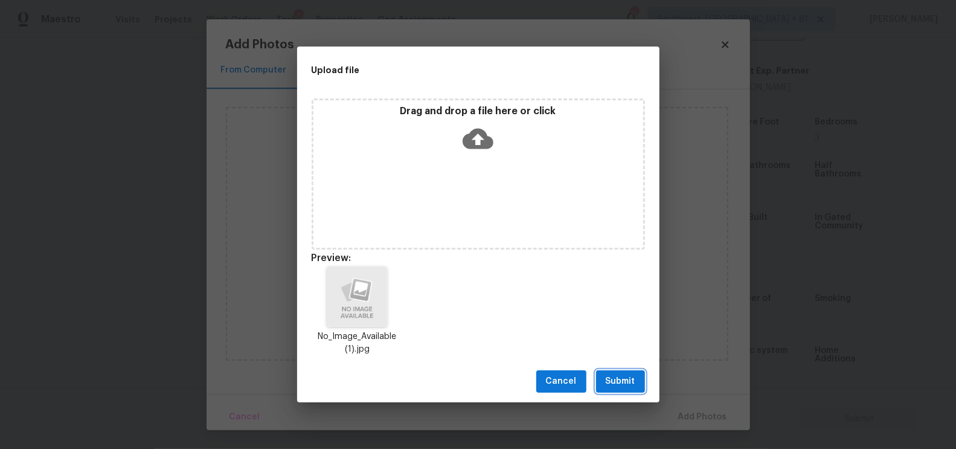
click at [619, 378] on span "Submit" at bounding box center [620, 381] width 30 height 15
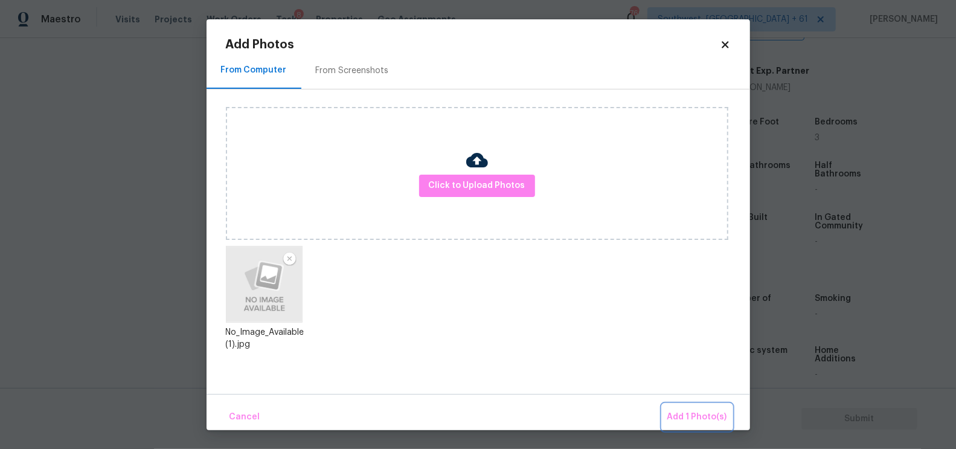
click at [701, 424] on button "Add 1 Photo(s)" at bounding box center [696, 417] width 69 height 26
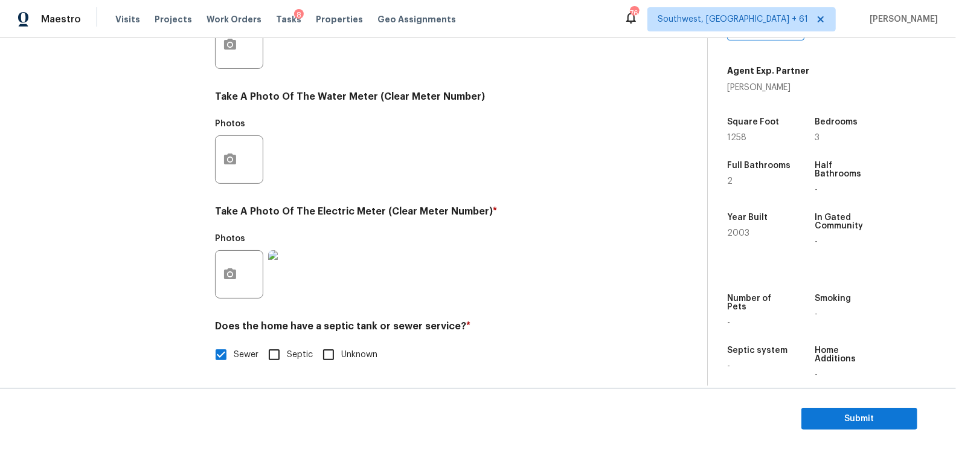
click at [872, 403] on section "Submit" at bounding box center [478, 419] width 956 height 62
click at [866, 418] on span "Submit" at bounding box center [859, 418] width 97 height 15
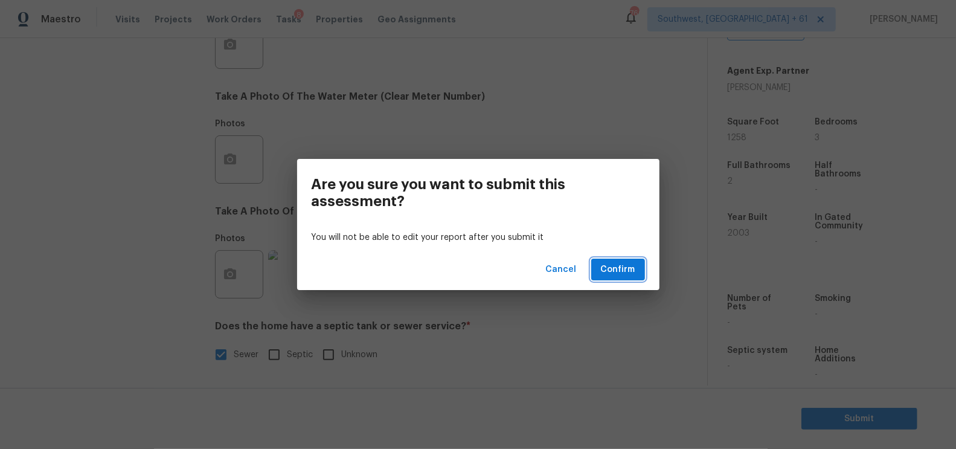
click at [631, 268] on span "Confirm" at bounding box center [618, 269] width 34 height 15
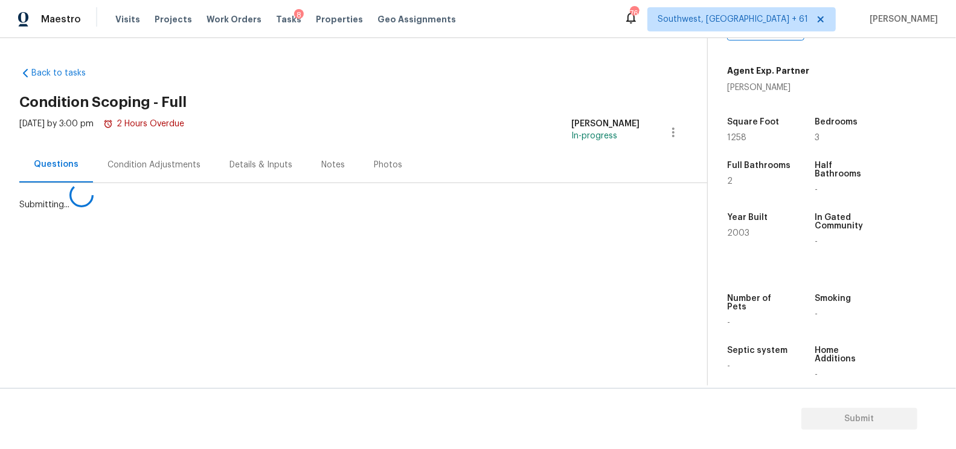
scroll to position [0, 0]
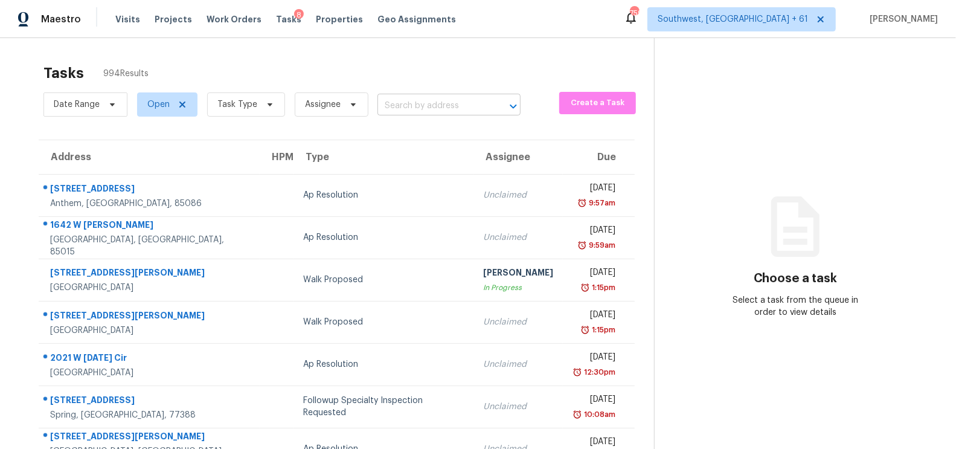
click at [449, 99] on input "text" at bounding box center [431, 106] width 109 height 19
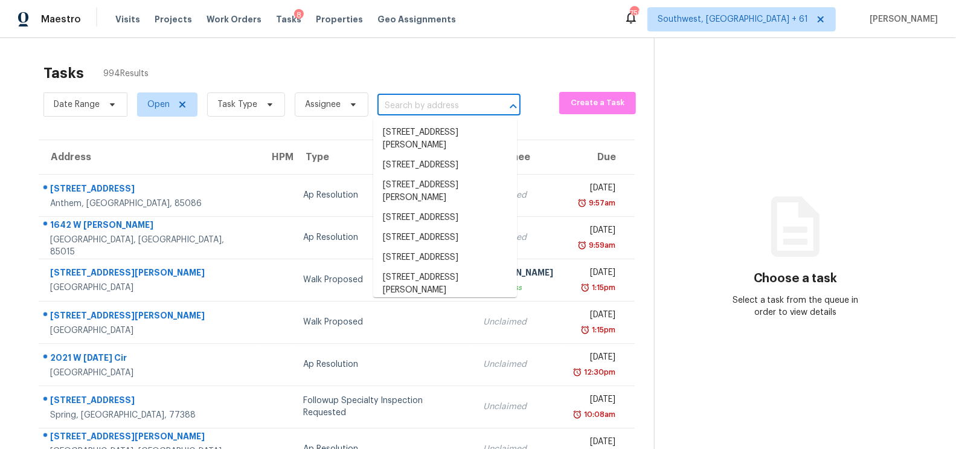
click at [430, 104] on input "text" at bounding box center [431, 106] width 109 height 19
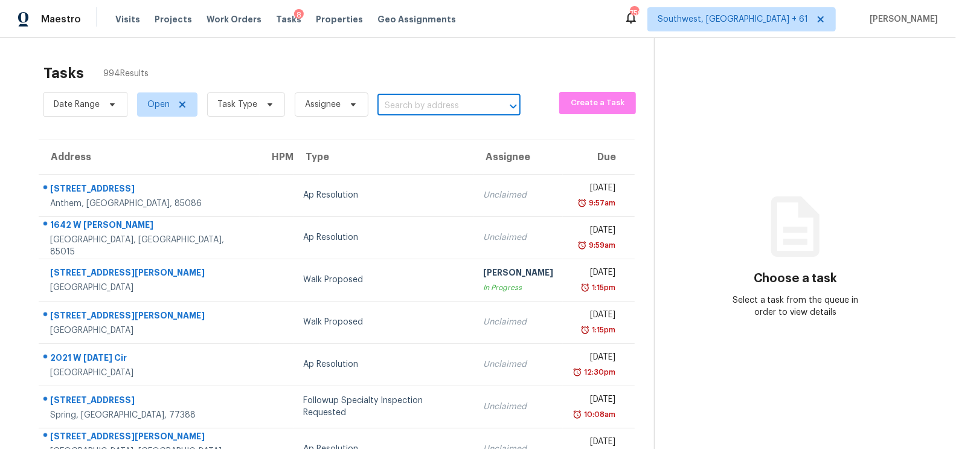
paste input "613 Manns Harbor Dr, Apollo Beach, FL 33572"
type input "613 Manns Harbor Dr, Apollo Beach, FL 33572"
click at [419, 131] on li "613 Manns Harbor Dr, Apollo Beach, FL 33572" at bounding box center [445, 139] width 144 height 33
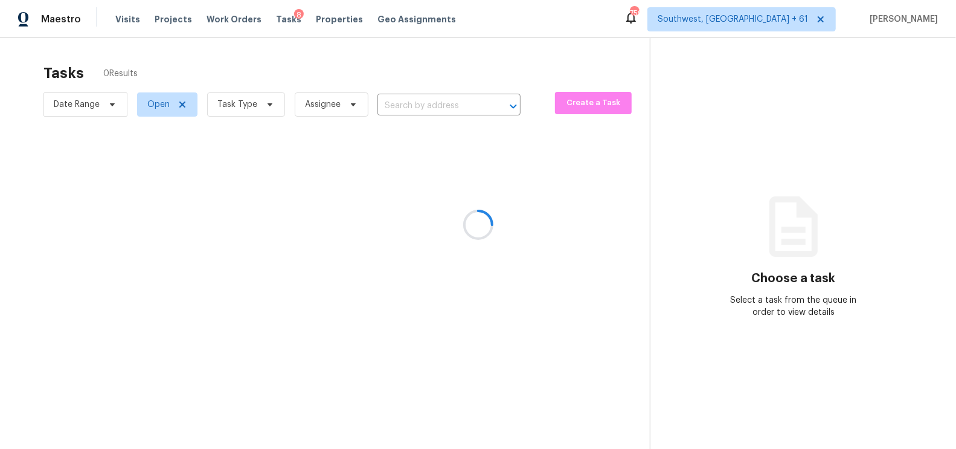
type input "613 Manns Harbor Dr, Apollo Beach, FL 33572"
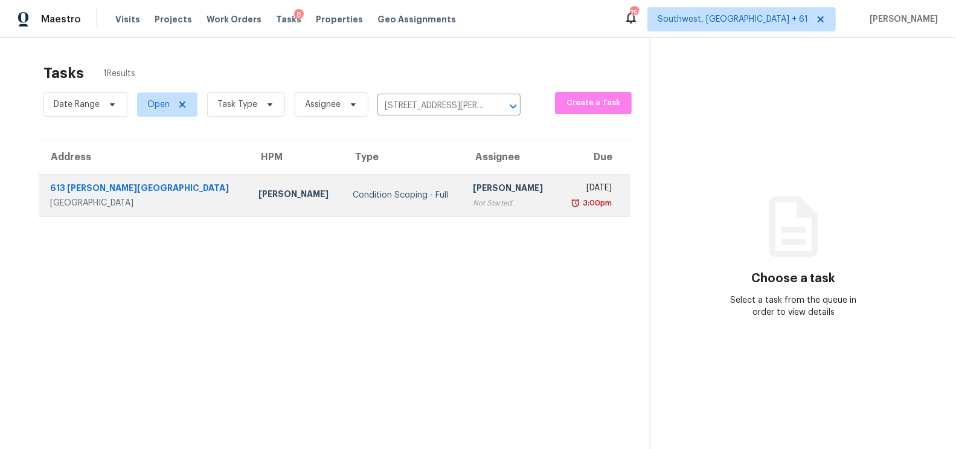
click at [473, 199] on div "Not Started" at bounding box center [510, 203] width 75 height 12
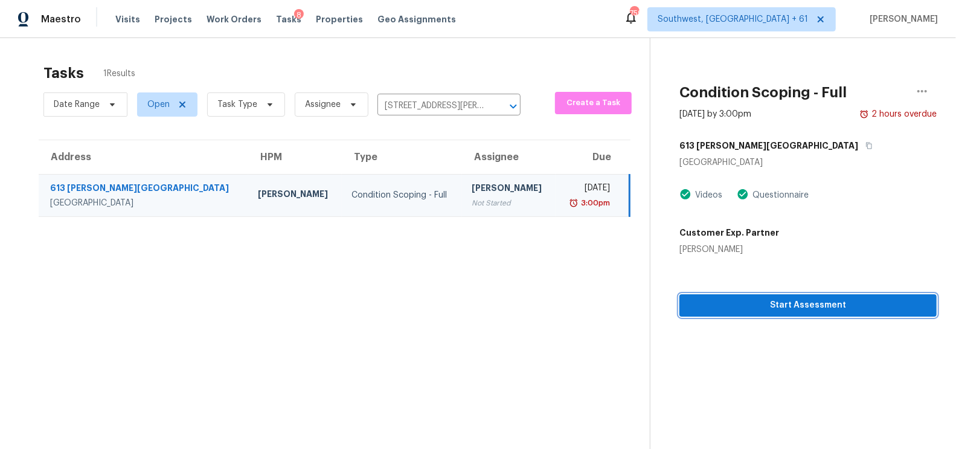
click at [797, 300] on span "Start Assessment" at bounding box center [808, 305] width 238 height 15
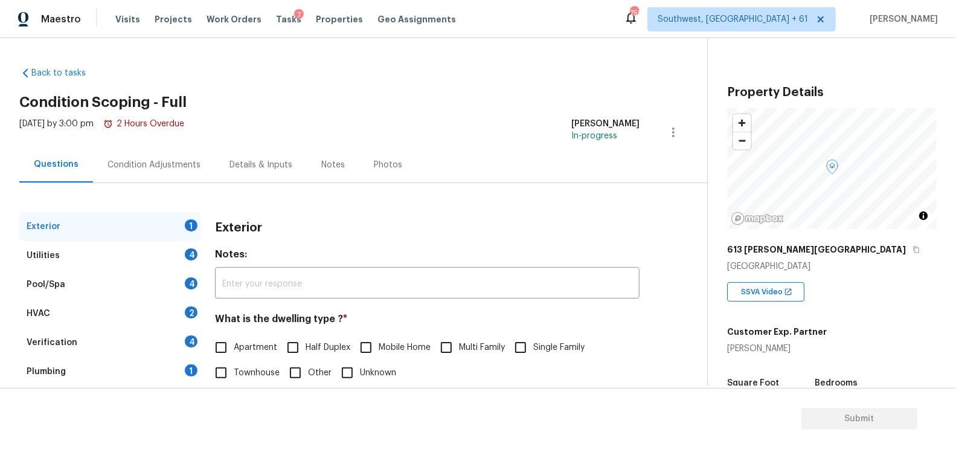
scroll to position [205, 0]
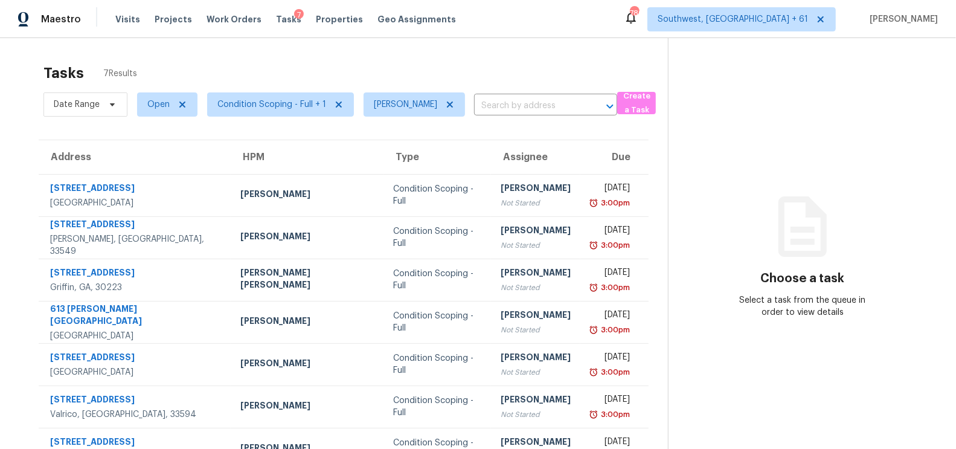
scroll to position [37, 0]
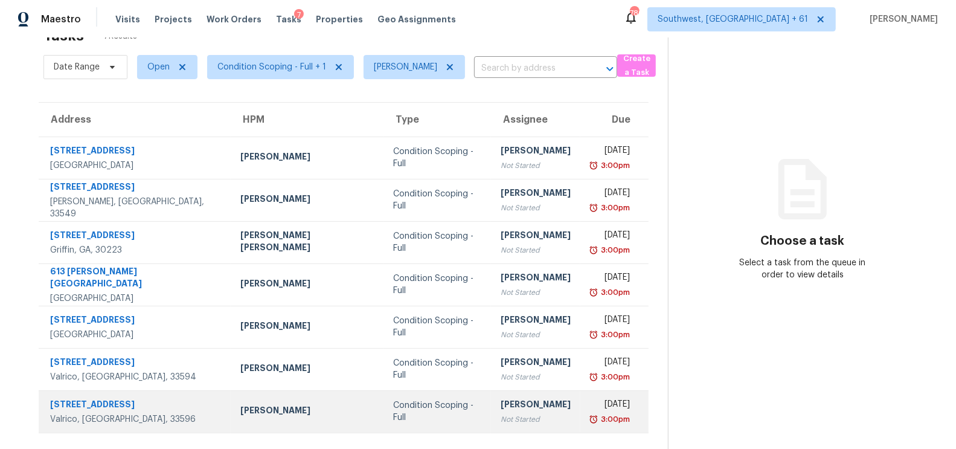
click at [426, 409] on div "Condition Scoping - Full" at bounding box center [437, 411] width 88 height 24
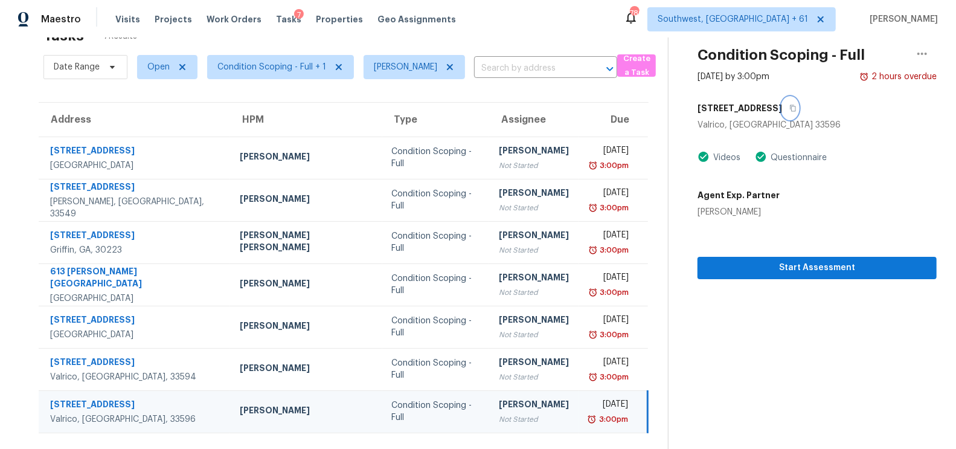
click at [790, 110] on icon "button" at bounding box center [793, 108] width 6 height 7
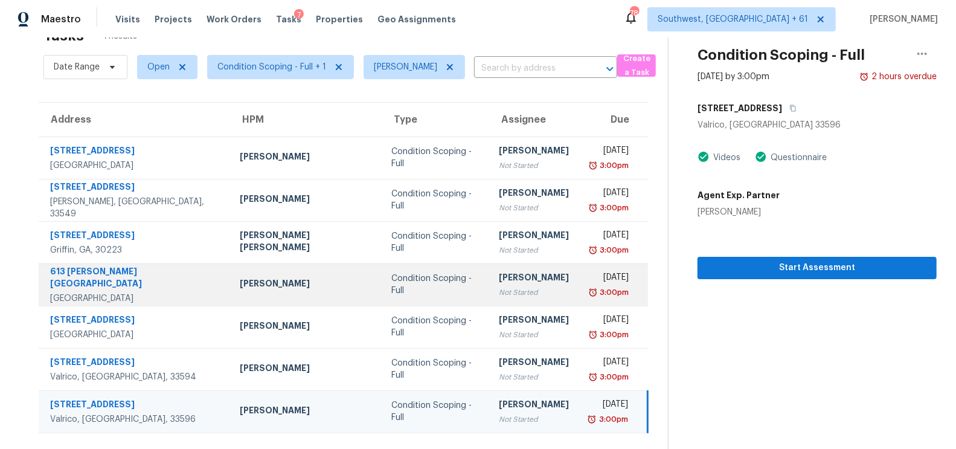
click at [433, 282] on div "Condition Scoping - Full" at bounding box center [436, 284] width 88 height 24
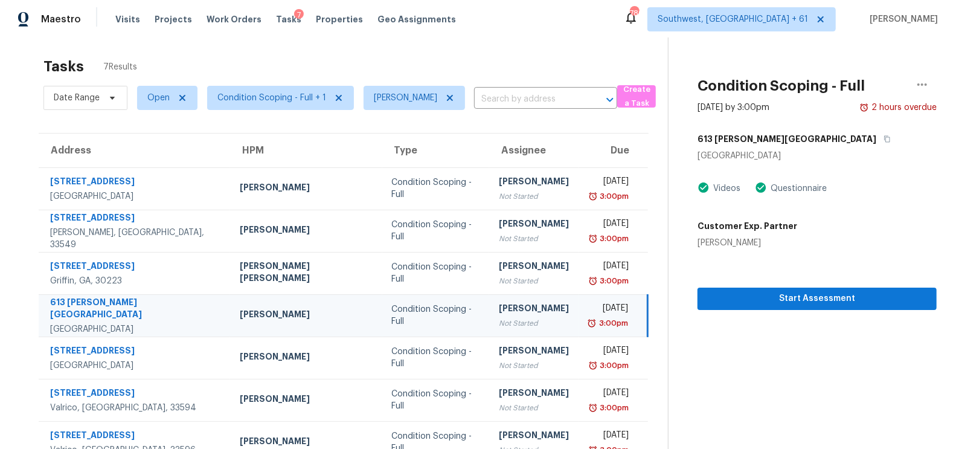
scroll to position [1, 0]
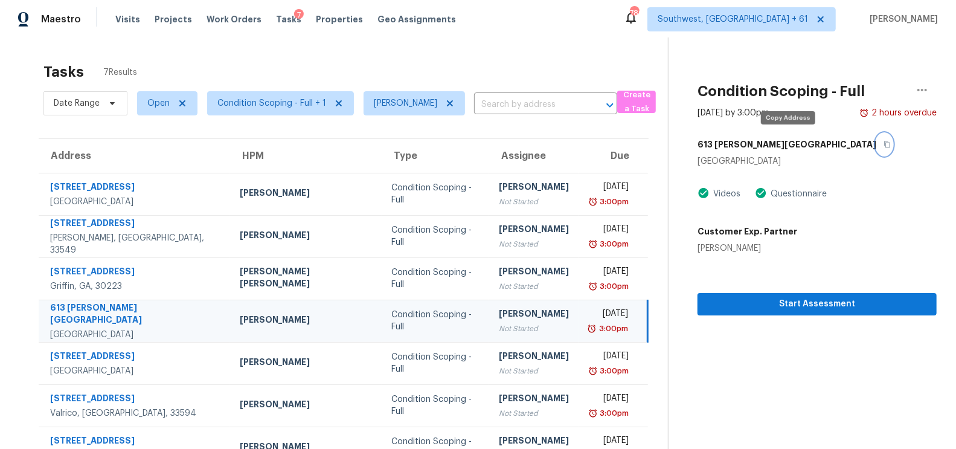
click at [883, 141] on icon "button" at bounding box center [886, 144] width 7 height 7
